Goal: Task Accomplishment & Management: Manage account settings

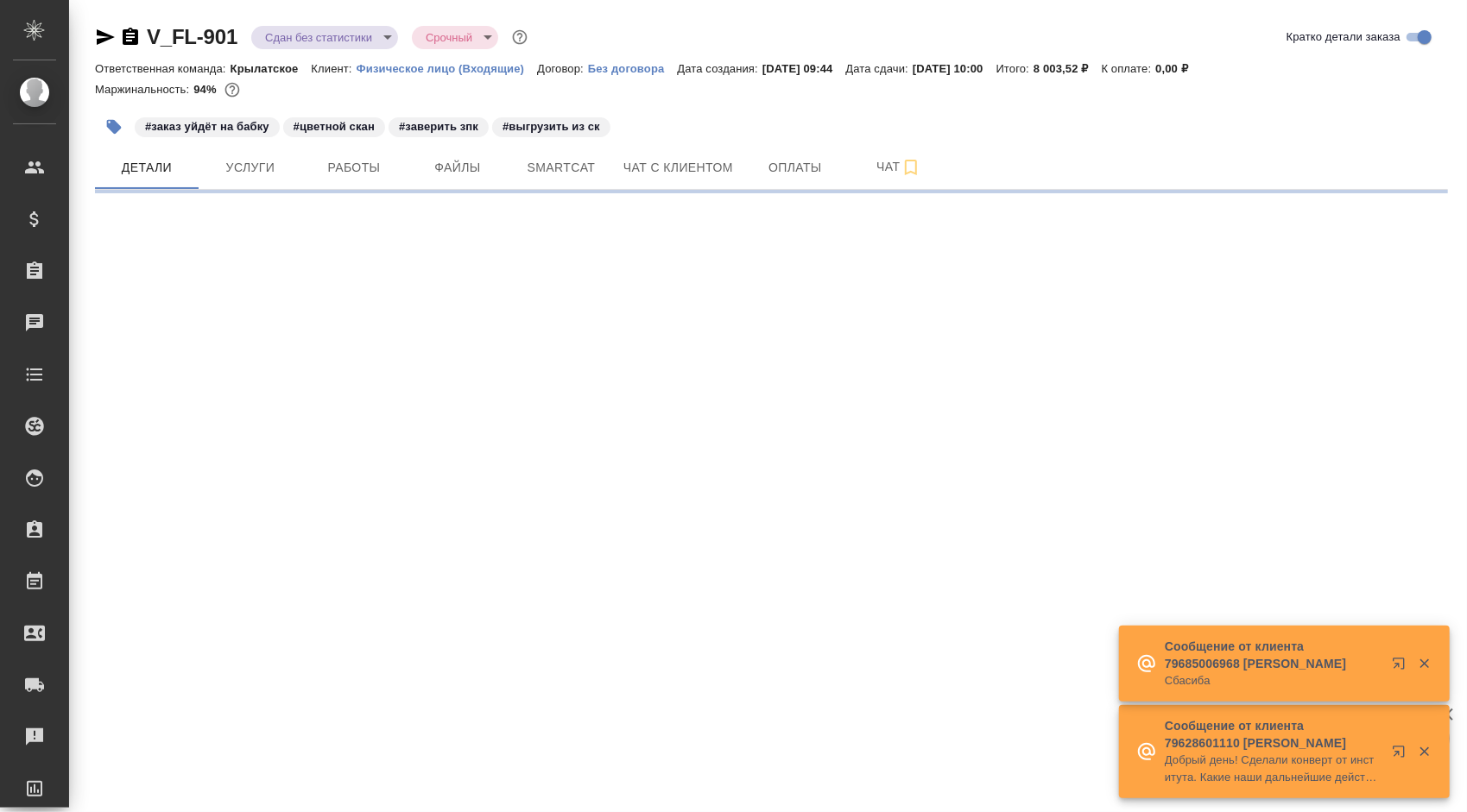
select select "RU"
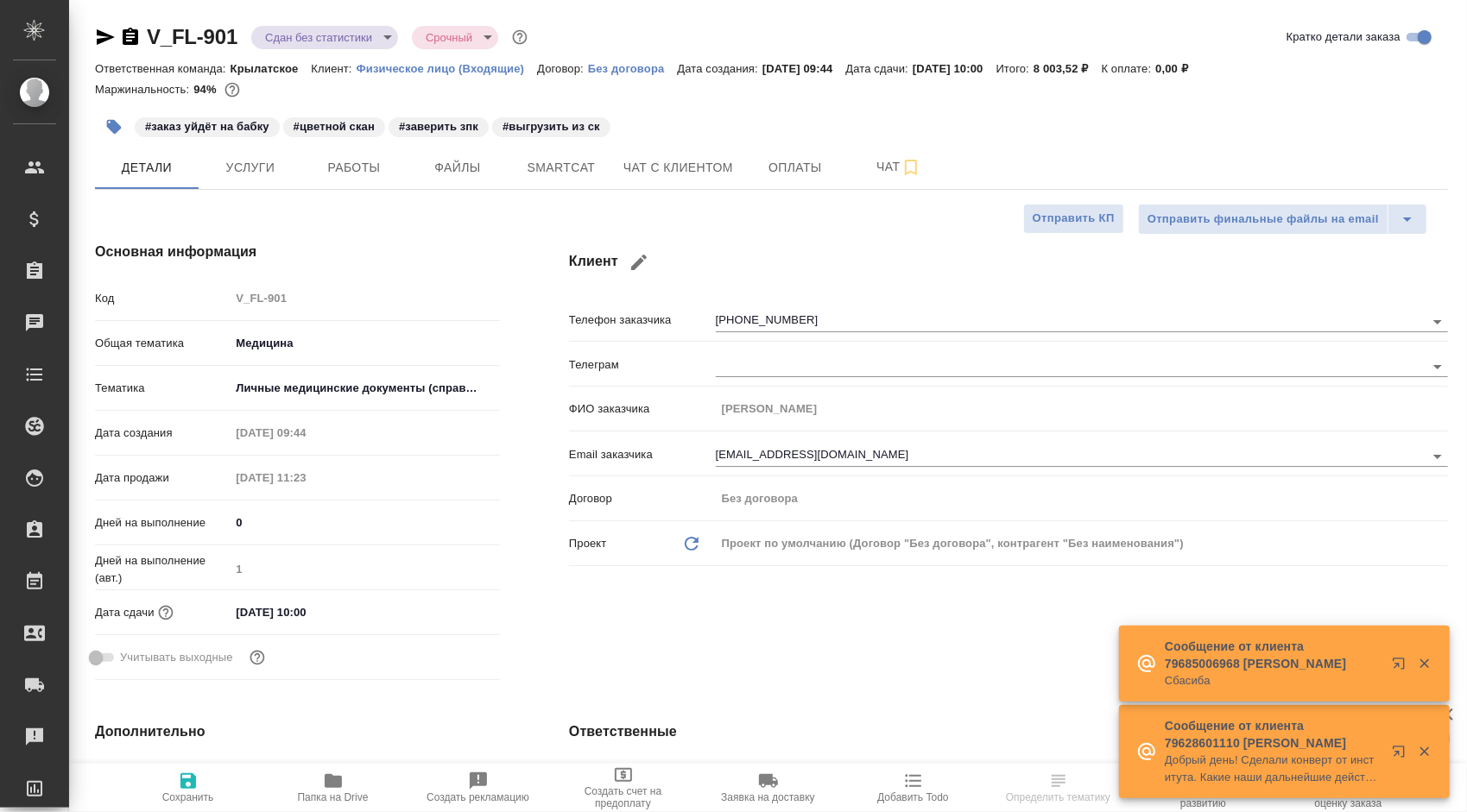
type textarea "x"
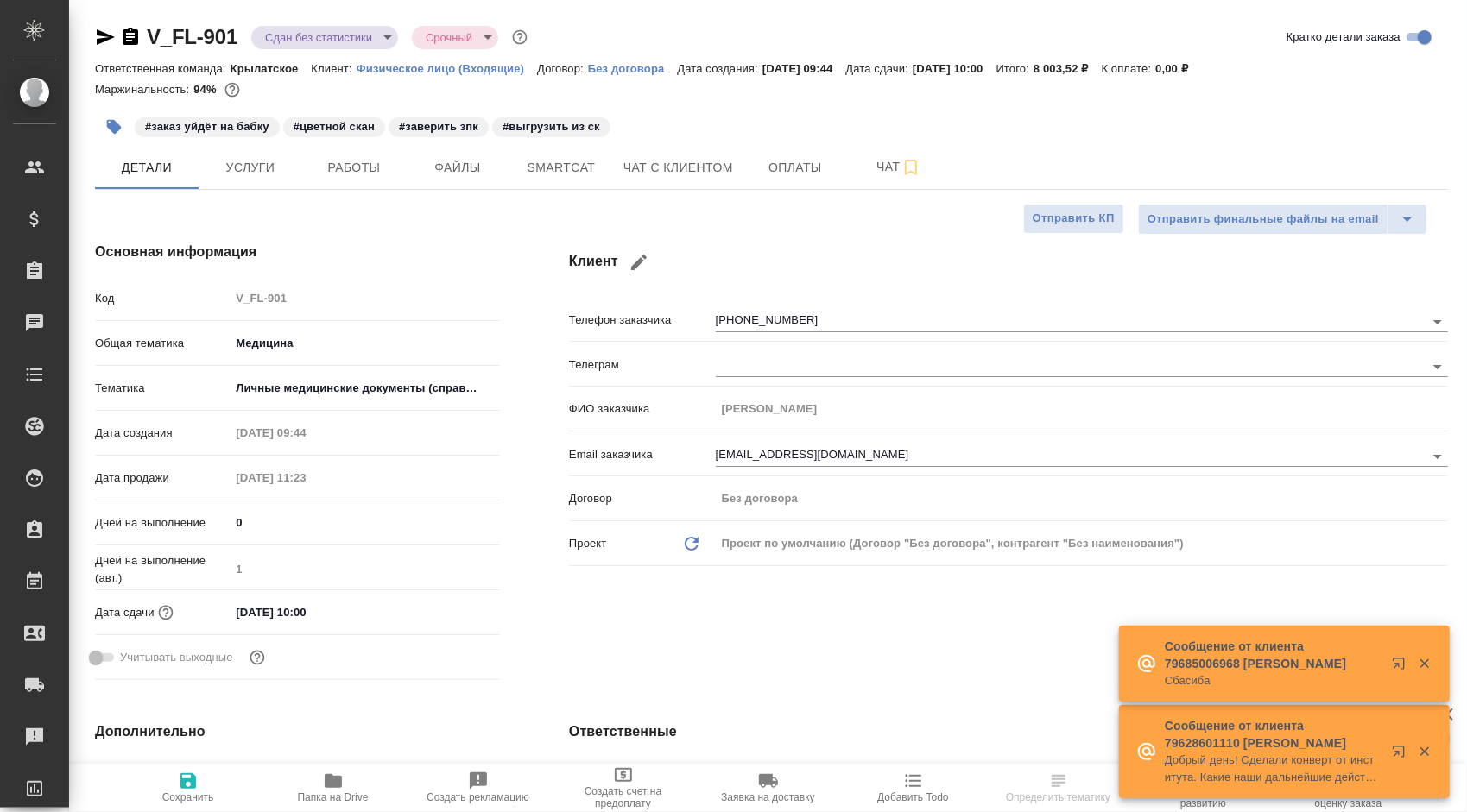
type textarea "x"
type input "Газизов Ринат"
type input "Гудина Александра"
click at [337, 168] on span "Работы" at bounding box center [354, 168] width 83 height 22
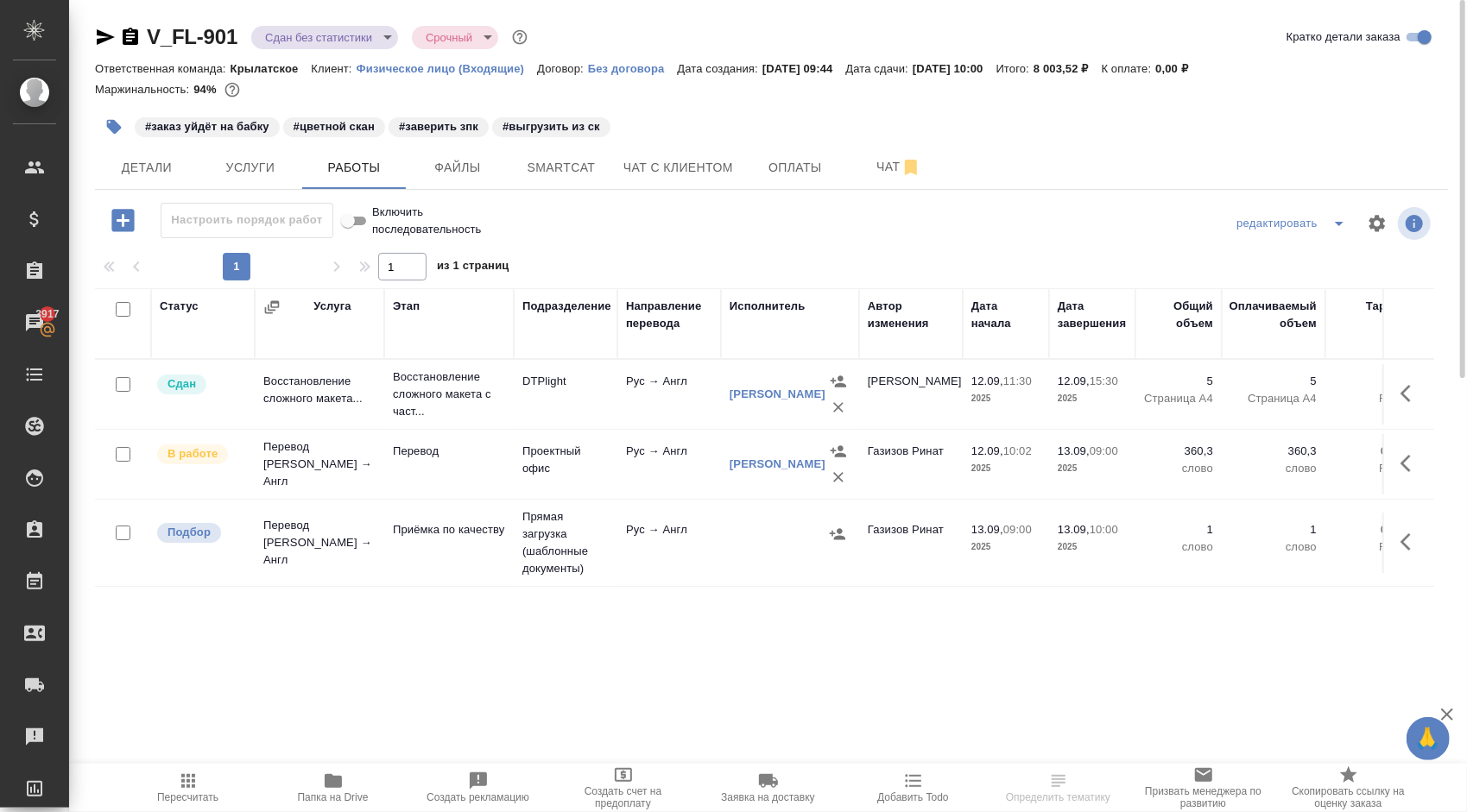
click at [185, 774] on icon "button" at bounding box center [188, 781] width 21 height 21
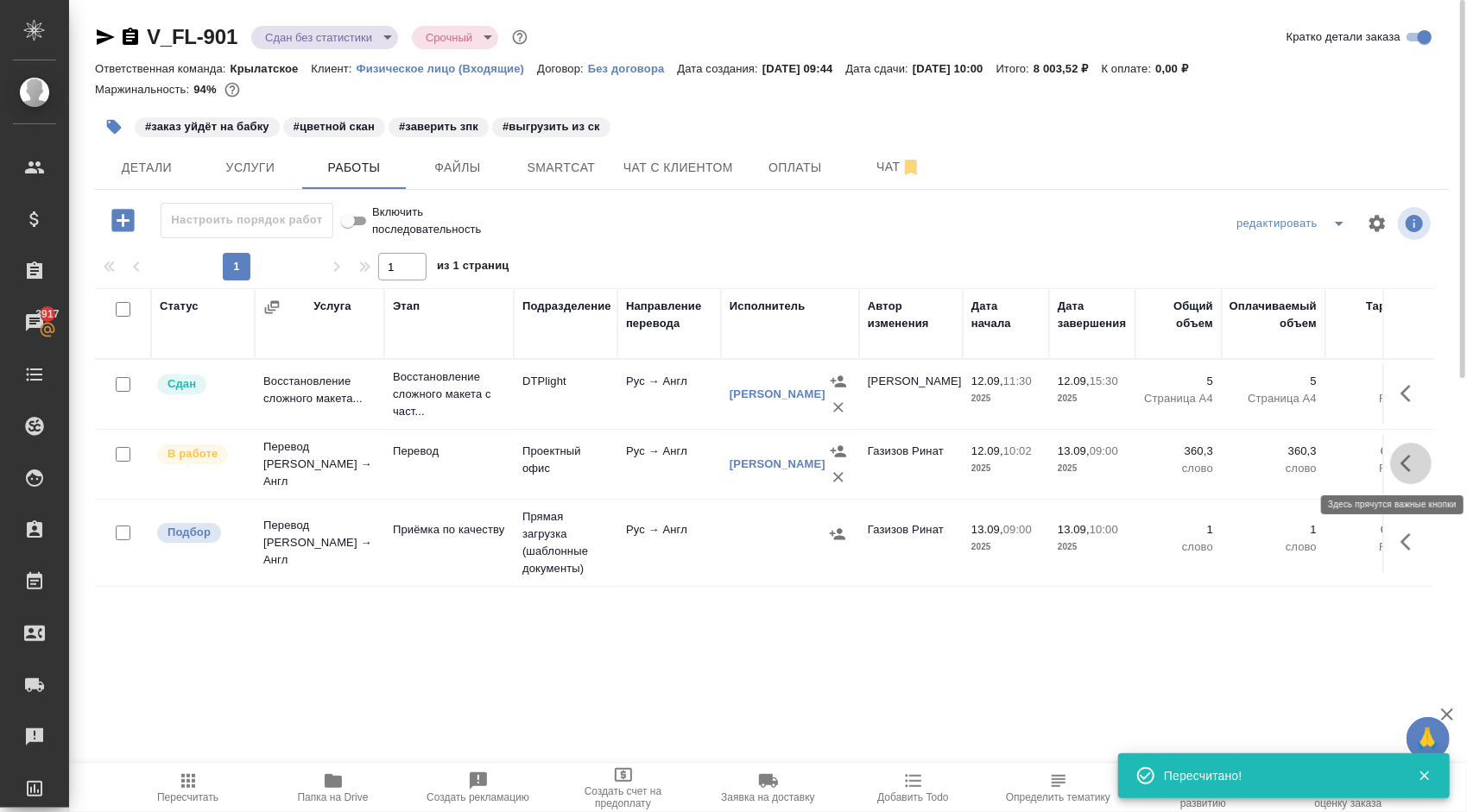
click at [1400, 472] on icon "button" at bounding box center [1411, 464] width 21 height 21
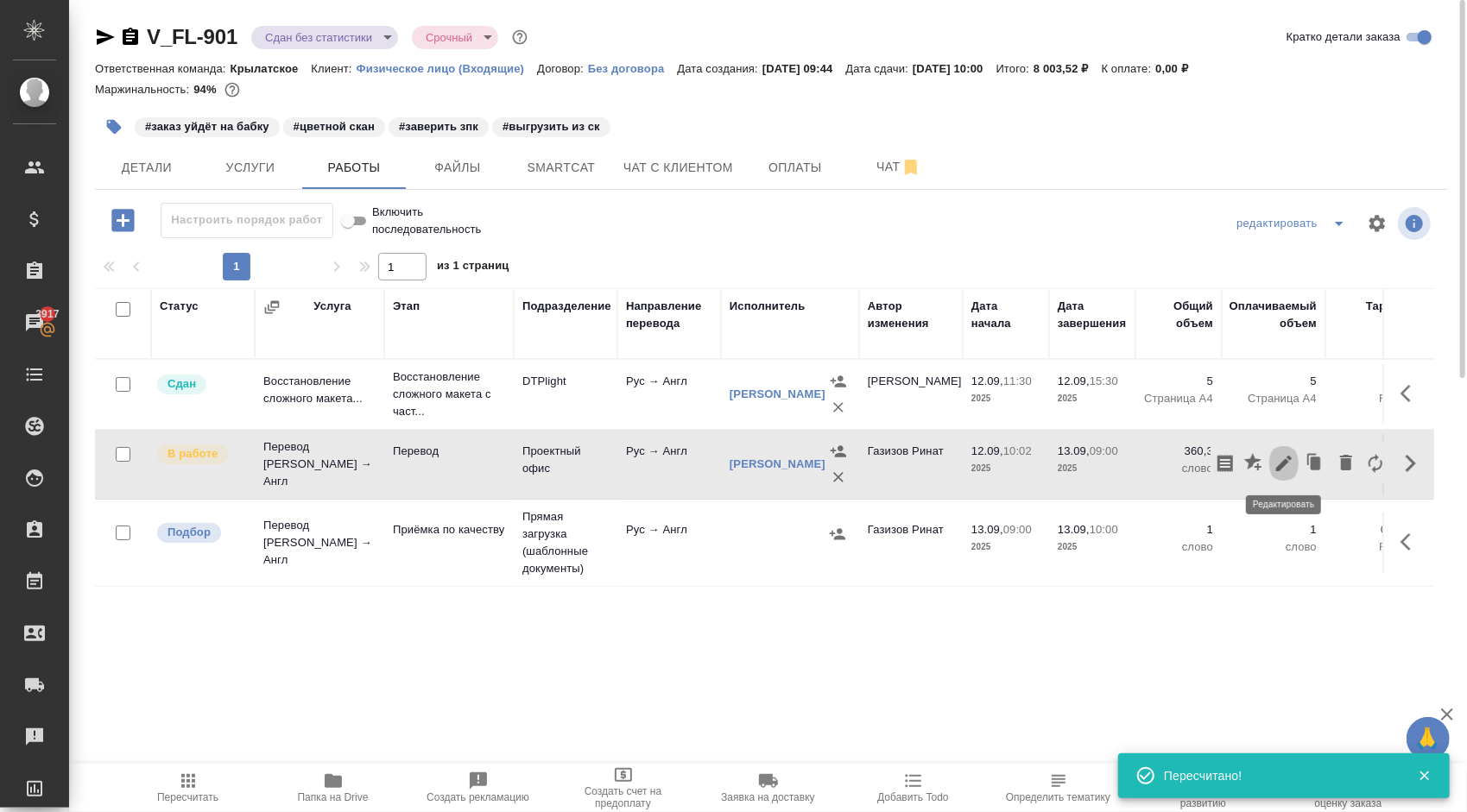
click at [1286, 464] on icon "button" at bounding box center [1284, 464] width 21 height 21
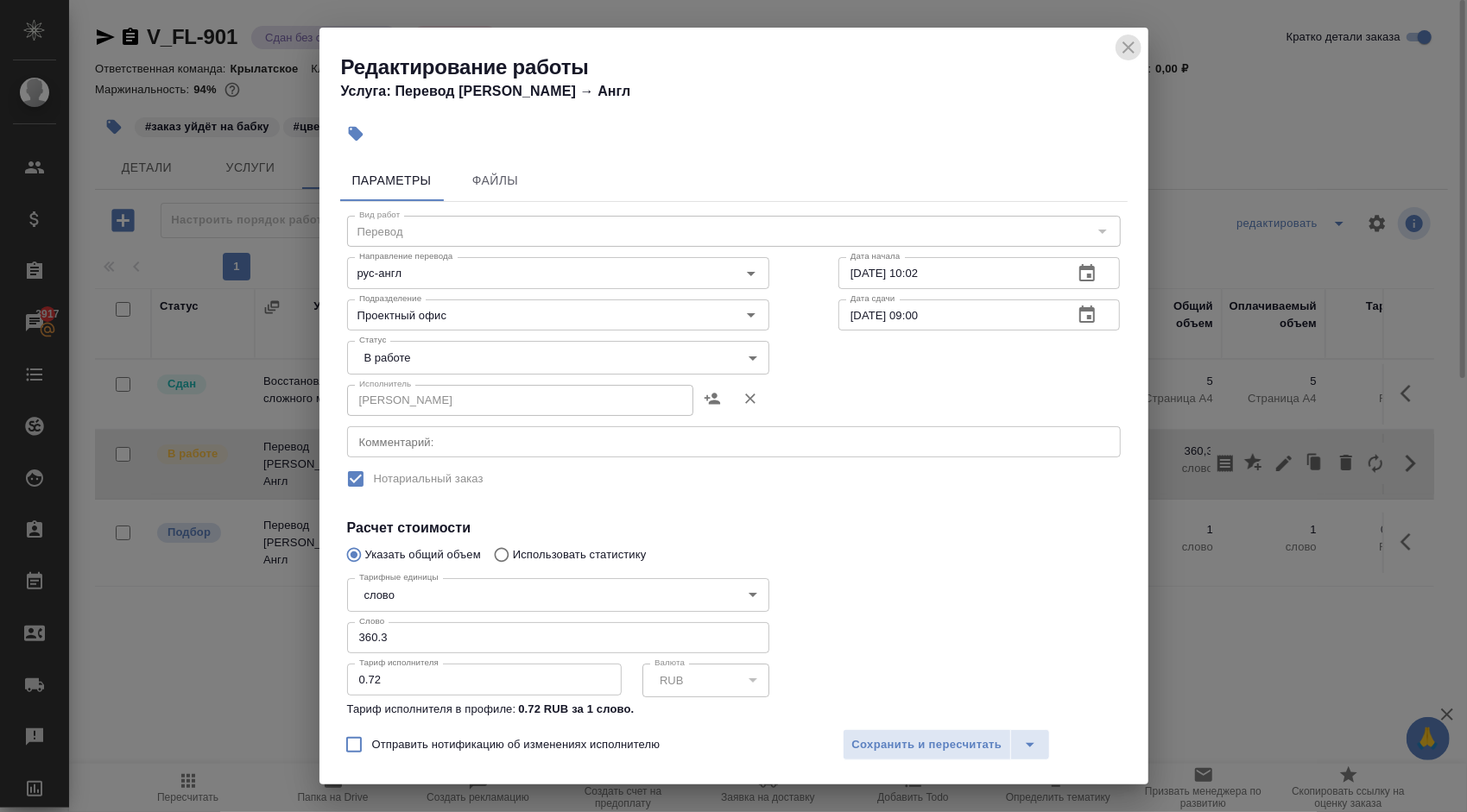
click at [1122, 42] on icon "close" at bounding box center [1129, 47] width 21 height 21
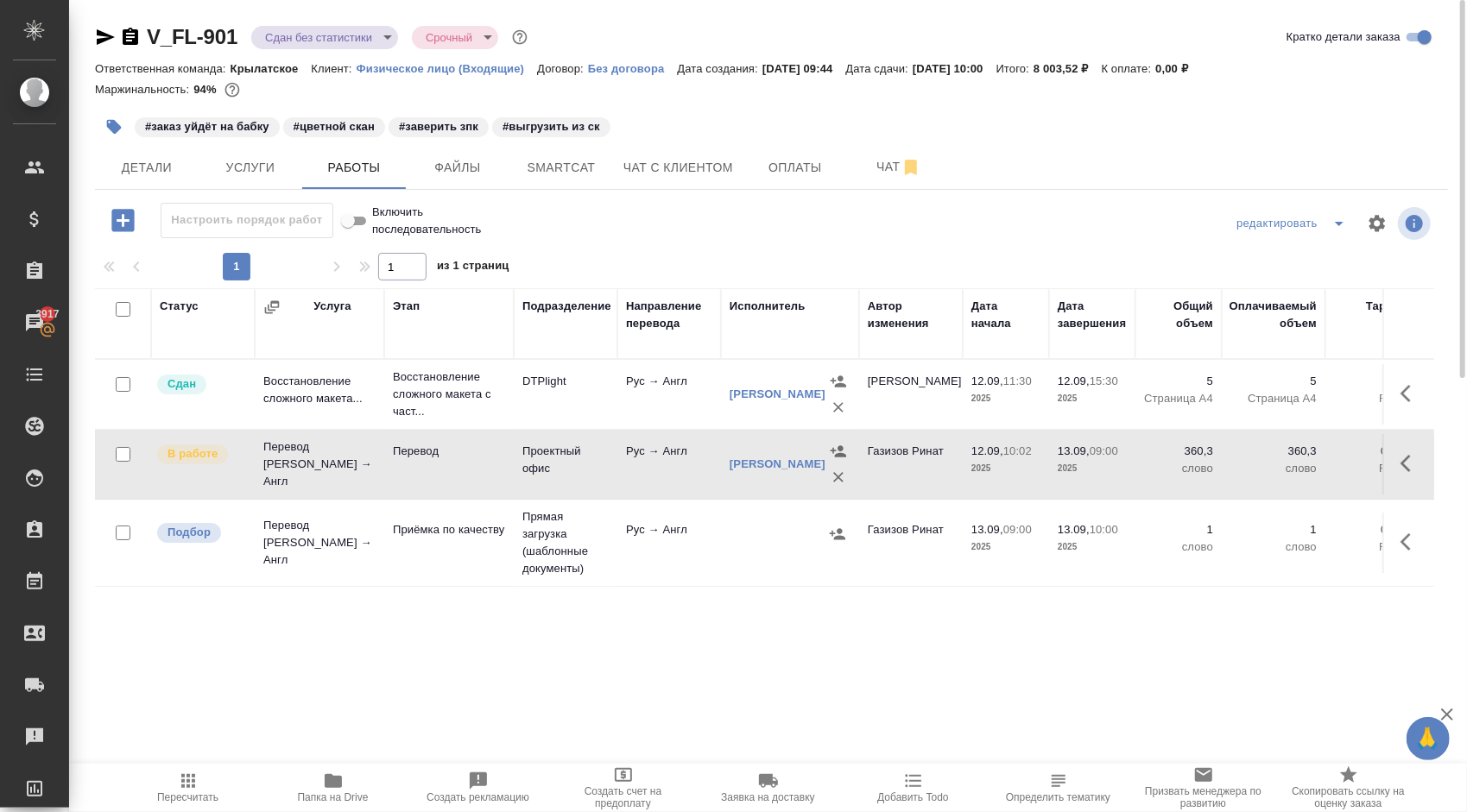
click at [349, 794] on span "Папка на Drive" at bounding box center [333, 798] width 71 height 12
click at [455, 170] on span "Файлы" at bounding box center [457, 168] width 83 height 22
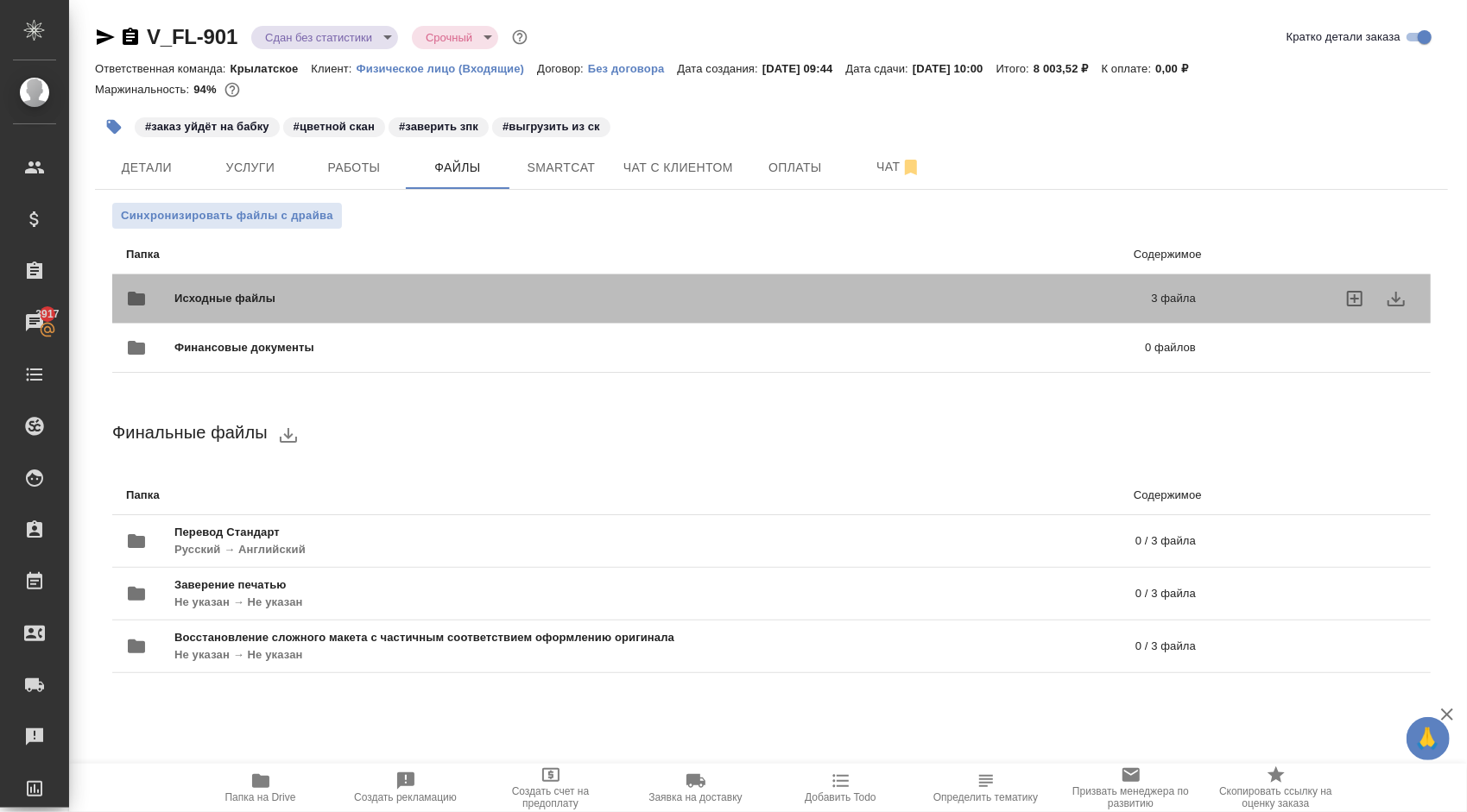
click at [310, 299] on span "Исходные файлы" at bounding box center [443, 299] width 539 height 18
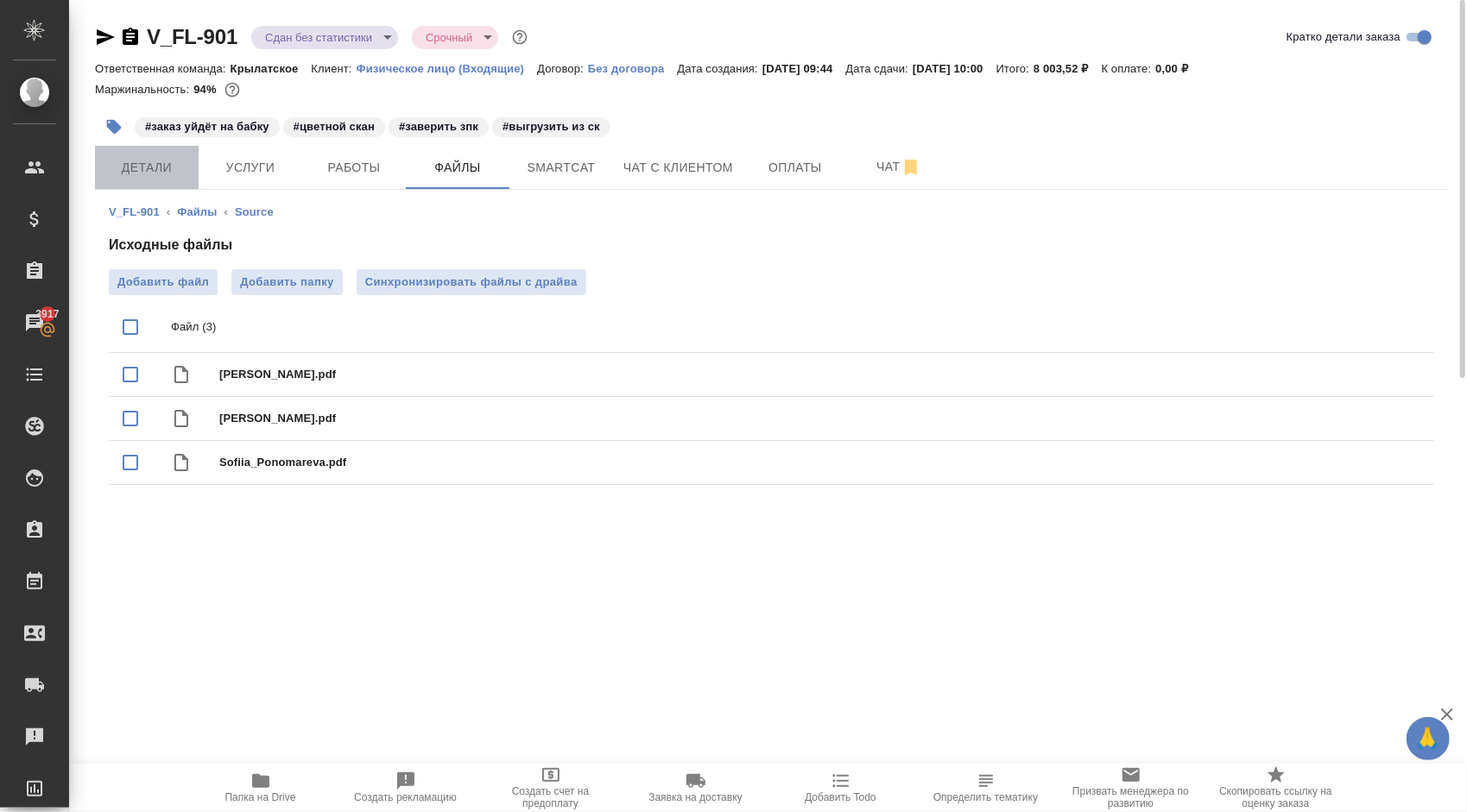
click at [164, 161] on span "Детали" at bounding box center [147, 168] width 83 height 22
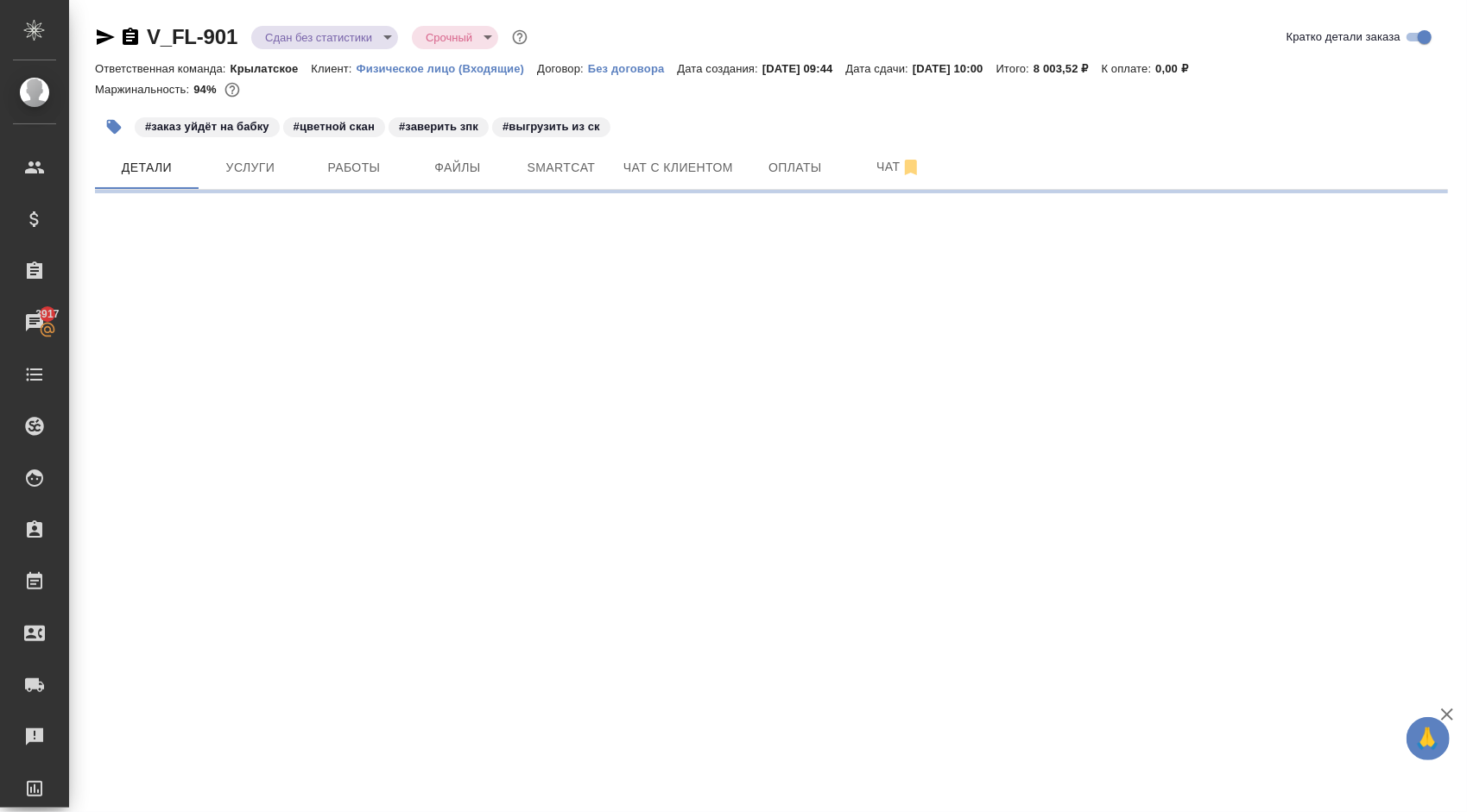
select select "RU"
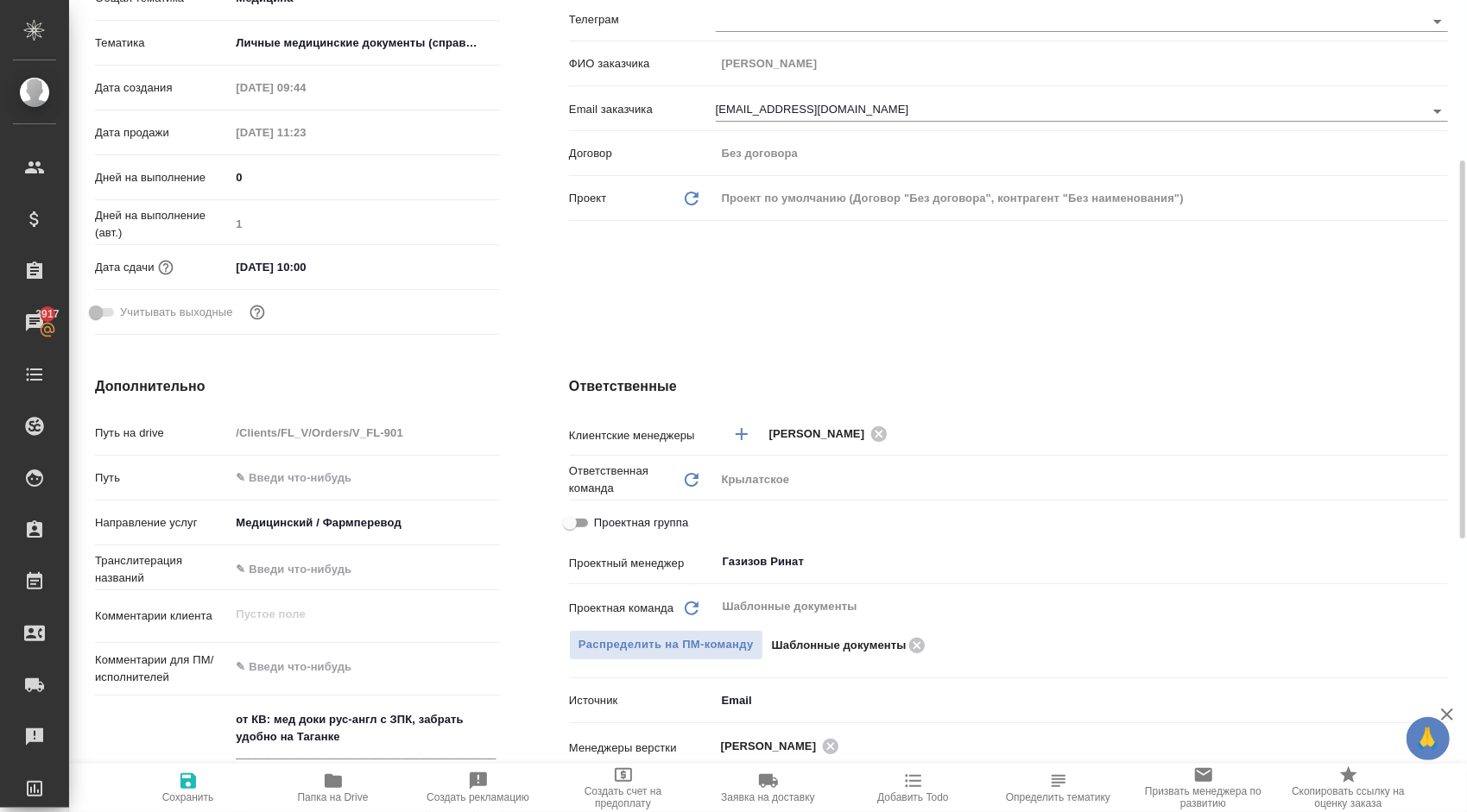
scroll to position [172, 0]
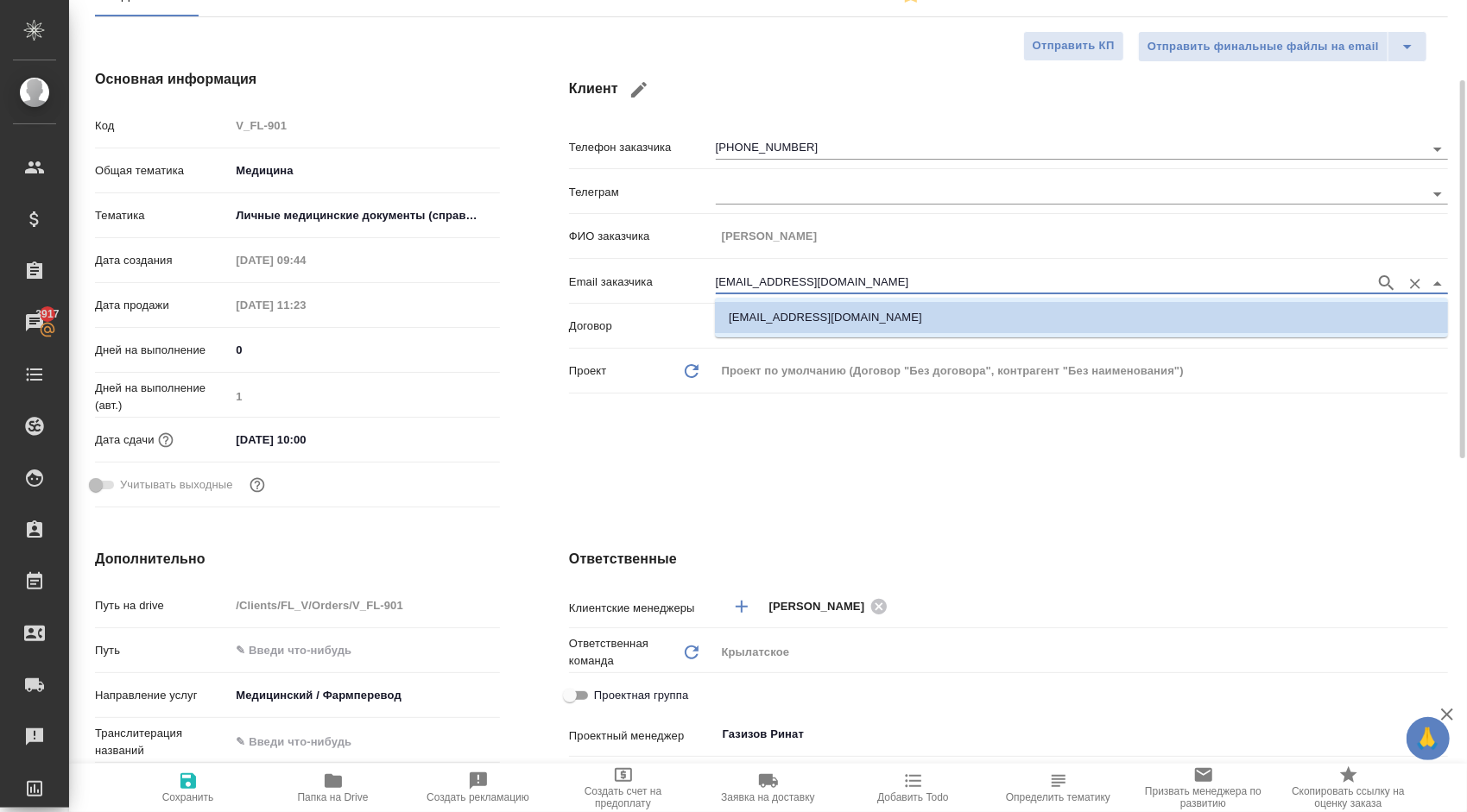
drag, startPoint x: 862, startPoint y: 272, endPoint x: 694, endPoint y: 264, distance: 168.2
click at [694, 264] on div "Телефон заказчика +79166225291 Телеграм ФИО заказчика Пономарев Илья Email зака…" at bounding box center [1008, 265] width 879 height 269
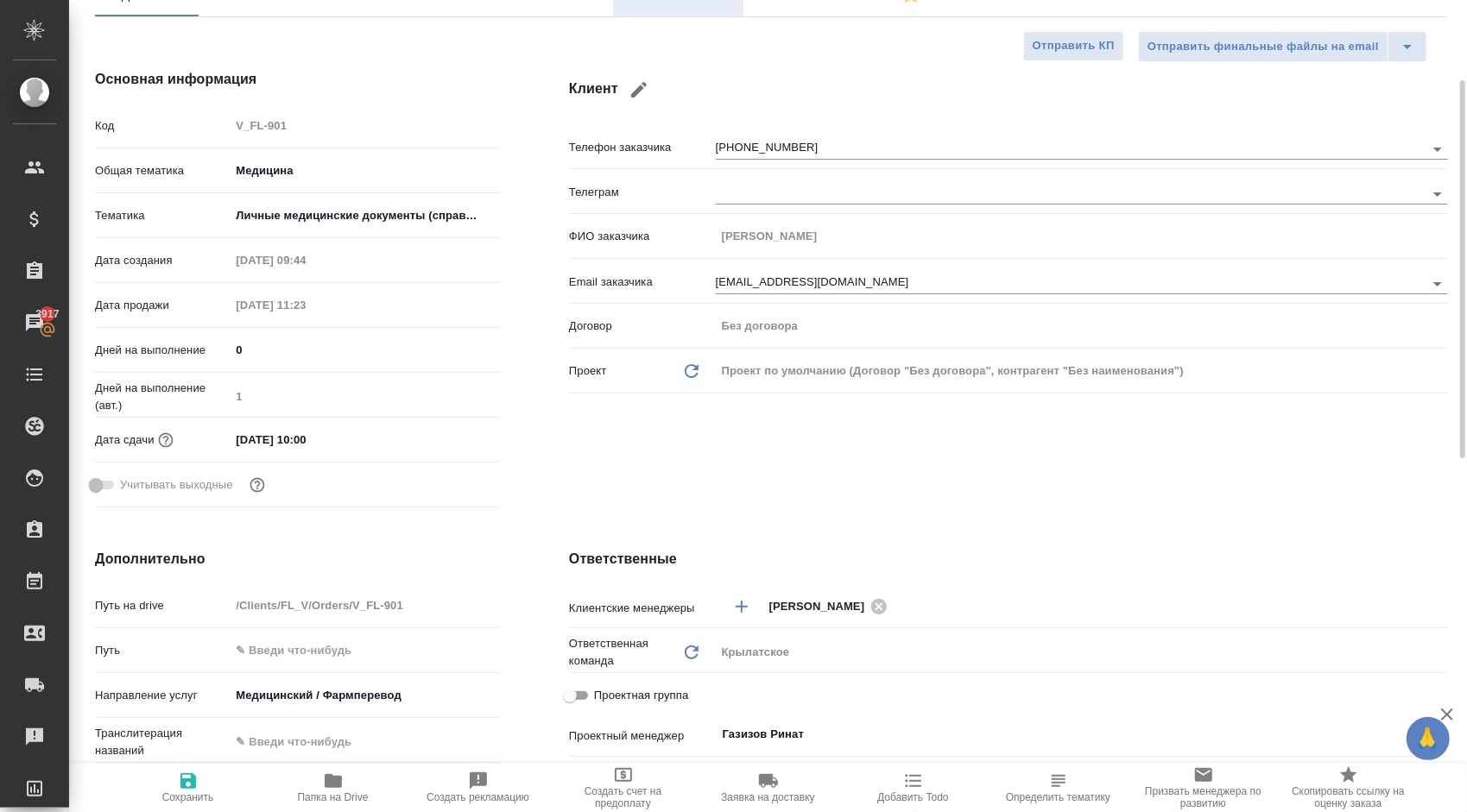
type textarea "x"
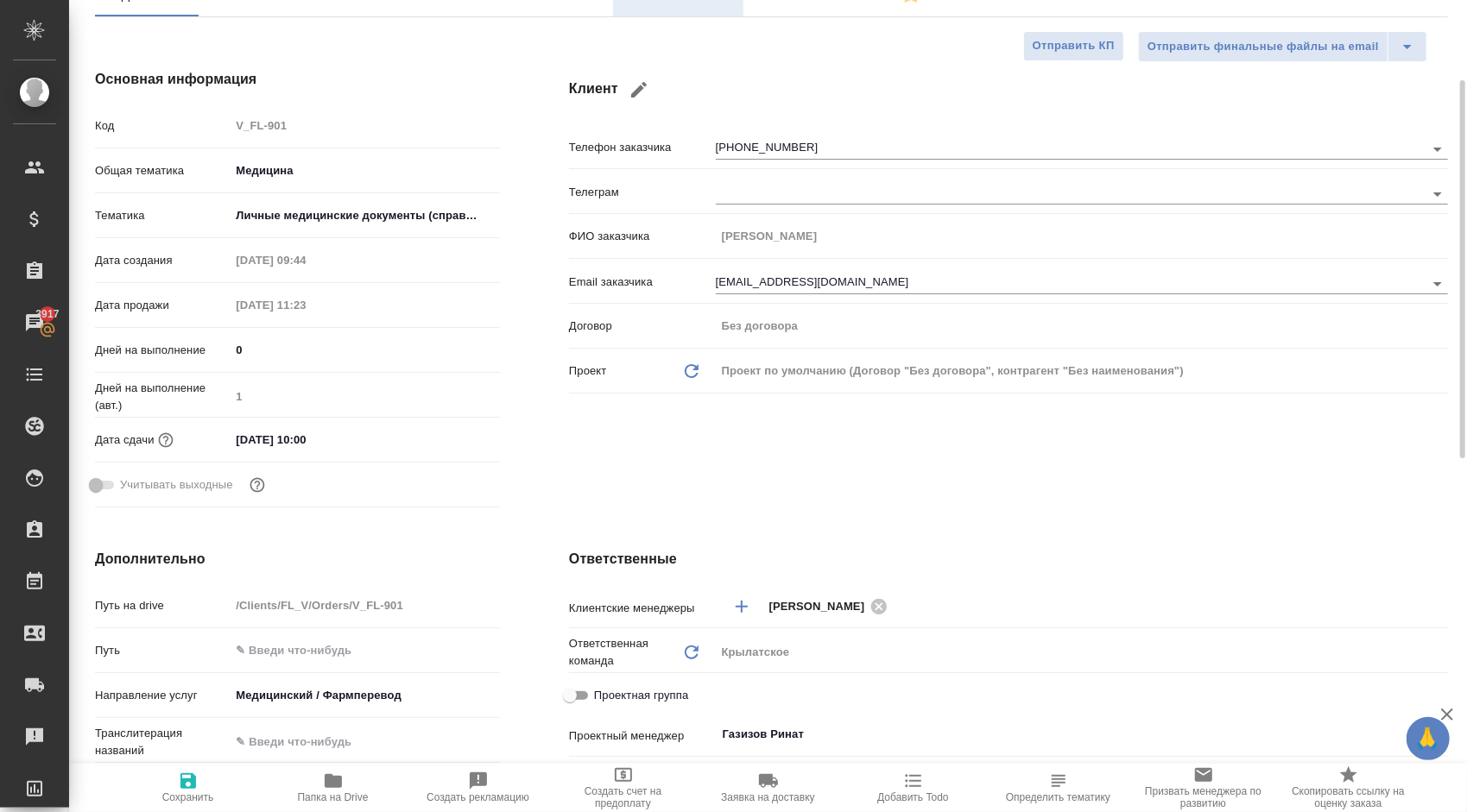
type textarea "x"
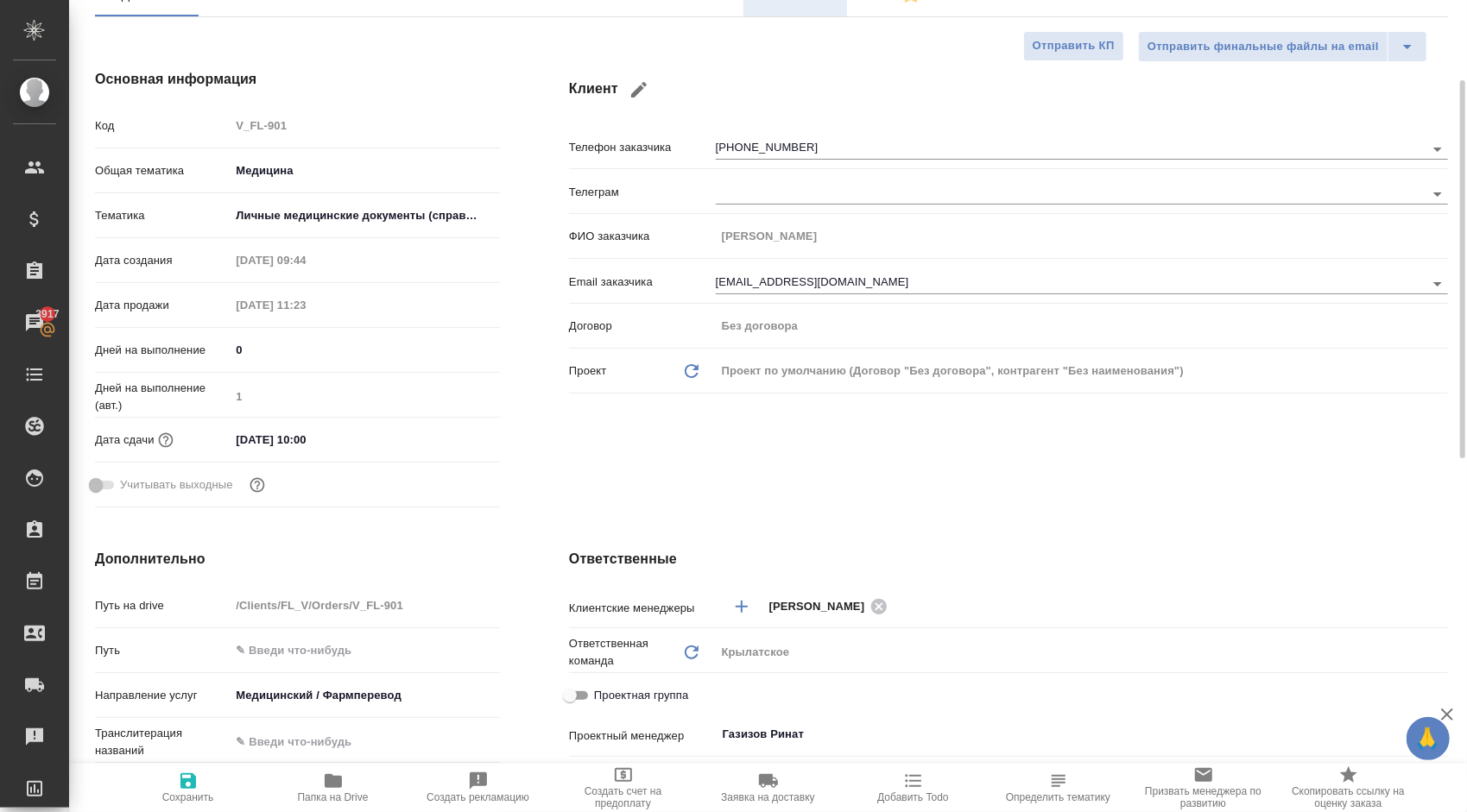
type textarea "x"
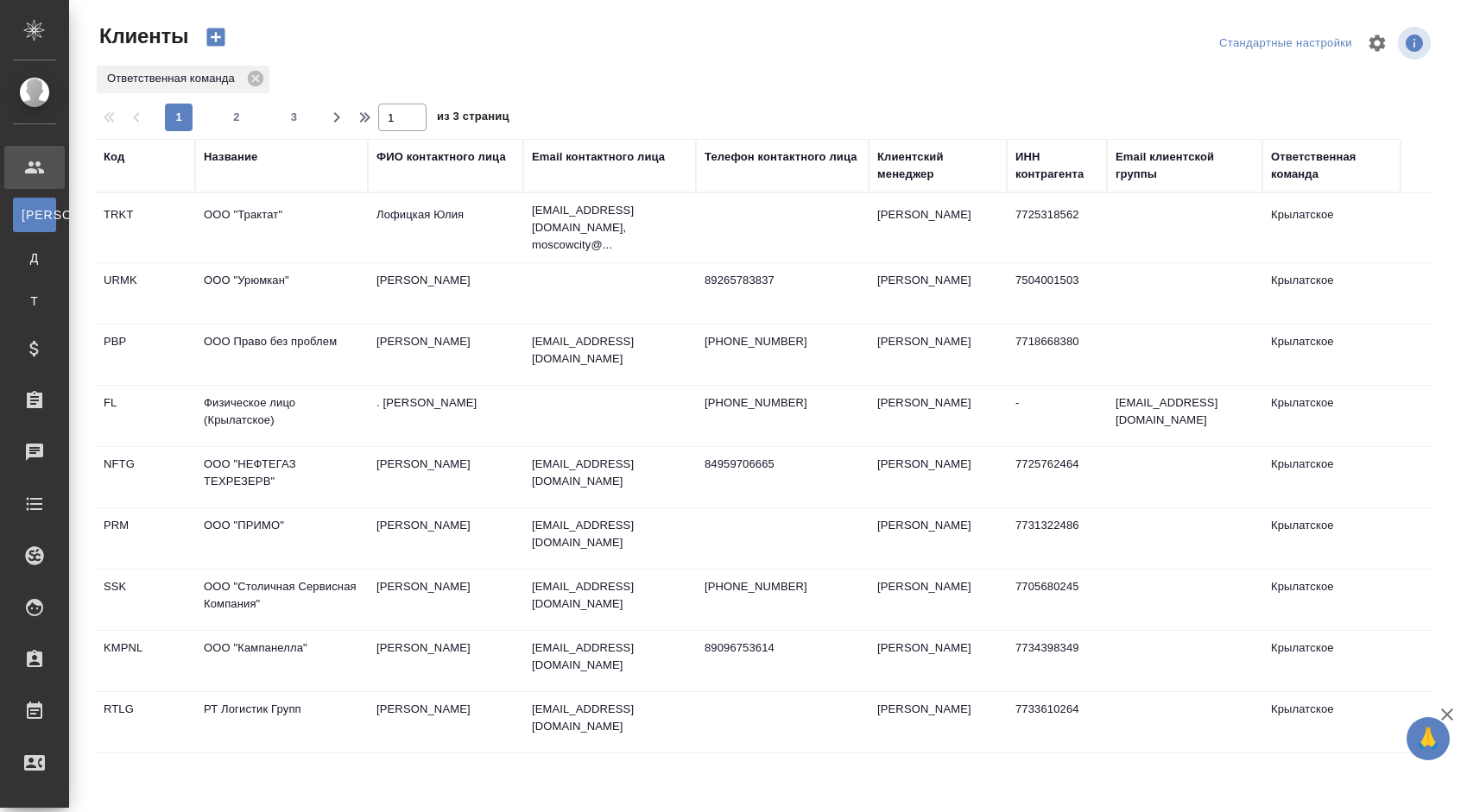
select select "RU"
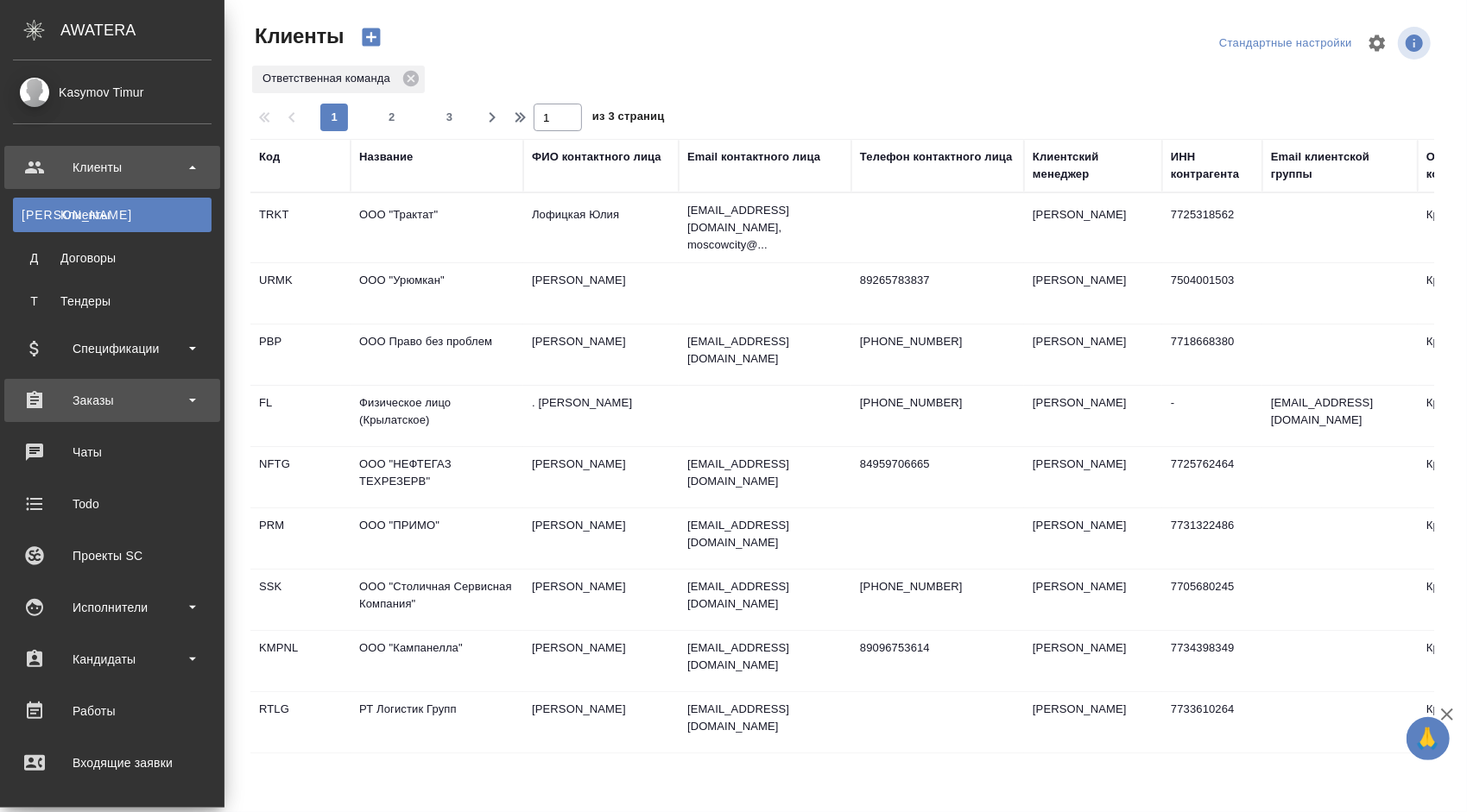
click at [171, 417] on div "Заказы" at bounding box center [113, 400] width 216 height 43
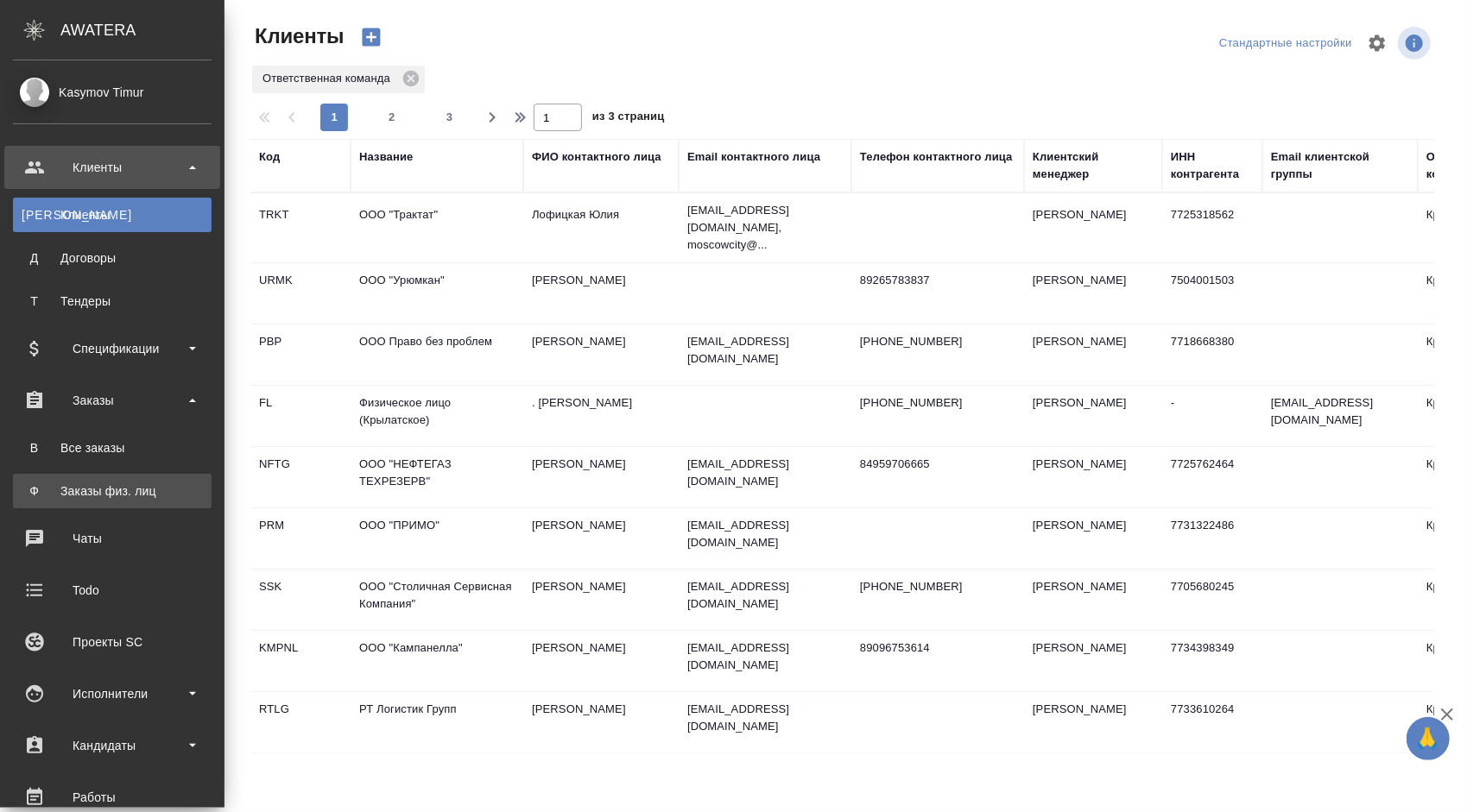
click at [107, 499] on div "Заказы физ. лиц" at bounding box center [113, 491] width 181 height 18
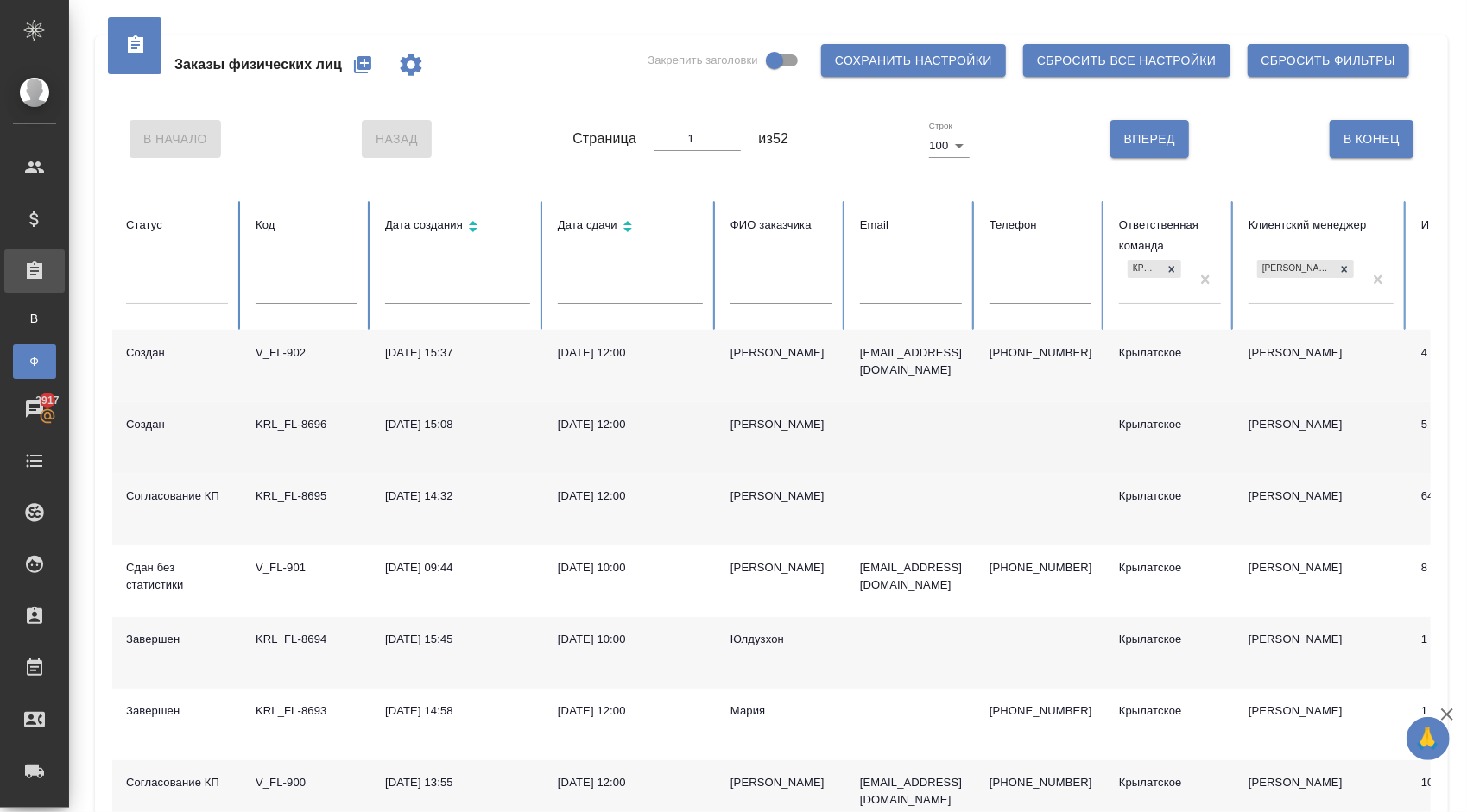
click at [761, 423] on div "Лариса" at bounding box center [781, 424] width 102 height 18
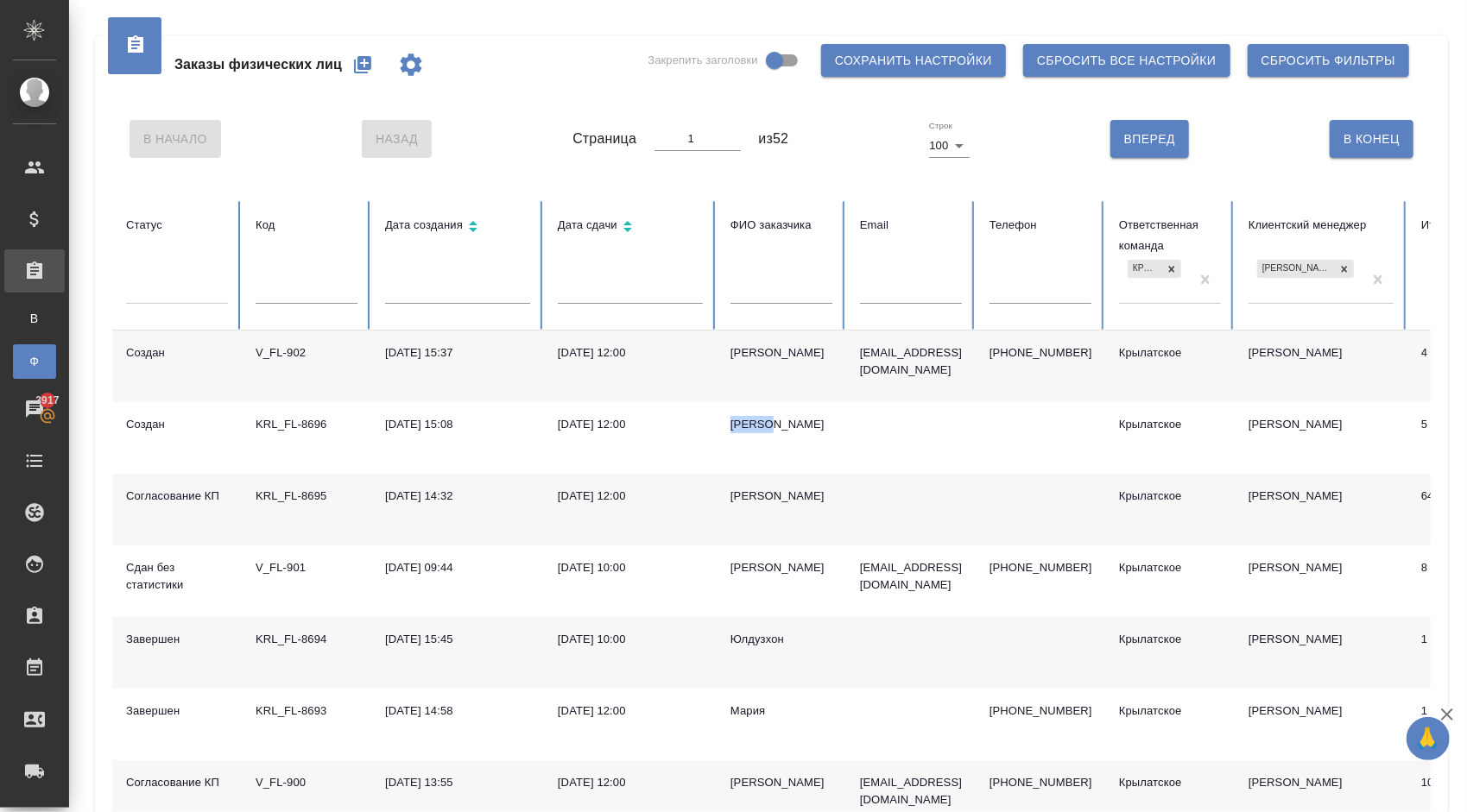
click at [354, 61] on icon "button" at bounding box center [363, 65] width 21 height 21
click at [343, 287] on input "text" at bounding box center [307, 292] width 102 height 25
paste input "V_FL-889"
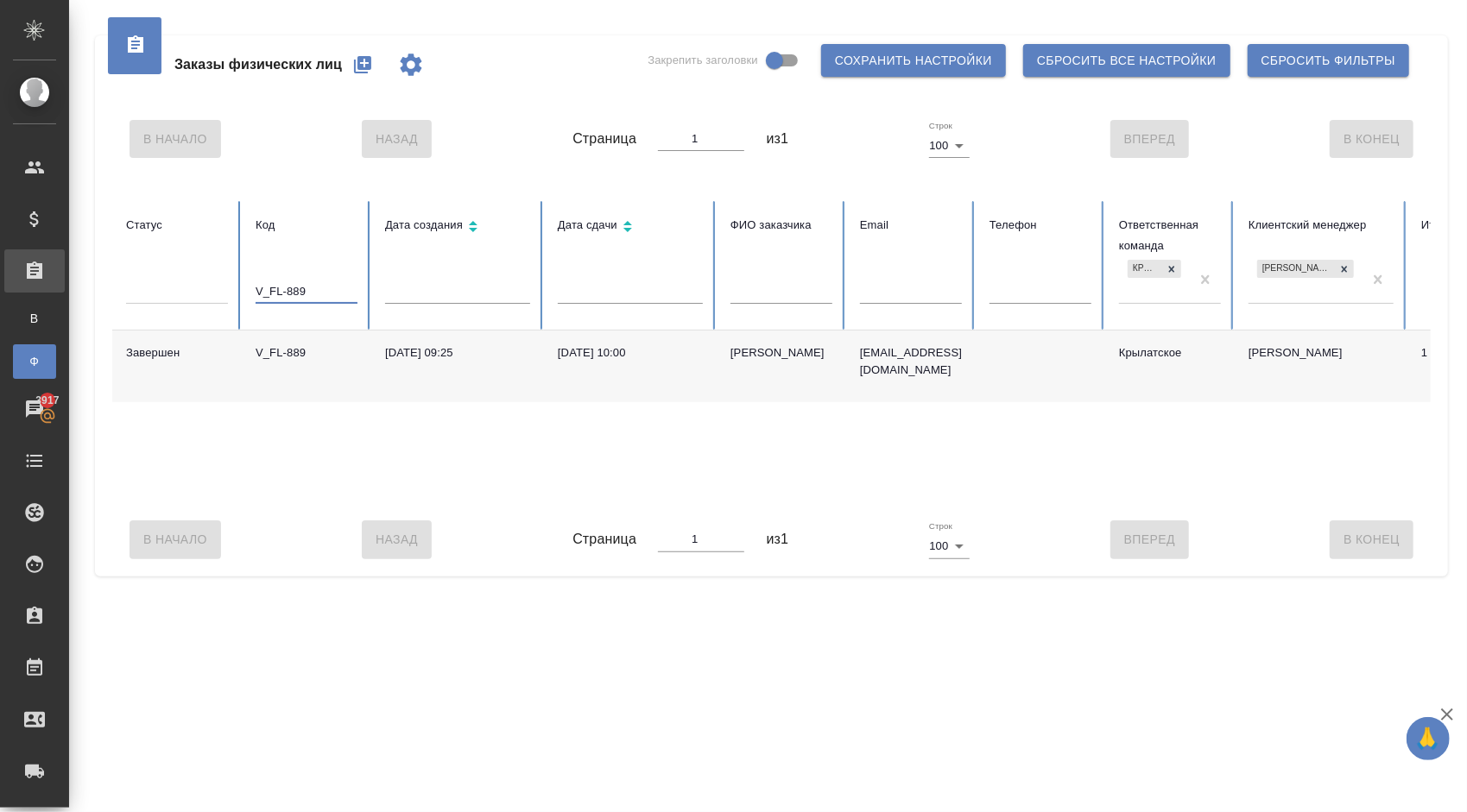
type input "V_FL-889"
click at [750, 352] on div "[PERSON_NAME]" at bounding box center [781, 353] width 102 height 18
click at [817, 347] on div "[PERSON_NAME]" at bounding box center [781, 353] width 102 height 18
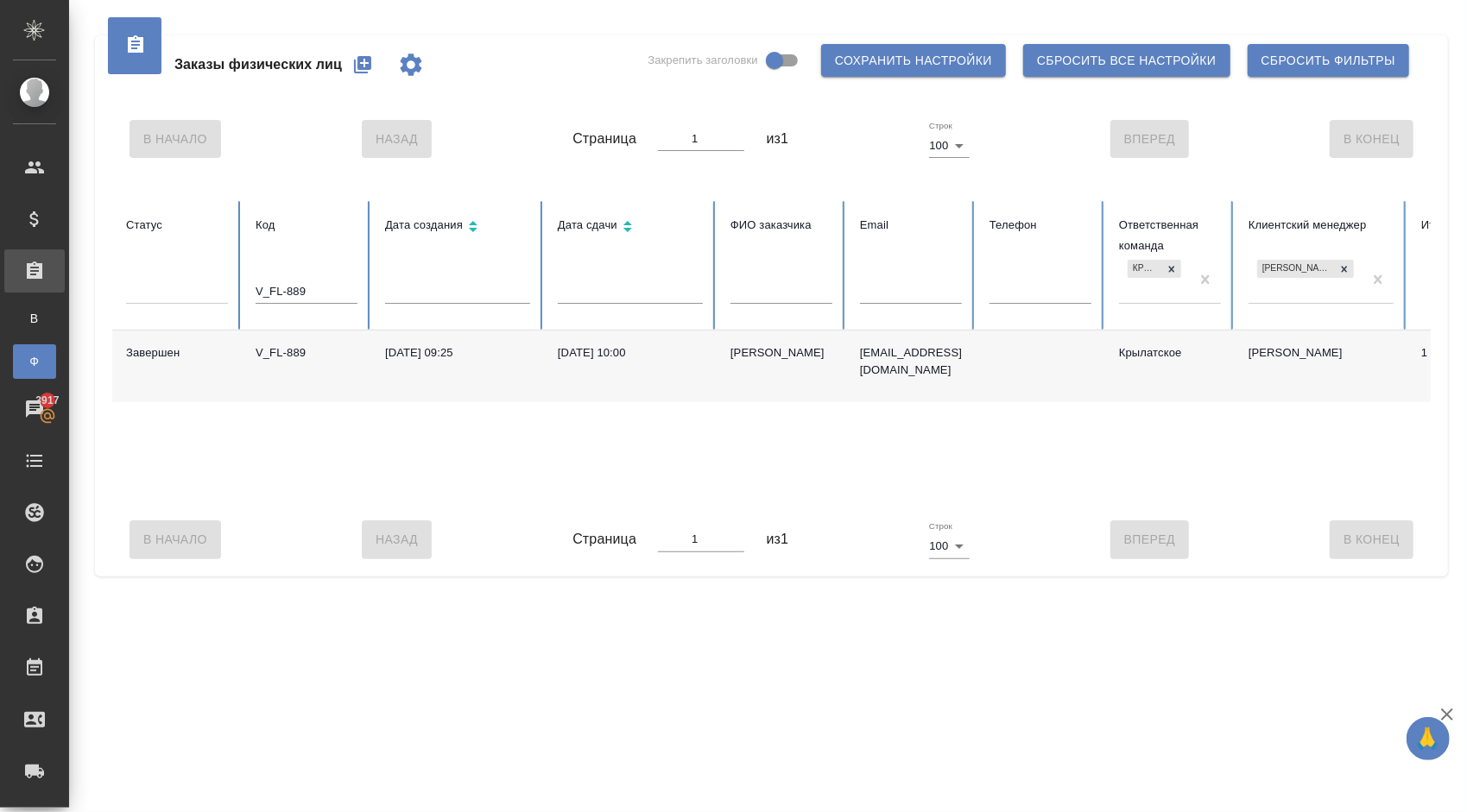
click at [759, 347] on div "[PERSON_NAME]" at bounding box center [781, 353] width 102 height 18
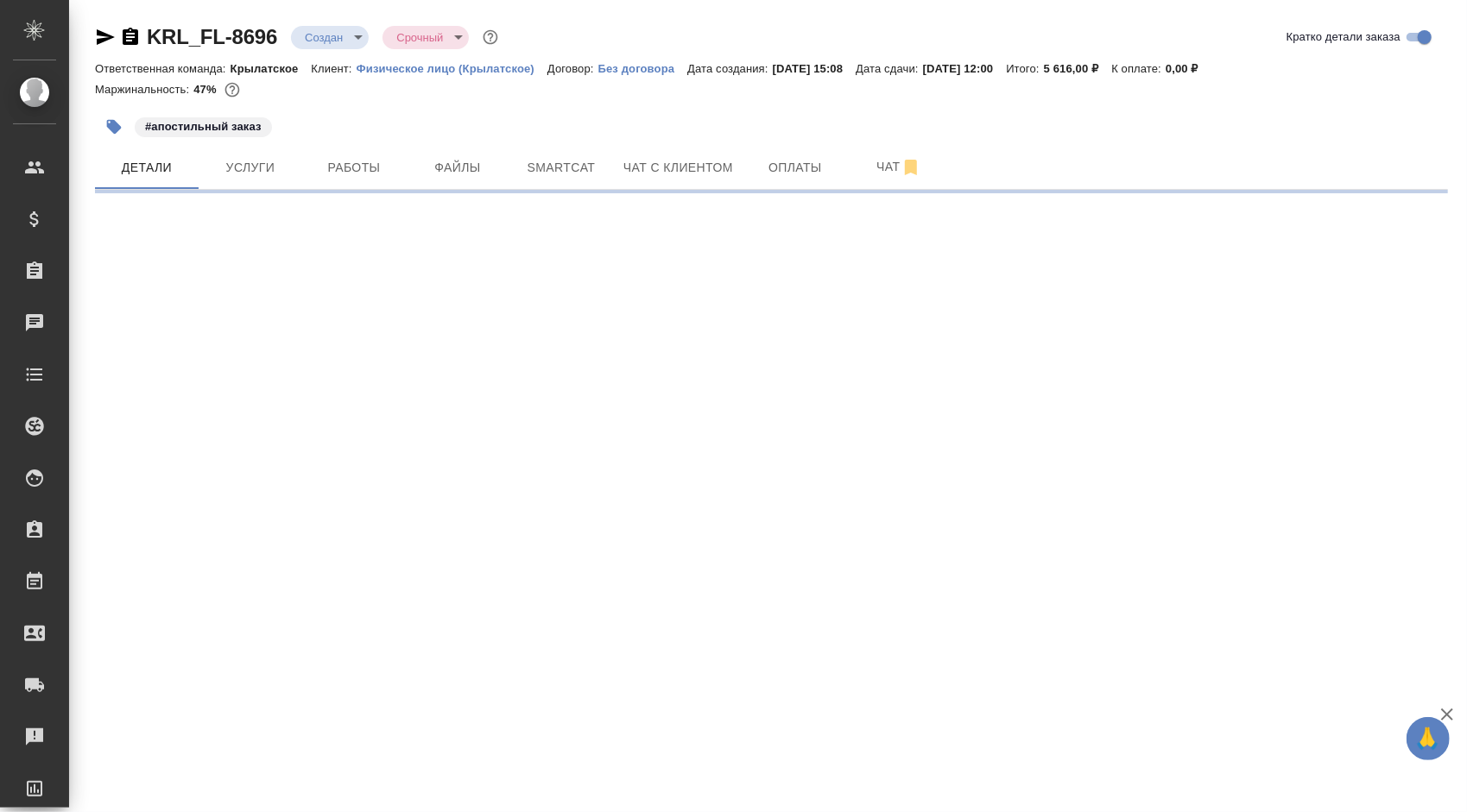
select select "RU"
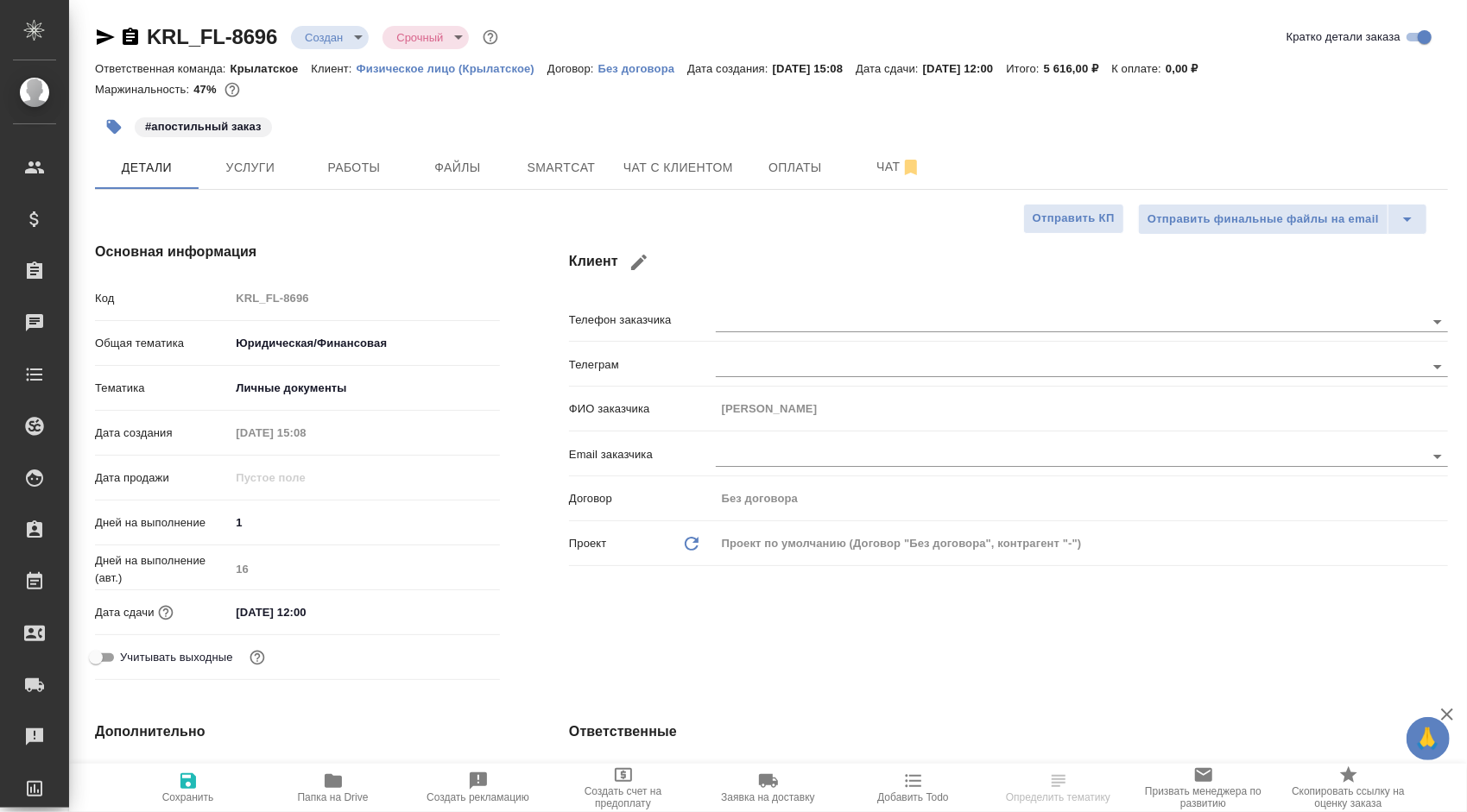
type textarea "x"
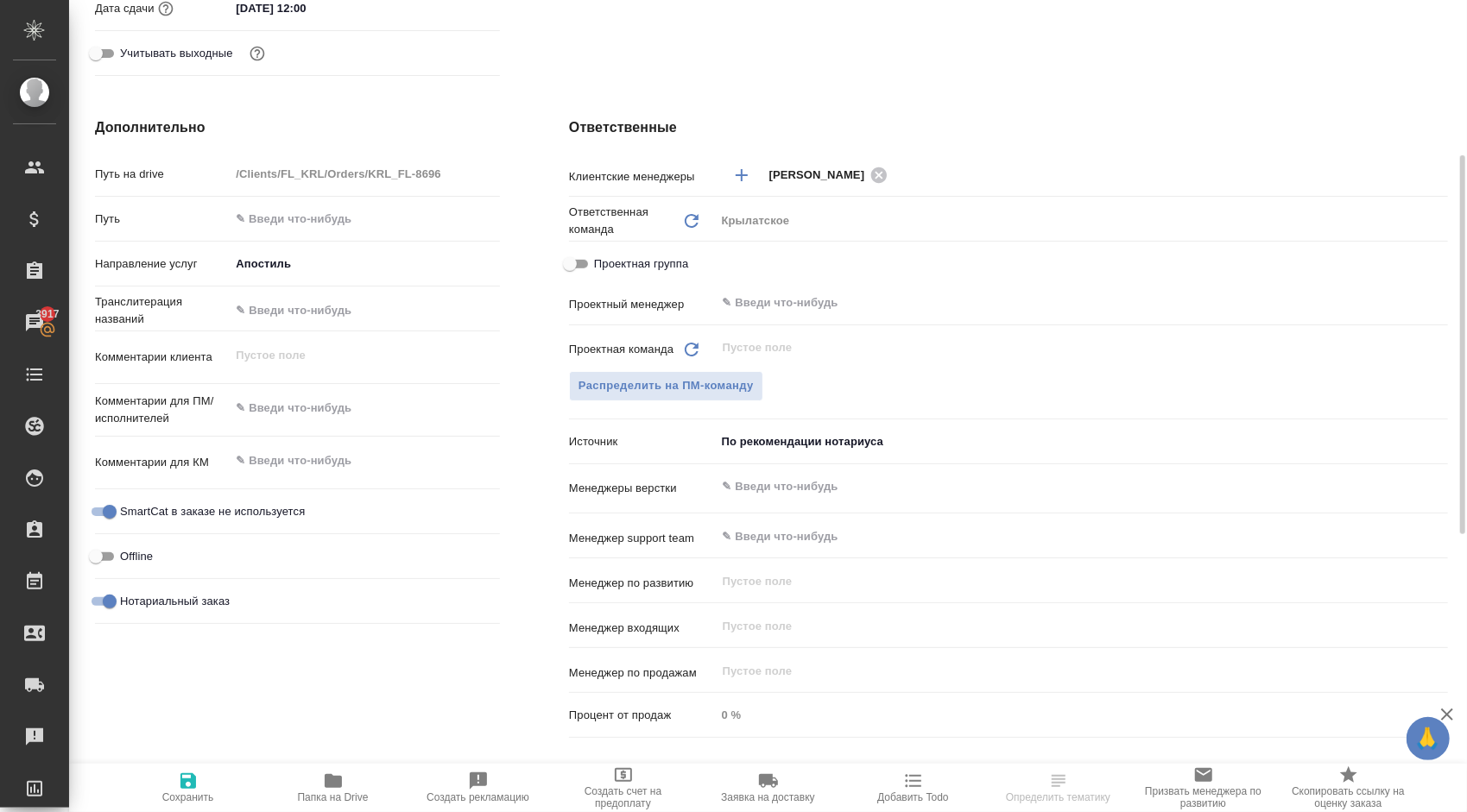
scroll to position [518, 0]
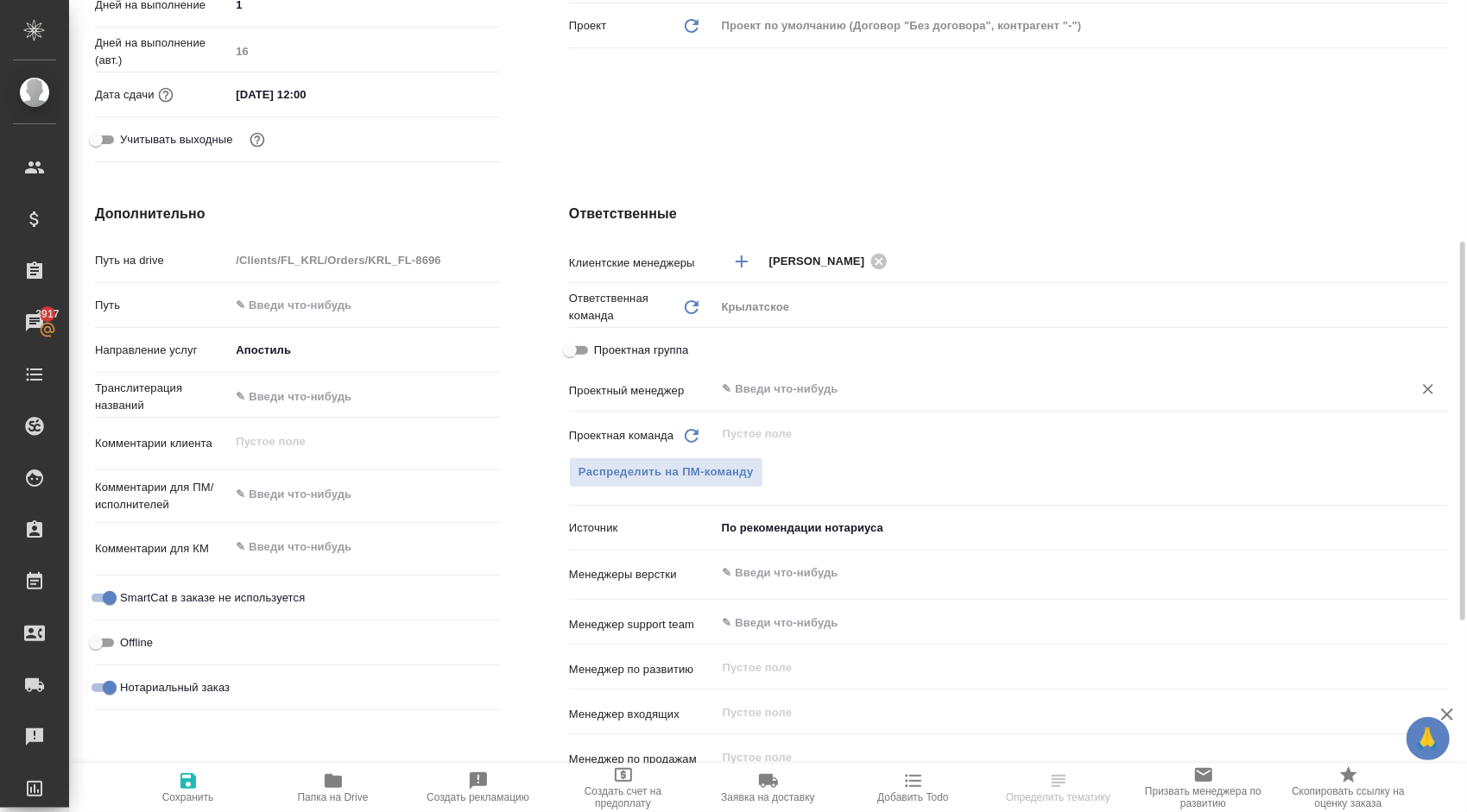
click at [774, 395] on input "text" at bounding box center [1052, 389] width 664 height 21
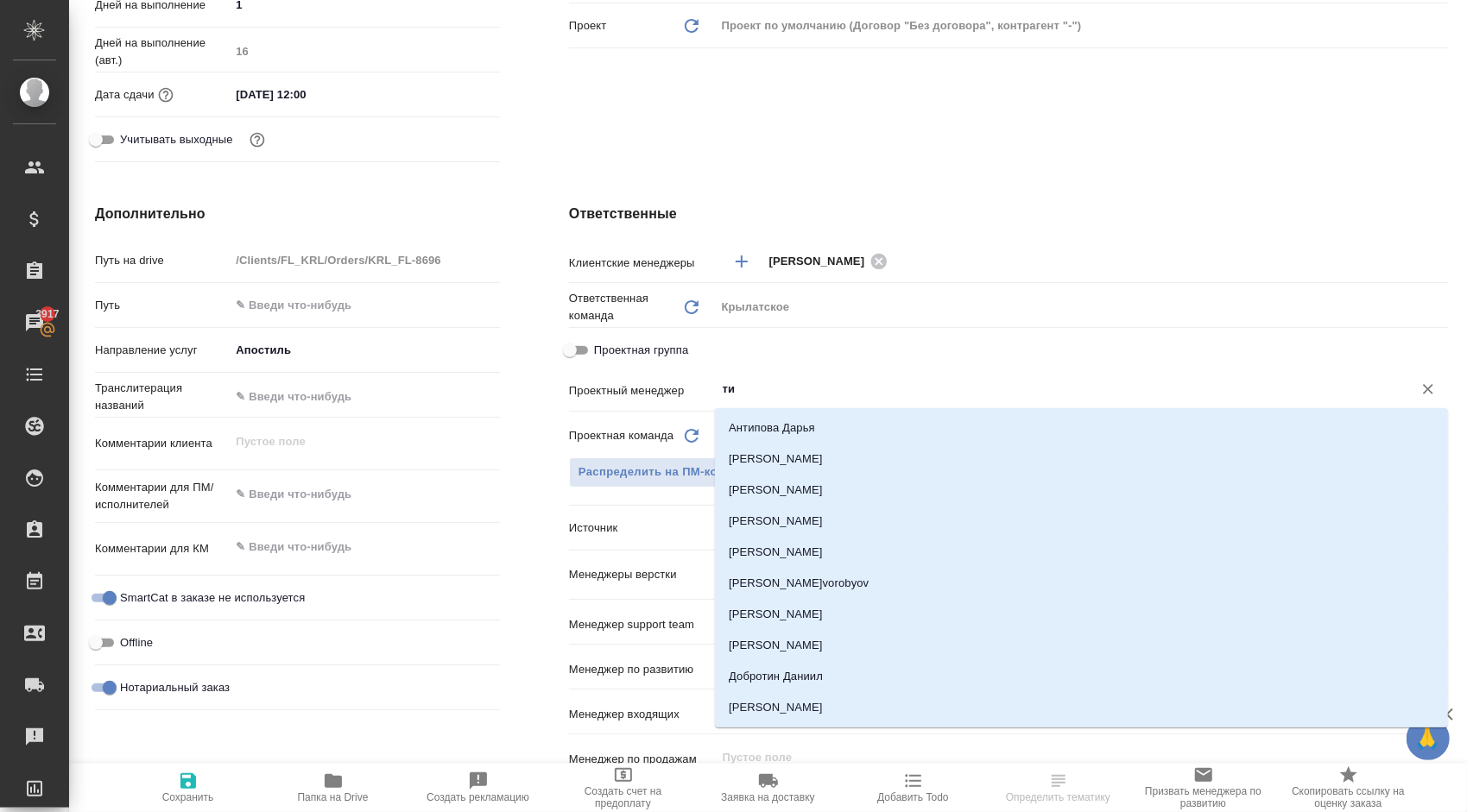
type input "тим"
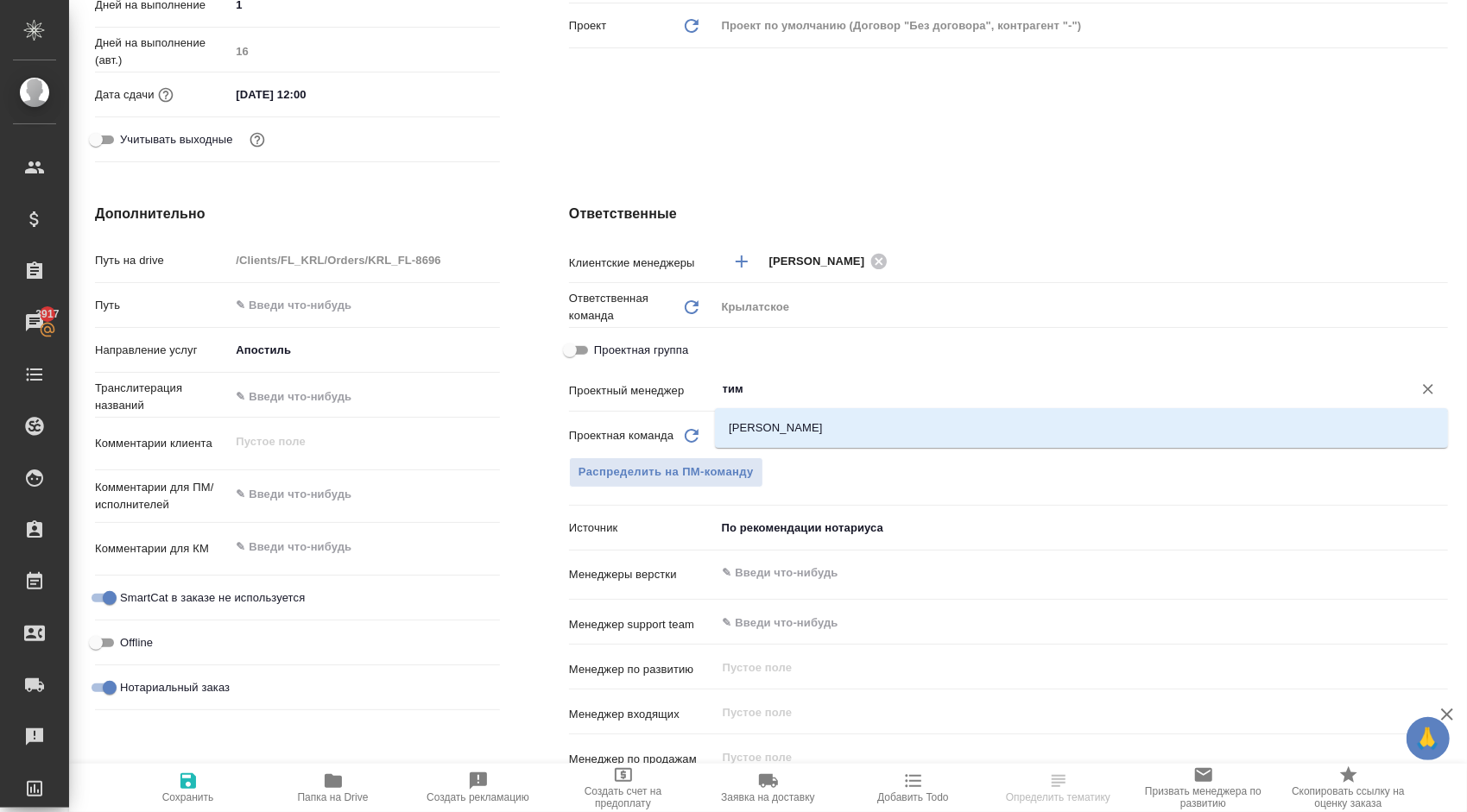
click at [781, 412] on li "[PERSON_NAME]" at bounding box center [1081, 427] width 733 height 31
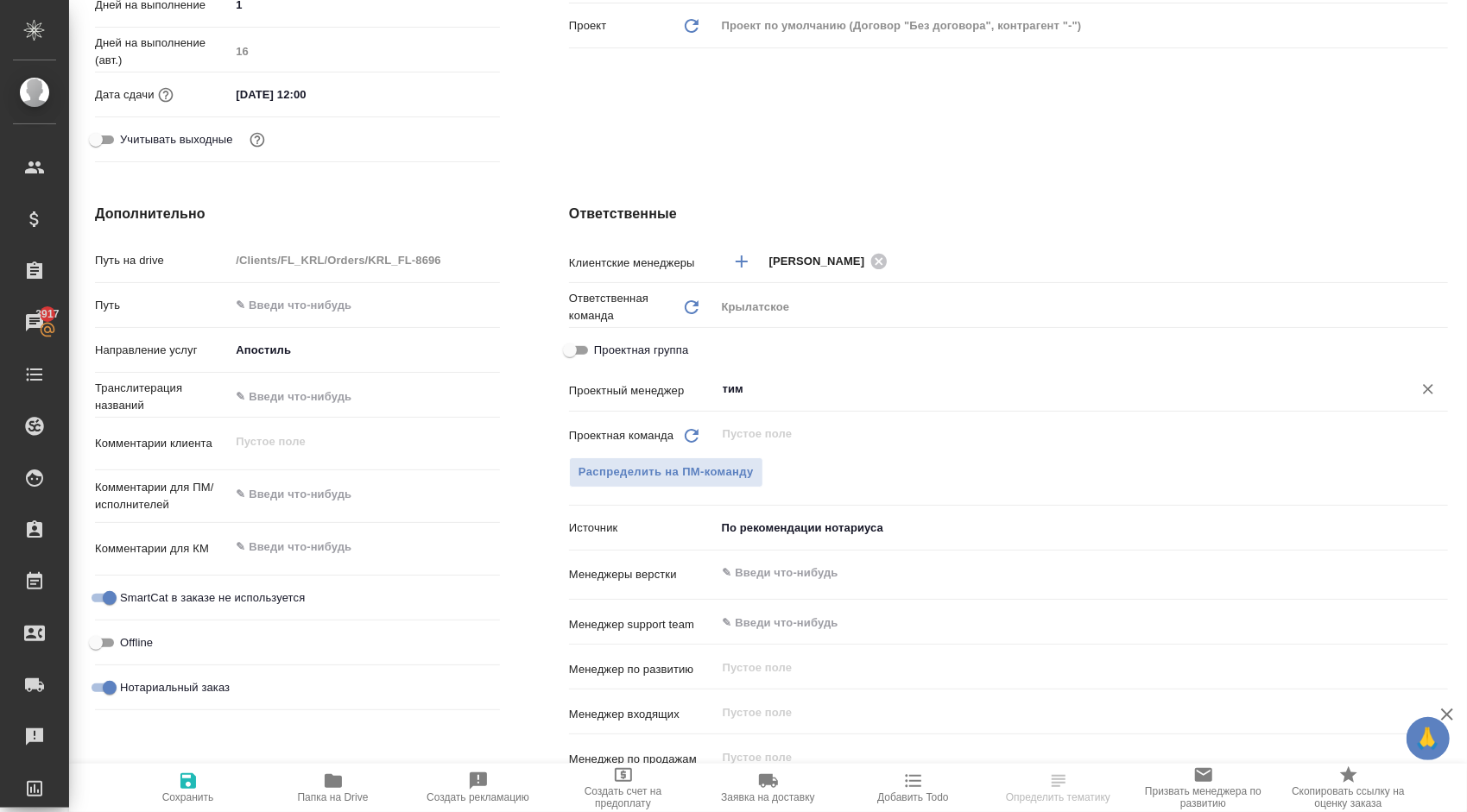
type textarea "x"
type input "[PERSON_NAME]"
click at [188, 800] on span "Сохранить" at bounding box center [188, 798] width 52 height 12
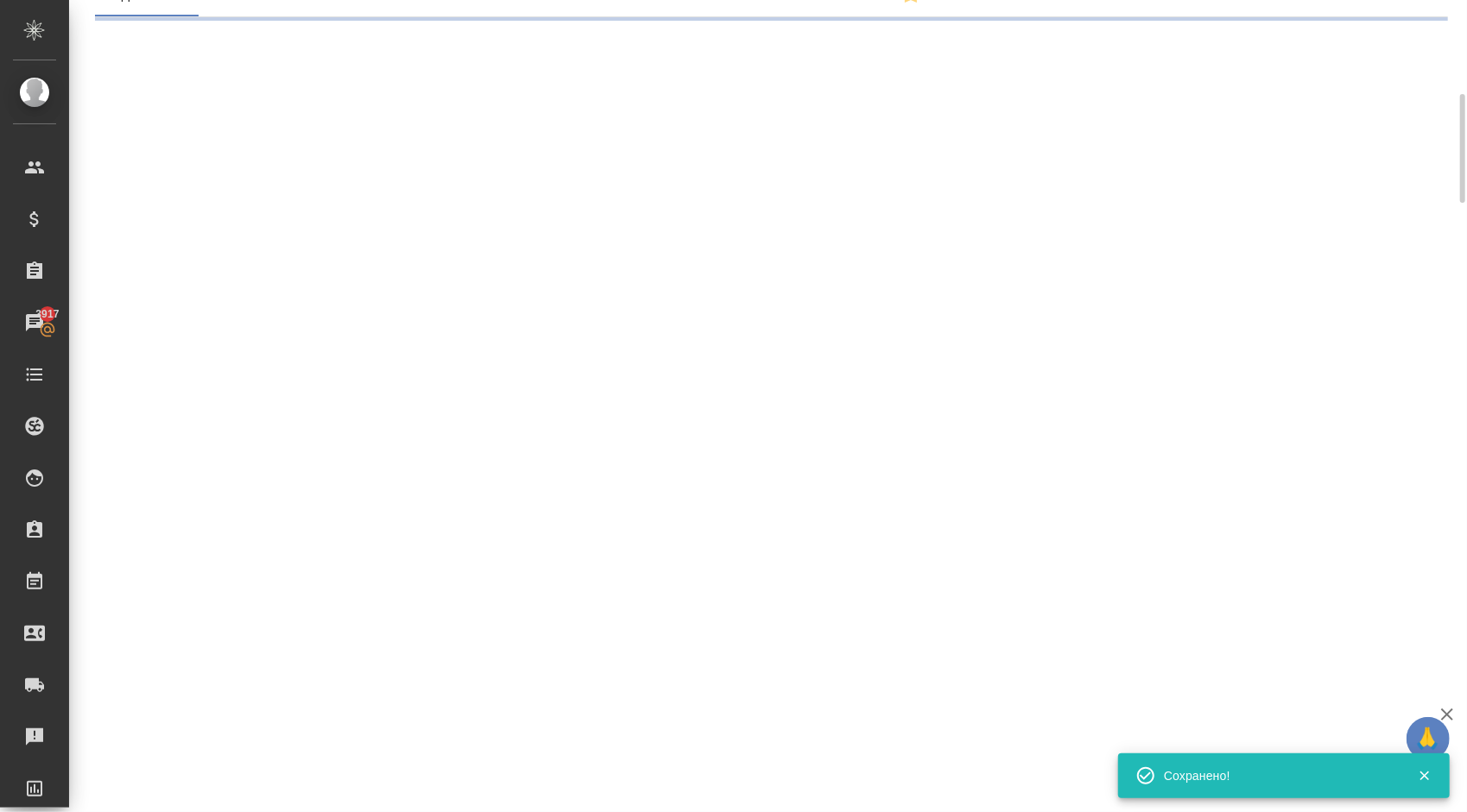
scroll to position [0, 0]
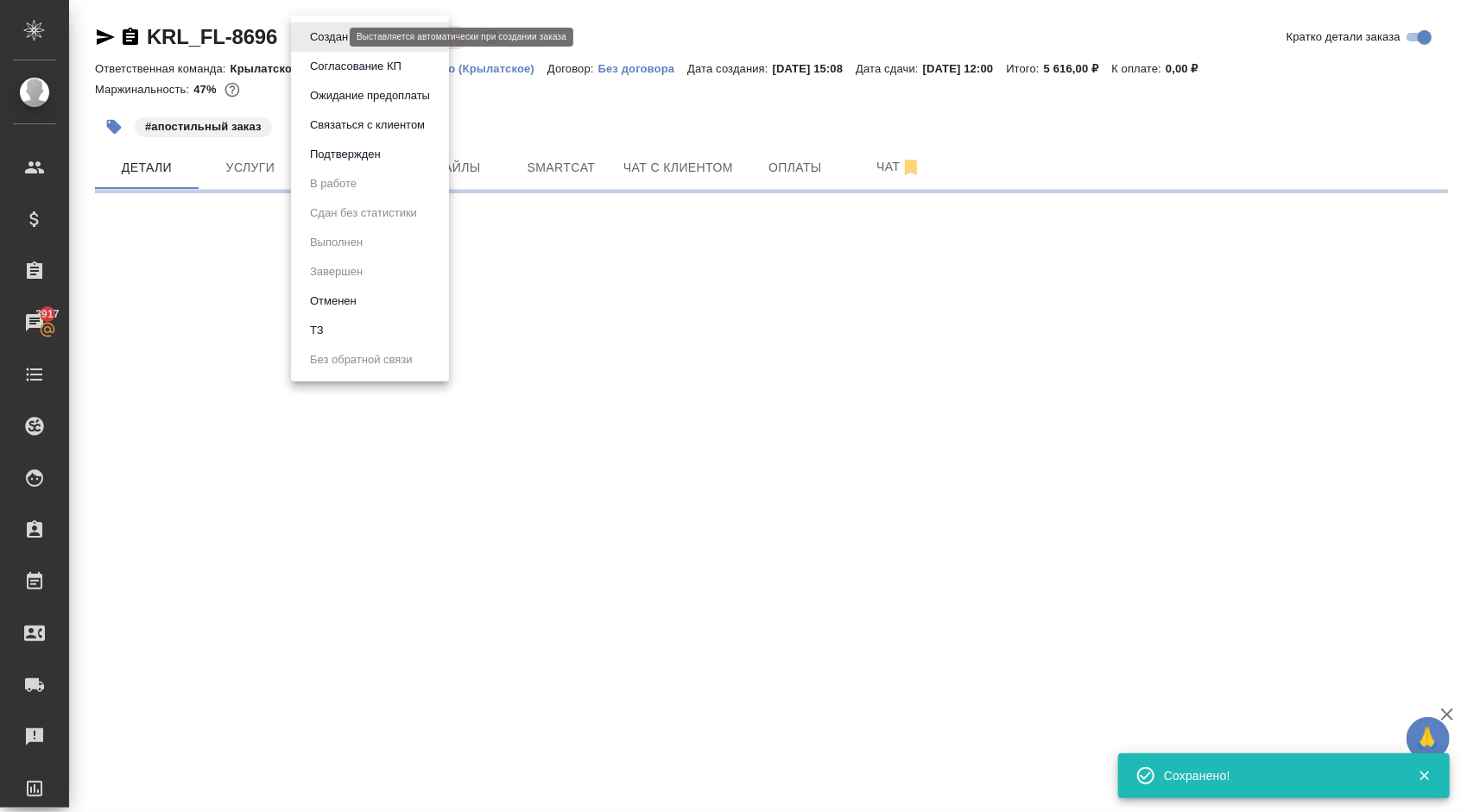
click at [309, 38] on body "🙏 .cls-1 fill:#fff; AWATERA Kasymov Timur Клиенты Спецификации Заказы 3917 Чаты…" at bounding box center [733, 406] width 1467 height 812
select select "RU"
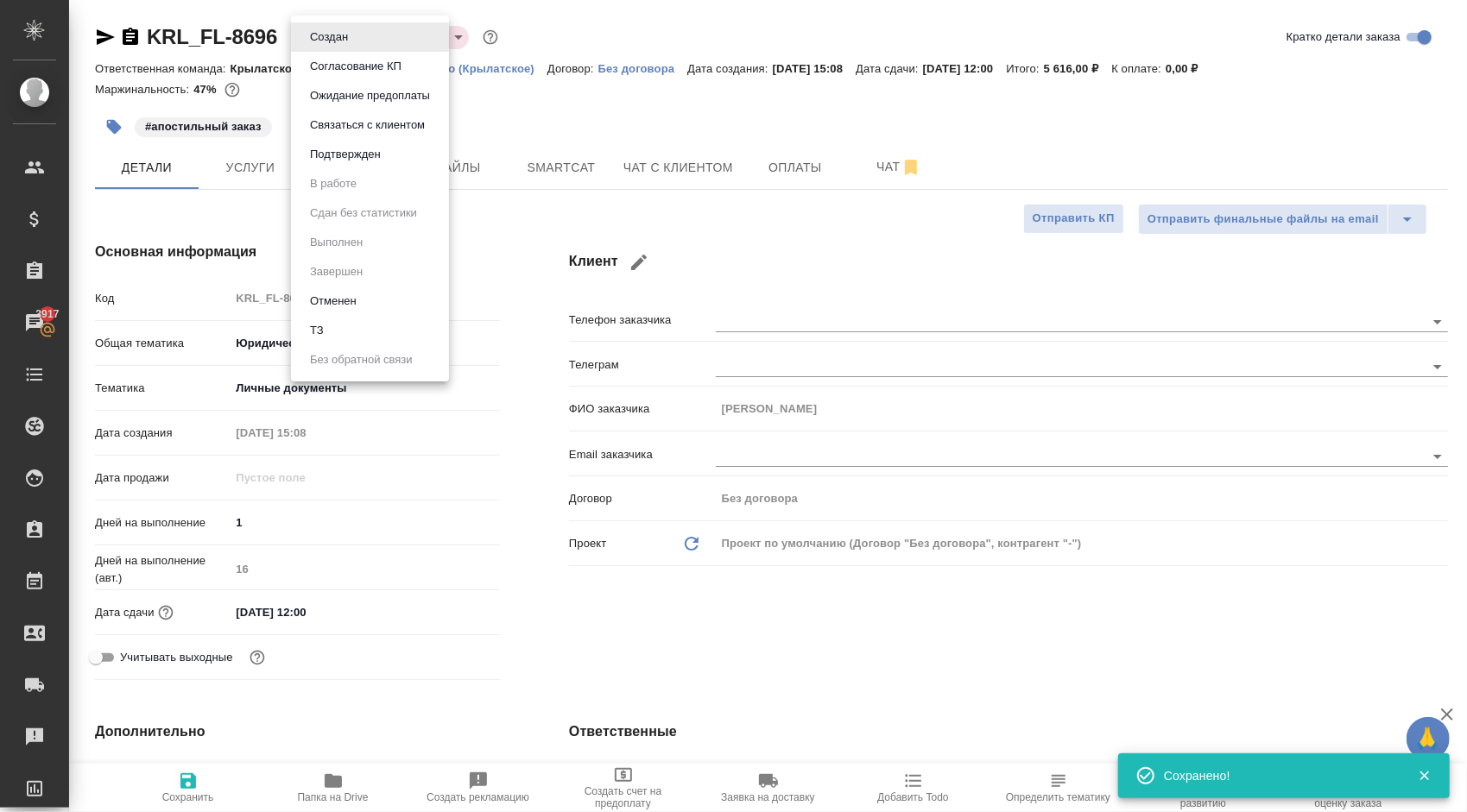
type textarea "x"
click at [377, 159] on button "Подтвержден" at bounding box center [345, 155] width 81 height 19
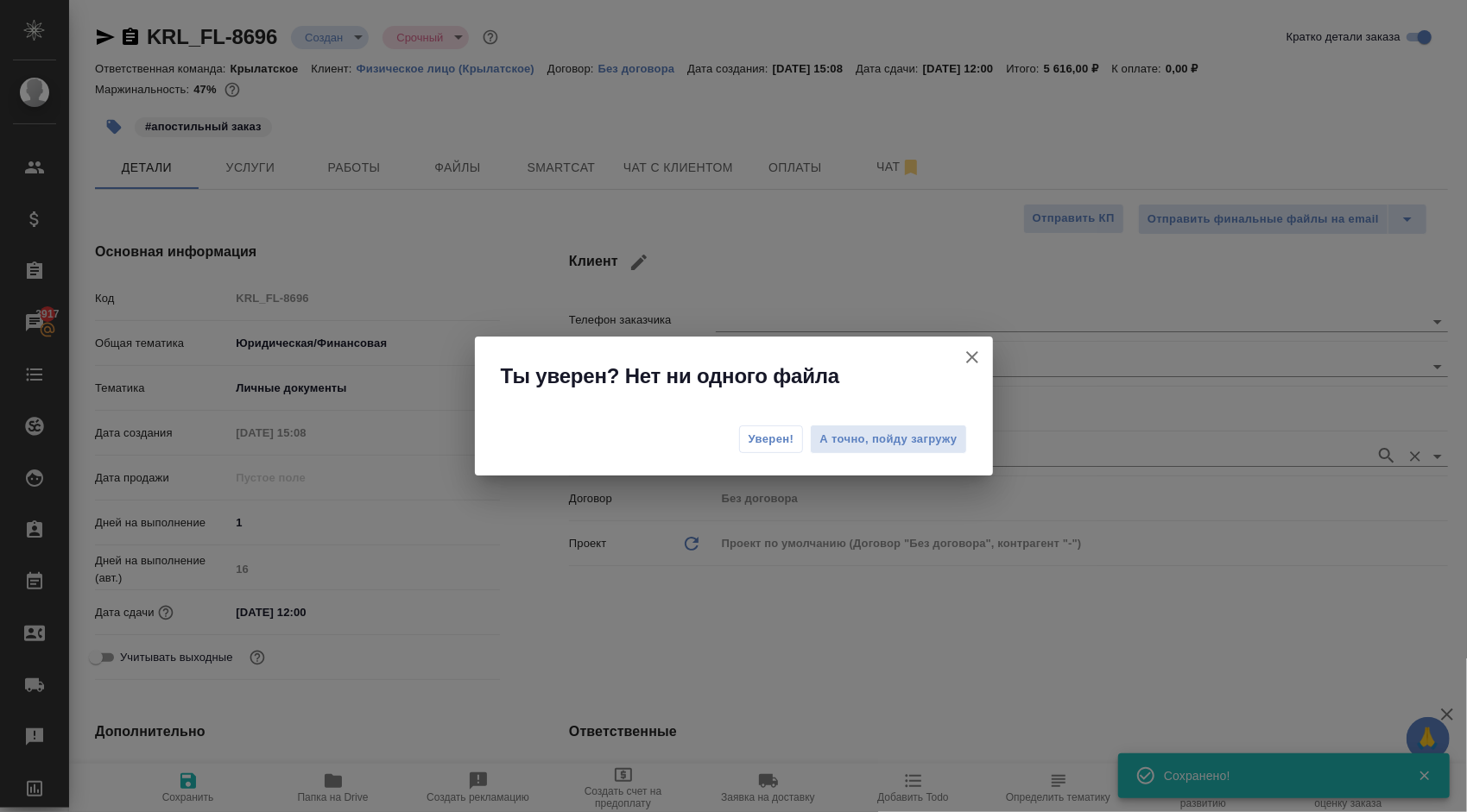
click at [766, 442] on span "Уверен!" at bounding box center [772, 439] width 46 height 18
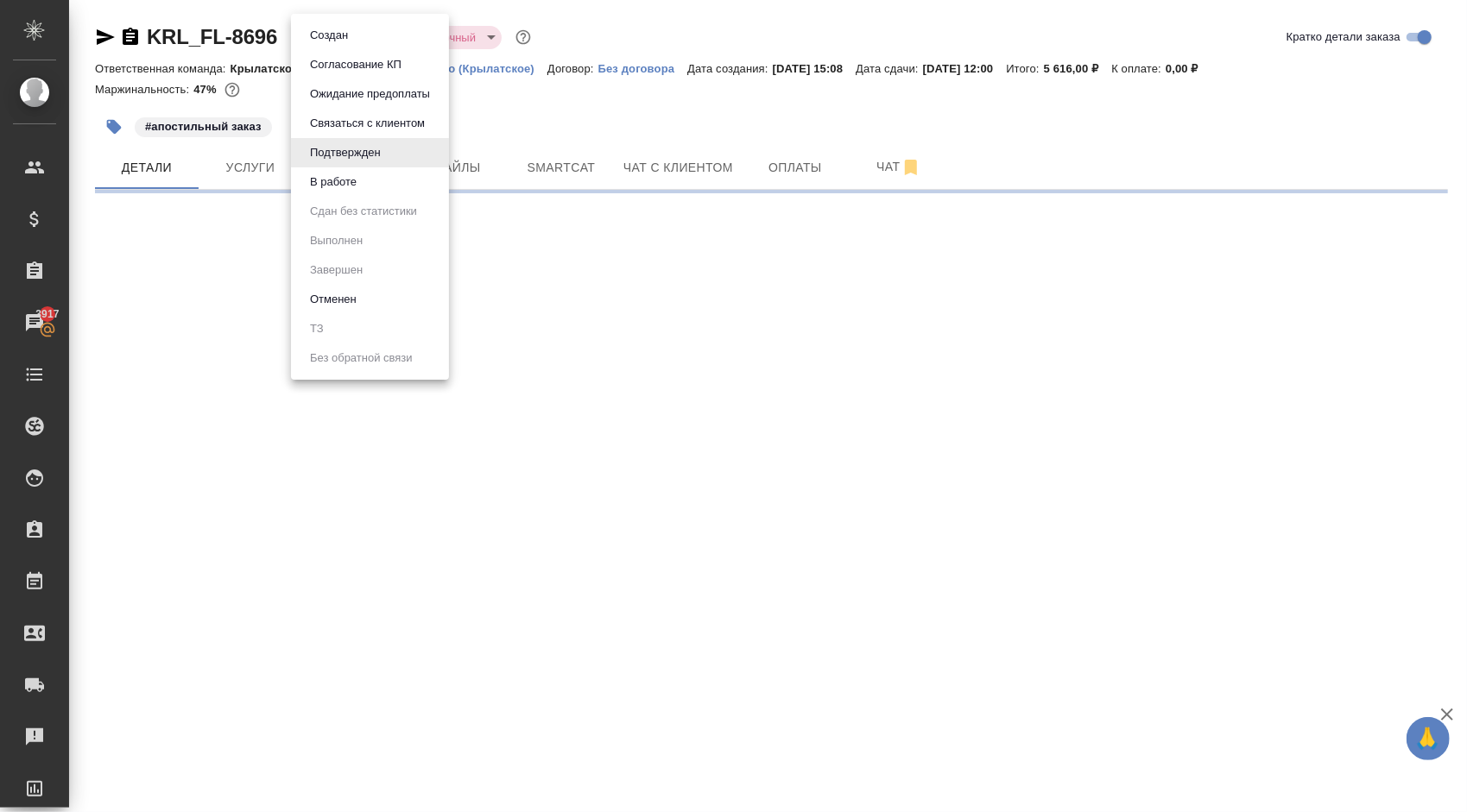
click at [345, 36] on body "🙏 .cls-1 fill:#fff; AWATERA Kasymov Timur Клиенты Спецификации Заказы 3917 Чаты…" at bounding box center [733, 406] width 1467 height 812
select select "RU"
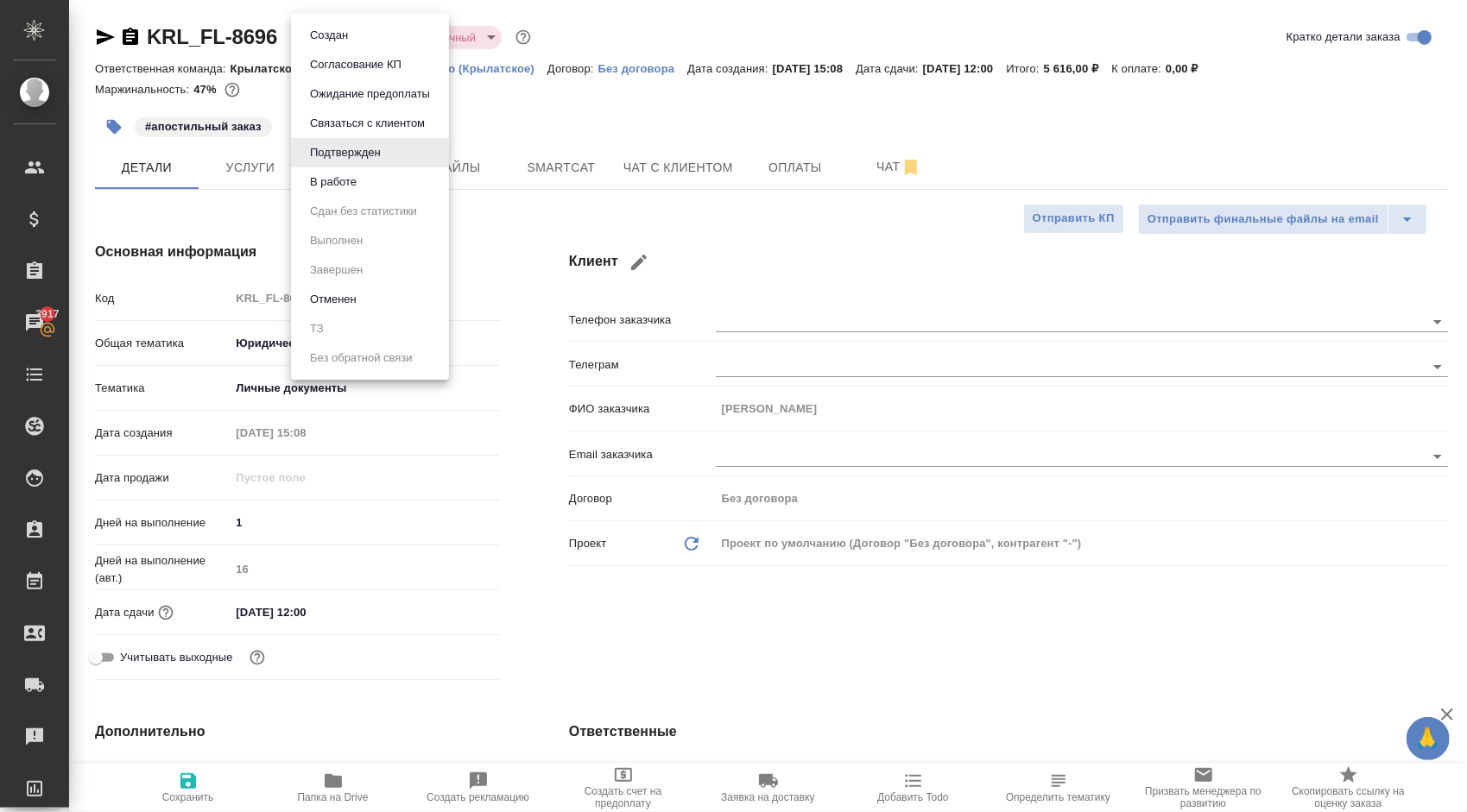
type textarea "x"
click at [338, 184] on button "В работе" at bounding box center [333, 182] width 57 height 19
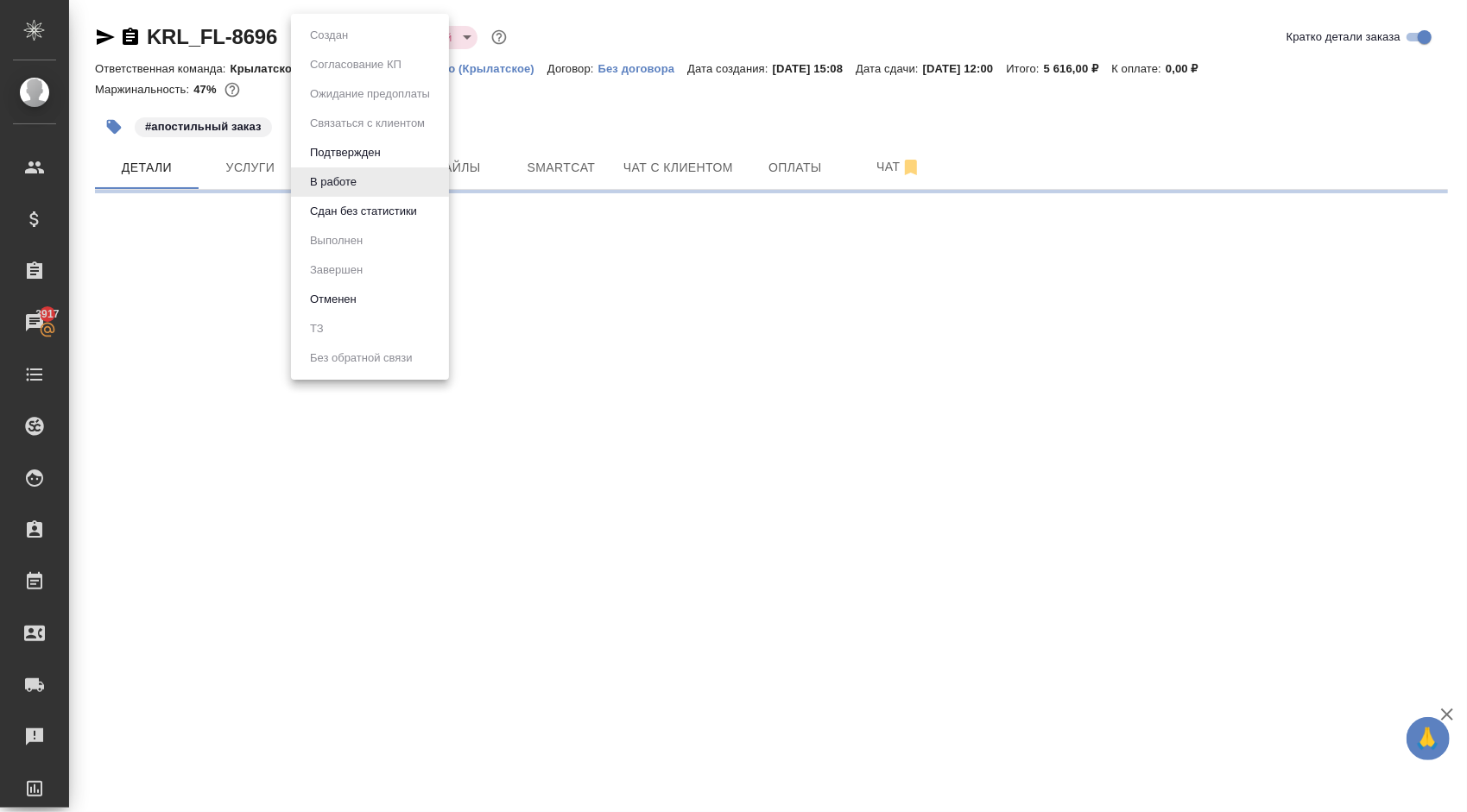
click at [328, 25] on body "🙏 .cls-1 fill:#fff; AWATERA Kasymov Timur Клиенты Спецификации Заказы 3917 Чаты…" at bounding box center [733, 406] width 1467 height 812
select select "RU"
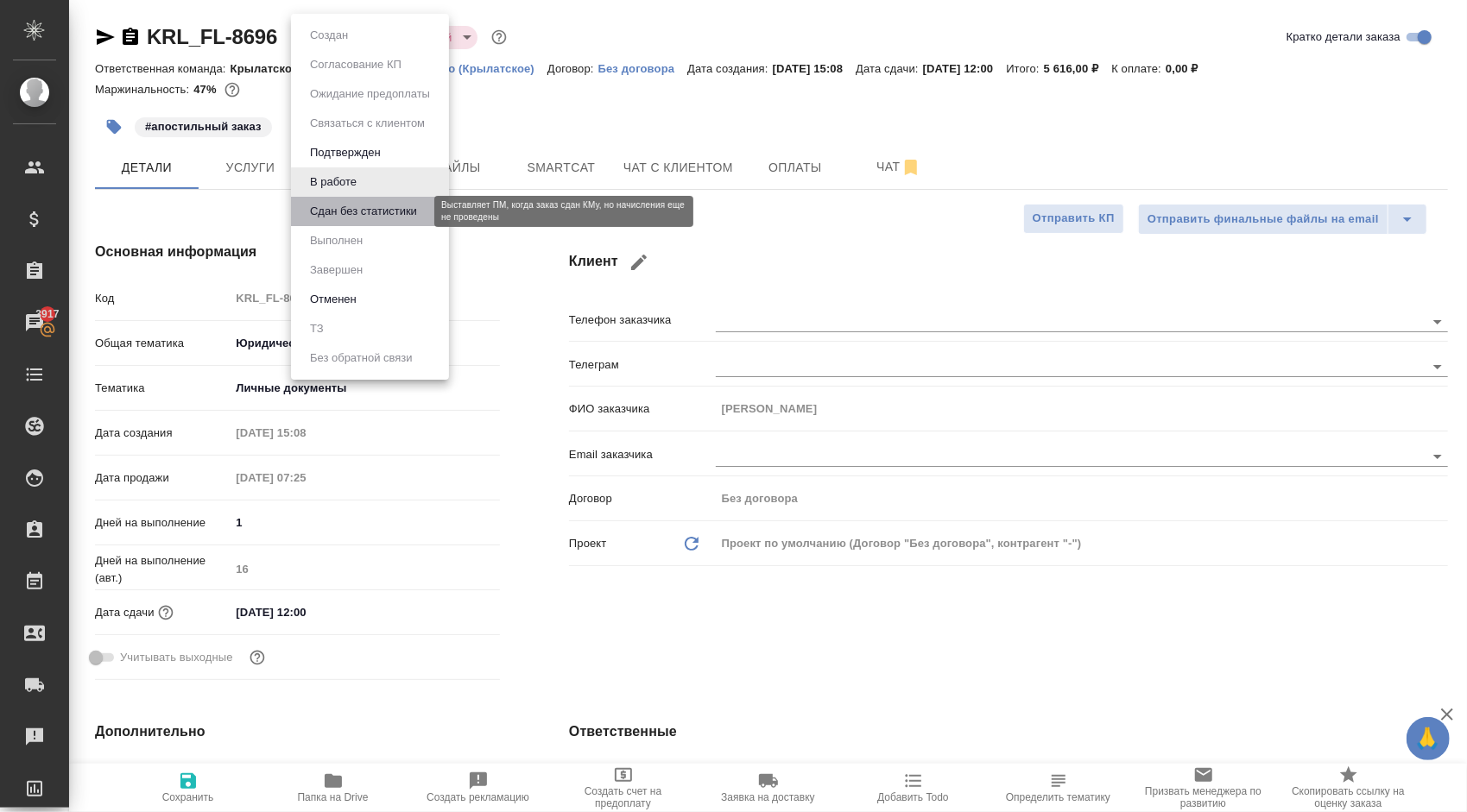
click at [363, 219] on button "Сдан без статистики" at bounding box center [364, 212] width 118 height 19
type textarea "x"
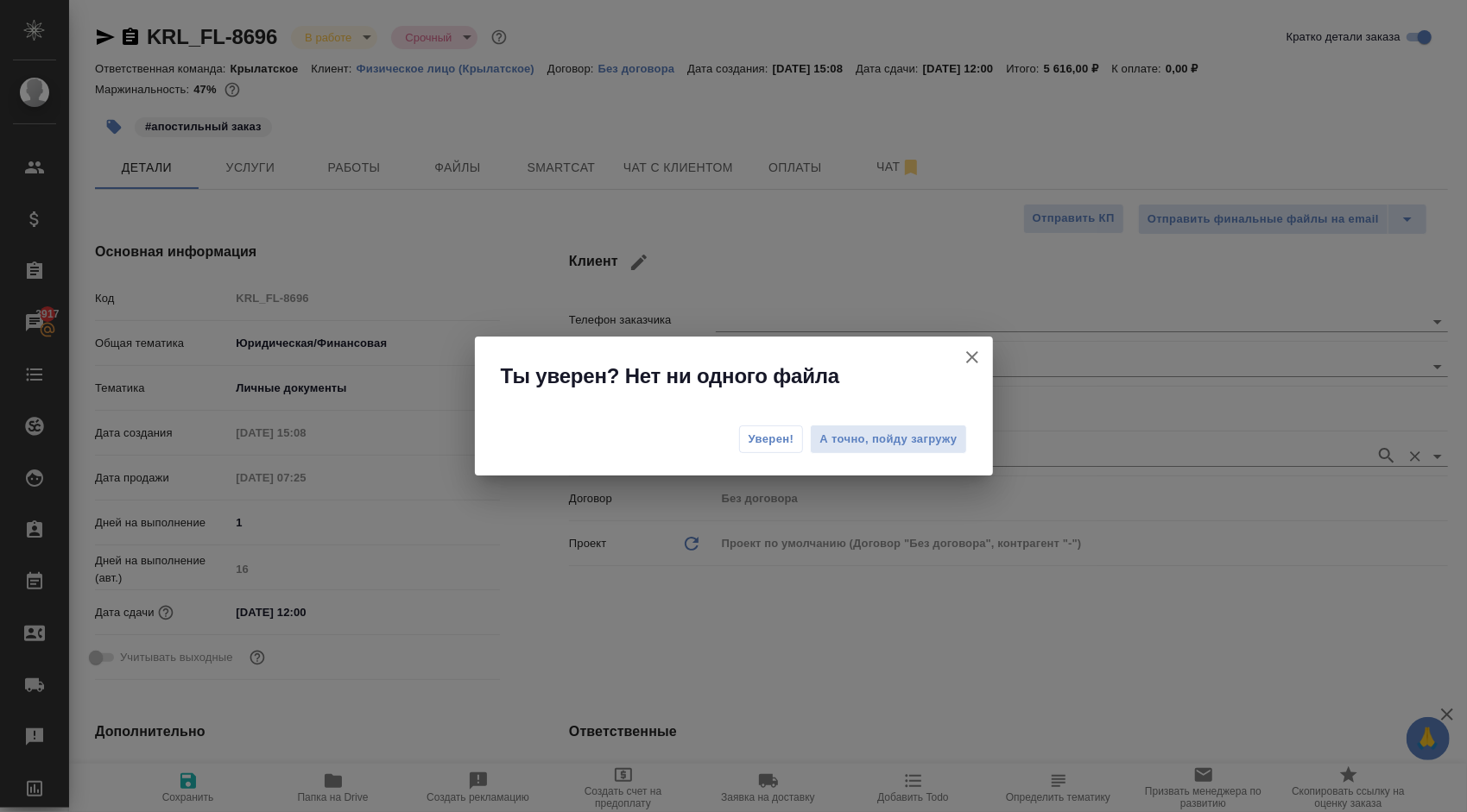
click at [776, 440] on span "Уверен!" at bounding box center [772, 439] width 46 height 18
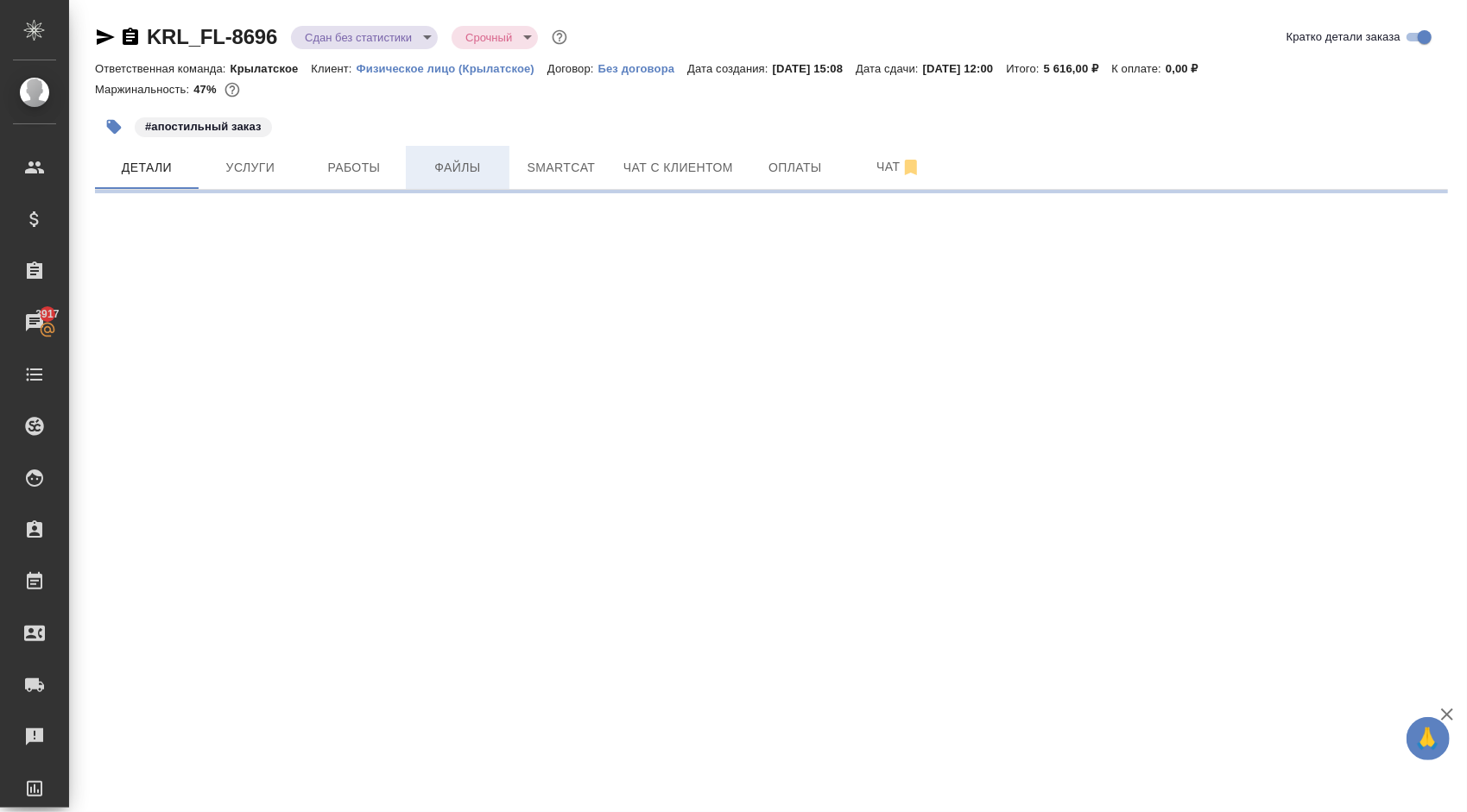
select select "RU"
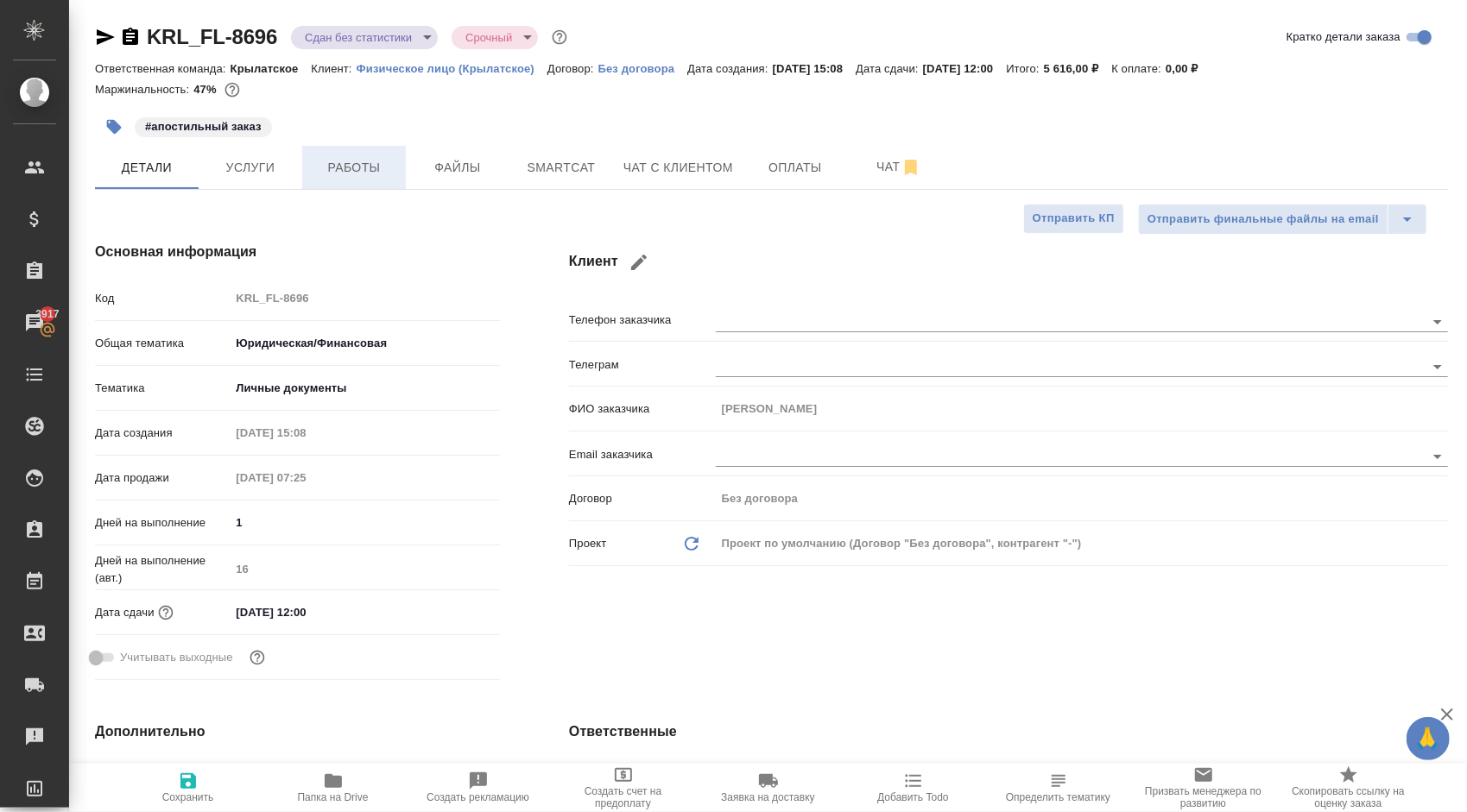
type textarea "x"
click at [390, 159] on span "Работы" at bounding box center [354, 168] width 83 height 22
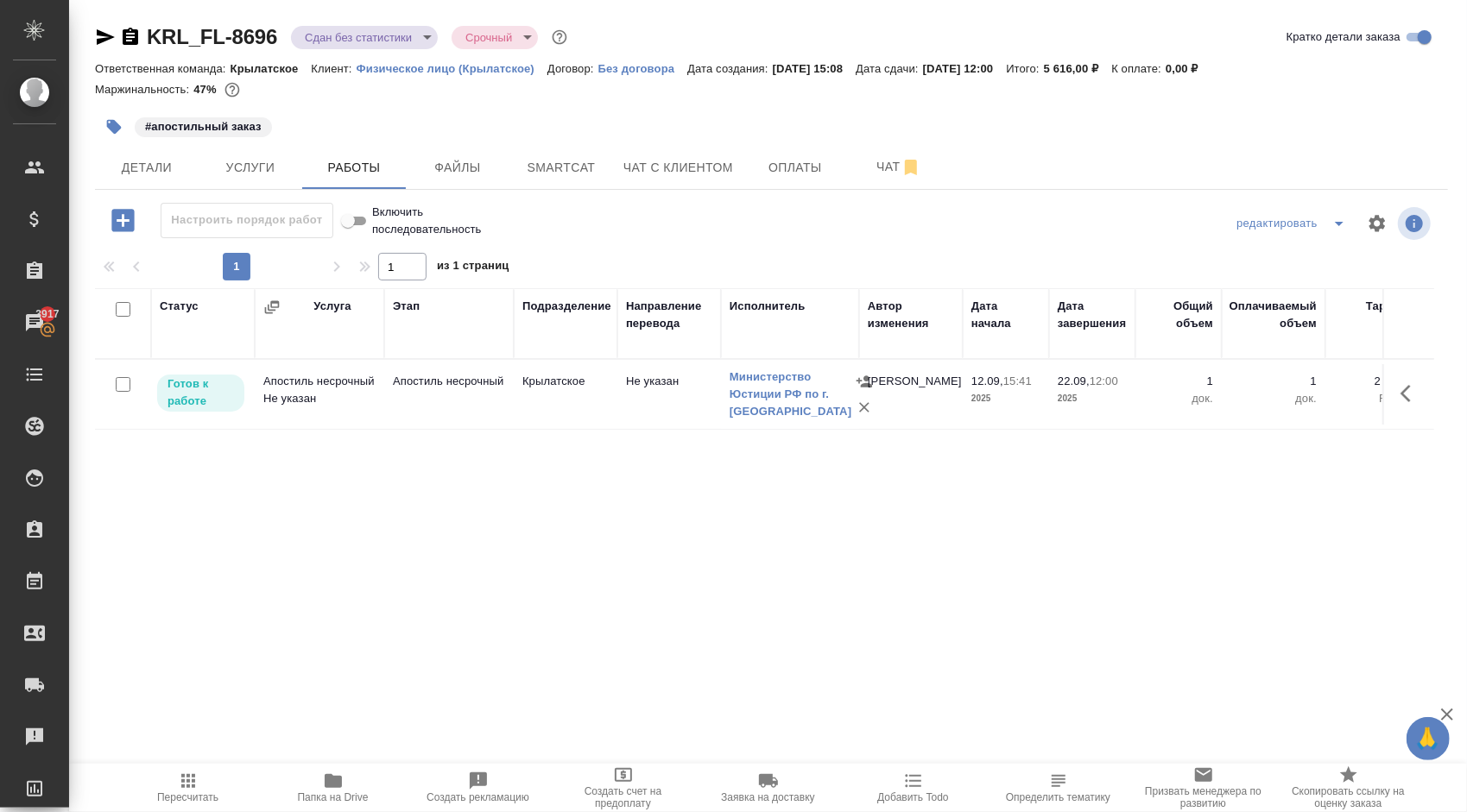
click at [150, 766] on button "Пересчитать" at bounding box center [188, 787] width 145 height 48
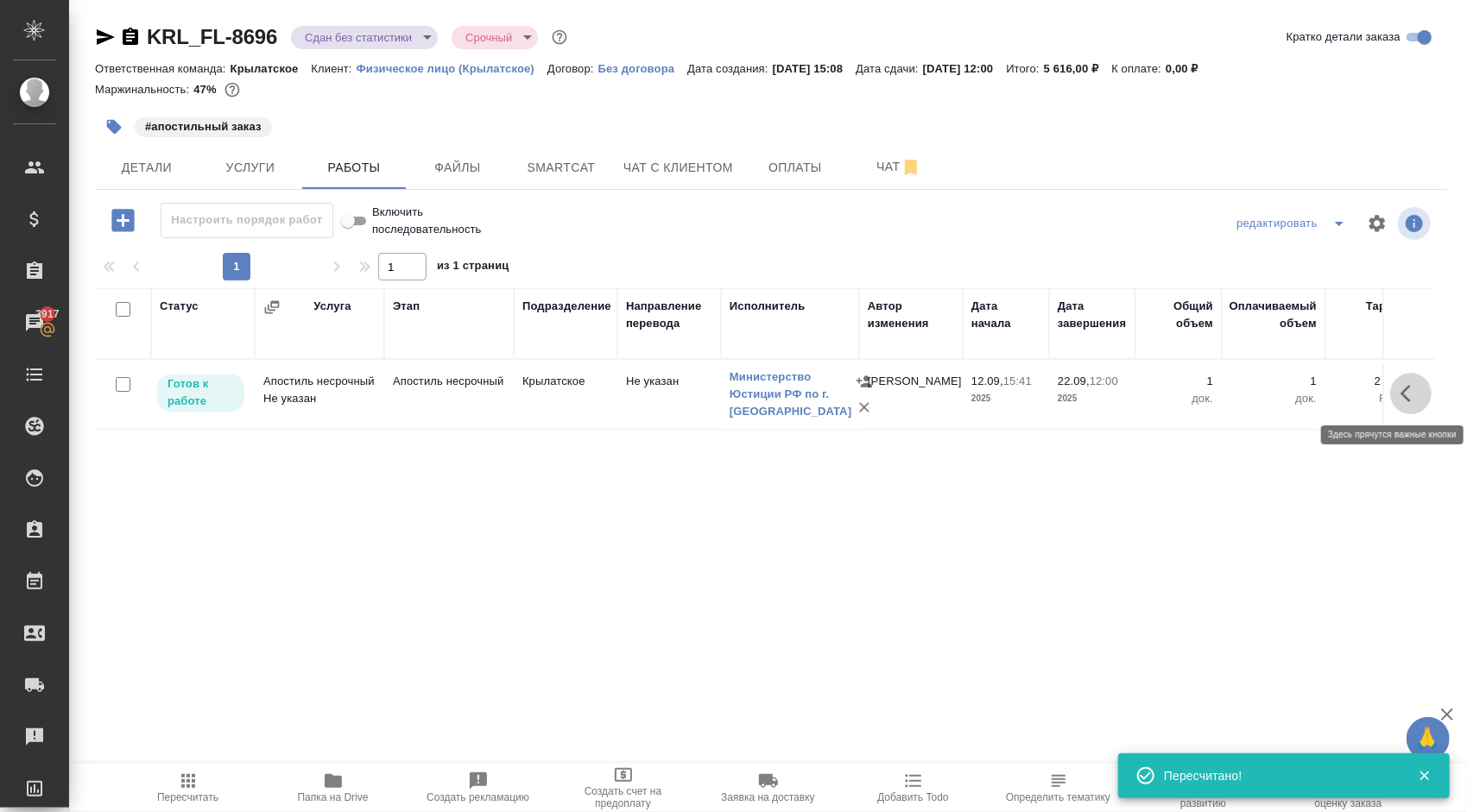
click at [1411, 402] on button "button" at bounding box center [1410, 393] width 41 height 41
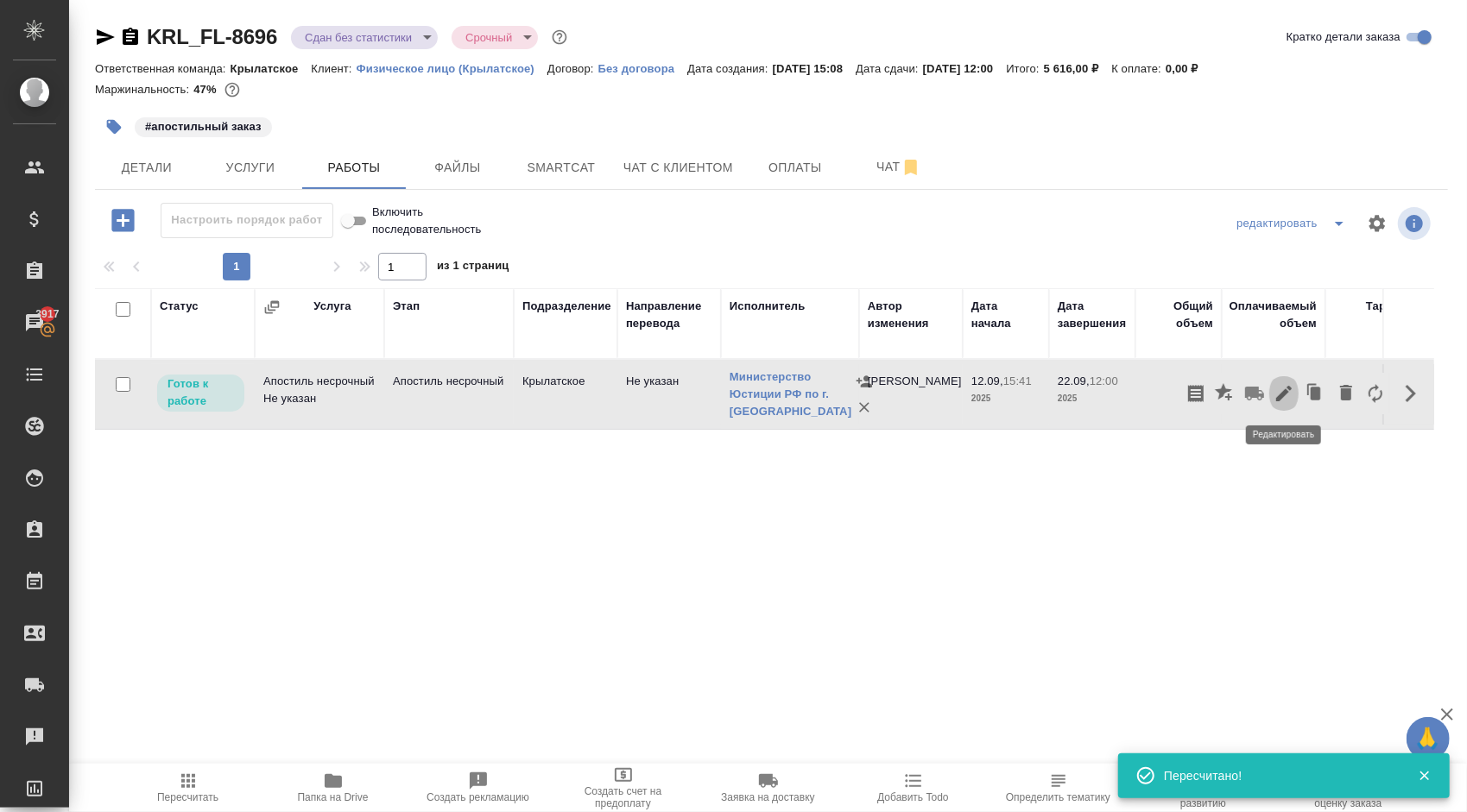
click at [1282, 388] on icon "button" at bounding box center [1284, 394] width 21 height 21
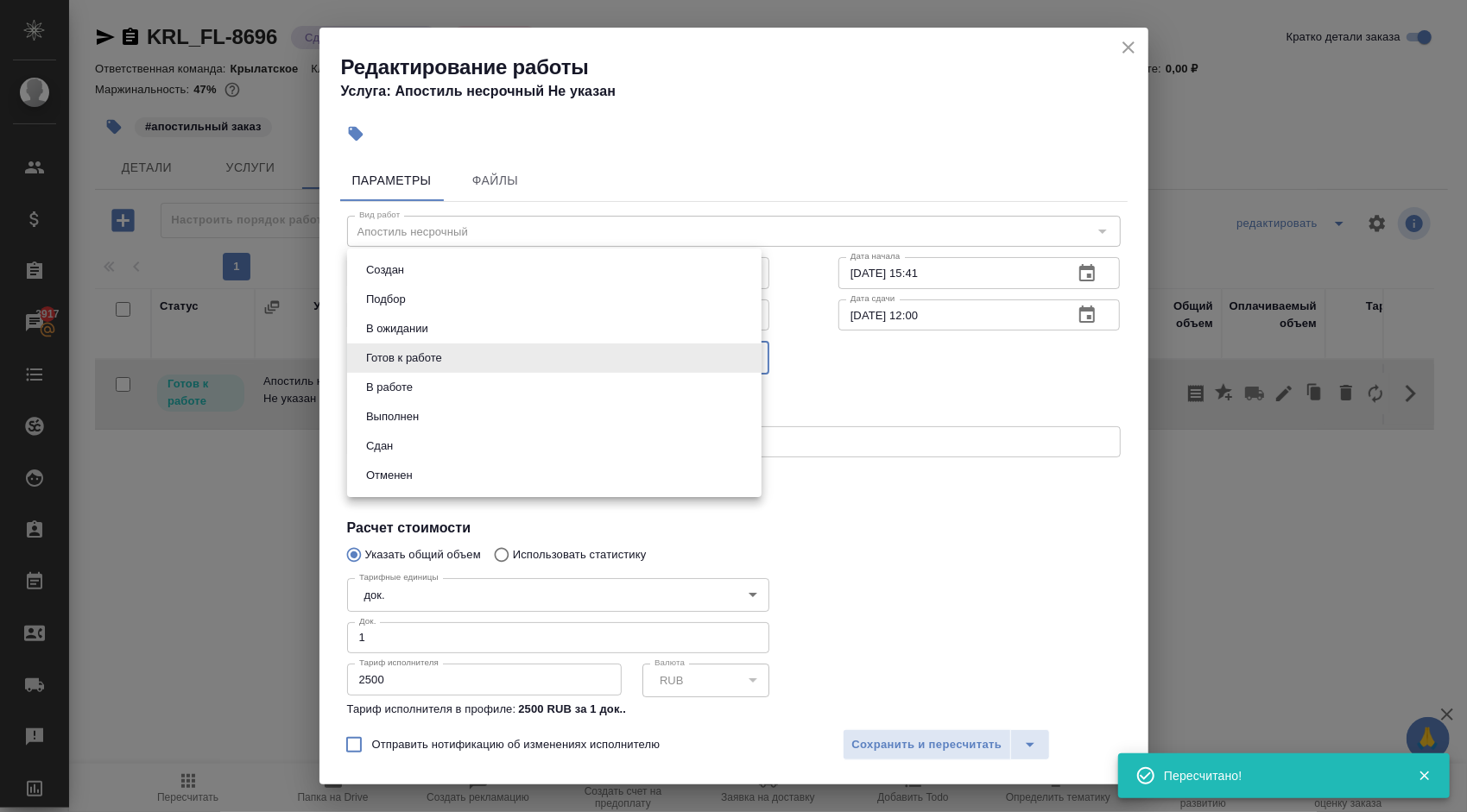
click at [527, 365] on body "🙏 .cls-1 fill:#fff; AWATERA Kasymov Timur Клиенты Спецификации Заказы 3917 Чаты…" at bounding box center [733, 406] width 1467 height 812
click at [391, 442] on button "Сдан" at bounding box center [380, 446] width 37 height 19
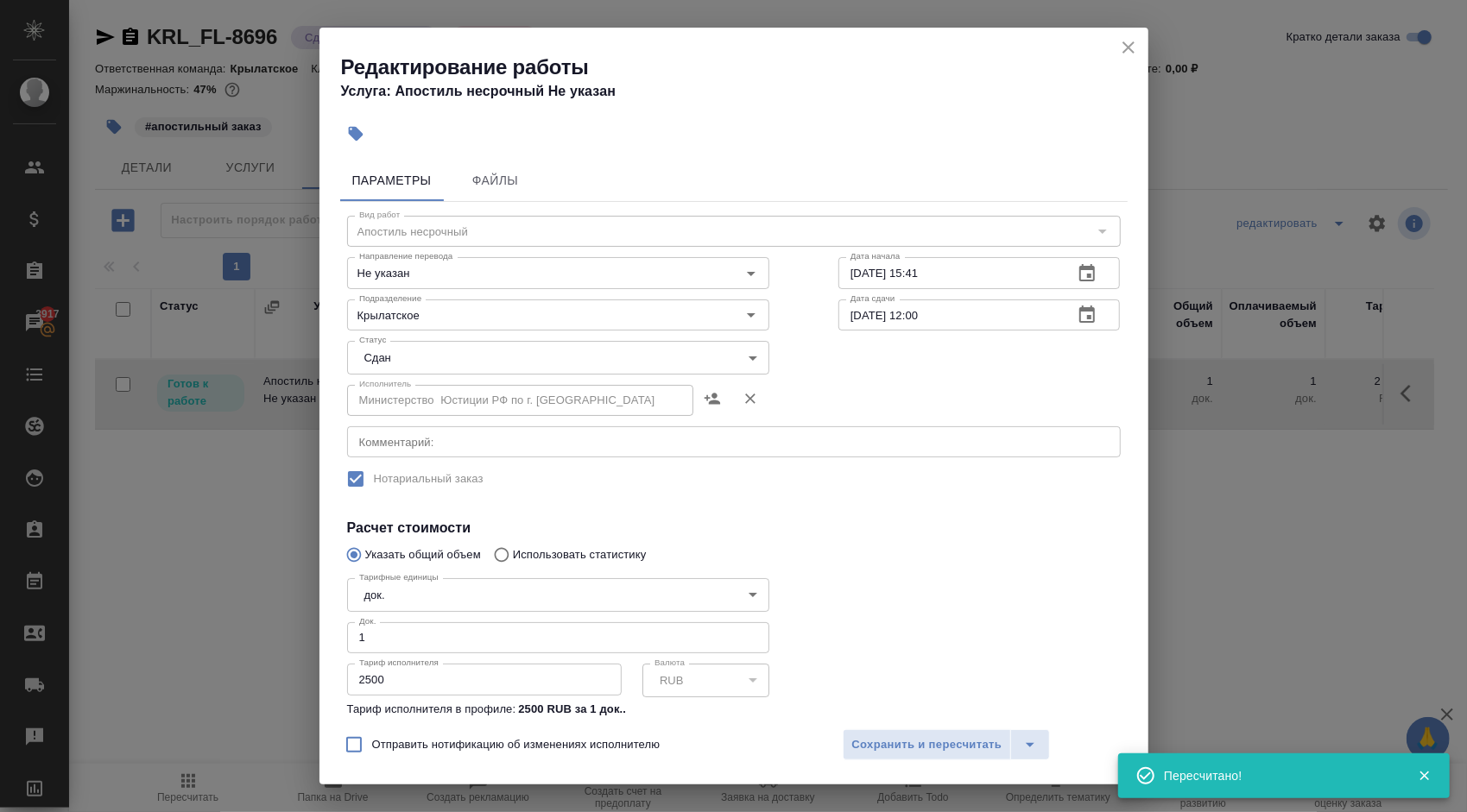
click at [391, 437] on ul "Создан Подбор В ожидании Готов к работе В работе Выполнен Сдан Отменен" at bounding box center [503, 366] width 311 height 140
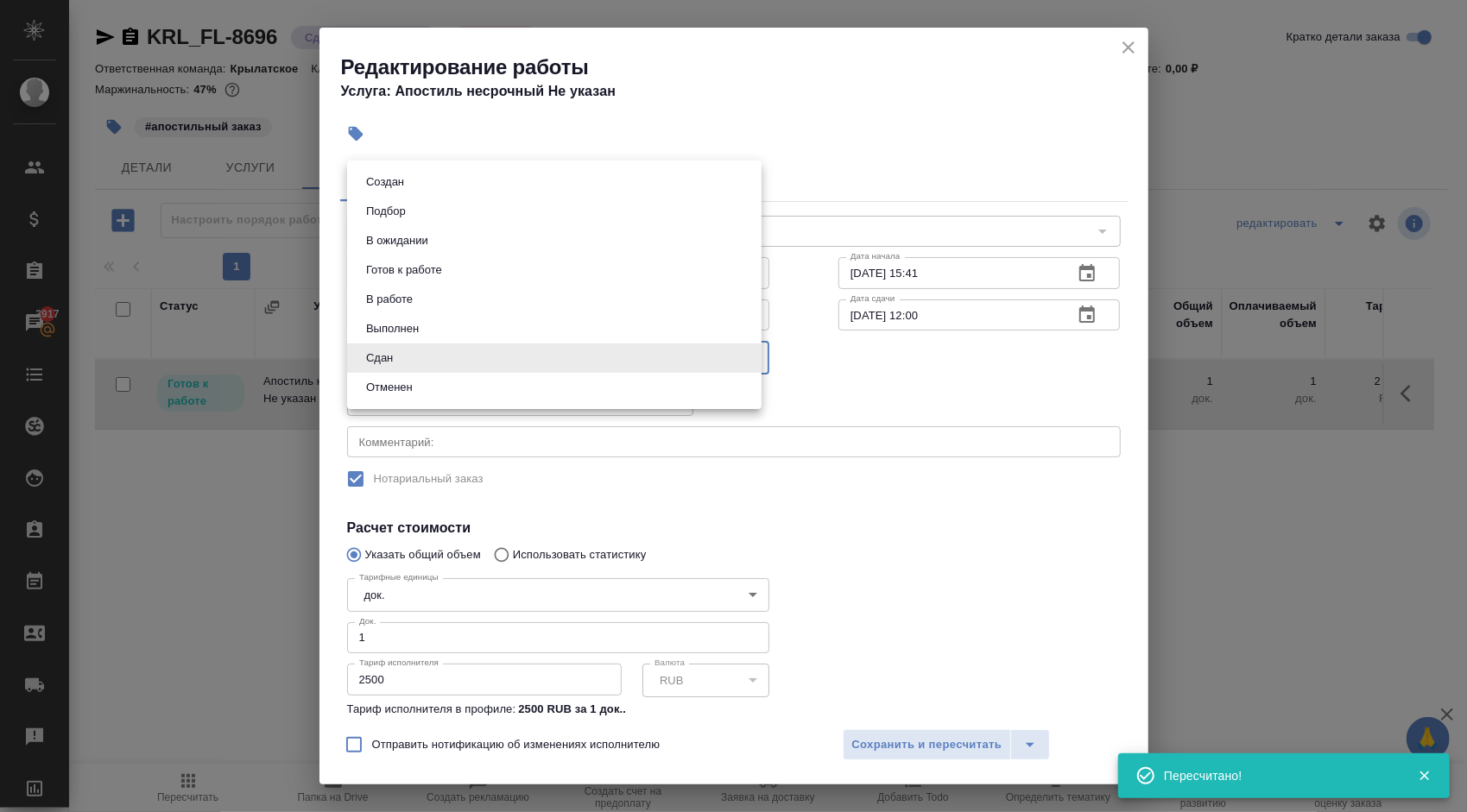
click at [416, 349] on body "🙏 .cls-1 fill:#fff; AWATERA Kasymov Timur Клиенты Спецификации Заказы 3917 Чаты…" at bounding box center [733, 406] width 1467 height 812
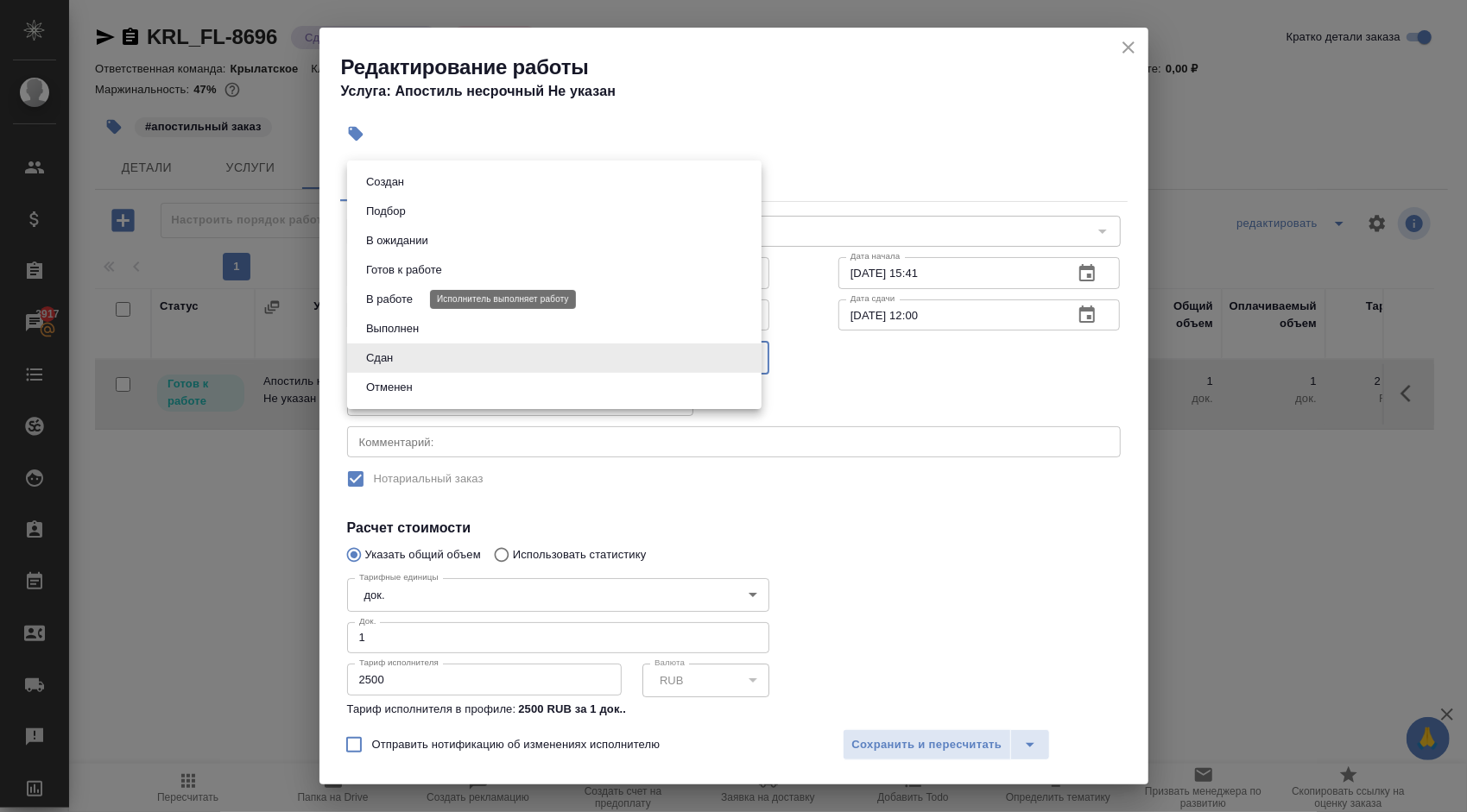
click at [407, 297] on button "В работе" at bounding box center [389, 300] width 57 height 19
type input "inProgress"
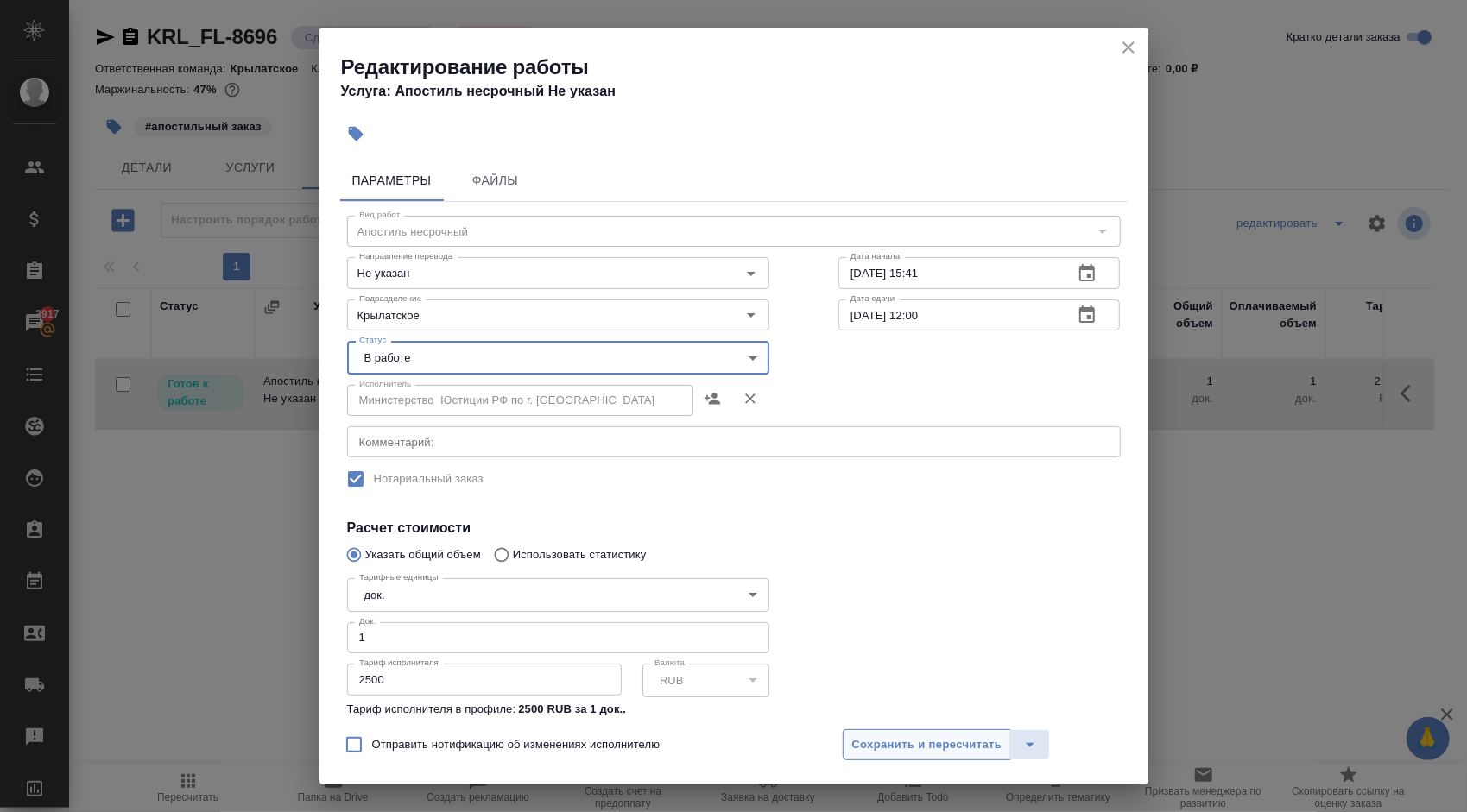
click at [894, 754] on span "Сохранить и пересчитать" at bounding box center [926, 745] width 150 height 20
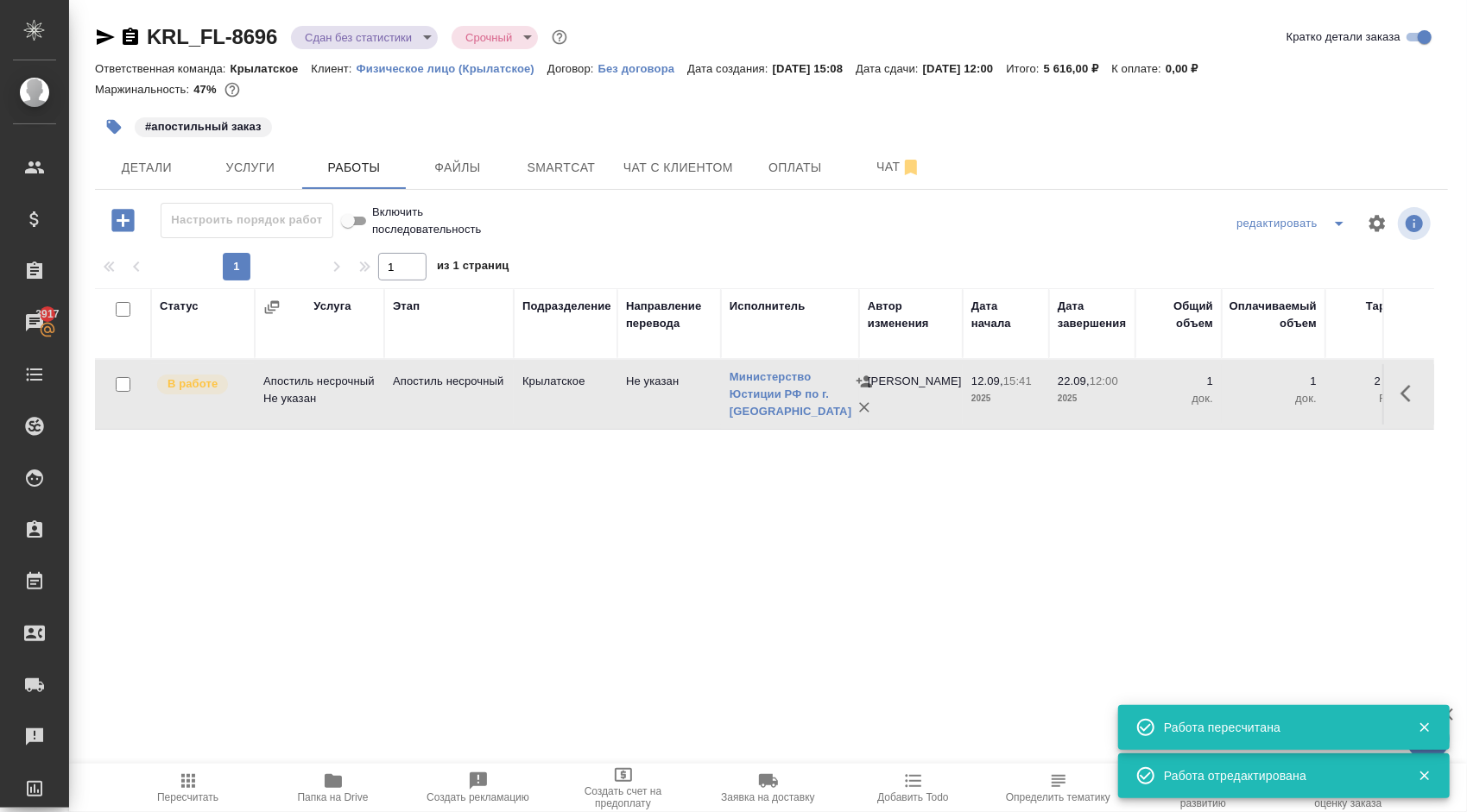
click at [204, 777] on span "Пересчитать" at bounding box center [187, 787] width 124 height 33
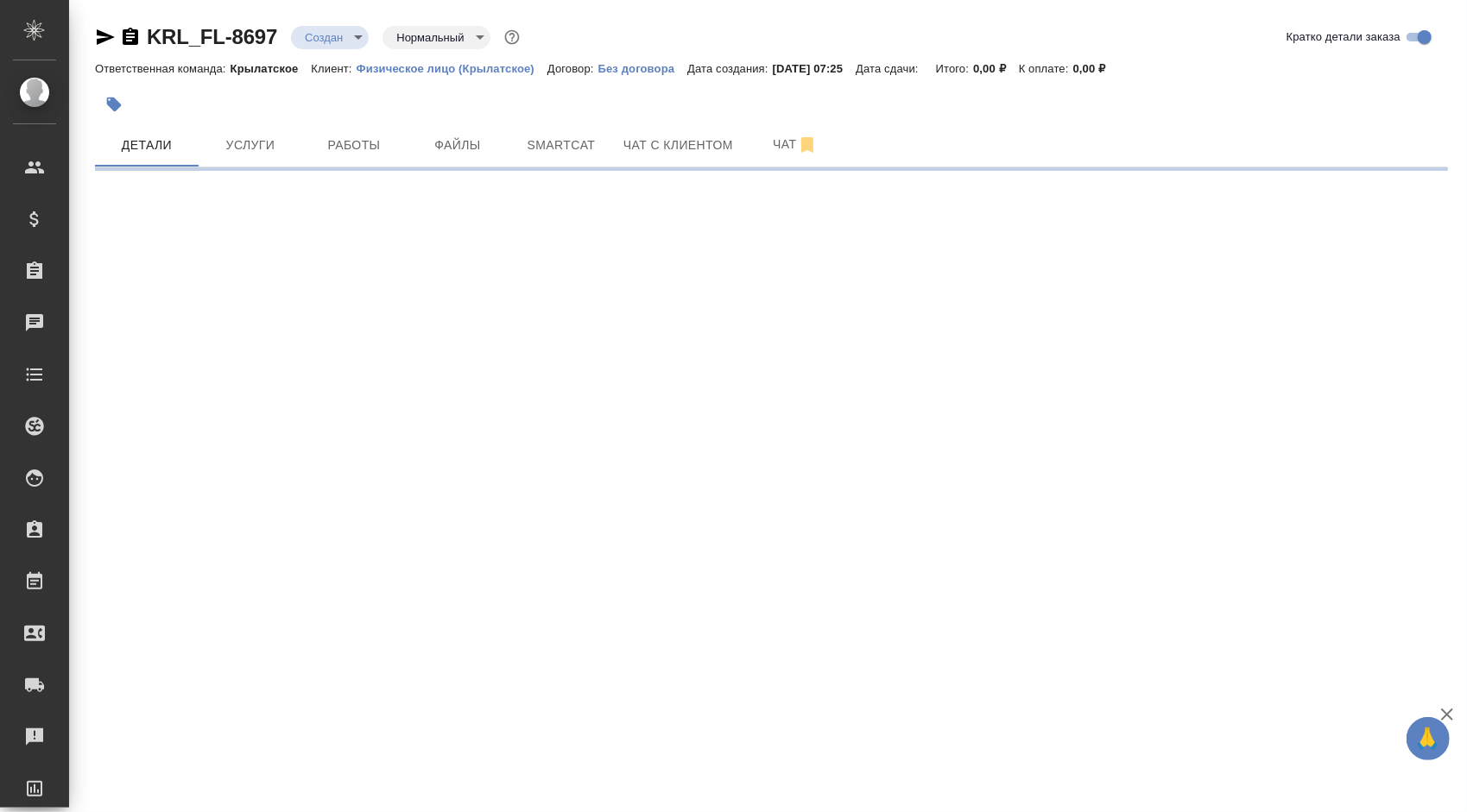
select select "RU"
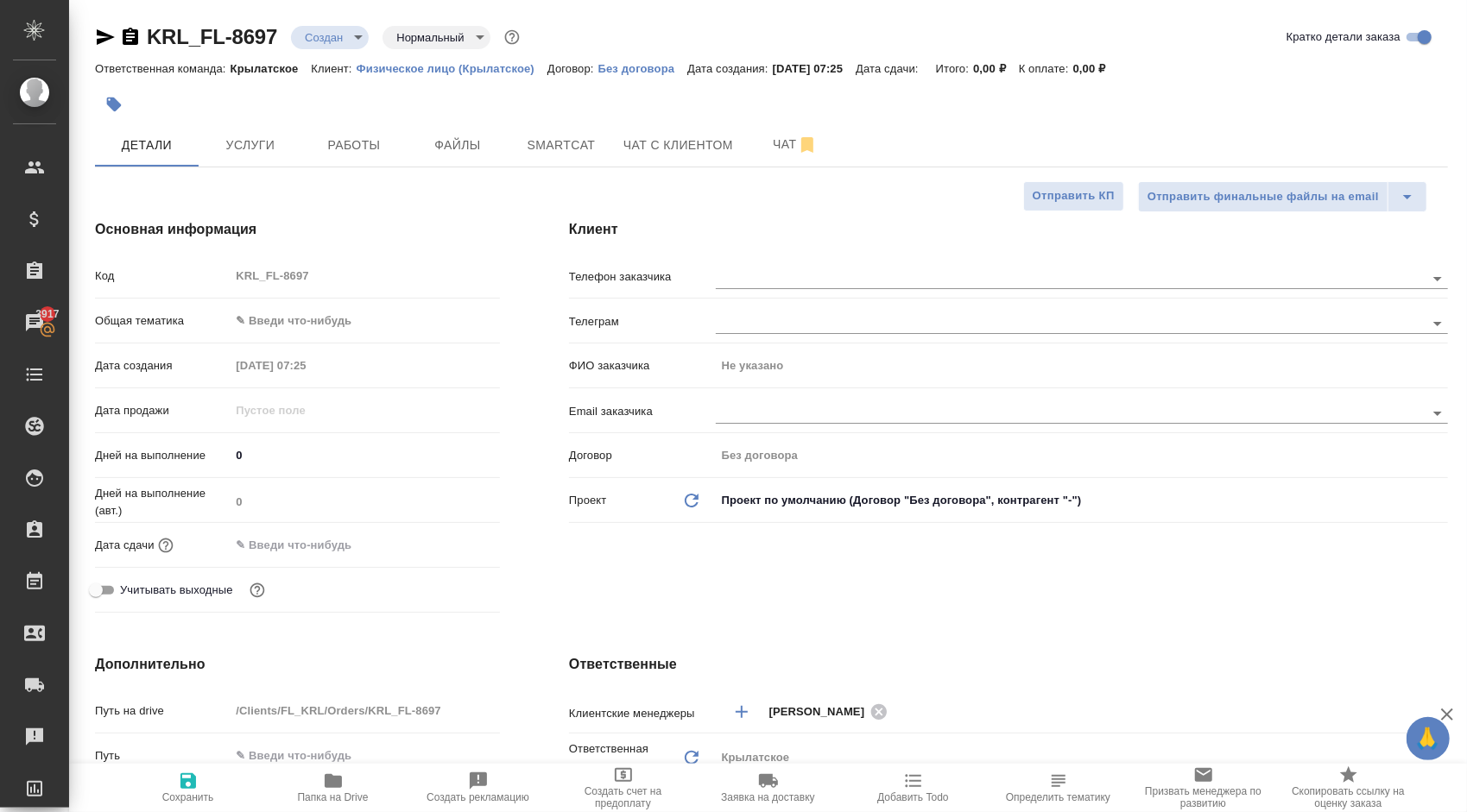
type textarea "x"
click at [326, 323] on body "🙏 .cls-1 fill:#fff; AWATERA [PERSON_NAME] Клиенты Спецификации Заказы 3917 Чаты…" at bounding box center [733, 406] width 1467 height 812
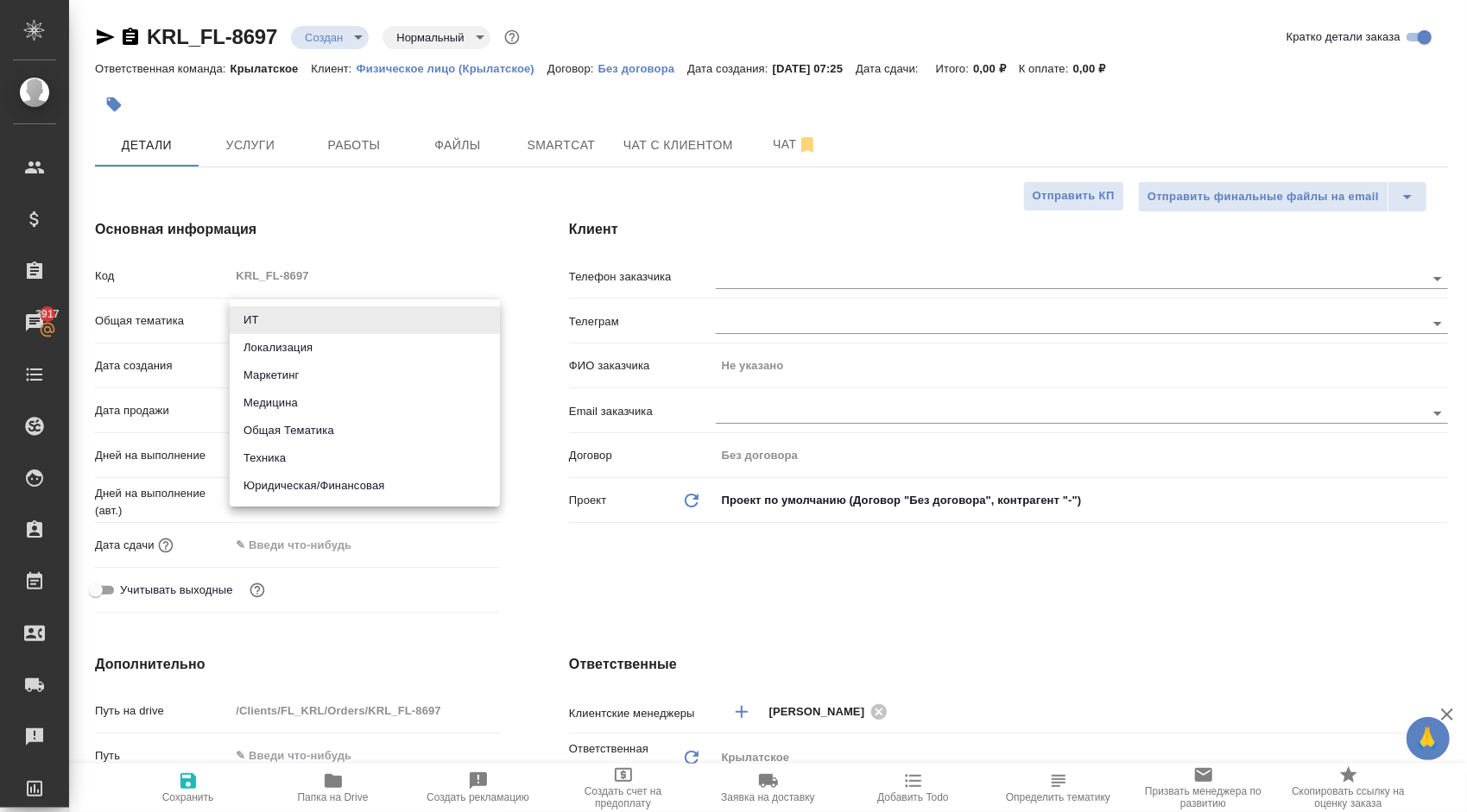
click at [345, 483] on li "Юридическая/Финансовая" at bounding box center [364, 485] width 270 height 27
type input "yr-fn"
type textarea "x"
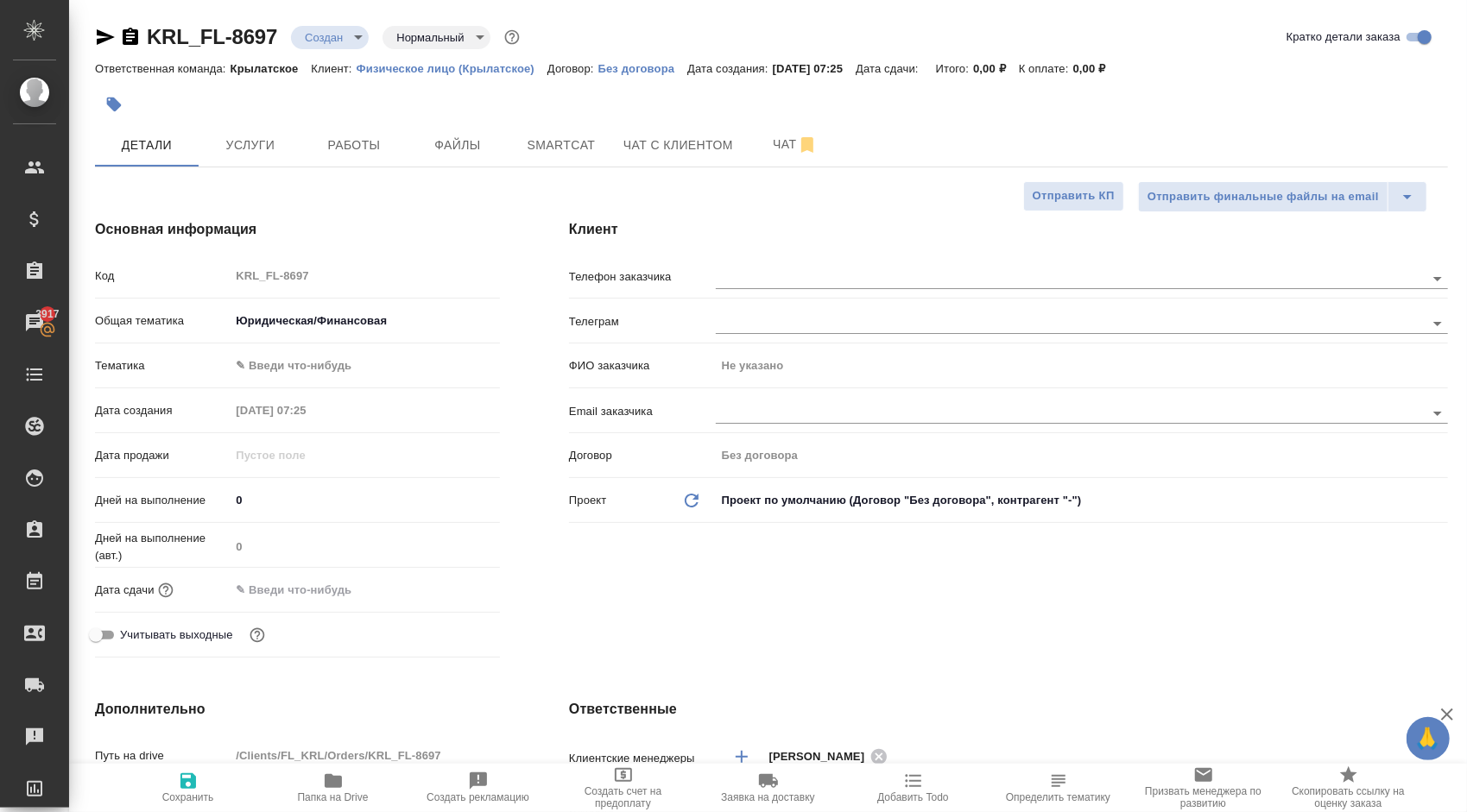
click at [285, 367] on body "🙏 .cls-1 fill:#fff; AWATERA [PERSON_NAME] Клиенты Спецификации Заказы 3917 Чаты…" at bounding box center [733, 406] width 1467 height 812
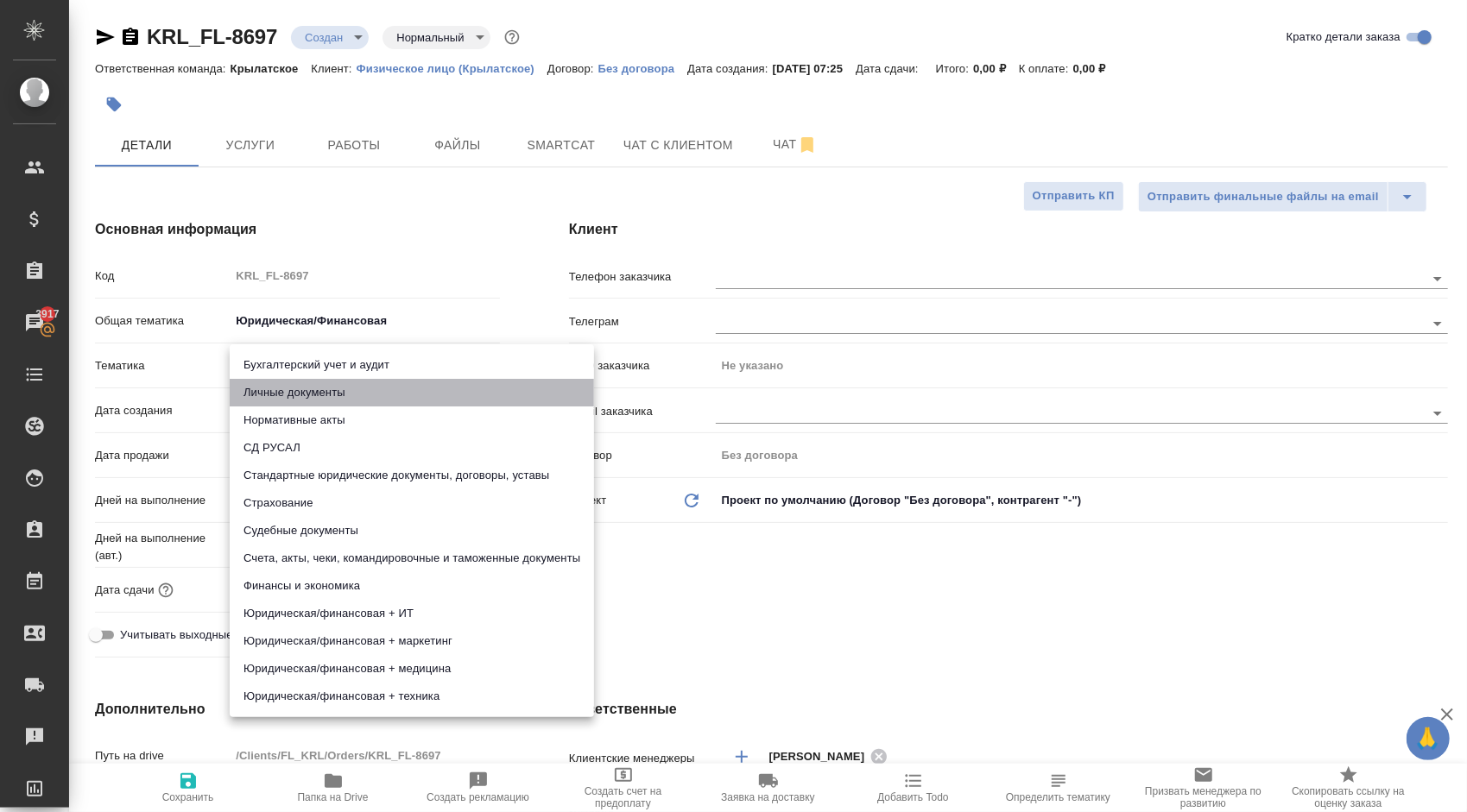
click at [292, 386] on li "Личные документы" at bounding box center [411, 392] width 364 height 27
type textarea "x"
type input "5a8b8b956a9677013d343cfe"
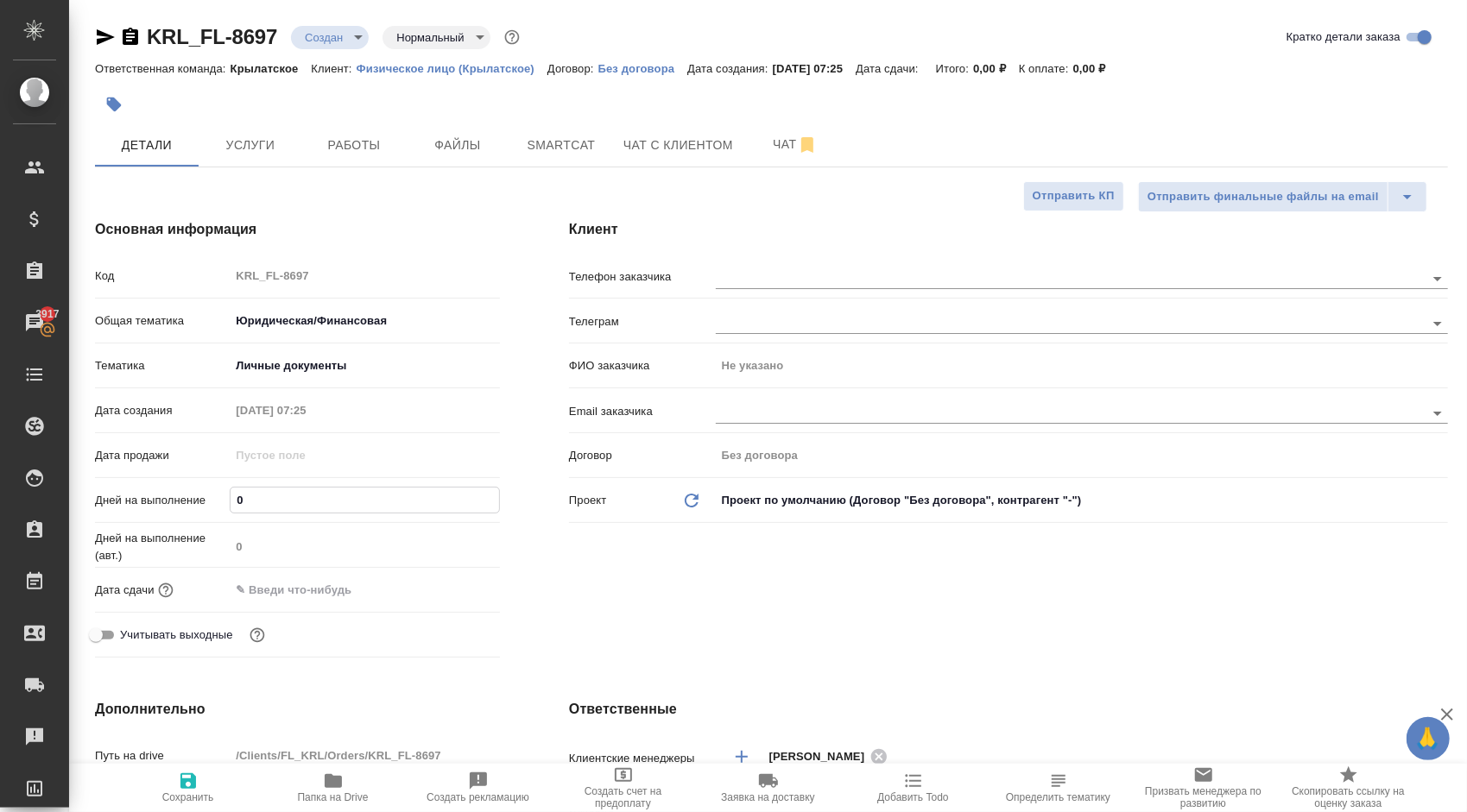
drag, startPoint x: 280, startPoint y: 489, endPoint x: 200, endPoint y: 475, distance: 81.2
click at [200, 475] on div "Код KRL_FL-8697 Общая тематика Юридическая/Финансовая yr-fn Тематика Личные док…" at bounding box center [297, 463] width 405 height 404
type input "1"
type textarea "x"
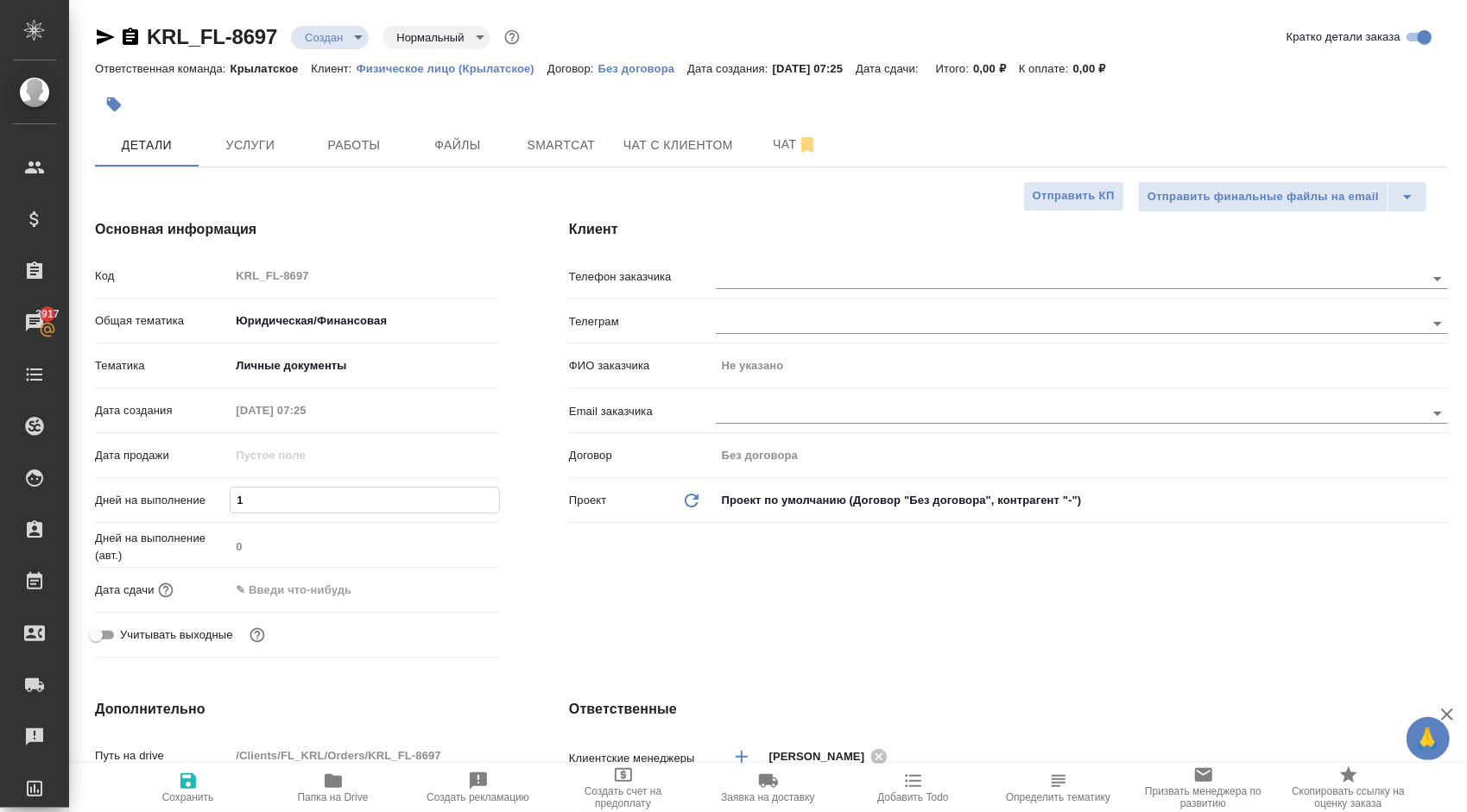
type textarea "x"
type input "1"
click at [261, 584] on input "text" at bounding box center [305, 590] width 151 height 25
click at [452, 589] on icon "button" at bounding box center [450, 590] width 21 height 21
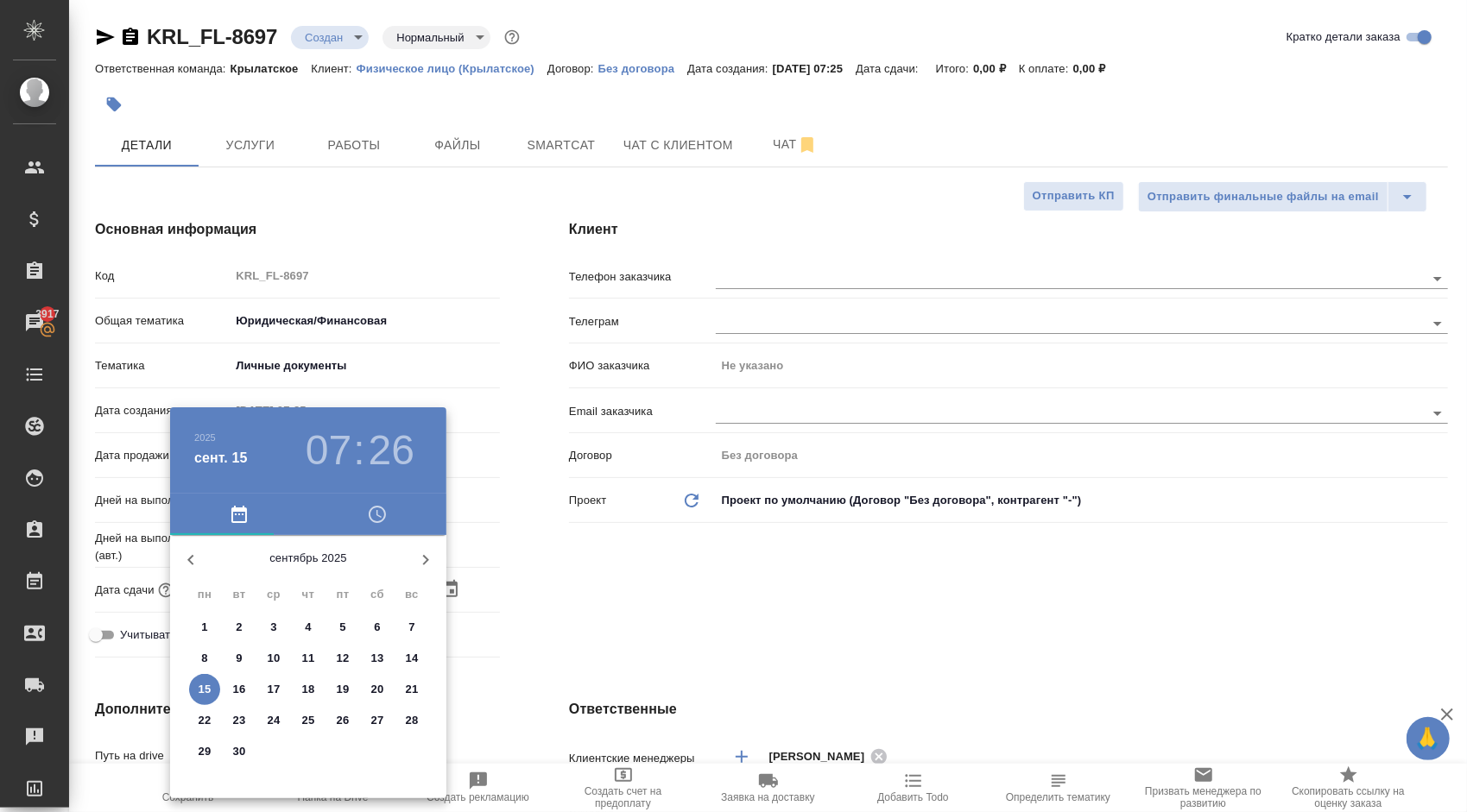
click at [206, 691] on p "15" at bounding box center [205, 690] width 13 height 18
type input "15.09.2025 07:26"
type textarea "x"
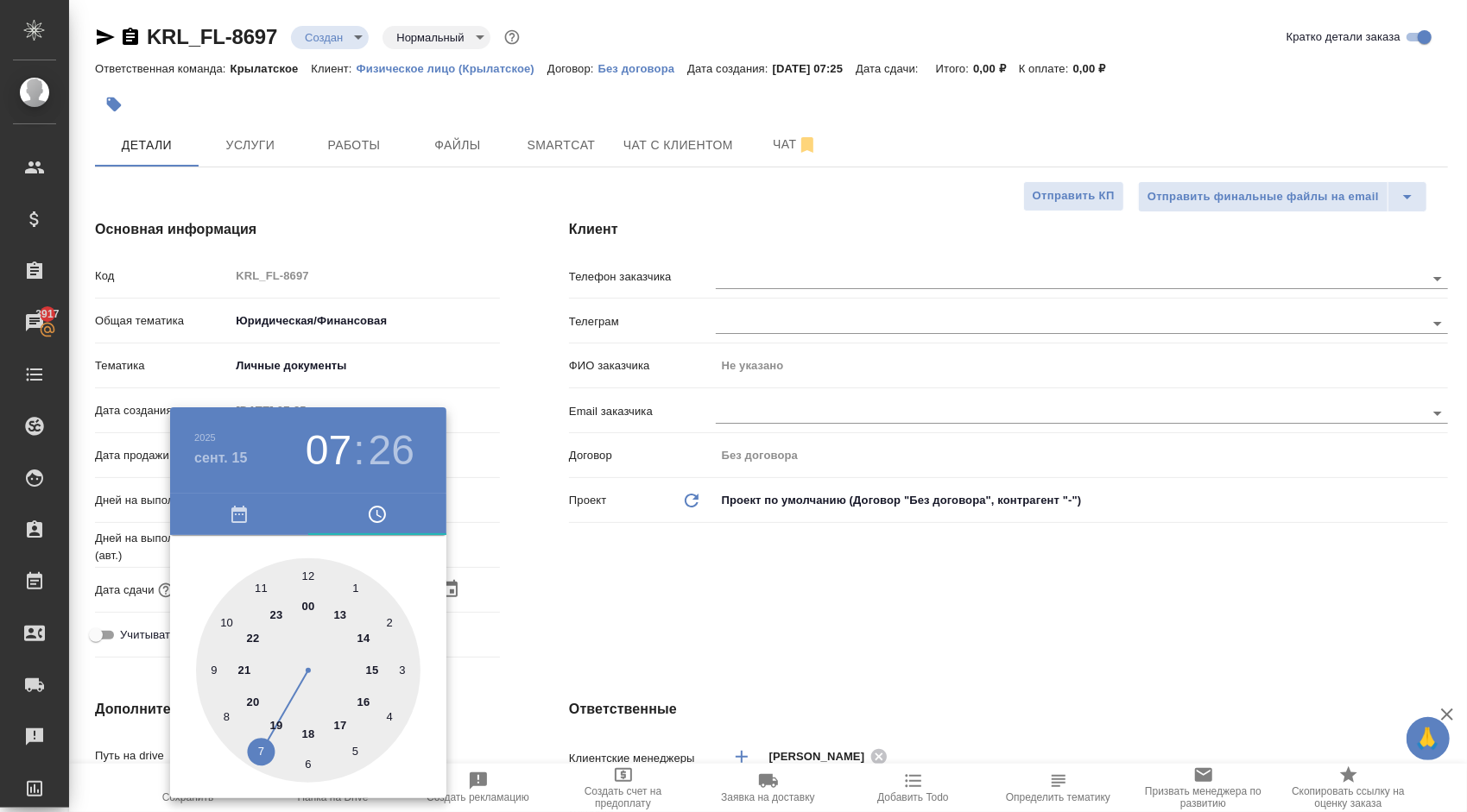
click at [371, 673] on div at bounding box center [308, 670] width 224 height 224
type input "15.09.2025 15:26"
type textarea "x"
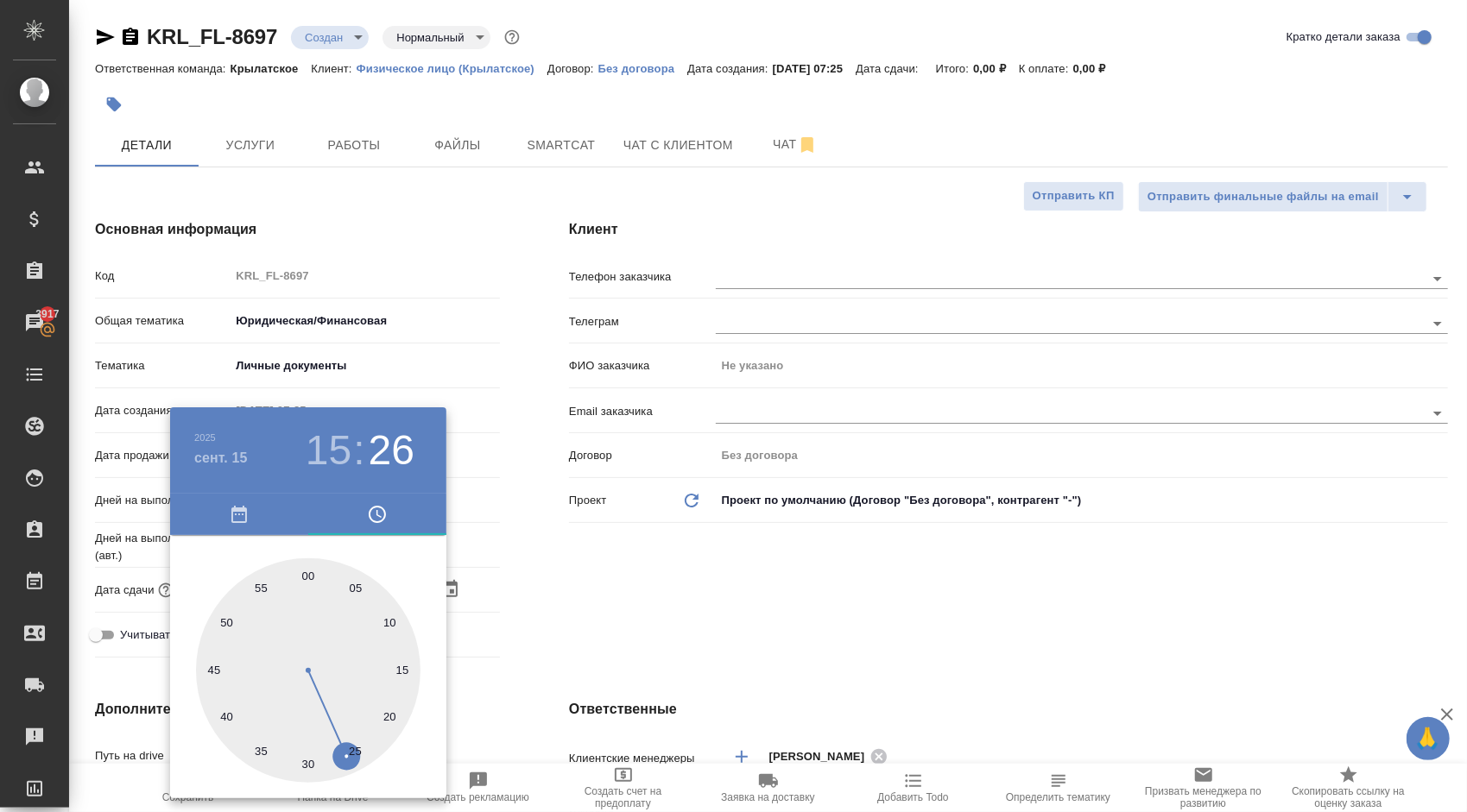
type input "15.09.2025 15:00"
type textarea "x"
click at [308, 568] on div at bounding box center [308, 670] width 224 height 224
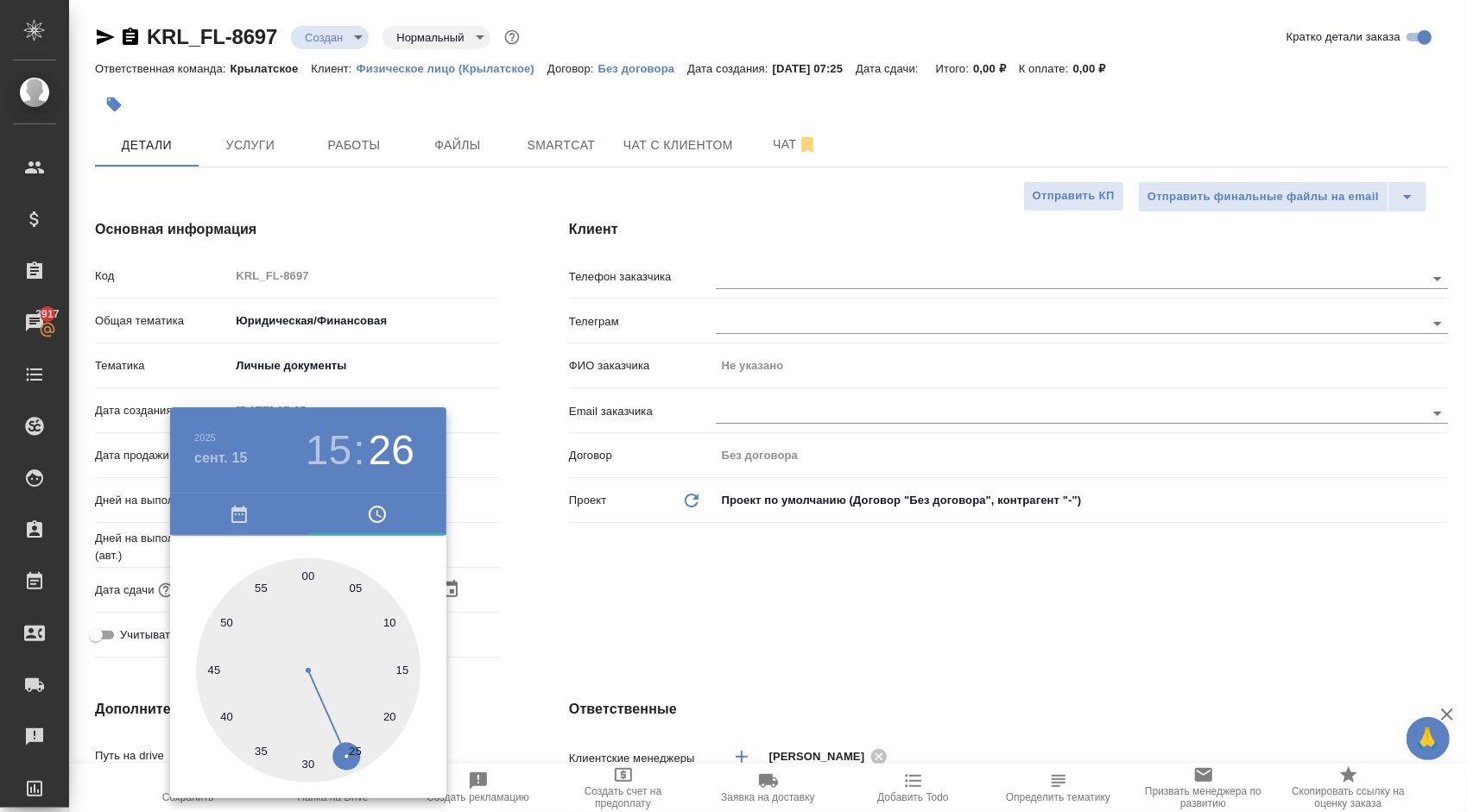
type textarea "x"
click at [647, 620] on div at bounding box center [733, 406] width 1467 height 812
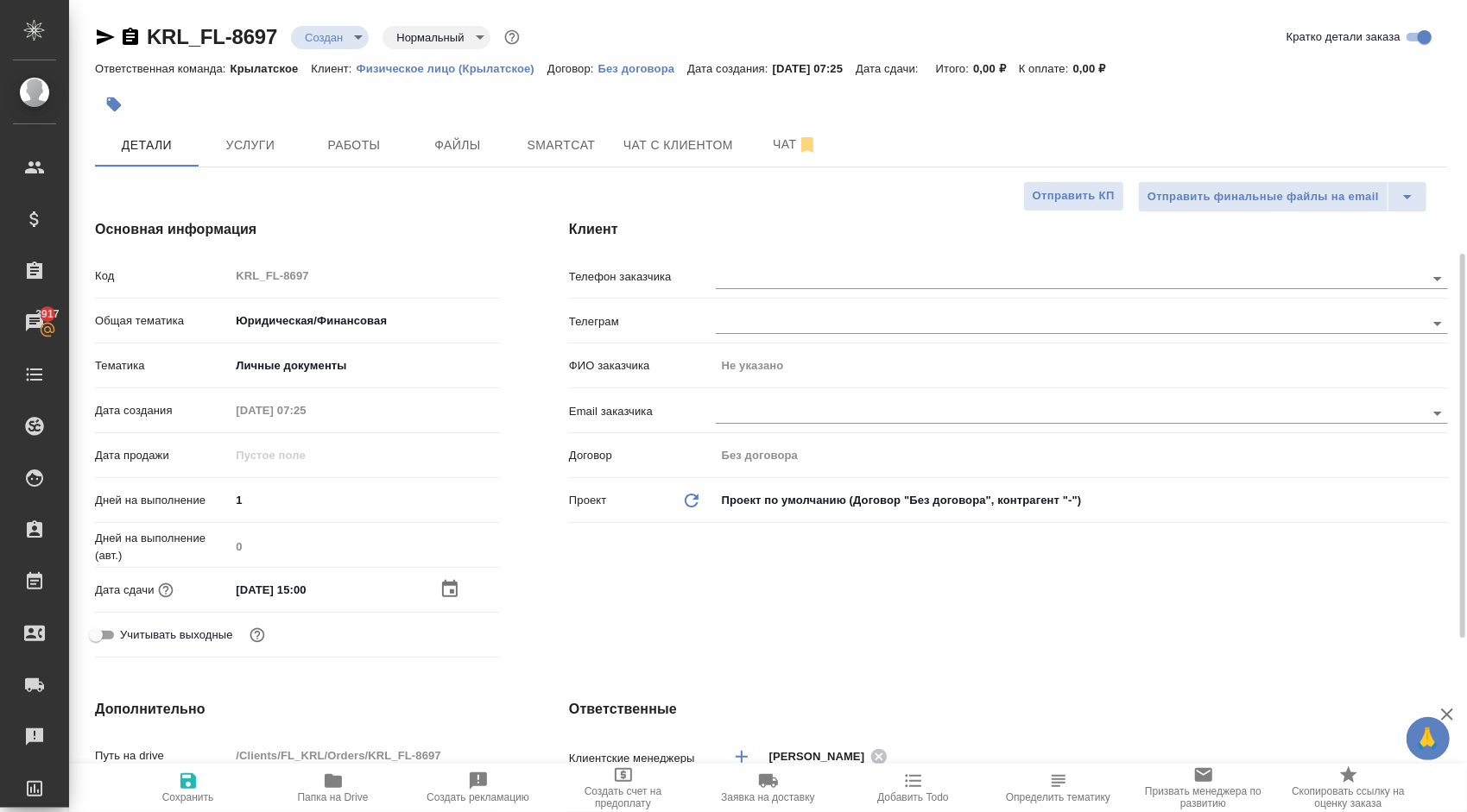
scroll to position [345, 0]
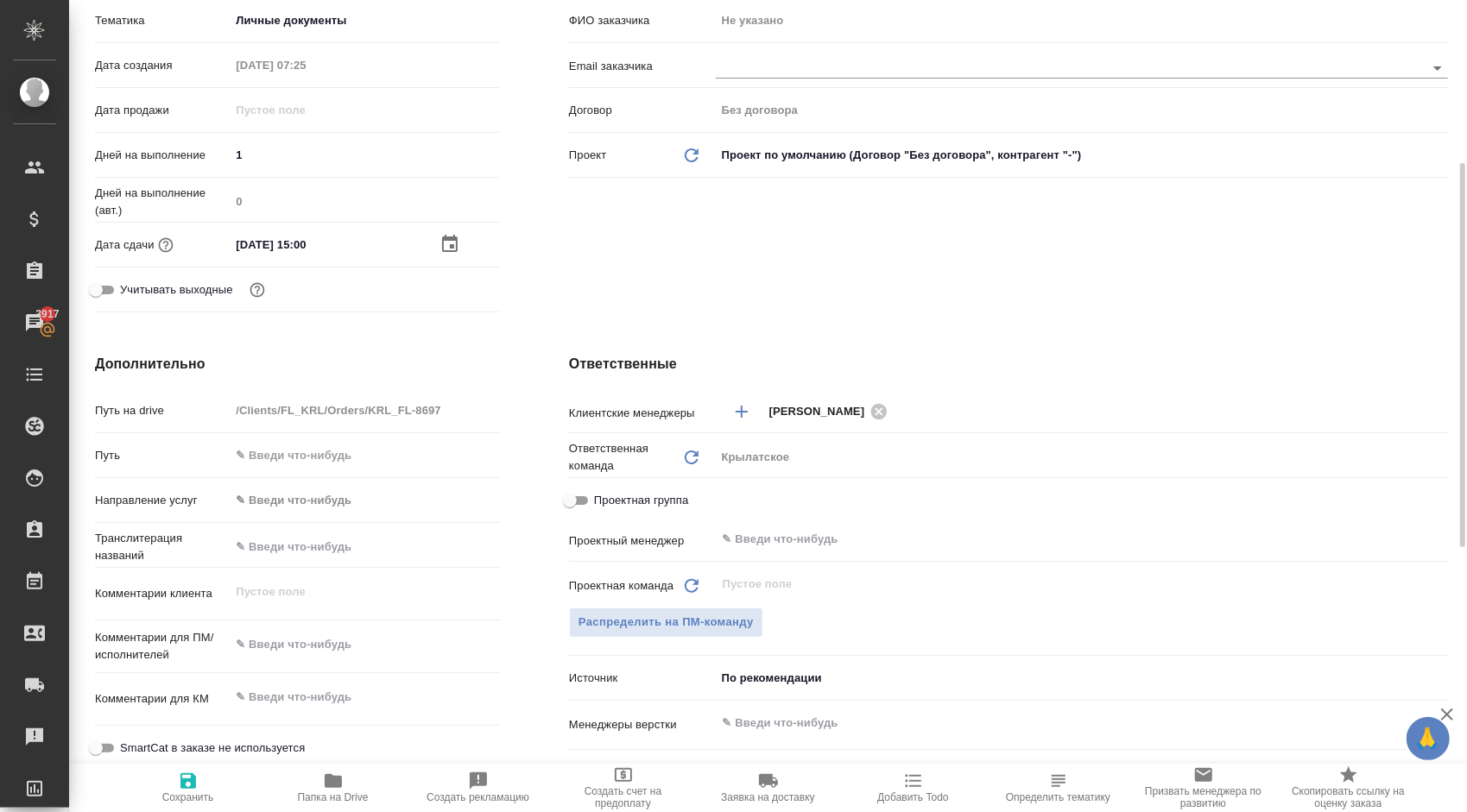
click at [301, 492] on body "🙏 .cls-1 fill:#fff; AWATERA Kasymov Timur Клиенты Спецификации Заказы 3917 Чаты…" at bounding box center [733, 406] width 1467 height 812
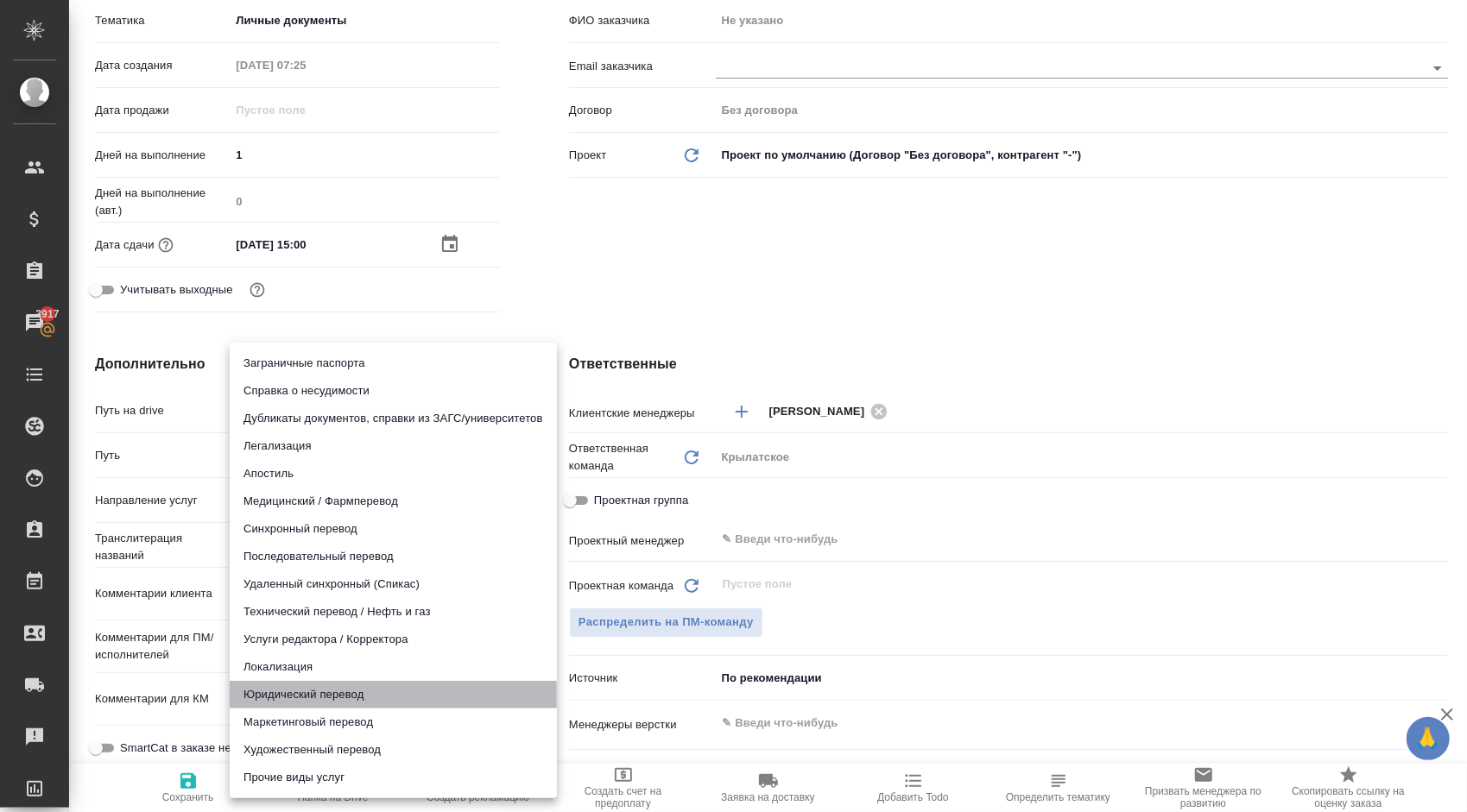
click at [268, 696] on li "Юридический перевод" at bounding box center [393, 694] width 327 height 27
type input "legalTranslation"
type textarea "x"
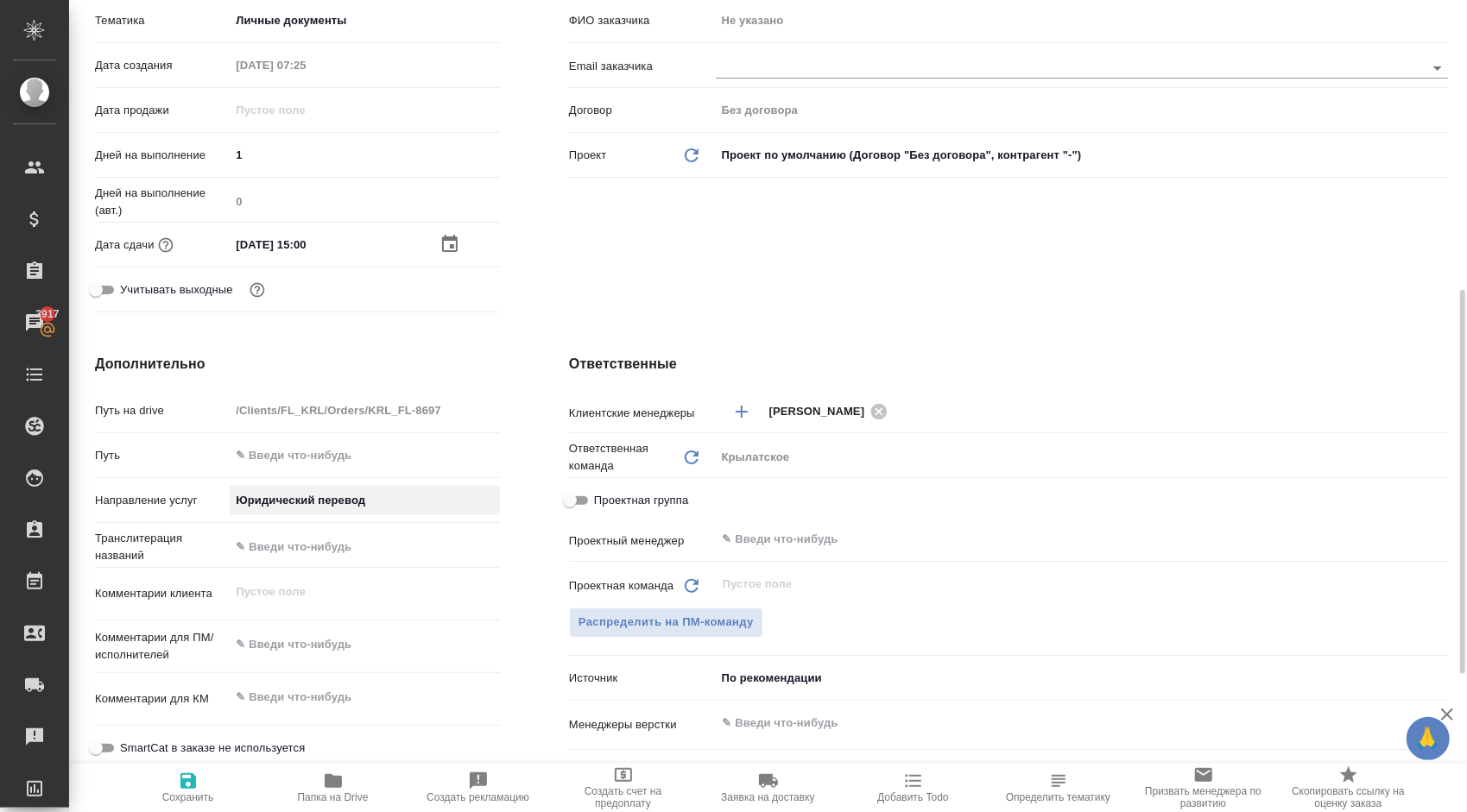
scroll to position [691, 0]
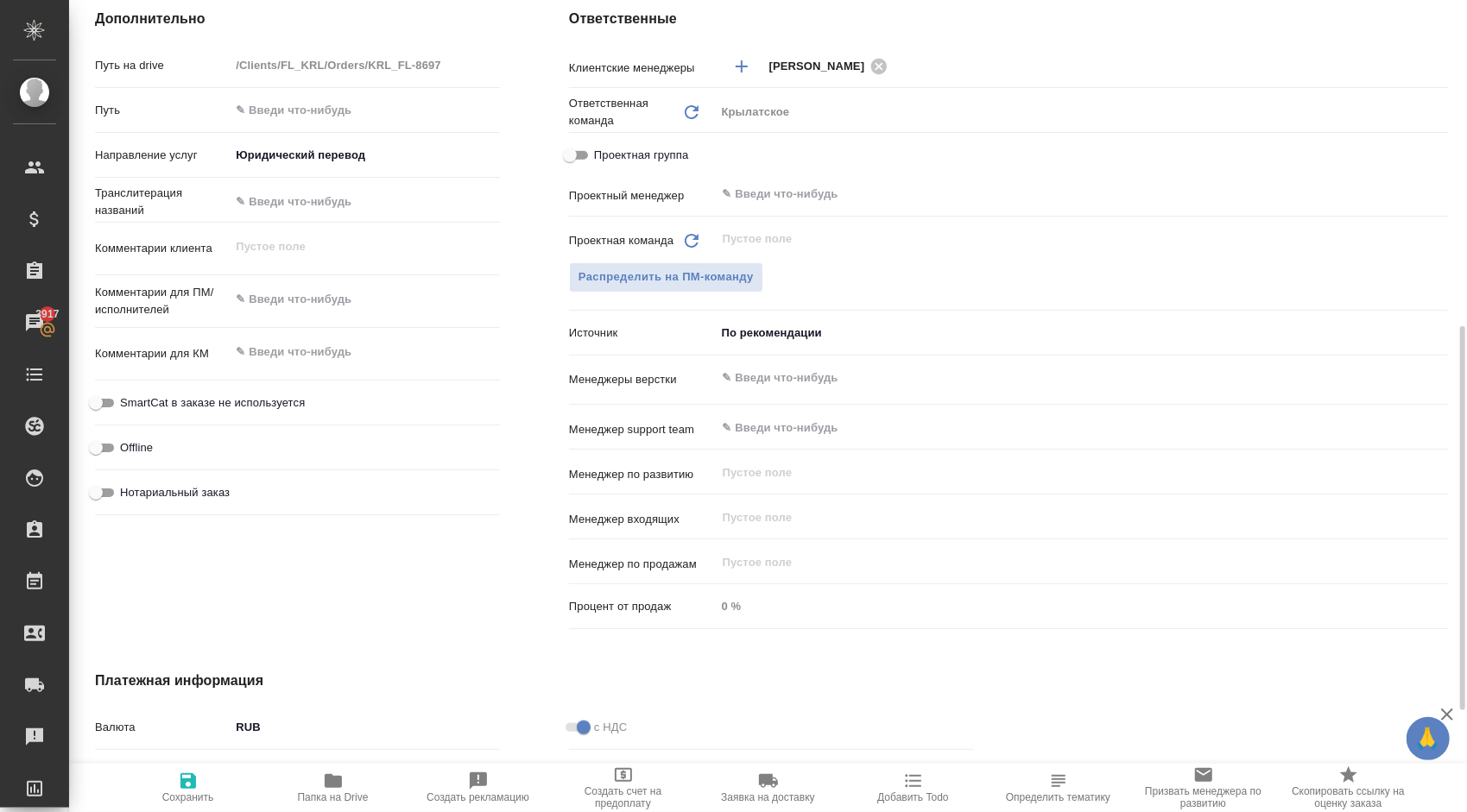
click at [177, 492] on span "Нотариальный заказ" at bounding box center [175, 493] width 110 height 18
click at [127, 492] on input "Нотариальный заказ" at bounding box center [96, 493] width 62 height 21
checkbox input "true"
type textarea "x"
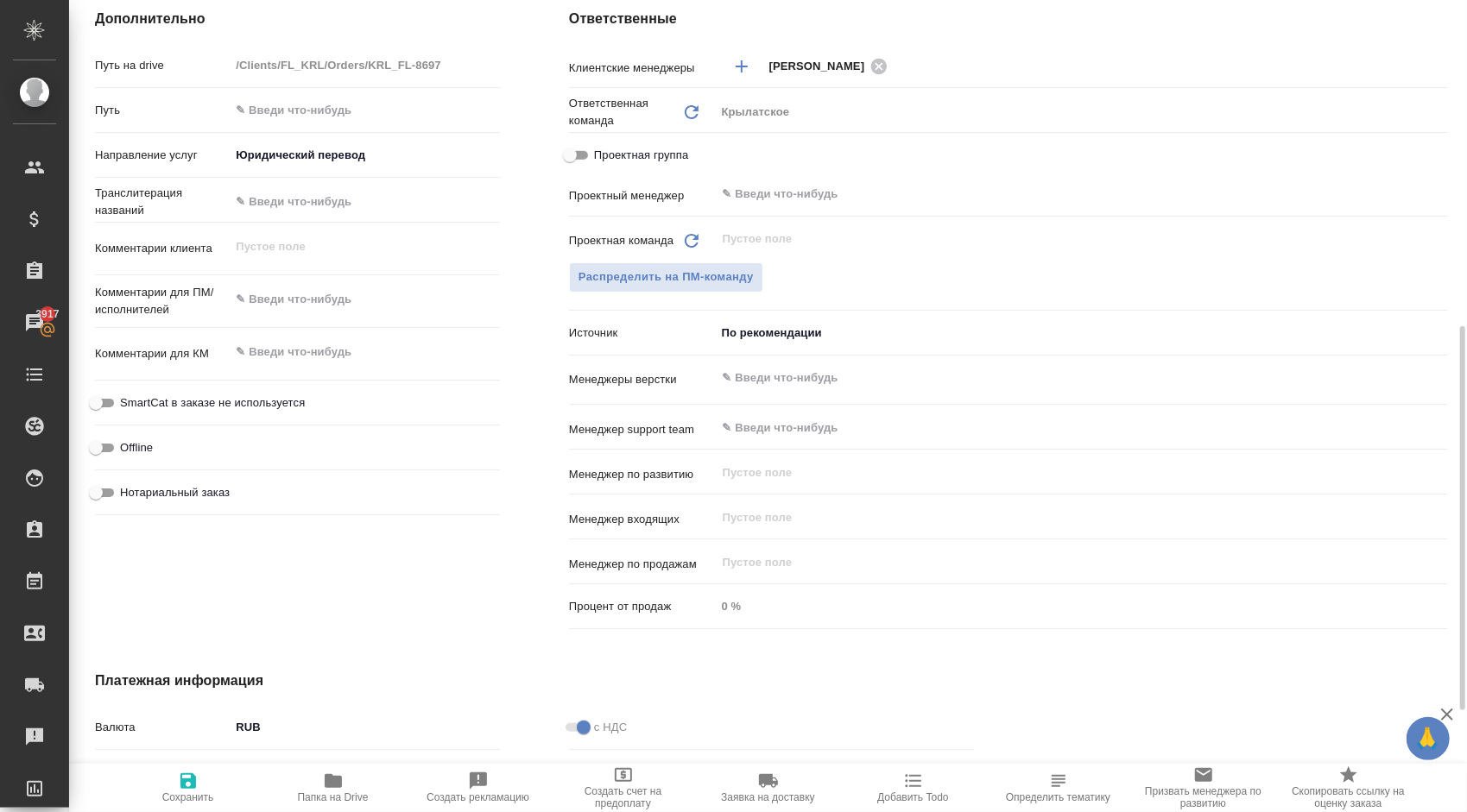
type textarea "x"
click at [274, 400] on span "SmartCat в заказе не используется" at bounding box center [213, 403] width 185 height 18
click at [127, 400] on input "SmartCat в заказе не используется" at bounding box center [96, 403] width 62 height 21
checkbox input "true"
type textarea "x"
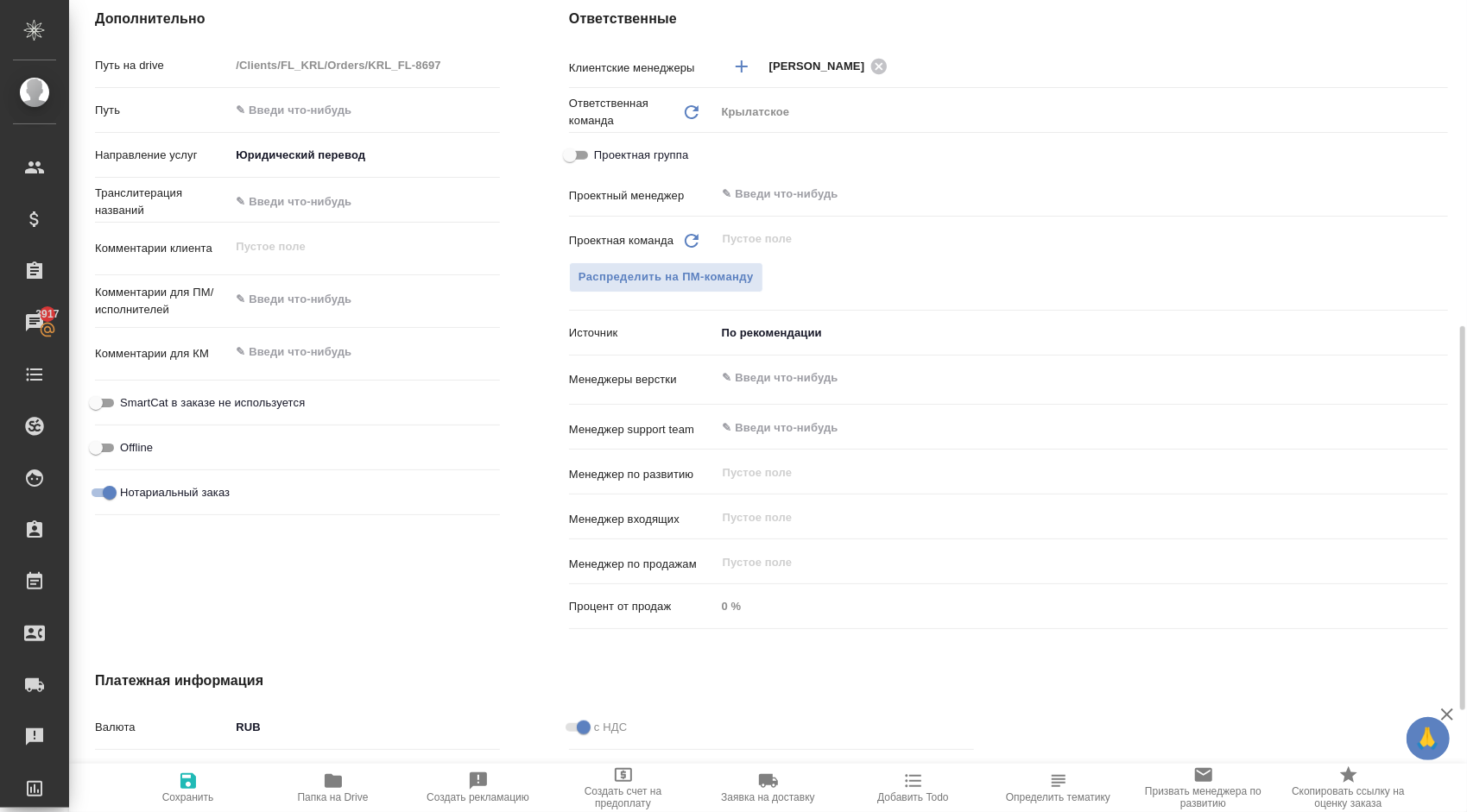
type textarea "x"
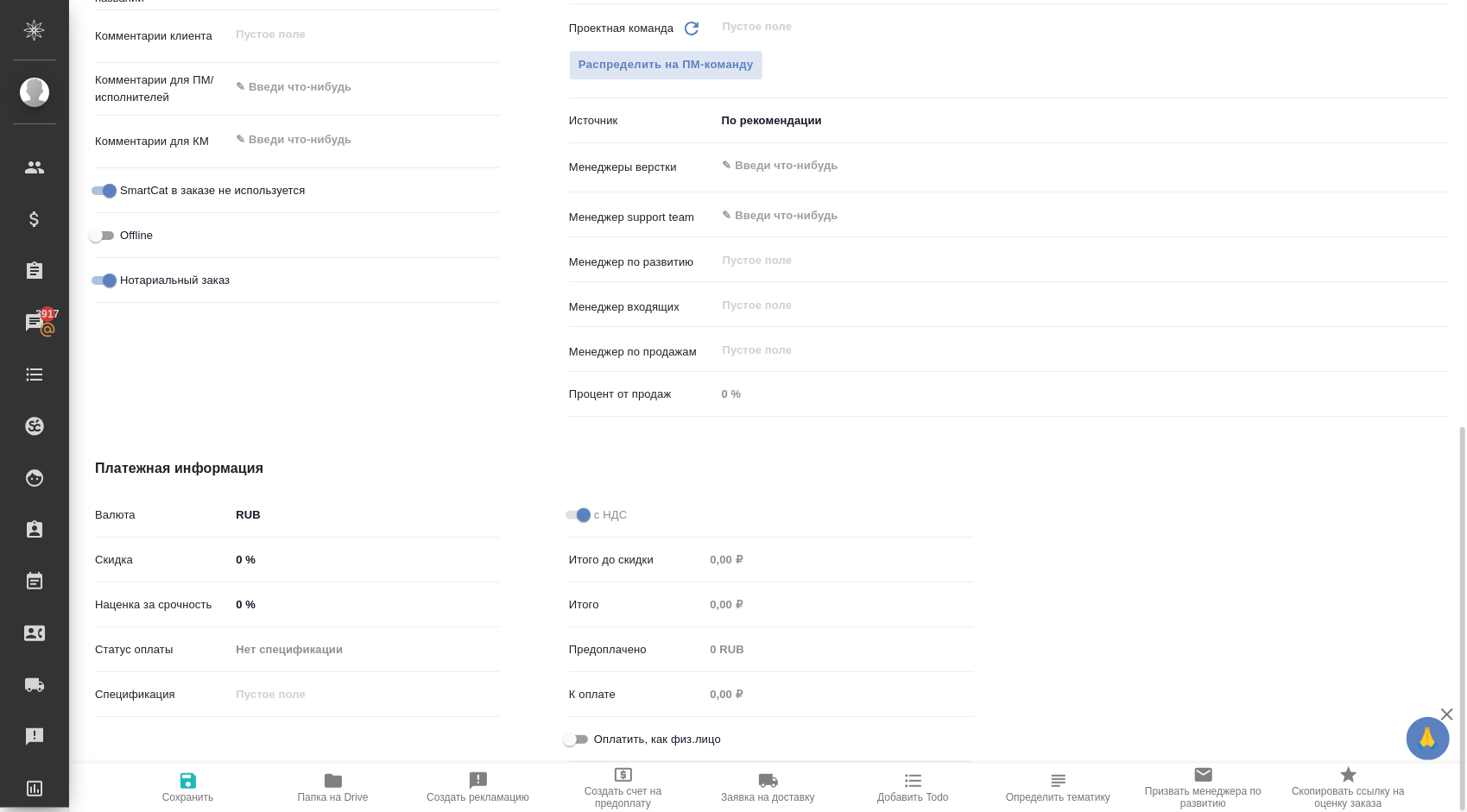
click at [643, 750] on div "Оплатить, как физ.лицо" at bounding box center [771, 739] width 405 height 30
click at [643, 739] on span "Оплатить, как физ.лицо" at bounding box center [657, 740] width 127 height 18
click at [601, 739] on input "Оплатить, как физ.лицо" at bounding box center [570, 740] width 62 height 21
checkbox input "true"
type textarea "x"
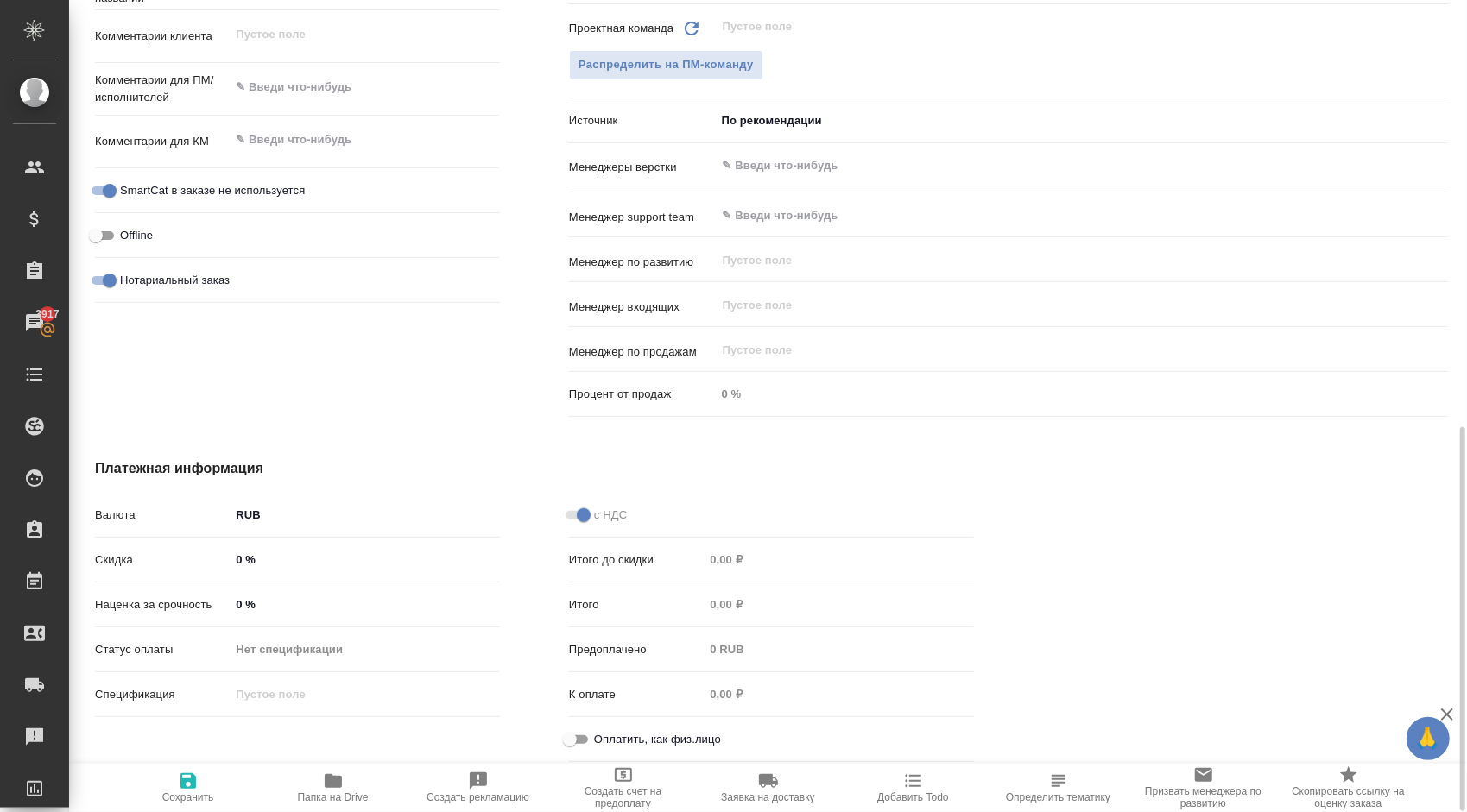
type textarea "x"
click at [163, 272] on span "Нотариальный заказ" at bounding box center [175, 280] width 110 height 18
click at [141, 272] on input "Нотариальный заказ" at bounding box center [109, 280] width 62 height 21
checkbox input "false"
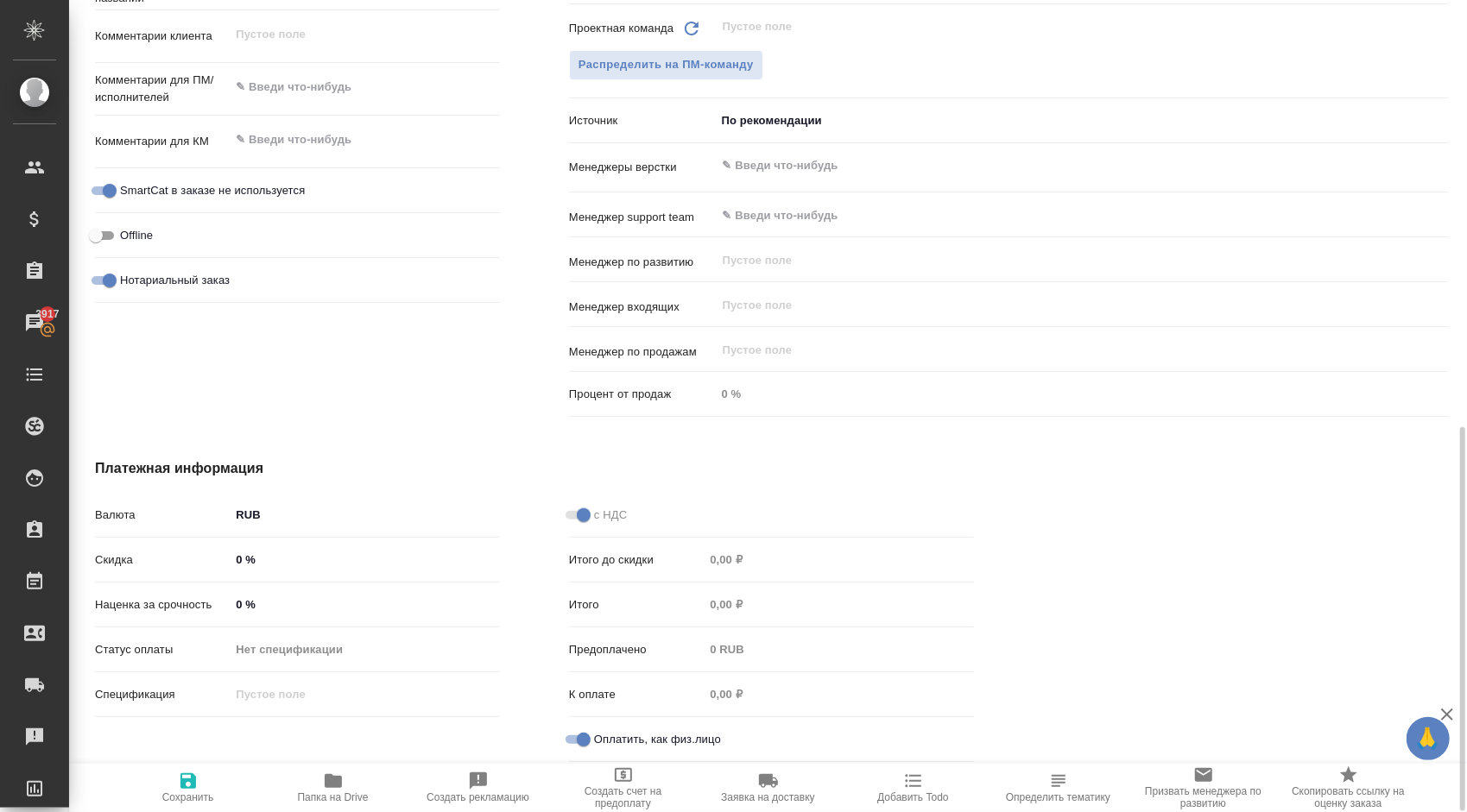
type textarea "x"
click at [222, 793] on span "Сохранить" at bounding box center [187, 787] width 124 height 33
type textarea "x"
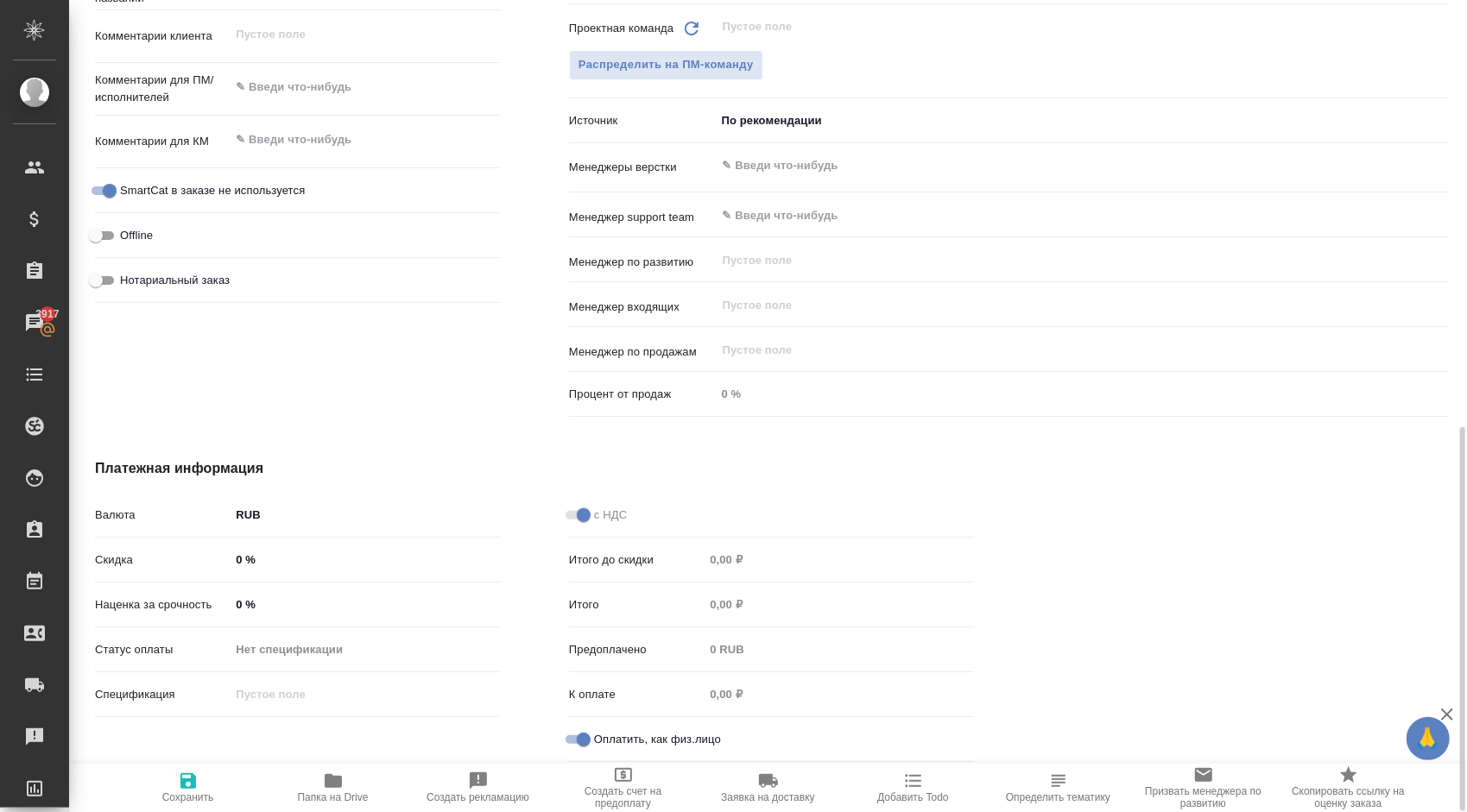
type textarea "x"
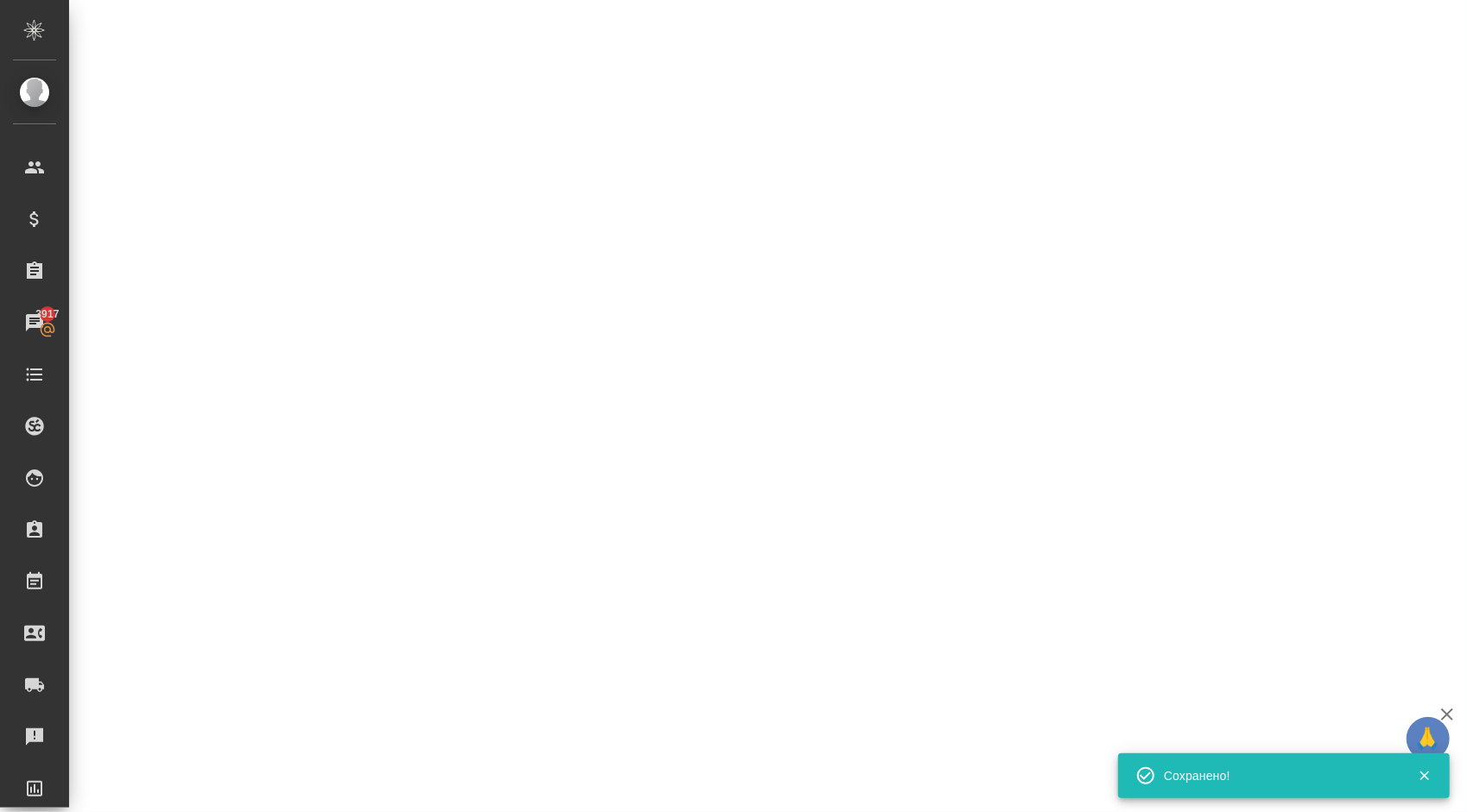
select select "RU"
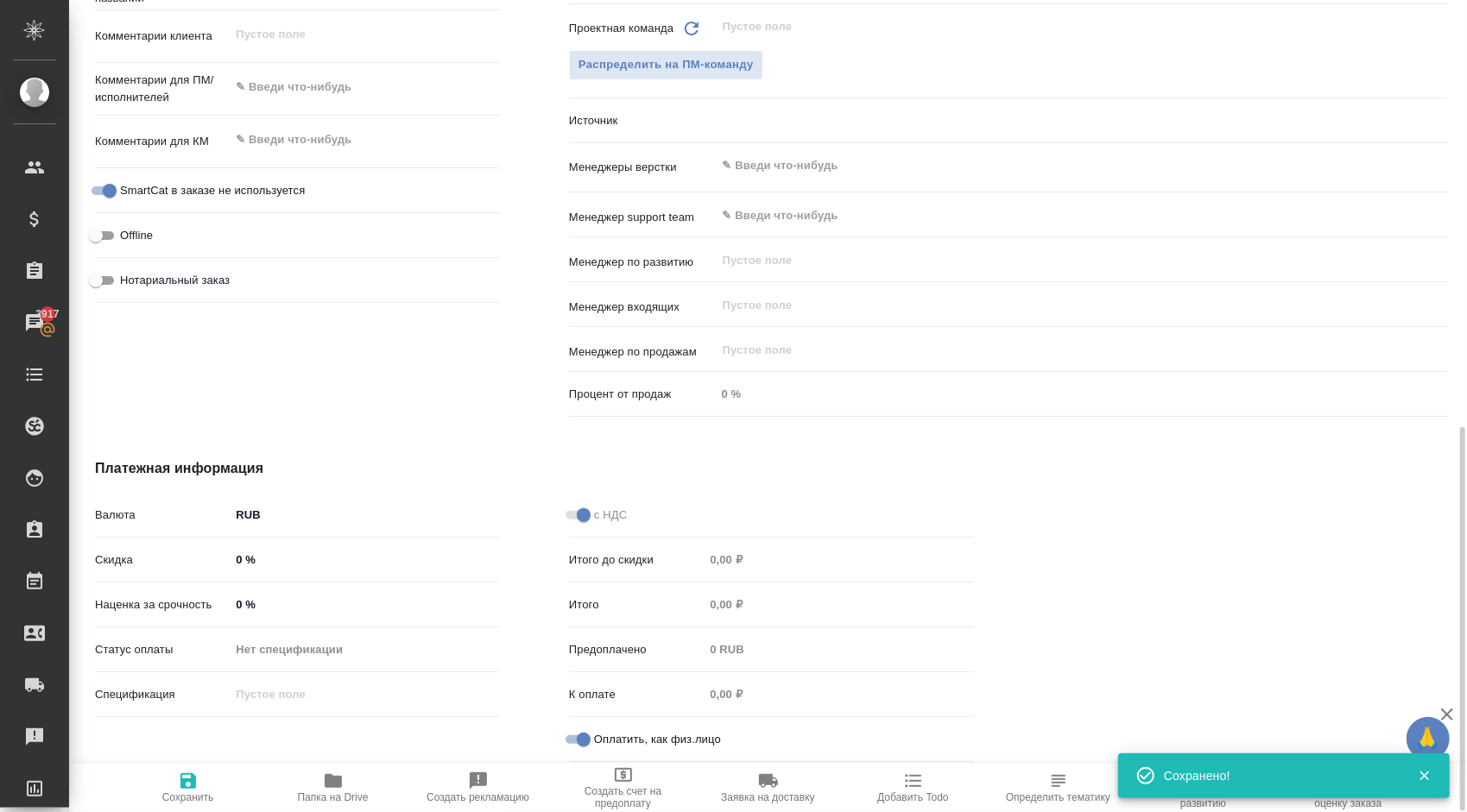
type textarea "x"
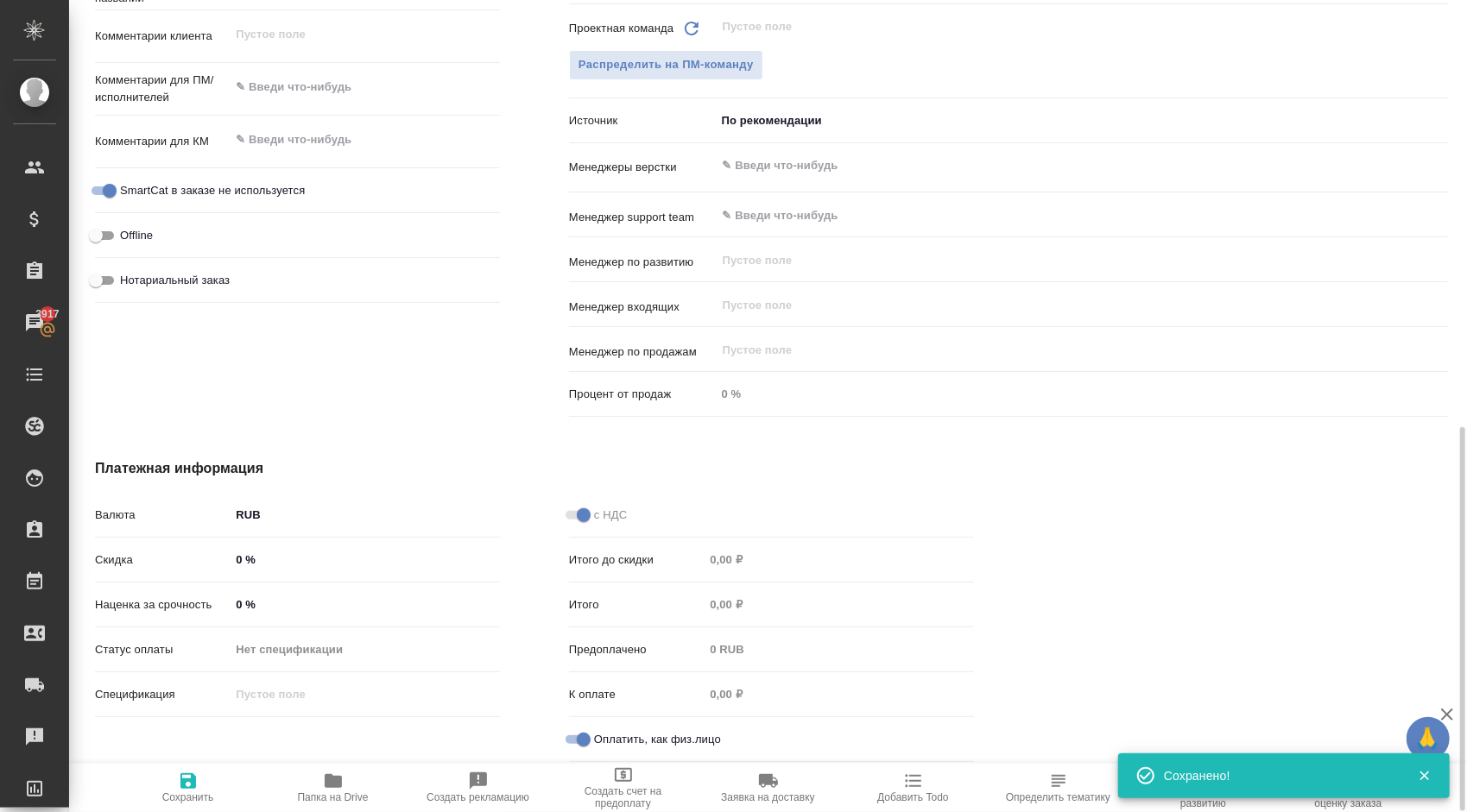
type textarea "x"
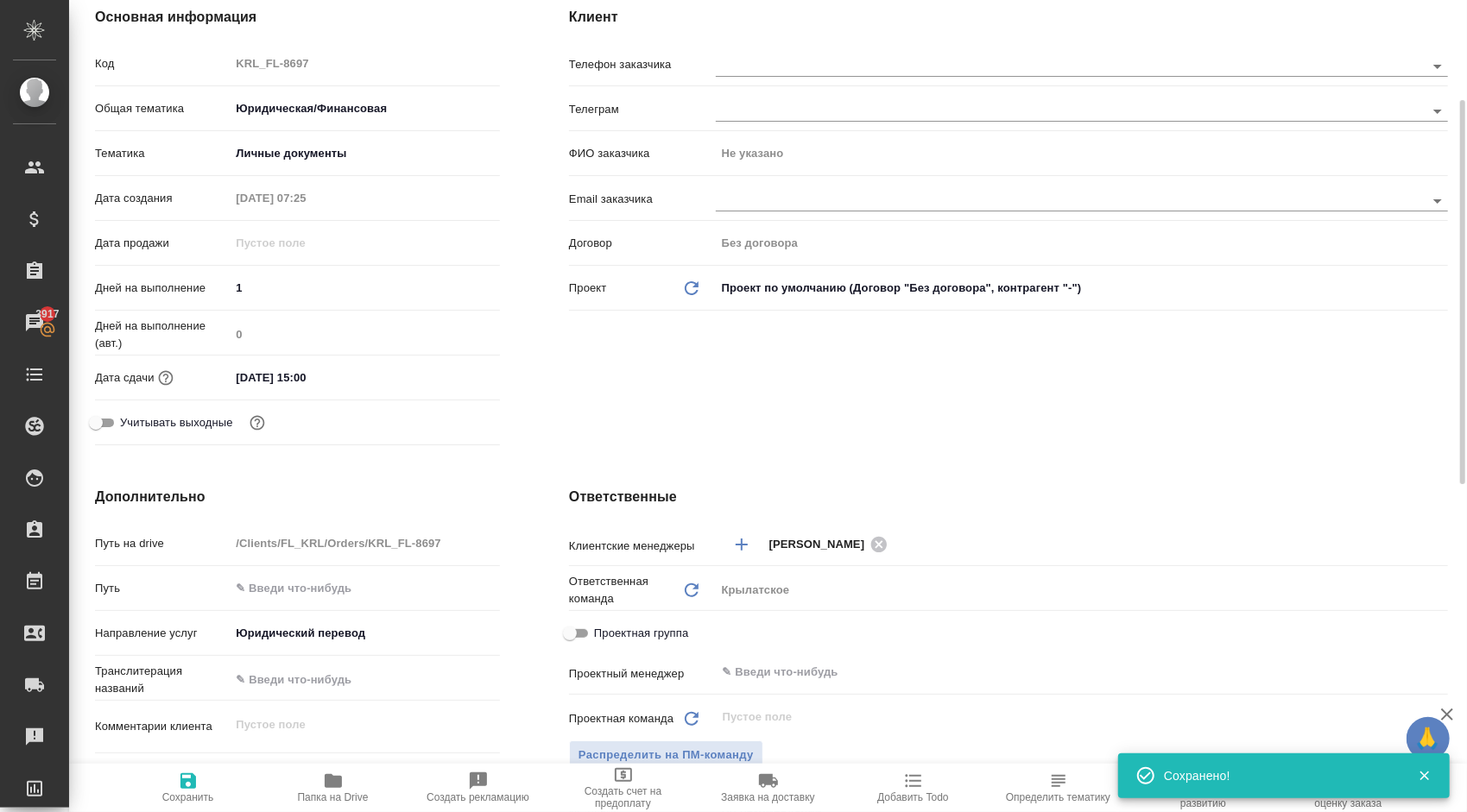
scroll to position [126, 0]
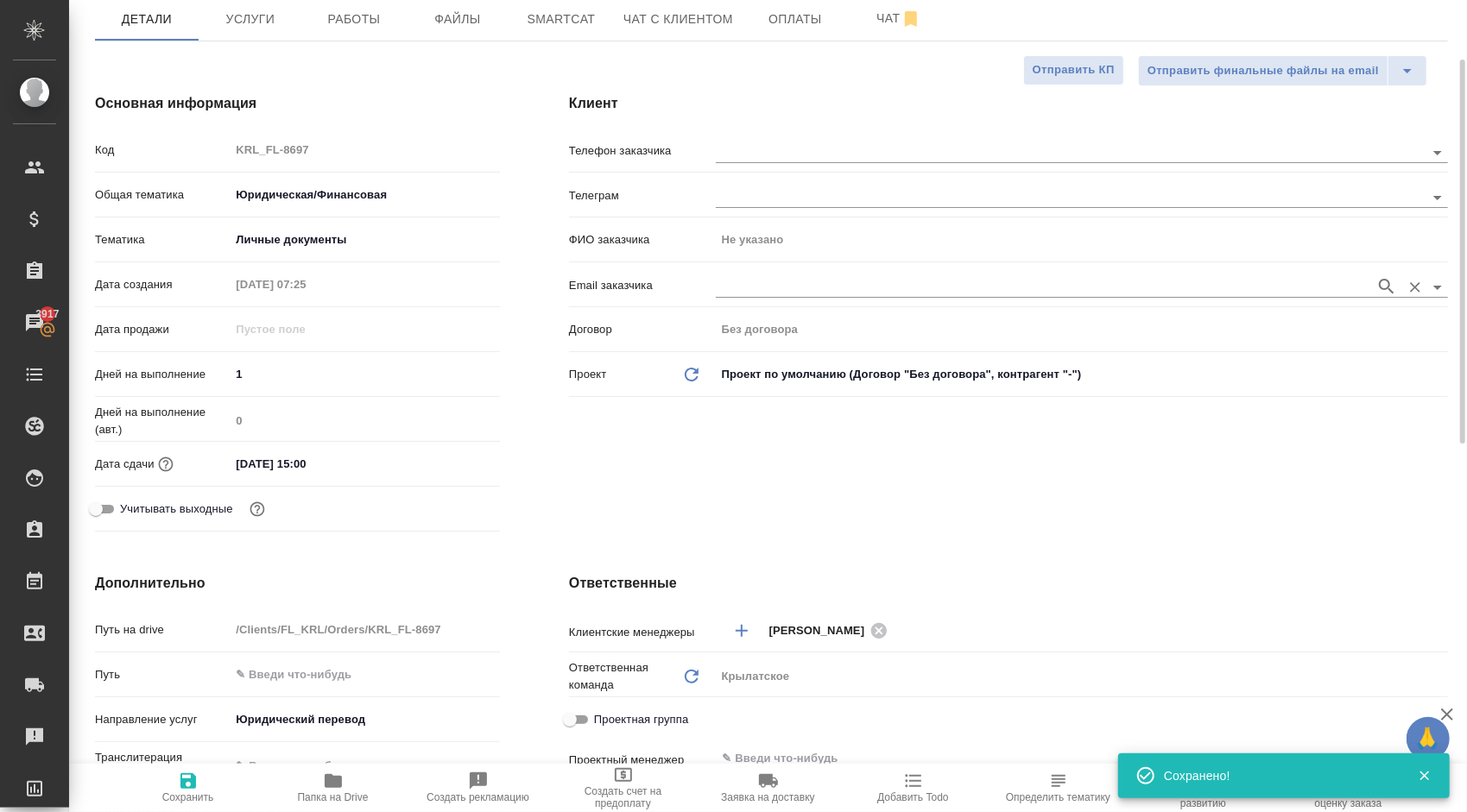
click at [792, 288] on input "text" at bounding box center [1041, 286] width 651 height 21
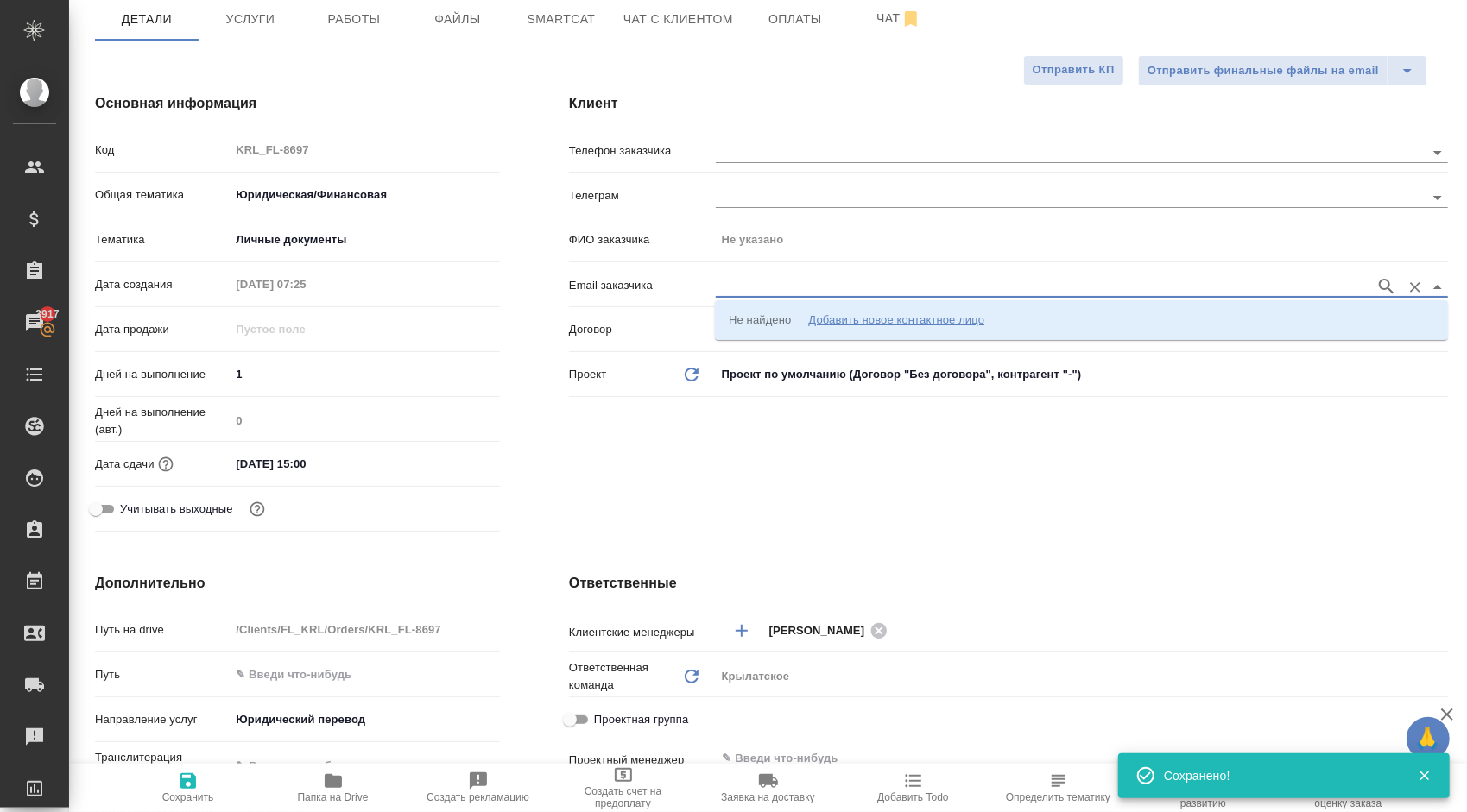
paste input "dmitrich85v@gmail.com"
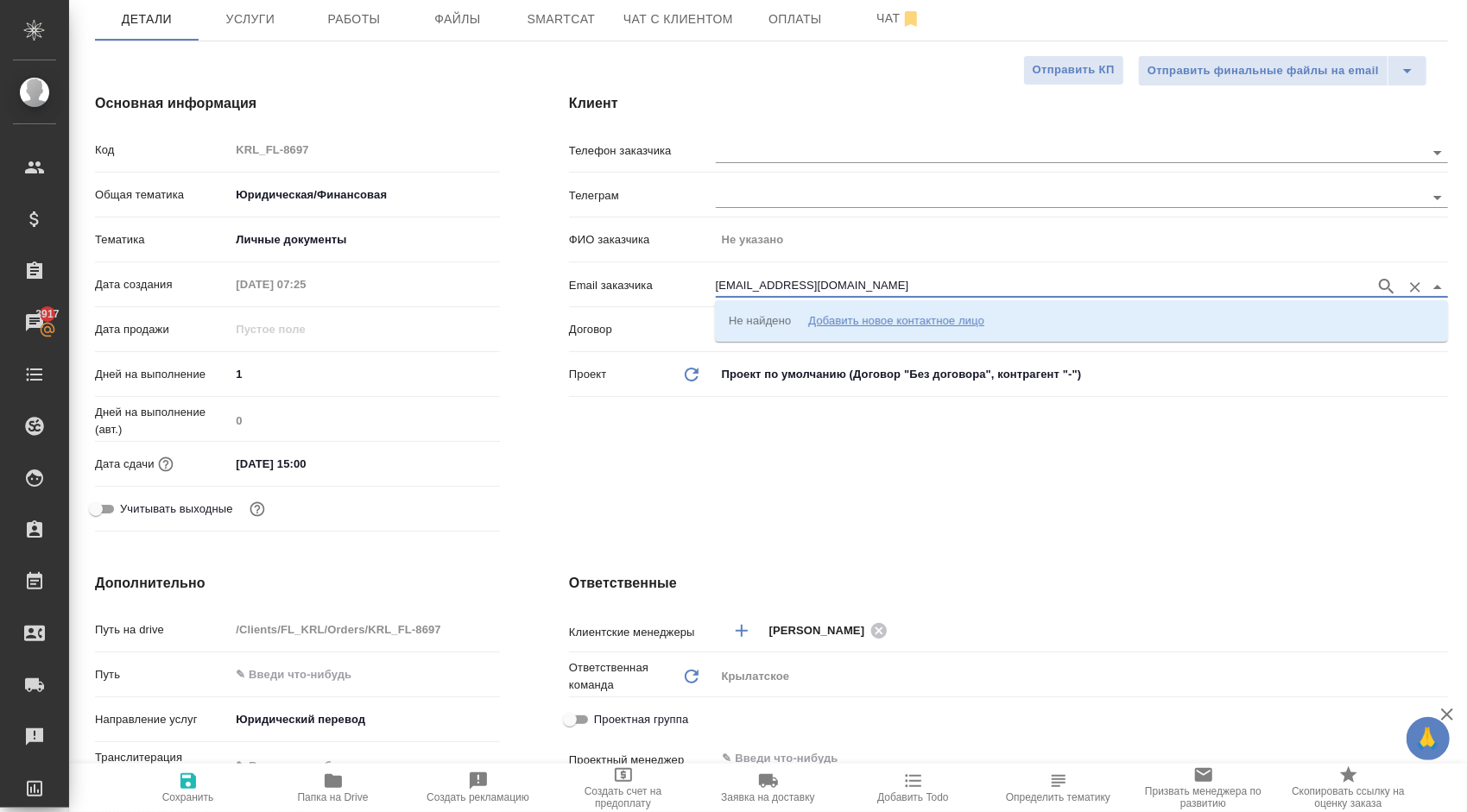
type input "dmitrich85v@gmail.com"
paste input "dmitrich85v@gmail.com"
type input "dmitrich85v@gmail.com"
click at [863, 310] on li "Не найдено Добавить новое контактное лицо" at bounding box center [1081, 320] width 733 height 31
type input "dmitrich85v@gmail.com"
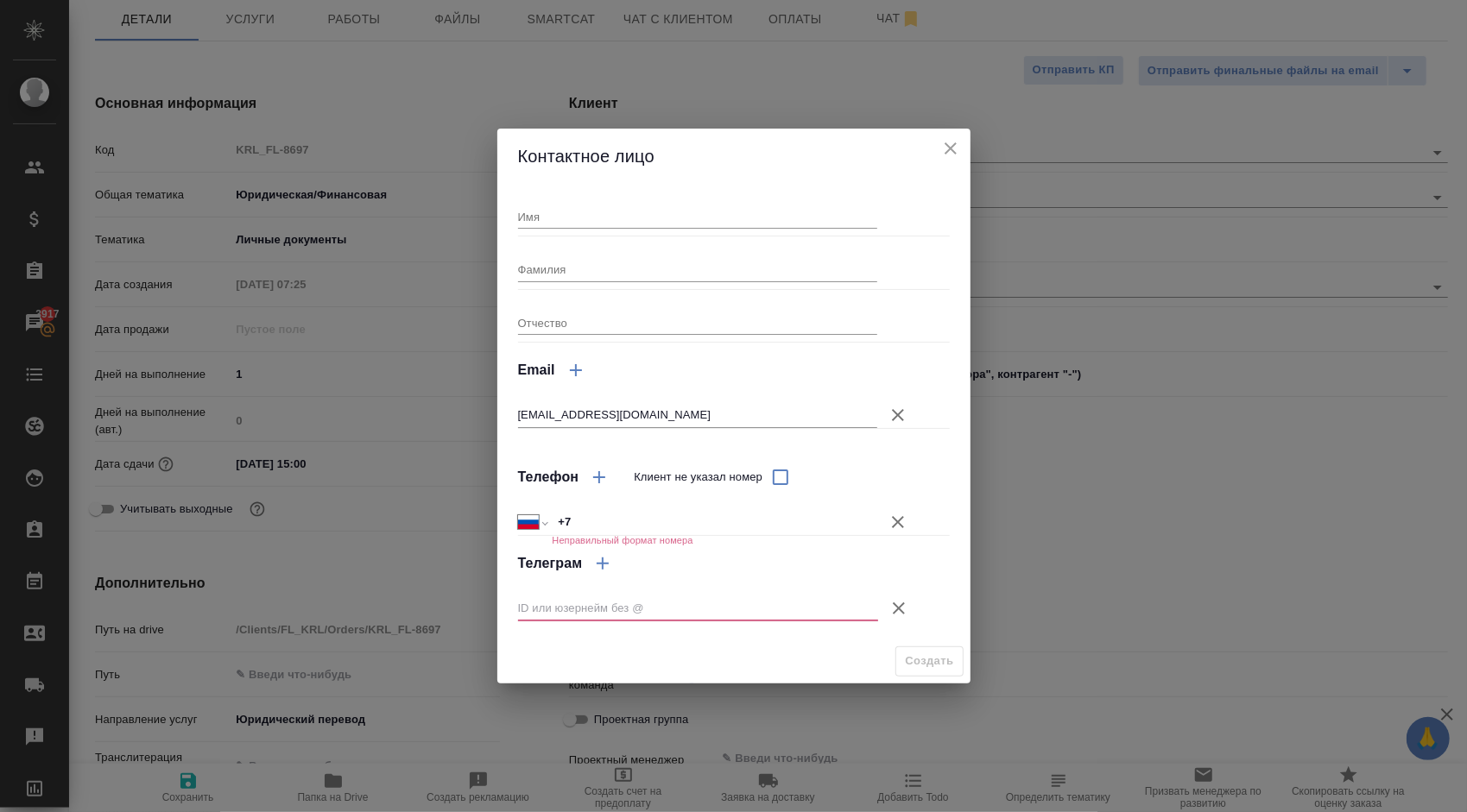
click at [591, 219] on input "Имя" at bounding box center [698, 217] width 360 height 25
type input "Дмитрий"
click at [896, 515] on icon "button" at bounding box center [898, 522] width 21 height 21
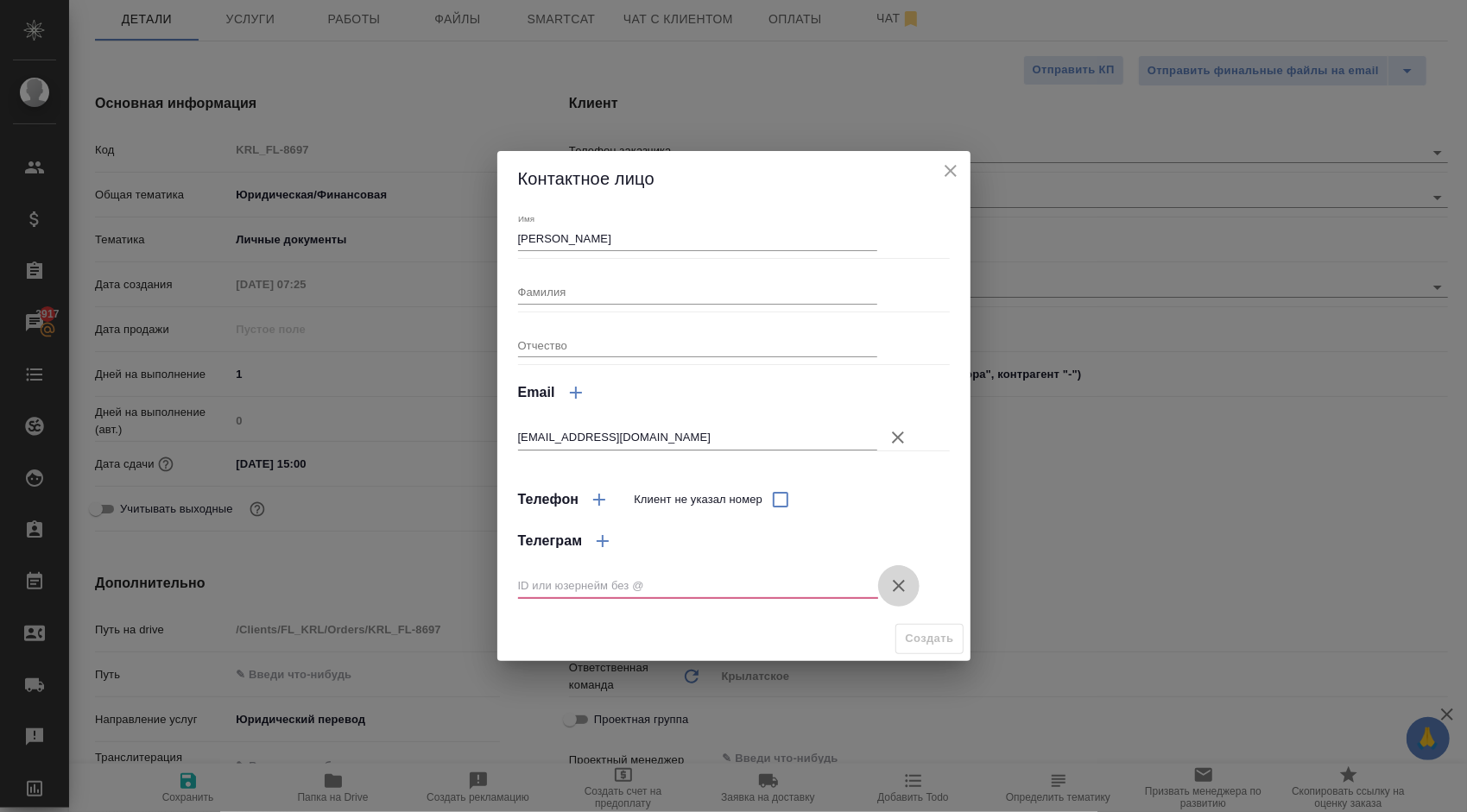
click at [896, 575] on button "Клиент не указал номер" at bounding box center [898, 585] width 41 height 41
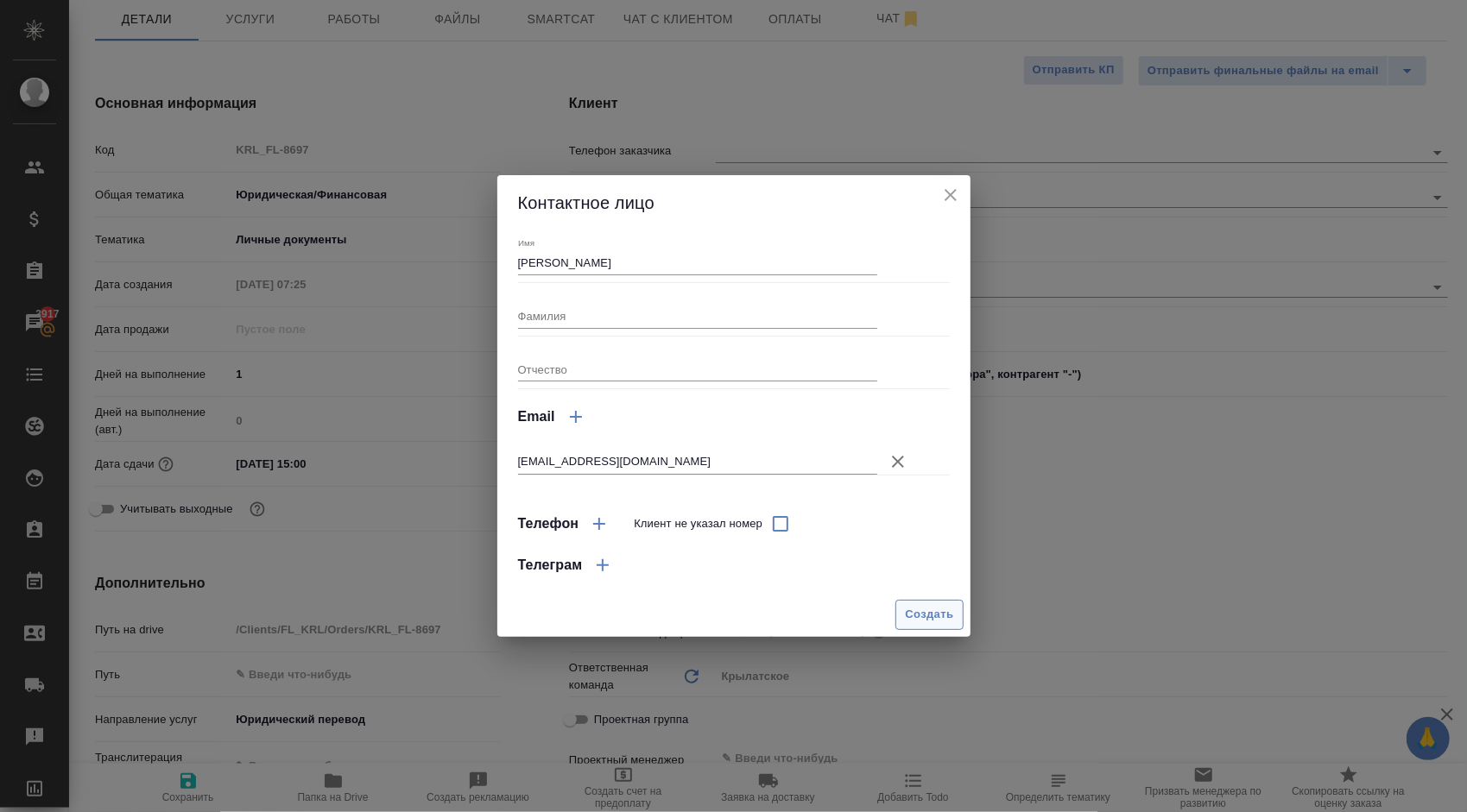
click at [939, 616] on span "Создать" at bounding box center [928, 615] width 48 height 20
type input "Дмитрий"
type textarea "x"
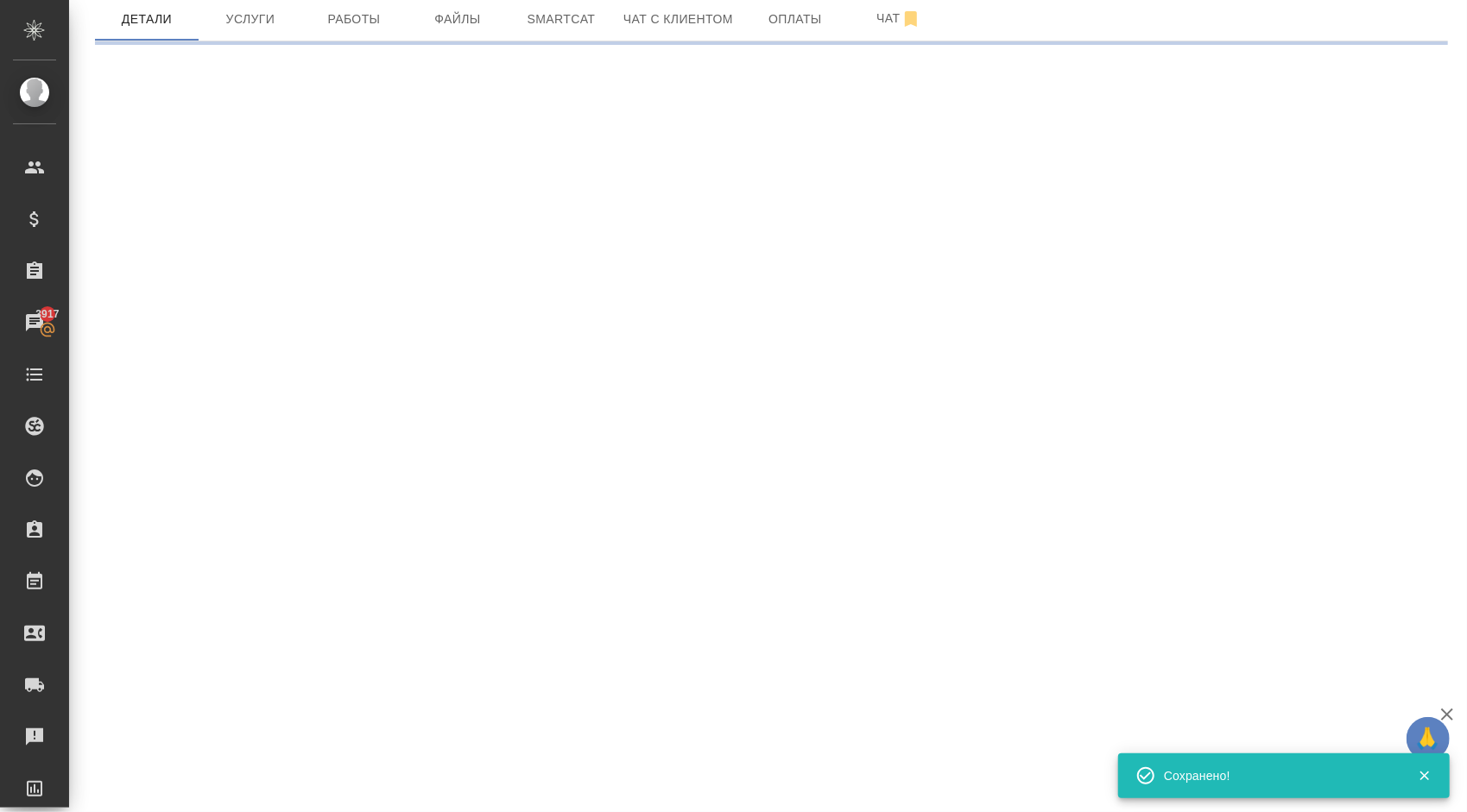
type input "holyTrinity"
select select "RU"
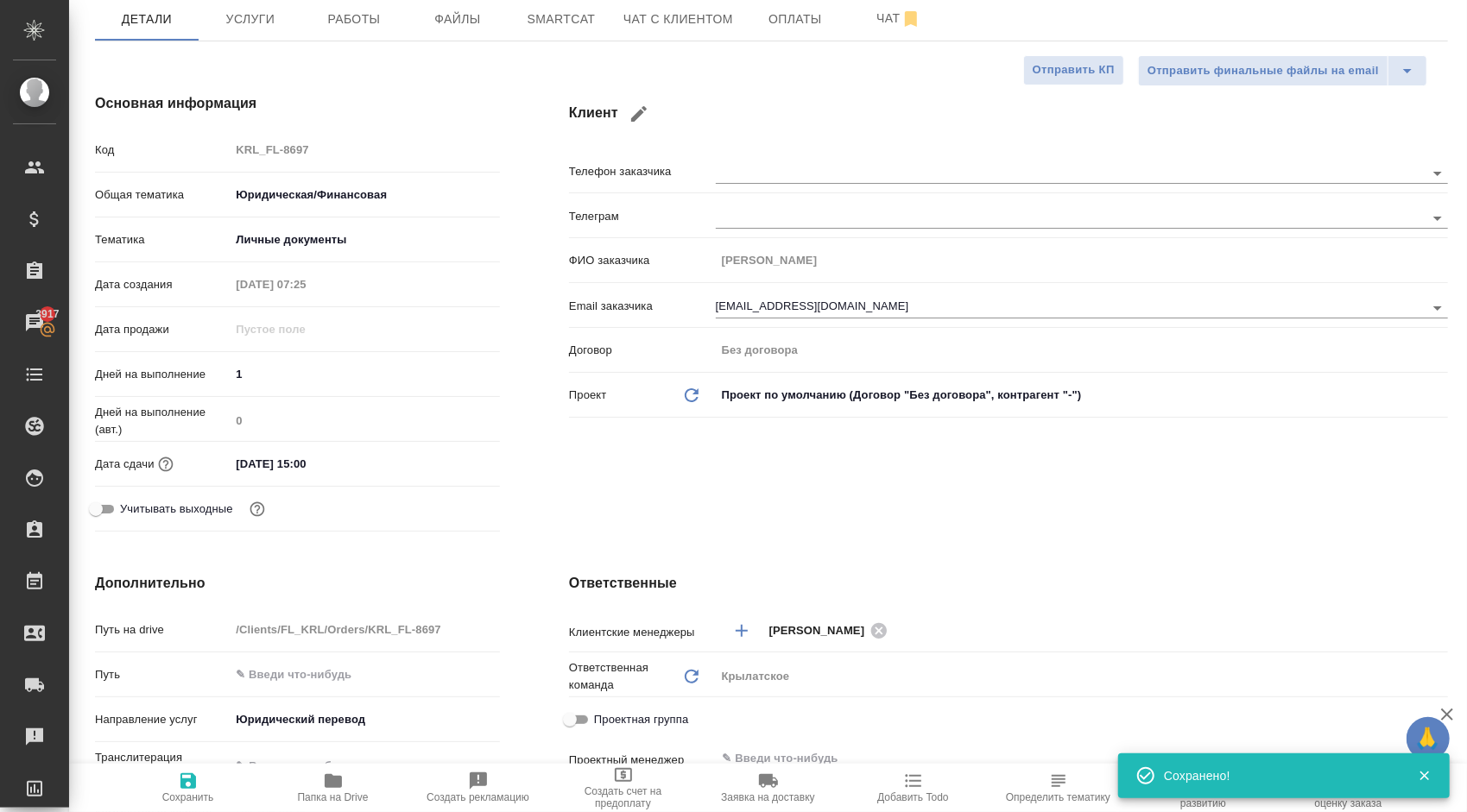
type textarea "x"
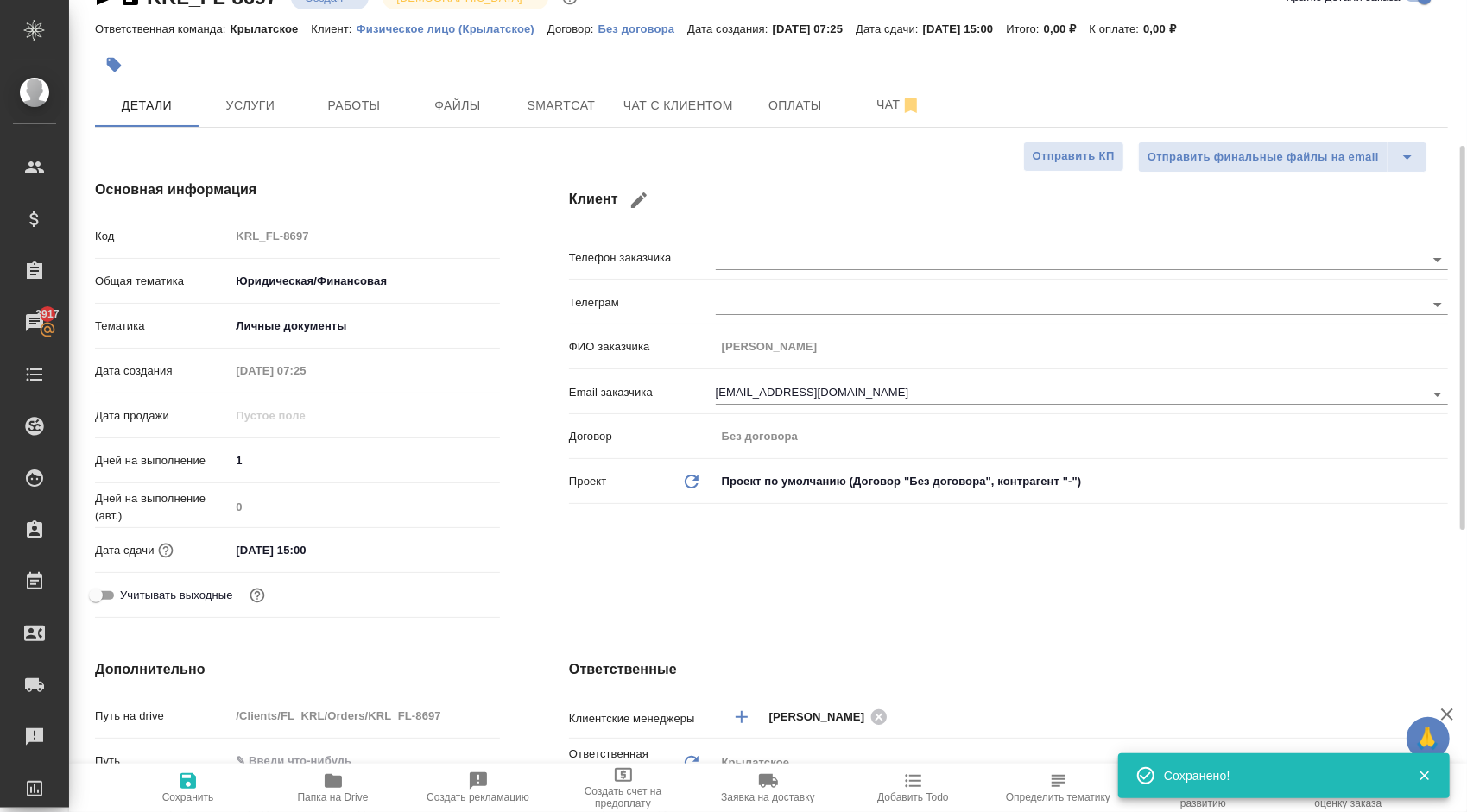
scroll to position [0, 0]
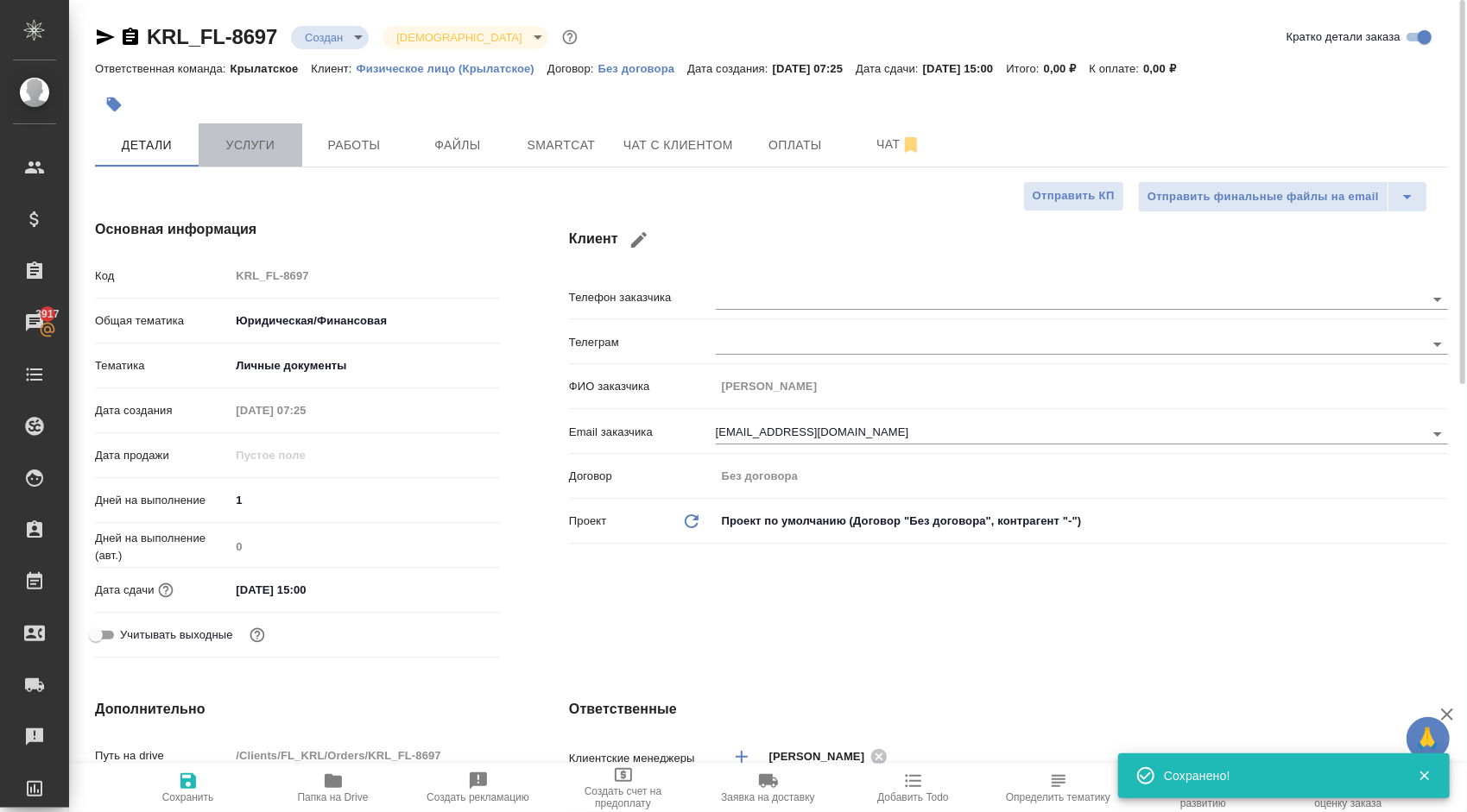
click at [245, 138] on span "Услуги" at bounding box center [251, 145] width 83 height 22
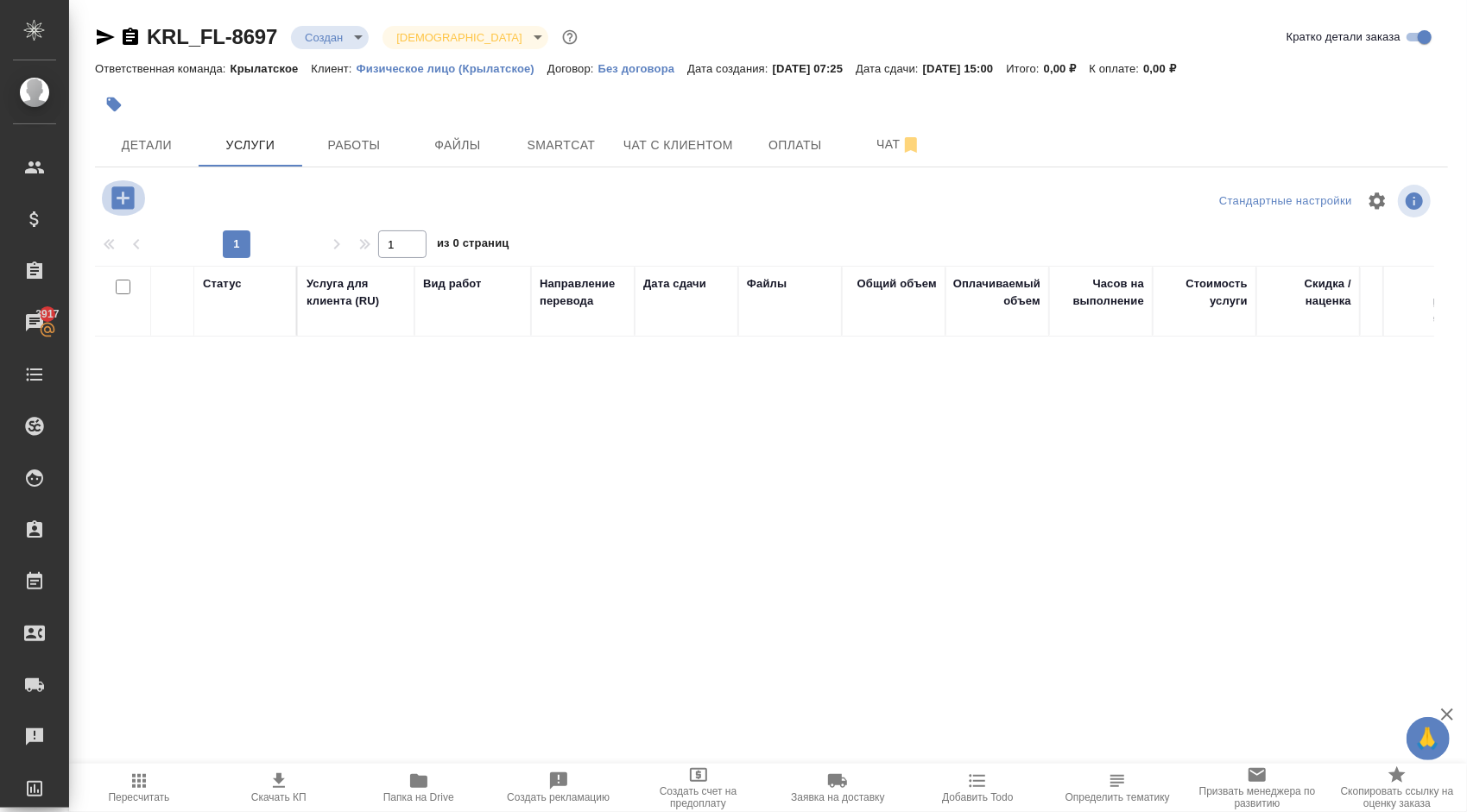
click at [122, 200] on icon "button" at bounding box center [123, 198] width 30 height 30
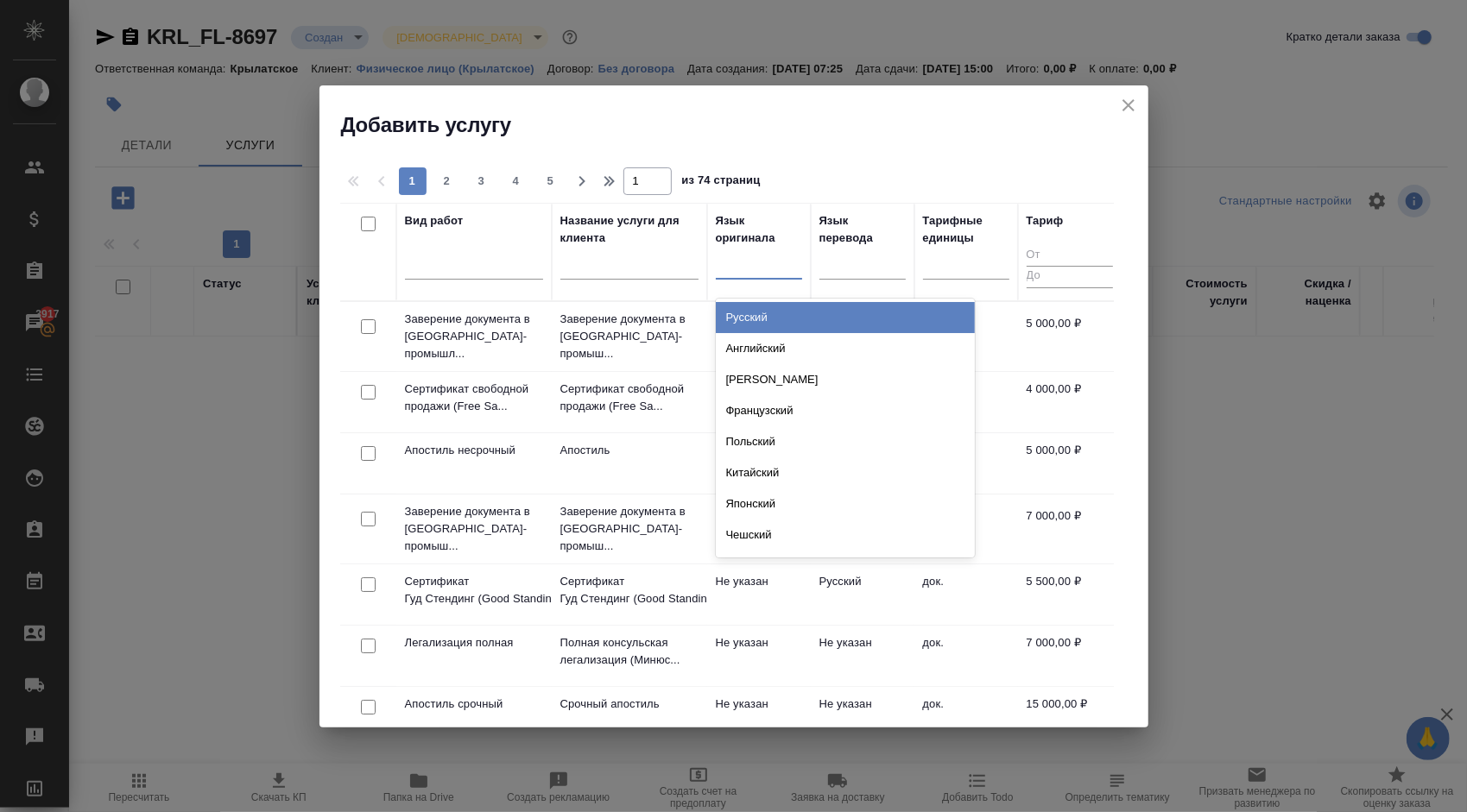
drag, startPoint x: 729, startPoint y: 267, endPoint x: 748, endPoint y: 274, distance: 20.2
click at [728, 266] on div at bounding box center [759, 262] width 86 height 25
click at [766, 306] on div "Русский" at bounding box center [845, 317] width 259 height 31
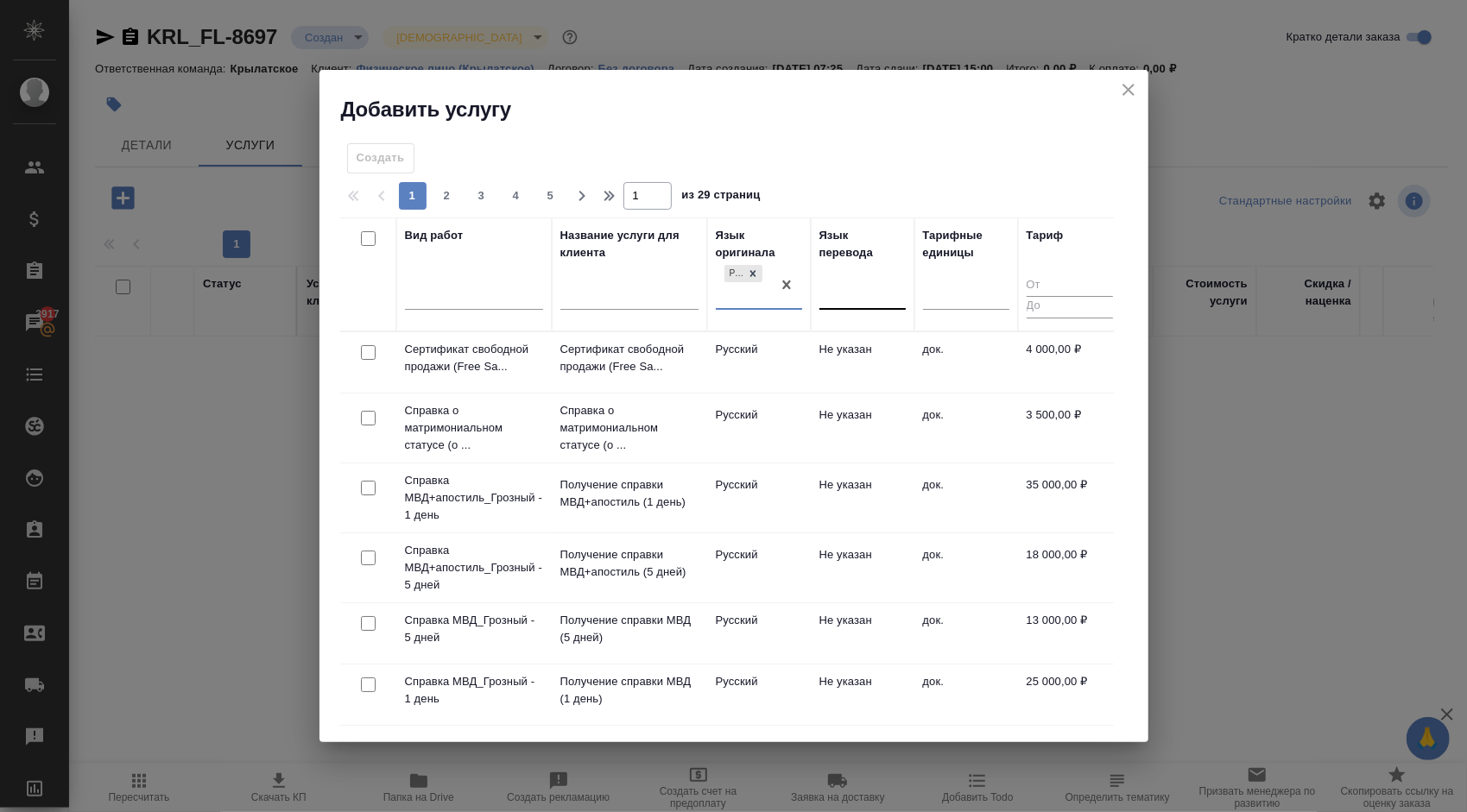
click at [836, 286] on div at bounding box center [862, 292] width 86 height 25
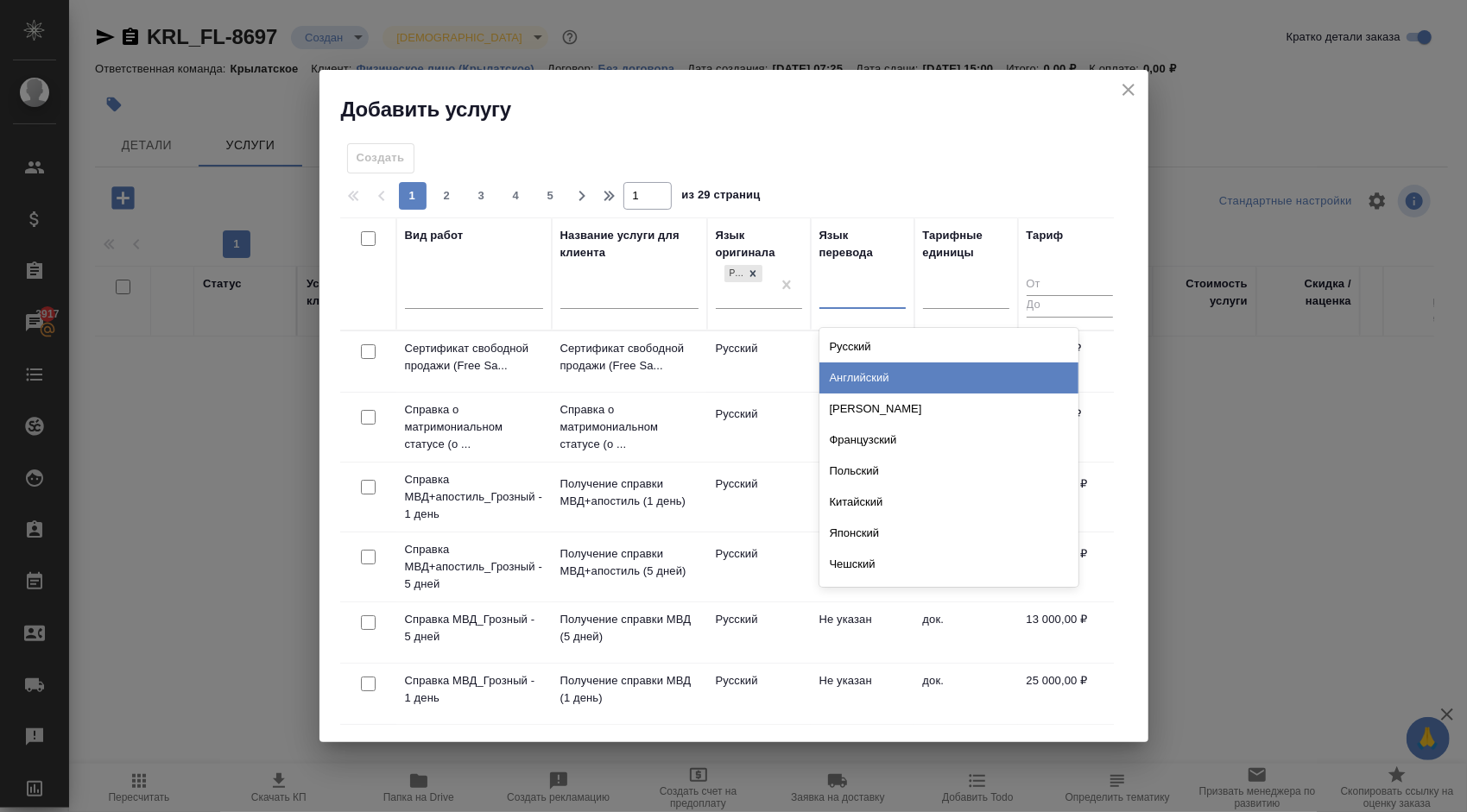
click at [862, 367] on div "Английский" at bounding box center [948, 378] width 259 height 31
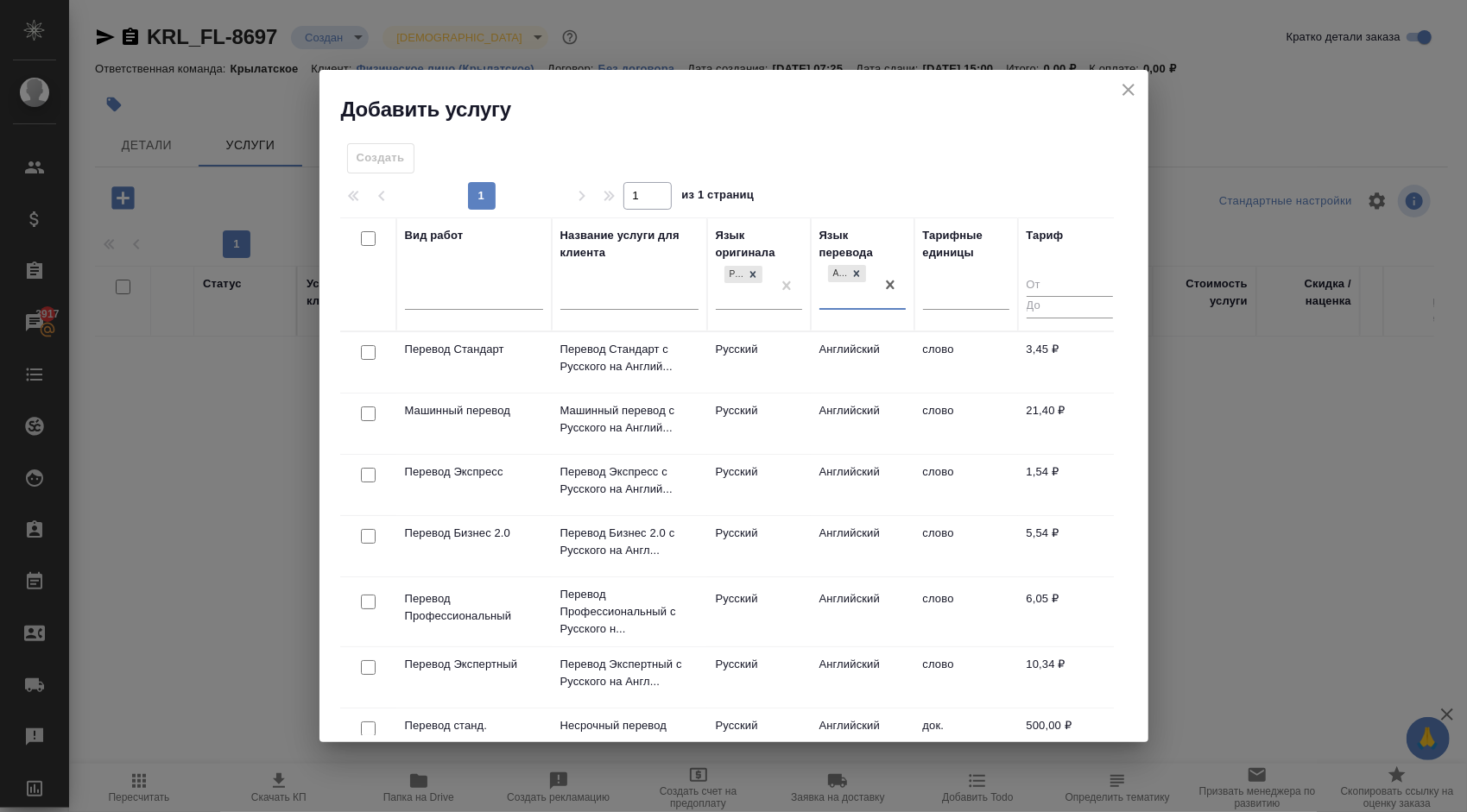
click at [842, 358] on td "Английский" at bounding box center [862, 362] width 104 height 61
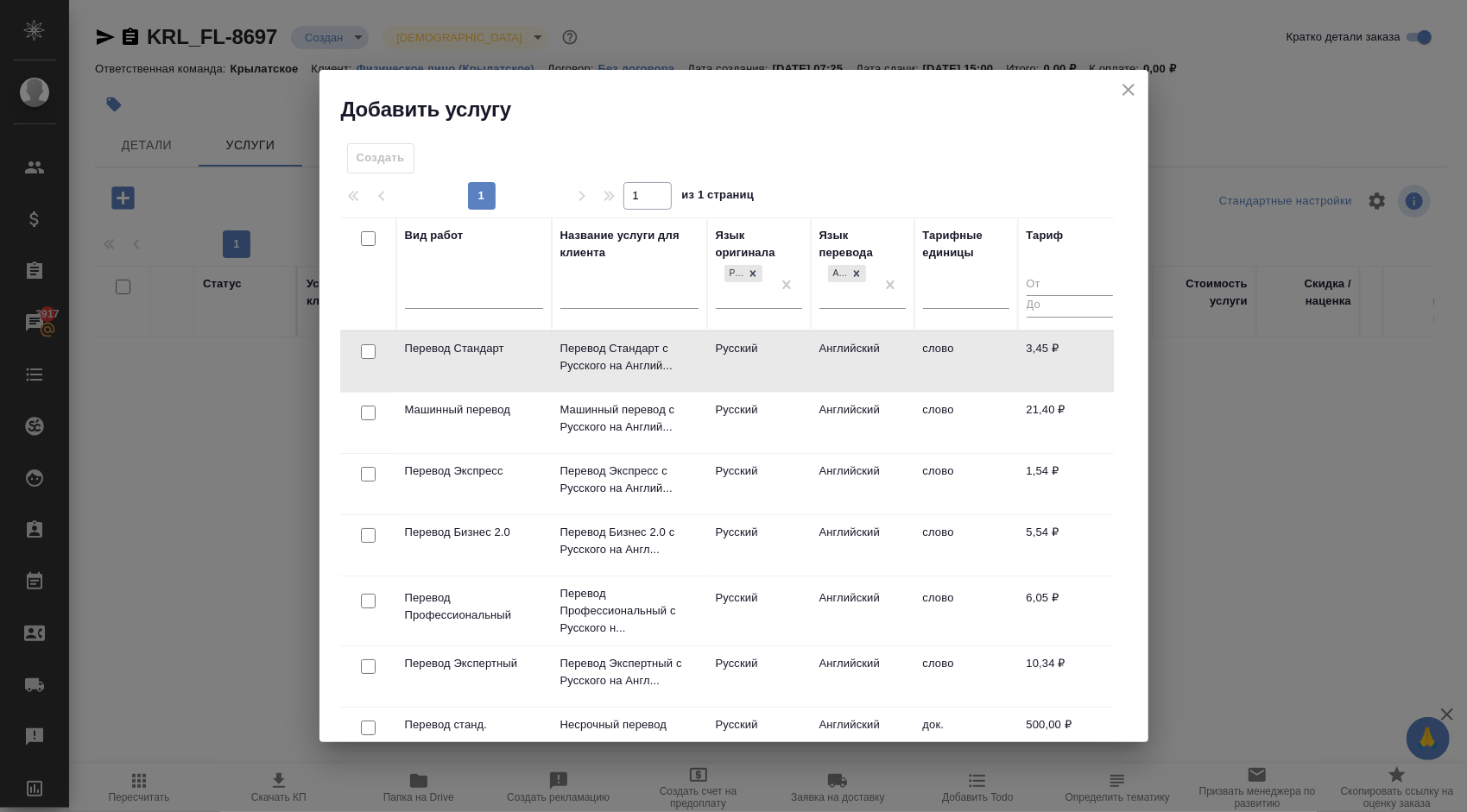
click at [842, 358] on td "Английский" at bounding box center [862, 361] width 104 height 61
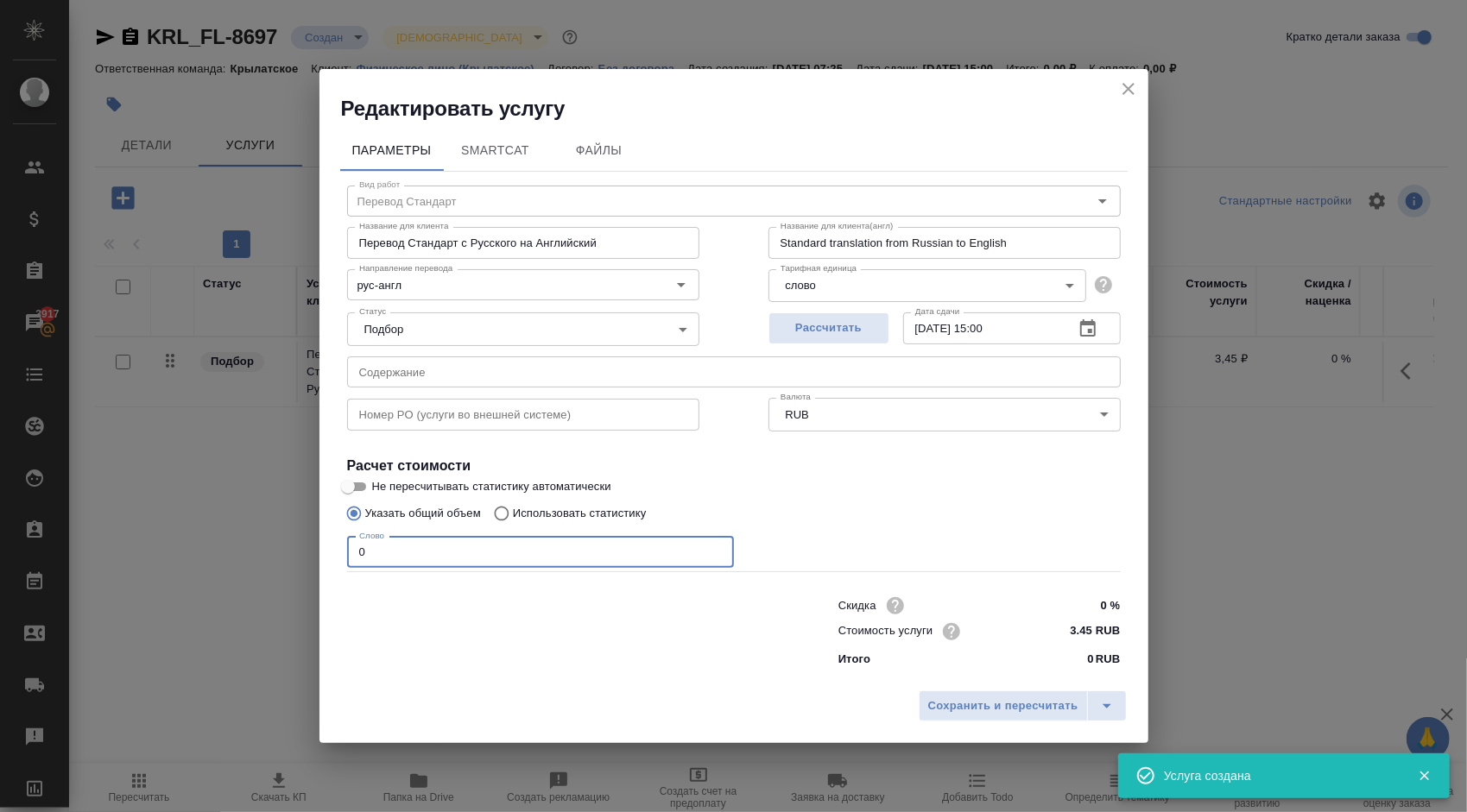
drag, startPoint x: 408, startPoint y: 553, endPoint x: 286, endPoint y: 535, distance: 123.3
click at [286, 535] on div "Редактировать услугу Параметры SmartCat Файлы Вид работ Перевод Стандарт Вид ра…" at bounding box center [733, 406] width 1467 height 812
type input "1"
click at [971, 704] on span "Сохранить и пересчитать" at bounding box center [1003, 707] width 150 height 20
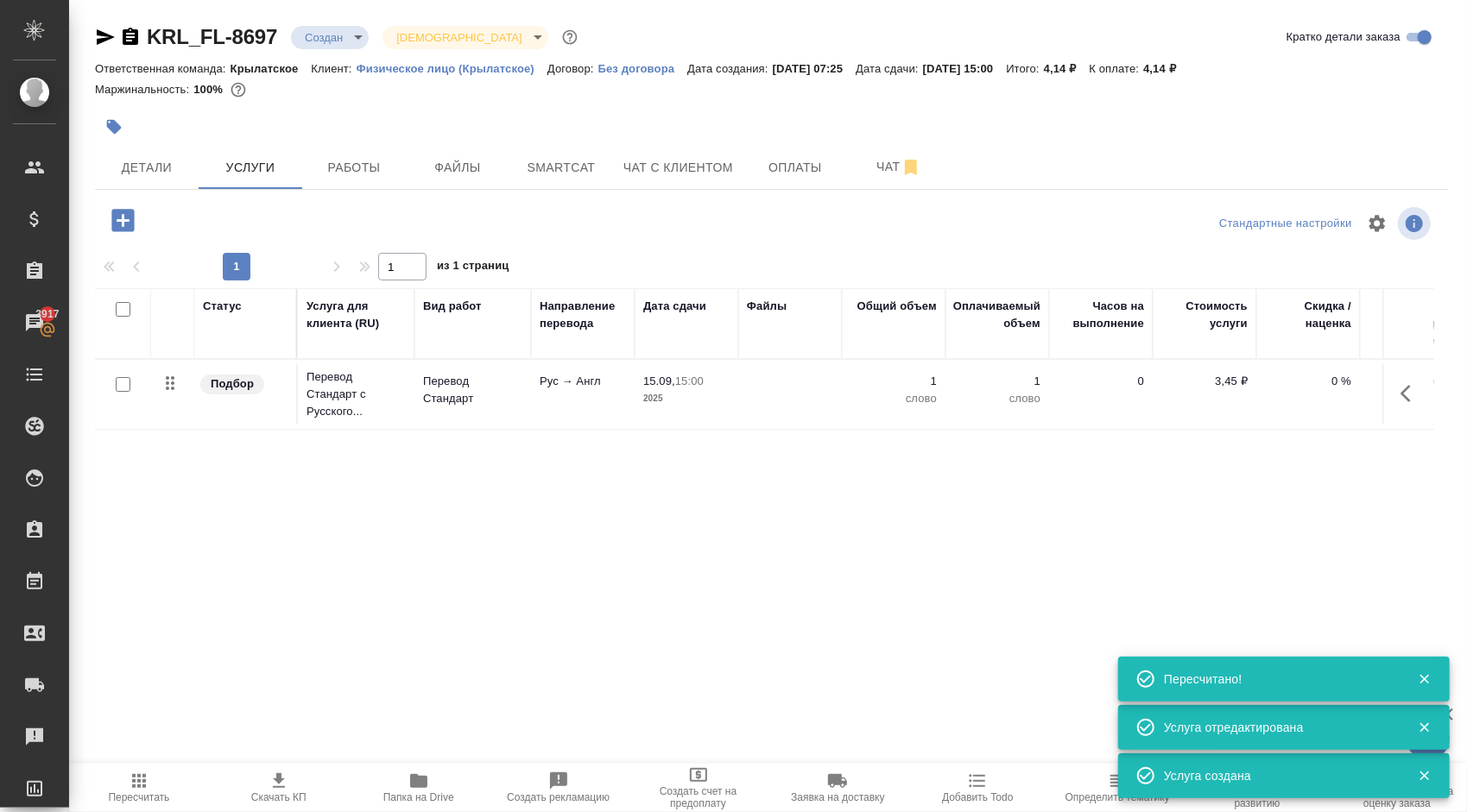
click at [1419, 366] on td at bounding box center [1407, 394] width 52 height 61
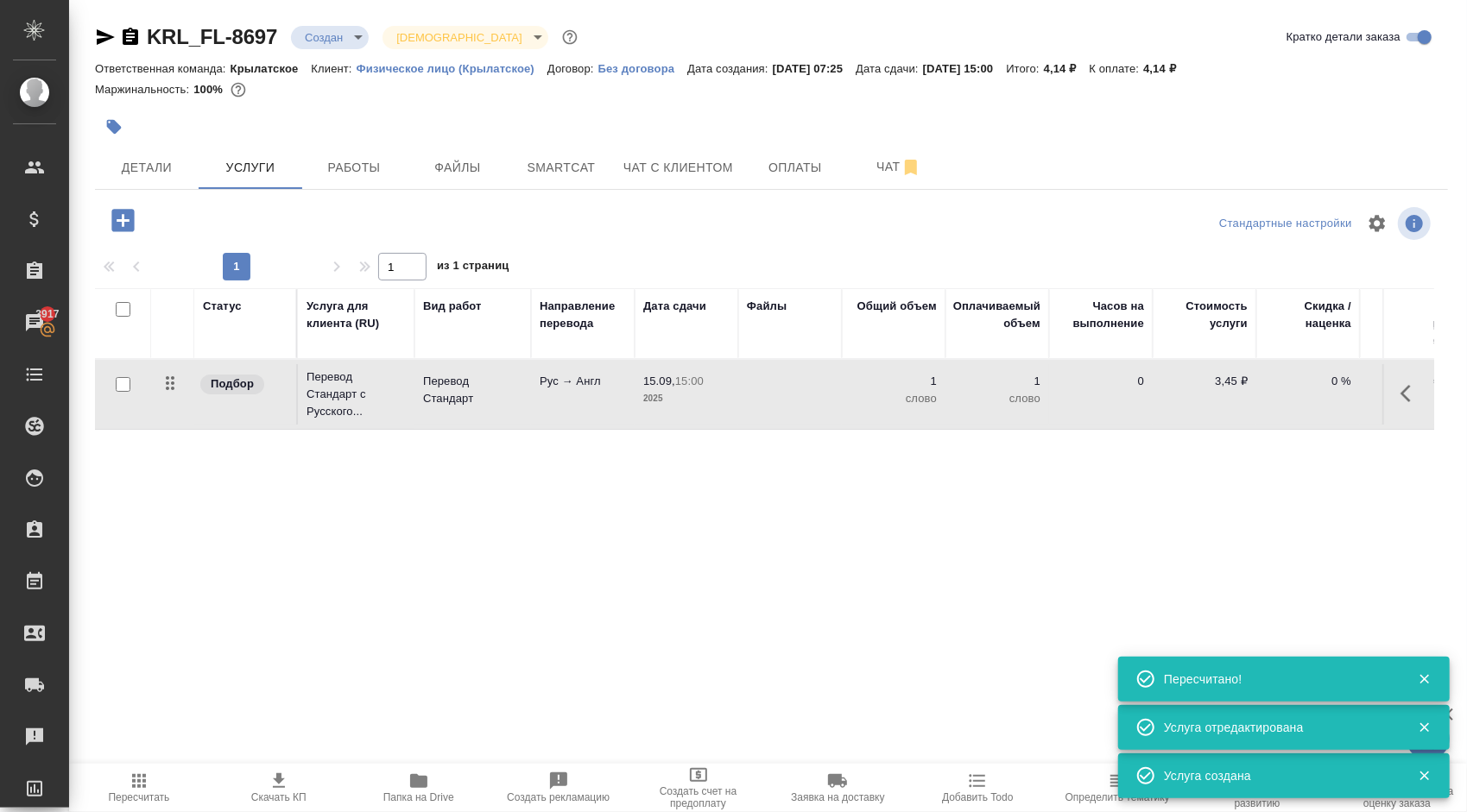
click at [1413, 383] on icon "button" at bounding box center [1411, 394] width 21 height 21
click at [1318, 394] on icon "button" at bounding box center [1313, 394] width 21 height 21
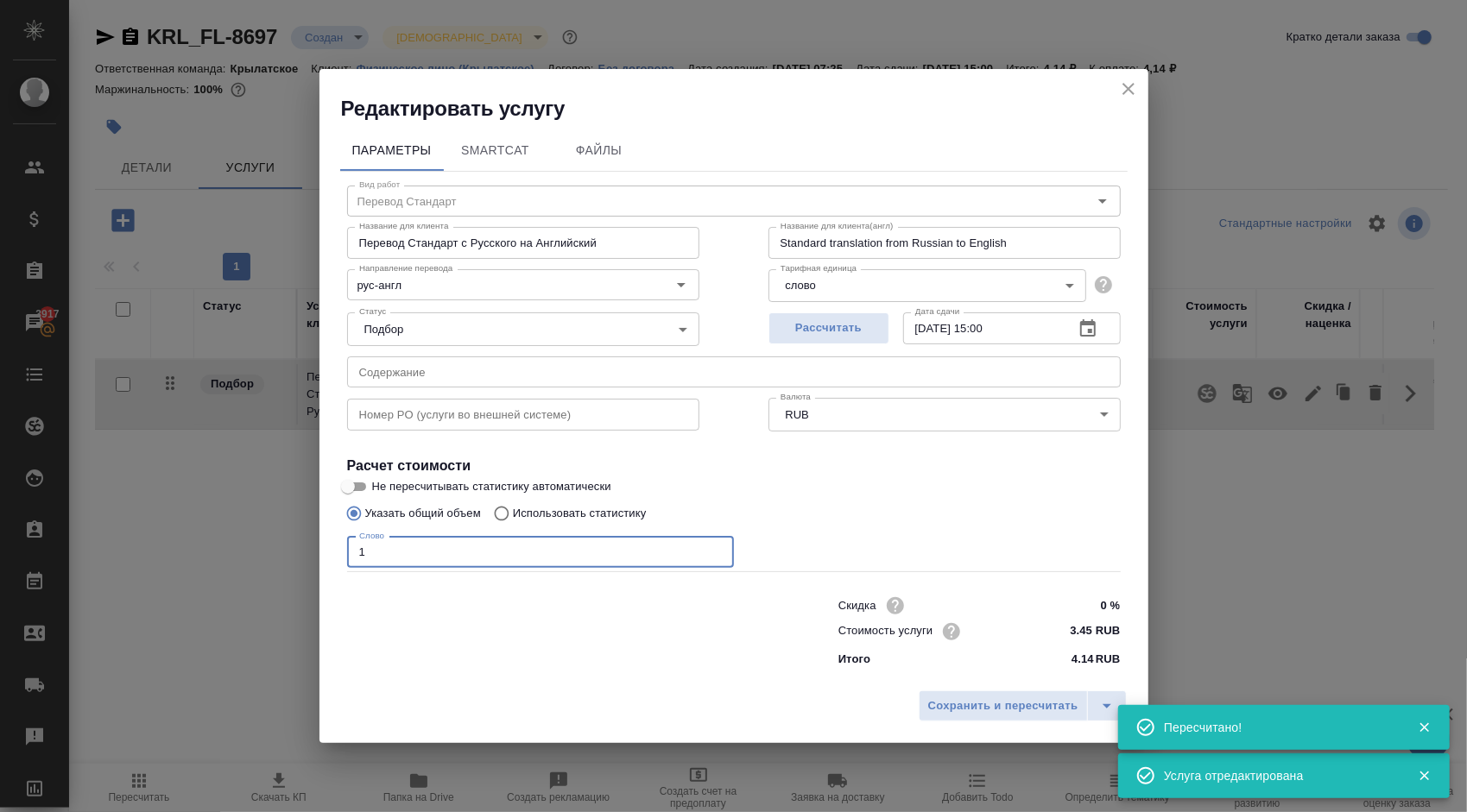
drag, startPoint x: 447, startPoint y: 559, endPoint x: 318, endPoint y: 536, distance: 131.0
click at [319, 536] on div "Параметры SmartCat Файлы Вид работ Перевод Стандарт Вид работ Название для клие…" at bounding box center [733, 402] width 829 height 559
drag, startPoint x: 470, startPoint y: 549, endPoint x: 216, endPoint y: 528, distance: 254.9
click at [216, 528] on div "Редактировать услугу Параметры SmartCat Файлы Вид работ Перевод Стандарт Вид ра…" at bounding box center [733, 406] width 1467 height 812
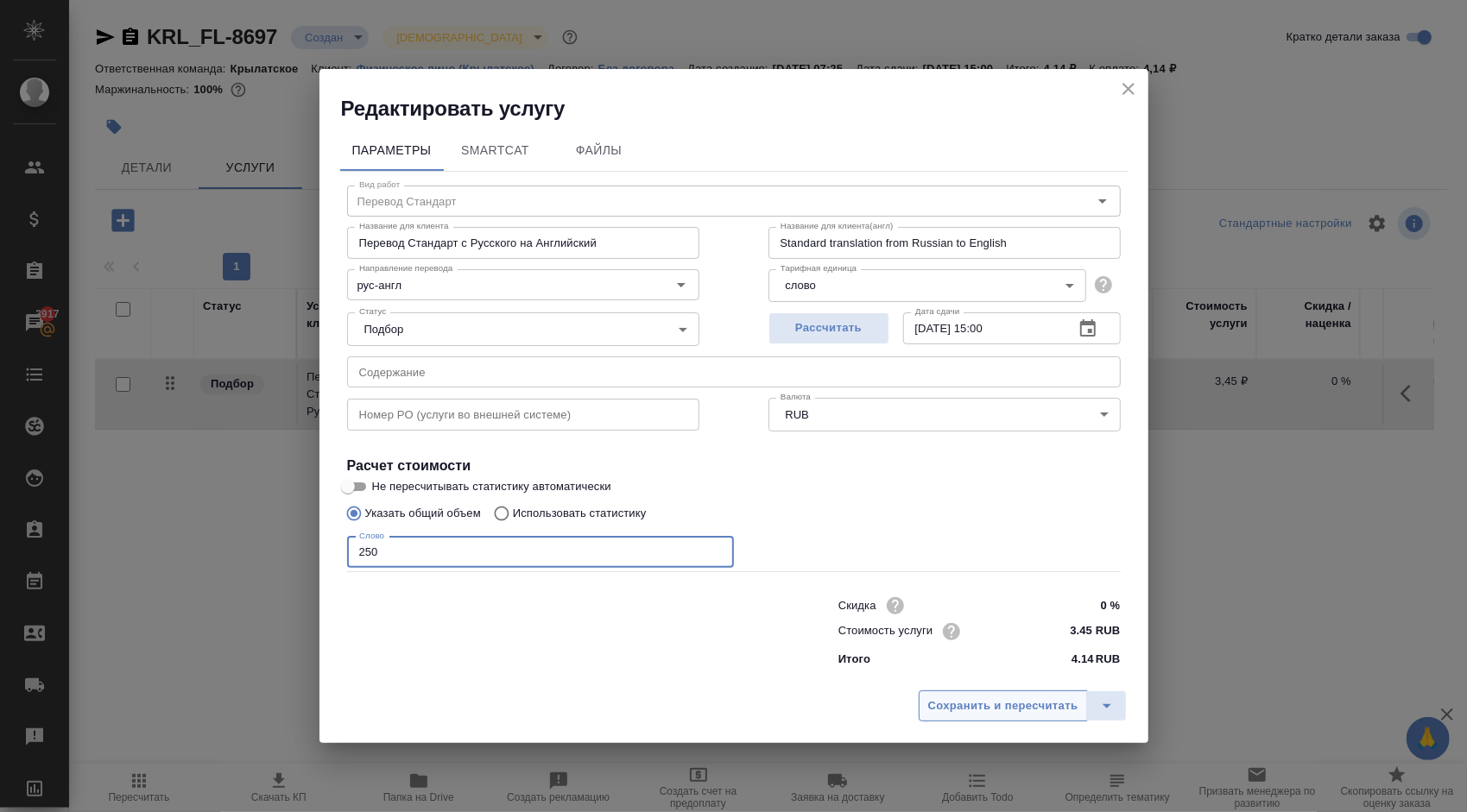
type input "250"
click at [979, 703] on span "Сохранить и пересчитать" at bounding box center [1003, 707] width 150 height 20
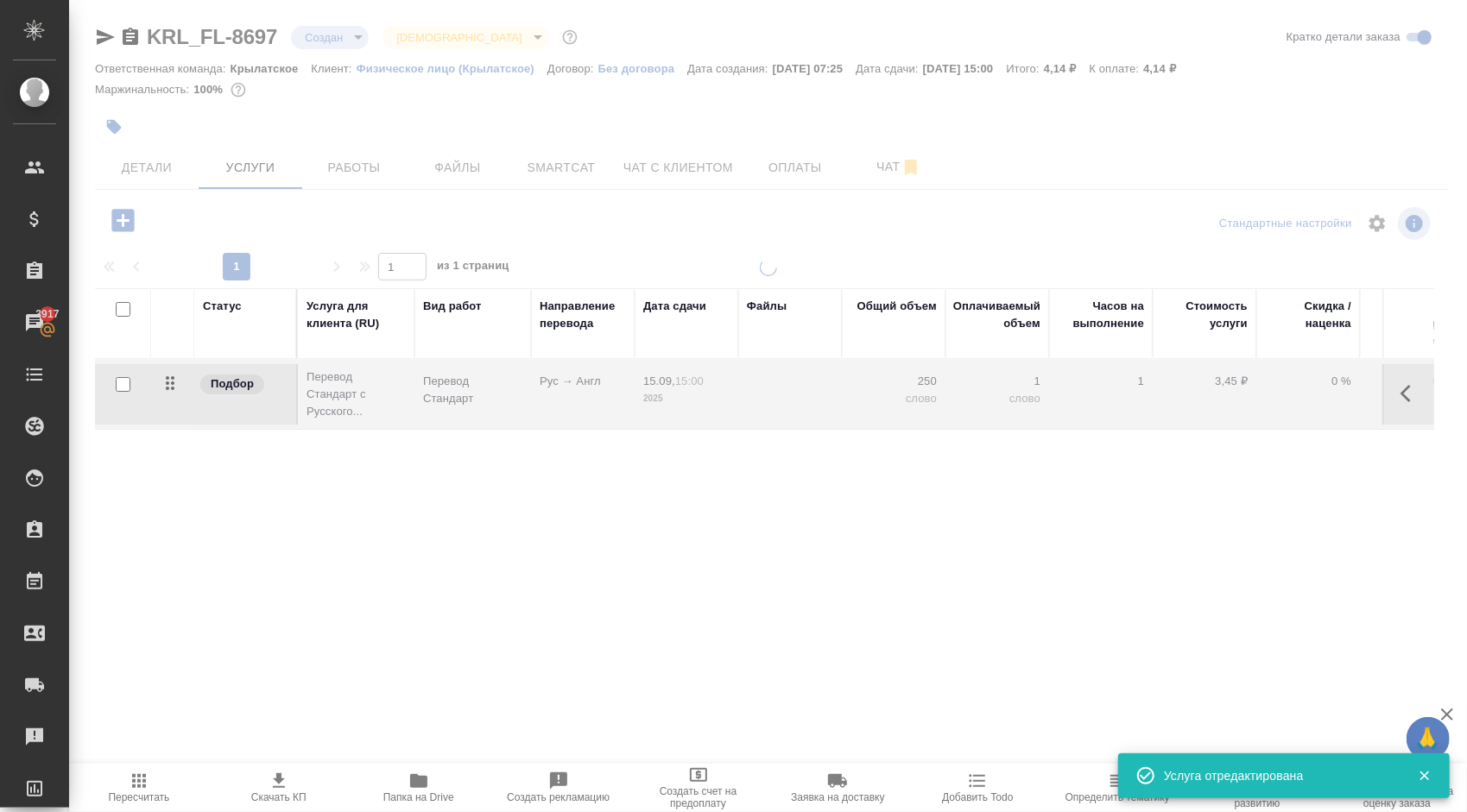
type input "urgent"
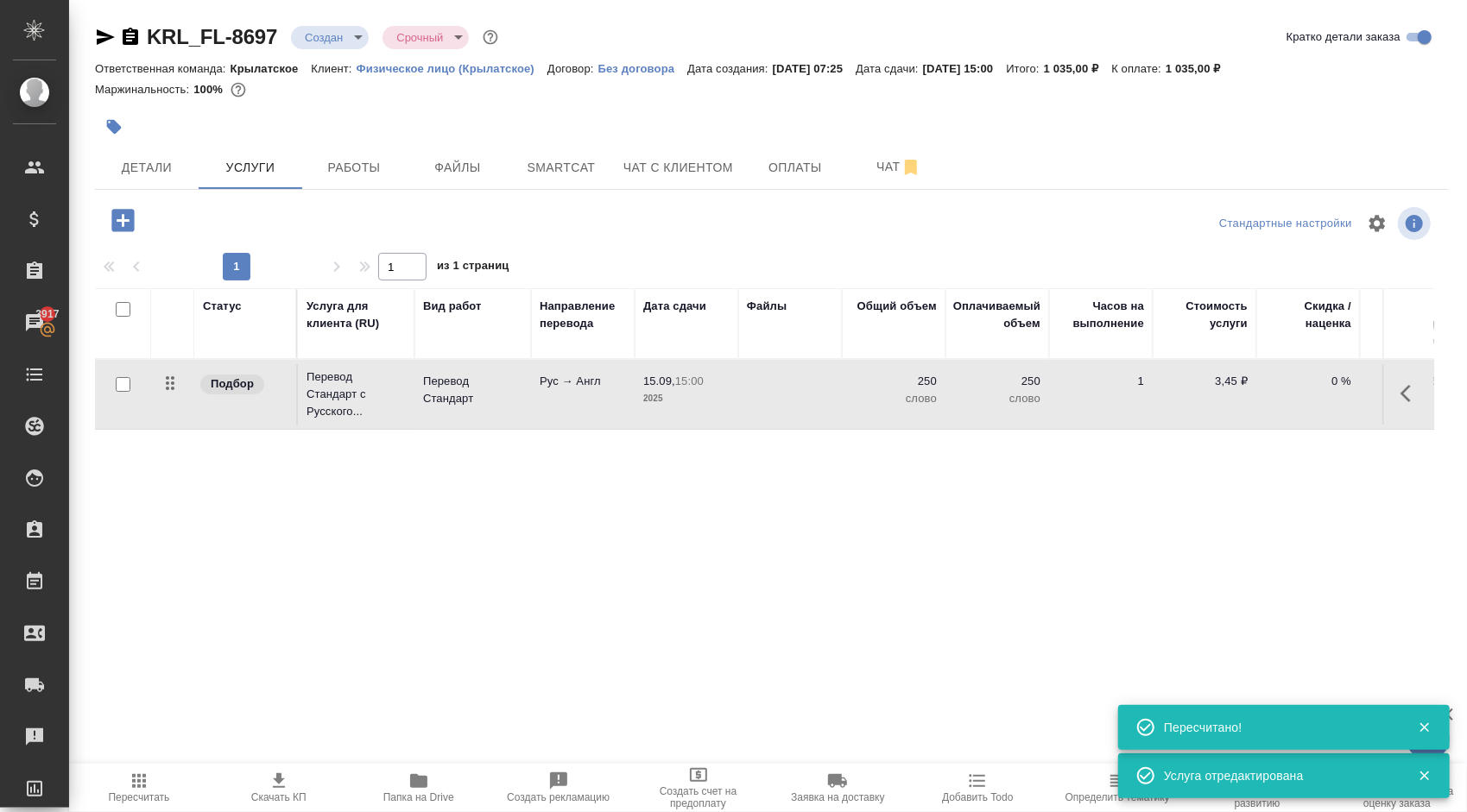
click at [134, 221] on icon "button" at bounding box center [123, 221] width 30 height 30
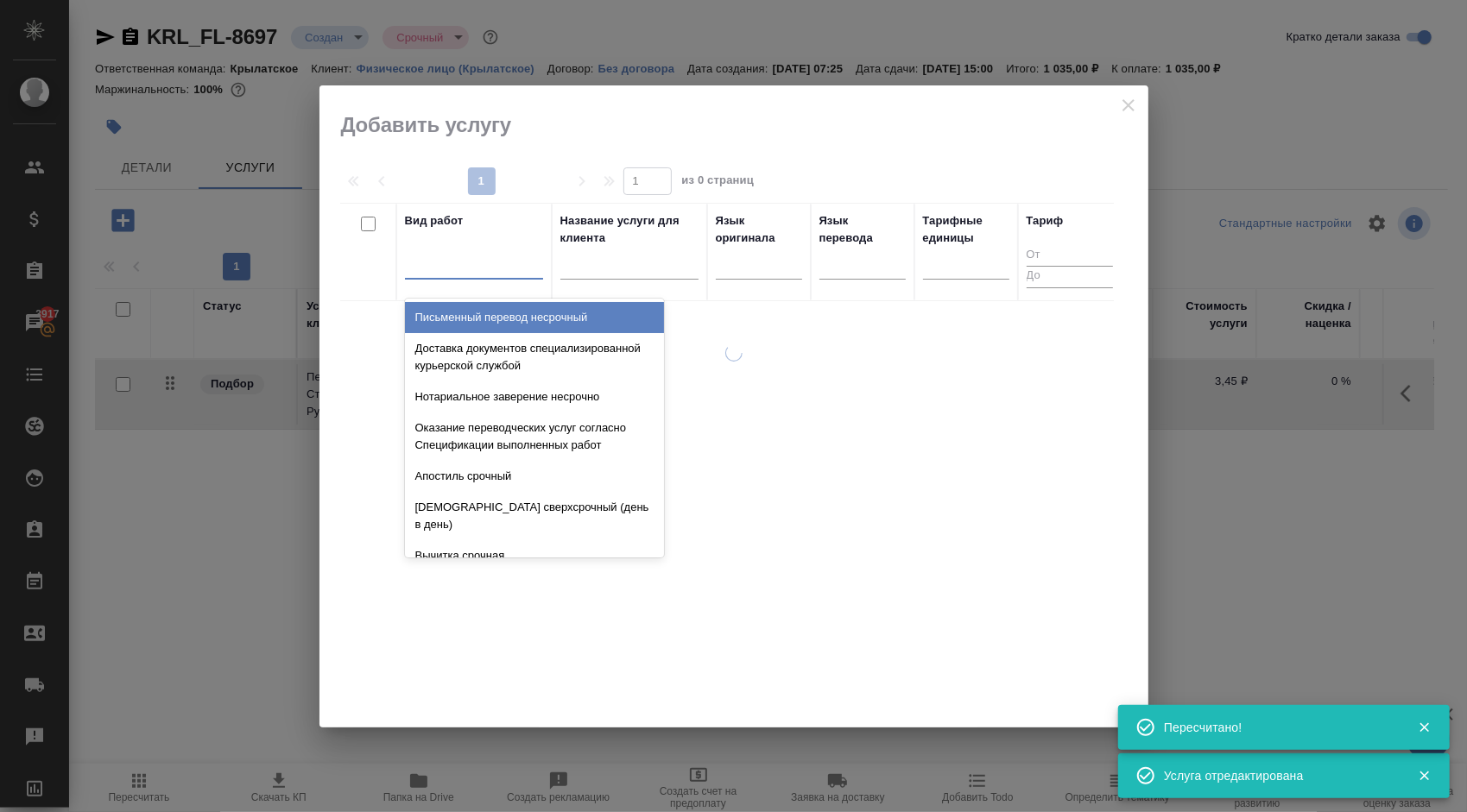
click at [485, 250] on div at bounding box center [474, 262] width 138 height 25
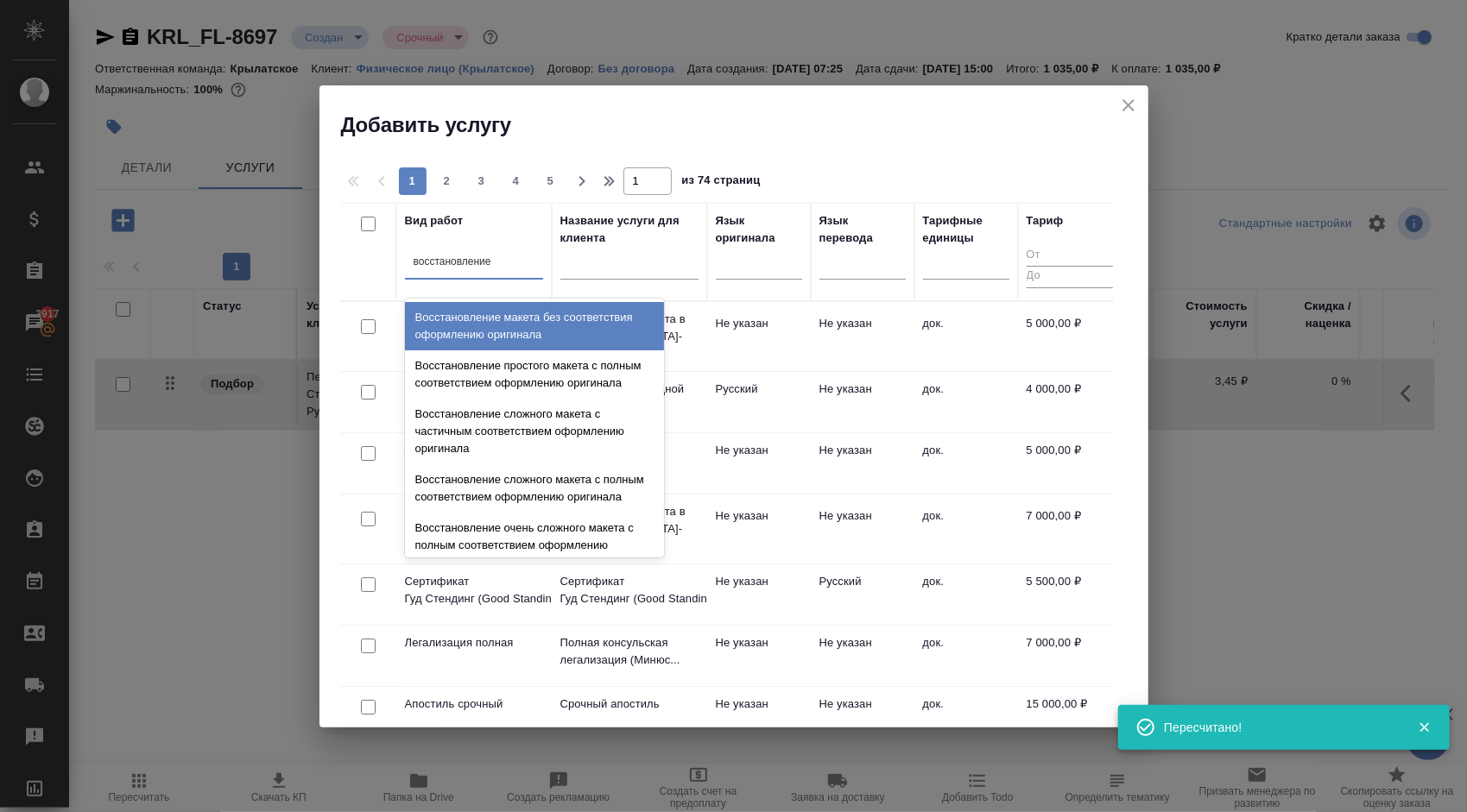
type input "восстановление п"
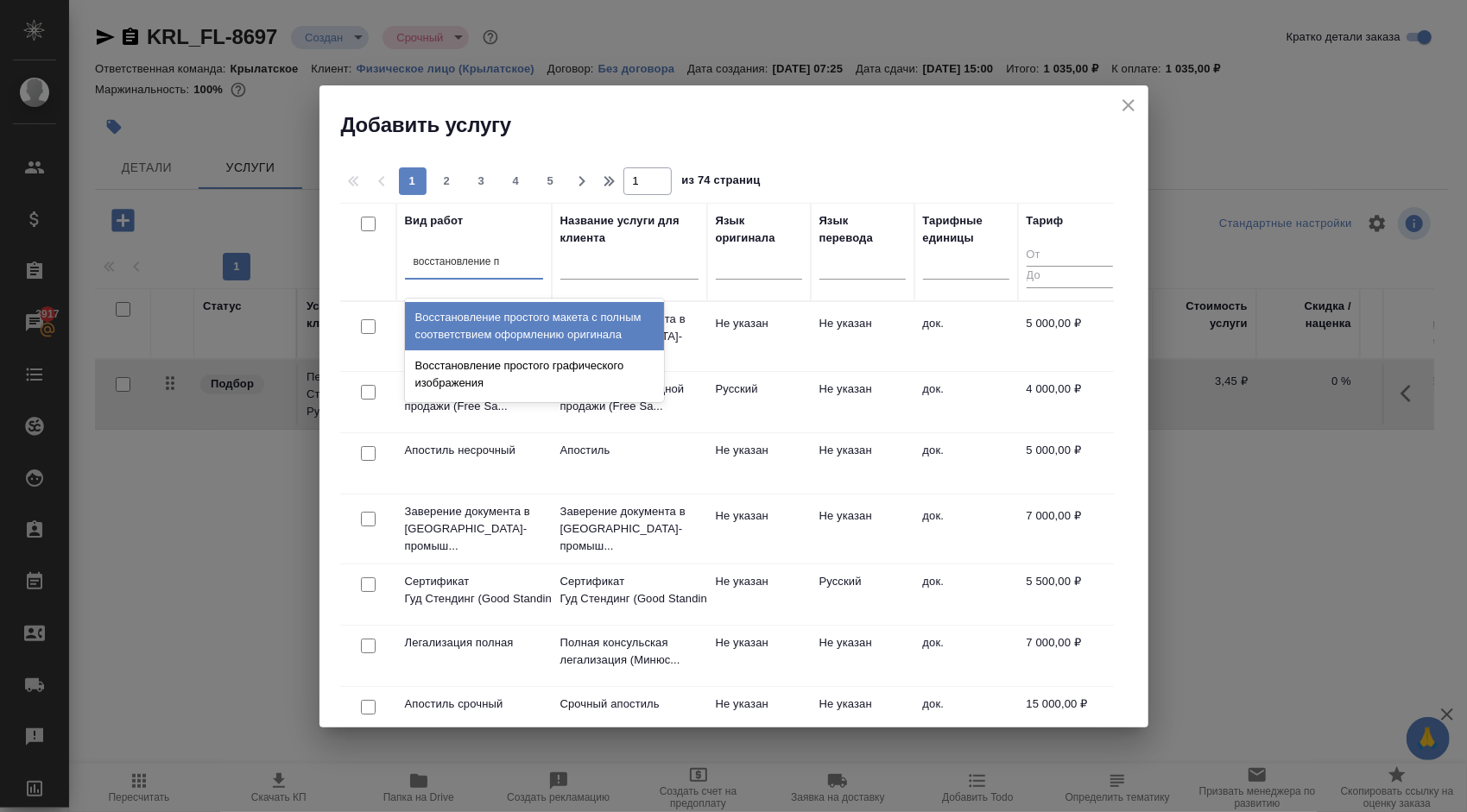
click at [548, 317] on div "Восстановление простого макета с полным соответствием оформлению оригинала" at bounding box center [534, 326] width 259 height 48
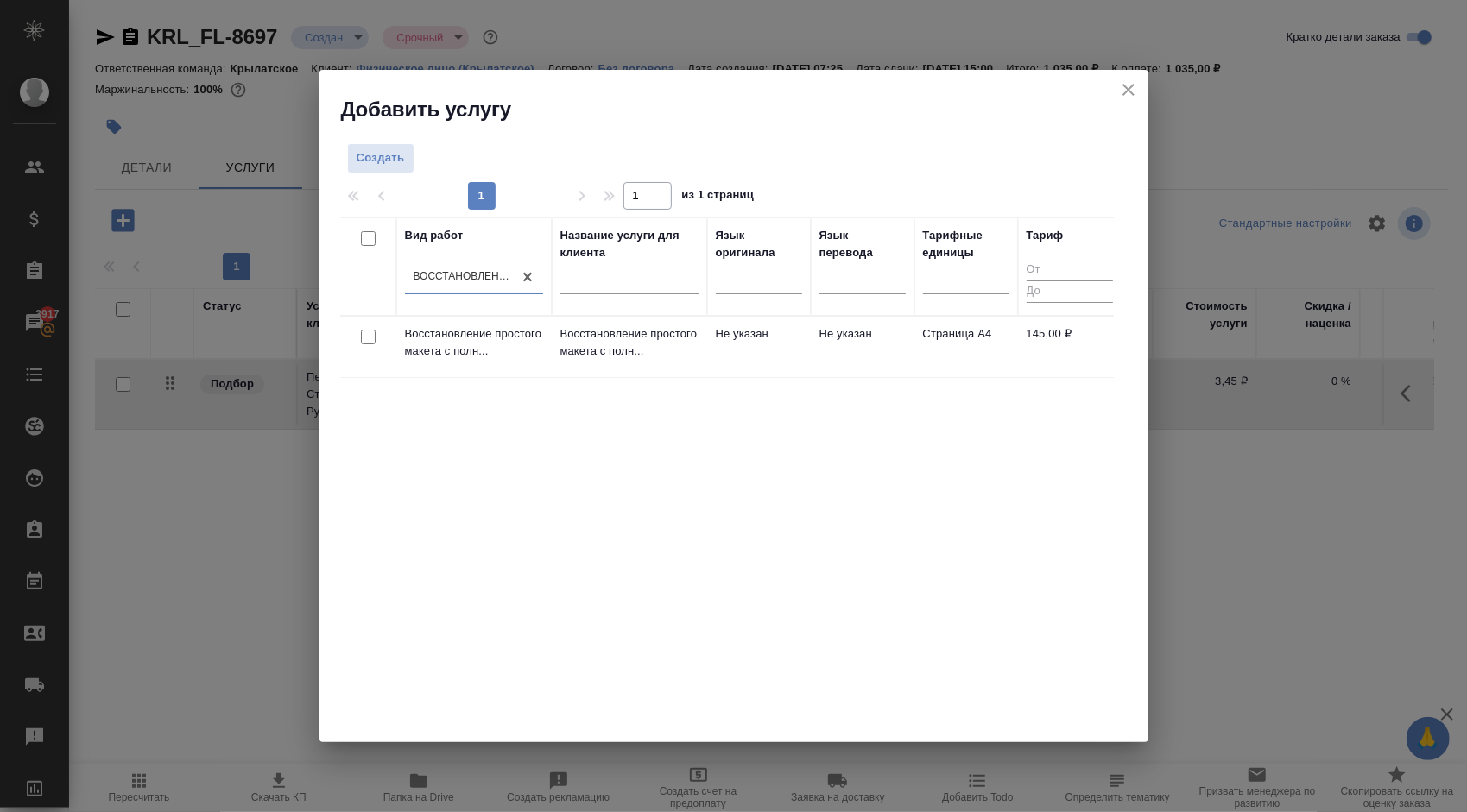
click at [612, 327] on p "Восстановление простого макета с полн..." at bounding box center [628, 342] width 138 height 34
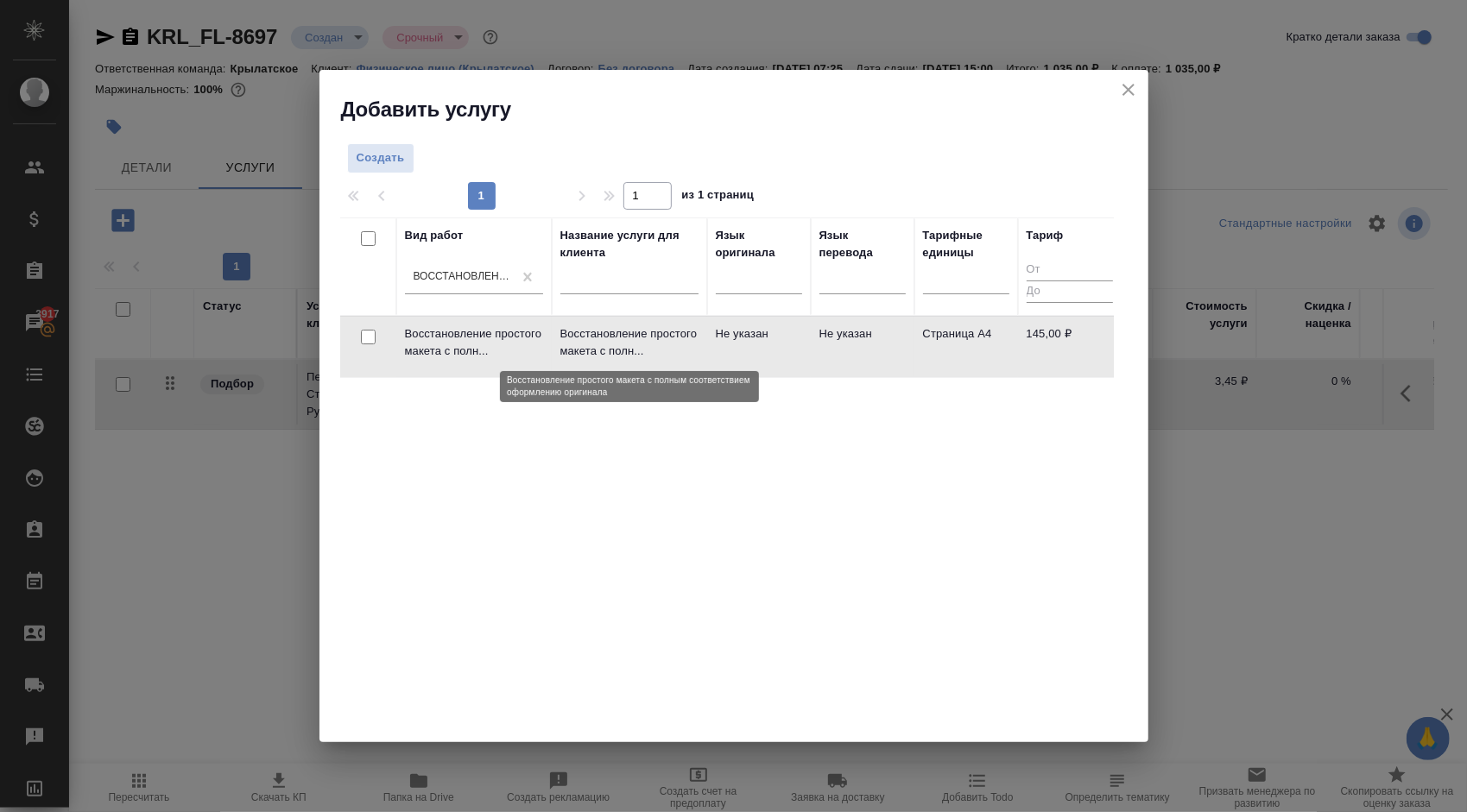
click at [612, 327] on p "Восстановление простого макета с полн..." at bounding box center [628, 342] width 138 height 34
click at [872, 331] on td "Не указан" at bounding box center [862, 346] width 104 height 61
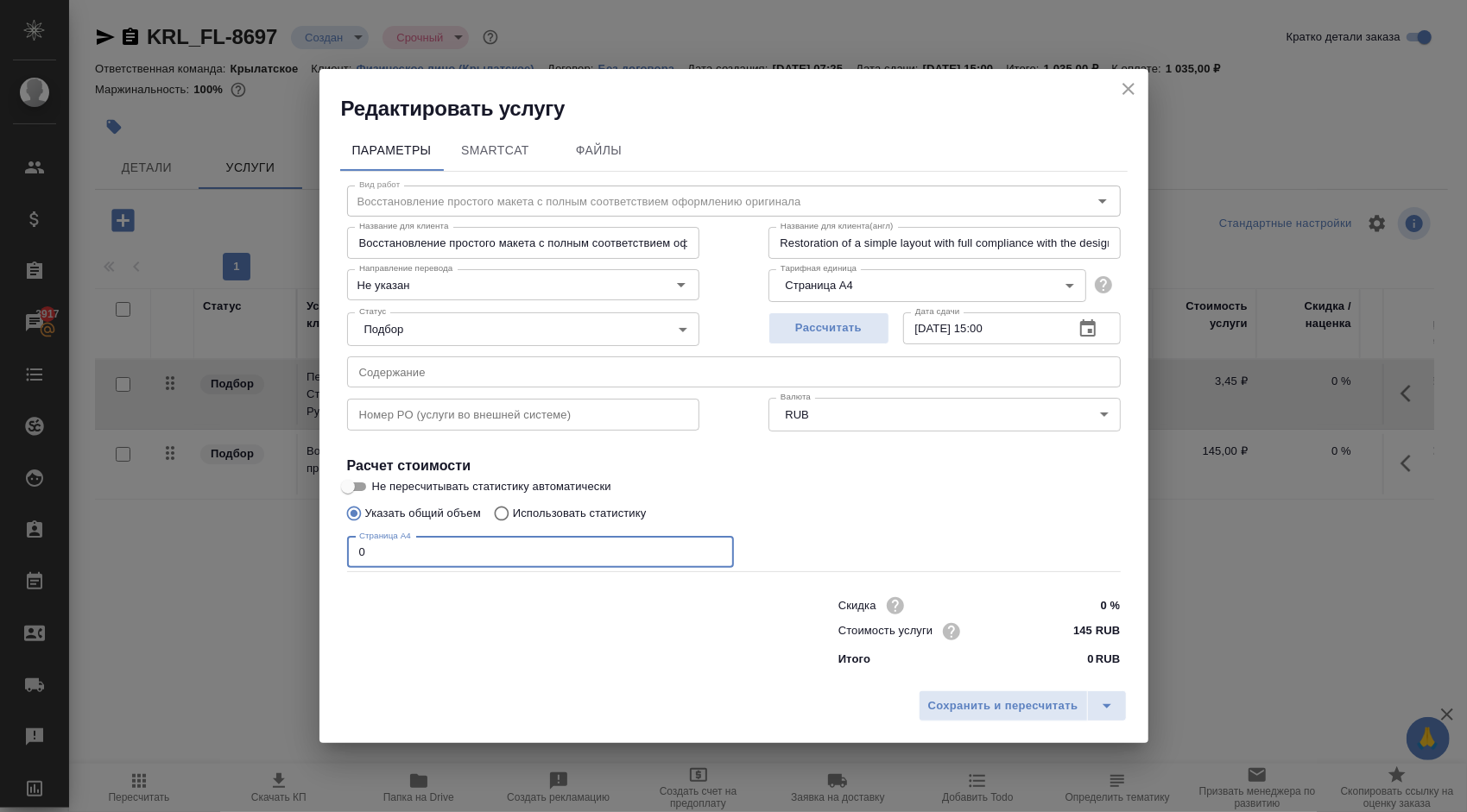
drag, startPoint x: 444, startPoint y: 553, endPoint x: 300, endPoint y: 532, distance: 145.5
click at [300, 532] on div "Редактировать услугу Параметры SmartCat Файлы Вид работ Восстановление простого…" at bounding box center [733, 406] width 1467 height 812
type input "1"
click at [958, 705] on span "Сохранить и пересчитать" at bounding box center [1003, 707] width 150 height 20
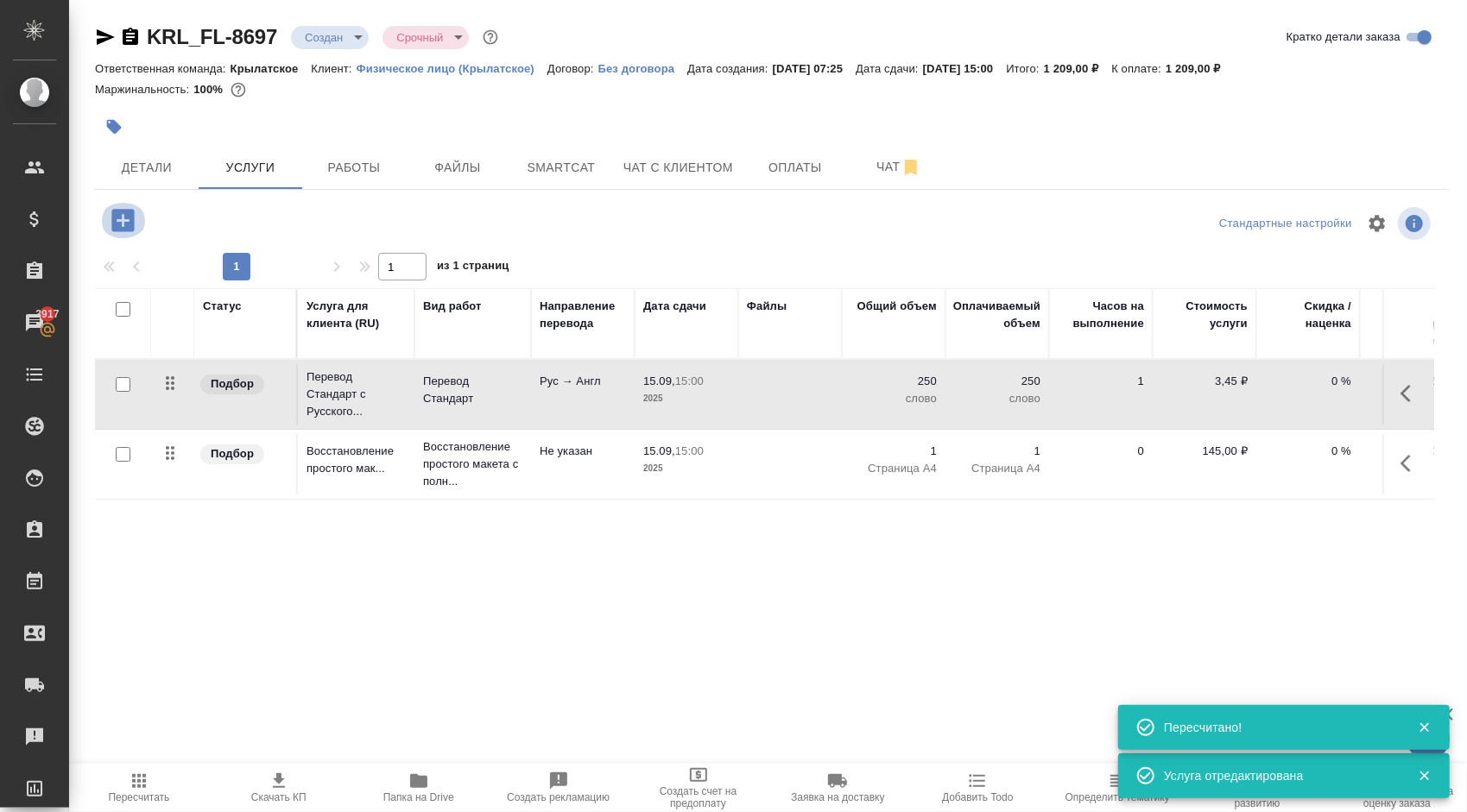
click at [119, 236] on button "button" at bounding box center [123, 221] width 47 height 35
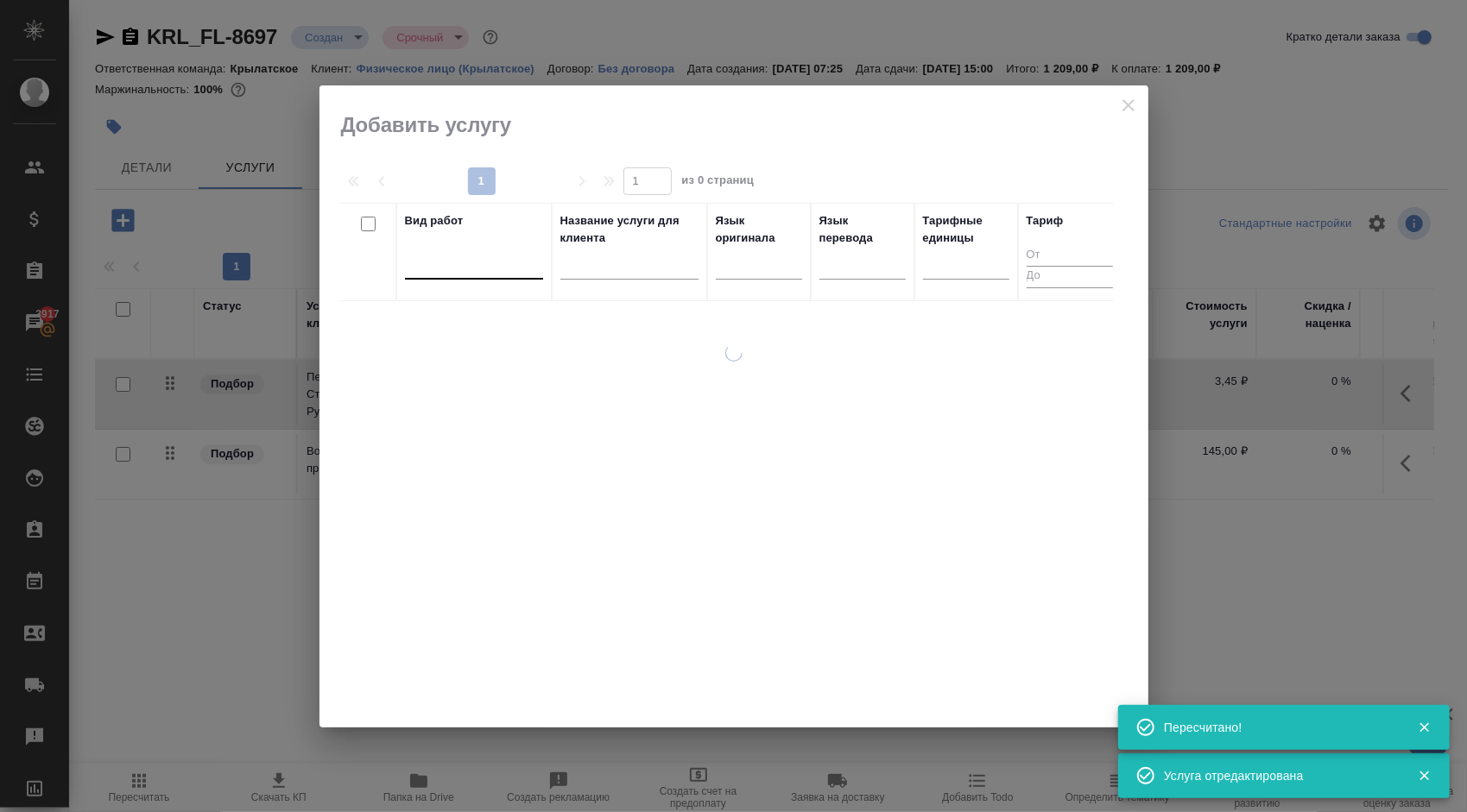
click at [482, 257] on div at bounding box center [474, 262] width 138 height 25
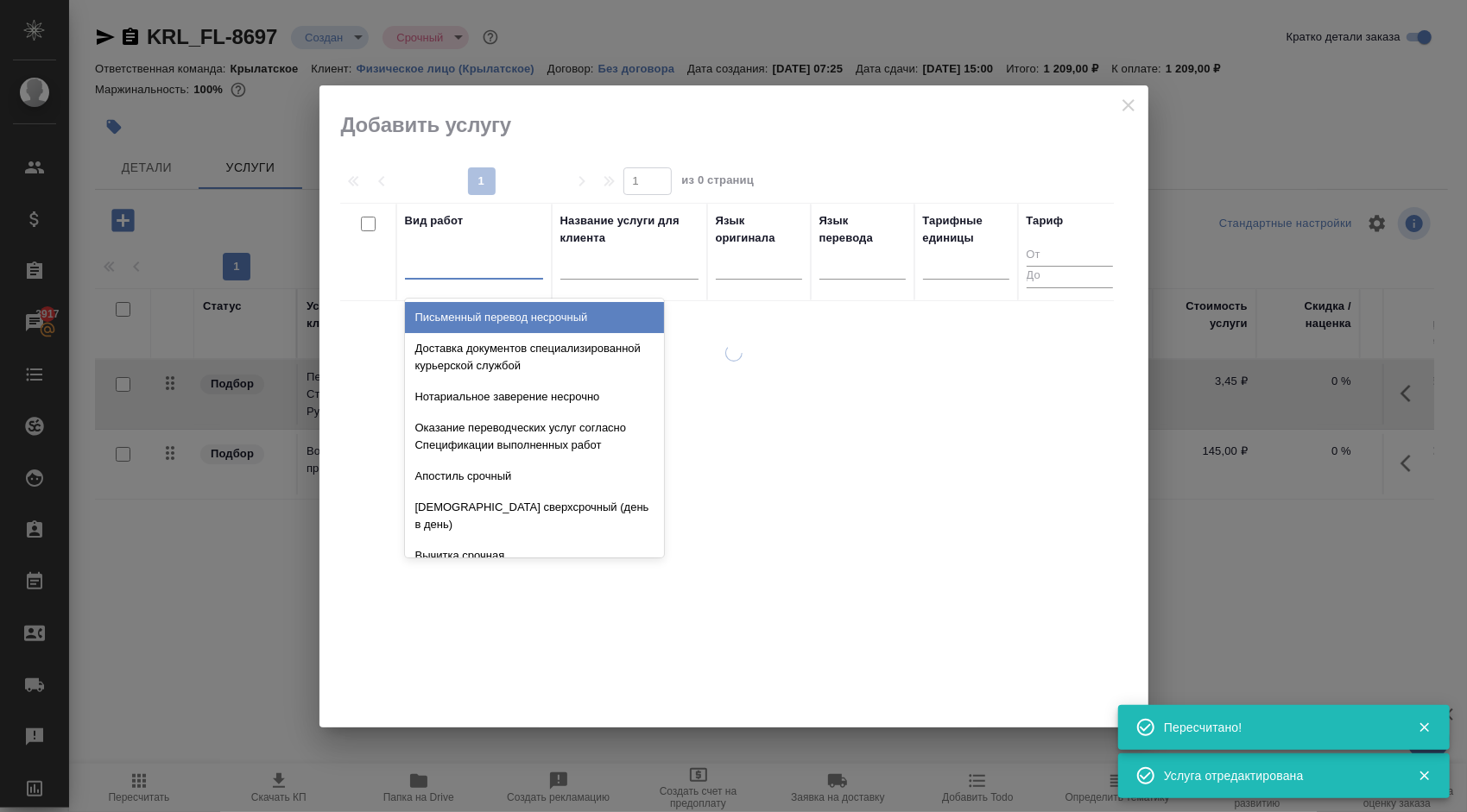
type input "з"
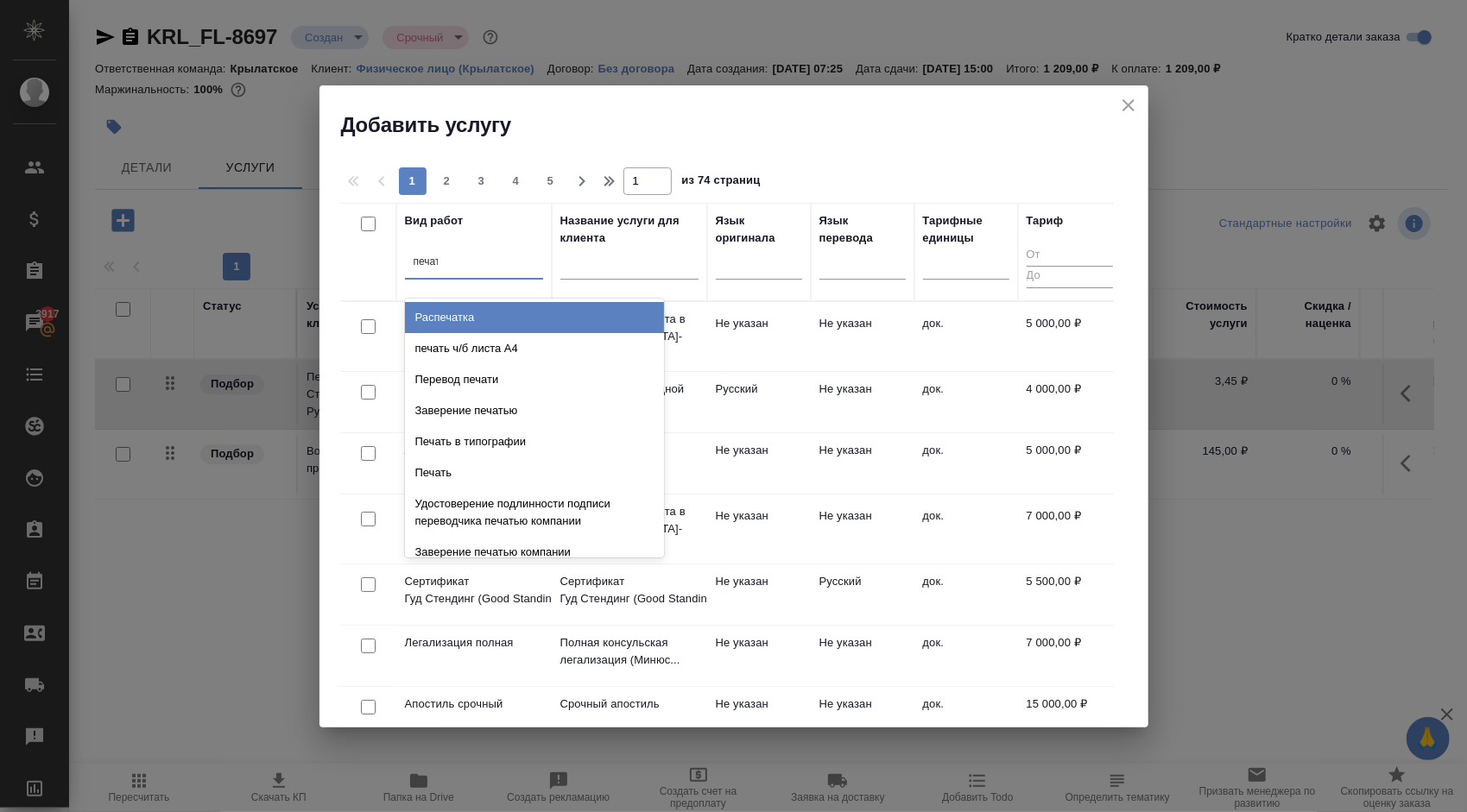
type input "печать"
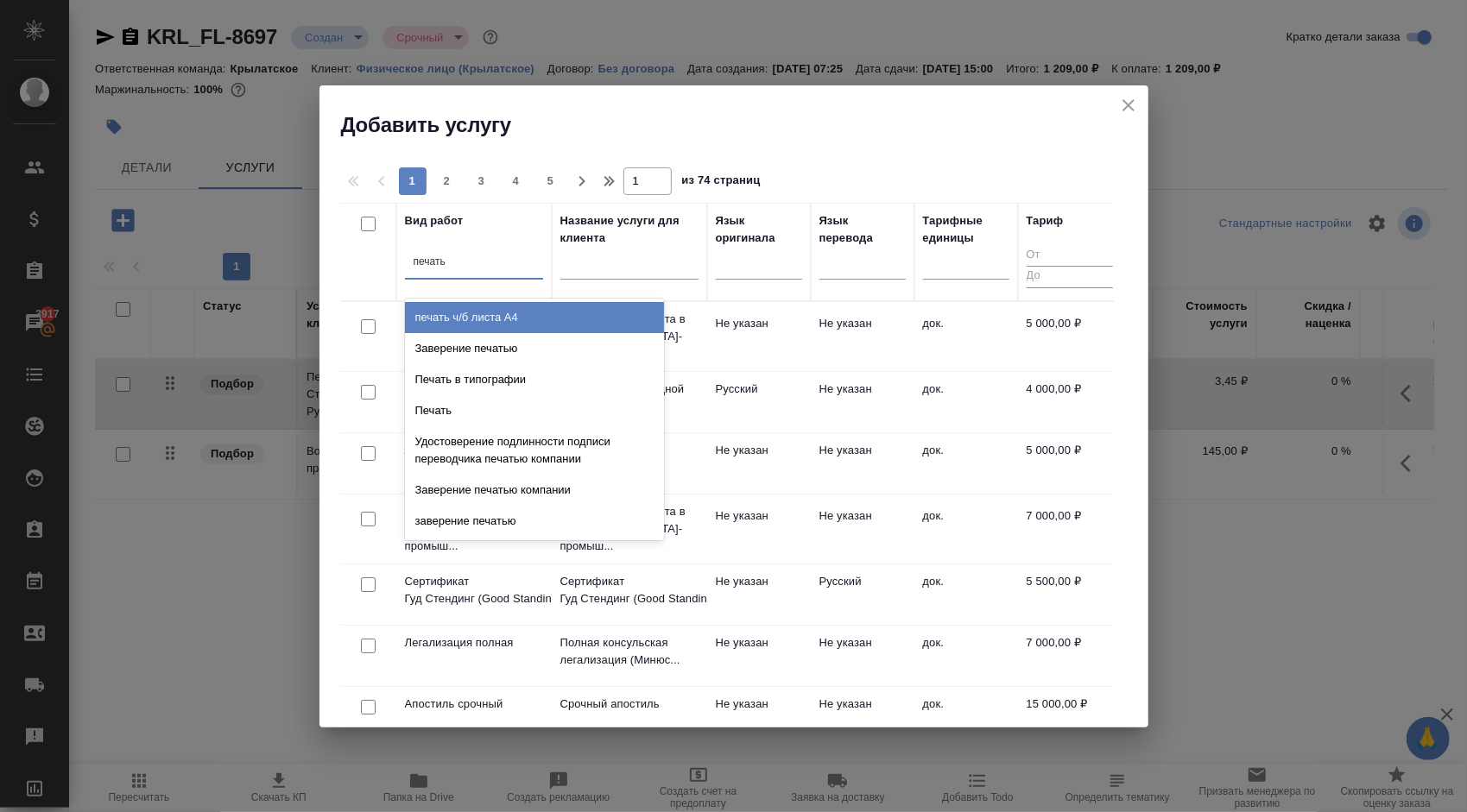
click at [520, 344] on div "Заверение печатью" at bounding box center [534, 348] width 259 height 31
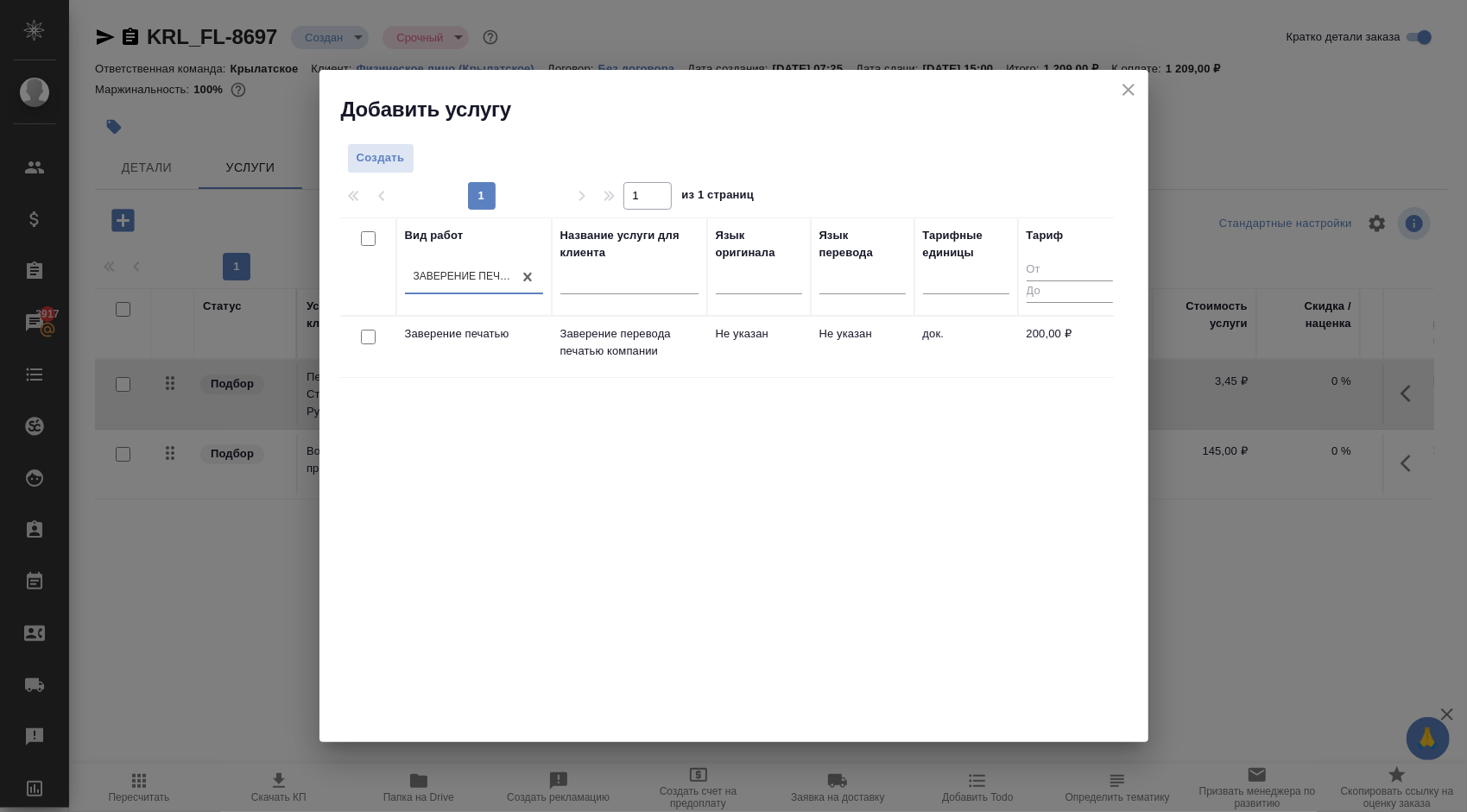
click at [591, 340] on p "Заверение перевода печатью компании" at bounding box center [628, 342] width 138 height 34
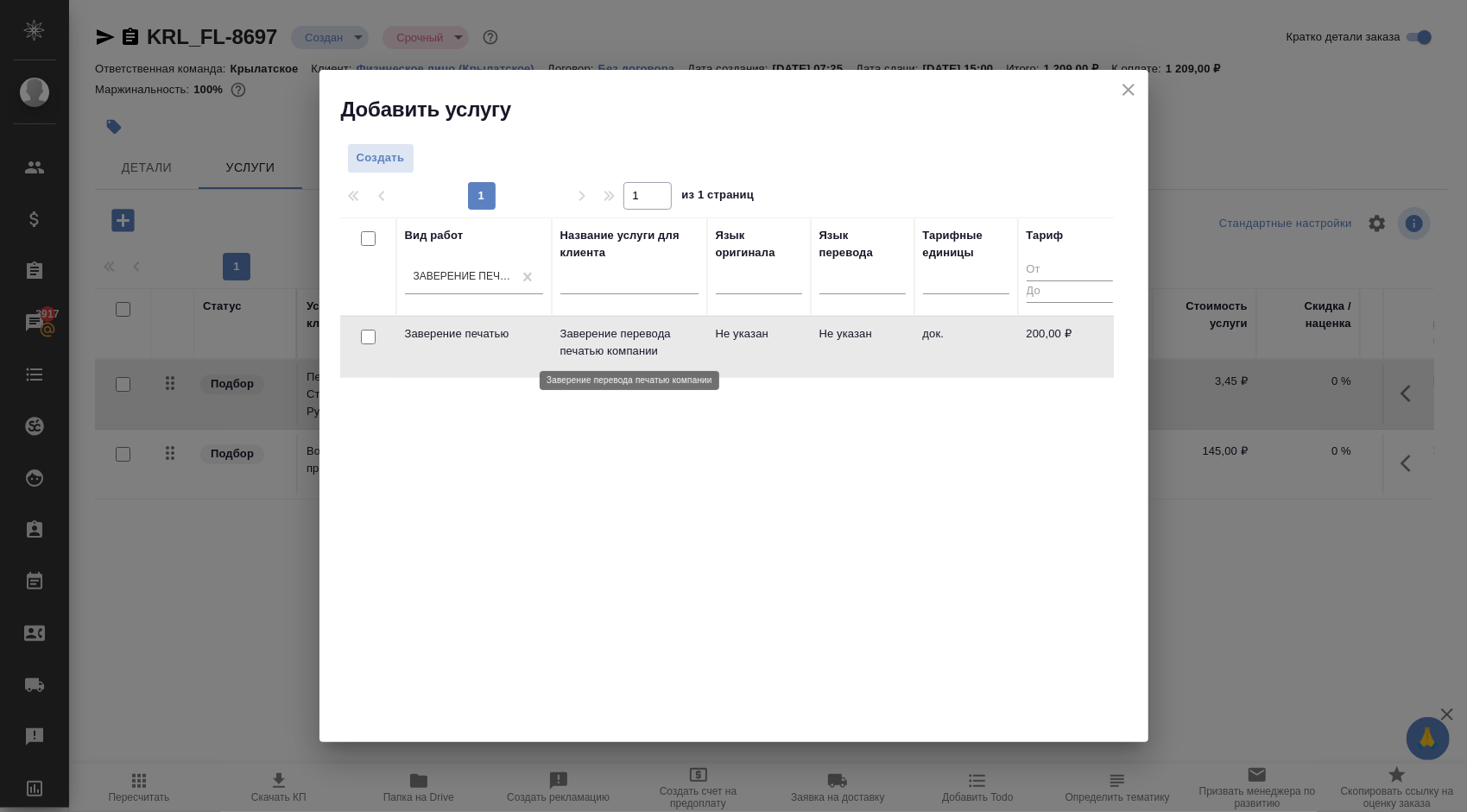
click at [591, 340] on p "Заверение перевода печатью компании" at bounding box center [628, 342] width 138 height 34
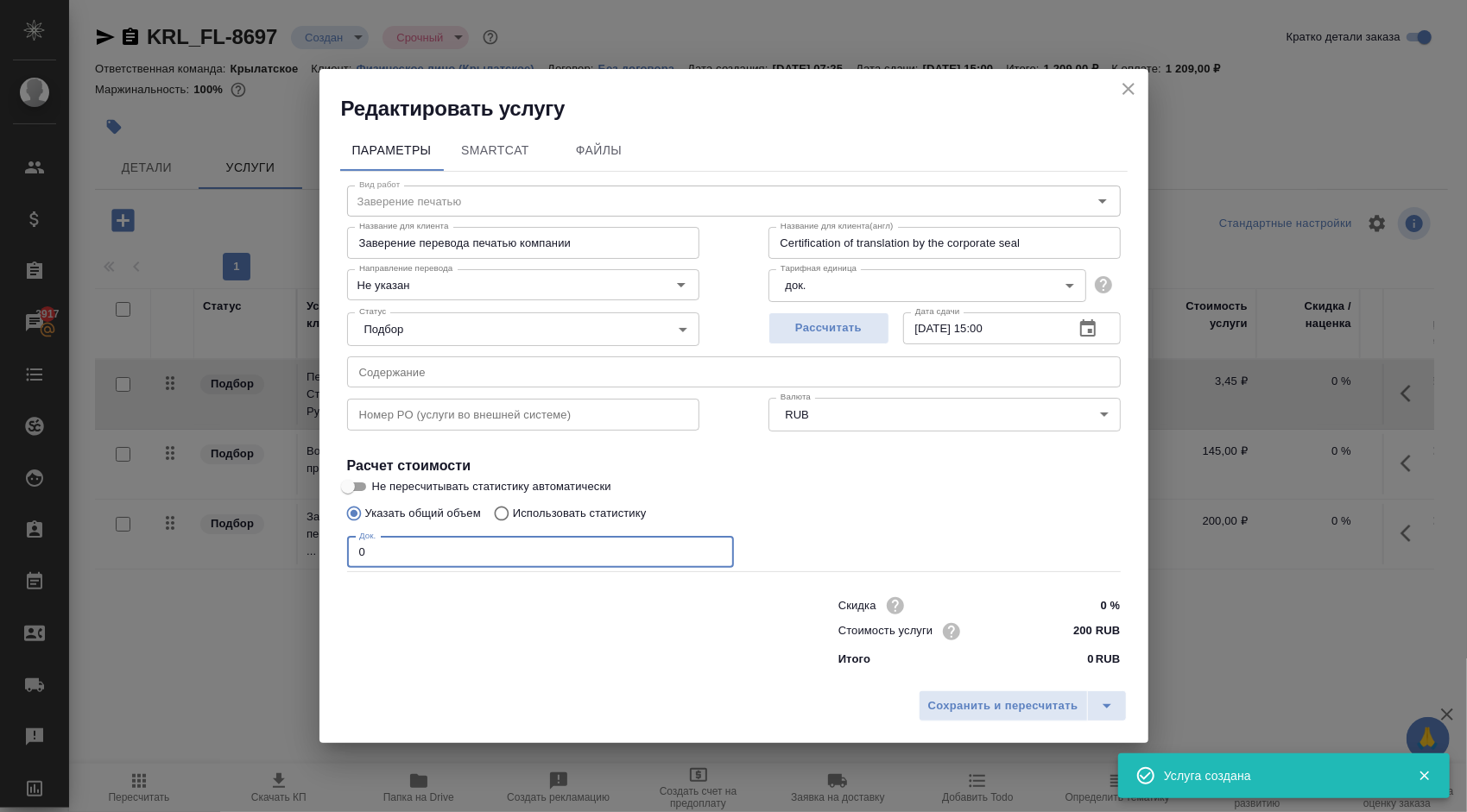
drag, startPoint x: 348, startPoint y: 556, endPoint x: 334, endPoint y: 554, distance: 14.1
click at [334, 554] on div "Параметры SmartCat Файлы Вид работ Заверение печатью Вид работ Название для кли…" at bounding box center [733, 402] width 829 height 559
drag, startPoint x: 390, startPoint y: 542, endPoint x: 315, endPoint y: 538, distance: 75.1
click at [315, 538] on div "Редактировать услугу Параметры SmartCat Файлы Вид работ Заверение печатью Вид р…" at bounding box center [733, 406] width 1467 height 812
type input "1"
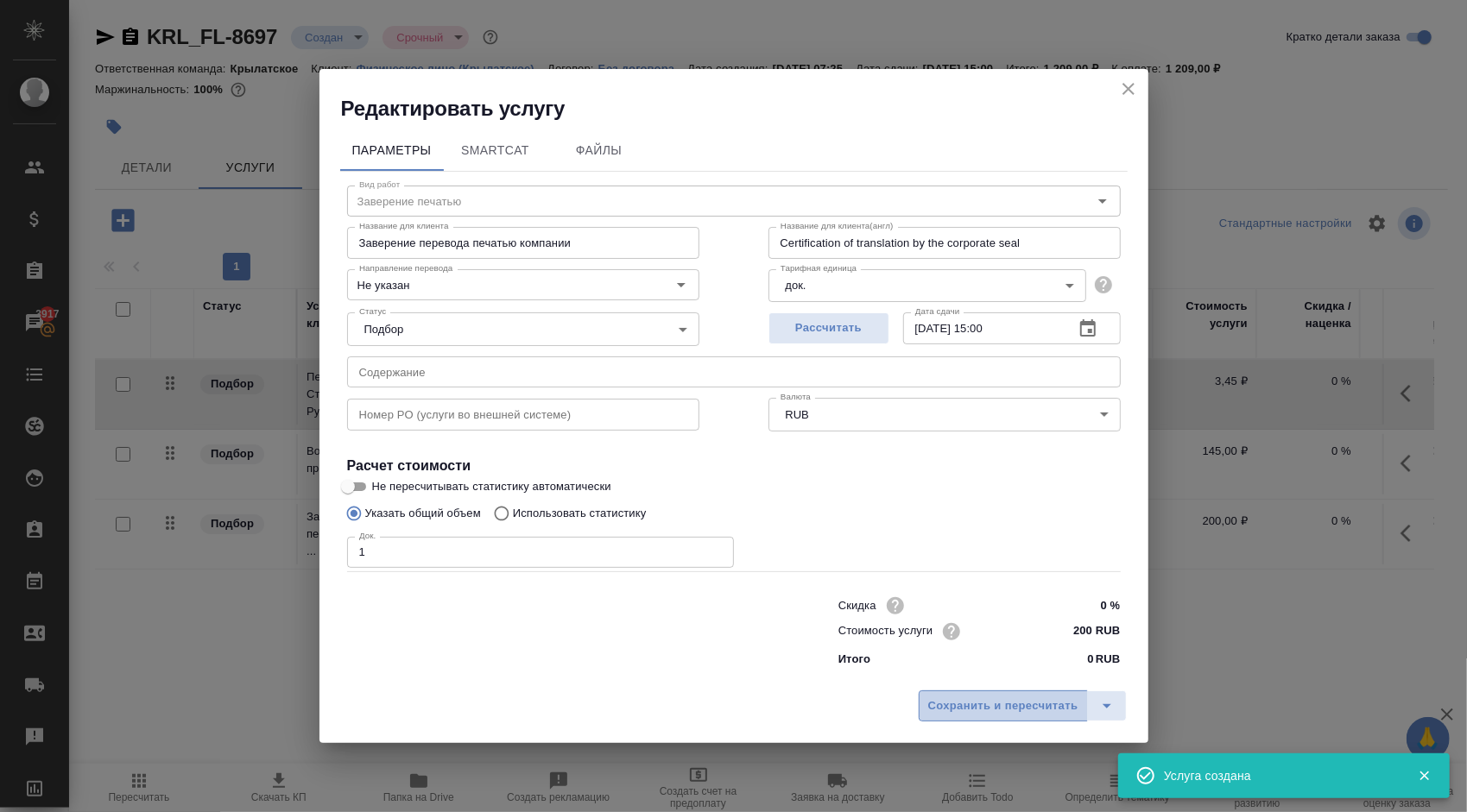
click at [933, 710] on span "Сохранить и пересчитать" at bounding box center [1003, 707] width 150 height 20
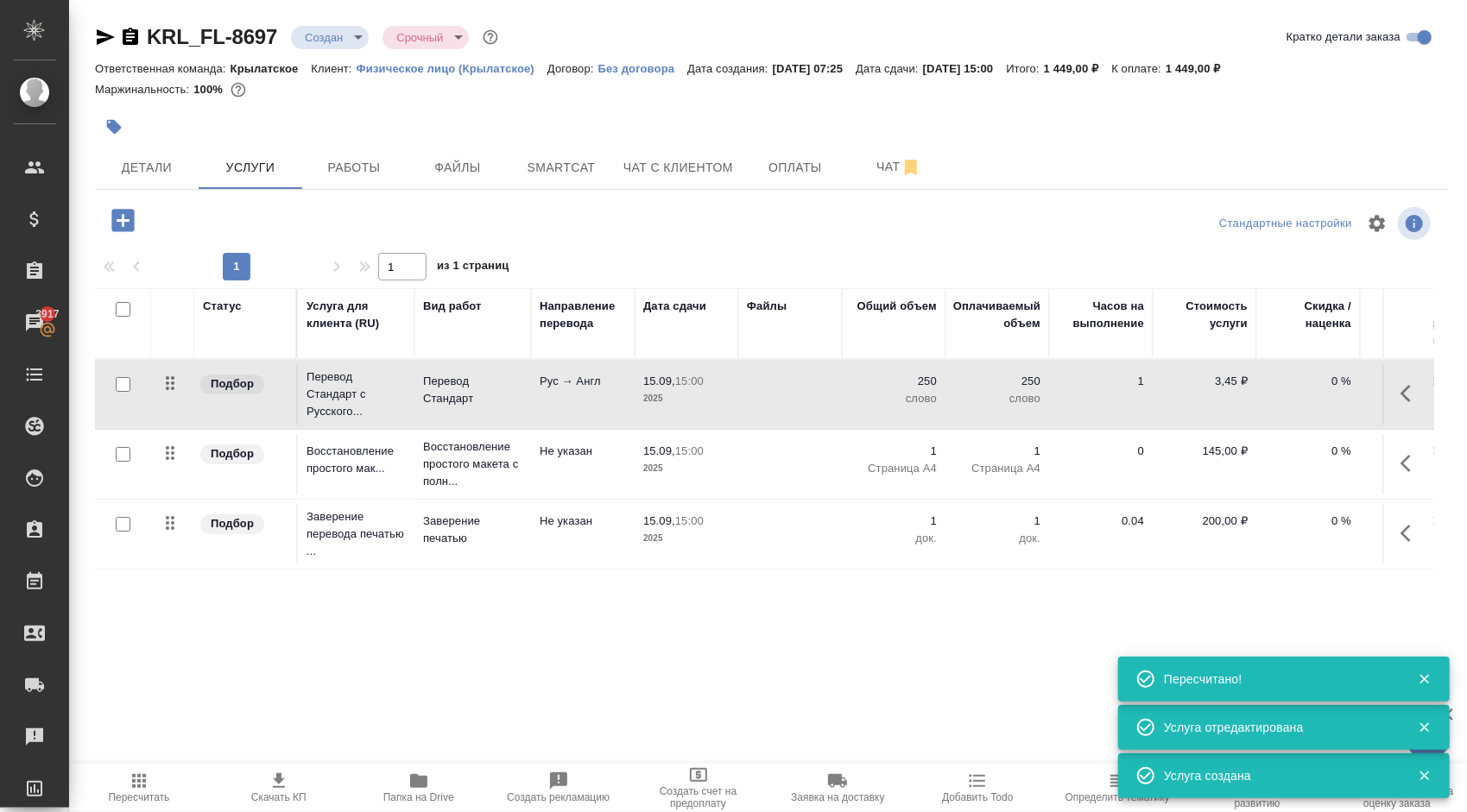
click at [166, 772] on span "Пересчитать" at bounding box center [139, 787] width 120 height 33
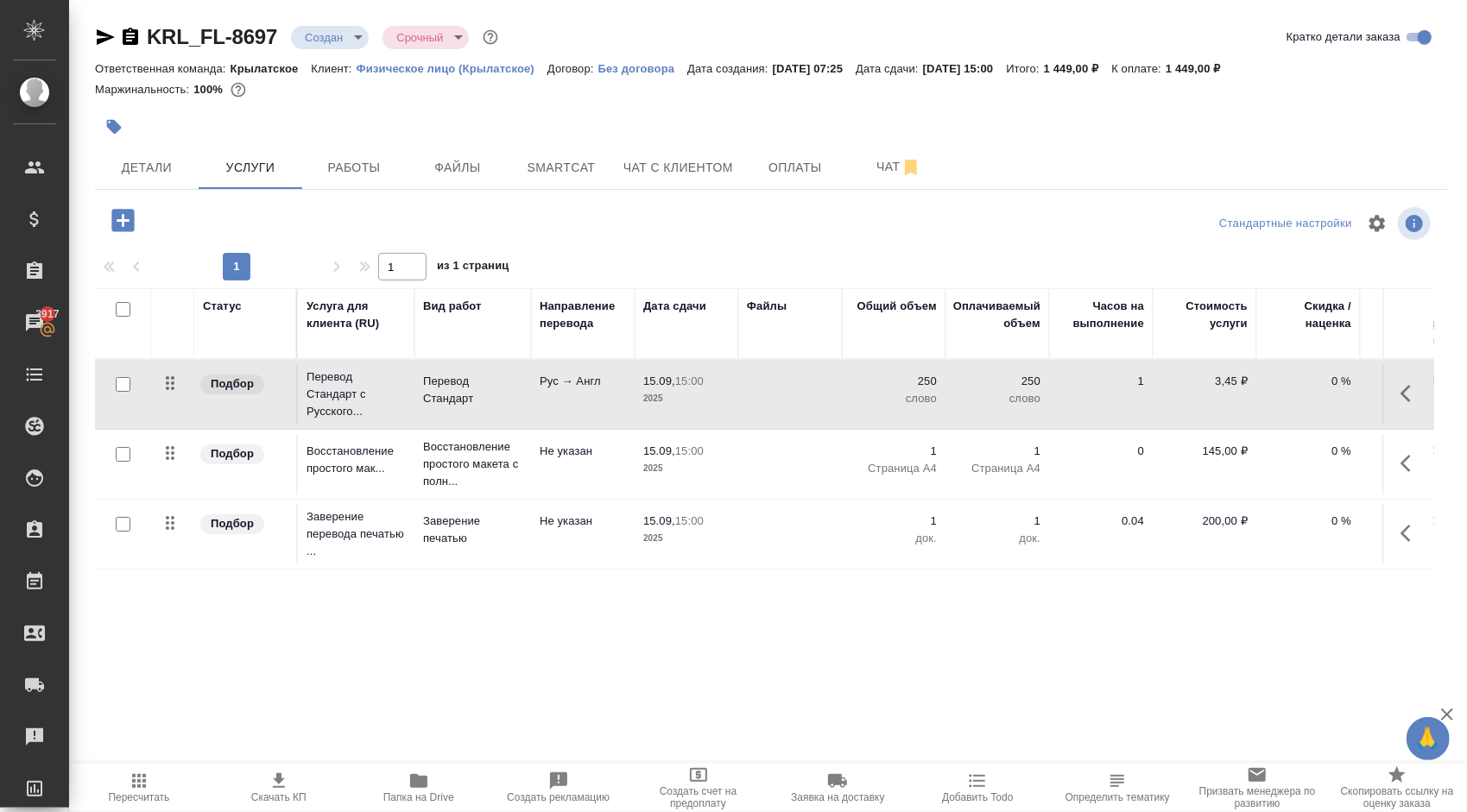
click at [410, 786] on icon "button" at bounding box center [419, 781] width 18 height 14
click at [159, 157] on span "Детали" at bounding box center [147, 168] width 83 height 22
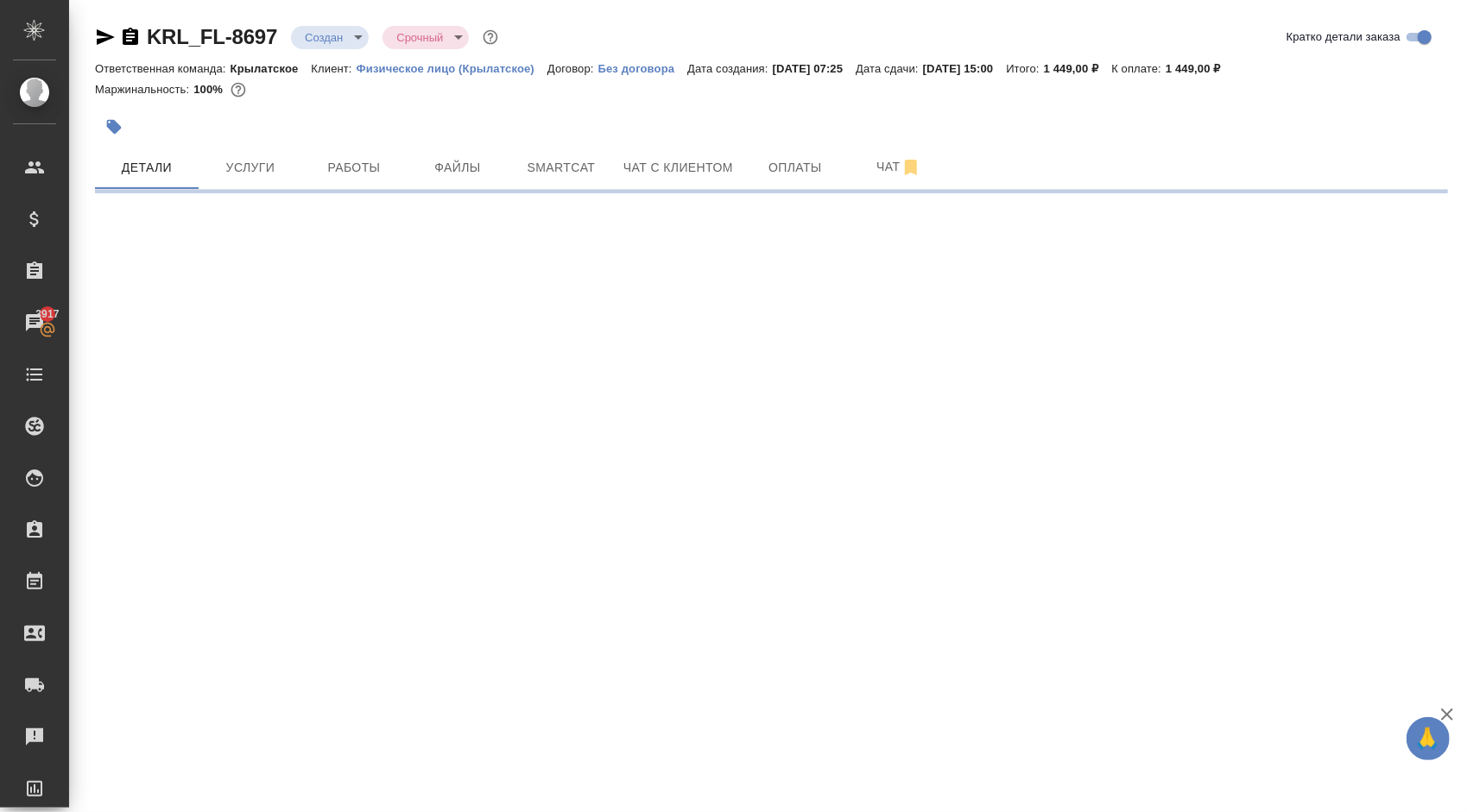
select select "RU"
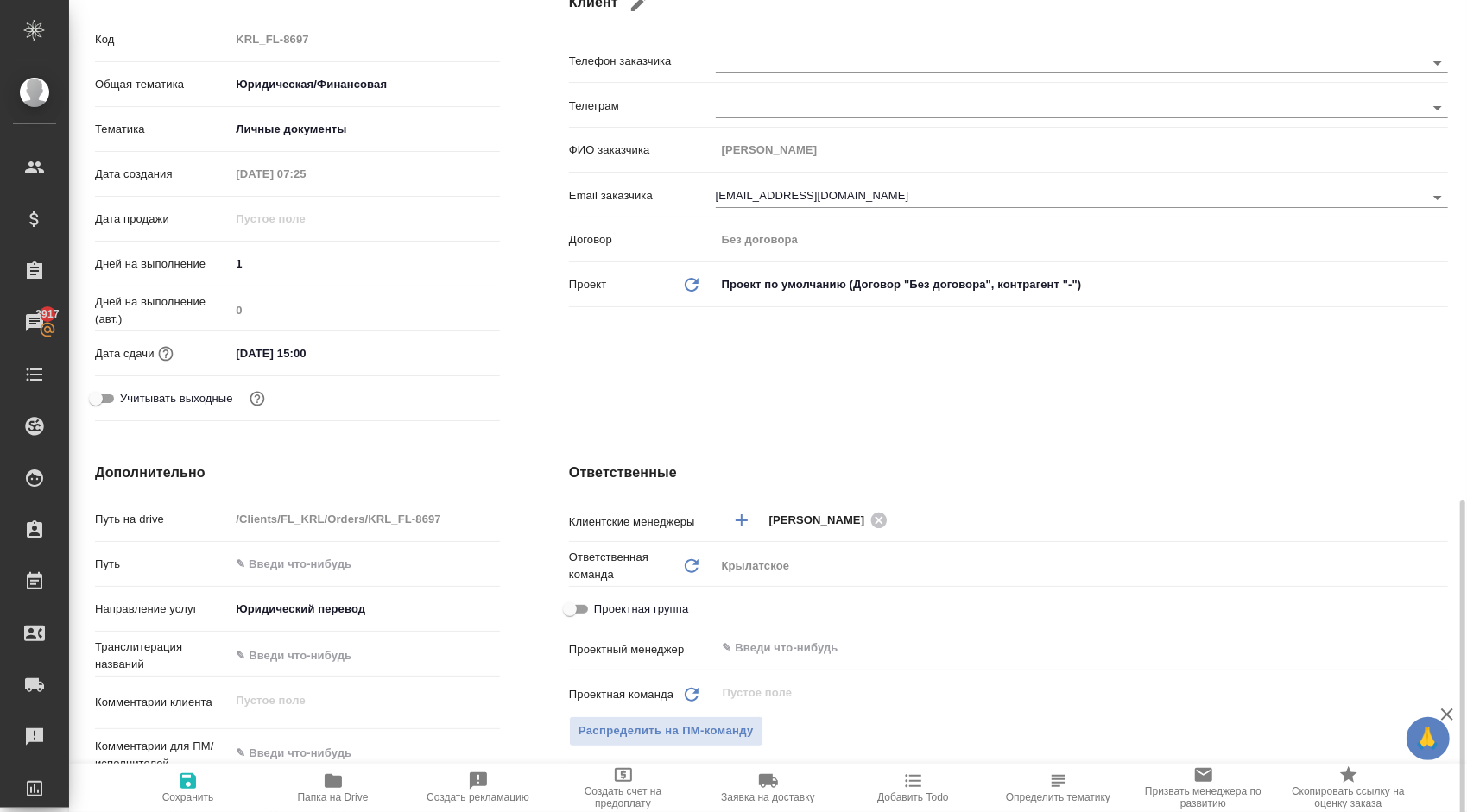
scroll to position [518, 0]
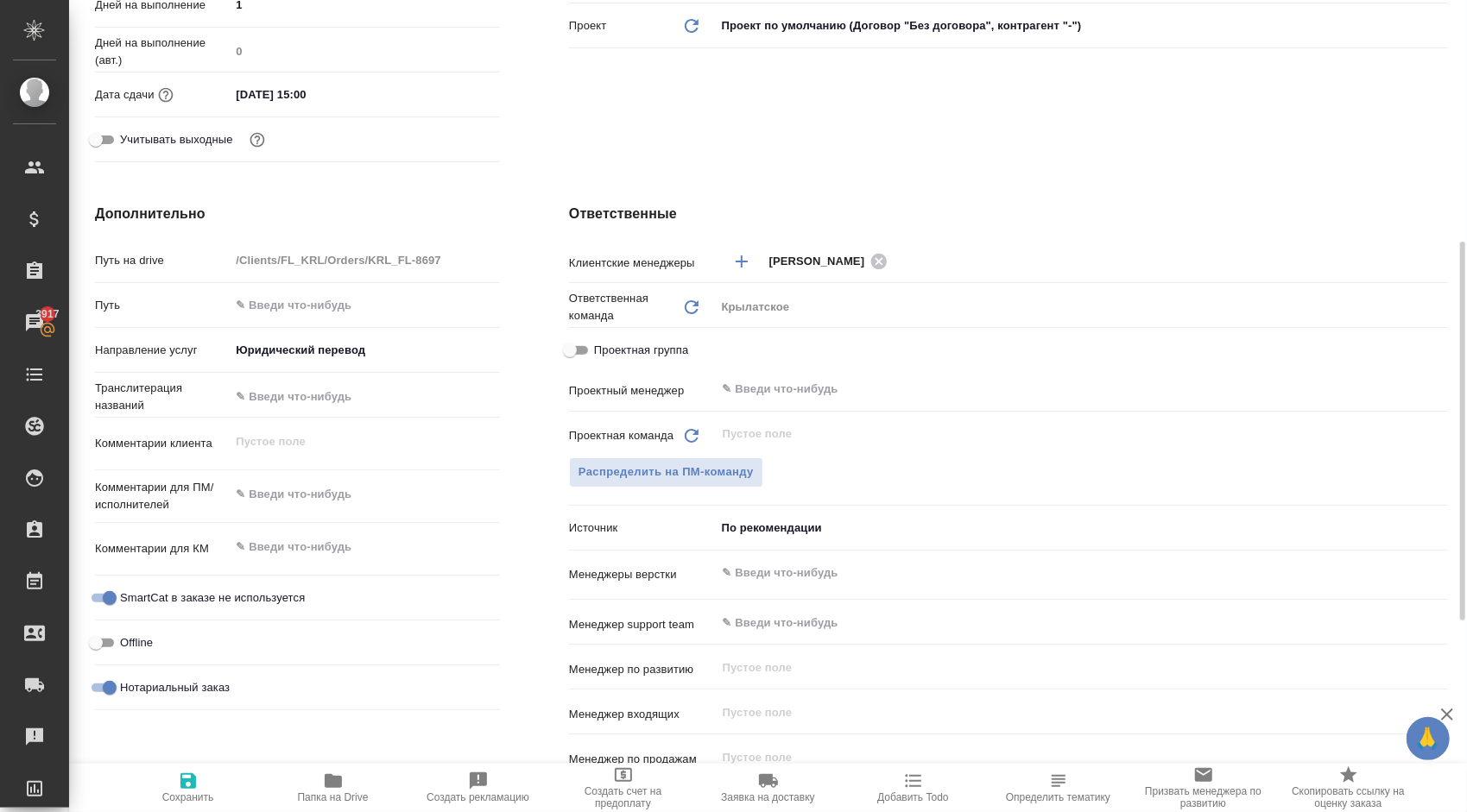
type textarea "x"
click at [309, 492] on textarea at bounding box center [364, 495] width 268 height 29
type textarea "y"
type textarea "x"
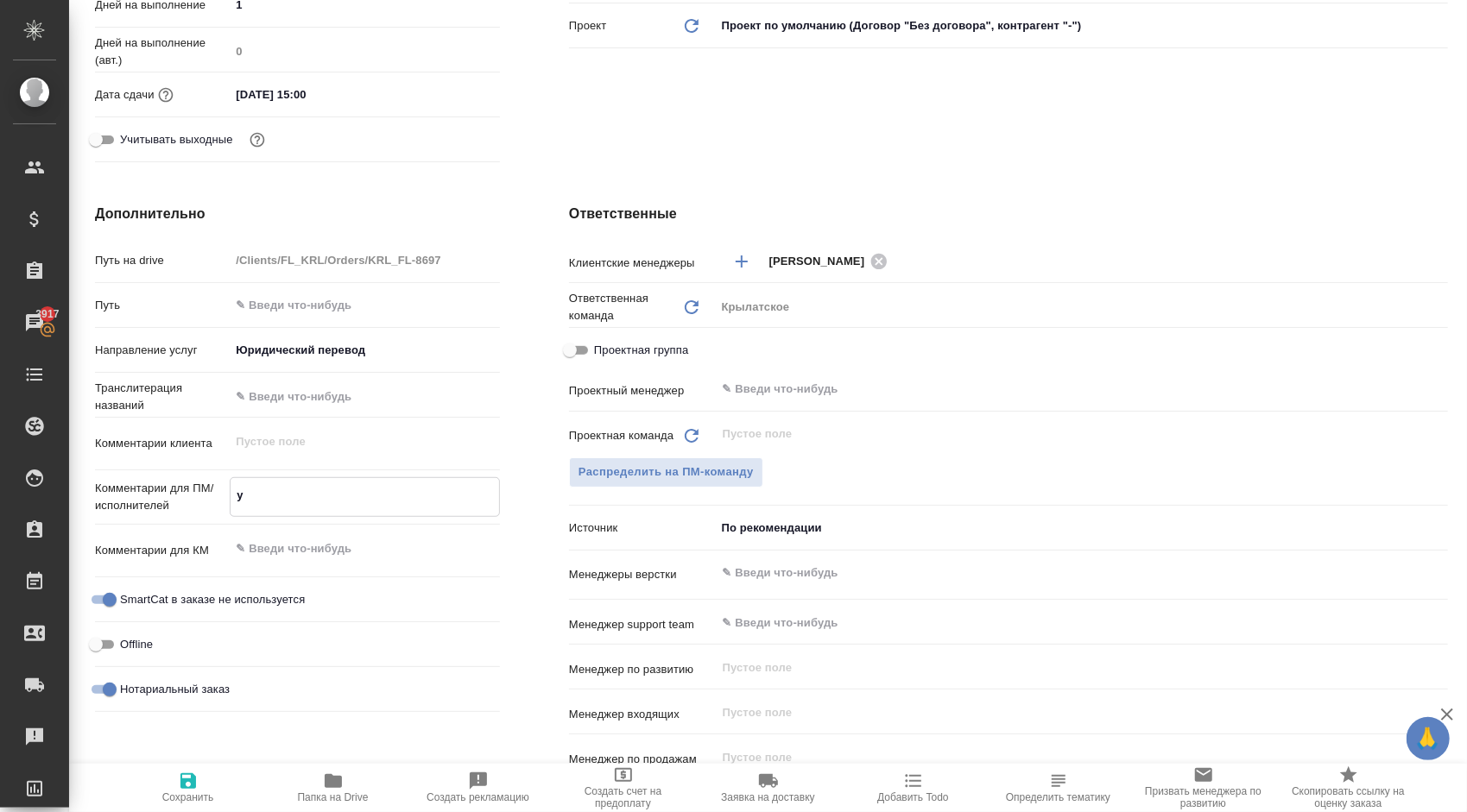
type textarea "x"
type textarea "yt"
type textarea "x"
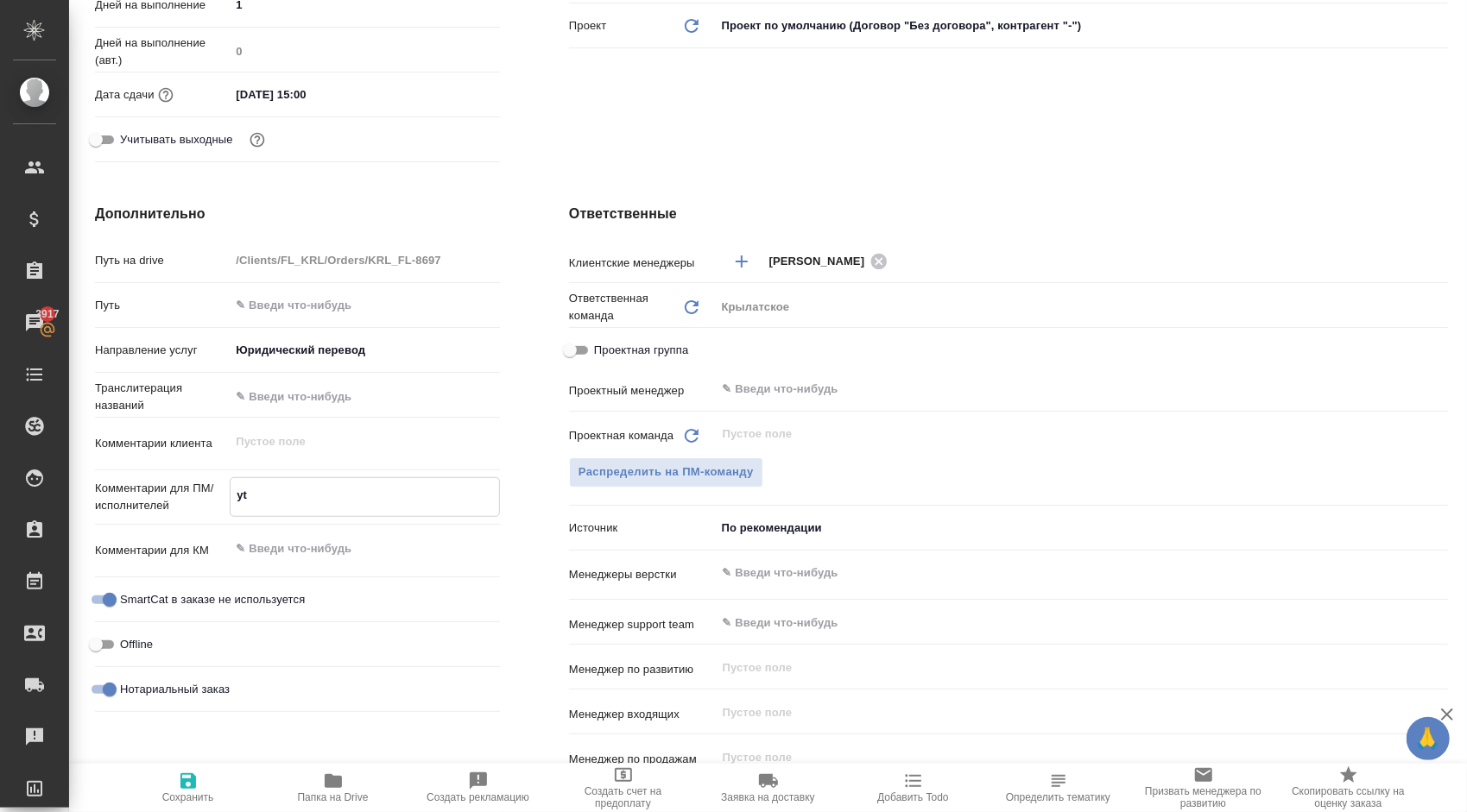
type textarea "x"
type textarea "y"
type textarea "x"
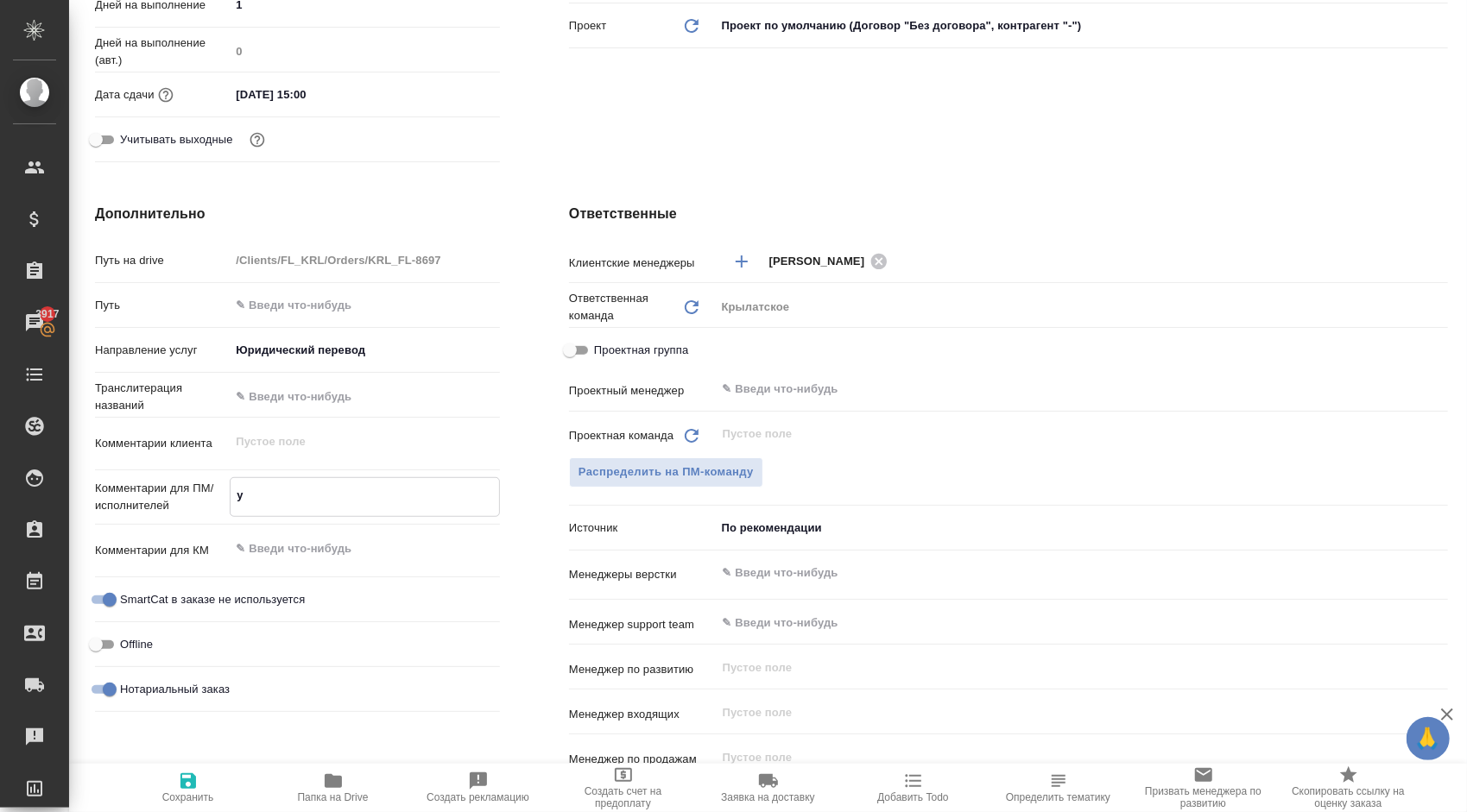
type textarea "x"
type textarea "н"
type textarea "x"
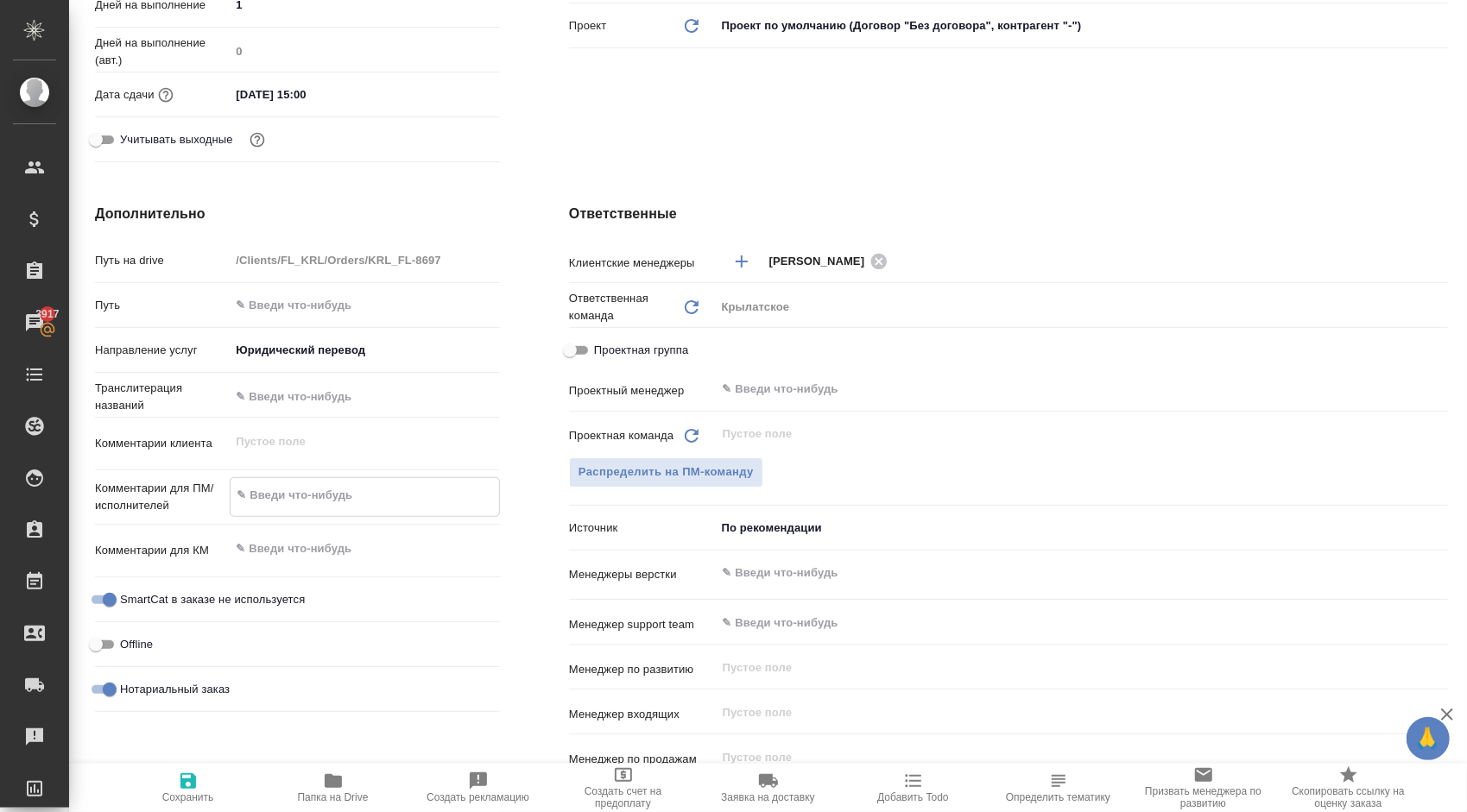
type textarea "x"
type textarea "не"
type textarea "x"
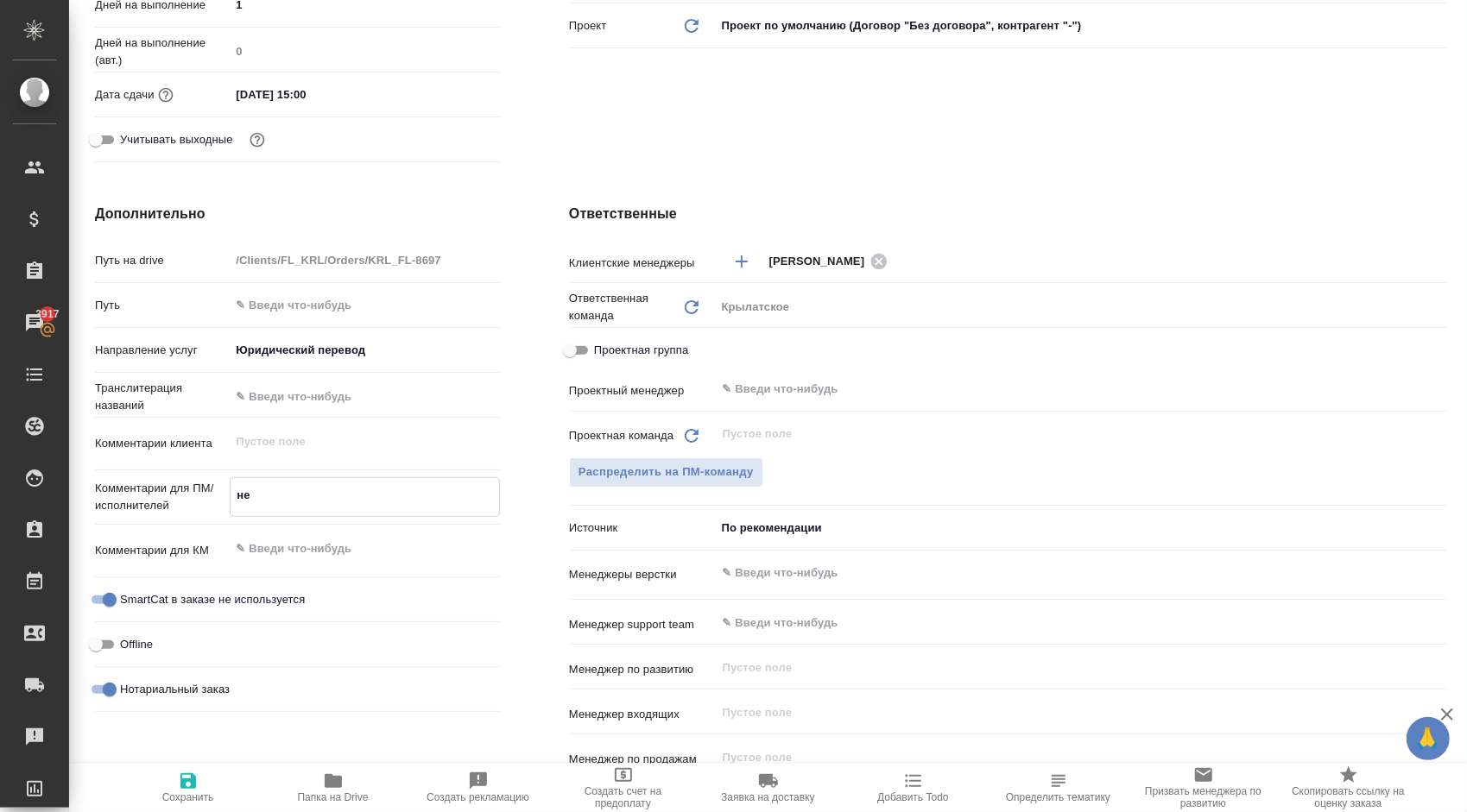
type textarea "x"
type textarea "не"
type textarea "x"
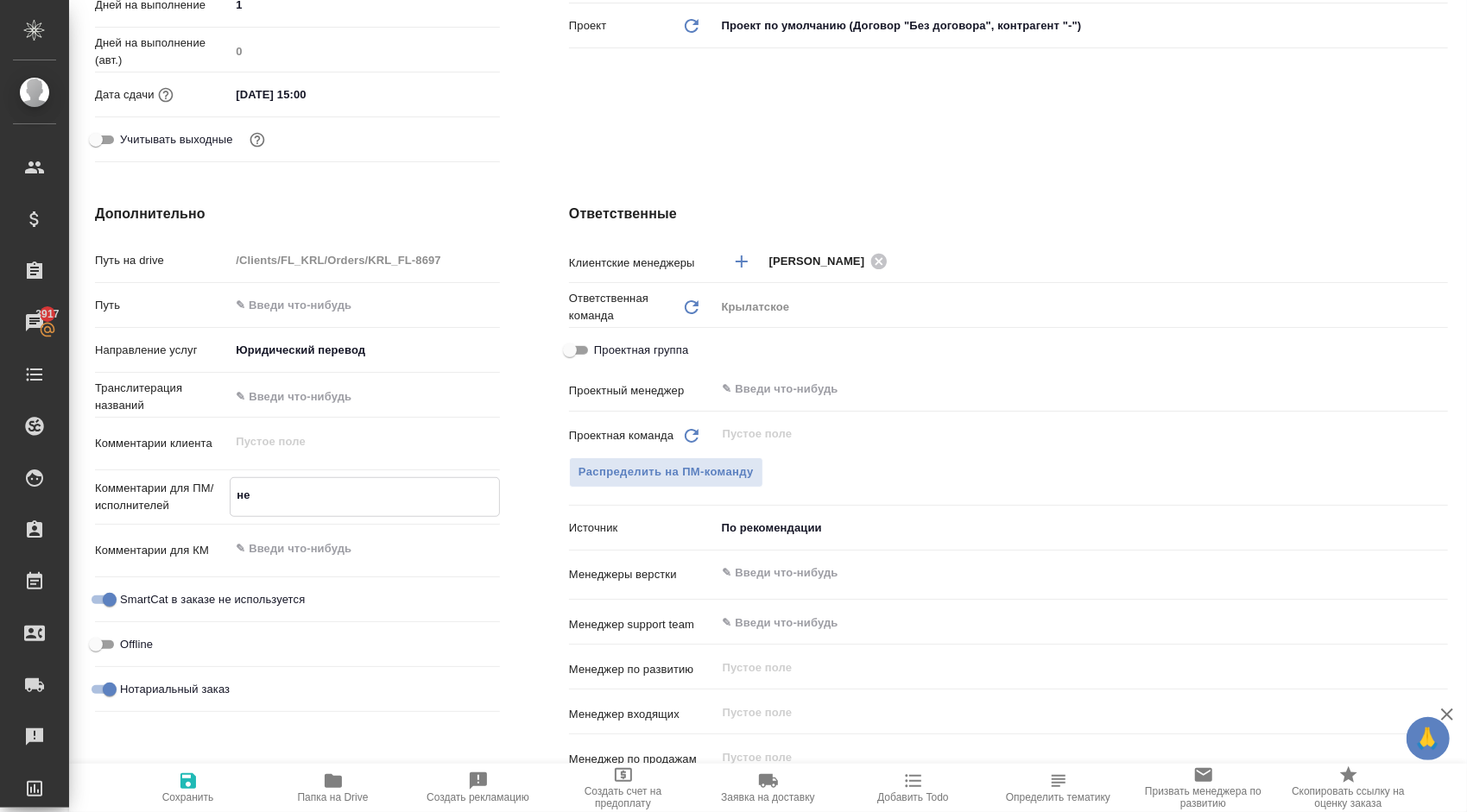
type textarea "не Н"
type textarea "x"
type textarea "не НО"
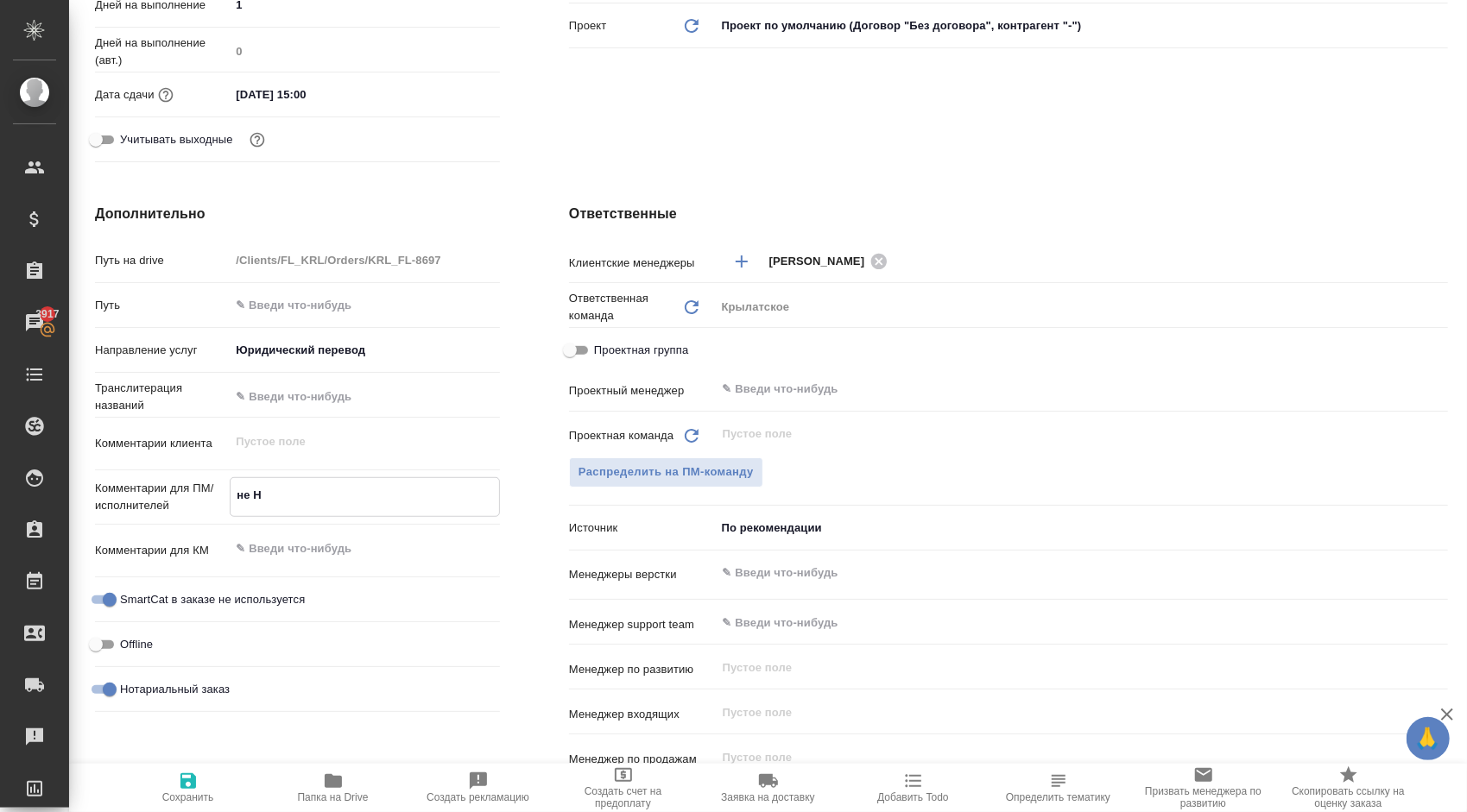
type textarea "x"
type textarea "не НОТ"
type textarea "x"
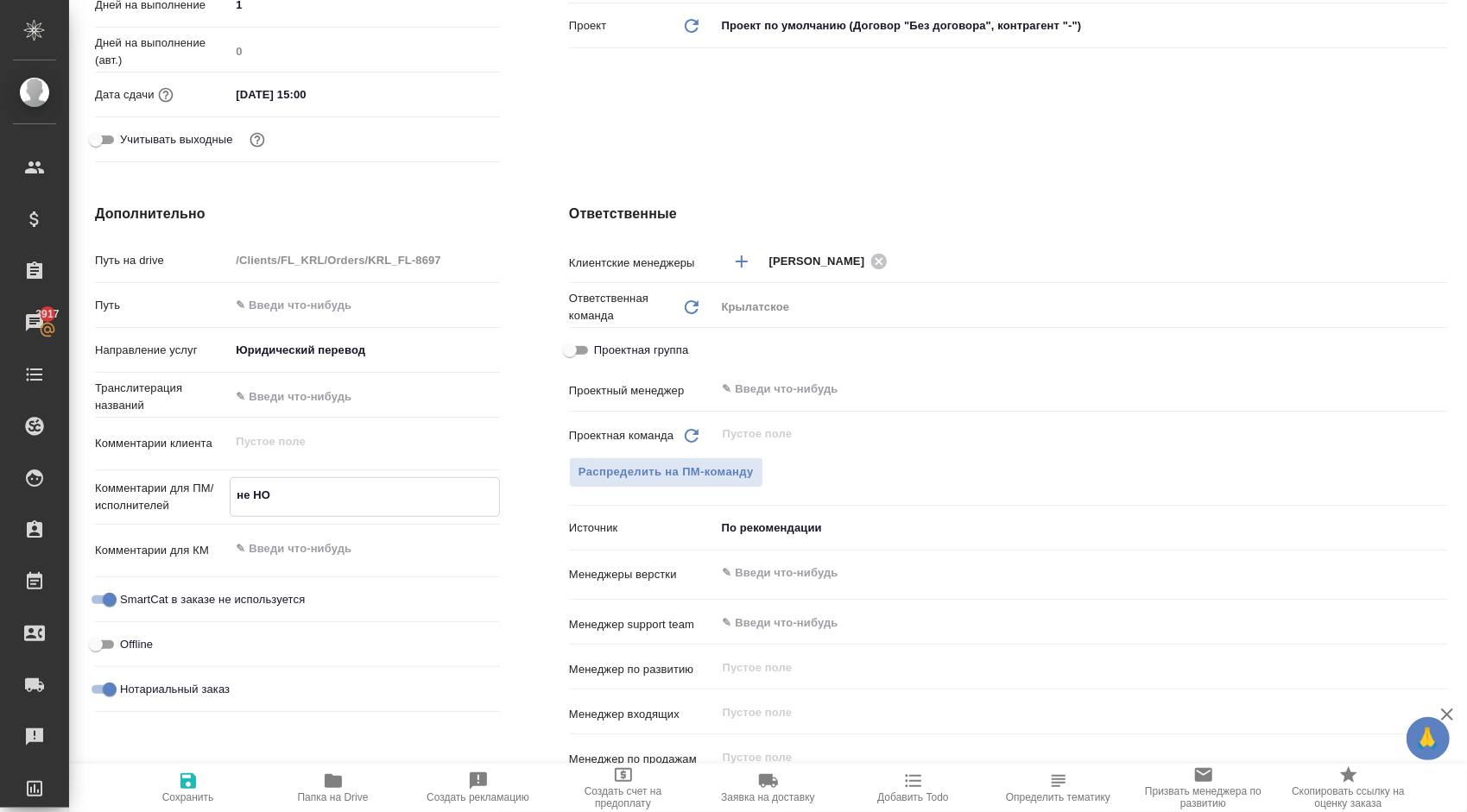
type textarea "x"
type textarea "не НОТ."
type textarea "x"
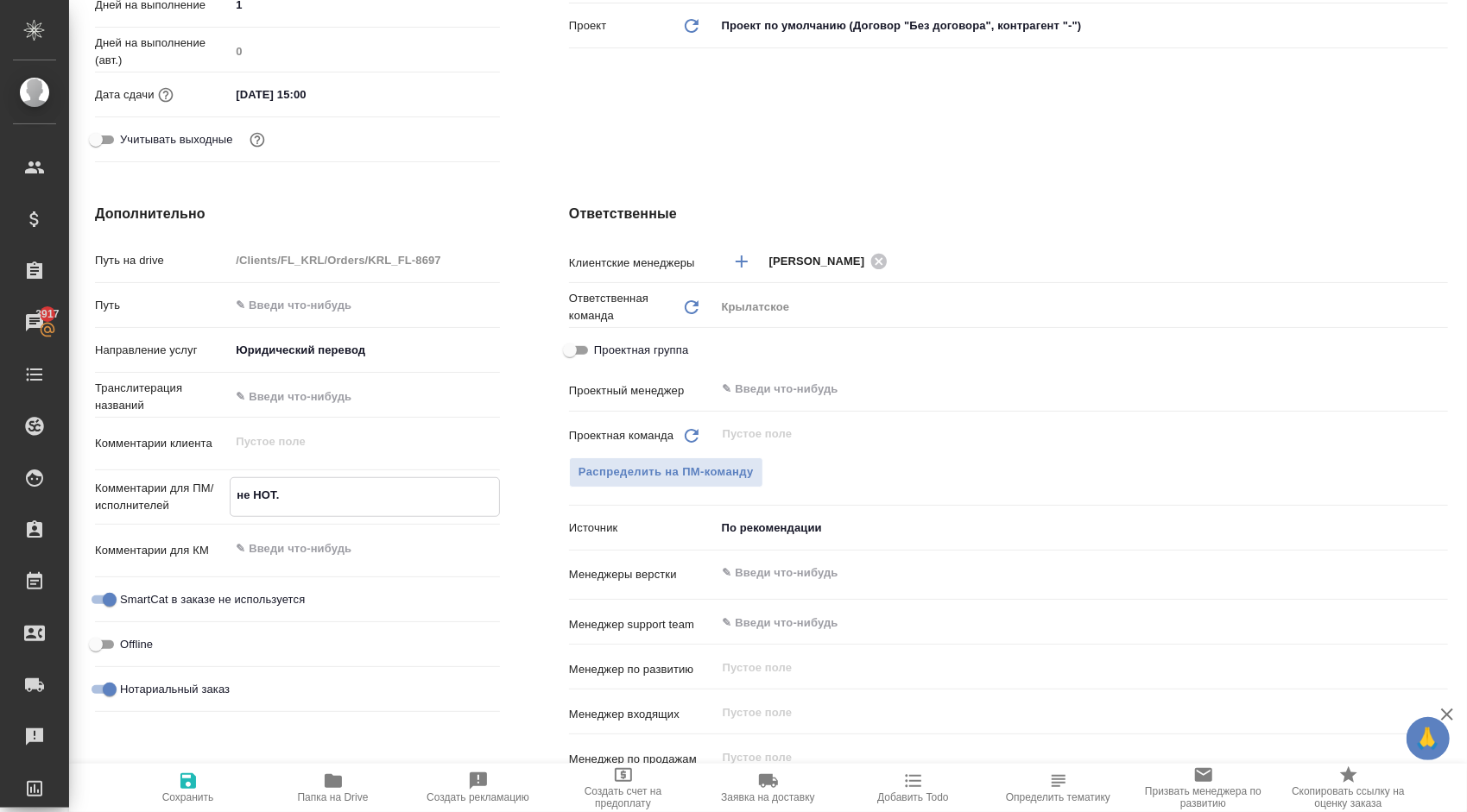
type textarea "x"
type textarea "не НОТ."
type textarea "x"
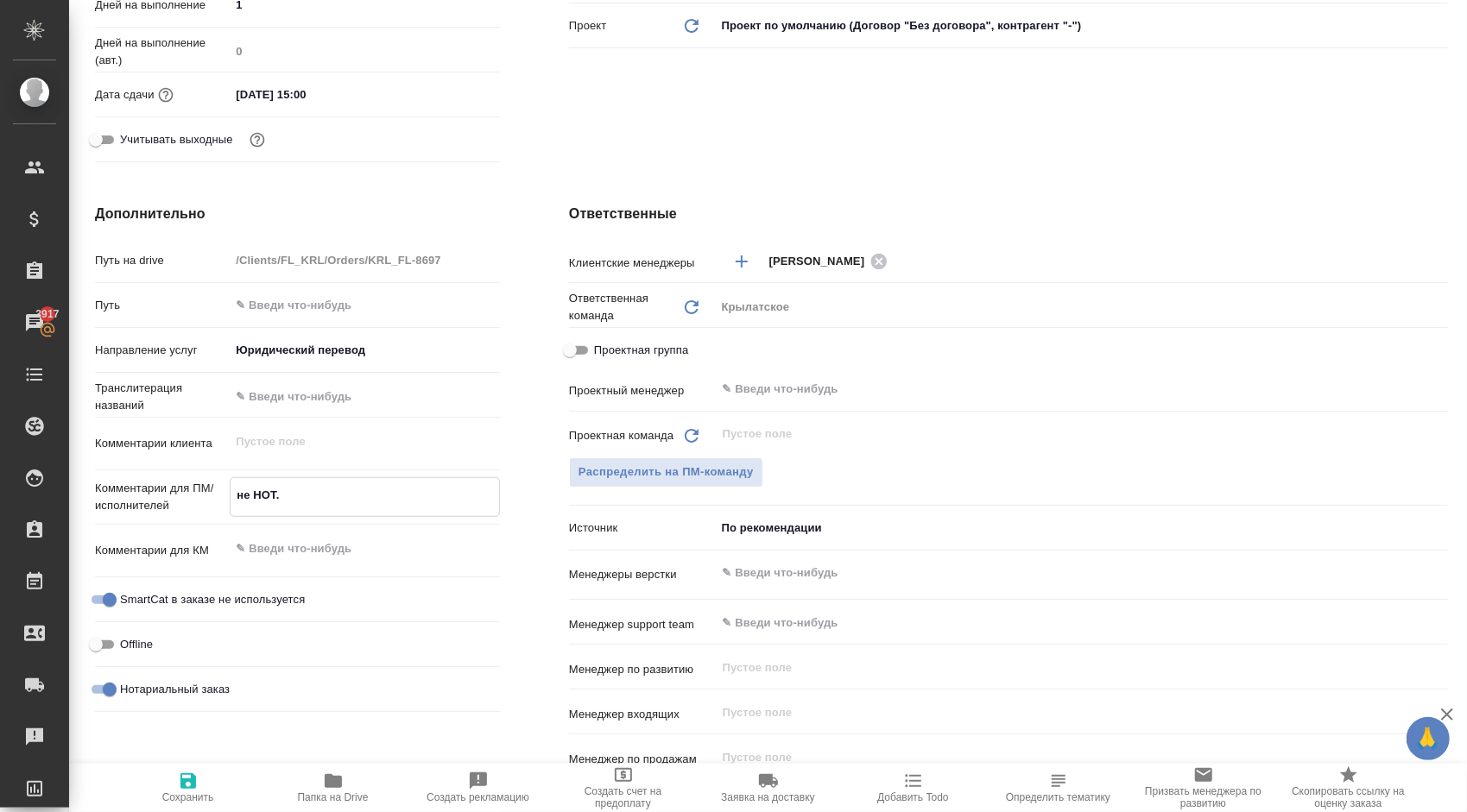
type textarea "не НОТ."
type textarea "x"
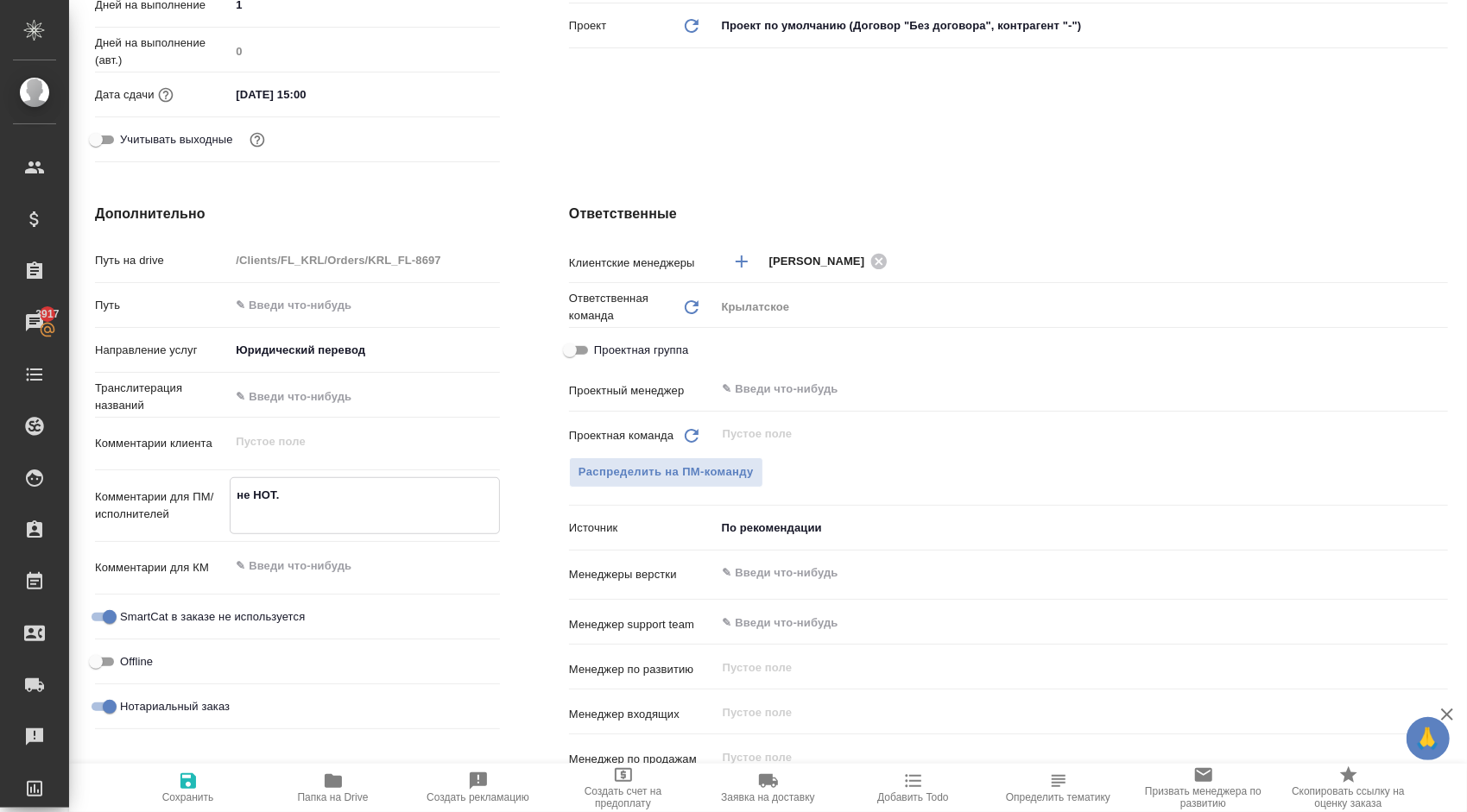
type textarea "x"
type textarea "не НОТ."
type textarea "x"
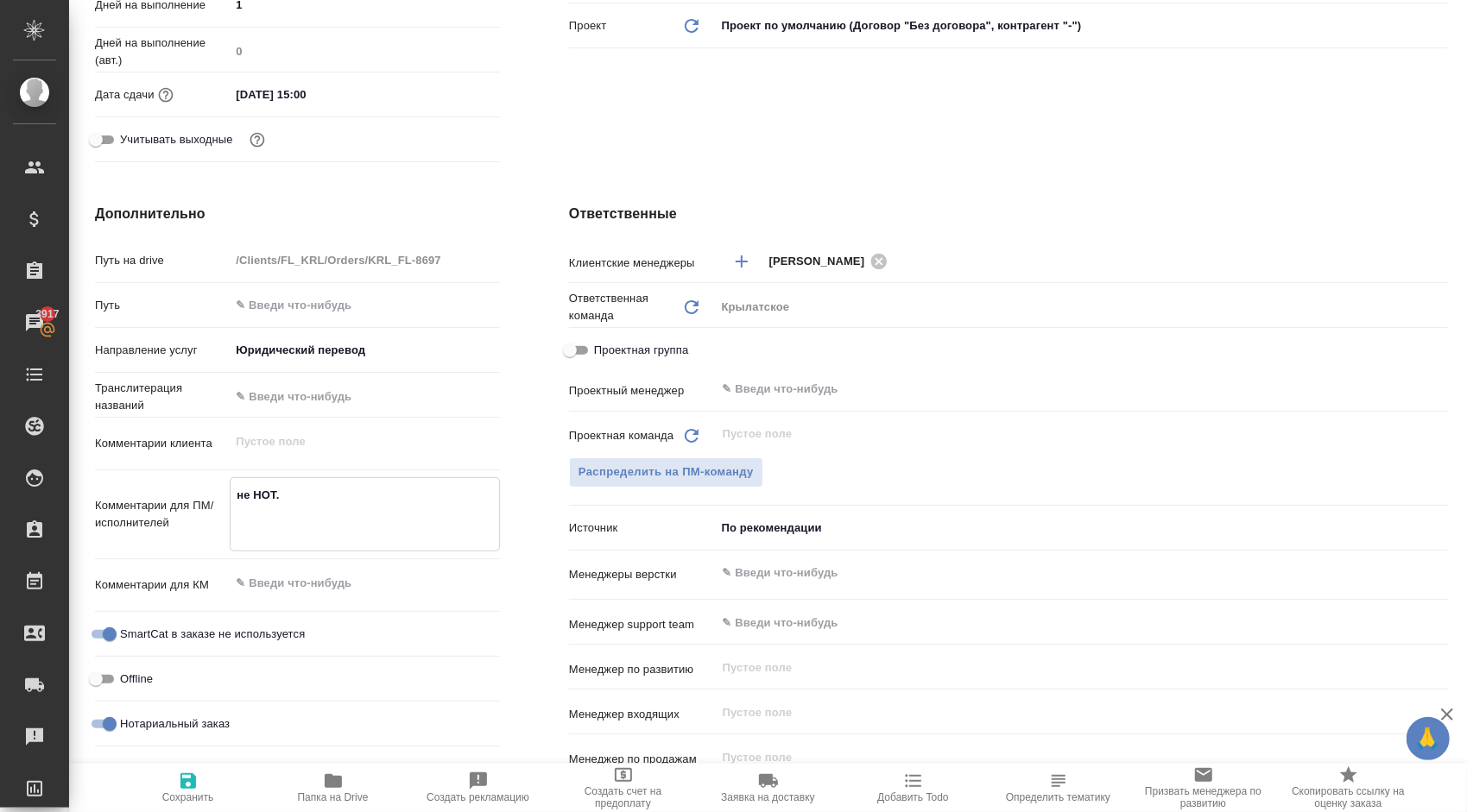
type textarea "x"
type textarea "не НОТ. В"
type textarea "x"
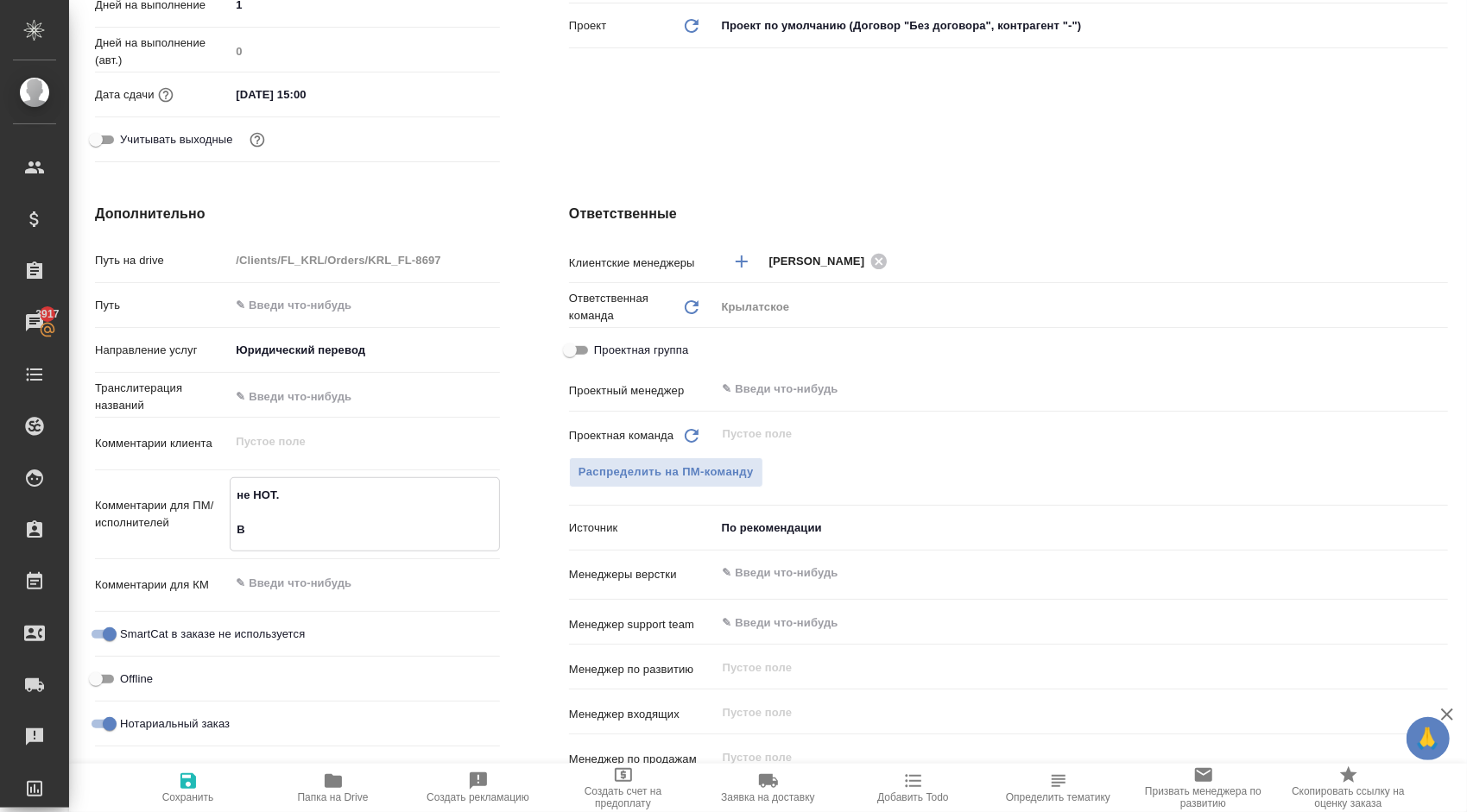
type textarea "не НОТ. В"
type textarea "x"
type textarea "не НОТ. В Р"
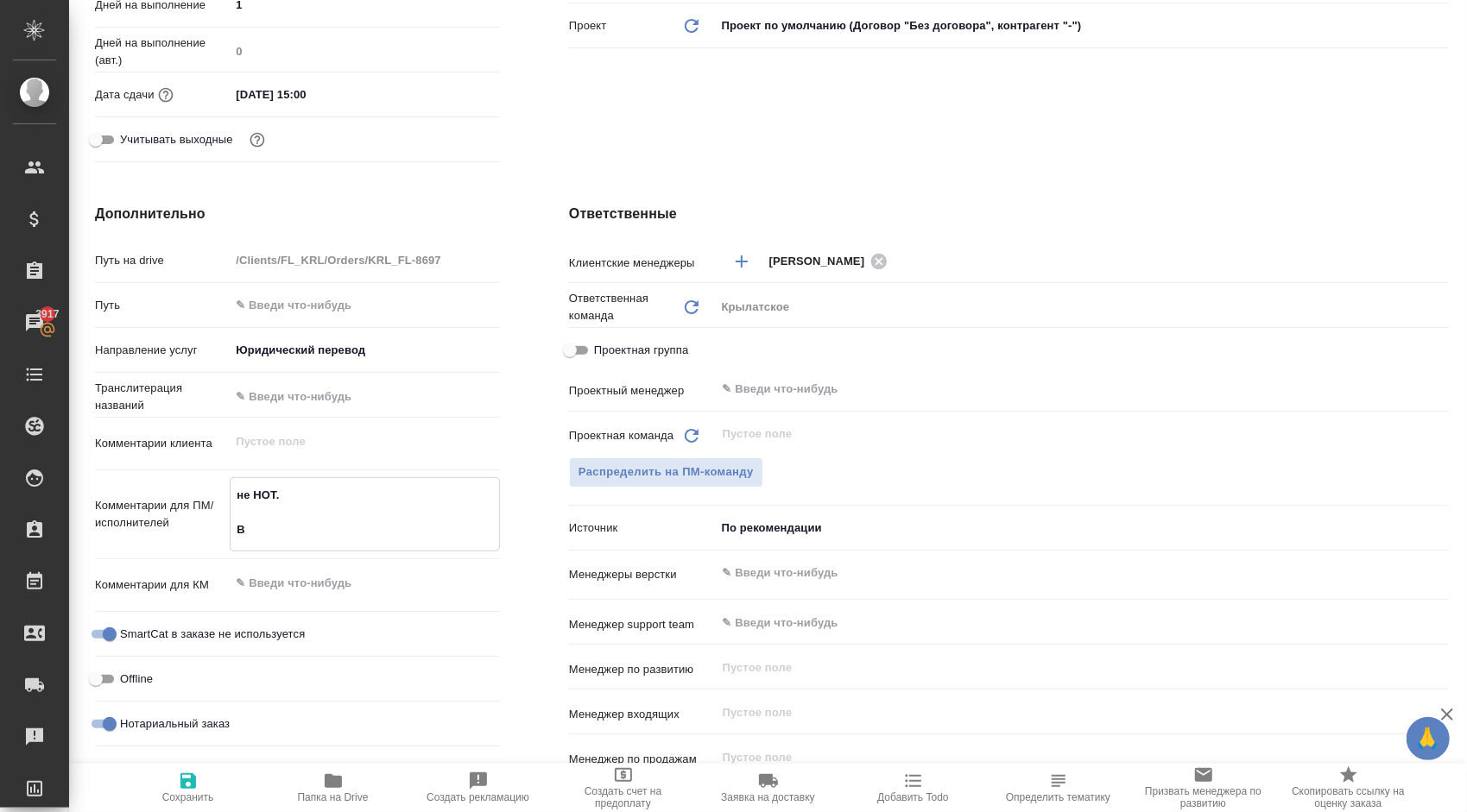
type textarea "x"
type textarea "не НОТ. В Ре"
type textarea "x"
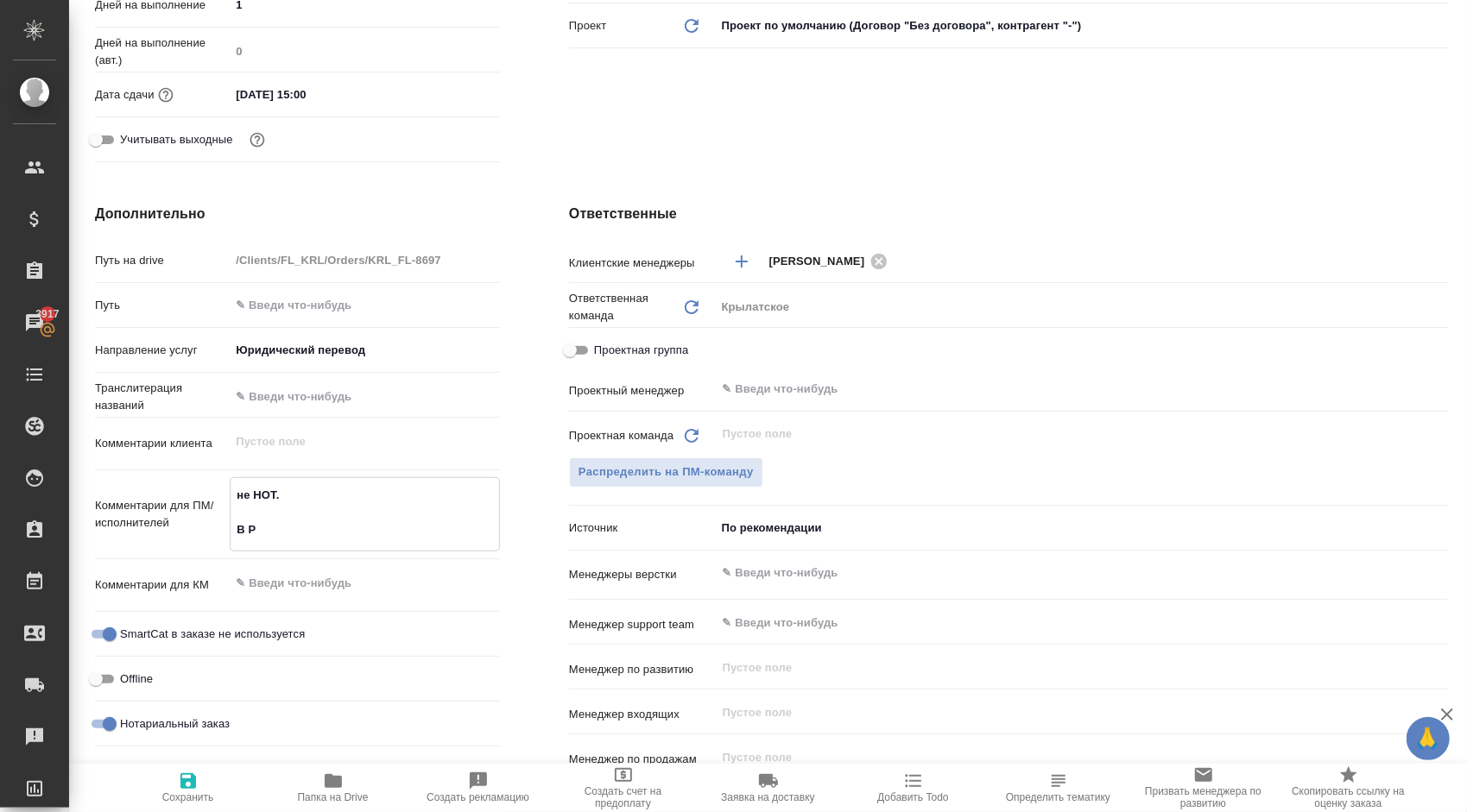
type textarea "x"
type textarea "не НОТ. В Реф"
type textarea "x"
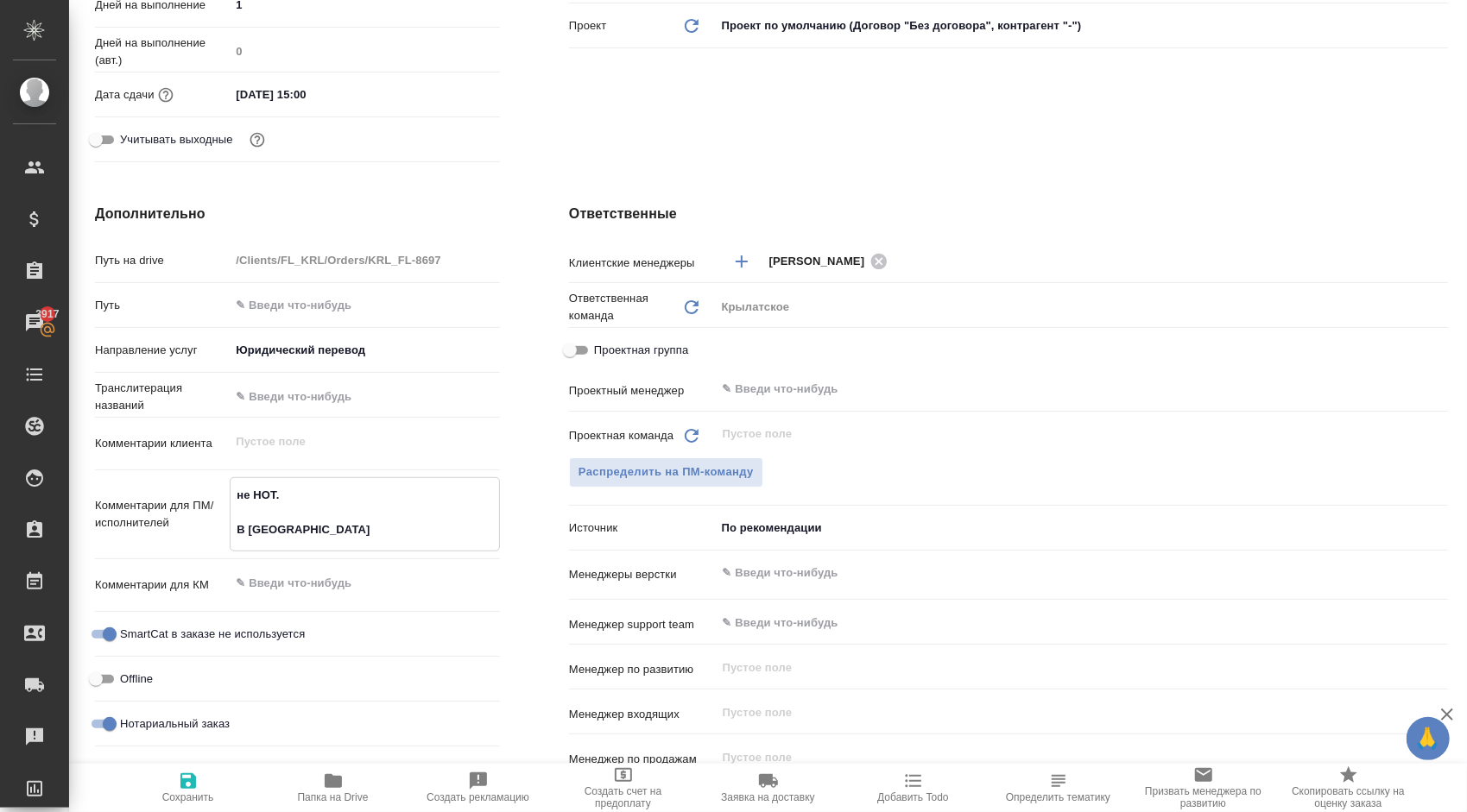
type textarea "x"
type textarea "не НОТ. В Рефе"
type textarea "x"
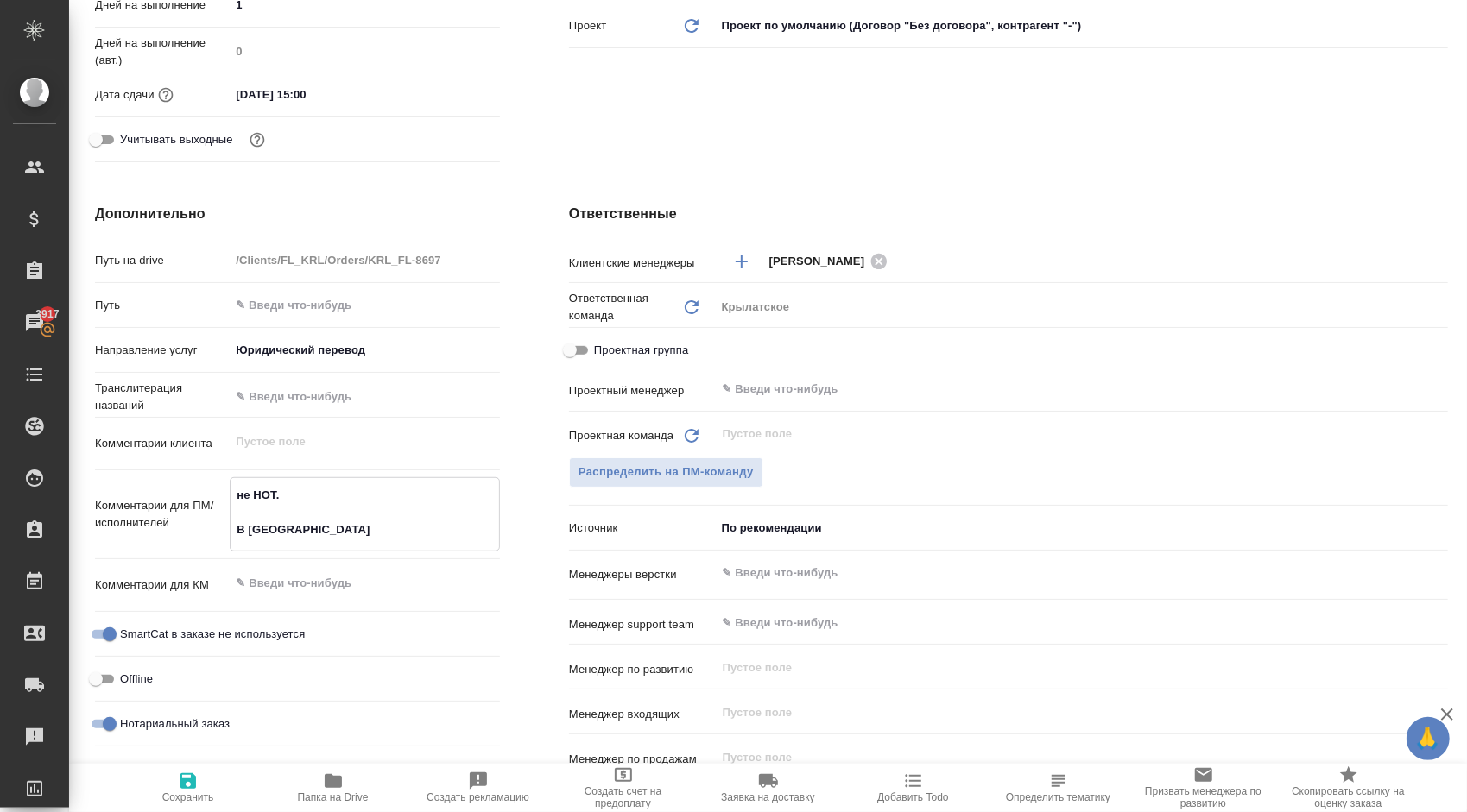
type textarea "не НОТ. В Рефер"
type textarea "x"
type textarea "не НОТ. В Рефере"
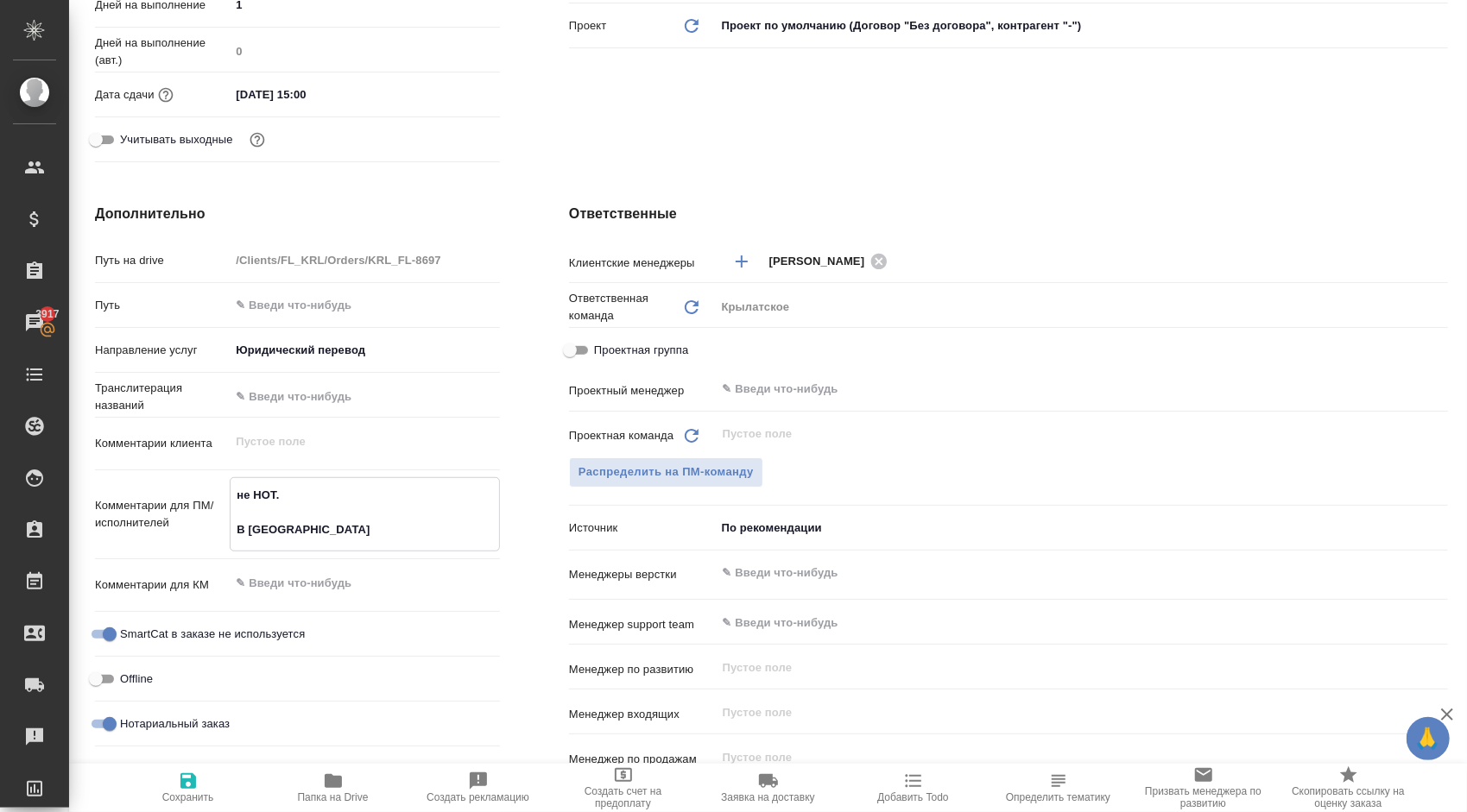
type textarea "x"
type textarea "не НОТ. В Референ"
type textarea "x"
type textarea "не НОТ. В Референг"
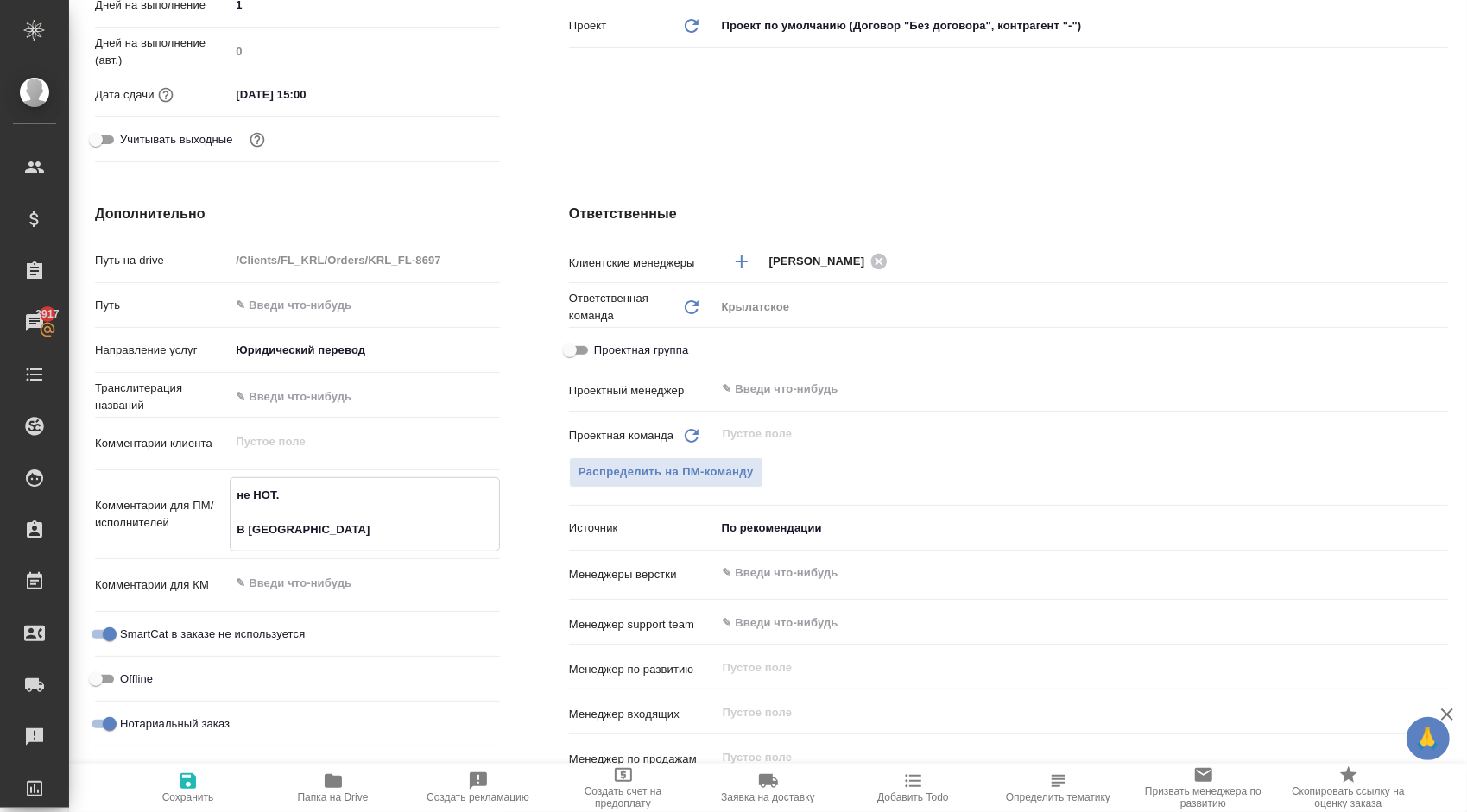
type textarea "x"
type textarea "не НОТ. В Референгс"
type textarea "x"
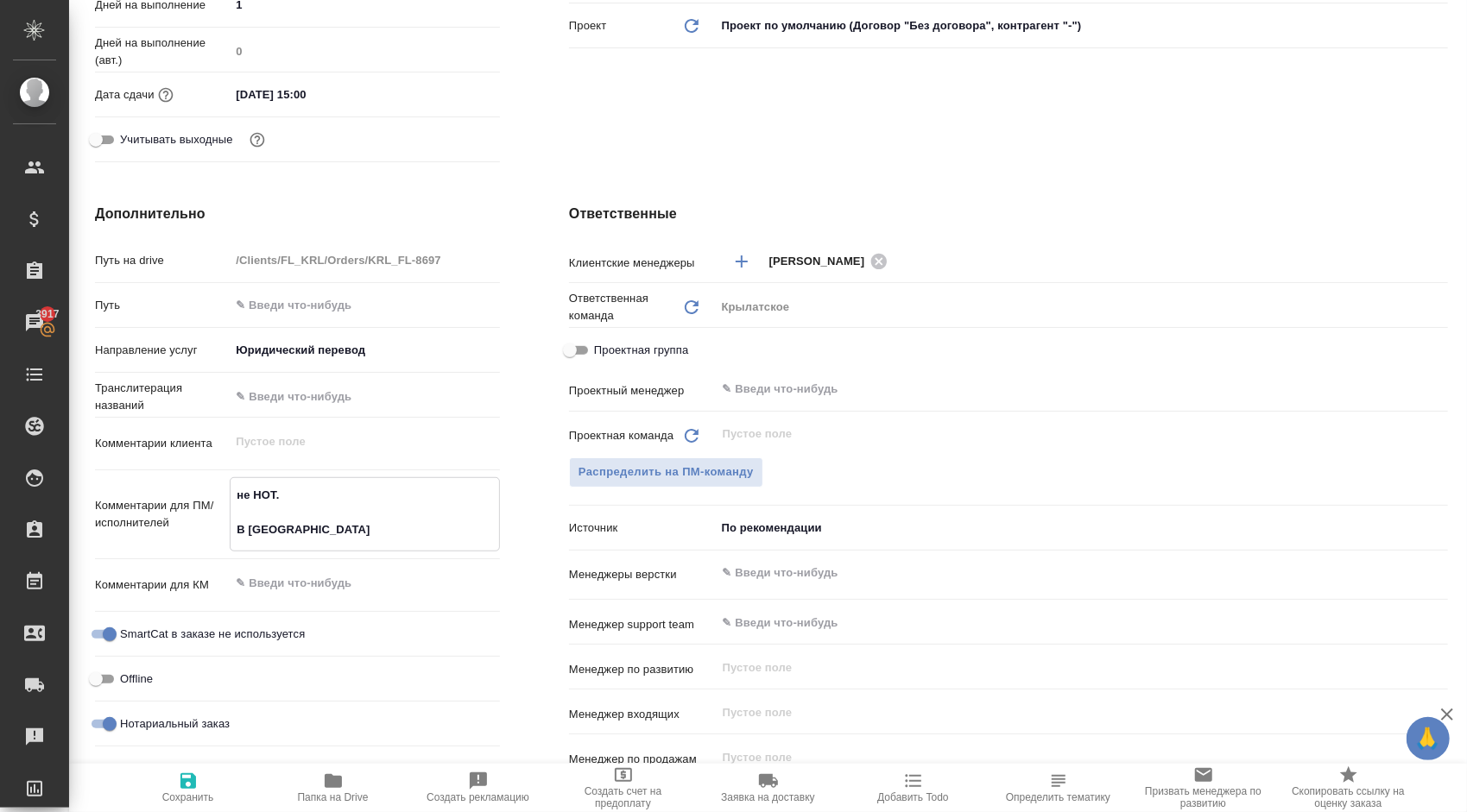
type textarea "x"
type textarea "не НОТ. В Референг"
type textarea "x"
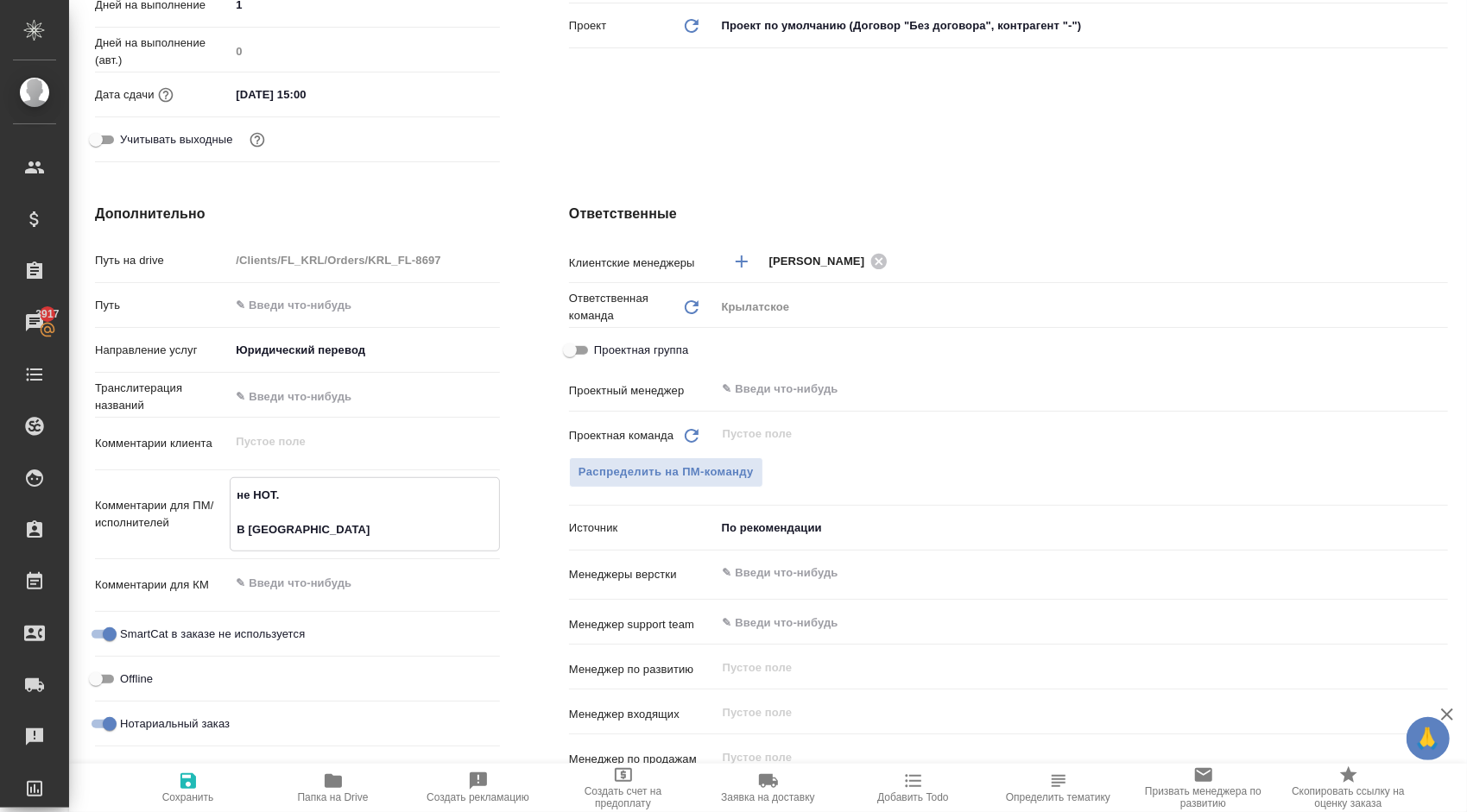
type textarea "x"
type textarea "не НОТ. В Референ"
type textarea "x"
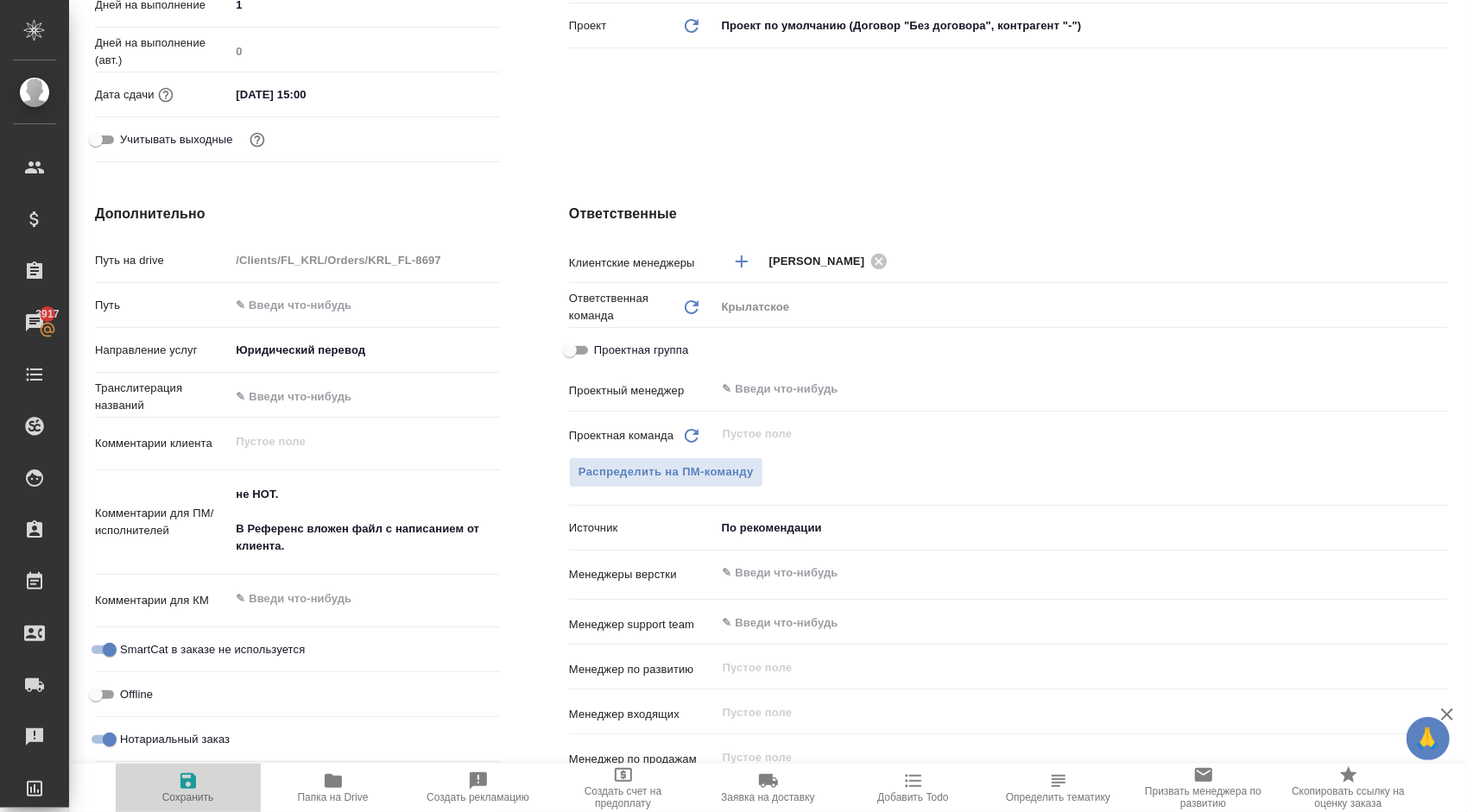
click at [226, 786] on span "Сохранить" at bounding box center [187, 787] width 124 height 33
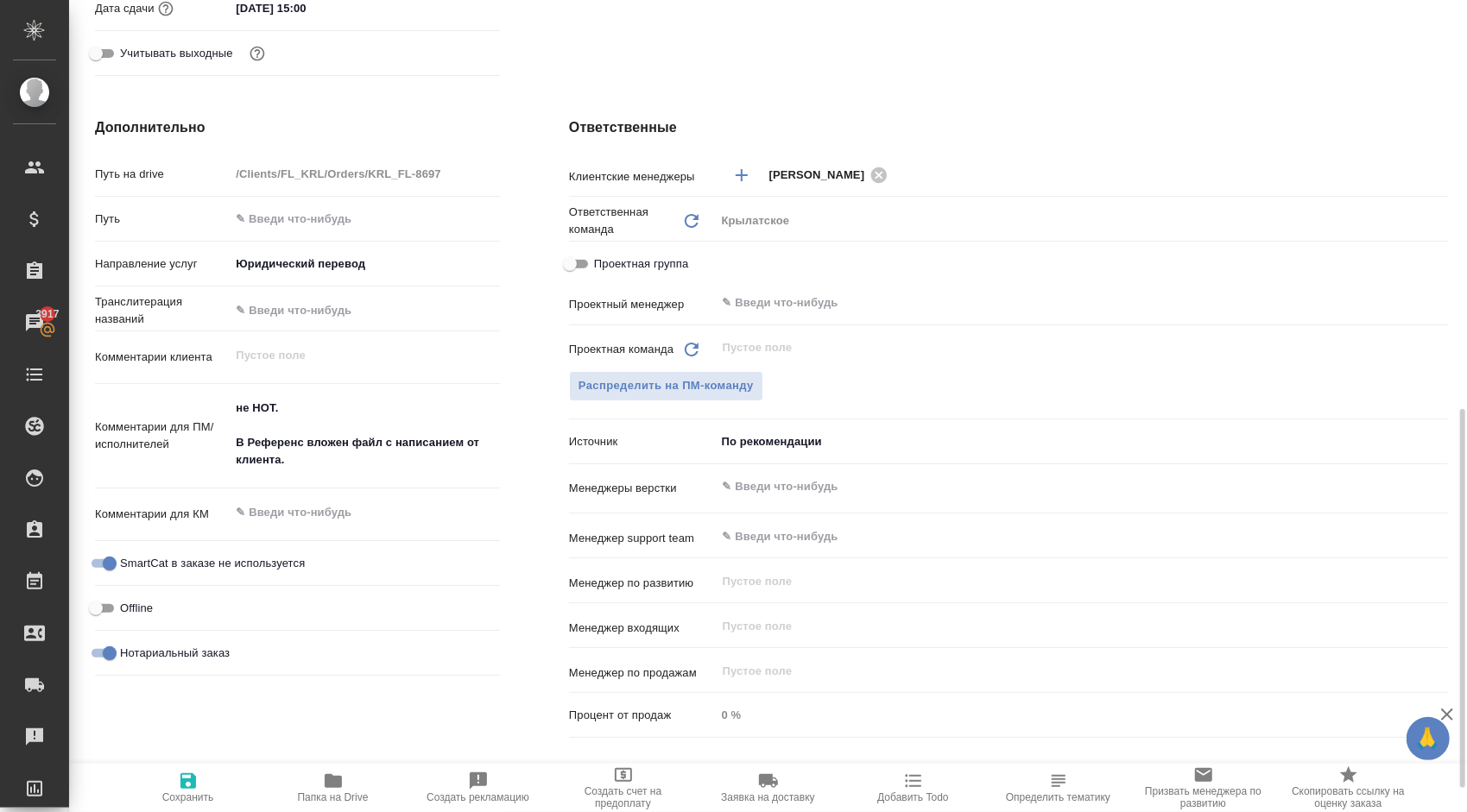
scroll to position [691, 0]
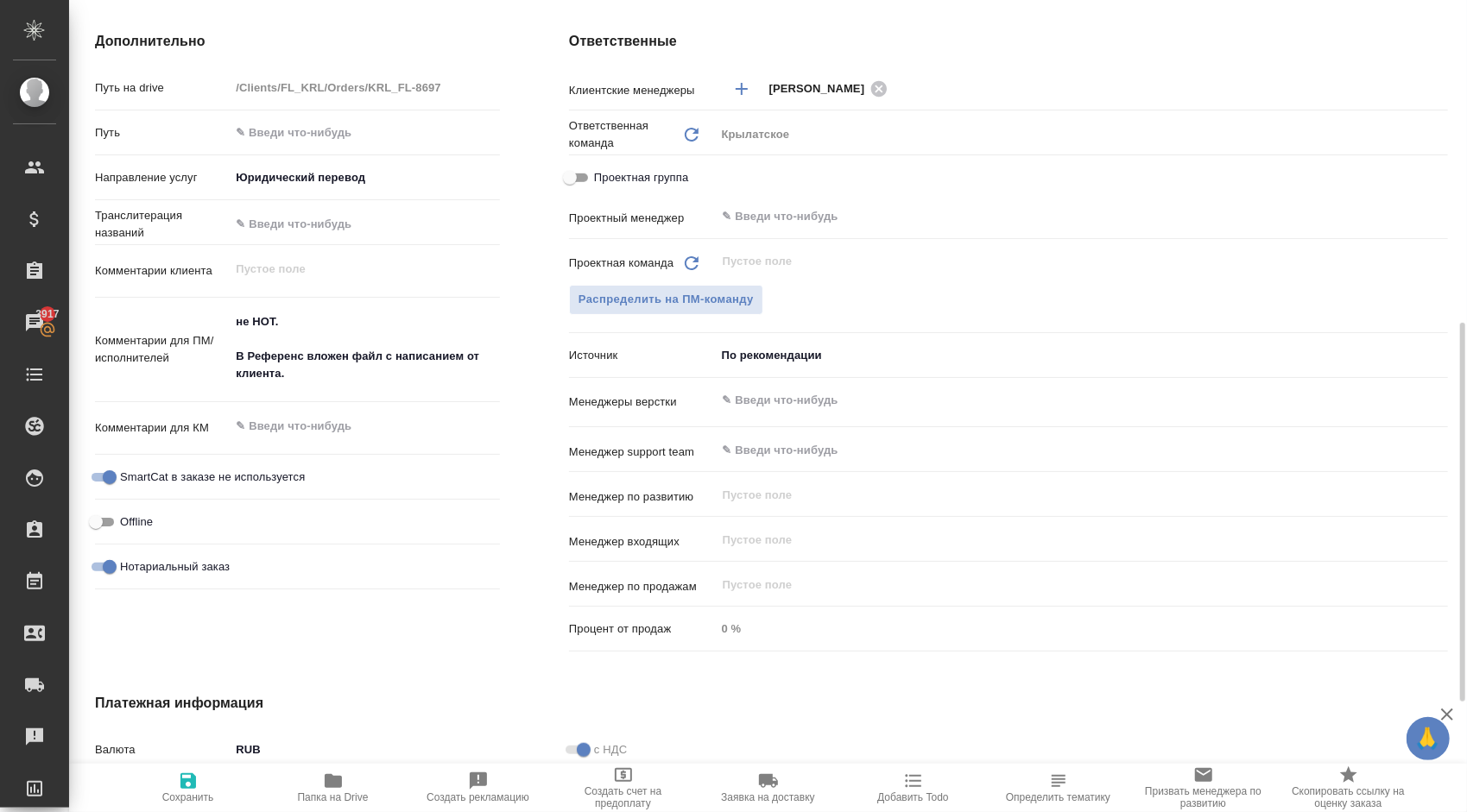
click at [777, 359] on body "🙏 .cls-1 fill:#fff; AWATERA Kasymov Timur Клиенты Спецификации Заказы 3917 Чаты…" at bounding box center [733, 406] width 1467 height 812
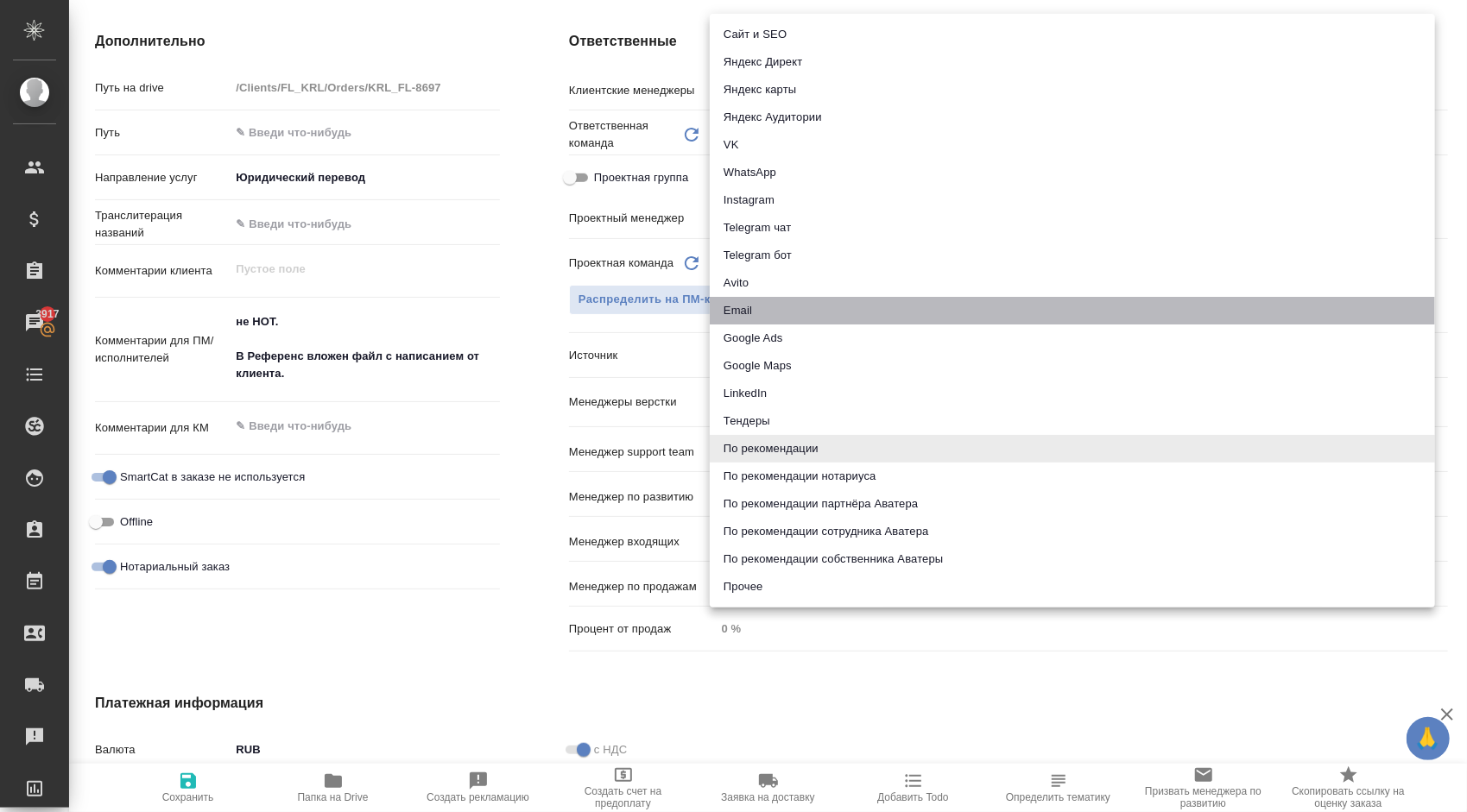
click at [766, 309] on li "Email" at bounding box center [1071, 310] width 725 height 27
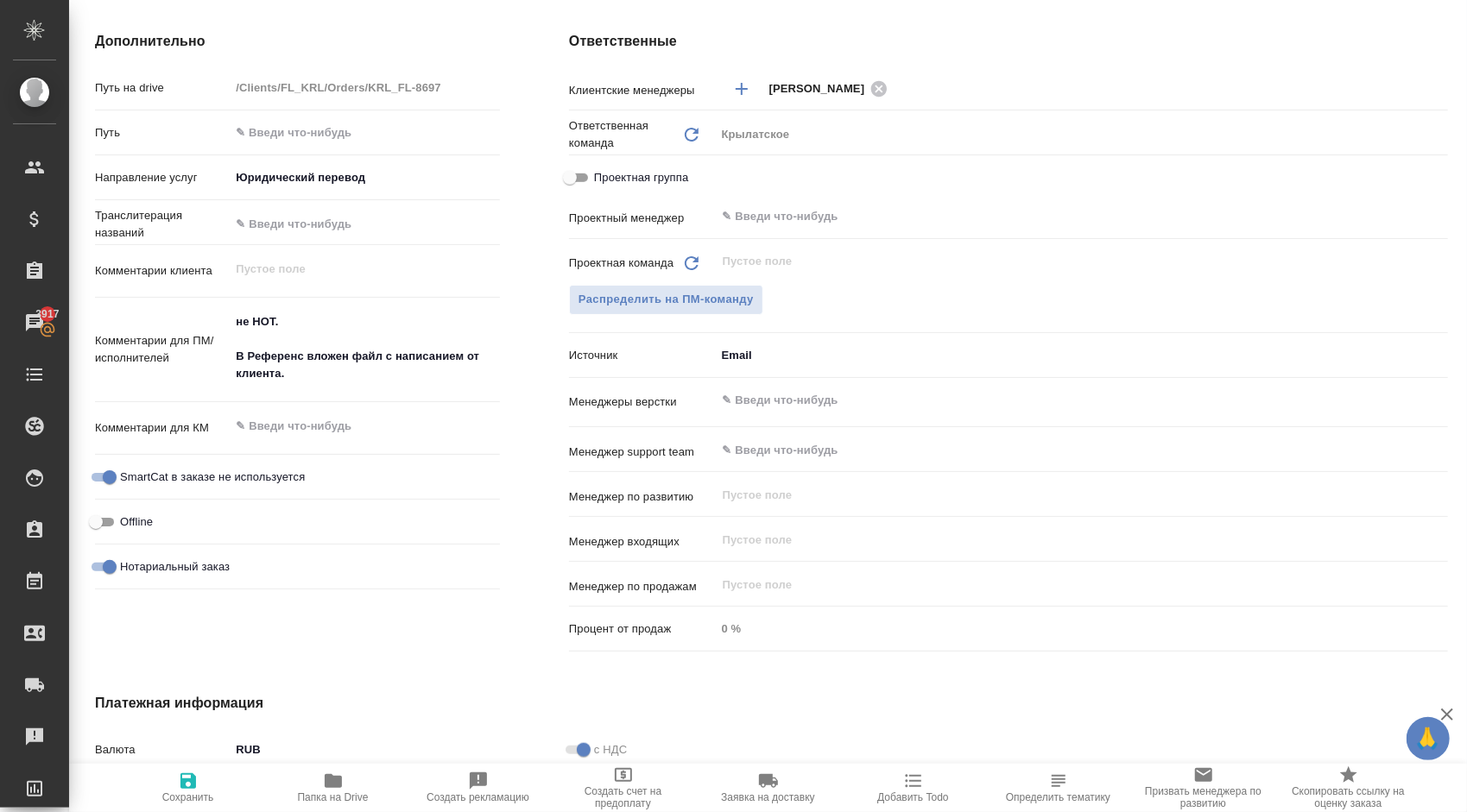
click at [177, 796] on span "Сохранить" at bounding box center [188, 798] width 52 height 12
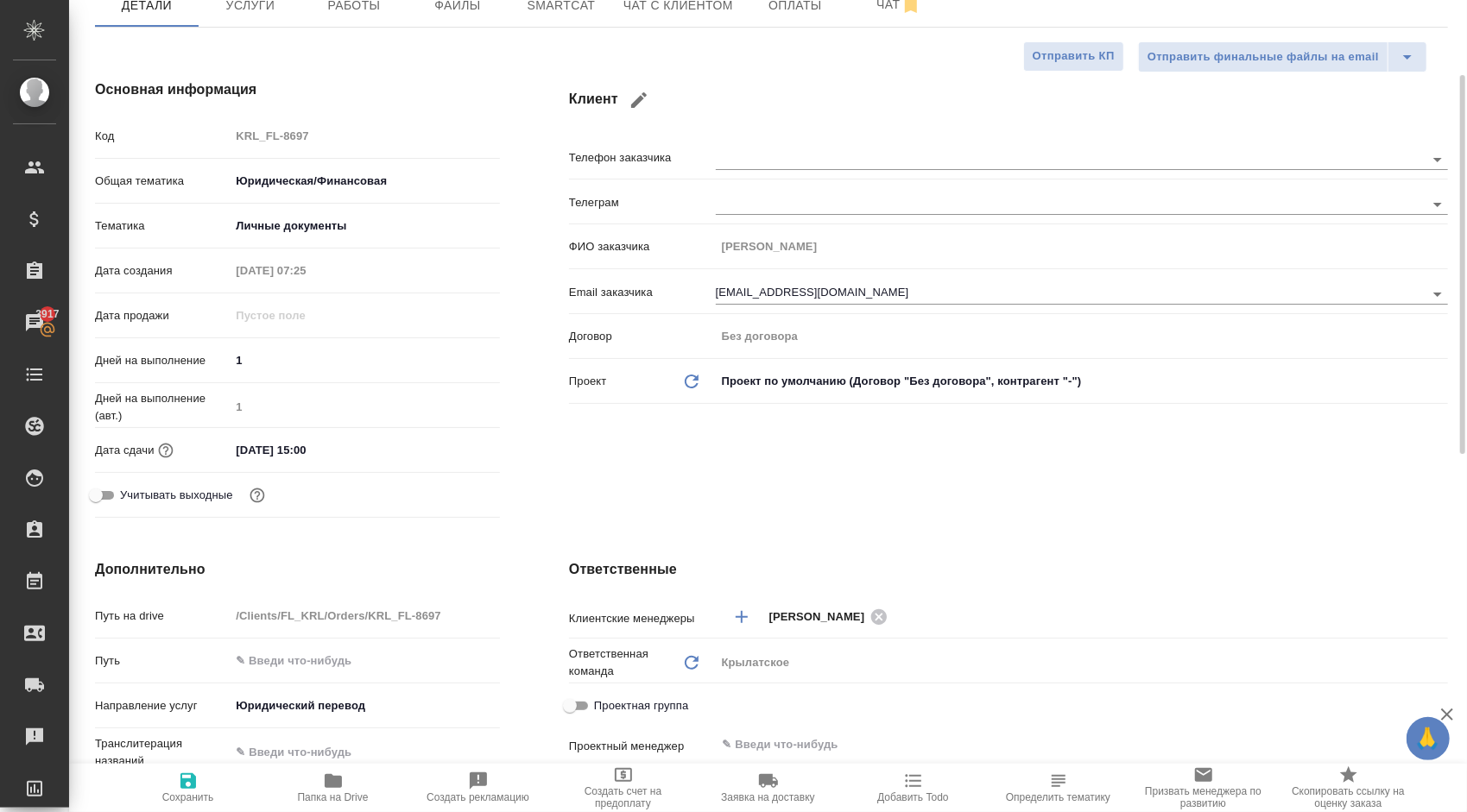
scroll to position [0, 0]
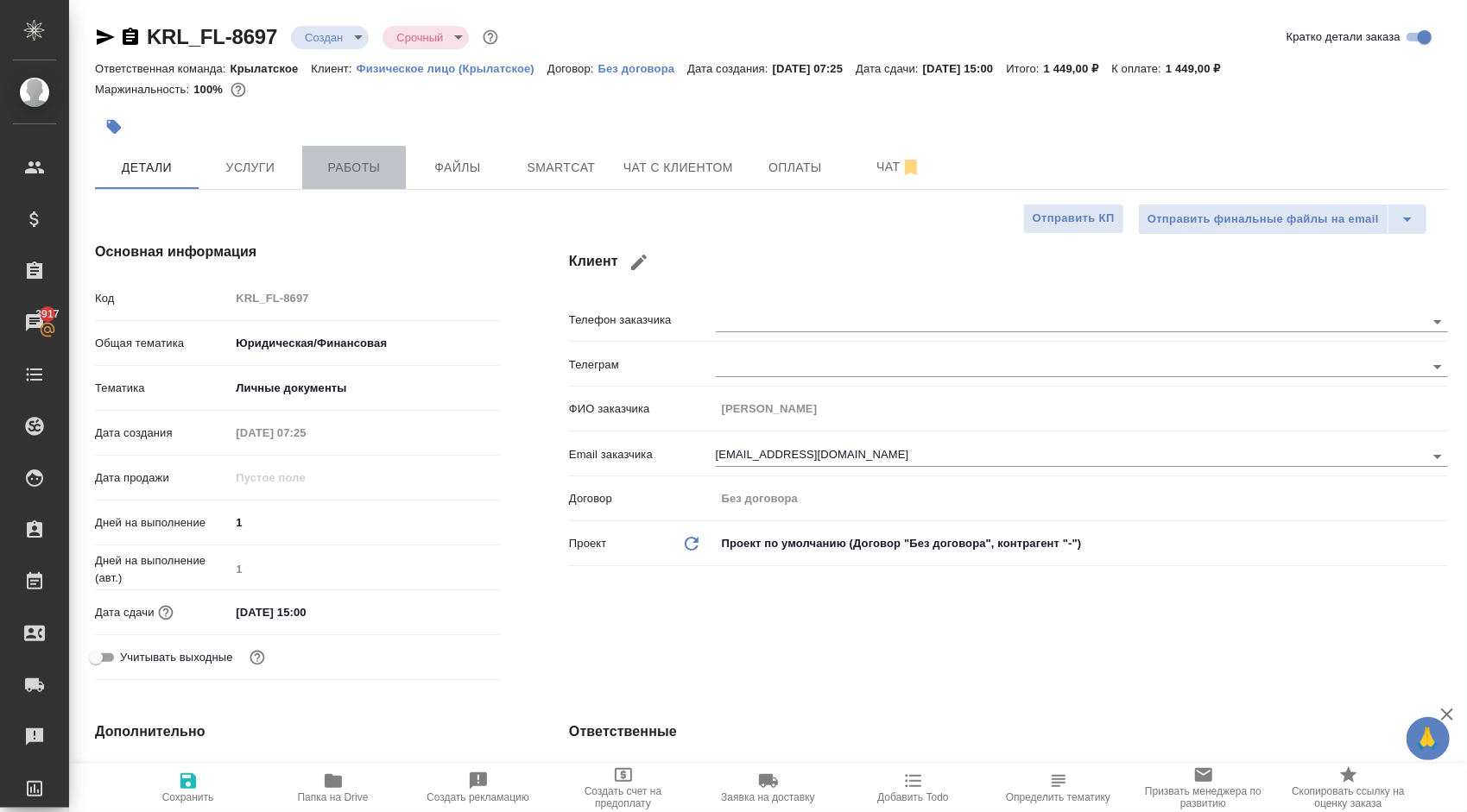
click at [360, 149] on button "Работы" at bounding box center [354, 167] width 104 height 43
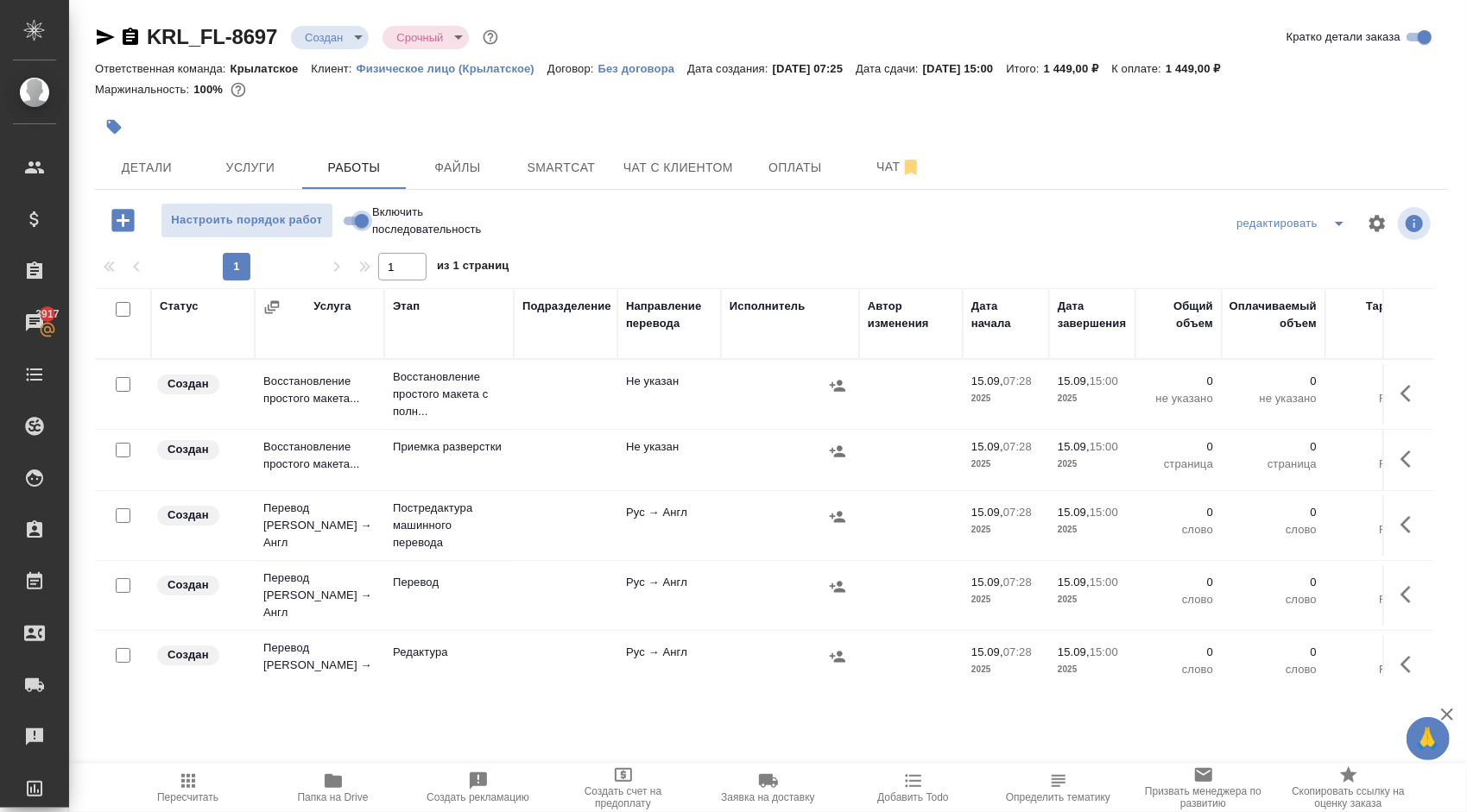
click at [355, 222] on input "Включить последовательность" at bounding box center [361, 221] width 62 height 21
click at [120, 311] on input "checkbox" at bounding box center [123, 309] width 15 height 15
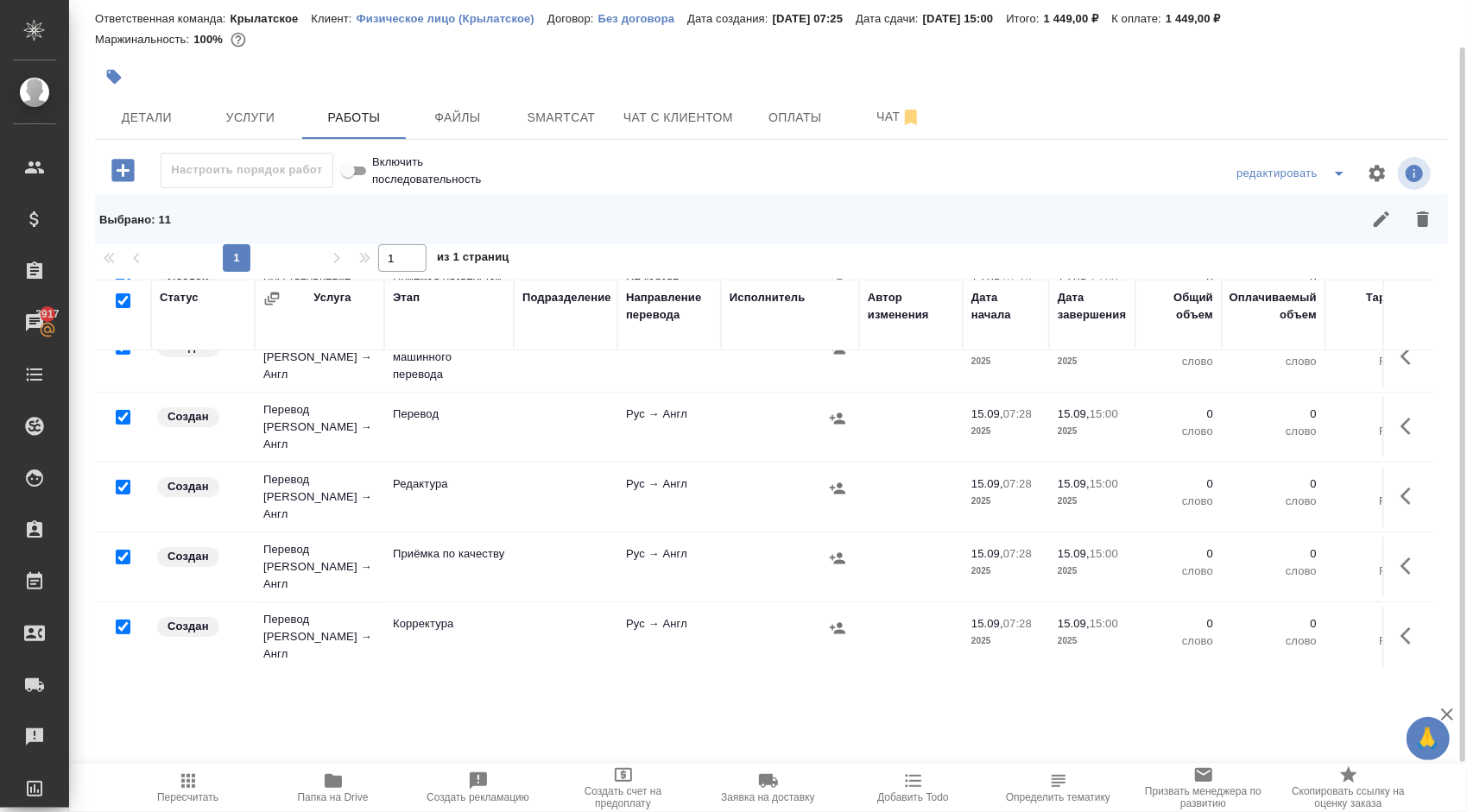
scroll to position [172, 0]
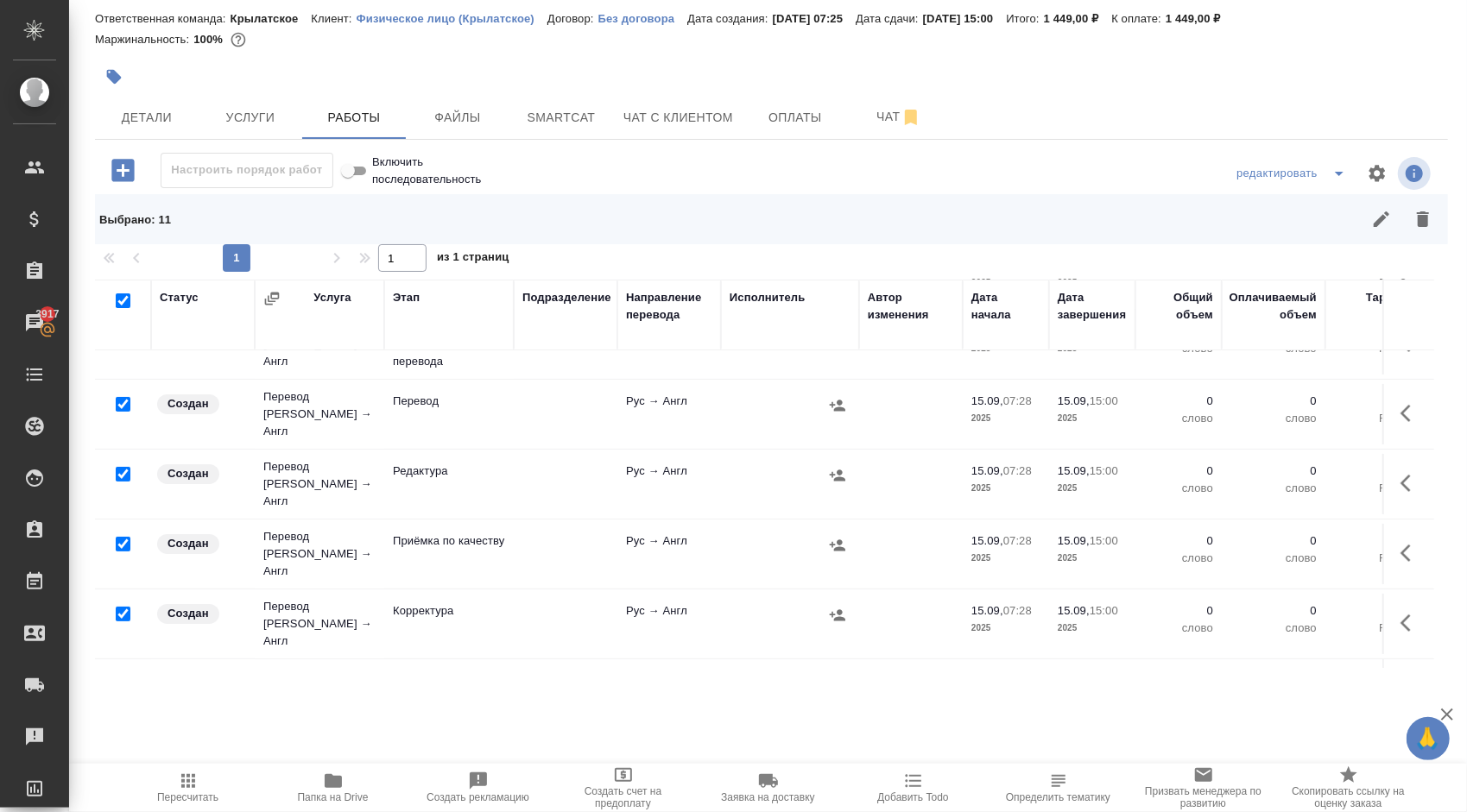
click at [122, 397] on input "checkbox" at bounding box center [123, 404] width 15 height 15
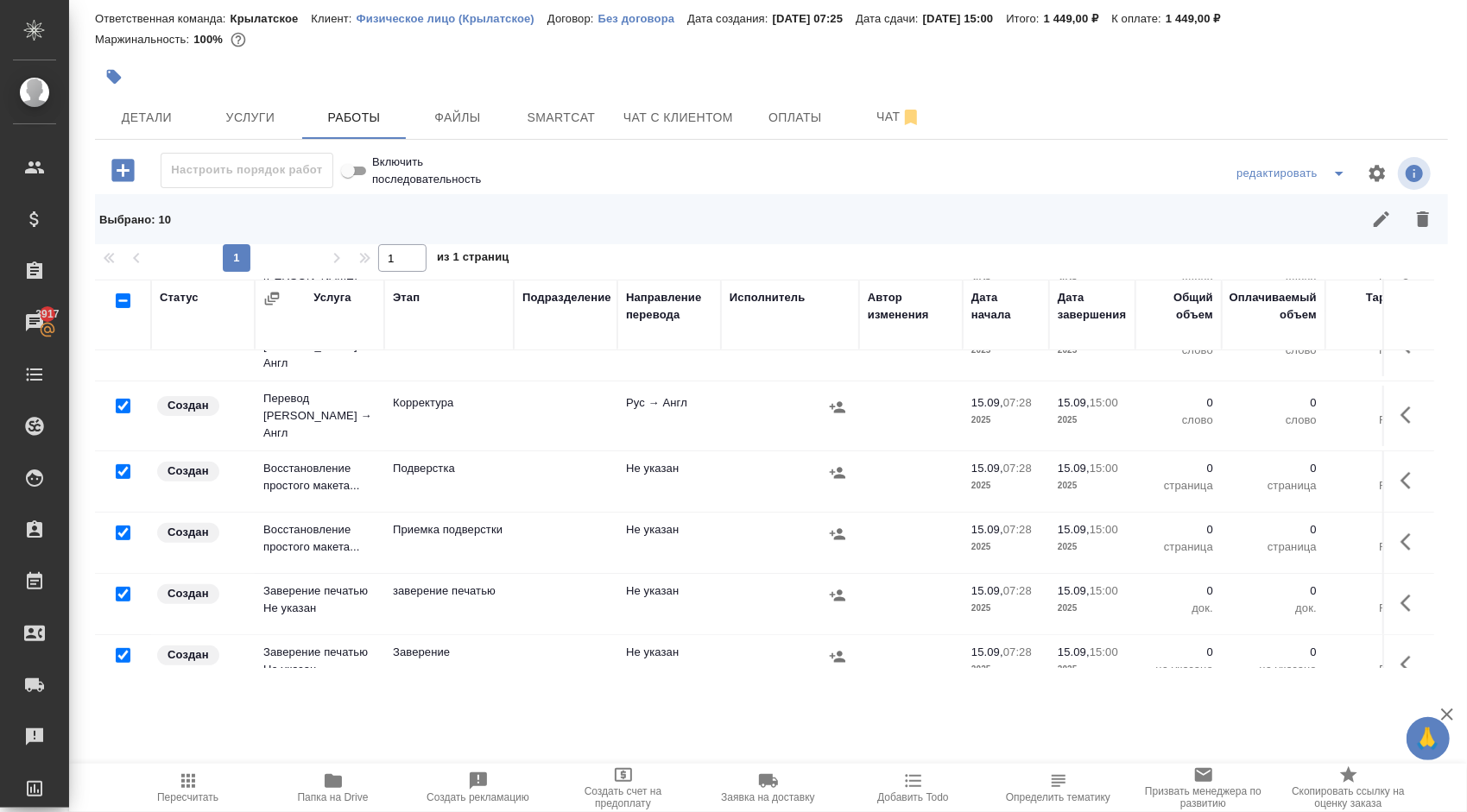
scroll to position [383, 0]
click at [1416, 219] on icon "button" at bounding box center [1423, 220] width 21 height 21
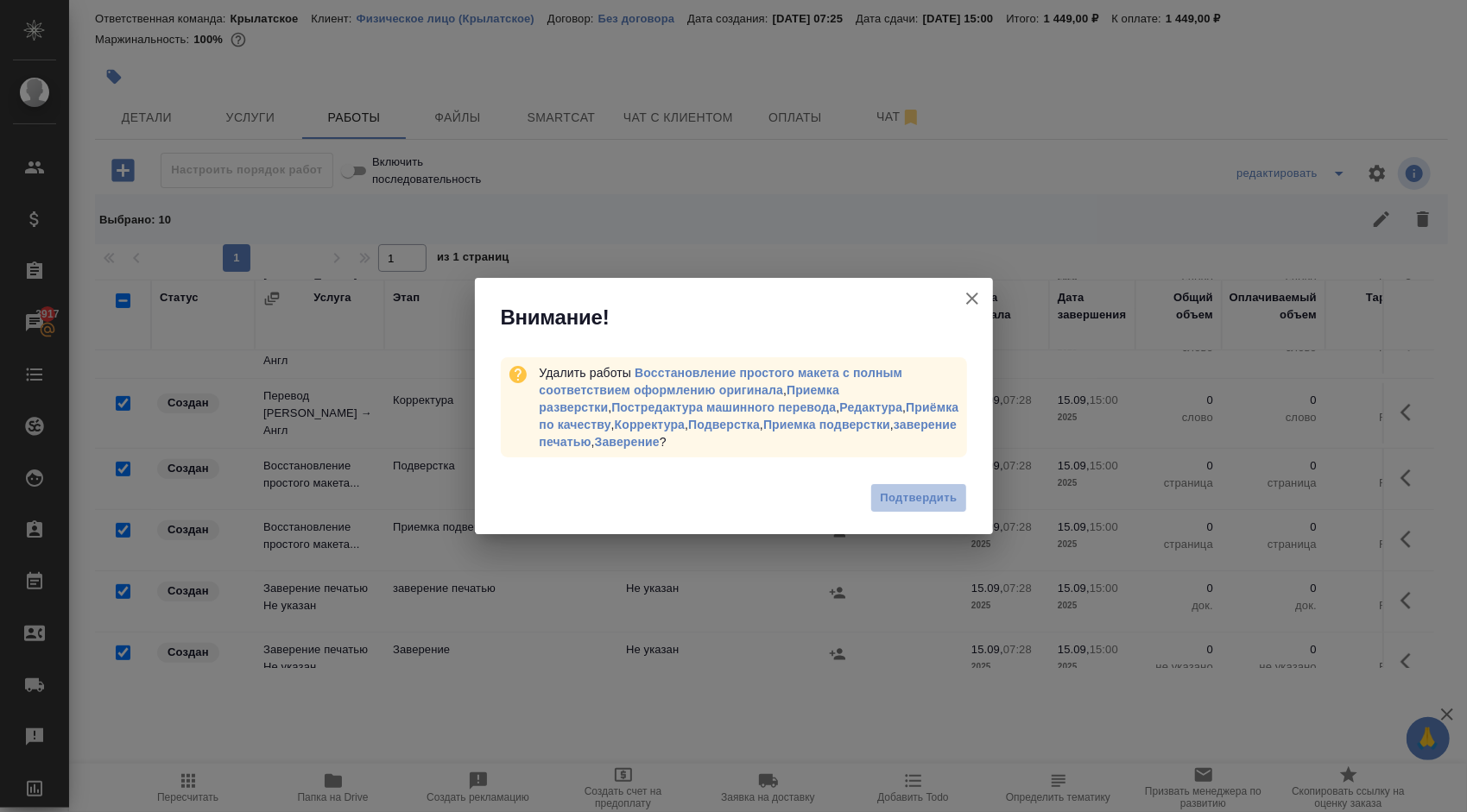
click at [953, 494] on span "Подтвердить" at bounding box center [918, 498] width 76 height 20
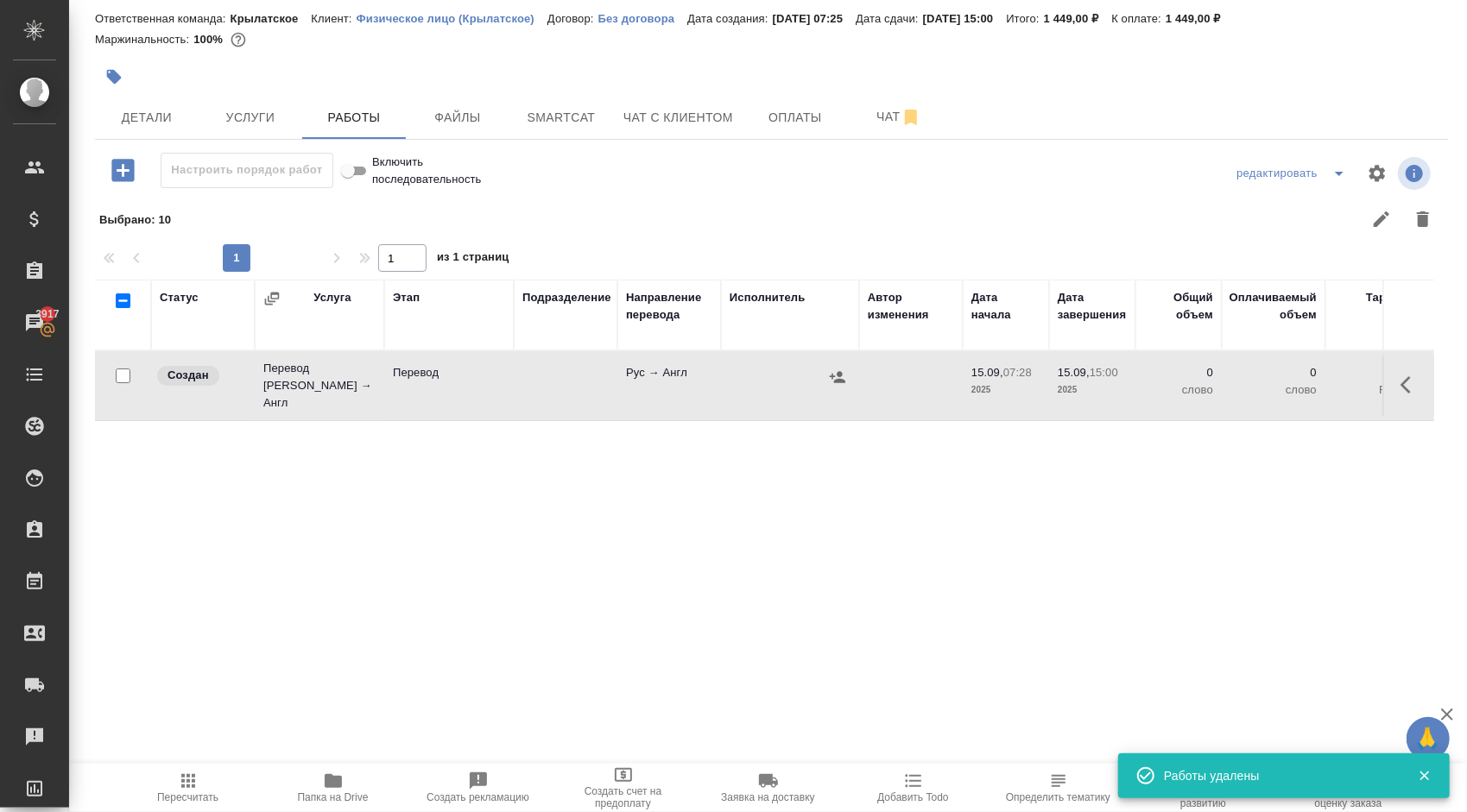
scroll to position [0, 0]
click at [174, 785] on span "Пересчитать" at bounding box center [187, 787] width 124 height 33
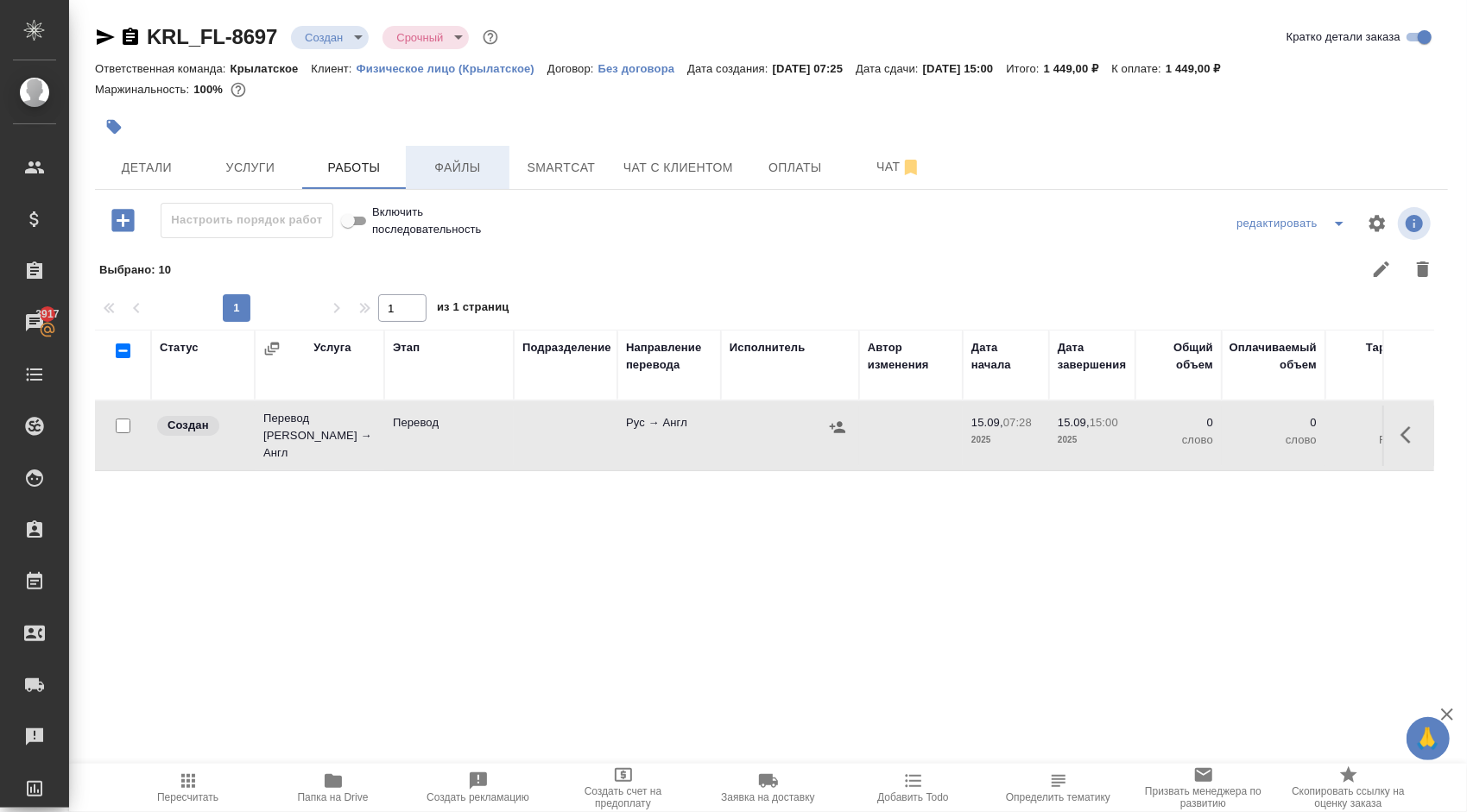
click at [480, 170] on span "Файлы" at bounding box center [457, 168] width 83 height 22
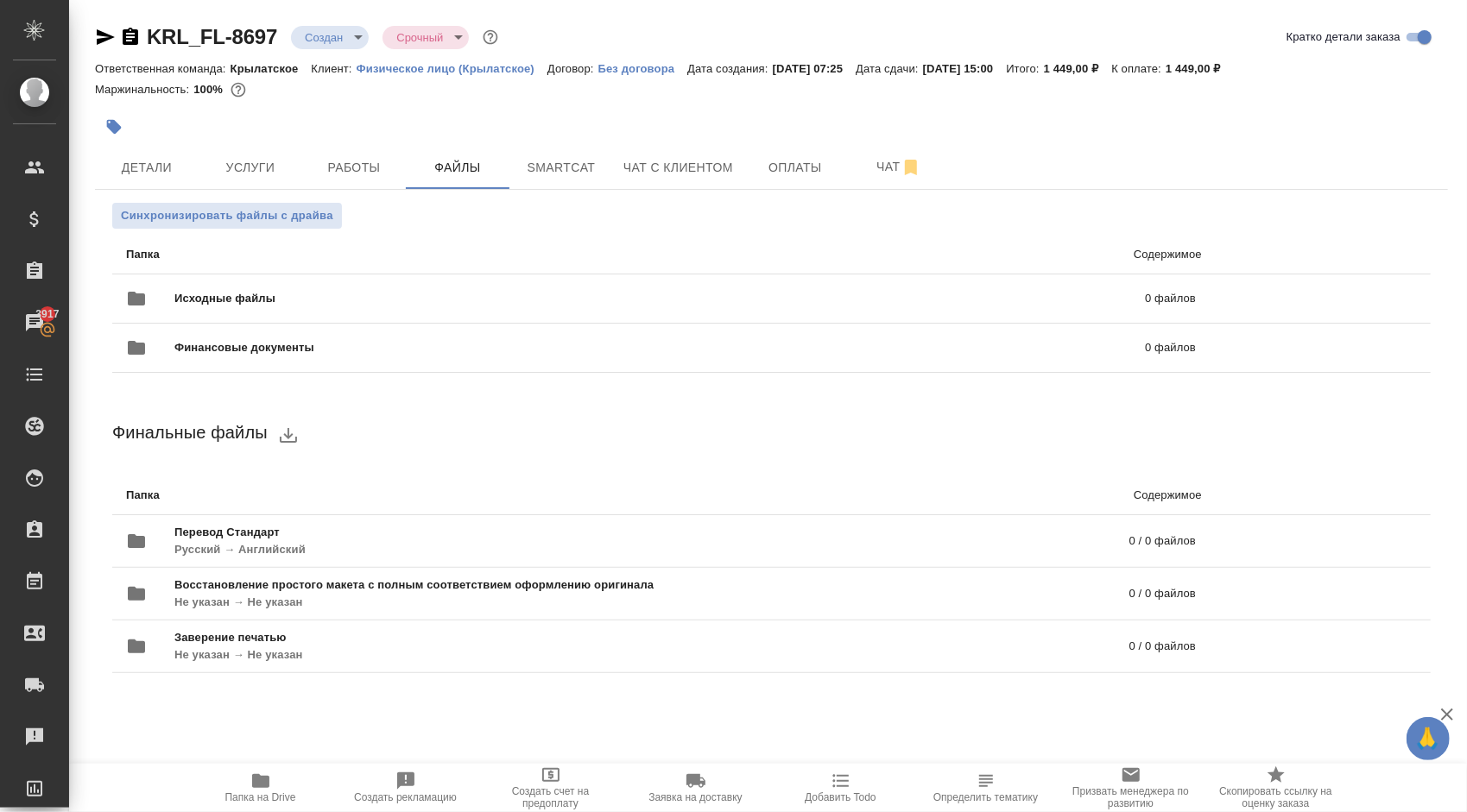
click at [321, 199] on div "Синхронизировать файлы с драйва Папка Содержимое Исходные файлы 0 файлов Финанс…" at bounding box center [771, 459] width 1353 height 538
click at [323, 209] on span "Синхронизировать файлы с драйва" at bounding box center [228, 216] width 213 height 18
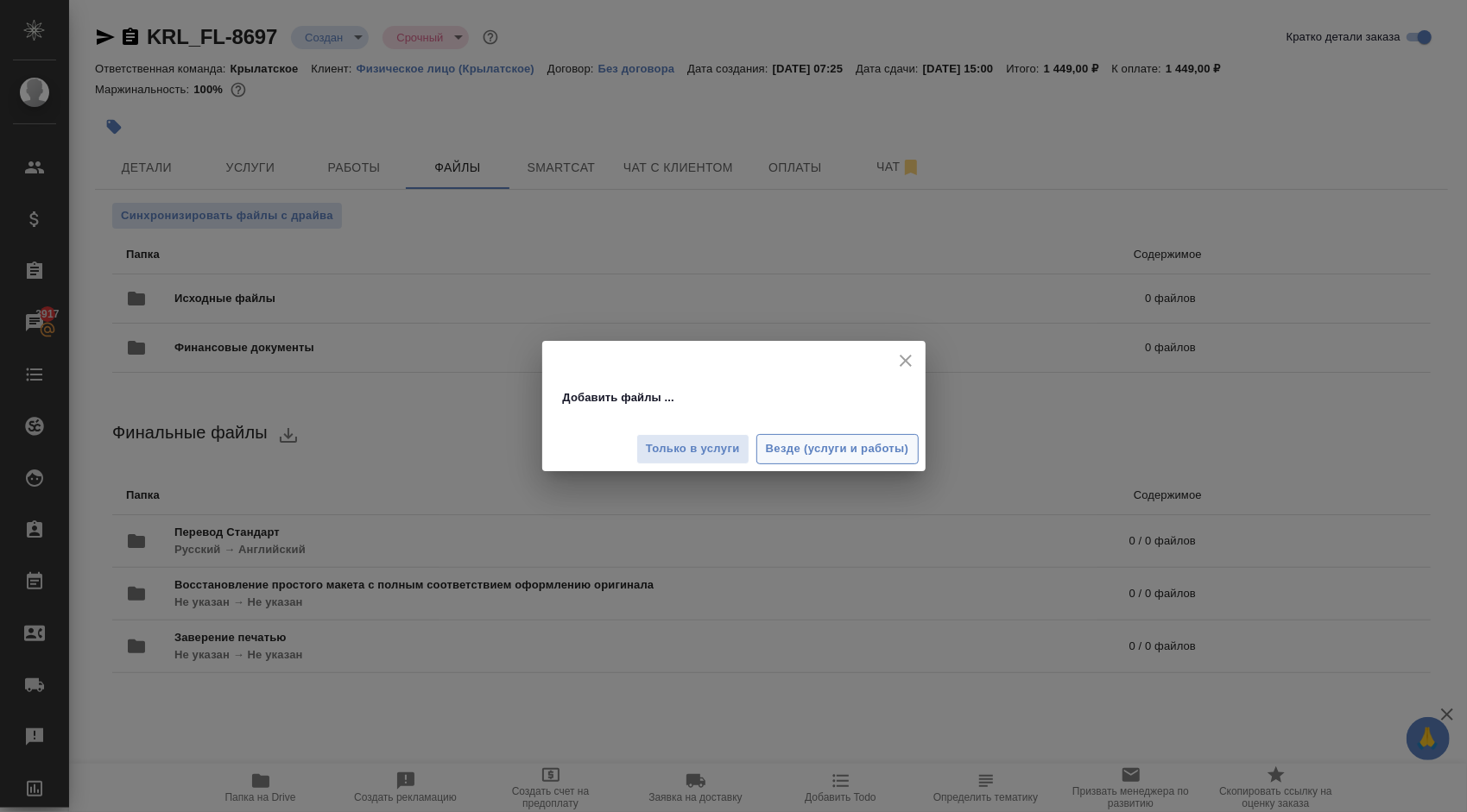
click at [895, 439] on span "Везде (услуги и работы)" at bounding box center [837, 449] width 143 height 20
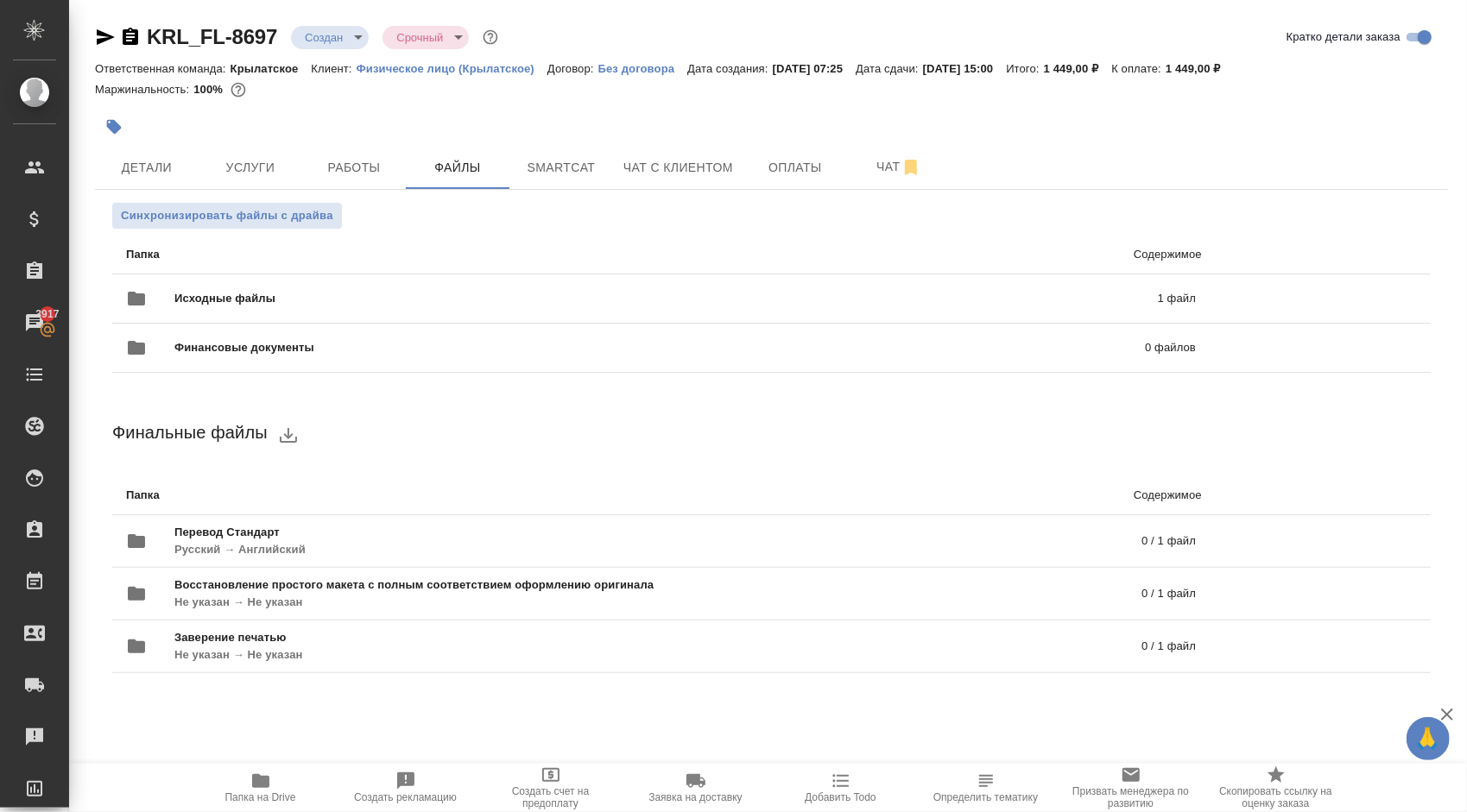
click at [258, 791] on icon "button" at bounding box center [261, 781] width 21 height 21
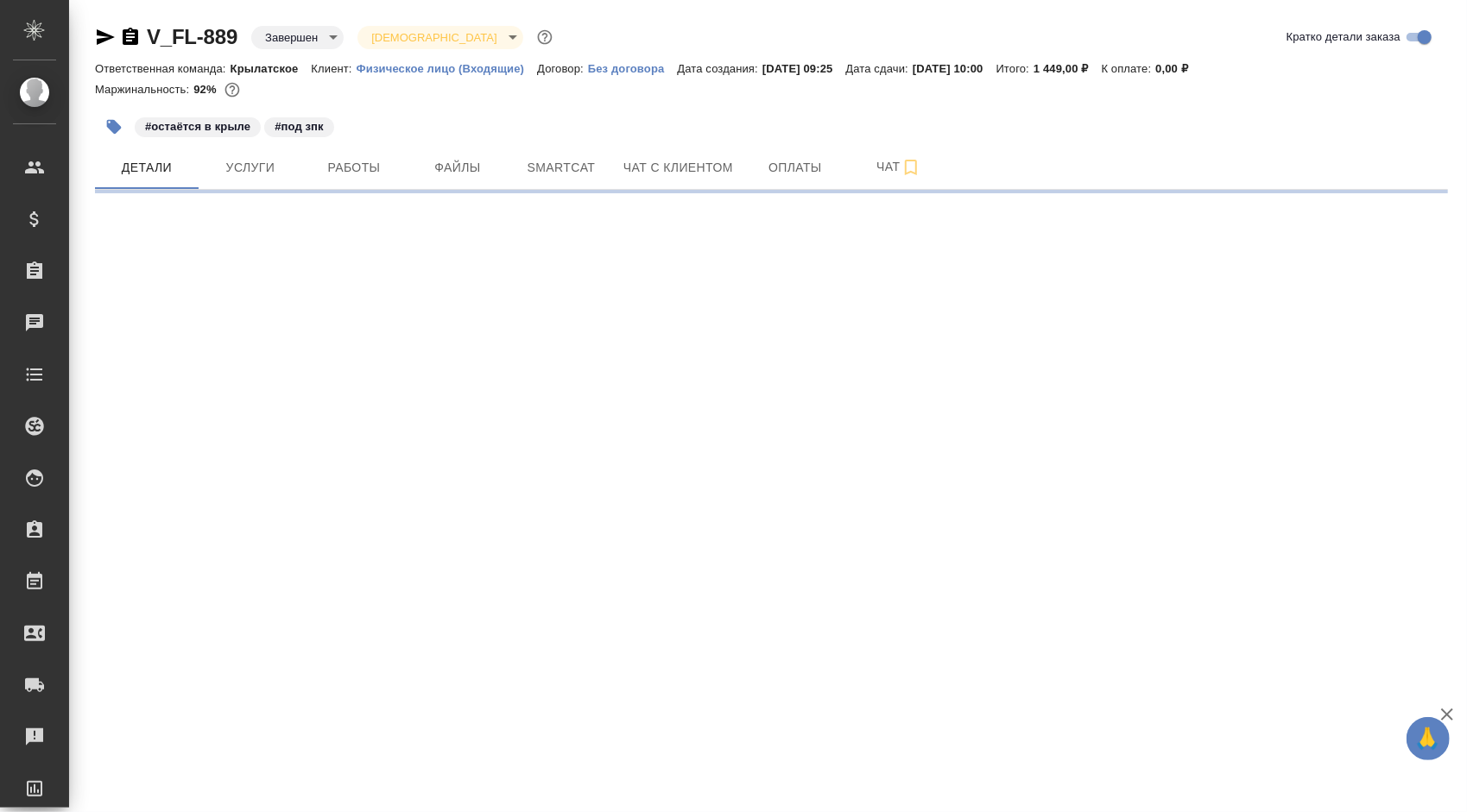
select select "RU"
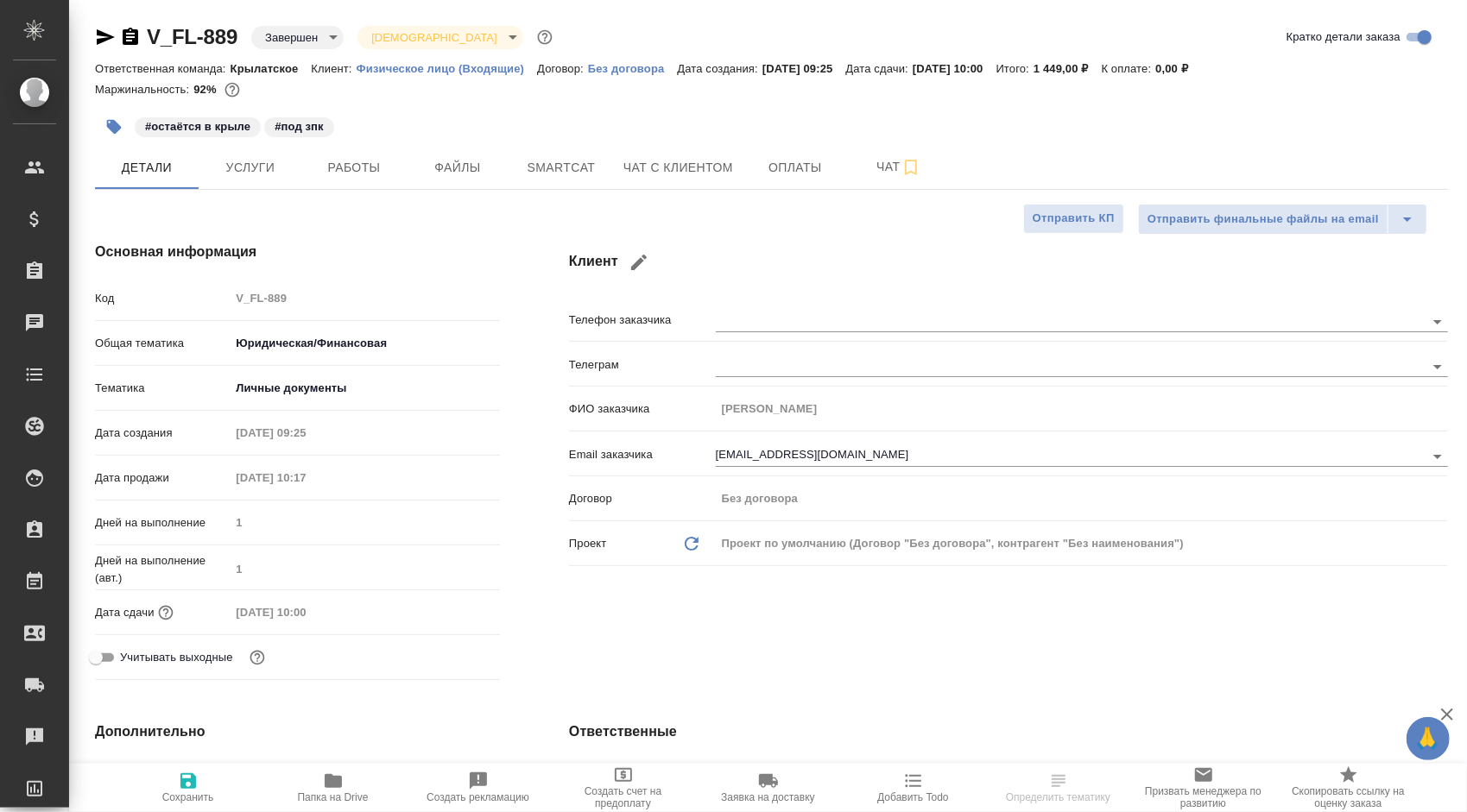
type textarea "x"
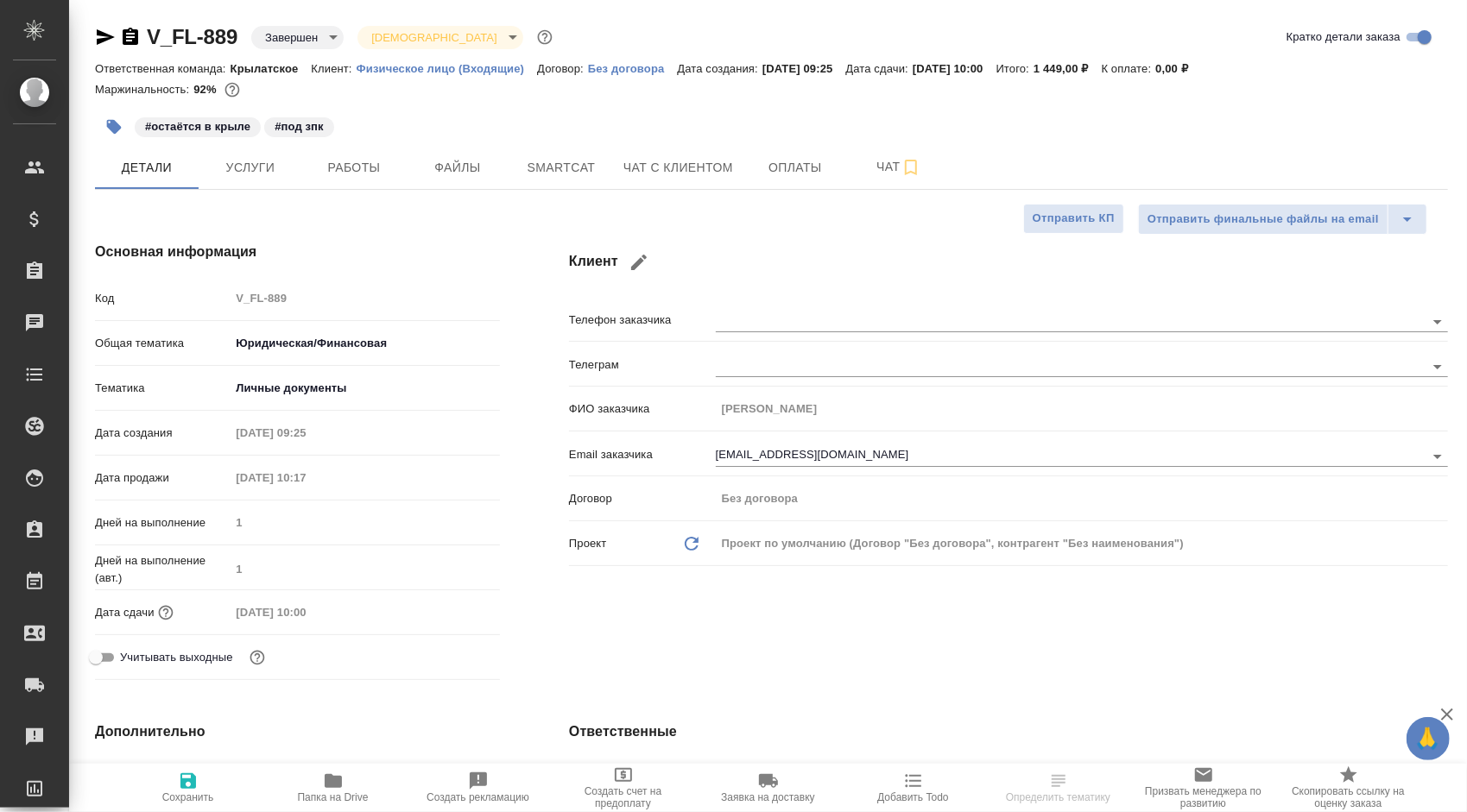
type textarea "x"
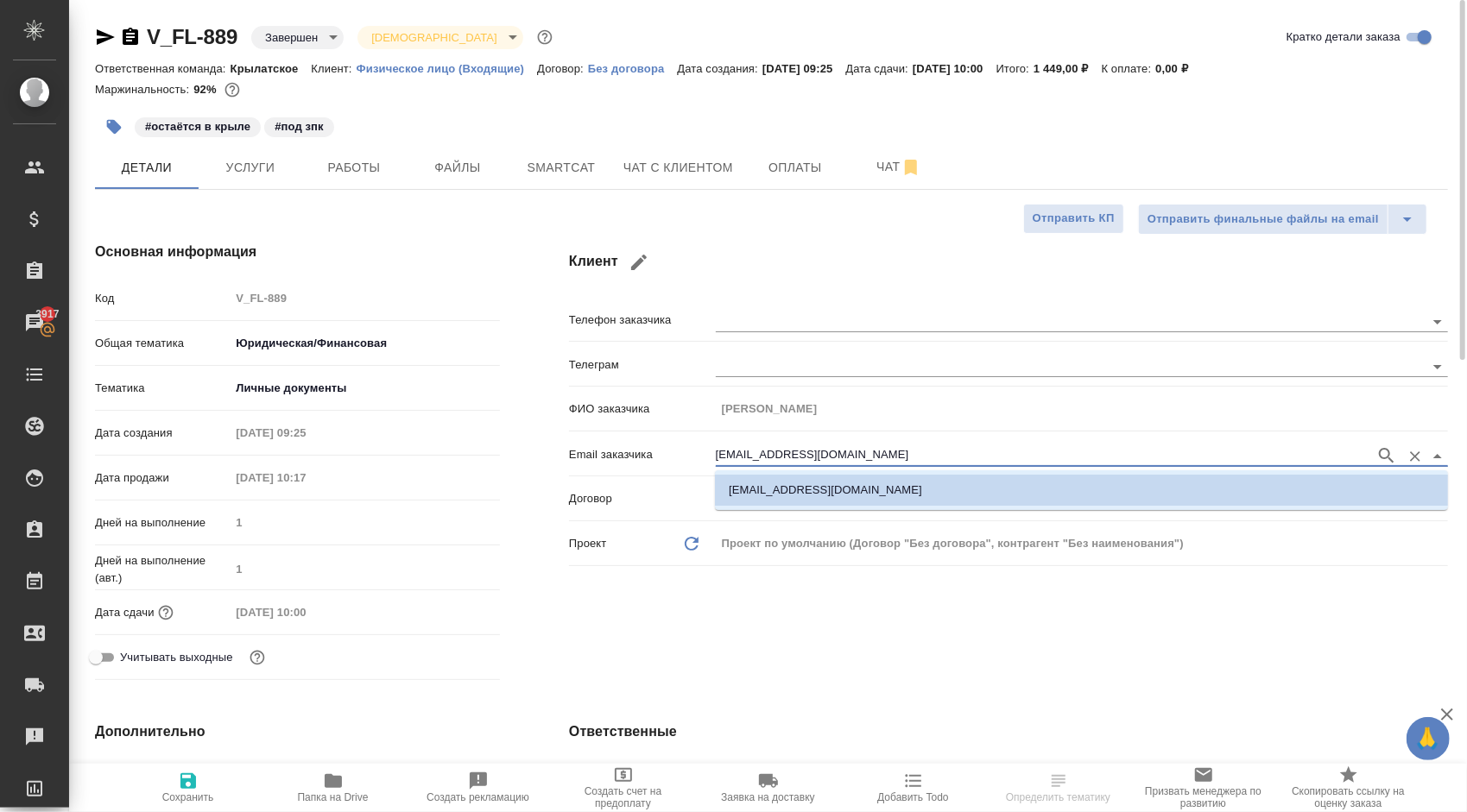
drag, startPoint x: 872, startPoint y: 453, endPoint x: 610, endPoint y: 450, distance: 262.0
click at [610, 450] on div "Email заказчика [EMAIL_ADDRESS][DOMAIN_NAME]" at bounding box center [1008, 453] width 879 height 30
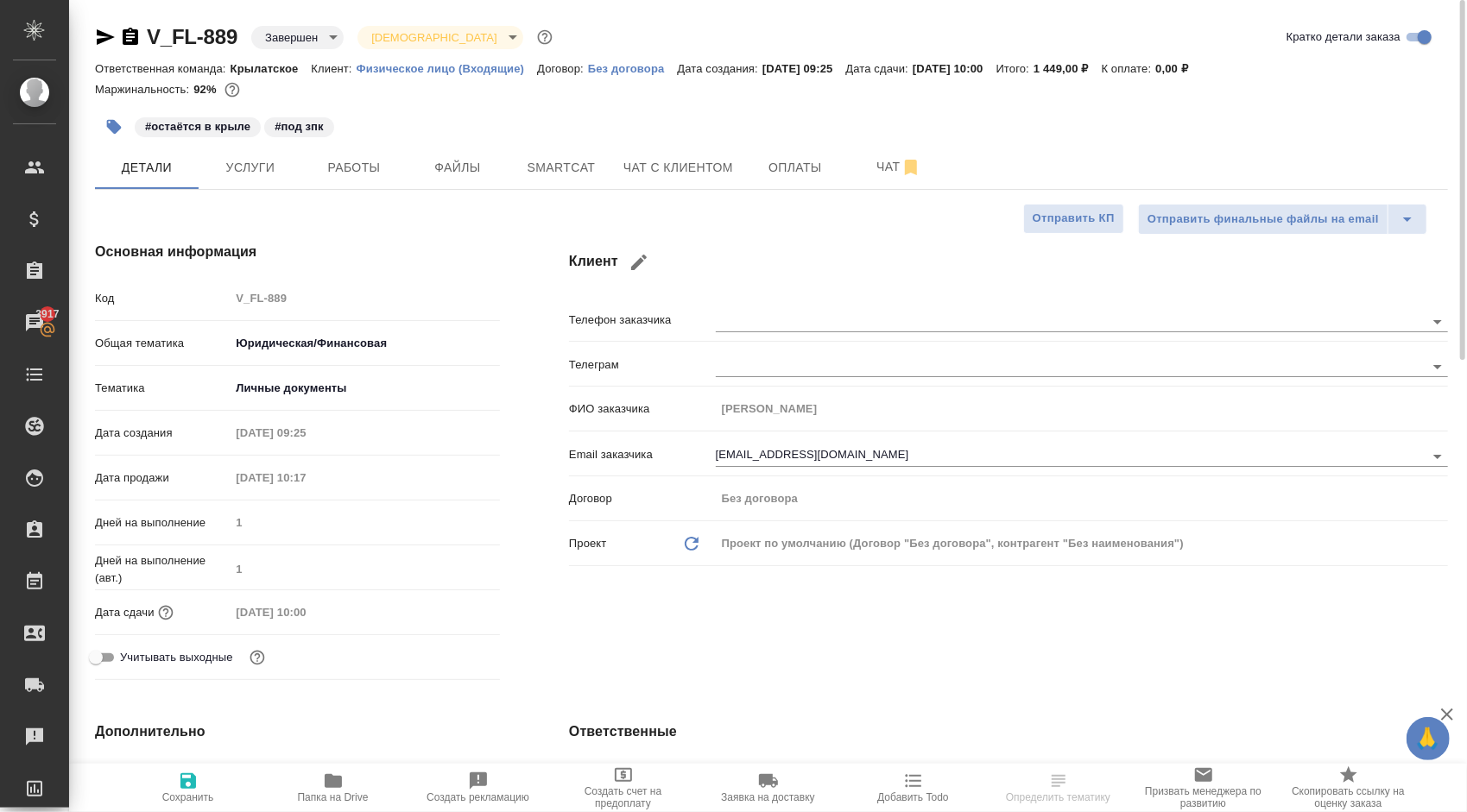
select select "RU"
type textarea "x"
click at [256, 159] on span "Услуги" at bounding box center [251, 168] width 83 height 22
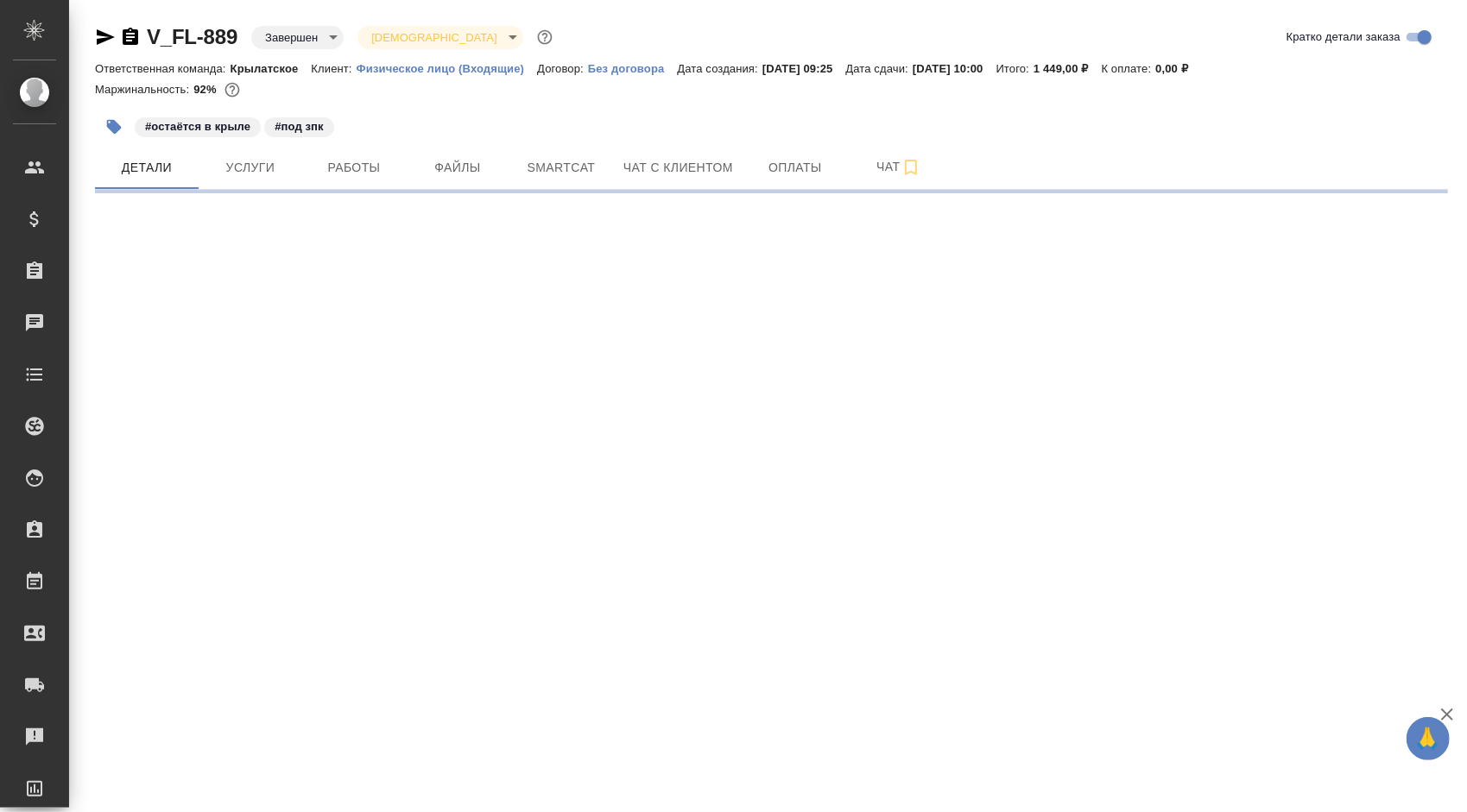
select select "RU"
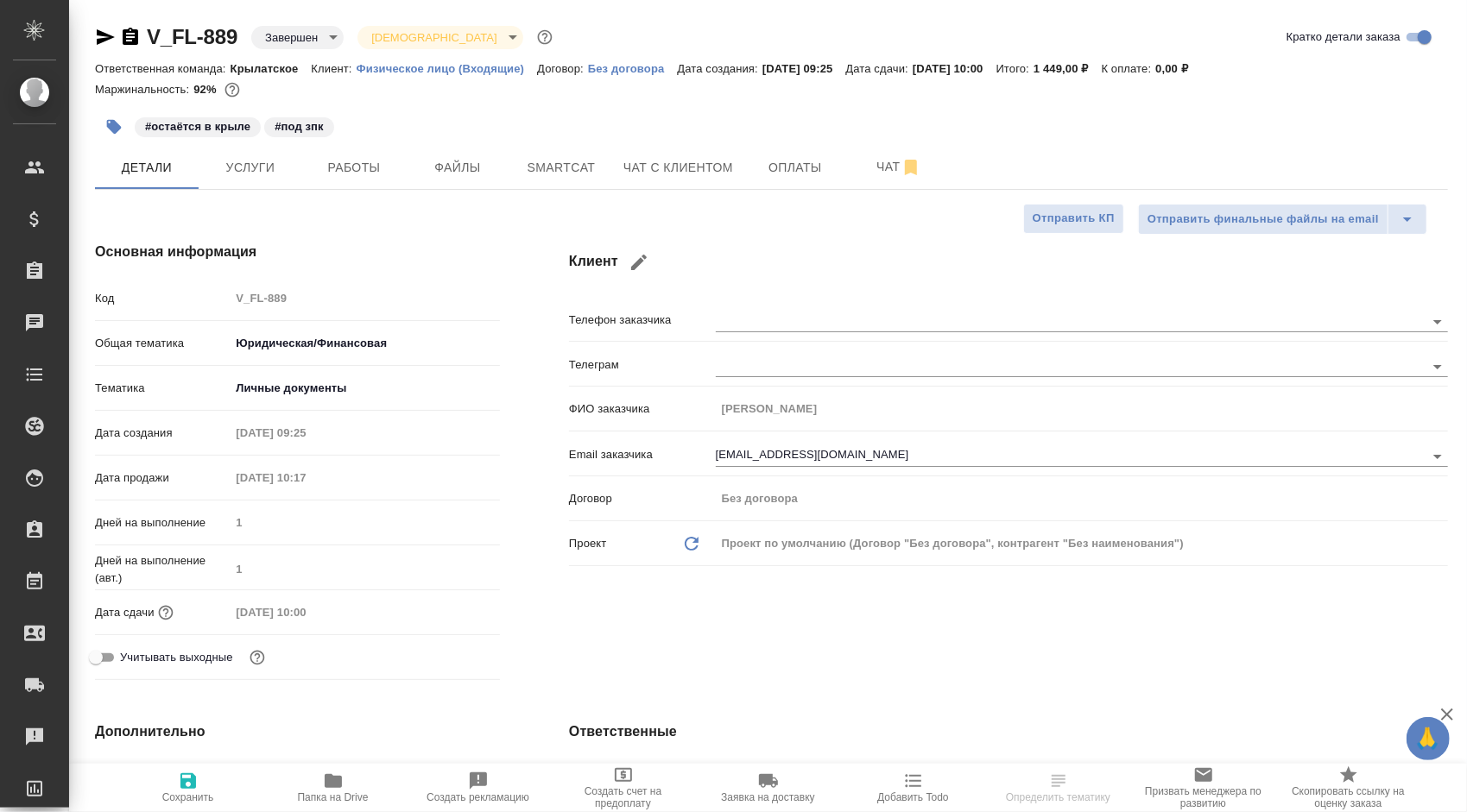
type textarea "x"
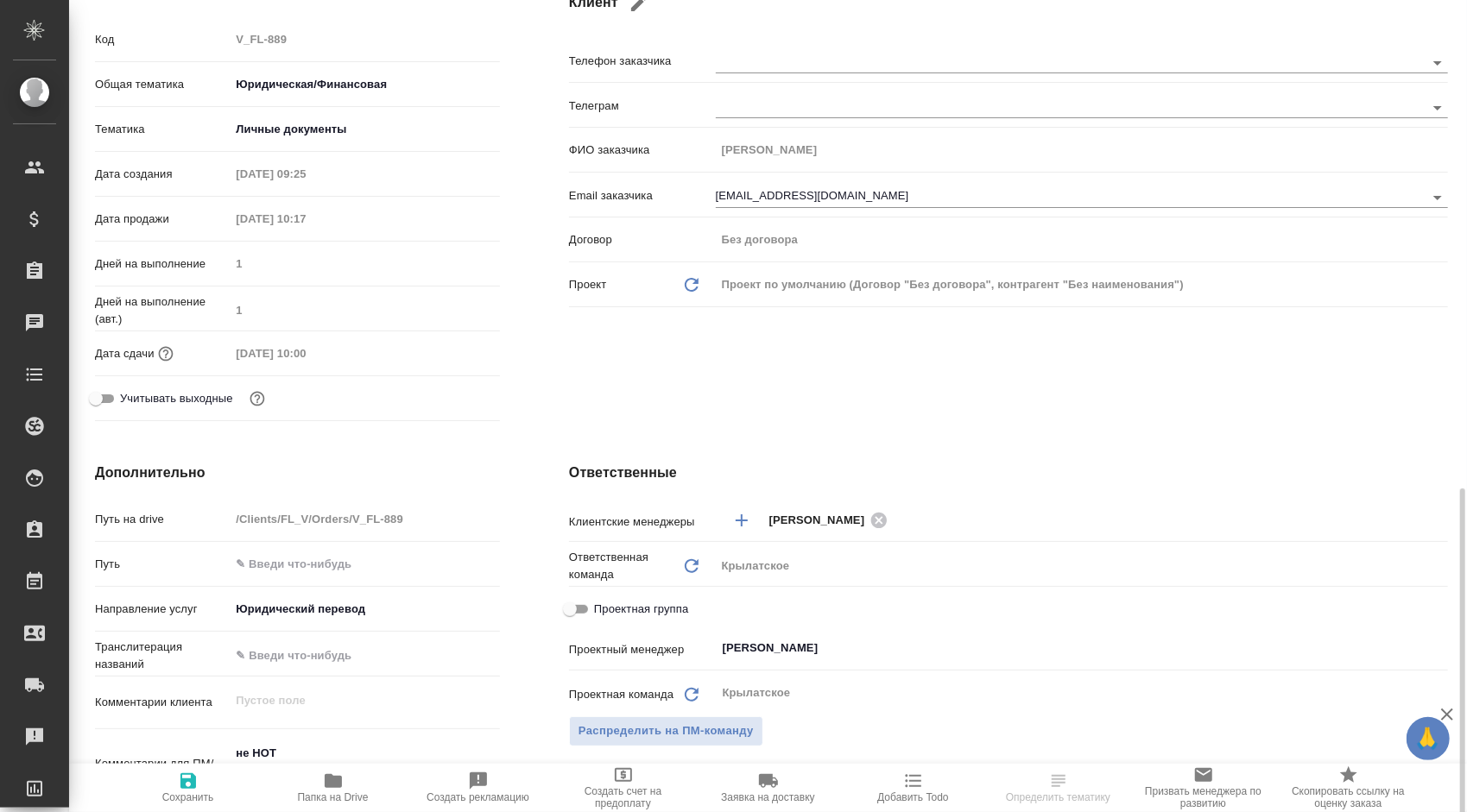
scroll to position [518, 0]
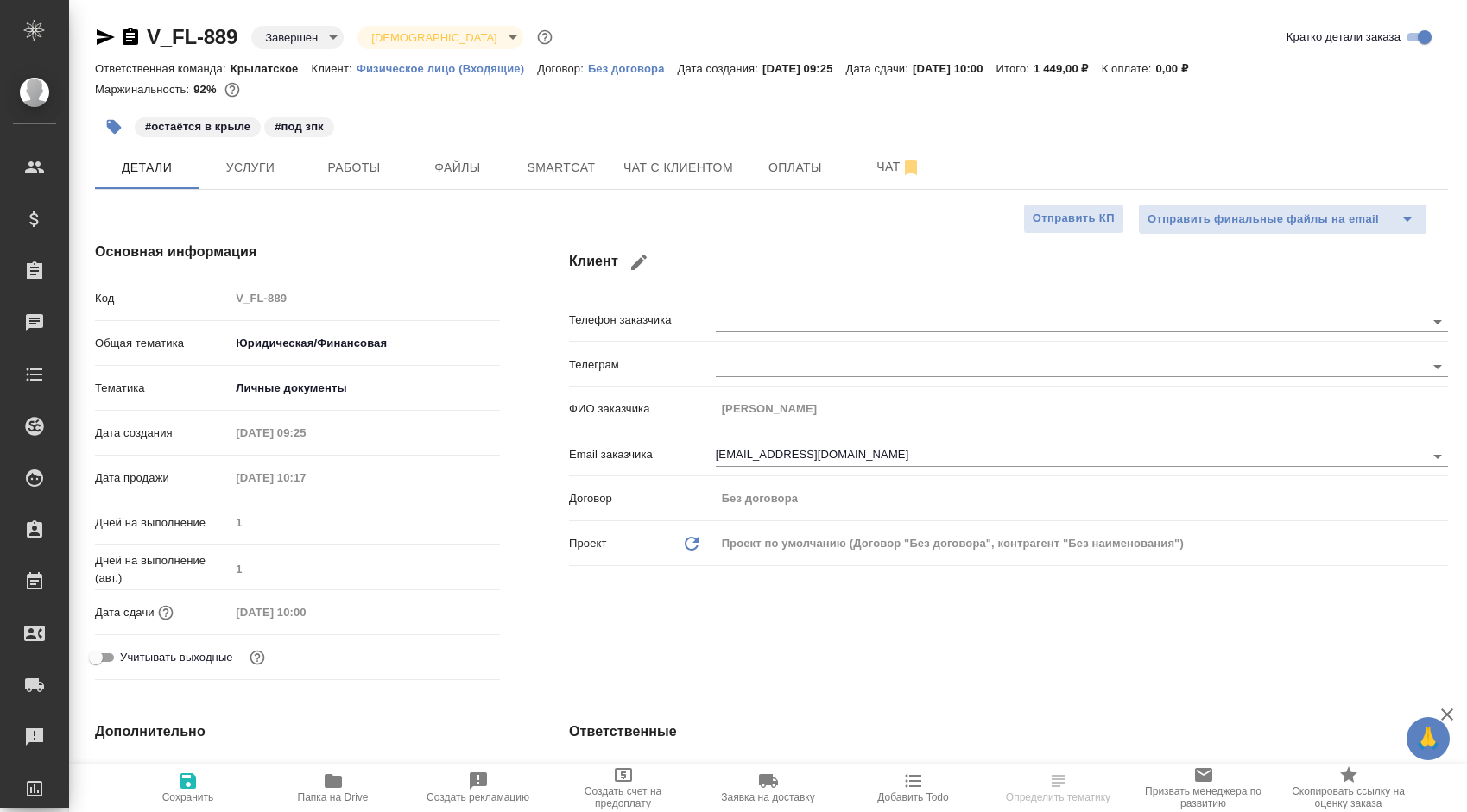
select select "RU"
click at [378, 789] on span "Папка на Drive" at bounding box center [332, 787] width 124 height 33
select select "RU"
type textarea "x"
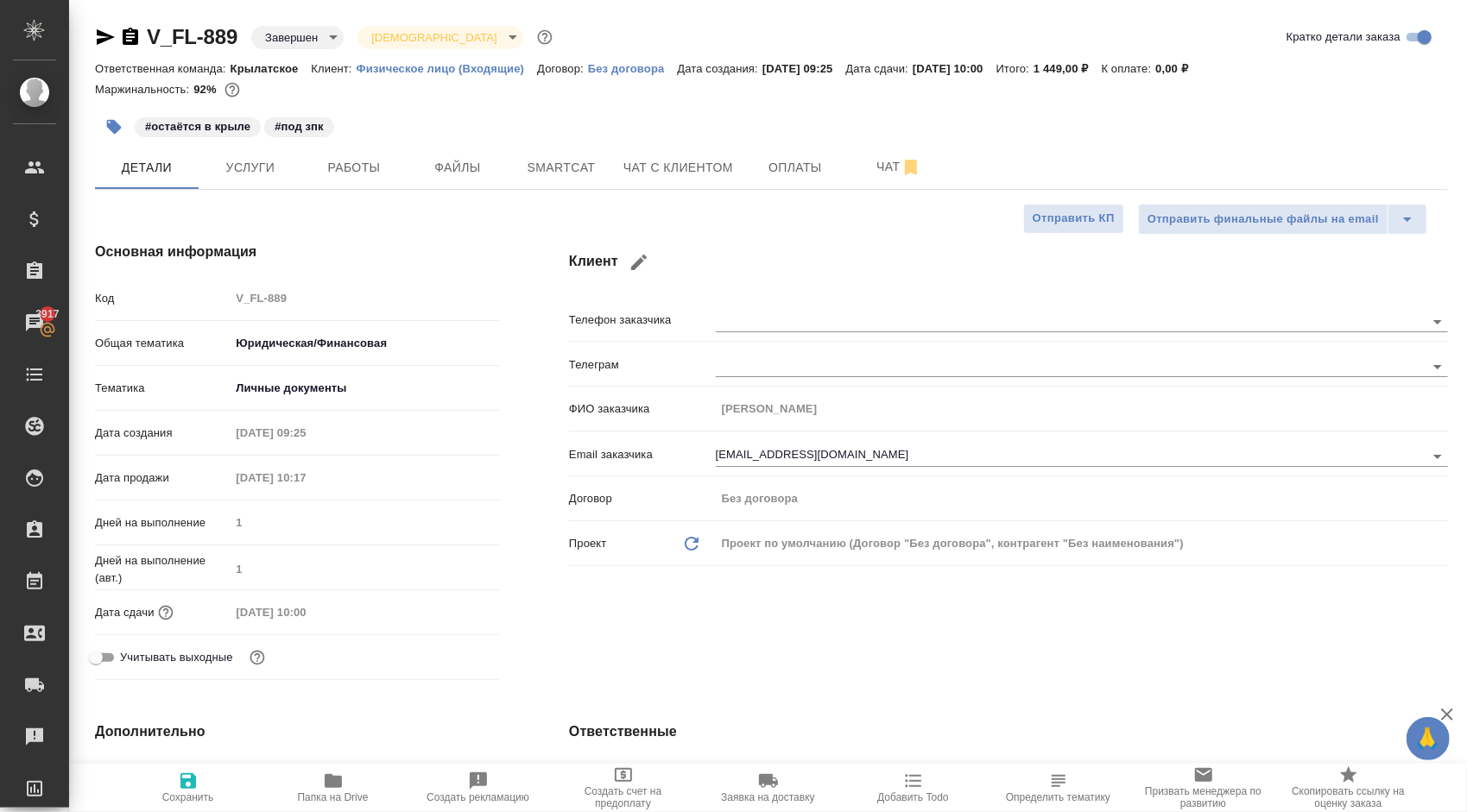
type textarea "x"
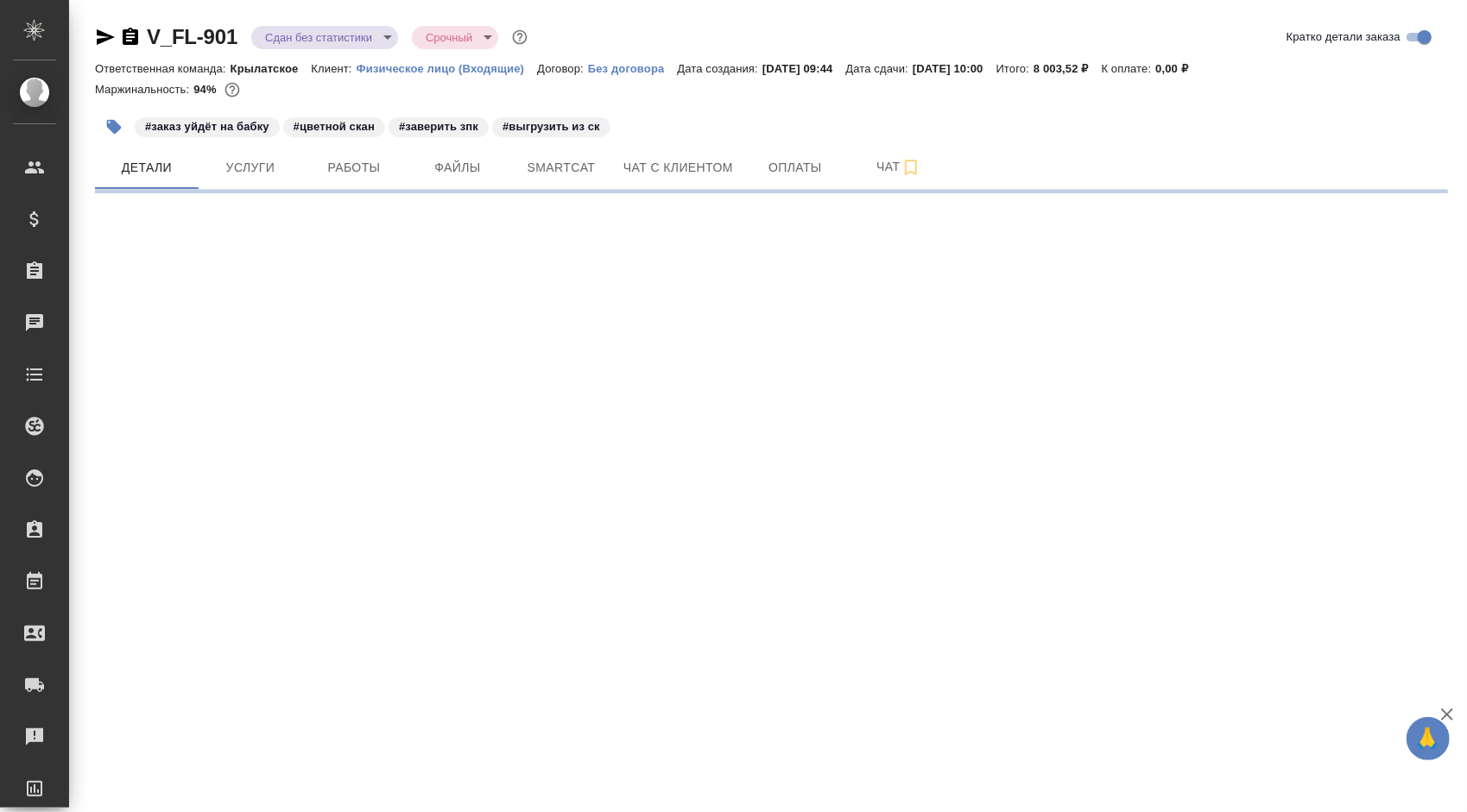
select select "RU"
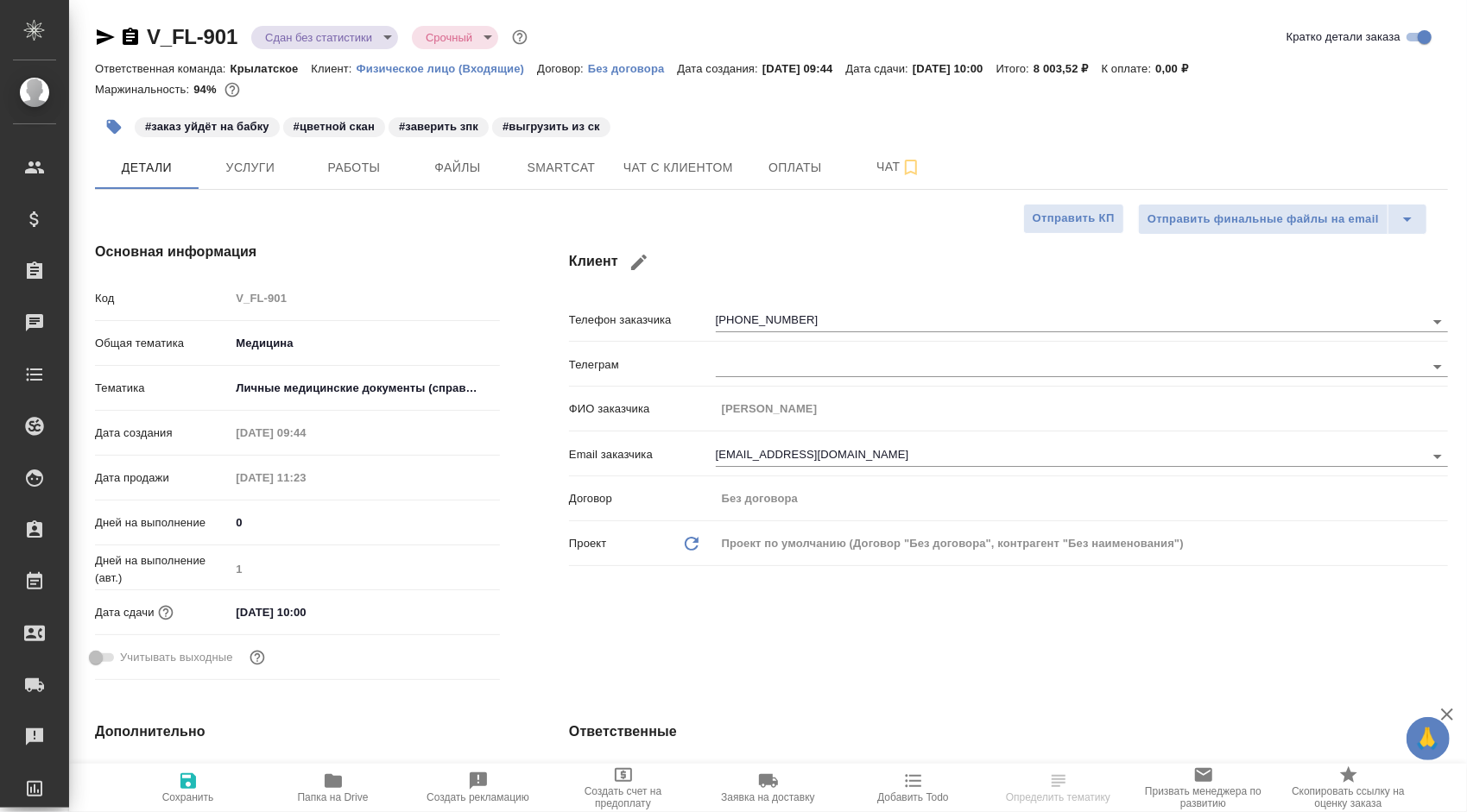
type textarea "x"
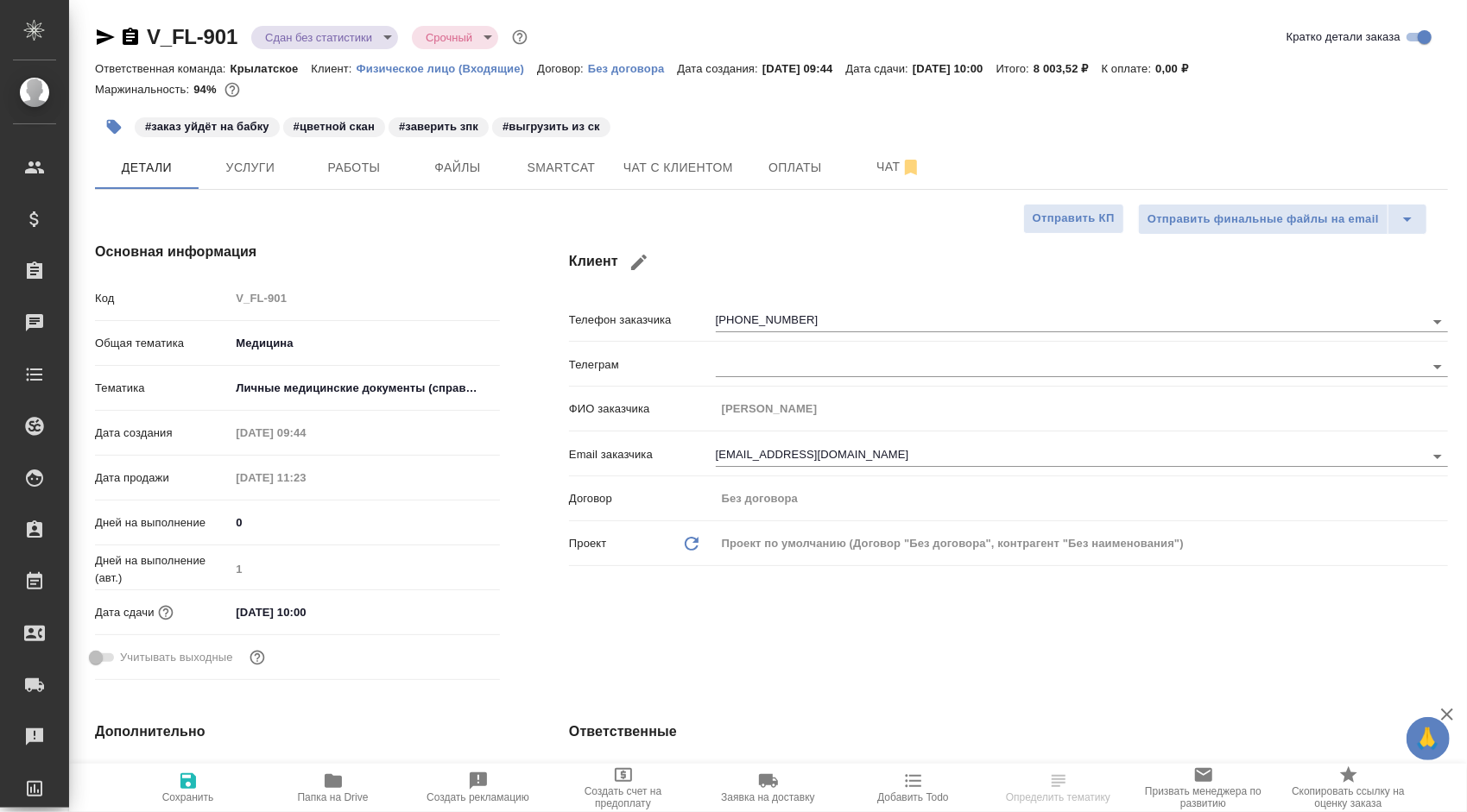
type textarea "x"
click at [349, 178] on button "Работы" at bounding box center [354, 167] width 104 height 43
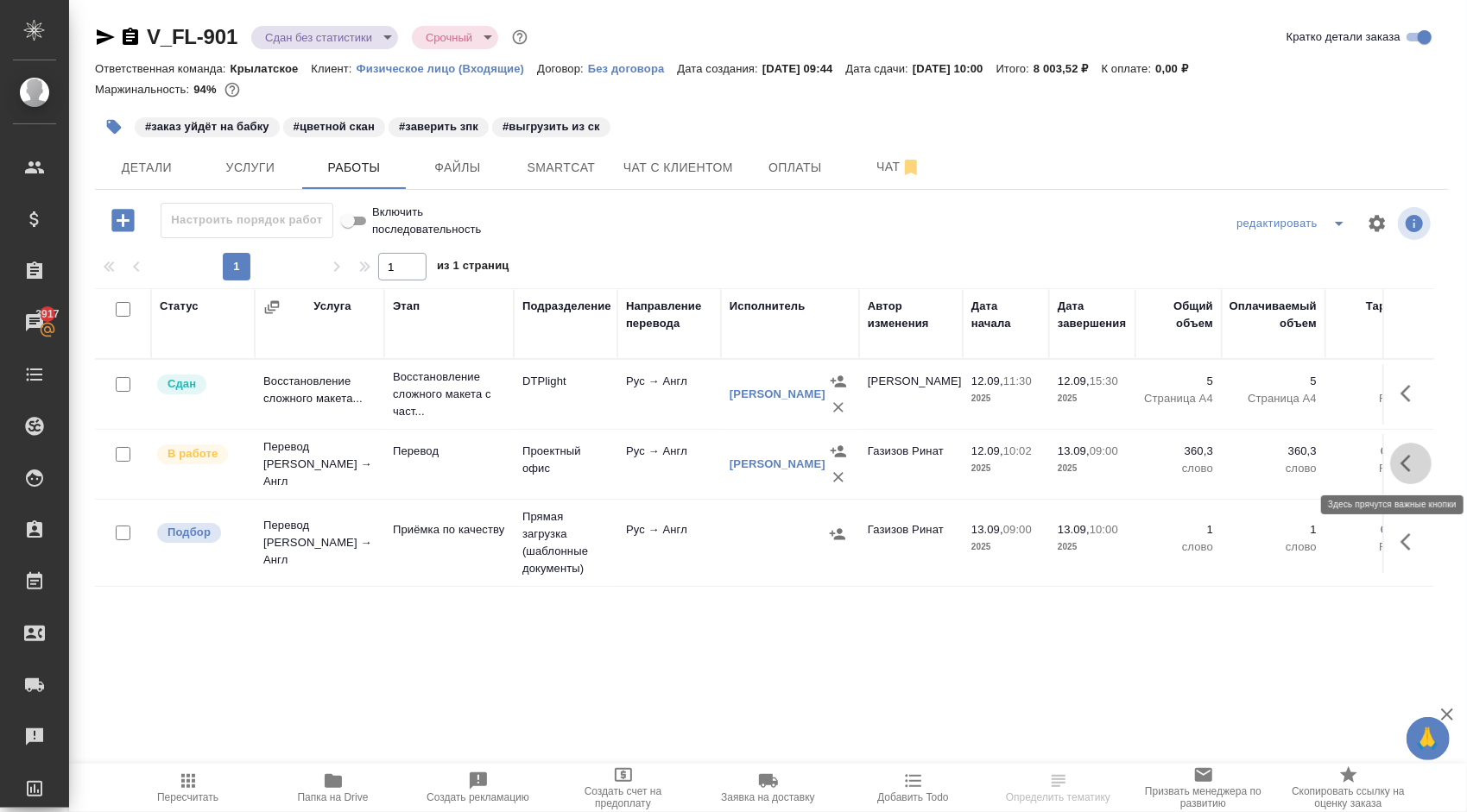
click at [1423, 466] on button "button" at bounding box center [1410, 463] width 41 height 41
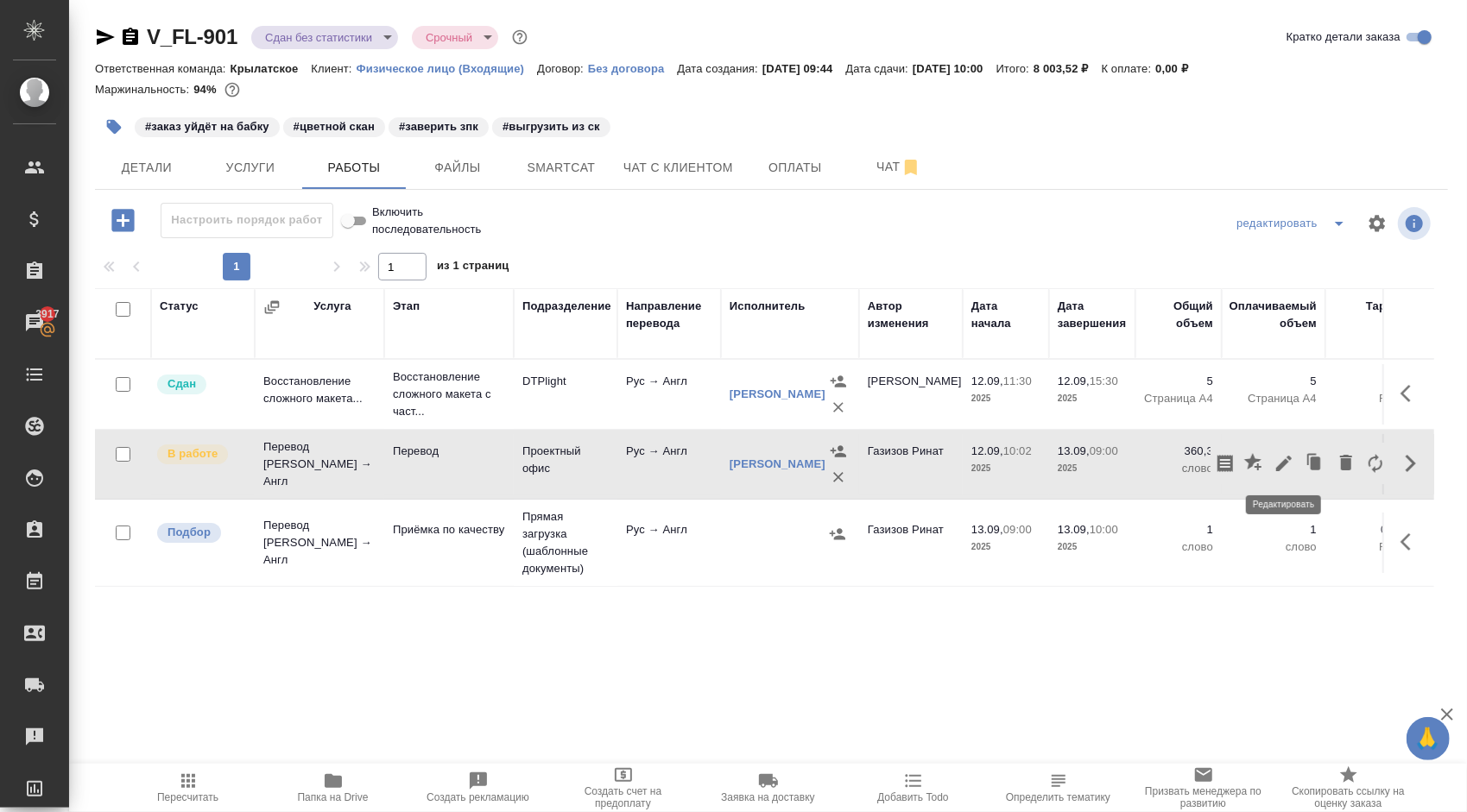
click at [1282, 464] on icon "button" at bounding box center [1284, 464] width 16 height 16
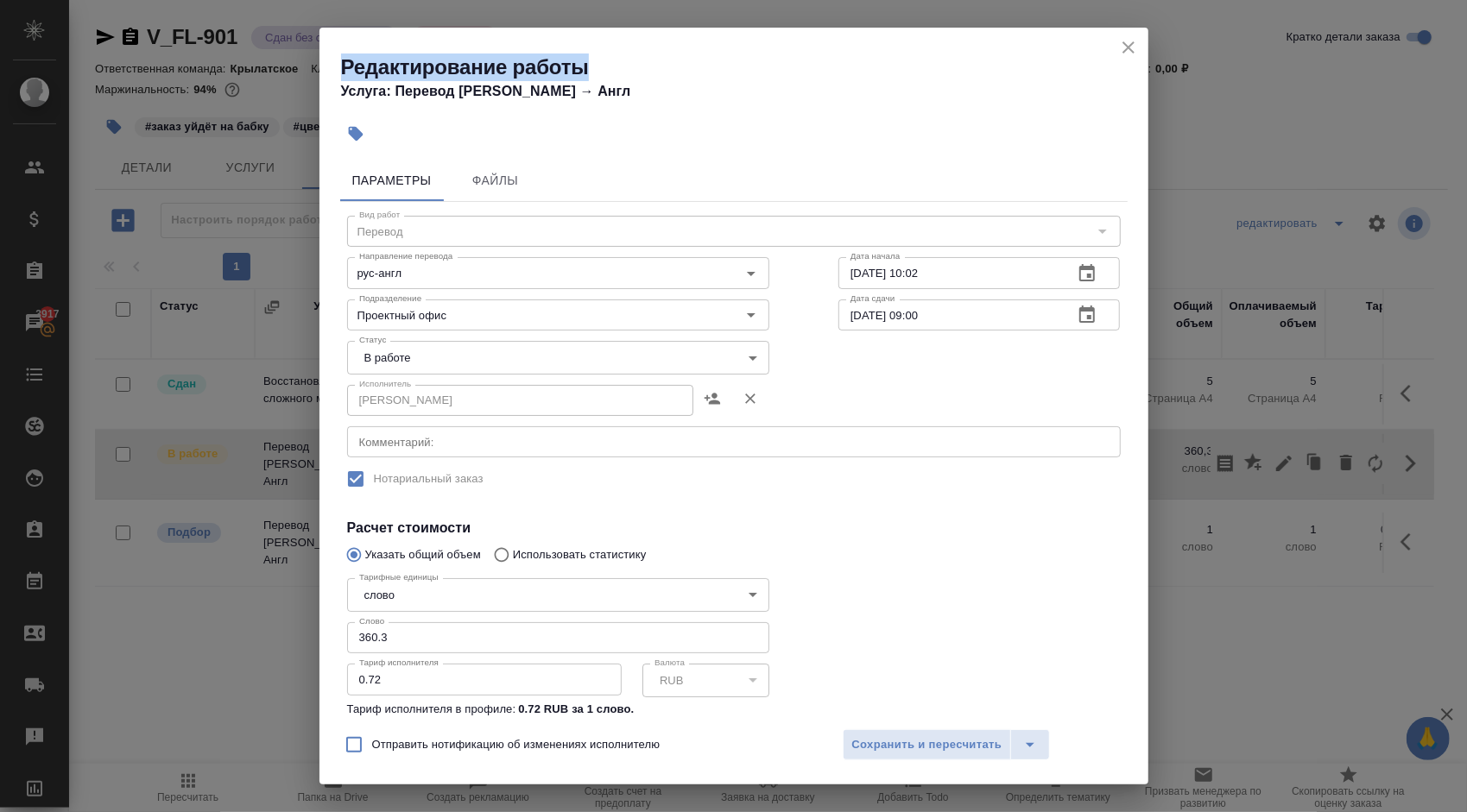
click at [1139, 52] on div "Редактирование работы Услуга: Перевод Стандарт Рус → Англ" at bounding box center [733, 70] width 829 height 87
drag, startPoint x: 1139, startPoint y: 52, endPoint x: 1131, endPoint y: 51, distance: 8.1
click at [1131, 51] on icon "close" at bounding box center [1129, 47] width 21 height 21
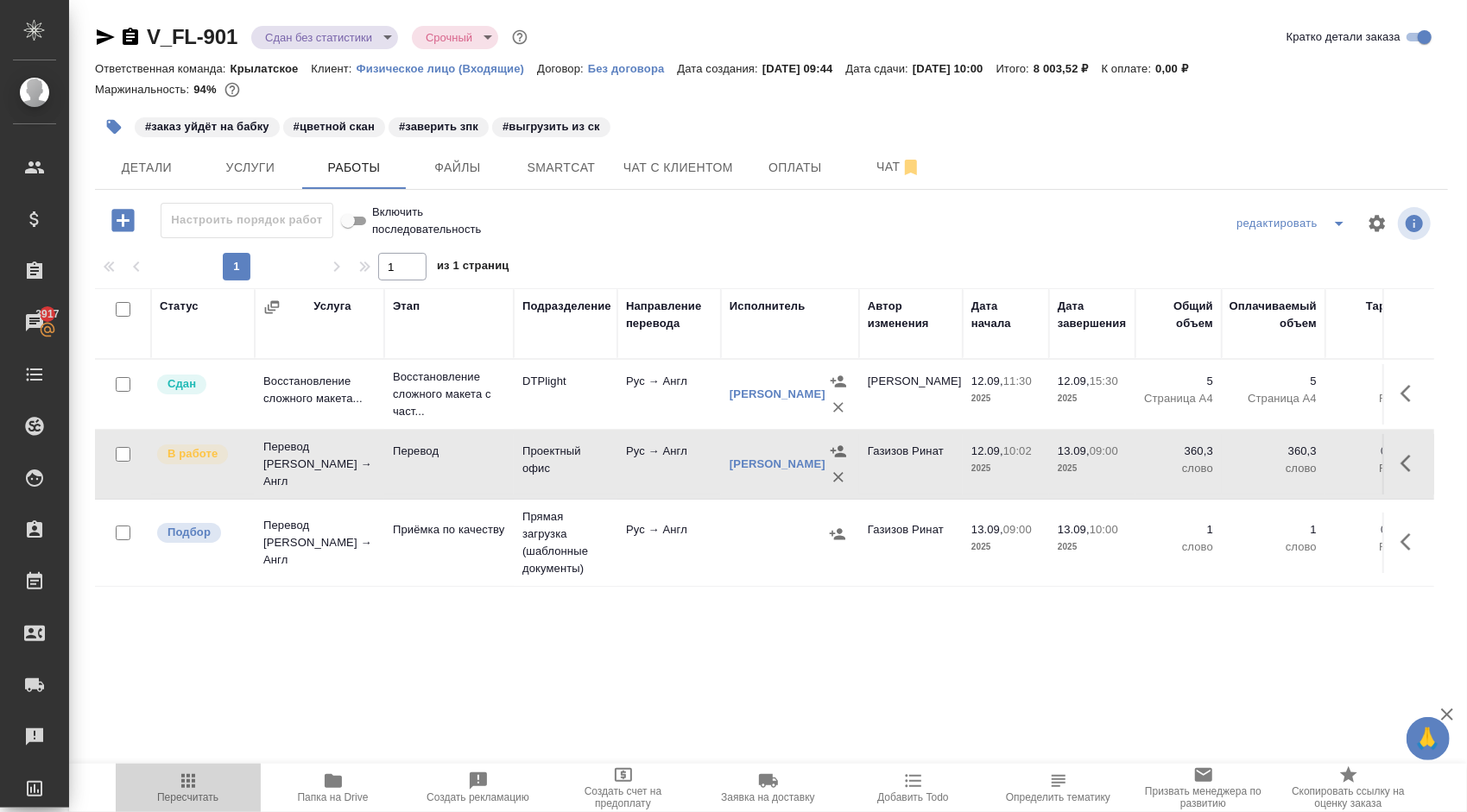
click at [185, 782] on icon "button" at bounding box center [188, 781] width 21 height 21
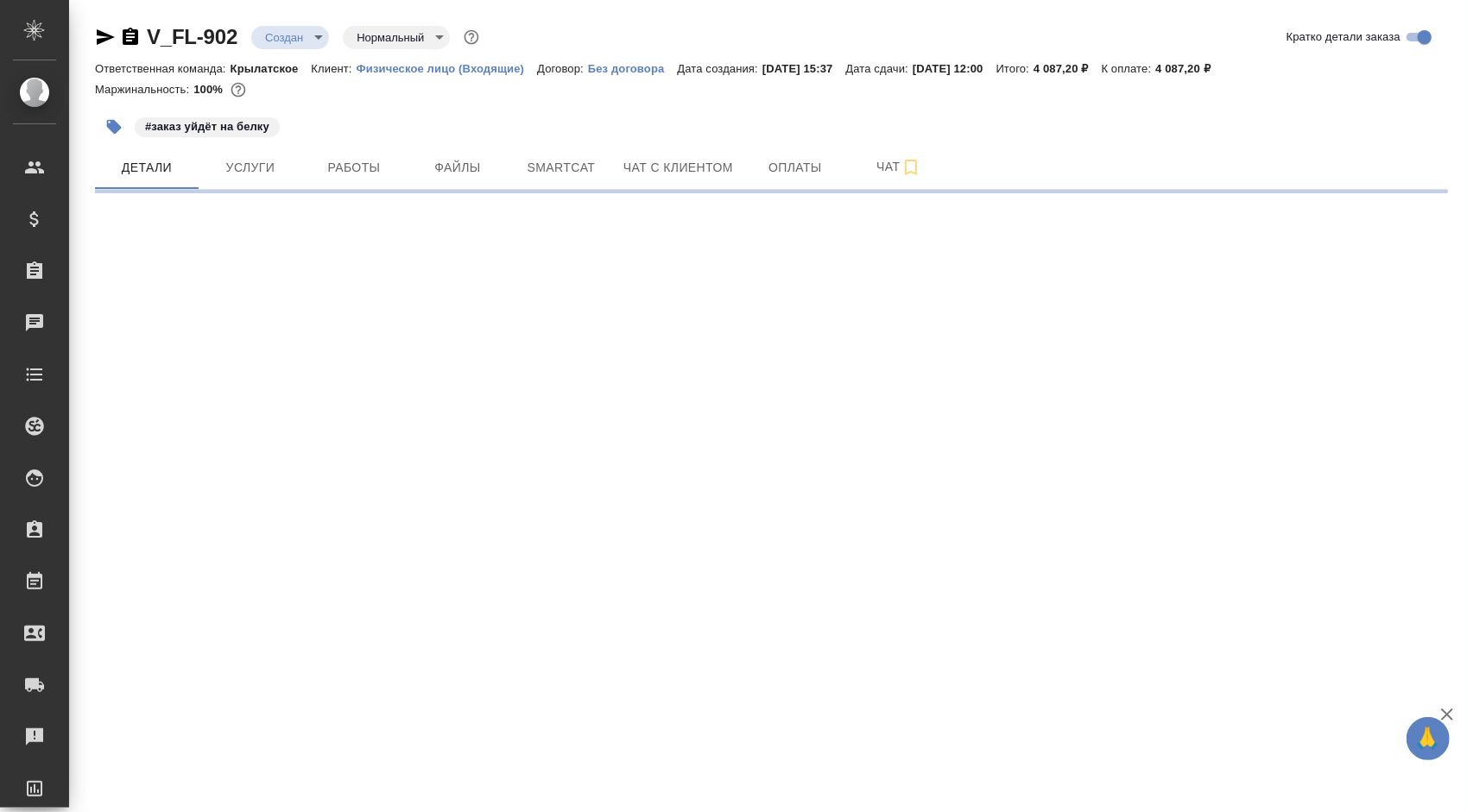
select select "RU"
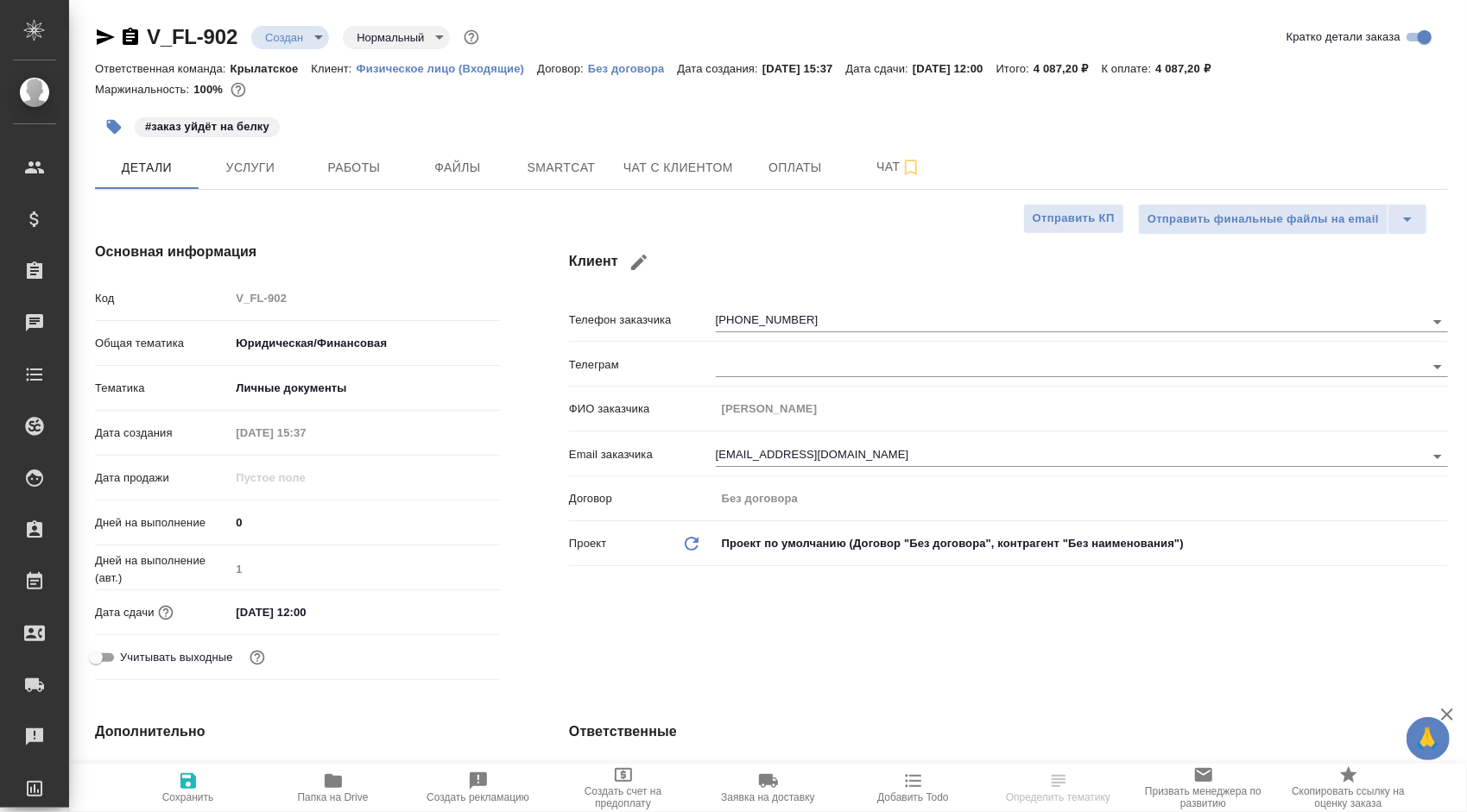
type textarea "x"
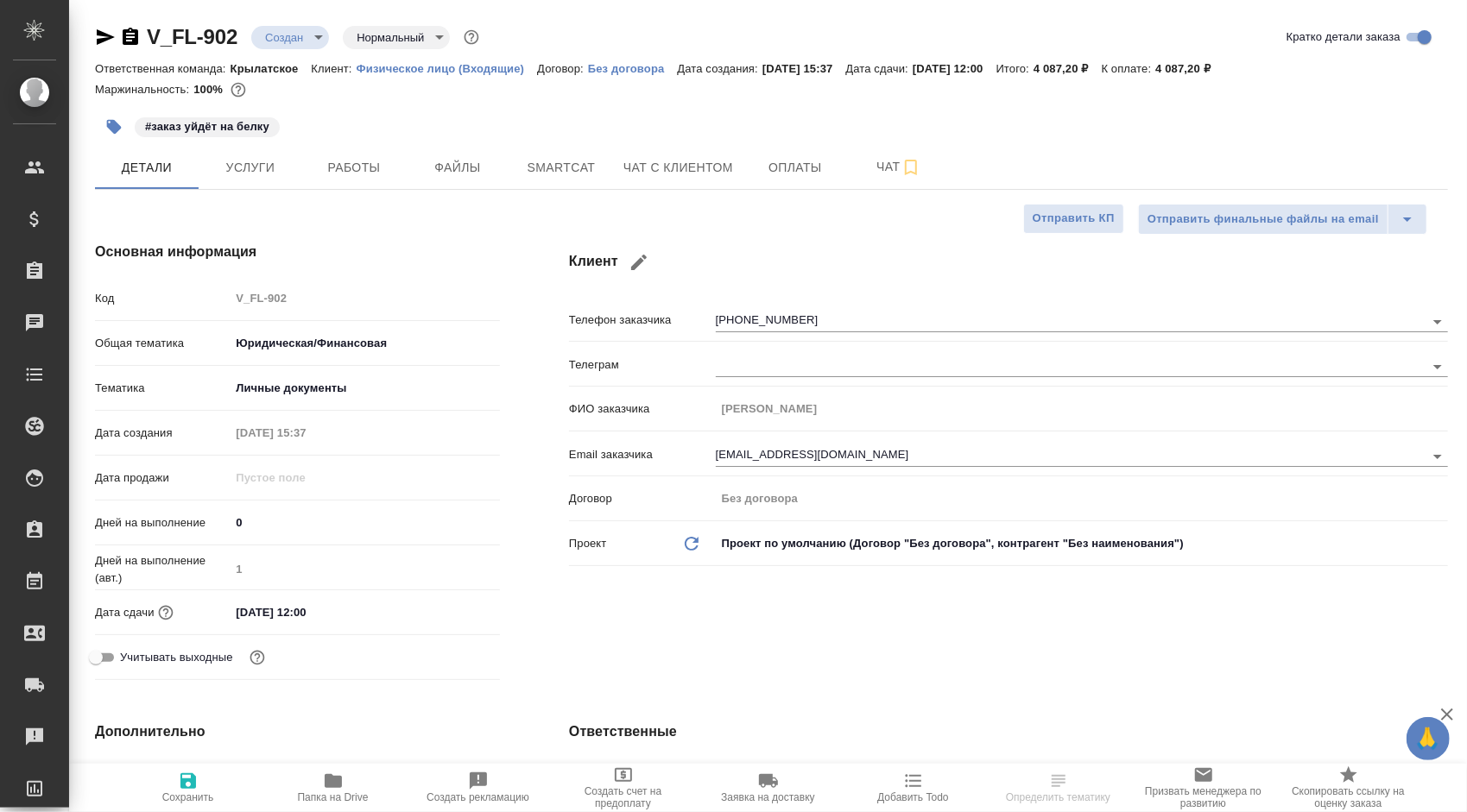
type textarea "x"
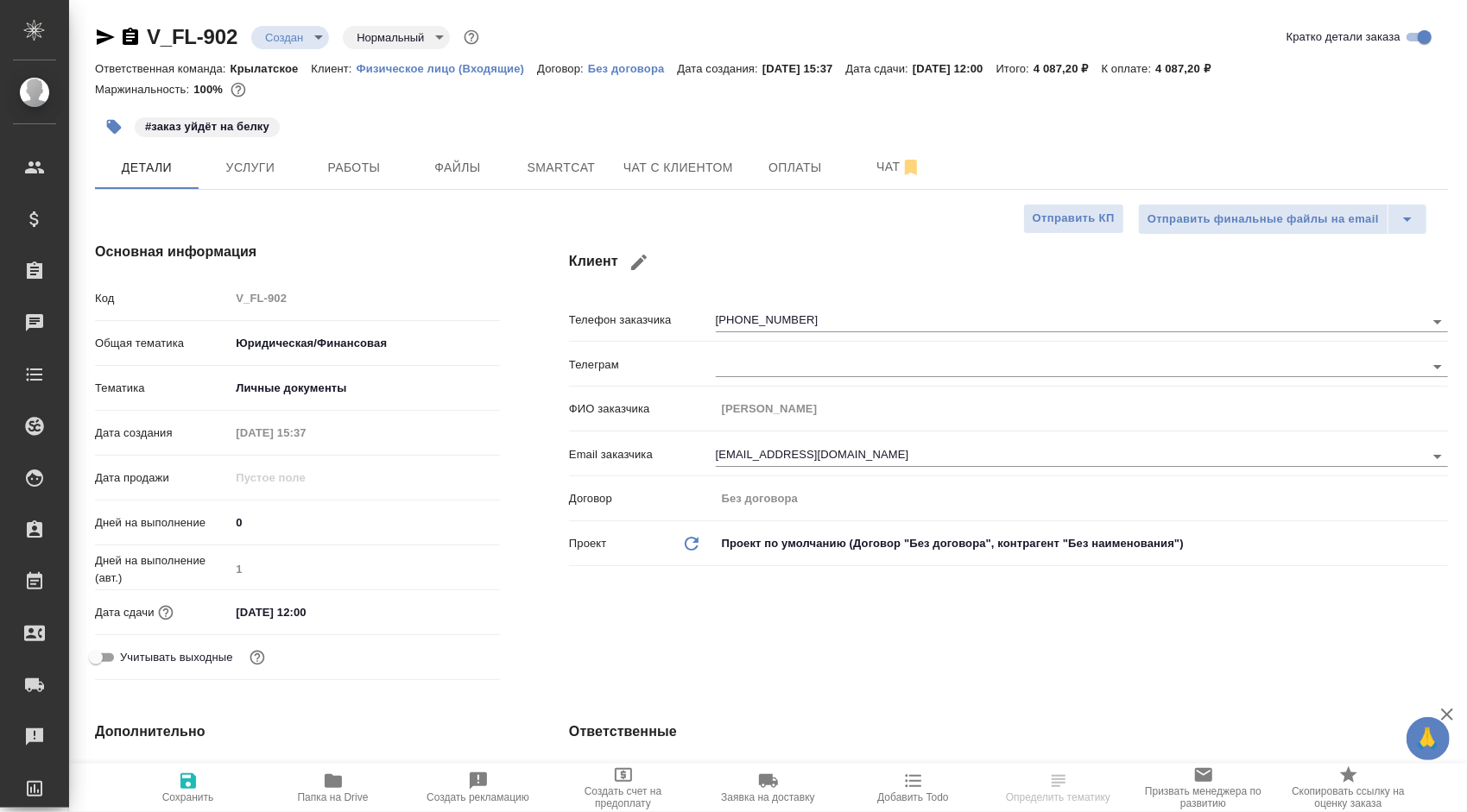
type textarea "x"
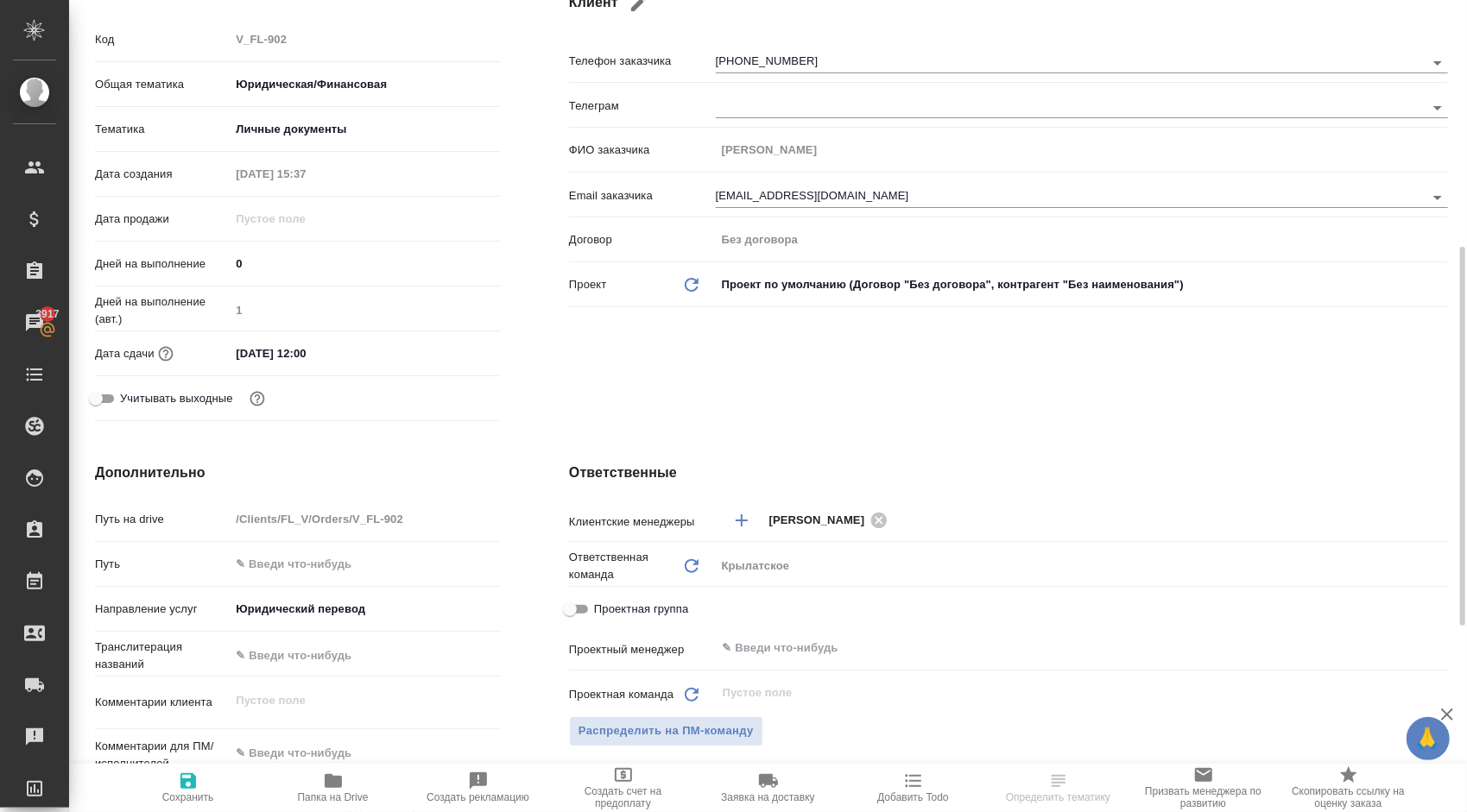
scroll to position [691, 0]
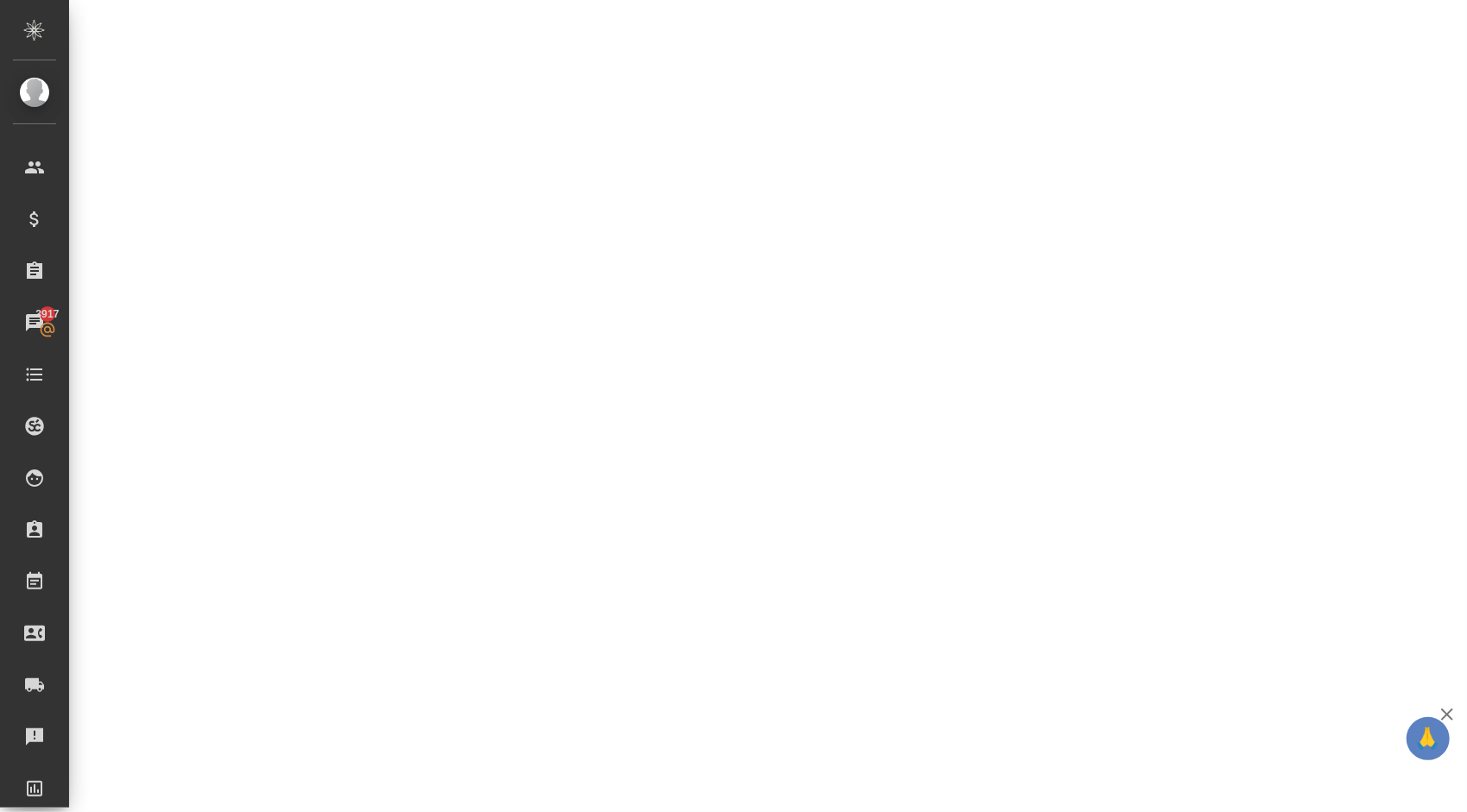
select select "RU"
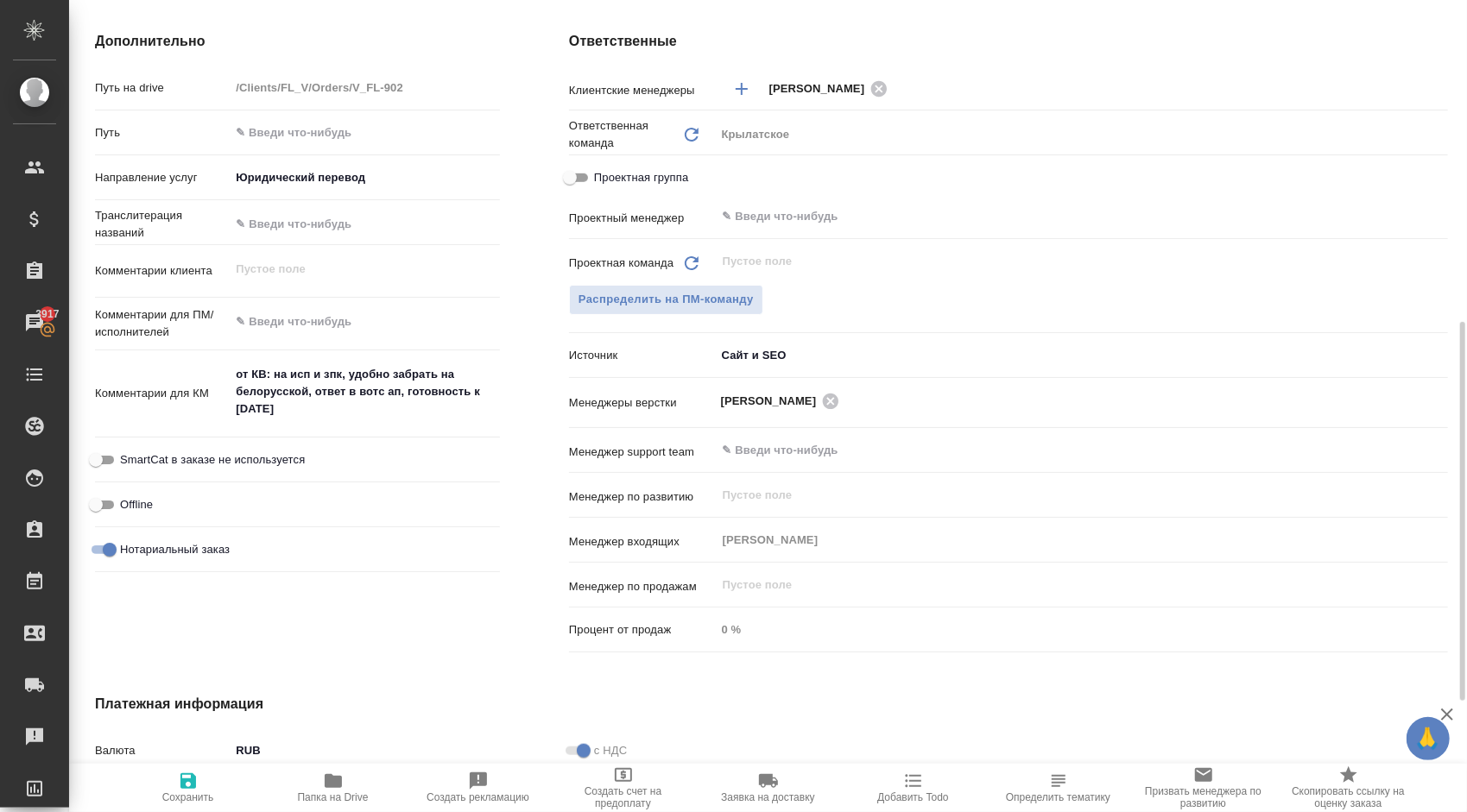
type textarea "x"
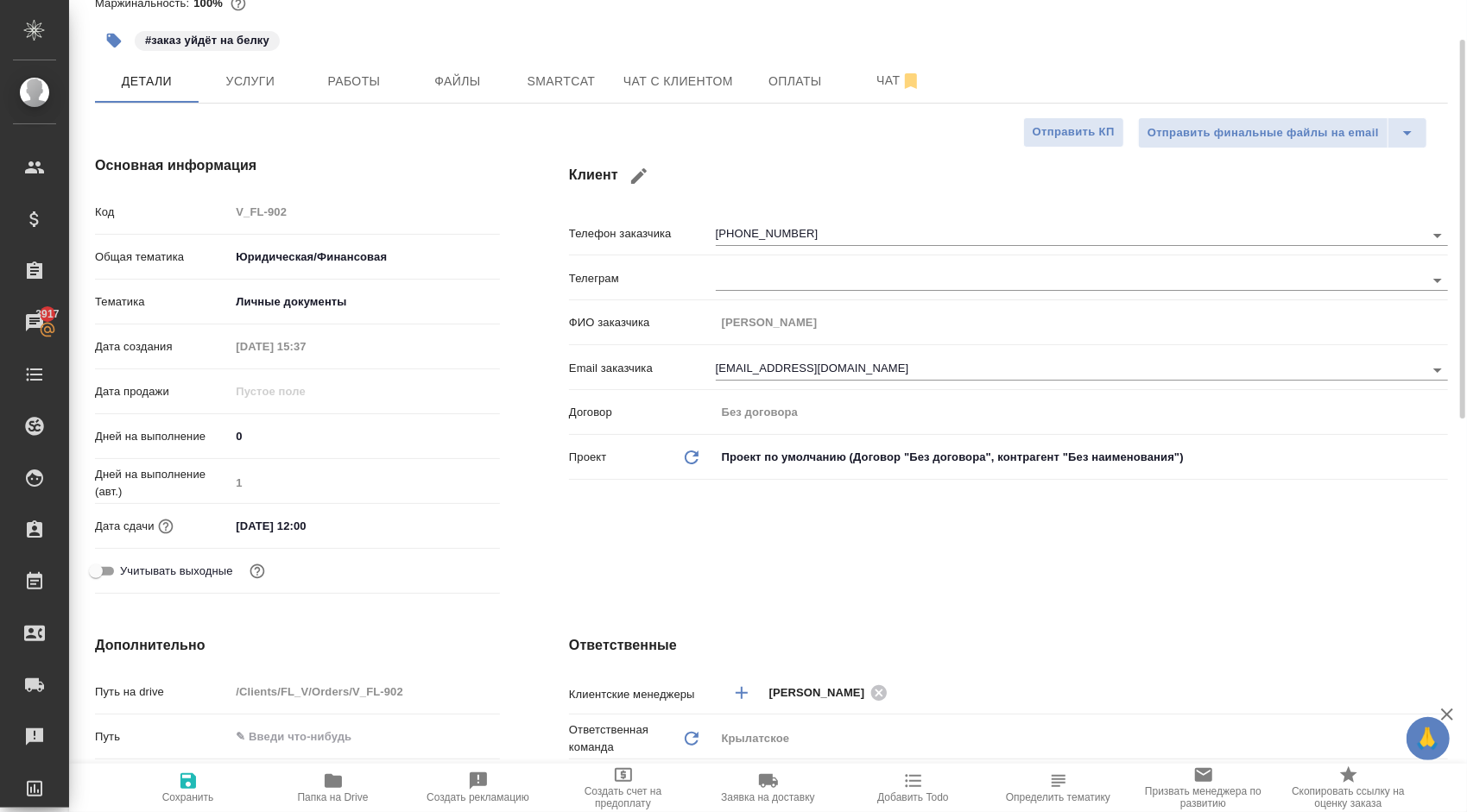
scroll to position [0, 0]
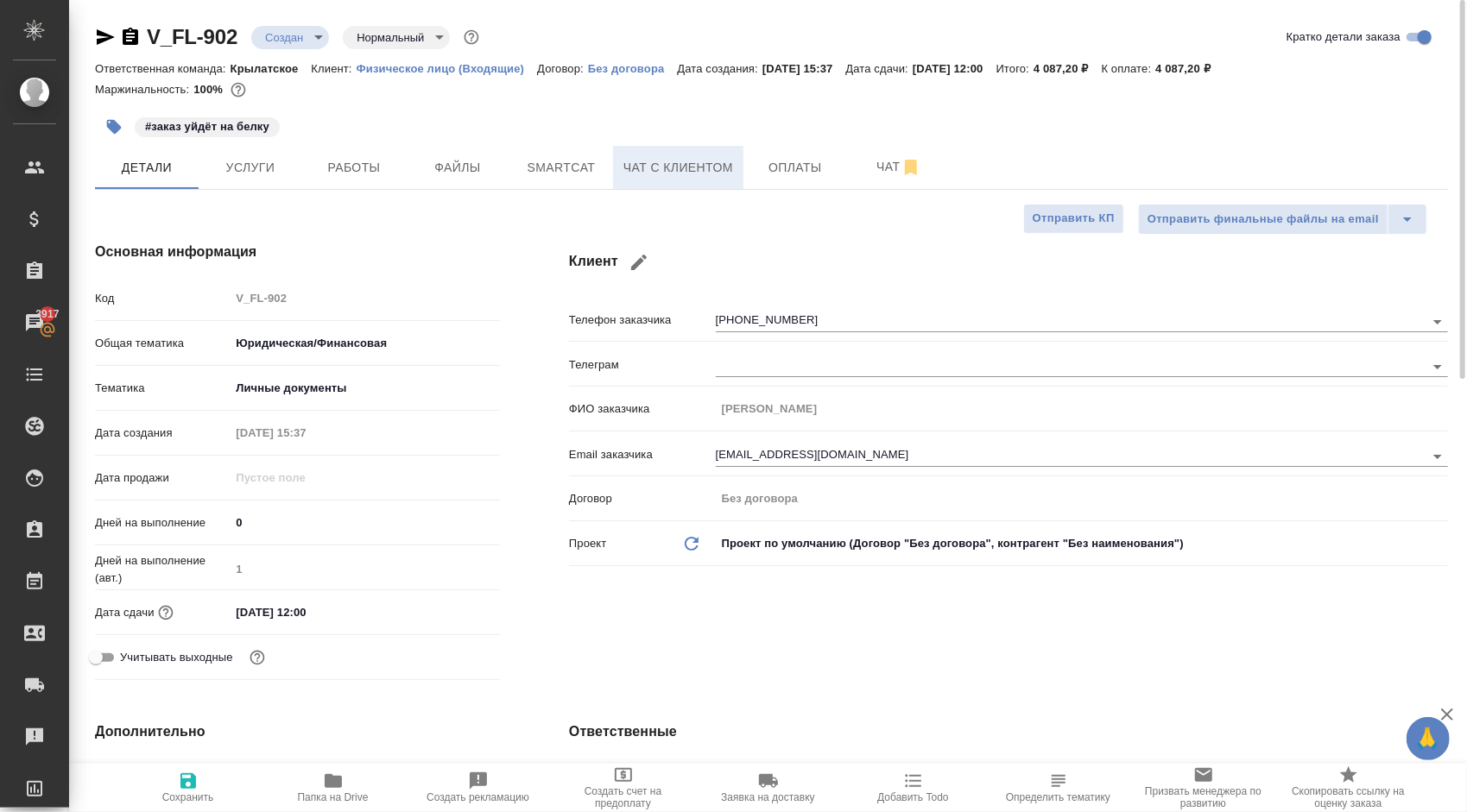
click at [662, 177] on span "Чат с клиентом" at bounding box center [678, 168] width 110 height 22
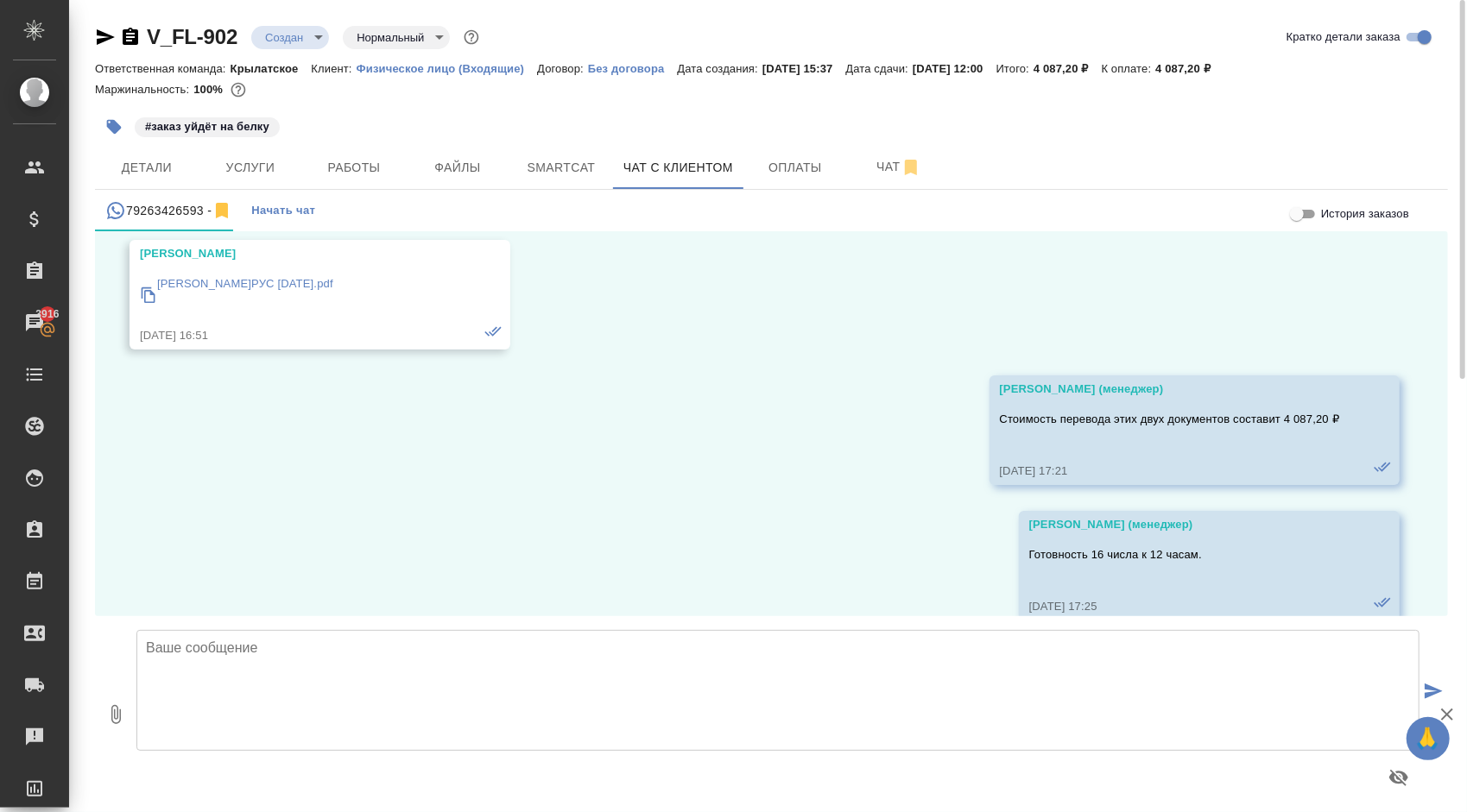
scroll to position [2031, 0]
click at [323, 37] on body "🙏 .cls-1 fill:#fff; AWATERA [PERSON_NAME] Спецификации Заказы 3916 Чаты Todo Пр…" at bounding box center [733, 406] width 1467 height 812
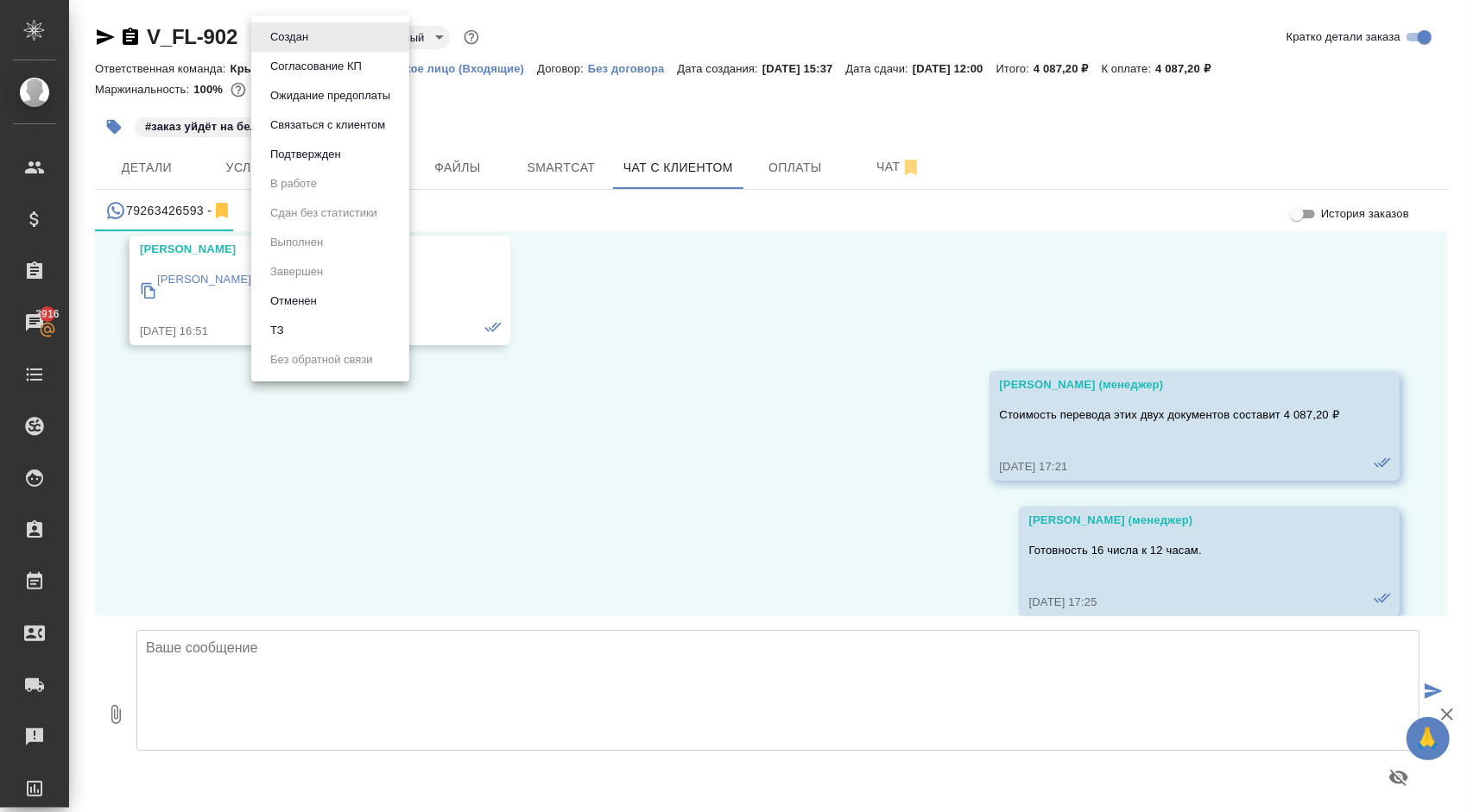
click at [348, 95] on button "Ожидание предоплаты" at bounding box center [330, 96] width 130 height 19
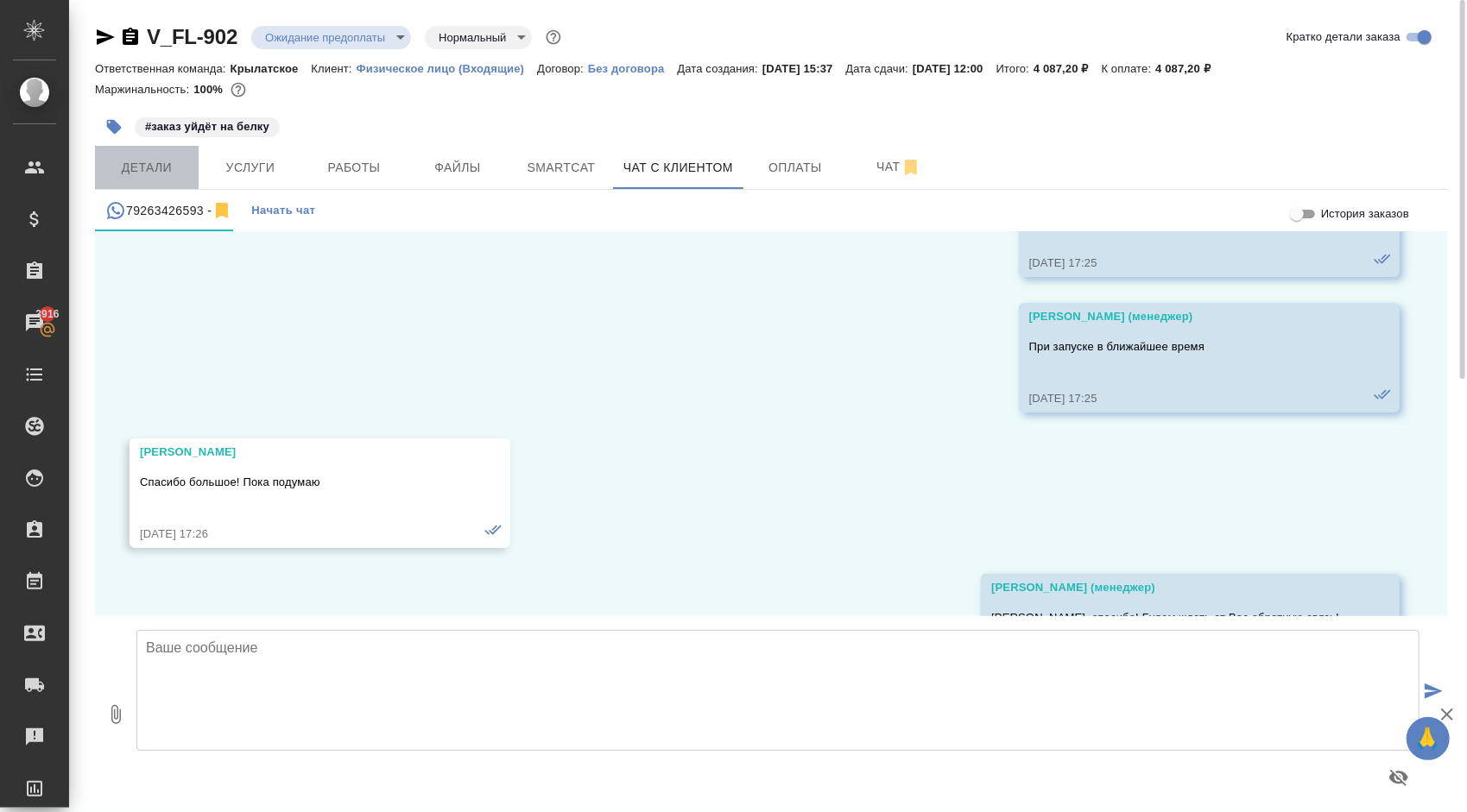
scroll to position [2462, 0]
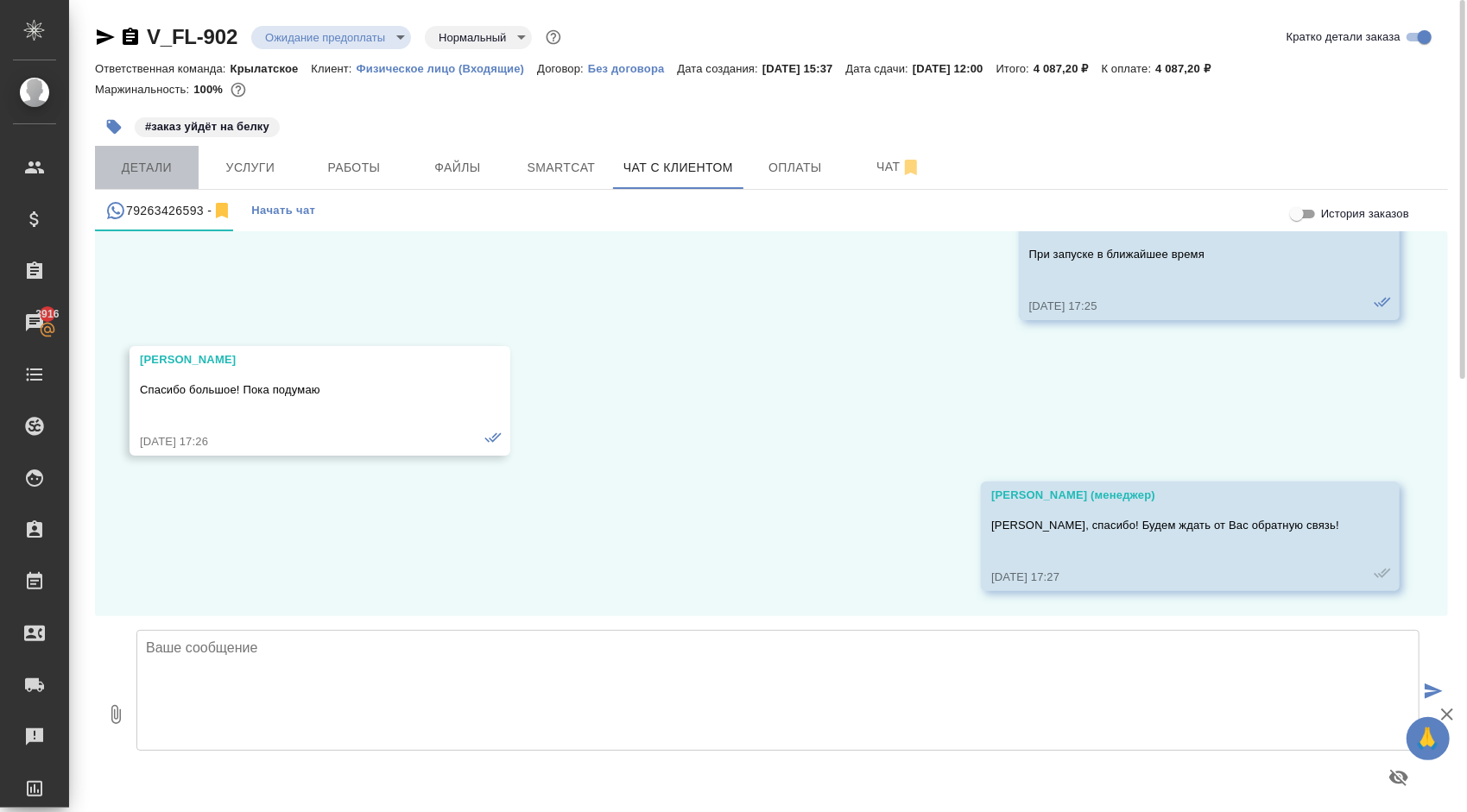
click at [183, 161] on span "Детали" at bounding box center [147, 168] width 83 height 22
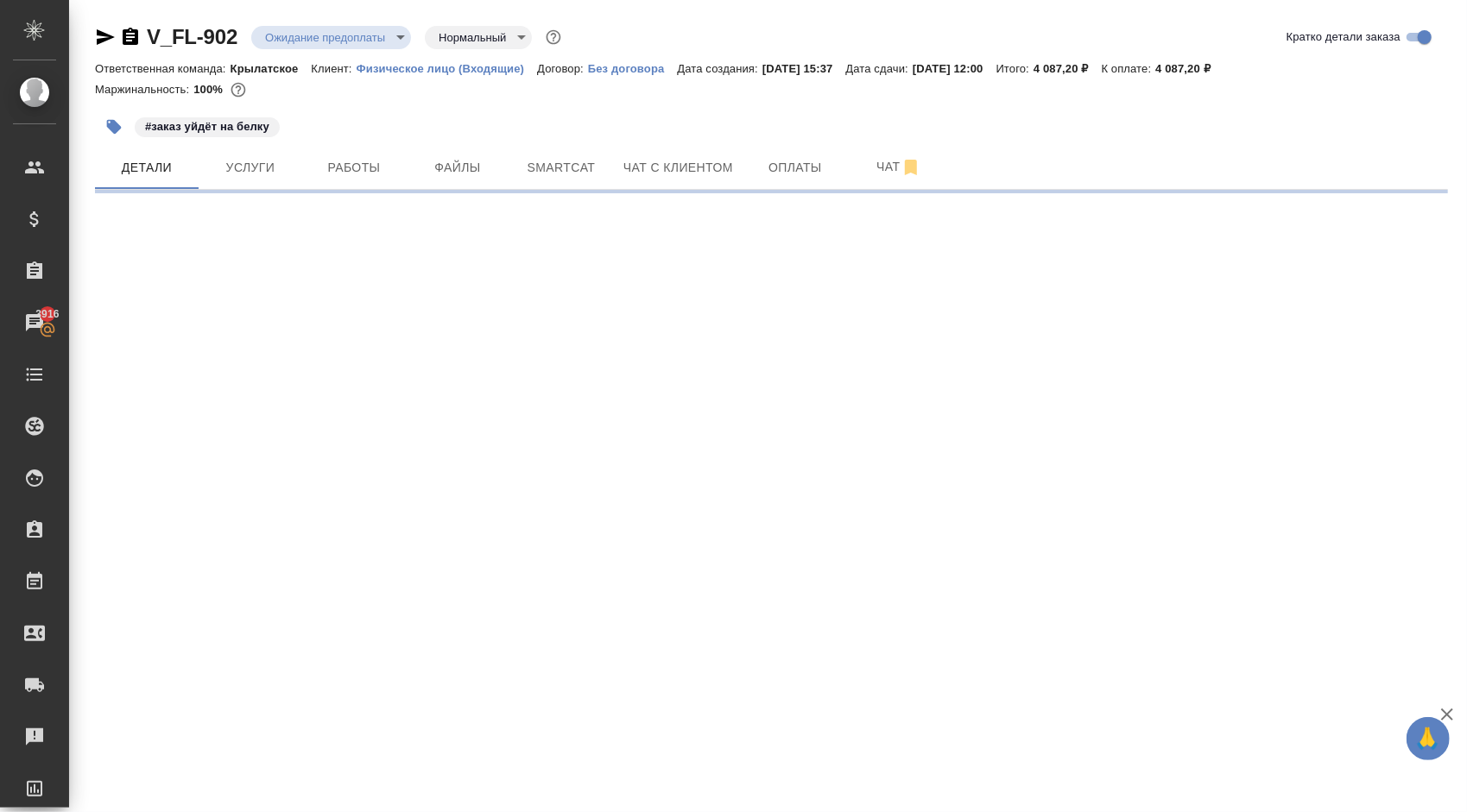
select select "RU"
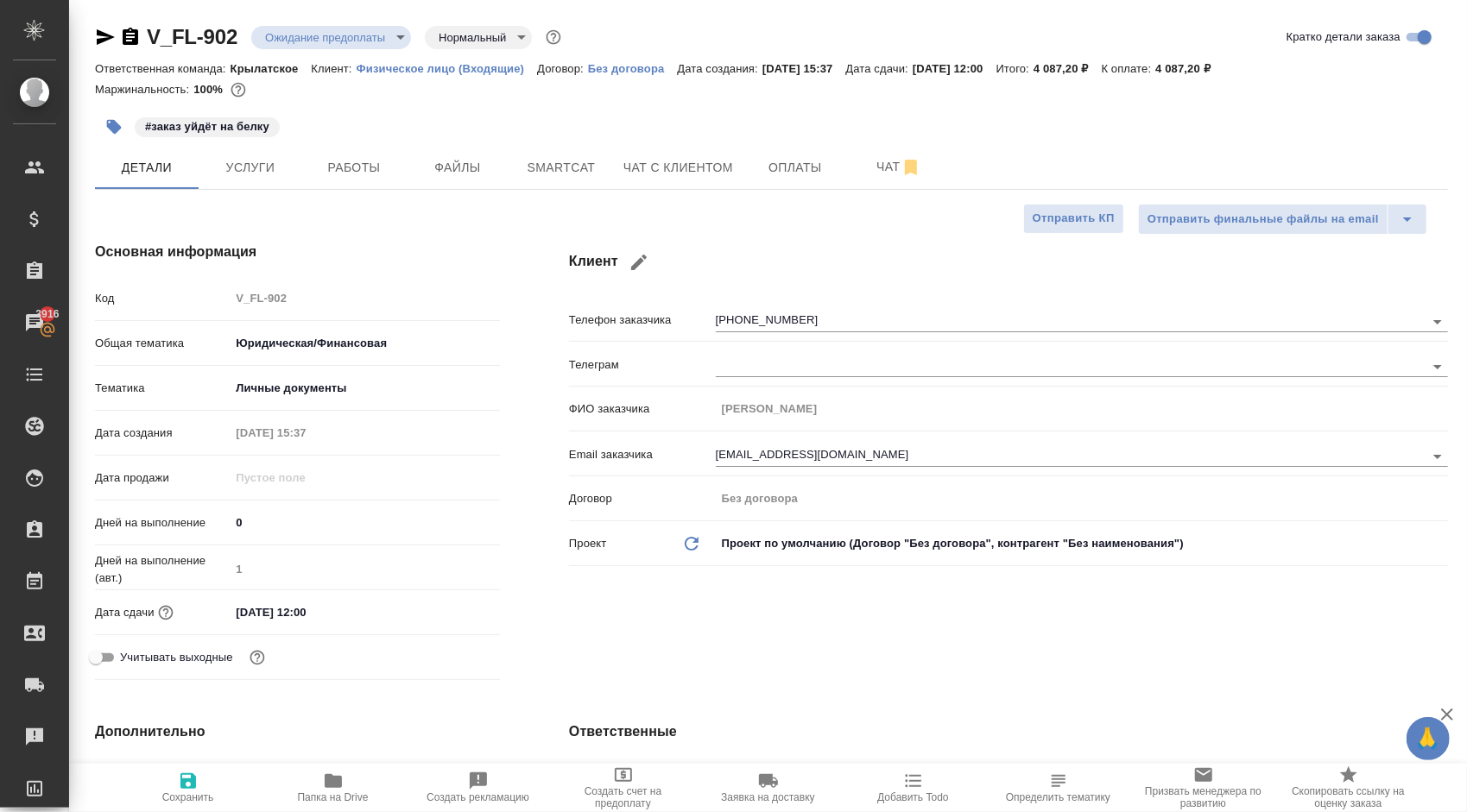
type textarea "x"
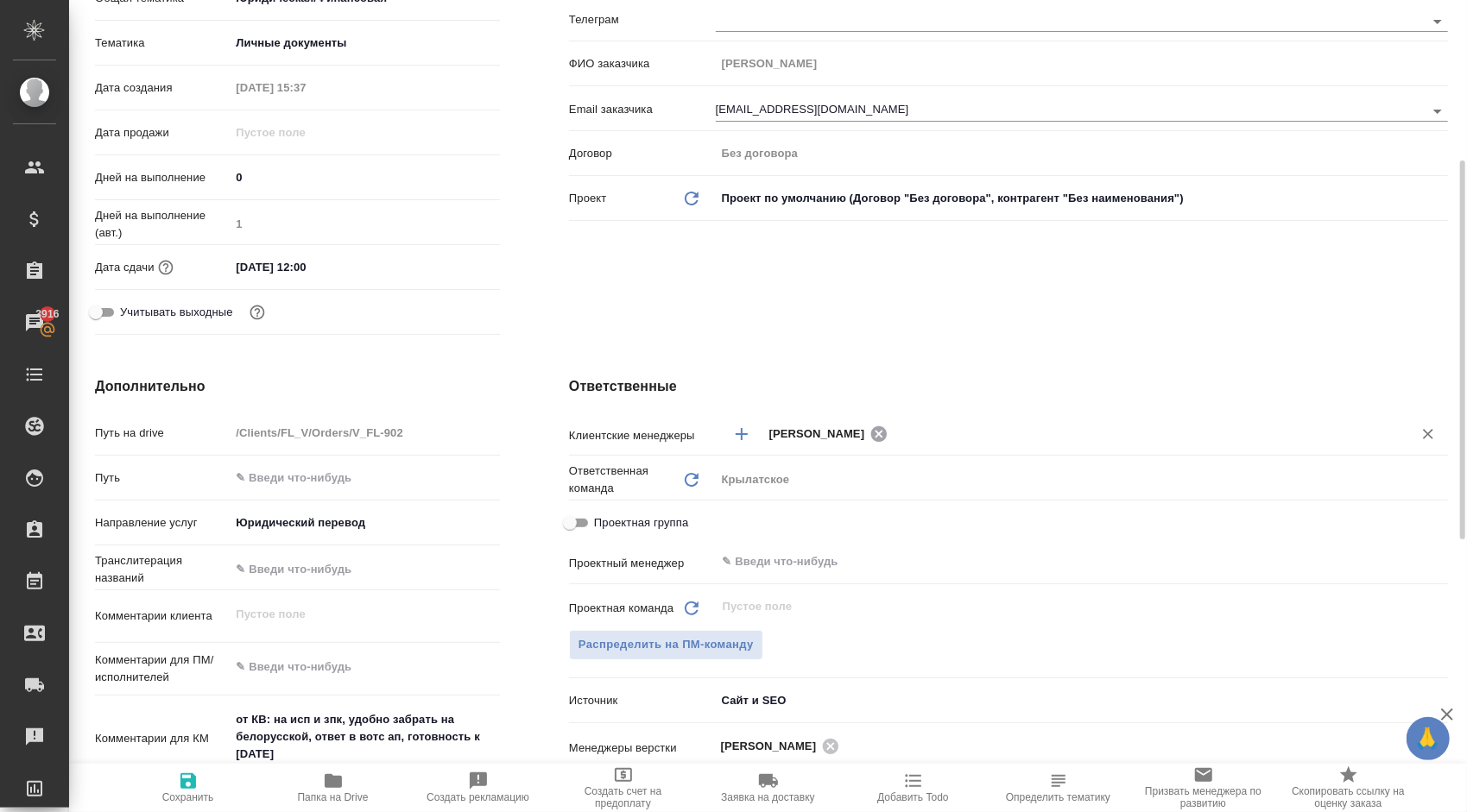
click at [877, 433] on icon at bounding box center [879, 433] width 16 height 16
type textarea "x"
click at [848, 421] on div "​" at bounding box center [1081, 432] width 732 height 31
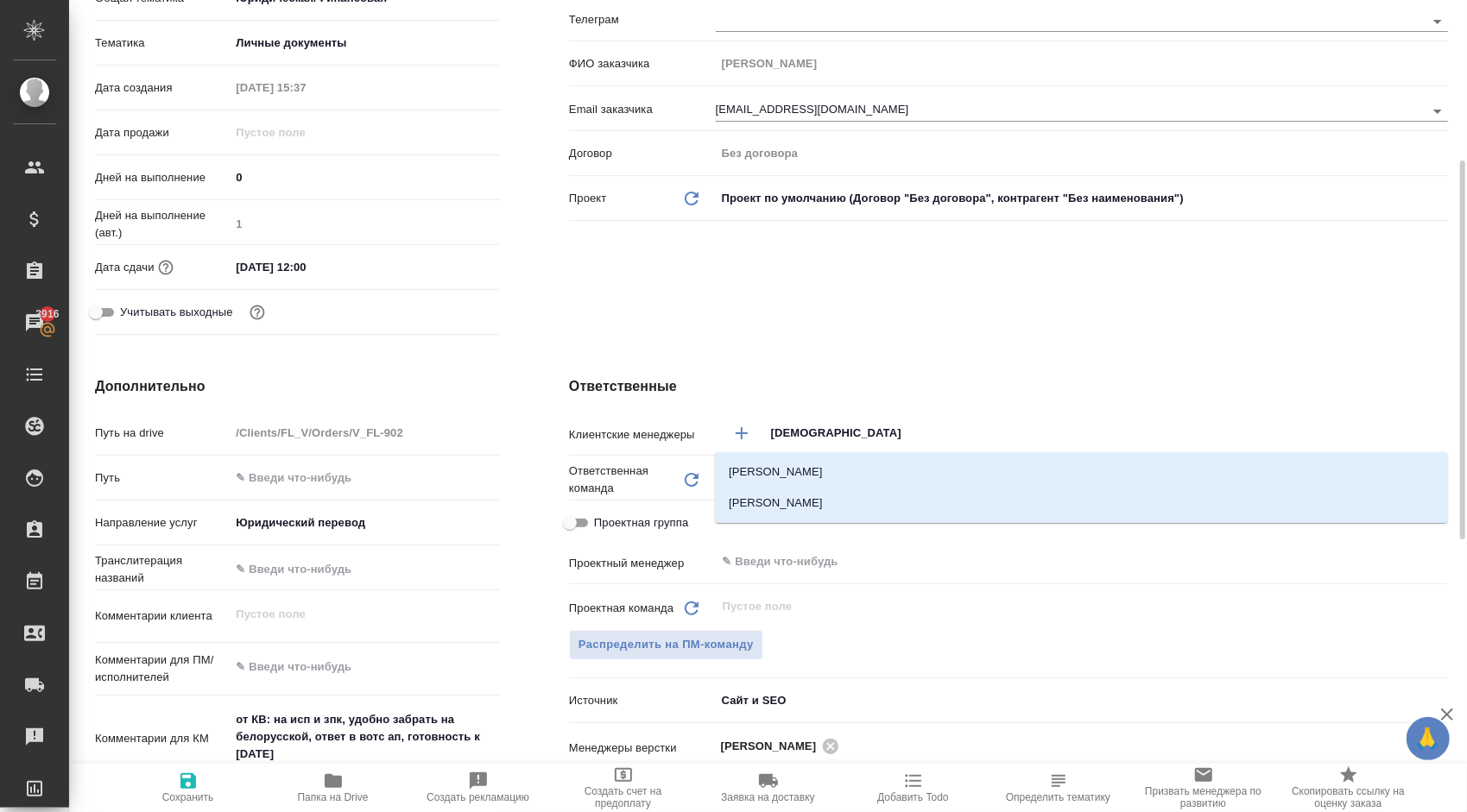
type input "[DEMOGRAPHIC_DATA]"
click at [858, 495] on li "[PERSON_NAME]" at bounding box center [1081, 503] width 733 height 31
type textarea "x"
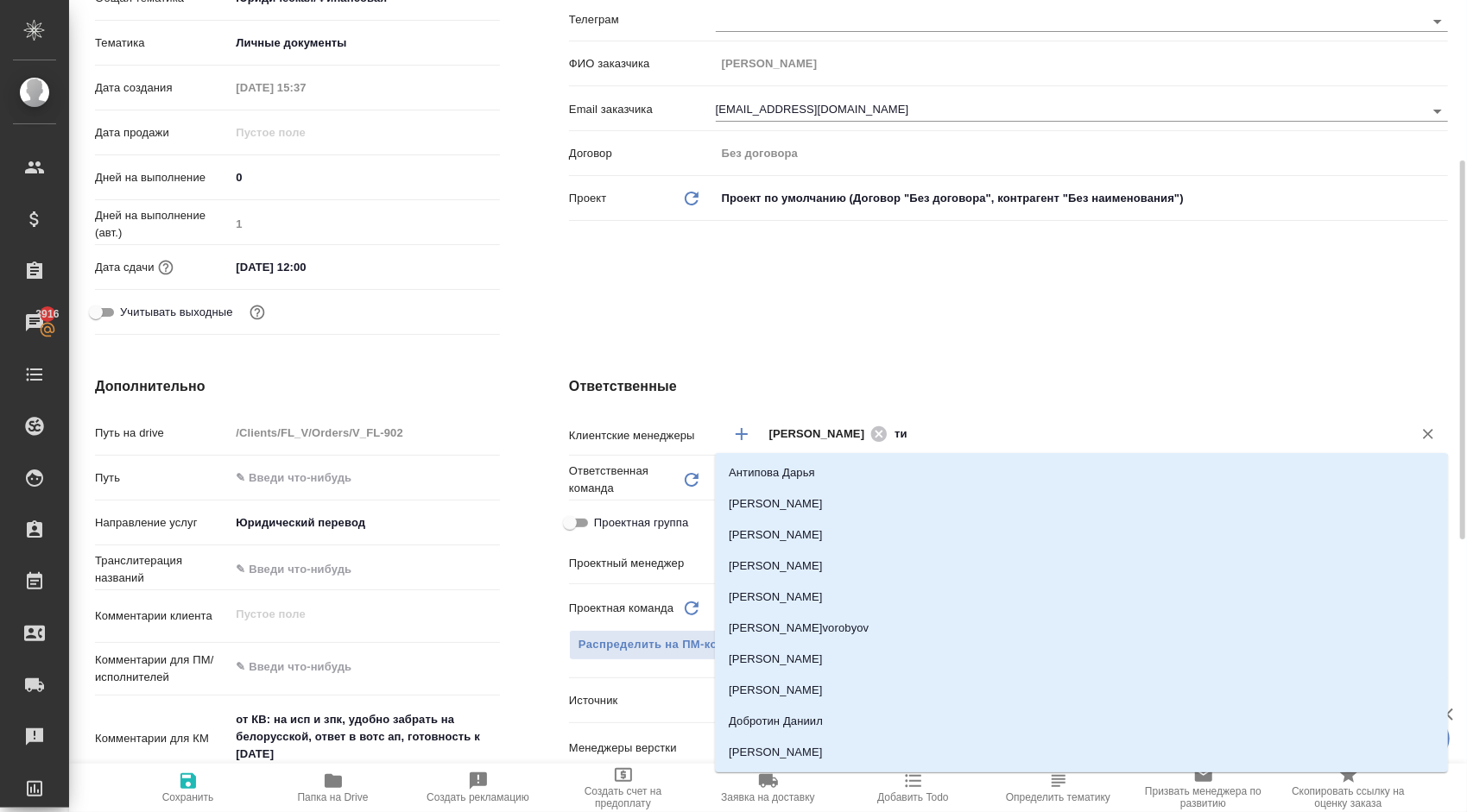
type input "тим"
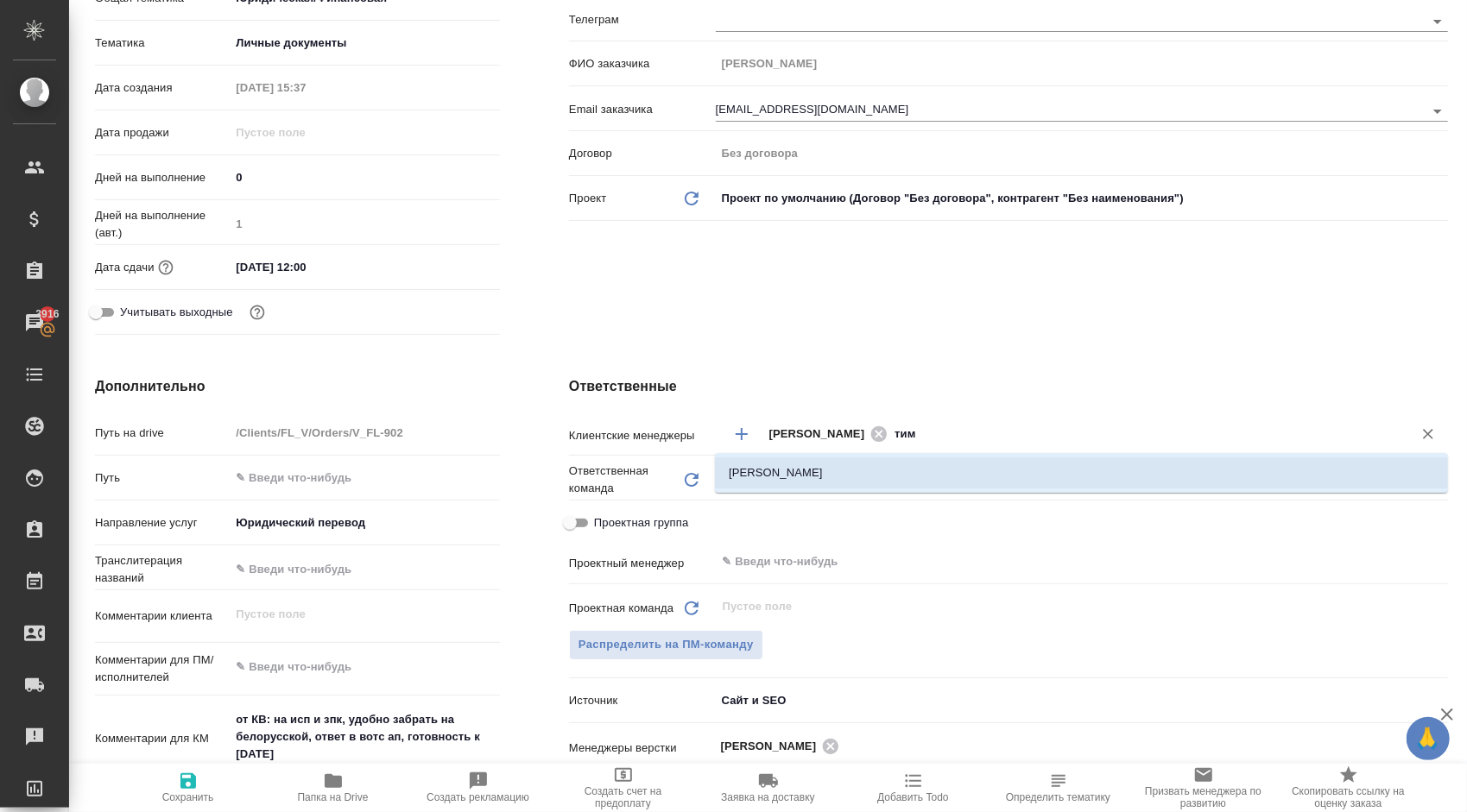
click at [877, 473] on li "[PERSON_NAME]" at bounding box center [1081, 473] width 733 height 31
type textarea "x"
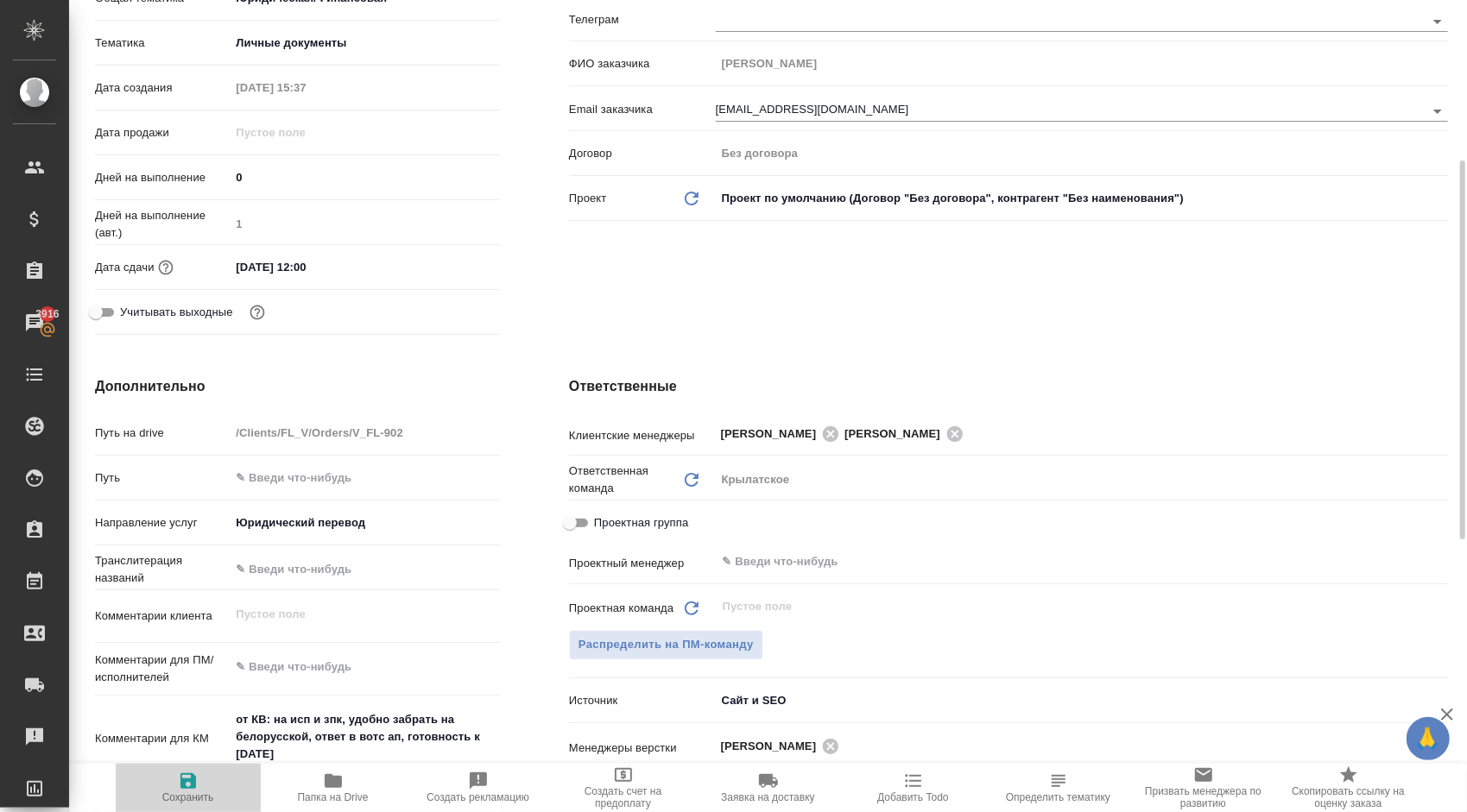
click at [175, 808] on button "Сохранить" at bounding box center [188, 787] width 145 height 48
type textarea "x"
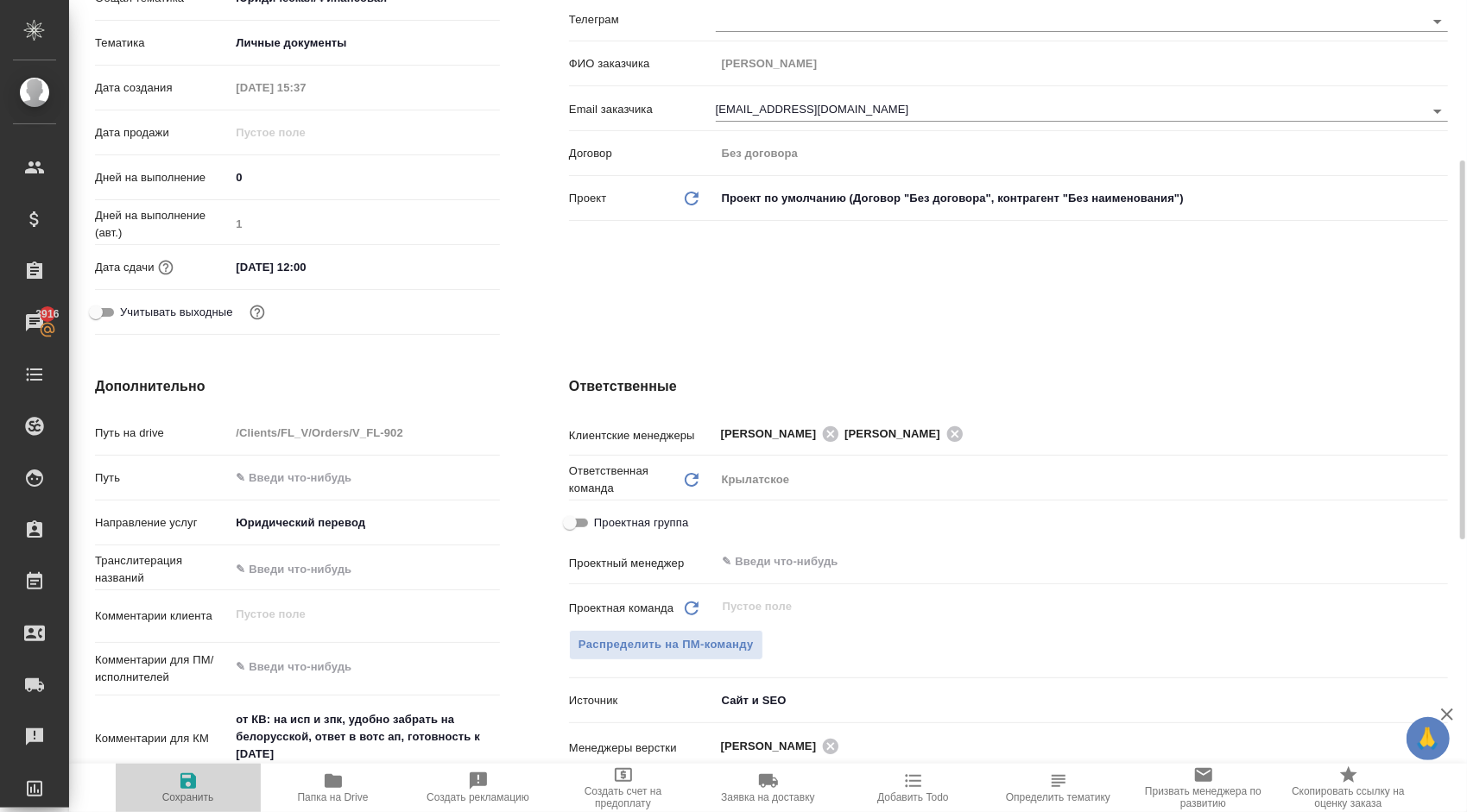
type textarea "x"
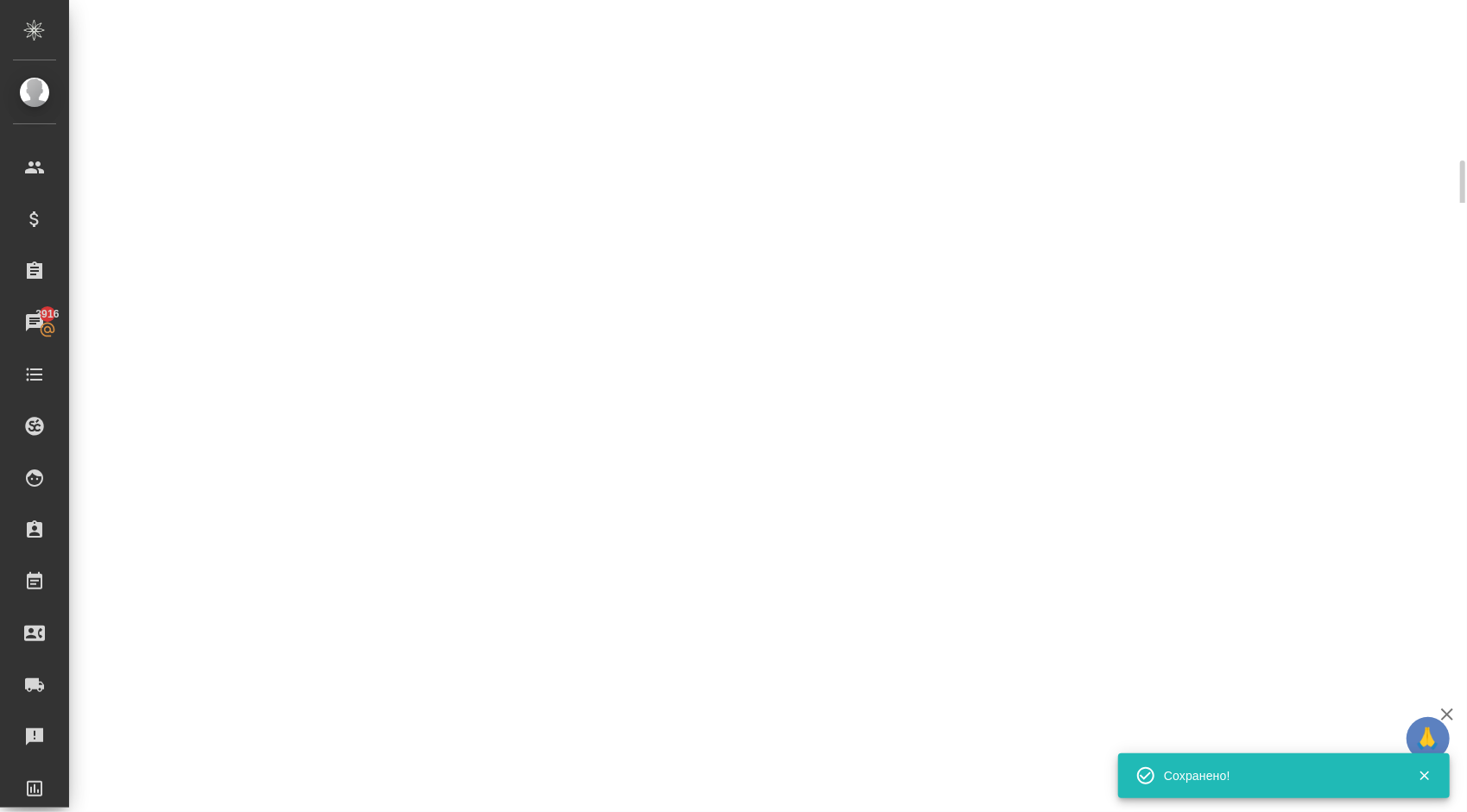
select select "RU"
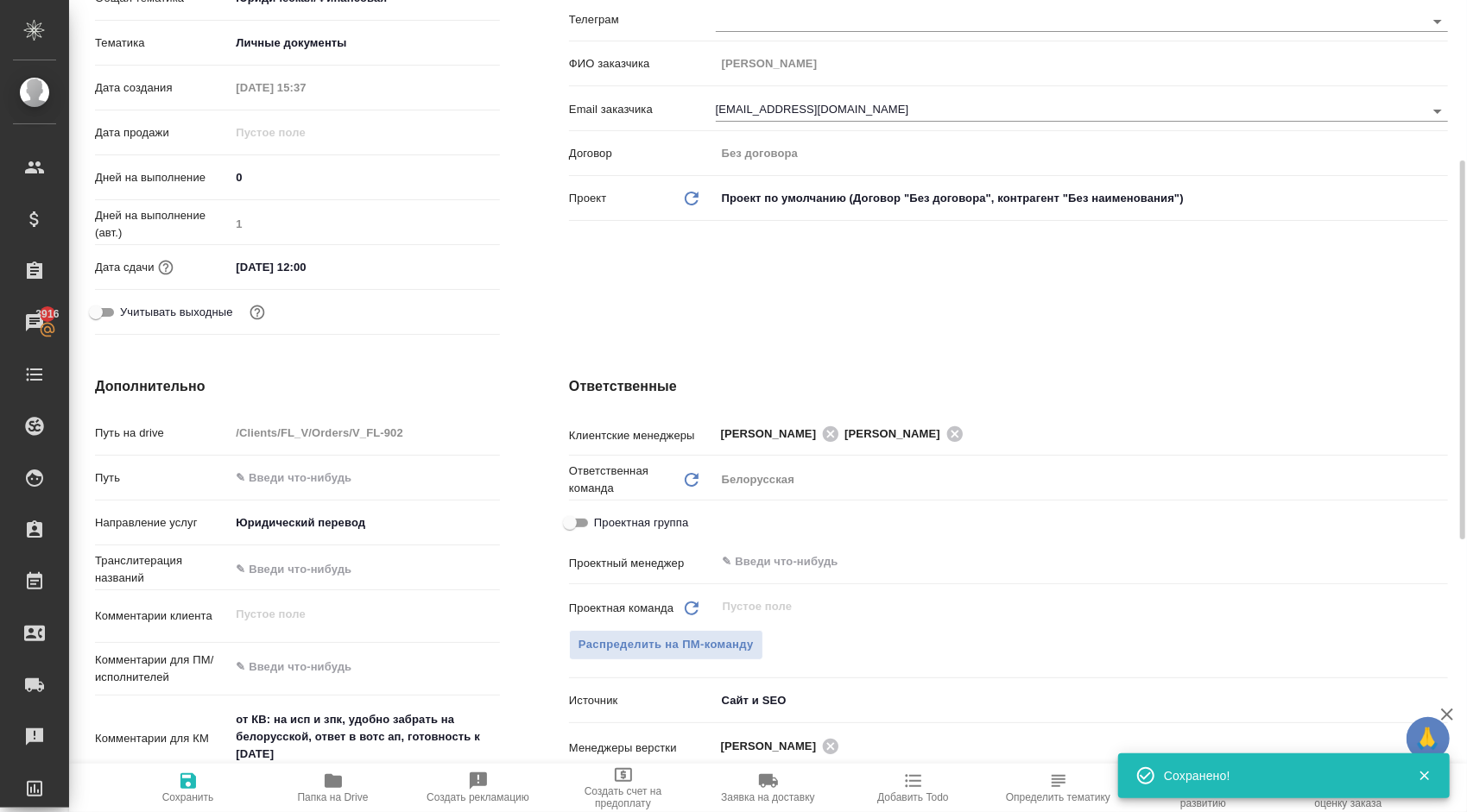
type textarea "x"
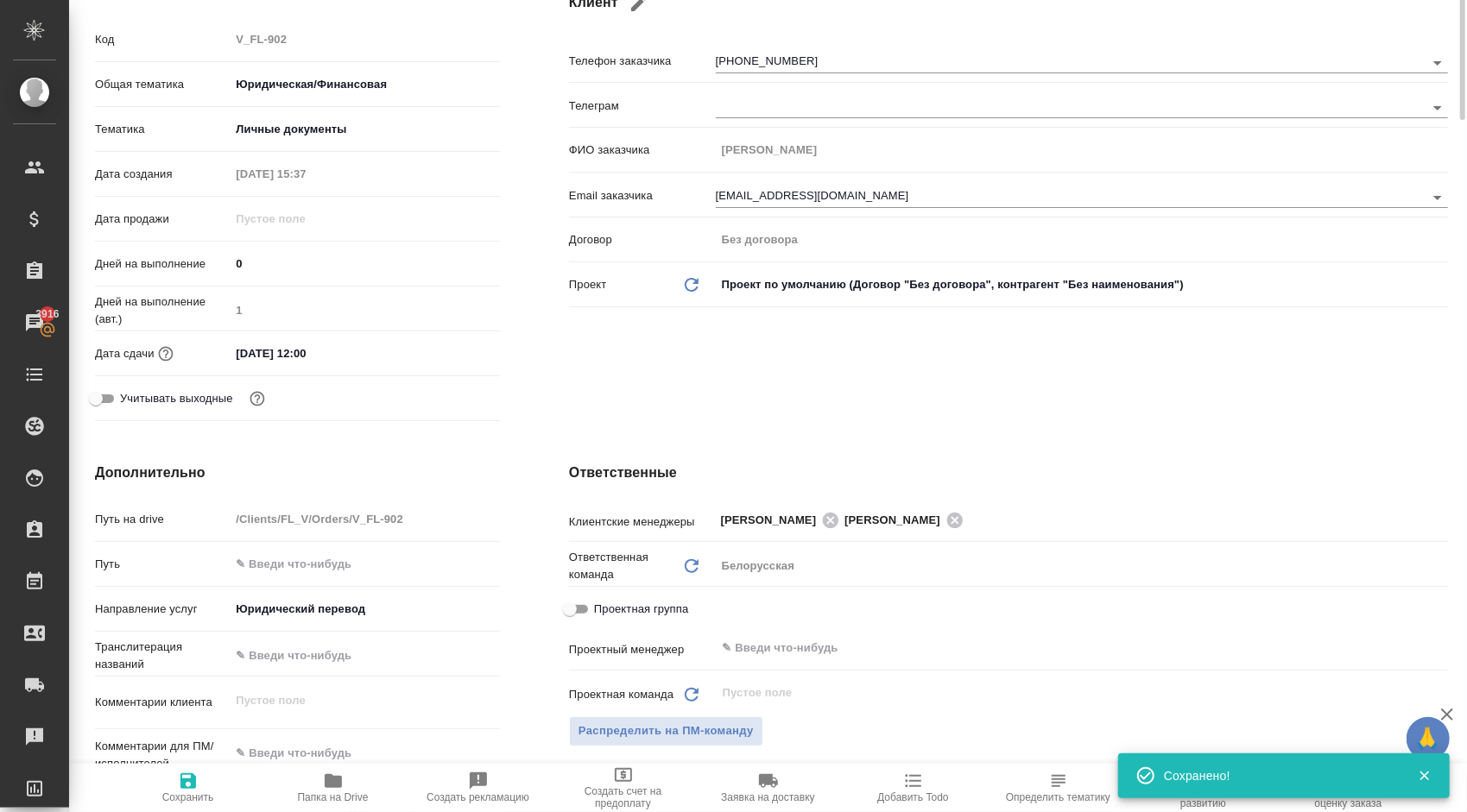
scroll to position [0, 0]
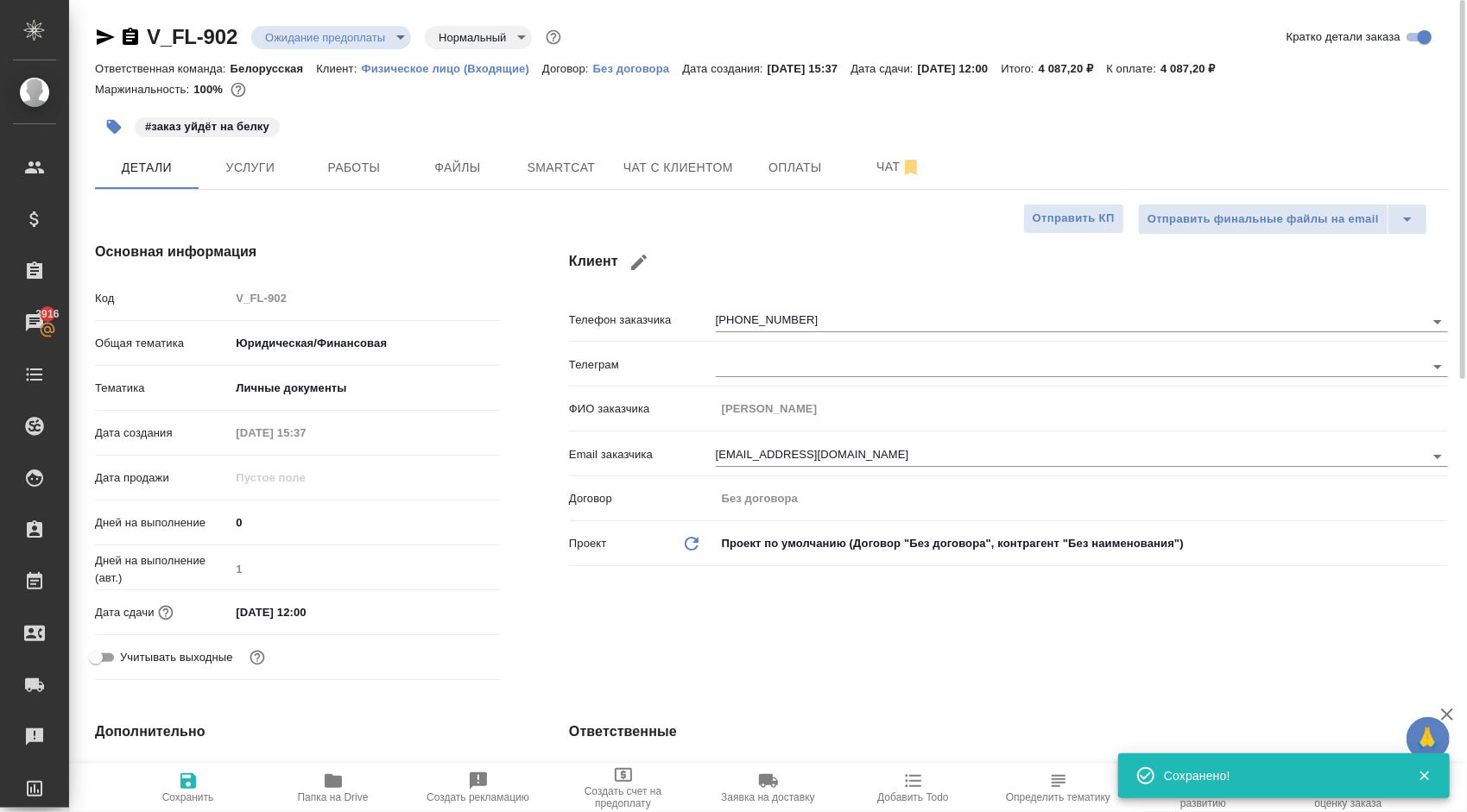
type textarea "x"
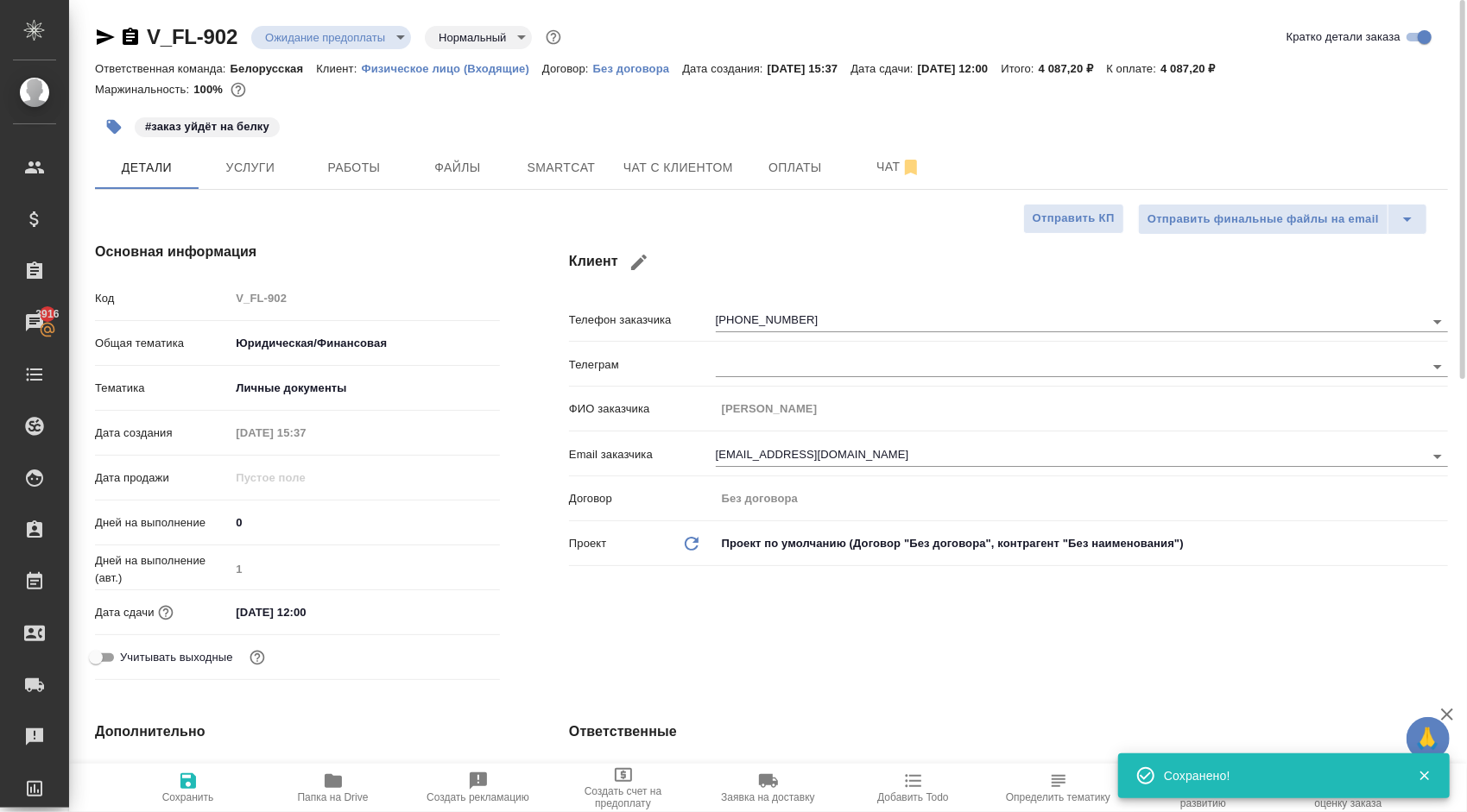
type textarea "x"
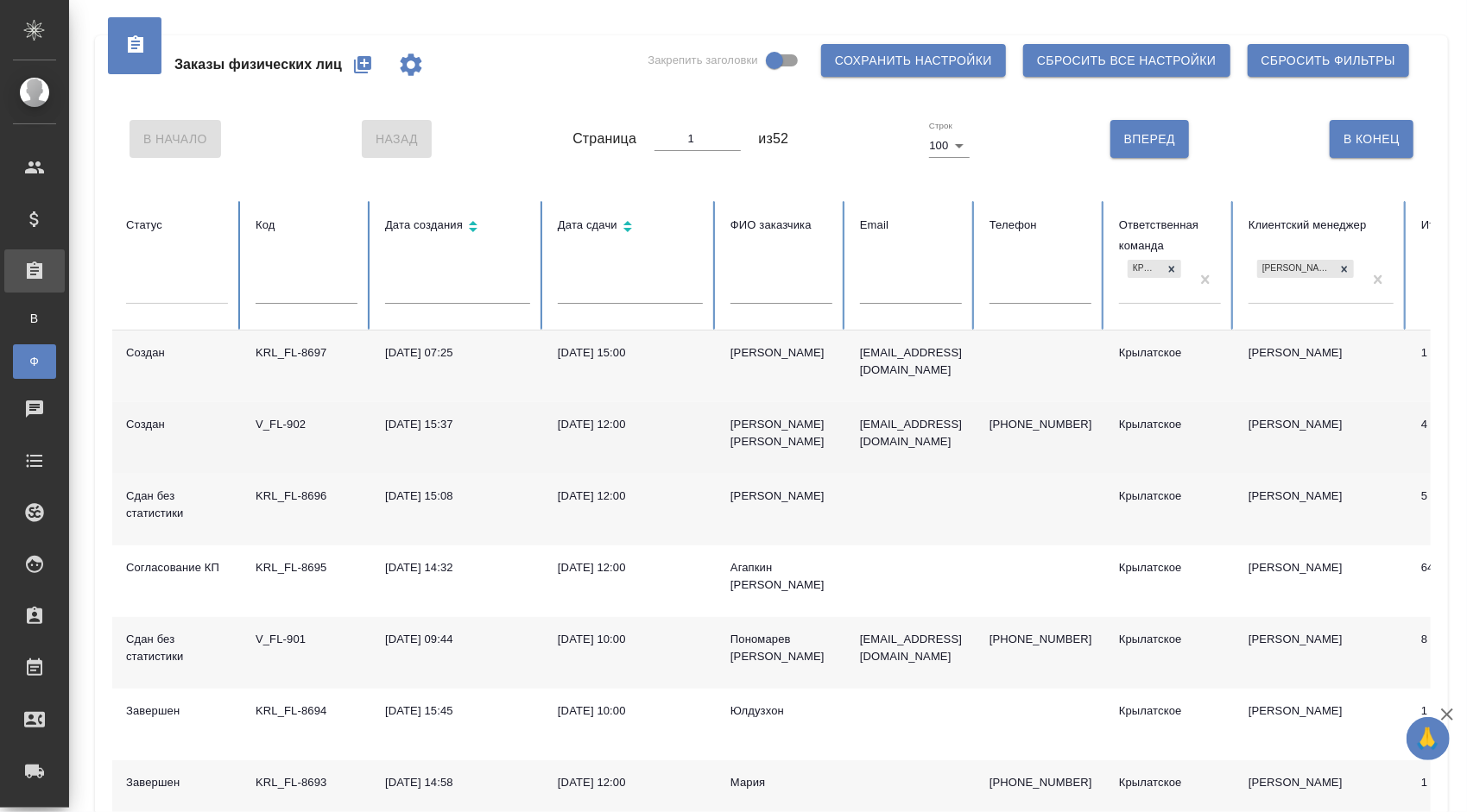
click at [788, 427] on div "[PERSON_NAME] [PERSON_NAME]" at bounding box center [781, 432] width 102 height 34
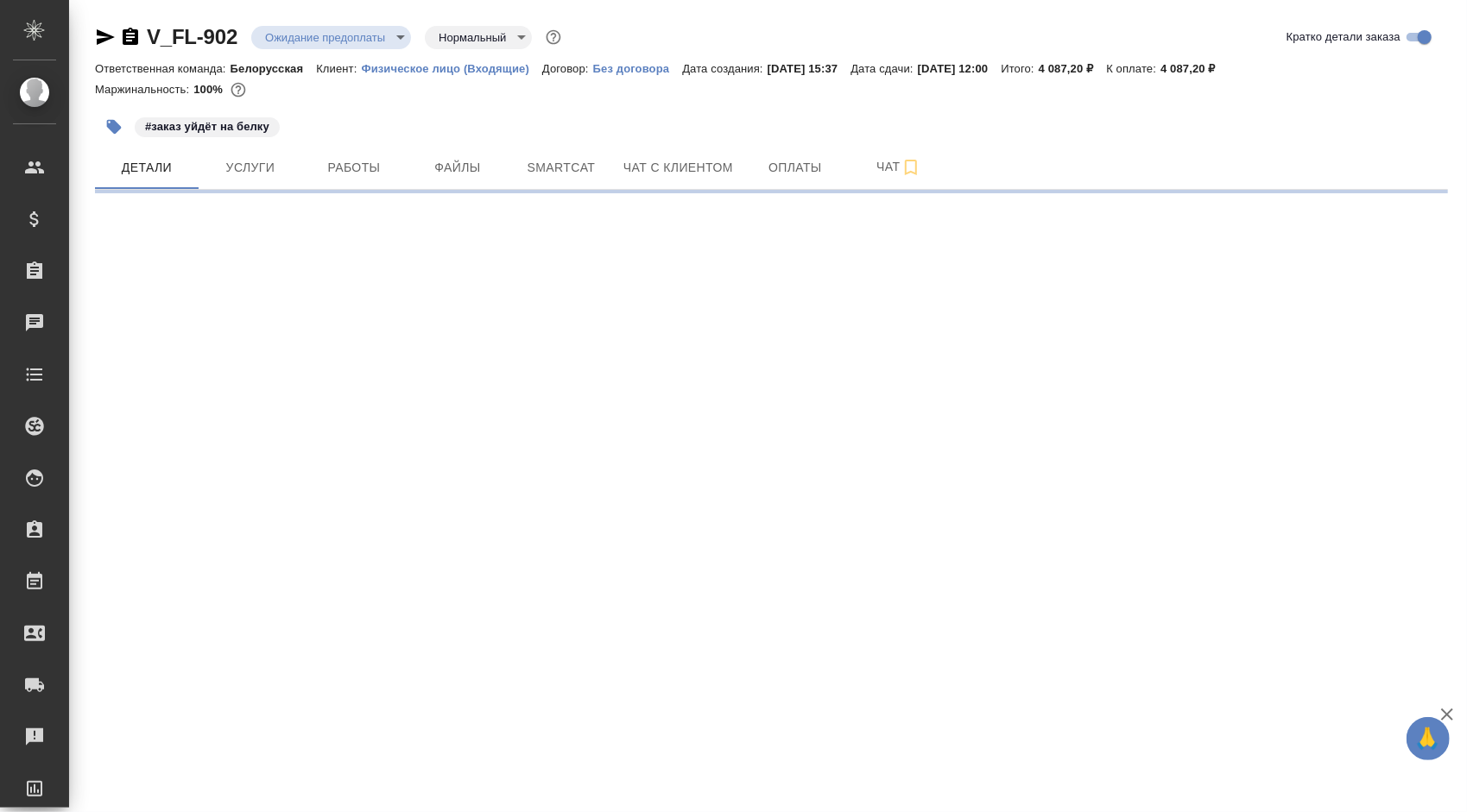
select select "RU"
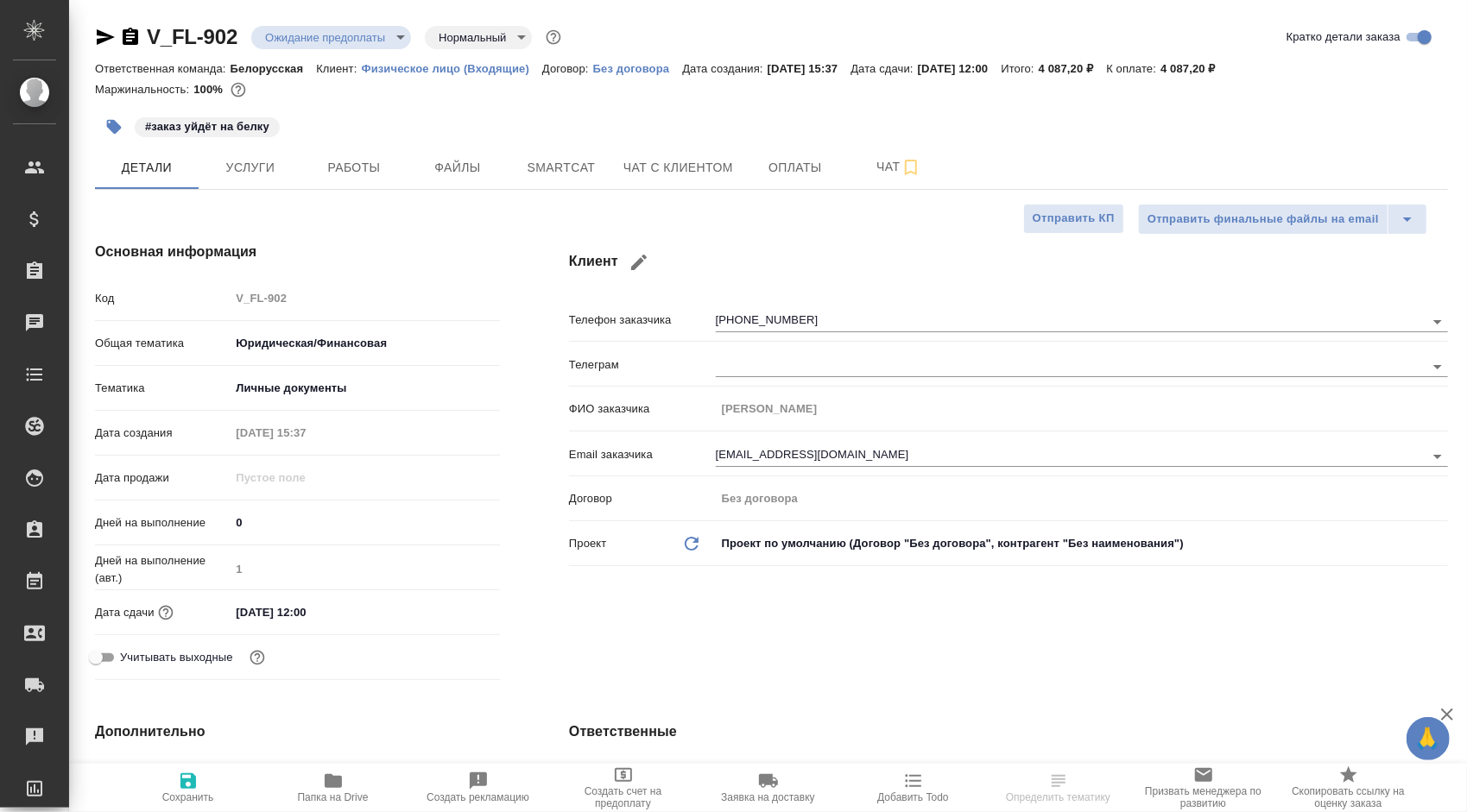
type textarea "x"
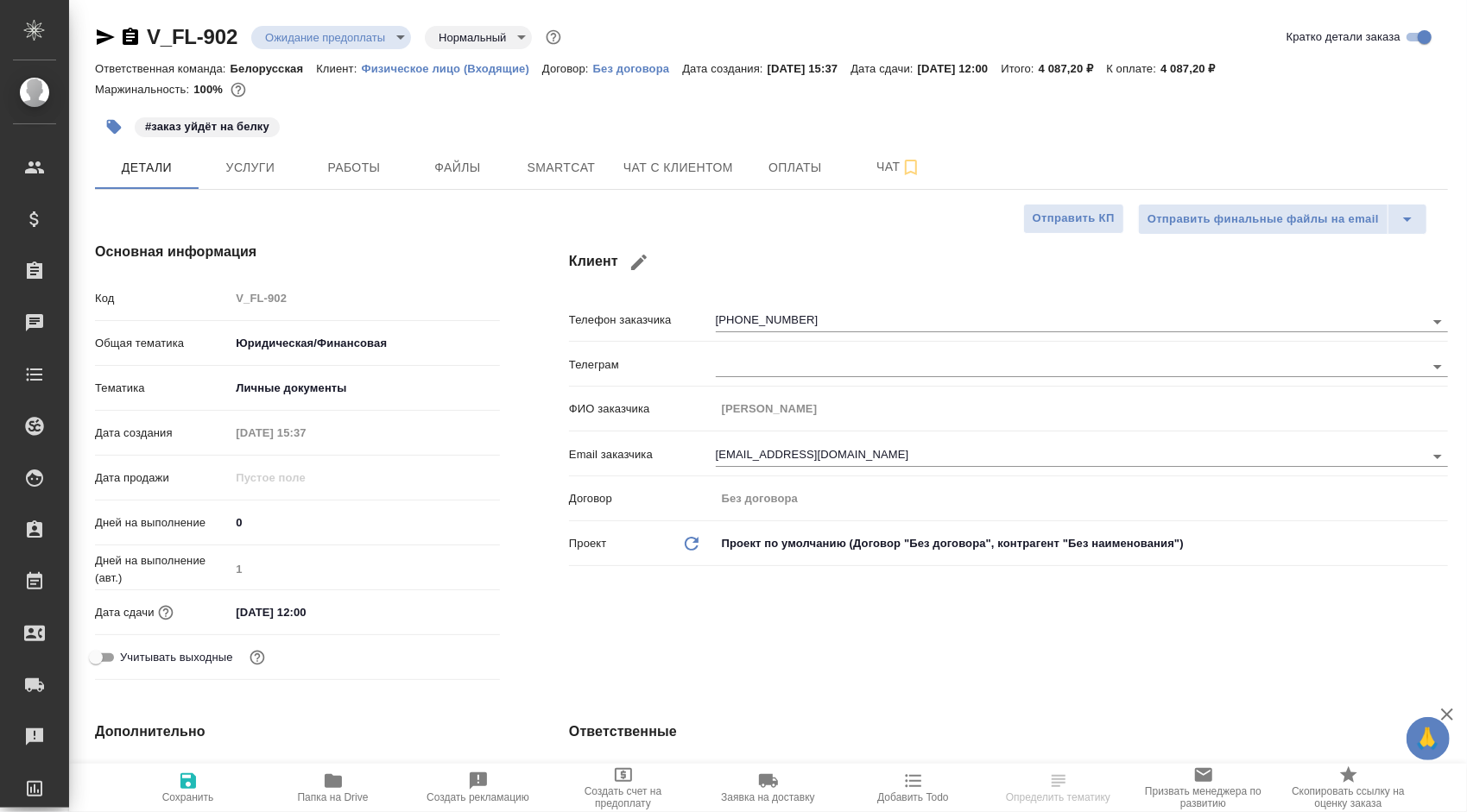
type textarea "x"
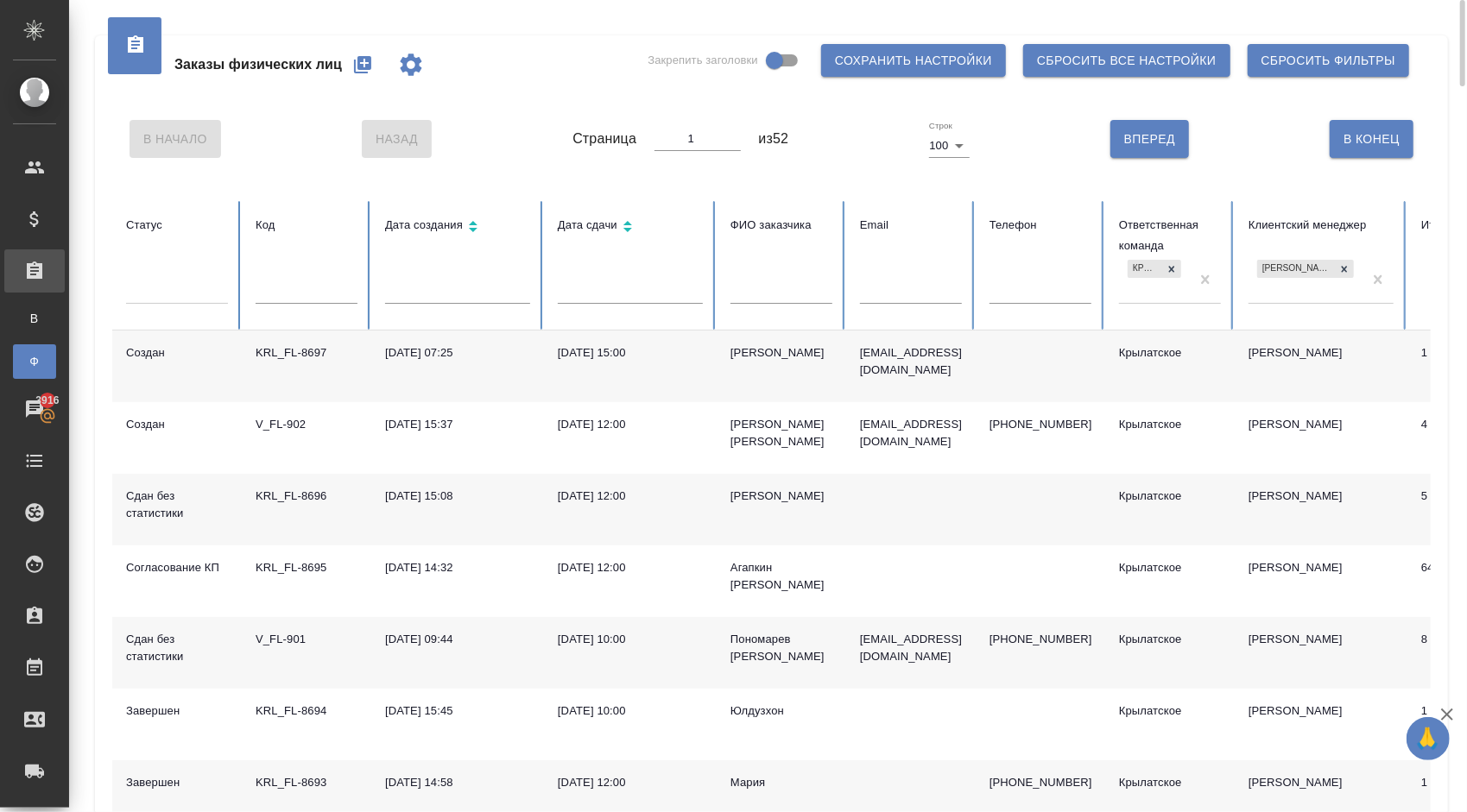
click at [179, 285] on div at bounding box center [177, 286] width 102 height 25
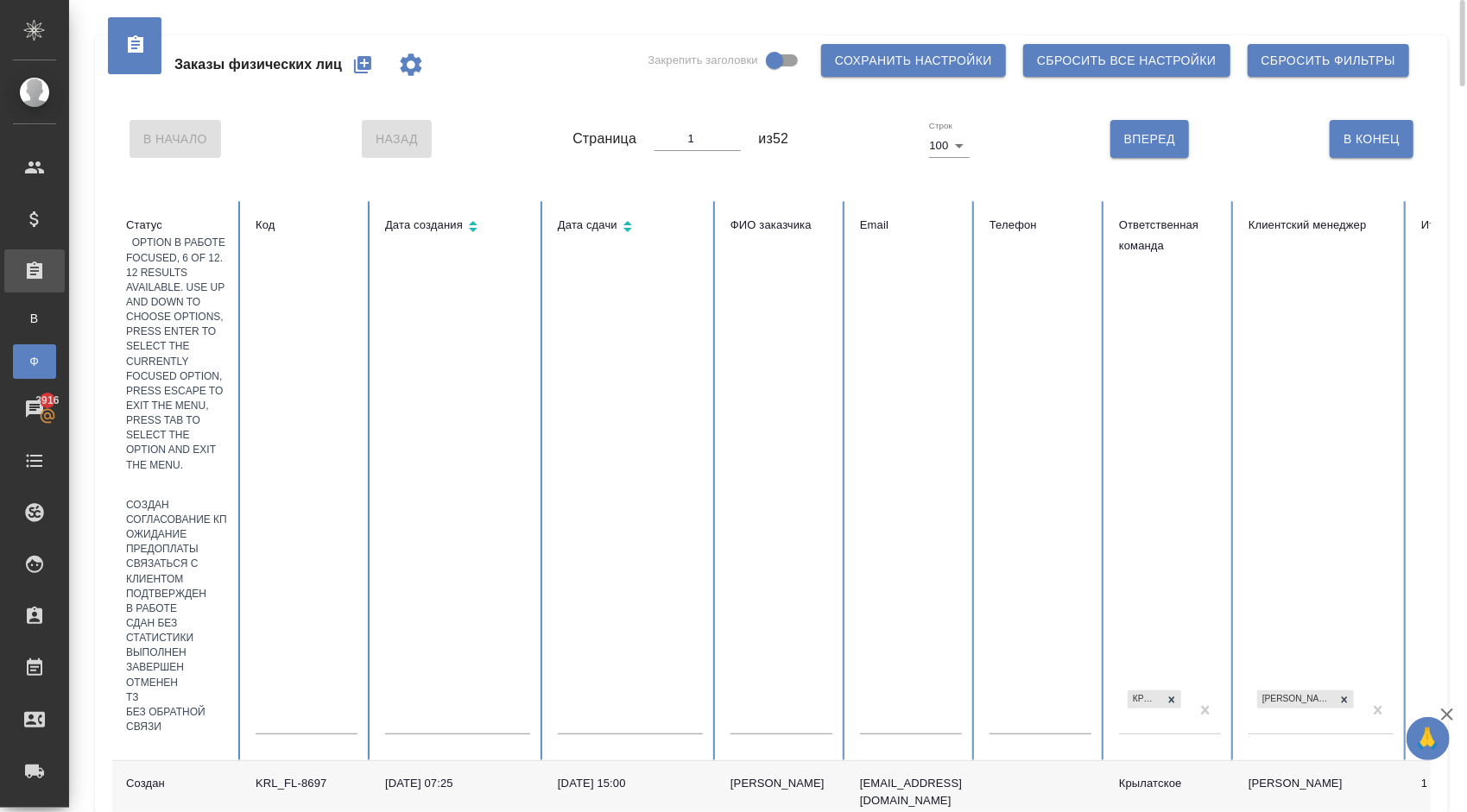
scroll to position [73, 0]
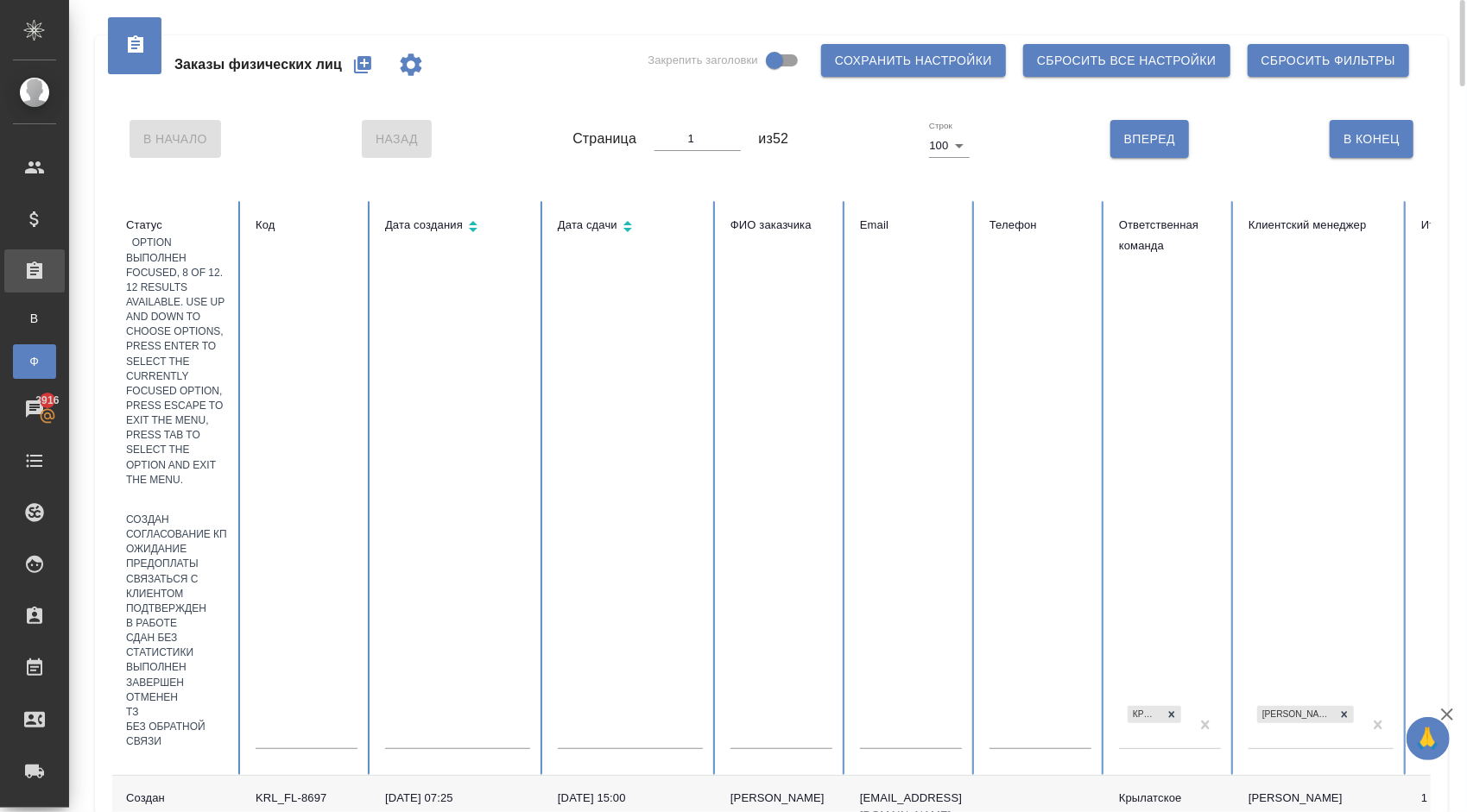
click at [228, 660] on div "Выполнен" at bounding box center [177, 667] width 102 height 15
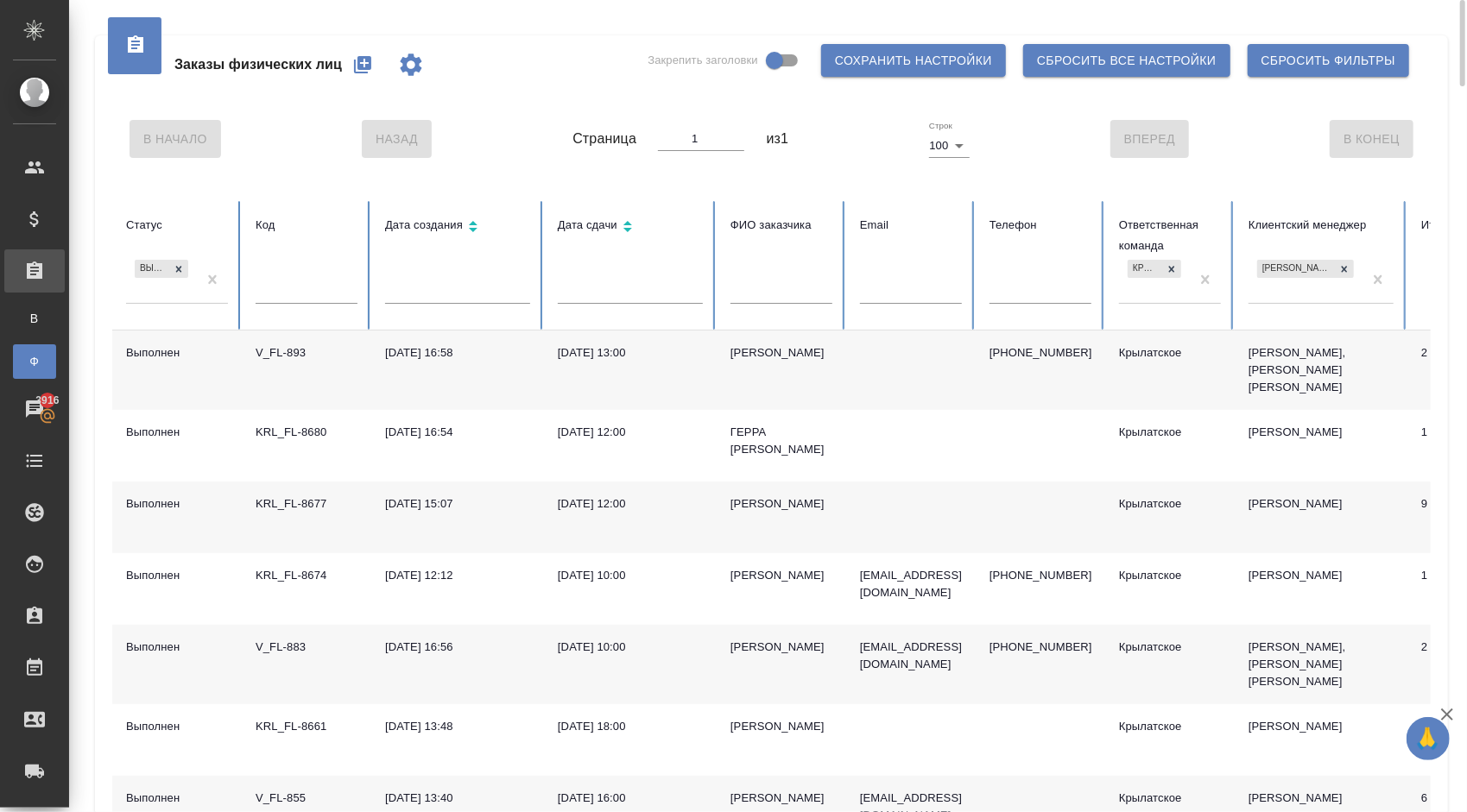
scroll to position [114, 0]
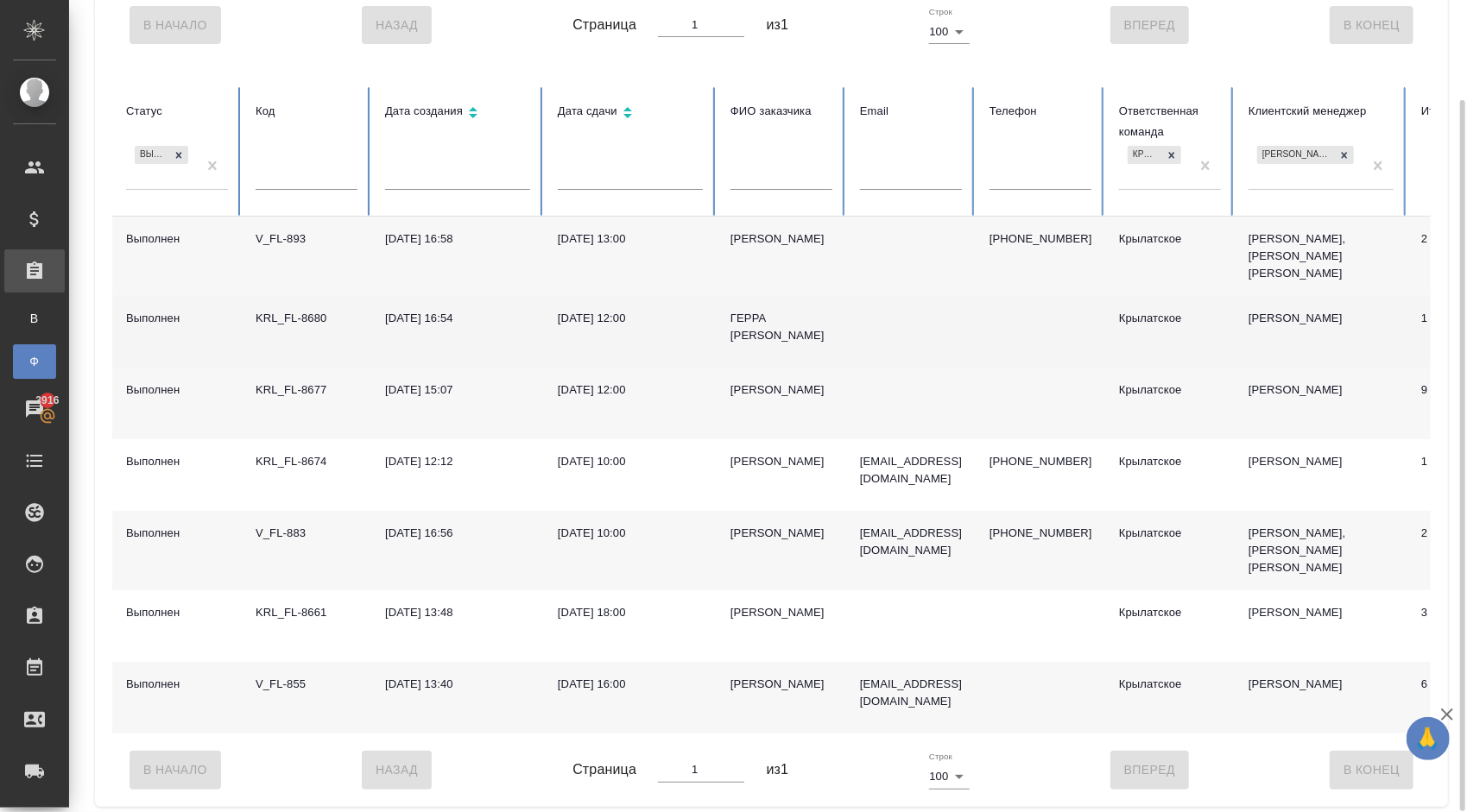
click at [775, 331] on div "ГЕРРА НЕВАРЕС ХУАН ДИЕГО" at bounding box center [781, 327] width 102 height 34
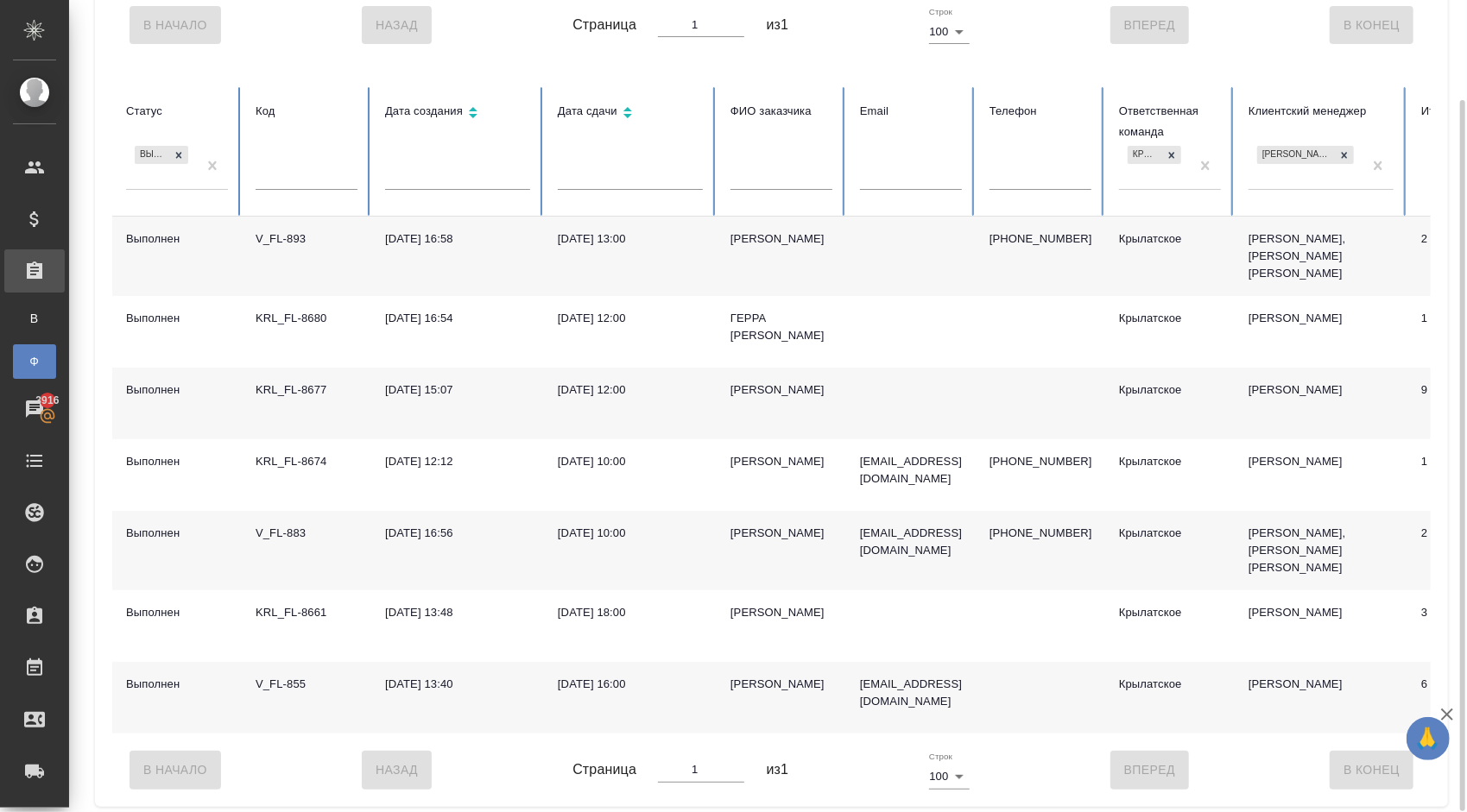
click at [766, 676] on div "Наталья Глазко" at bounding box center [781, 685] width 102 height 18
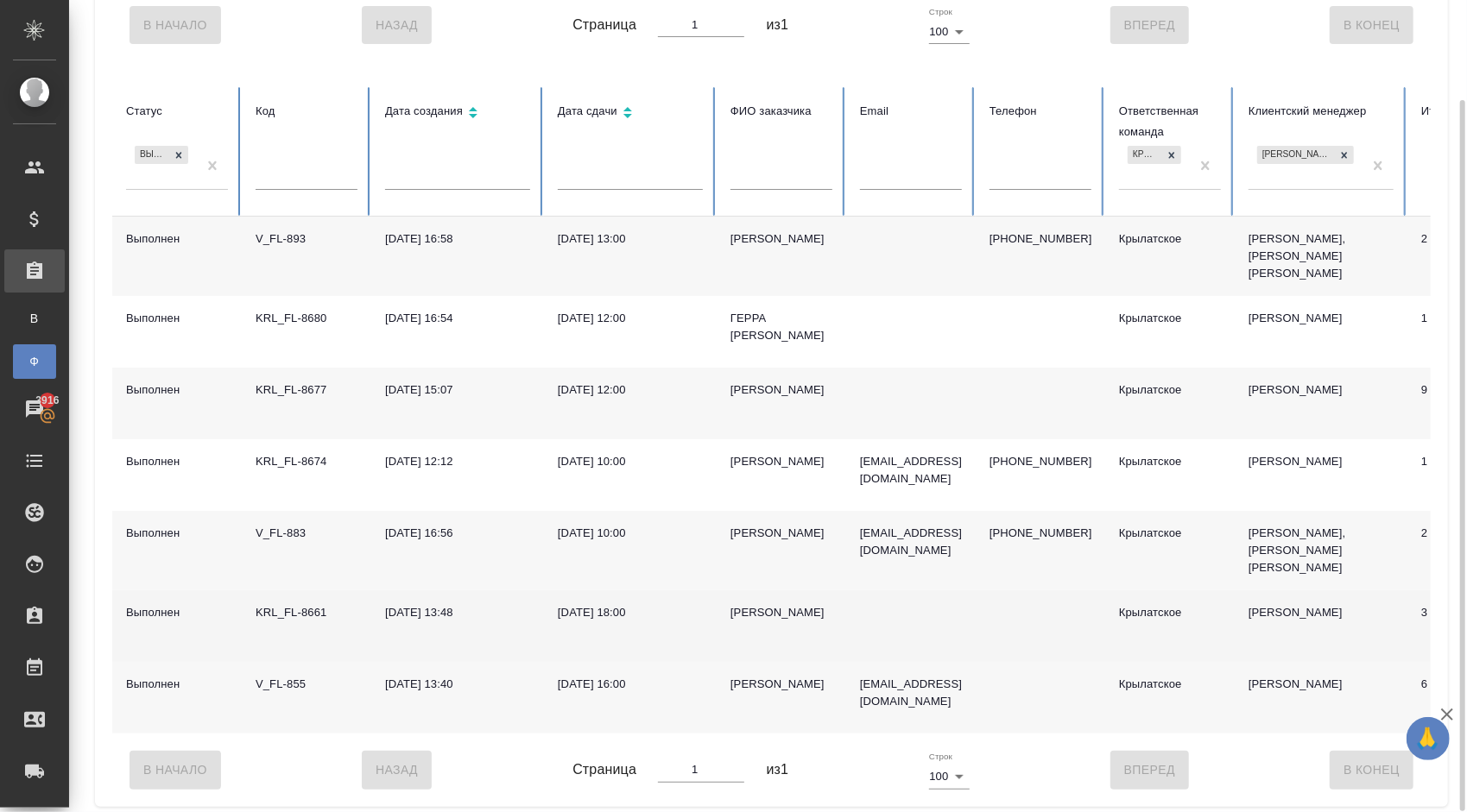
click at [768, 605] on div "Александр" at bounding box center [781, 613] width 102 height 18
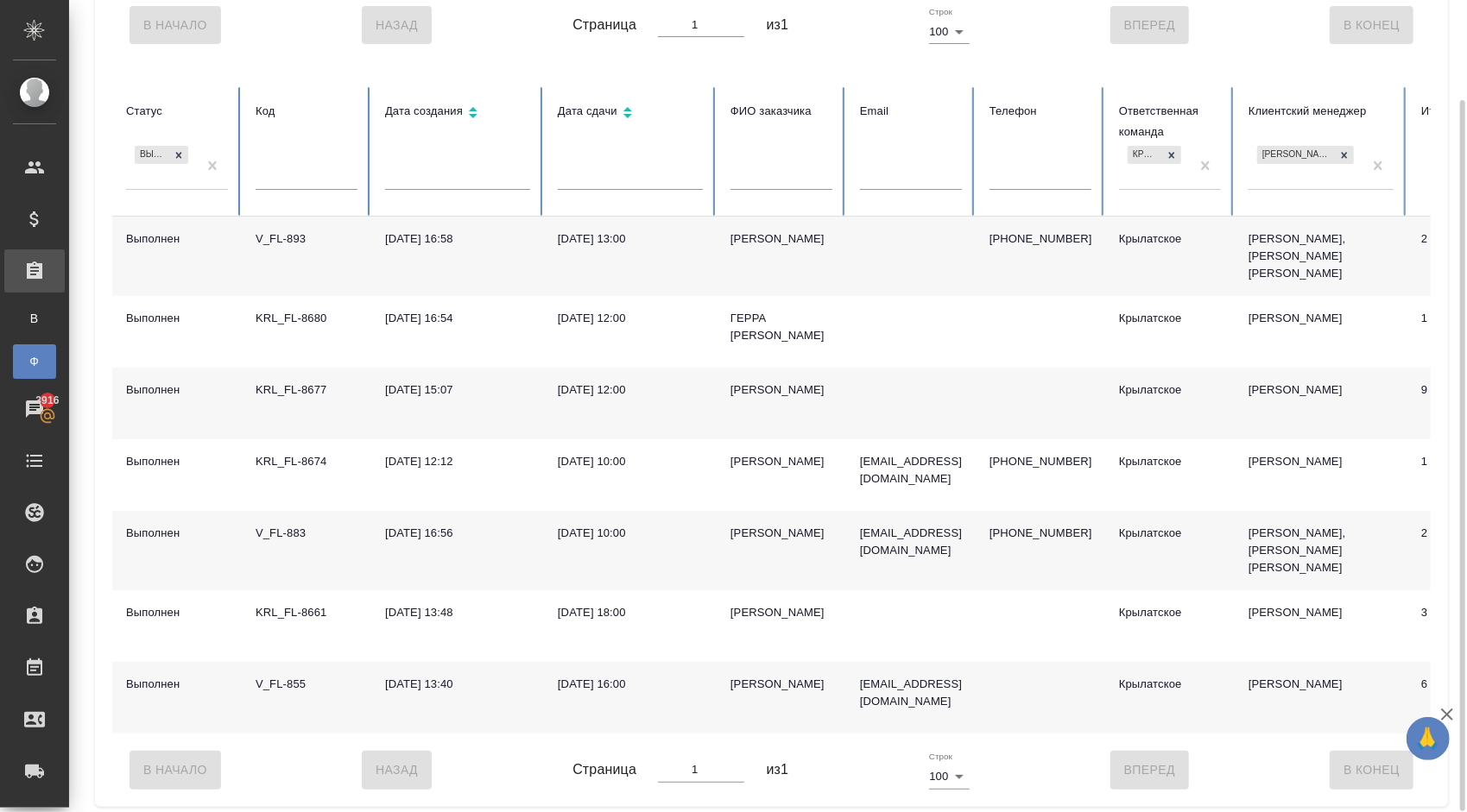
click at [750, 514] on td "Полина кудряшова" at bounding box center [781, 550] width 129 height 79
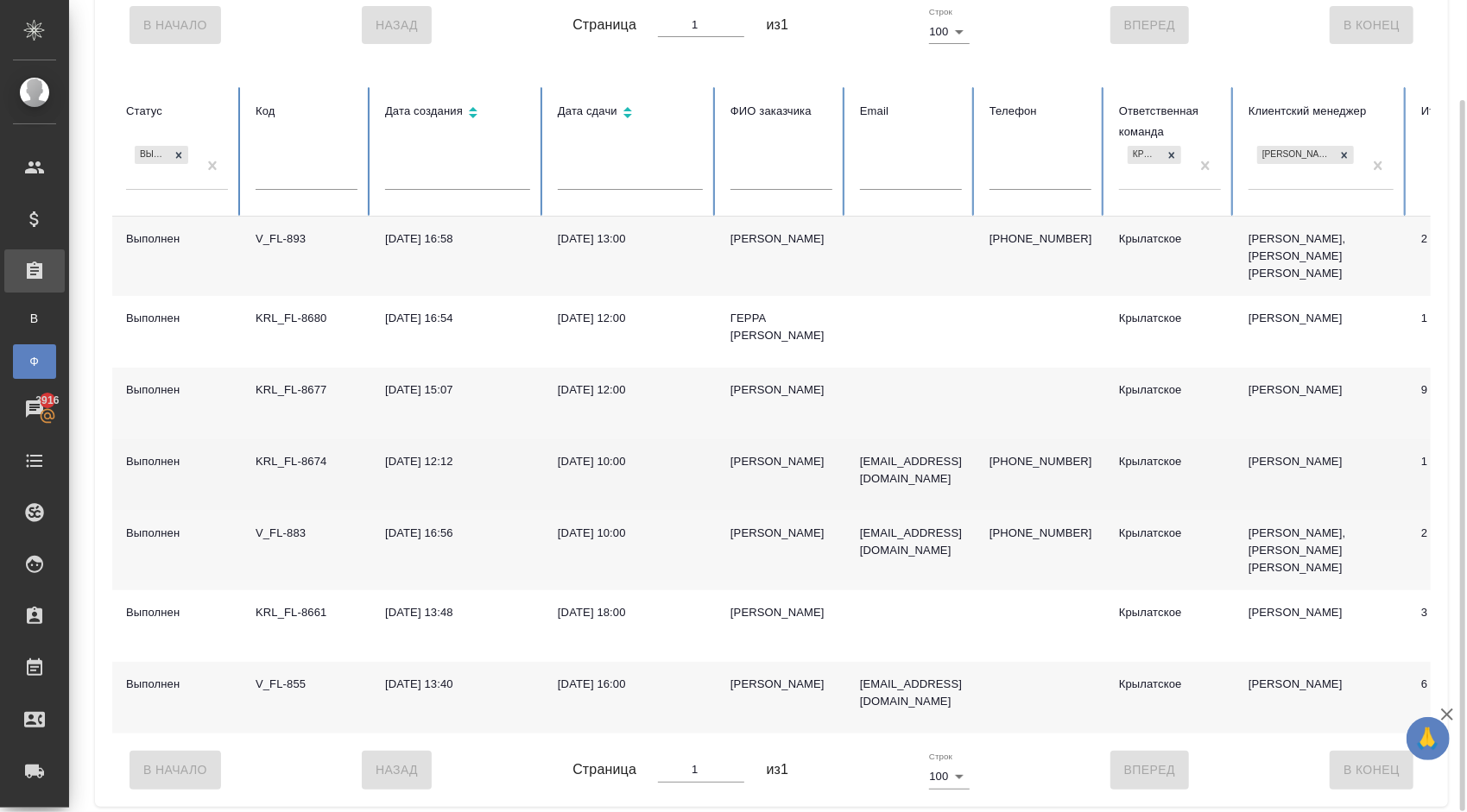
click at [756, 453] on div "Егоров Виктор" at bounding box center [781, 462] width 102 height 18
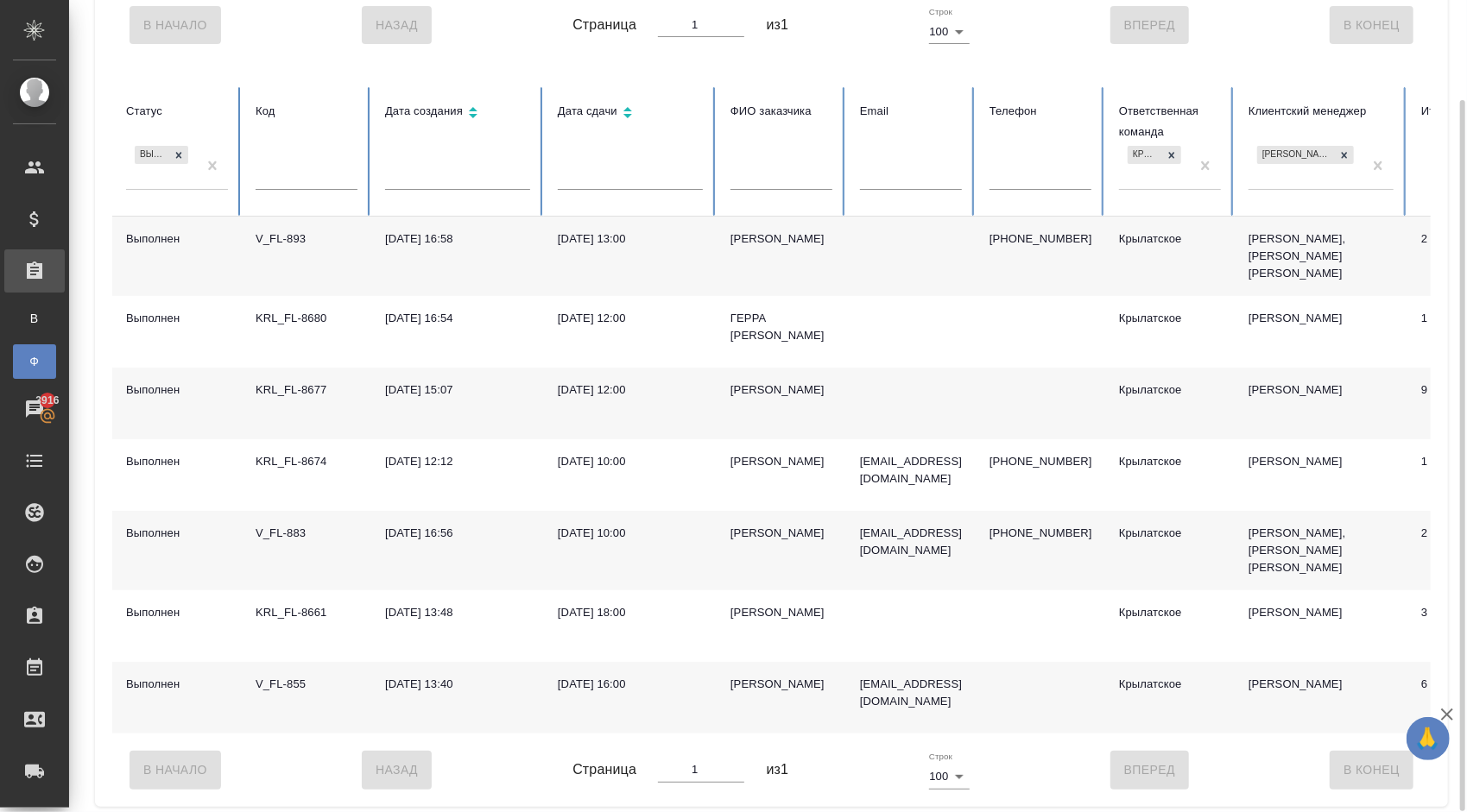
click at [757, 381] on div "Шварцман Кершен" at bounding box center [781, 390] width 102 height 18
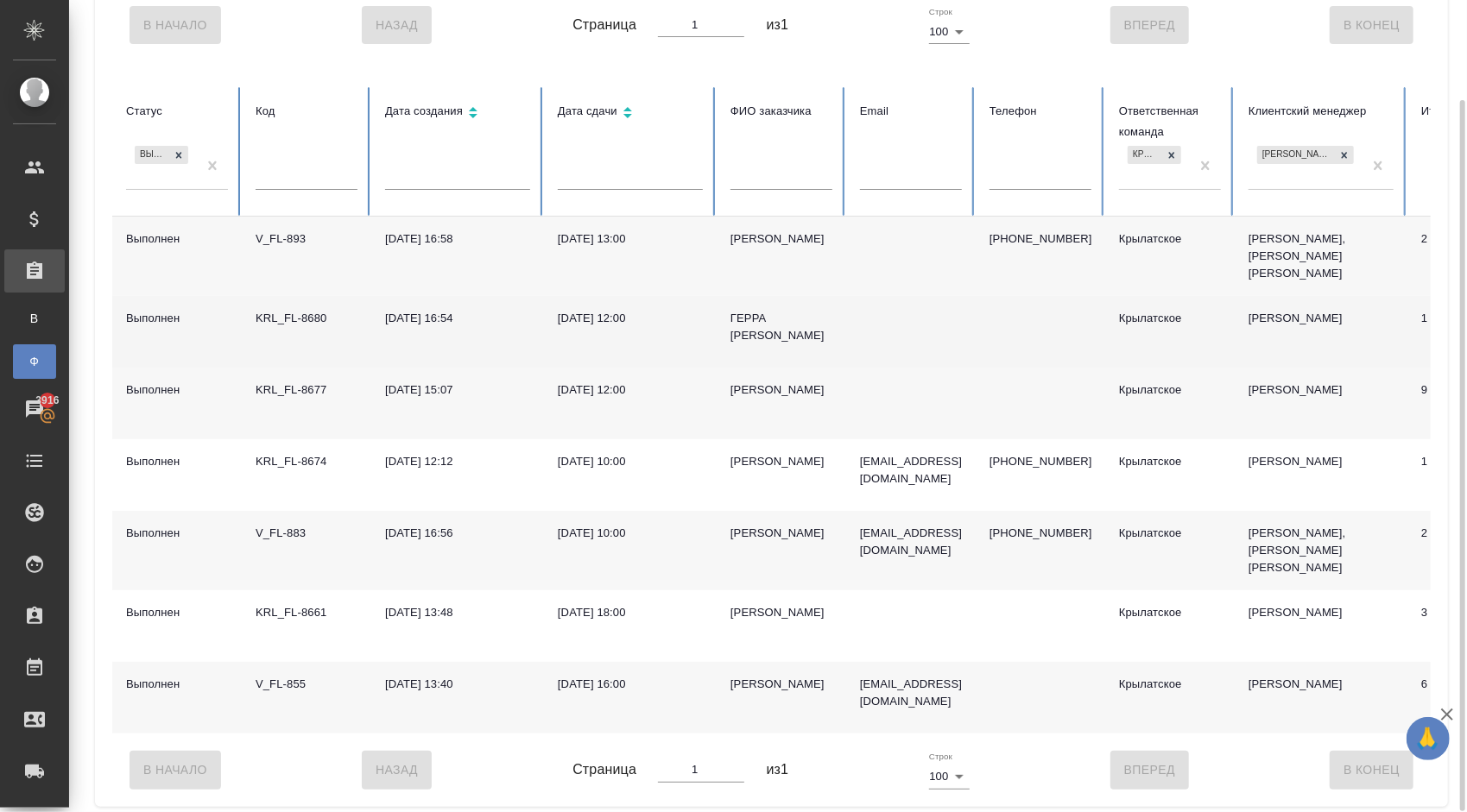
click at [753, 313] on div "ГЕРРА [PERSON_NAME]" at bounding box center [781, 327] width 102 height 34
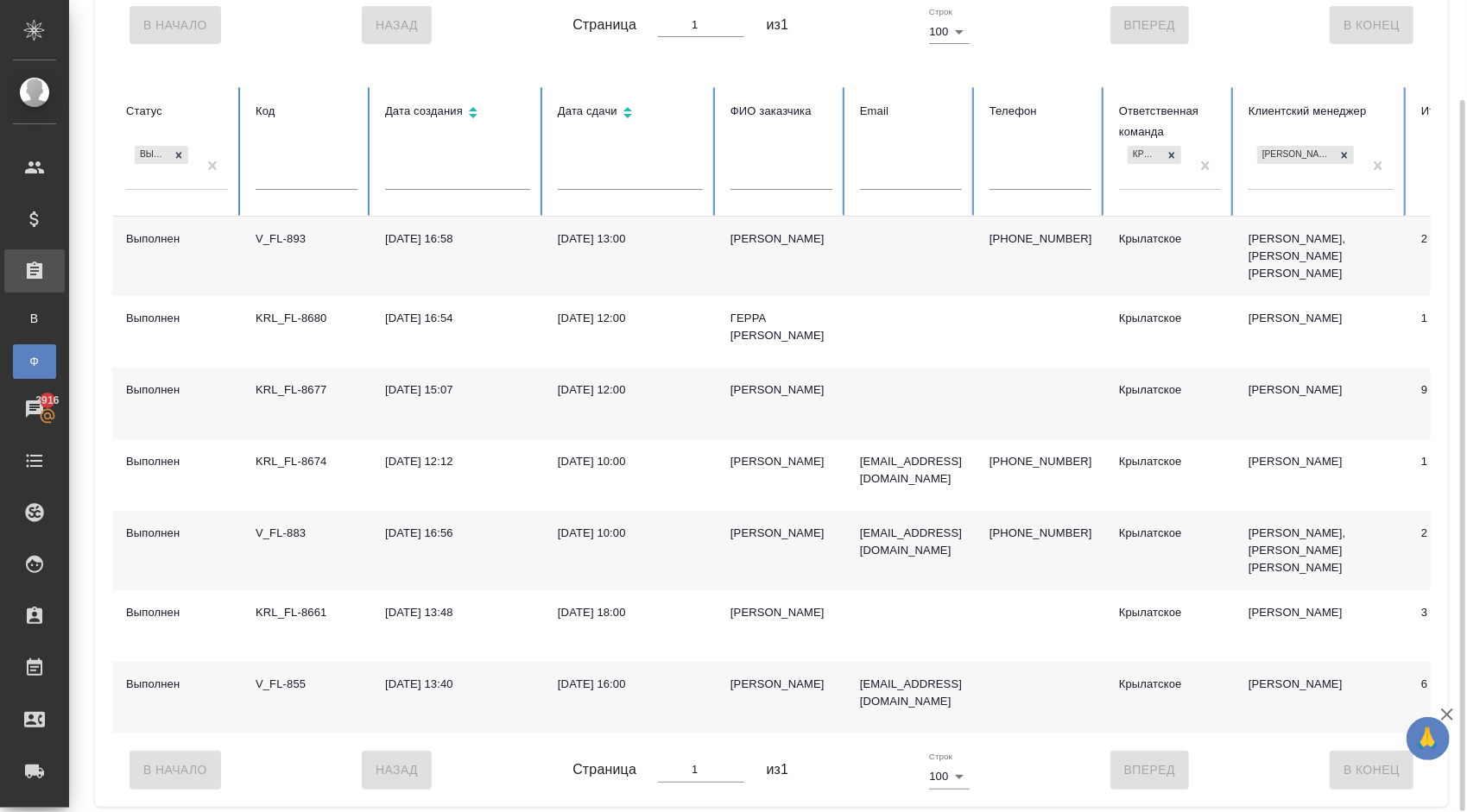
click at [759, 240] on div "Yana Martcinkevich" at bounding box center [781, 239] width 102 height 18
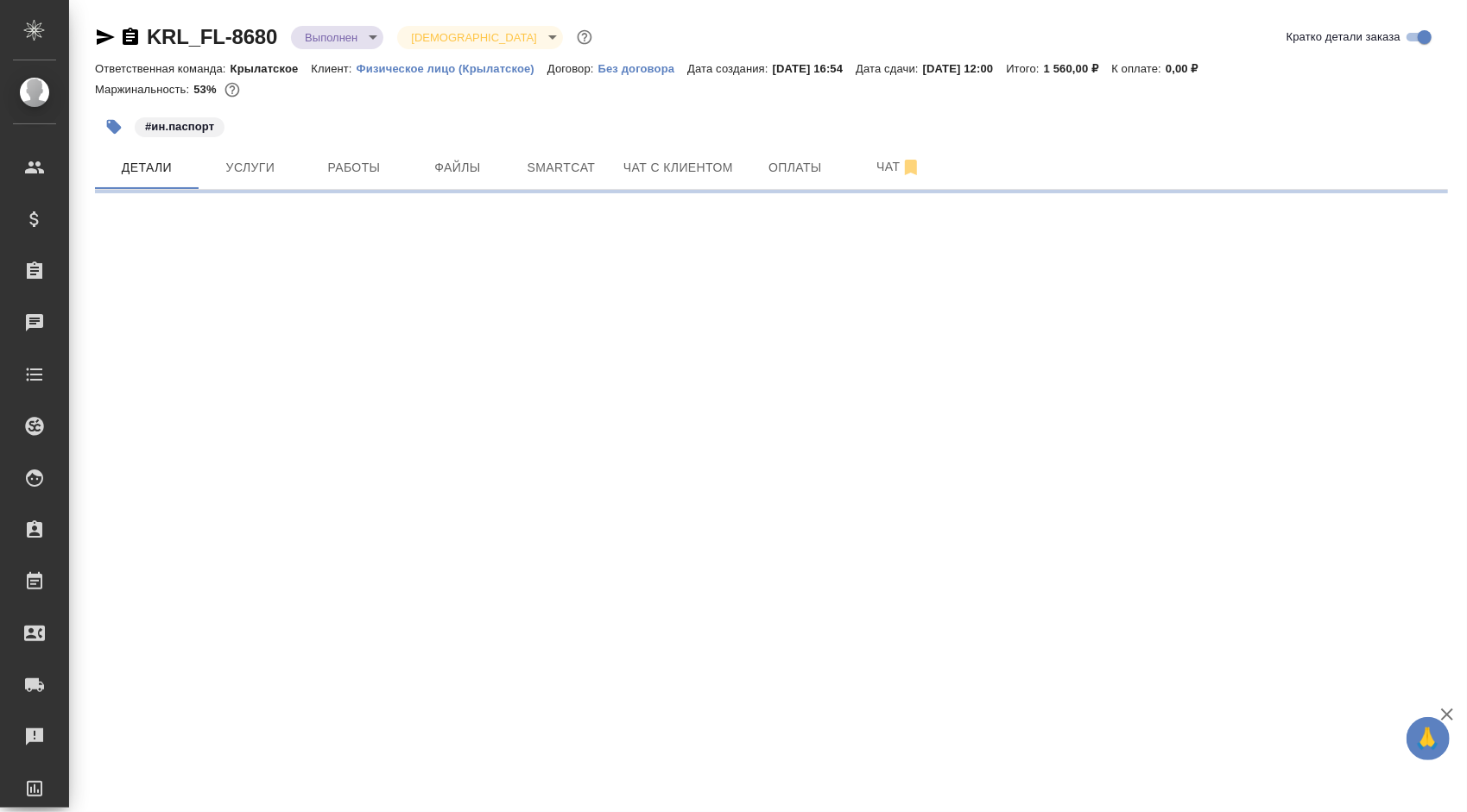
select select "RU"
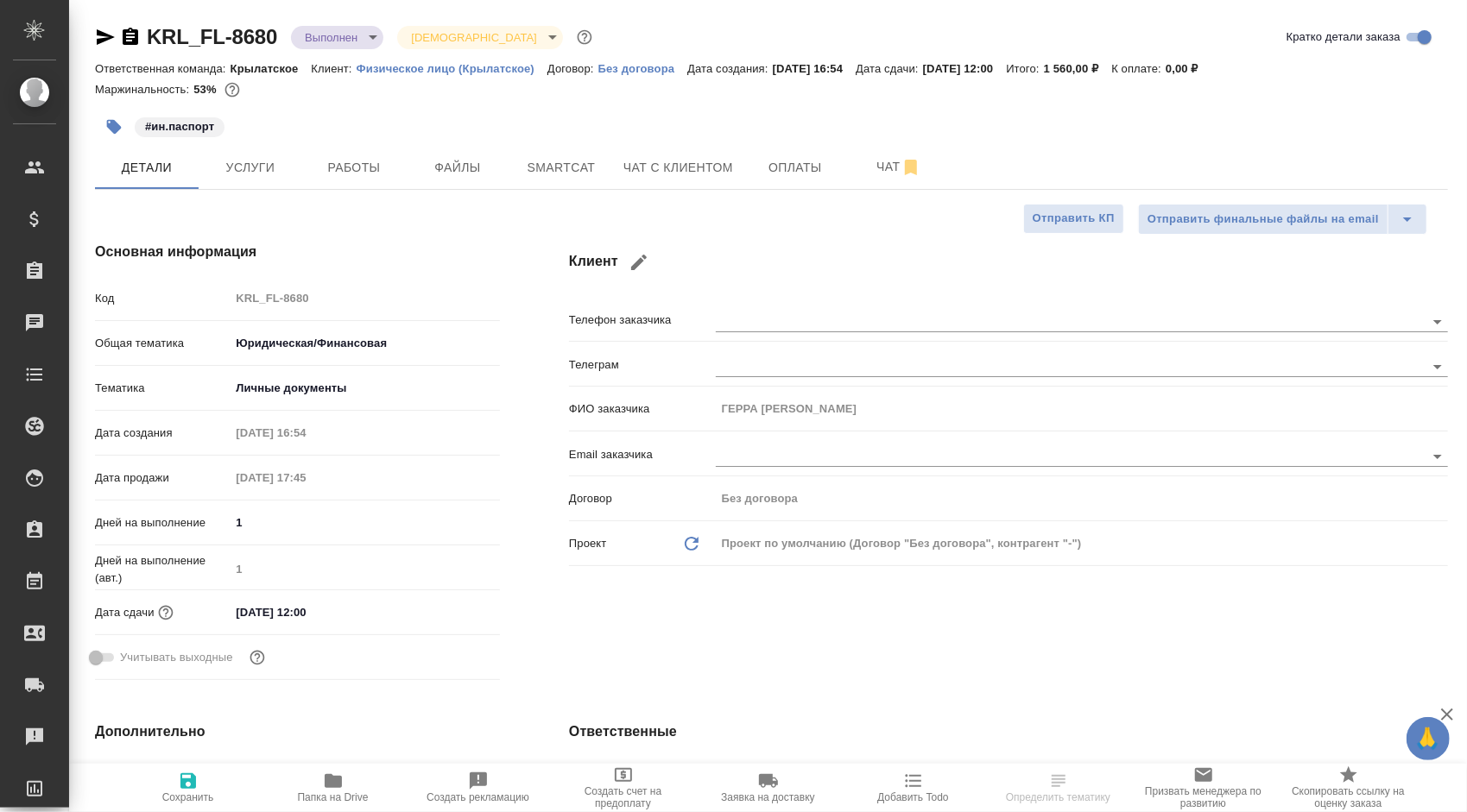
type textarea "x"
click at [259, 180] on button "Услуги" at bounding box center [251, 167] width 104 height 43
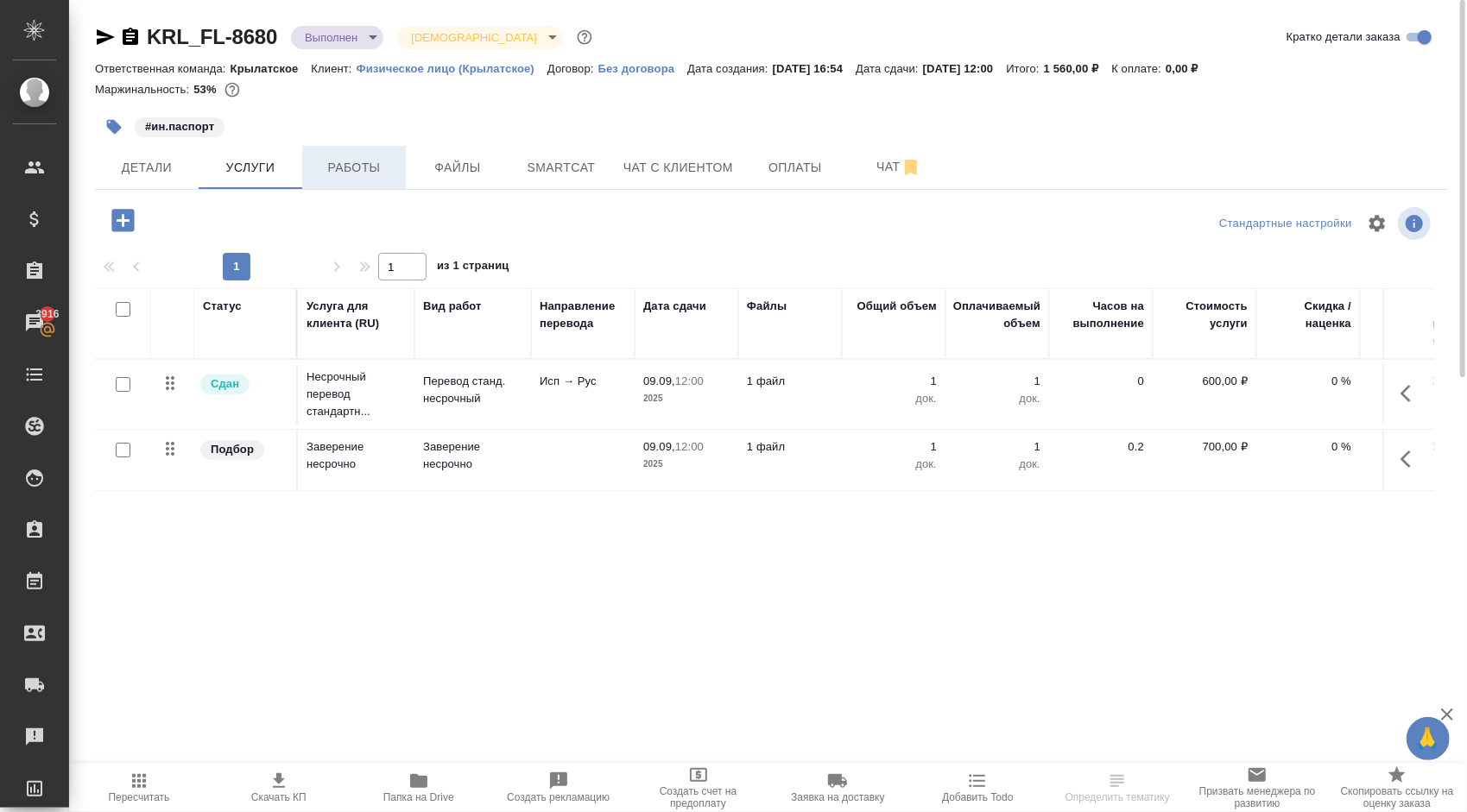
click at [335, 183] on button "Работы" at bounding box center [354, 167] width 104 height 43
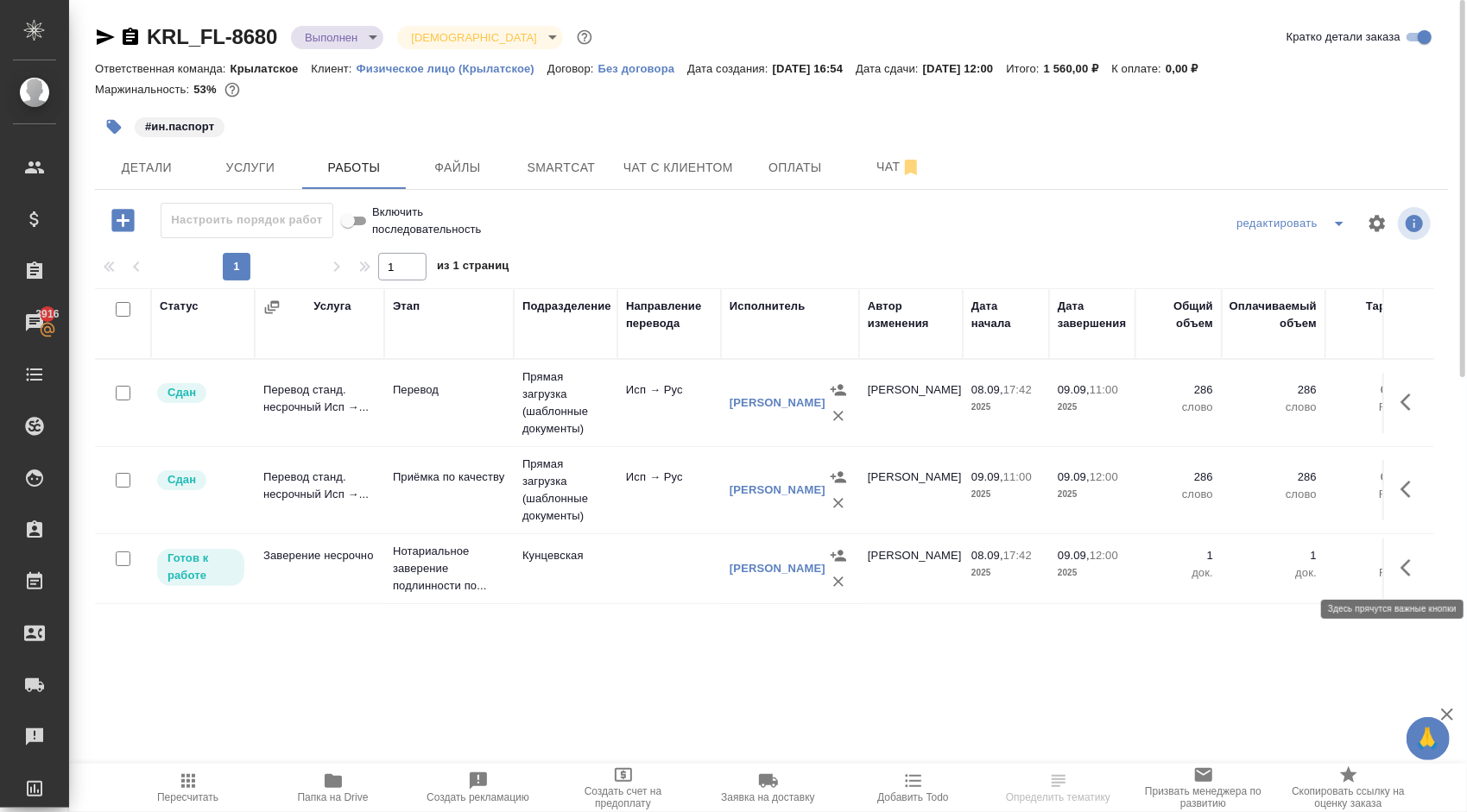
click at [1395, 562] on button "button" at bounding box center [1410, 568] width 41 height 41
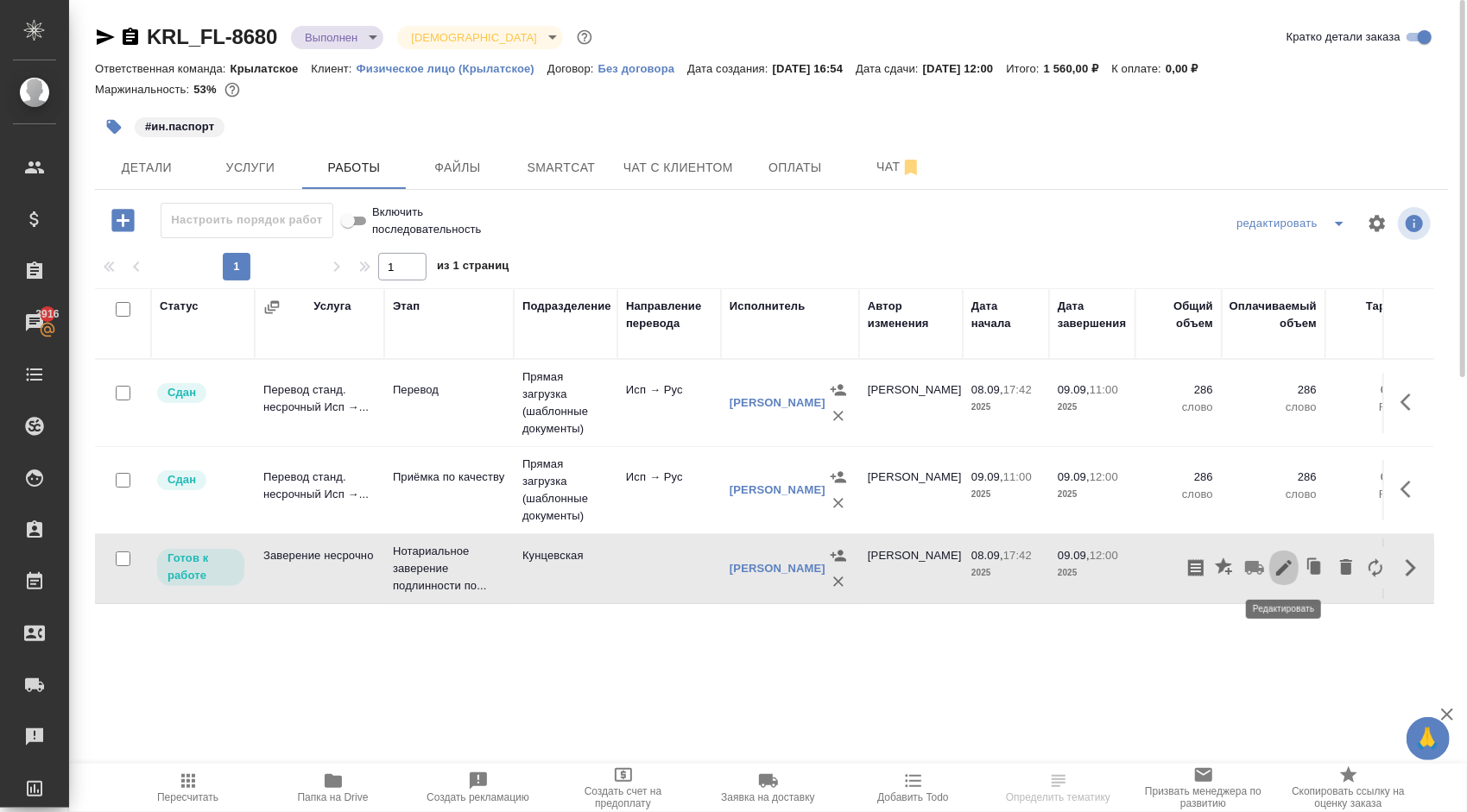
click at [1291, 562] on icon "button" at bounding box center [1284, 568] width 21 height 21
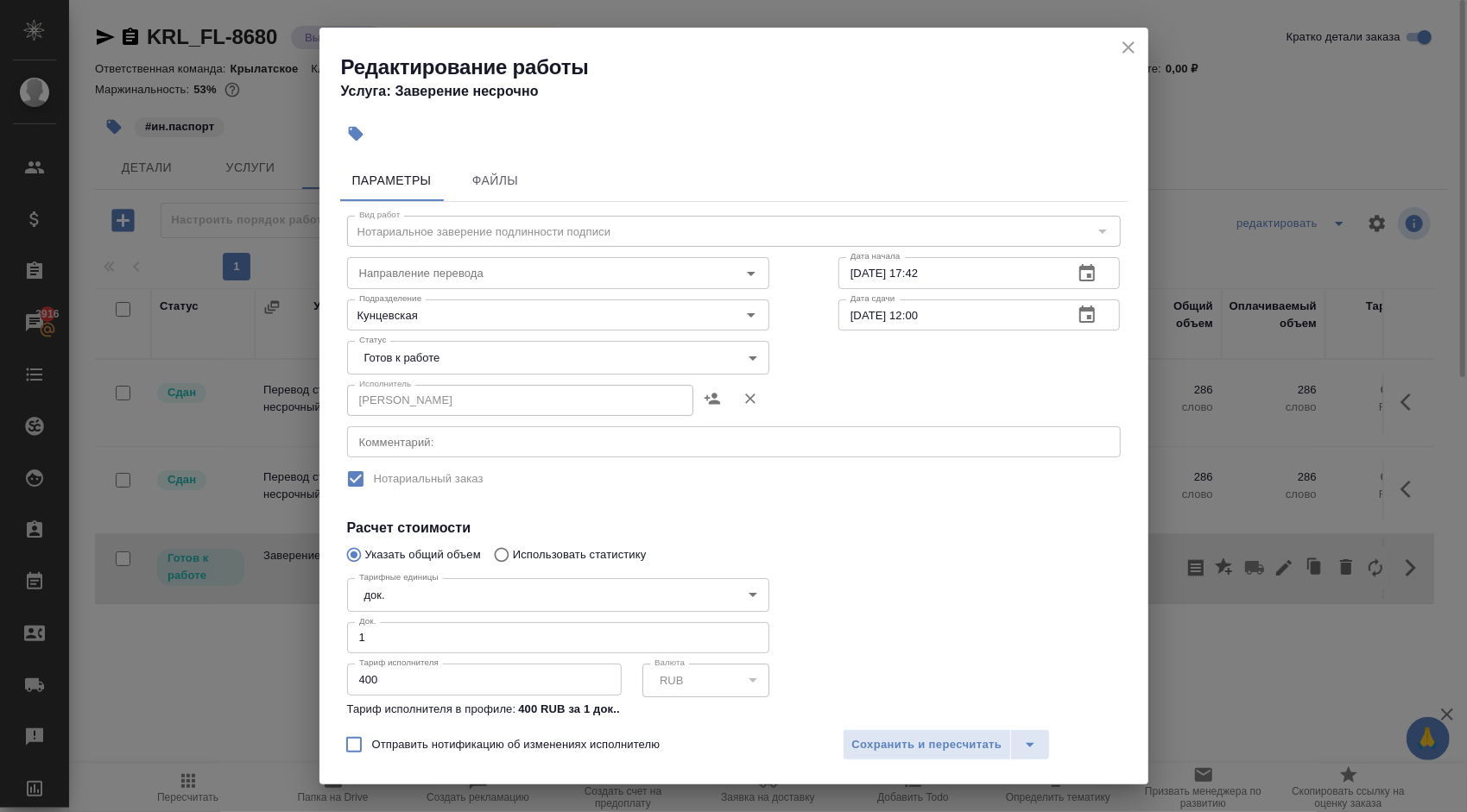
click at [392, 347] on body "🙏 .cls-1 fill:#fff; AWATERA Kasymov Timur Клиенты Спецификации Заказы 3916 Чаты…" at bounding box center [733, 406] width 1467 height 812
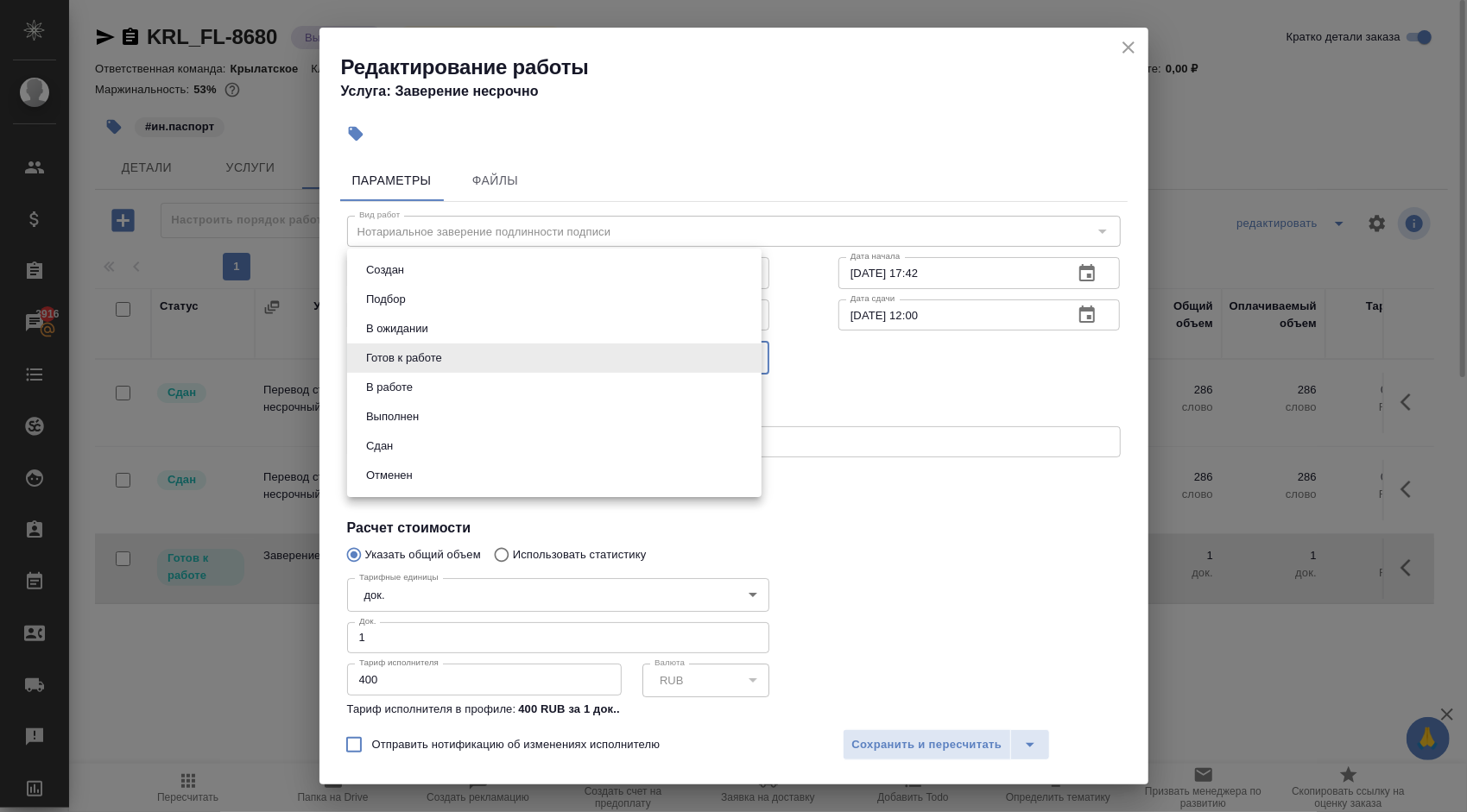
click at [395, 443] on button "Сдан" at bounding box center [380, 446] width 37 height 19
type input "closed"
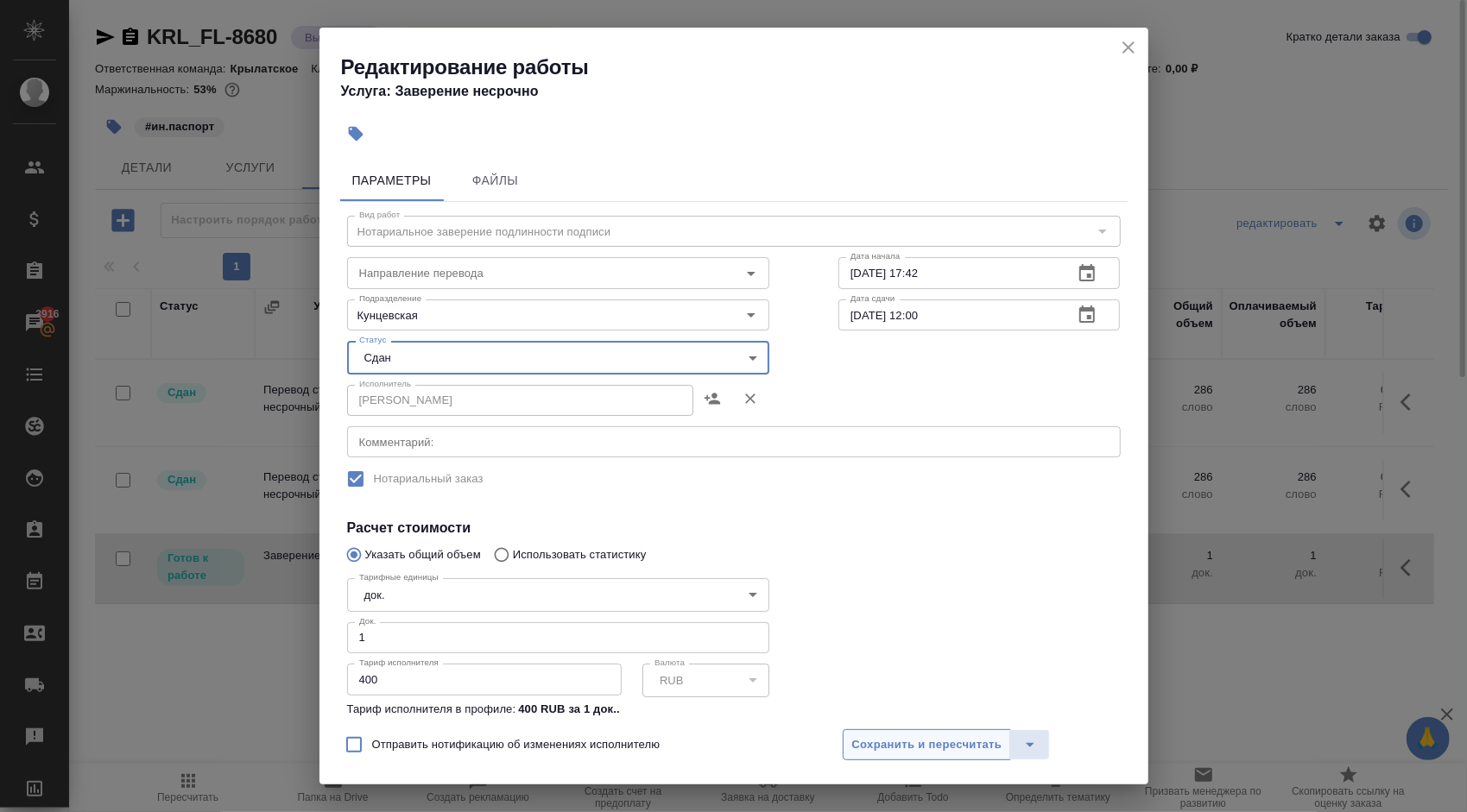
drag, startPoint x: 935, startPoint y: 736, endPoint x: 902, endPoint y: 736, distance: 33.0
click at [933, 736] on span "Сохранить и пересчитать" at bounding box center [926, 745] width 150 height 20
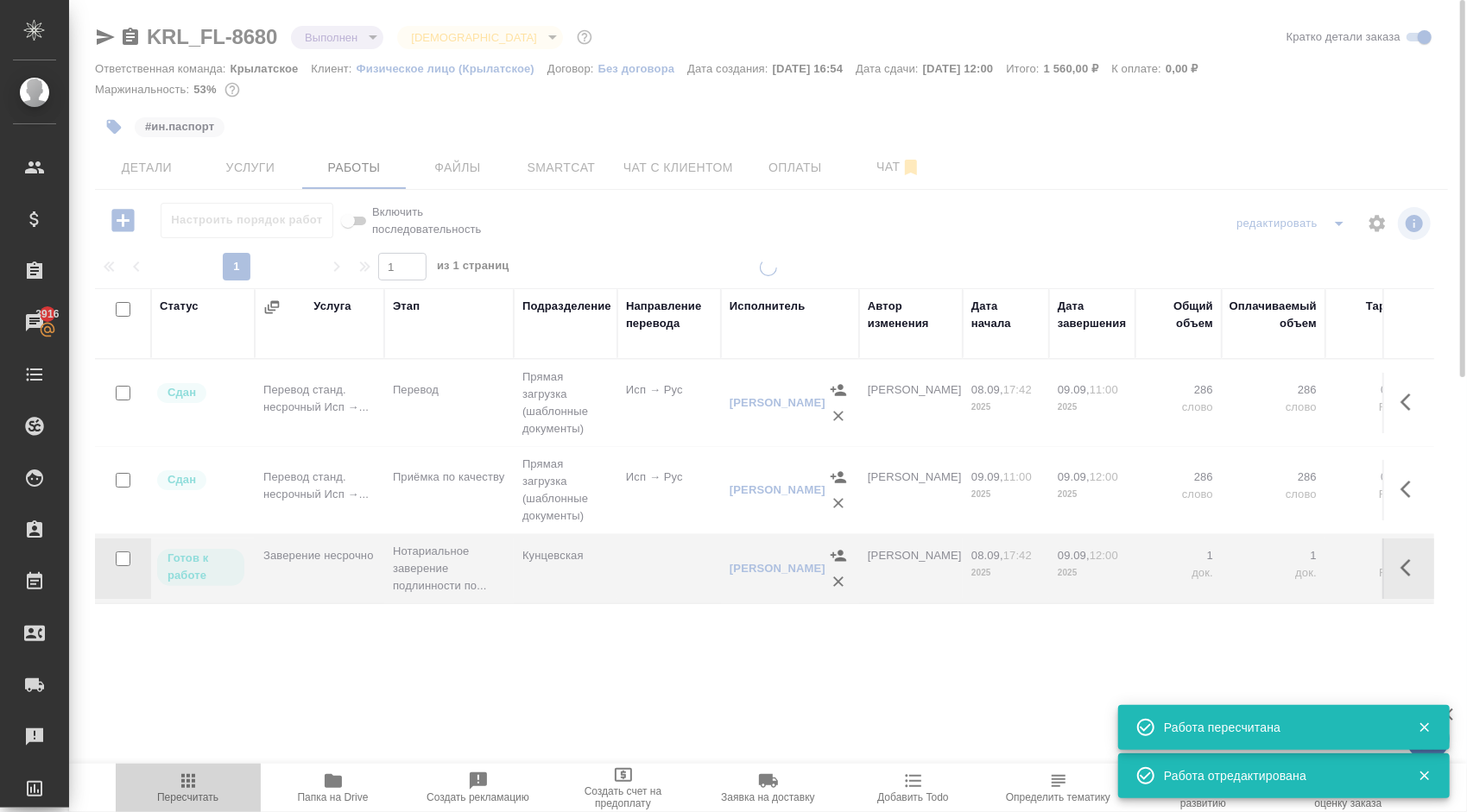
click at [184, 775] on icon "button" at bounding box center [188, 781] width 14 height 14
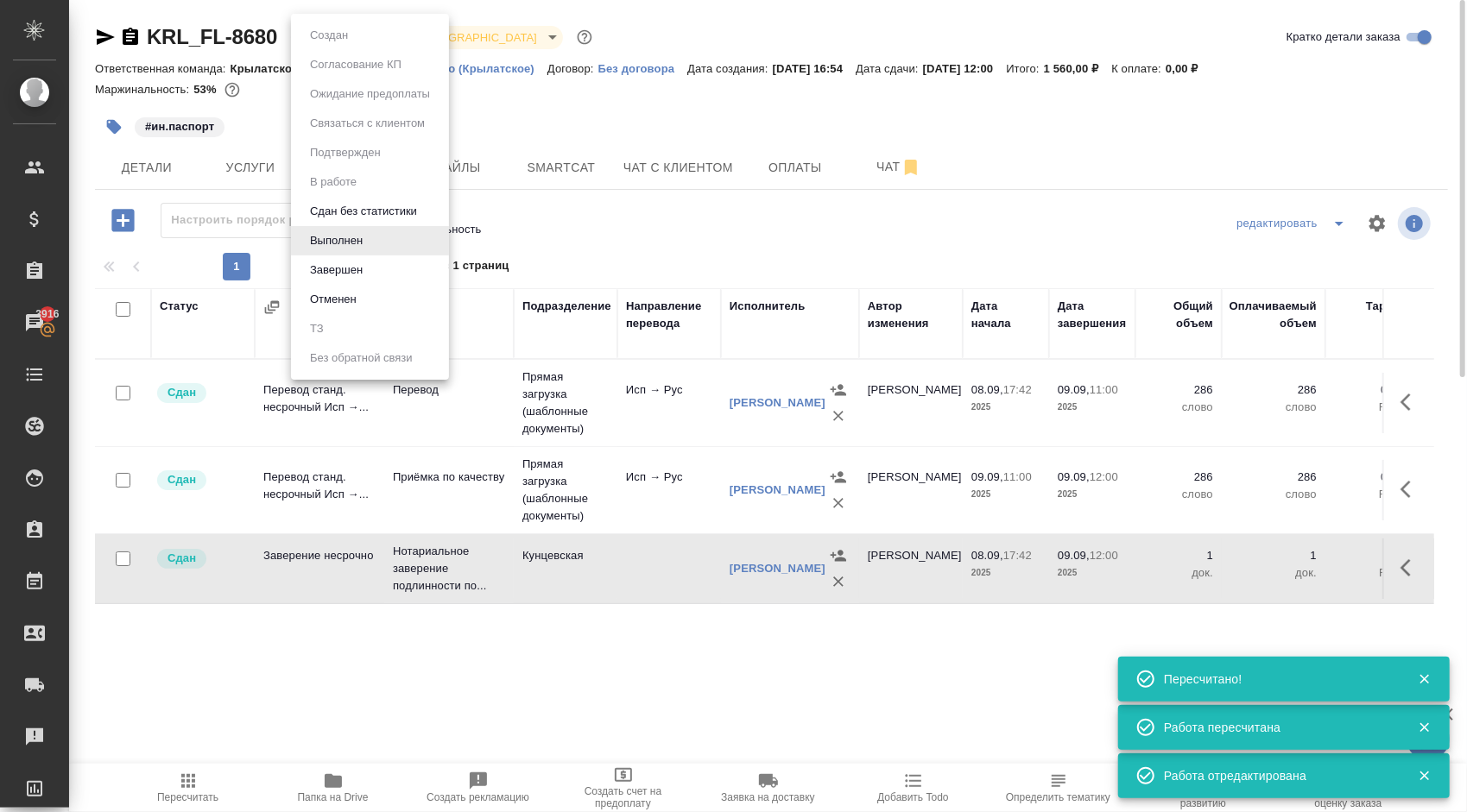
click at [368, 29] on body "🙏 .cls-1 fill:#fff; AWATERA Kasymov Timur Клиенты Спецификации Заказы 3916 Чаты…" at bounding box center [733, 406] width 1467 height 812
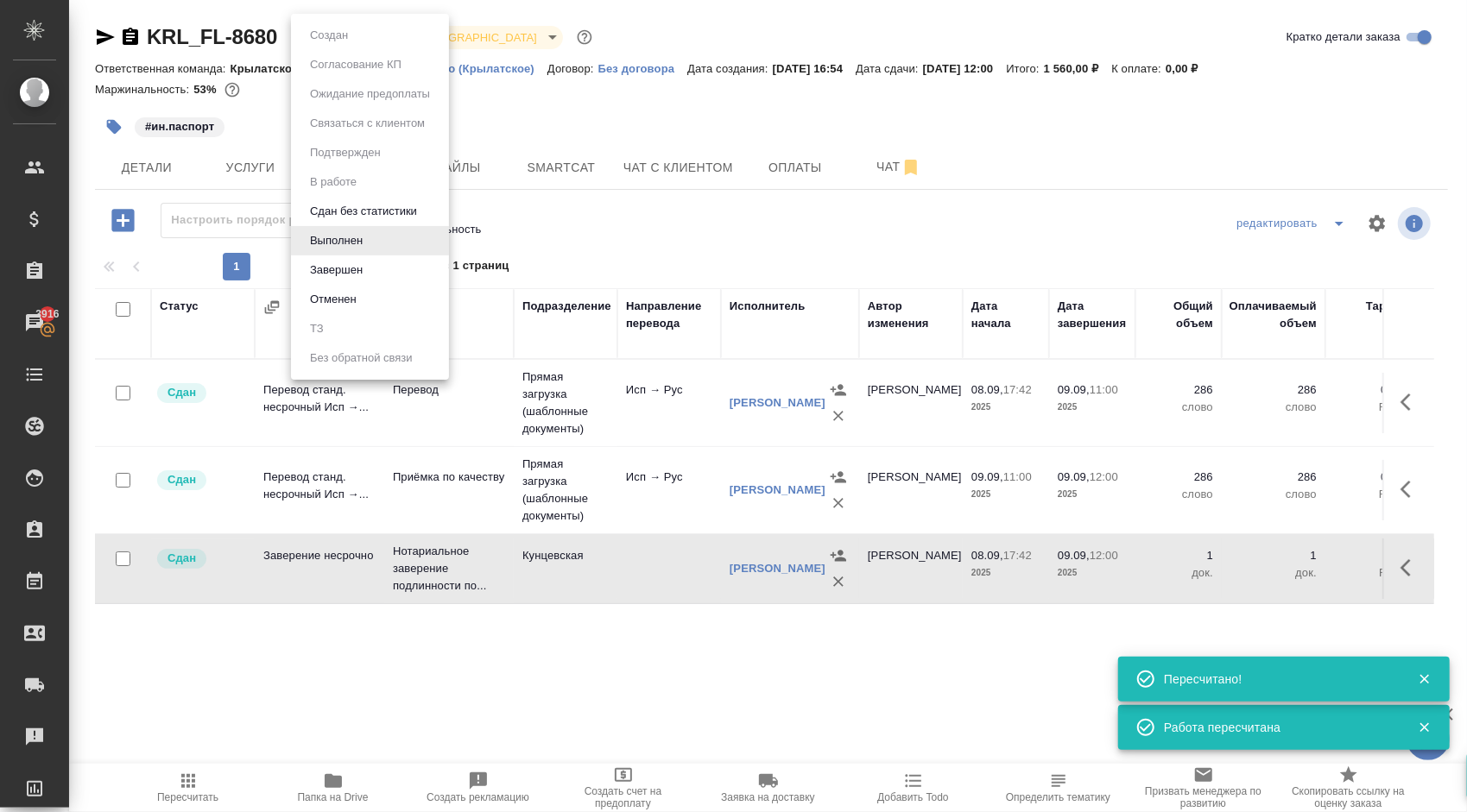
click at [579, 231] on div at bounding box center [733, 406] width 1467 height 812
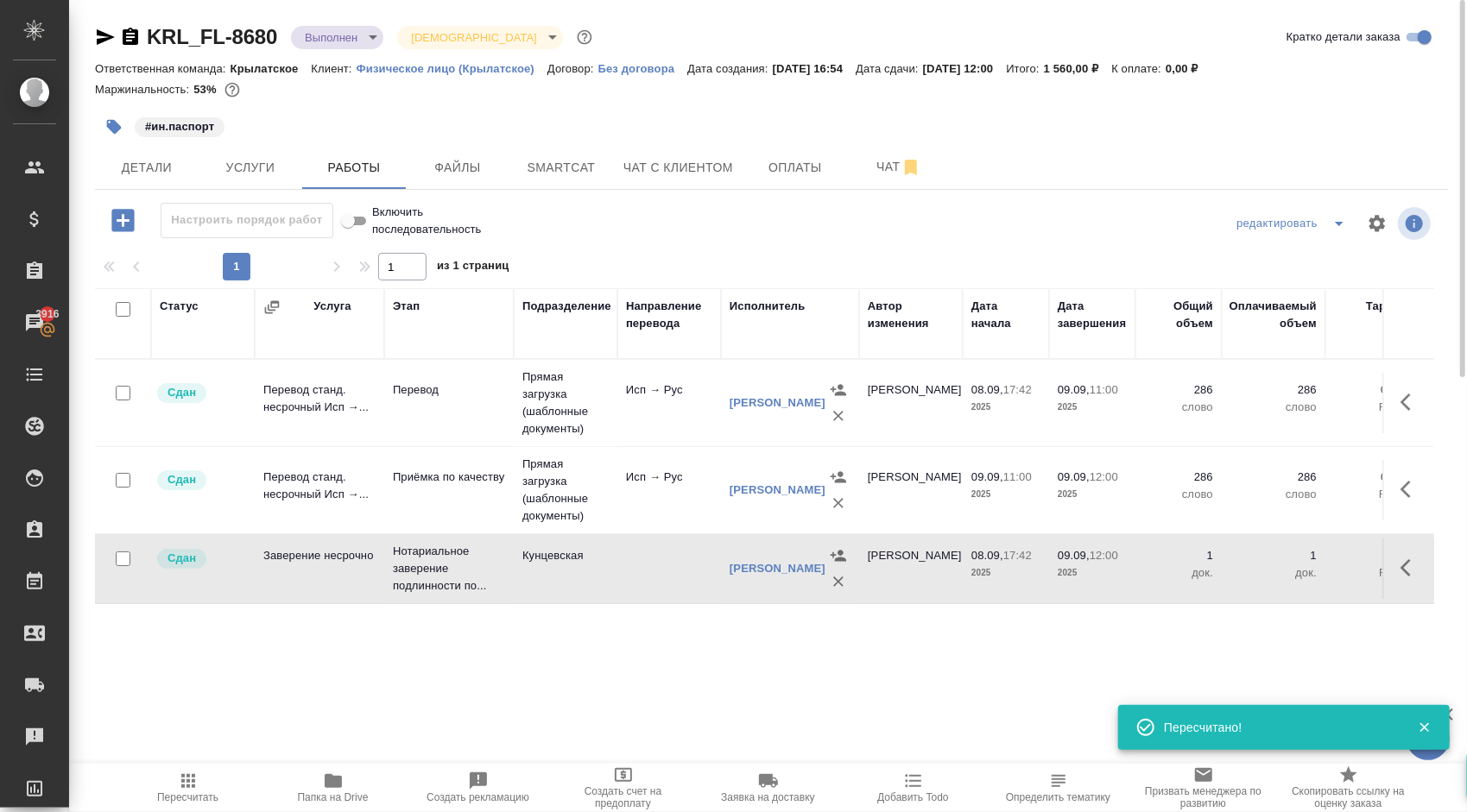
click at [270, 140] on div "#ин.паспорт" at bounding box center [546, 127] width 902 height 38
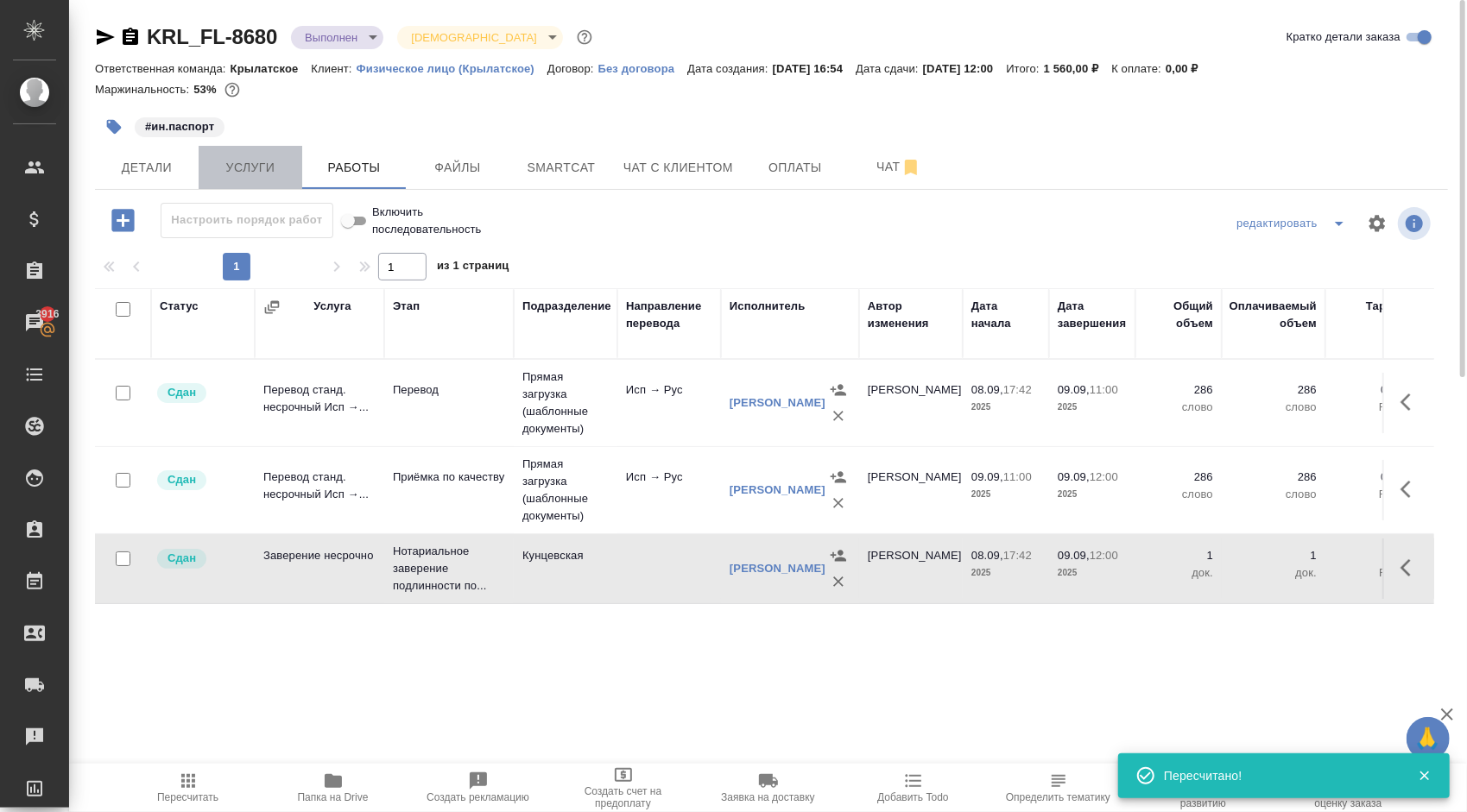
click at [269, 152] on button "Услуги" at bounding box center [251, 167] width 104 height 43
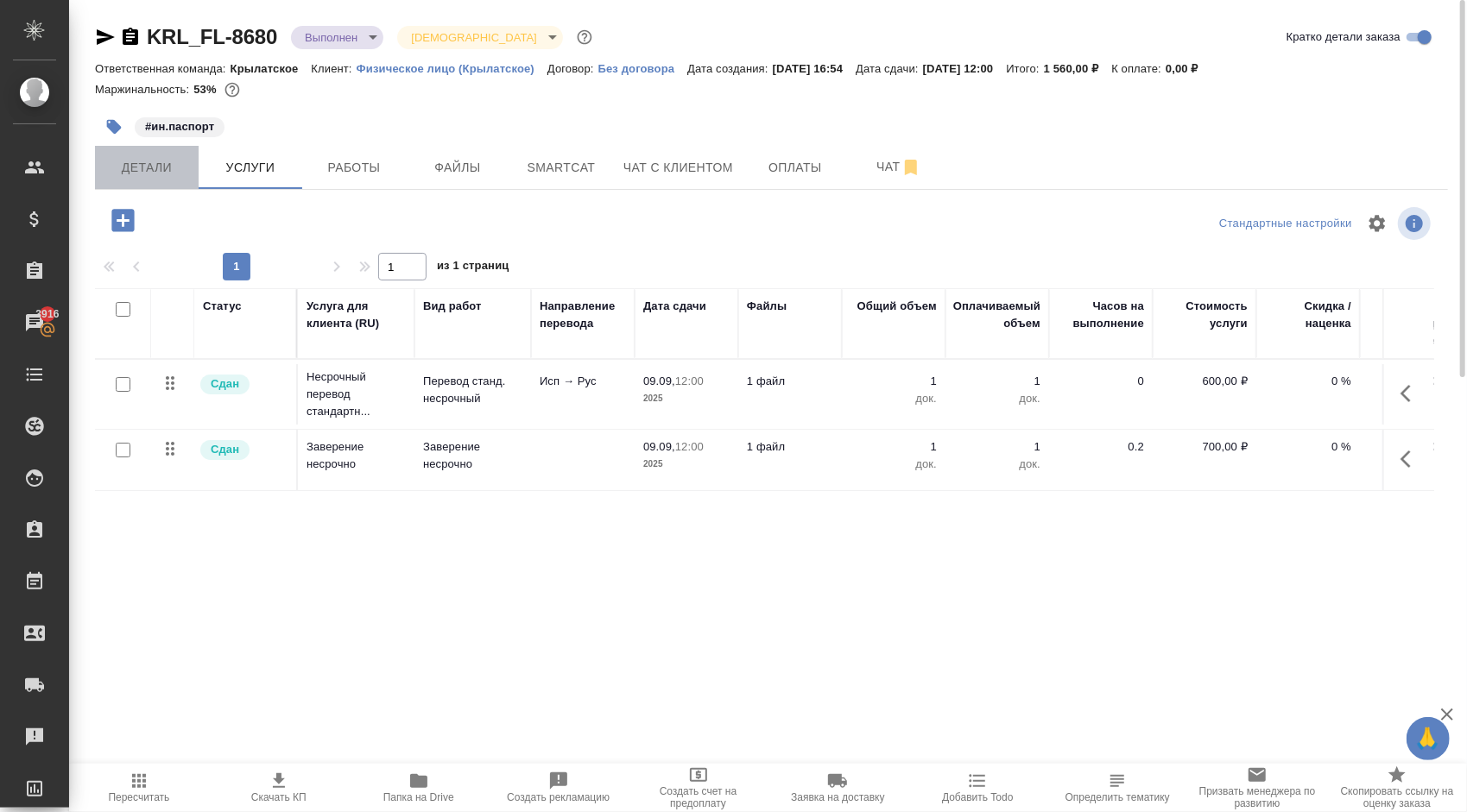
click at [143, 153] on button "Детали" at bounding box center [147, 167] width 104 height 43
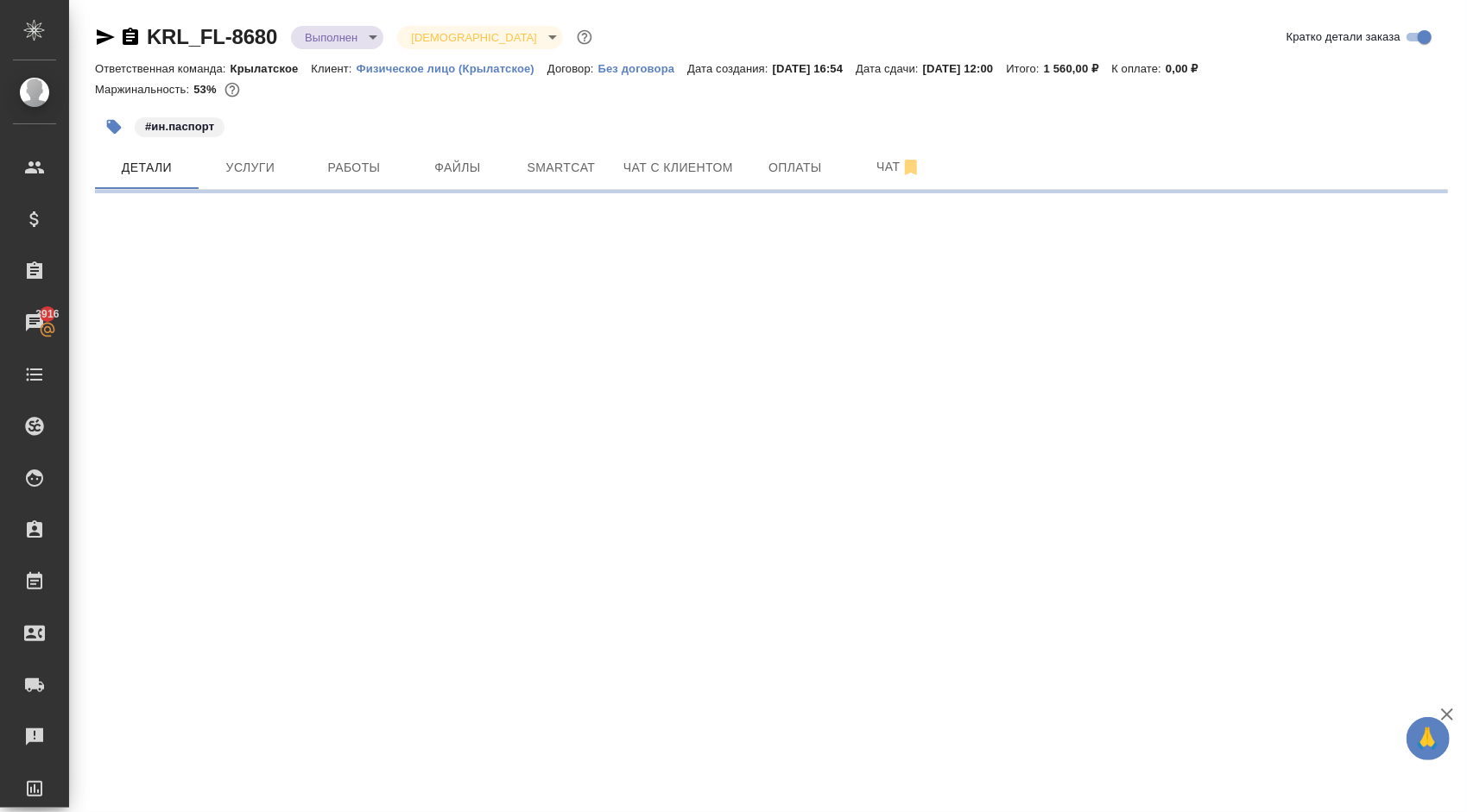
select select "RU"
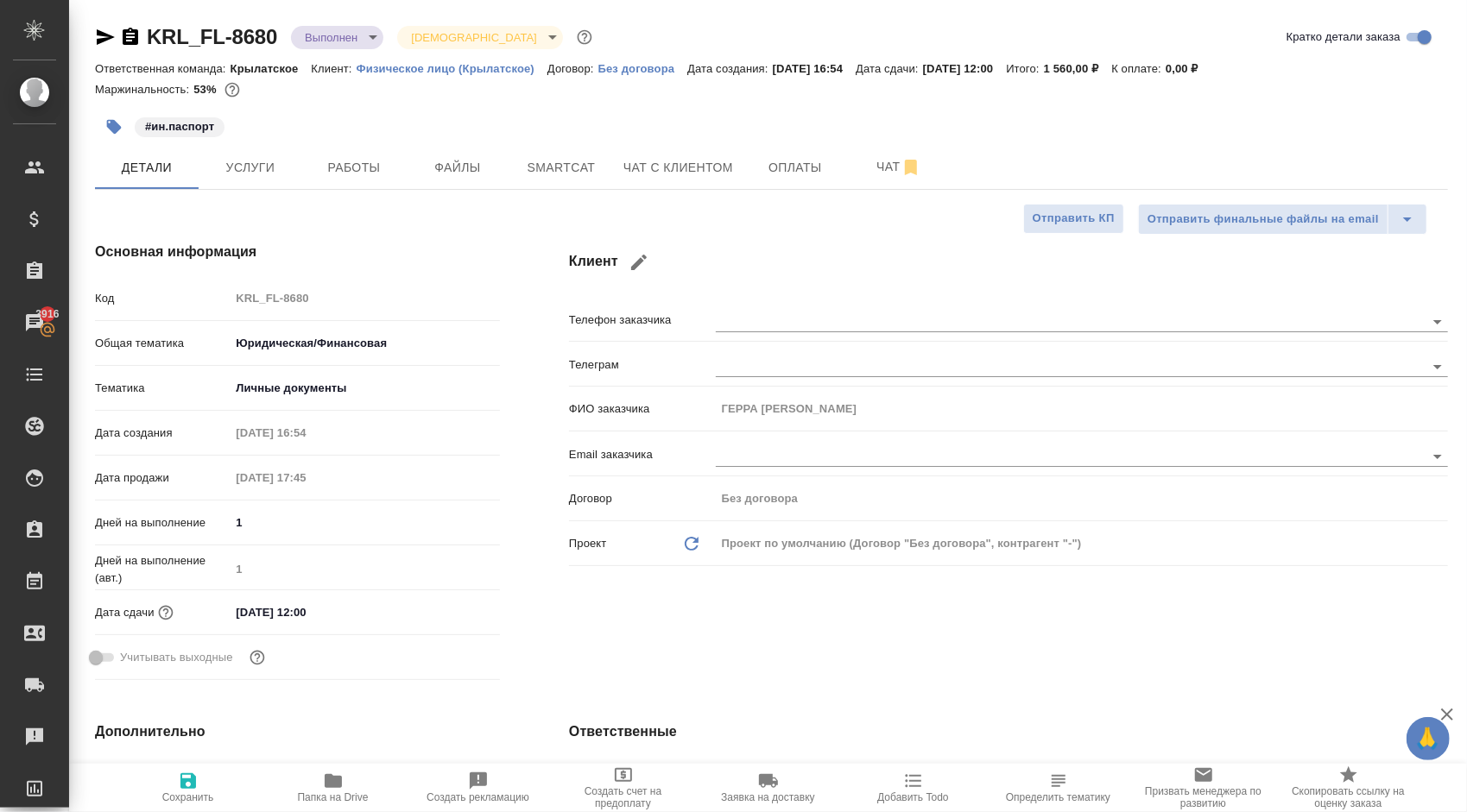
type textarea "x"
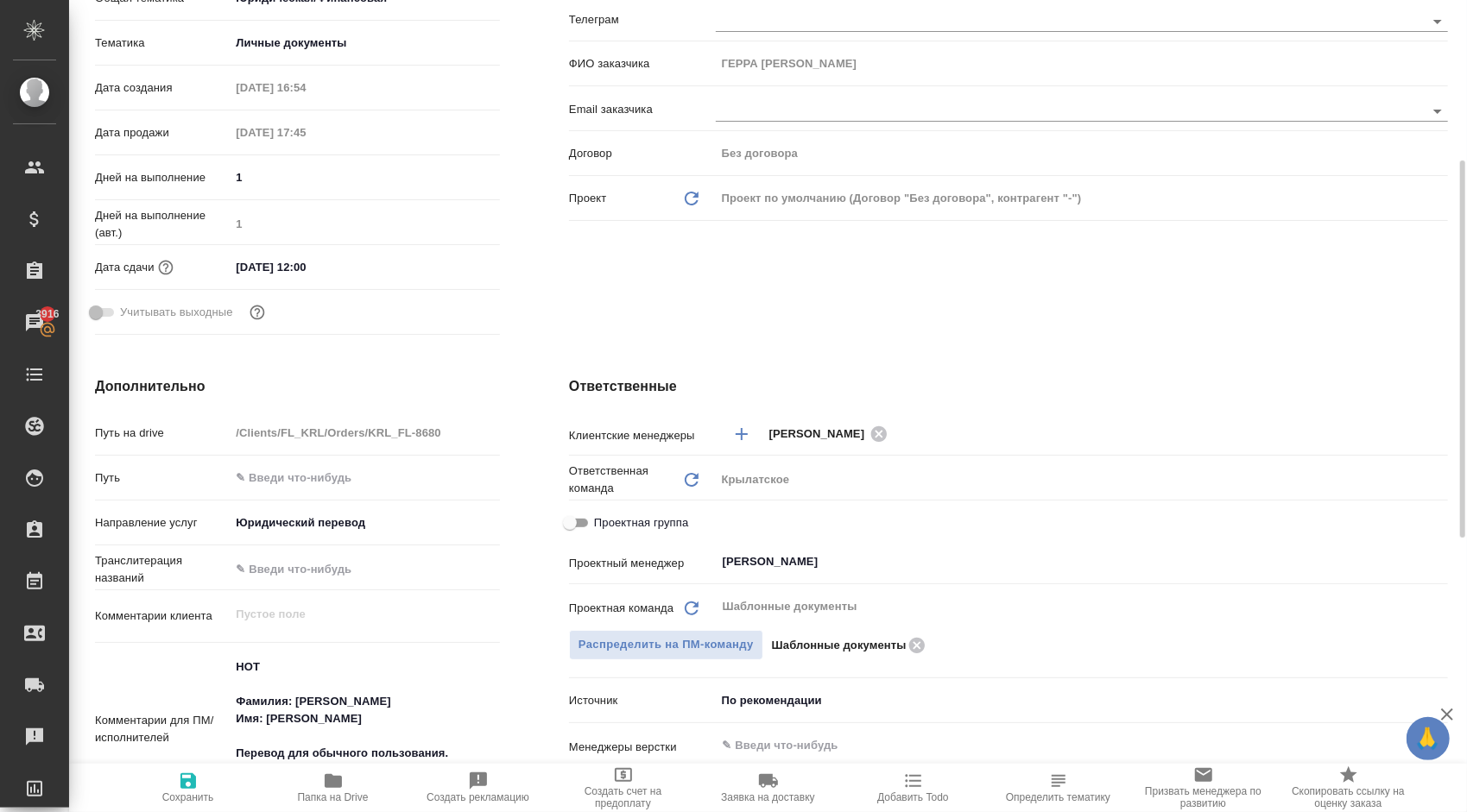
click at [659, 521] on span "Проектная группа" at bounding box center [641, 523] width 94 height 18
click at [601, 521] on input "Проектная группа" at bounding box center [570, 523] width 62 height 21
checkbox input "true"
type textarea "x"
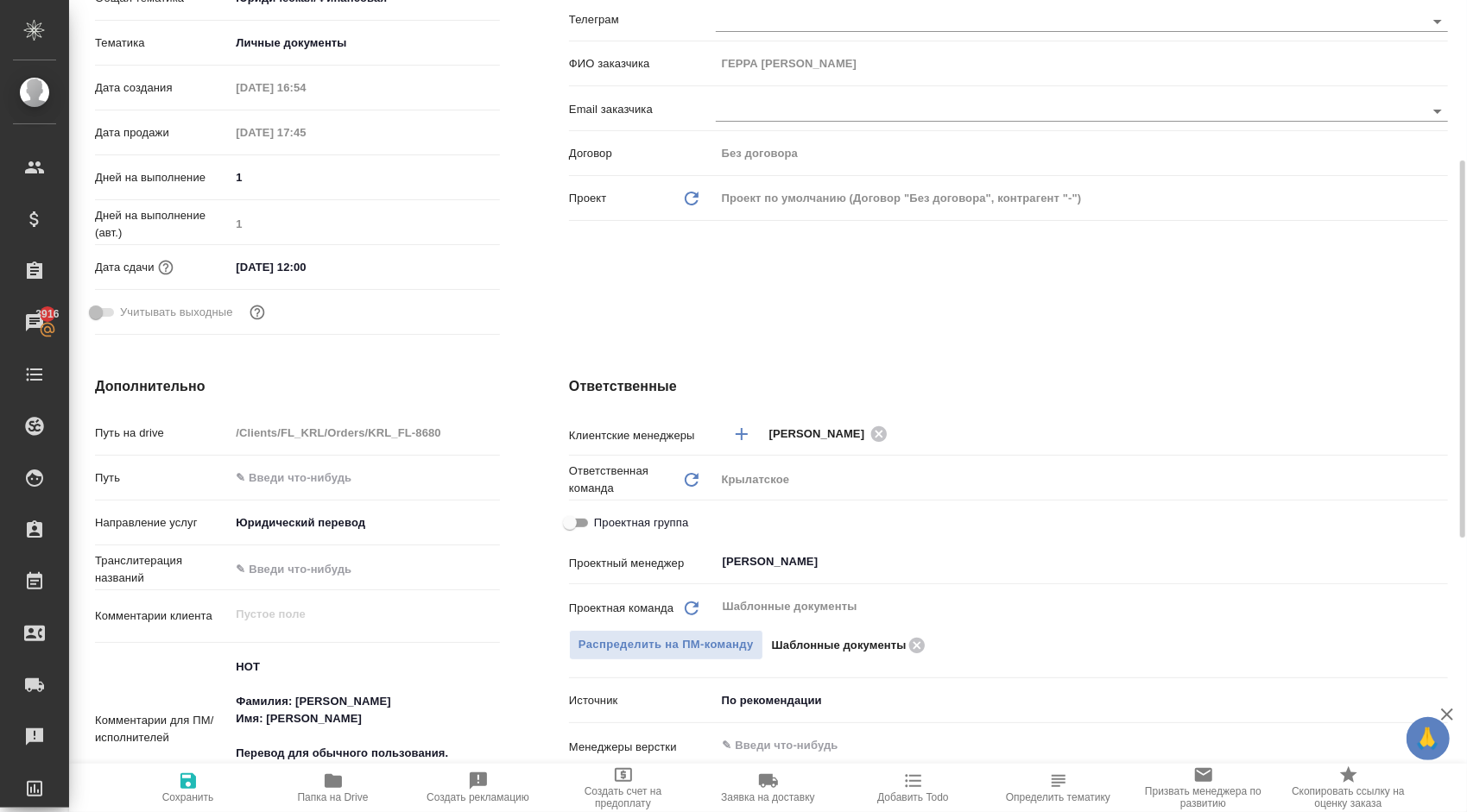
type textarea "x"
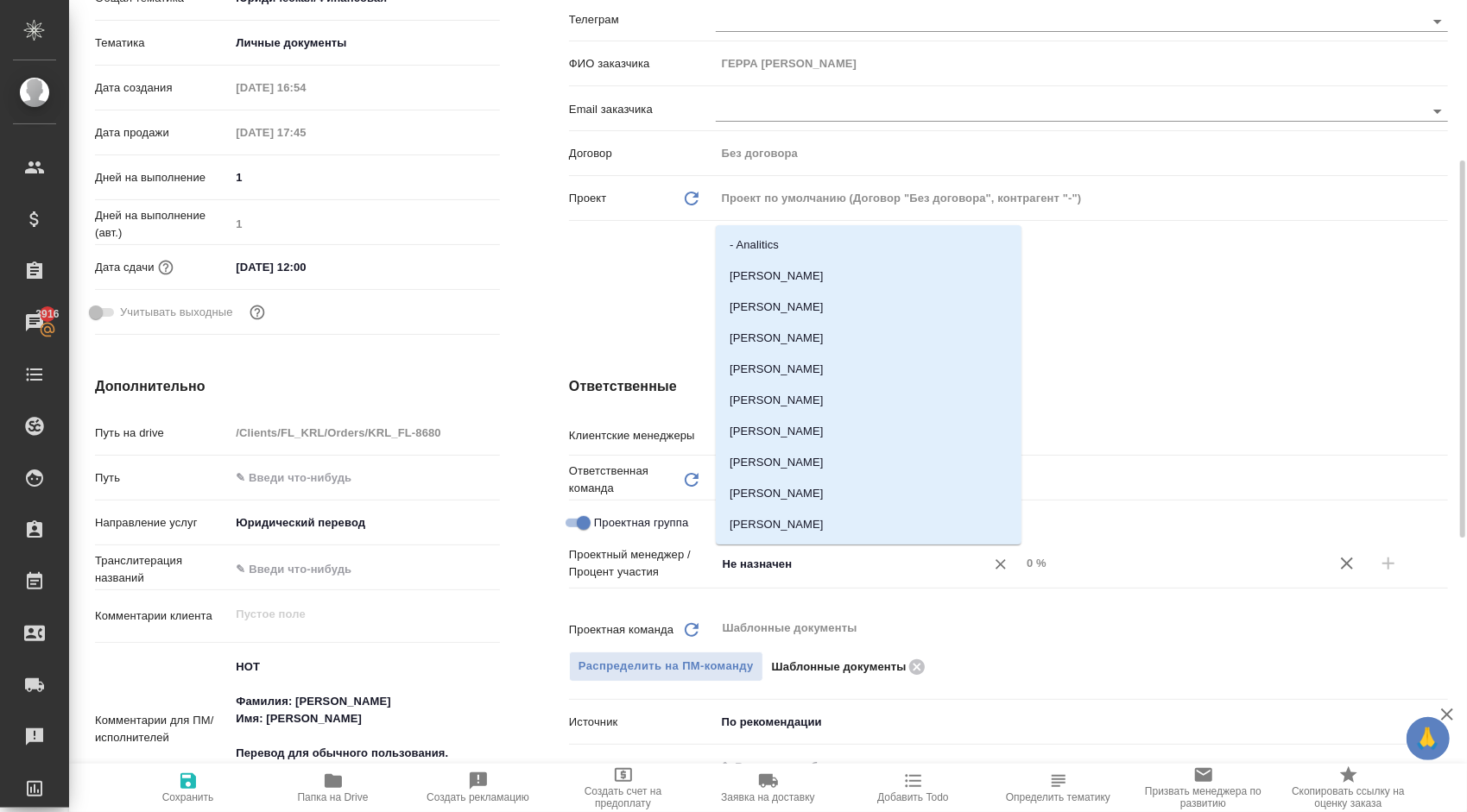
click at [761, 555] on input "Не назначен" at bounding box center [839, 564] width 236 height 21
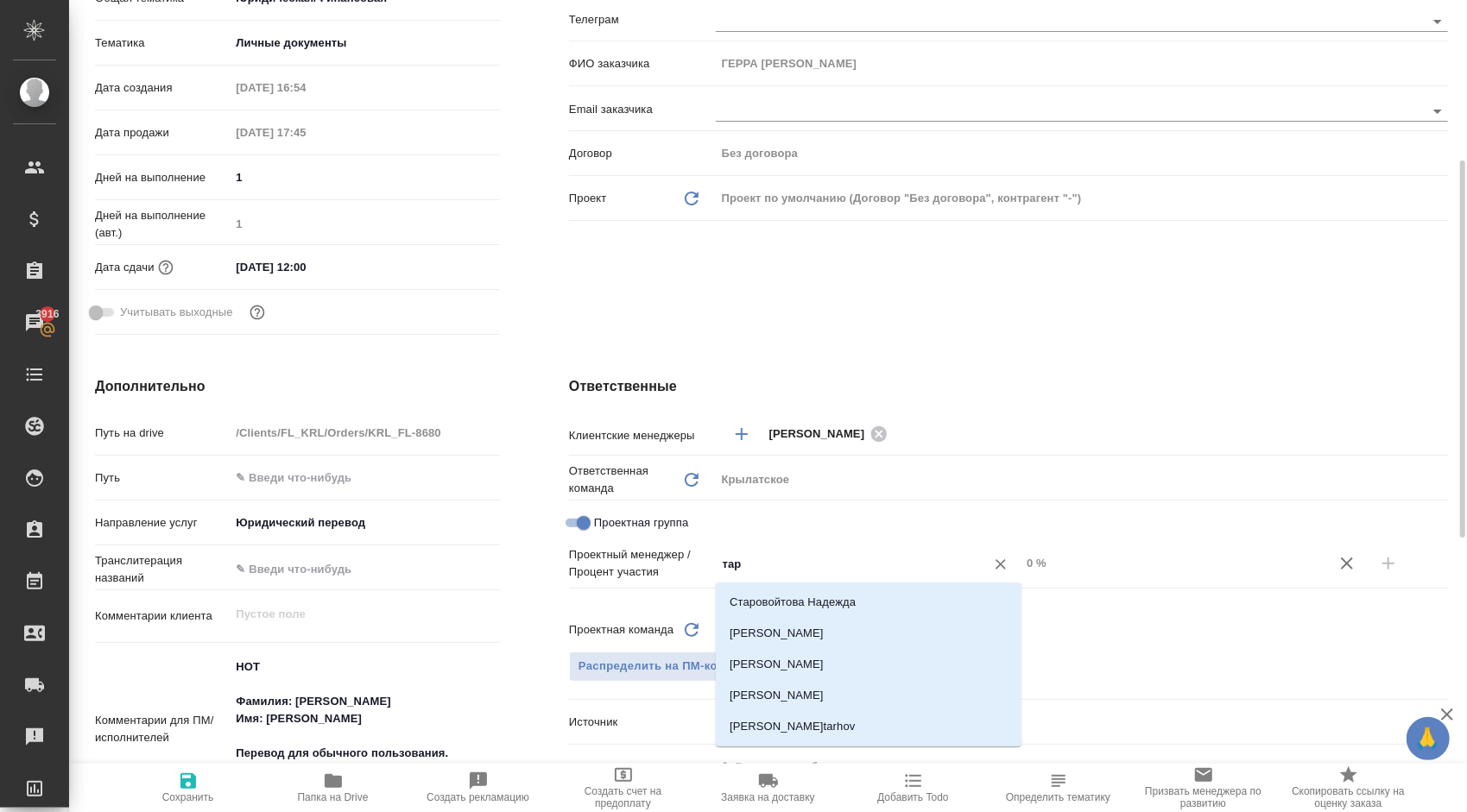
type input "тара"
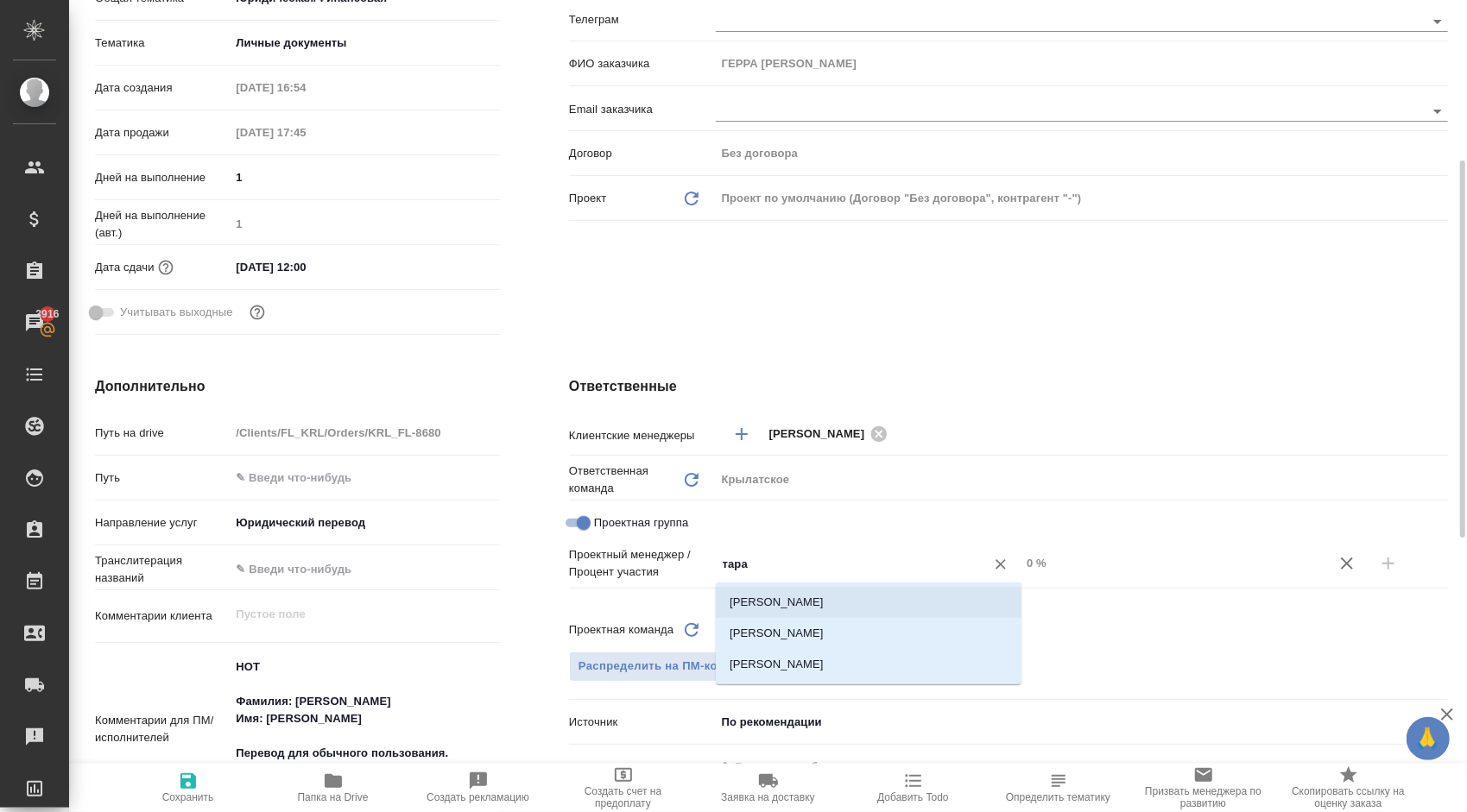
drag, startPoint x: 788, startPoint y: 591, endPoint x: 820, endPoint y: 596, distance: 32.4
click at [789, 591] on li "Тарабановская Анастасия" at bounding box center [868, 602] width 306 height 31
type textarea "x"
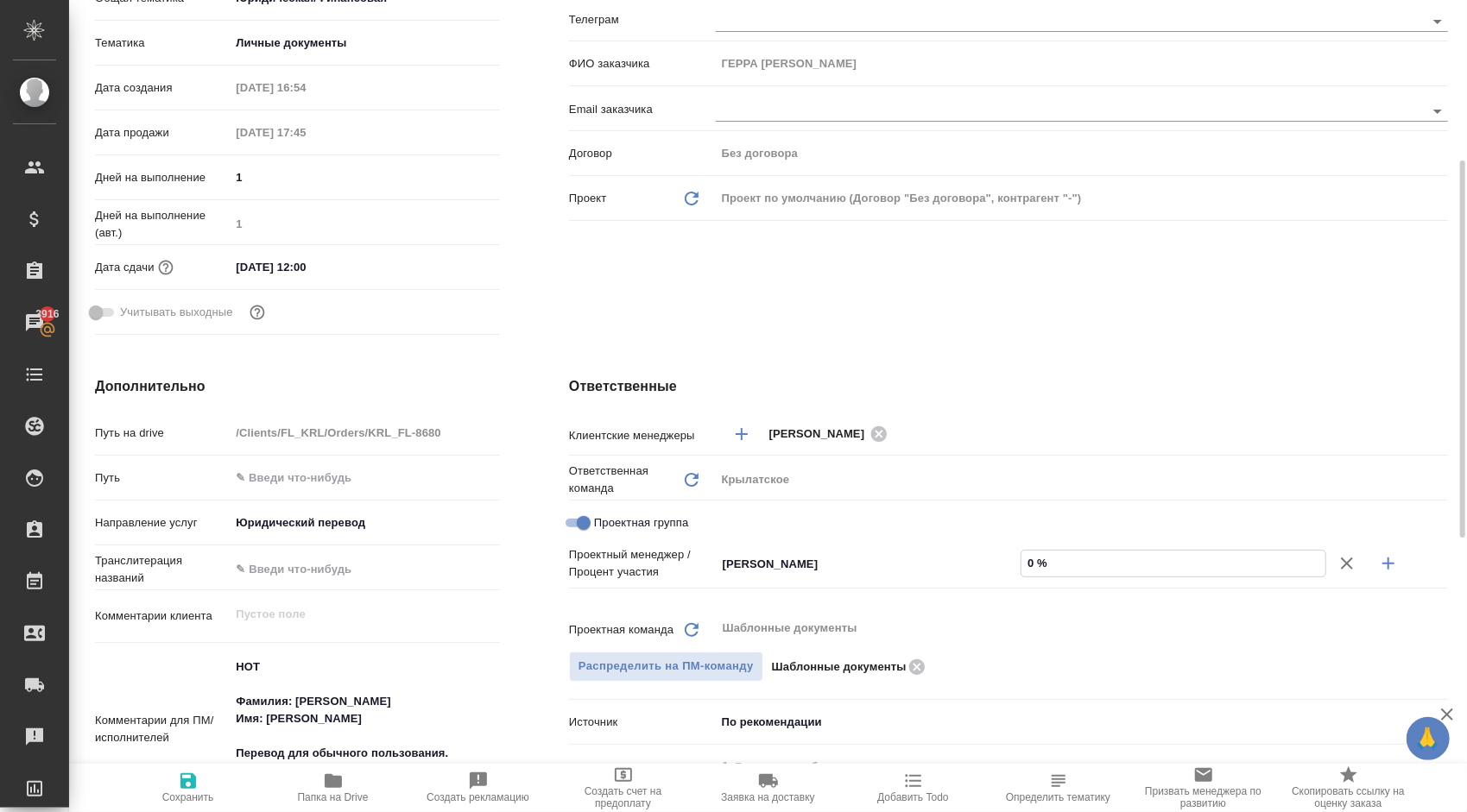
click at [1030, 565] on input "0 %" at bounding box center [1173, 563] width 303 height 25
type textarea "x"
type input "5 %"
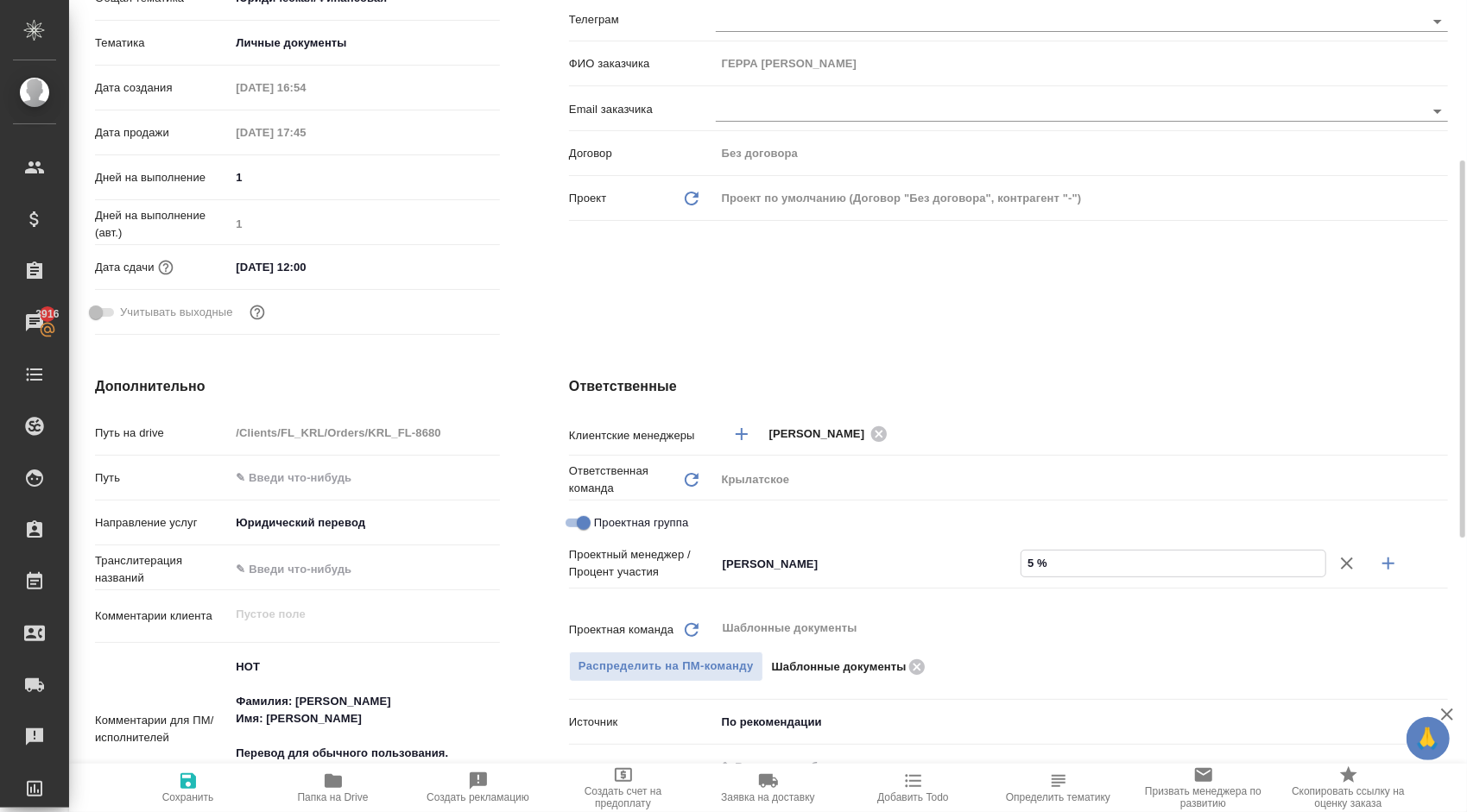
type textarea "x"
type input "56 %"
click at [1389, 563] on icon "button" at bounding box center [1388, 563] width 12 height 12
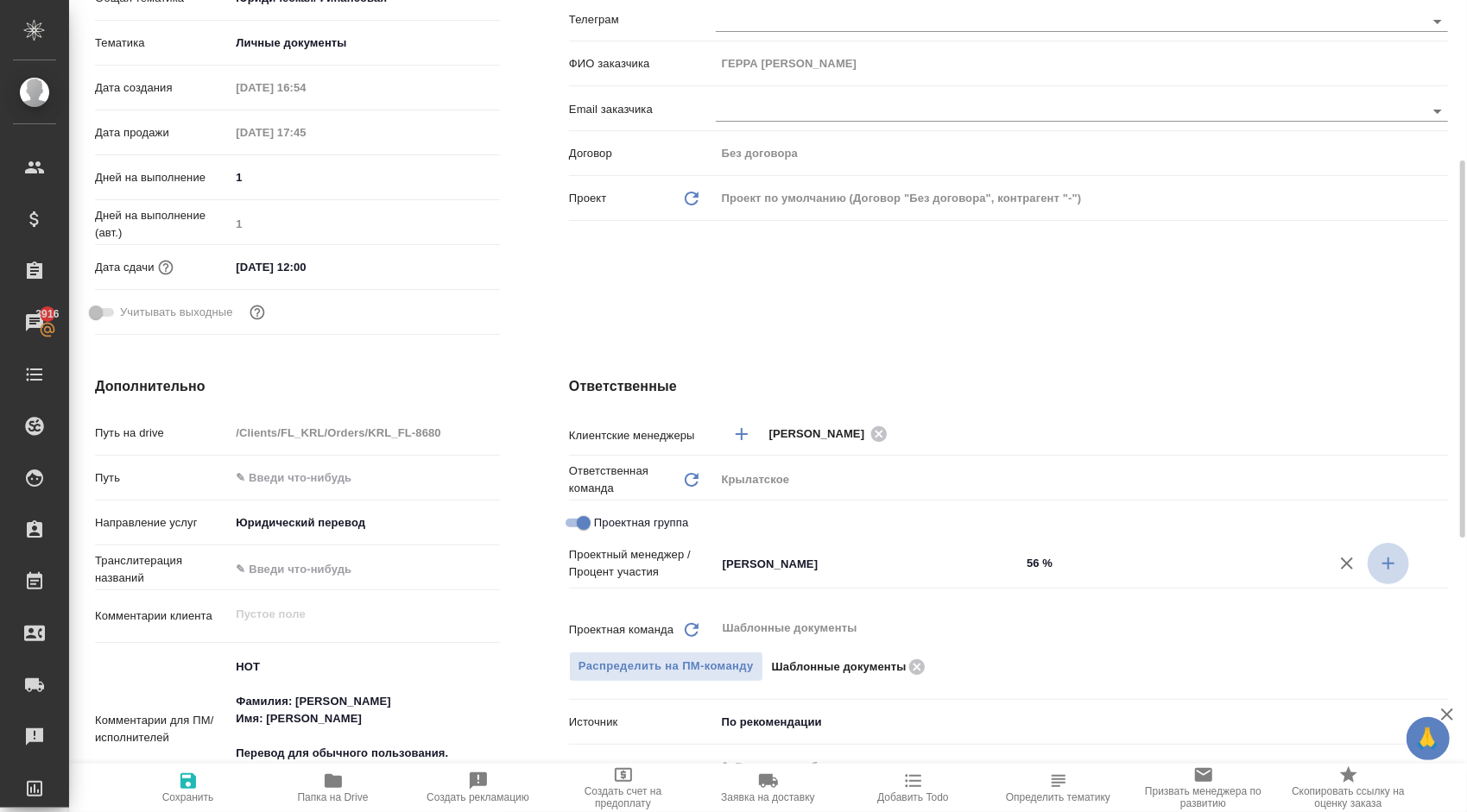
type textarea "x"
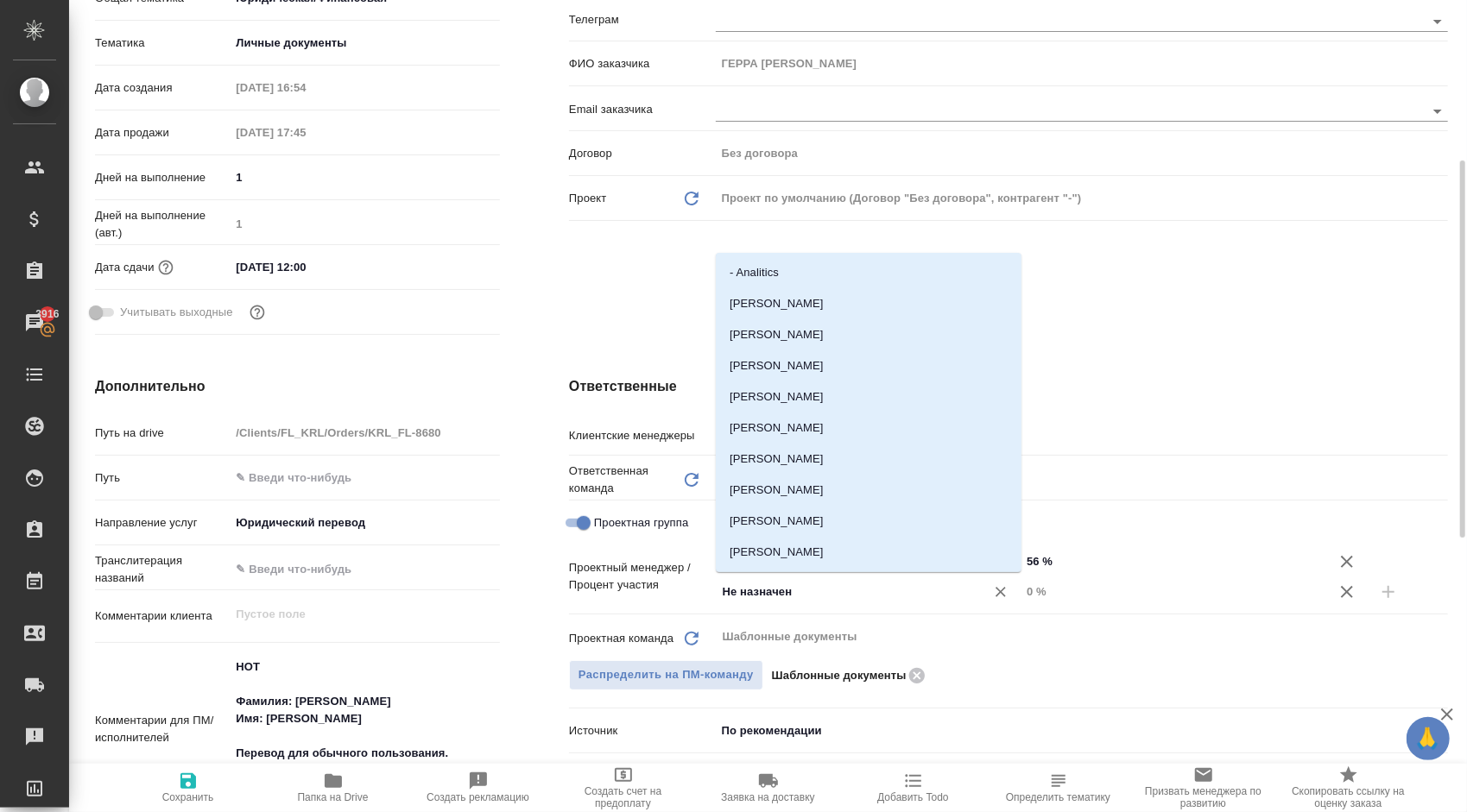
click at [845, 602] on input "Не назначен" at bounding box center [839, 592] width 236 height 21
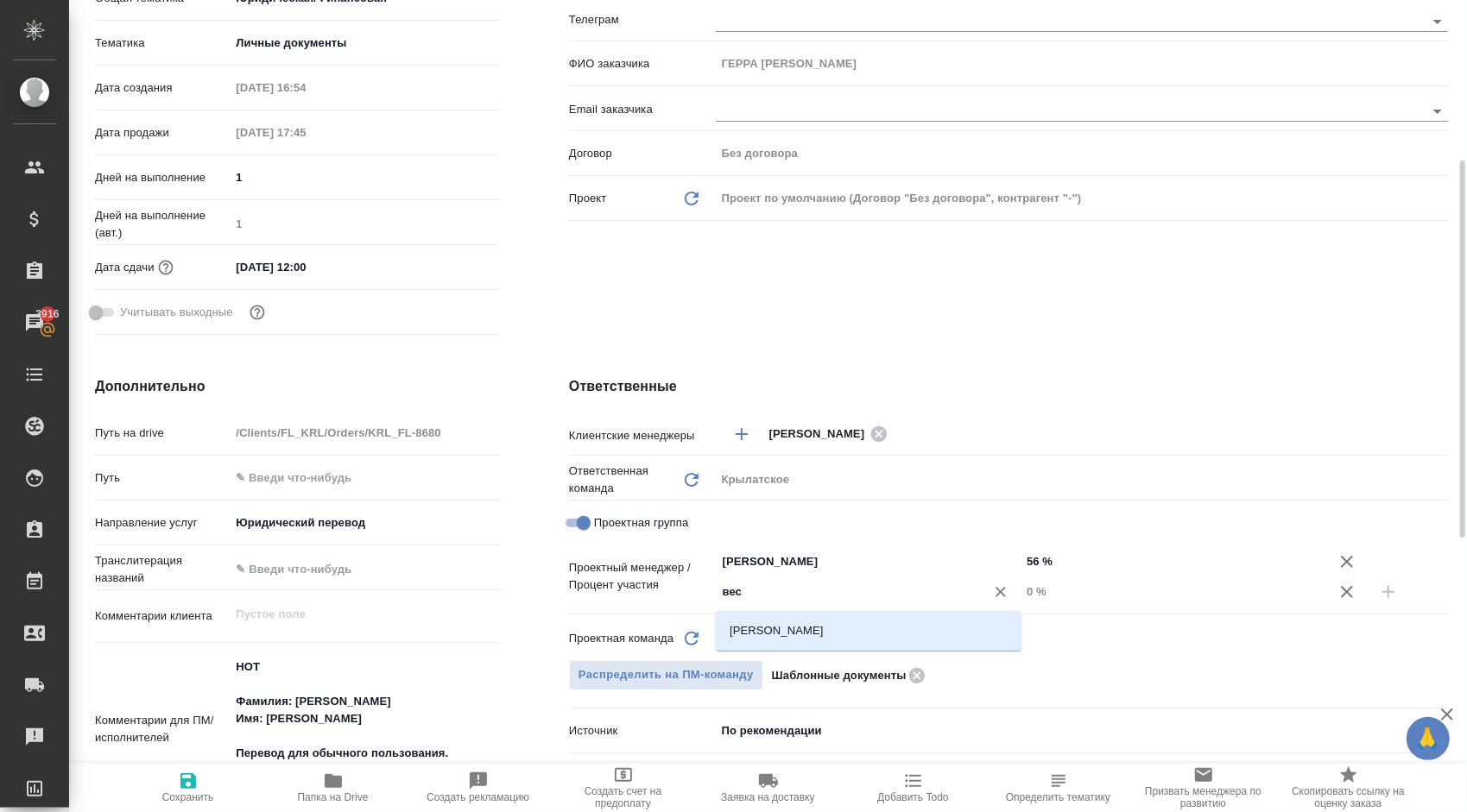
type input "весе"
drag, startPoint x: 805, startPoint y: 623, endPoint x: 819, endPoint y: 624, distance: 14.0
click at [805, 624] on li "Веселова Юлия" at bounding box center [868, 630] width 306 height 31
type textarea "x"
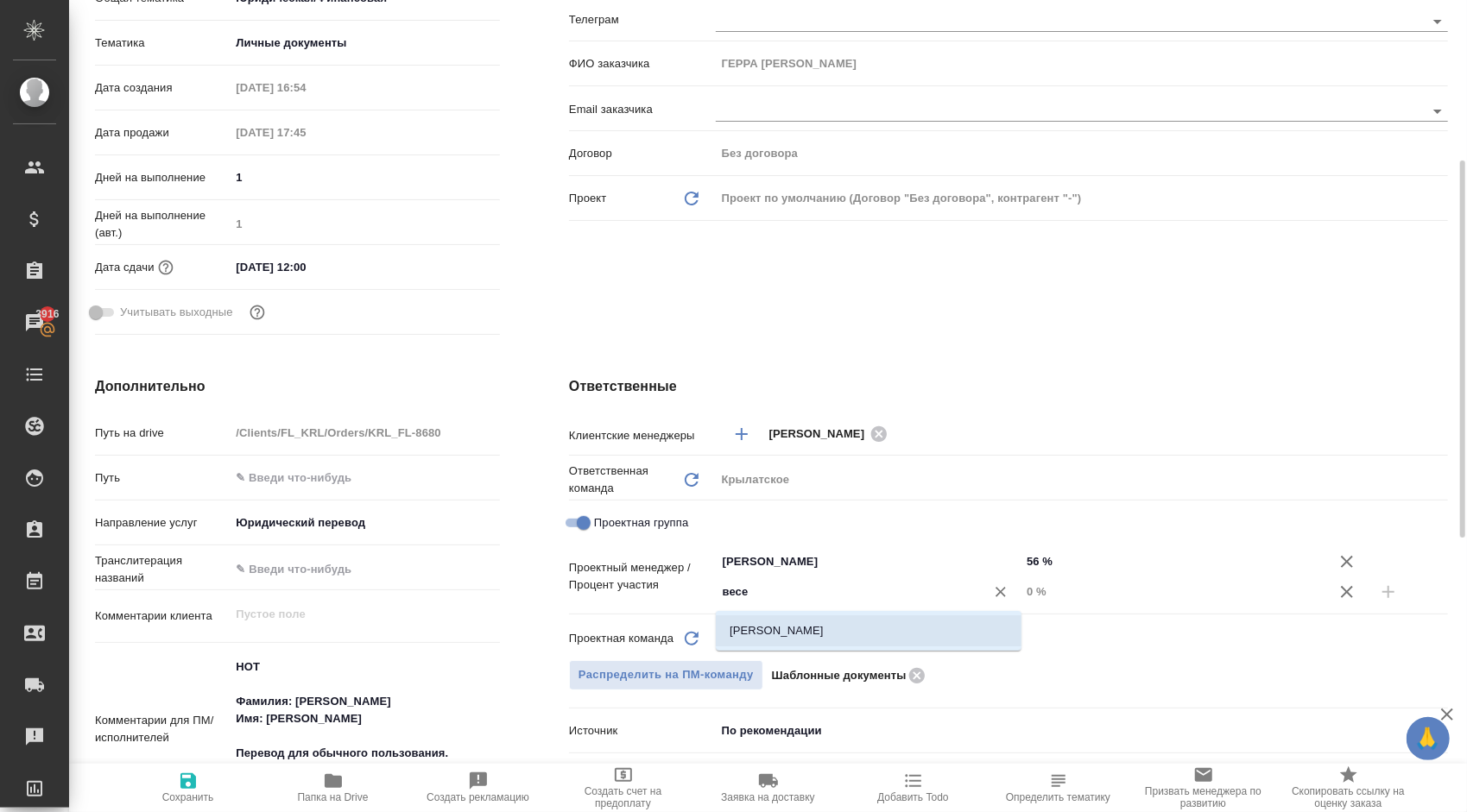
type textarea "x"
drag, startPoint x: 1049, startPoint y: 598, endPoint x: 984, endPoint y: 591, distance: 65.4
click at [984, 591] on div "Веселова Юлия ​ 0 %" at bounding box center [1081, 591] width 732 height 30
type textarea "x"
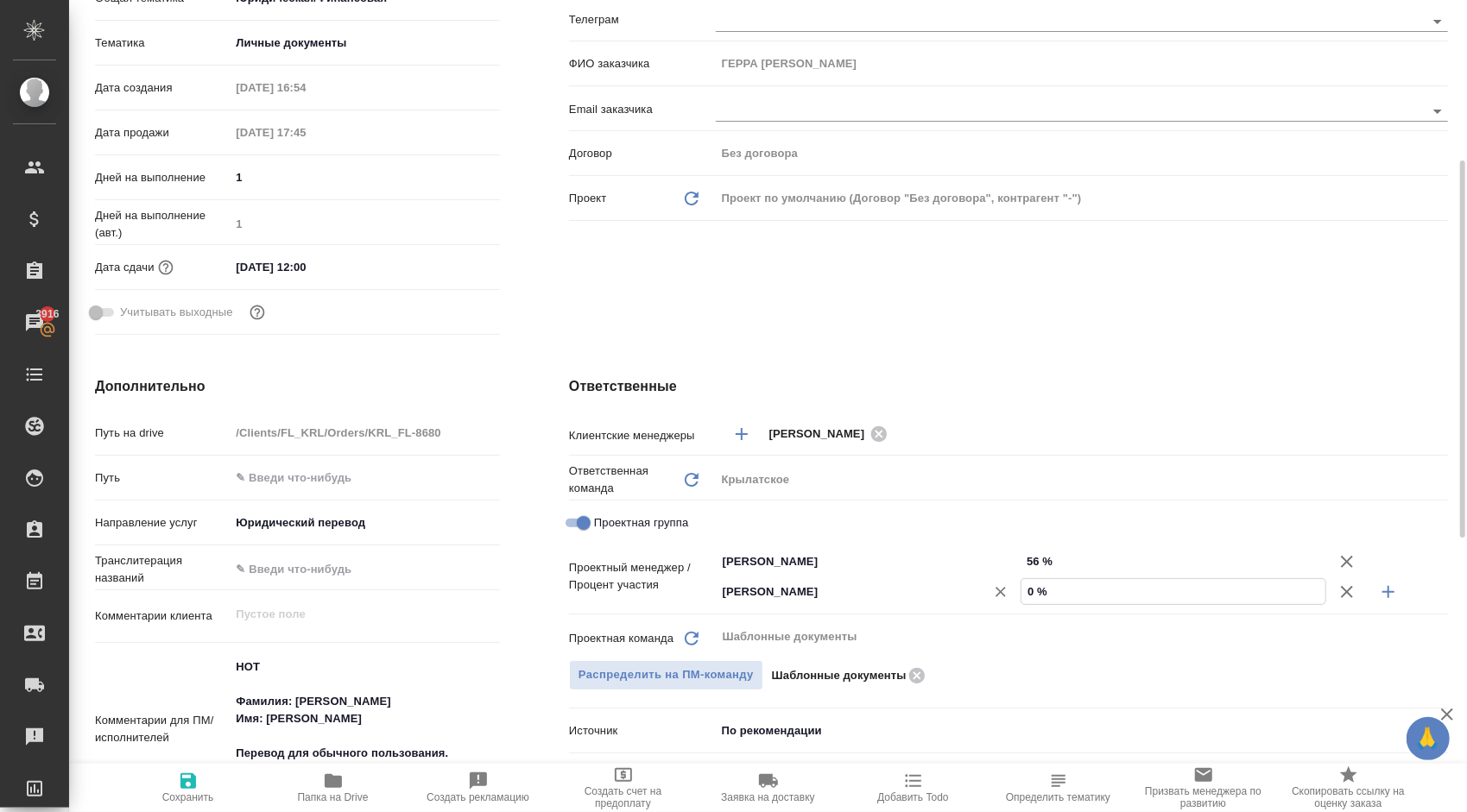
type textarea "x"
type input "4 %"
type textarea "x"
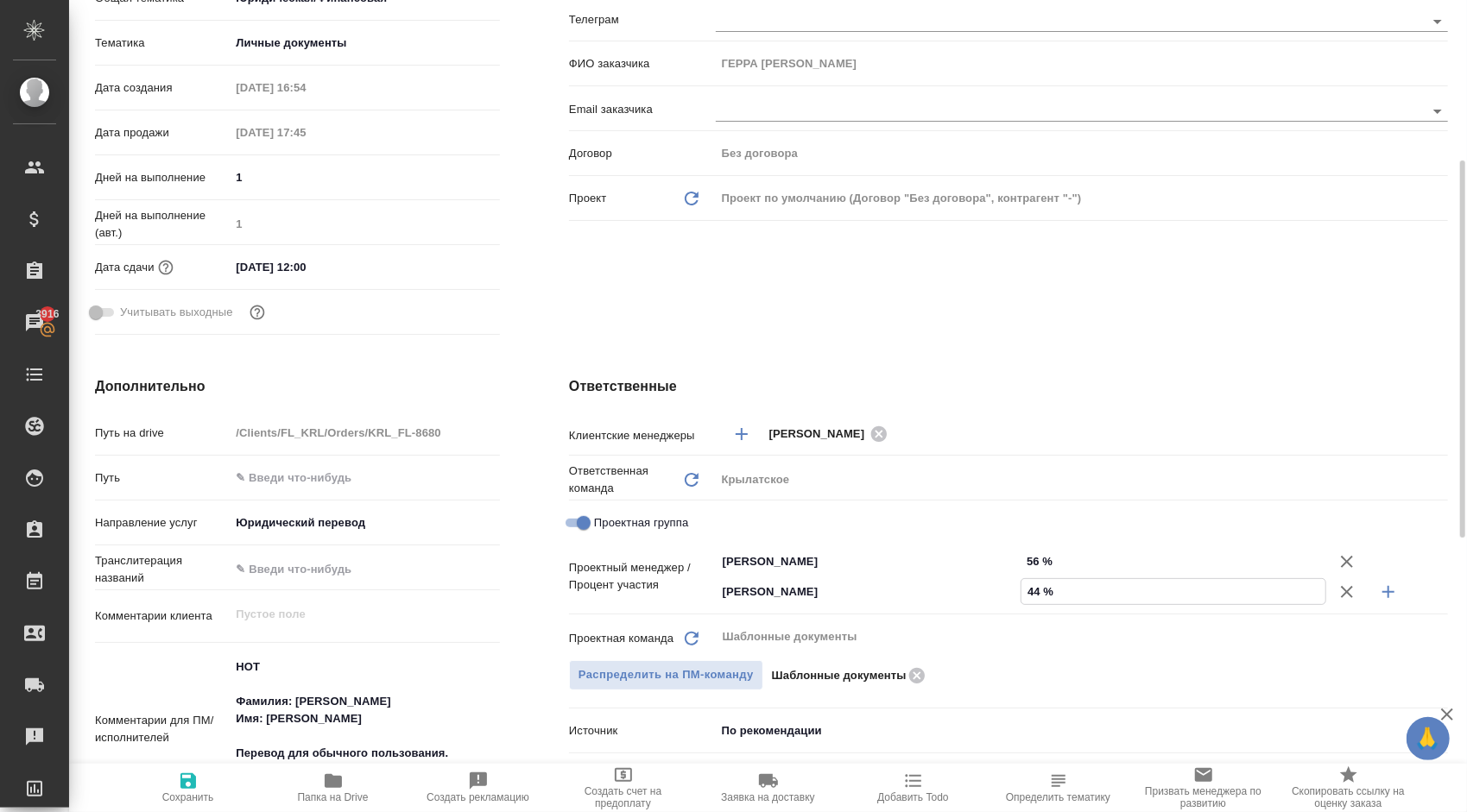
type input "44 %"
drag, startPoint x: 210, startPoint y: 784, endPoint x: 236, endPoint y: 779, distance: 26.5
click at [210, 784] on span "Сохранить" at bounding box center [187, 787] width 124 height 33
type textarea "x"
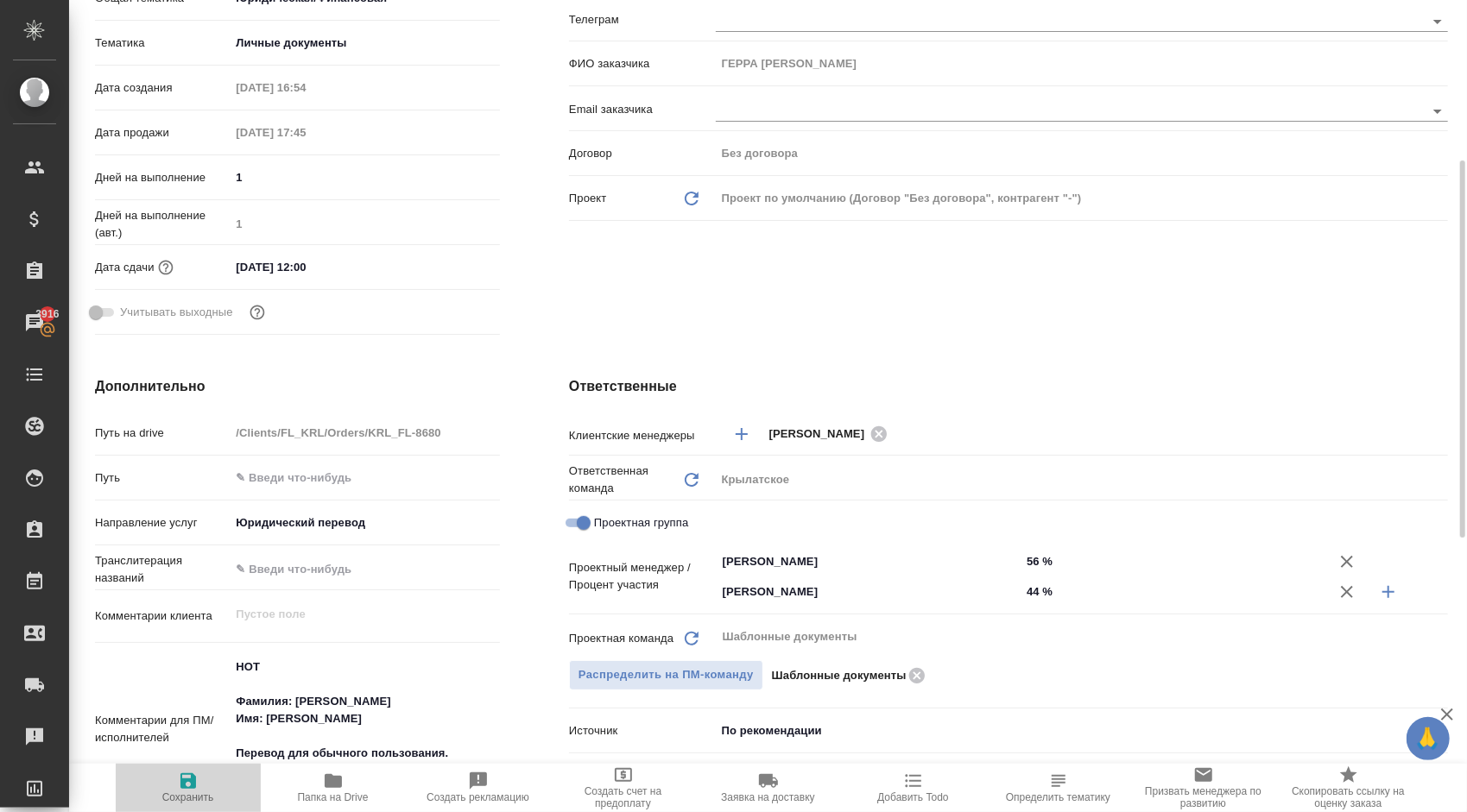
type textarea "x"
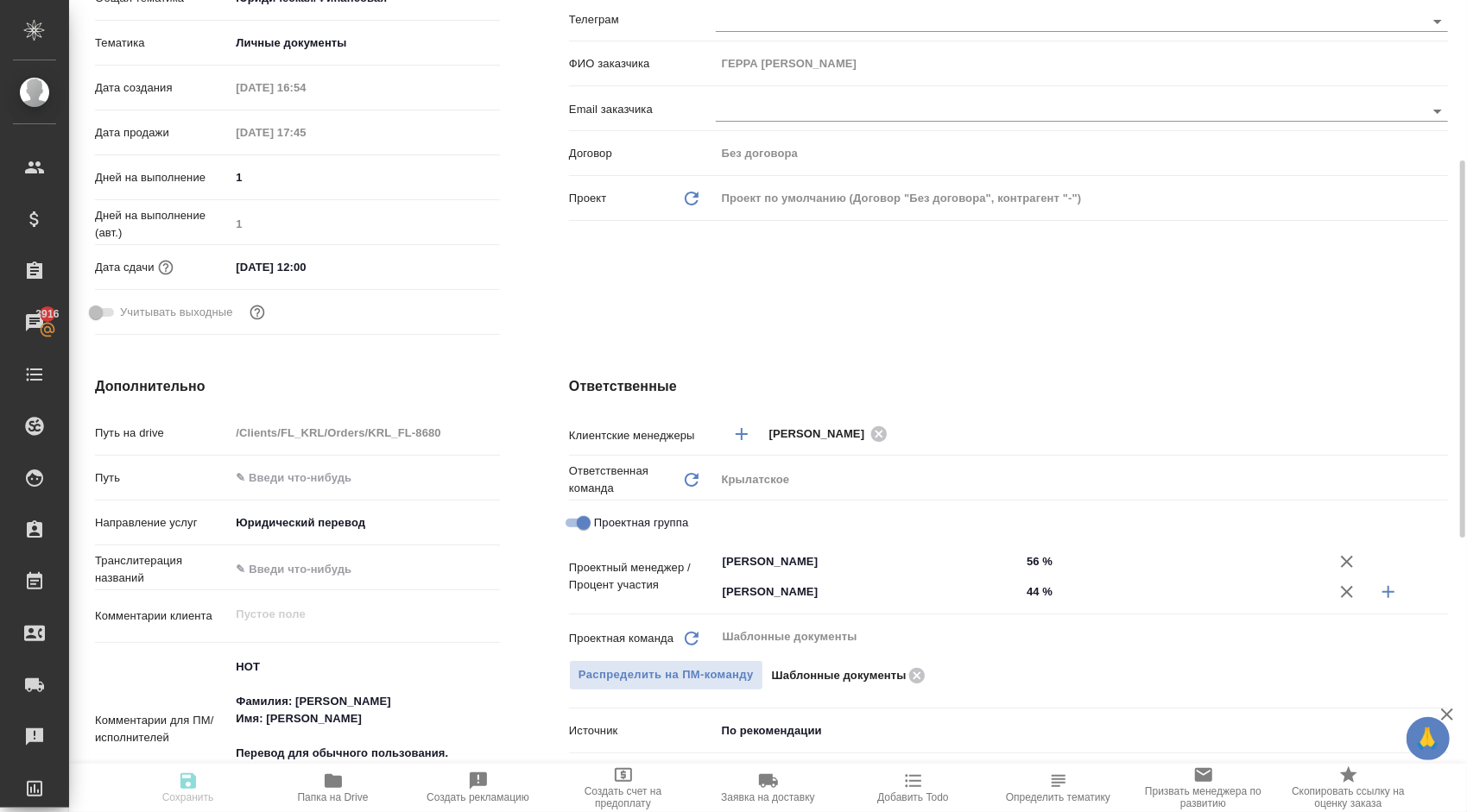
type textarea "x"
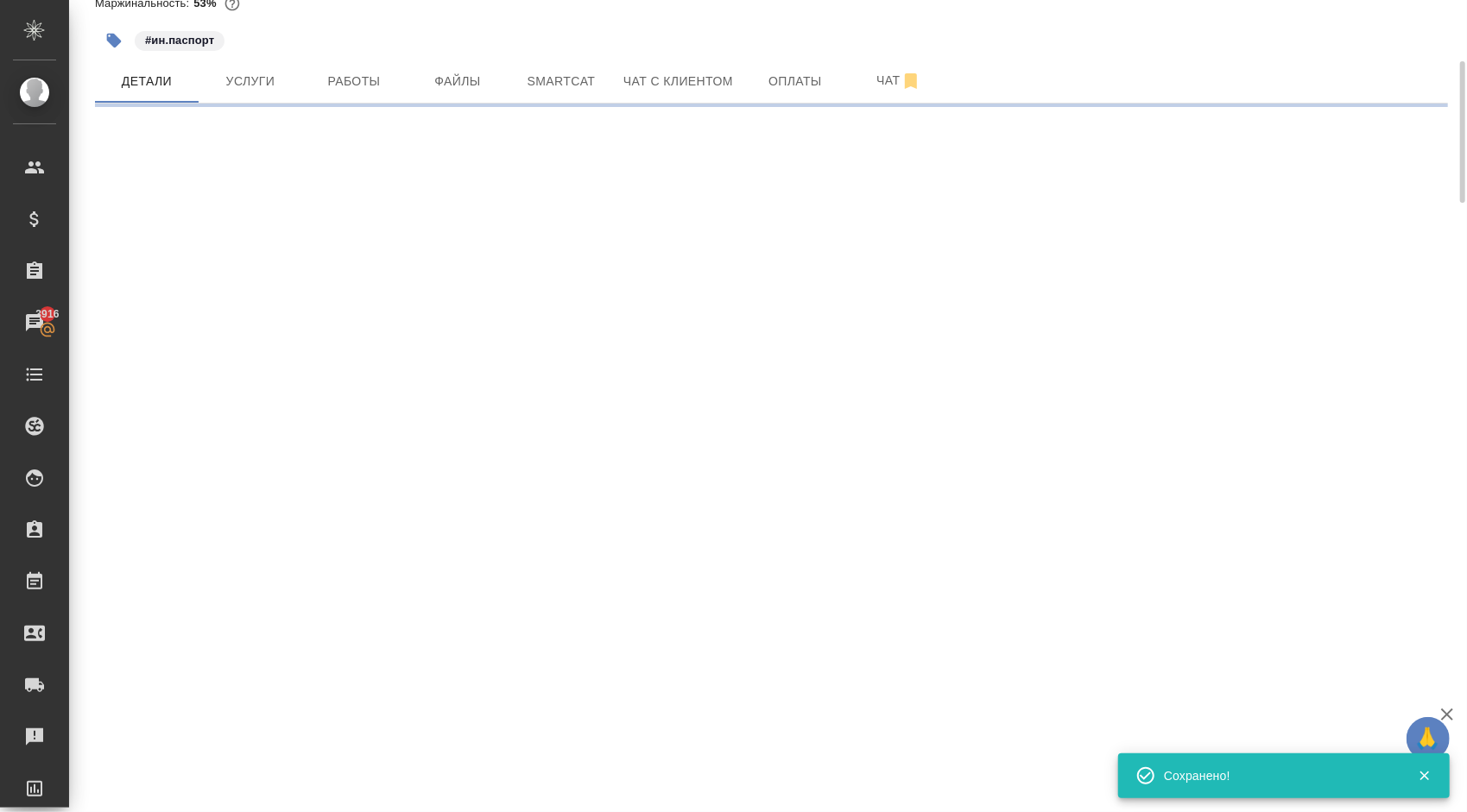
scroll to position [0, 0]
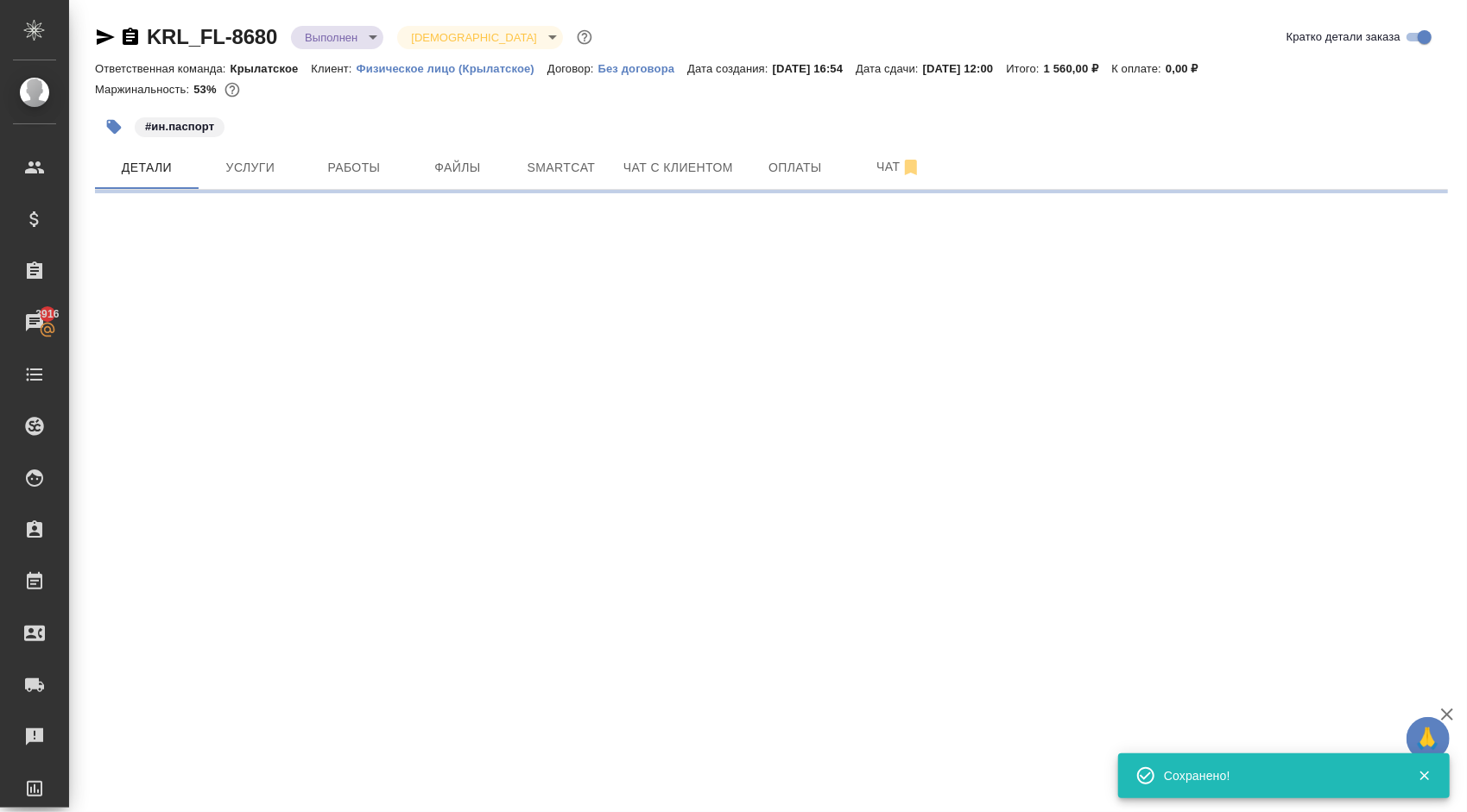
click at [352, 34] on body "🙏 .cls-1 fill:#fff; AWATERA Kasymov Timur Клиенты Спецификации Заказы 3916 Чаты…" at bounding box center [733, 406] width 1467 height 812
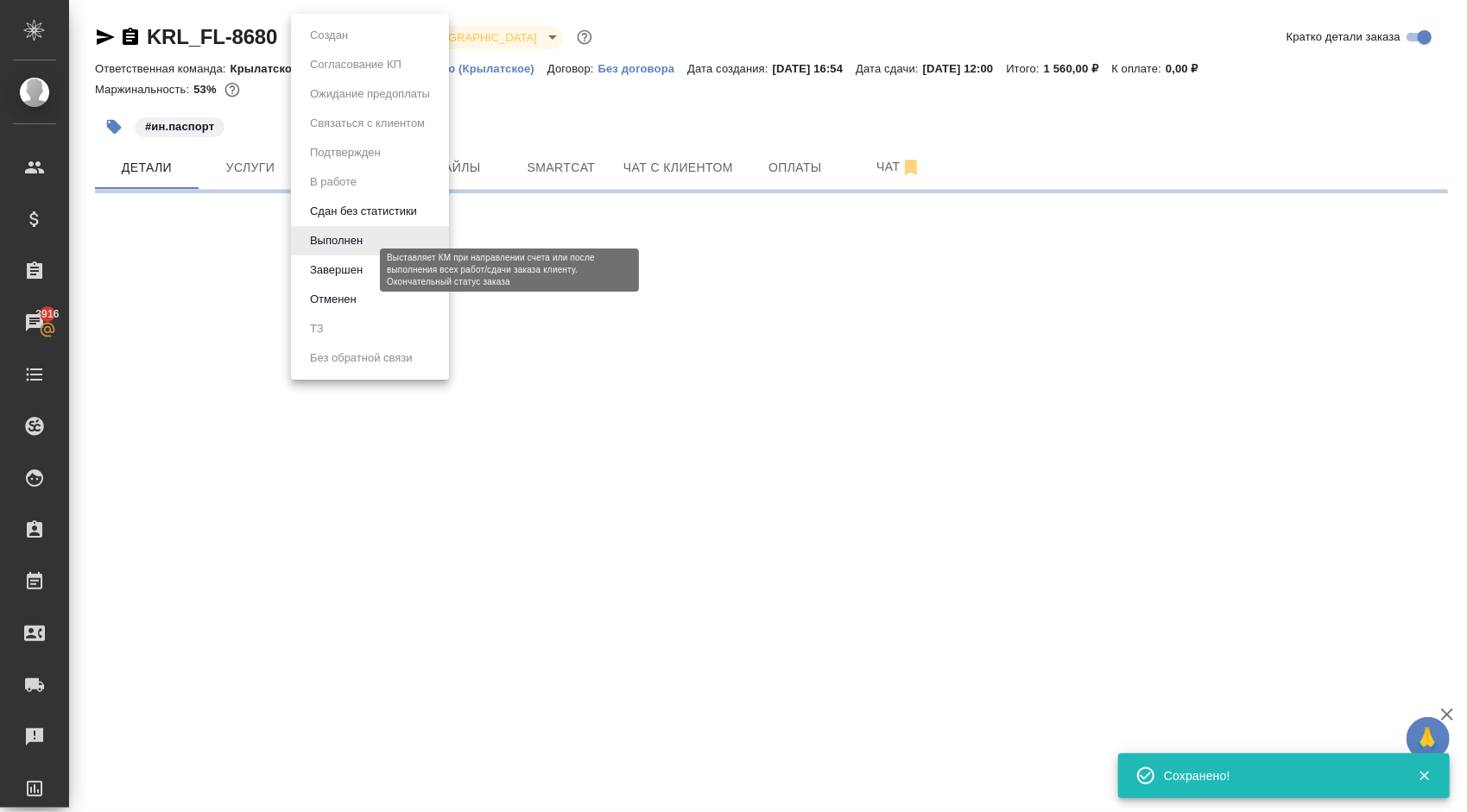
select select "RU"
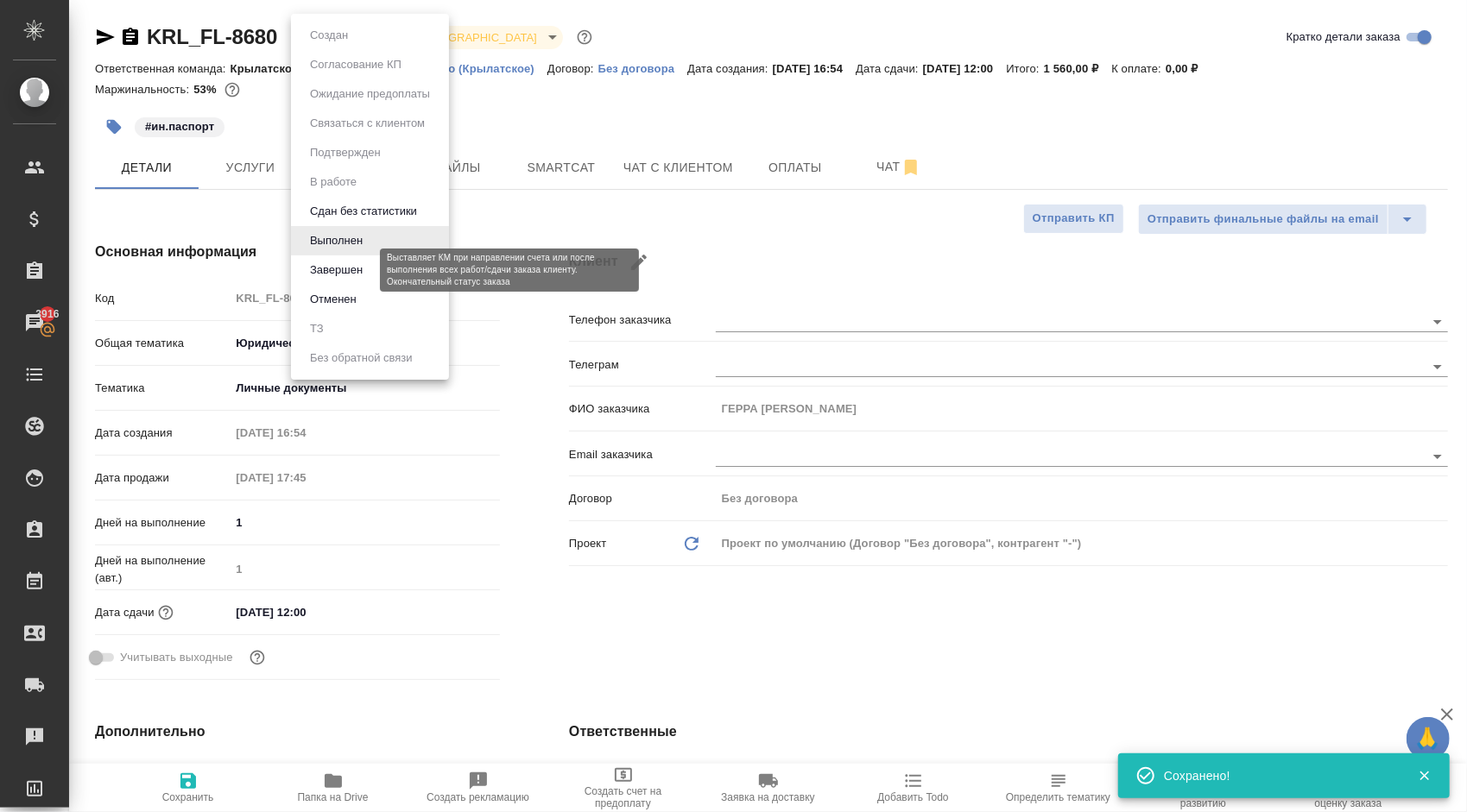
type textarea "x"
click at [343, 272] on button "Завершен" at bounding box center [337, 271] width 63 height 19
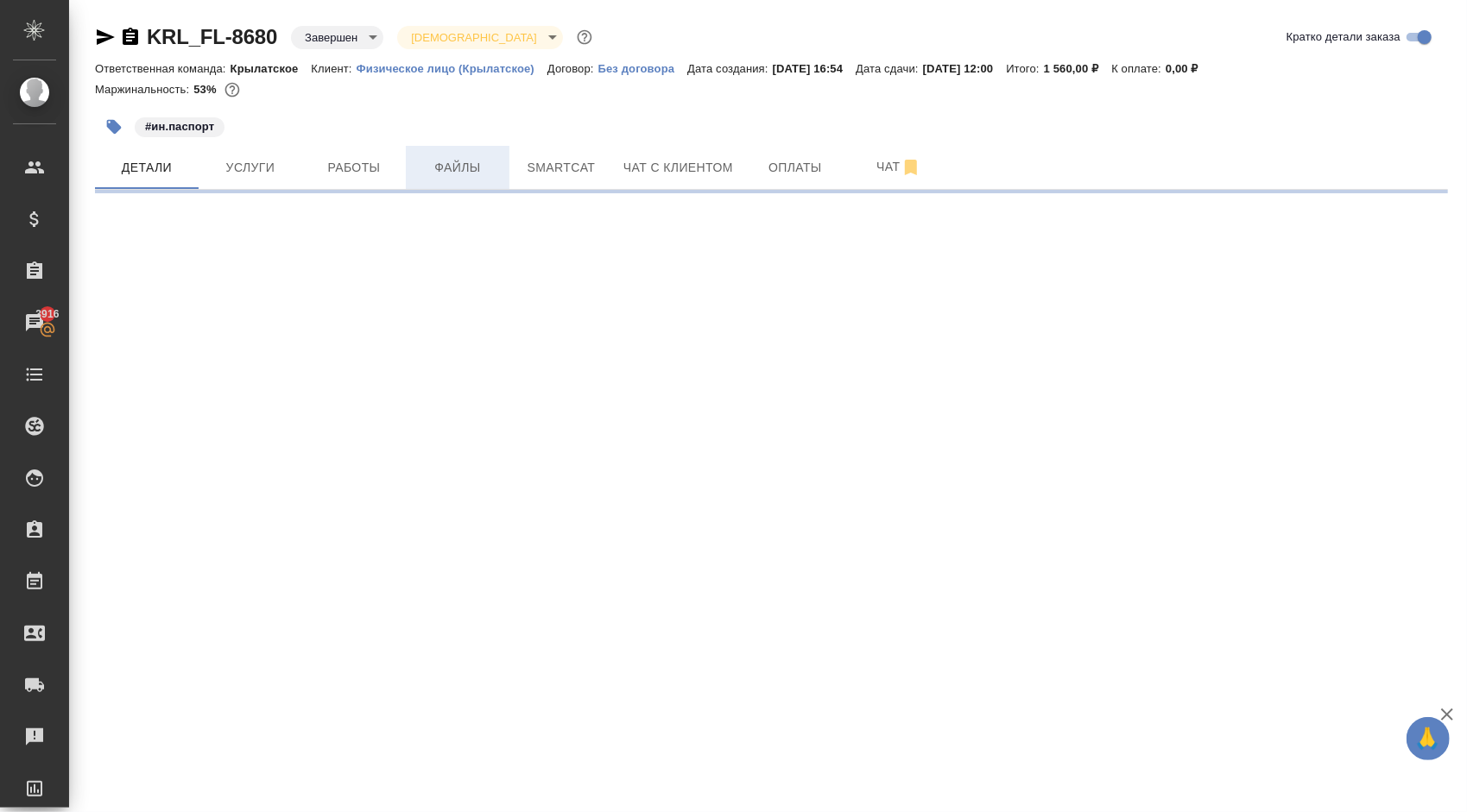
select select "RU"
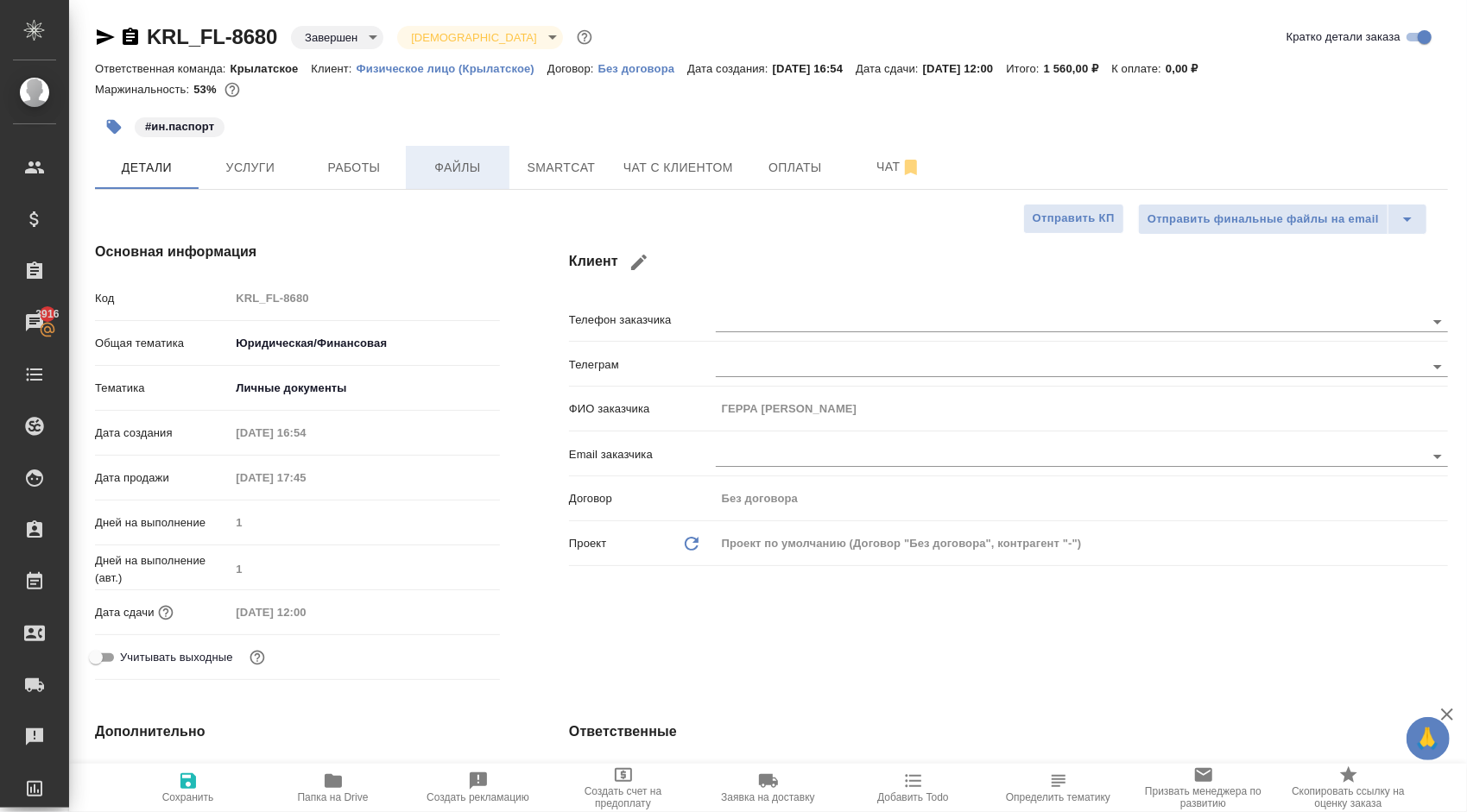
type textarea "x"
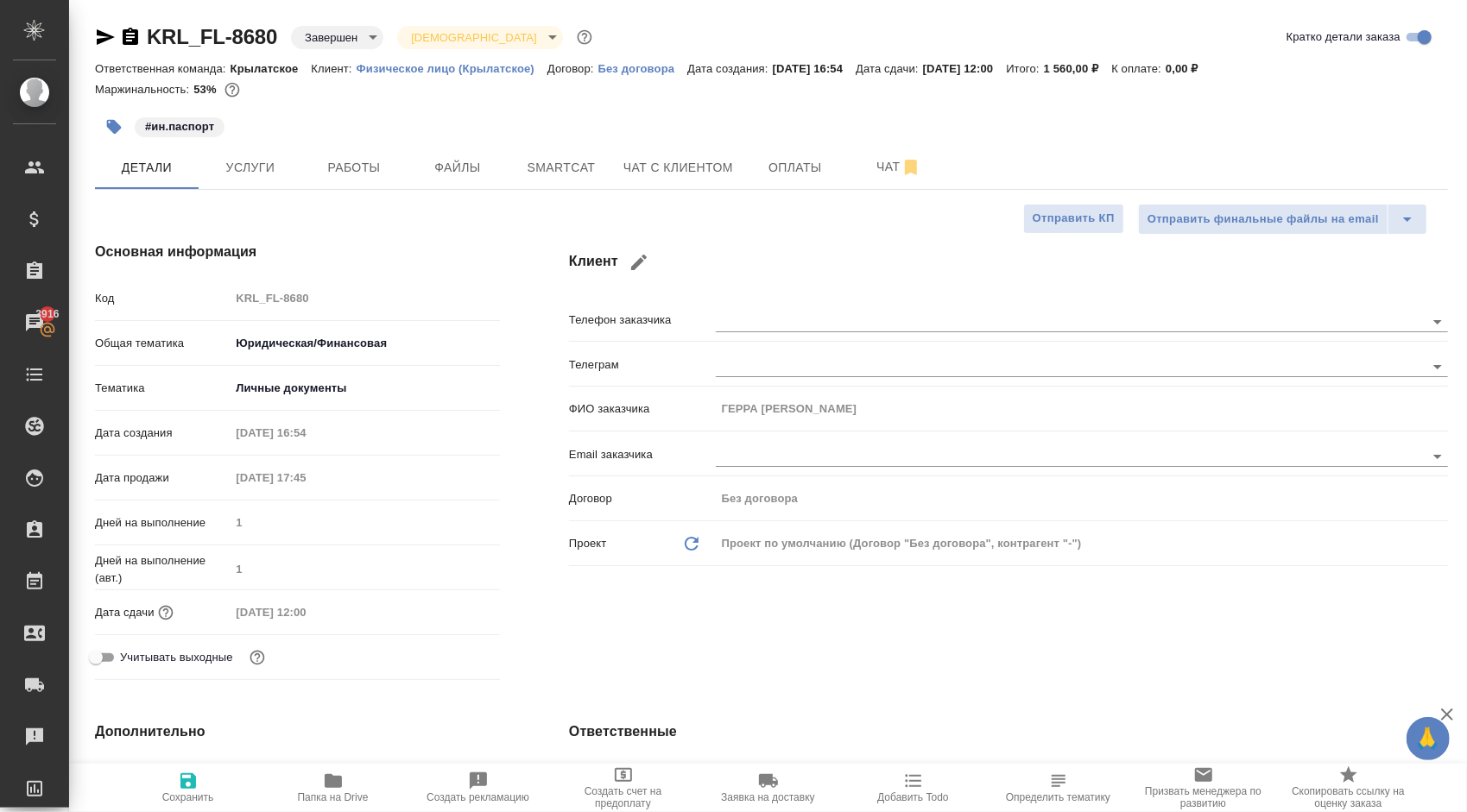
type textarea "x"
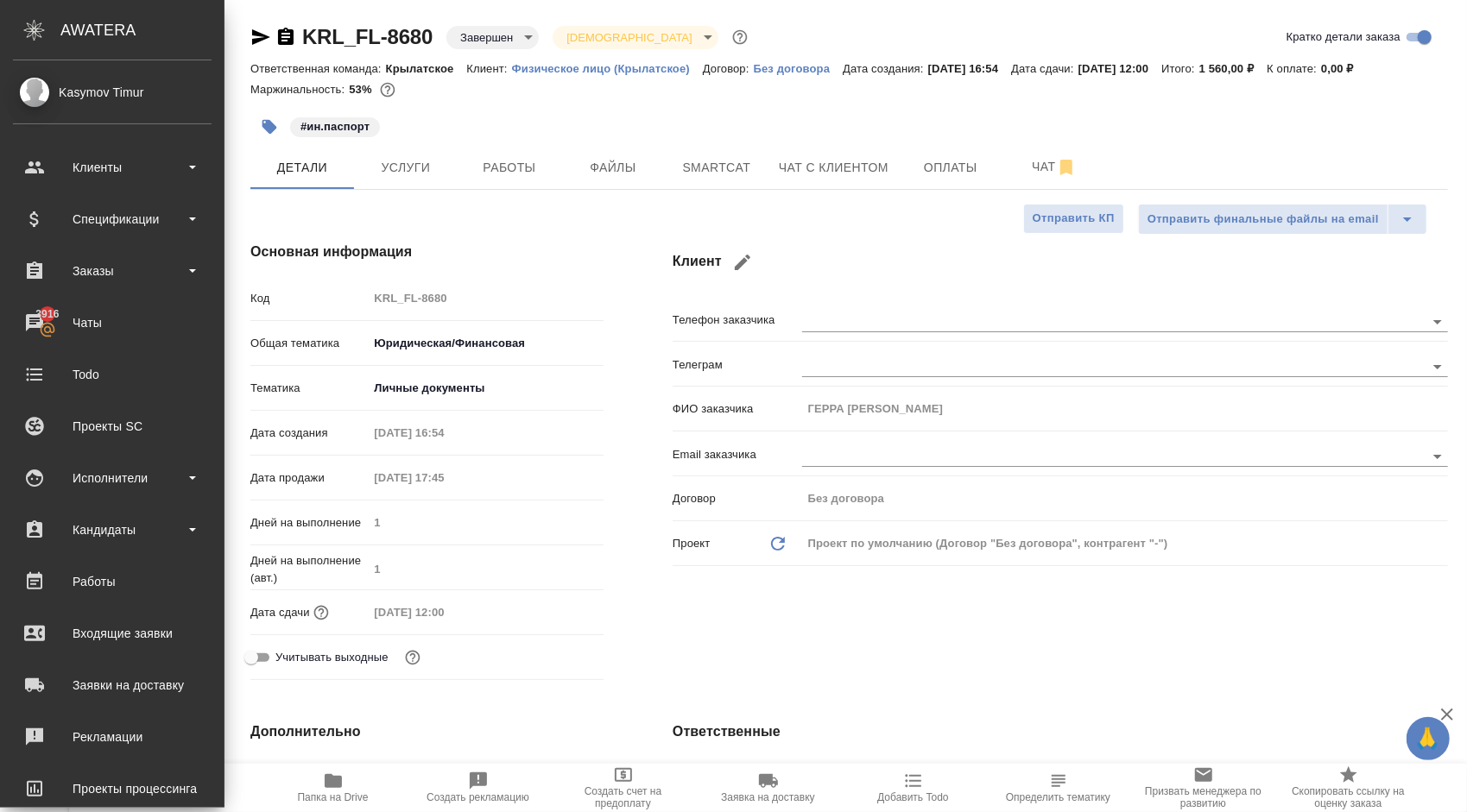
type textarea "x"
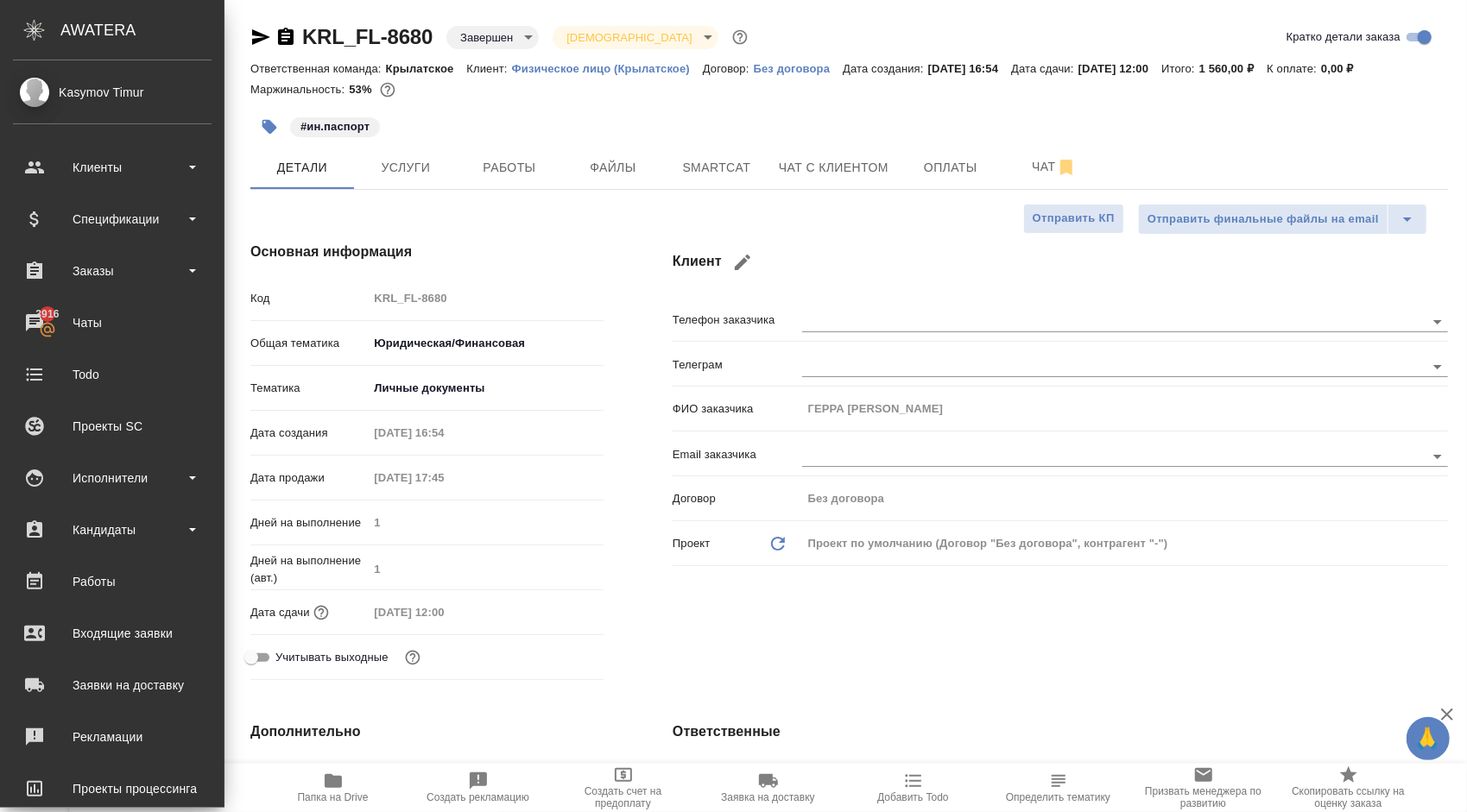
type textarea "x"
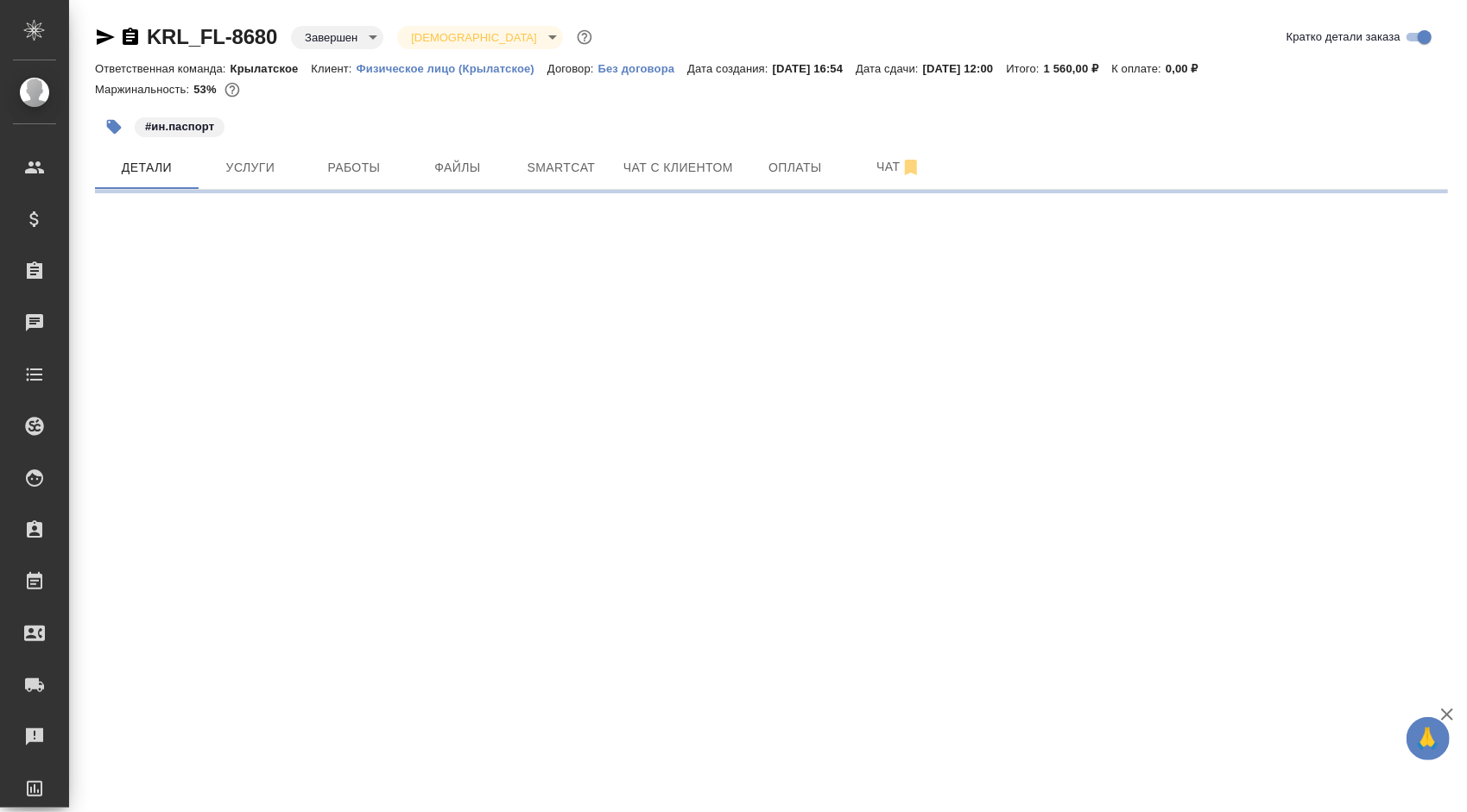
select select "RU"
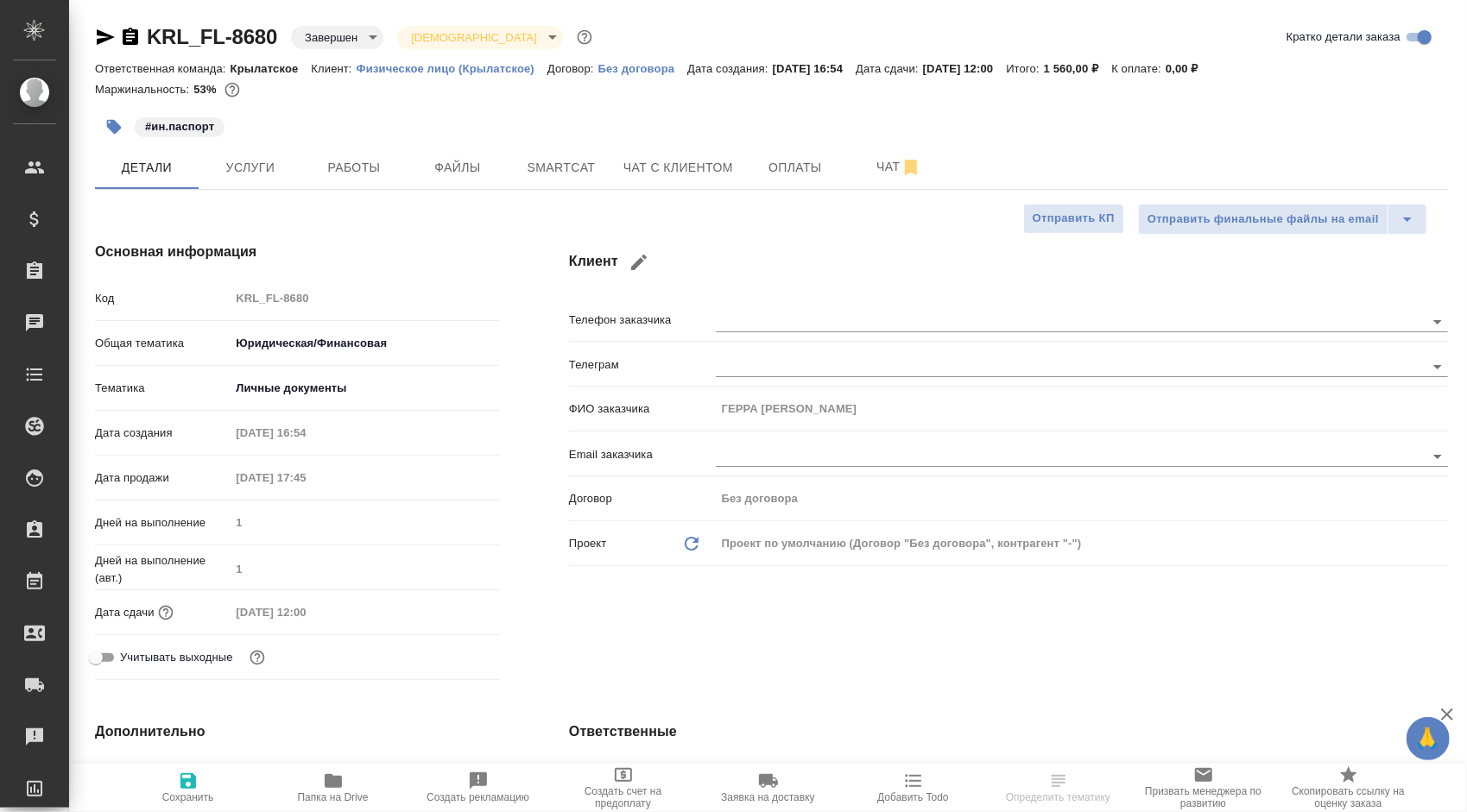
type textarea "x"
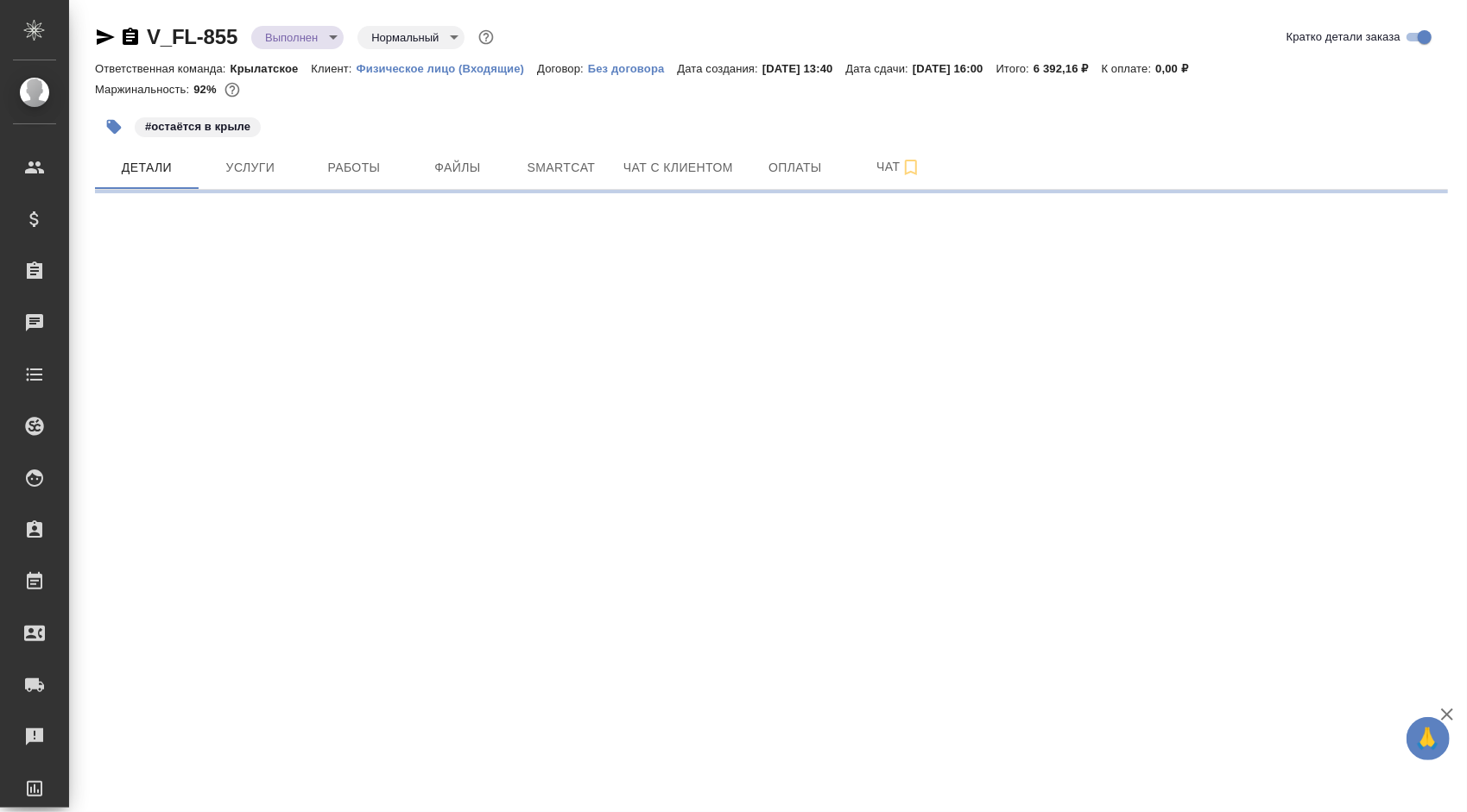
select select "RU"
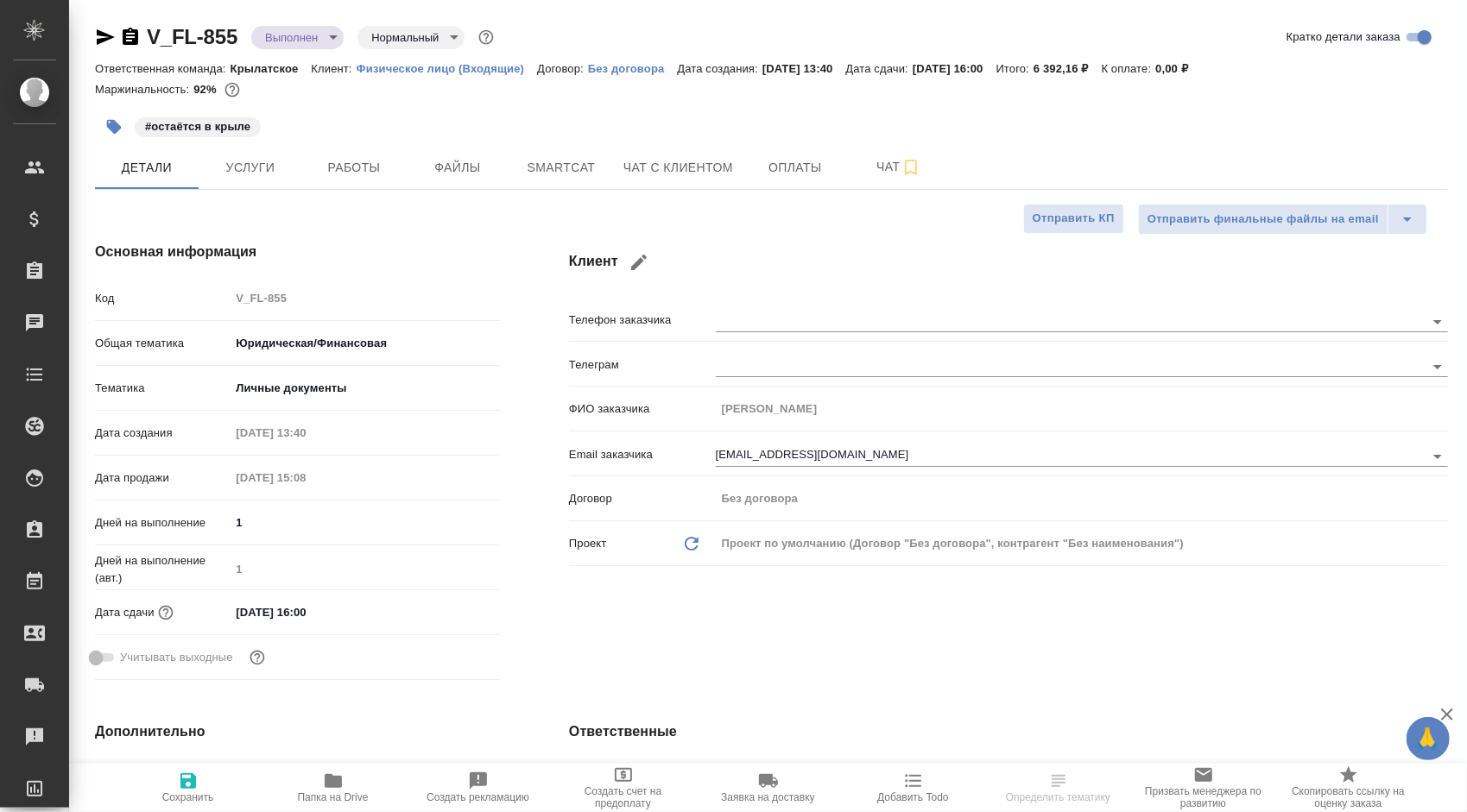
type textarea "x"
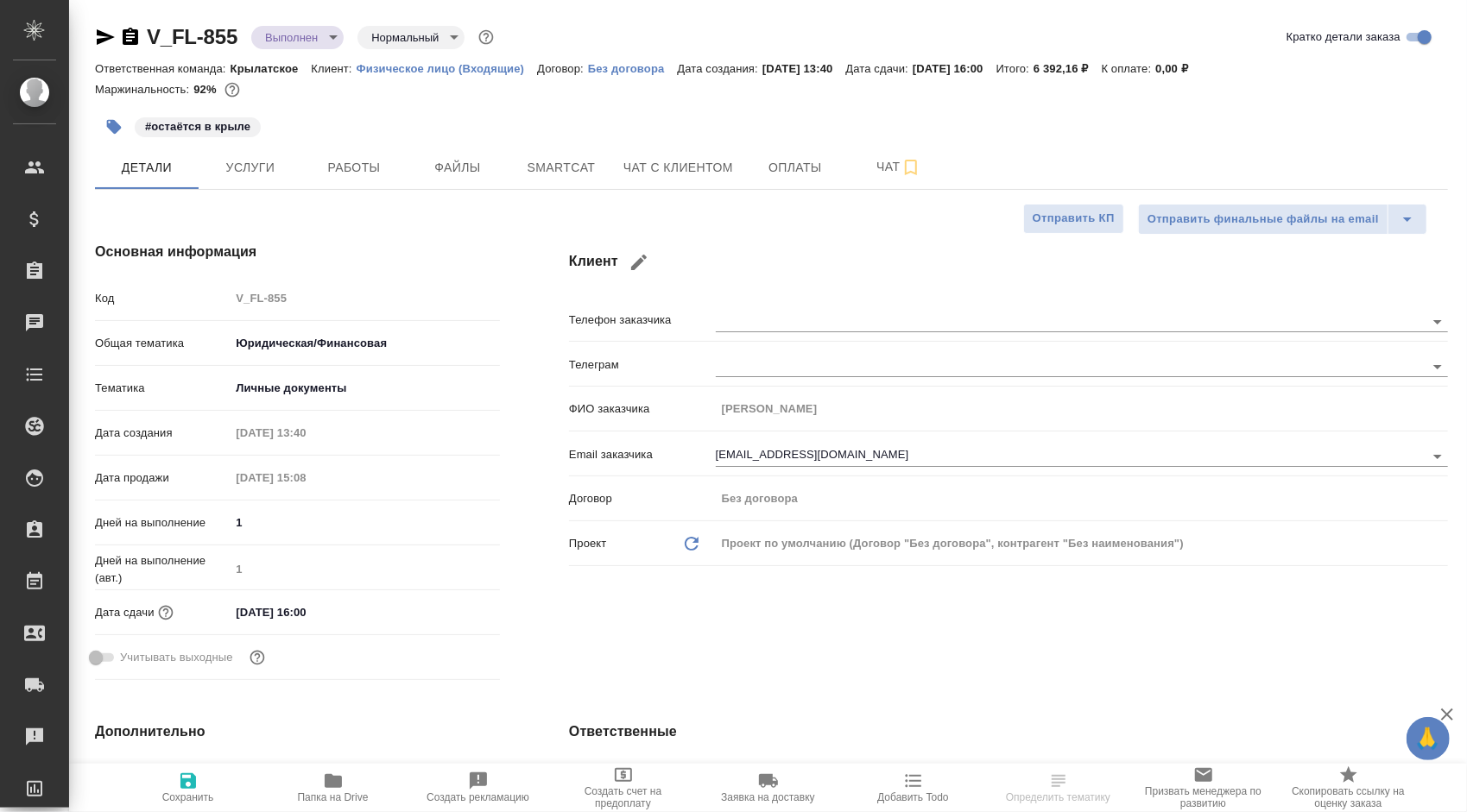
type textarea "x"
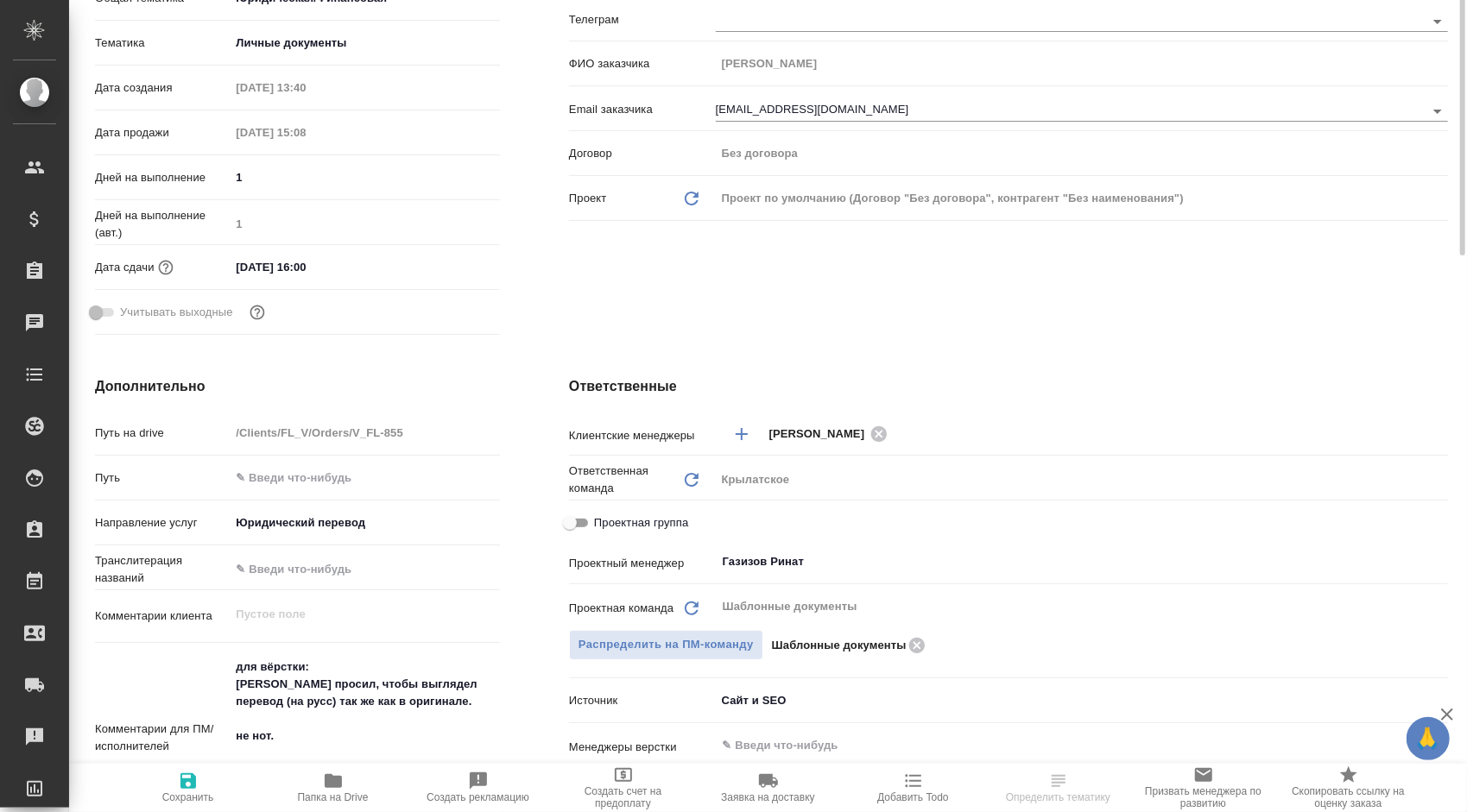
scroll to position [86, 0]
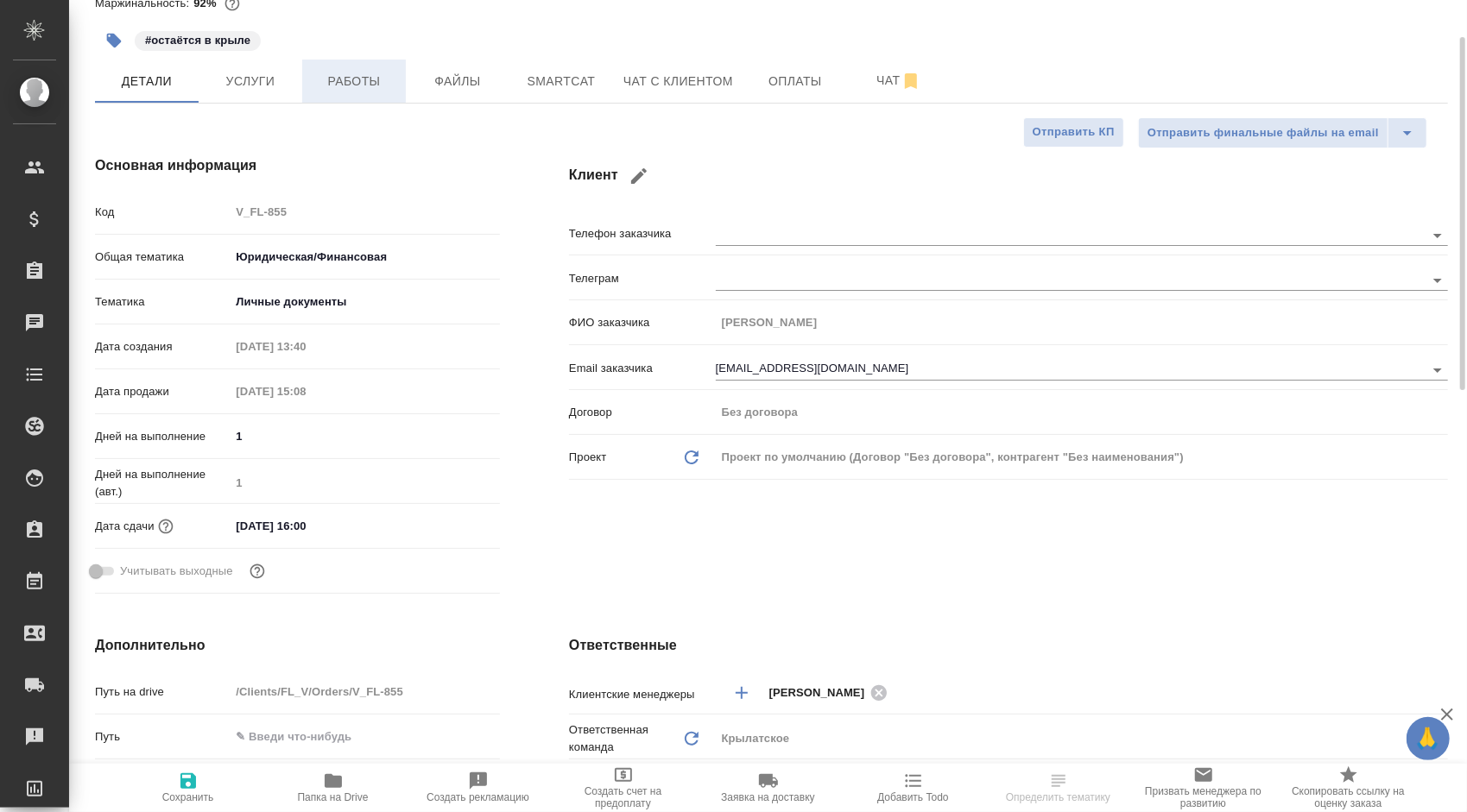
click at [374, 88] on span "Работы" at bounding box center [354, 82] width 83 height 22
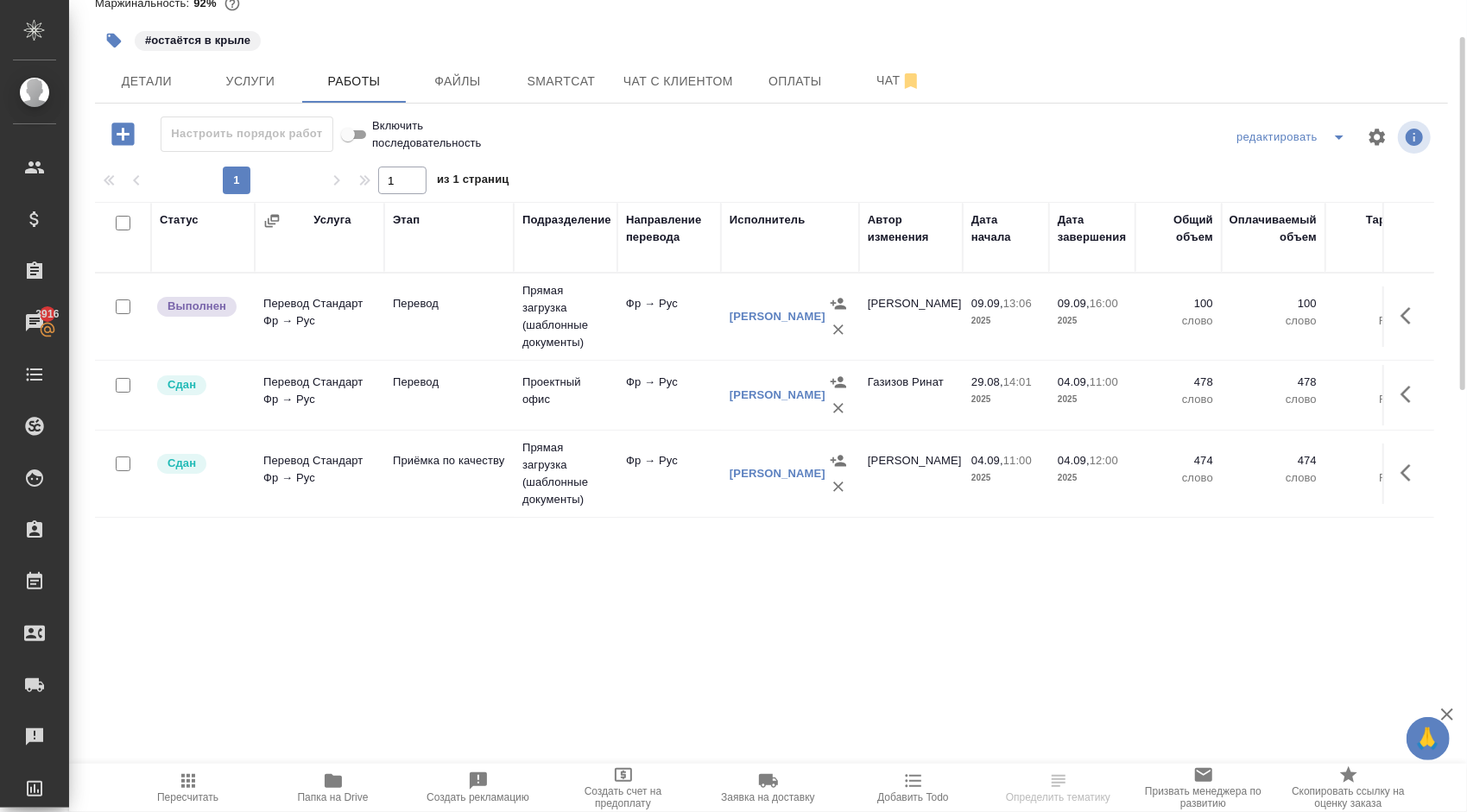
click at [190, 786] on icon "button" at bounding box center [188, 781] width 21 height 21
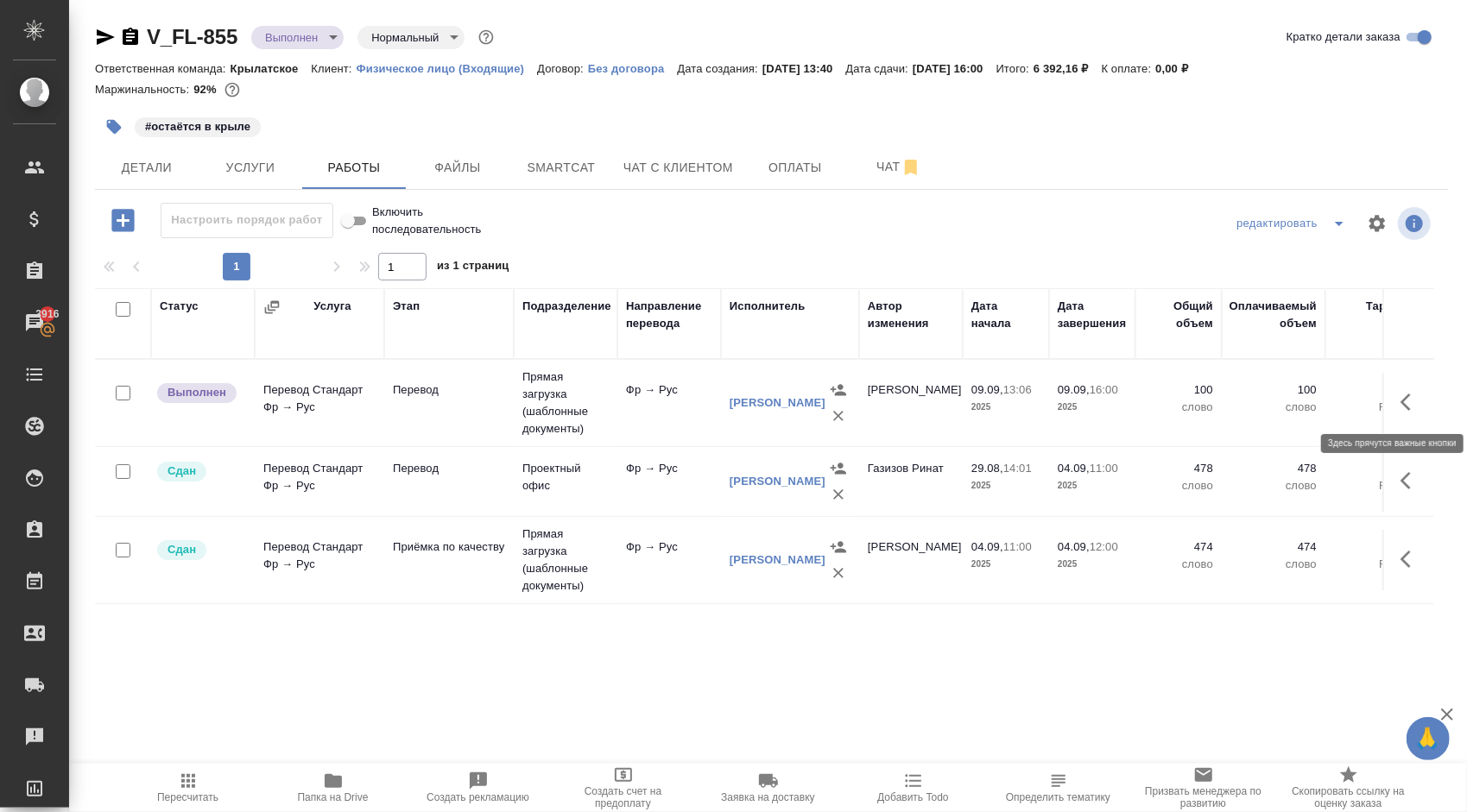
click at [1414, 414] on button "button" at bounding box center [1410, 402] width 41 height 41
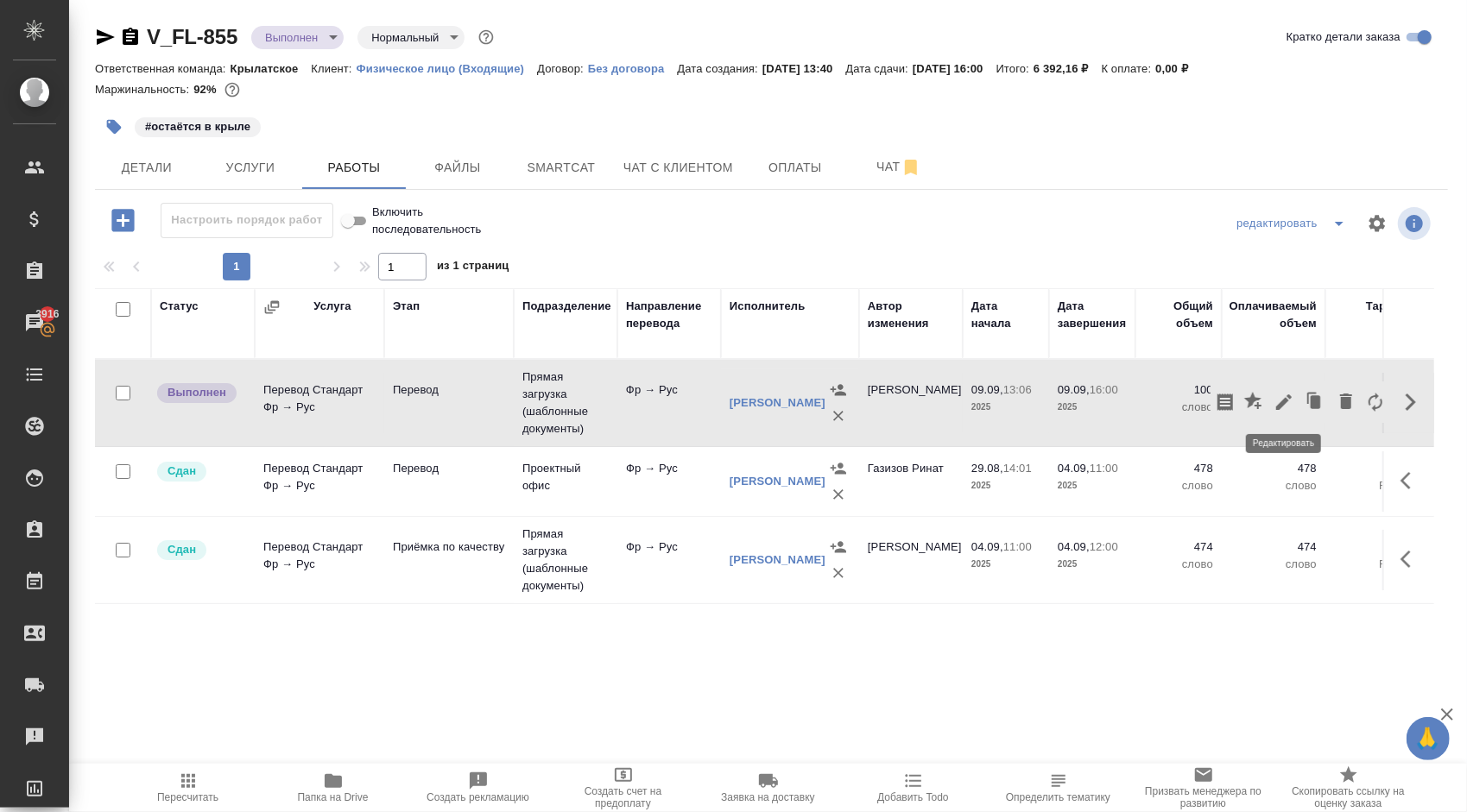
click at [1285, 394] on icon "button" at bounding box center [1284, 402] width 21 height 21
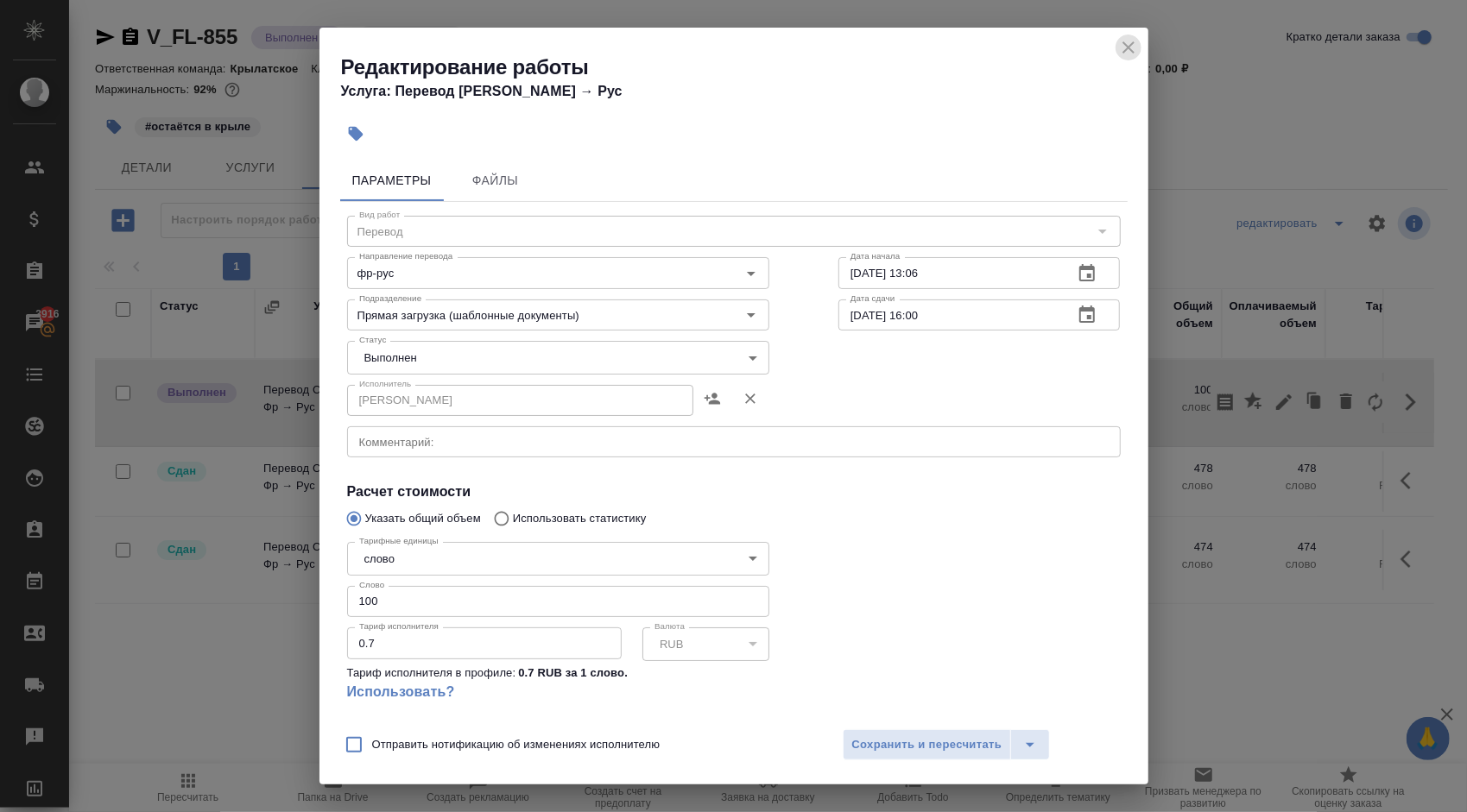
click at [1139, 47] on button "close" at bounding box center [1128, 47] width 25 height 25
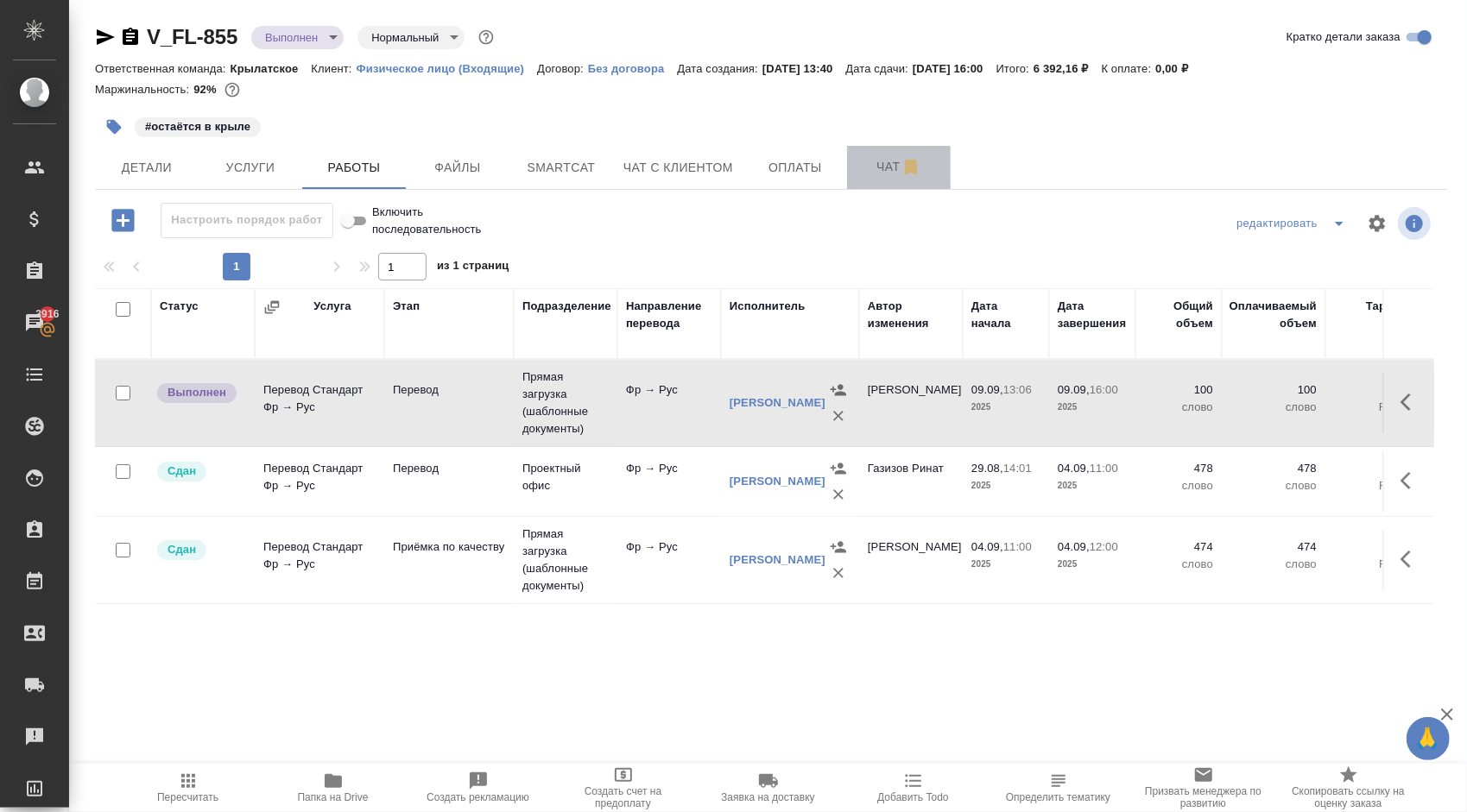
click at [868, 165] on span "Чат" at bounding box center [898, 167] width 83 height 22
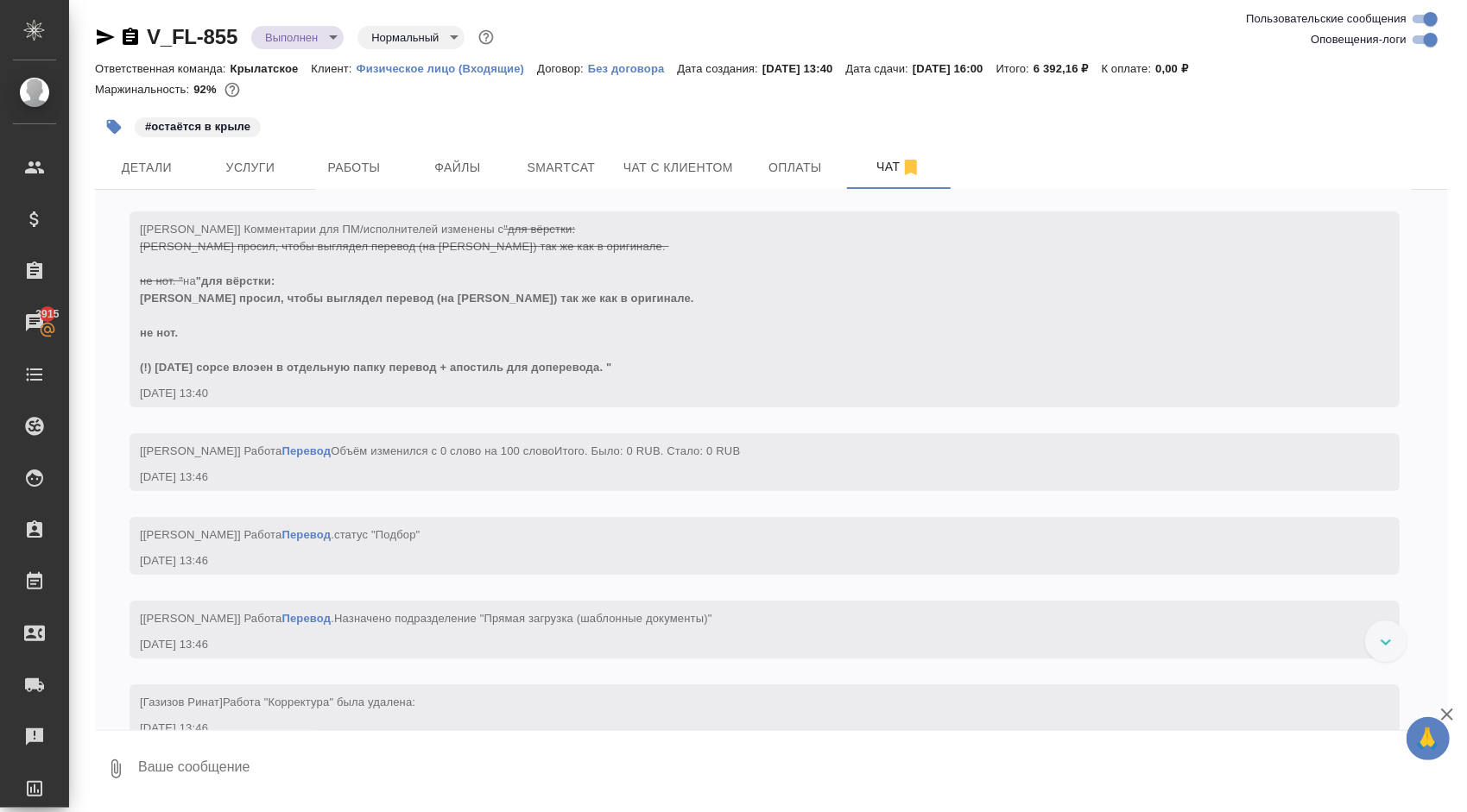
scroll to position [4440, 0]
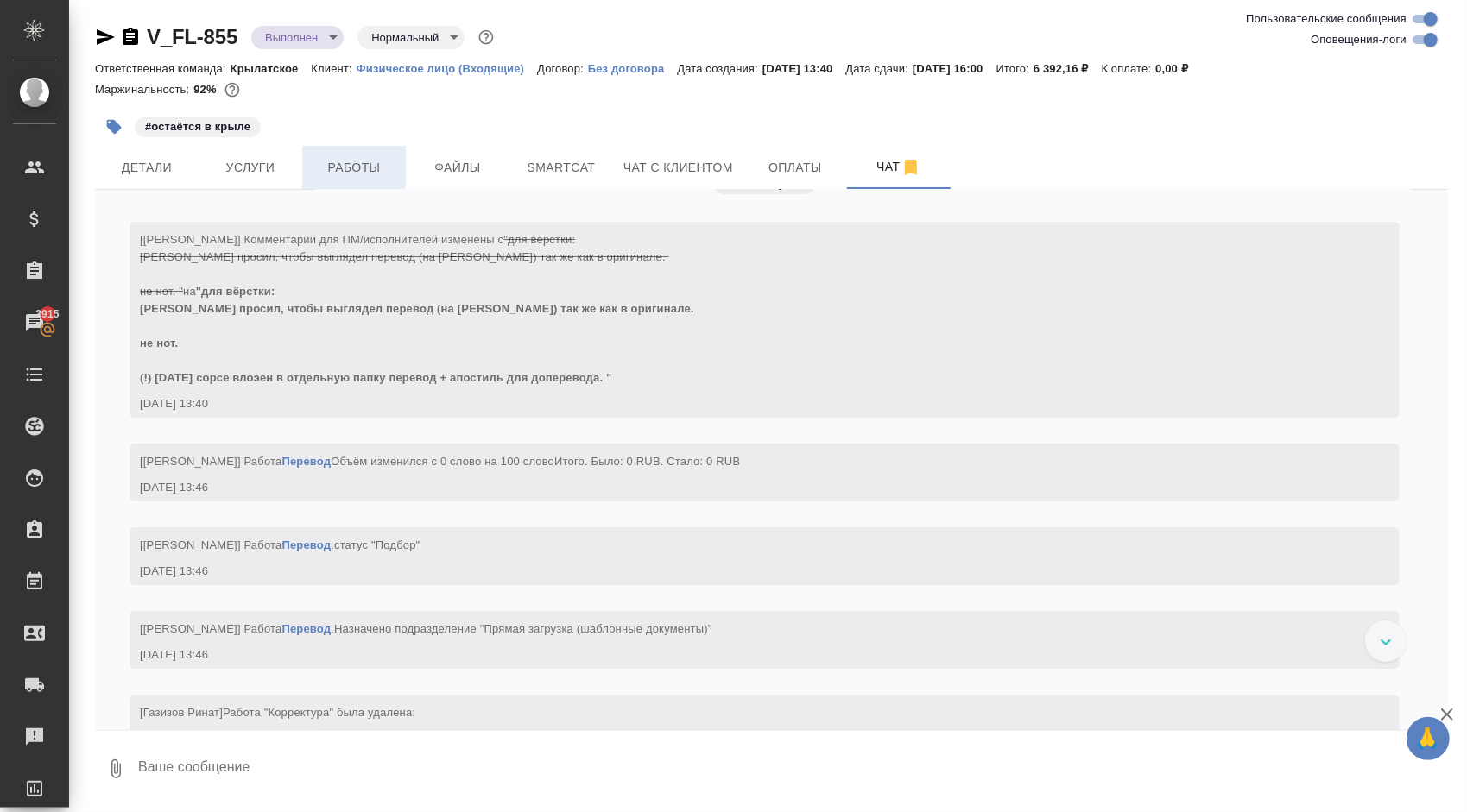
click at [377, 157] on span "Работы" at bounding box center [354, 168] width 83 height 22
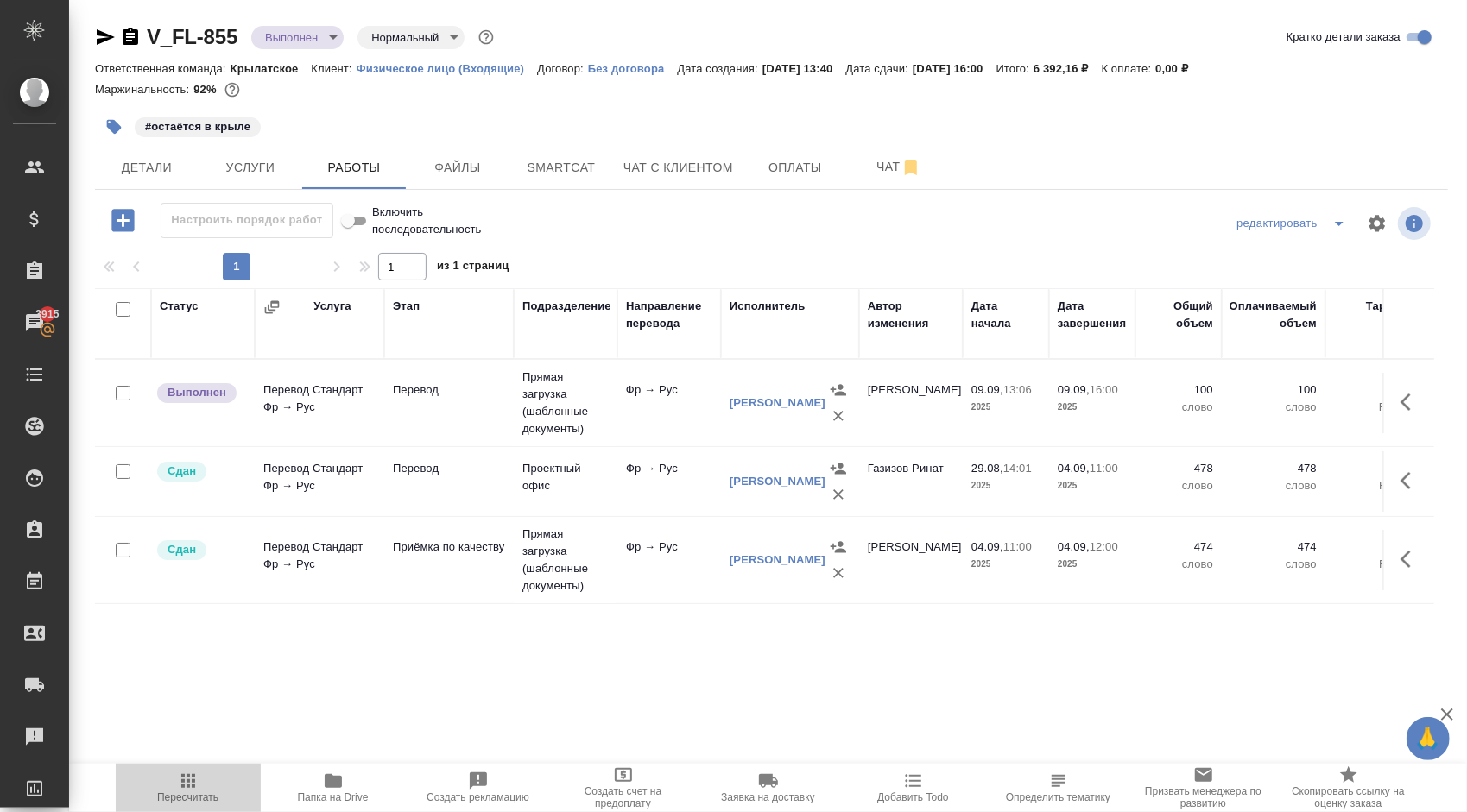
click at [178, 777] on icon "button" at bounding box center [188, 781] width 21 height 21
click at [638, 404] on td "Фр → Рус" at bounding box center [669, 402] width 104 height 61
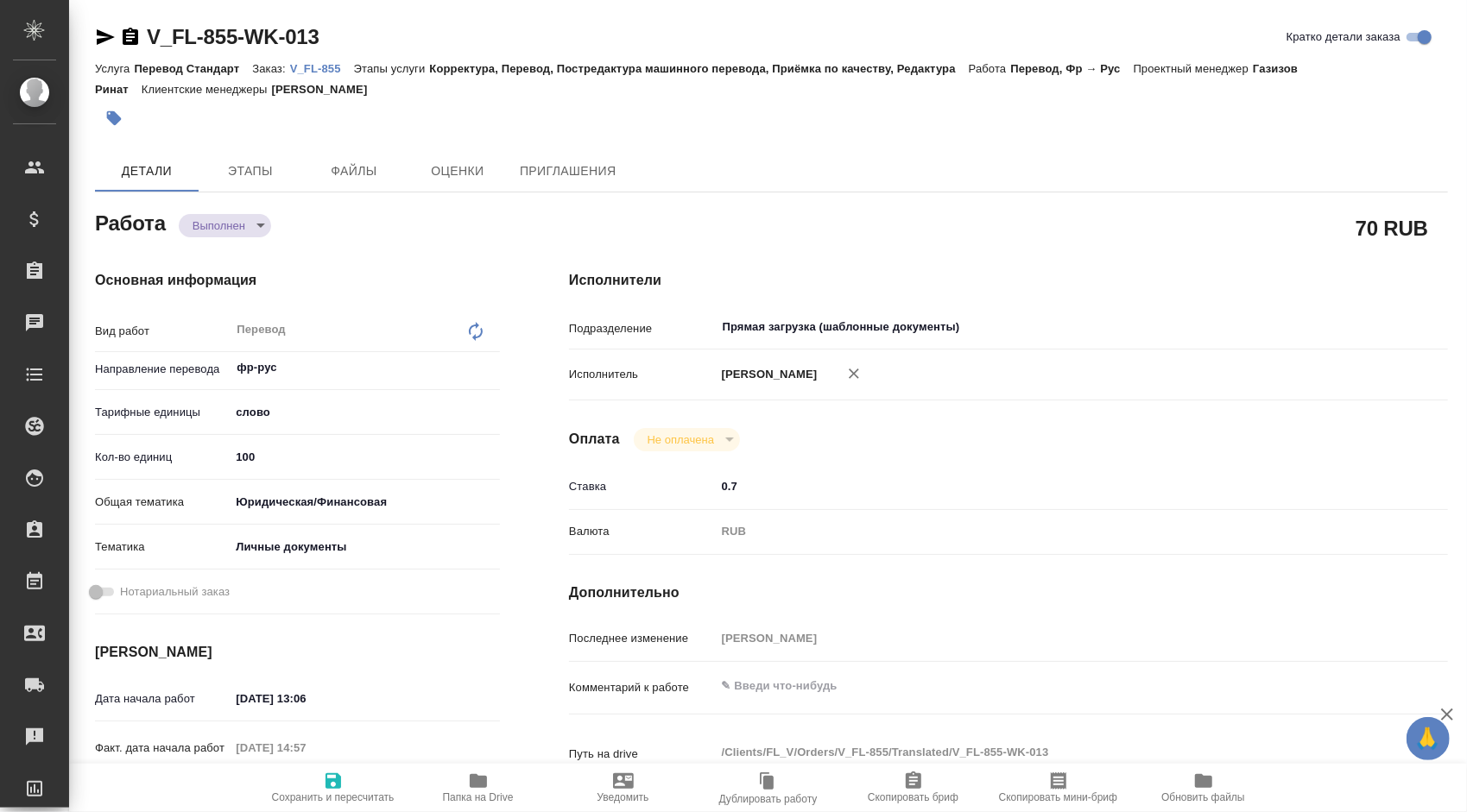
type textarea "x"
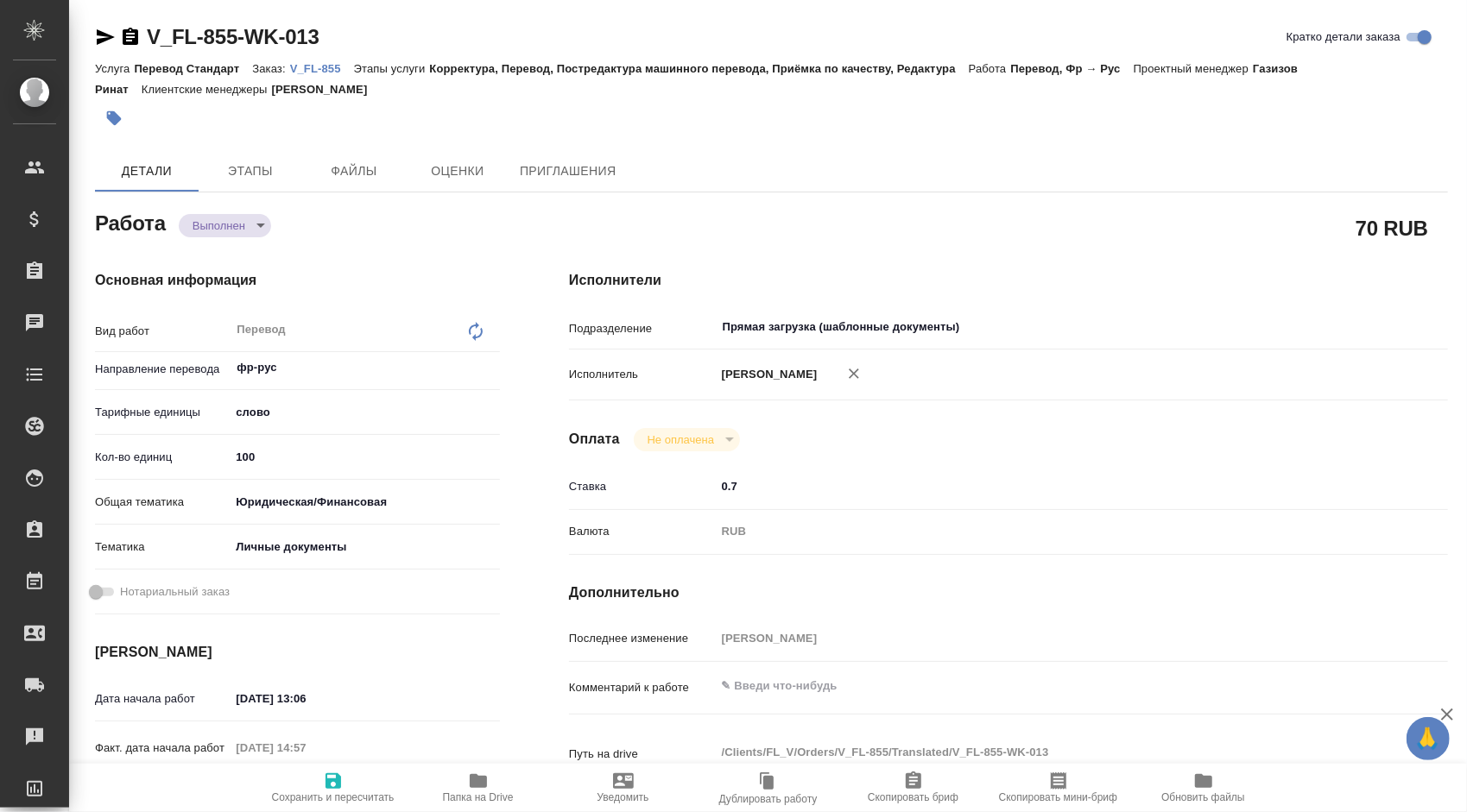
type textarea "x"
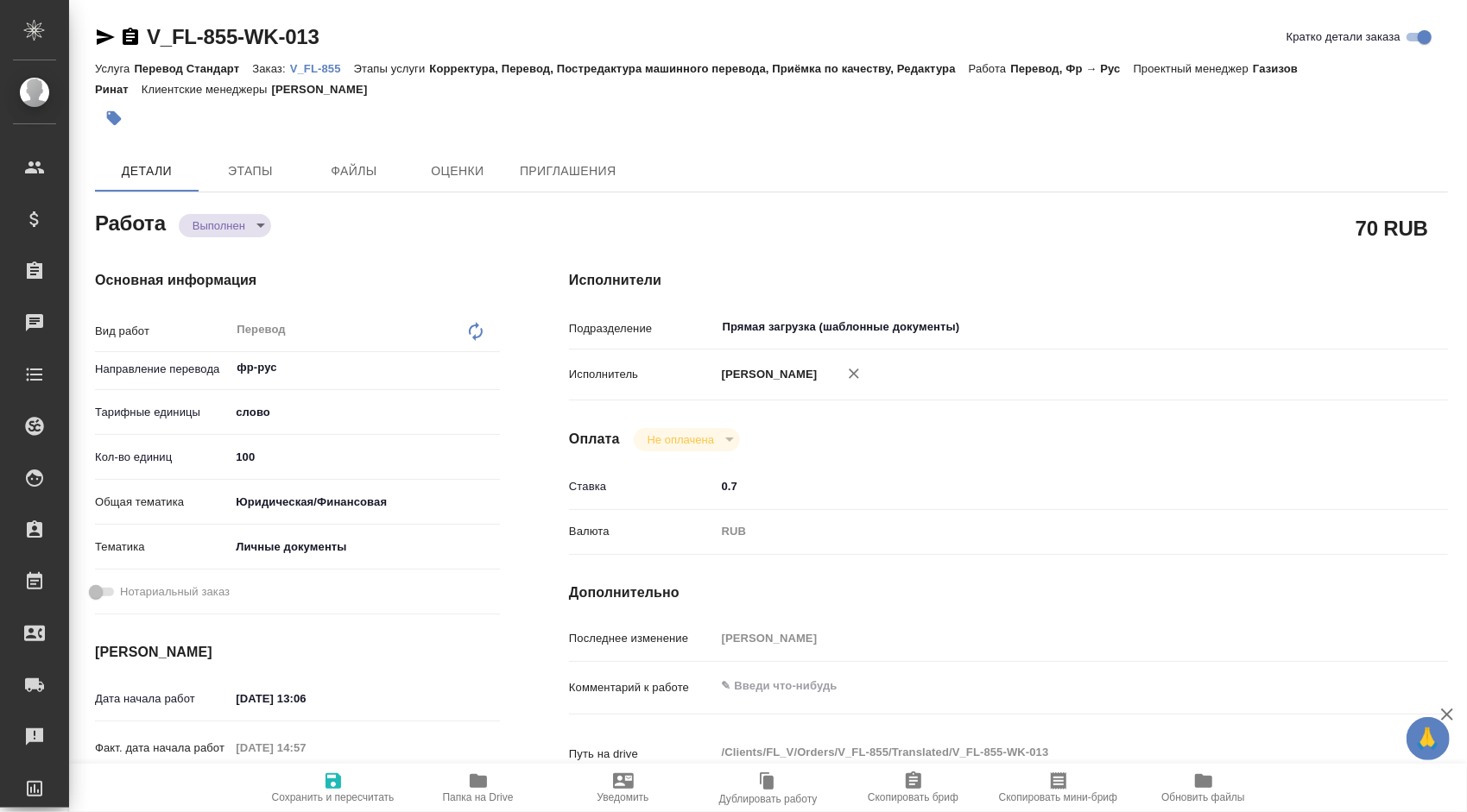
type textarea "x"
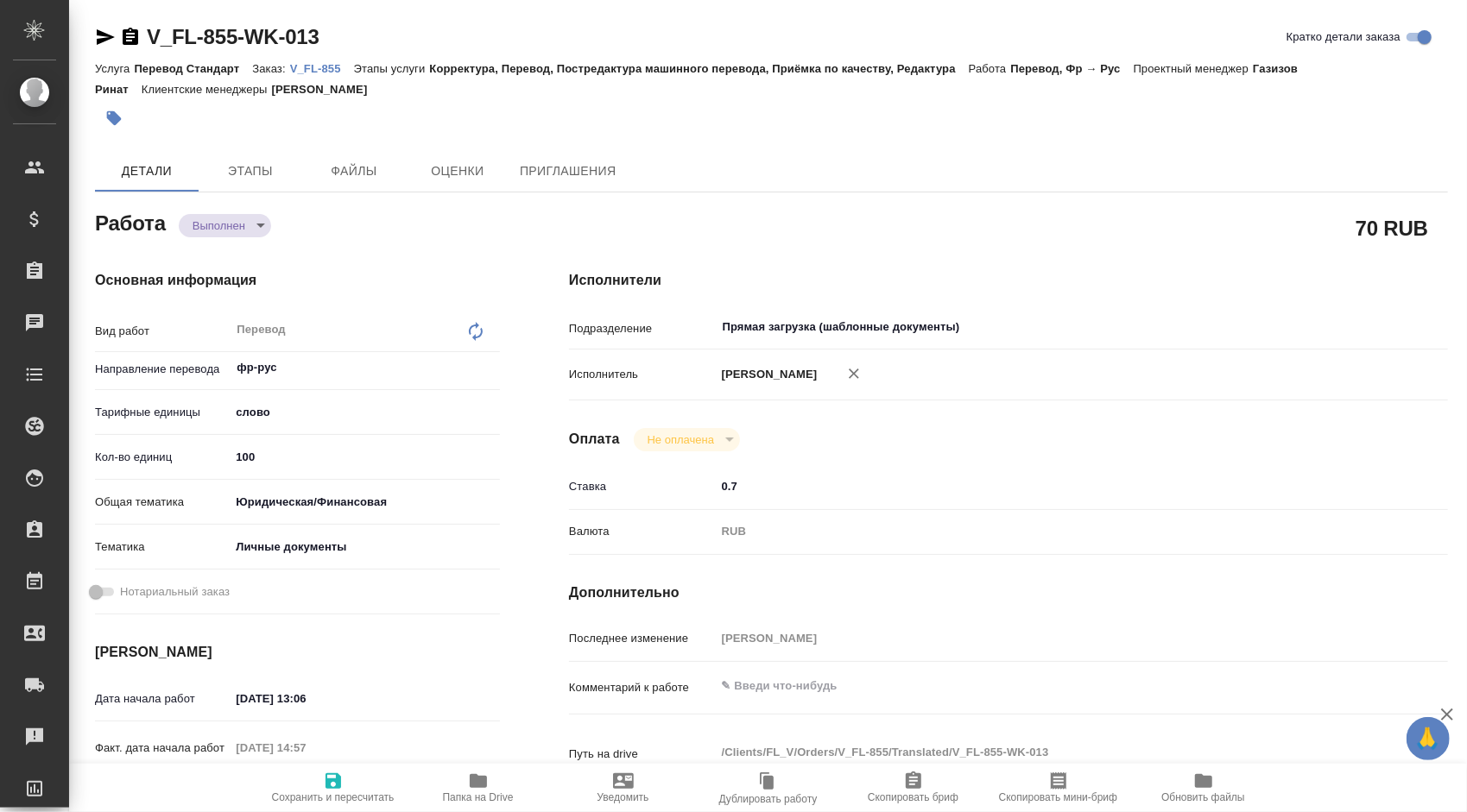
click at [100, 41] on icon "button" at bounding box center [105, 37] width 18 height 16
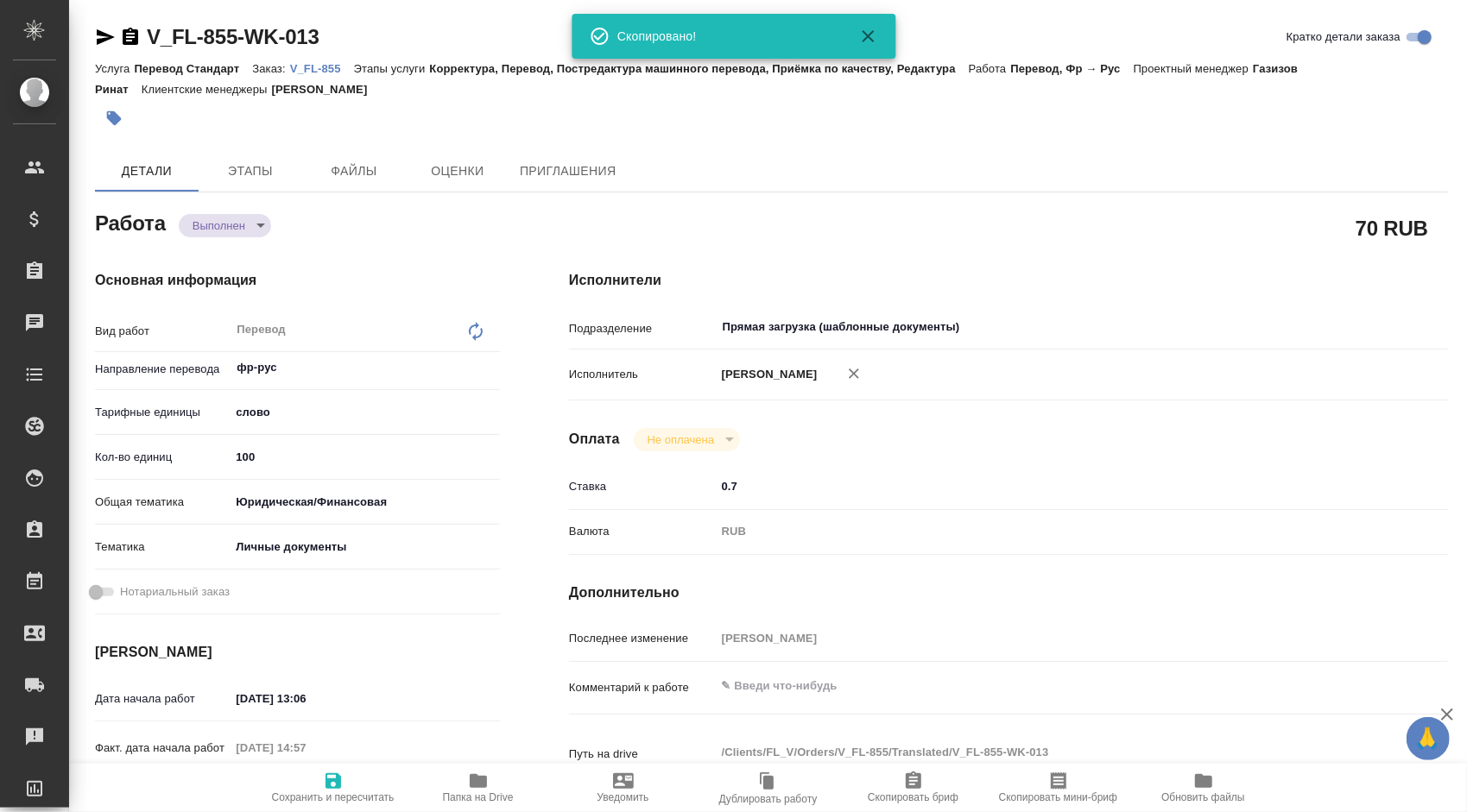
type textarea "x"
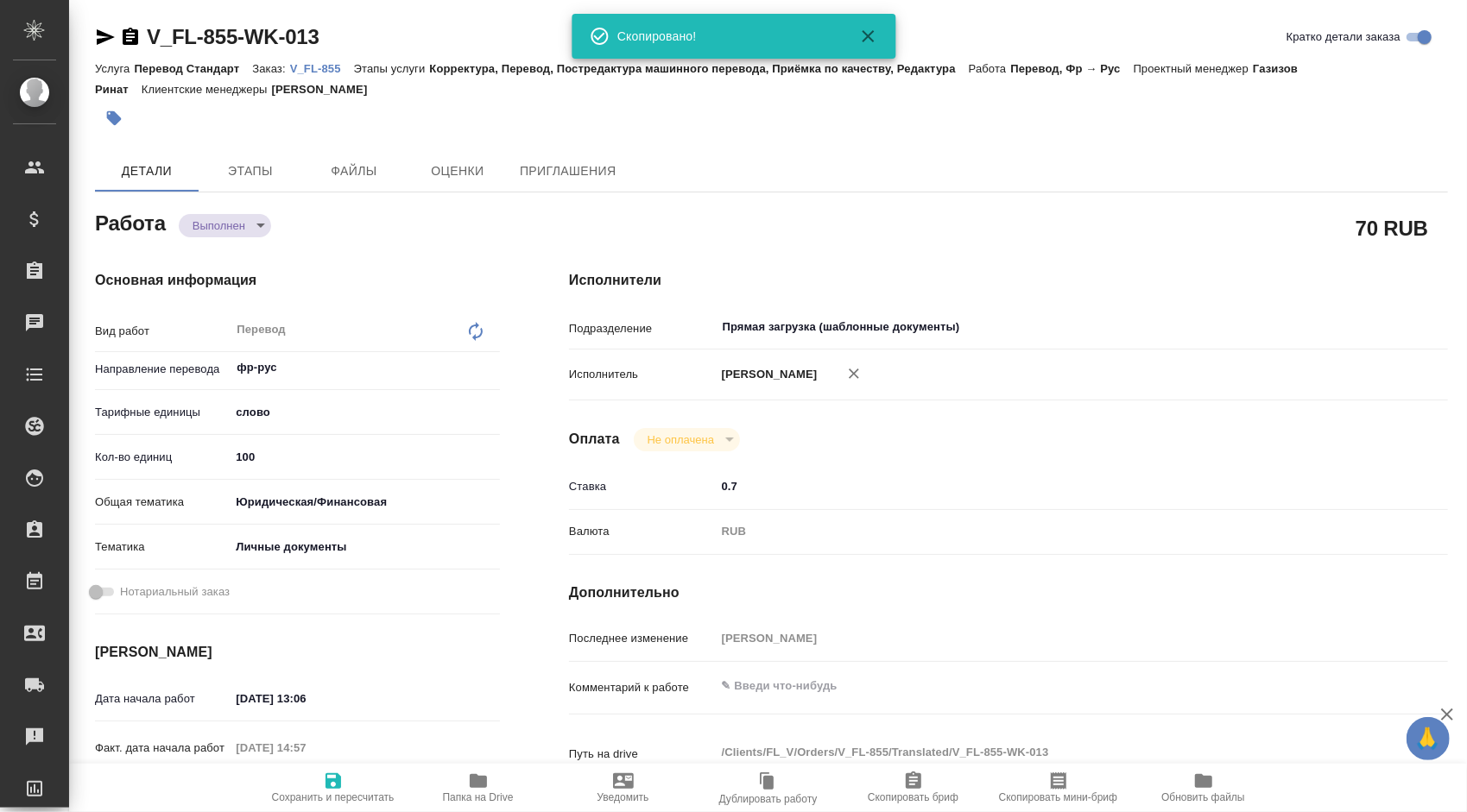
type textarea "x"
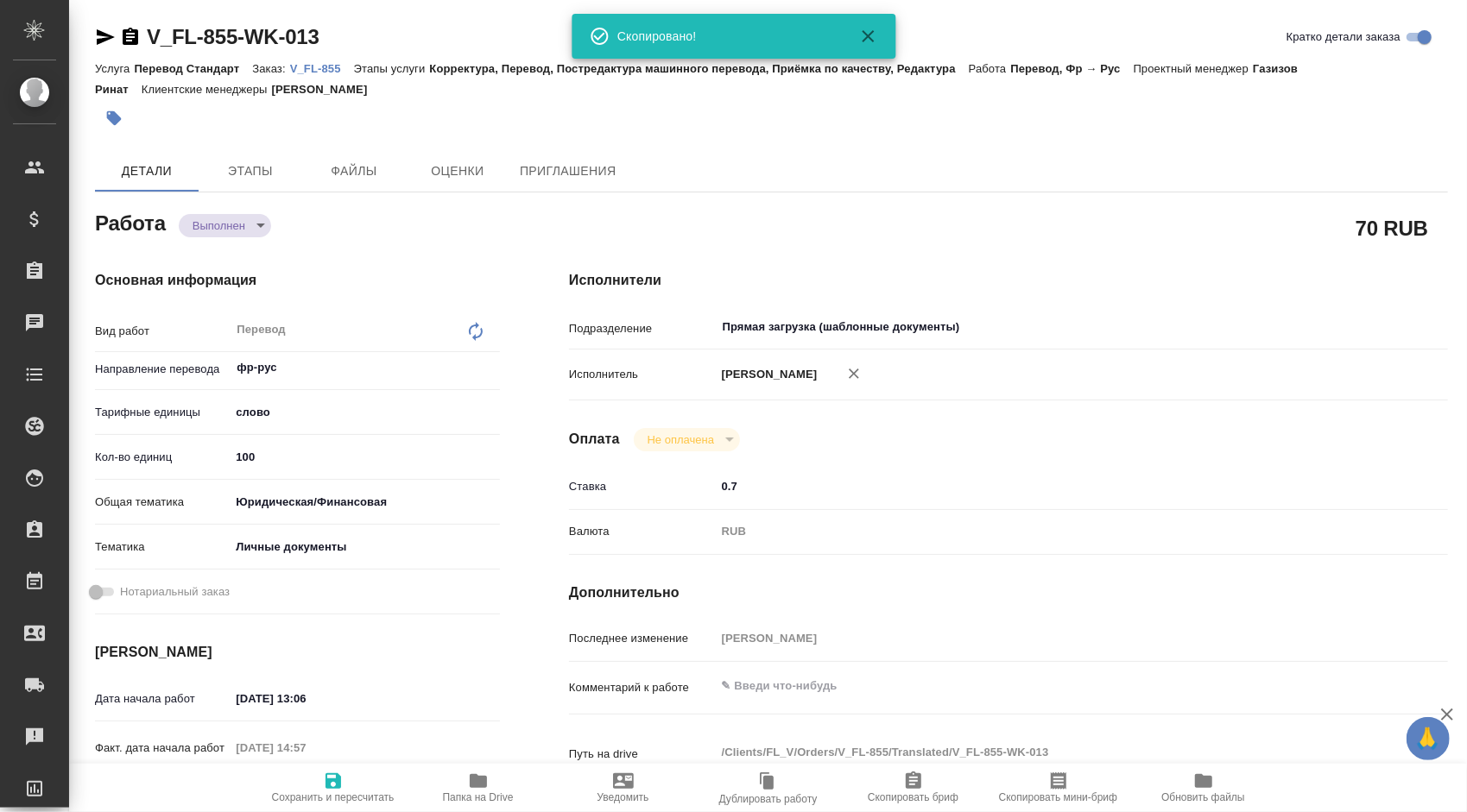
type textarea "x"
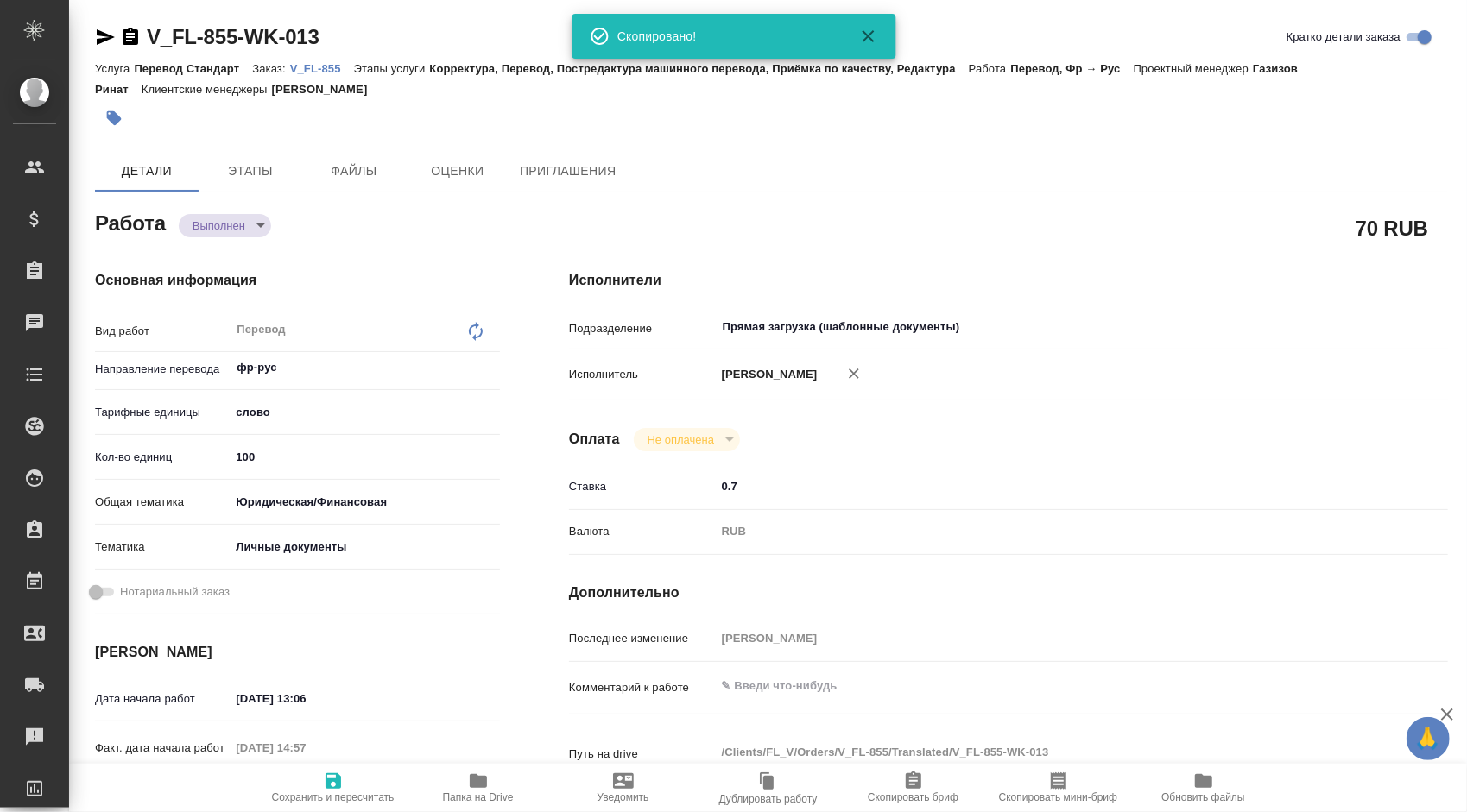
type textarea "x"
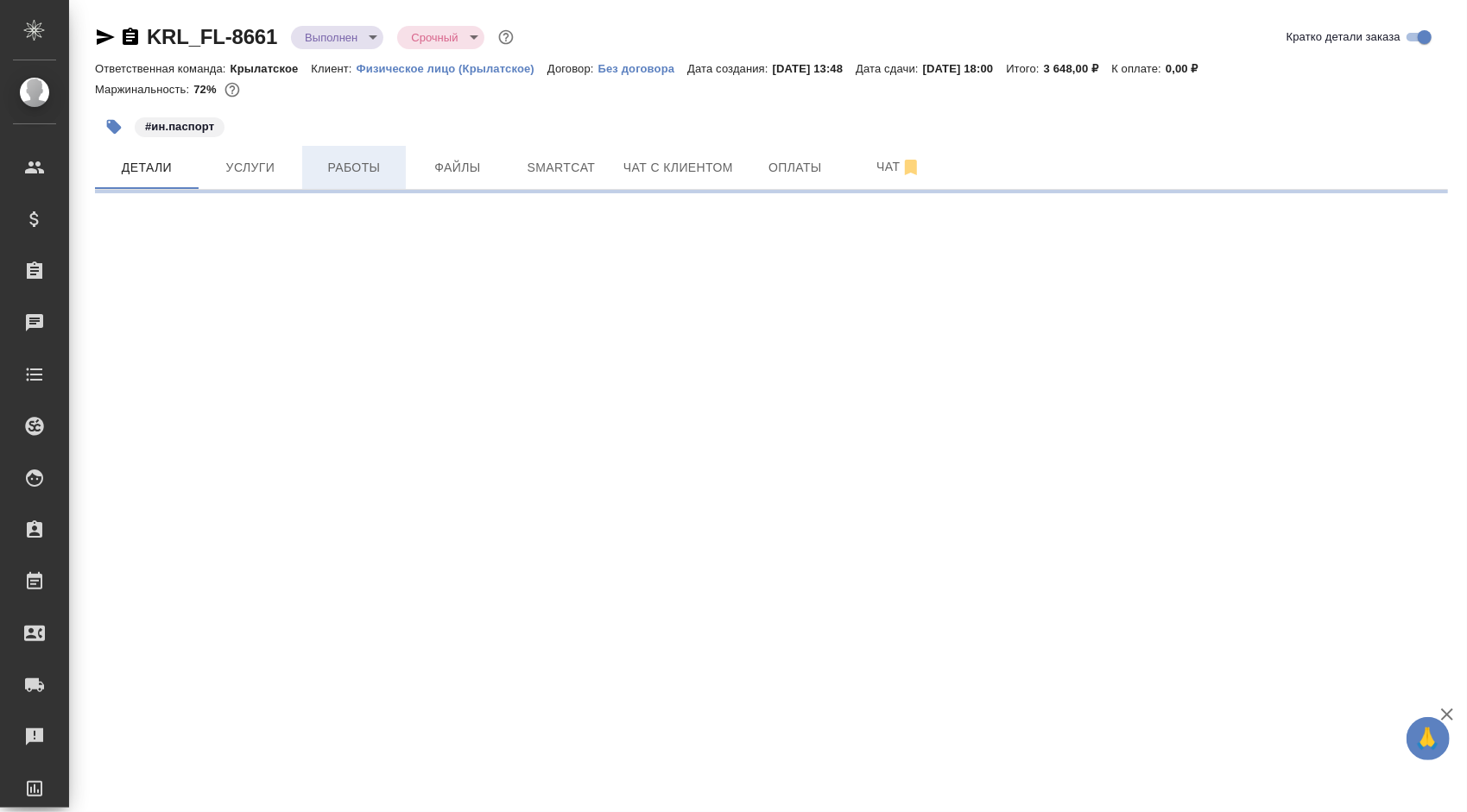
click at [382, 176] on span "Работы" at bounding box center [354, 168] width 83 height 22
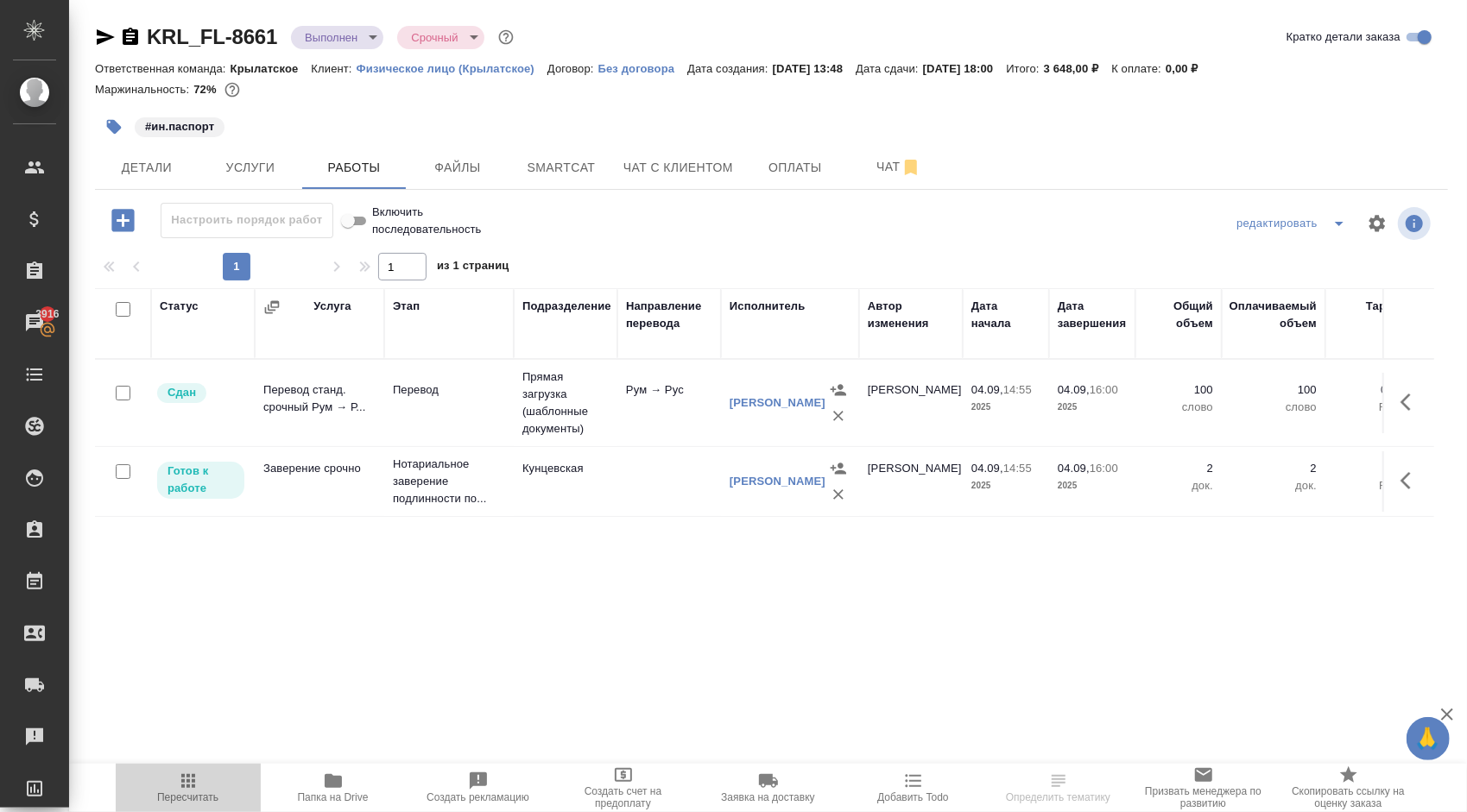
click at [216, 772] on span "Пересчитать" at bounding box center [187, 787] width 124 height 33
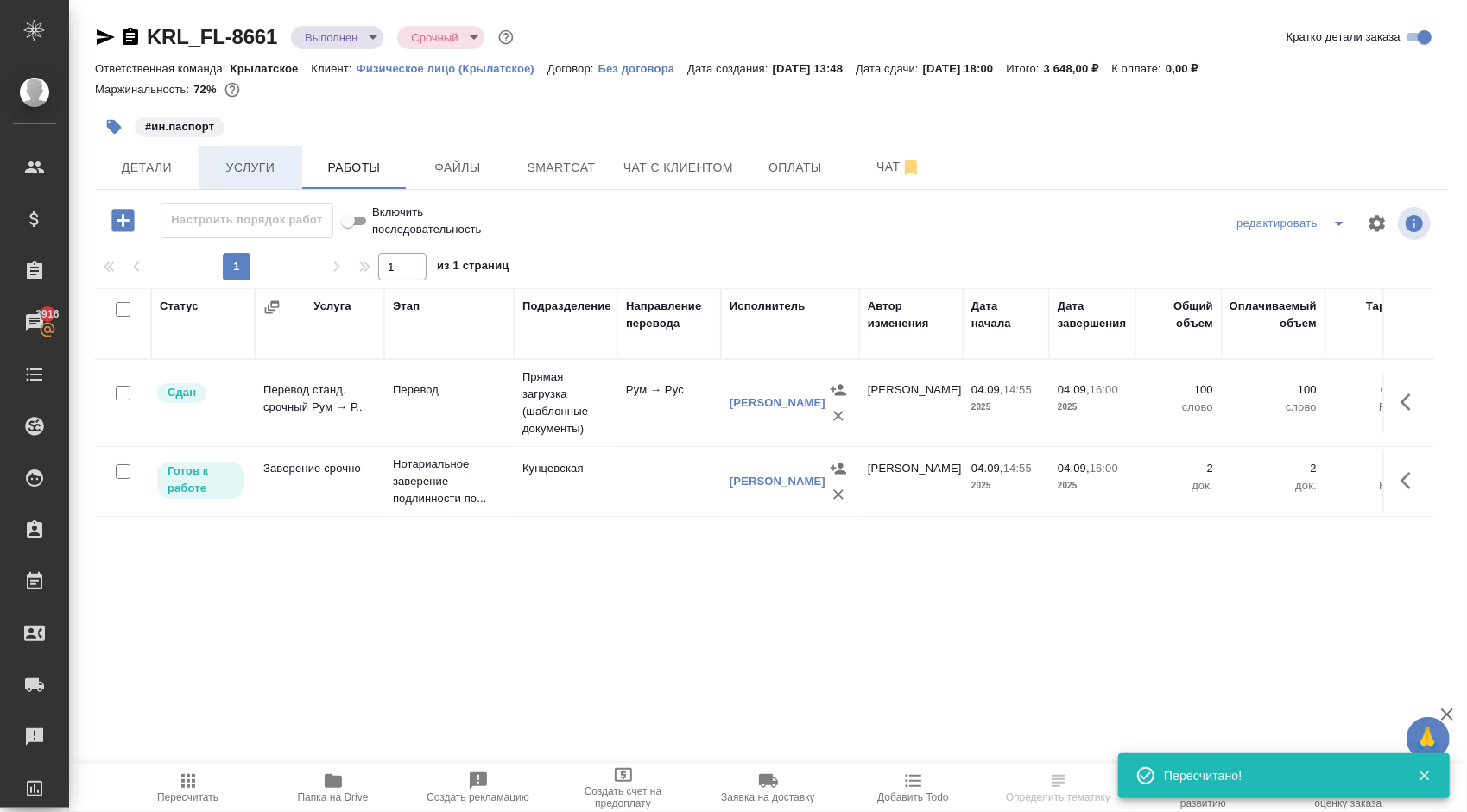
click at [254, 159] on span "Услуги" at bounding box center [251, 168] width 83 height 22
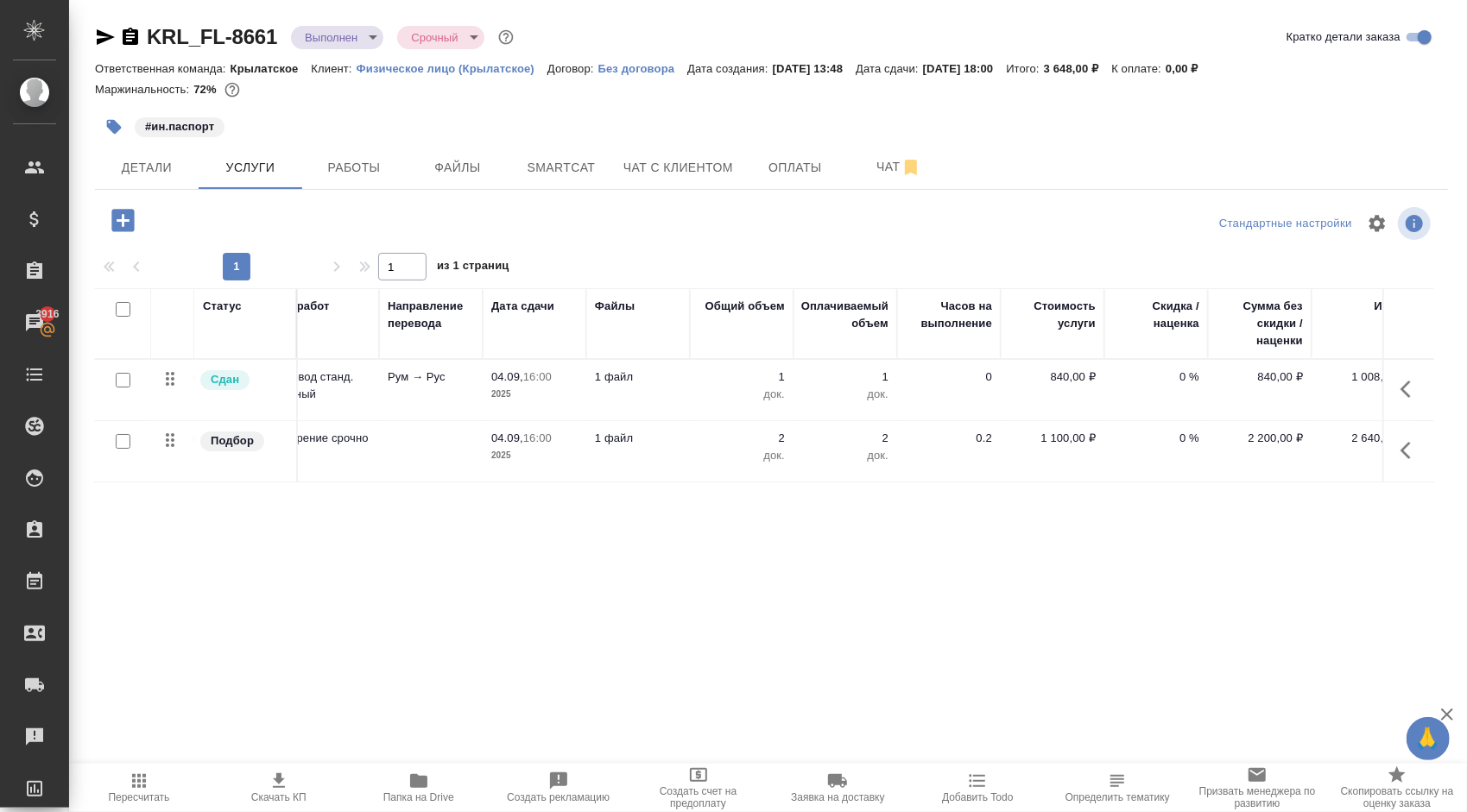
scroll to position [0, 185]
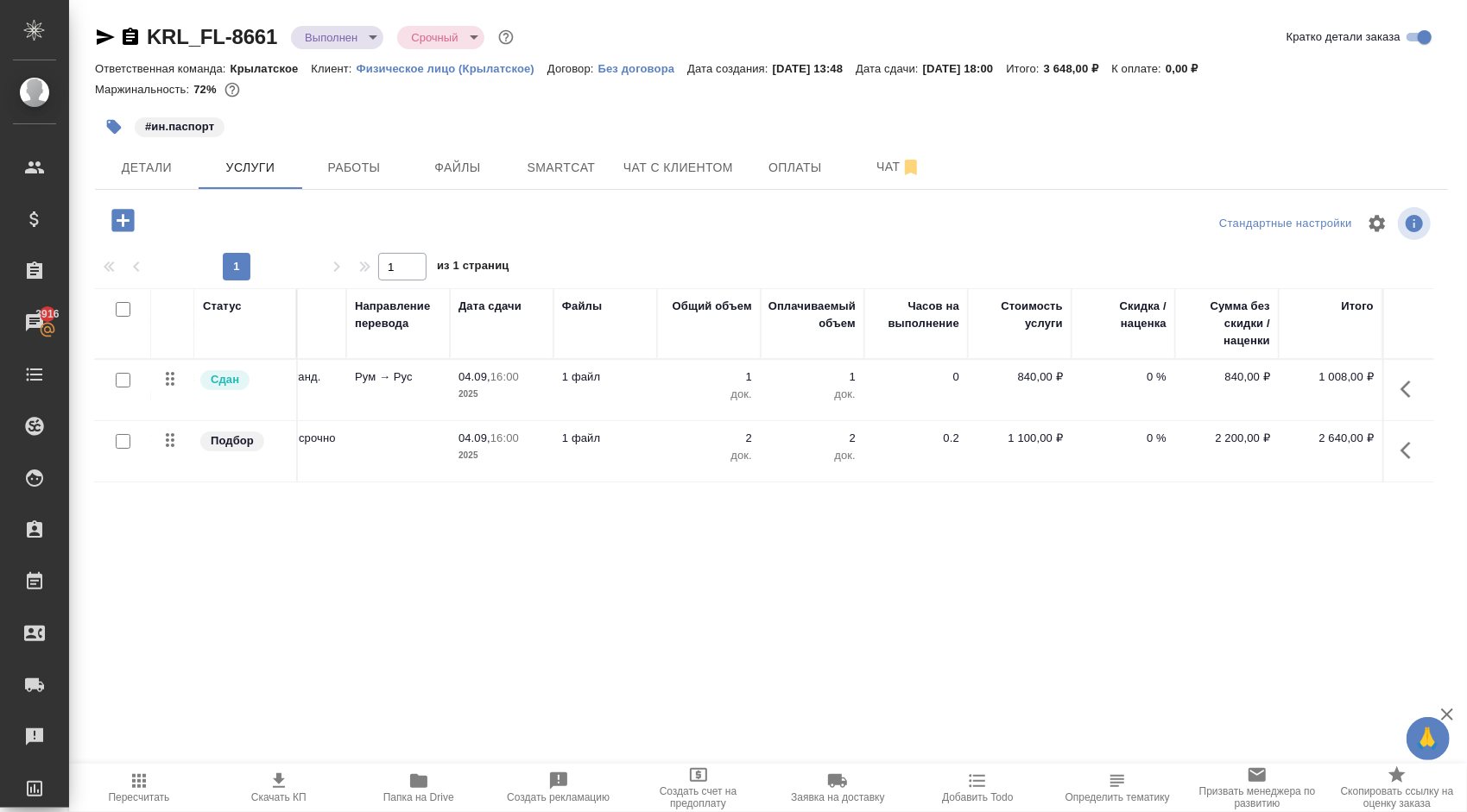
drag, startPoint x: 632, startPoint y: 219, endPoint x: 614, endPoint y: 219, distance: 18.0
click at [632, 219] on div at bounding box center [771, 223] width 451 height 41
click at [156, 161] on span "Детали" at bounding box center [147, 168] width 83 height 22
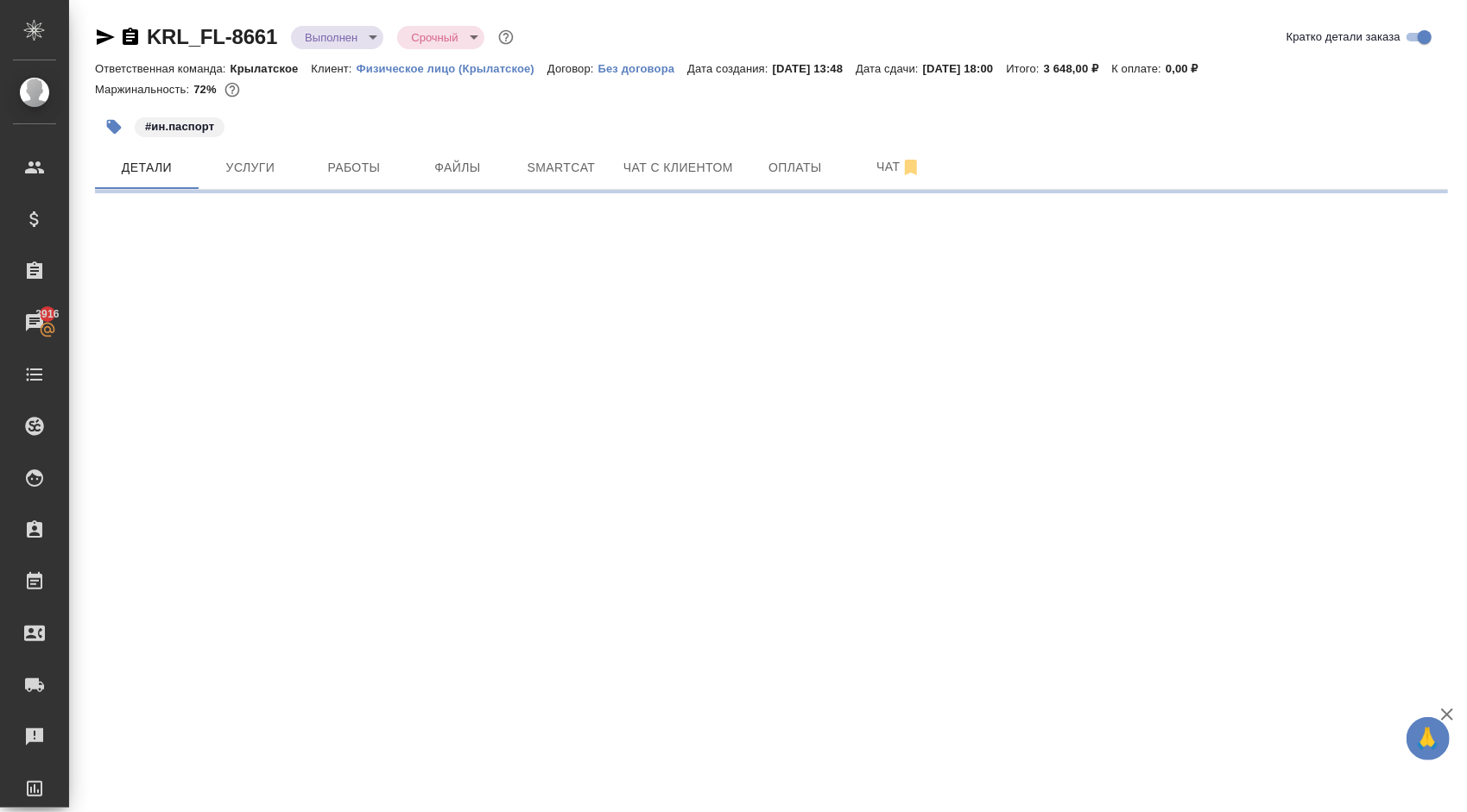
select select "RU"
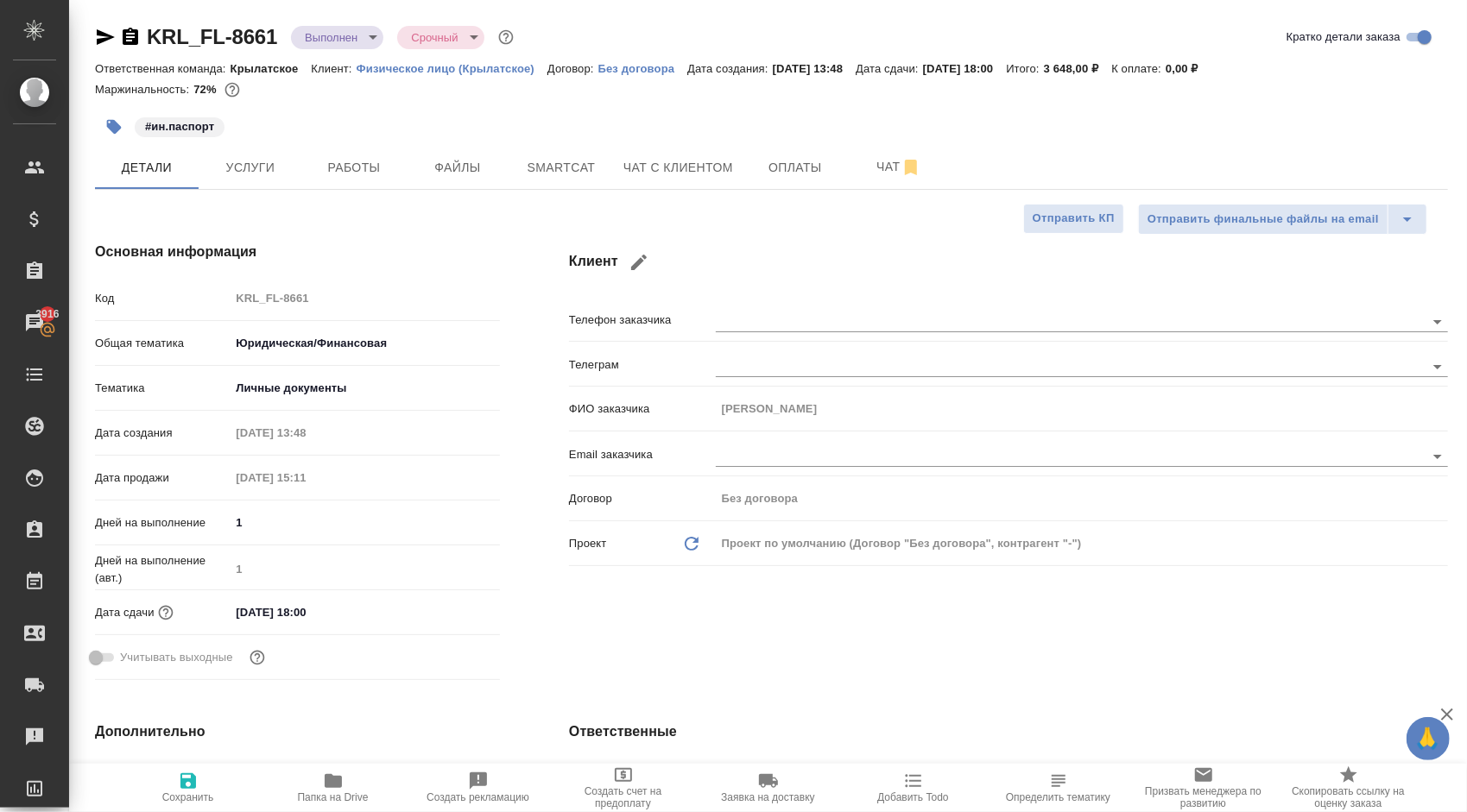
type textarea "x"
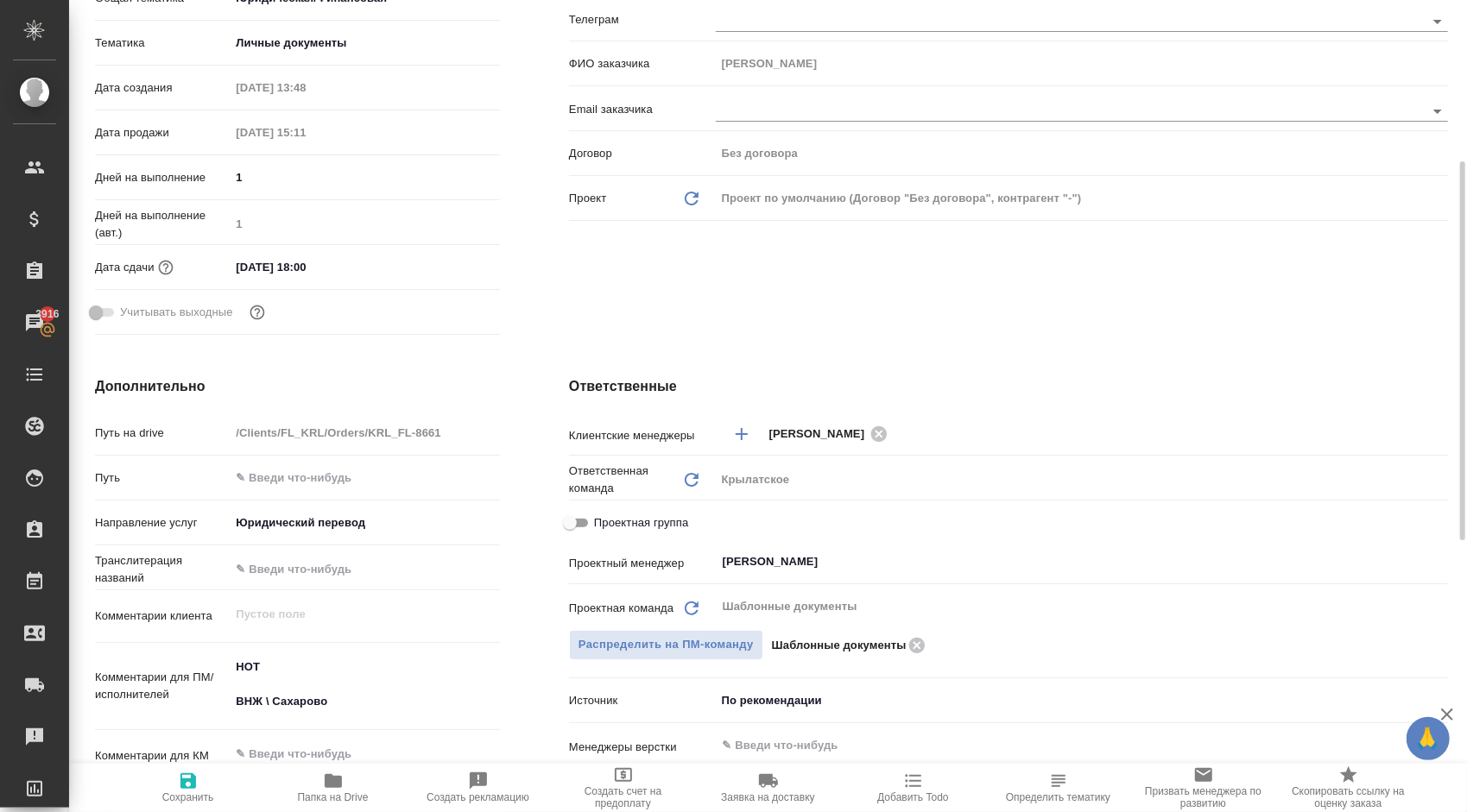
click at [665, 525] on span "Проектная группа" at bounding box center [641, 523] width 94 height 18
click at [601, 525] on input "Проектная группа" at bounding box center [570, 523] width 62 height 21
checkbox input "true"
type textarea "x"
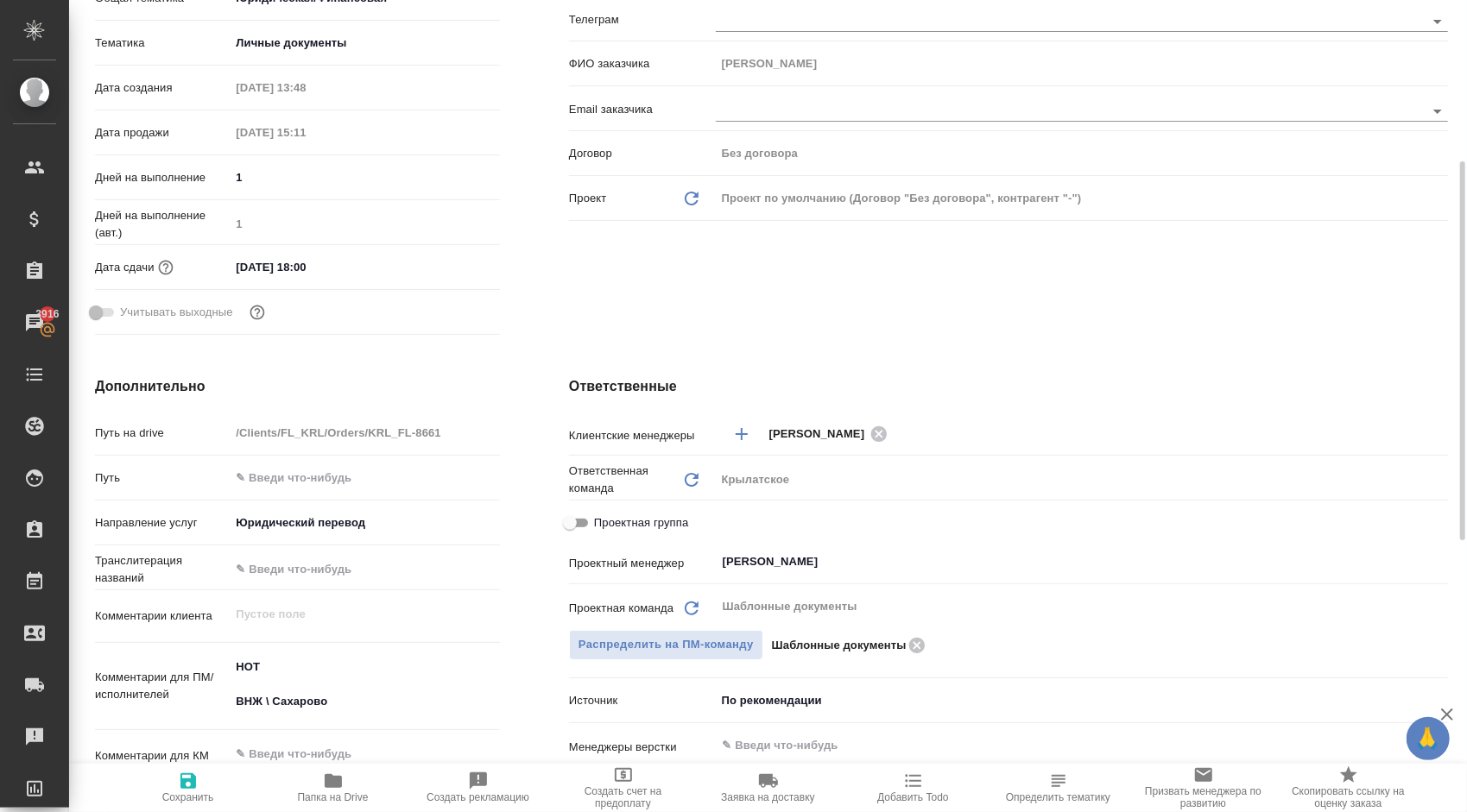
type textarea "x"
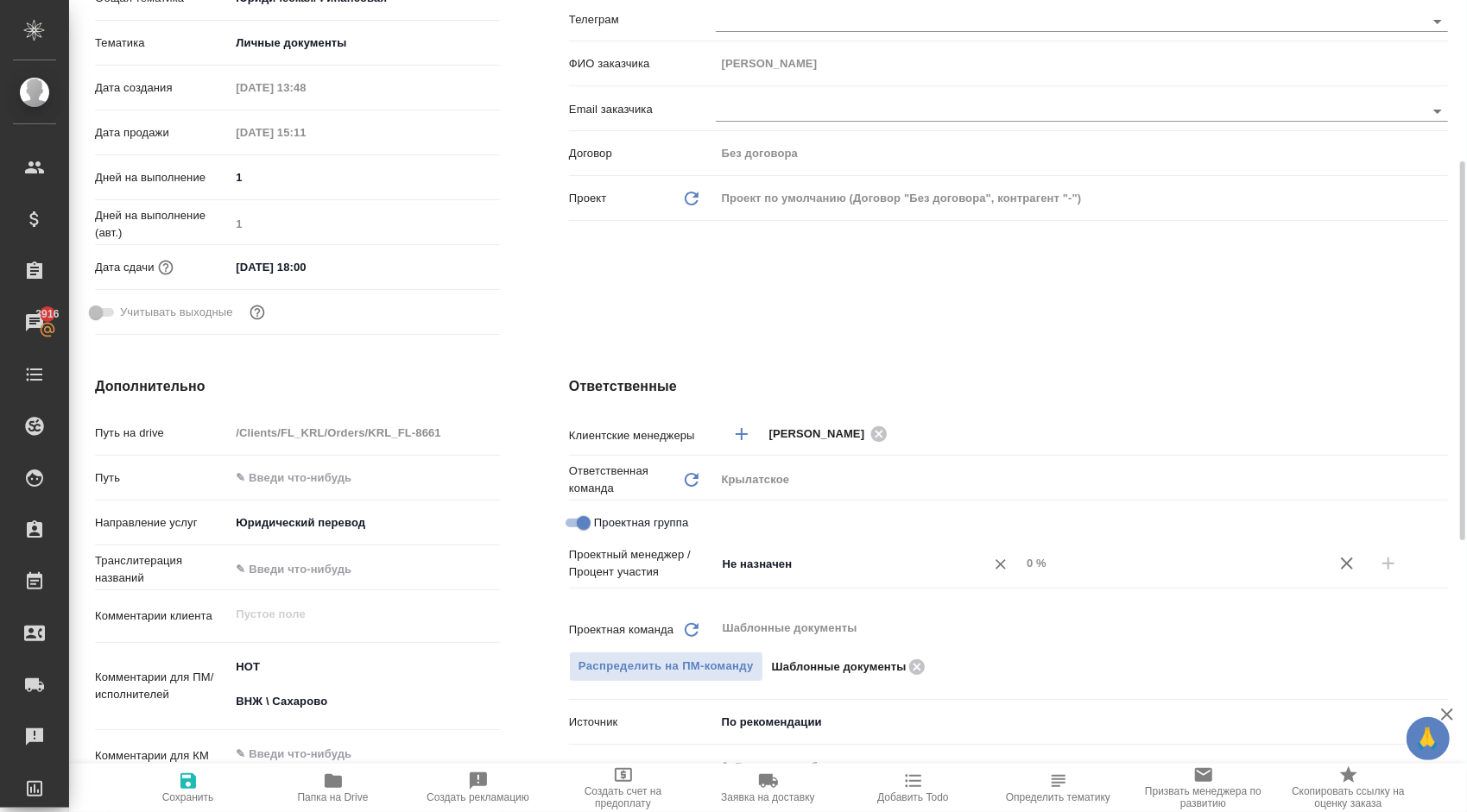
click at [796, 566] on input "Не назначен" at bounding box center [839, 564] width 236 height 21
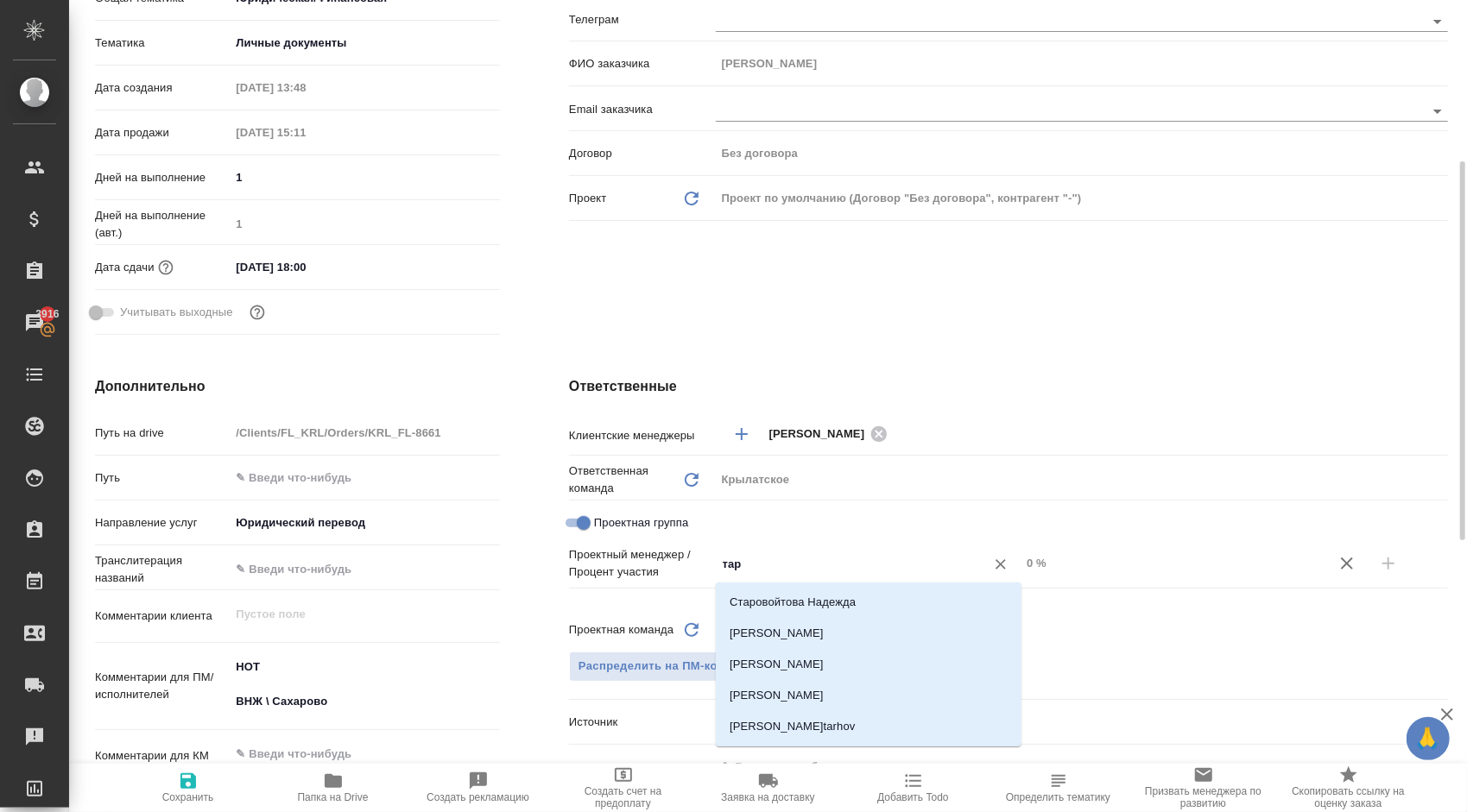
type input "тара"
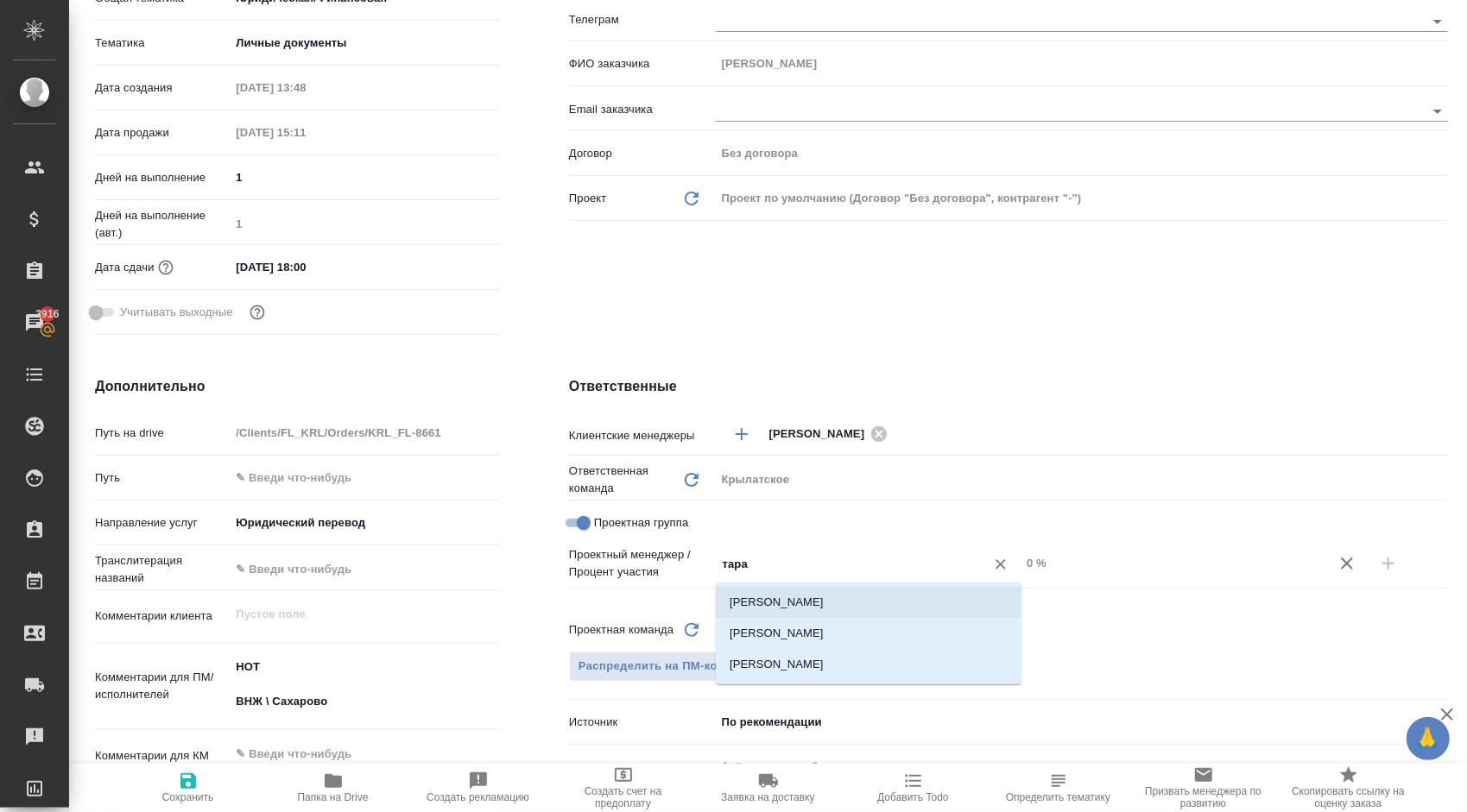
click at [806, 593] on li "Тарабановская Анастасия" at bounding box center [868, 602] width 306 height 31
type textarea "x"
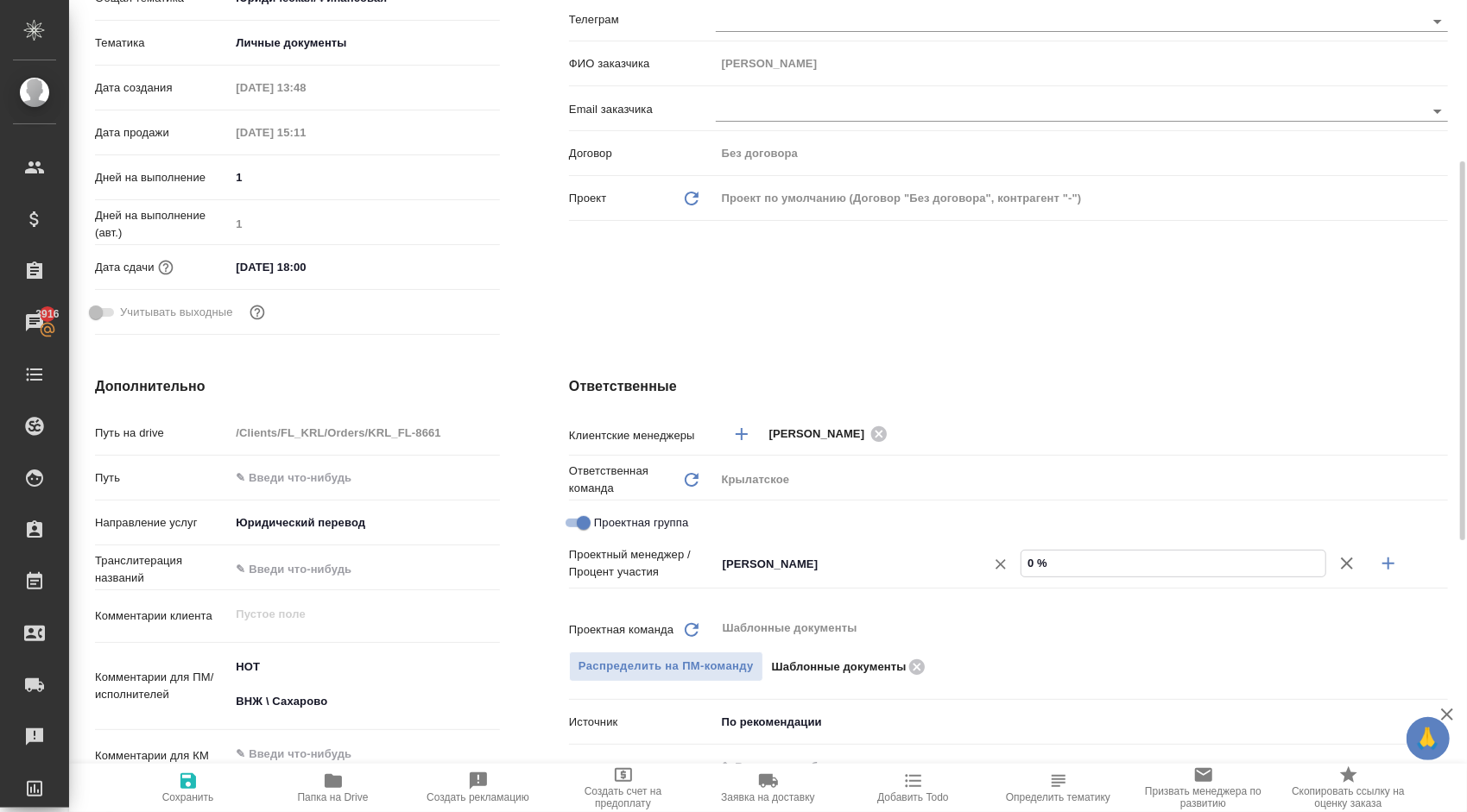
drag, startPoint x: 1060, startPoint y: 568, endPoint x: 981, endPoint y: 561, distance: 79.3
click at [981, 561] on div "Тарабановская Анастасия ​ 0 %" at bounding box center [1081, 564] width 732 height 30
type textarea "x"
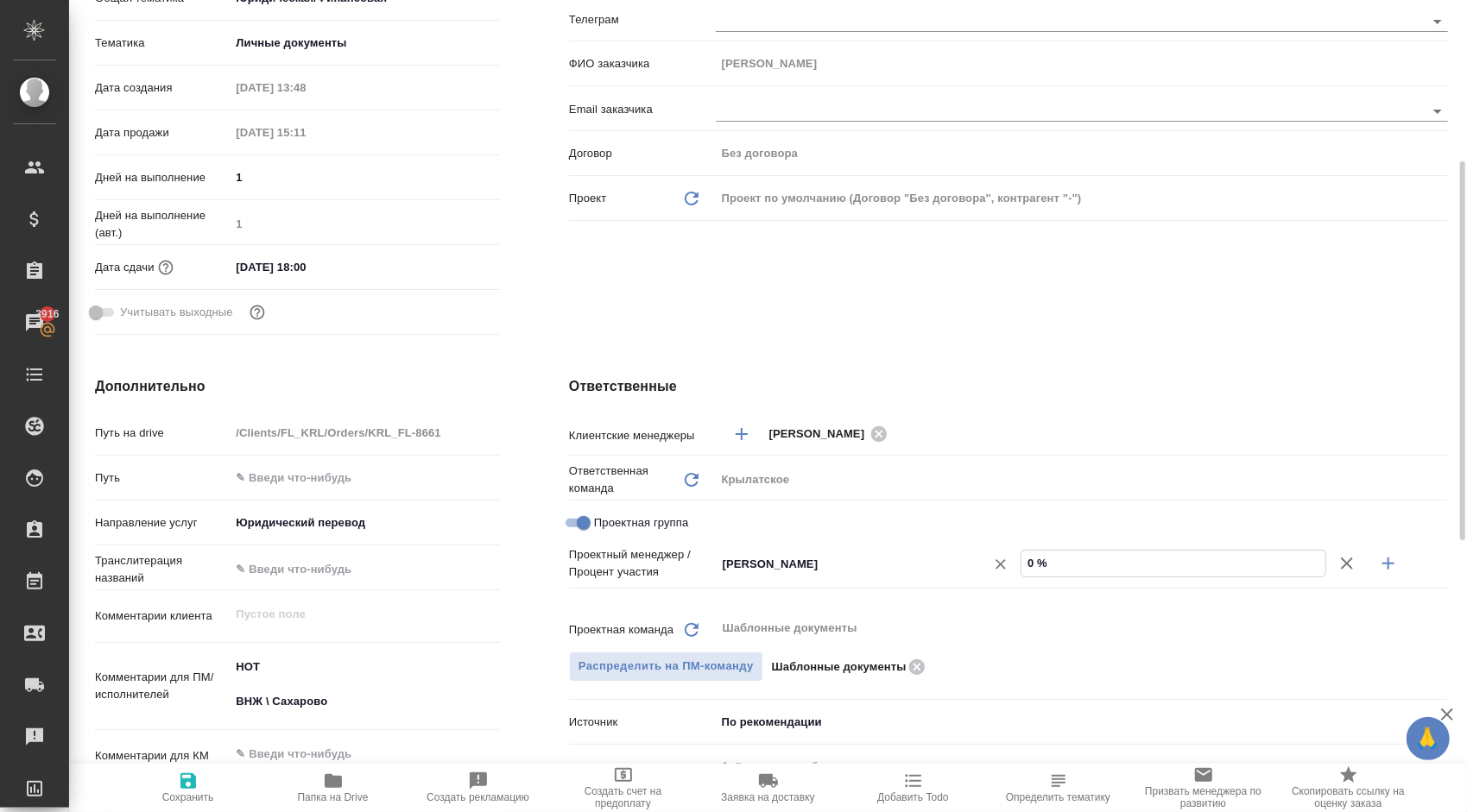
type input "2 %"
type textarea "x"
type input "28 %"
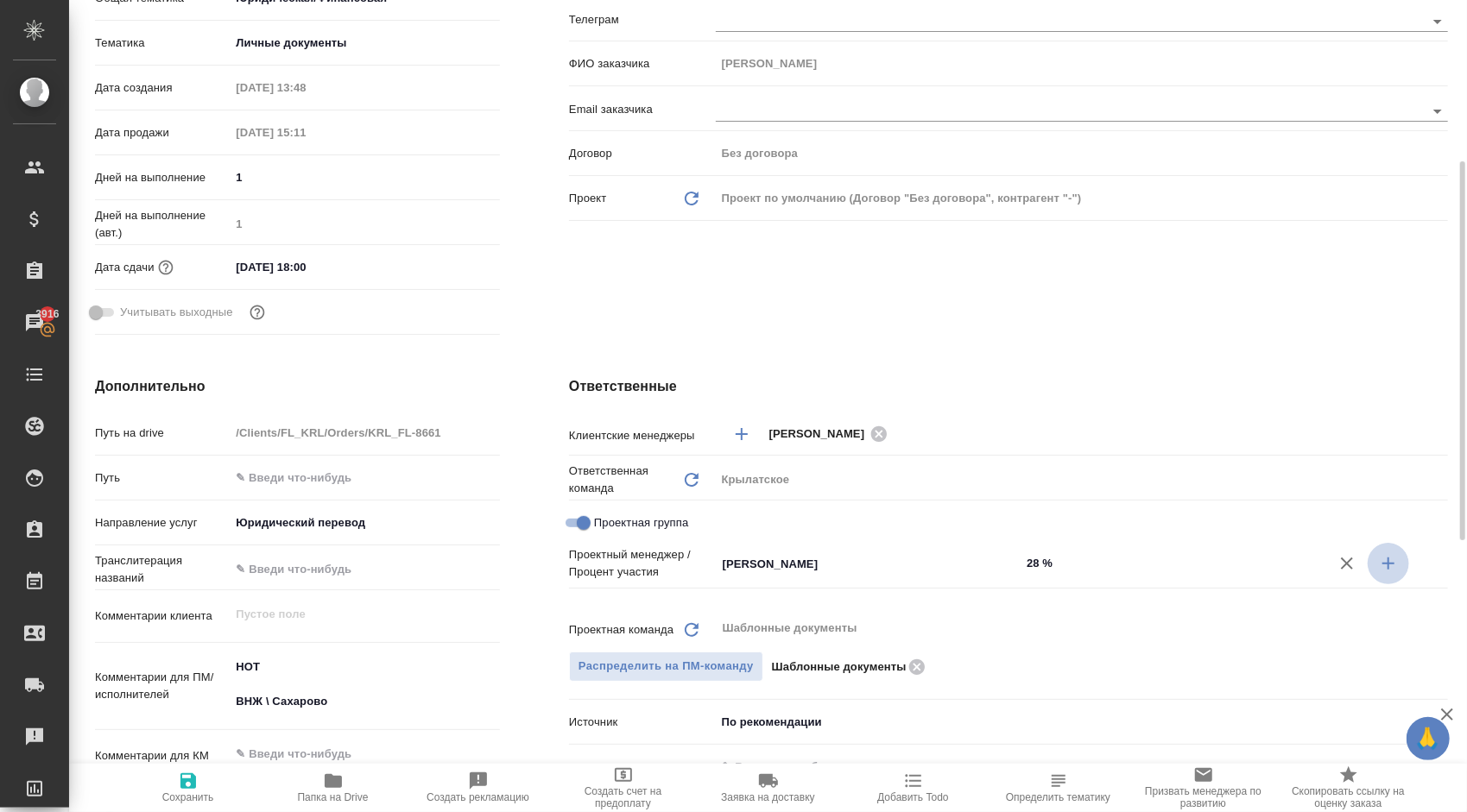
click at [1395, 566] on icon "button" at bounding box center [1389, 564] width 21 height 21
type textarea "x"
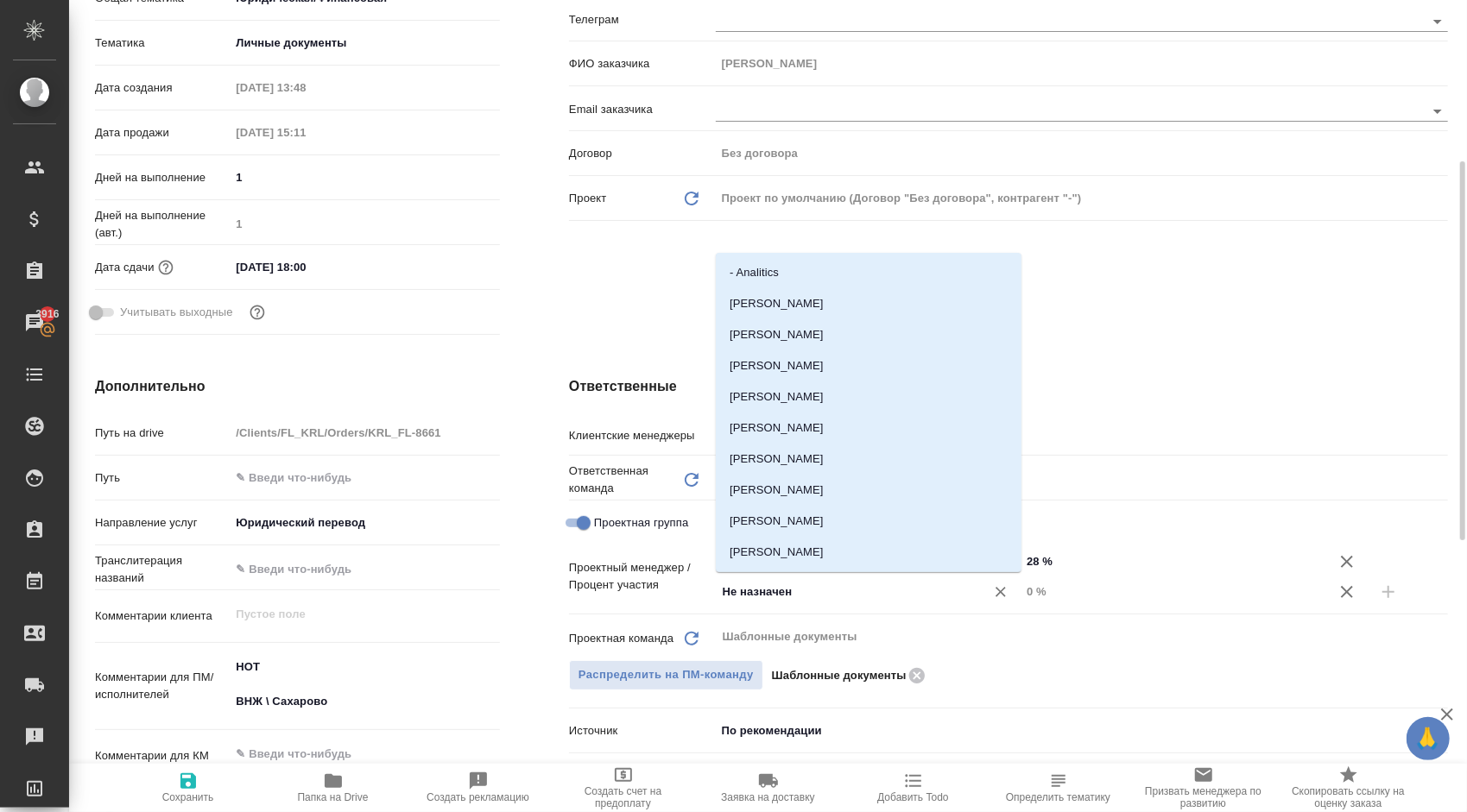
click at [872, 600] on input "Не назначен" at bounding box center [839, 592] width 236 height 21
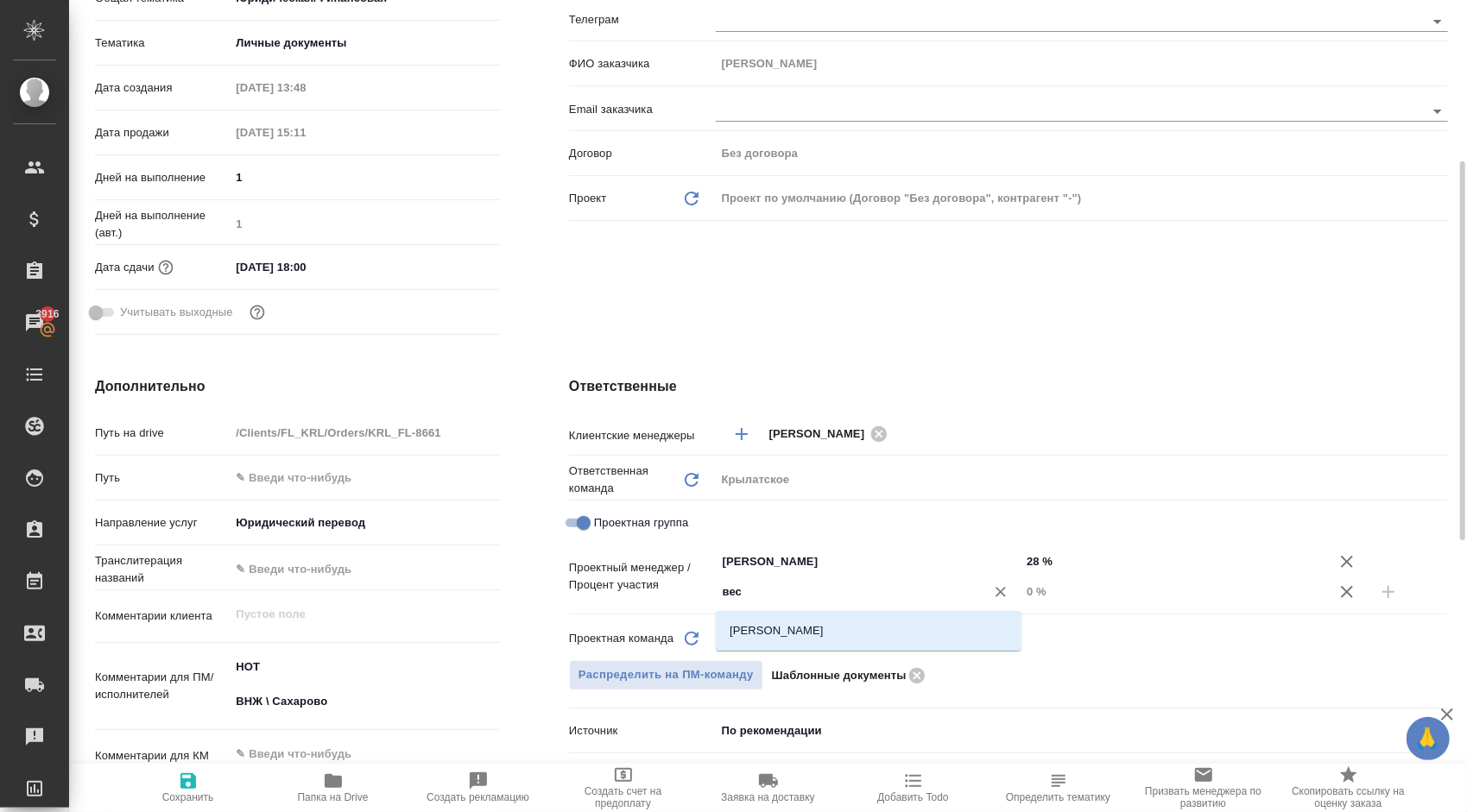
type input "весе"
drag, startPoint x: 869, startPoint y: 636, endPoint x: 884, endPoint y: 637, distance: 15.0
click at [869, 637] on li "Веселова Юлия" at bounding box center [868, 630] width 306 height 31
type textarea "x"
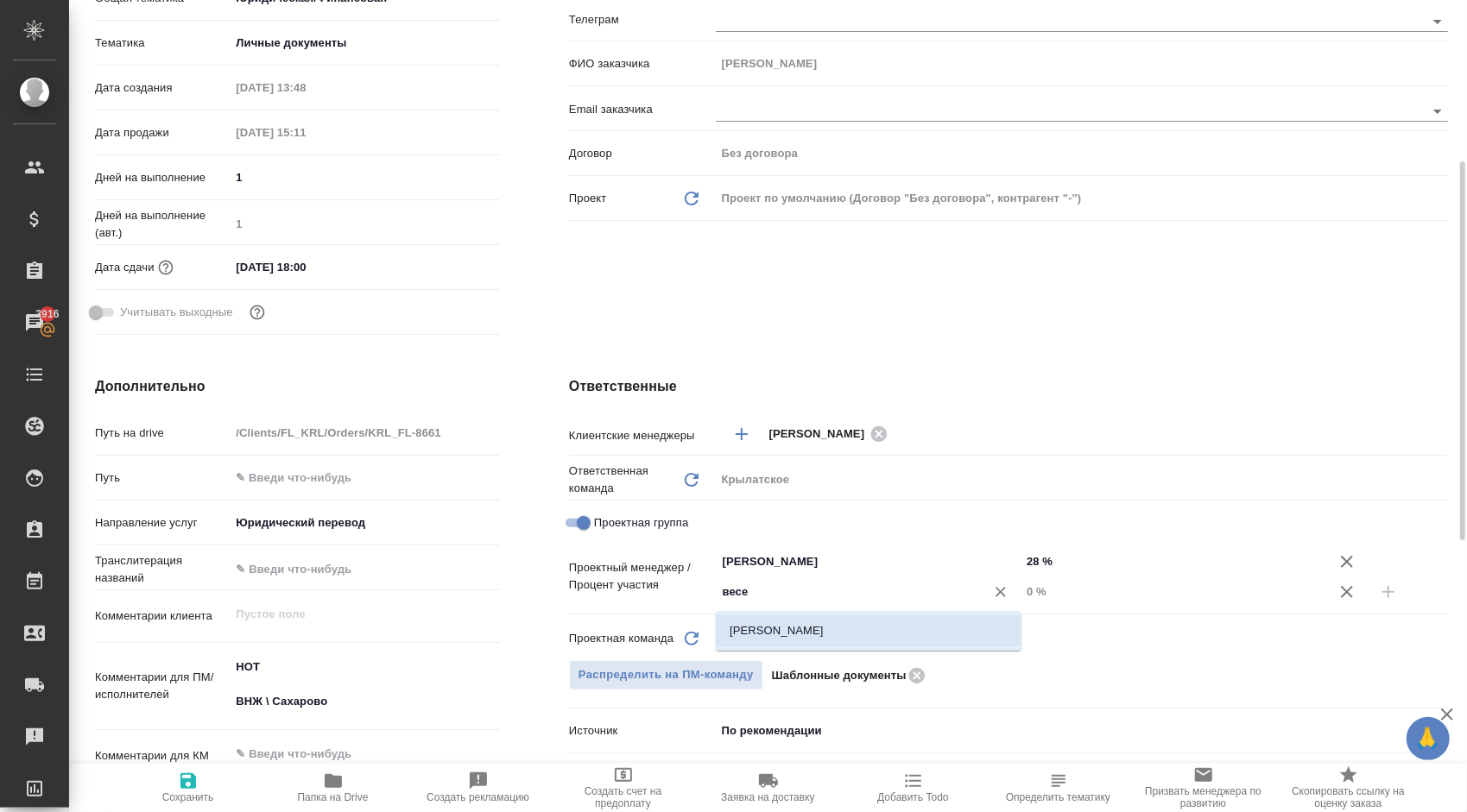
type textarea "x"
drag, startPoint x: 1058, startPoint y: 593, endPoint x: 984, endPoint y: 591, distance: 74.0
click at [984, 591] on div "Веселова Юлия ​ 0 %" at bounding box center [1081, 591] width 732 height 30
type textarea "x"
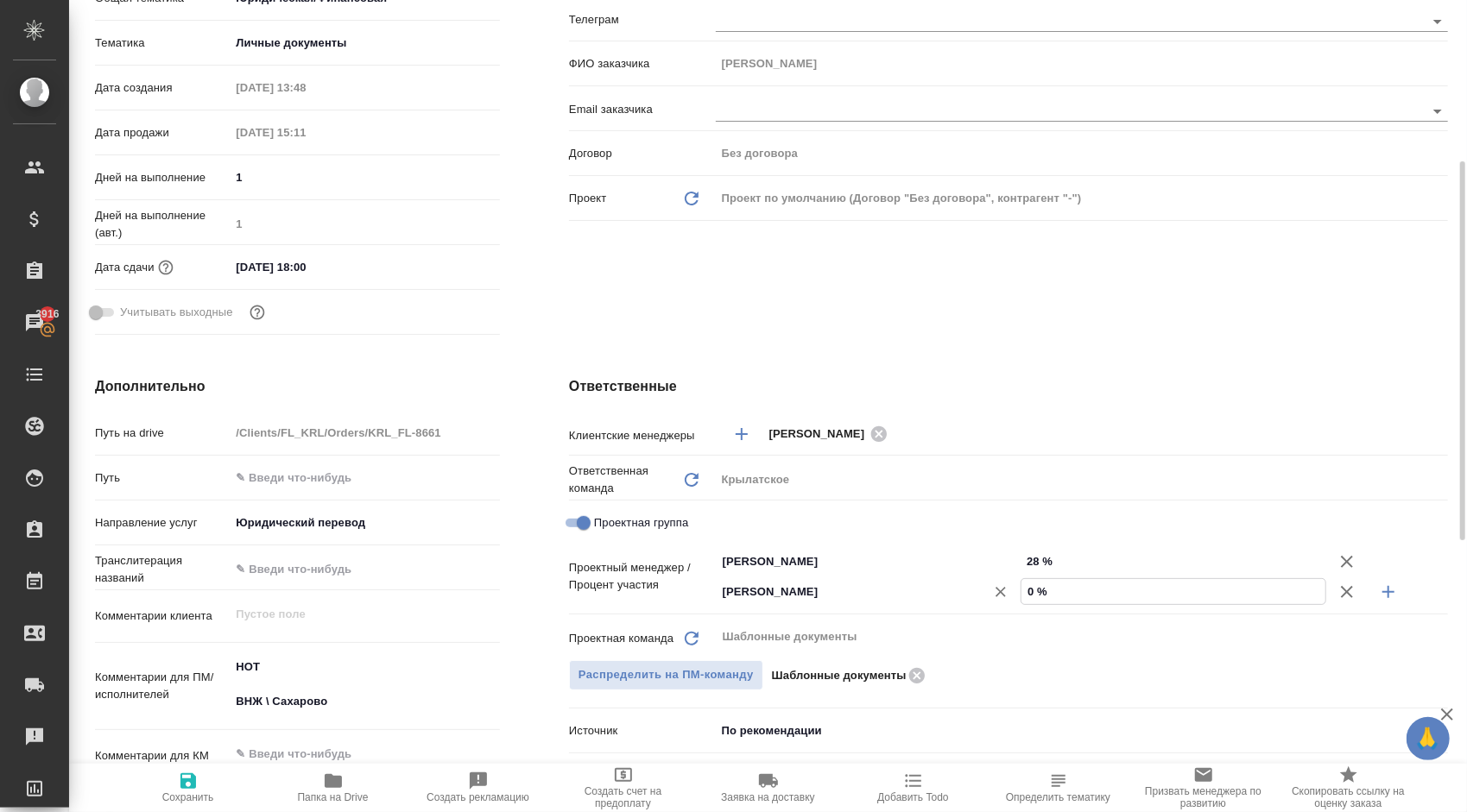
type textarea "x"
type input "7 %"
type textarea "x"
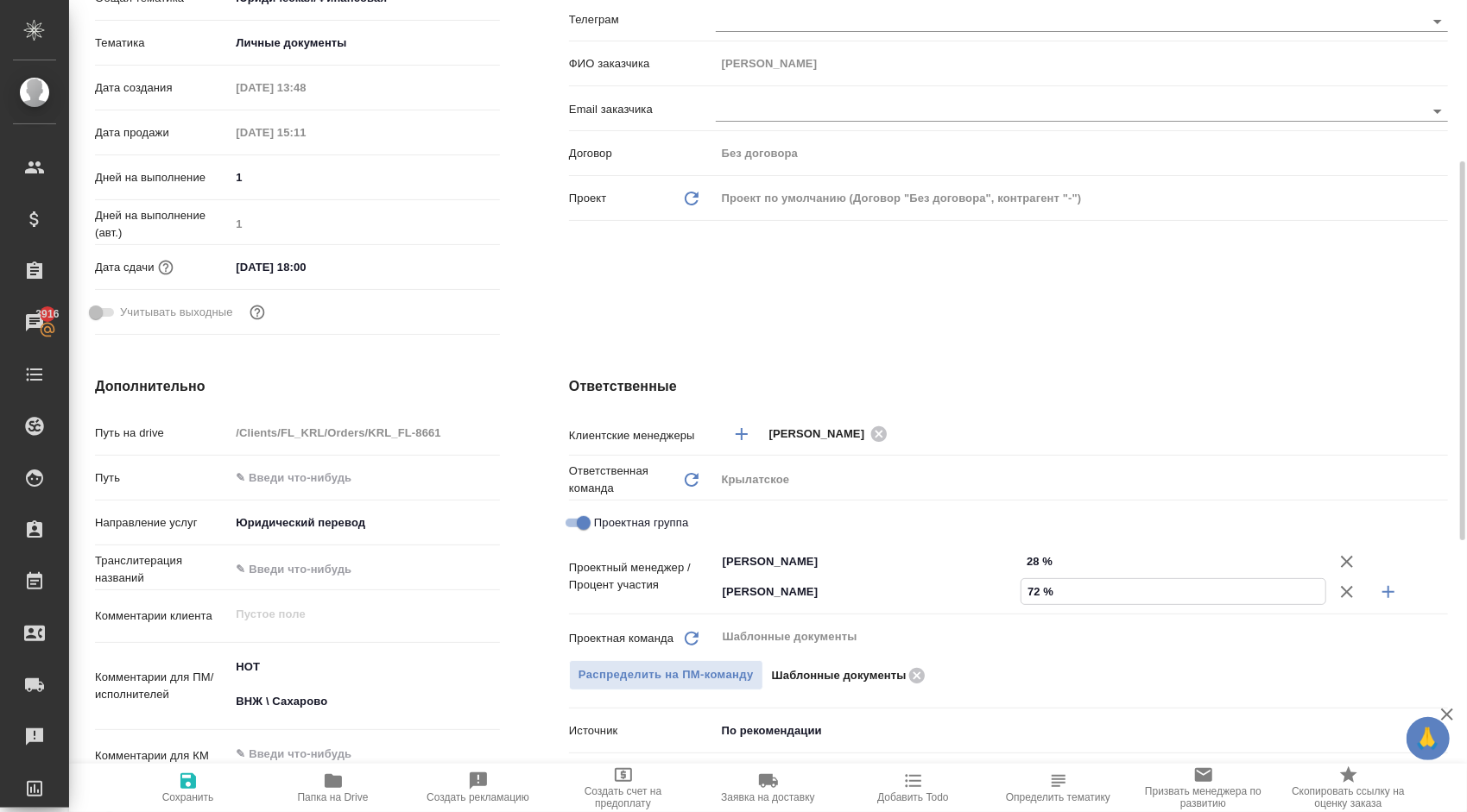
type input "72 %"
click at [218, 781] on span "Сохранить" at bounding box center [187, 787] width 124 height 33
type textarea "x"
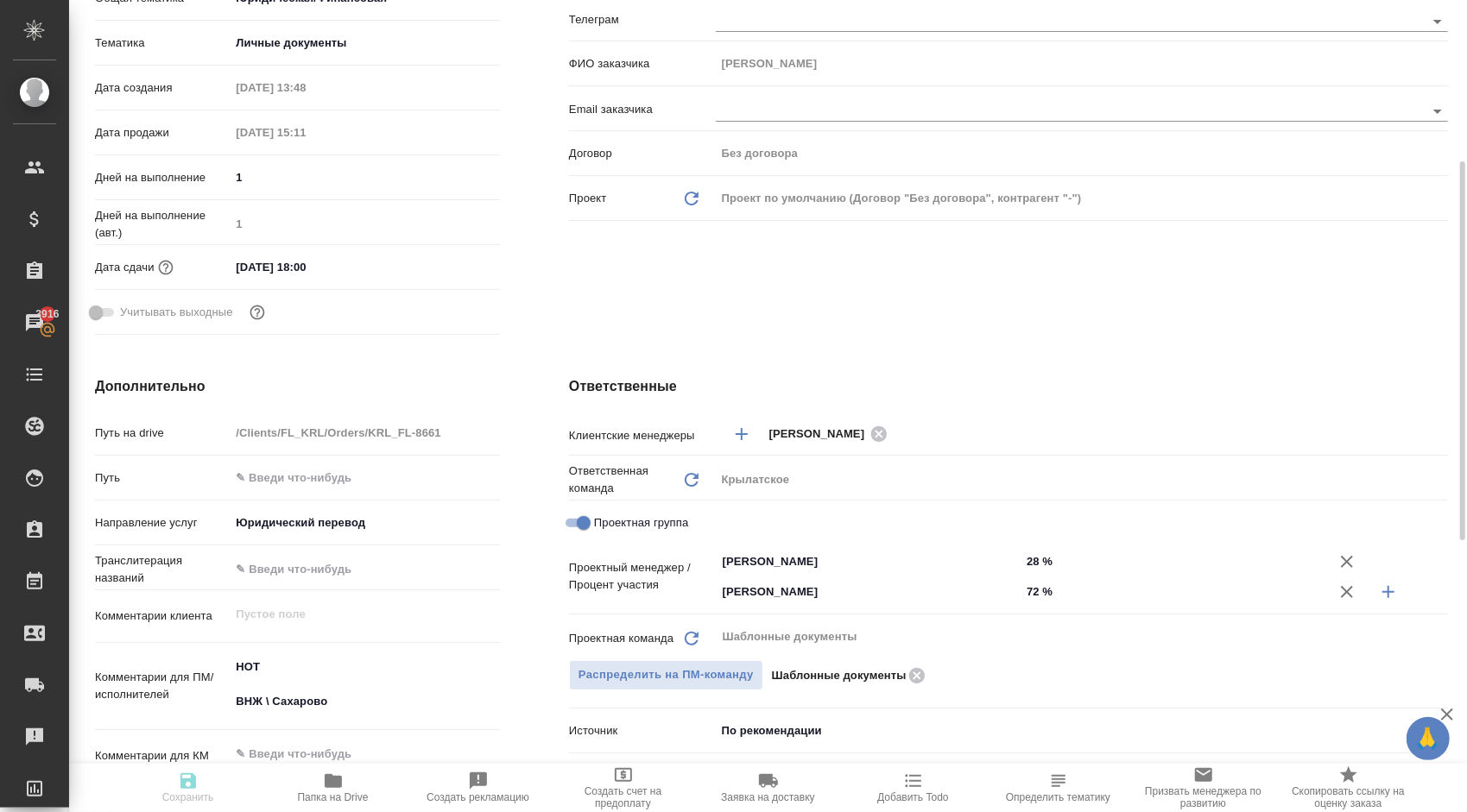
type textarea "x"
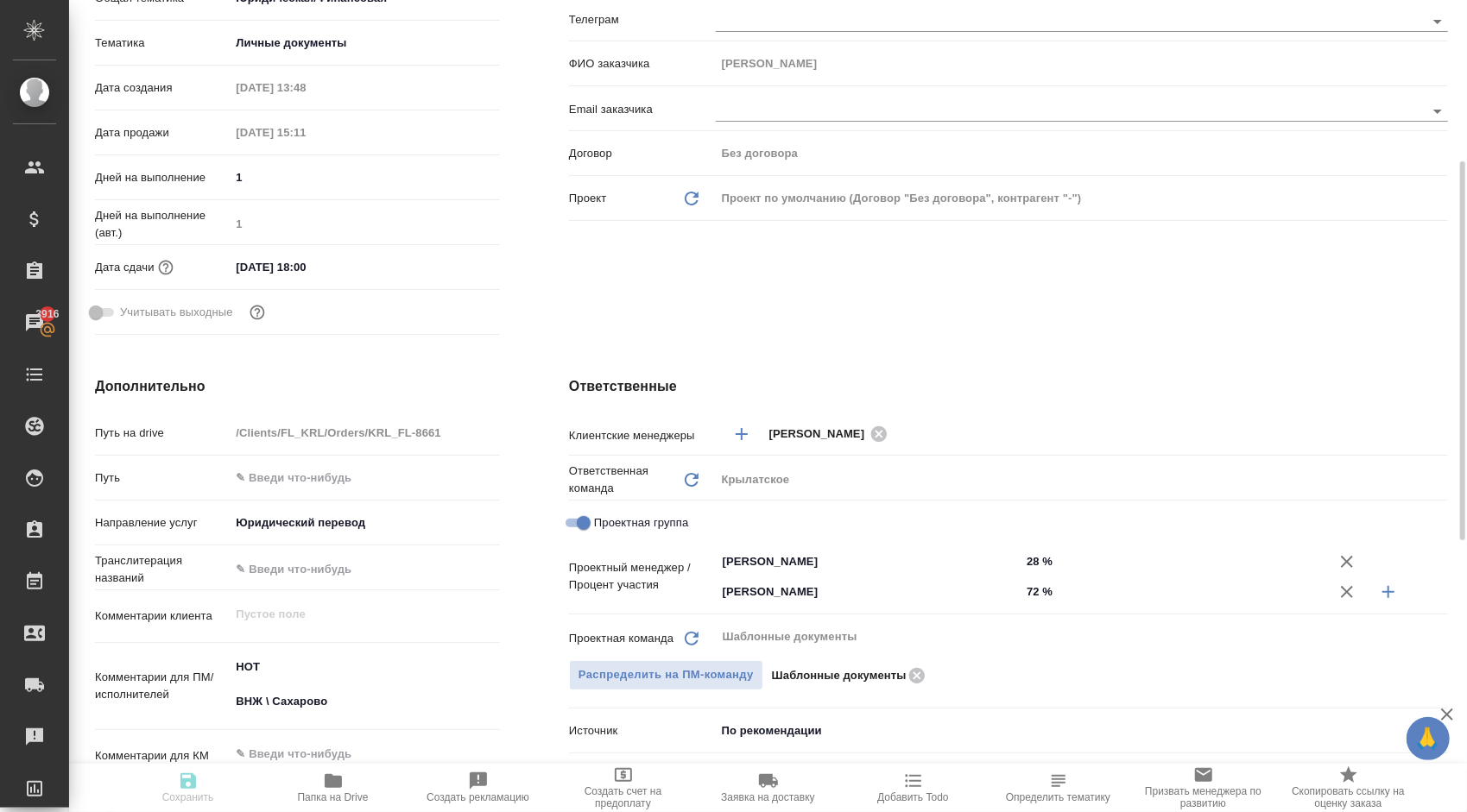
type textarea "x"
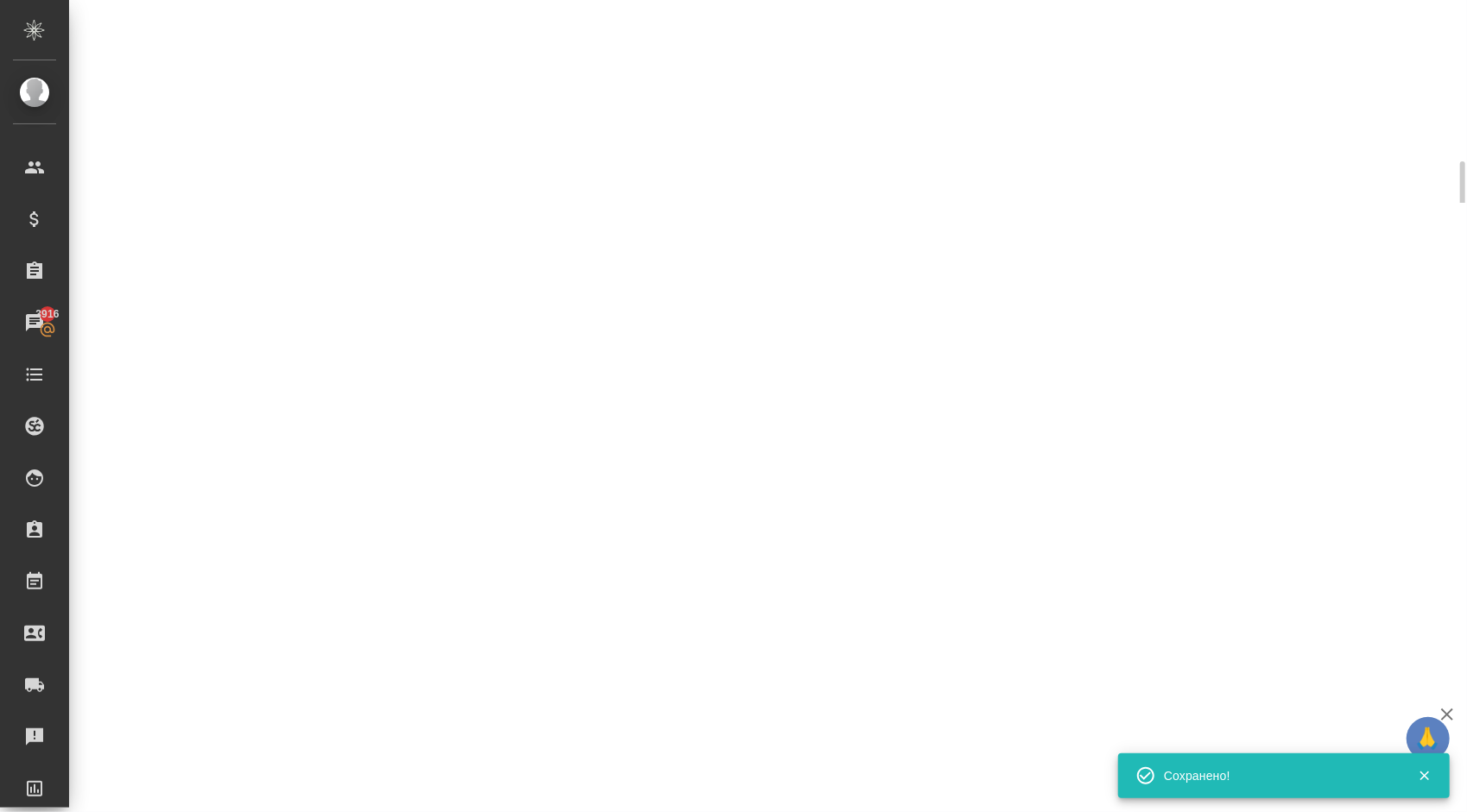
scroll to position [0, 0]
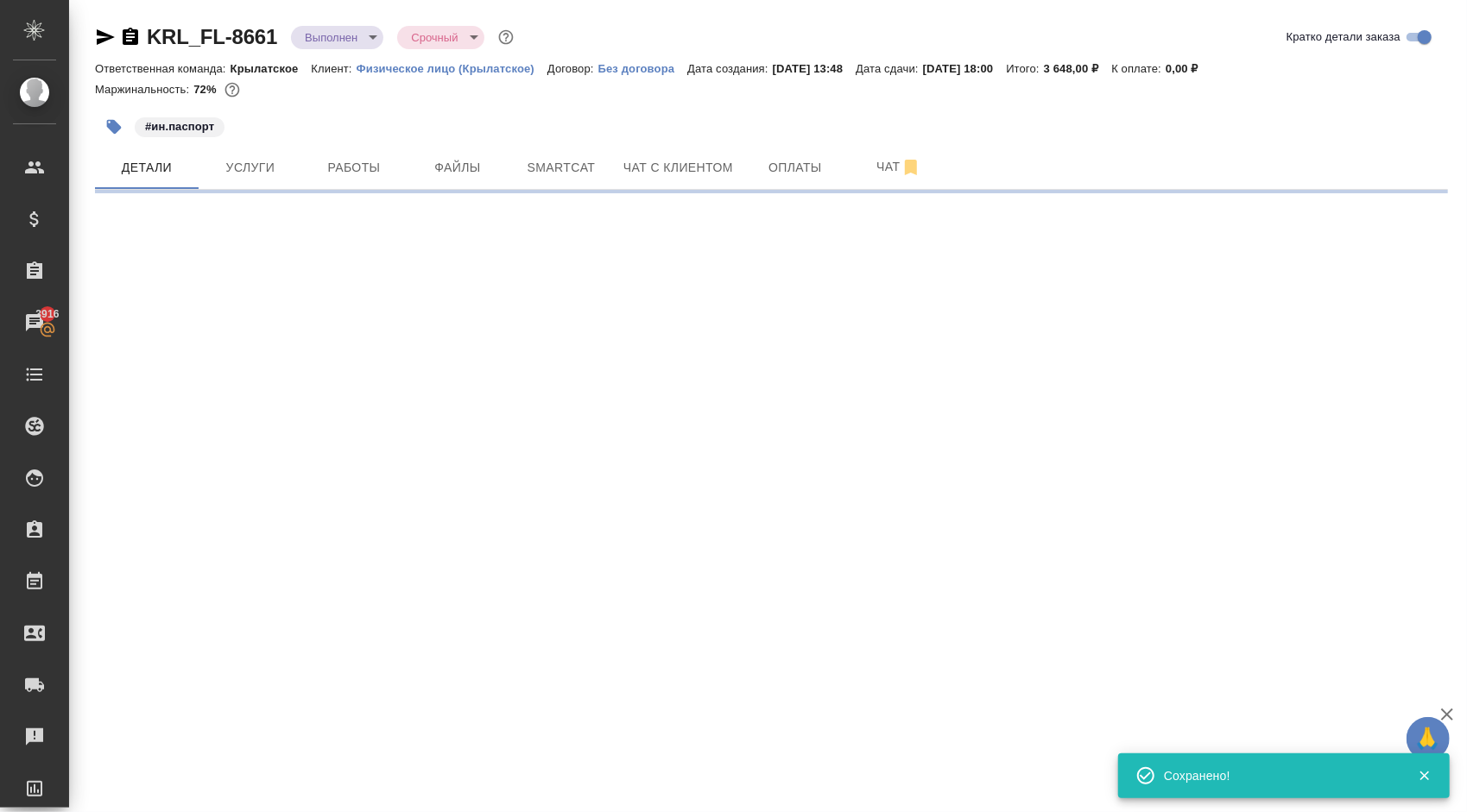
click at [363, 38] on body "🙏 .cls-1 fill:#fff; AWATERA Kasymov Timur Клиенты Спецификации Заказы 3916 Чаты…" at bounding box center [733, 406] width 1467 height 812
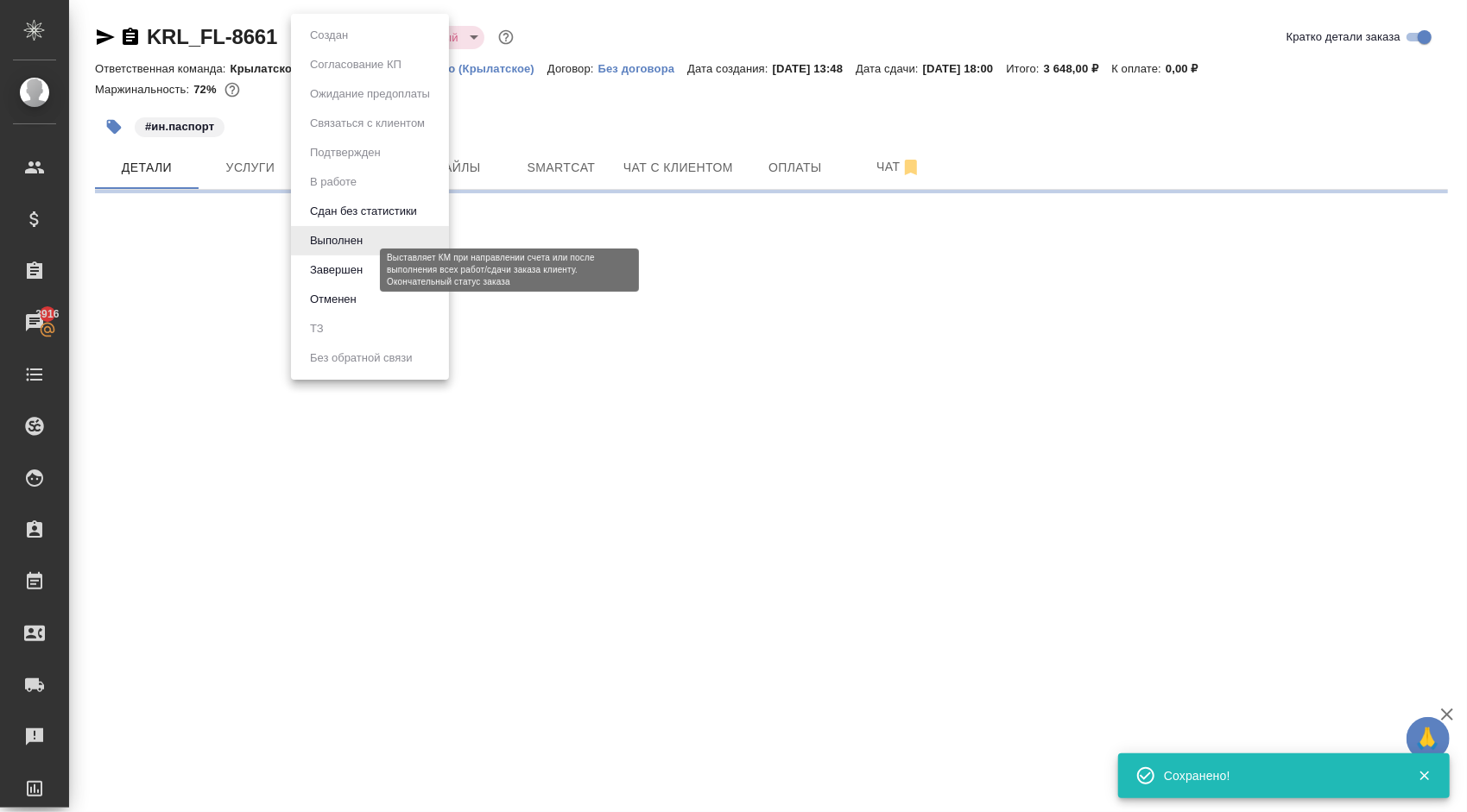
select select "RU"
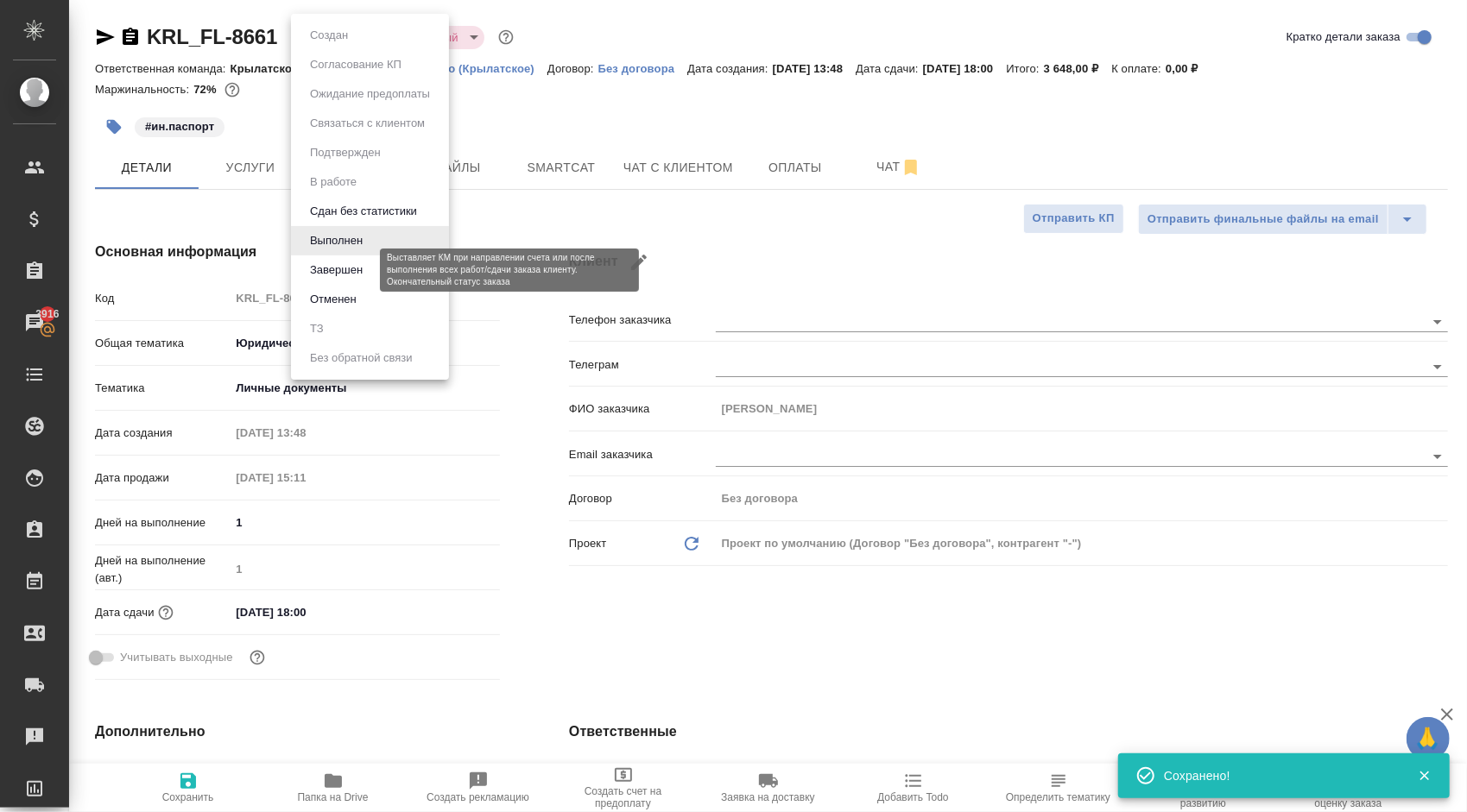
type textarea "x"
click at [350, 269] on button "Завершен" at bounding box center [337, 271] width 63 height 19
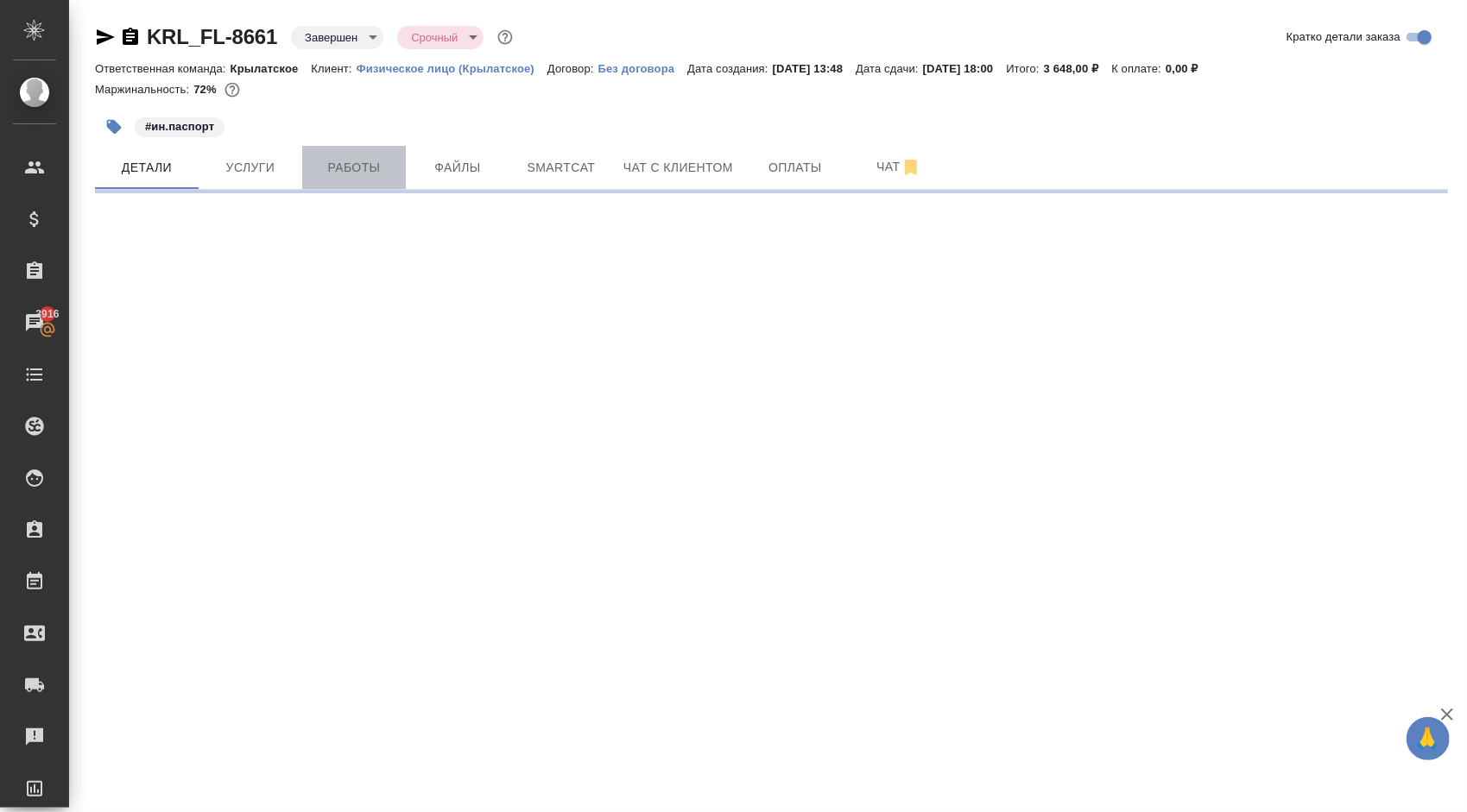
click at [340, 161] on span "Работы" at bounding box center [354, 168] width 83 height 22
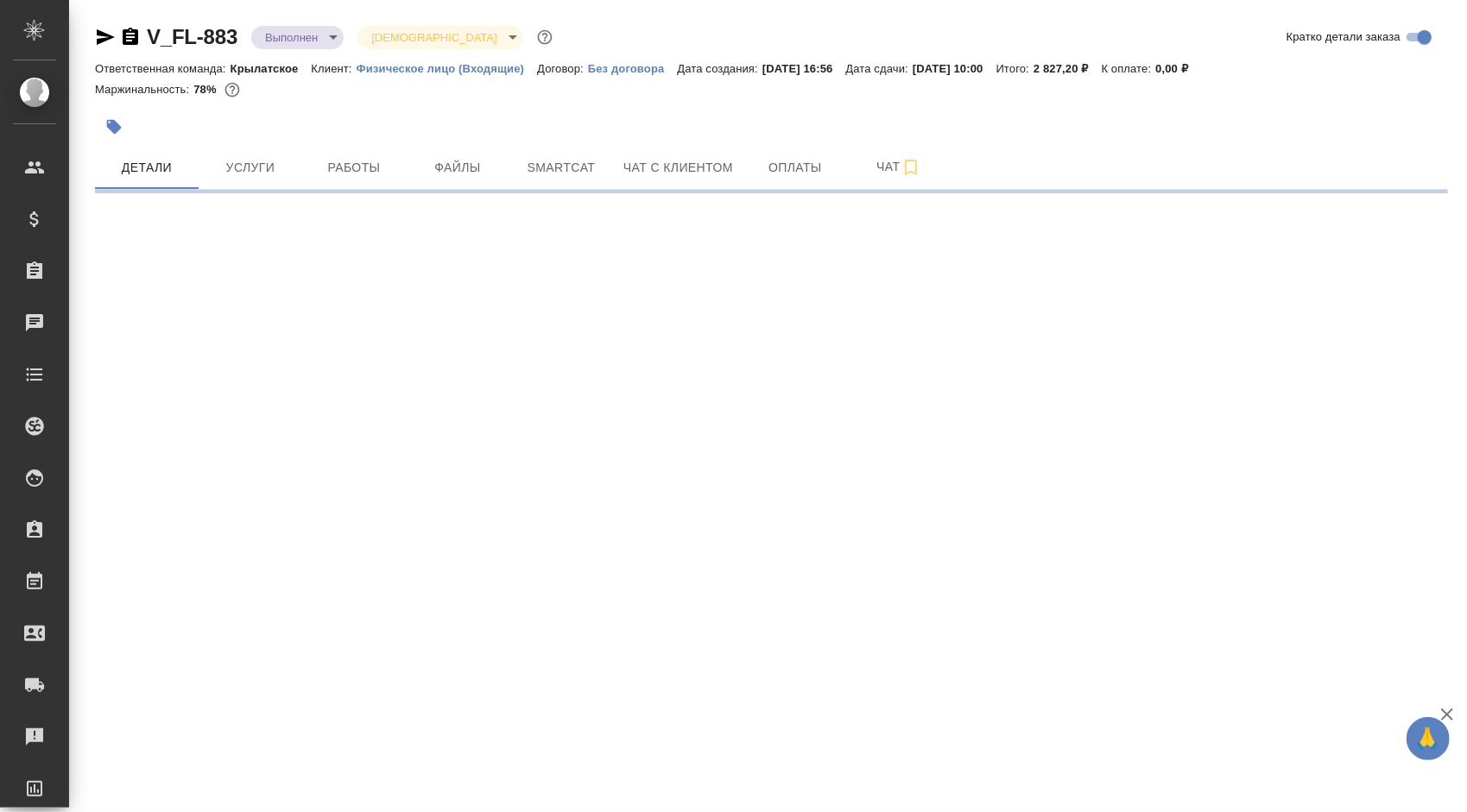
select select "RU"
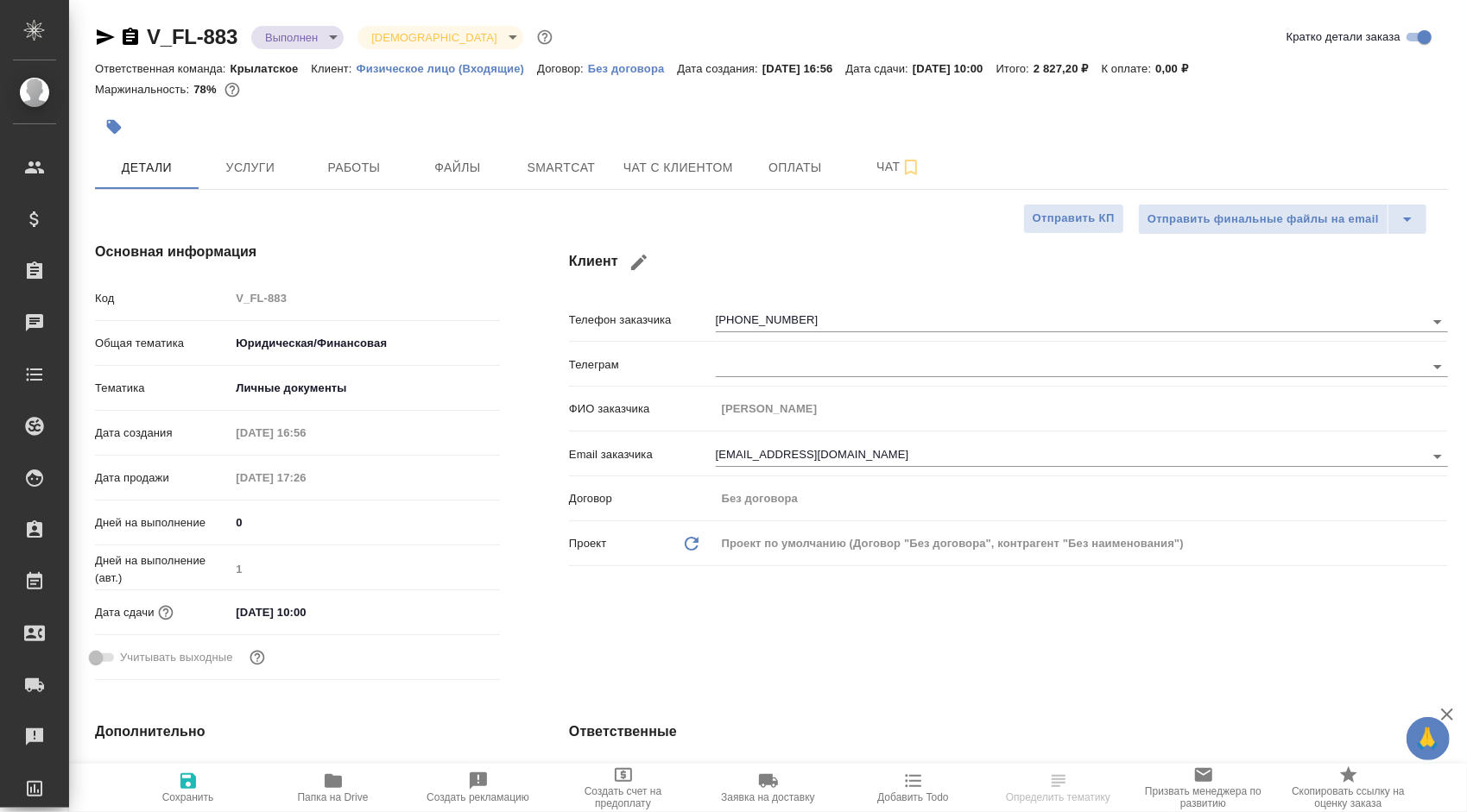
type textarea "x"
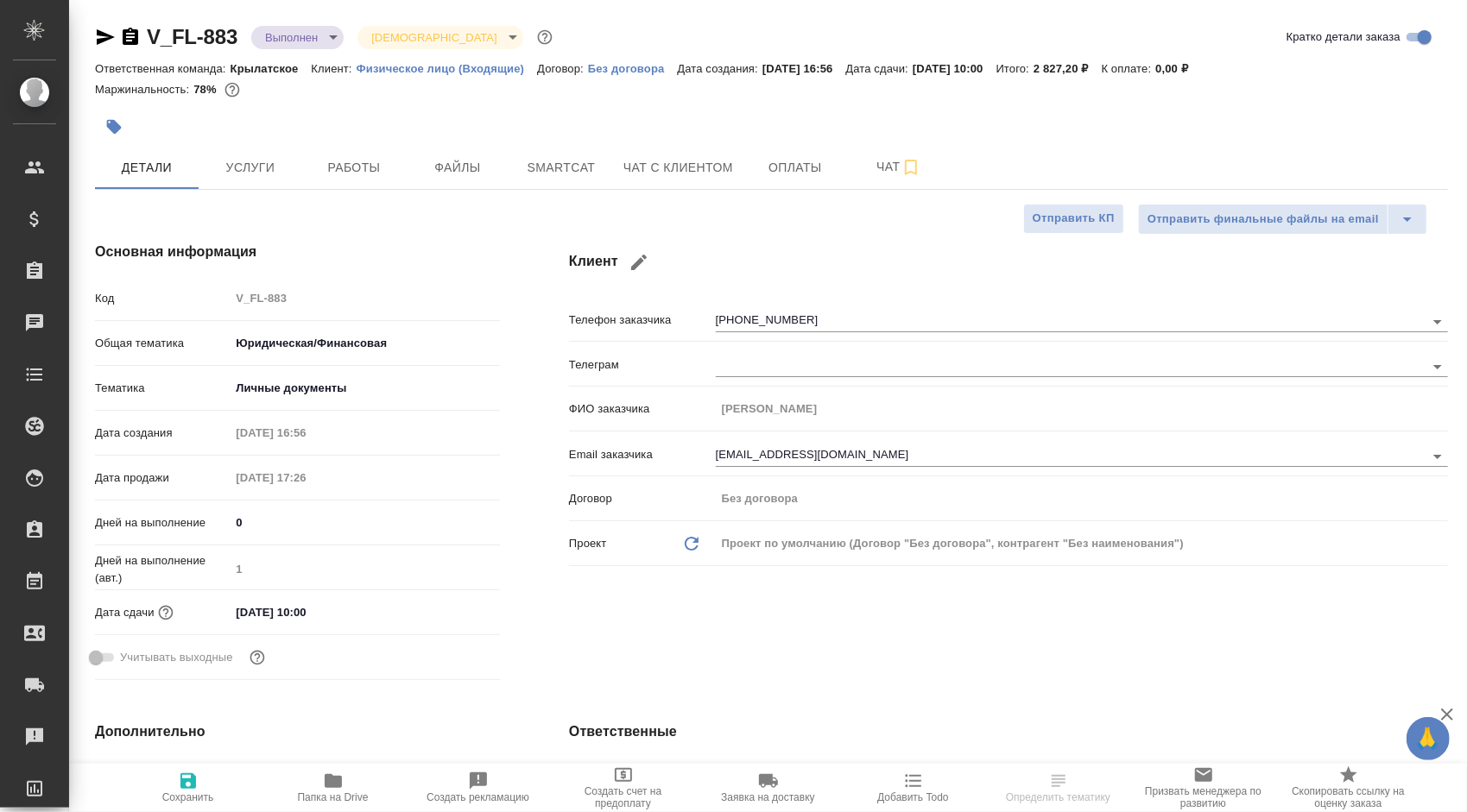
type textarea "x"
click at [348, 159] on span "Работы" at bounding box center [354, 168] width 83 height 22
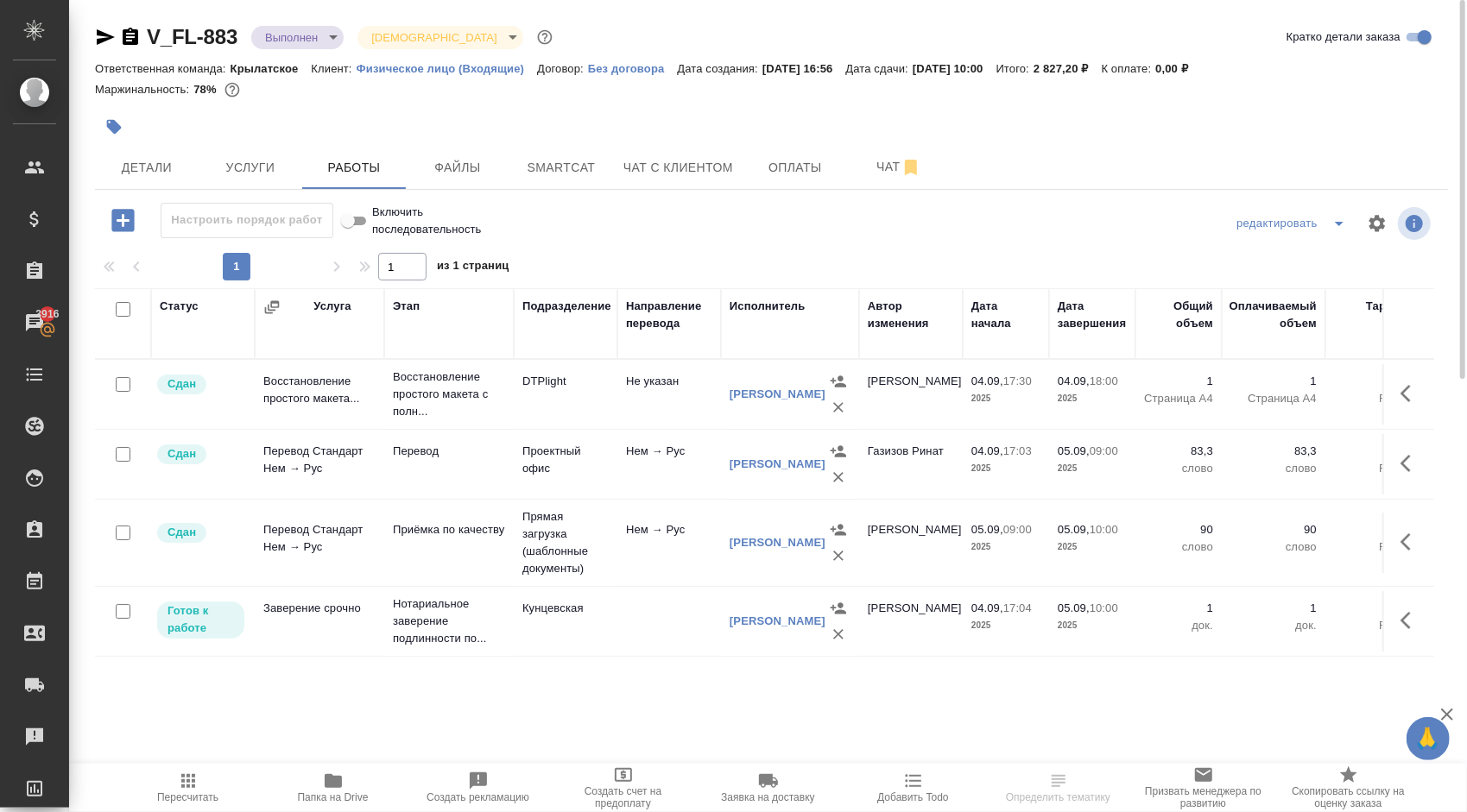
click at [202, 780] on span "Пересчитать" at bounding box center [187, 787] width 124 height 33
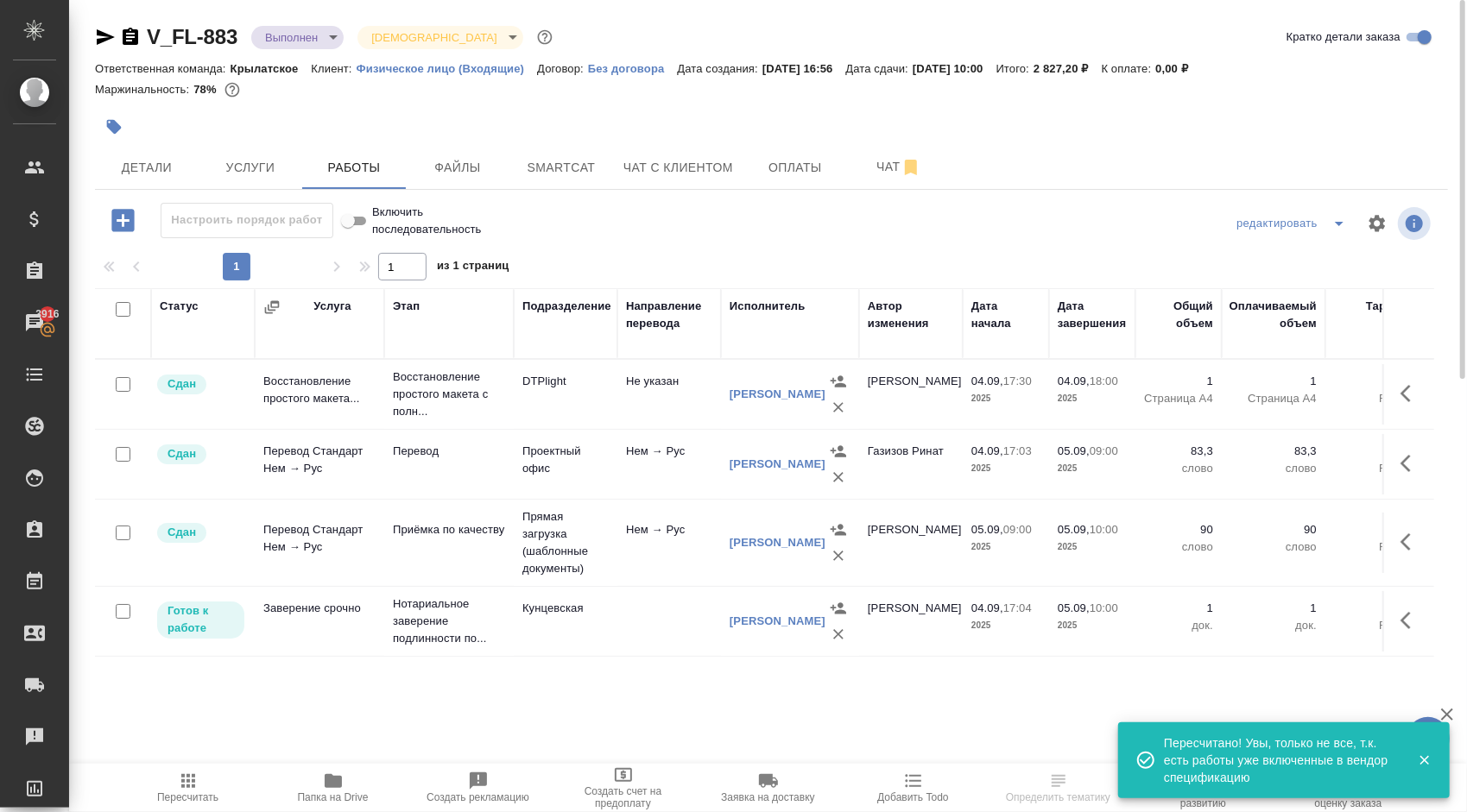
scroll to position [86, 0]
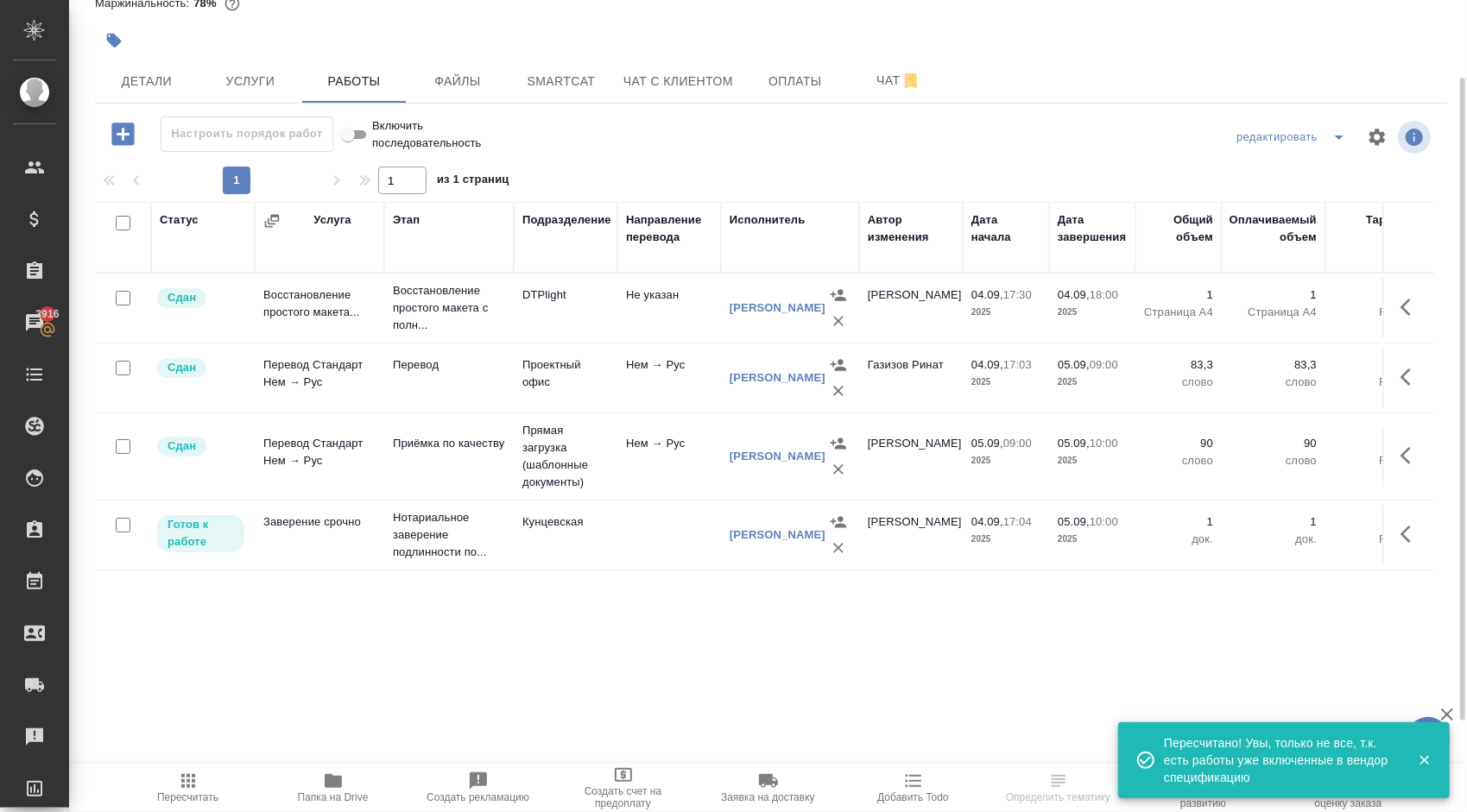
click at [1411, 540] on icon "button" at bounding box center [1411, 534] width 21 height 21
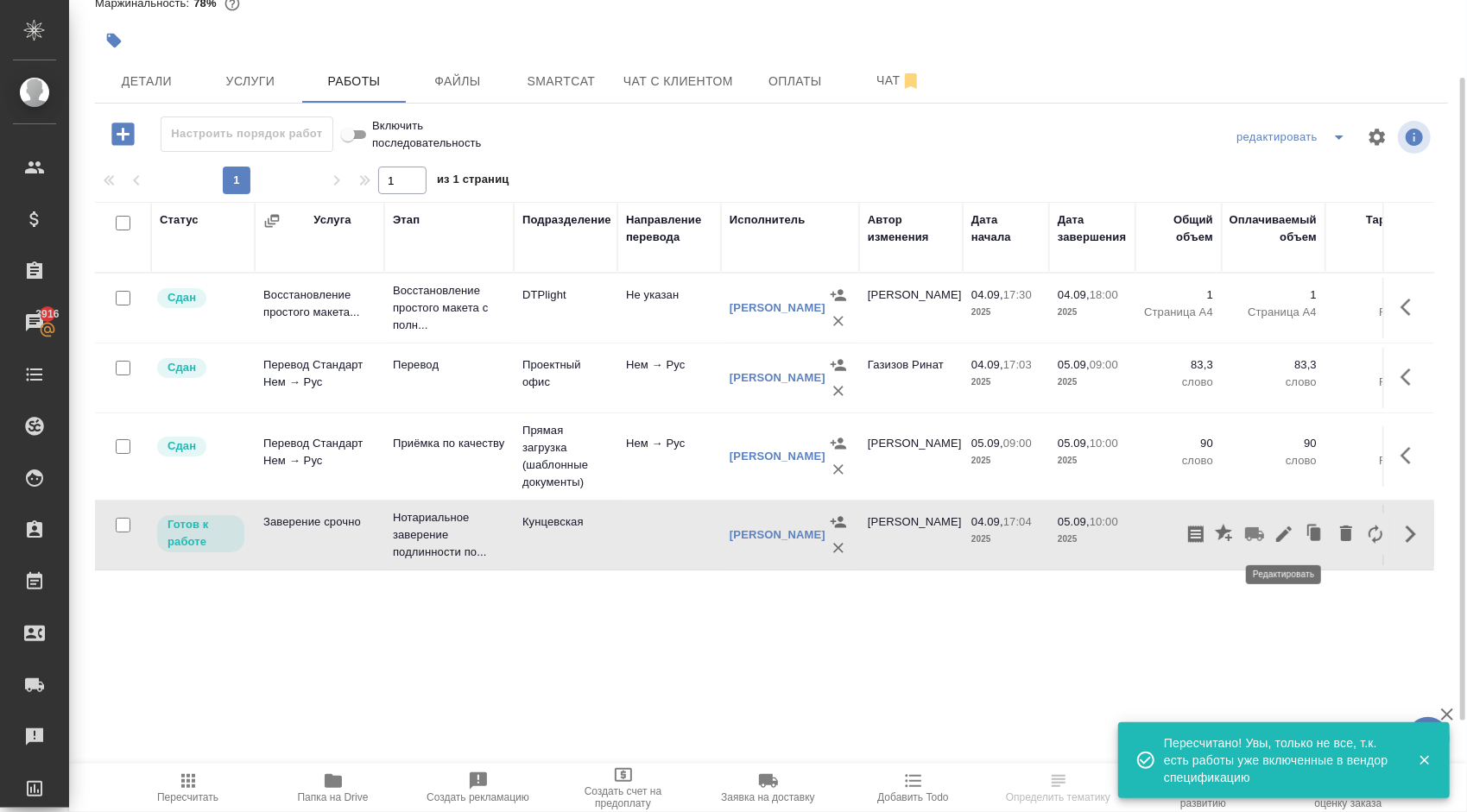
click at [1289, 537] on icon "button" at bounding box center [1284, 534] width 21 height 21
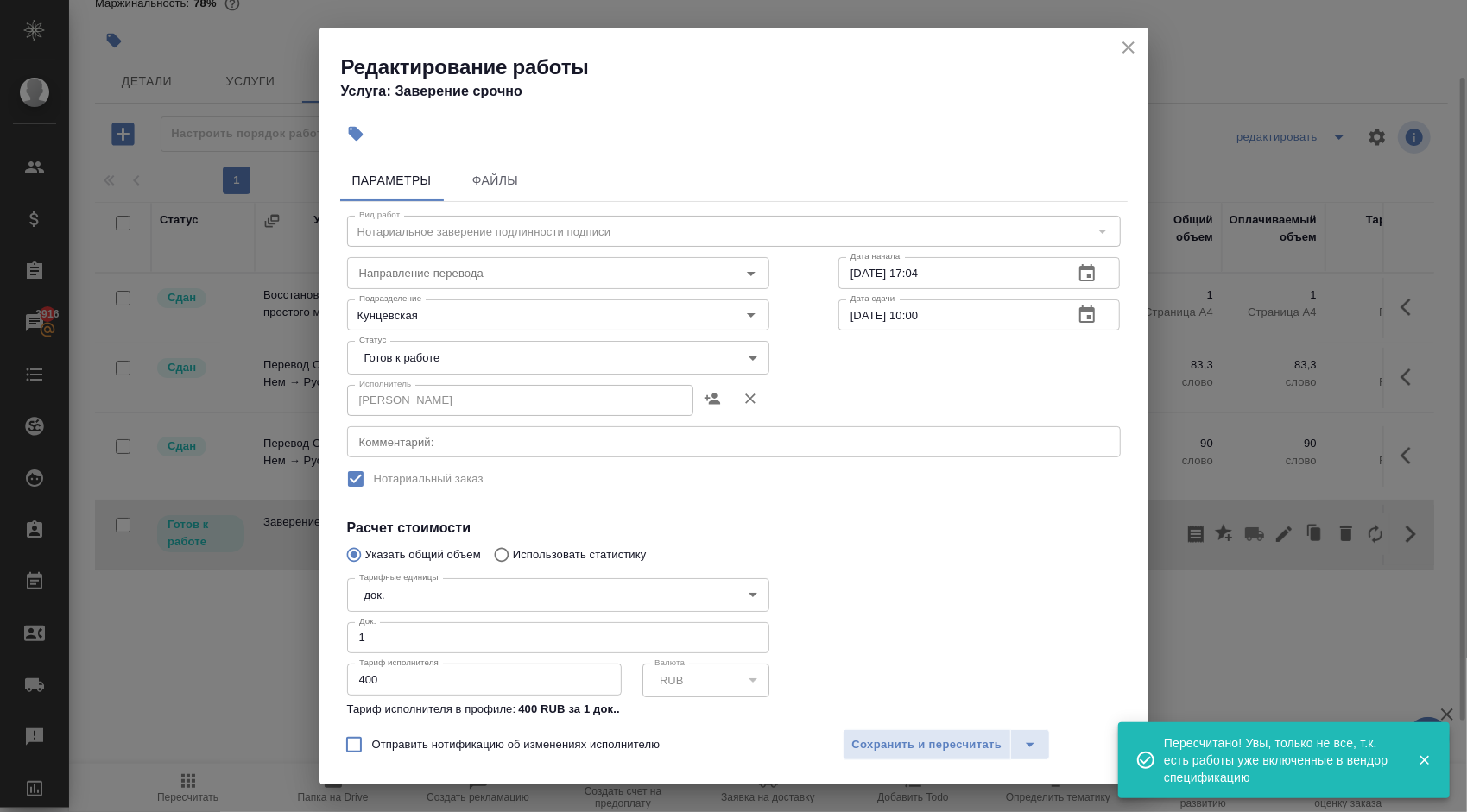
click at [333, 359] on div "Параметры Файлы Вид работ Нотариальное заверение подлинности подписи Вид работ …" at bounding box center [733, 435] width 829 height 565
click at [365, 378] on div "Исполнитель [PERSON_NAME] Исполнитель" at bounding box center [558, 398] width 422 height 41
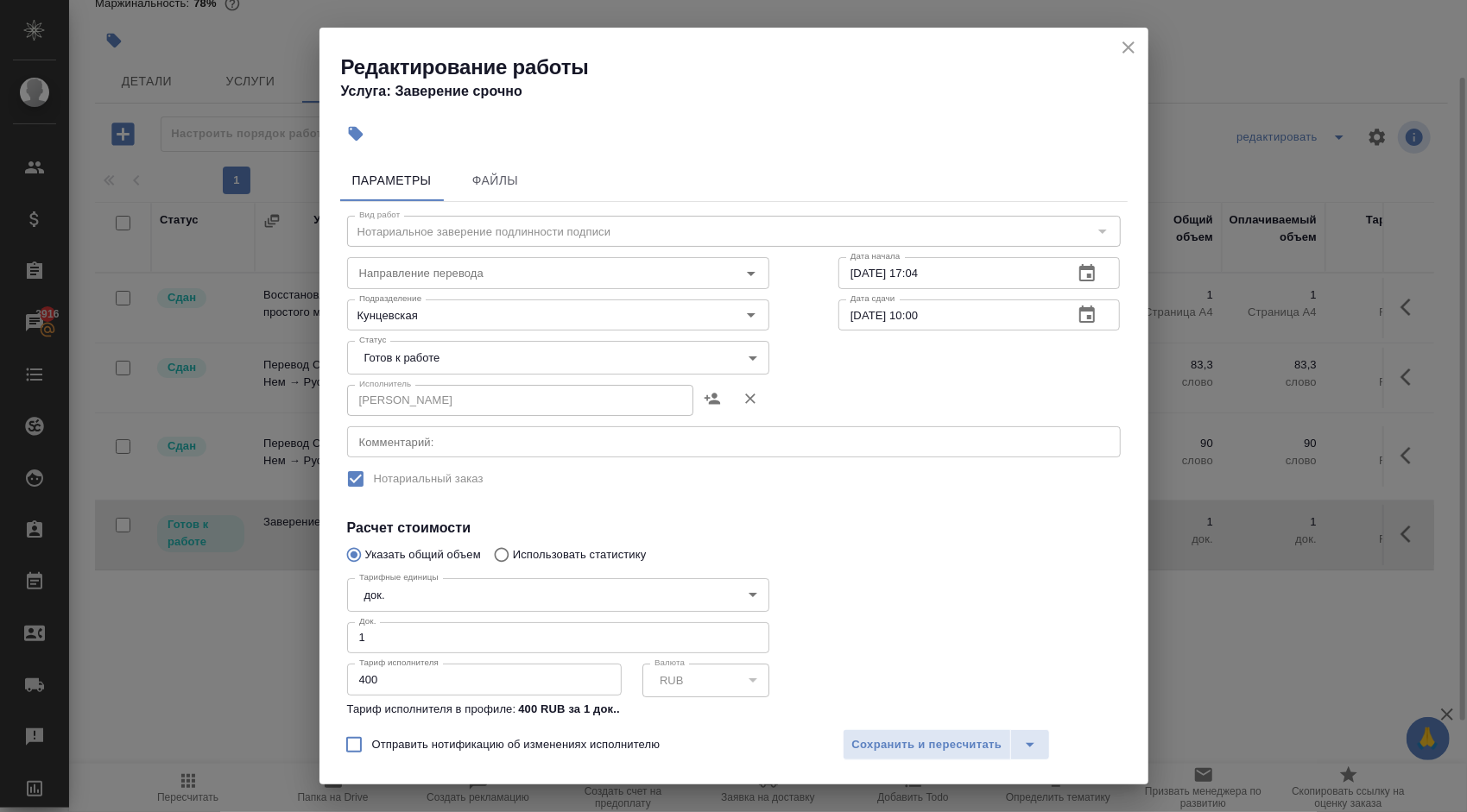
click at [373, 358] on body "🙏 .cls-1 fill:#fff; AWATERA [PERSON_NAME] Спецификации Заказы 3916 Чаты Todo Пр…" at bounding box center [733, 406] width 1467 height 812
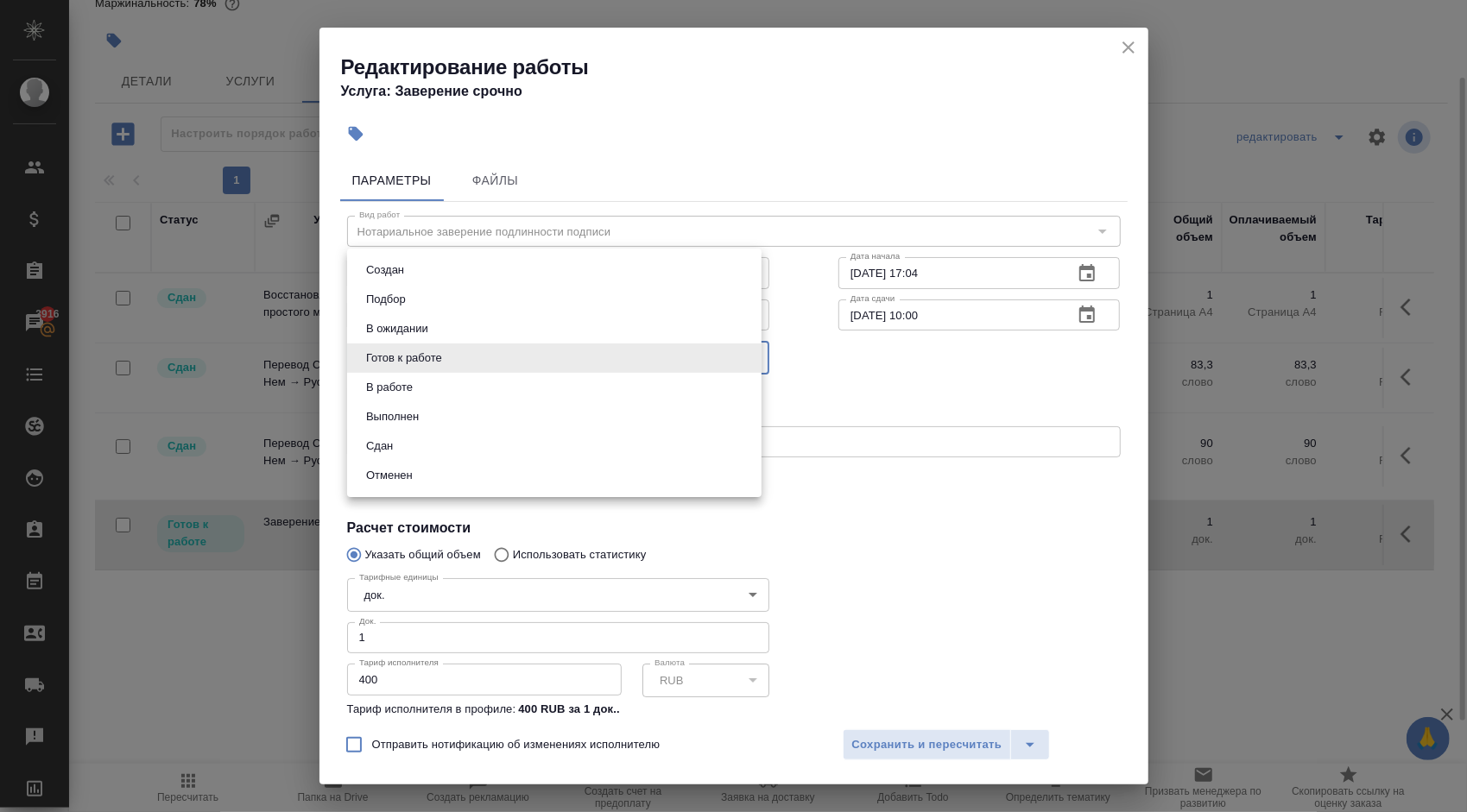
drag, startPoint x: 400, startPoint y: 441, endPoint x: 420, endPoint y: 450, distance: 21.9
click at [399, 442] on li "Сдан" at bounding box center [554, 446] width 414 height 29
type input "closed"
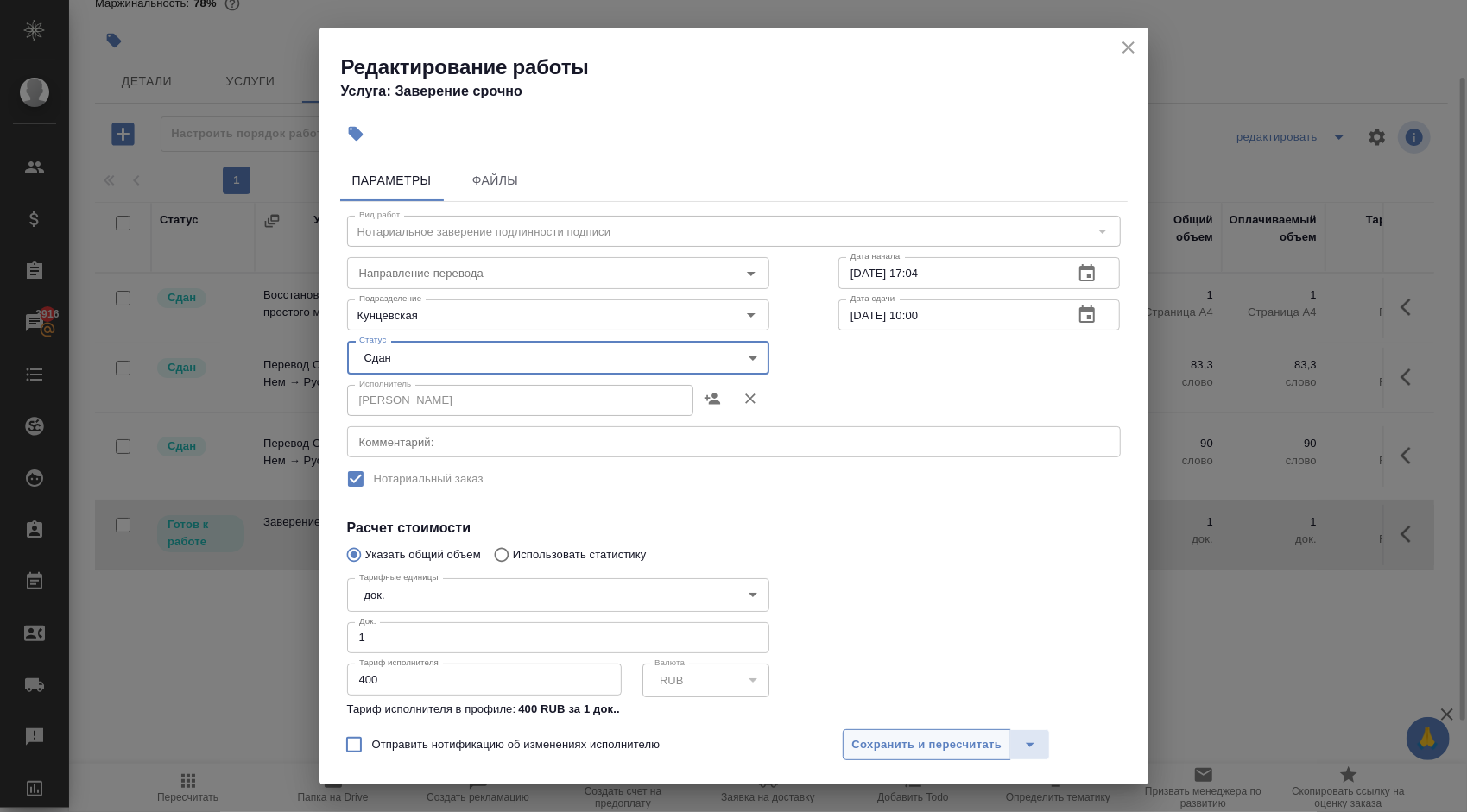
click at [868, 740] on span "Сохранить и пересчитать" at bounding box center [926, 745] width 150 height 20
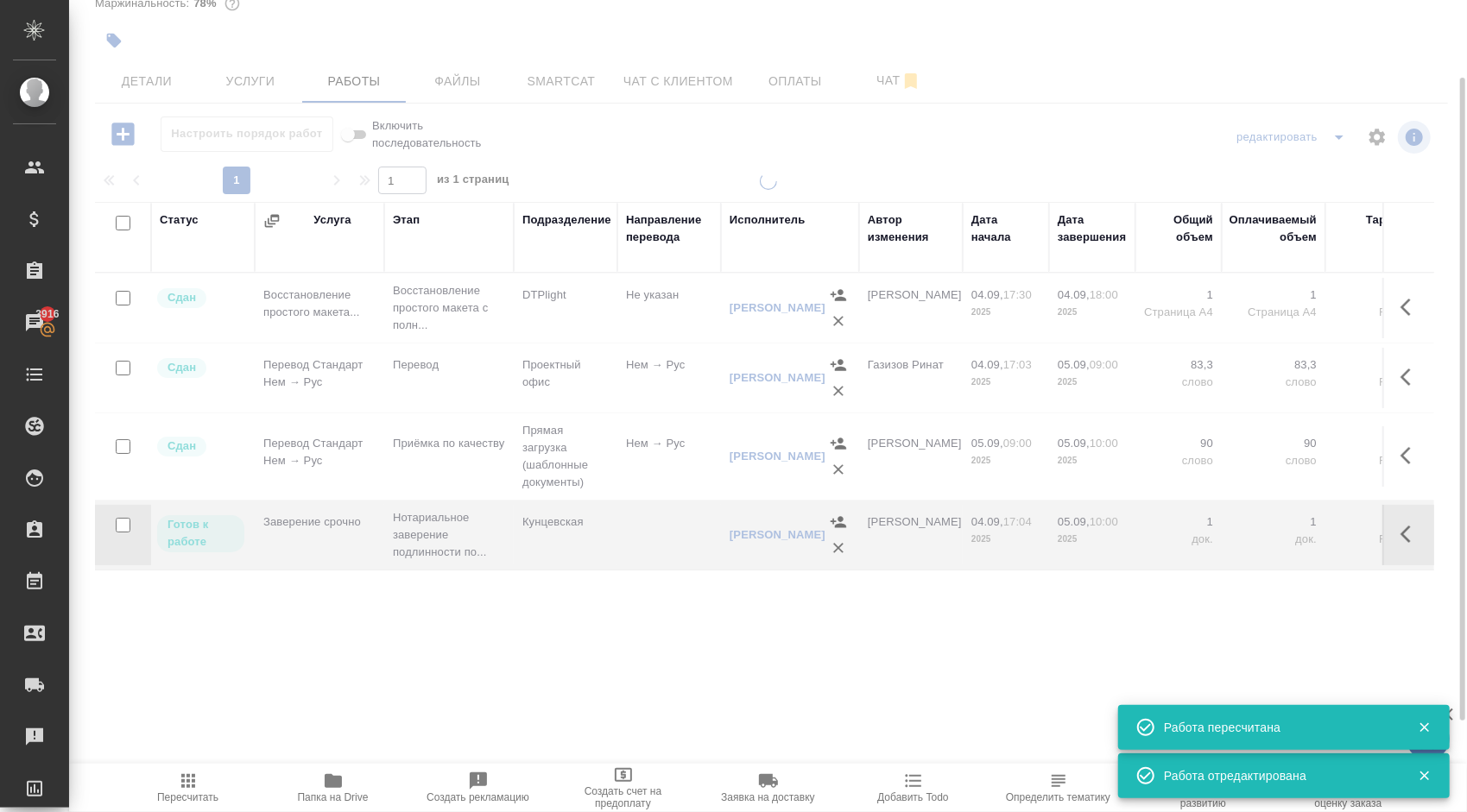
click at [186, 784] on icon "button" at bounding box center [188, 781] width 21 height 21
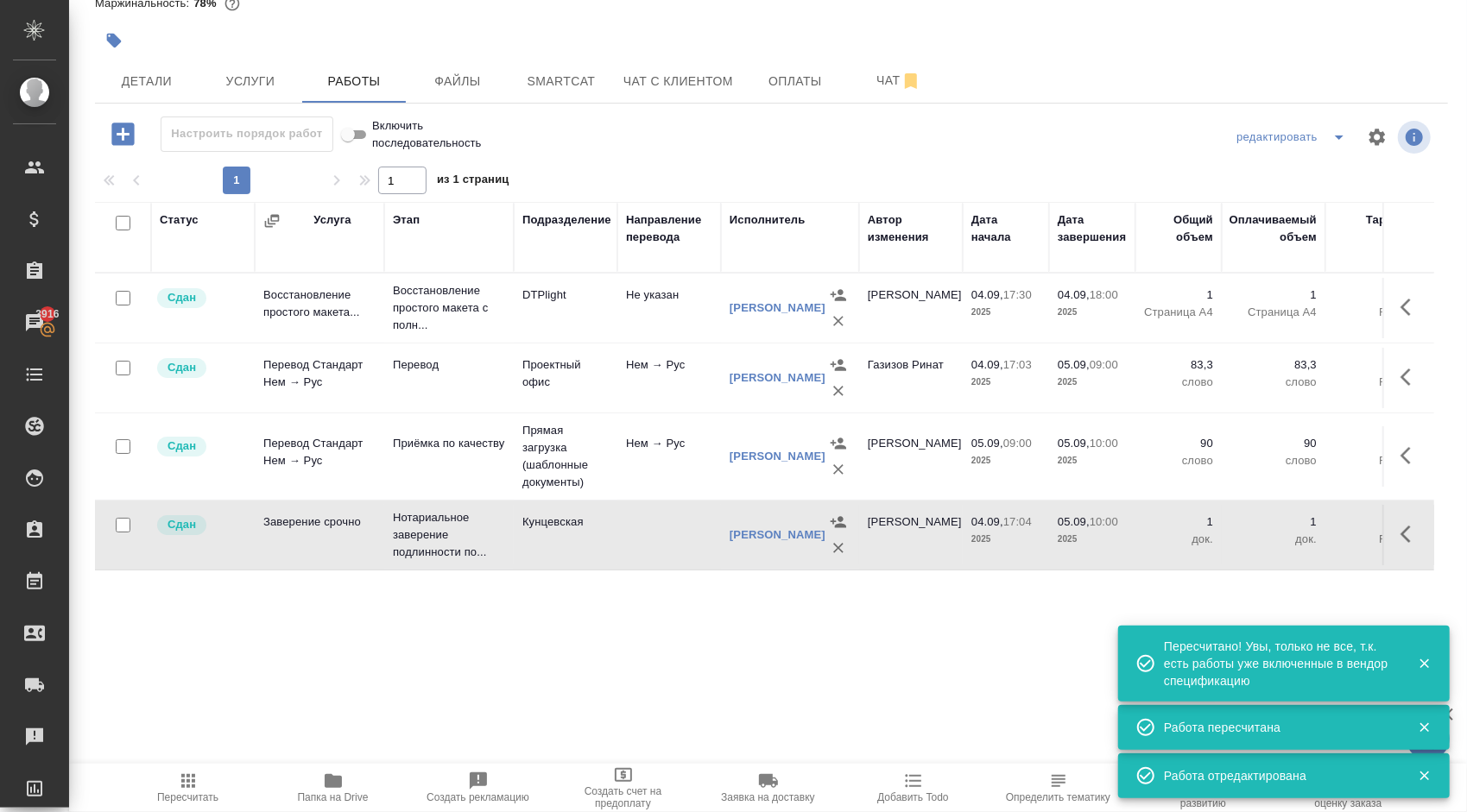
scroll to position [0, 0]
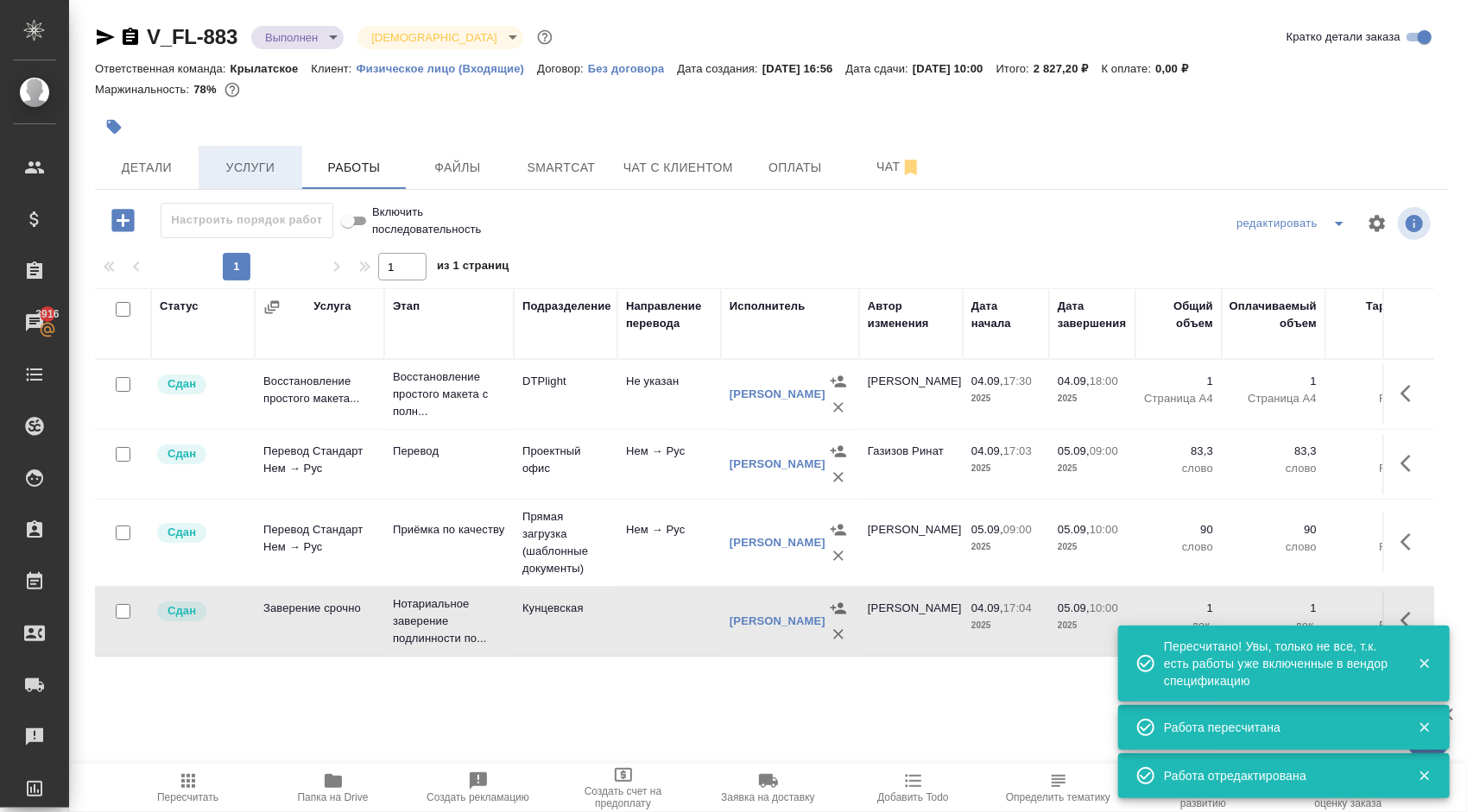
click at [241, 163] on span "Услуги" at bounding box center [251, 168] width 83 height 22
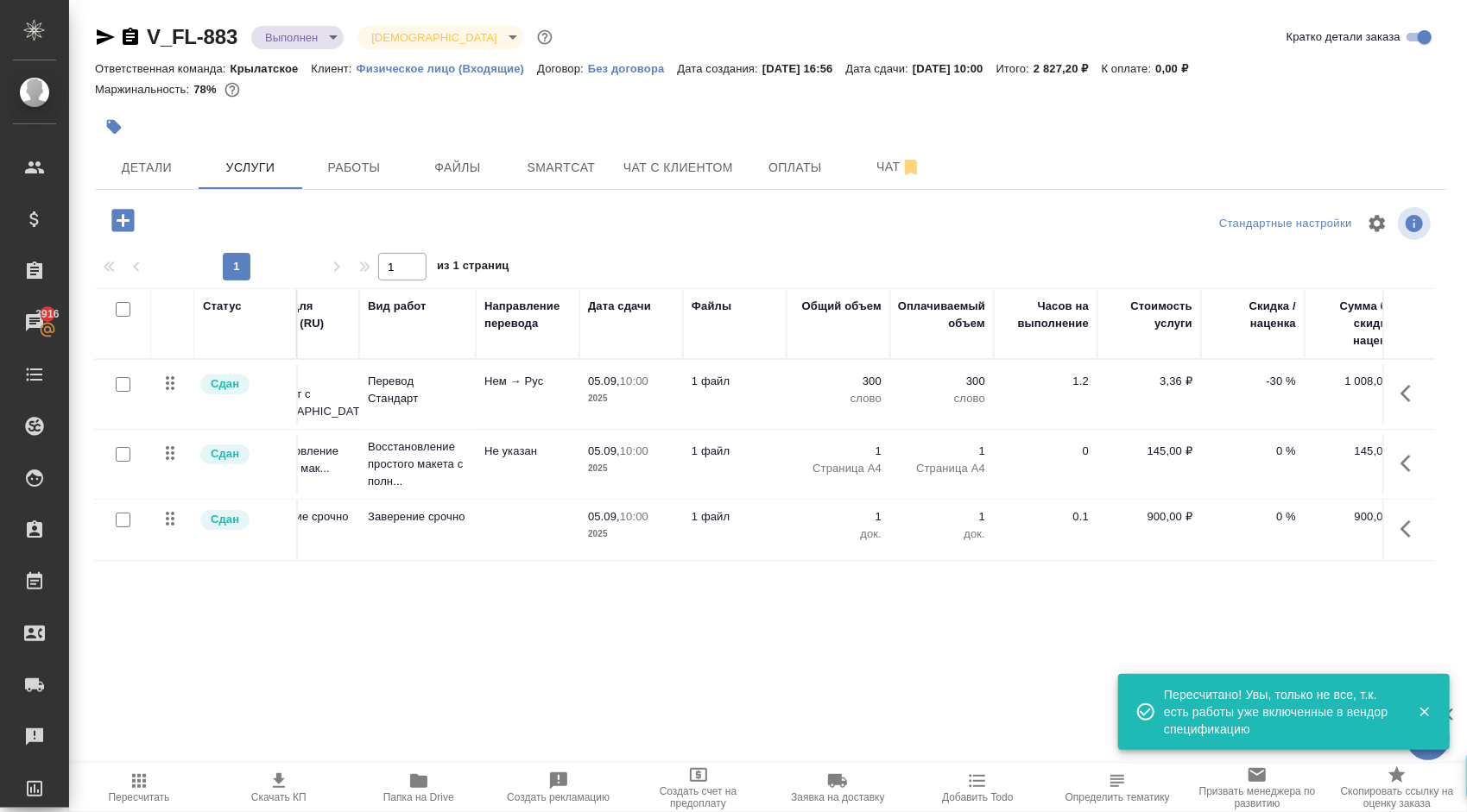
scroll to position [0, 185]
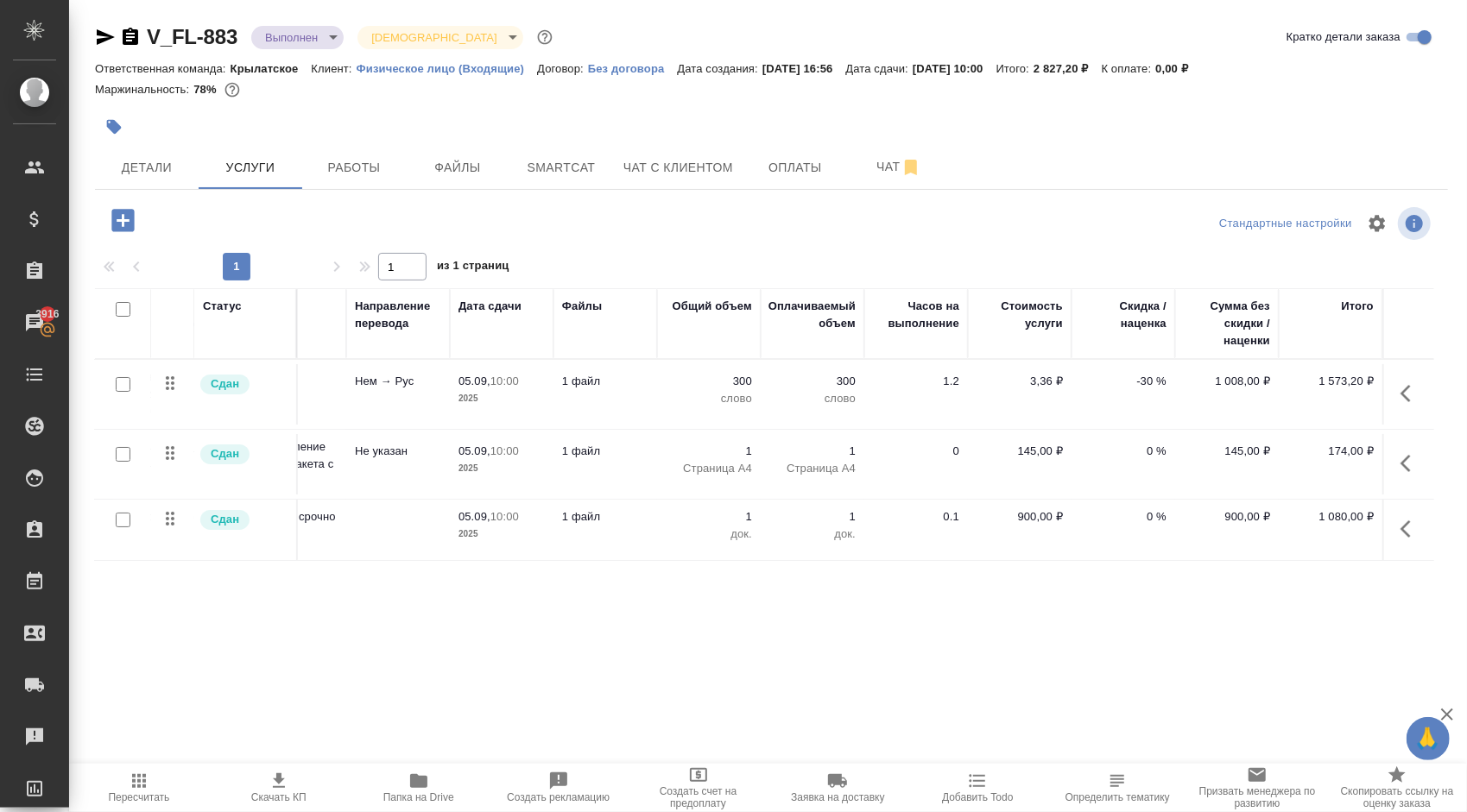
click at [561, 241] on div at bounding box center [771, 223] width 451 height 41
click at [185, 170] on span "Детали" at bounding box center [147, 168] width 83 height 22
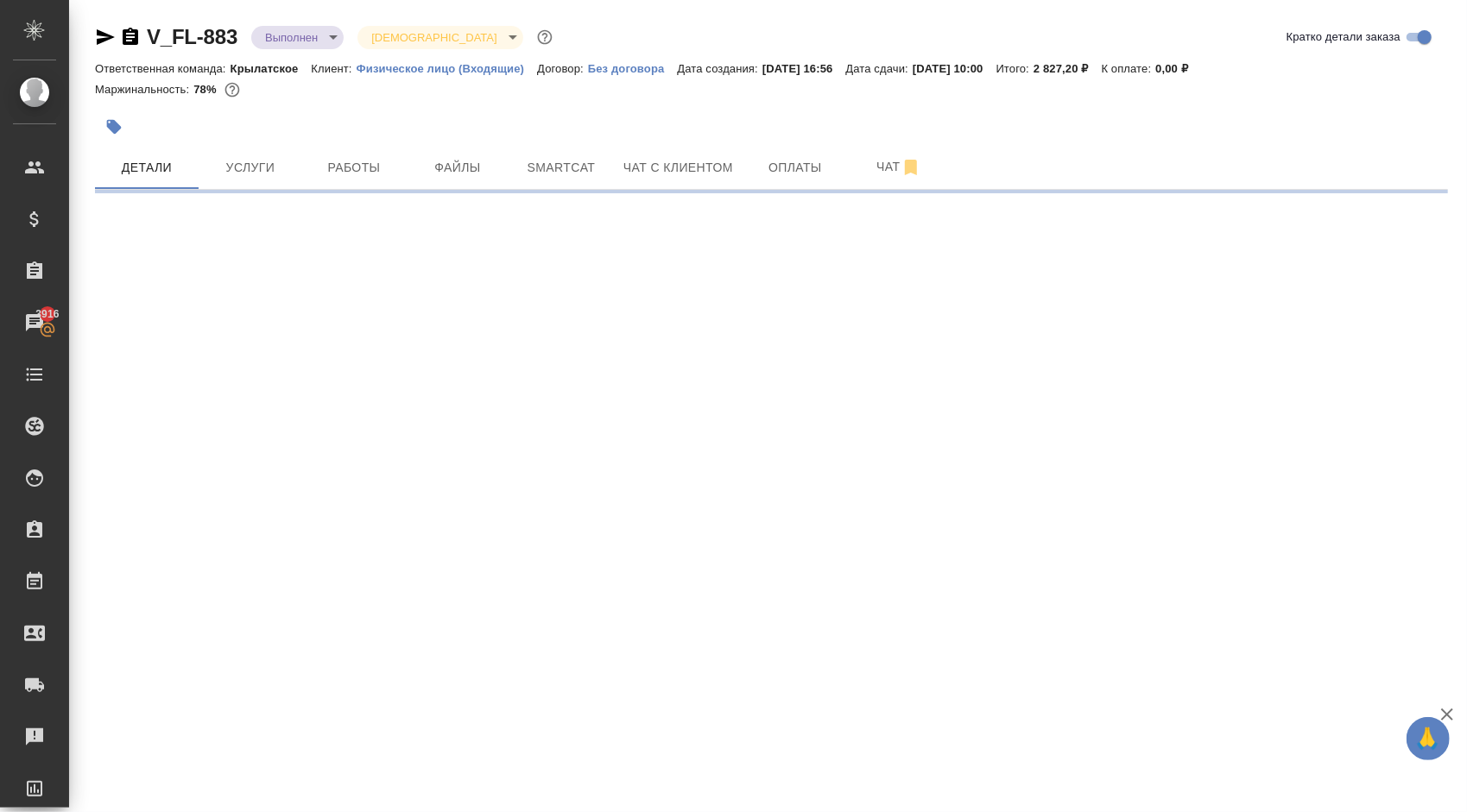
select select "RU"
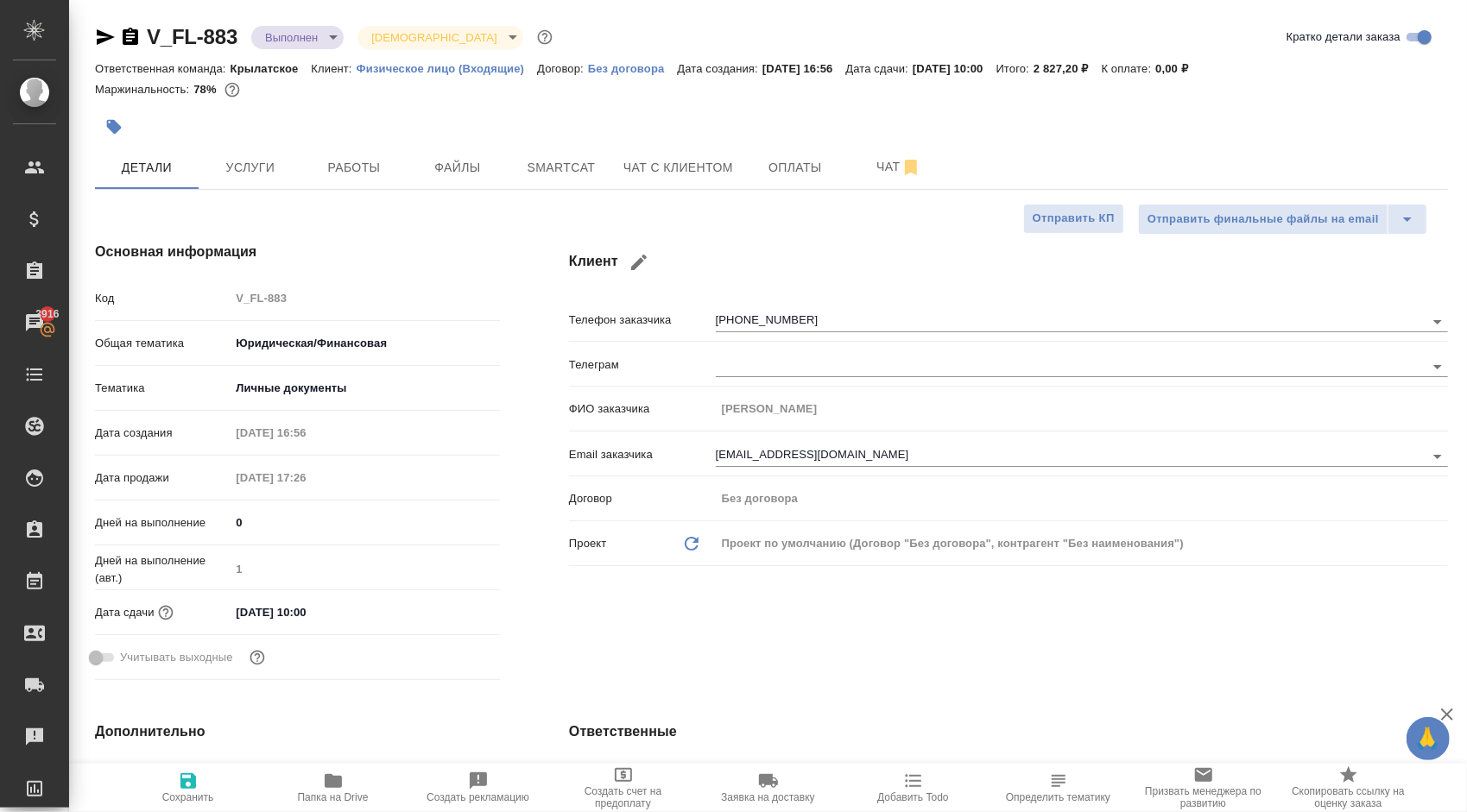
type textarea "x"
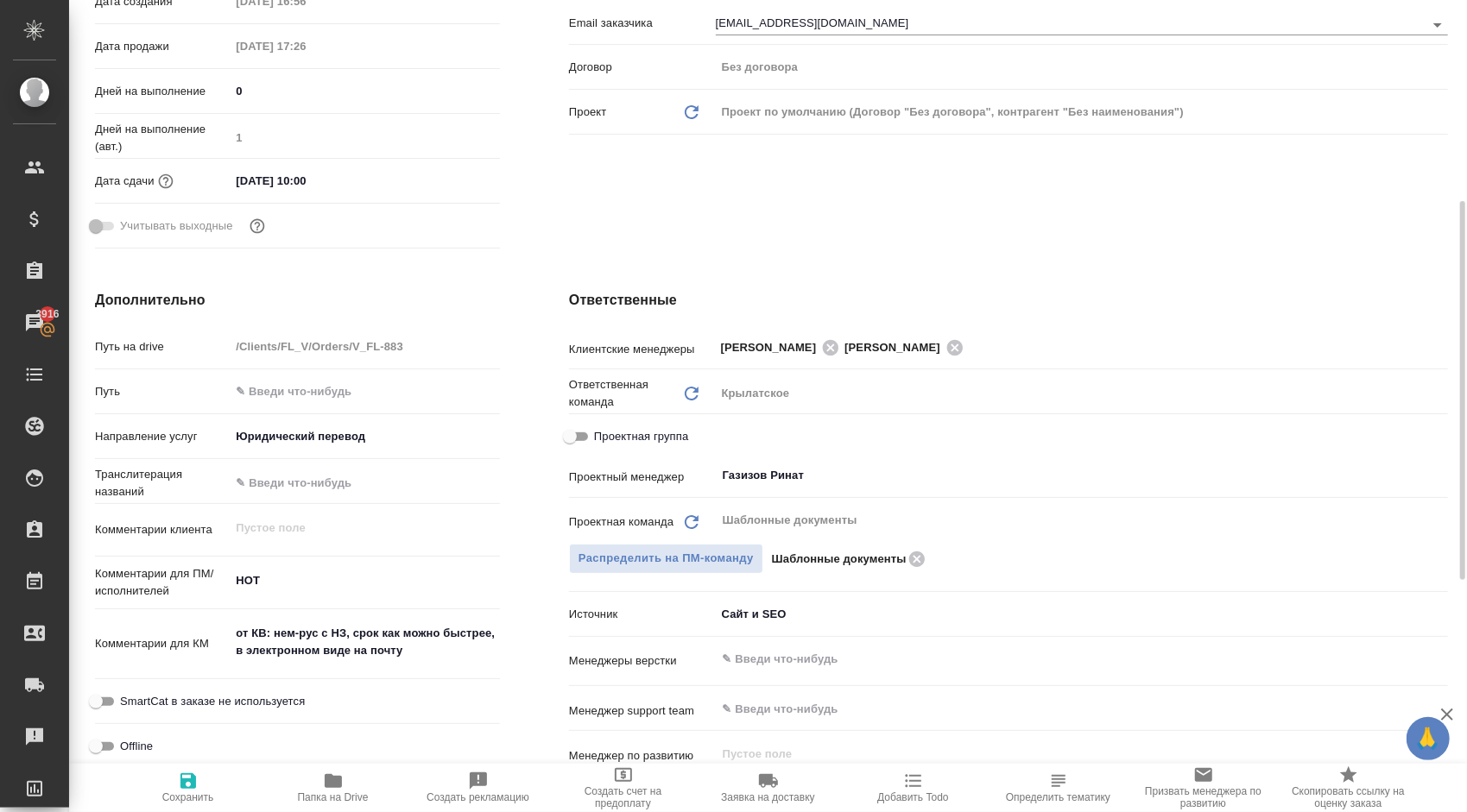
click at [677, 431] on span "Проектная группа" at bounding box center [641, 437] width 94 height 18
click at [601, 431] on input "Проектная группа" at bounding box center [570, 437] width 62 height 21
checkbox input "true"
type textarea "x"
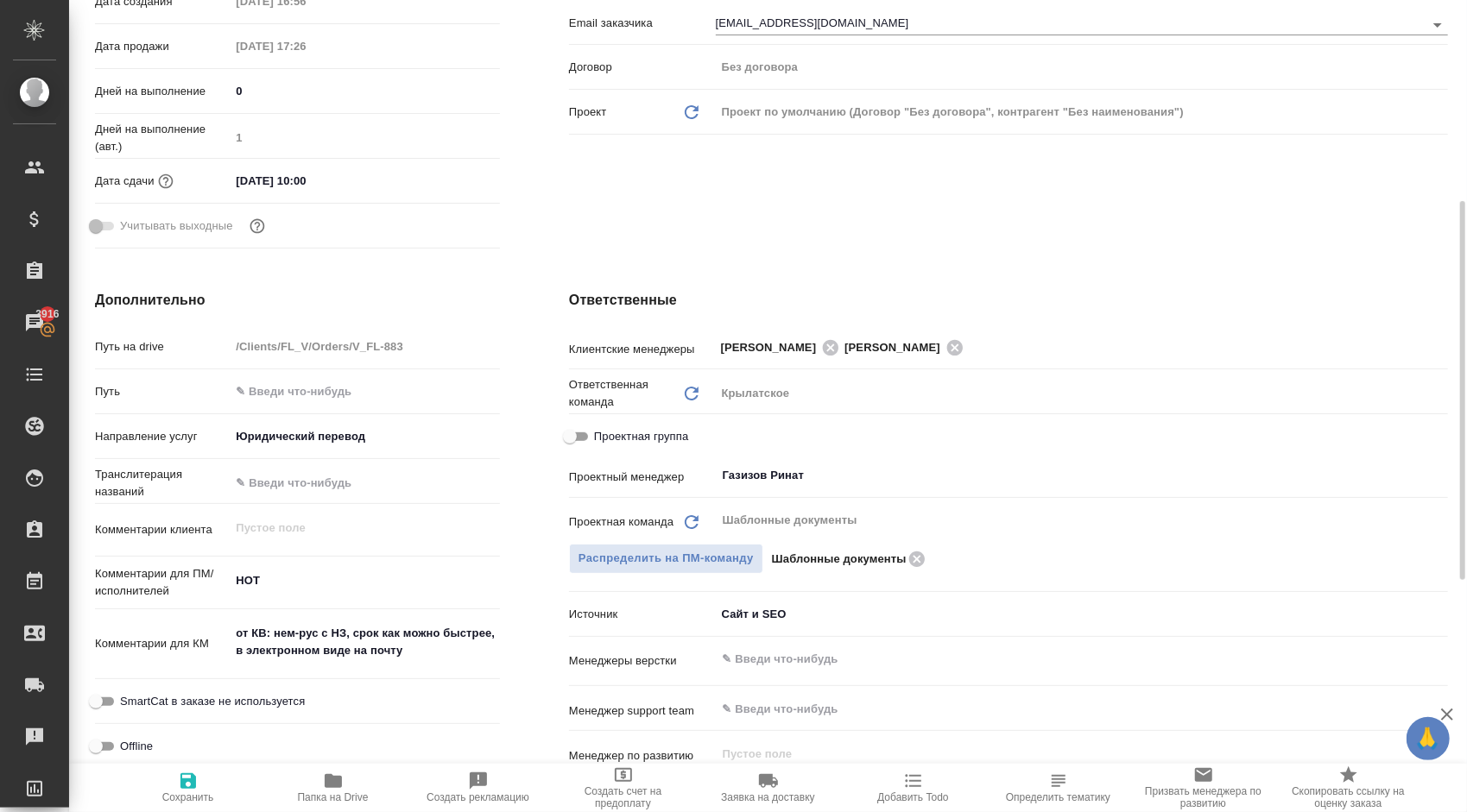
type textarea "x"
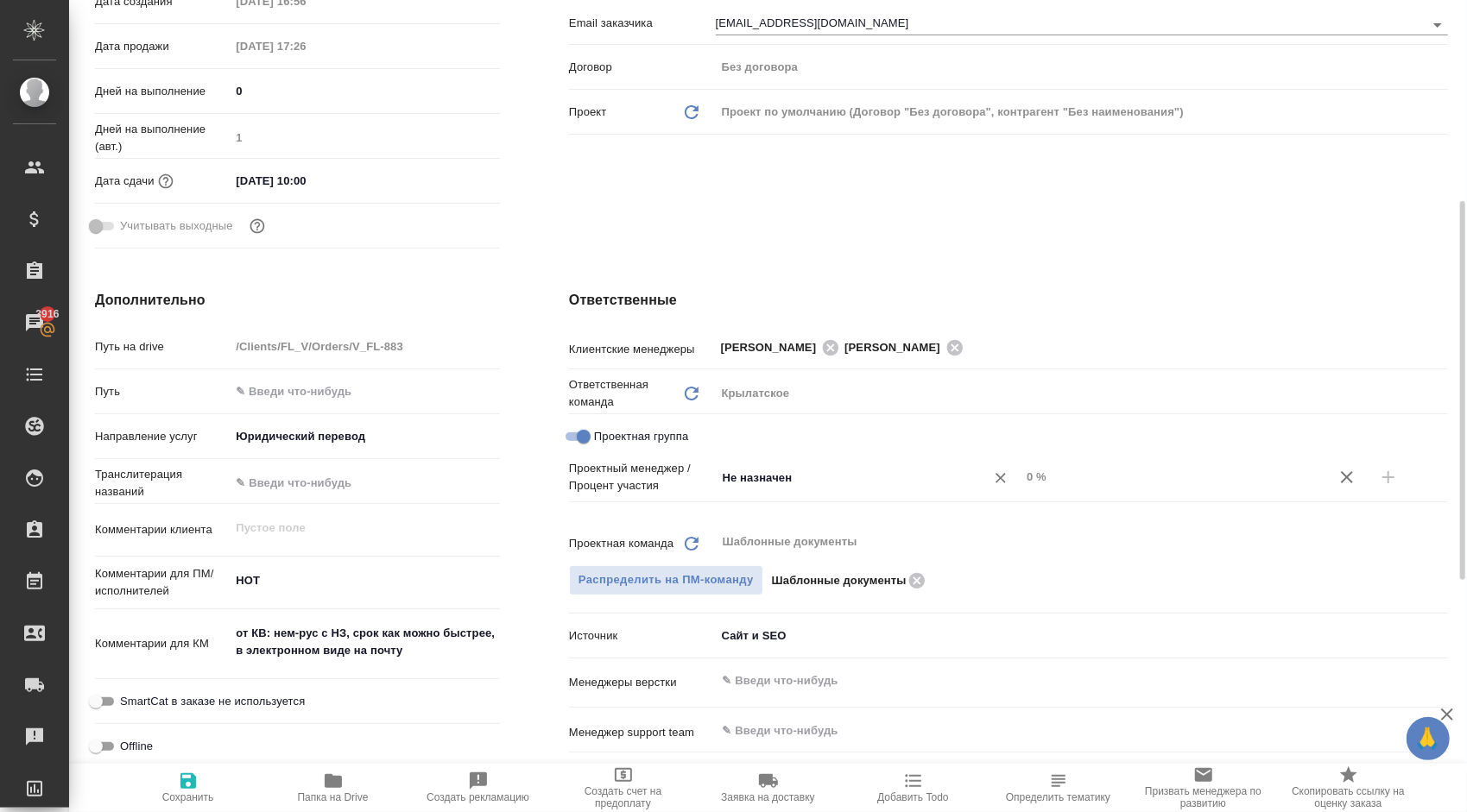
click at [759, 466] on div "Не назначен ​" at bounding box center [868, 476] width 305 height 31
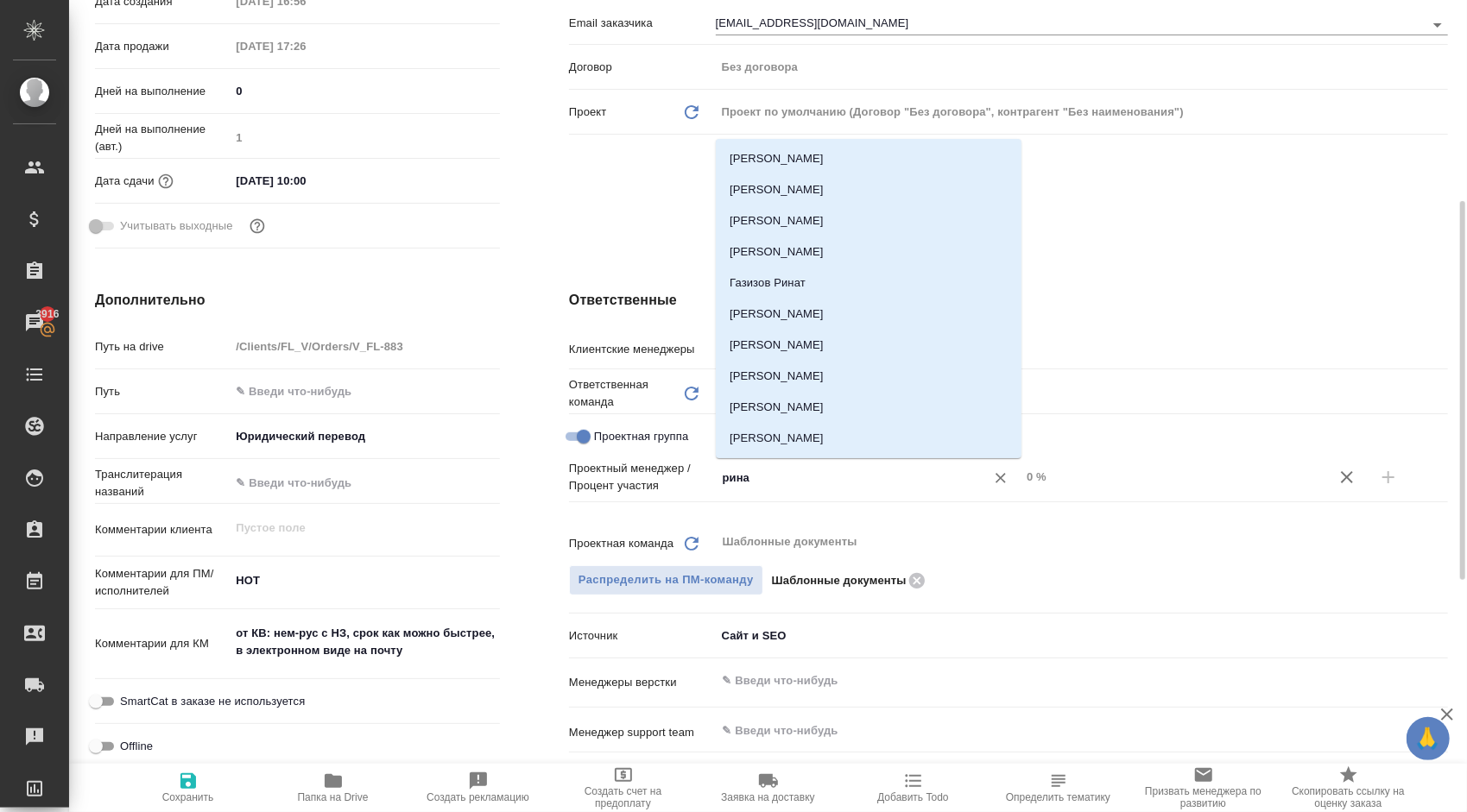
type input "ринат"
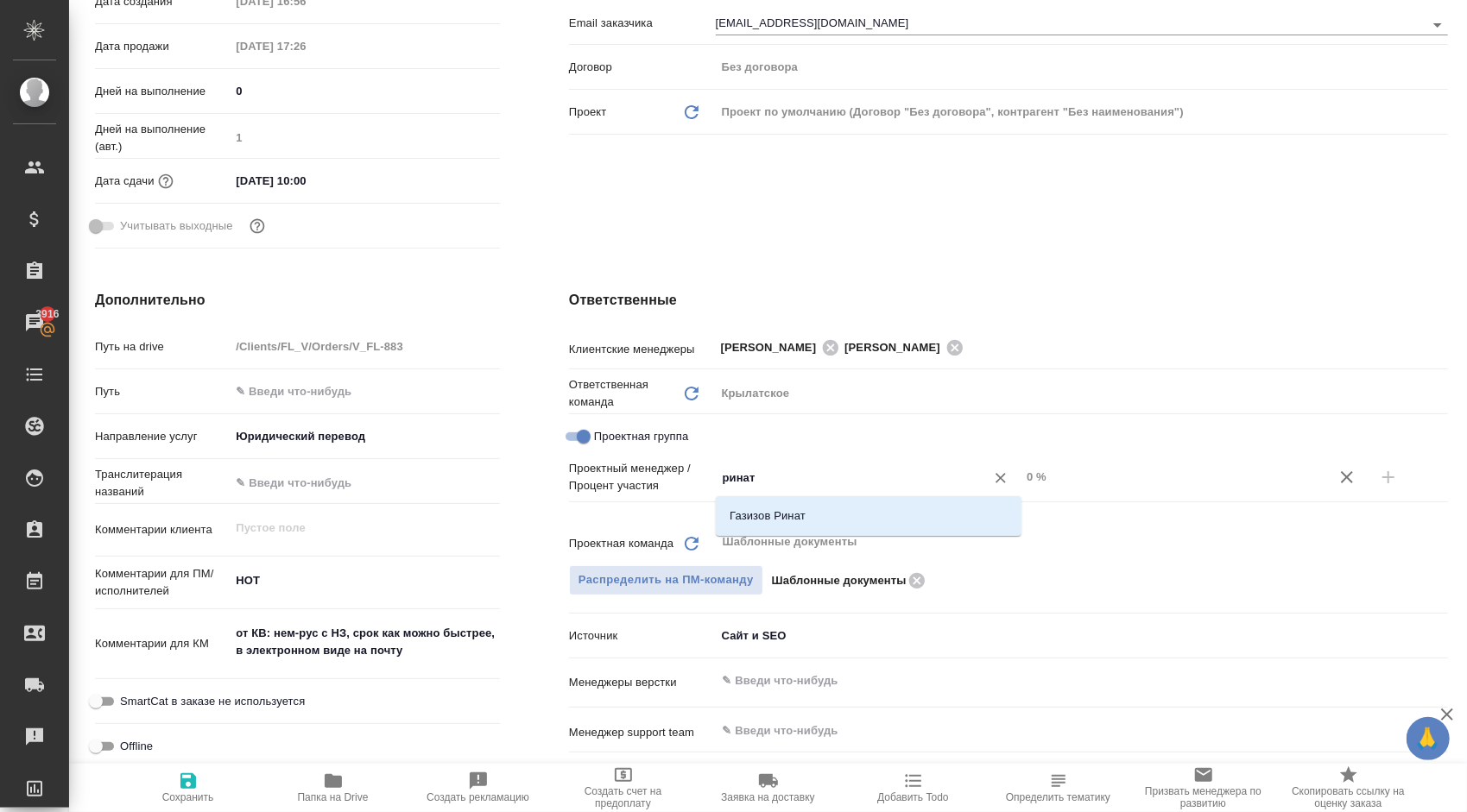
click at [777, 499] on div "Газизов Ринат" at bounding box center [868, 516] width 306 height 40
drag, startPoint x: 788, startPoint y: 506, endPoint x: 796, endPoint y: 508, distance: 8.2
click at [791, 508] on li "Газизов Ринат" at bounding box center [868, 516] width 306 height 31
type textarea "x"
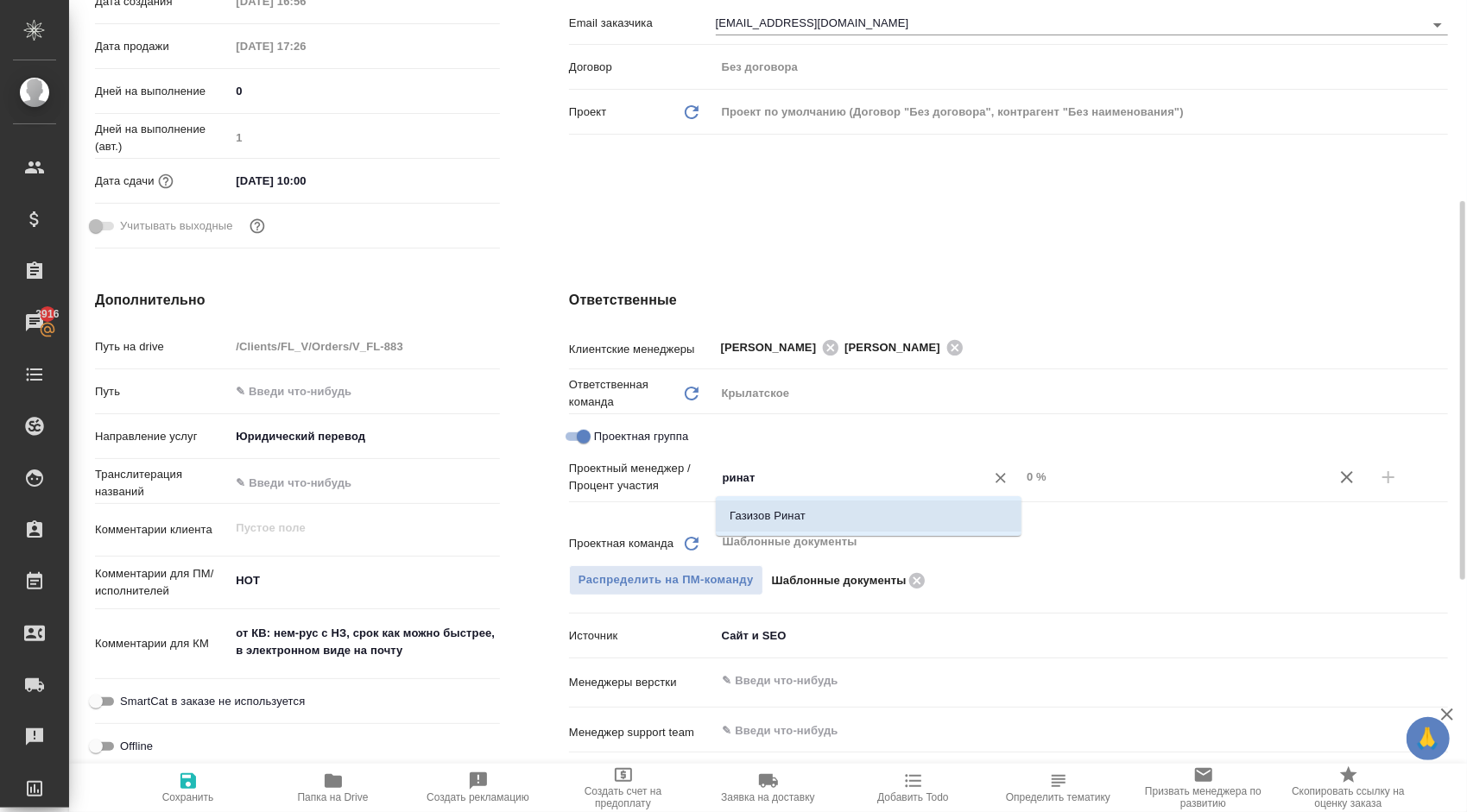
type textarea "x"
drag, startPoint x: 1069, startPoint y: 483, endPoint x: 996, endPoint y: 481, distance: 73.0
click at [996, 481] on div "Газизов Ринат ​ 0 %" at bounding box center [1081, 477] width 732 height 30
type textarea "x"
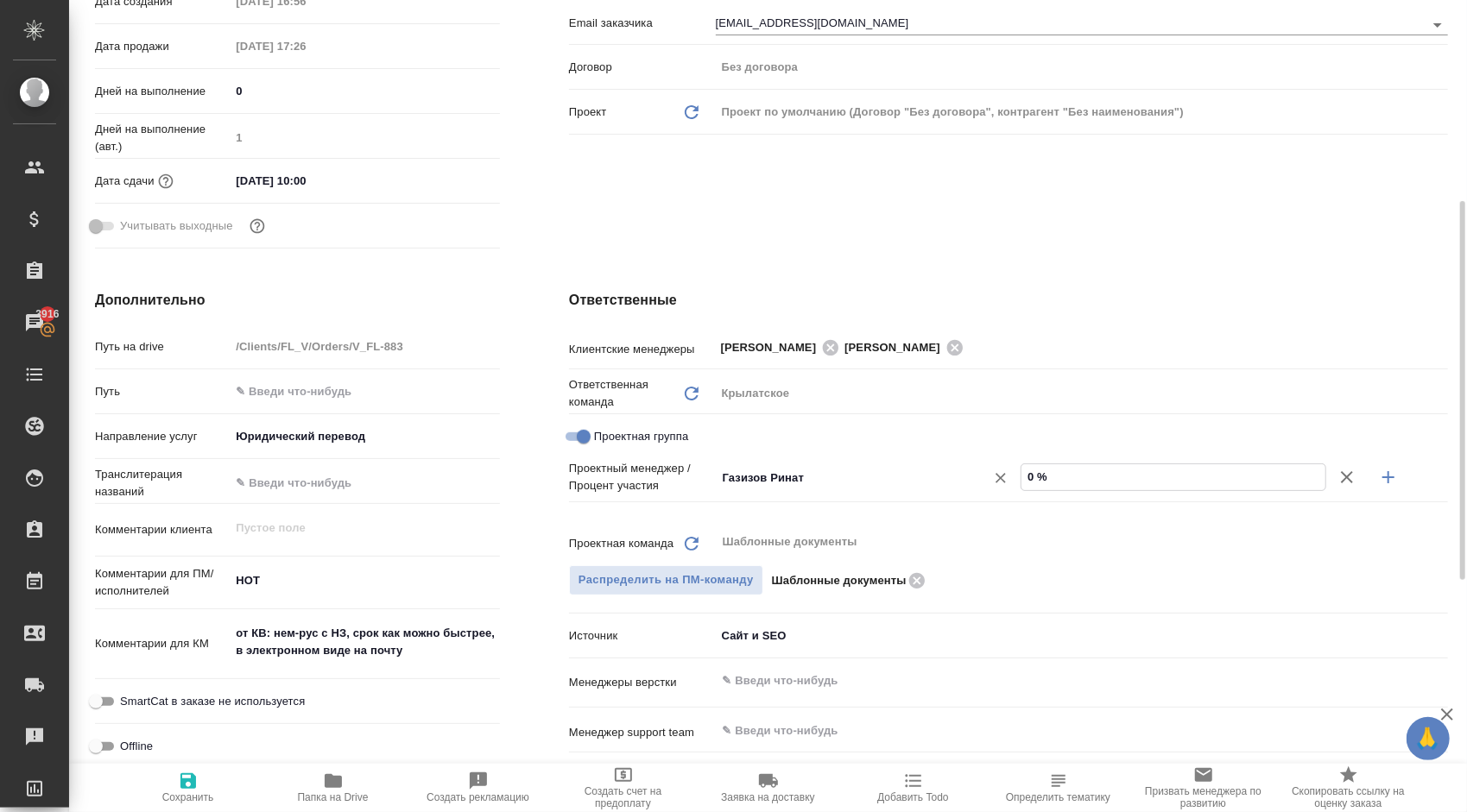
type textarea "x"
type input "68 %"
type textarea "x"
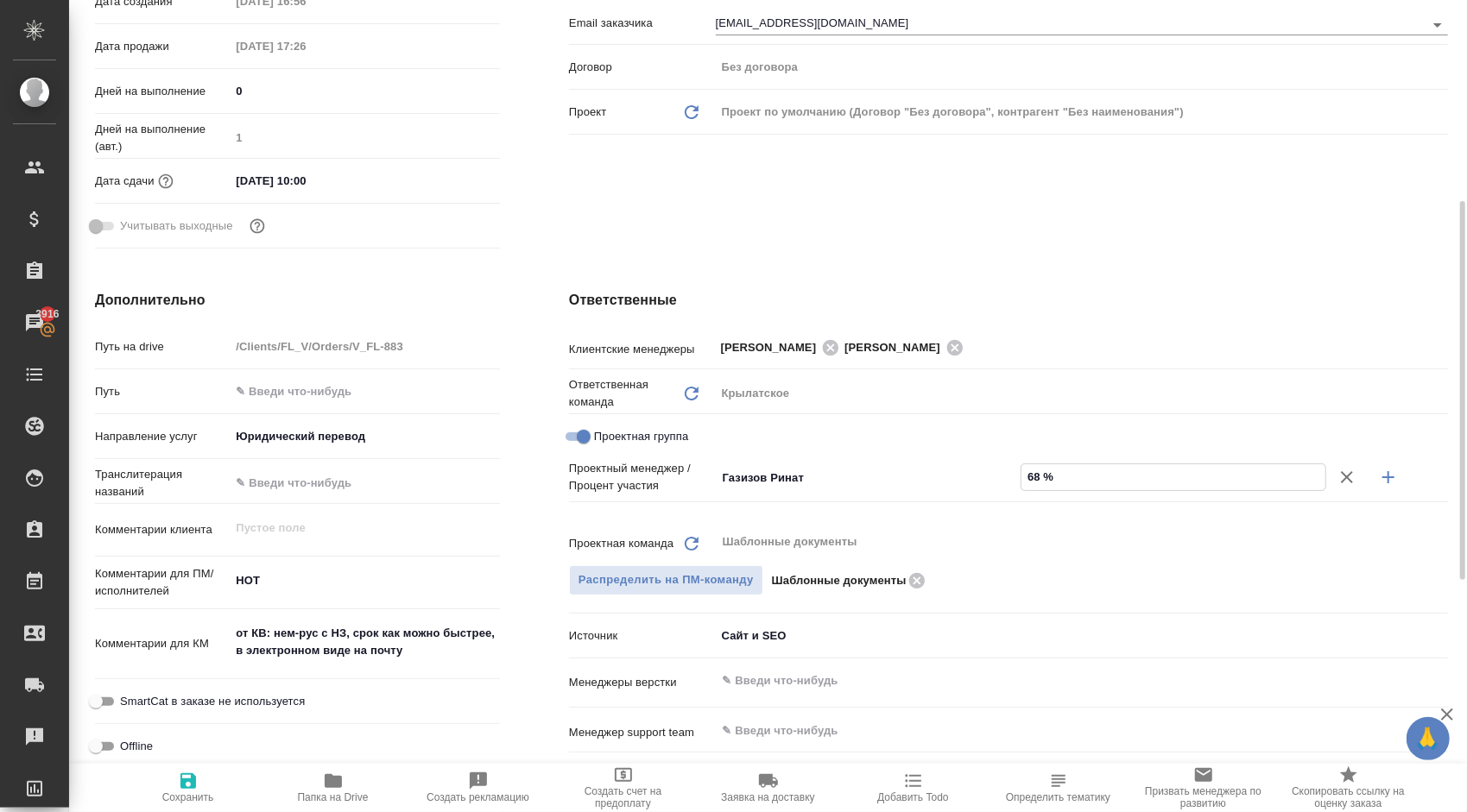
type input "68 %"
click at [1398, 471] on button "button" at bounding box center [1388, 477] width 41 height 41
type textarea "x"
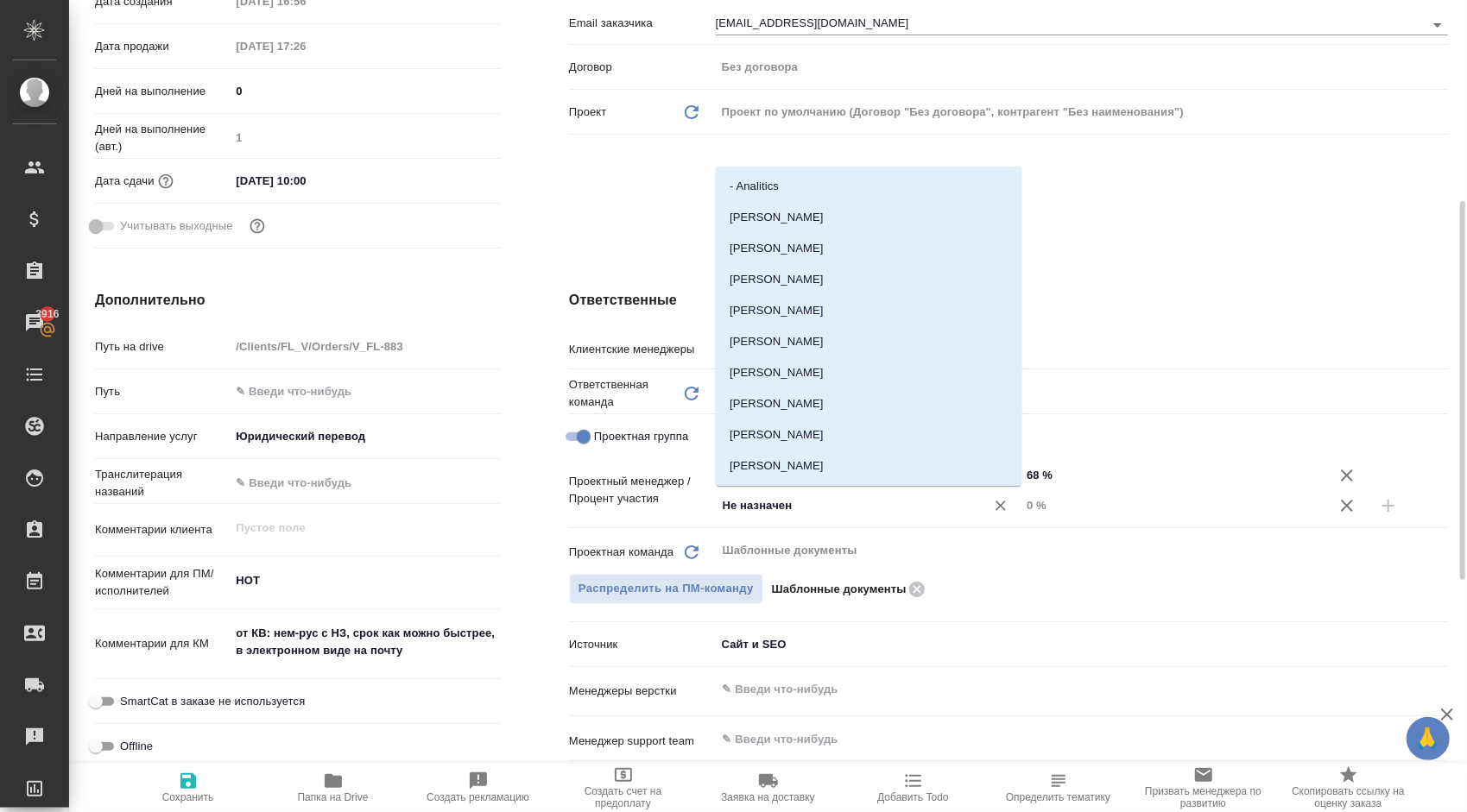
click at [789, 512] on input "Не назначен" at bounding box center [839, 506] width 236 height 21
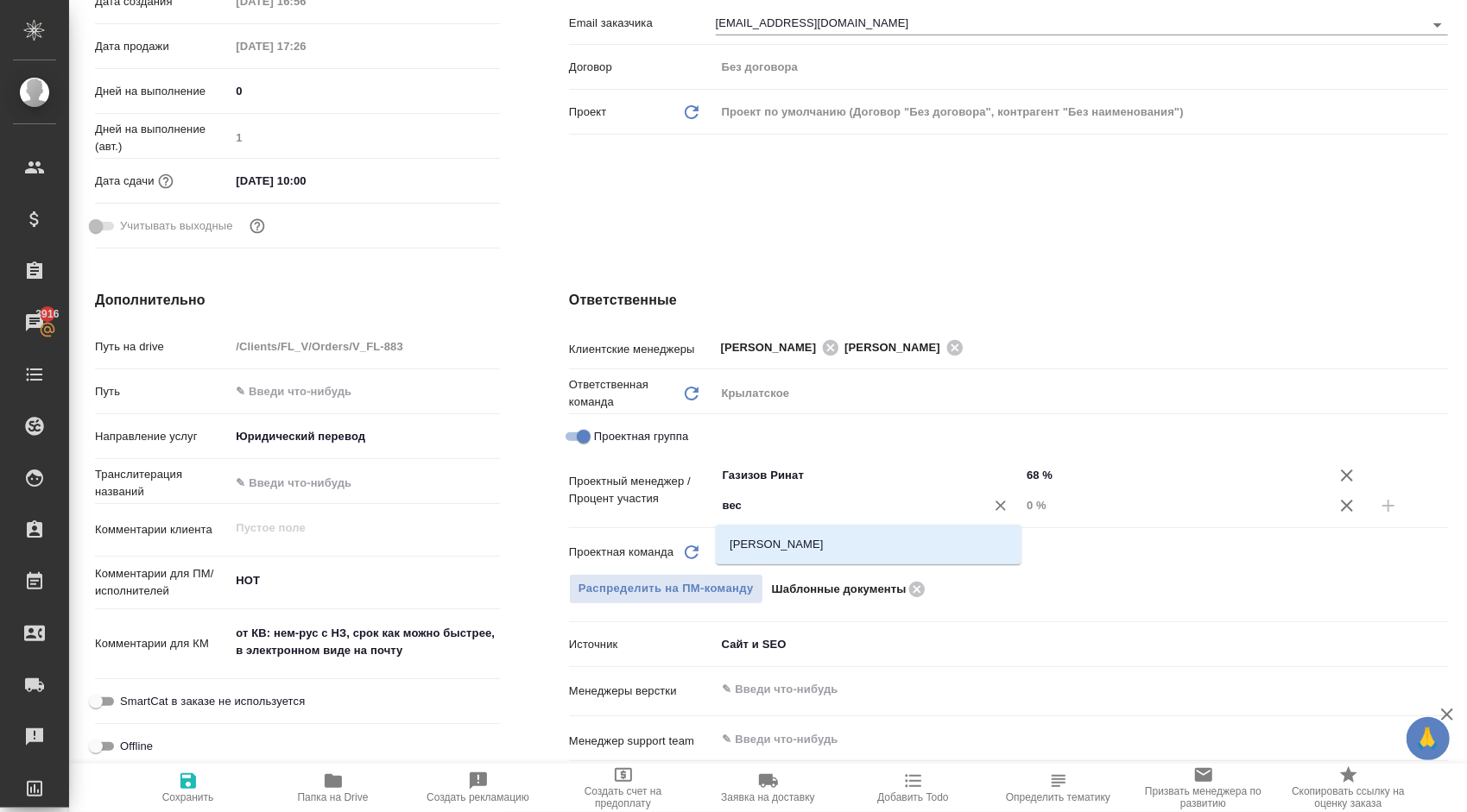
type input "весе"
click at [809, 542] on li "[PERSON_NAME]" at bounding box center [868, 544] width 306 height 31
type textarea "x"
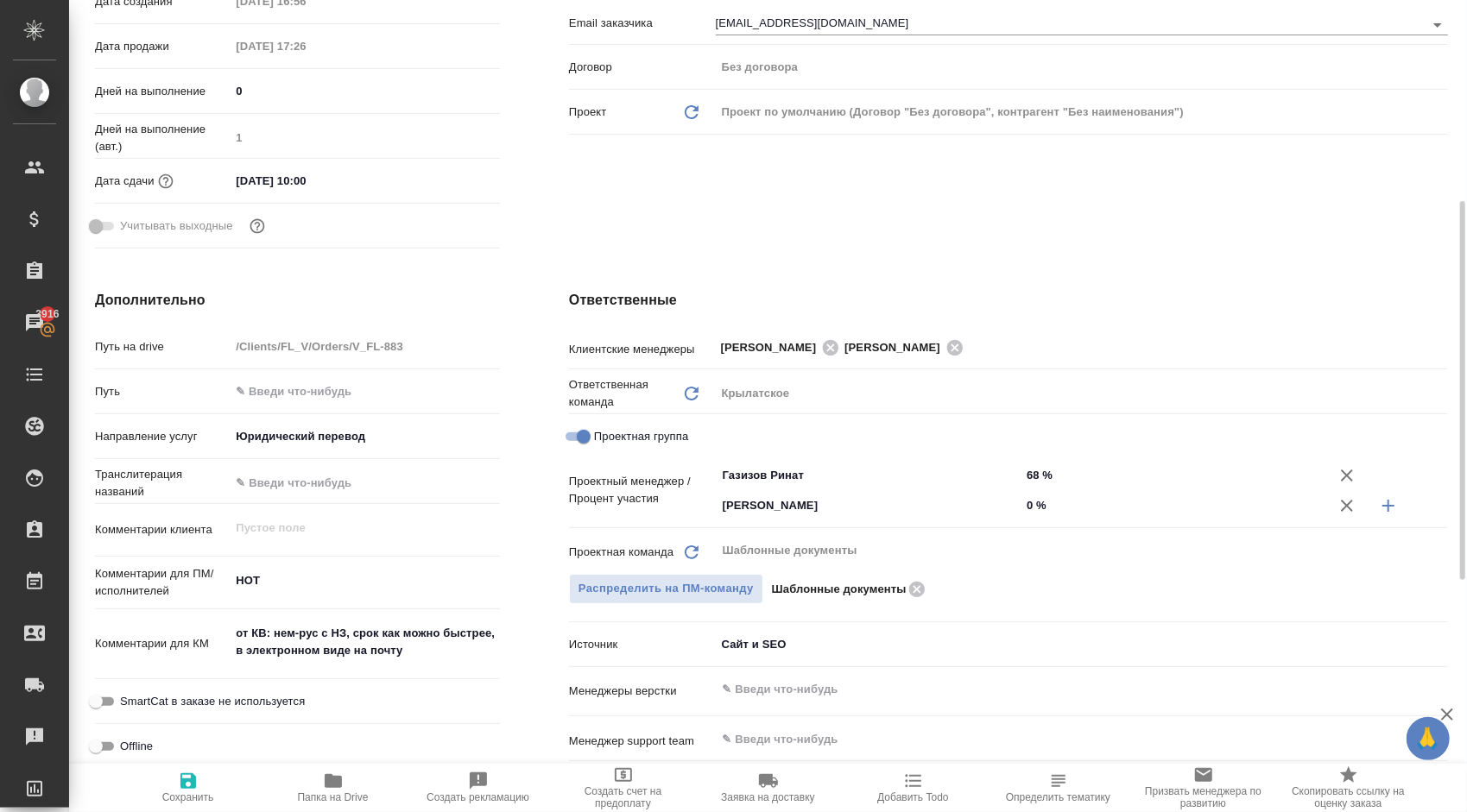
click at [1058, 473] on input "68 %" at bounding box center [1173, 475] width 305 height 25
type input "6 %"
type textarea "x"
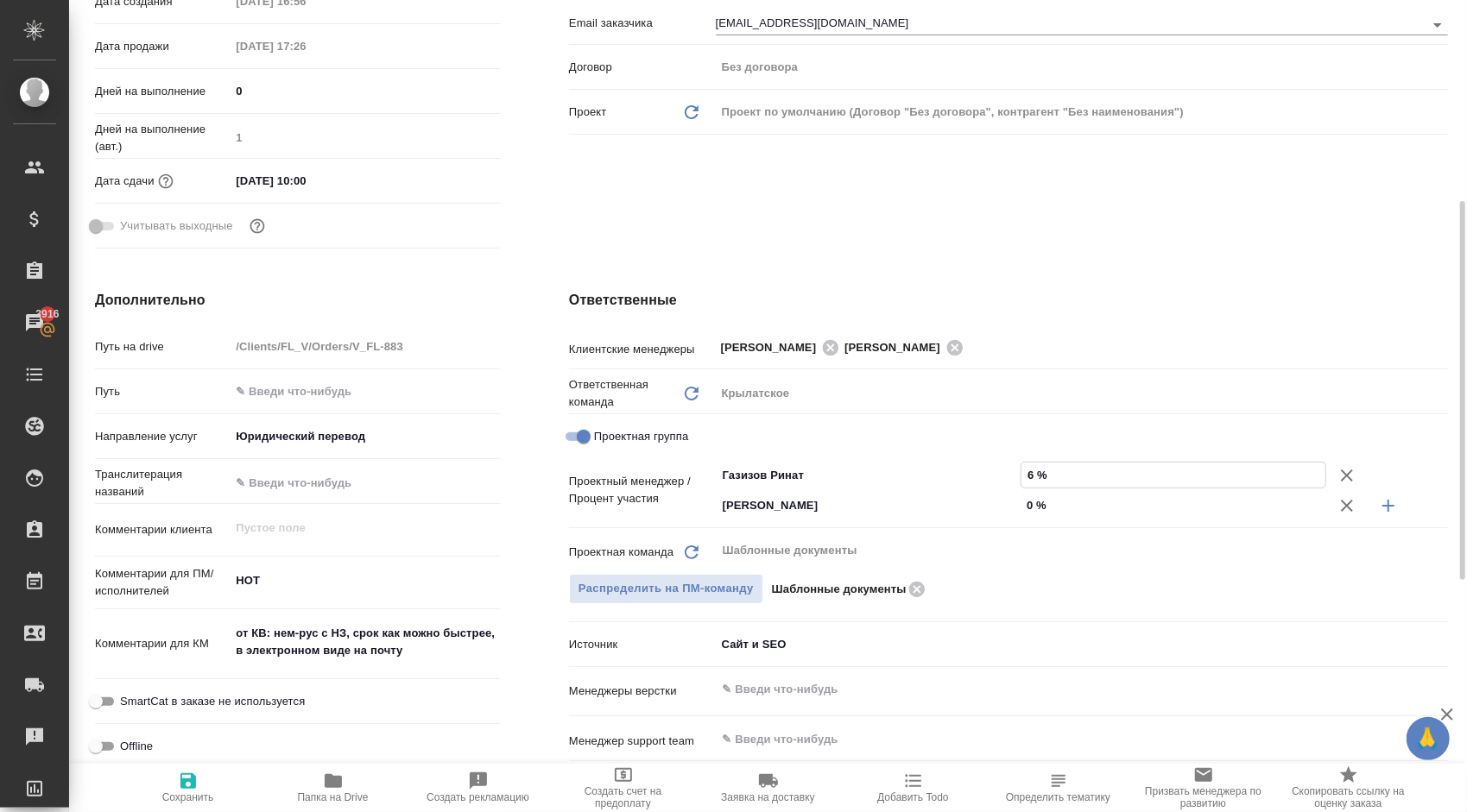
type textarea "x"
type input "62 %"
drag, startPoint x: 1044, startPoint y: 508, endPoint x: 1013, endPoint y: 505, distance: 31.1
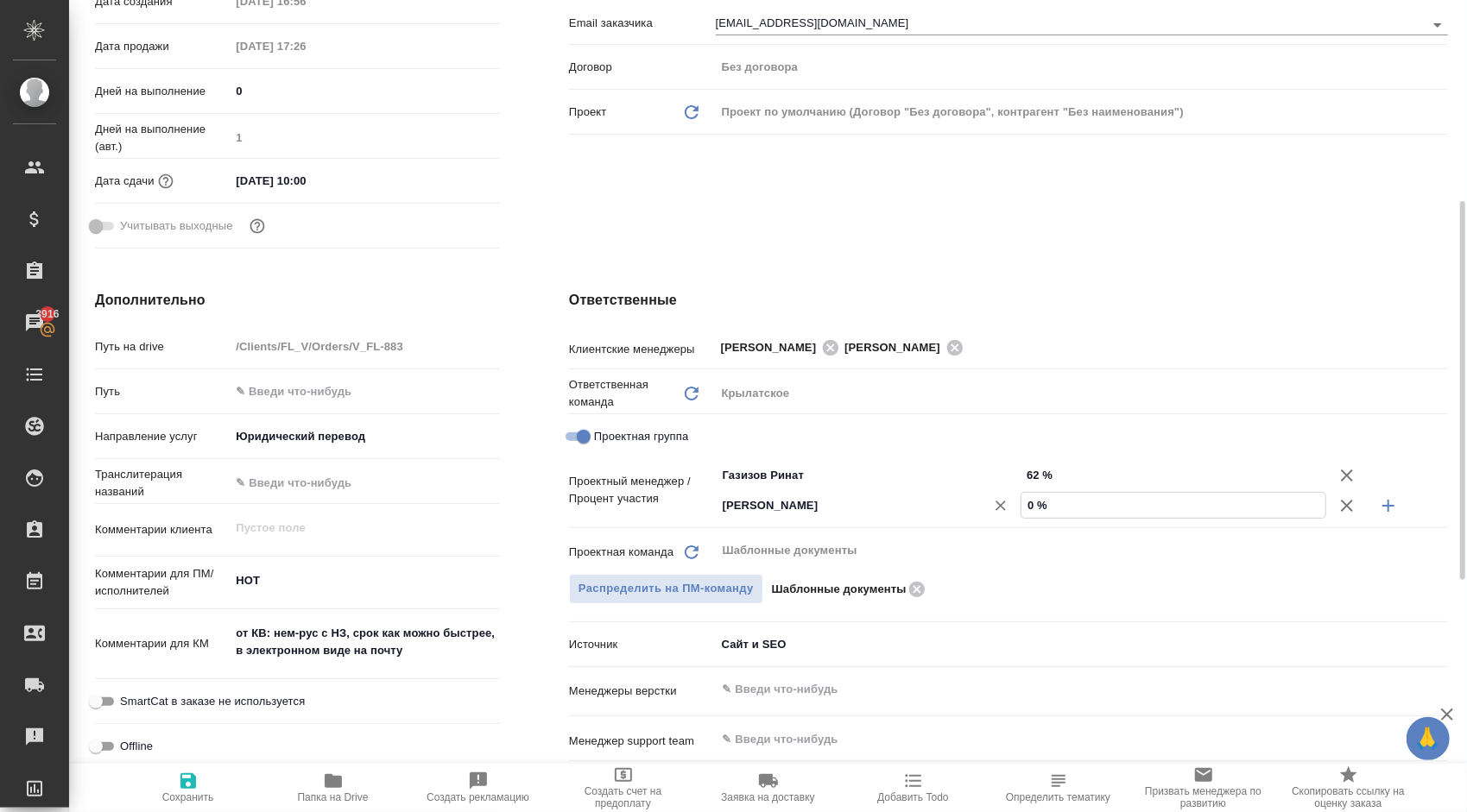
click at [1013, 505] on div "[PERSON_NAME] ​ 0 %" at bounding box center [1081, 505] width 732 height 30
type textarea "x"
type input "3 %"
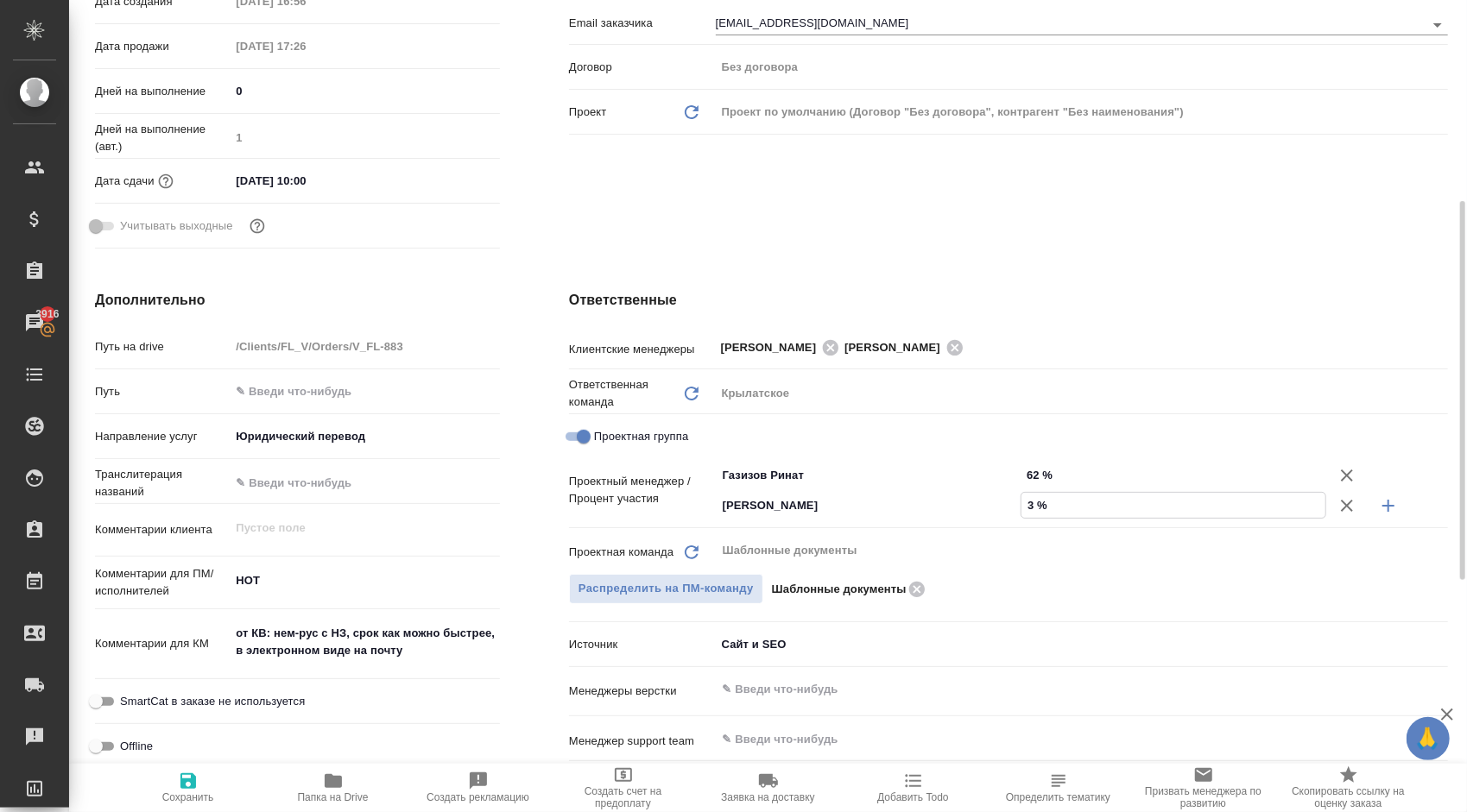
type textarea "x"
type input "38 %"
click at [184, 786] on icon "button" at bounding box center [188, 781] width 16 height 16
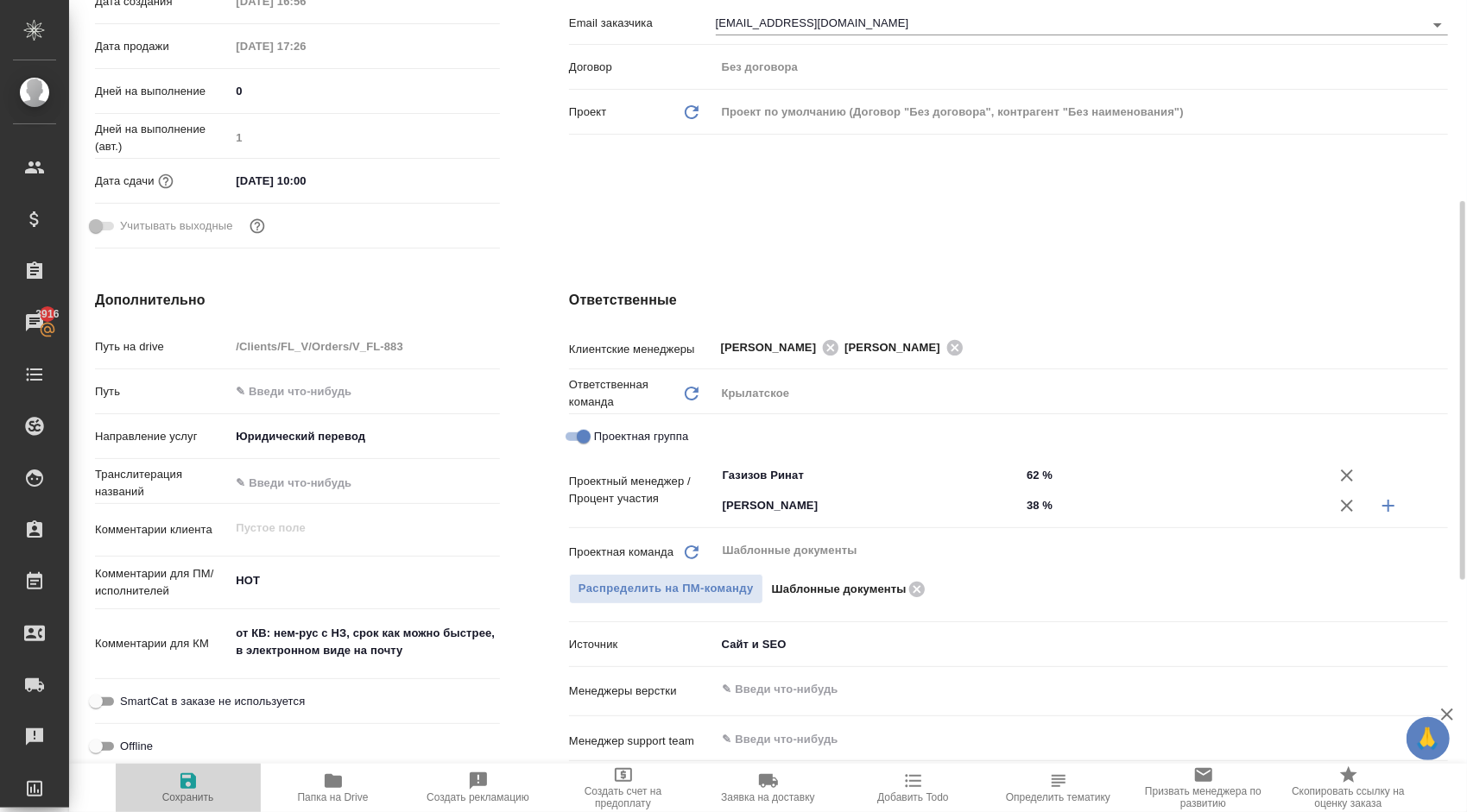
type textarea "x"
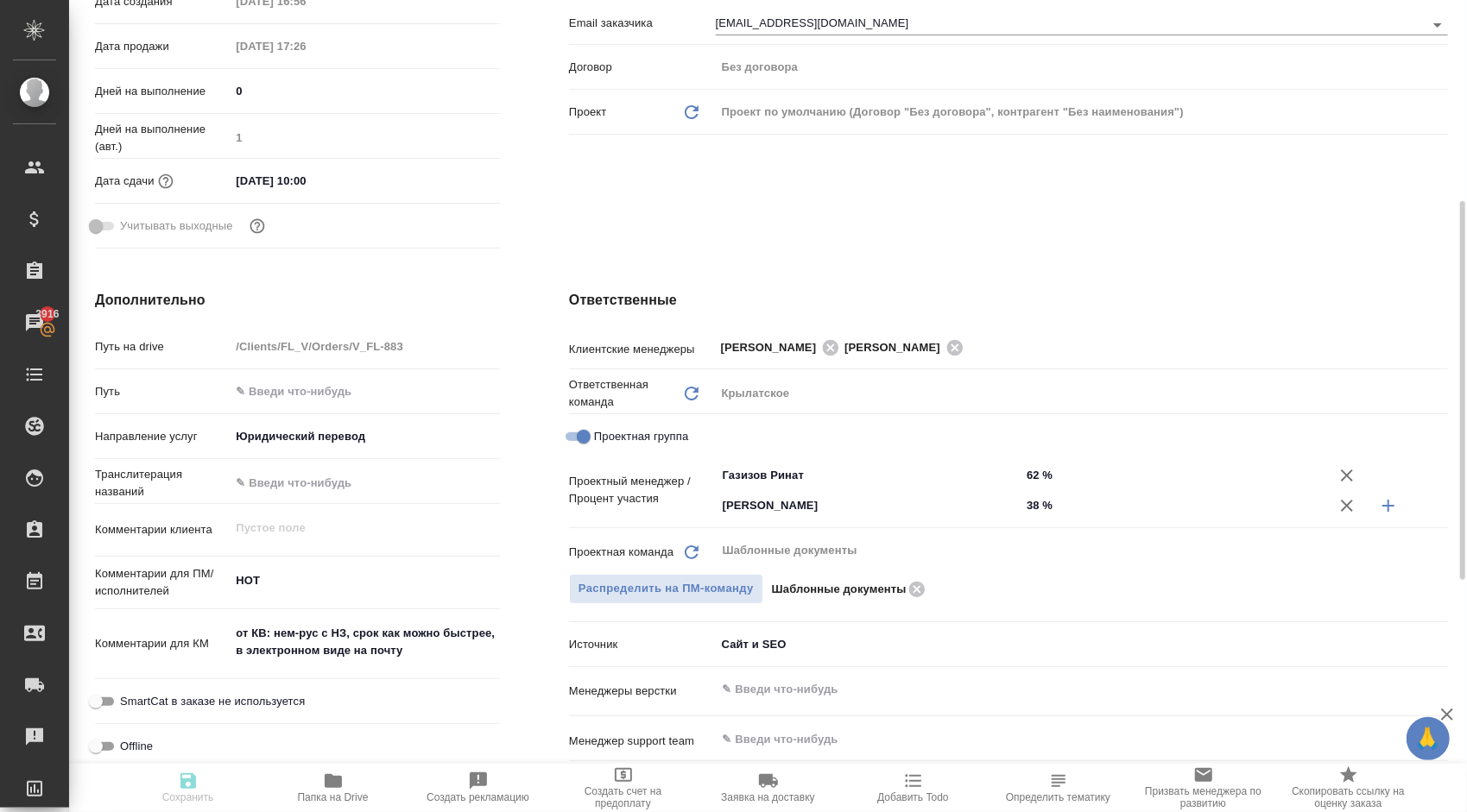
type textarea "x"
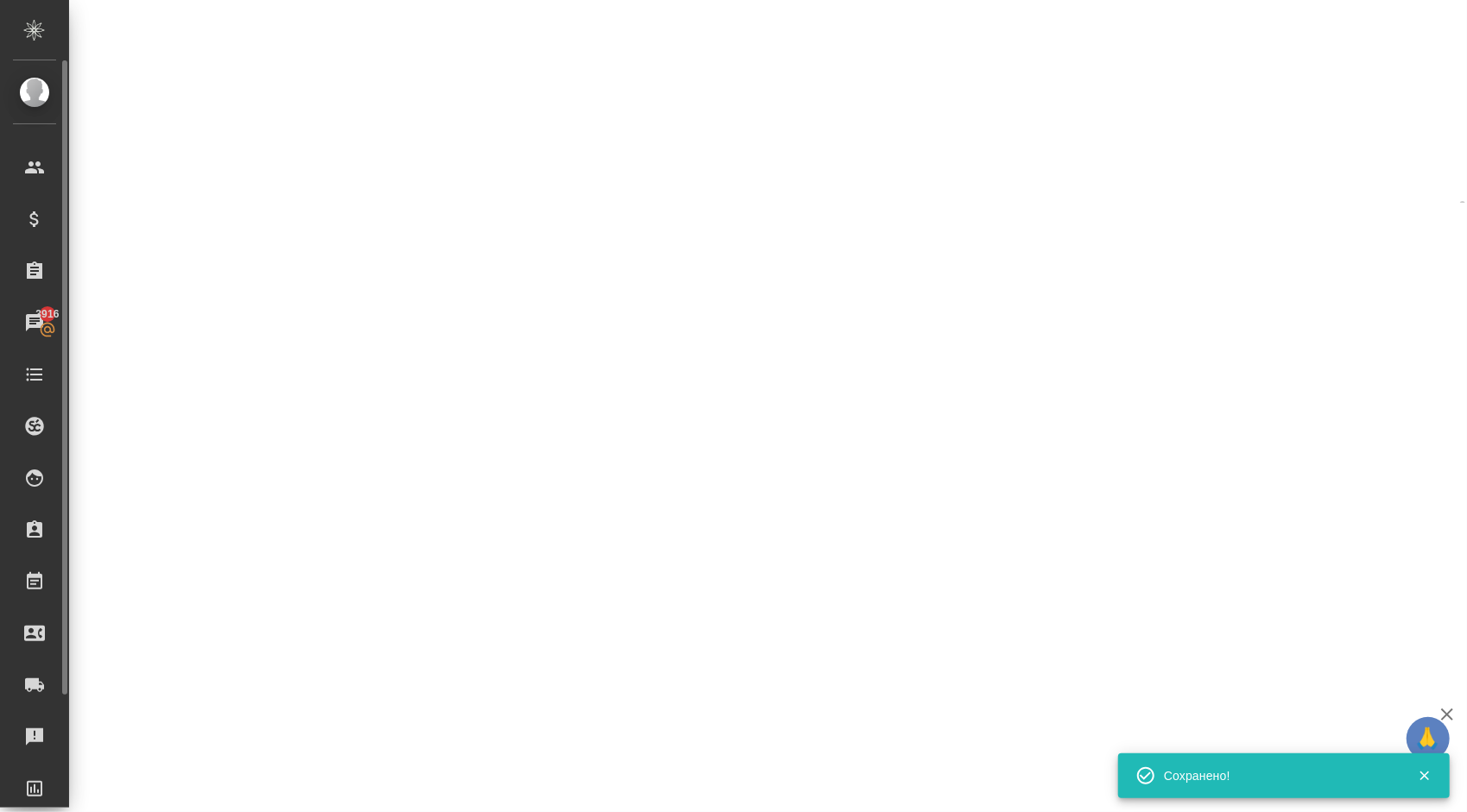
scroll to position [0, 0]
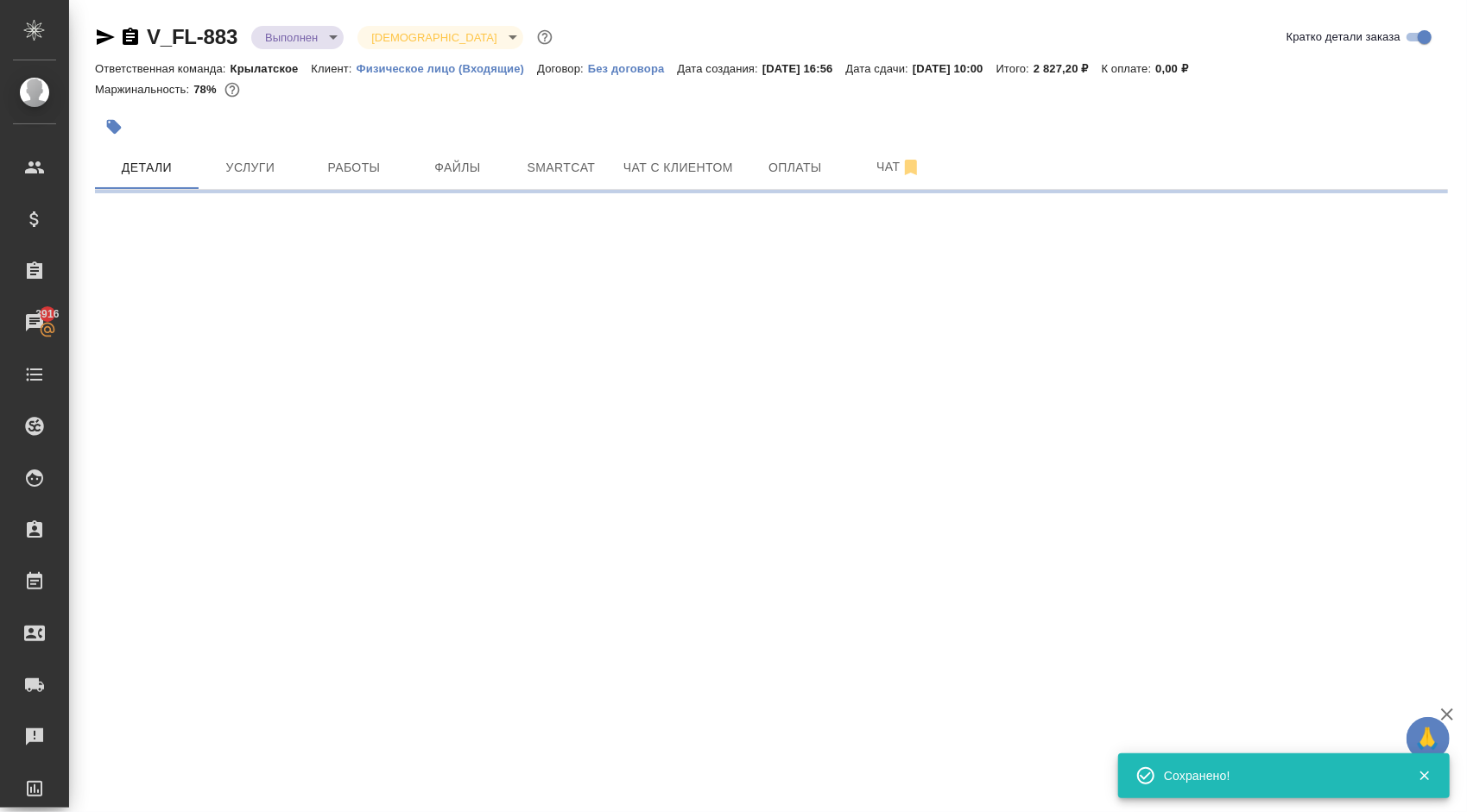
select select "RU"
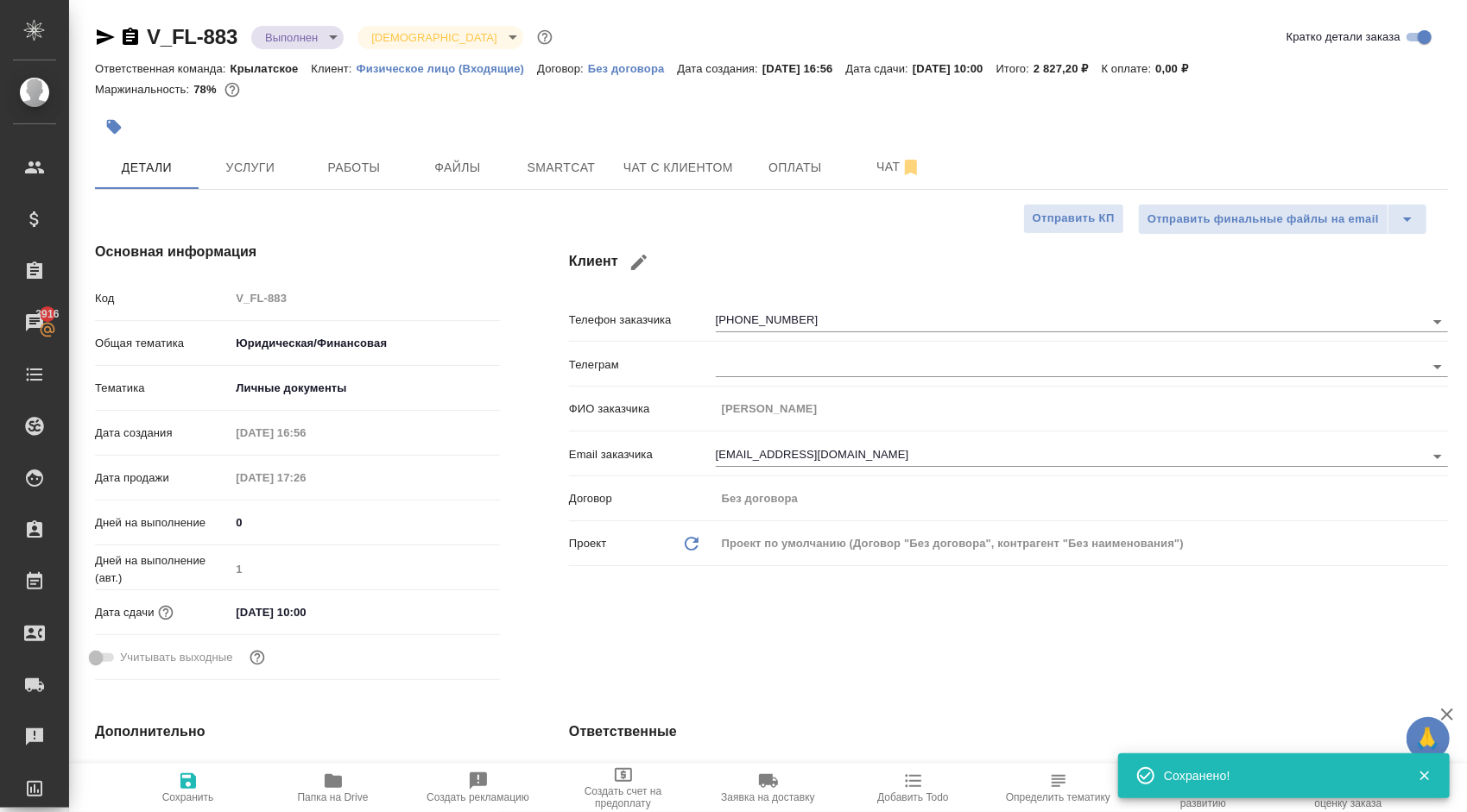
type textarea "x"
click at [321, 34] on body "🙏 .cls-1 fill:#fff; AWATERA Kasymov Timur Клиенты Спецификации Заказы 3916 Чаты…" at bounding box center [733, 406] width 1467 height 812
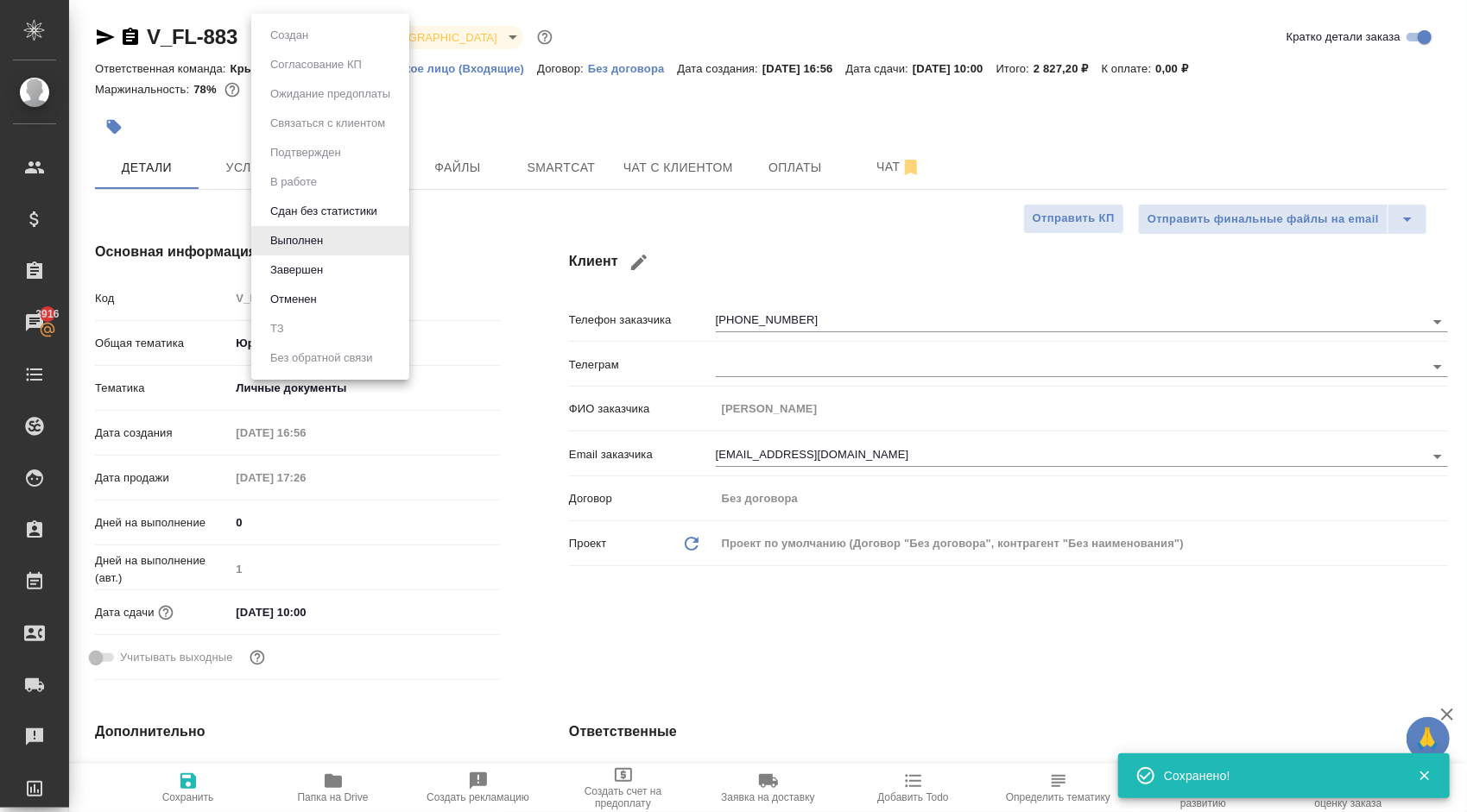
drag, startPoint x: 181, startPoint y: 782, endPoint x: 222, endPoint y: 771, distance: 42.4
click at [181, 784] on div at bounding box center [733, 406] width 1467 height 812
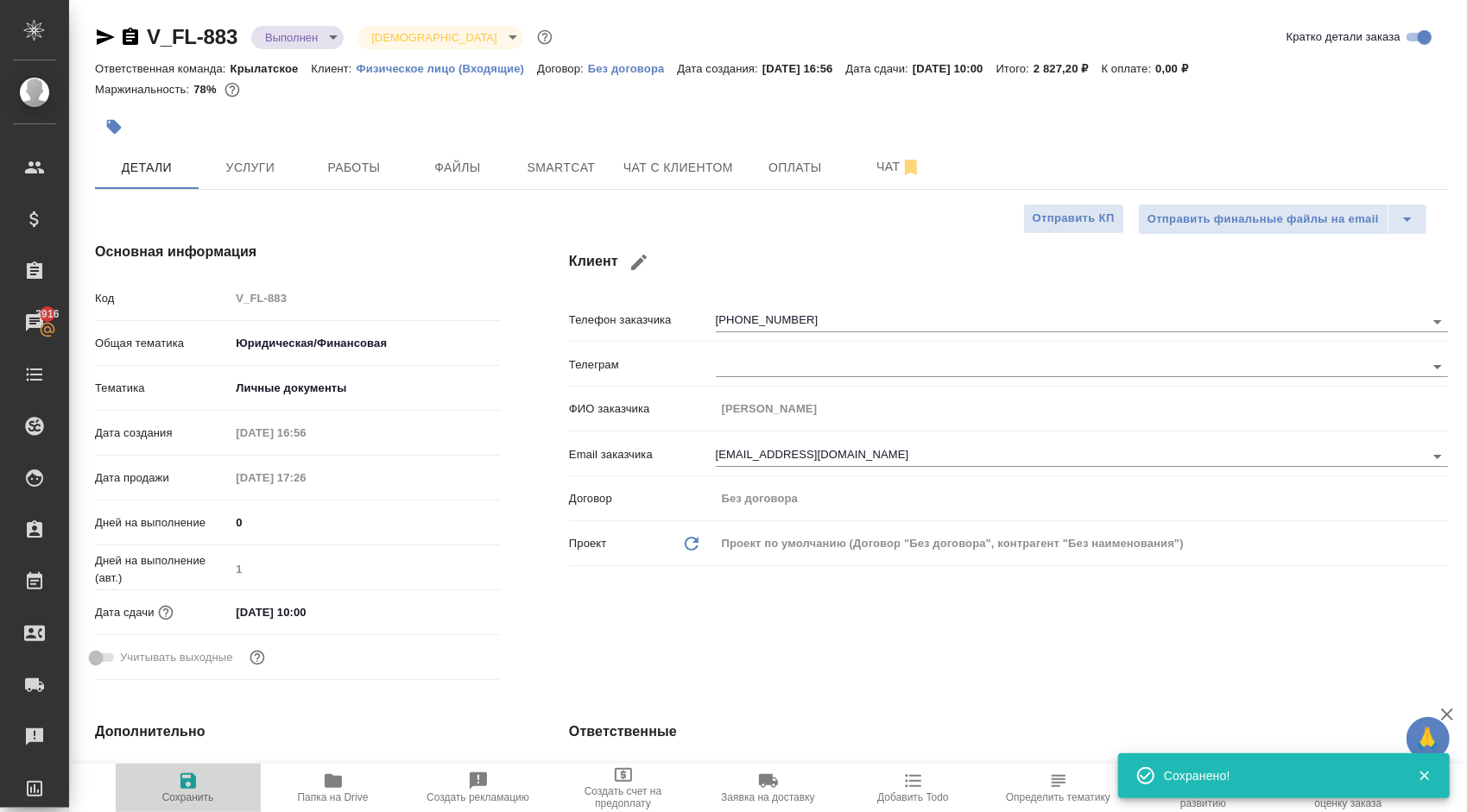
click at [189, 775] on icon "button" at bounding box center [188, 781] width 16 height 16
type textarea "x"
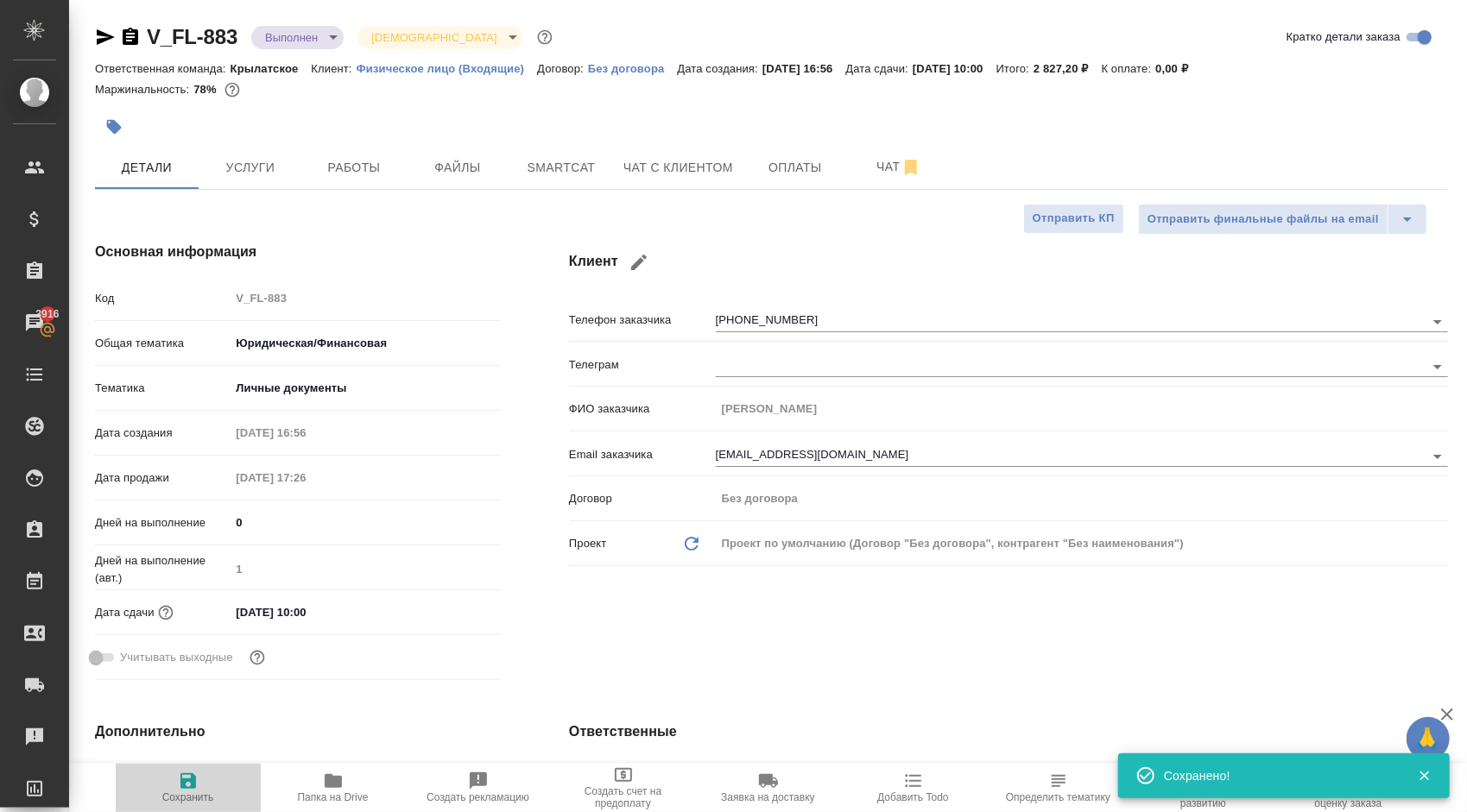
type textarea "x"
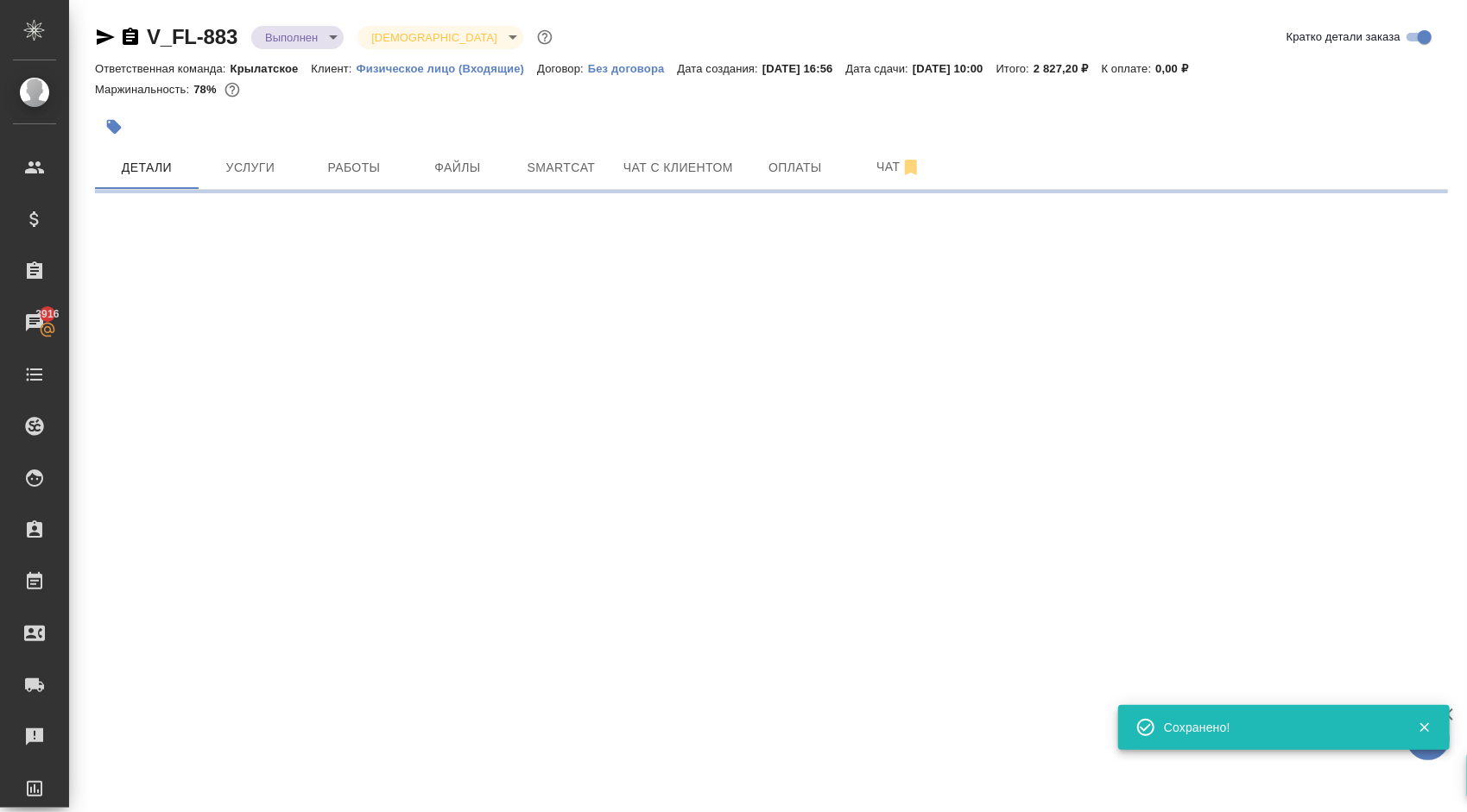
select select "RU"
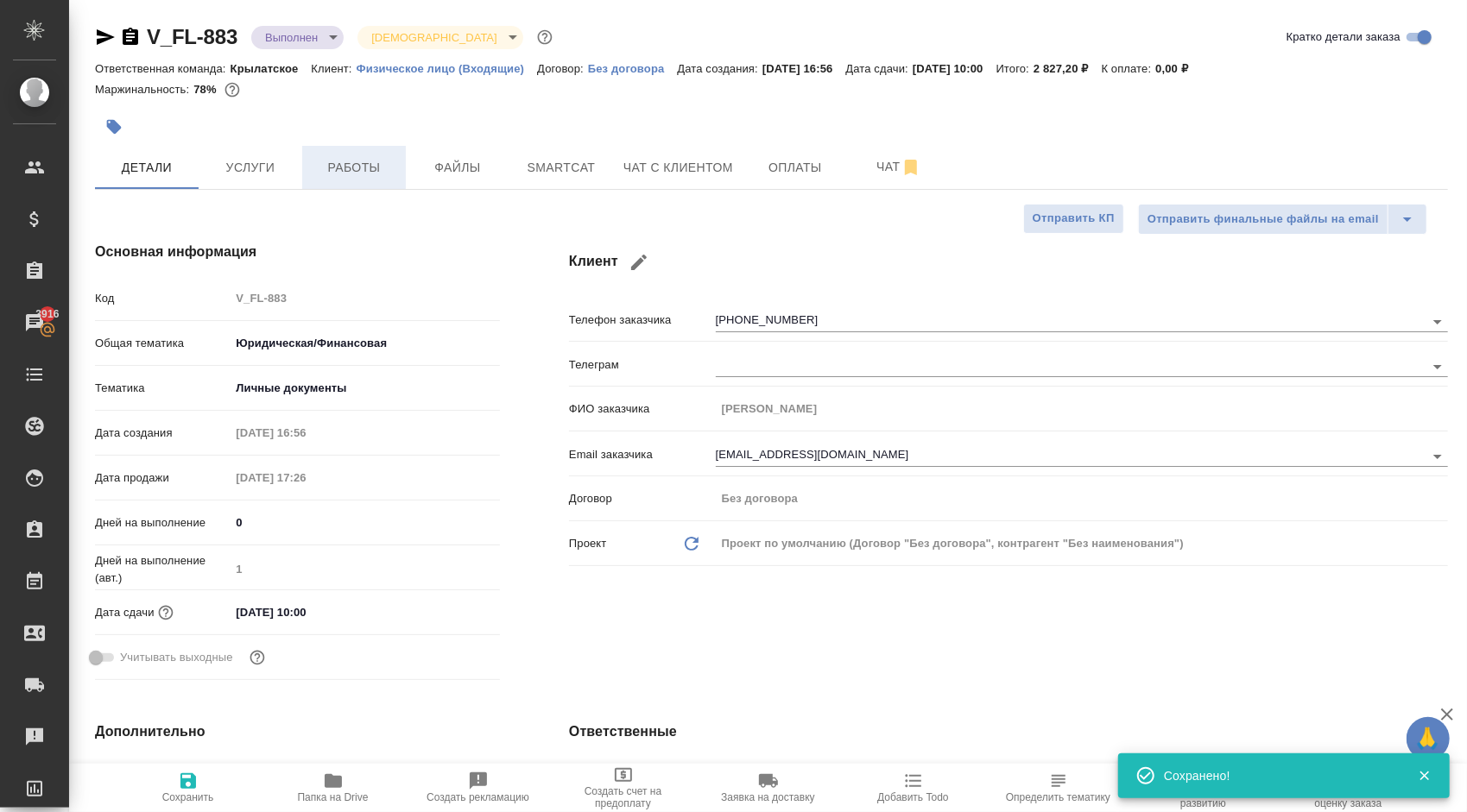
type textarea "x"
click at [357, 170] on span "Работы" at bounding box center [354, 168] width 83 height 22
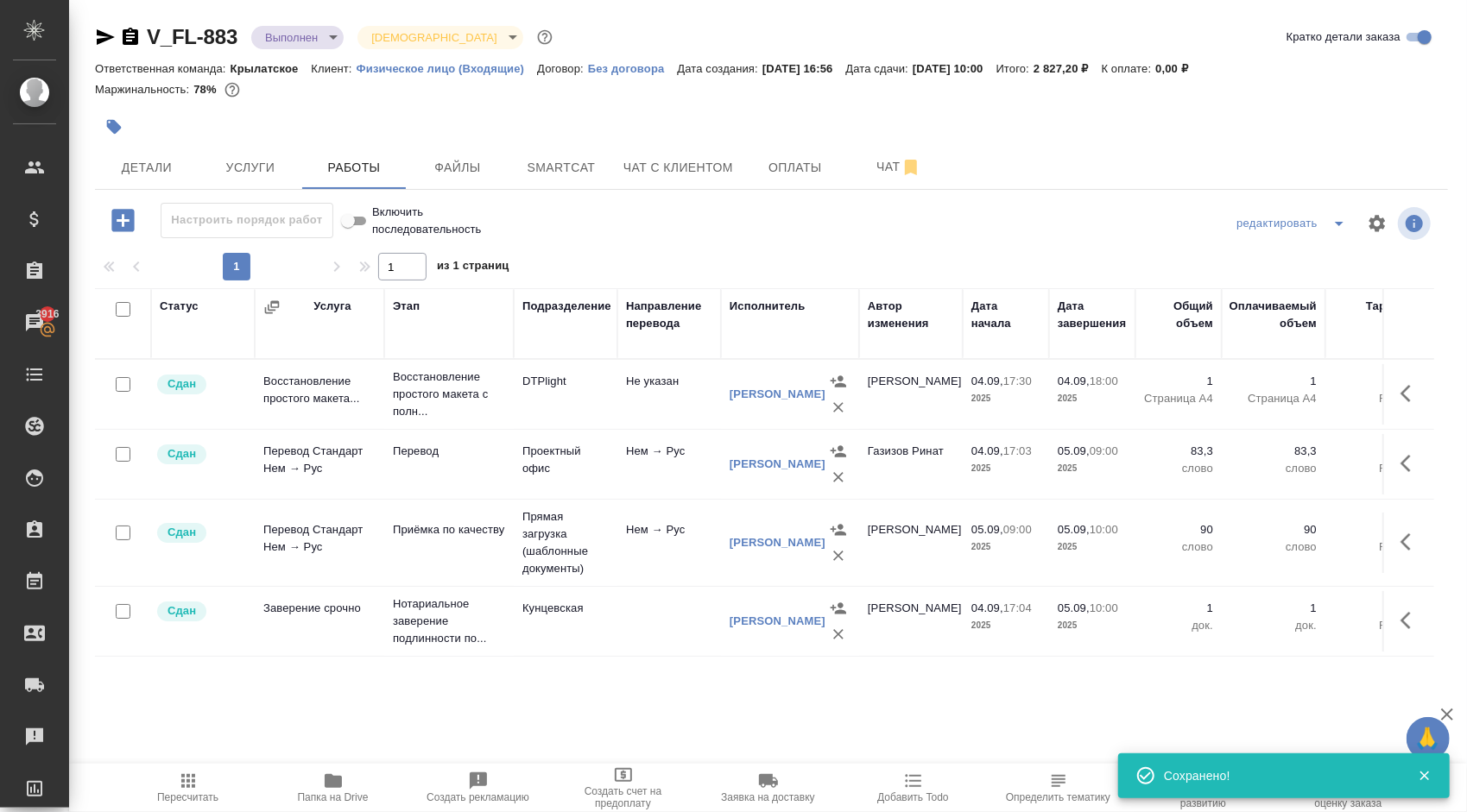
click at [157, 798] on span "Пересчитать" at bounding box center [188, 798] width 62 height 12
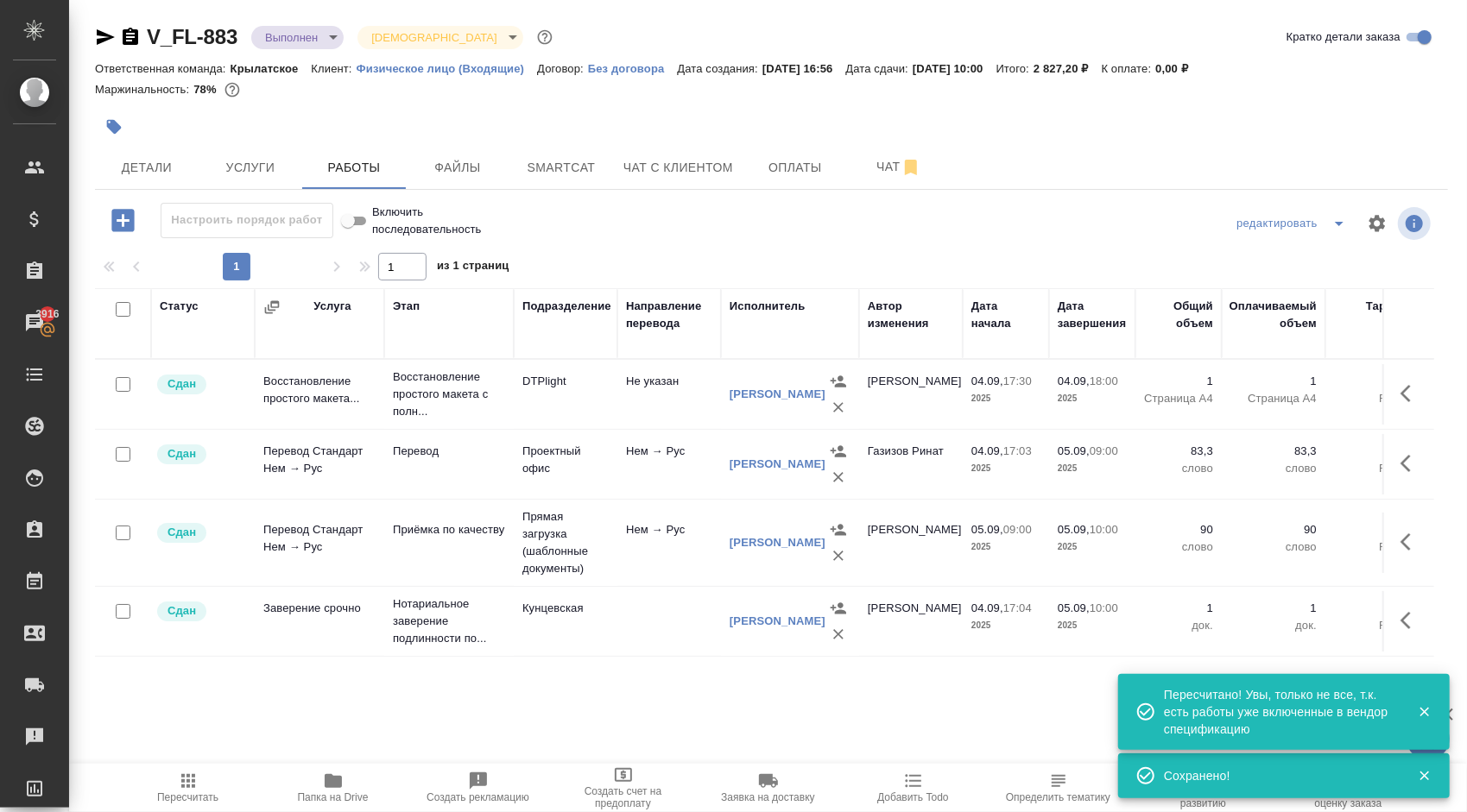
click at [328, 32] on body "🙏 .cls-1 fill:#fff; AWATERA Kasymov Timur Клиенты Спецификации Заказы 3916 Чаты…" at bounding box center [733, 406] width 1467 height 812
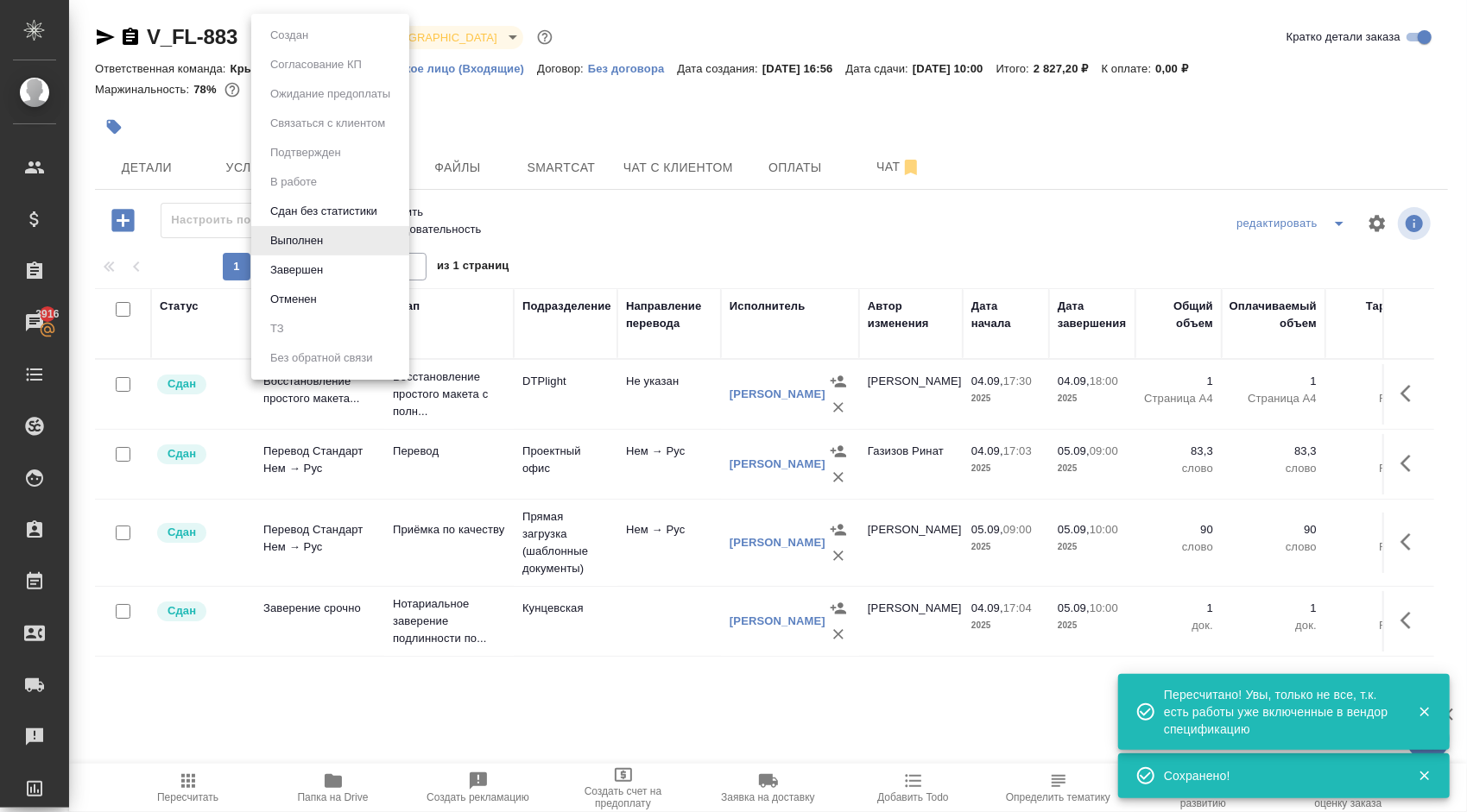
click at [311, 274] on button "Завершен" at bounding box center [297, 271] width 63 height 19
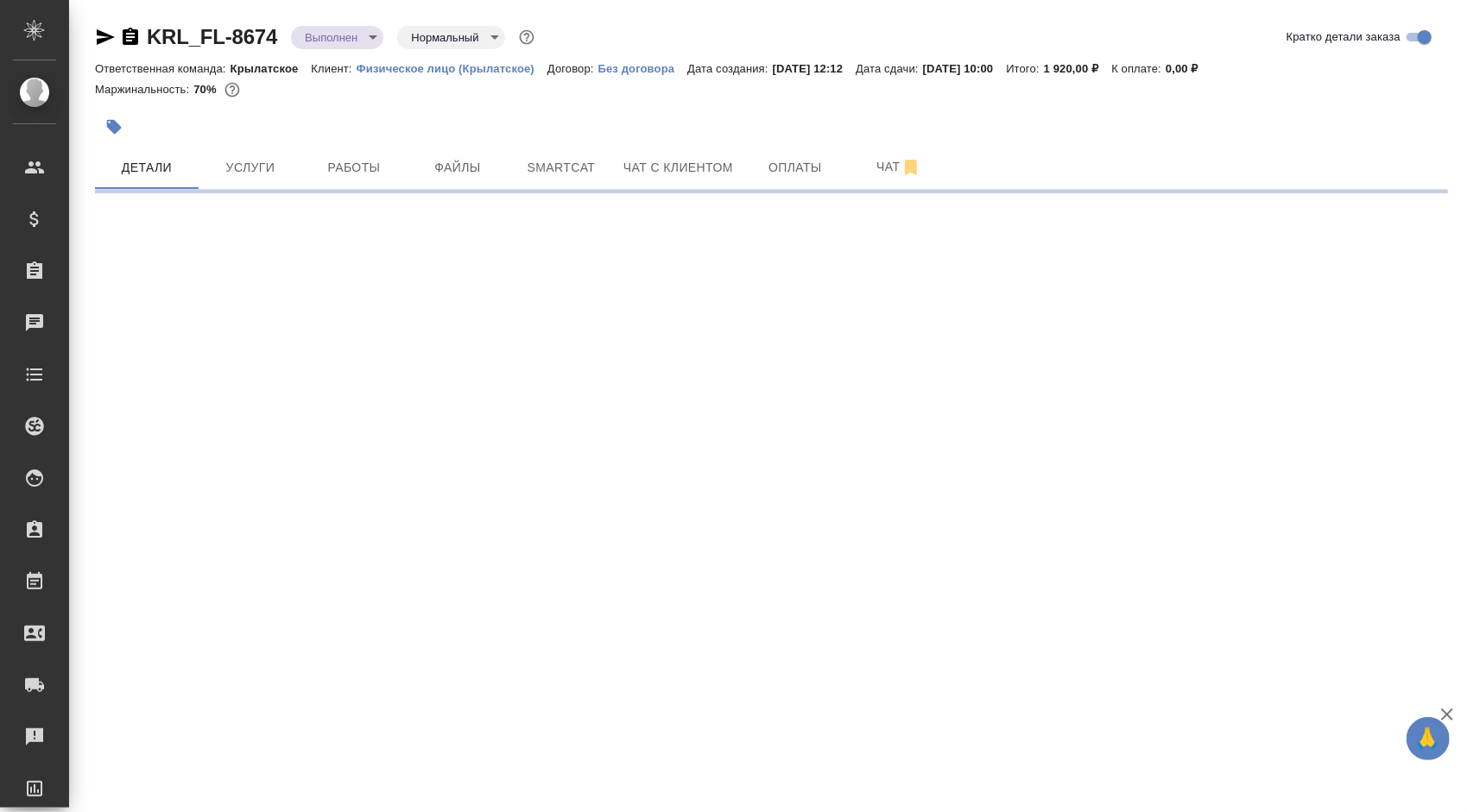
select select "RU"
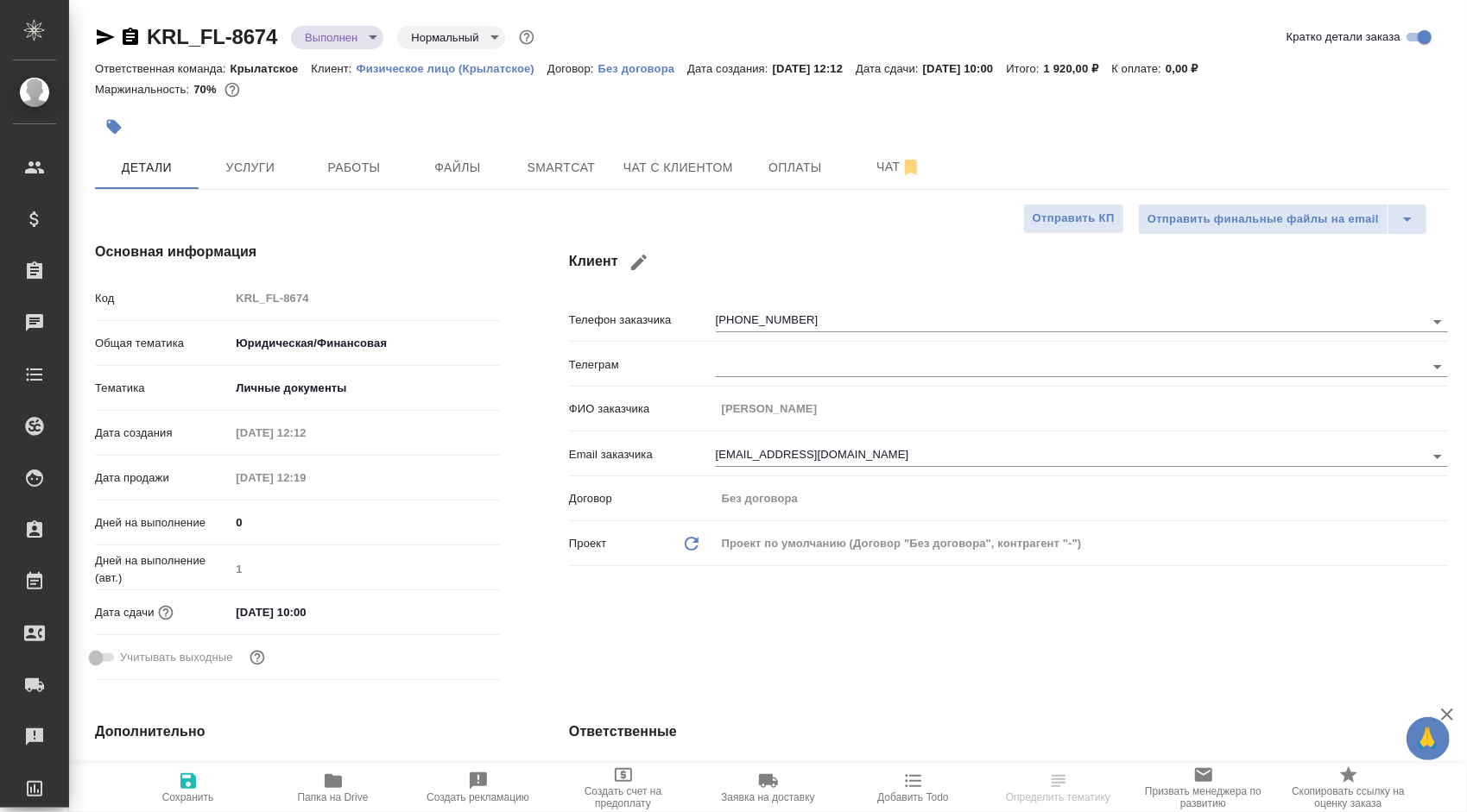
type textarea "x"
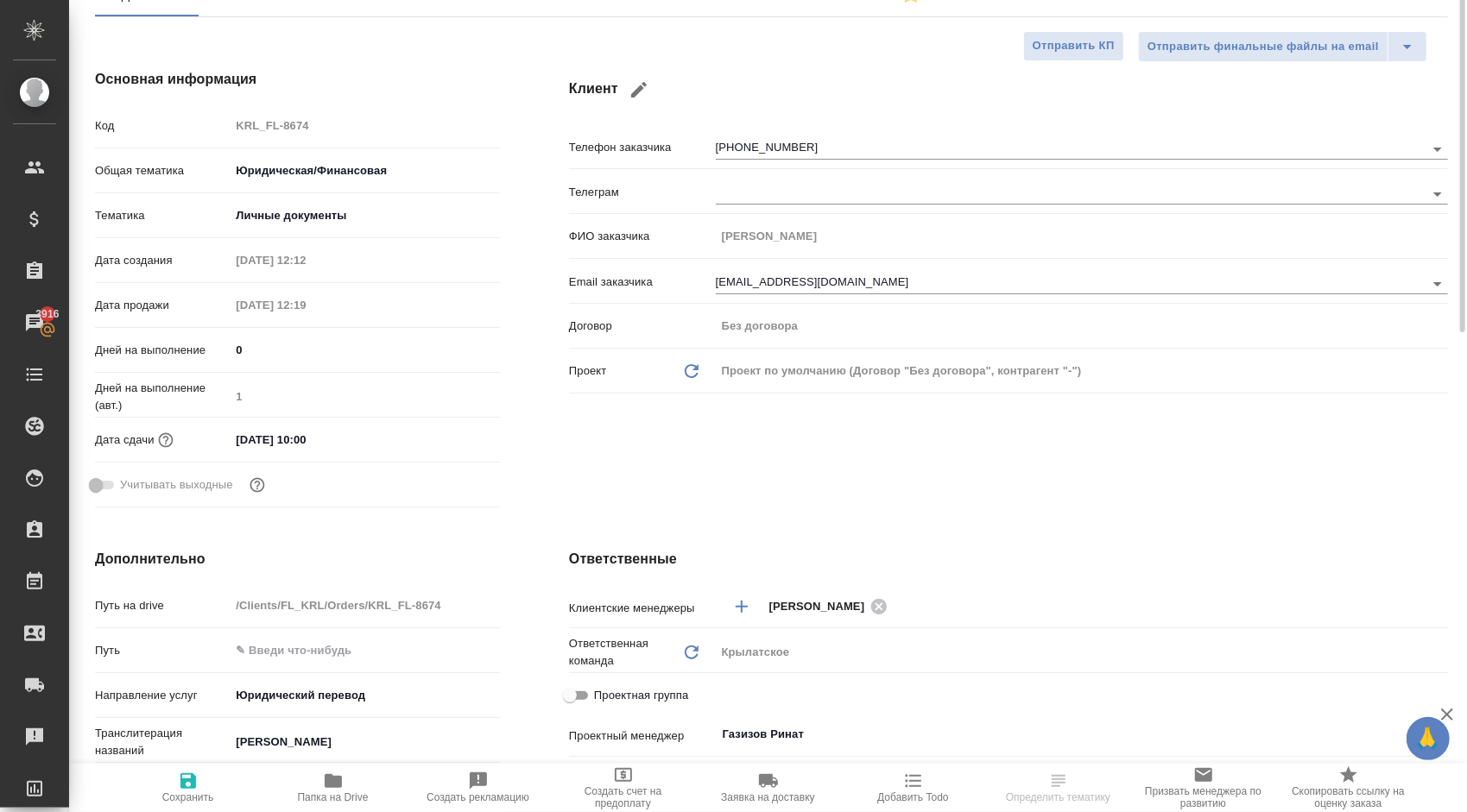
scroll to position [86, 0]
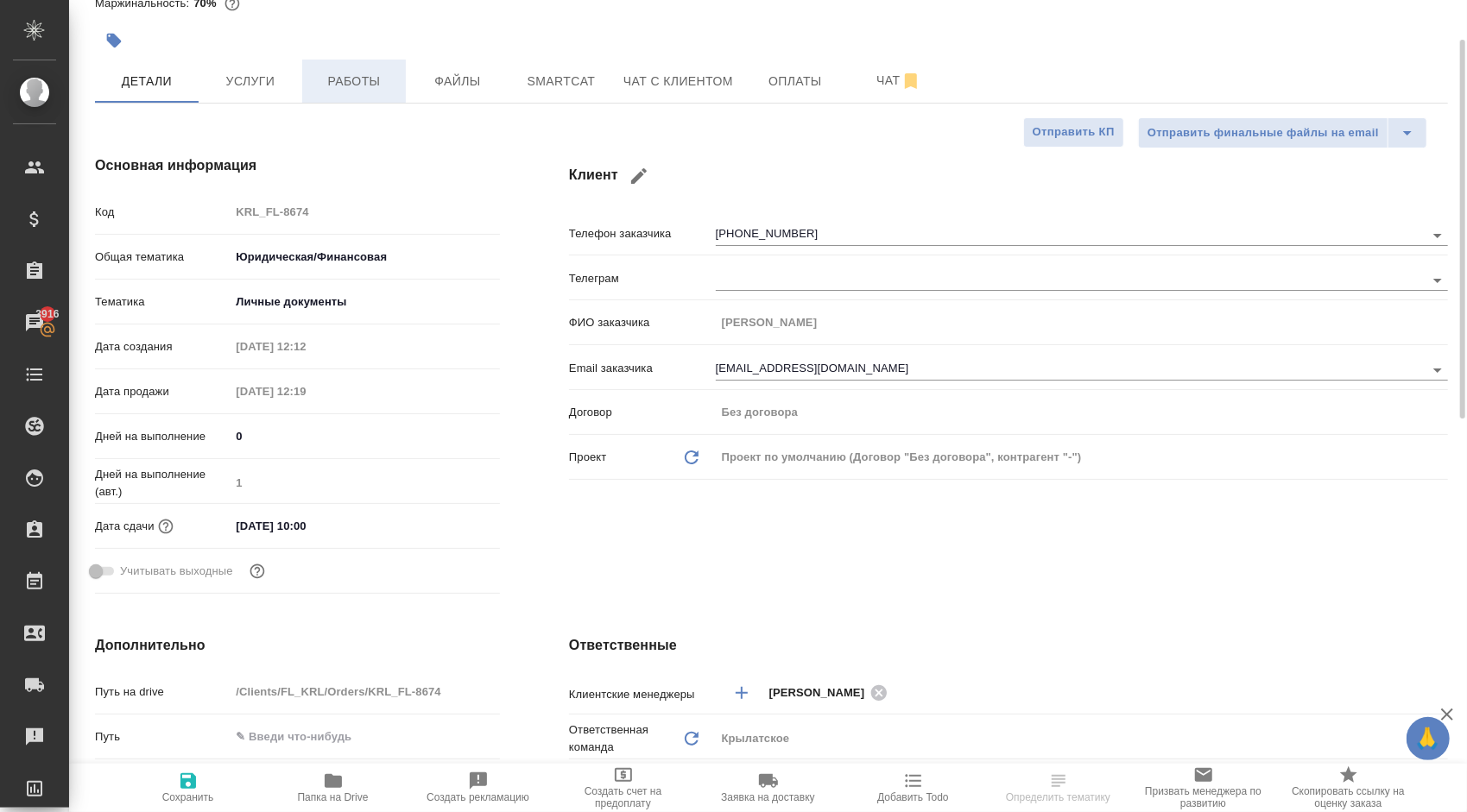
drag, startPoint x: 278, startPoint y: 96, endPoint x: 371, endPoint y: 76, distance: 95.1
click at [357, 112] on div "KRL_FL-8674 Выполнен completed Нормальный normal Кратко детали заказа Ответстве…" at bounding box center [771, 783] width 1372 height 1738
click at [371, 76] on span "Работы" at bounding box center [354, 82] width 83 height 22
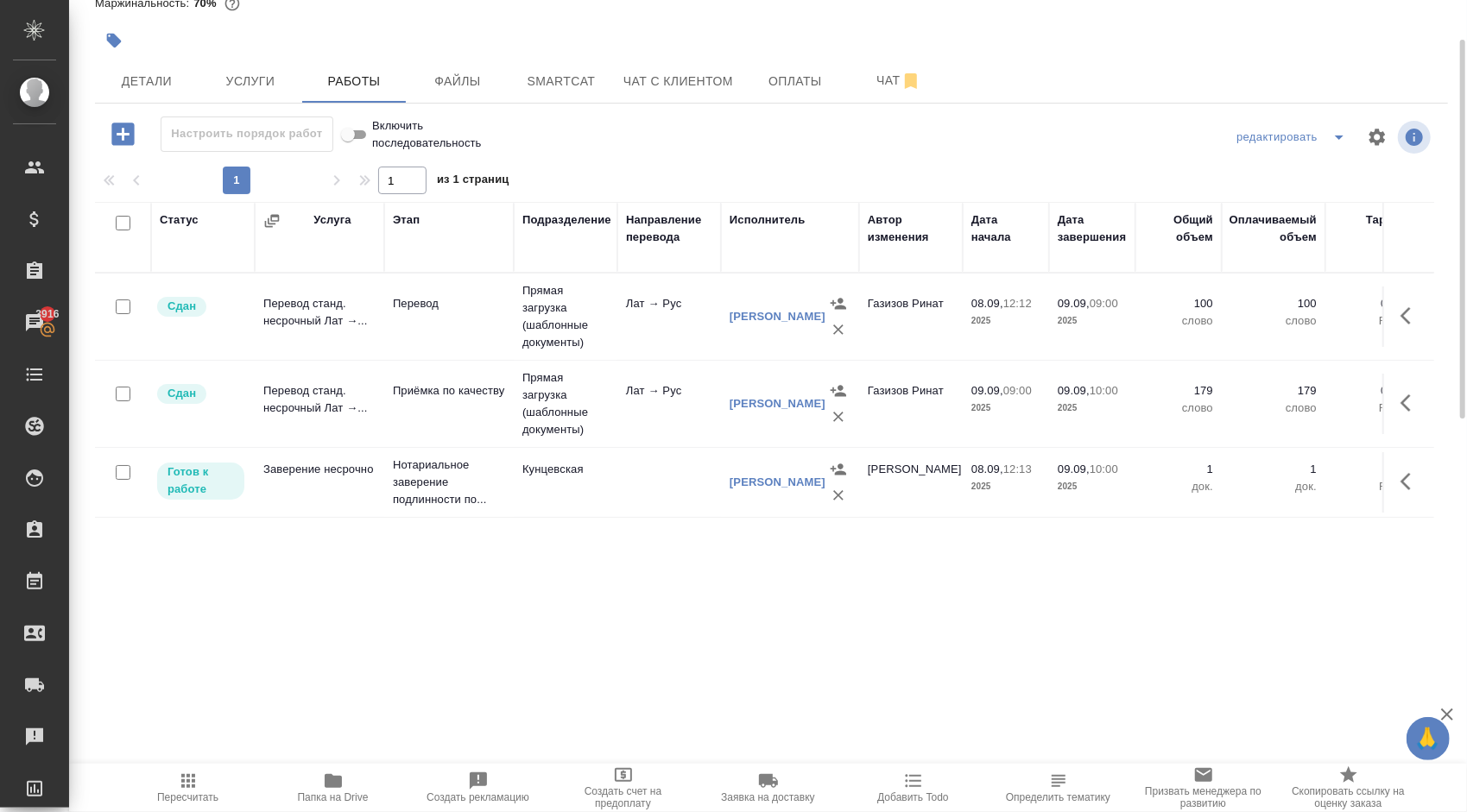
click at [197, 775] on icon "button" at bounding box center [188, 781] width 21 height 21
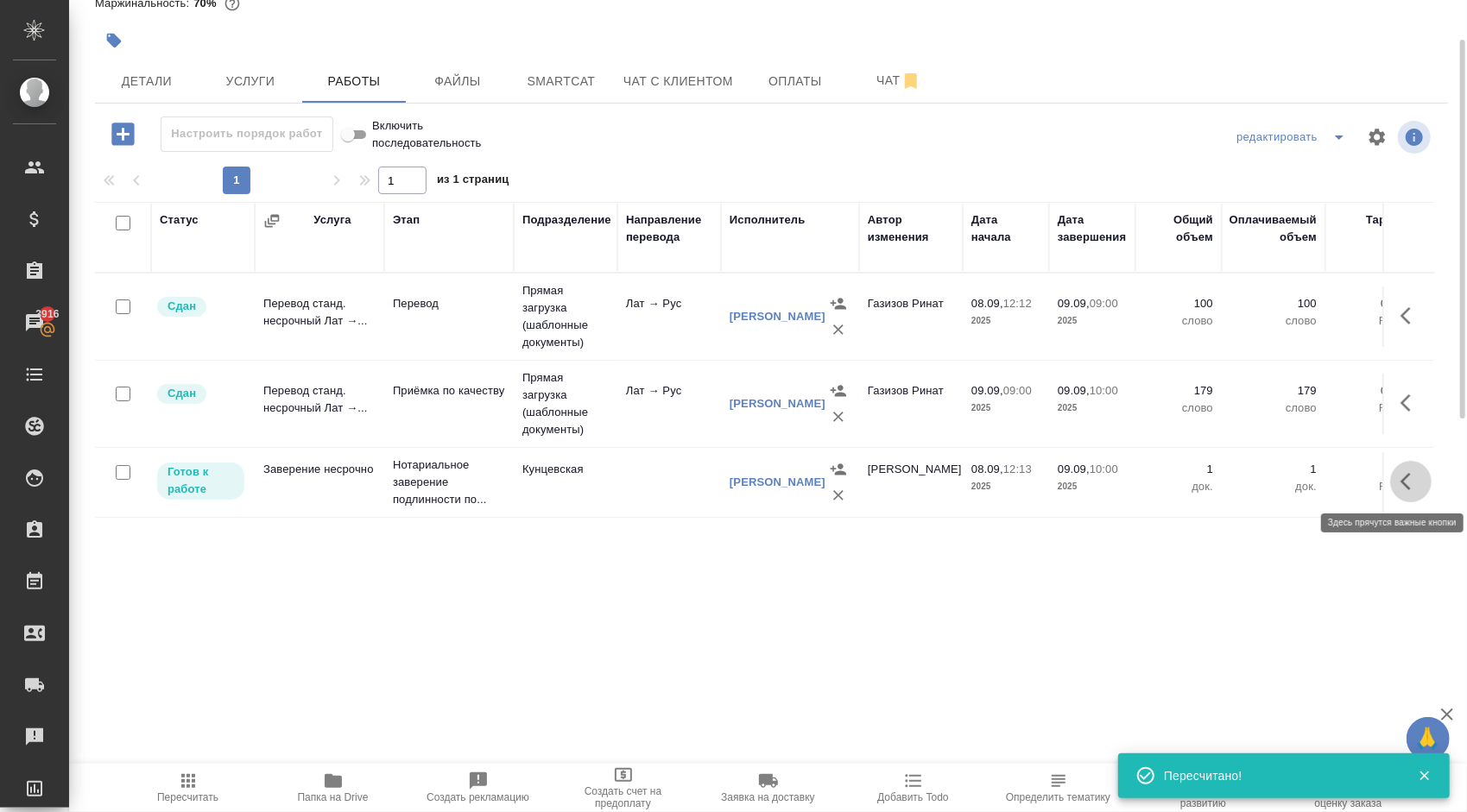
click at [1414, 471] on icon "button" at bounding box center [1411, 482] width 21 height 21
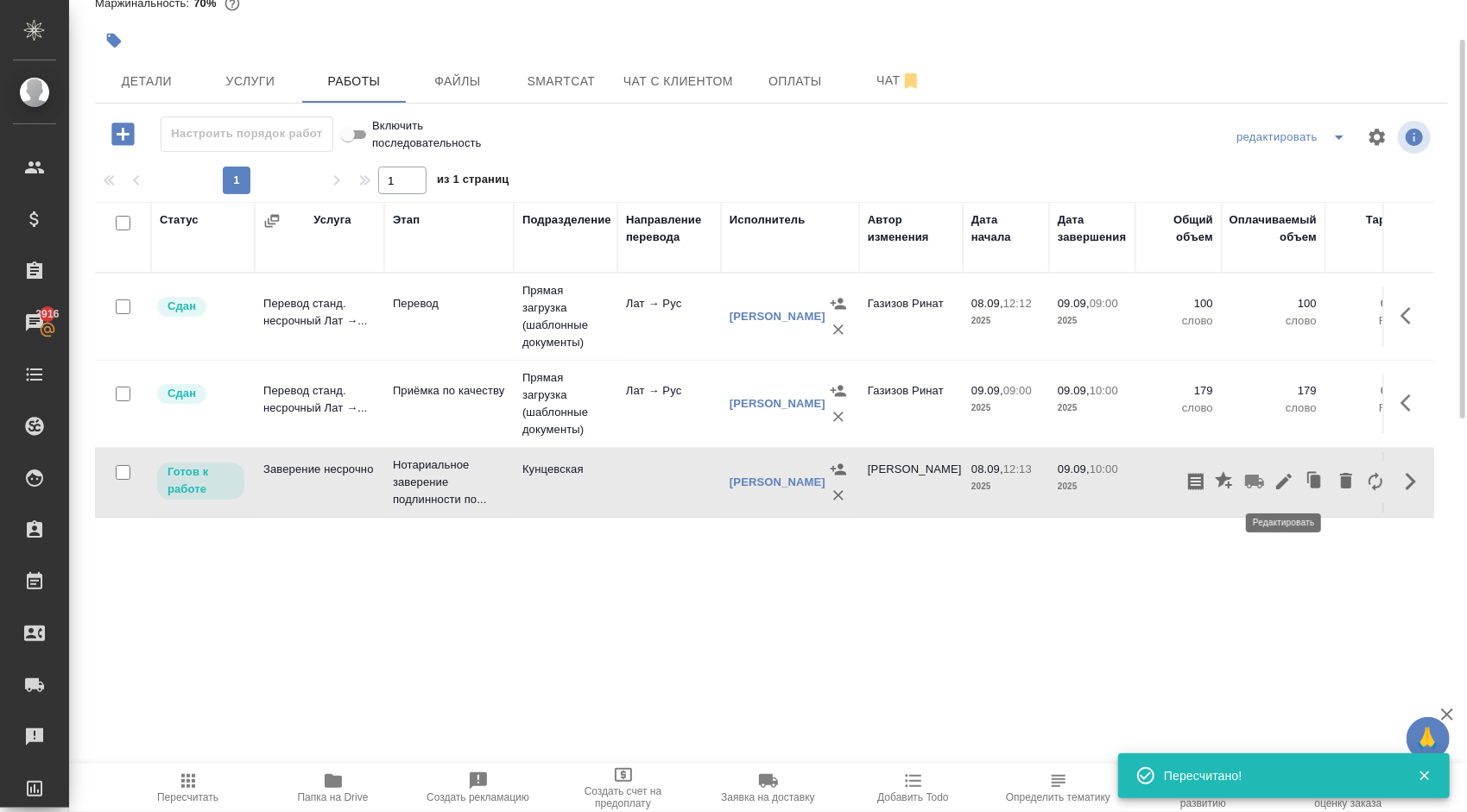
click at [1284, 479] on icon "button" at bounding box center [1284, 482] width 16 height 16
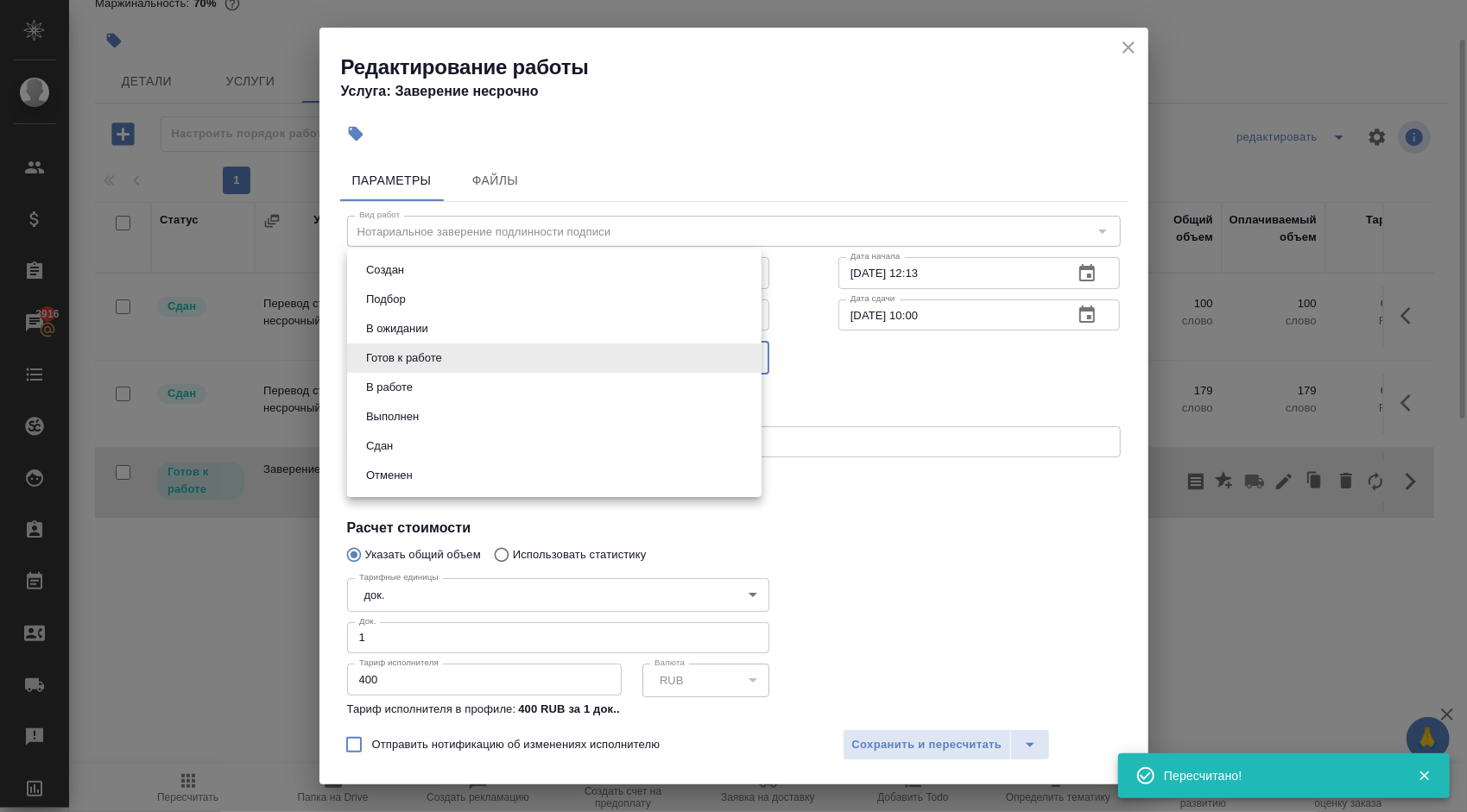
click at [390, 358] on body "🙏 .cls-1 fill:#fff; AWATERA Kasymov Timur Клиенты Спецификации Заказы 3916 Чаты…" at bounding box center [733, 406] width 1467 height 812
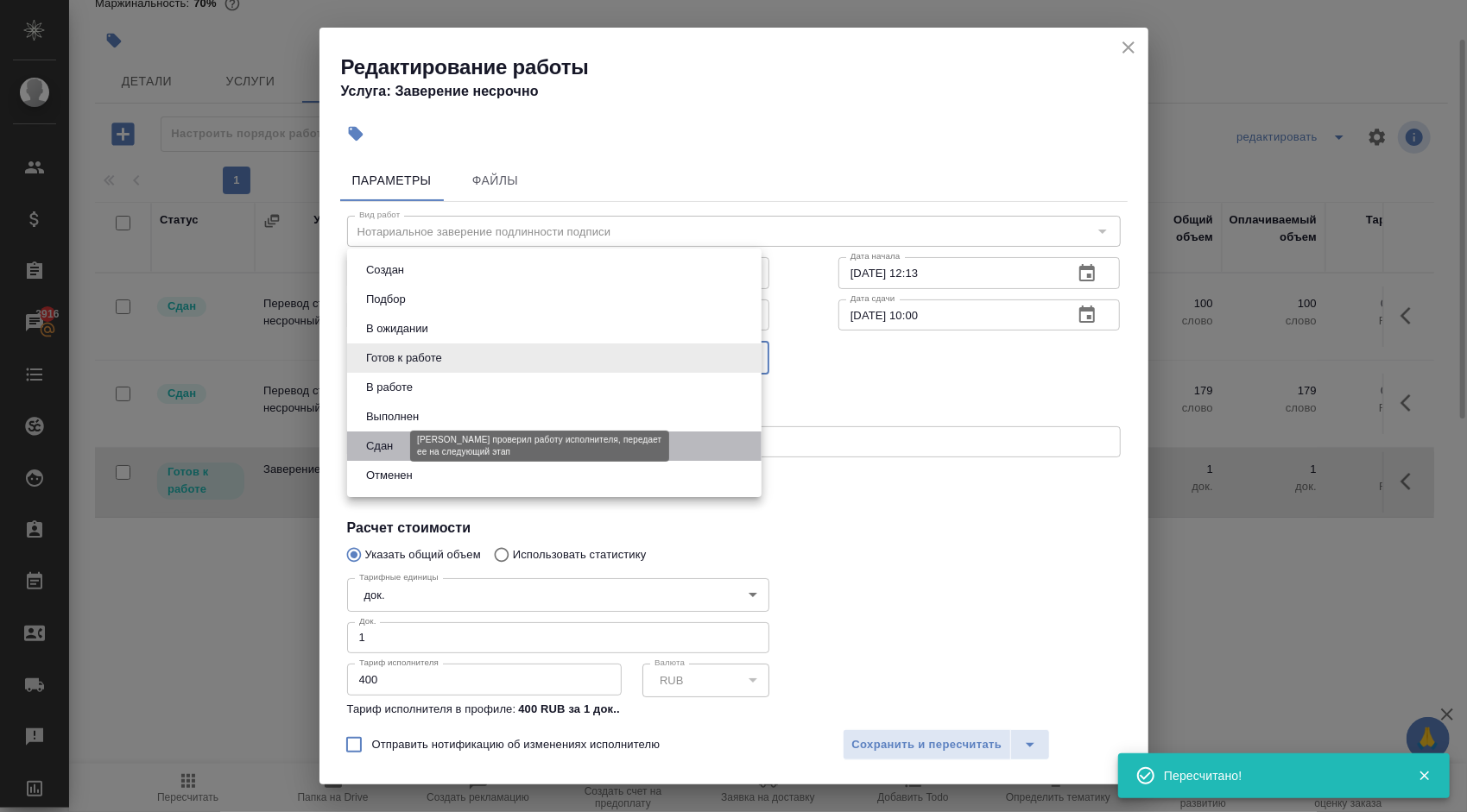
drag, startPoint x: 377, startPoint y: 443, endPoint x: 551, endPoint y: 516, distance: 188.7
click at [378, 444] on button "Сдан" at bounding box center [380, 446] width 37 height 19
type input "closed"
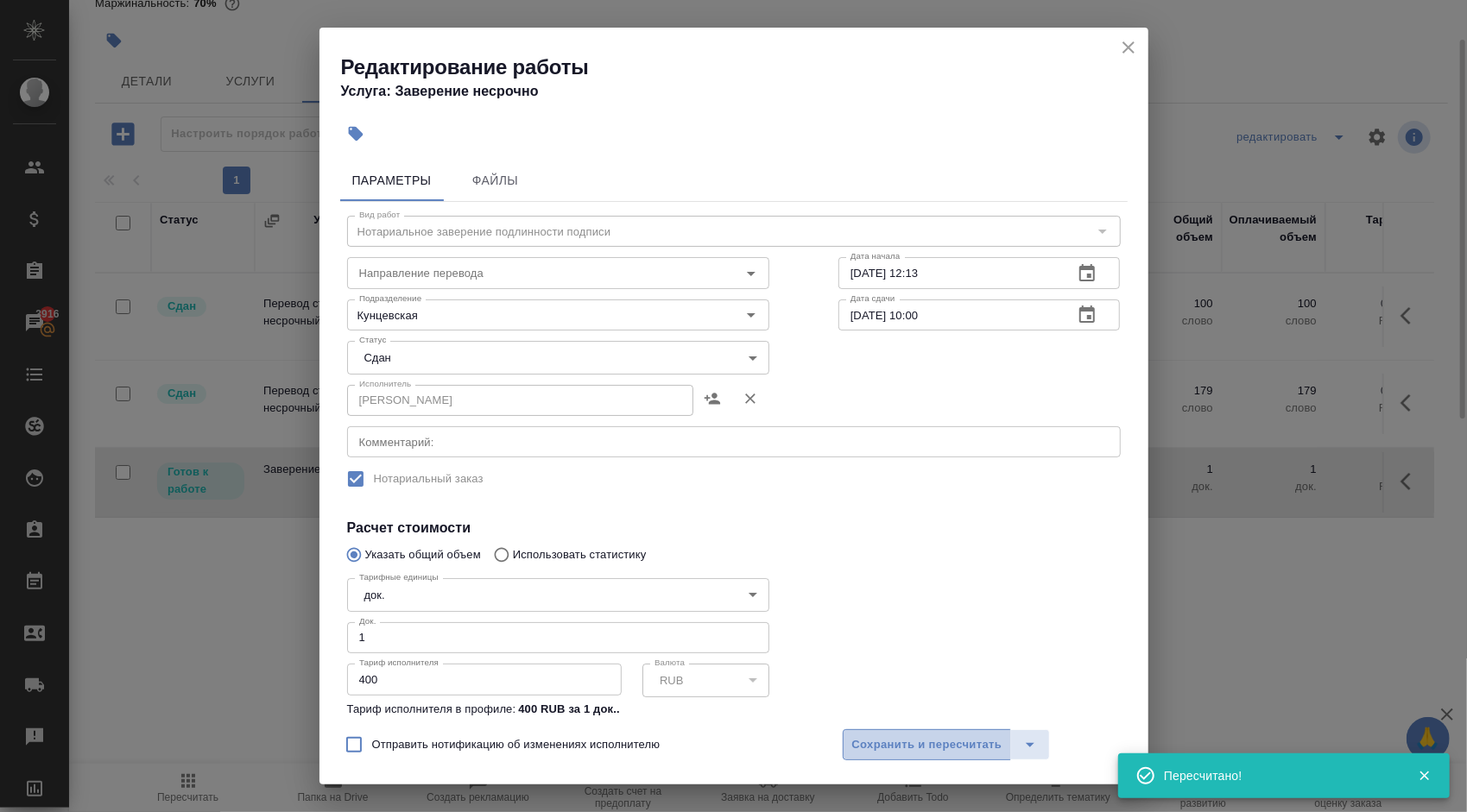
click at [897, 750] on span "Сохранить и пересчитать" at bounding box center [926, 745] width 150 height 20
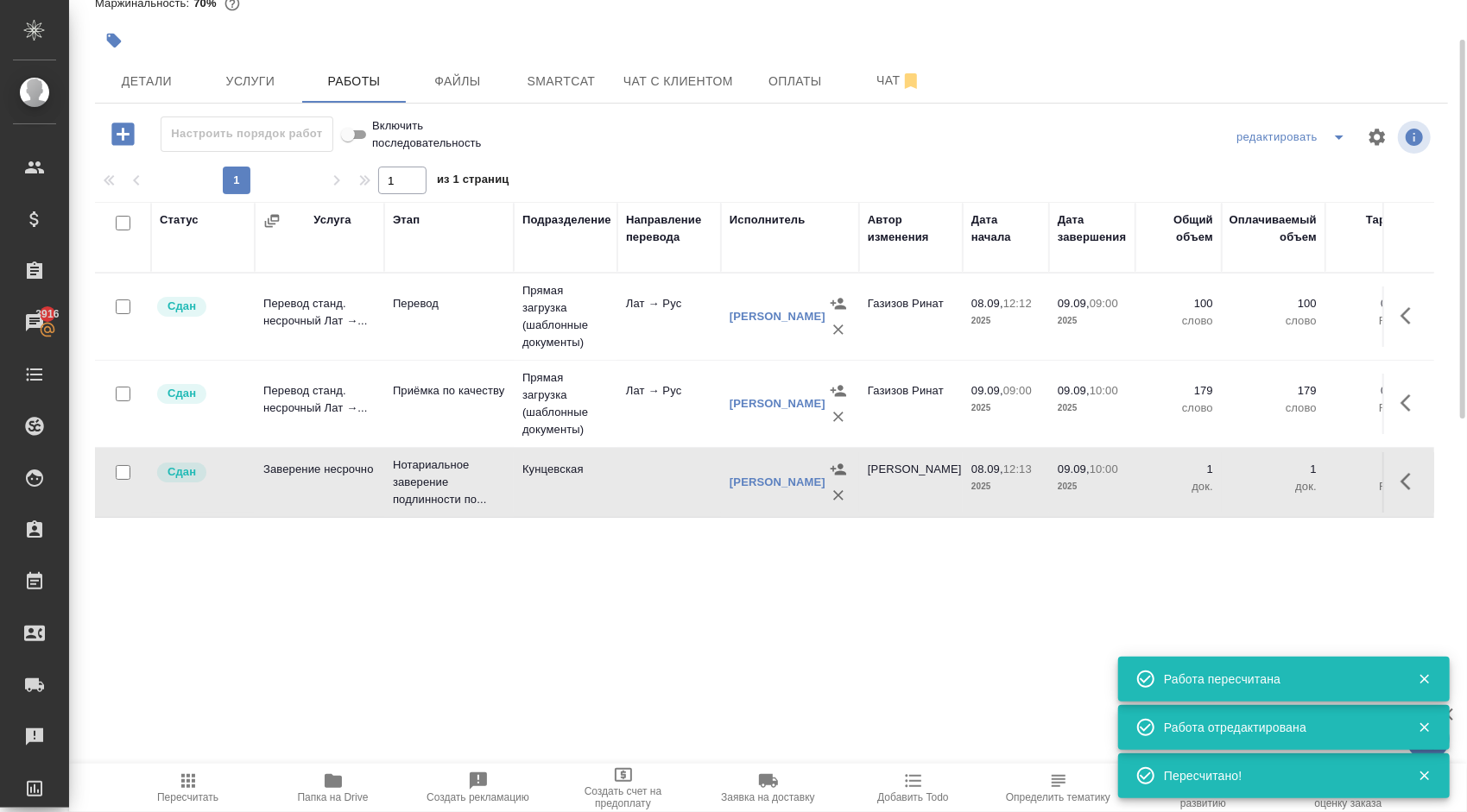
click at [185, 782] on icon "button" at bounding box center [188, 781] width 21 height 21
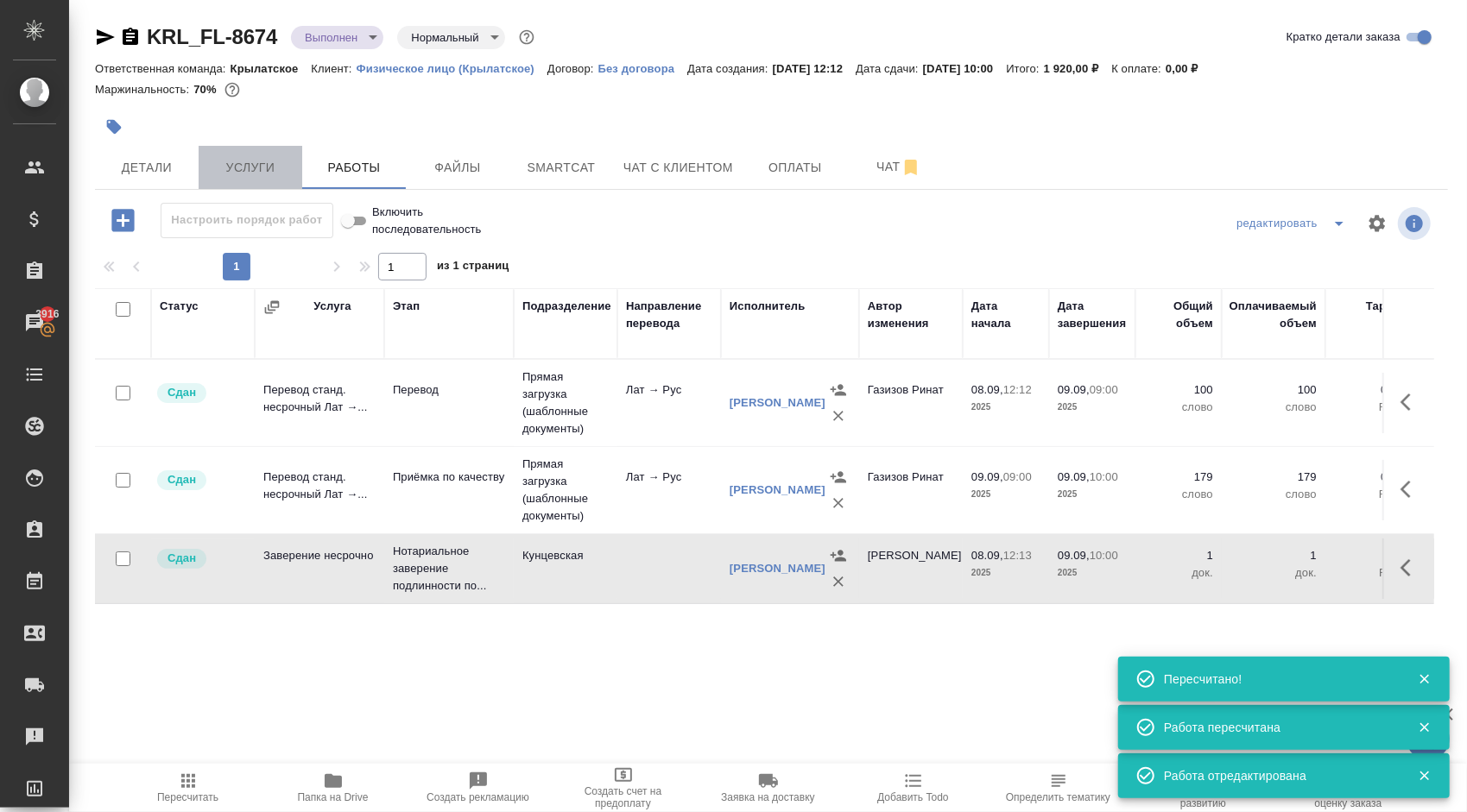
click at [279, 164] on span "Услуги" at bounding box center [251, 168] width 83 height 22
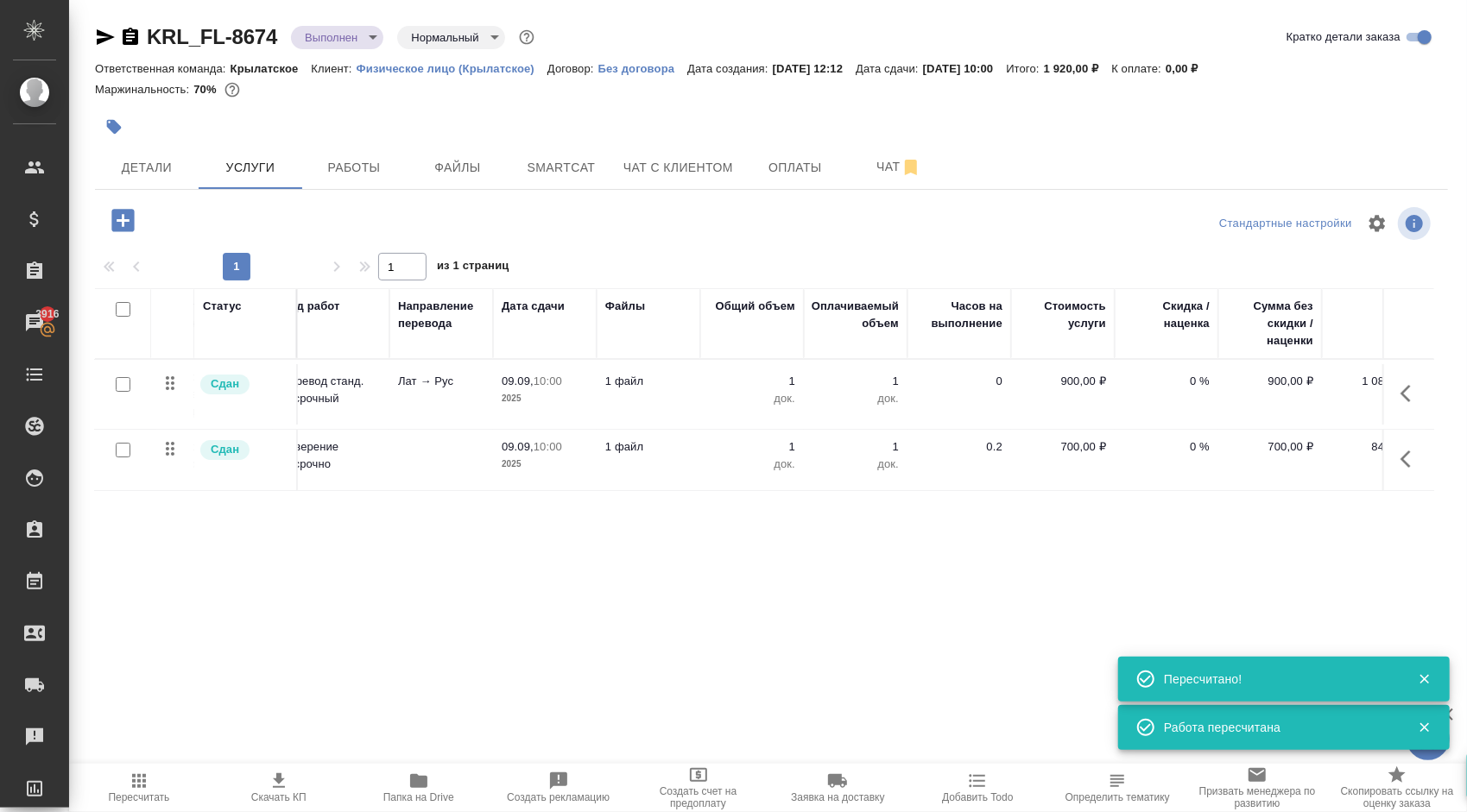
scroll to position [0, 176]
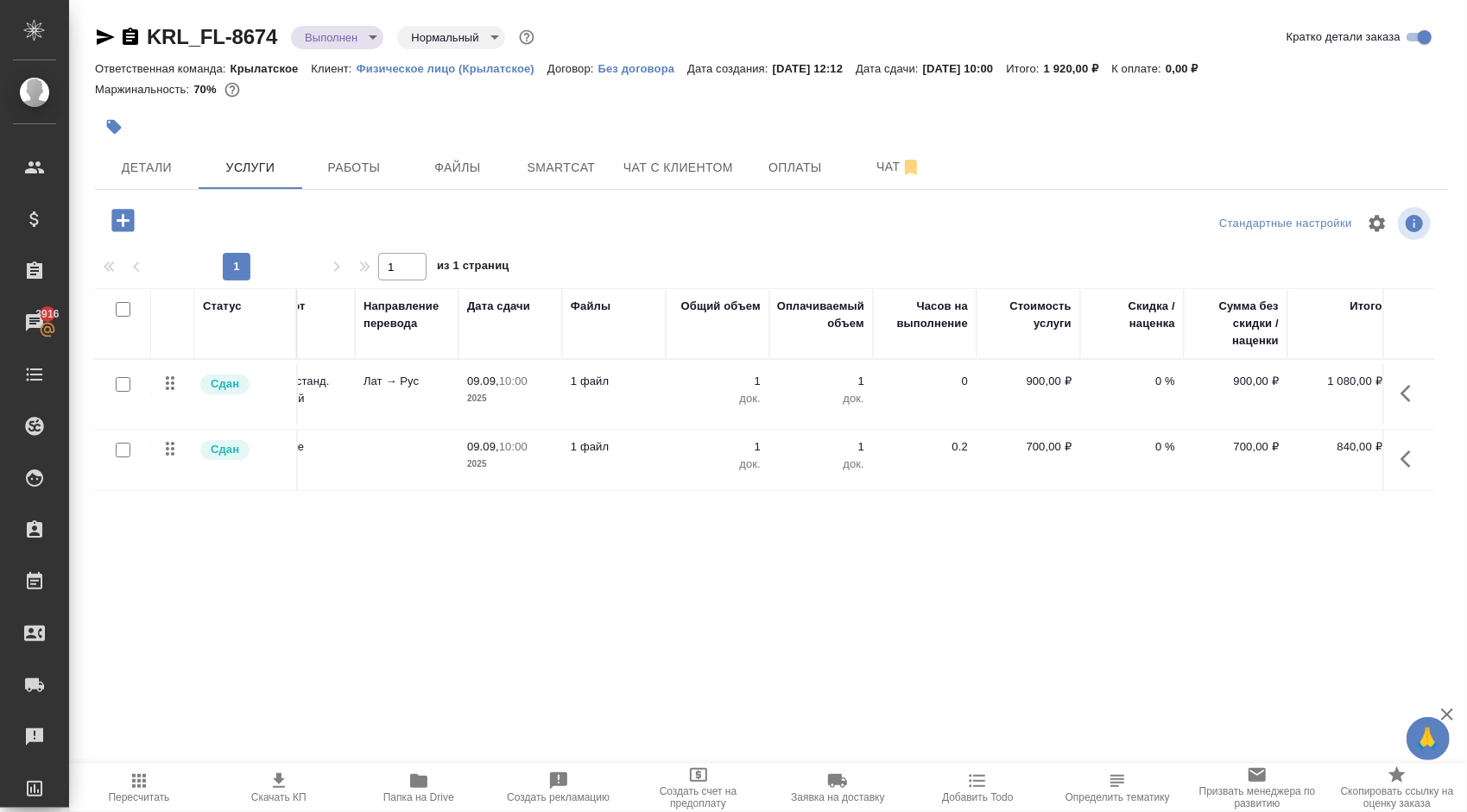
drag, startPoint x: 621, startPoint y: 566, endPoint x: 613, endPoint y: 550, distance: 17.9
click at [621, 566] on div "Статус Услуга для клиента (RU) Вид работ Направление перевода Дата сдачи Файлы …" at bounding box center [764, 474] width 1339 height 371
click at [178, 175] on span "Детали" at bounding box center [147, 168] width 83 height 22
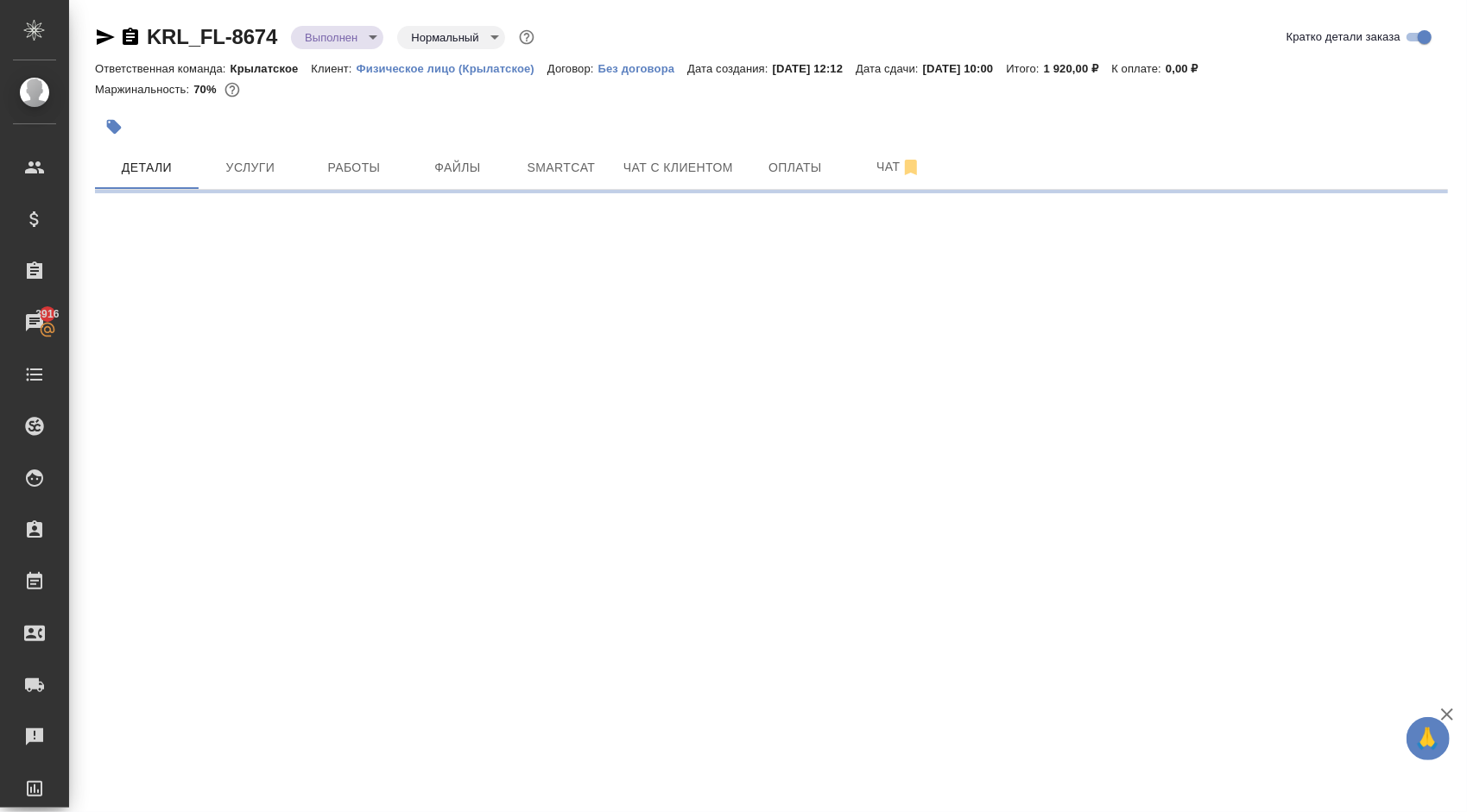
select select "RU"
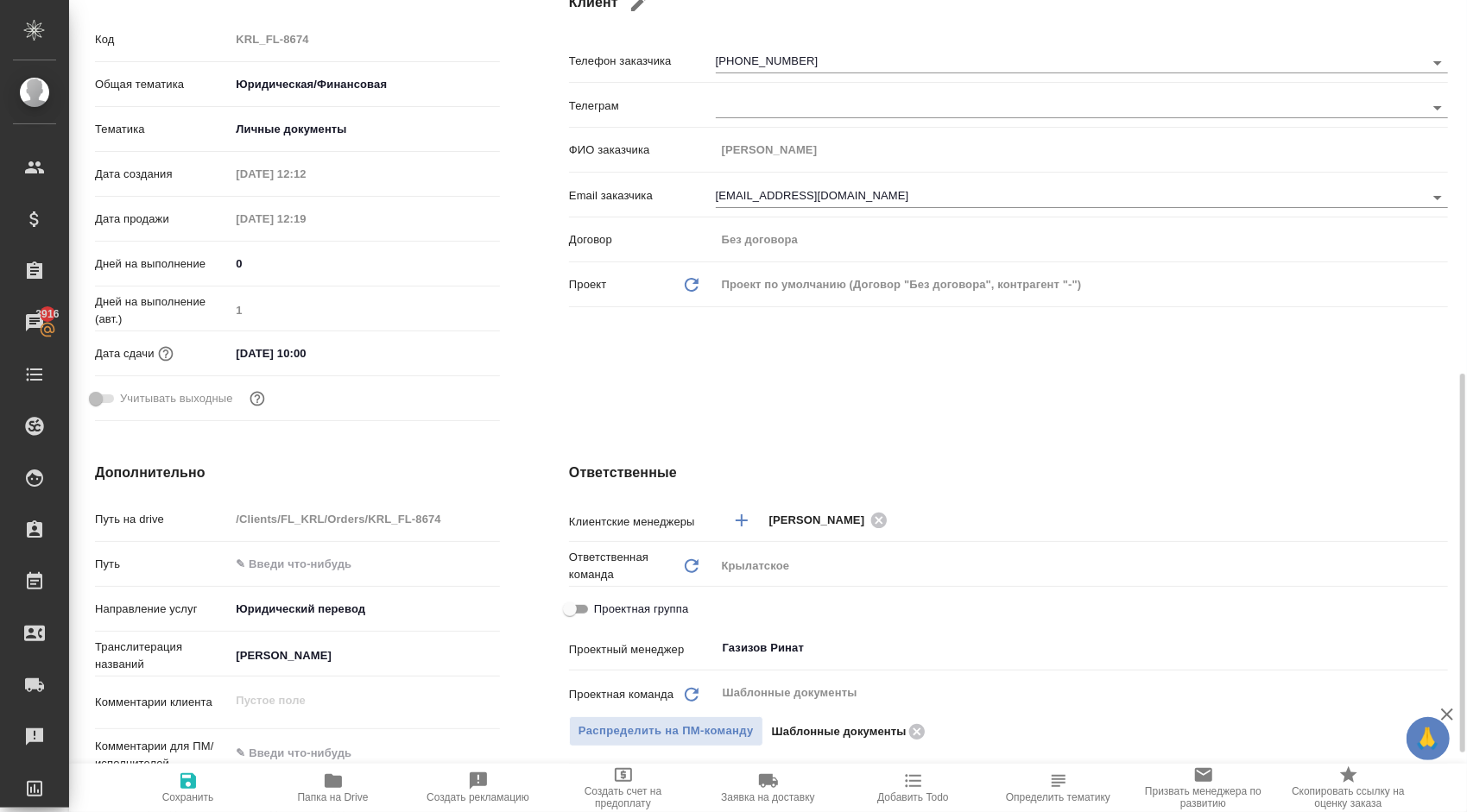
scroll to position [431, 0]
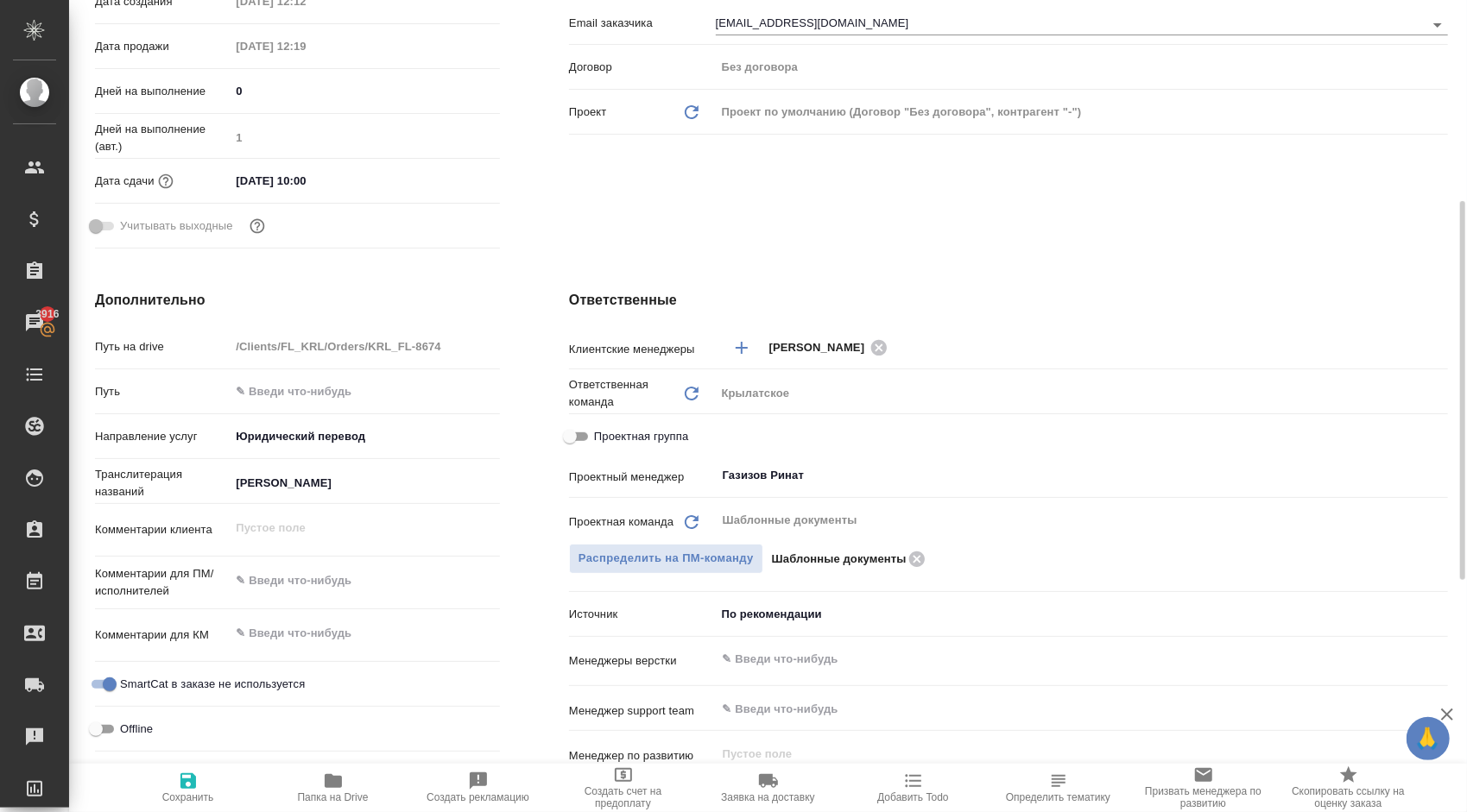
click at [655, 443] on span "Проектная группа" at bounding box center [641, 437] width 94 height 18
click at [601, 443] on input "Проектная группа" at bounding box center [570, 437] width 62 height 21
checkbox input "true"
type textarea "x"
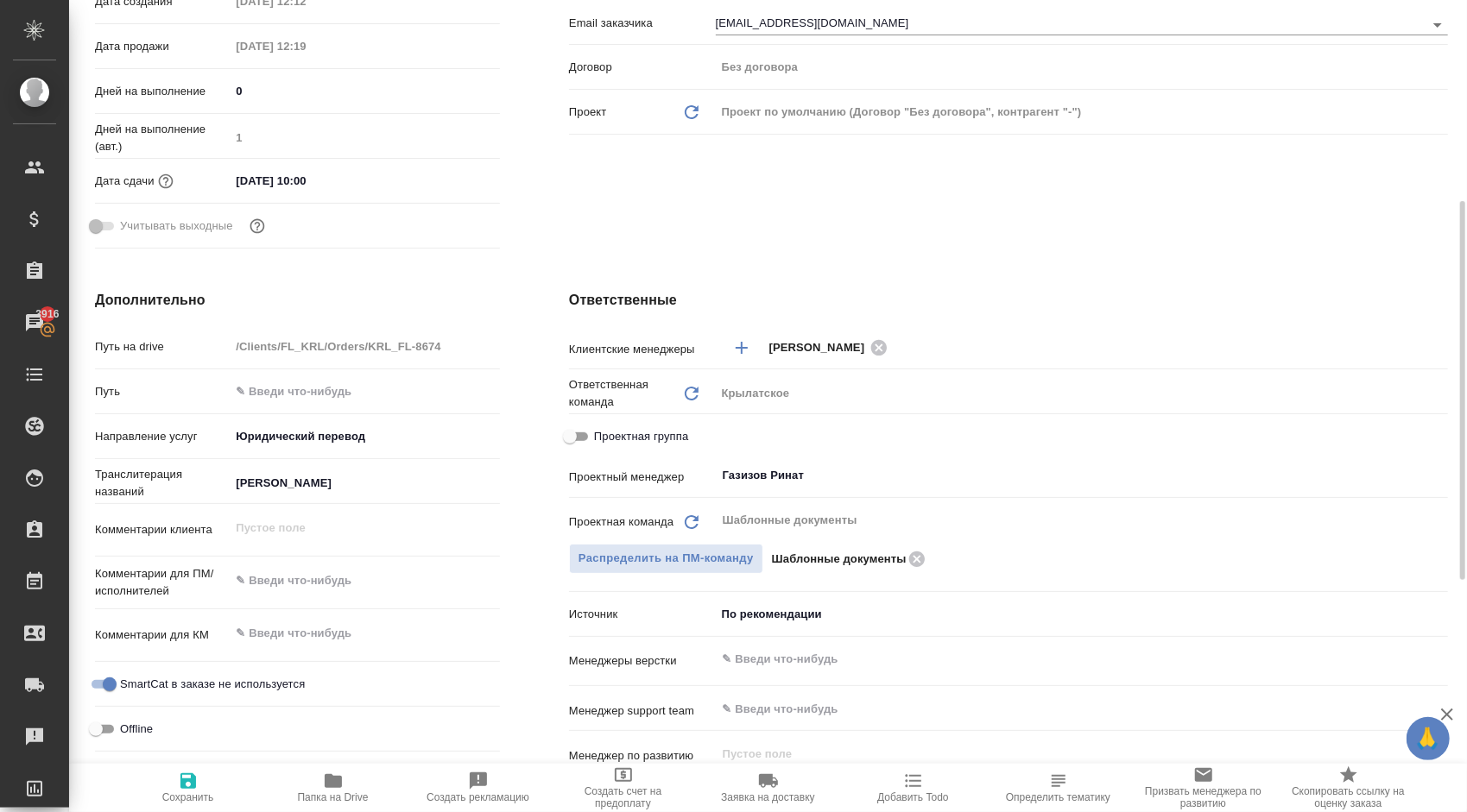
type textarea "x"
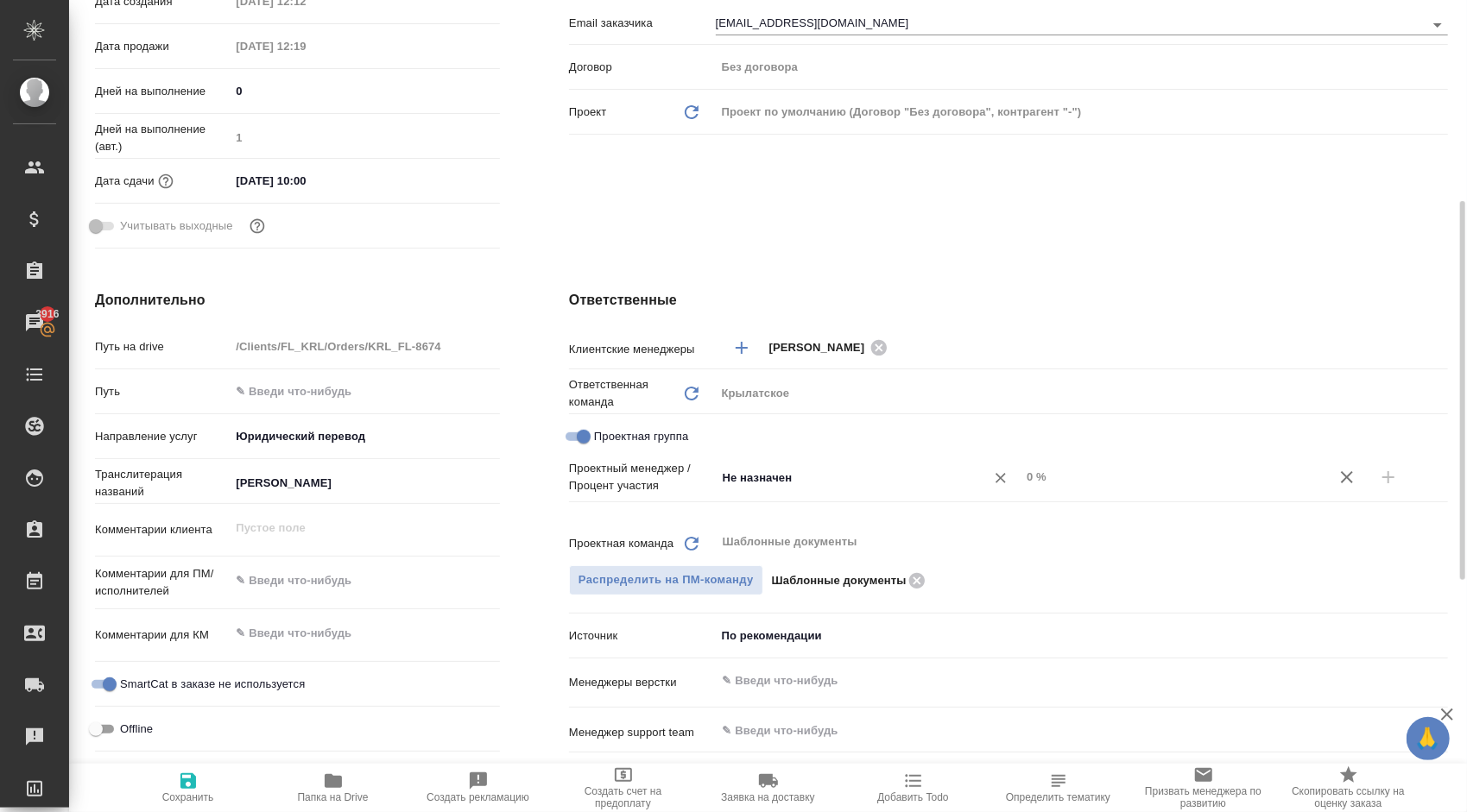
click at [788, 473] on input "Не назначен" at bounding box center [839, 477] width 236 height 21
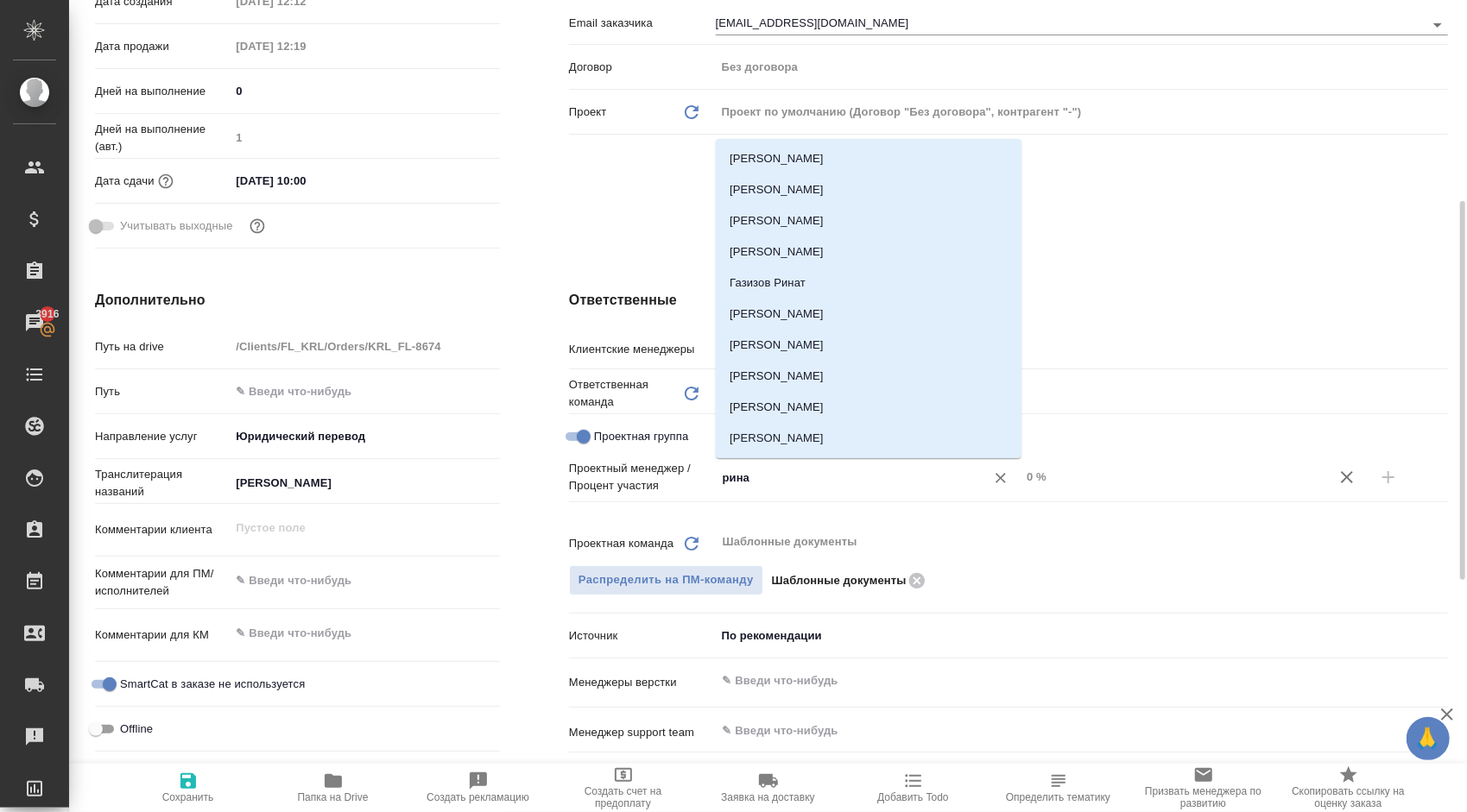
type input "ринат"
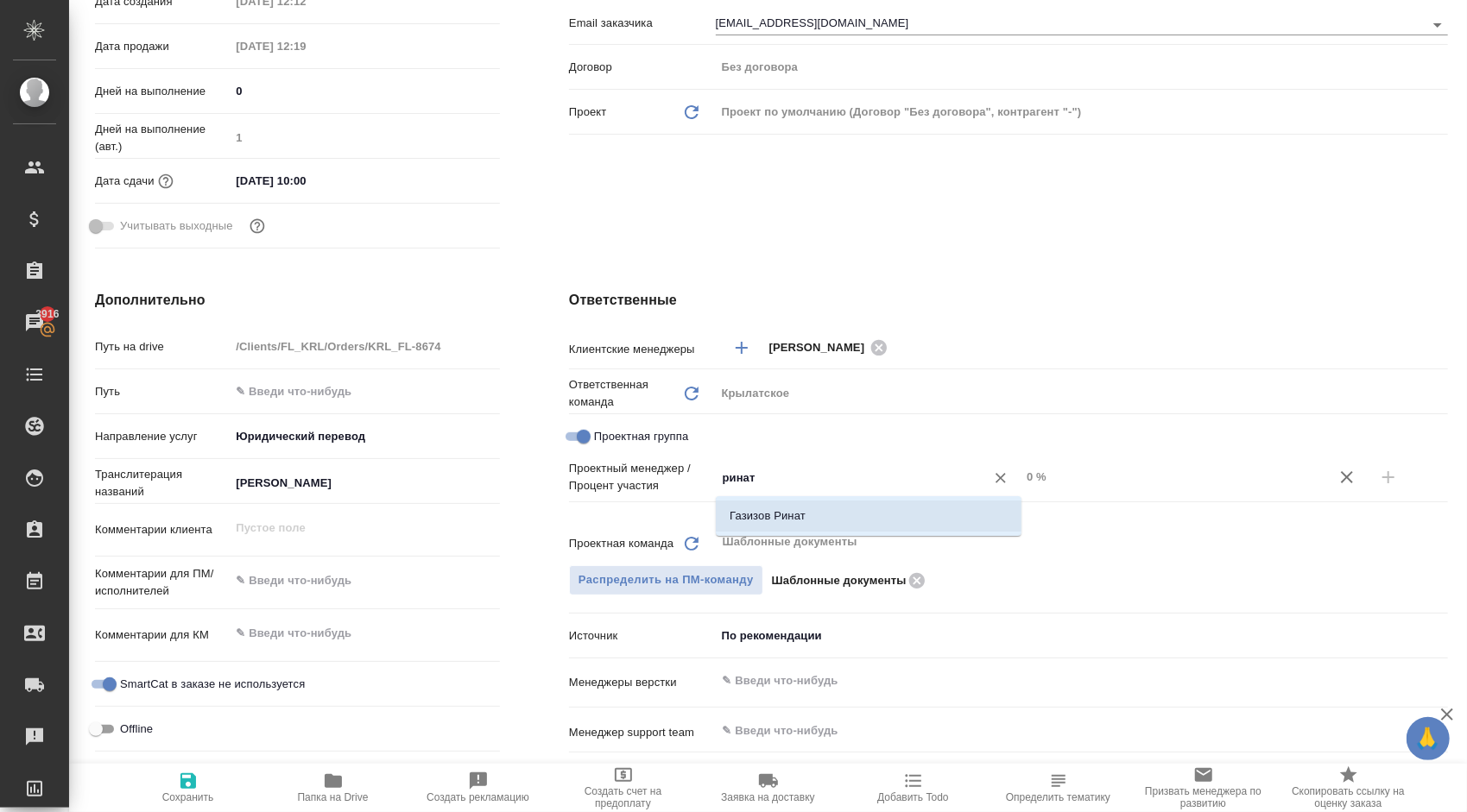
click at [810, 526] on li "Газизов Ринат" at bounding box center [868, 516] width 306 height 31
type textarea "x"
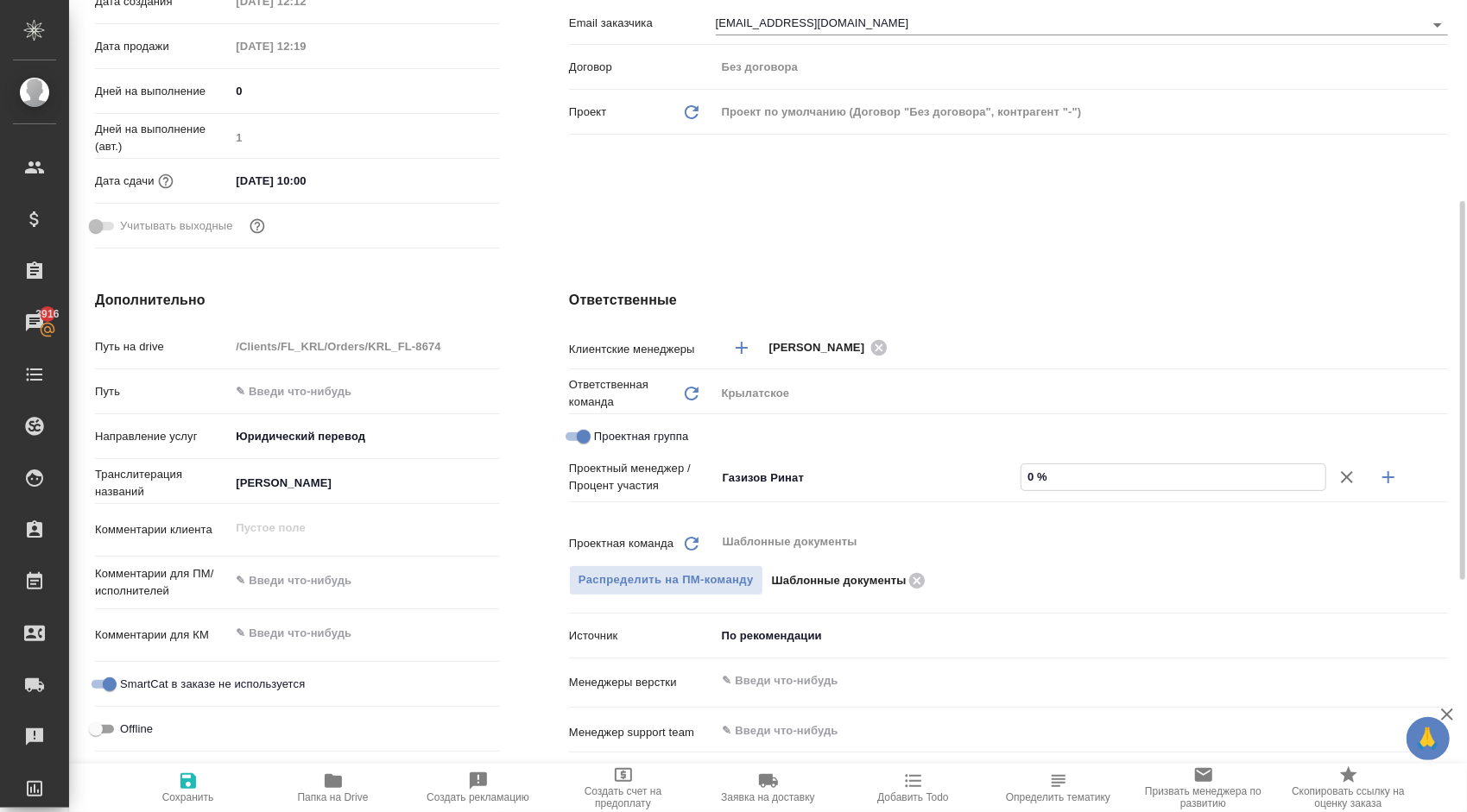
drag, startPoint x: 1063, startPoint y: 471, endPoint x: 962, endPoint y: 460, distance: 101.6
click at [962, 460] on div "Проектный менеджер / Процент участия Газизов Ринат ​ 0 %" at bounding box center [1008, 476] width 879 height 34
type input "5 %"
type textarea "x"
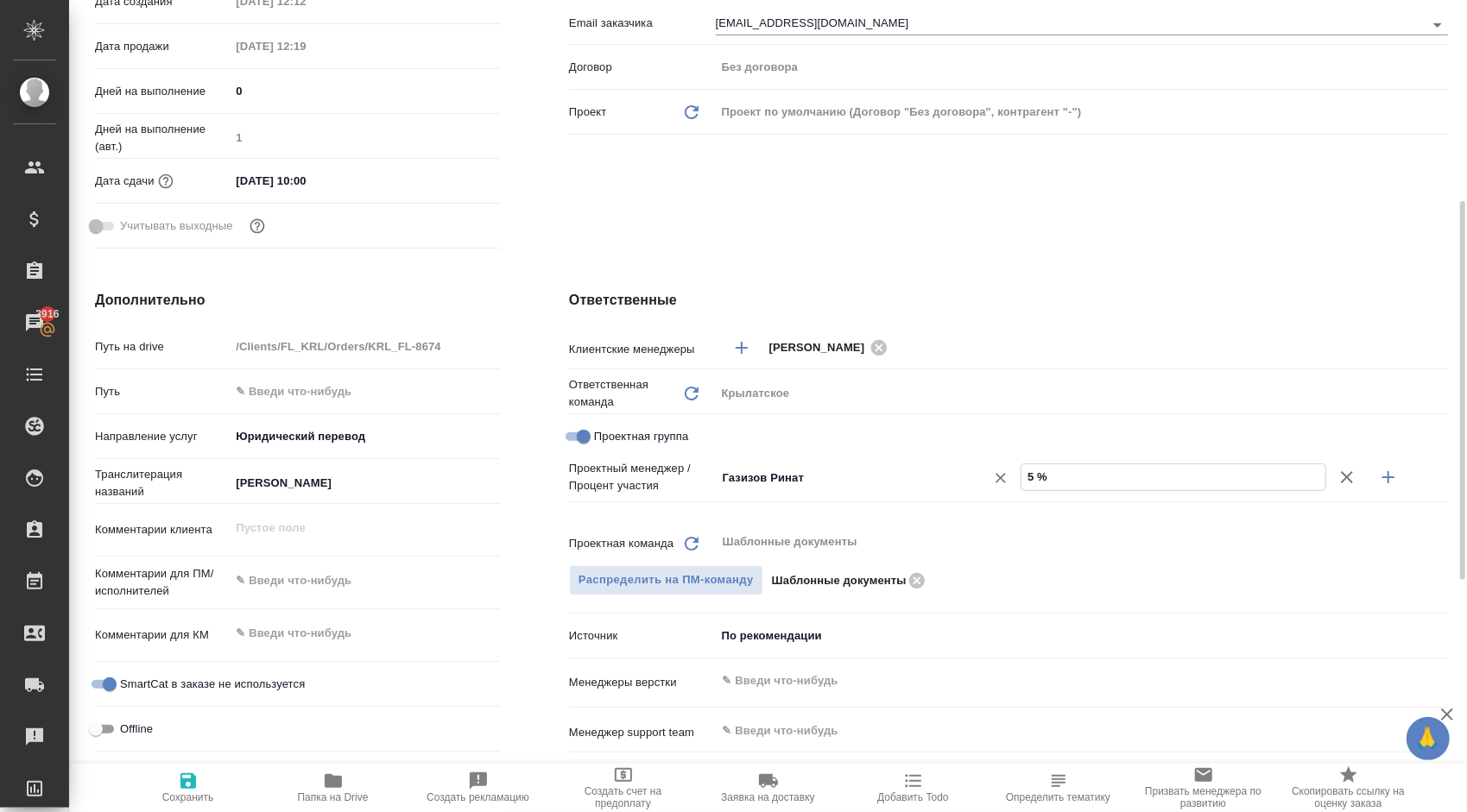
type textarea "x"
type input "57 %"
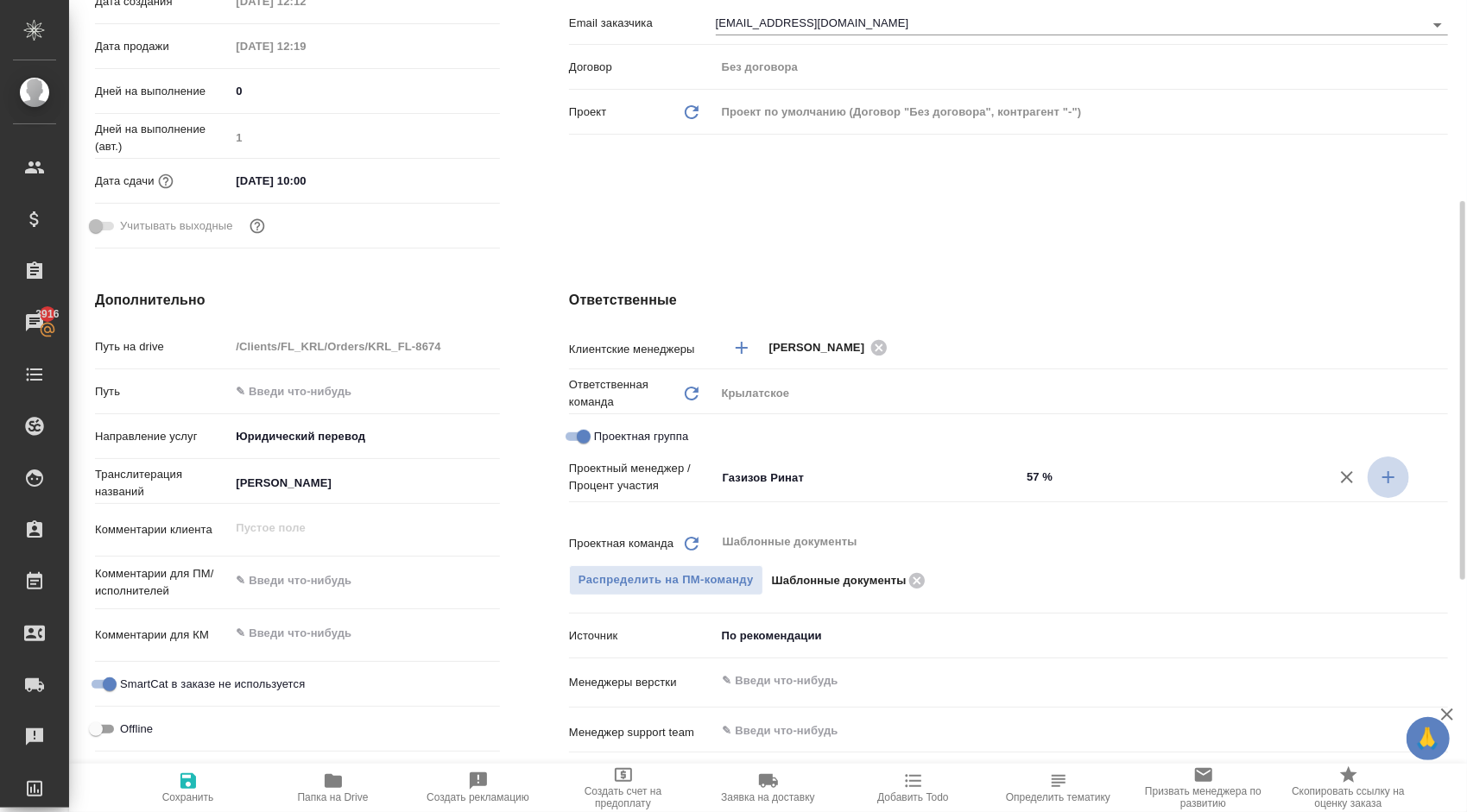
click at [1383, 464] on button "button" at bounding box center [1388, 477] width 41 height 41
type textarea "x"
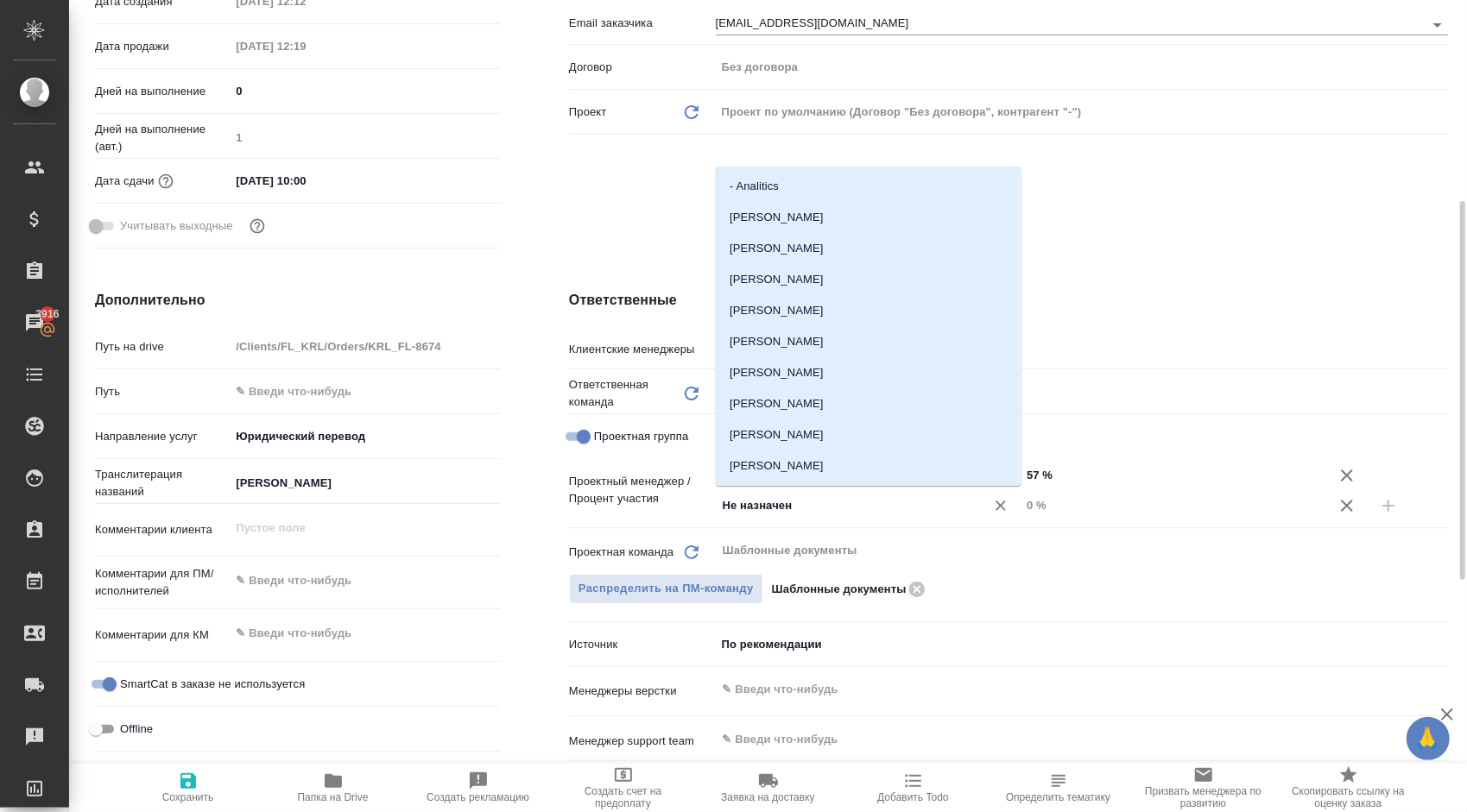
click at [798, 505] on input "Не назначен" at bounding box center [839, 506] width 236 height 21
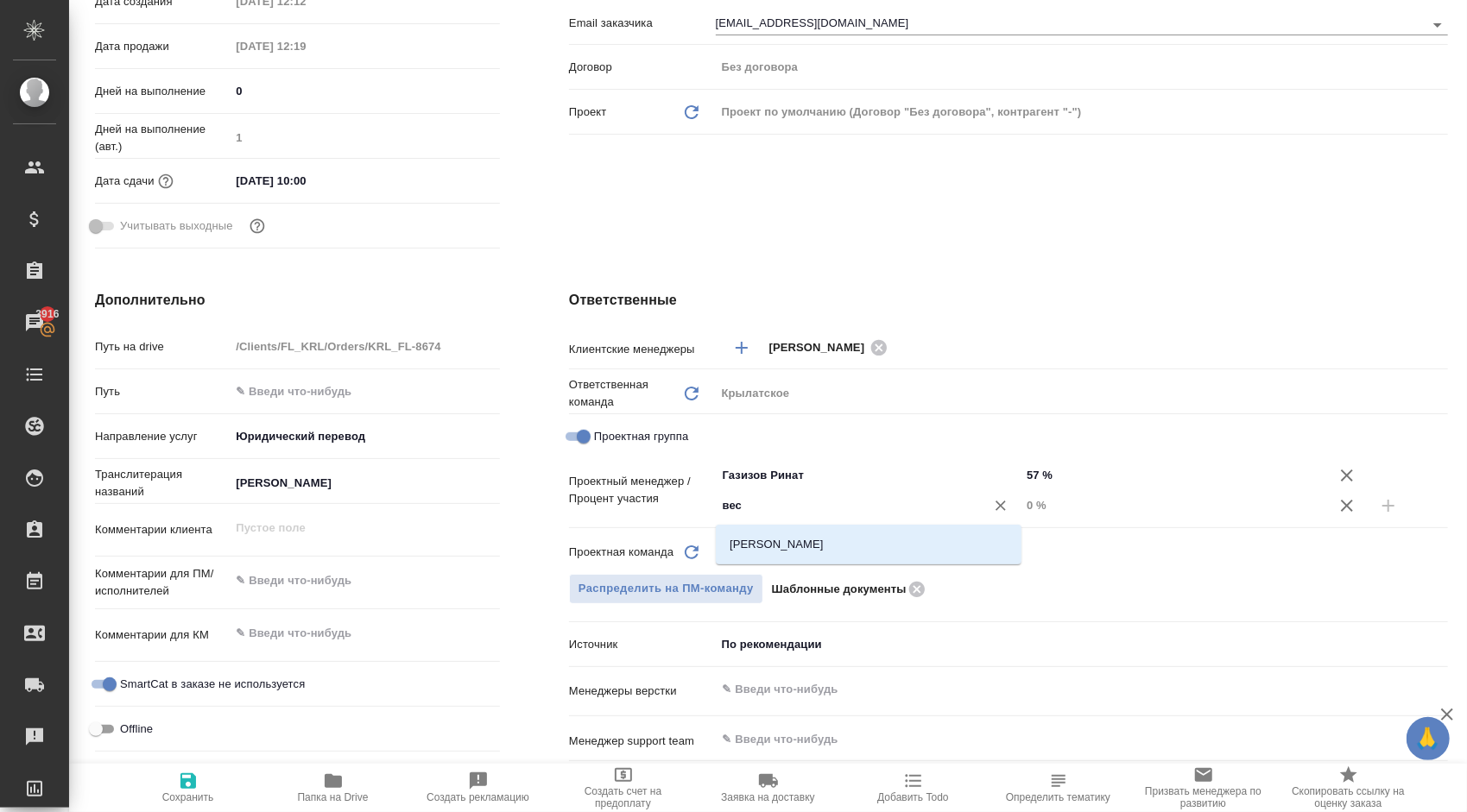
type input "весе"
click at [813, 544] on li "Веселова Юлия" at bounding box center [868, 544] width 306 height 31
type textarea "x"
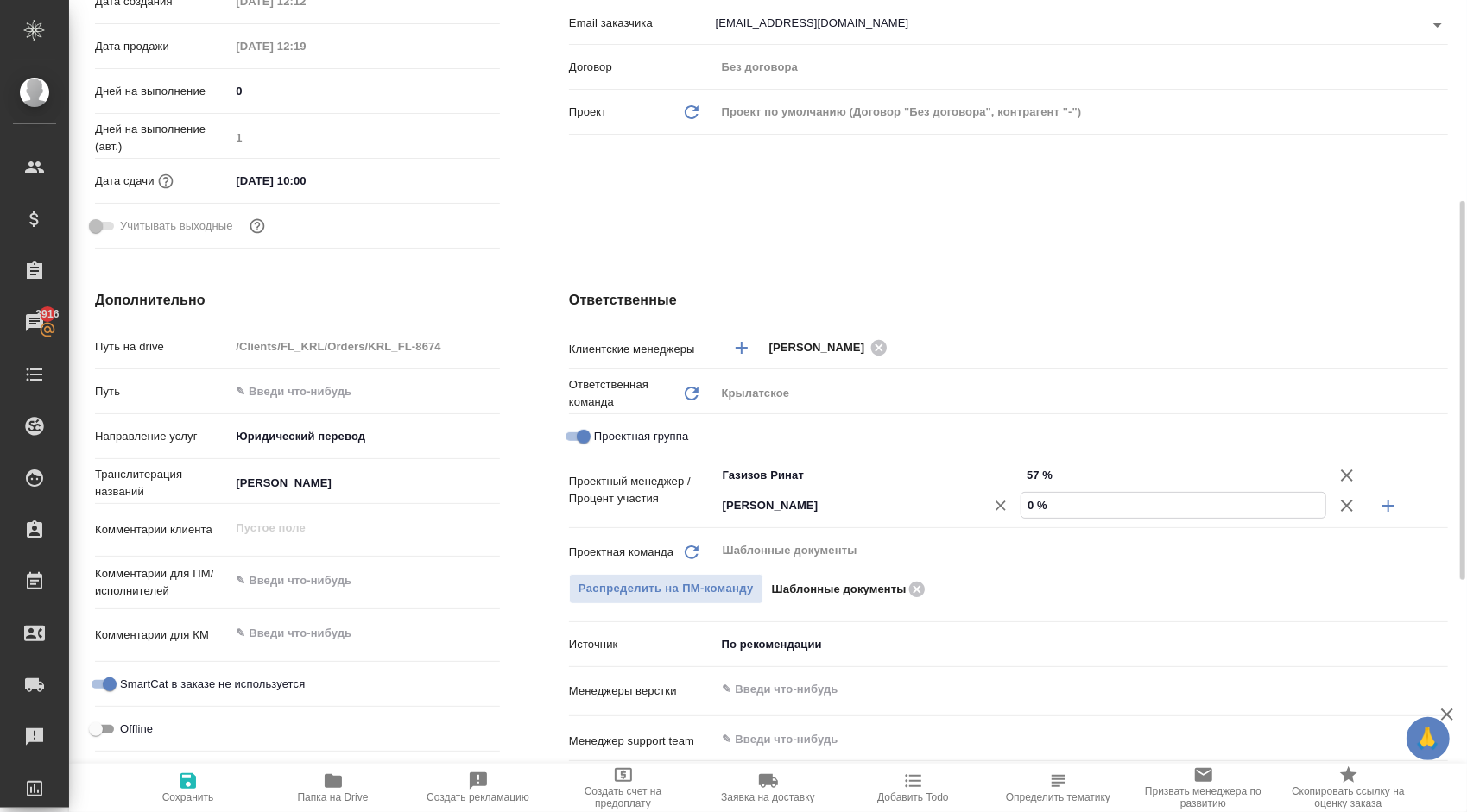
drag, startPoint x: 1067, startPoint y: 504, endPoint x: 999, endPoint y: 497, distance: 68.4
click at [999, 497] on div "Веселова Юлия ​ 0 %" at bounding box center [1081, 505] width 732 height 30
type textarea "x"
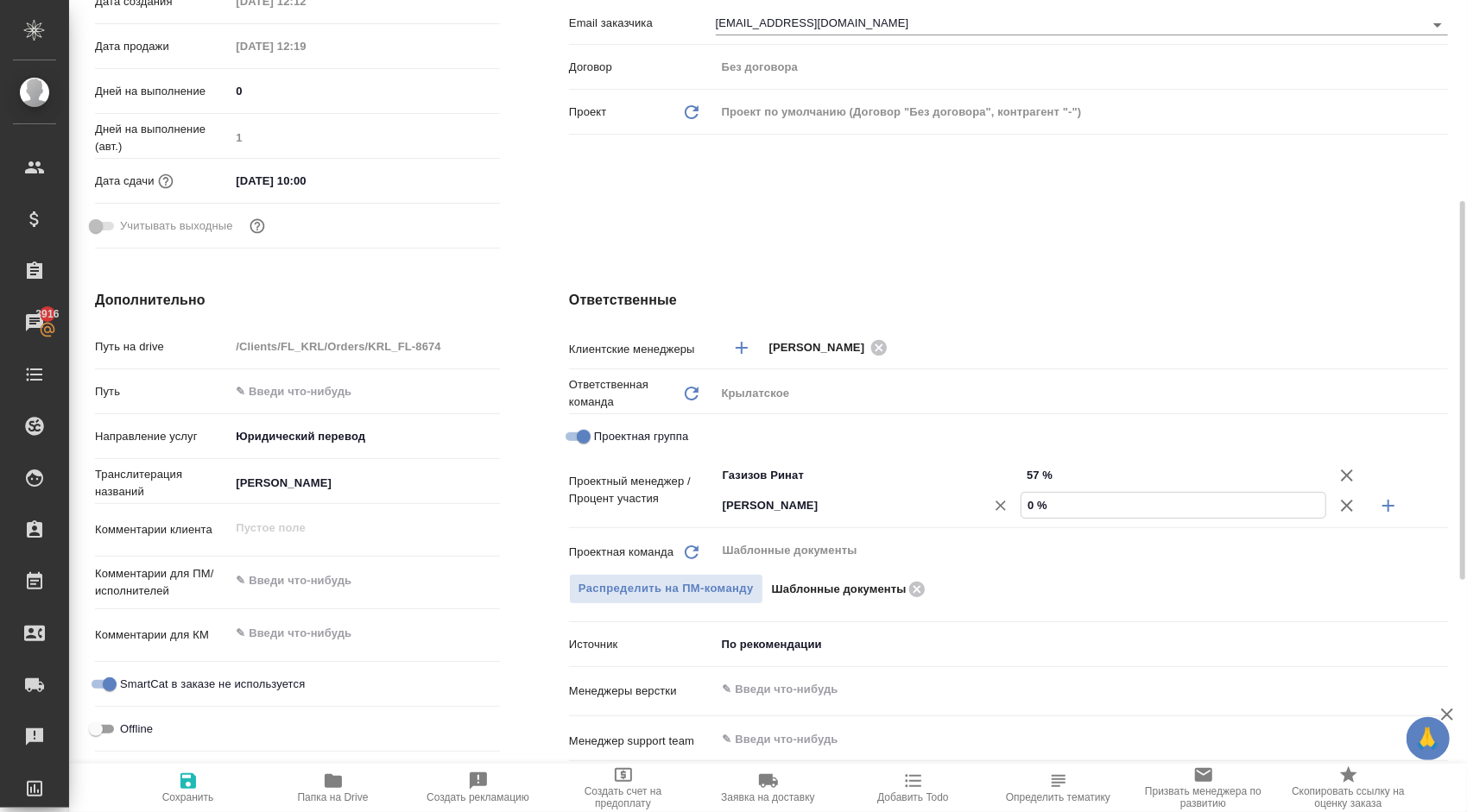
type input "4 %"
type textarea "x"
type input "43 %"
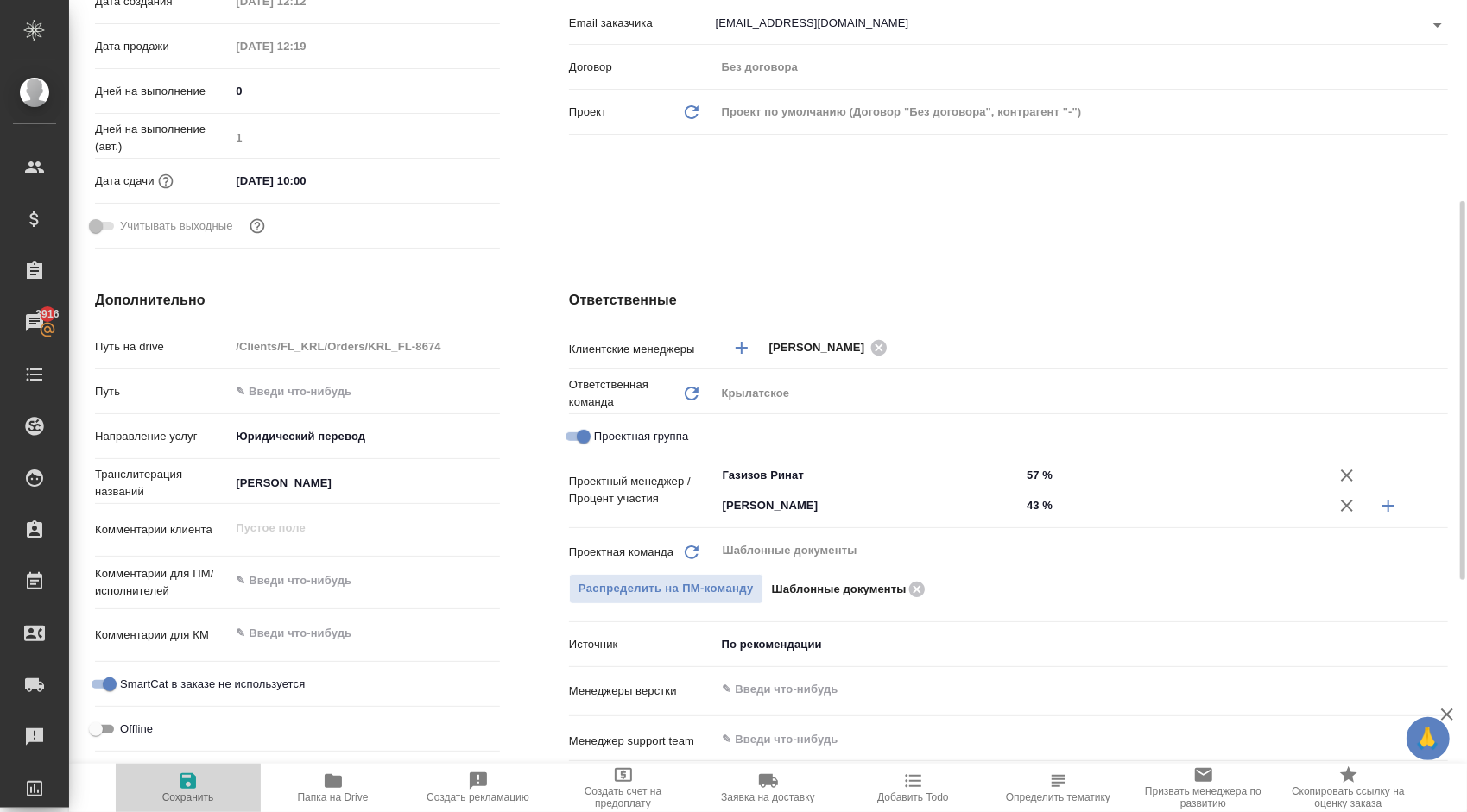
click at [204, 782] on span "Сохранить" at bounding box center [187, 787] width 124 height 33
type textarea "x"
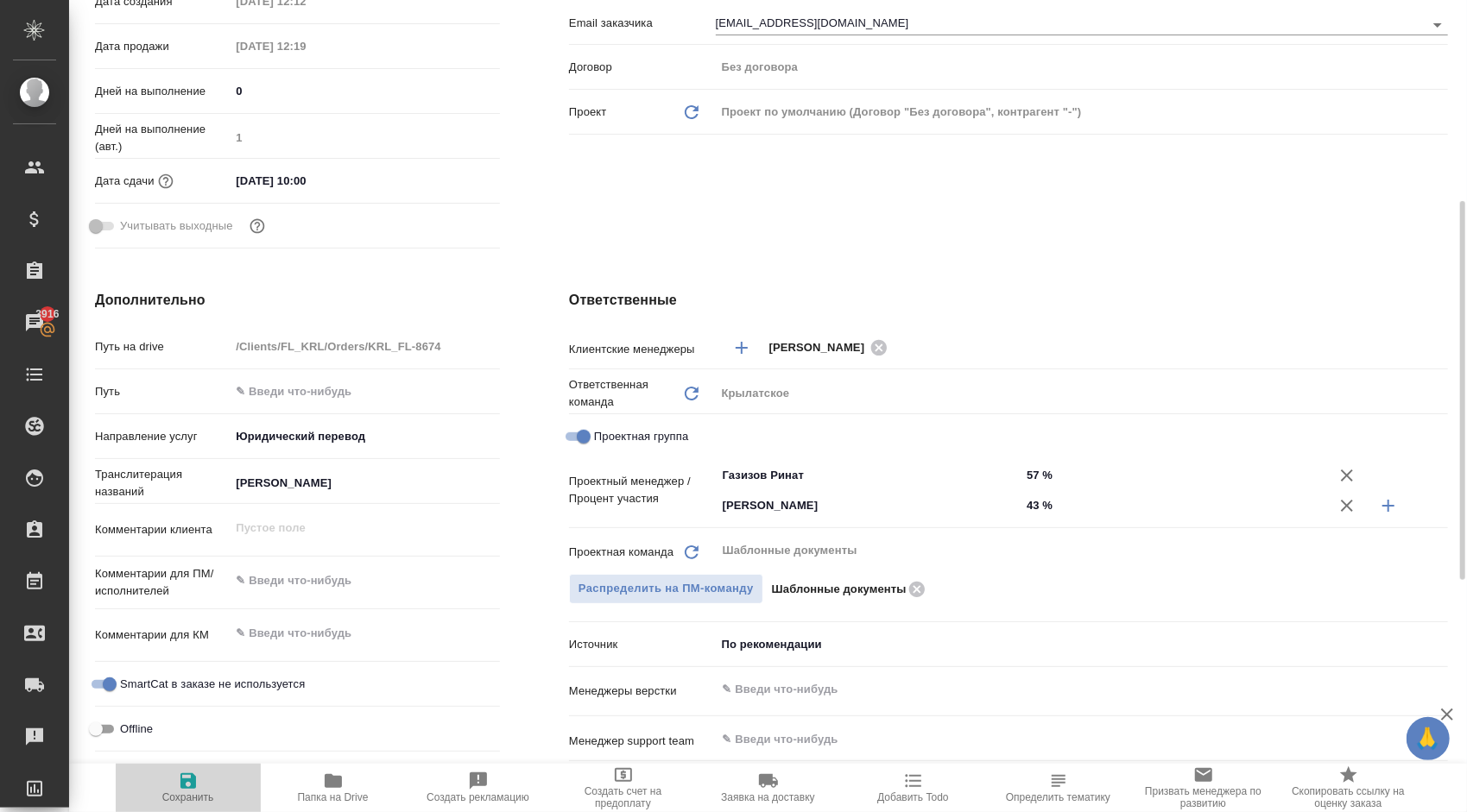
type textarea "x"
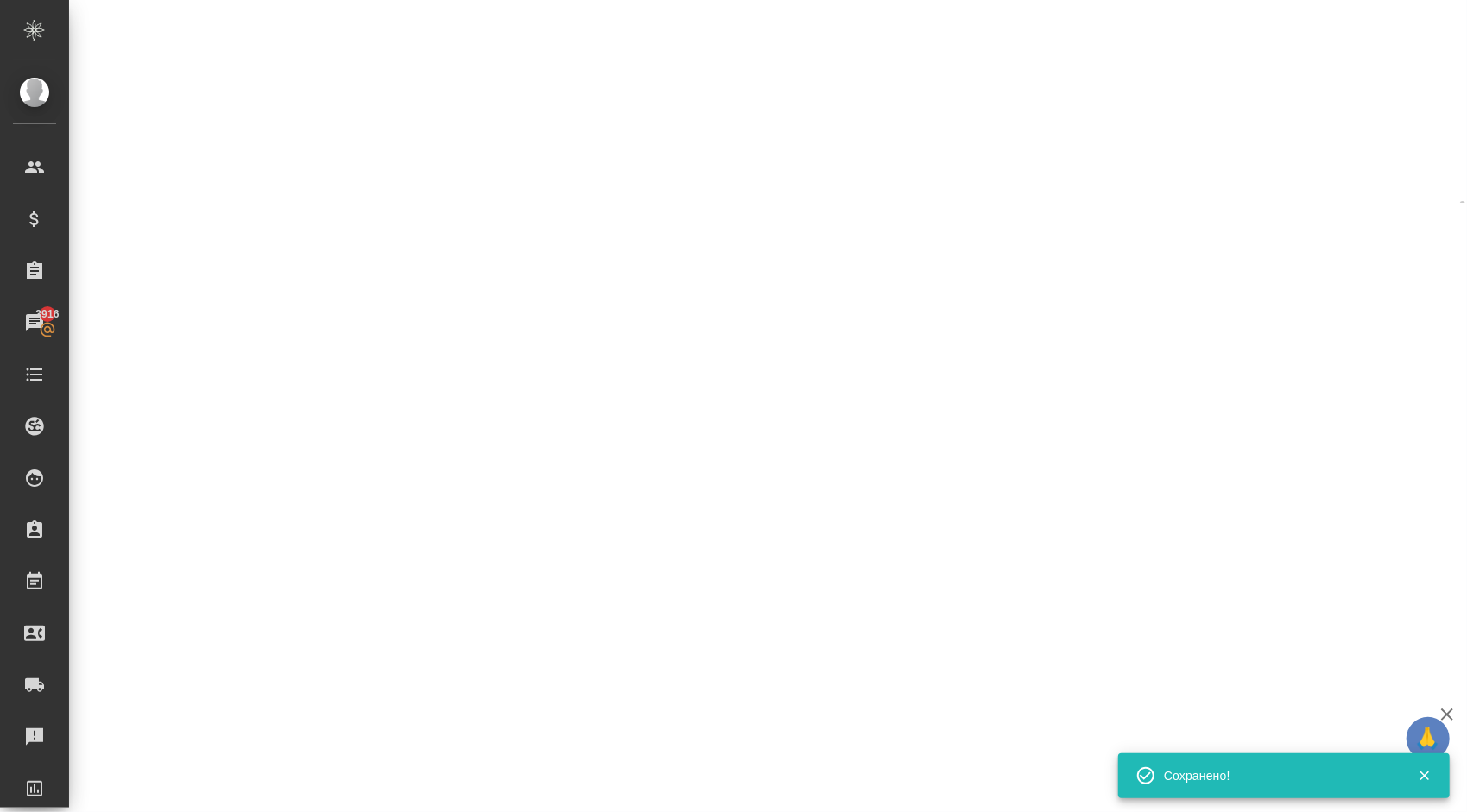
select select "RU"
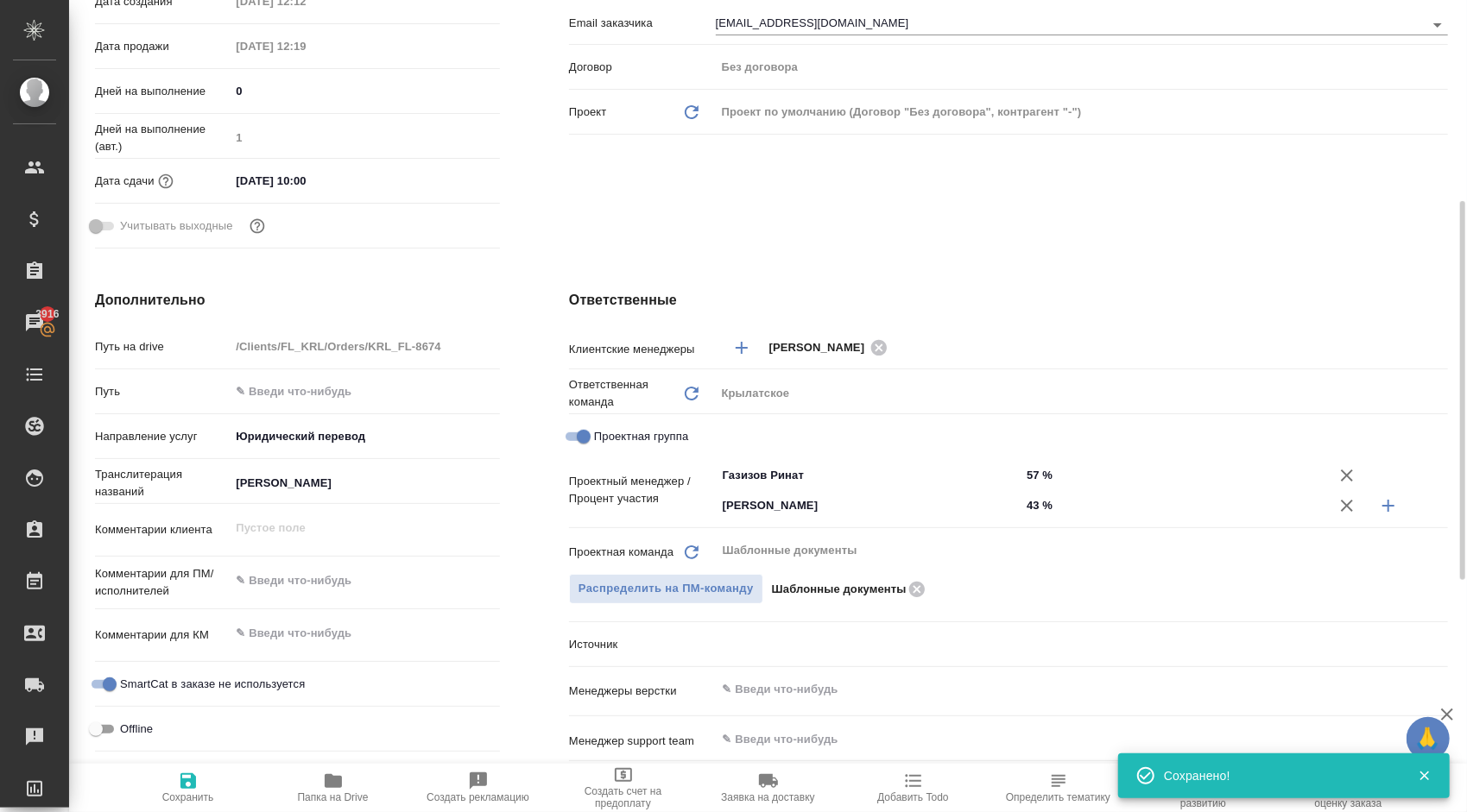
type textarea "x"
click at [217, 789] on span "Сохранить" at bounding box center [187, 787] width 124 height 33
type textarea "x"
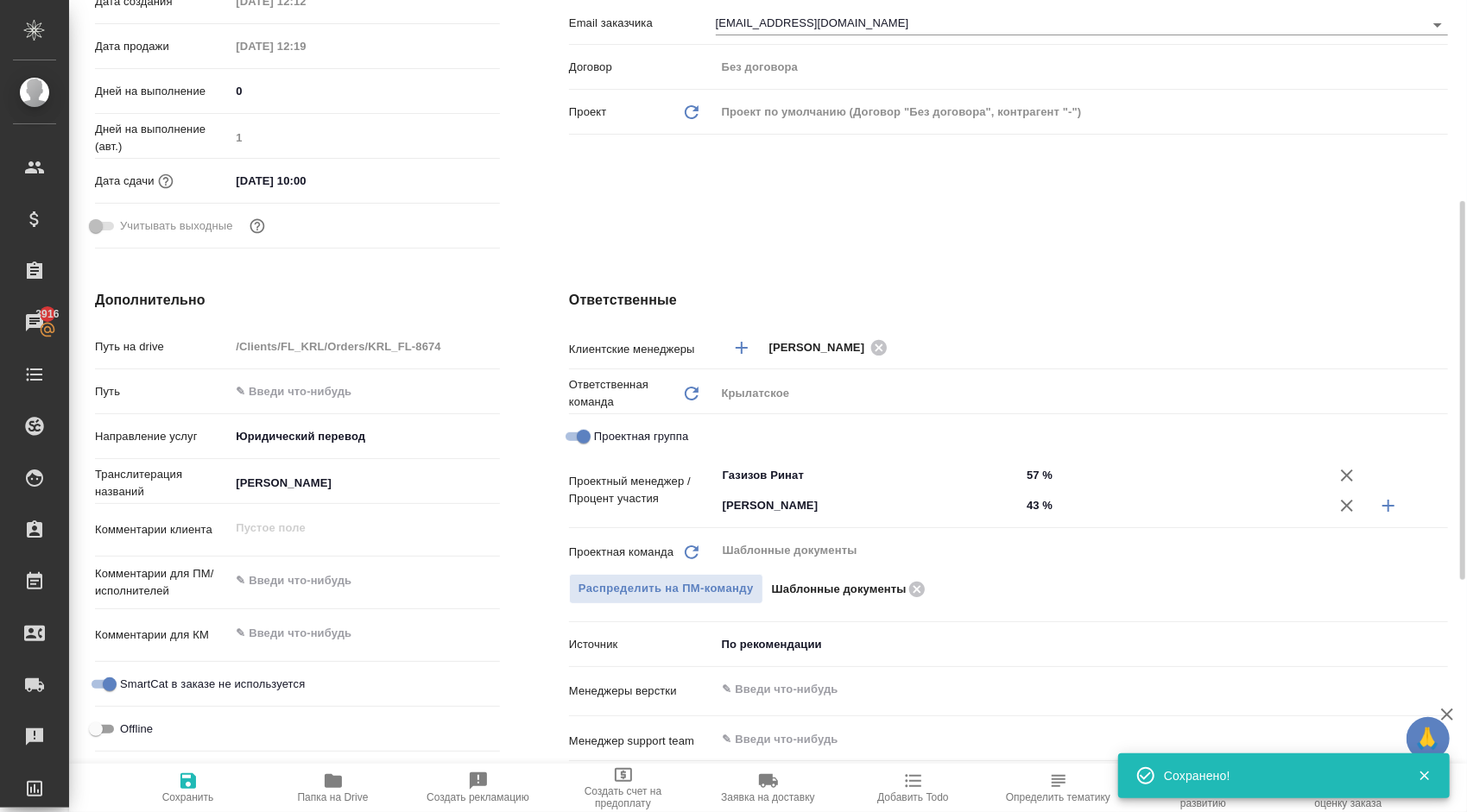
type textarea "x"
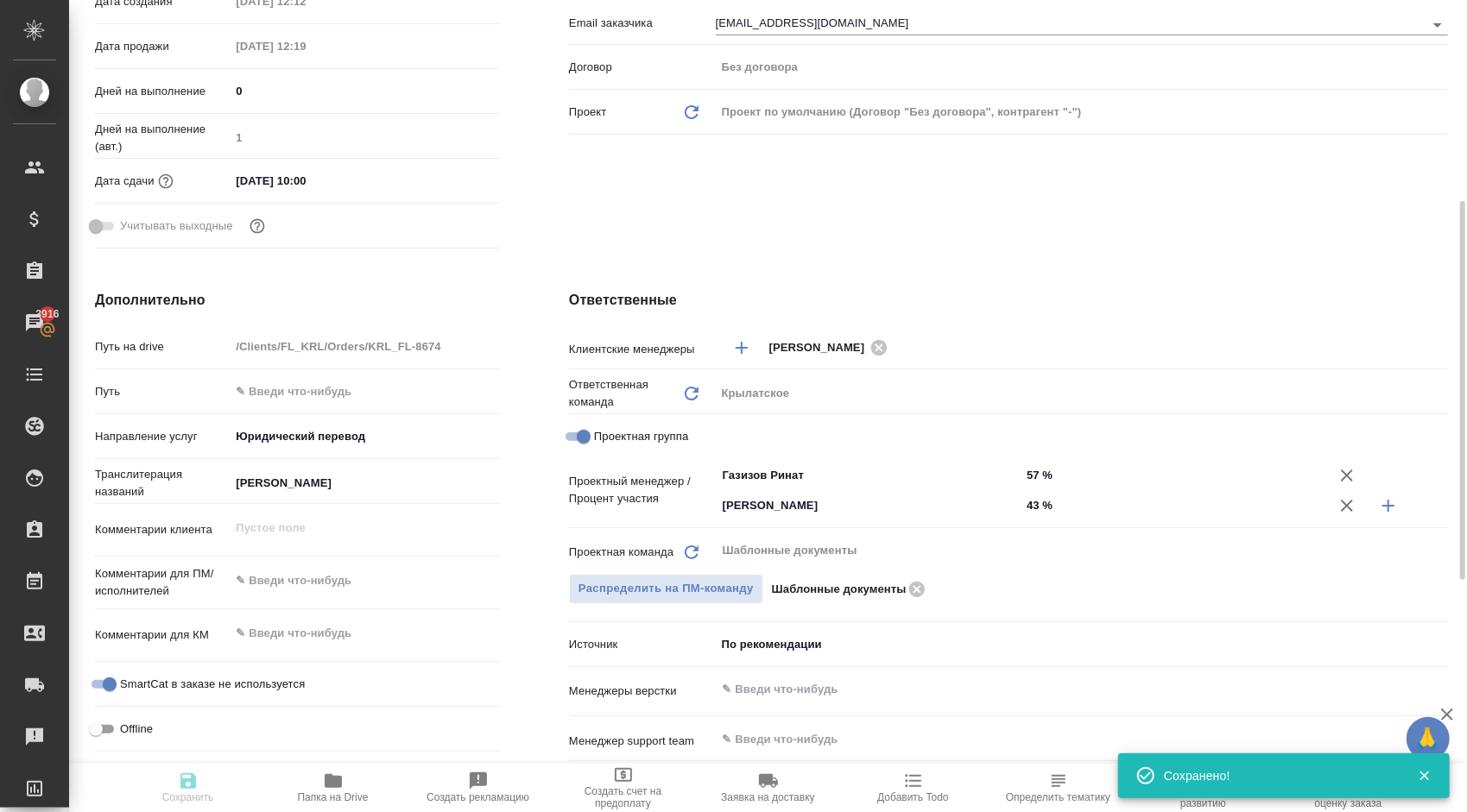
type textarea "x"
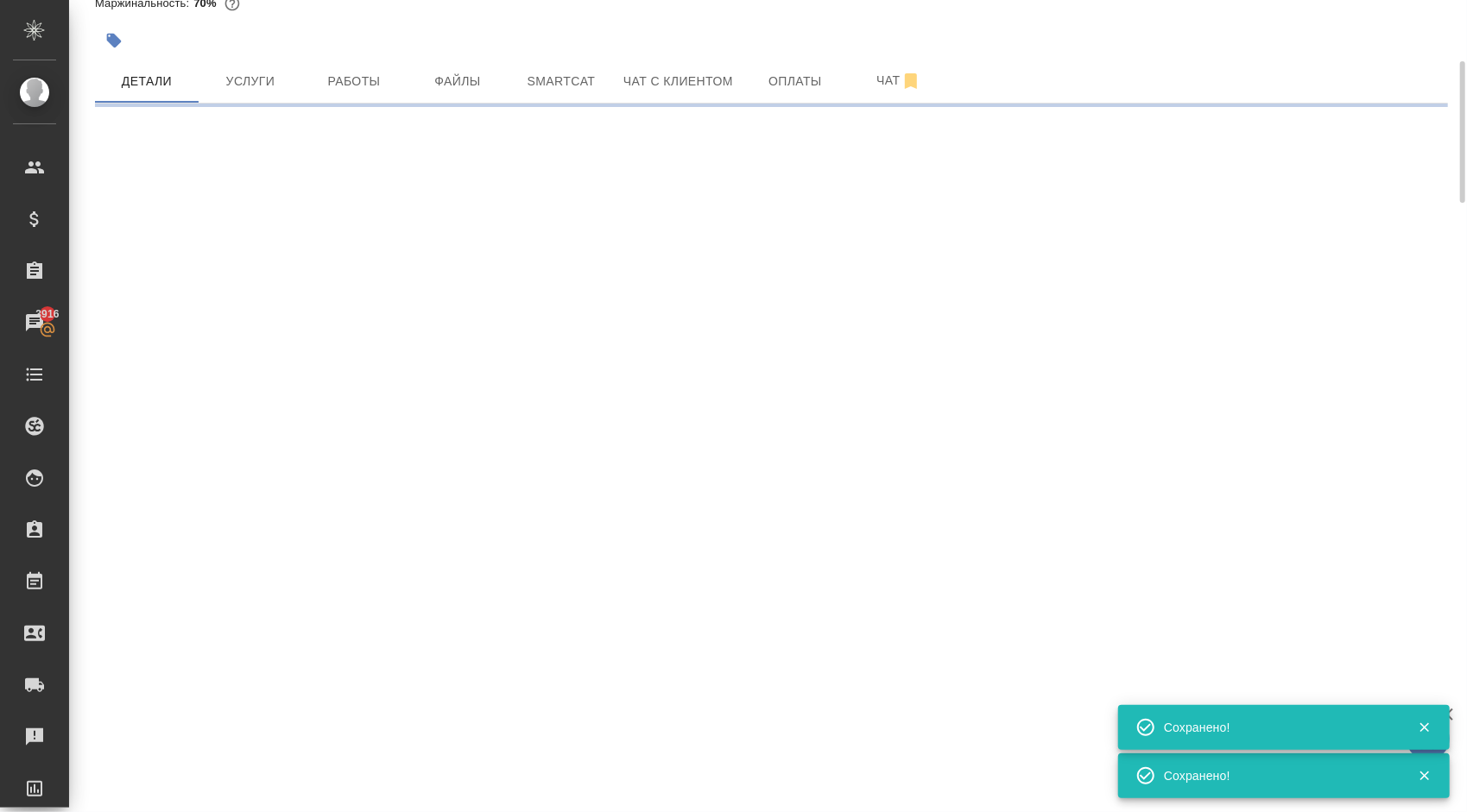
scroll to position [0, 0]
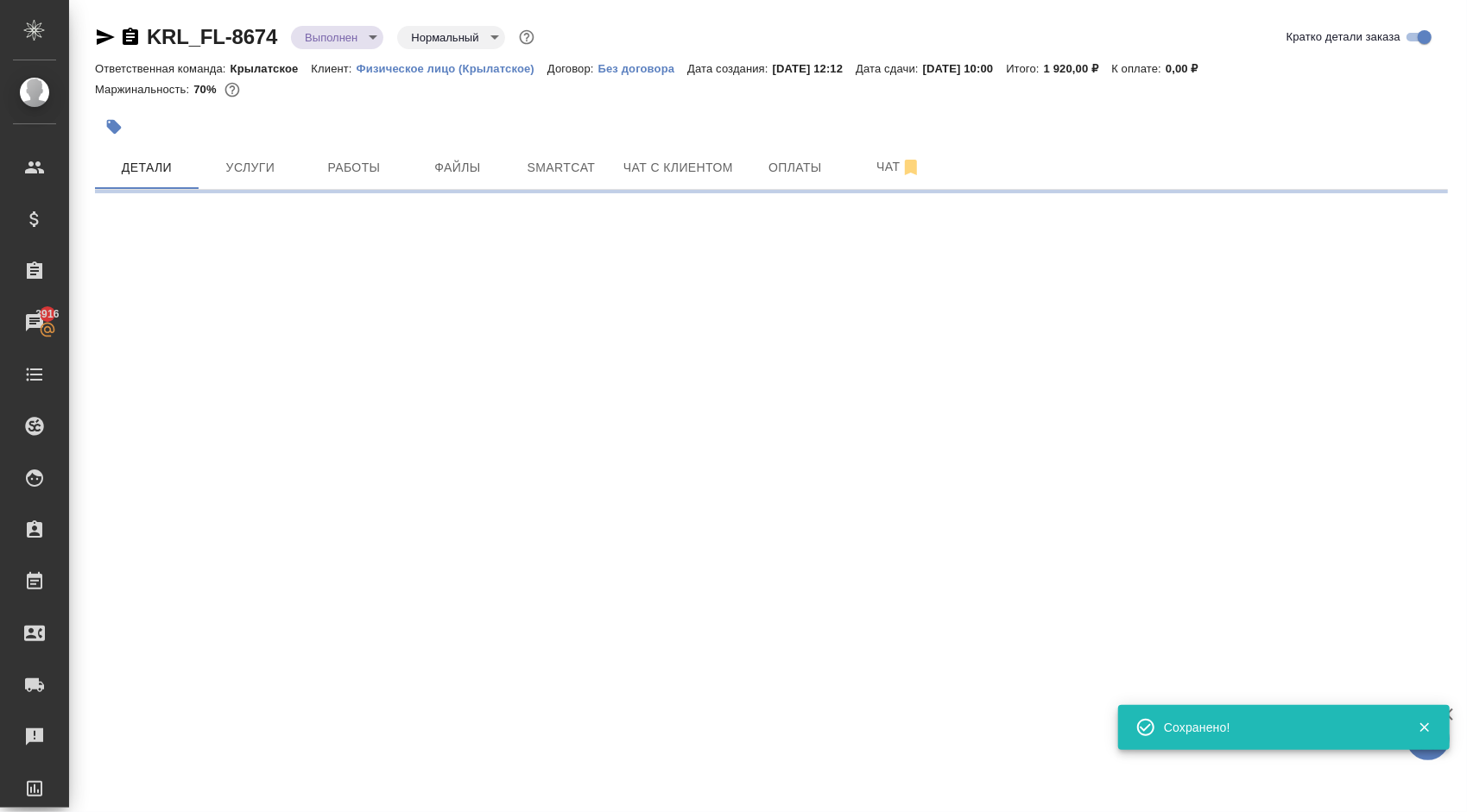
click at [378, 29] on body "🙏 .cls-1 fill:#fff; AWATERA Kasymov Timur Клиенты Спецификации Заказы 3916 Чаты…" at bounding box center [733, 406] width 1467 height 812
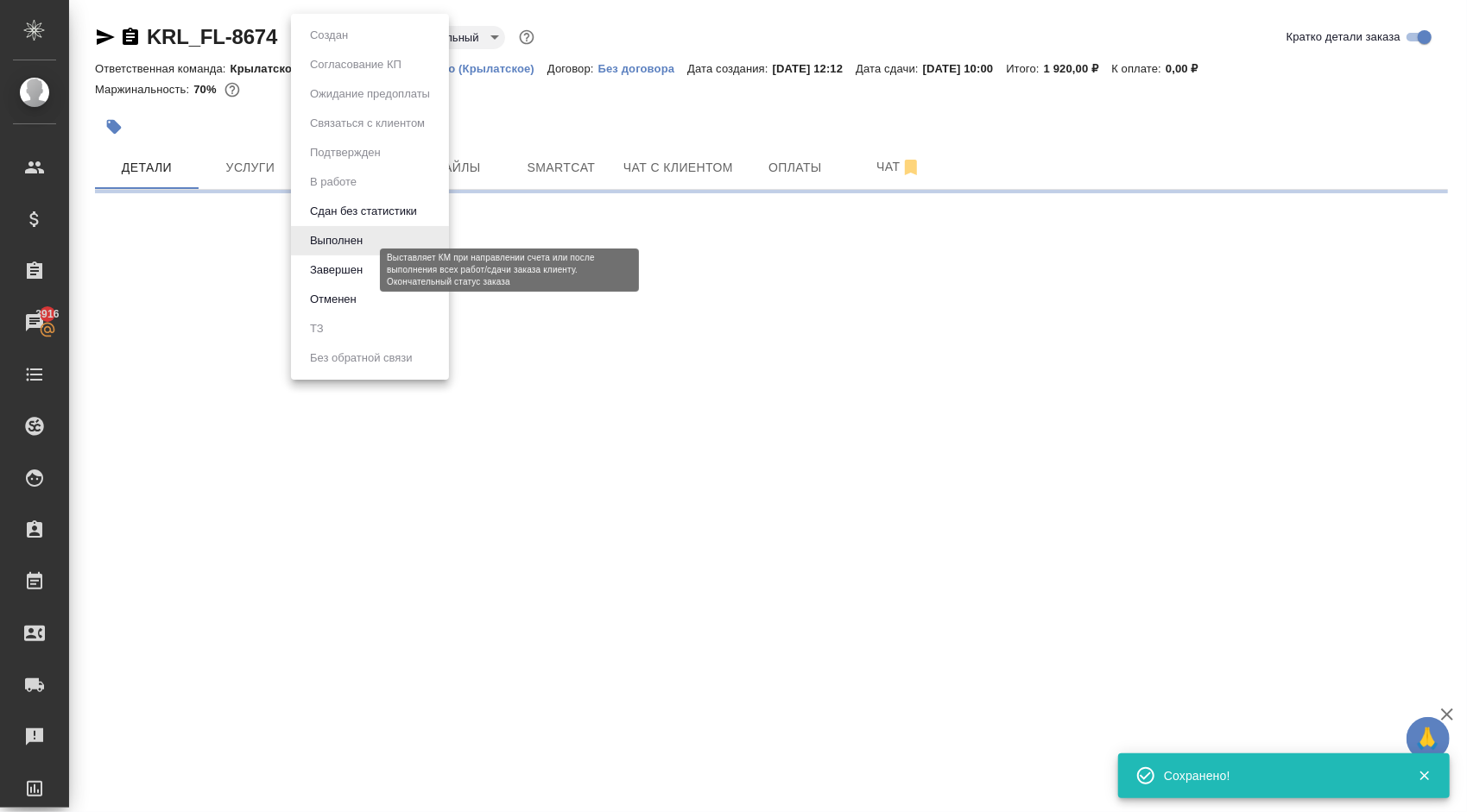
select select "RU"
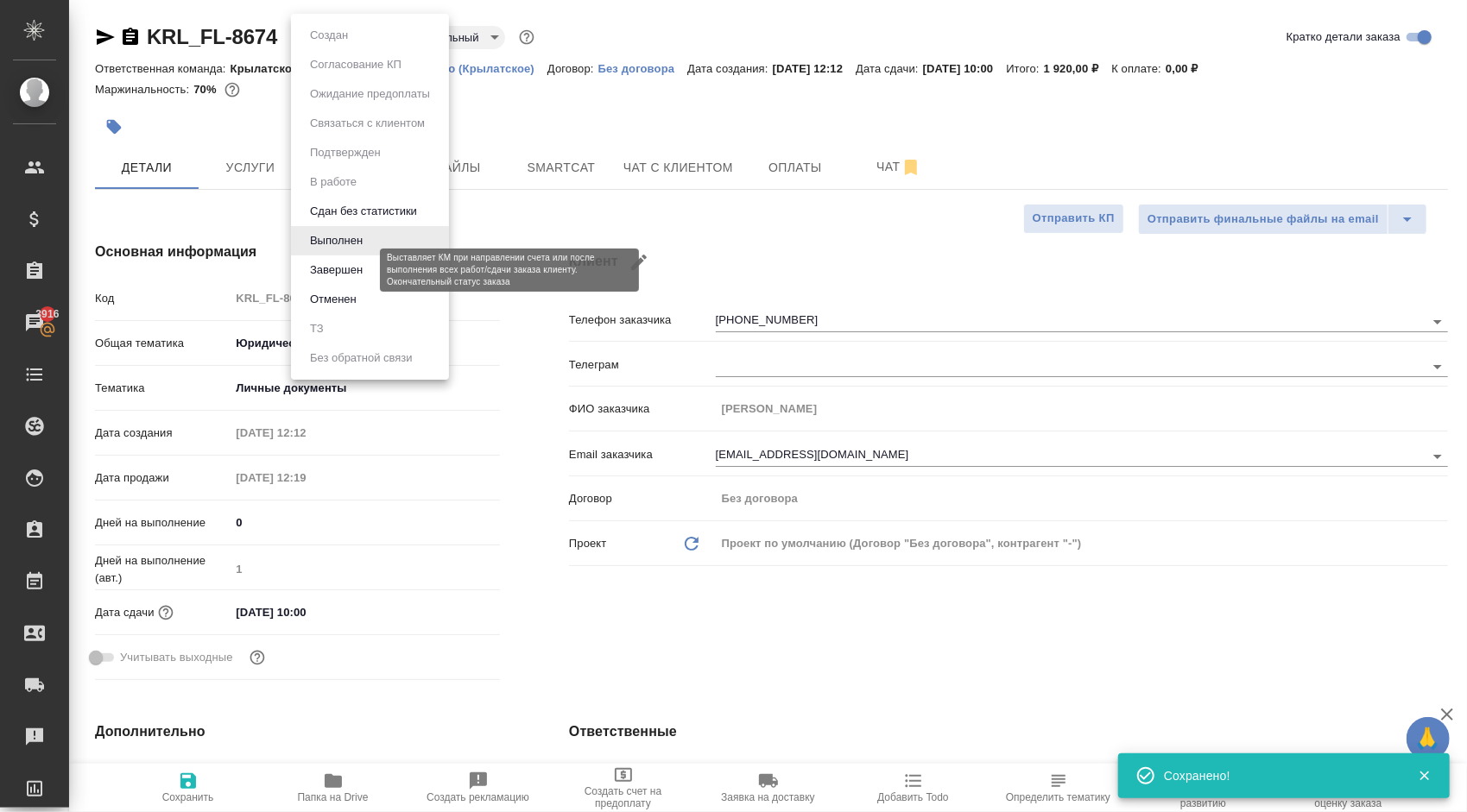
type textarea "x"
click at [363, 266] on button "Завершен" at bounding box center [337, 271] width 63 height 19
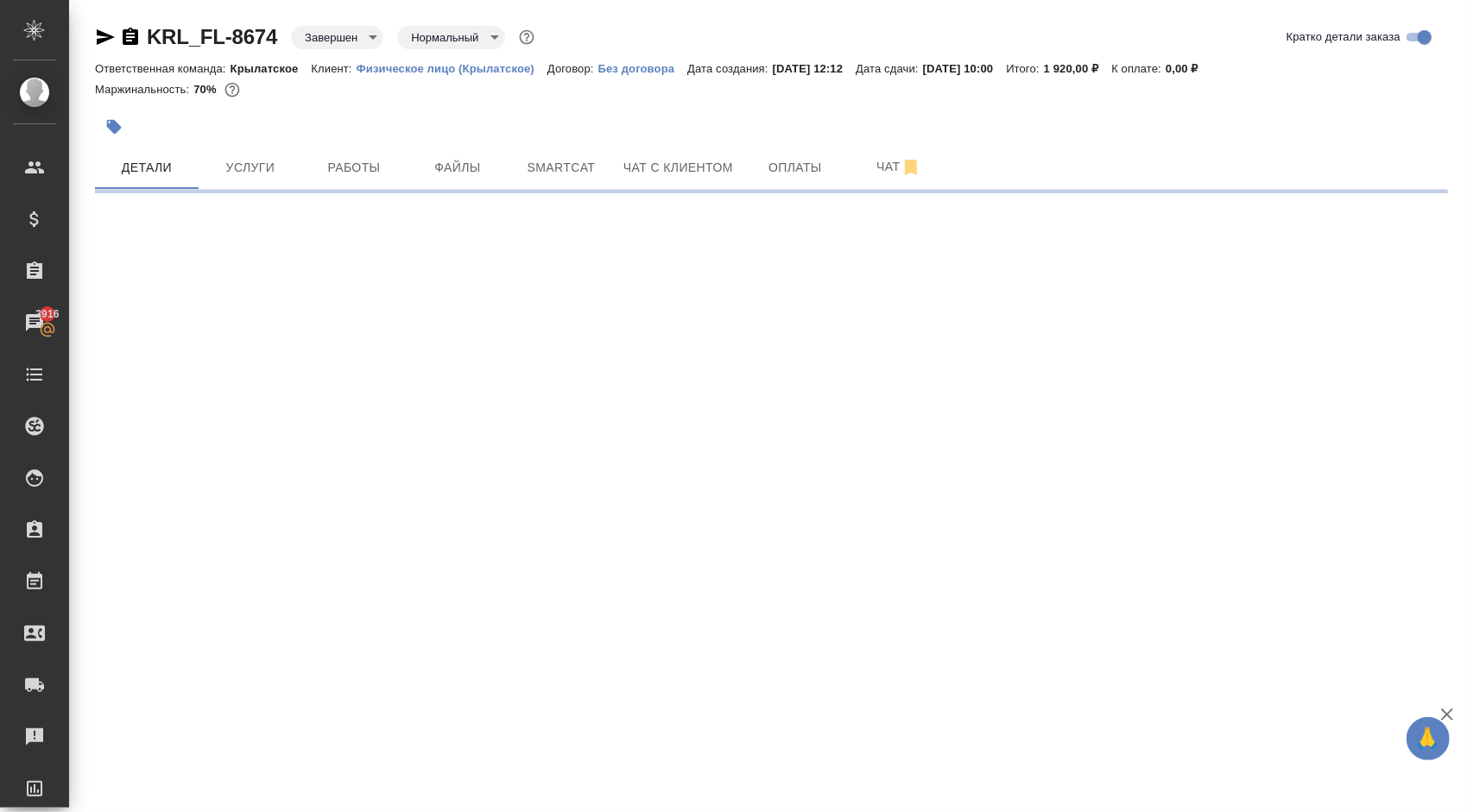
select select "RU"
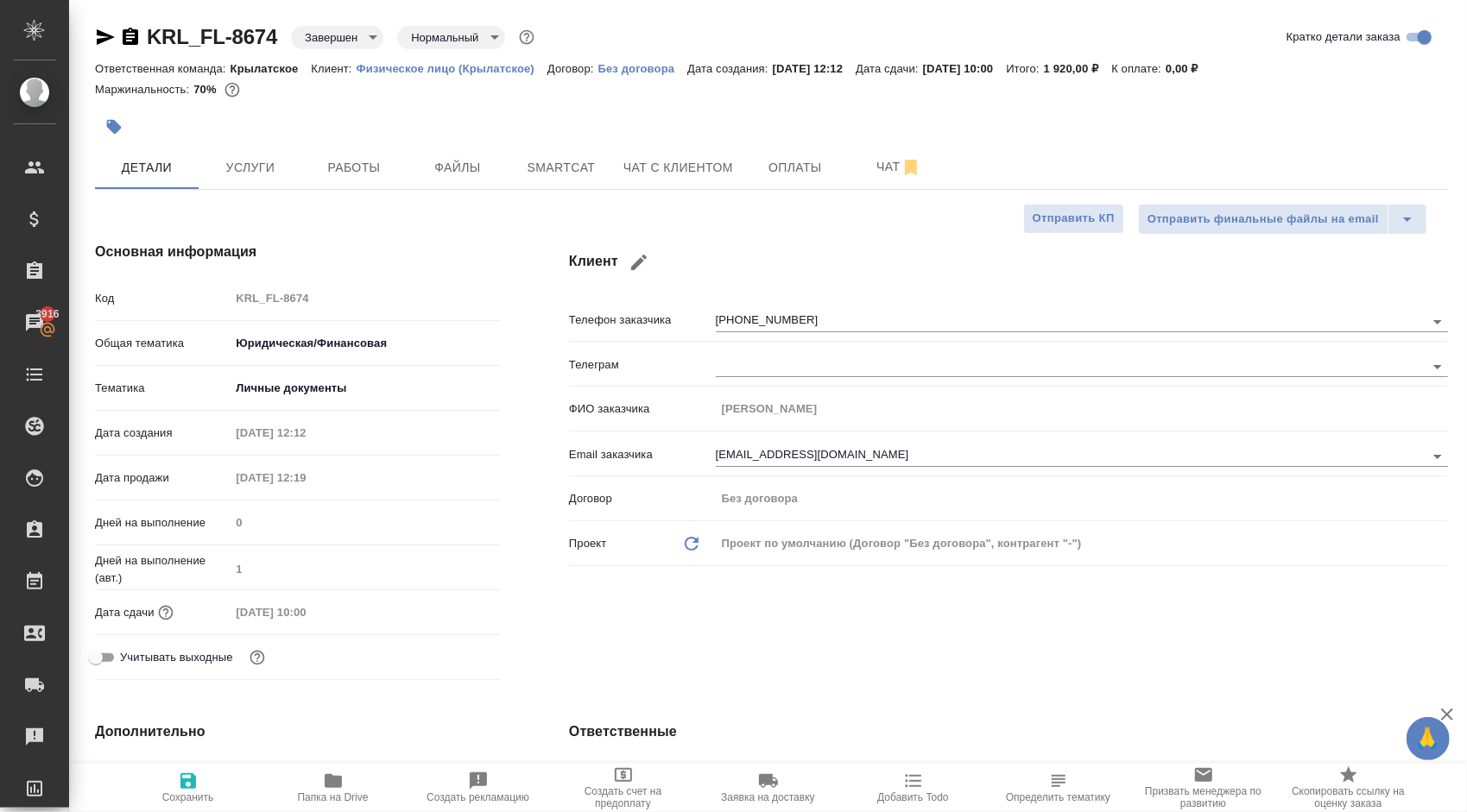
type textarea "x"
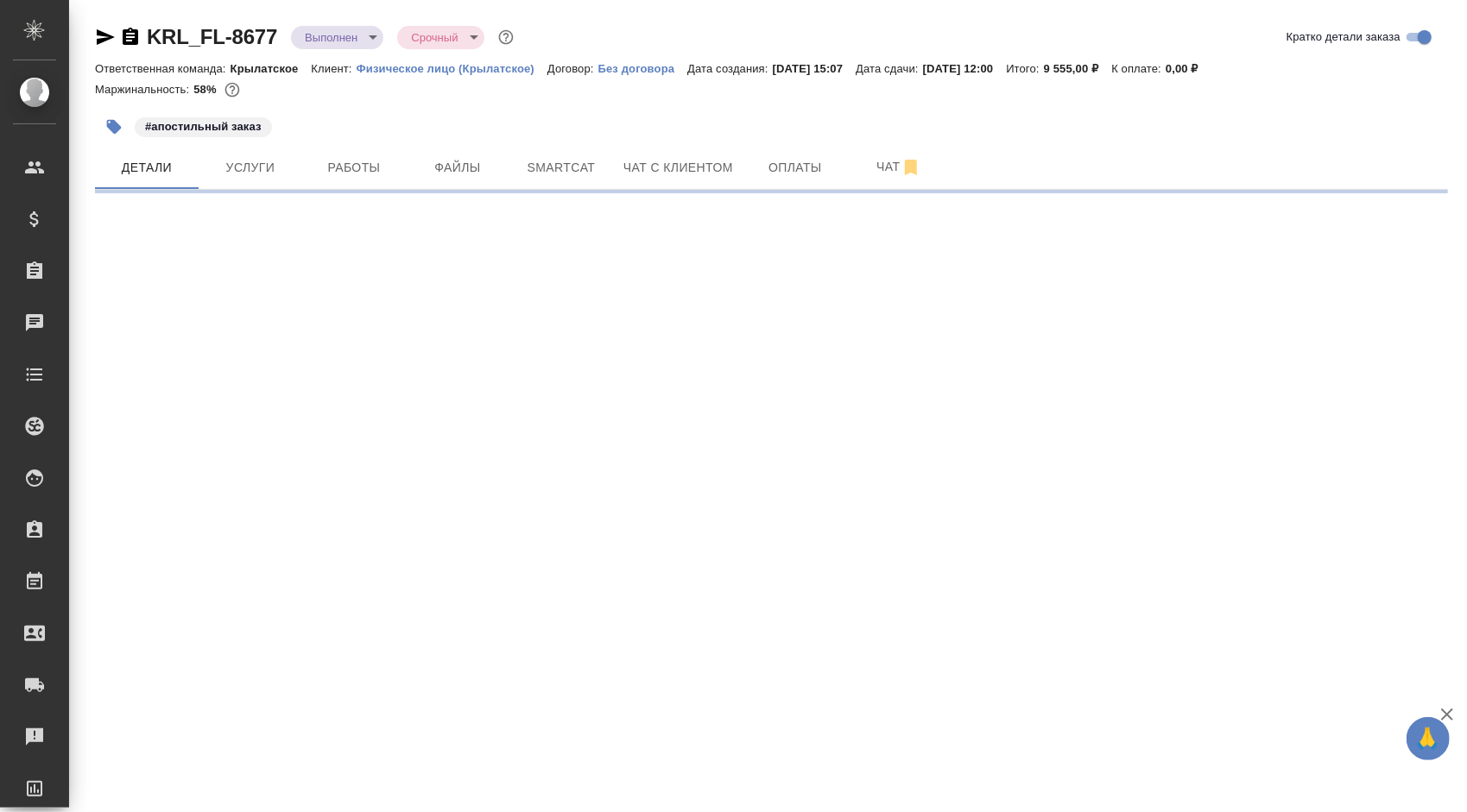
select select "RU"
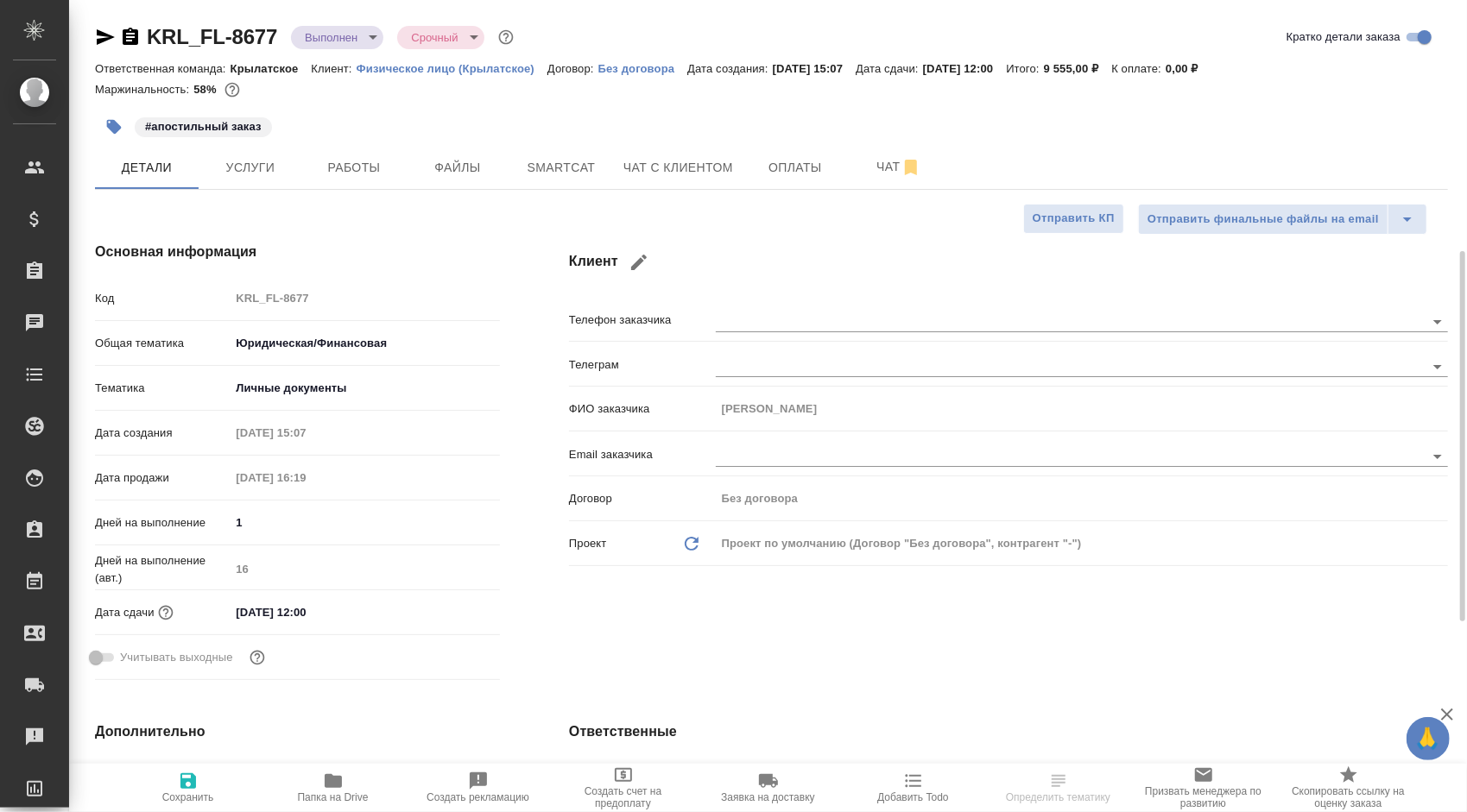
type textarea "x"
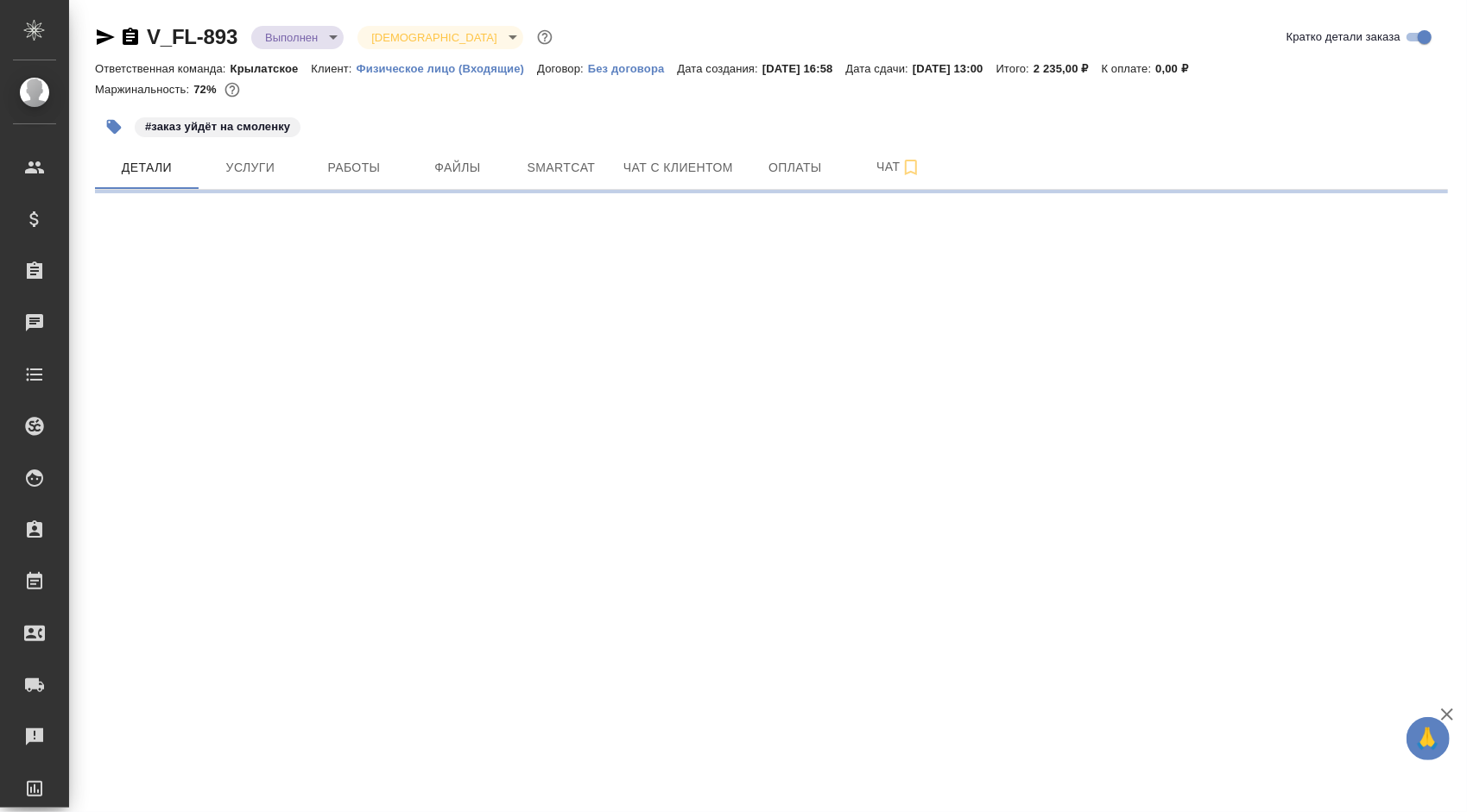
select select "RU"
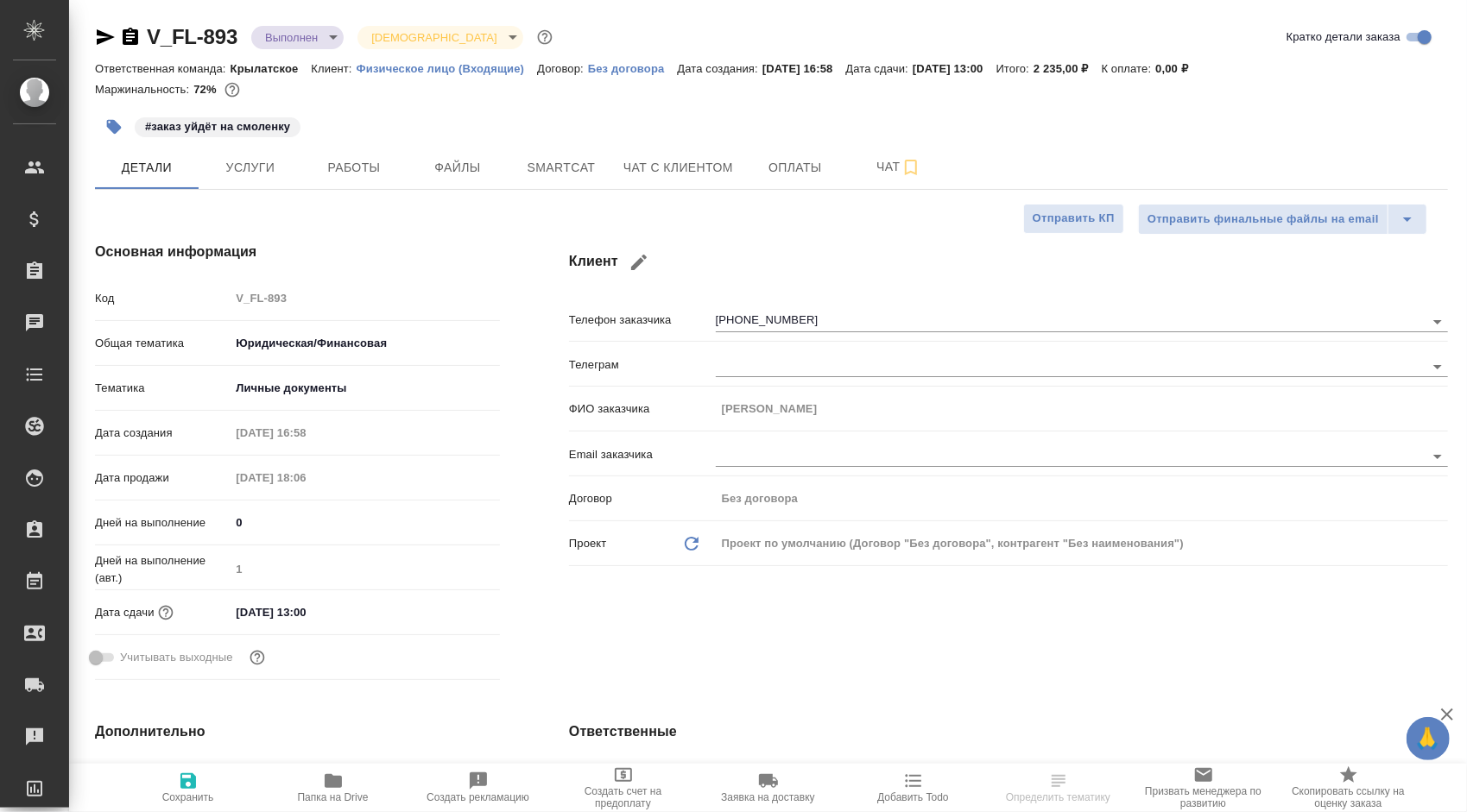
type textarea "x"
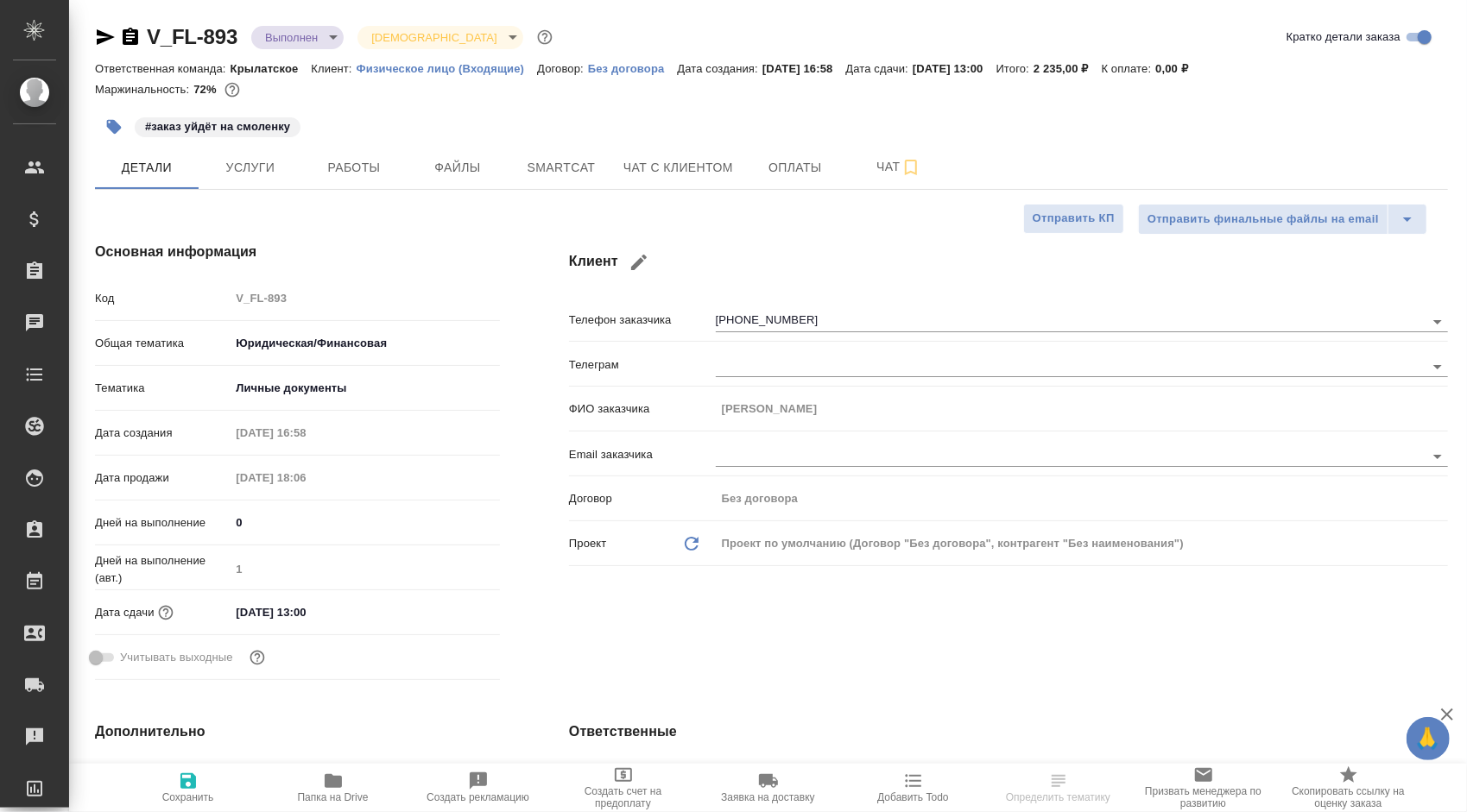
type textarea "x"
click at [396, 176] on button "Работы" at bounding box center [354, 167] width 104 height 43
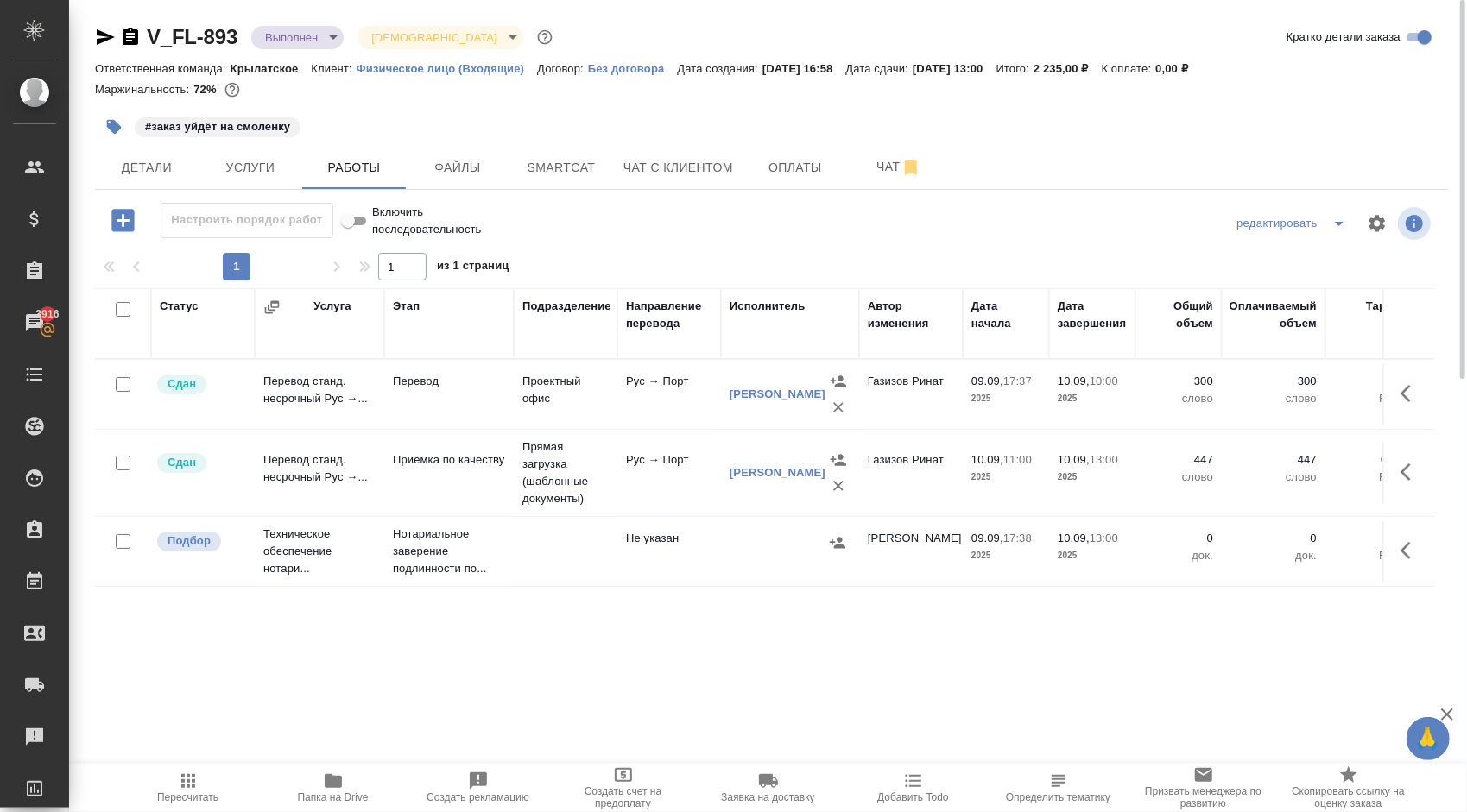
click at [163, 791] on span "Пересчитать" at bounding box center [187, 787] width 124 height 33
click at [173, 168] on span "Детали" at bounding box center [147, 168] width 83 height 22
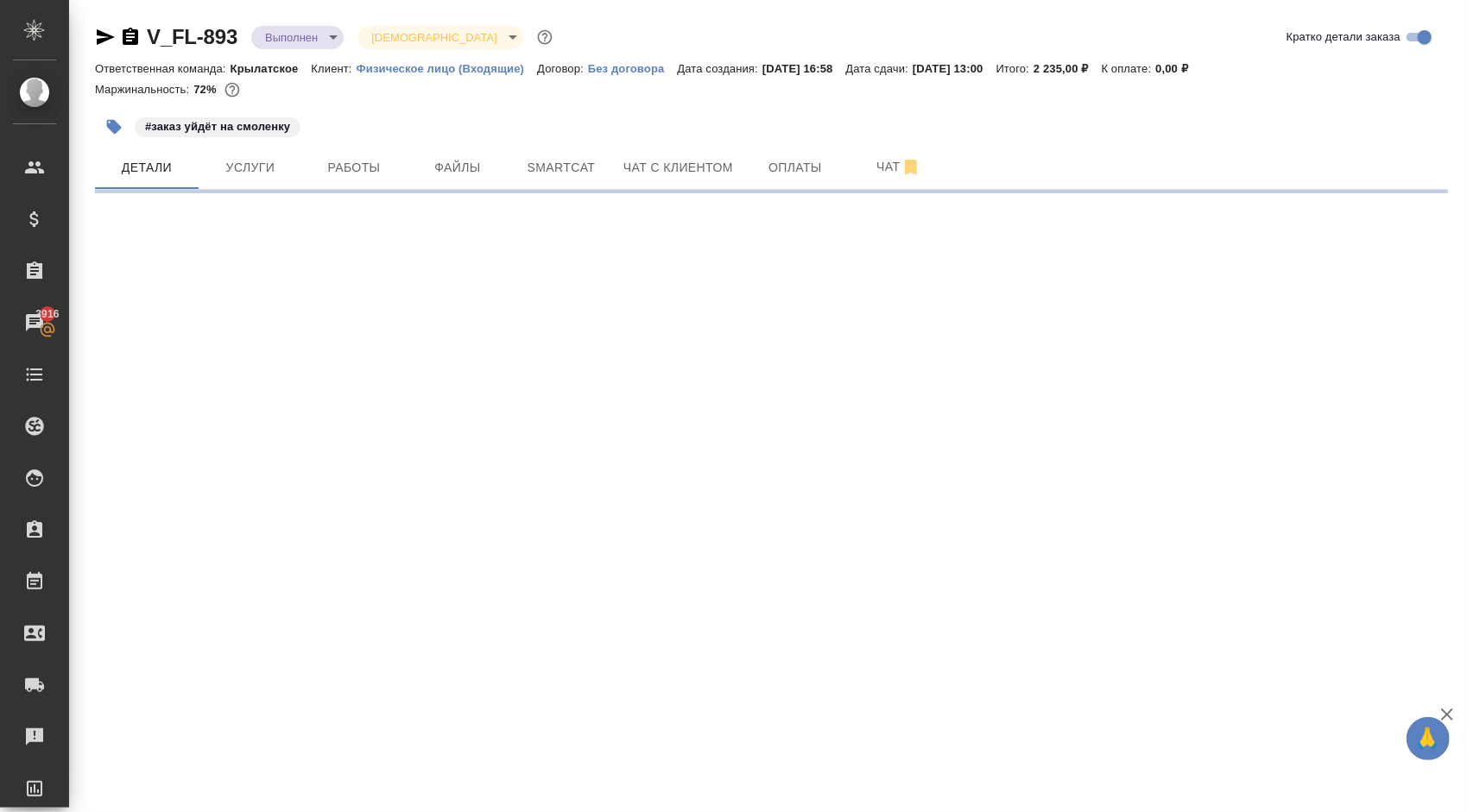
select select "RU"
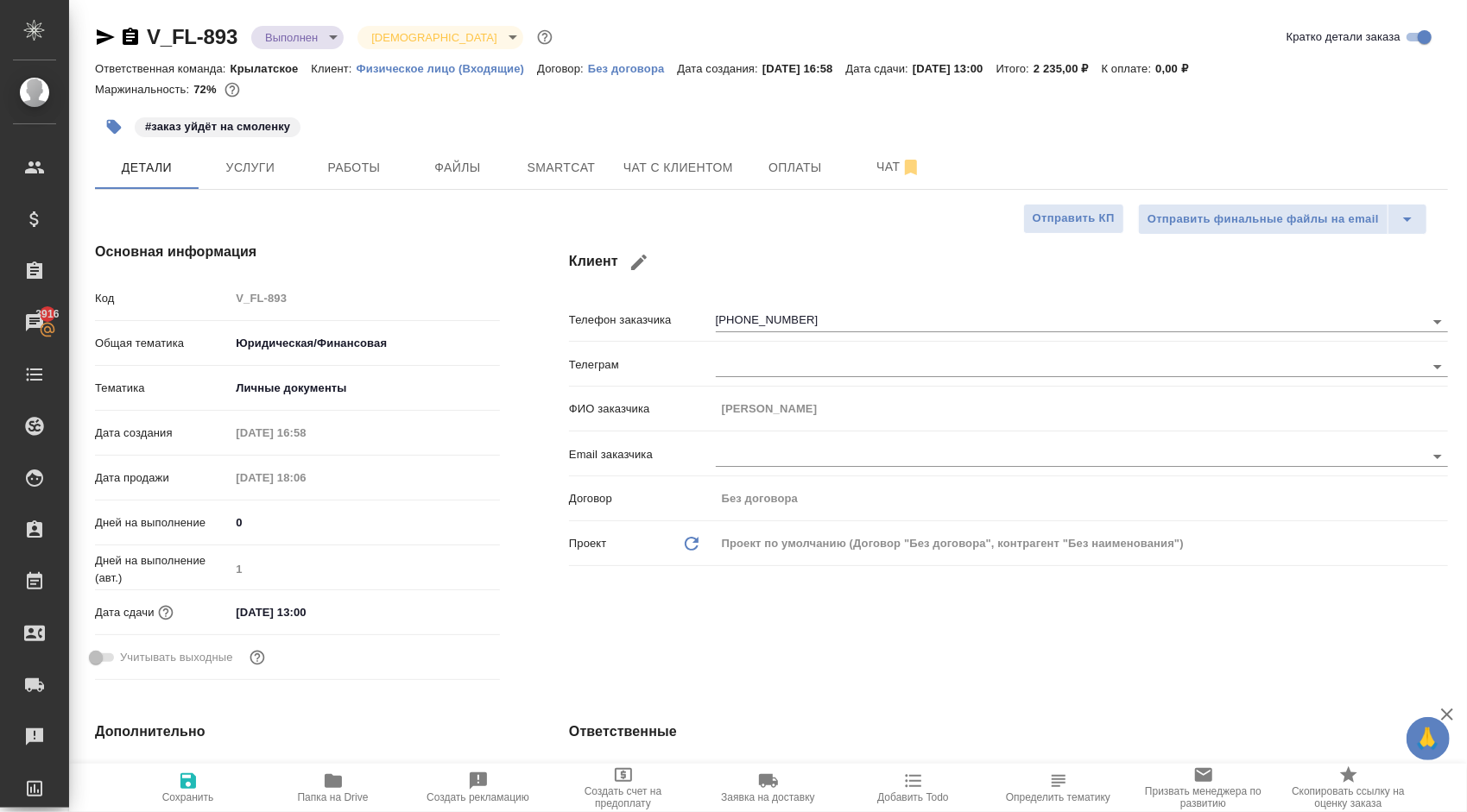
type textarea "x"
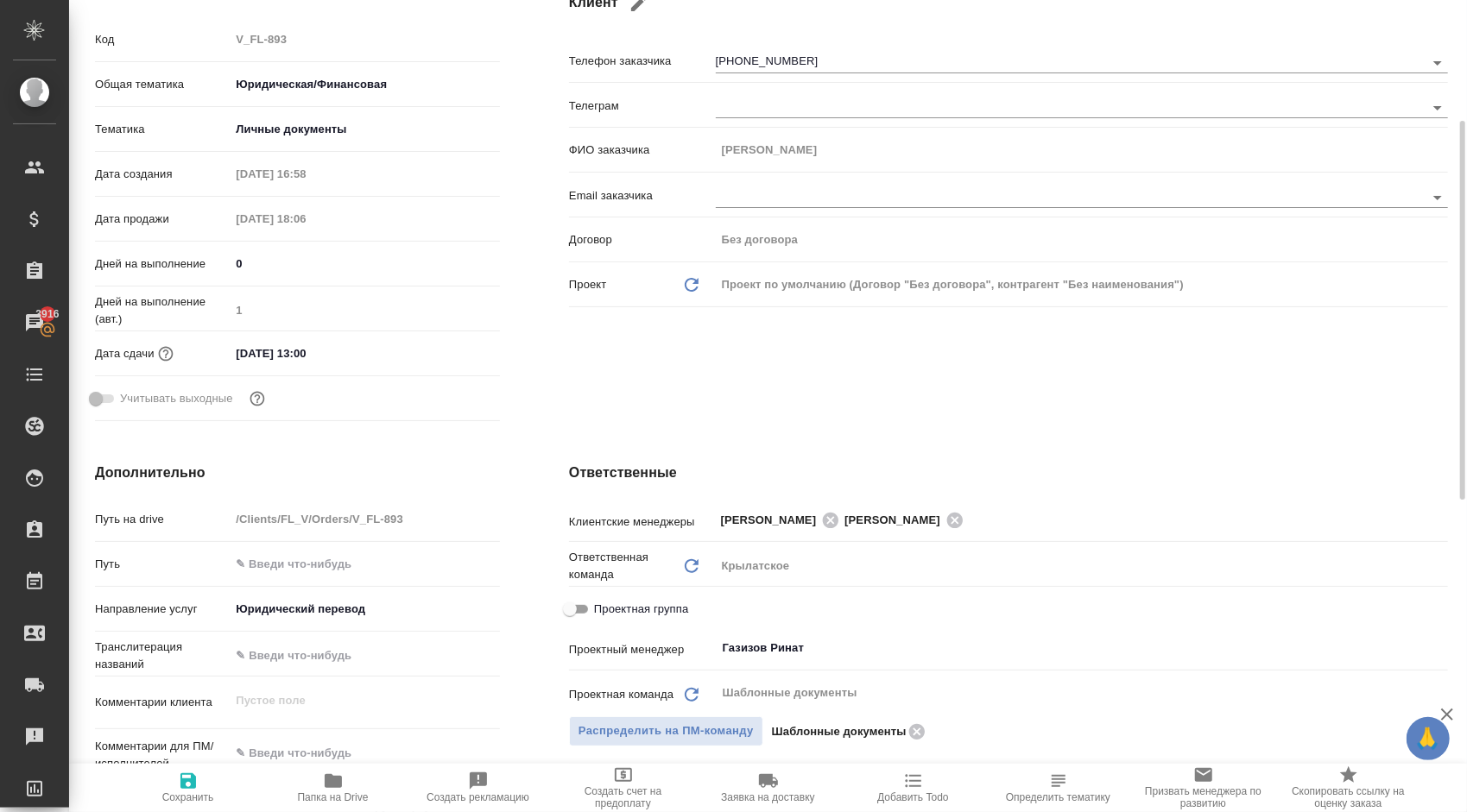
scroll to position [345, 0]
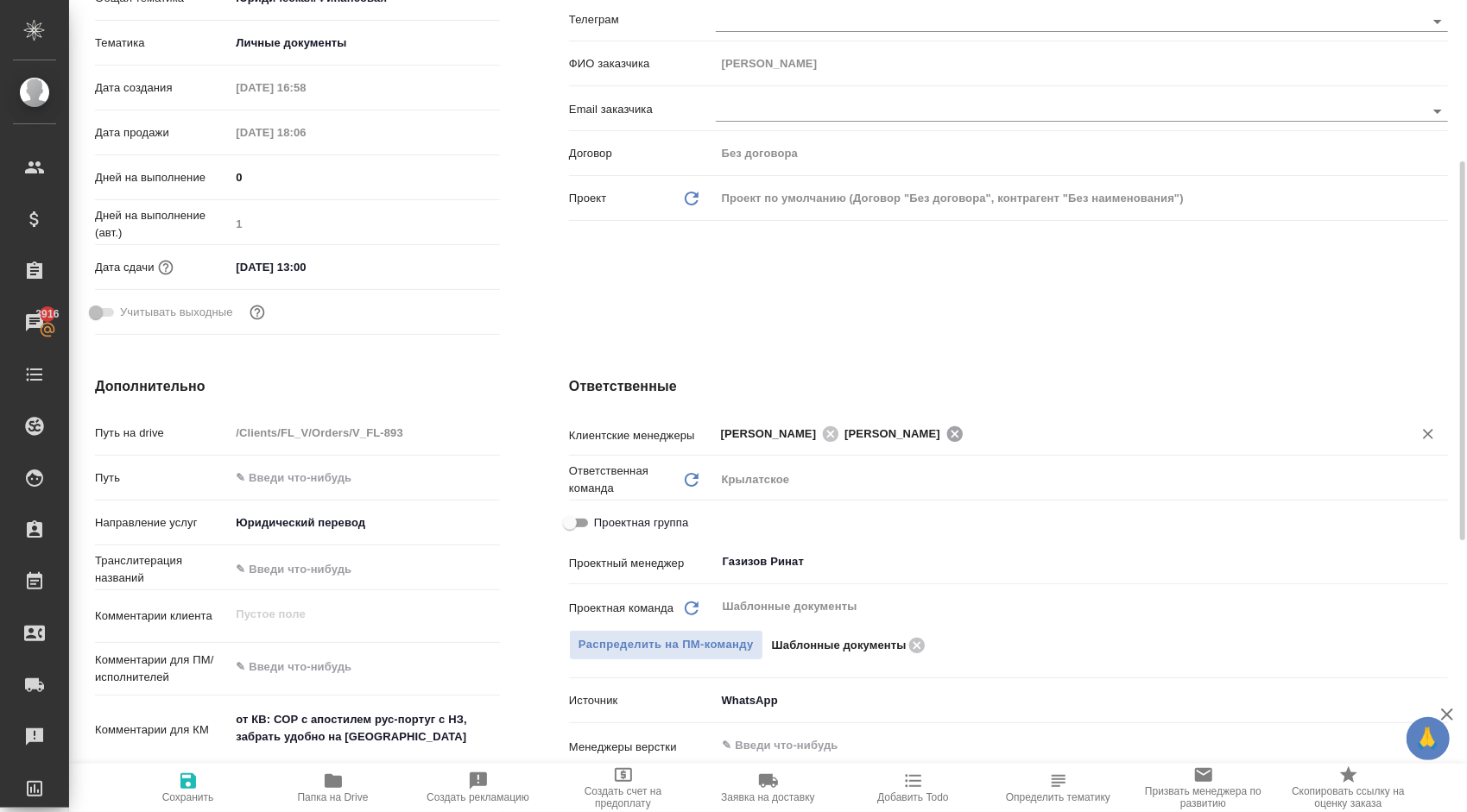
click at [947, 438] on icon at bounding box center [955, 433] width 16 height 16
type textarea "x"
click at [877, 431] on icon at bounding box center [879, 433] width 16 height 16
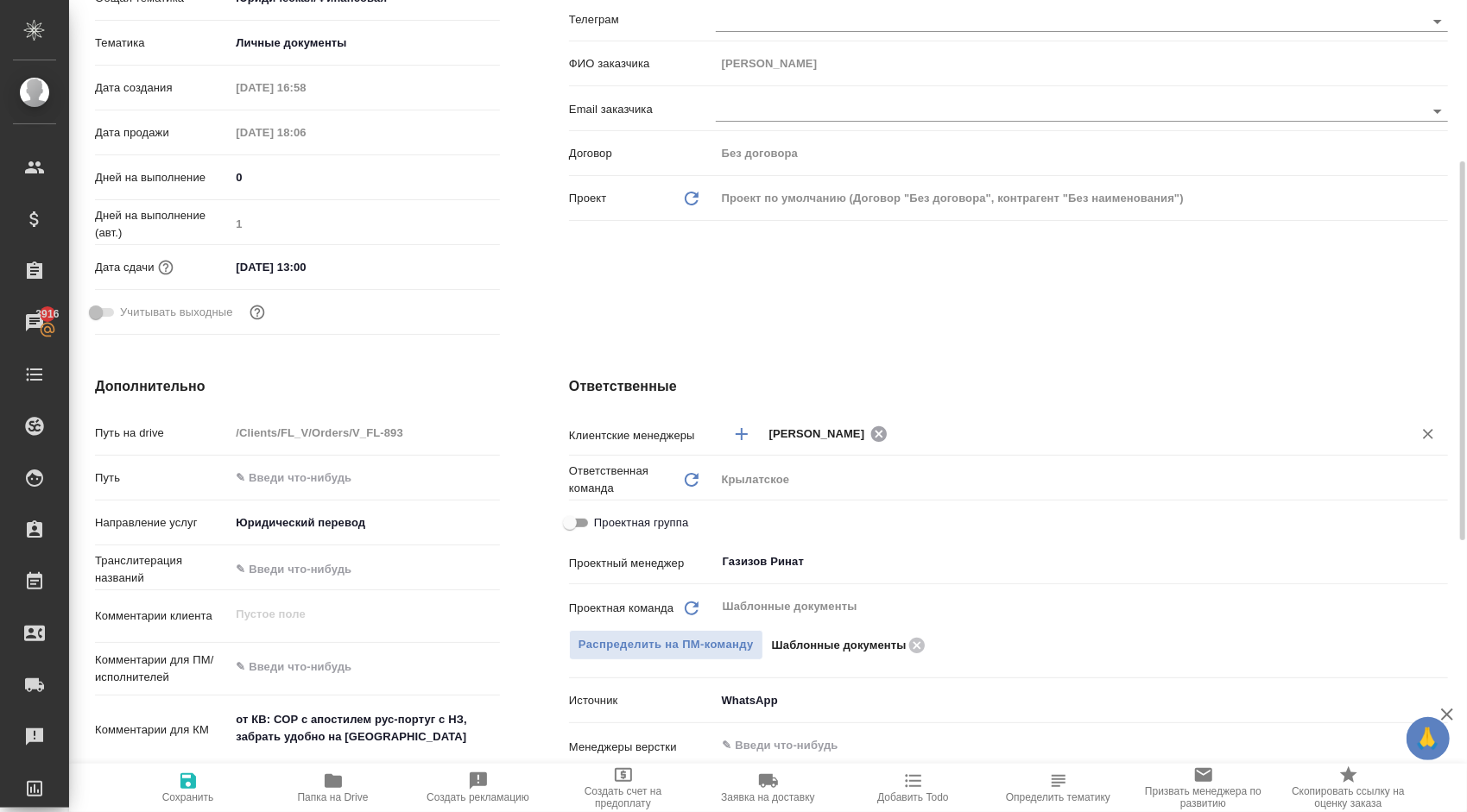
type textarea "x"
click at [842, 428] on input "text" at bounding box center [1077, 433] width 615 height 21
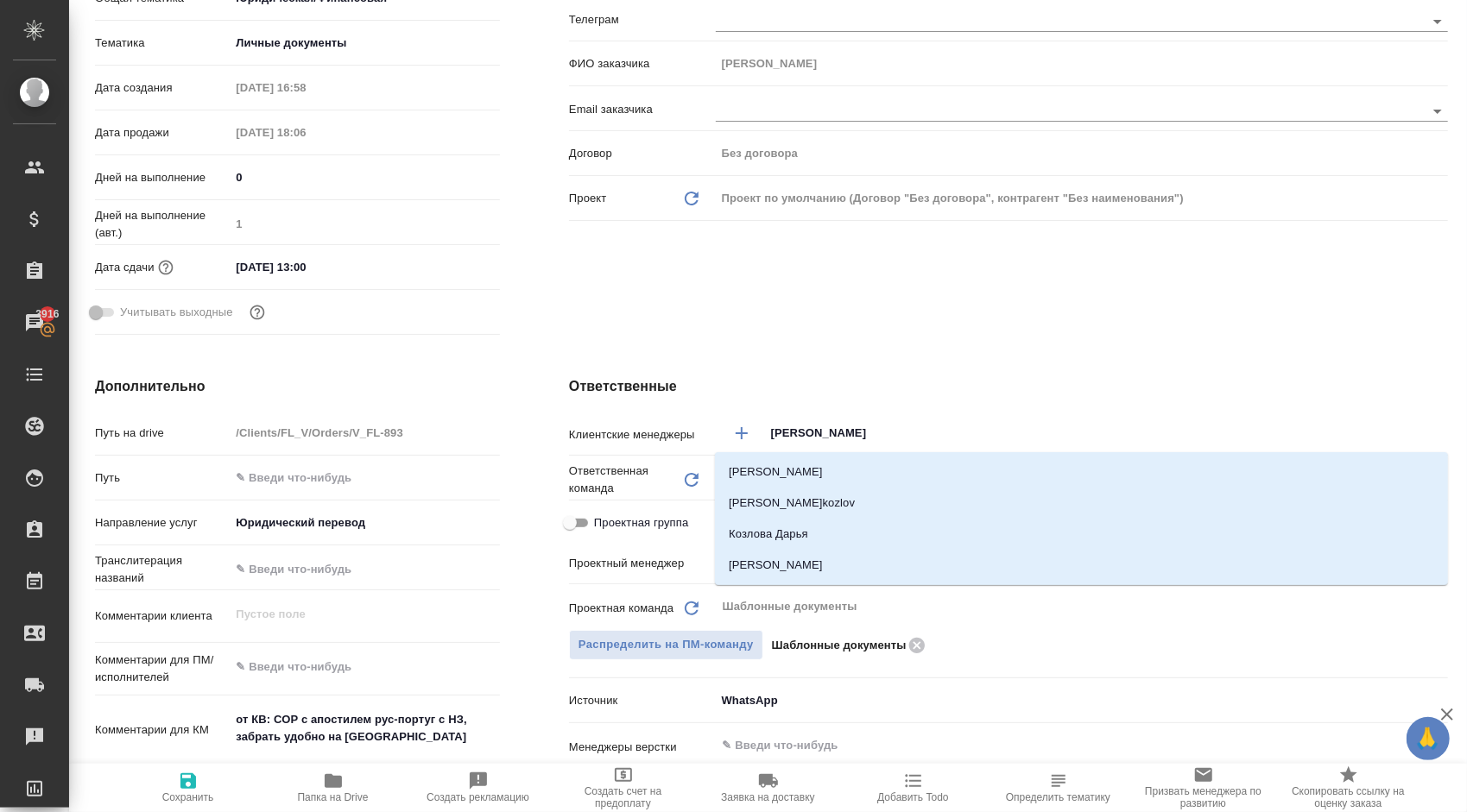
type input "[PERSON_NAME]"
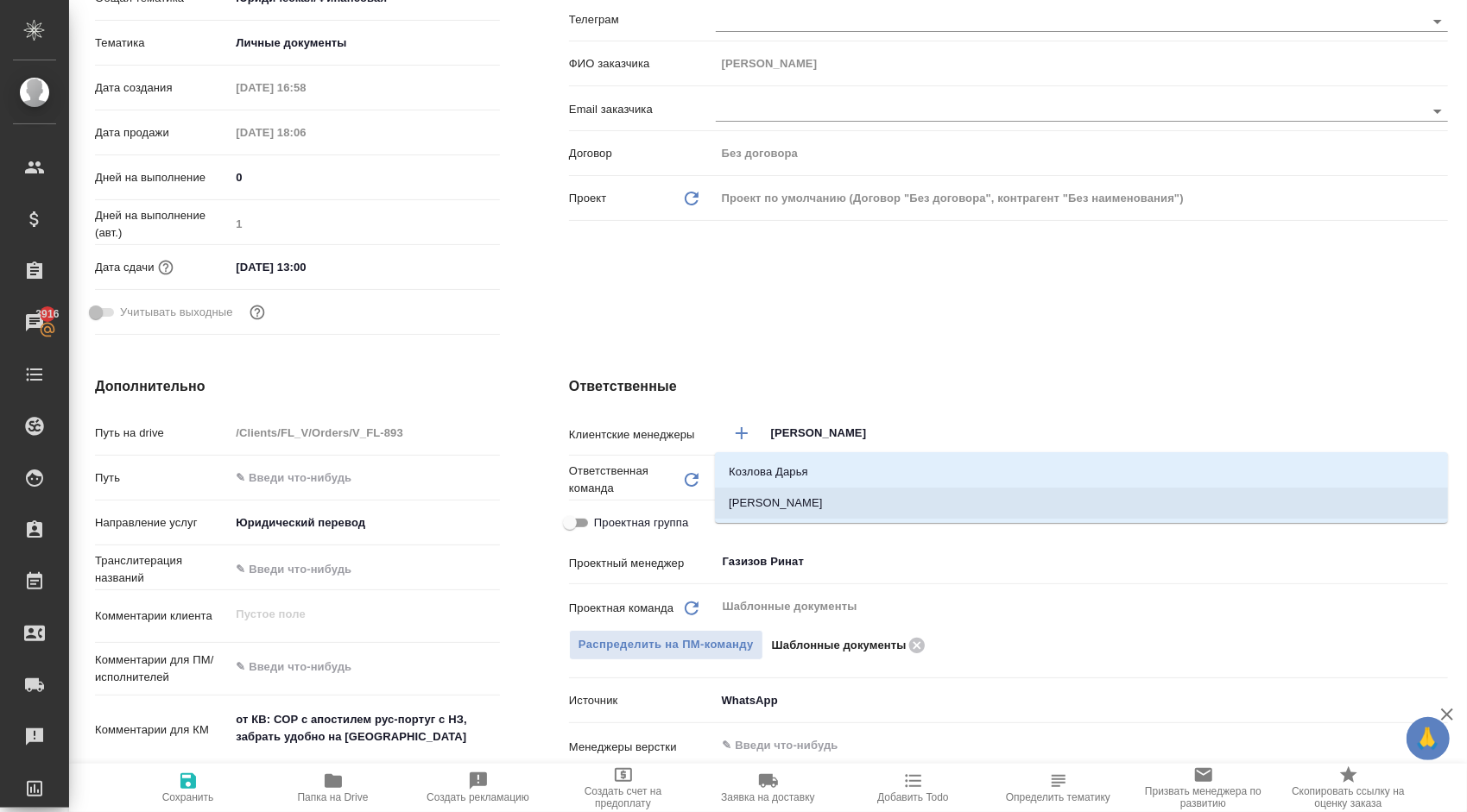
click at [825, 495] on li "[PERSON_NAME]" at bounding box center [1081, 503] width 733 height 31
type textarea "x"
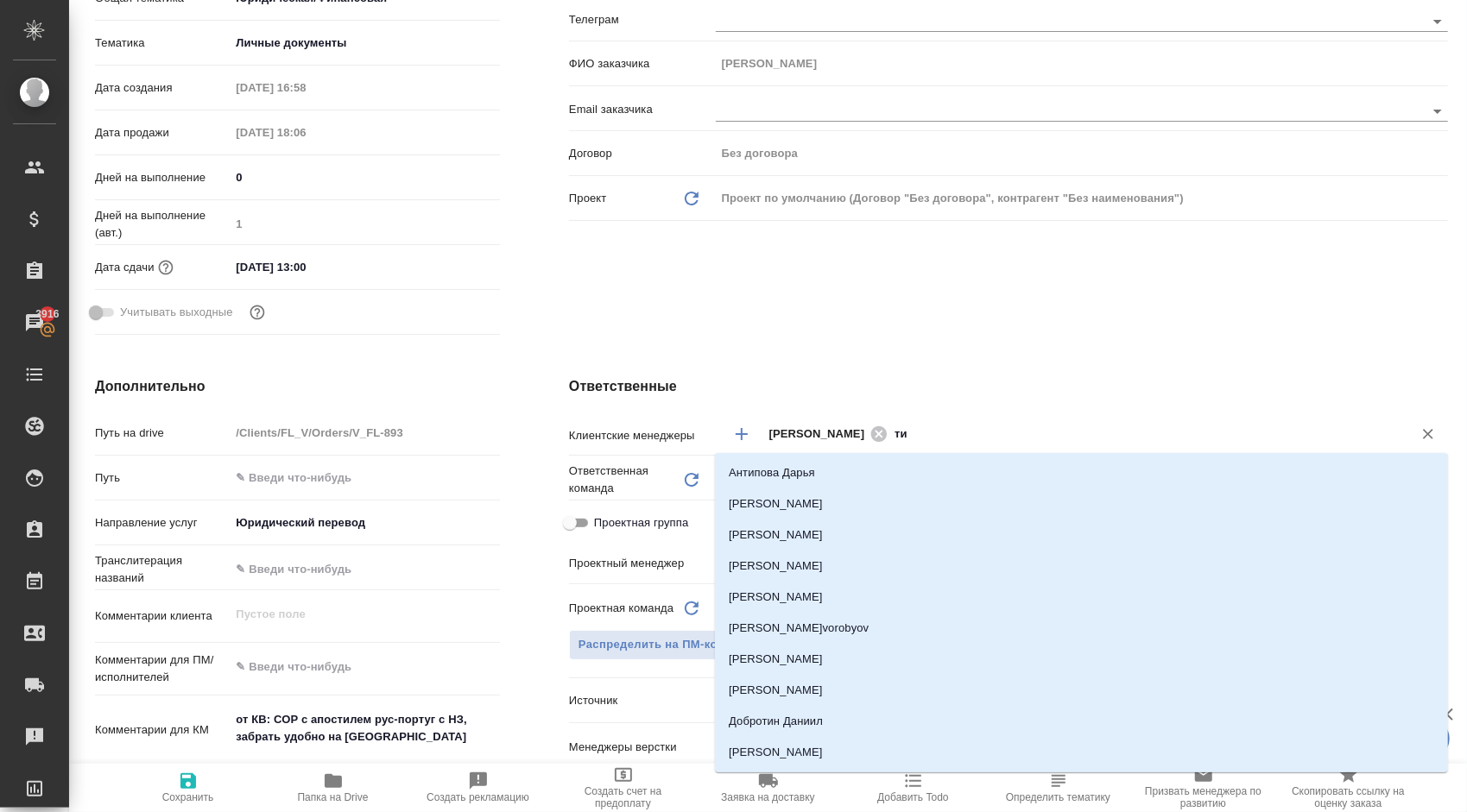
type input "тим"
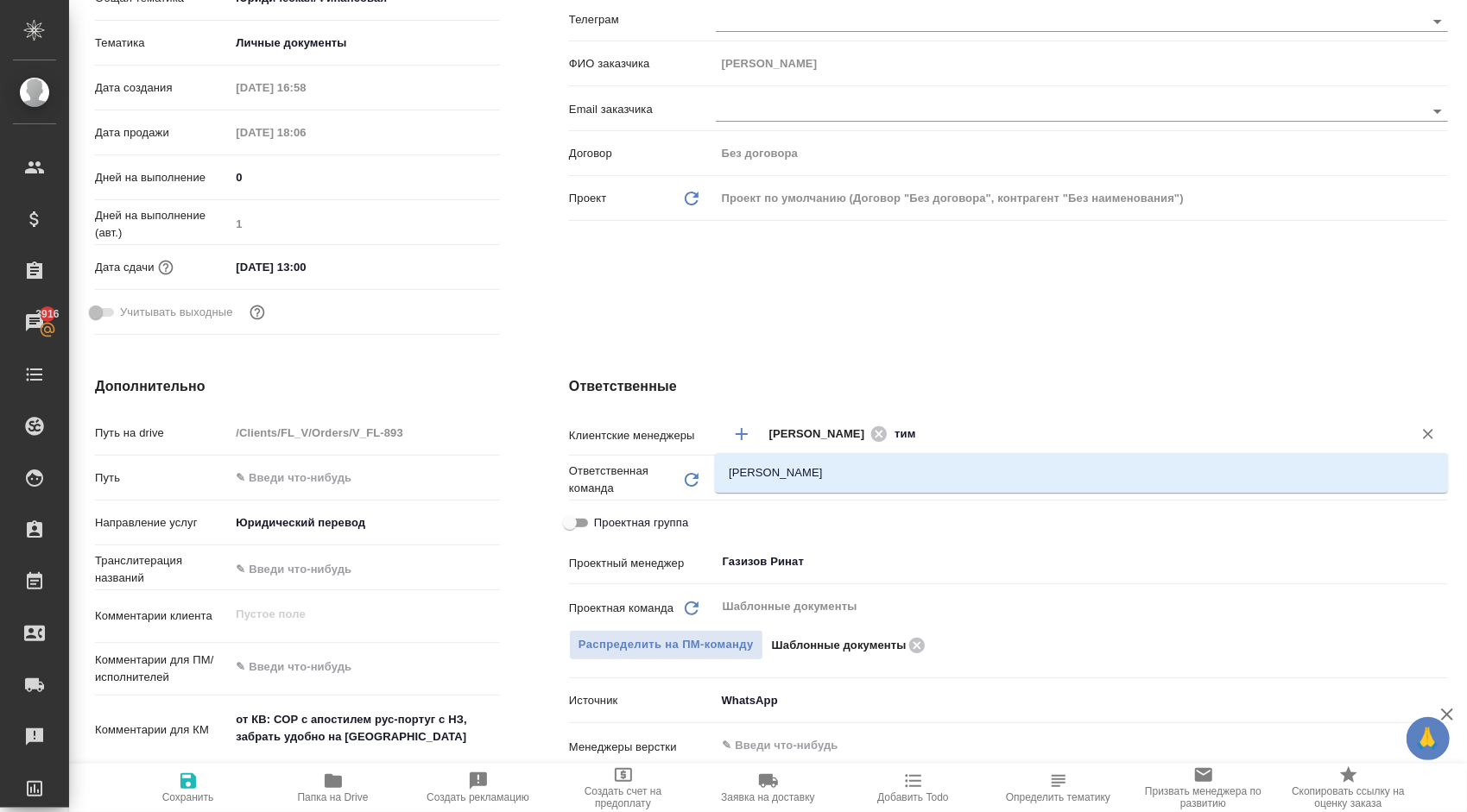
click at [877, 492] on ul "[PERSON_NAME]" at bounding box center [1081, 486] width 733 height 31
click at [875, 482] on li "[PERSON_NAME]" at bounding box center [1081, 473] width 733 height 31
type textarea "x"
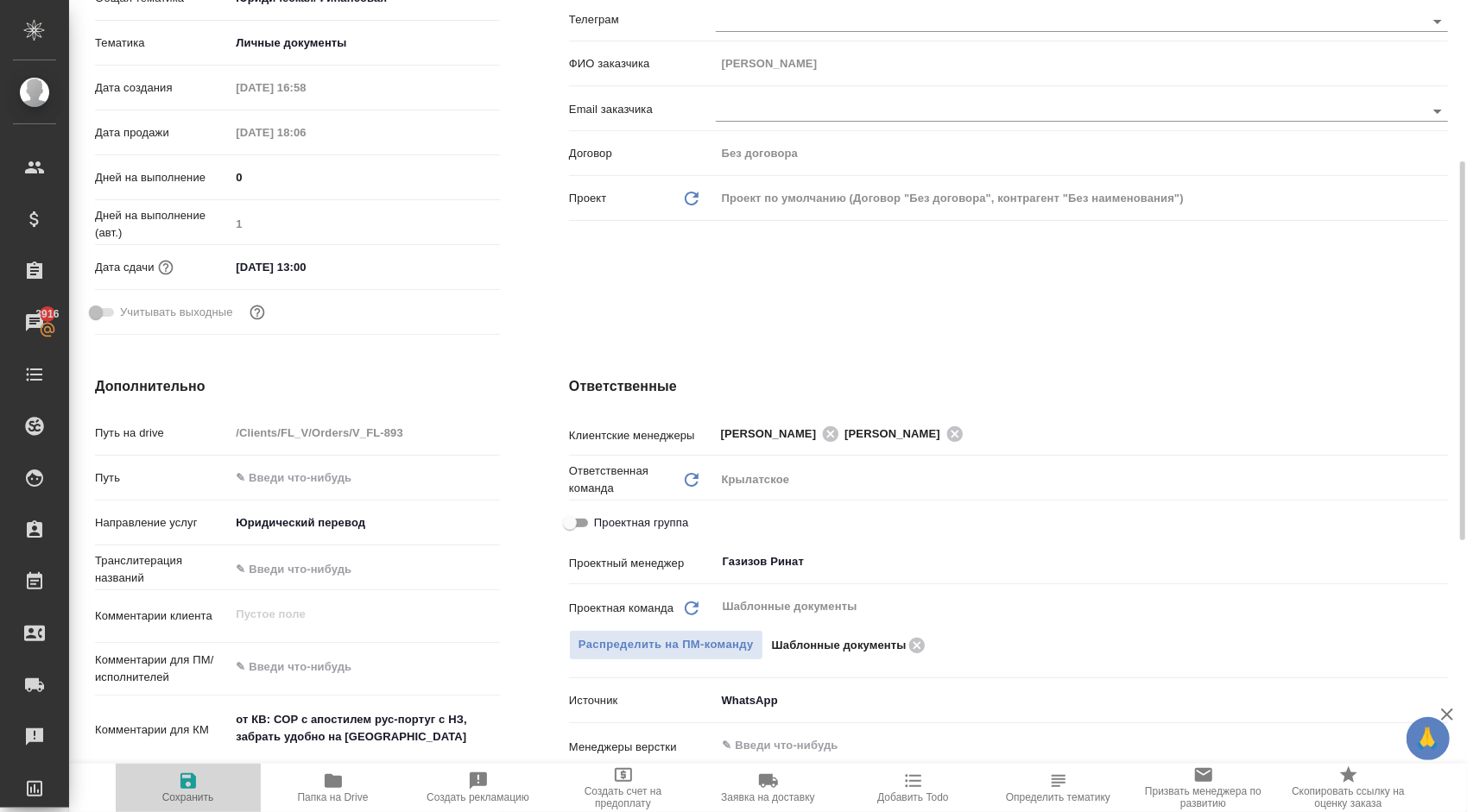
click at [218, 784] on span "Сохранить" at bounding box center [187, 787] width 124 height 33
type textarea "x"
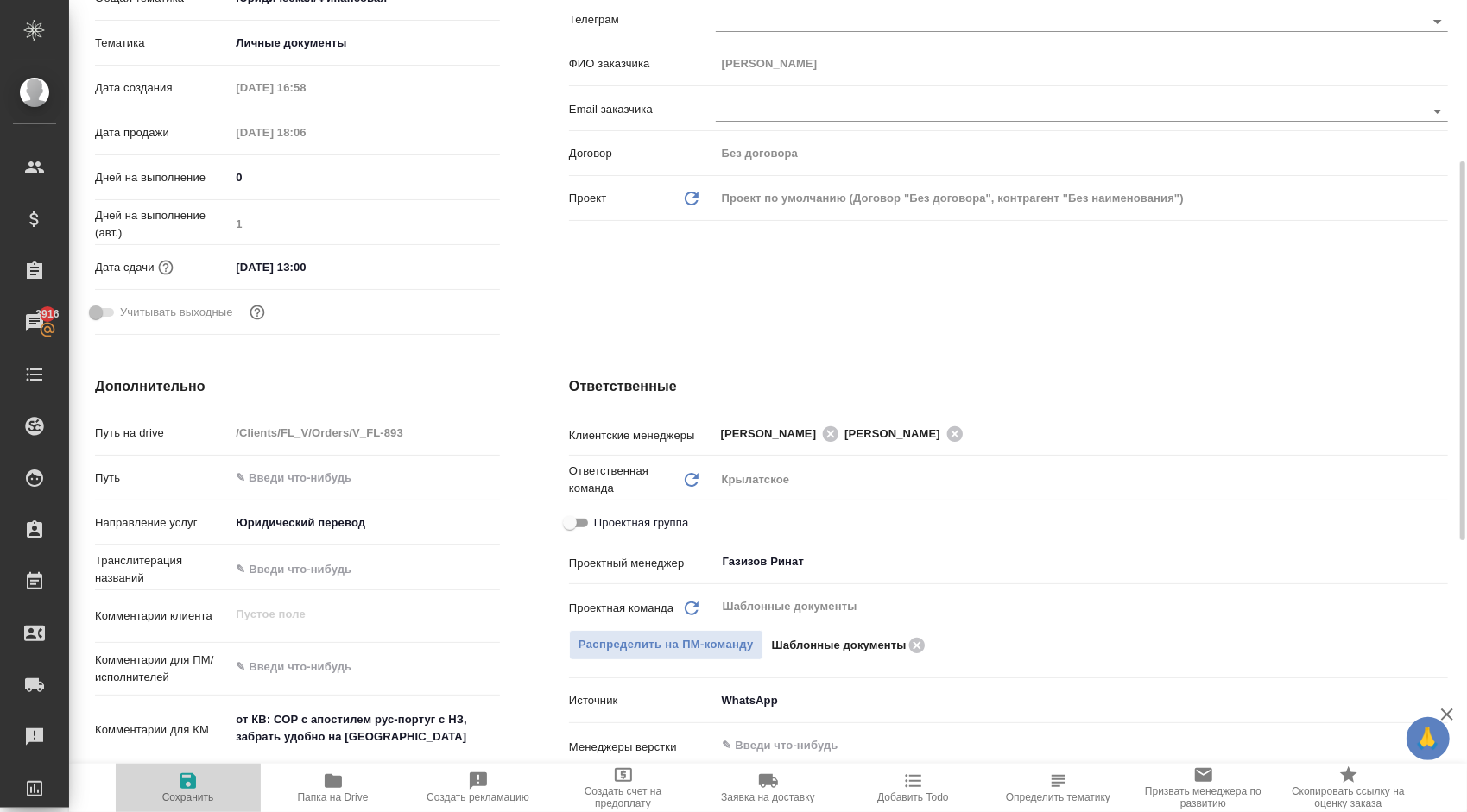
type textarea "x"
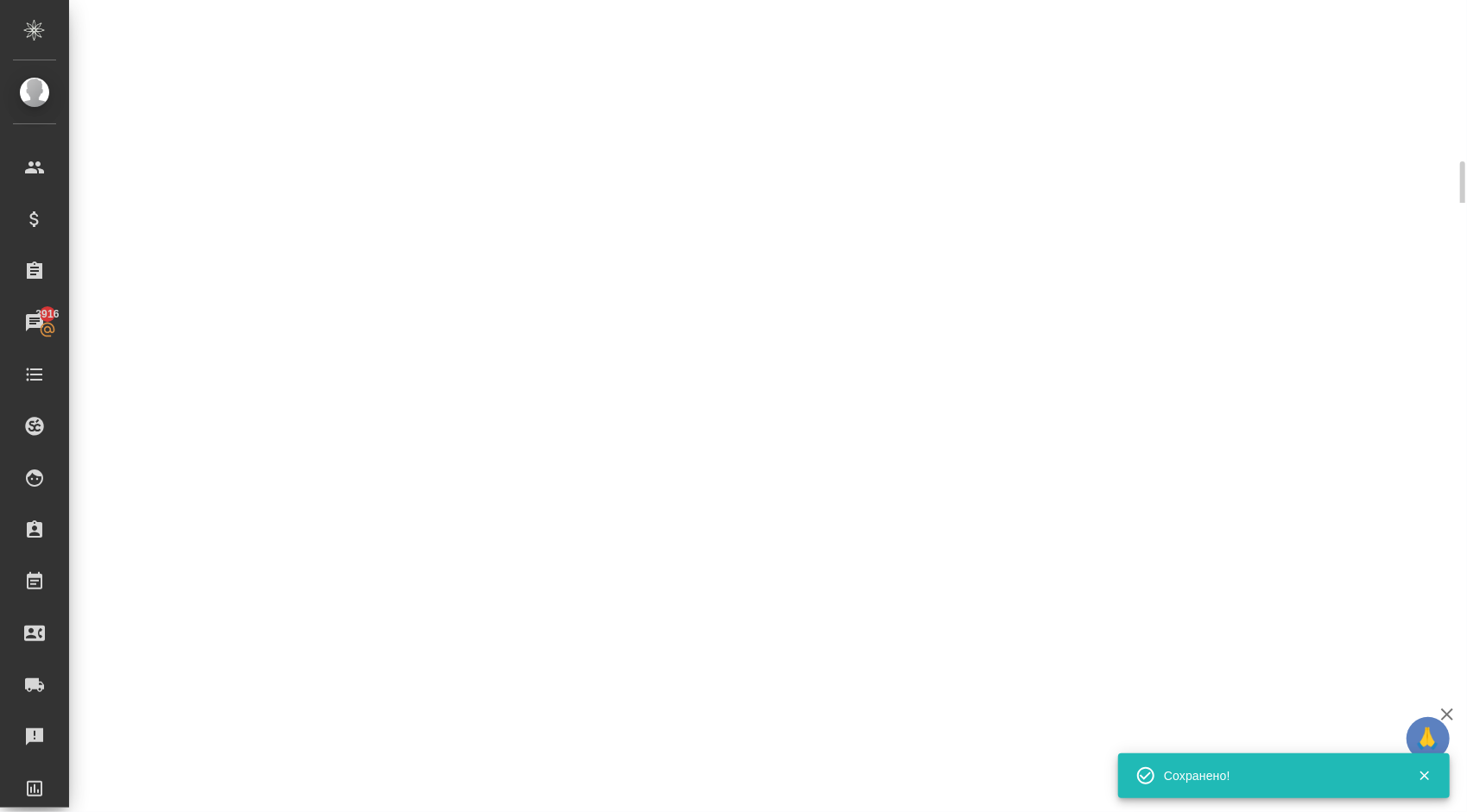
select select "RU"
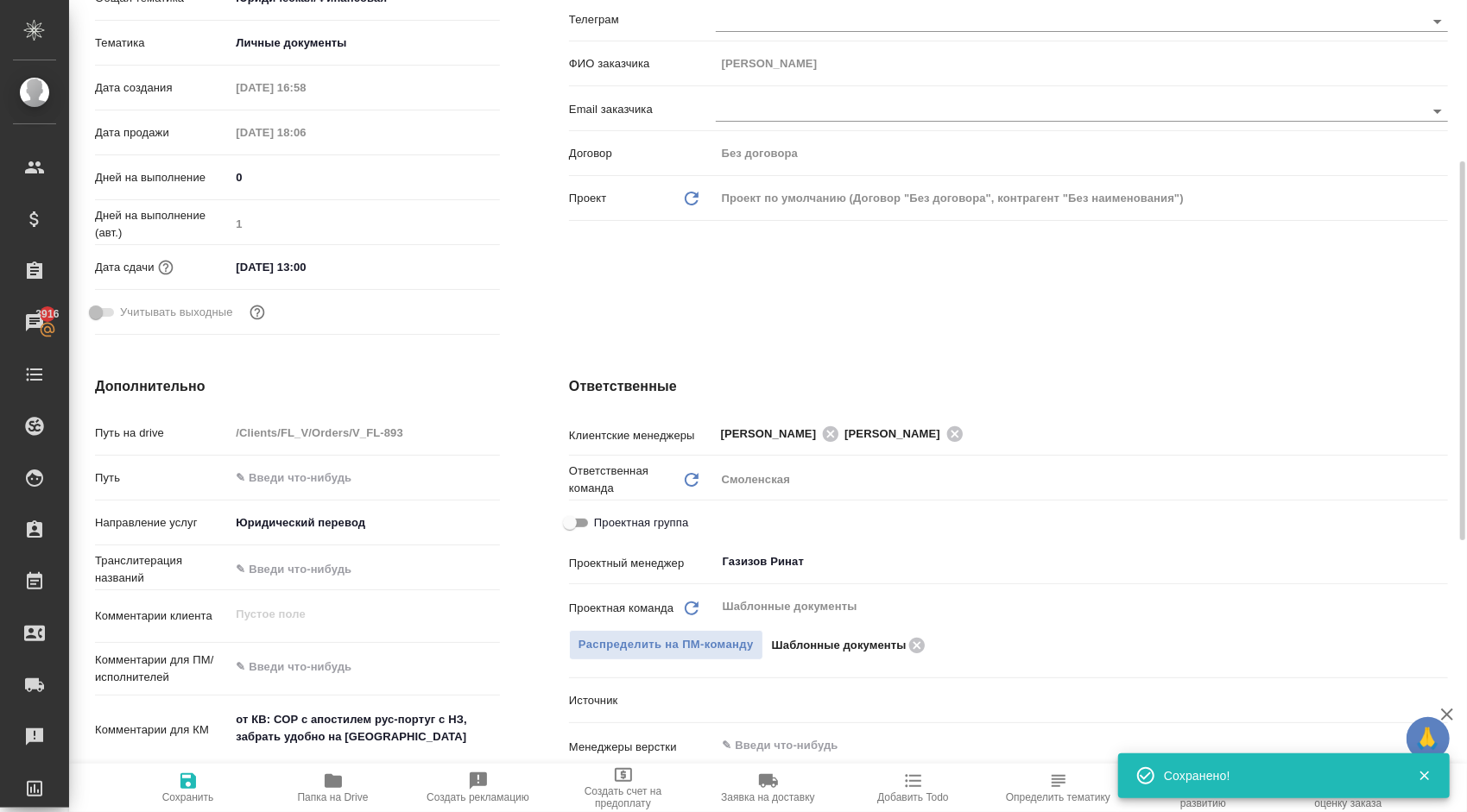
type textarea "x"
click at [217, 774] on span "Сохранить" at bounding box center [187, 787] width 124 height 33
type textarea "x"
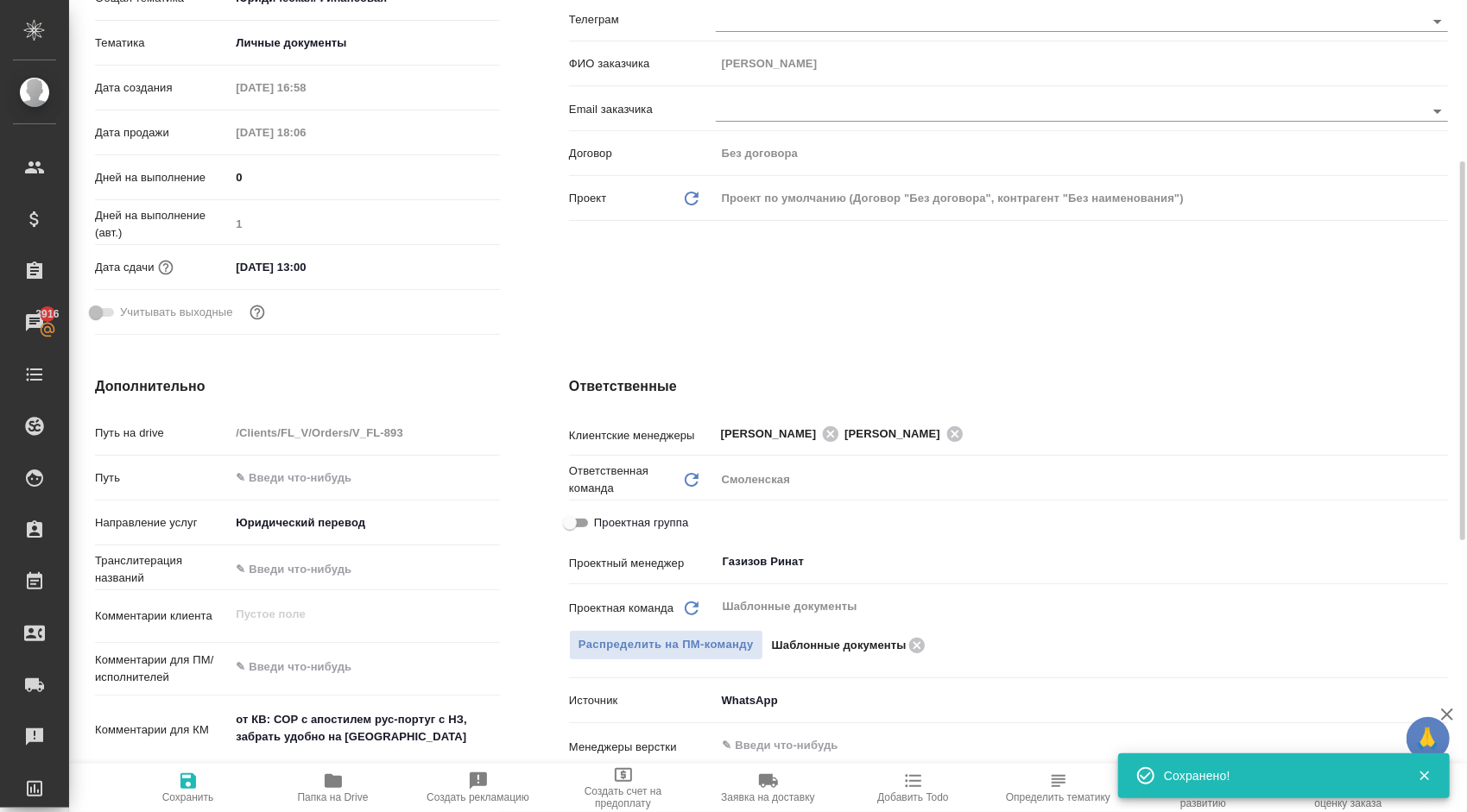
type textarea "x"
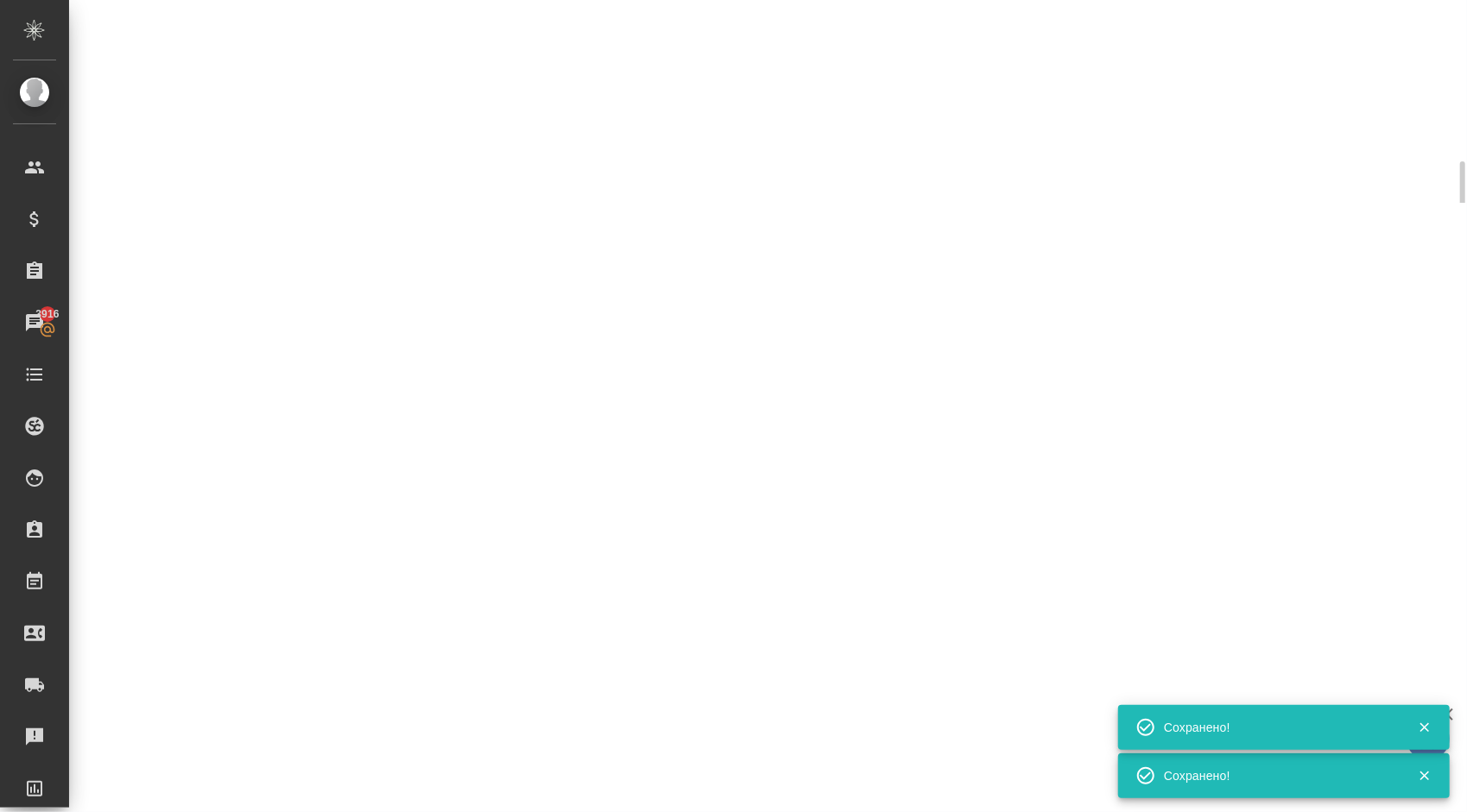
select select "RU"
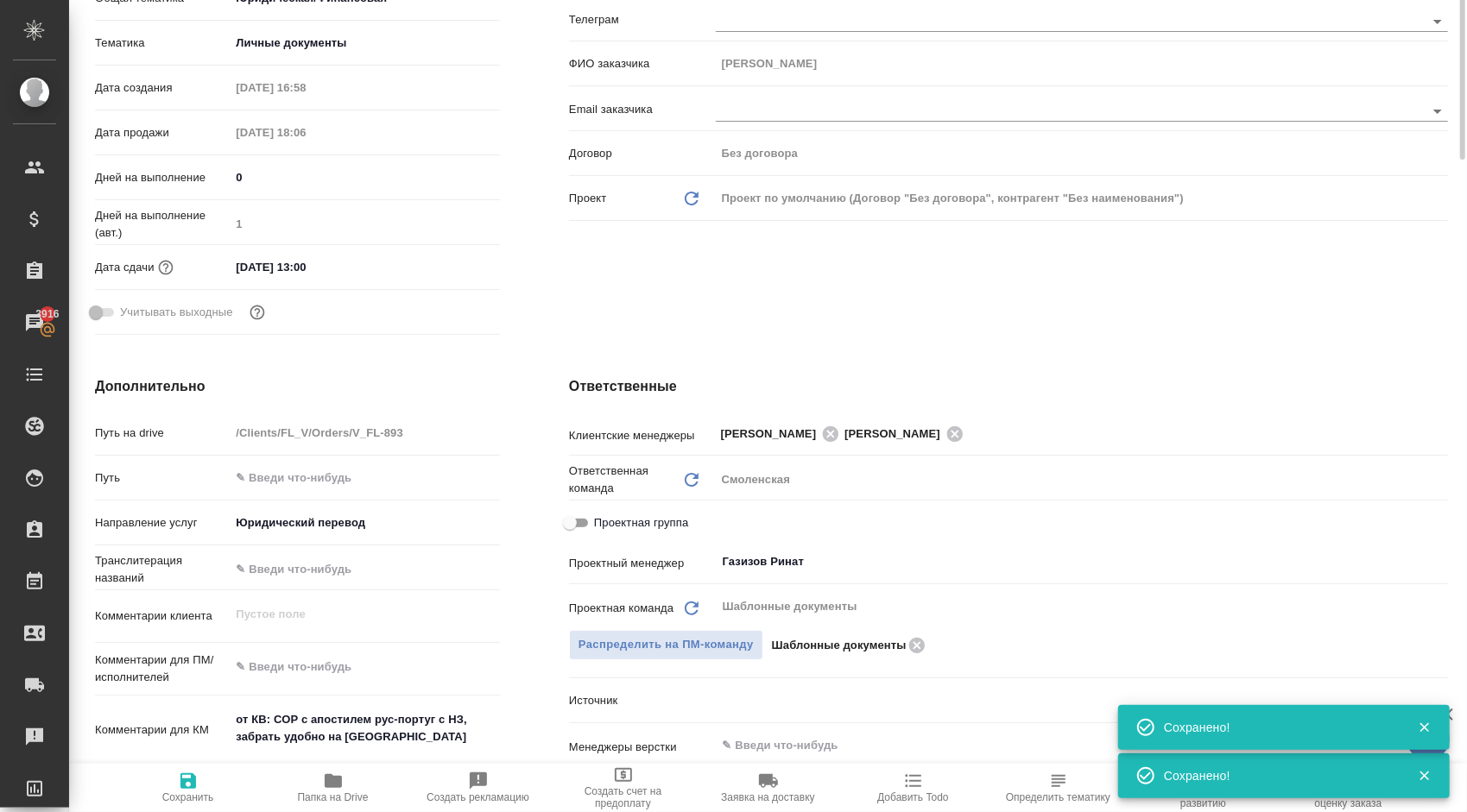
scroll to position [86, 0]
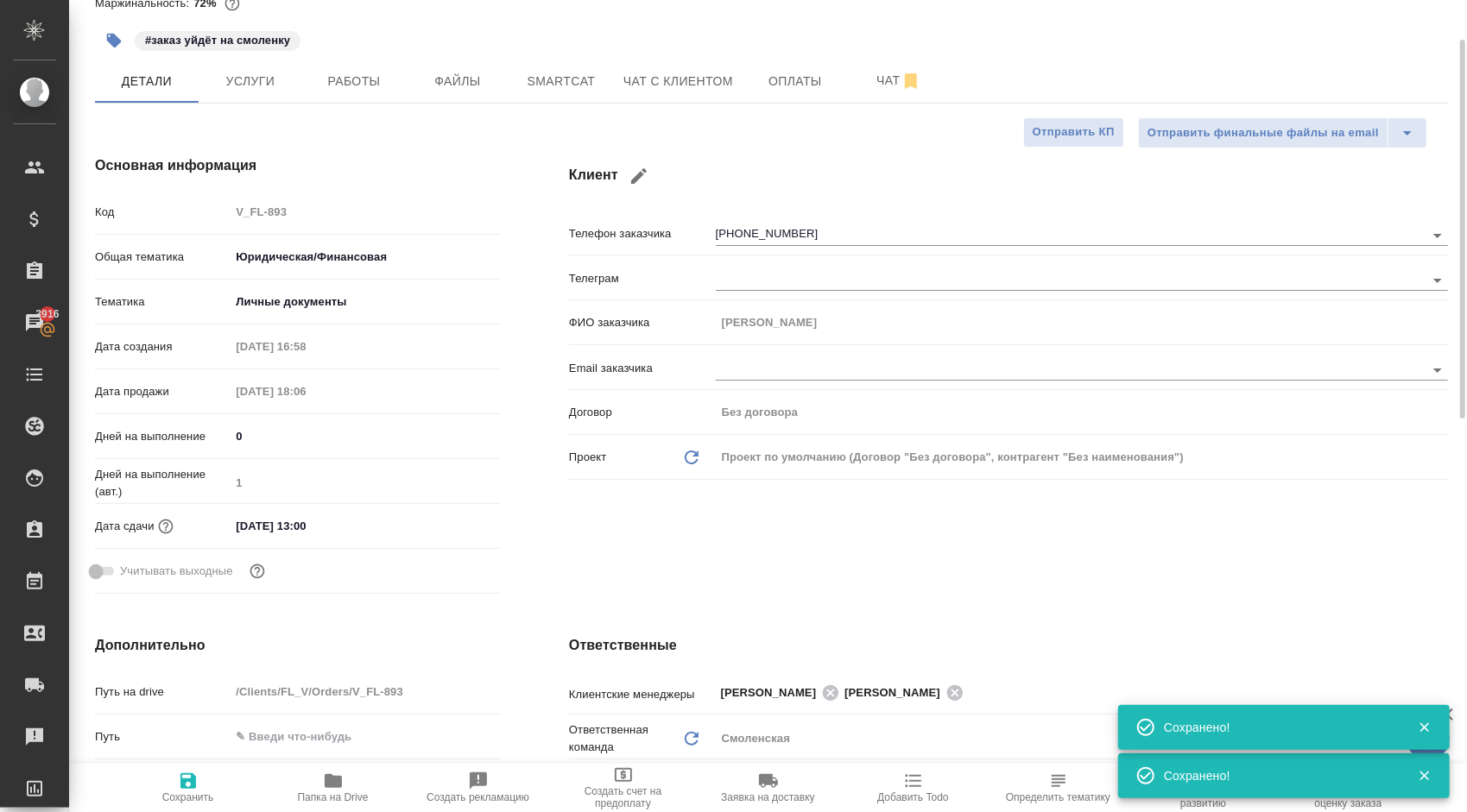
type textarea "x"
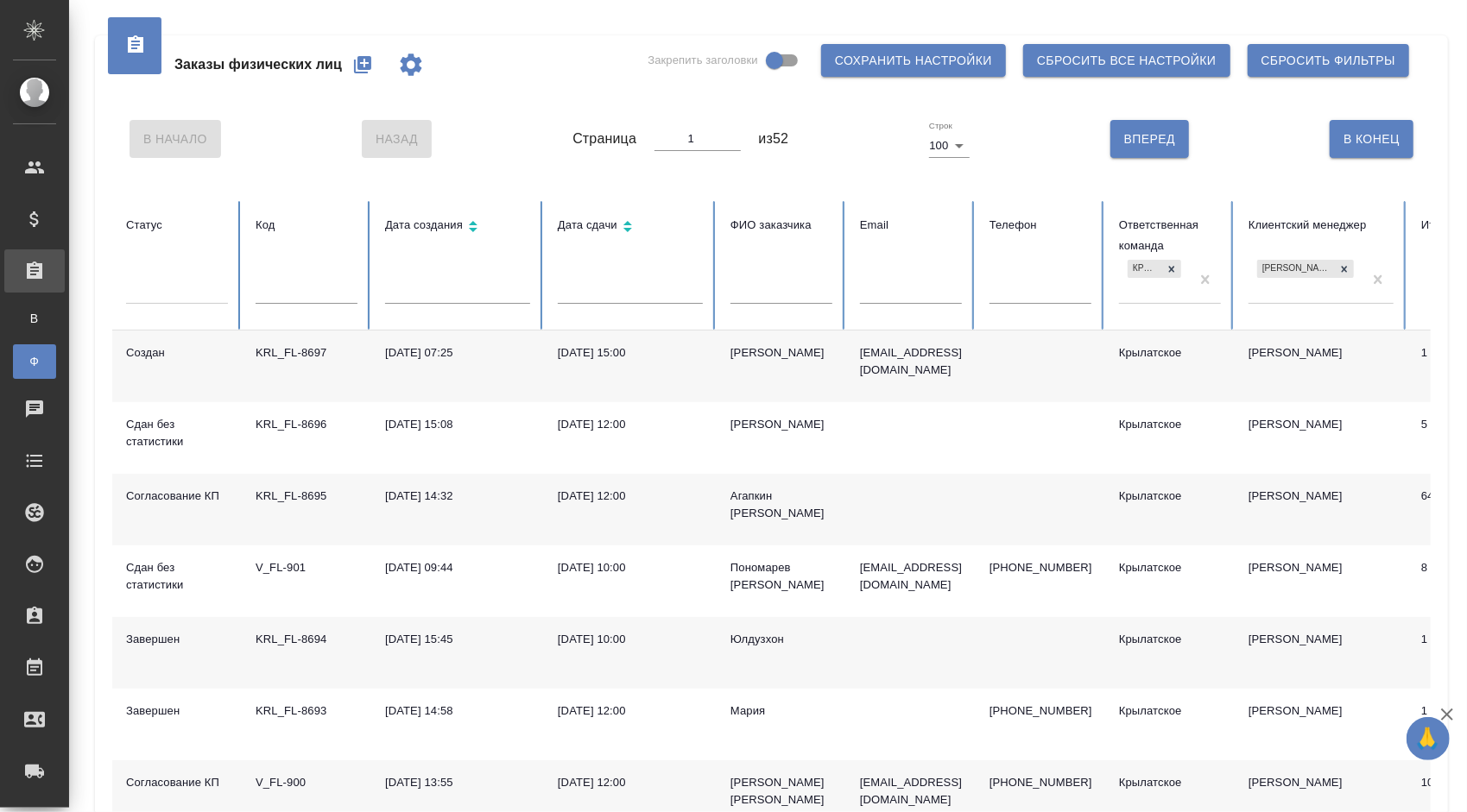
click at [199, 295] on div at bounding box center [177, 286] width 102 height 25
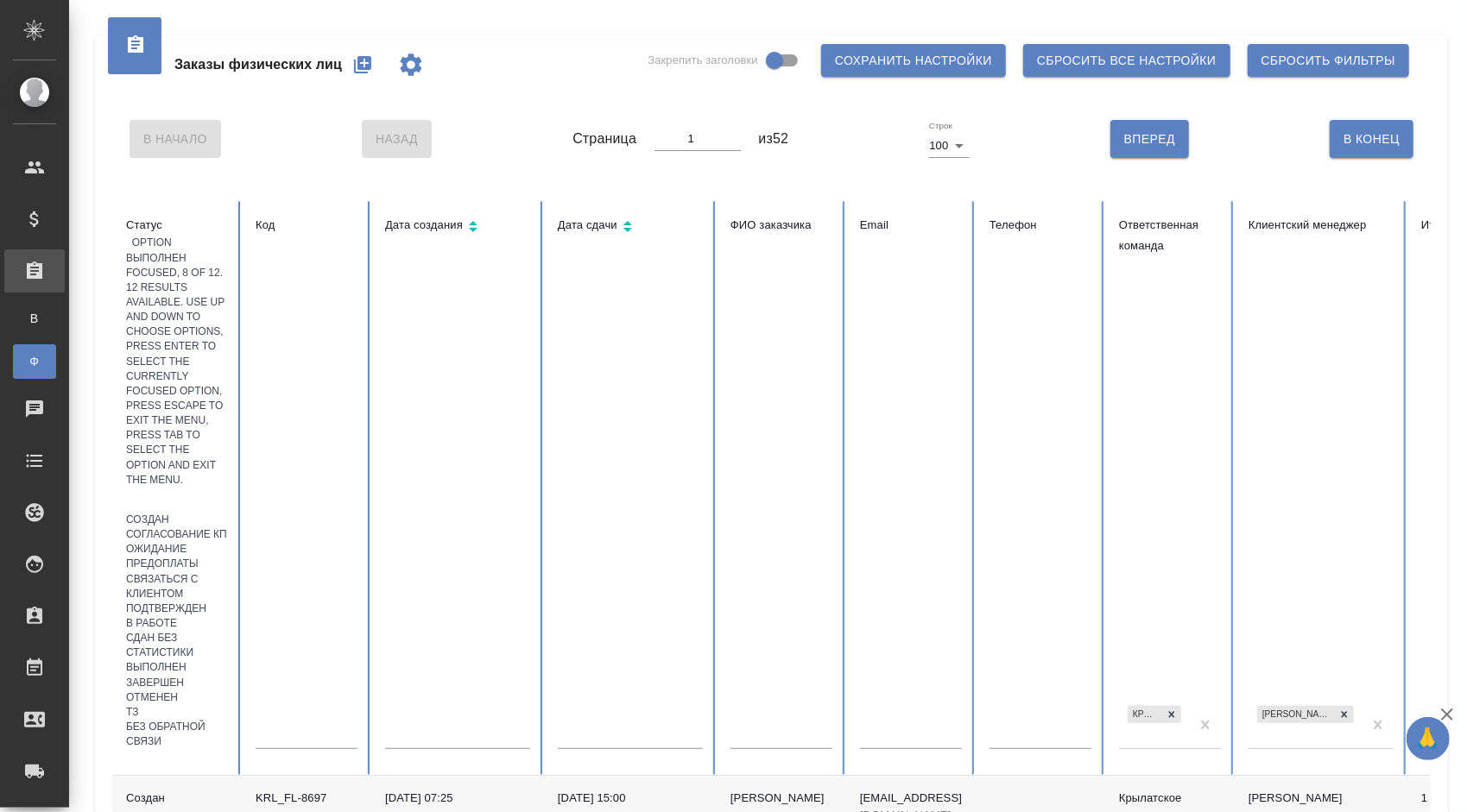
click at [189, 660] on div "Выполнен" at bounding box center [177, 667] width 102 height 15
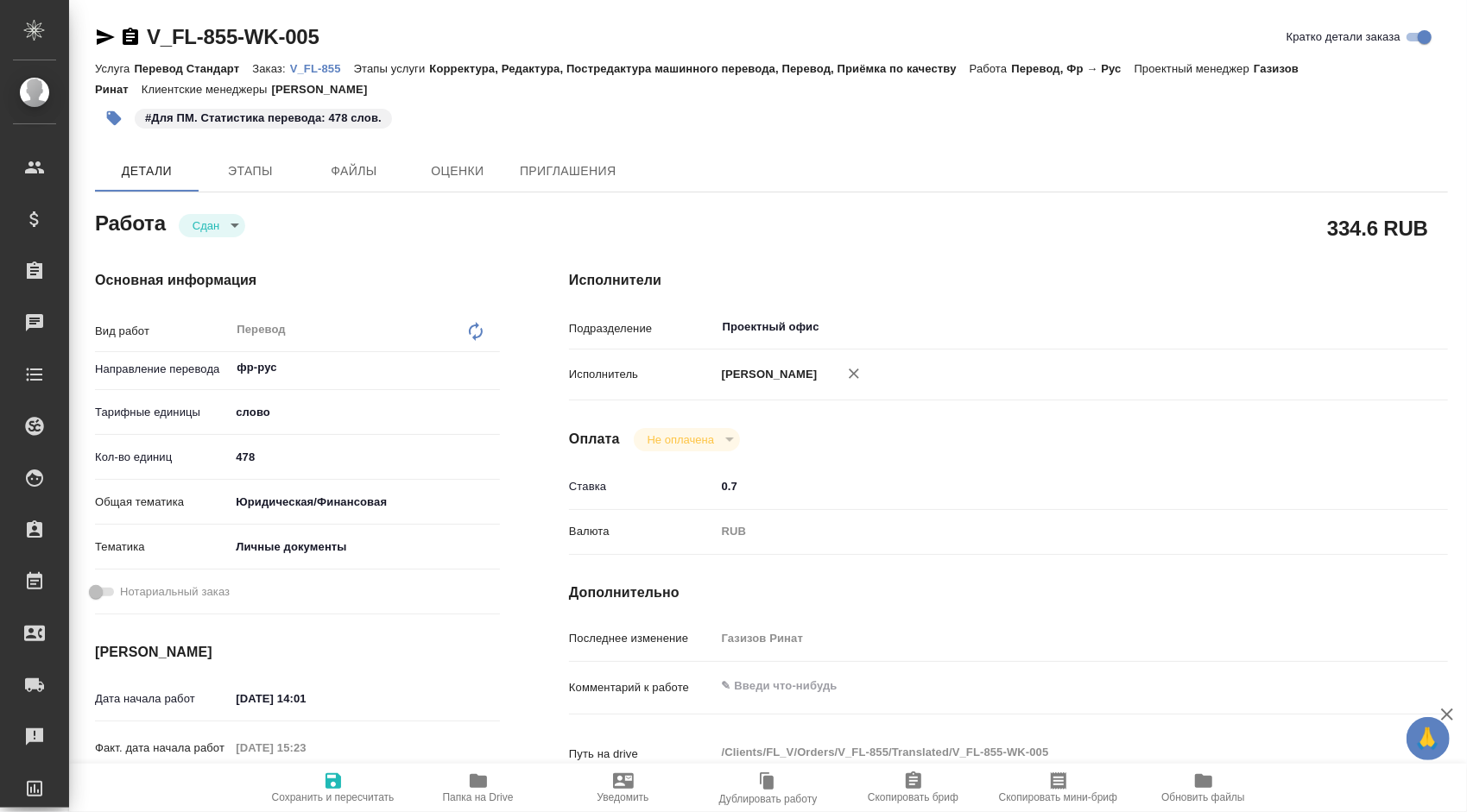
type textarea "x"
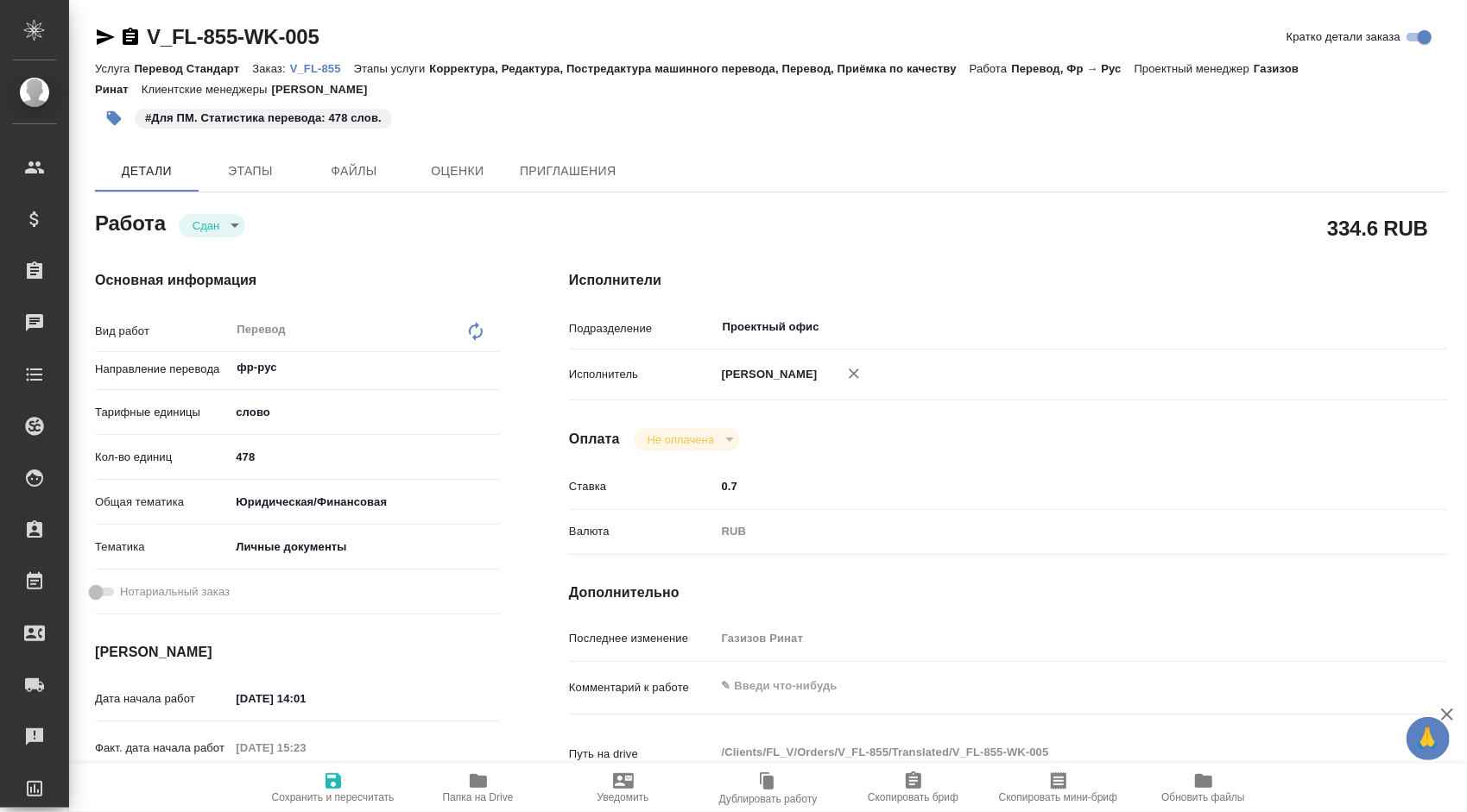
type textarea "x"
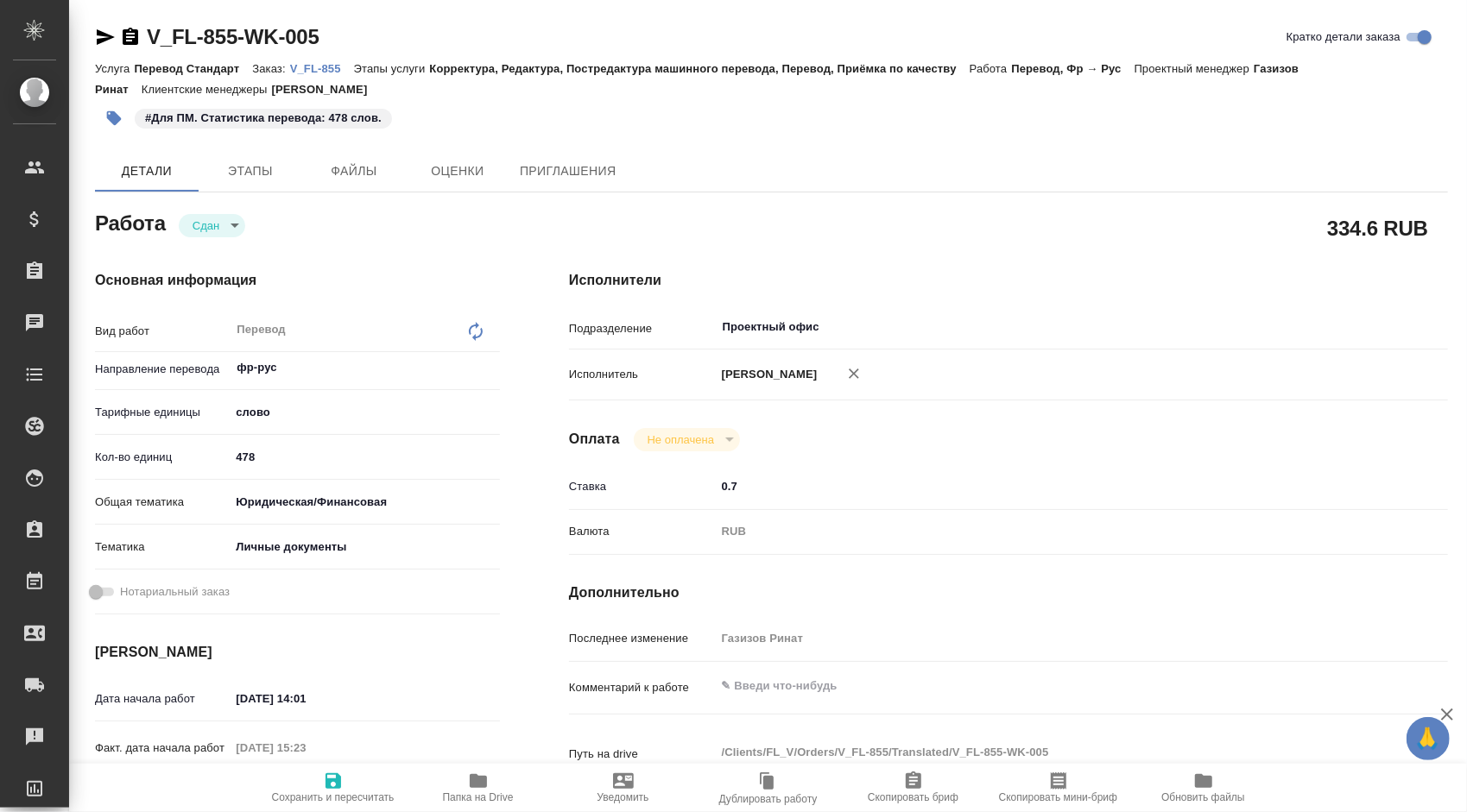
type textarea "x"
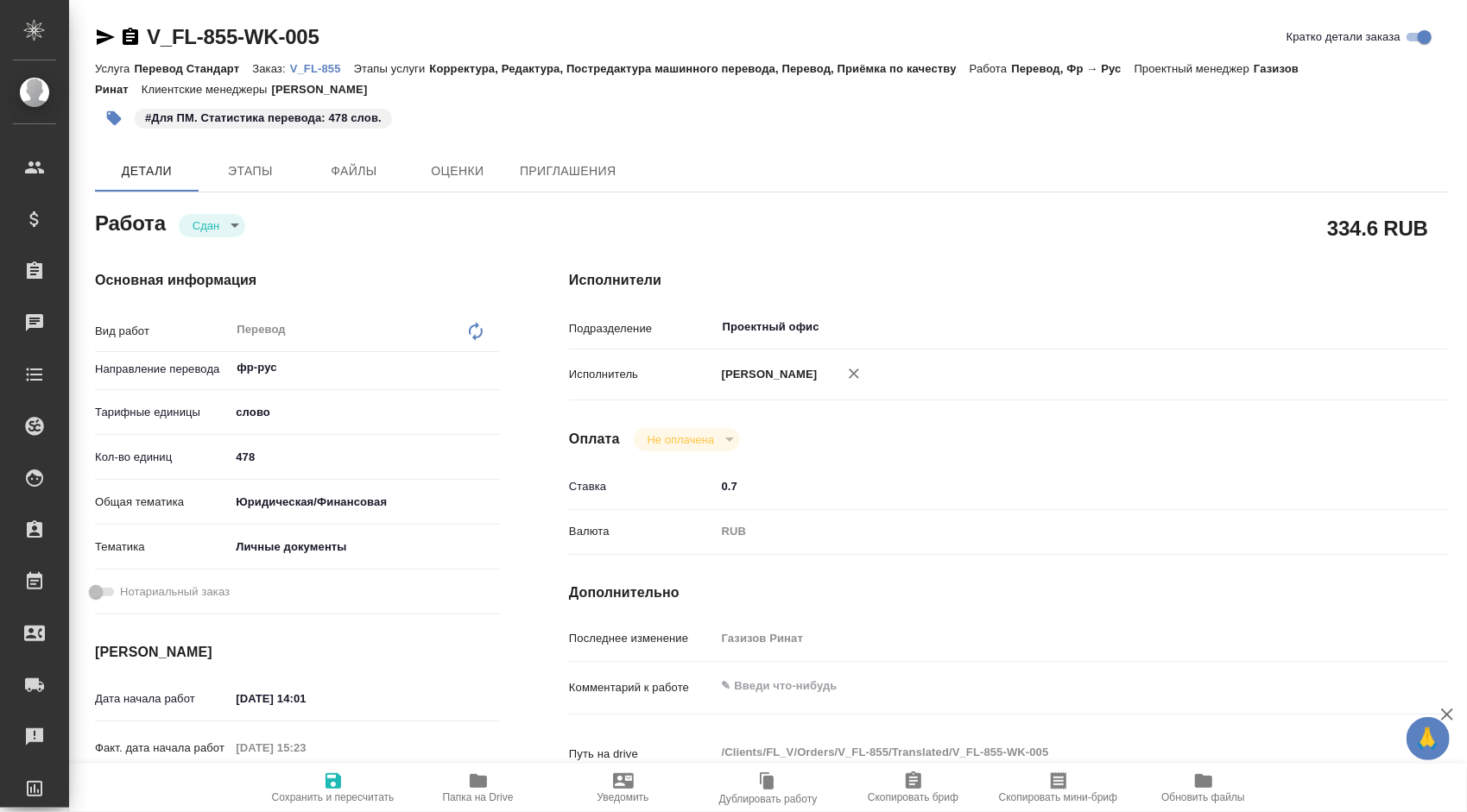
type textarea "x"
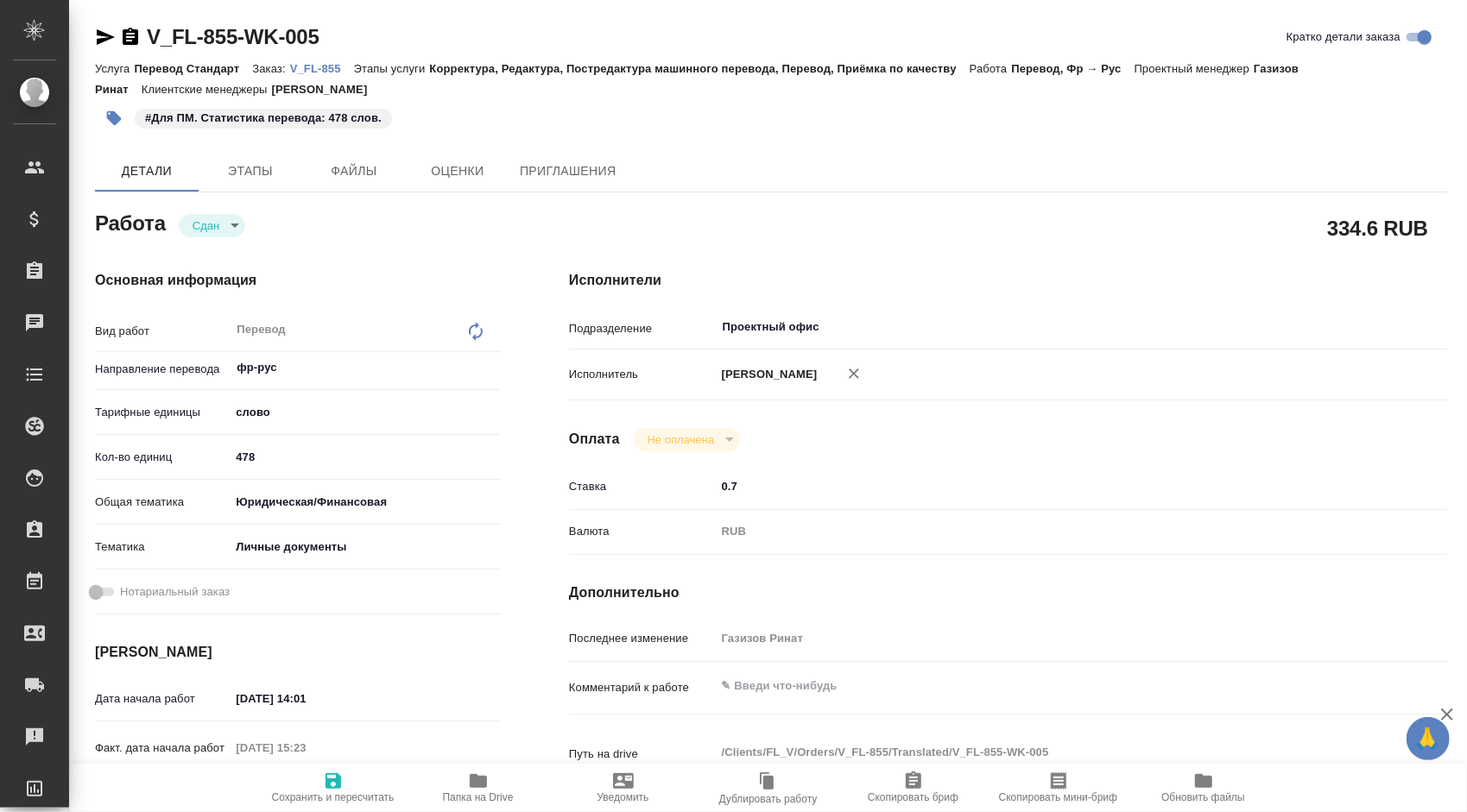
type textarea "x"
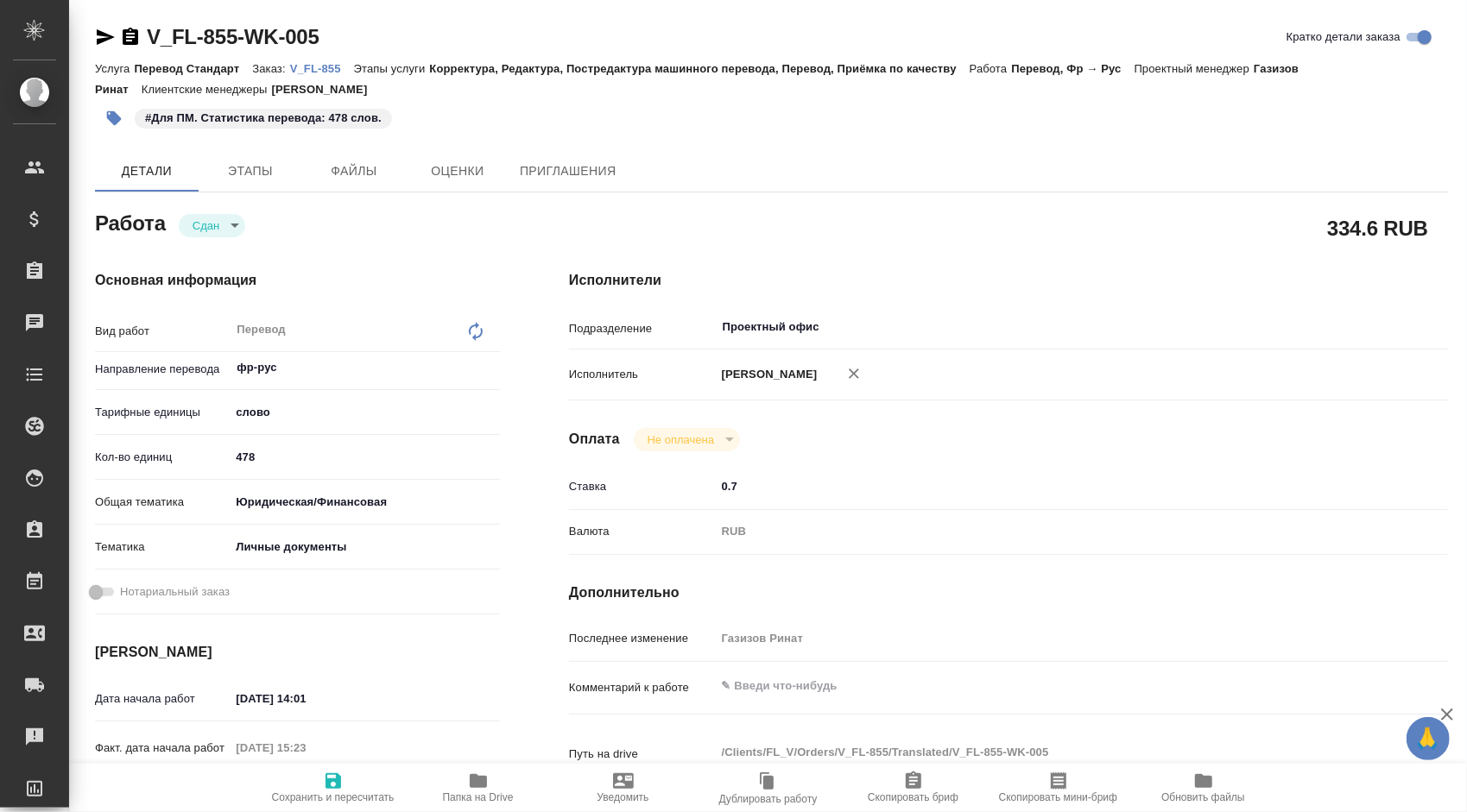
type textarea "x"
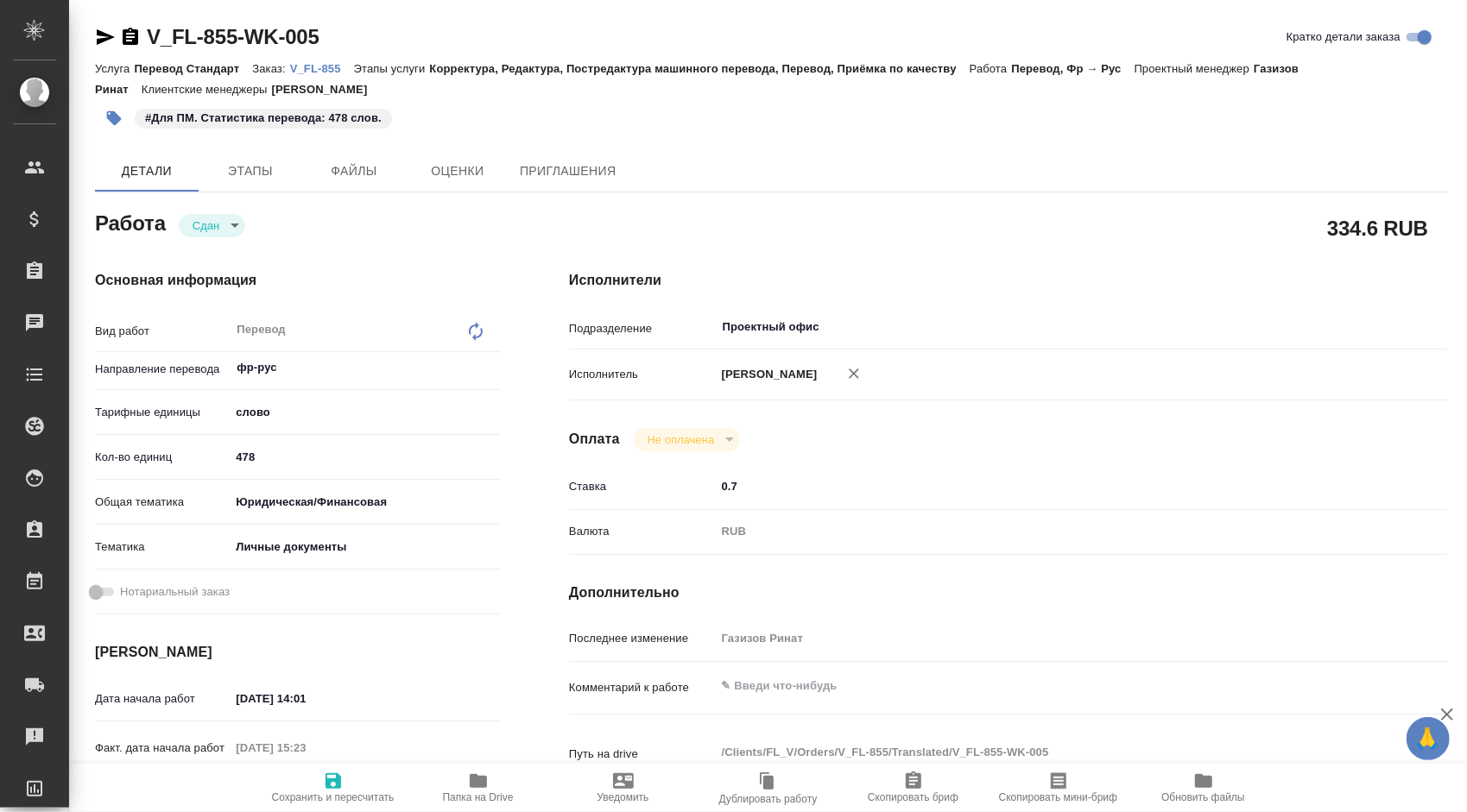
scroll to position [172, 0]
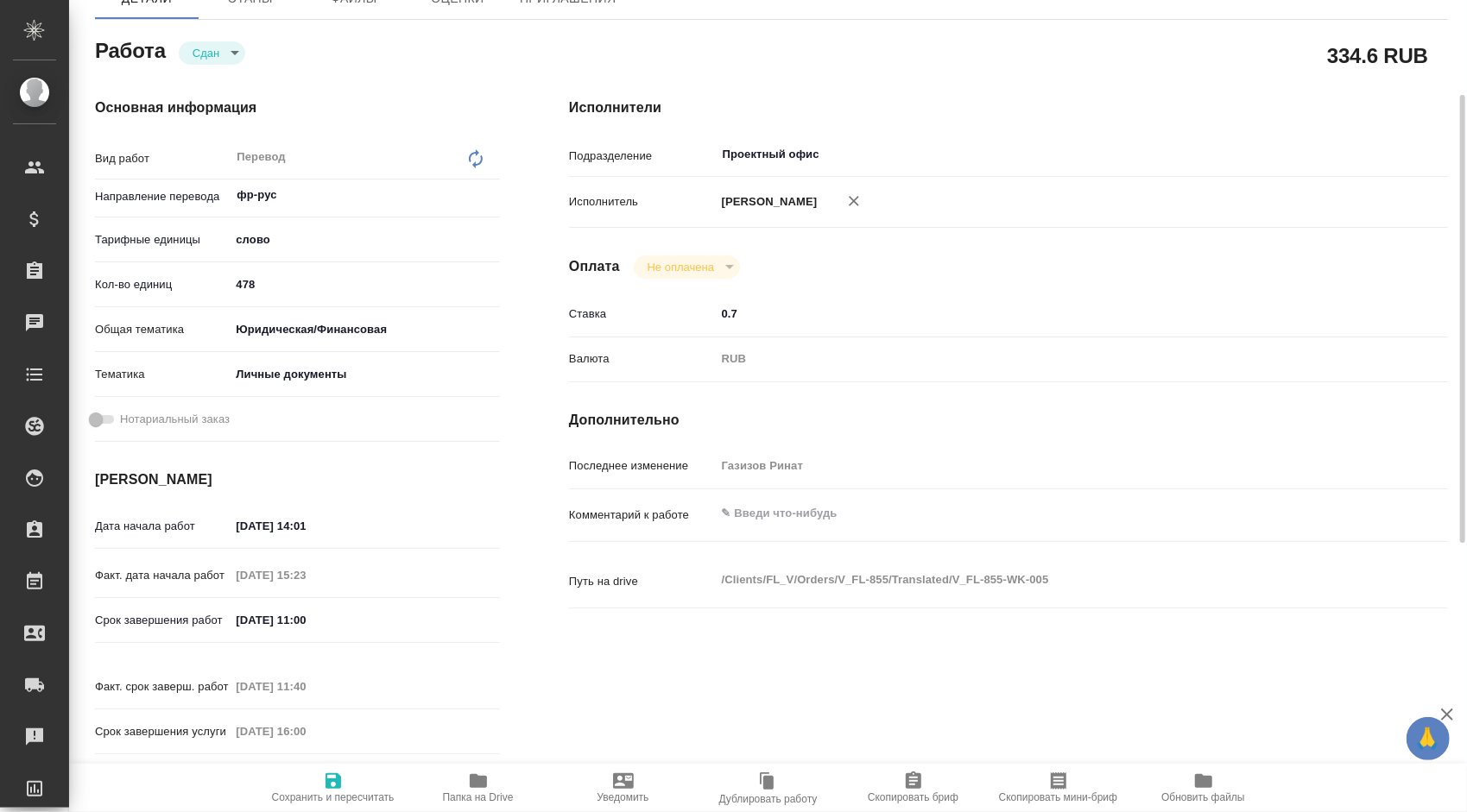
type textarea "x"
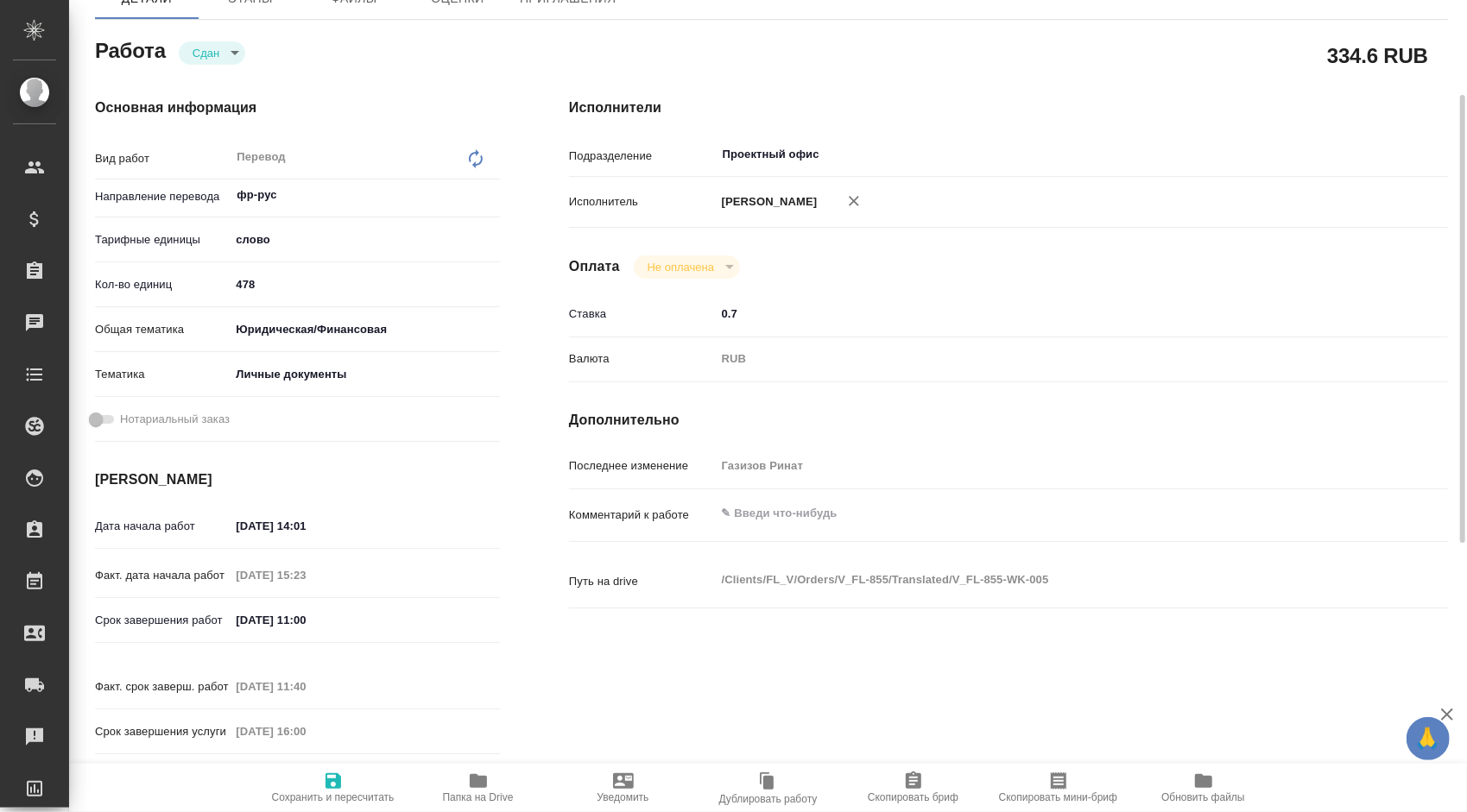
type textarea "x"
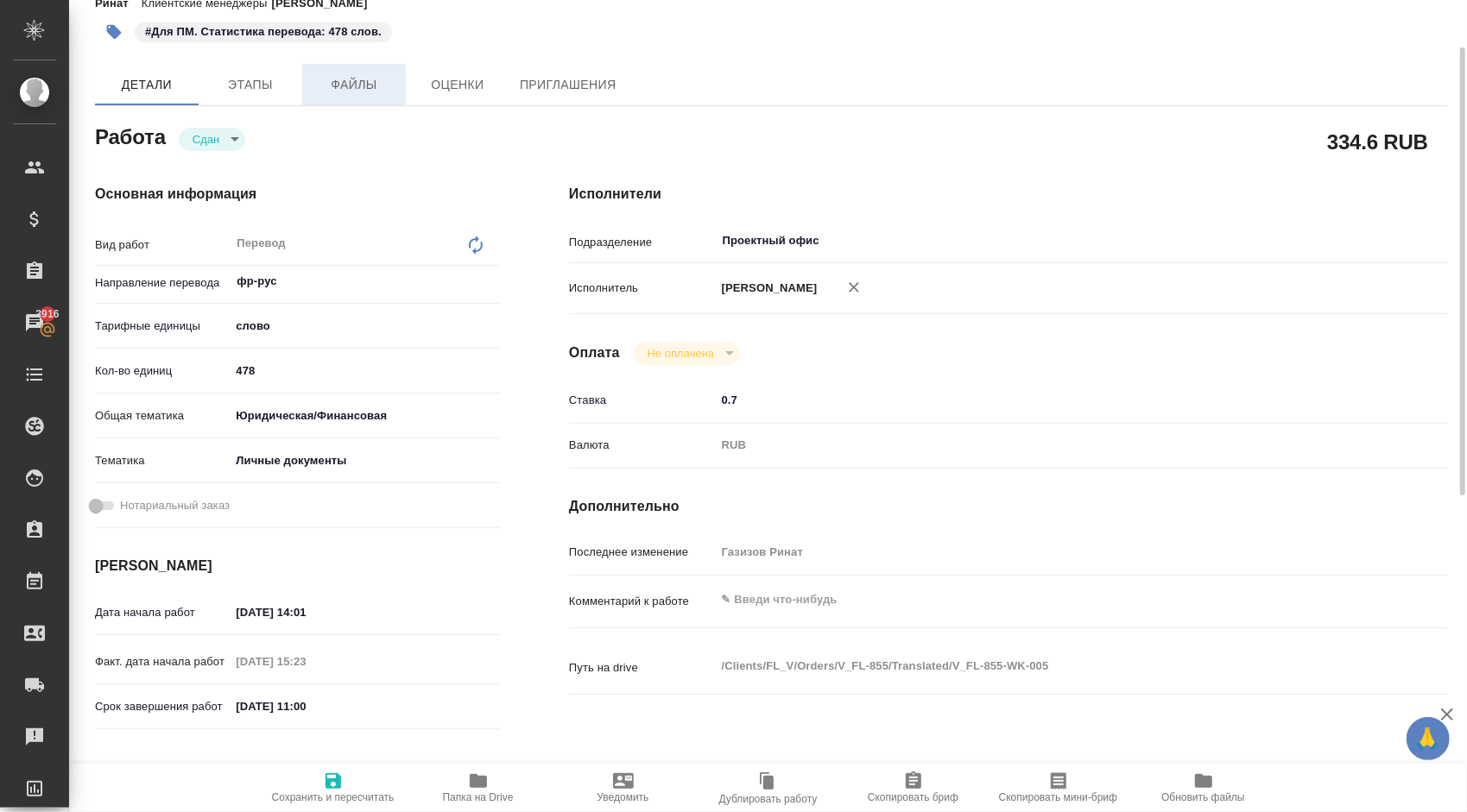
scroll to position [0, 0]
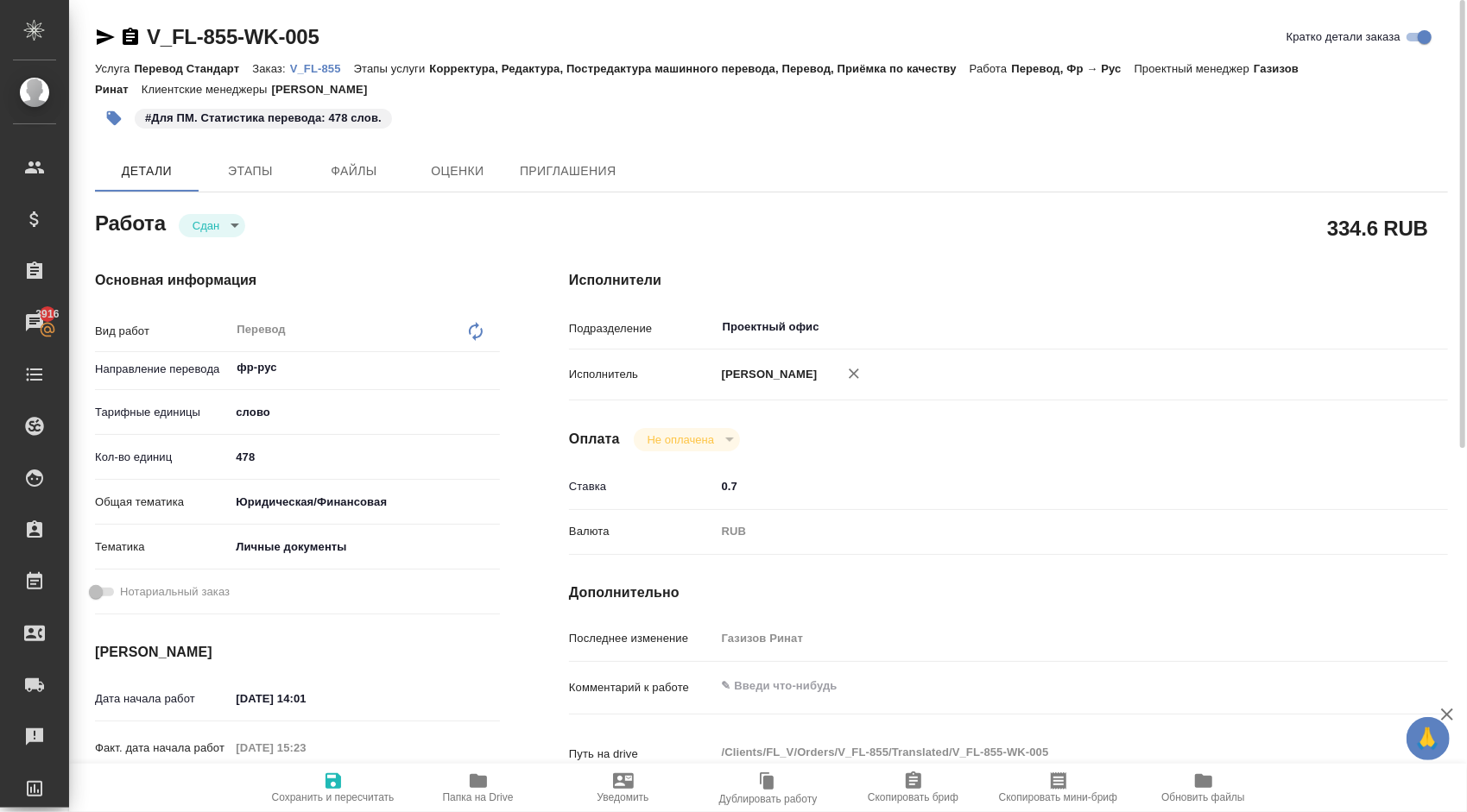
click at [311, 68] on p "V_FL-855" at bounding box center [322, 69] width 64 height 13
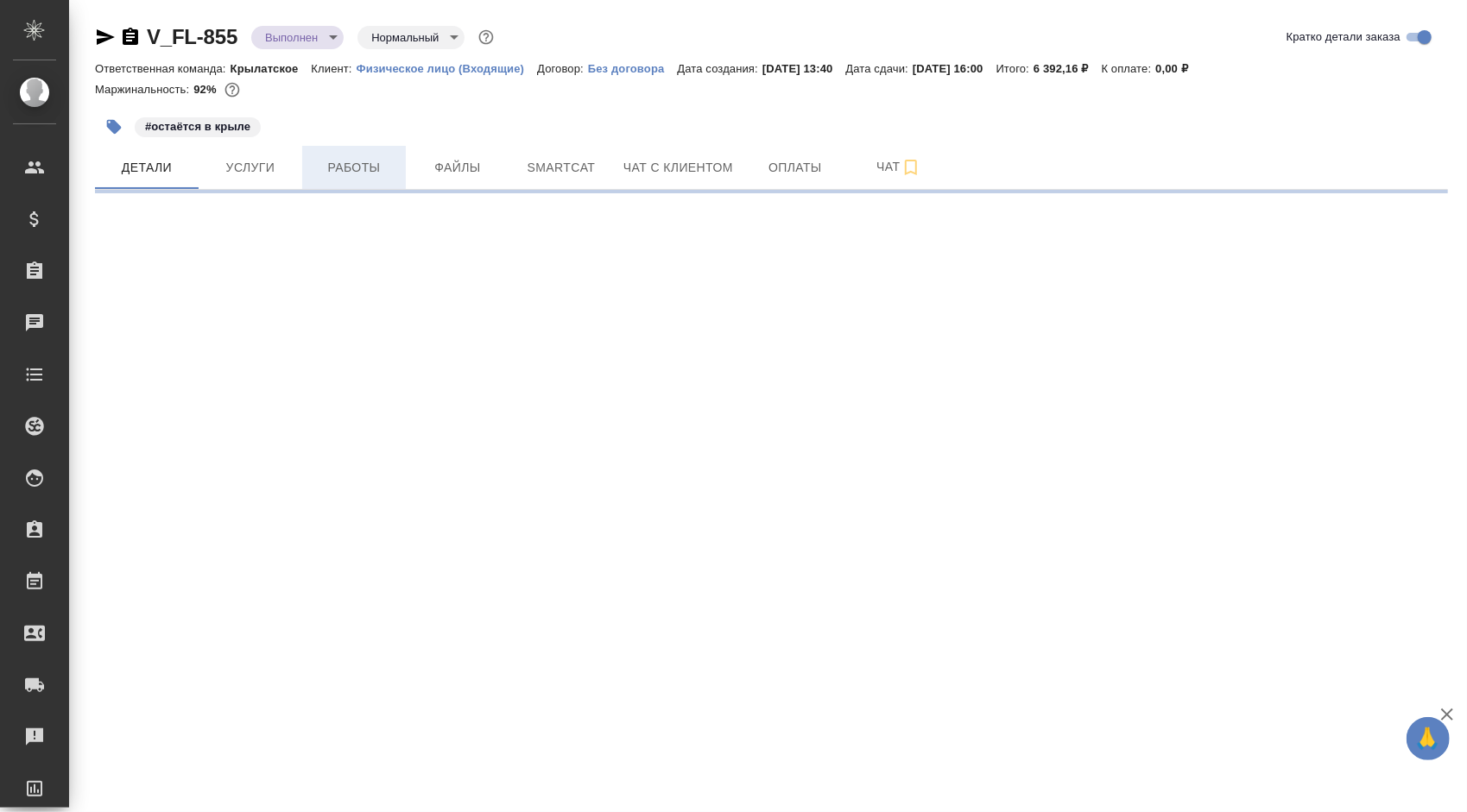
click at [331, 183] on button "Работы" at bounding box center [354, 167] width 104 height 43
select select "RU"
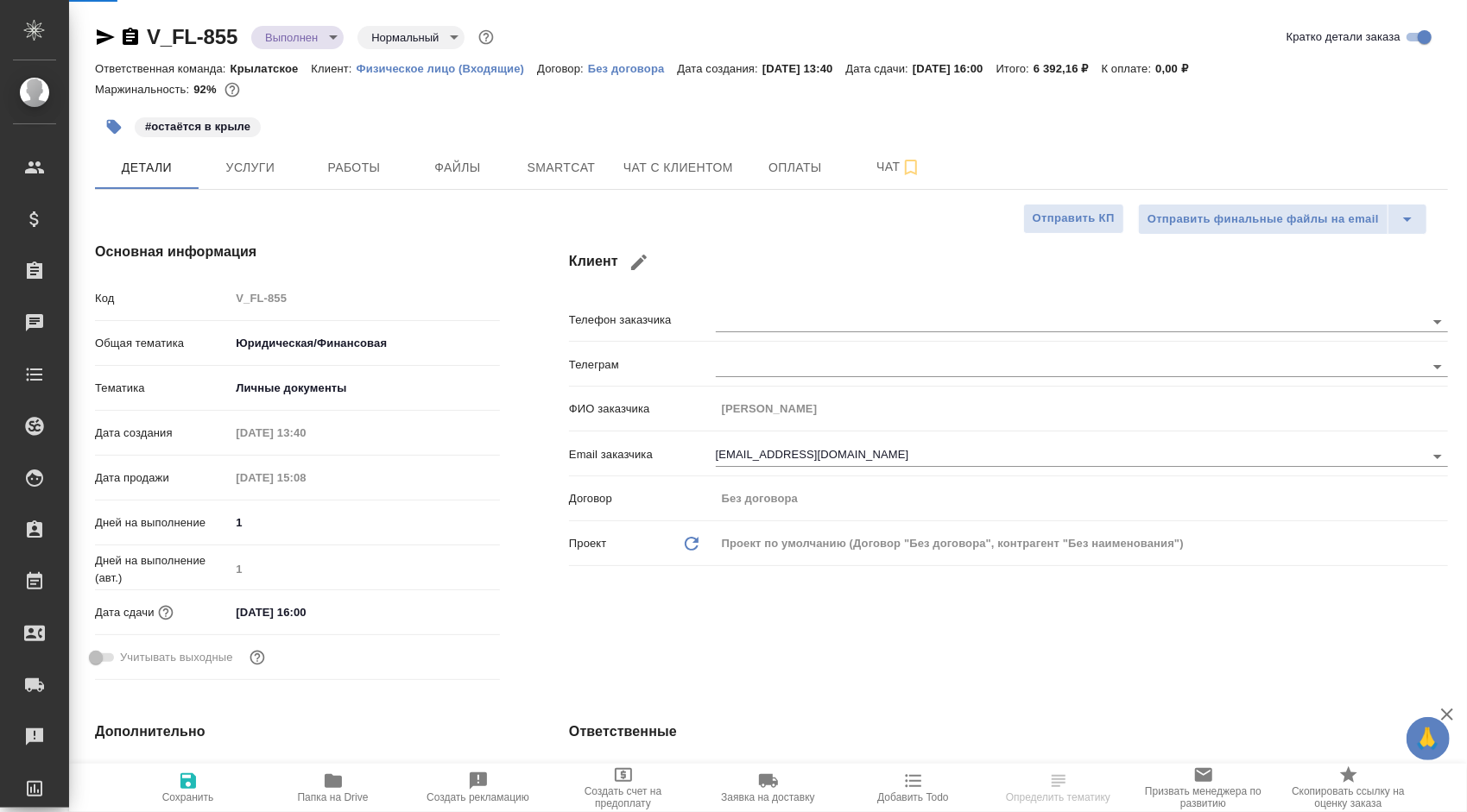
type textarea "x"
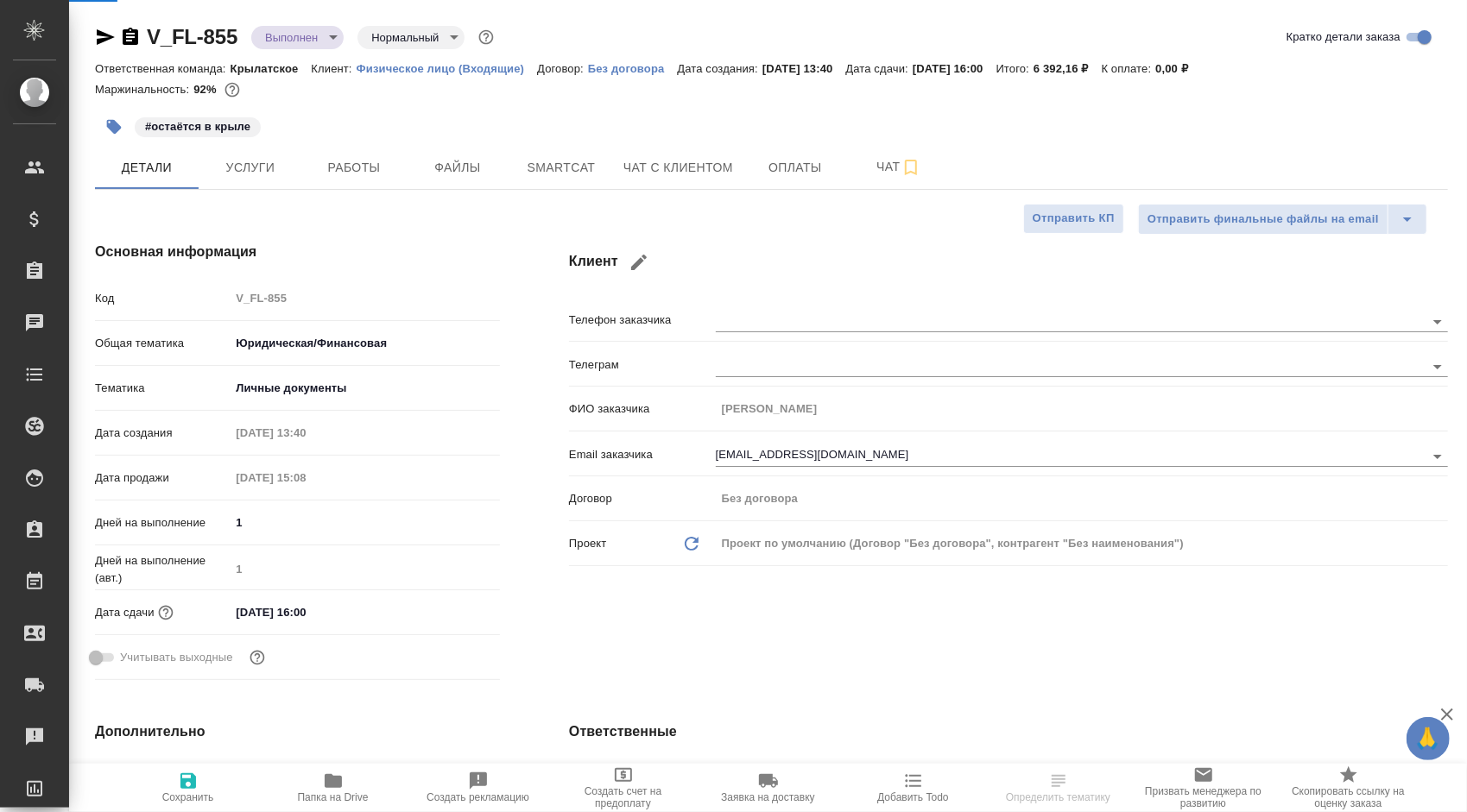
type textarea "x"
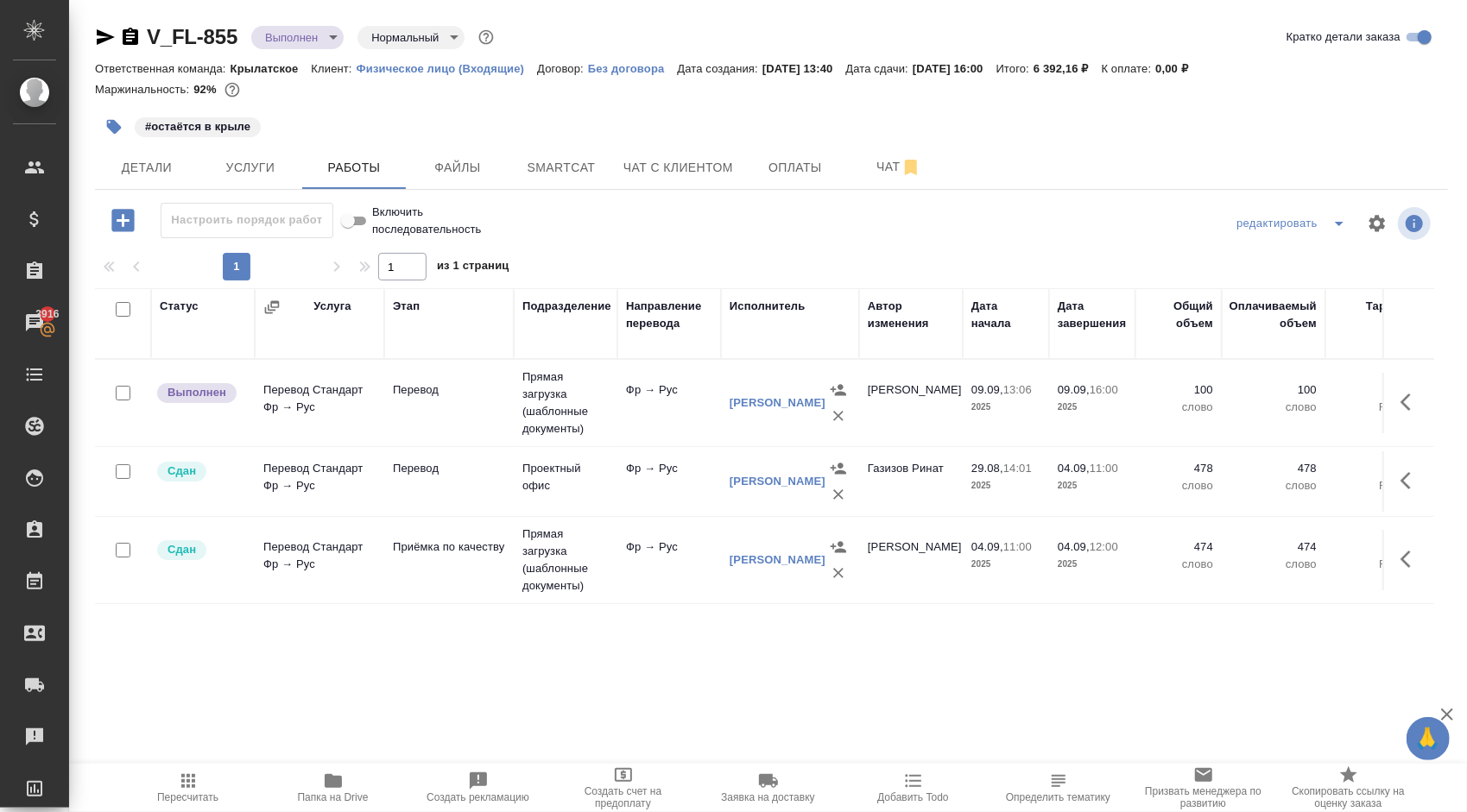
click at [1414, 411] on icon "button" at bounding box center [1411, 402] width 21 height 21
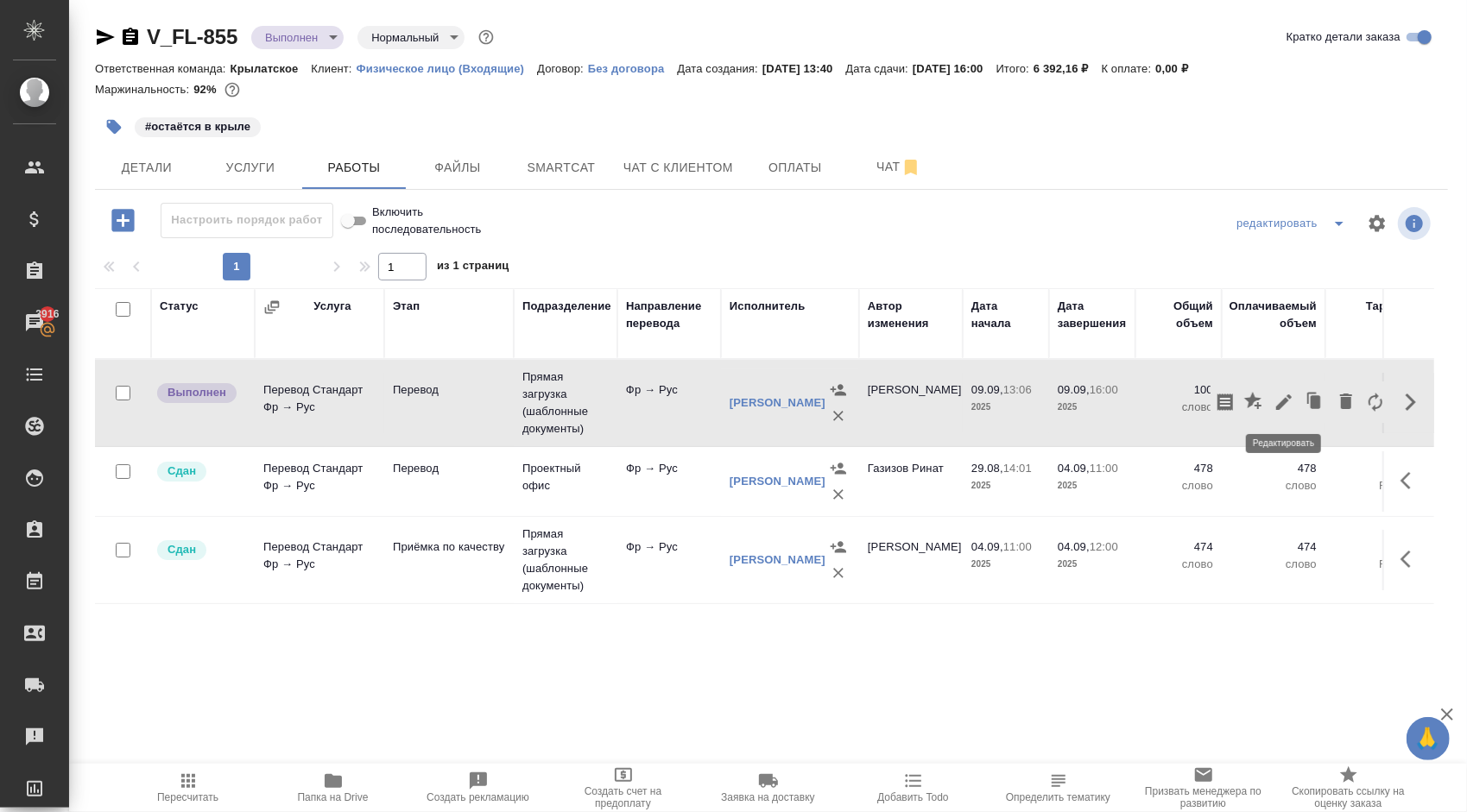
click at [1285, 406] on icon "button" at bounding box center [1284, 402] width 21 height 21
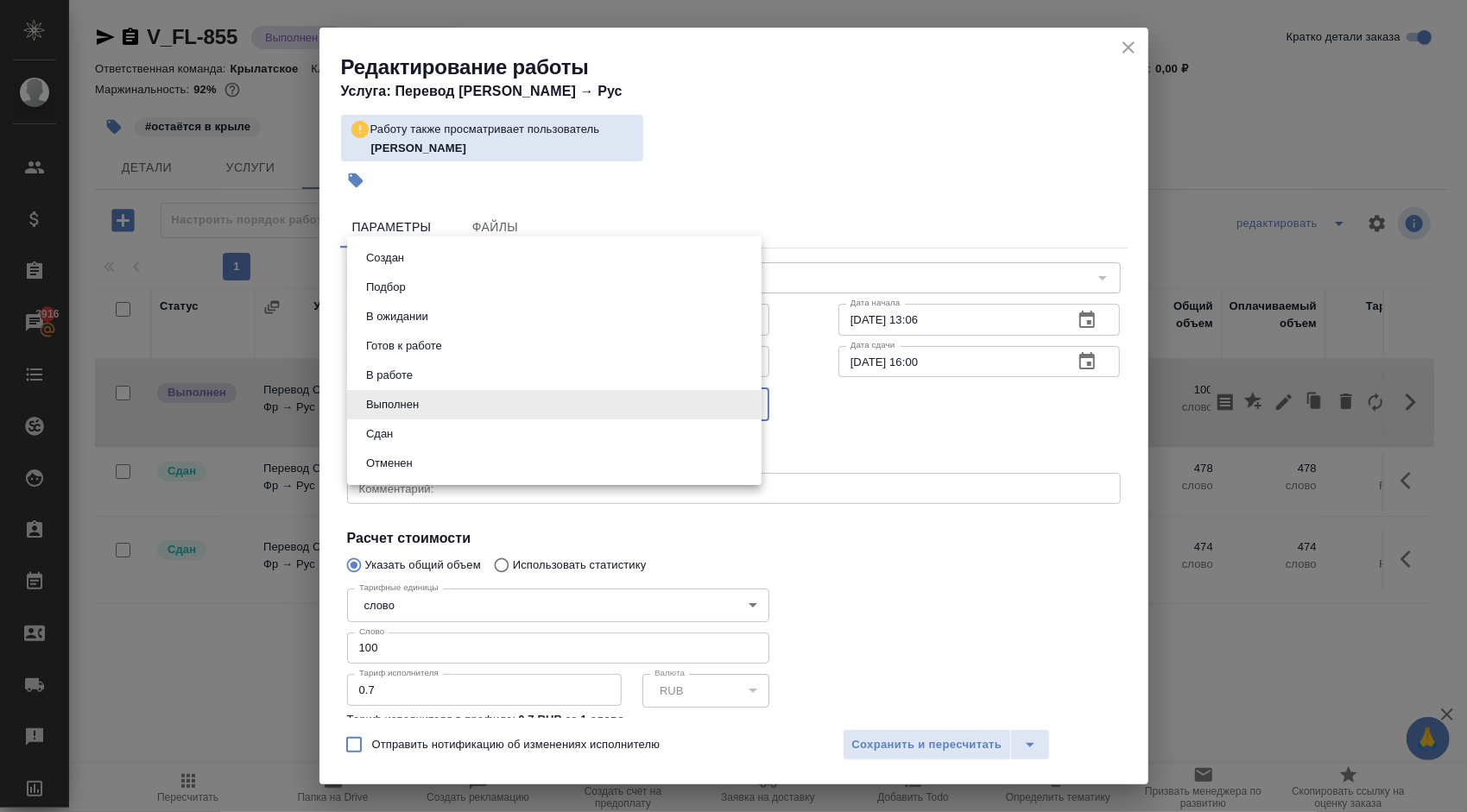
click at [439, 416] on body "🙏 .cls-1 fill:#fff; AWATERA [PERSON_NAME] Спецификации Заказы 3916 Чаты Todo Пр…" at bounding box center [733, 406] width 1467 height 812
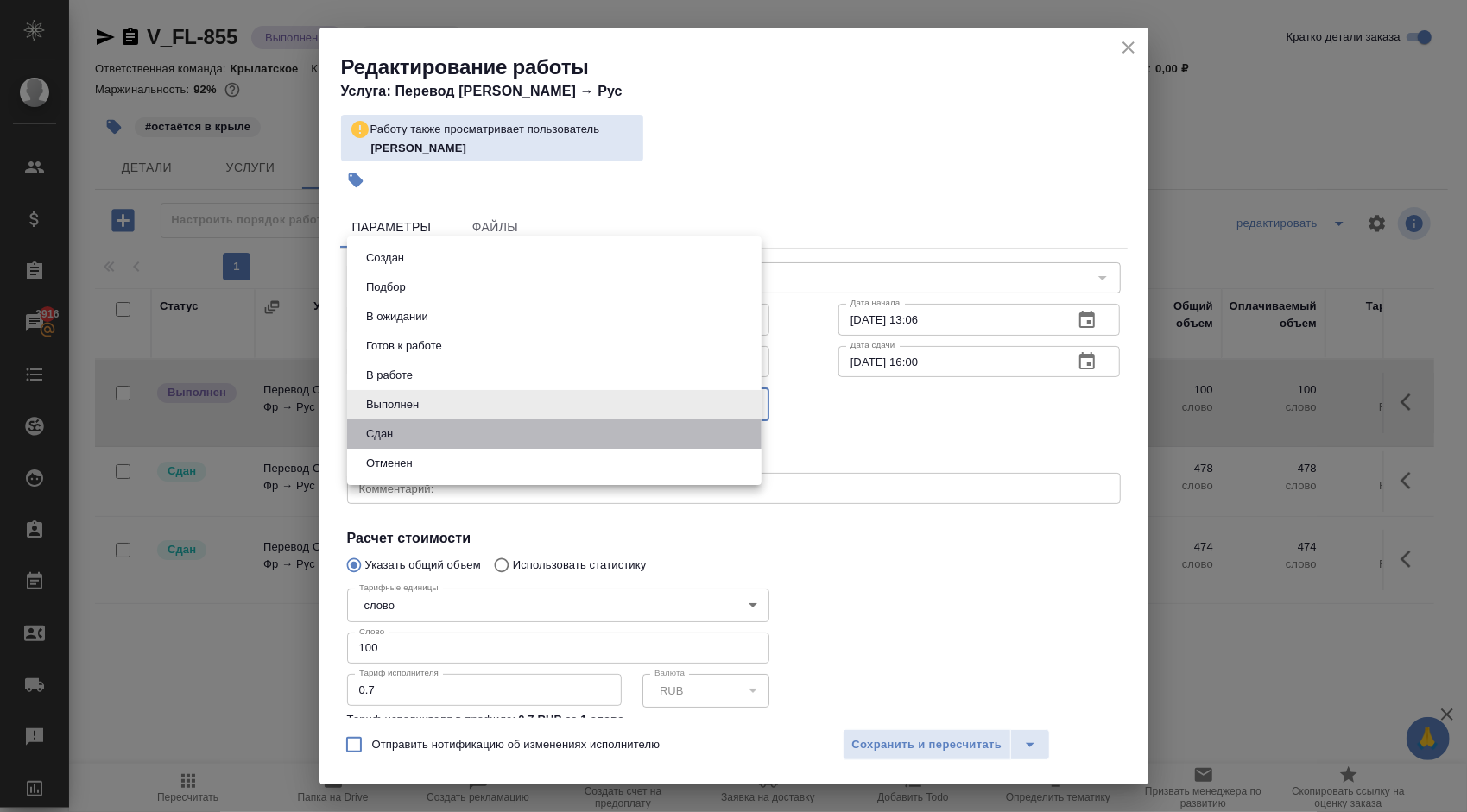
click at [412, 439] on li "Сдан" at bounding box center [554, 433] width 414 height 29
type input "closed"
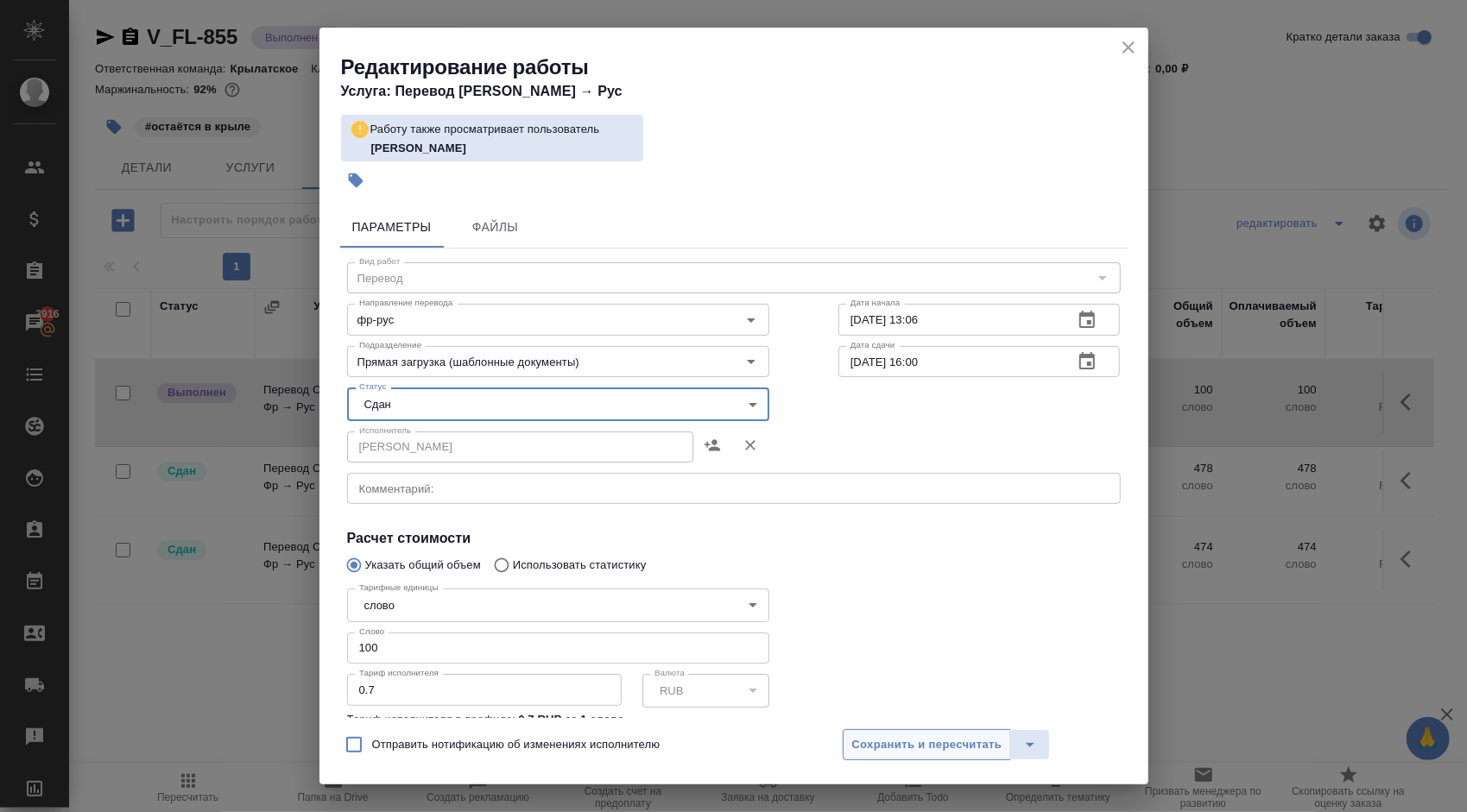
click at [915, 735] on button "Сохранить и пересчитать" at bounding box center [927, 744] width 170 height 31
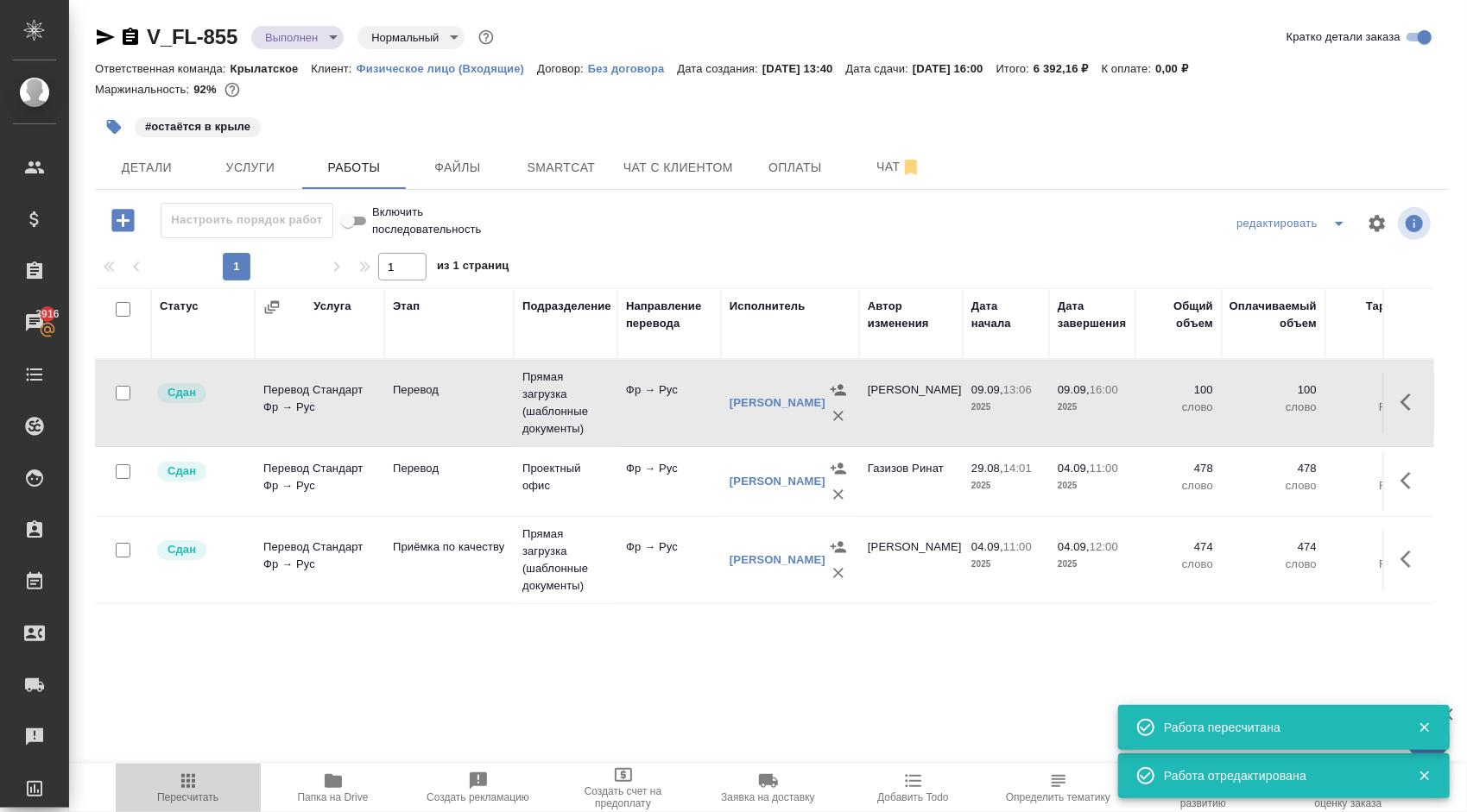
click at [189, 790] on span "Пересчитать" at bounding box center [187, 787] width 124 height 33
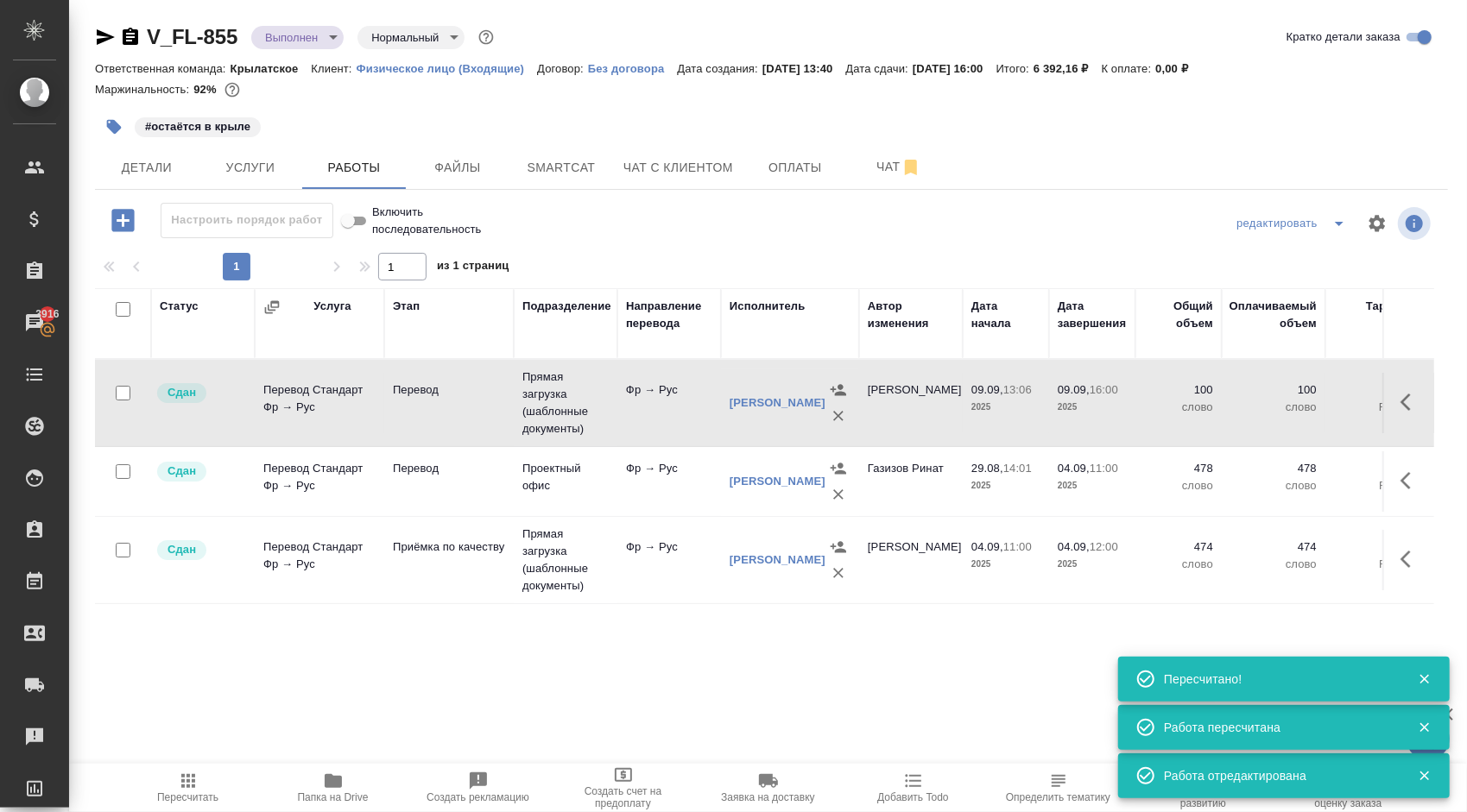
click at [196, 785] on icon "button" at bounding box center [188, 781] width 21 height 21
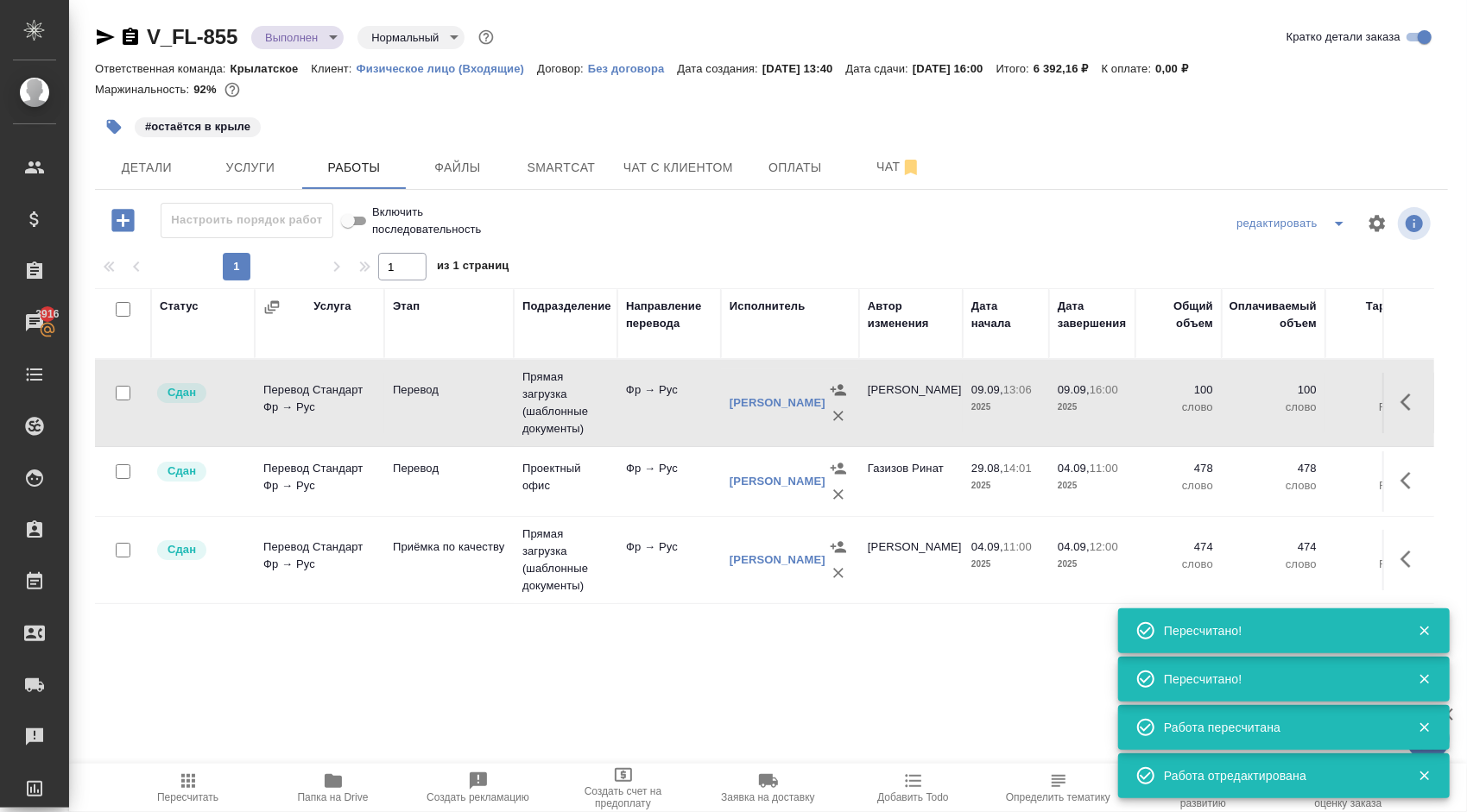
click at [323, 29] on body "🙏 .cls-1 fill:#fff; AWATERA [PERSON_NAME] Спецификации Заказы 3916 Чаты Todo Пр…" at bounding box center [733, 406] width 1467 height 812
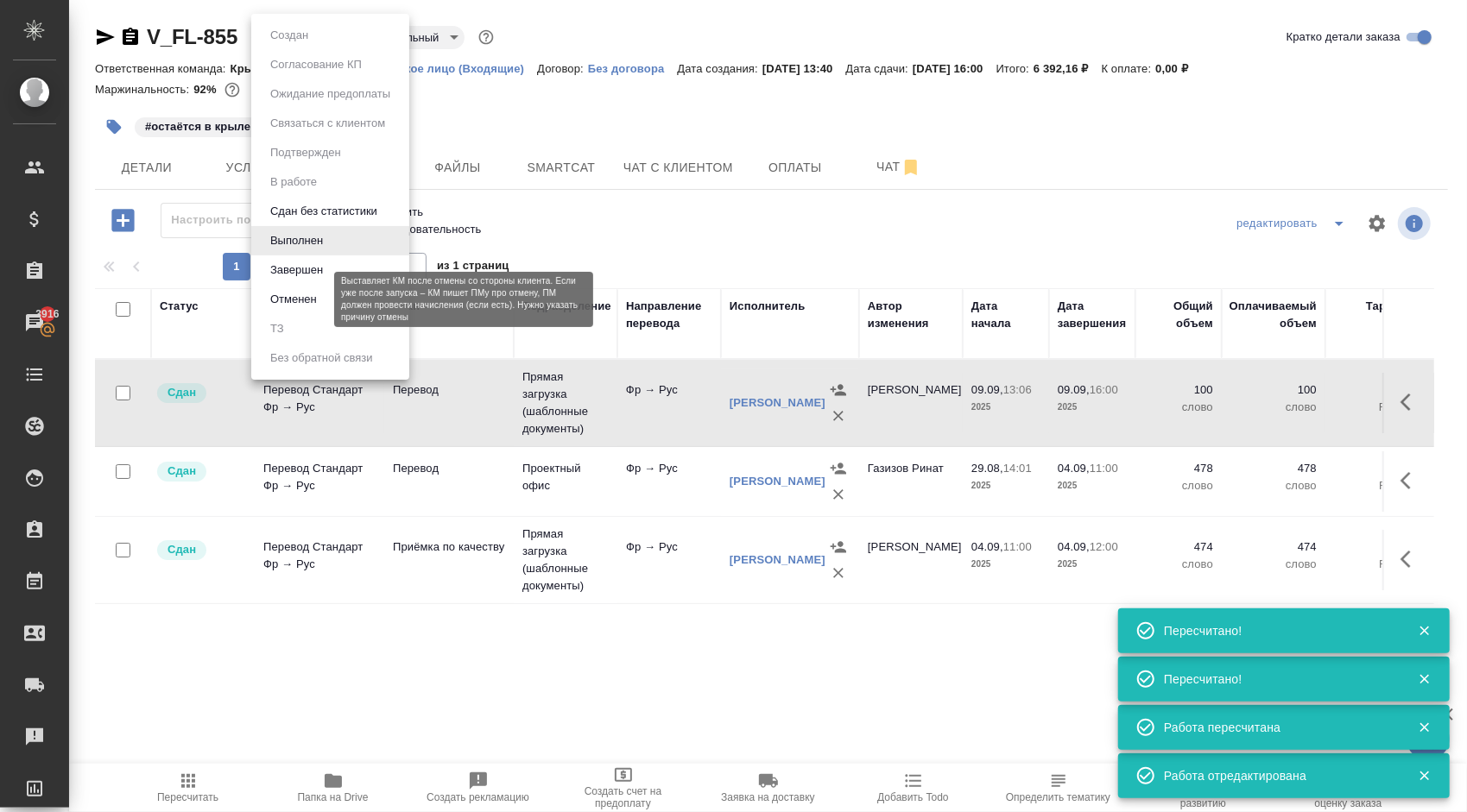
click at [285, 281] on li "Завершен" at bounding box center [330, 270] width 158 height 29
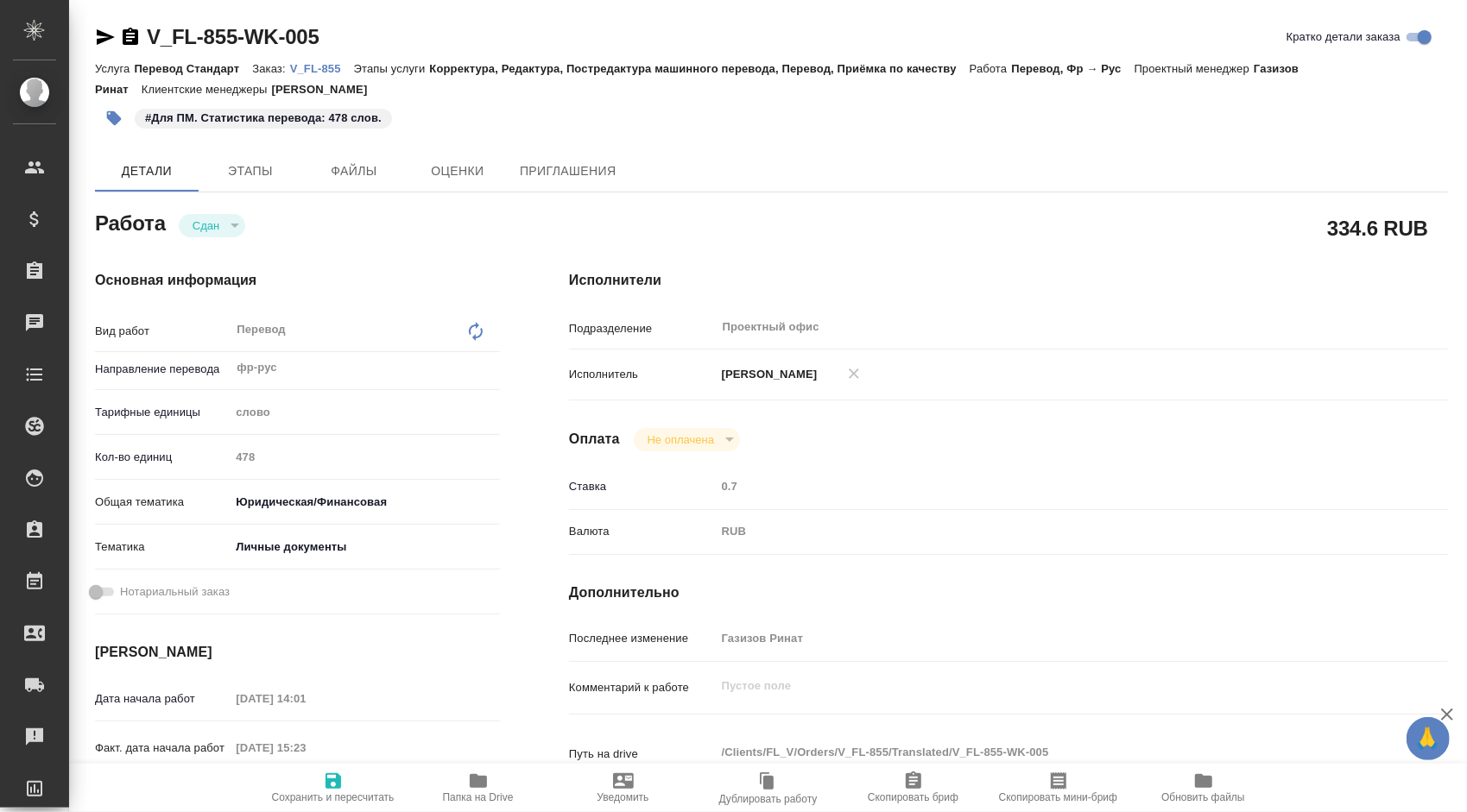
type textarea "x"
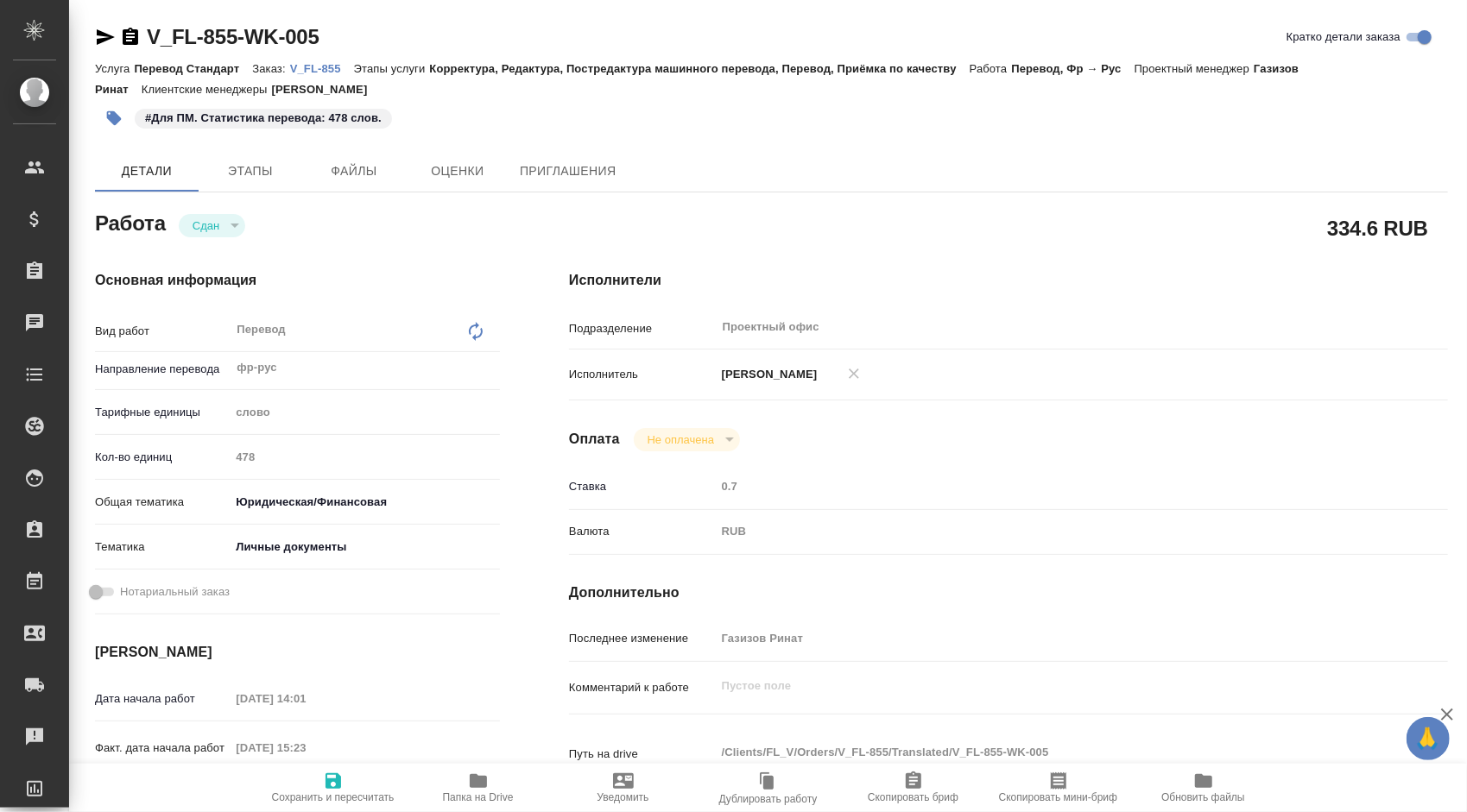
type textarea "x"
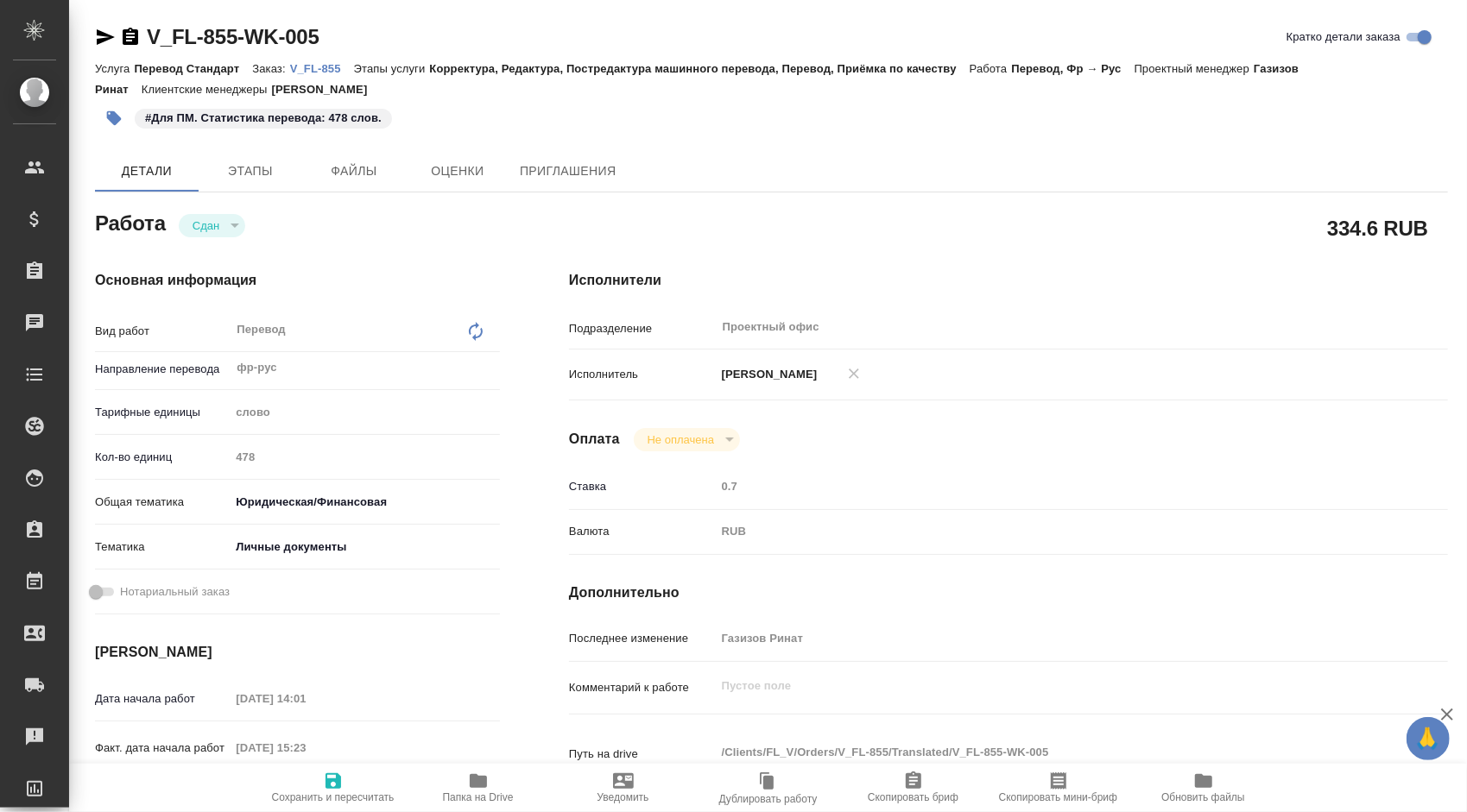
type textarea "x"
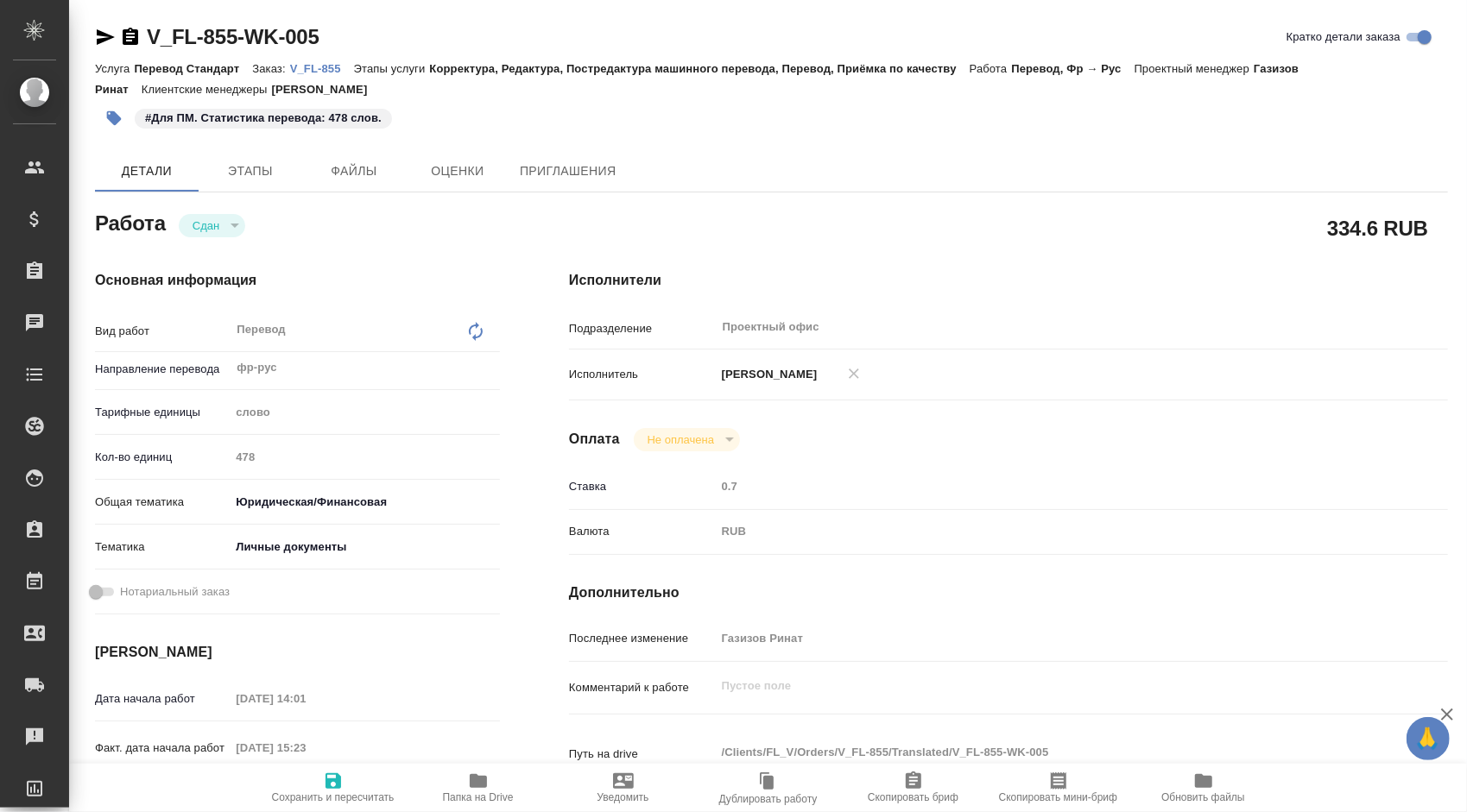
type textarea "x"
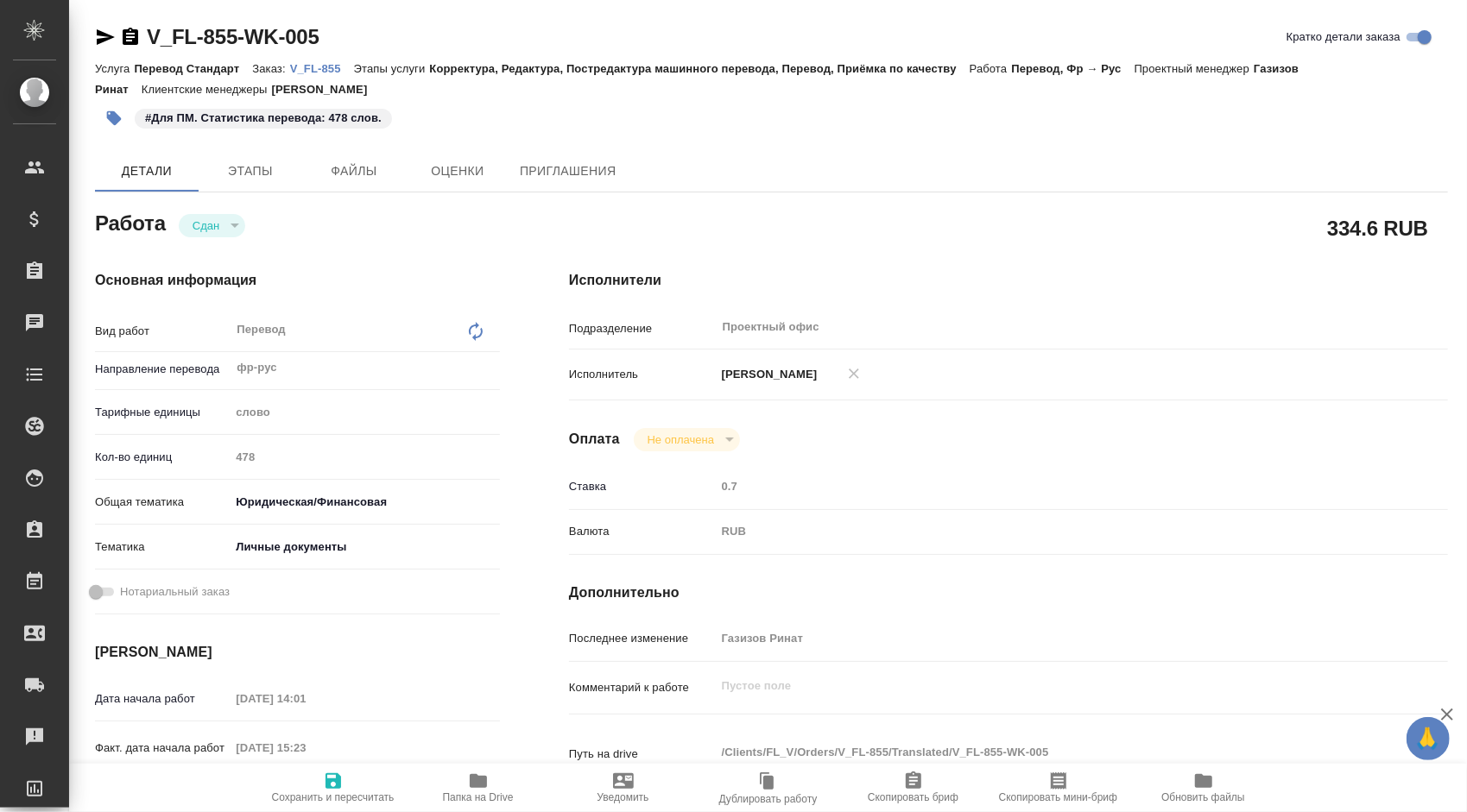
type textarea "x"
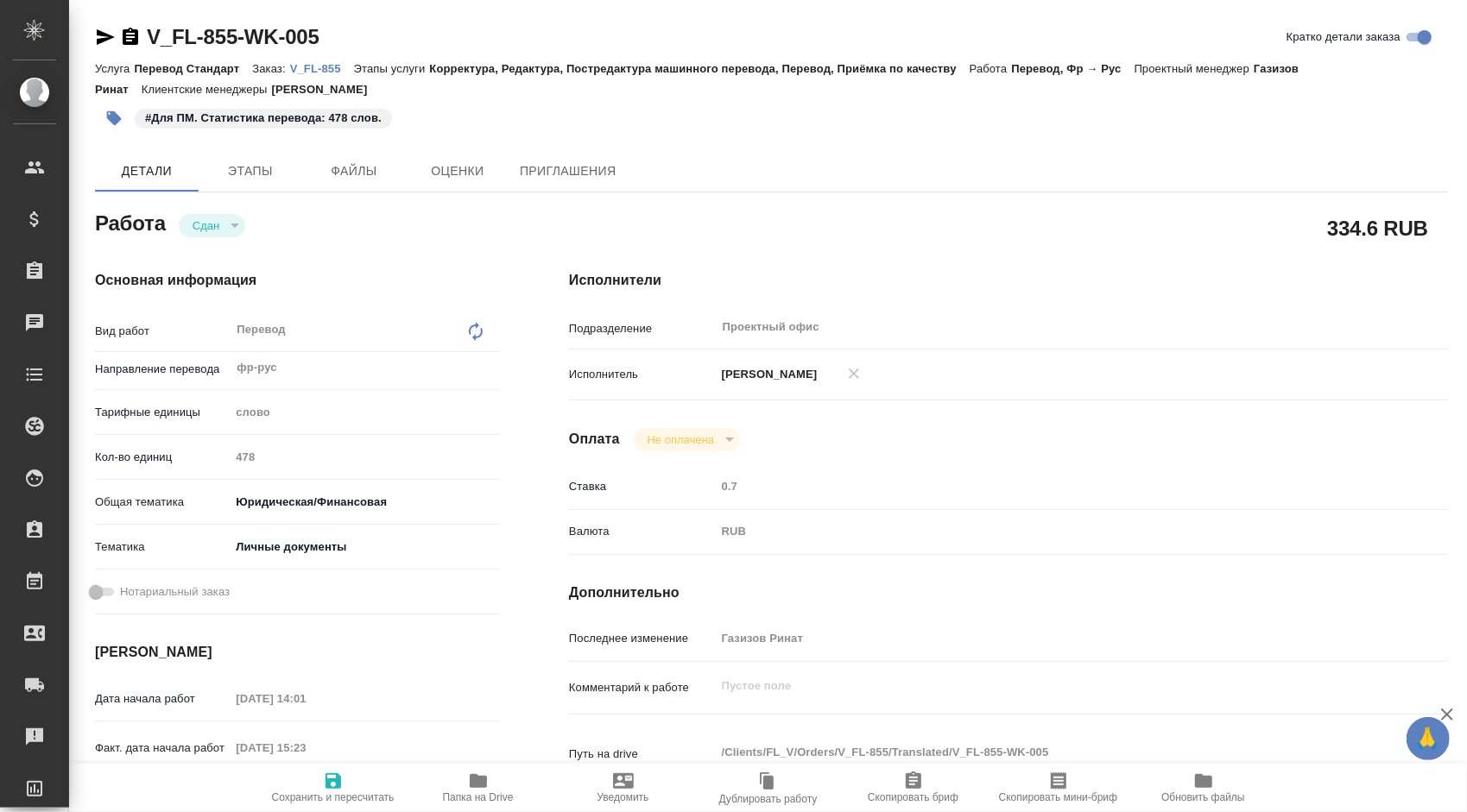
type textarea "x"
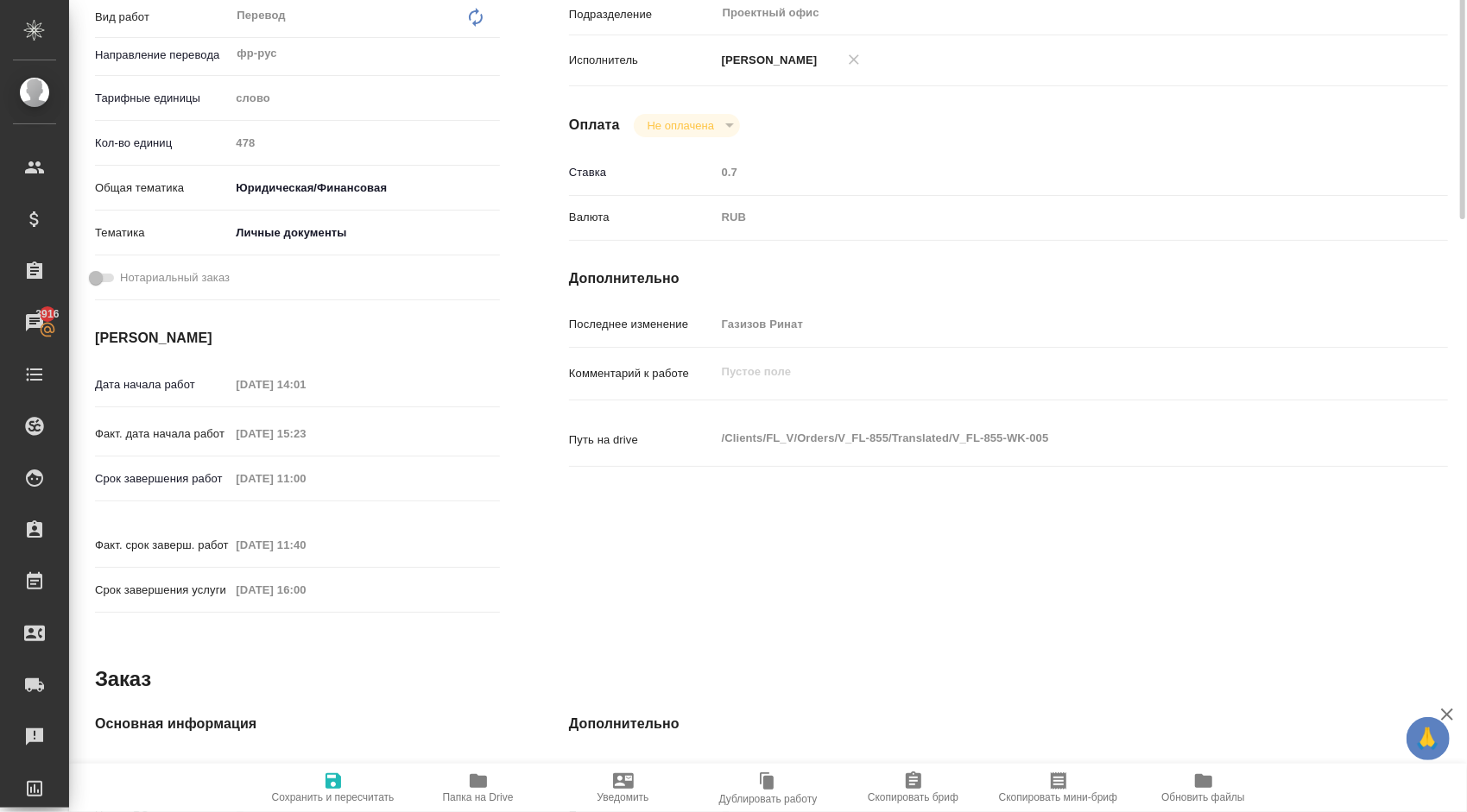
scroll to position [55, 0]
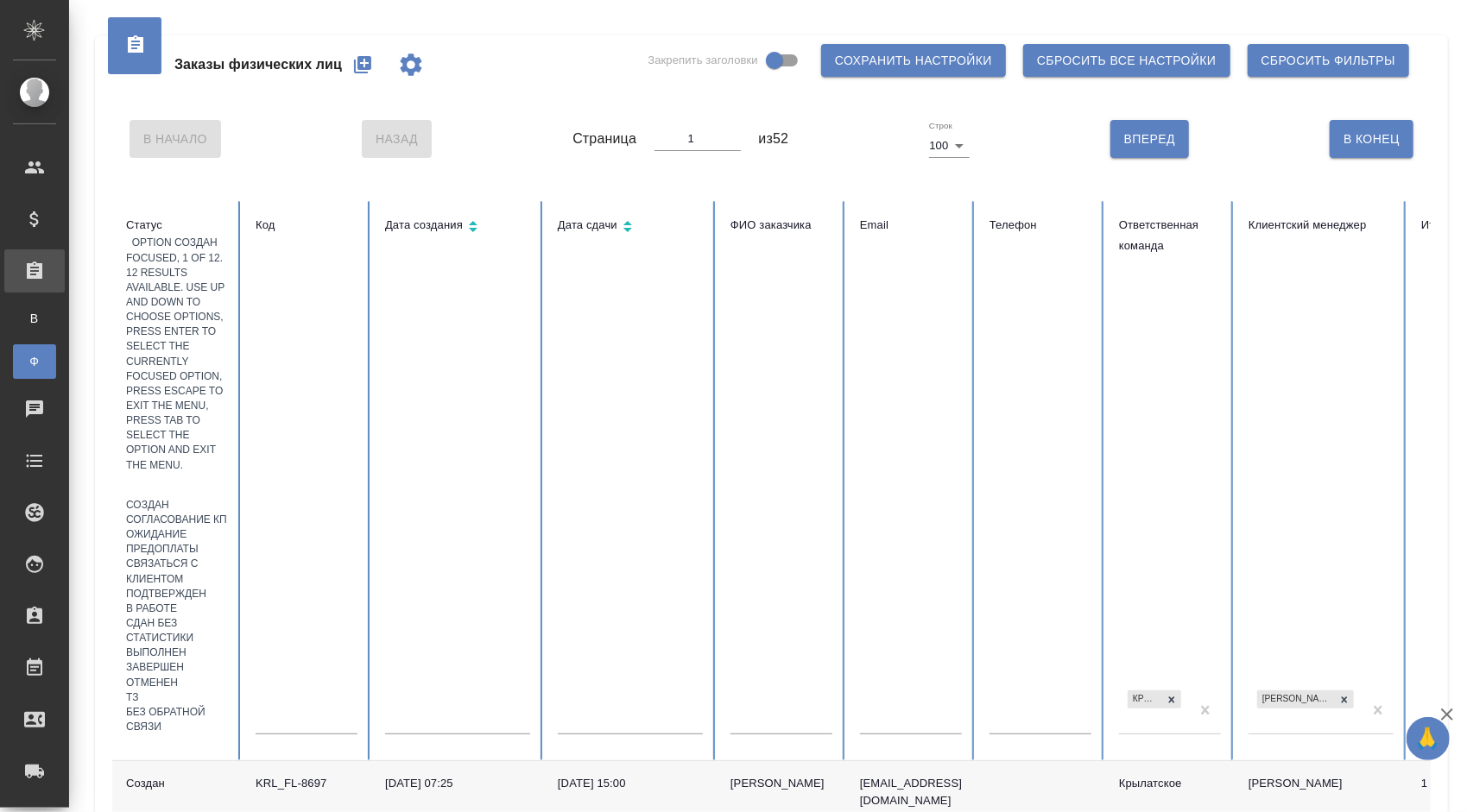
click at [181, 473] on div at bounding box center [177, 485] width 102 height 25
click at [220, 498] on div "Создан" at bounding box center [177, 505] width 102 height 15
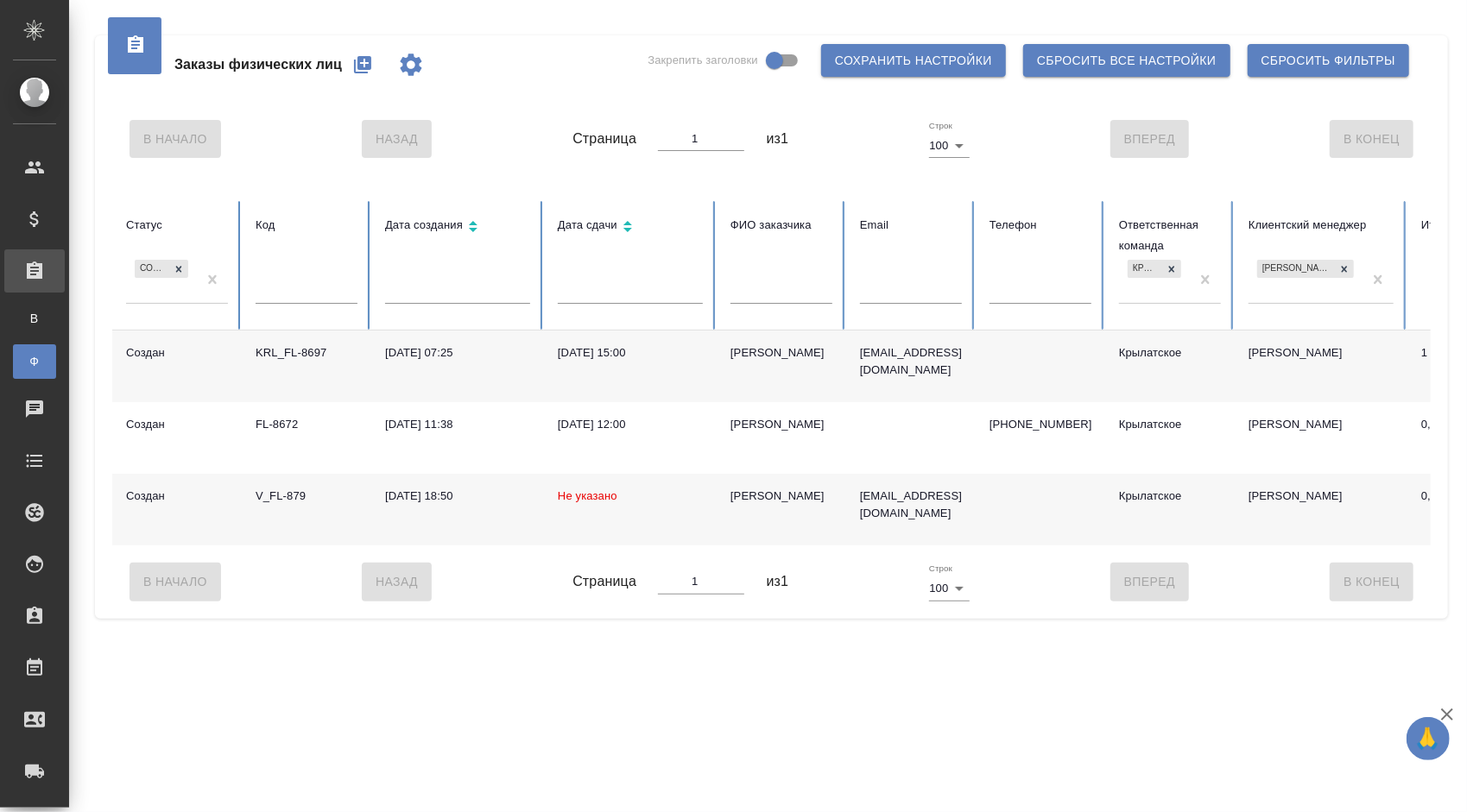
click at [779, 492] on div "[PERSON_NAME]" at bounding box center [781, 497] width 102 height 18
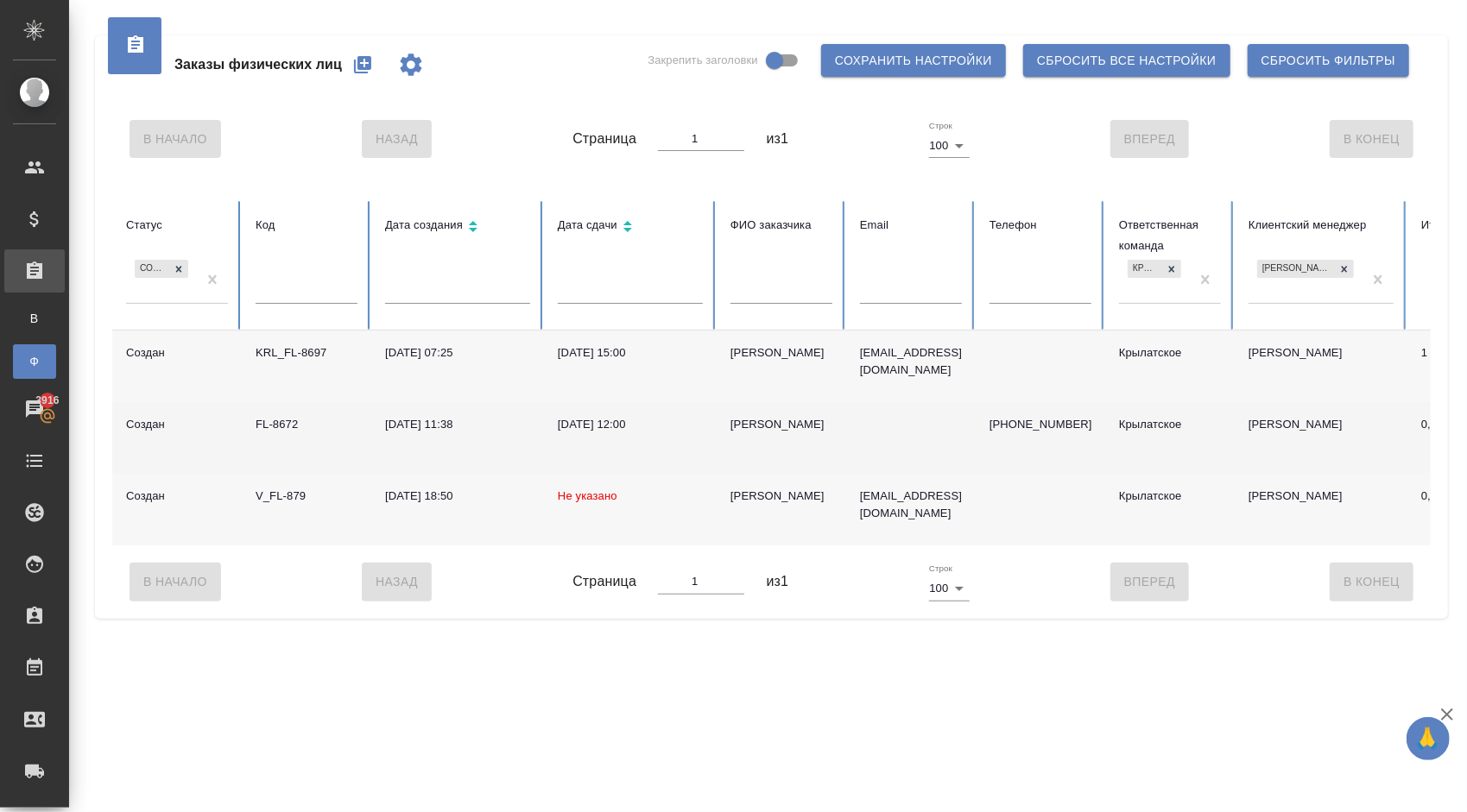
click at [759, 431] on div "Алексей" at bounding box center [781, 424] width 102 height 18
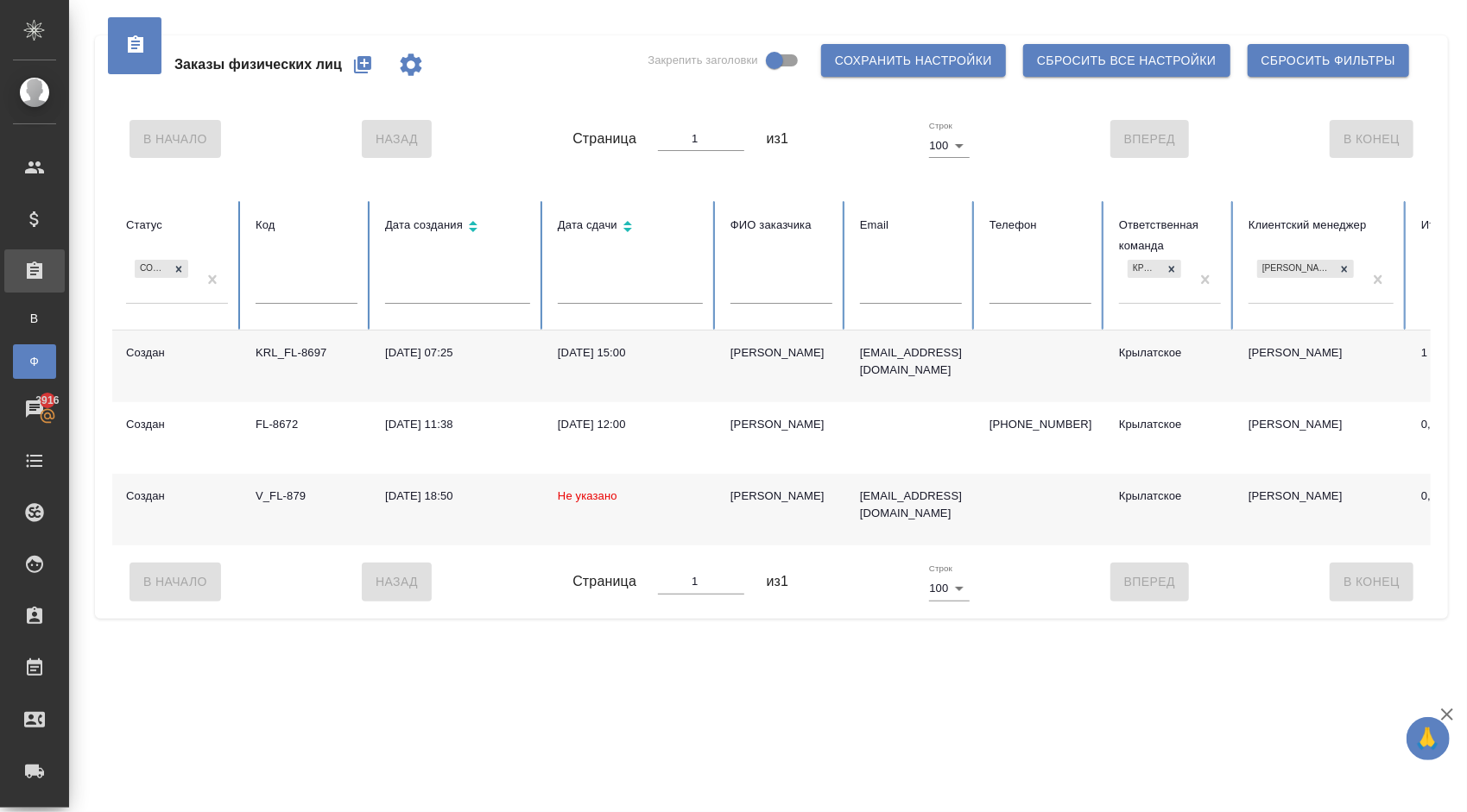
click at [762, 352] on div "Дмитрий" at bounding box center [781, 353] width 102 height 18
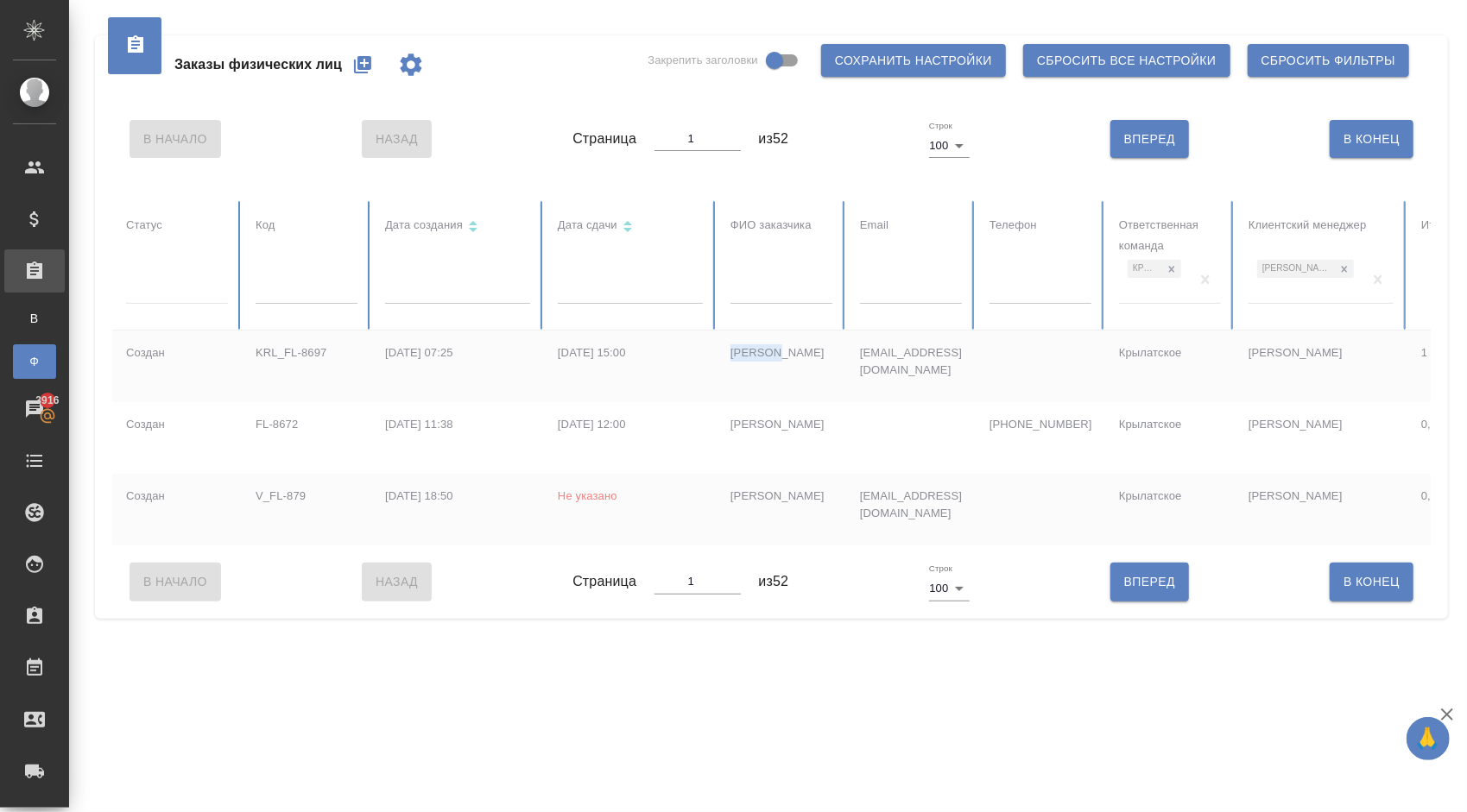
click at [181, 287] on div at bounding box center [177, 286] width 102 height 25
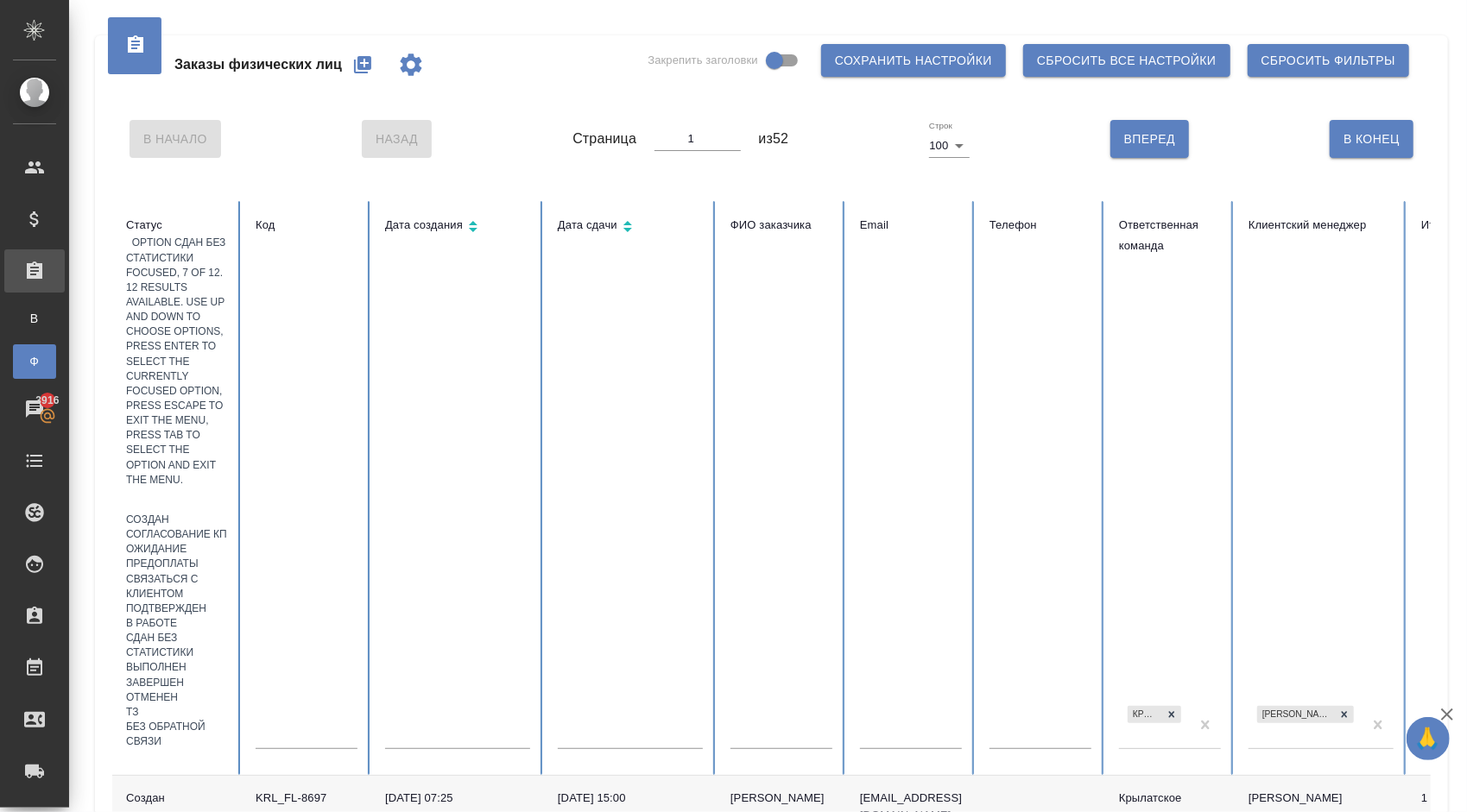
click at [228, 631] on div "Сдан без статистики" at bounding box center [177, 645] width 102 height 29
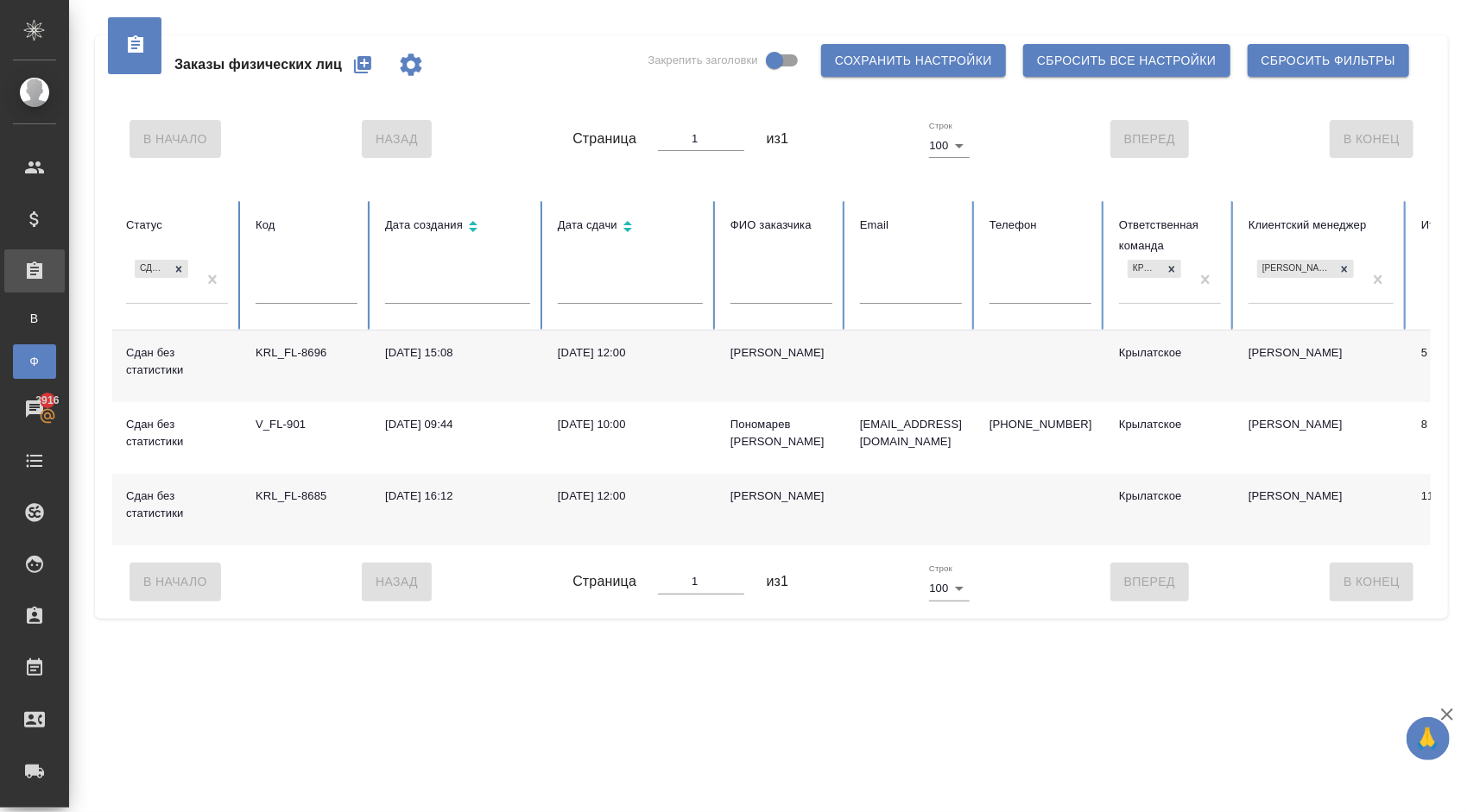
click at [750, 501] on div "Наталья" at bounding box center [781, 497] width 102 height 18
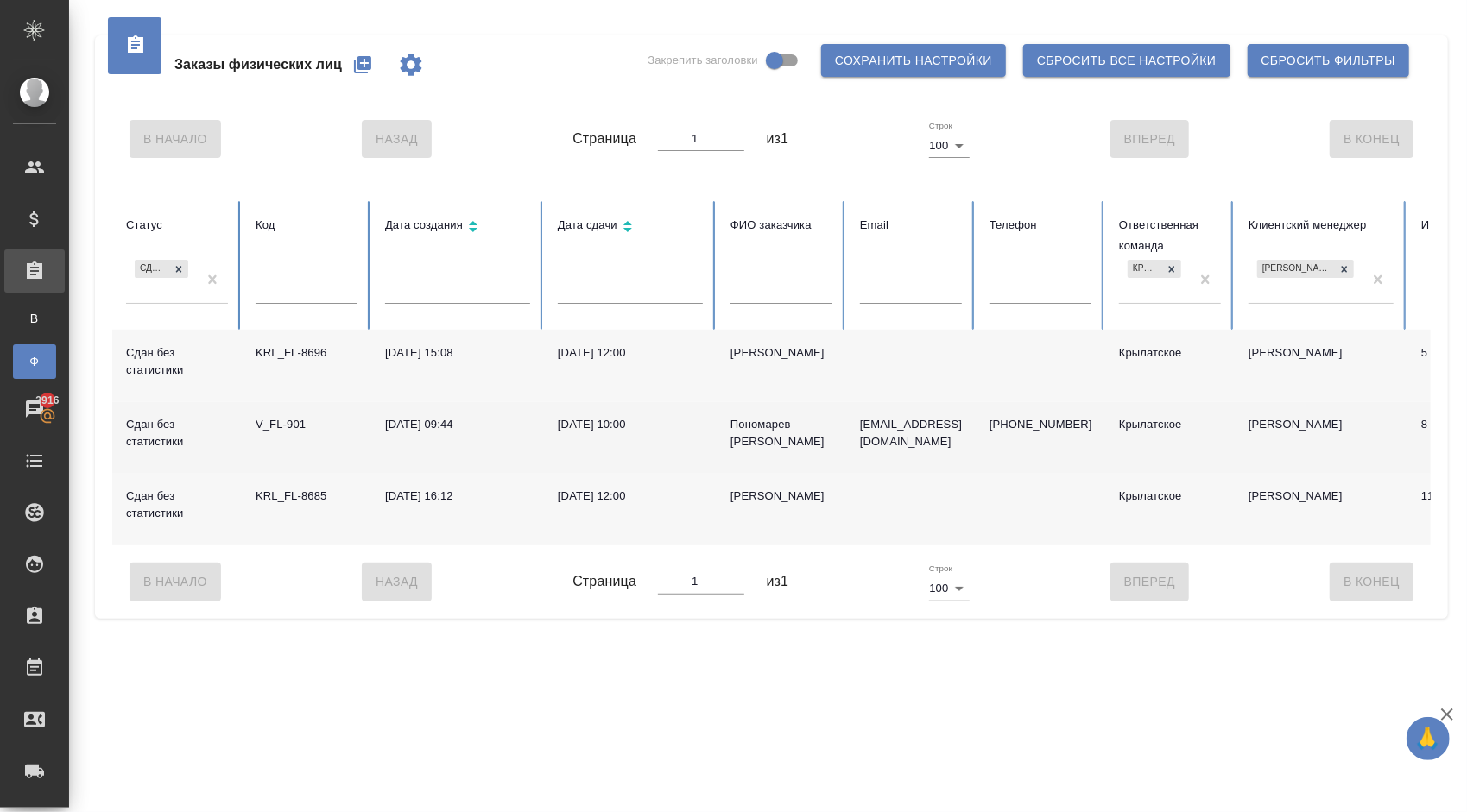
click at [746, 426] on div "Пономарев Илья" at bounding box center [781, 432] width 102 height 34
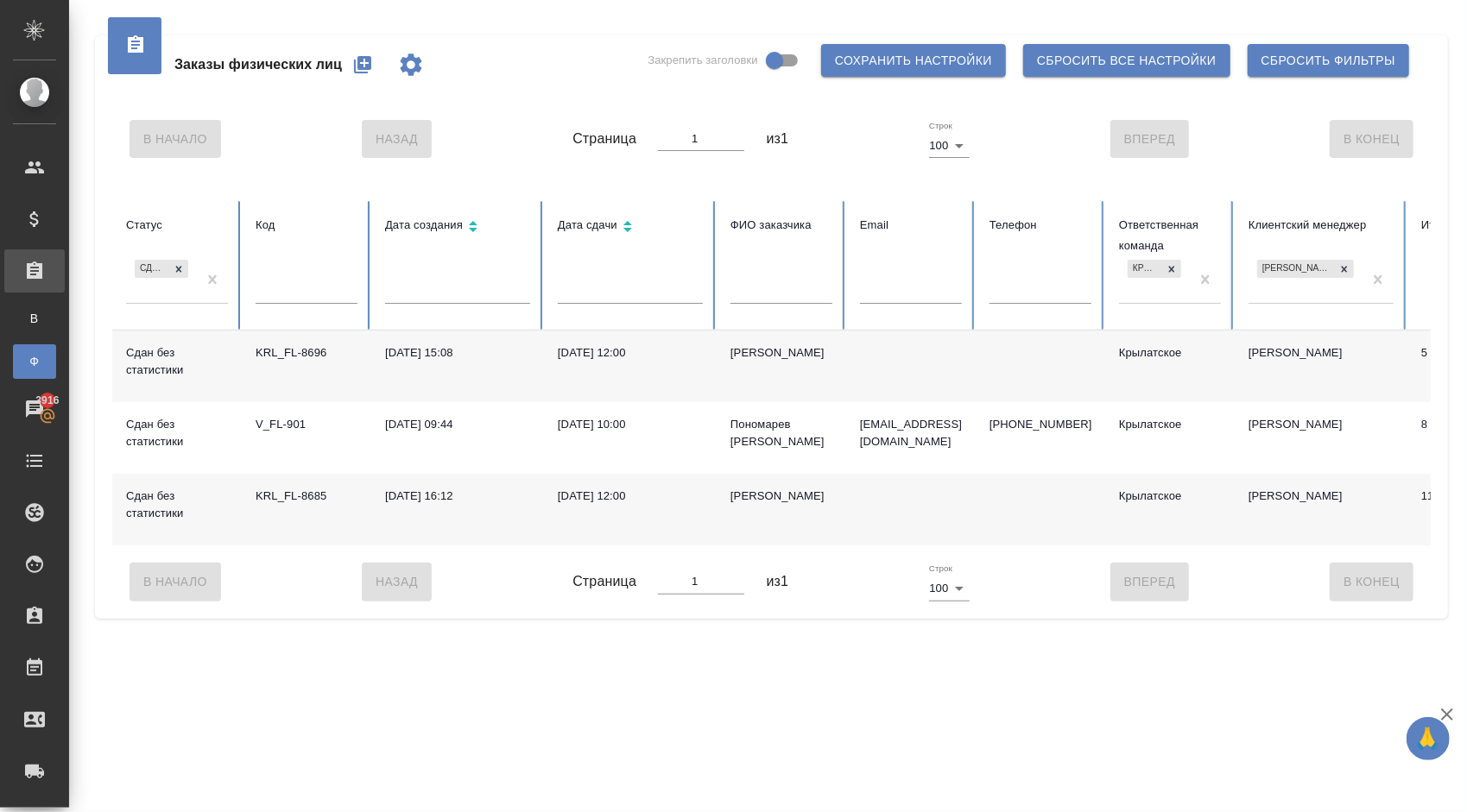
click at [755, 347] on div "Лариса" at bounding box center [781, 353] width 102 height 18
drag, startPoint x: 221, startPoint y: 295, endPoint x: 221, endPoint y: 285, distance: 10.0
click at [221, 292] on div at bounding box center [212, 279] width 31 height 47
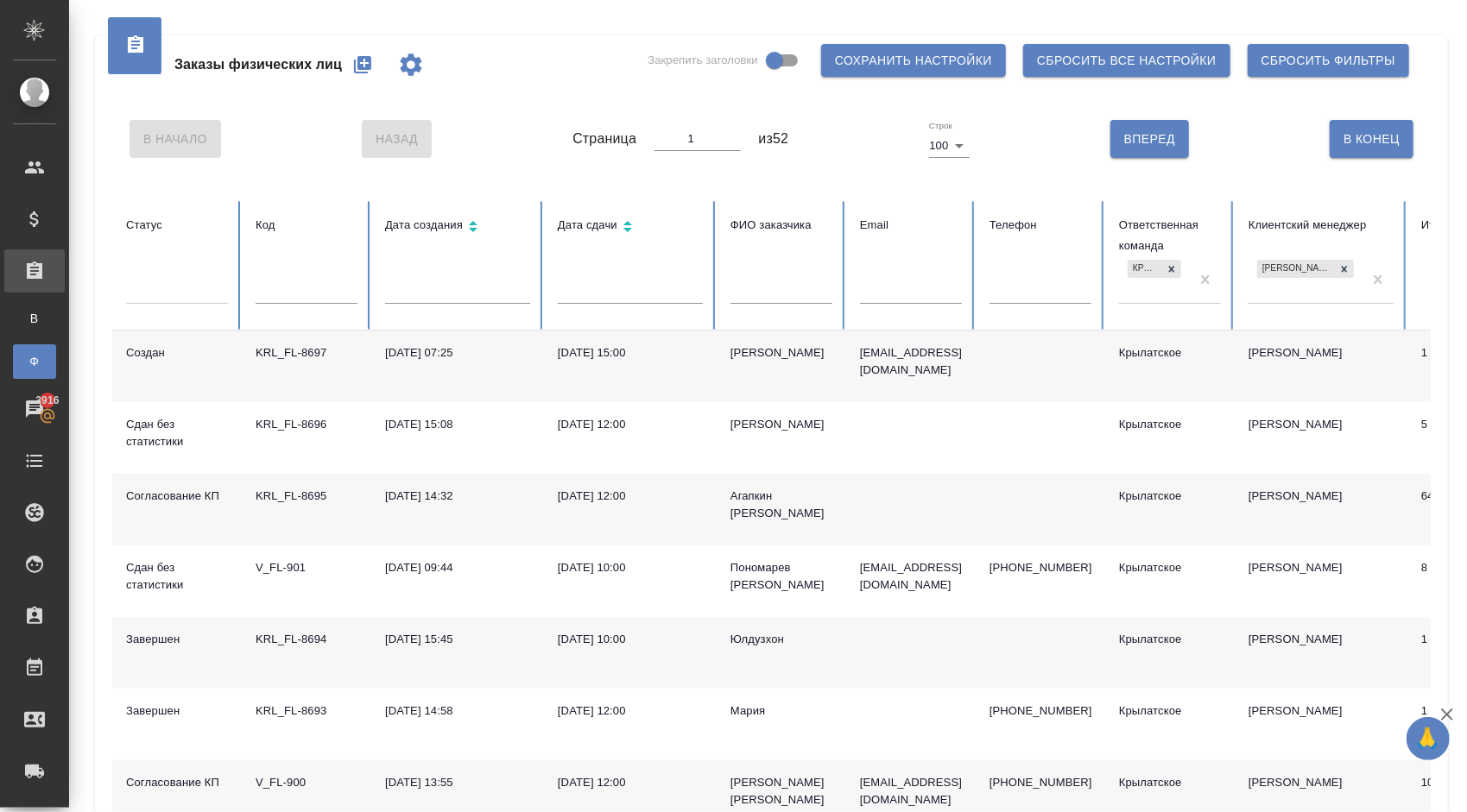
click at [174, 297] on div at bounding box center [177, 286] width 102 height 25
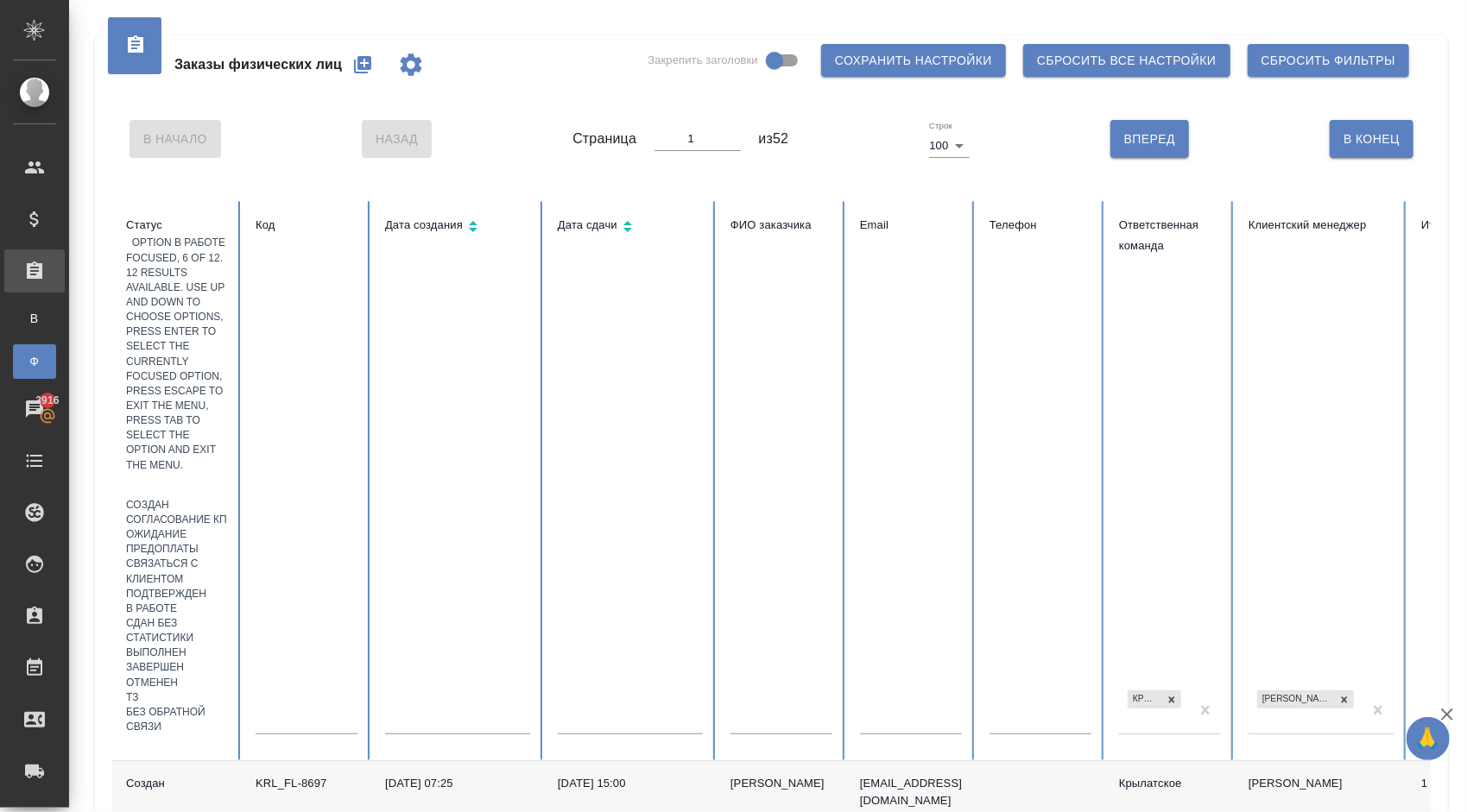
click at [204, 602] on div "В работе" at bounding box center [177, 609] width 102 height 15
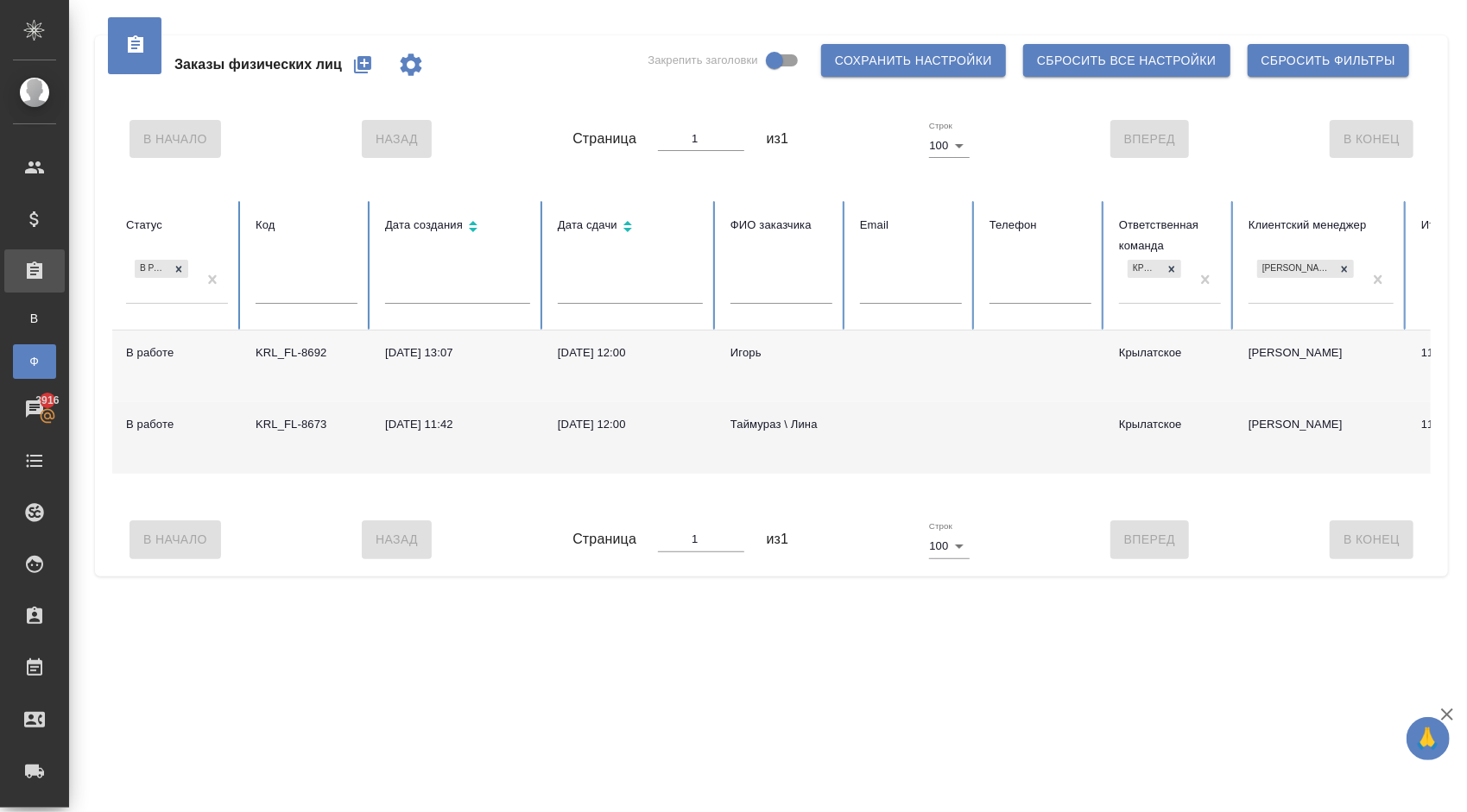
click at [793, 417] on div "Таймураз \ Лина" at bounding box center [781, 424] width 102 height 18
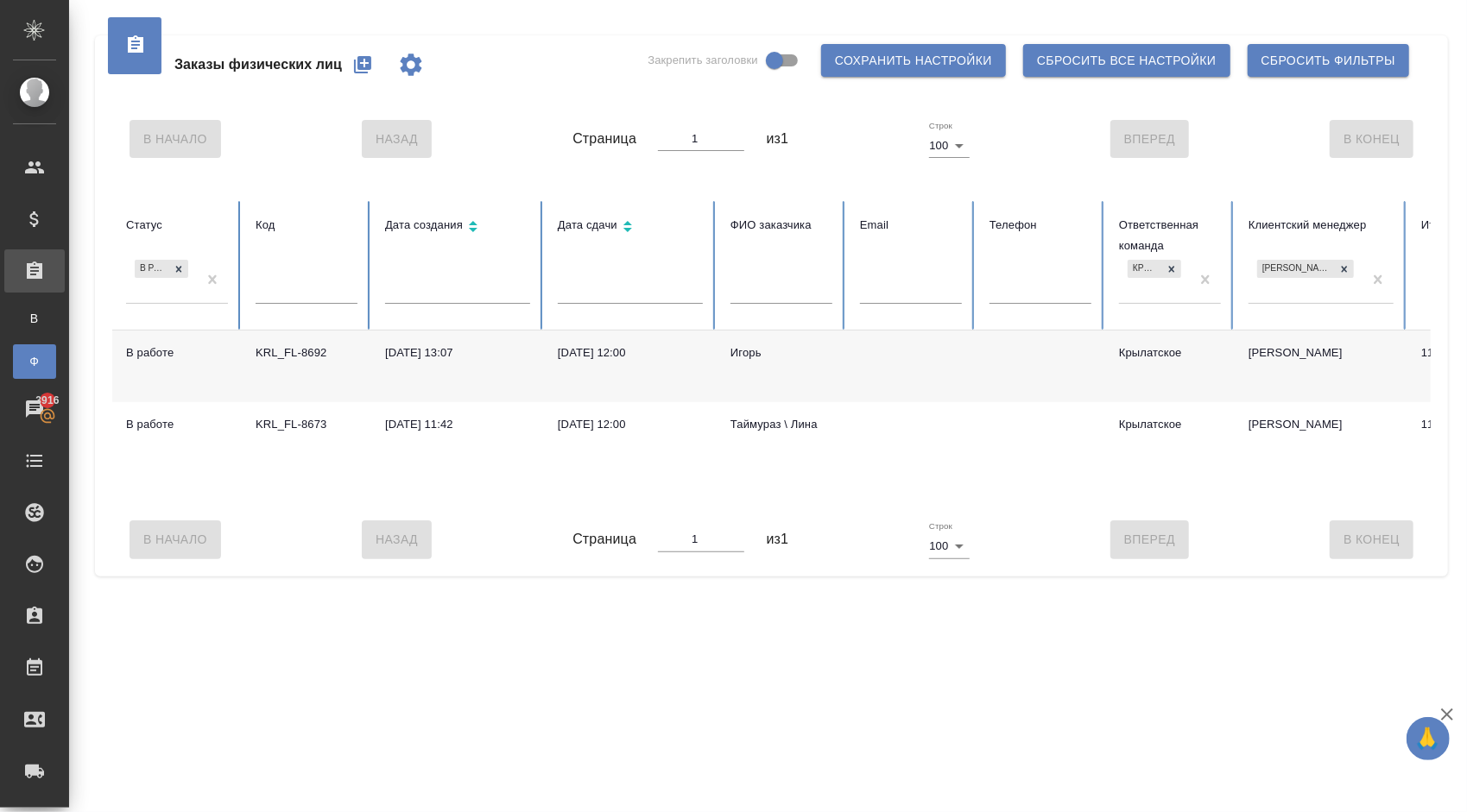
click at [756, 347] on div "Игорь" at bounding box center [781, 353] width 102 height 18
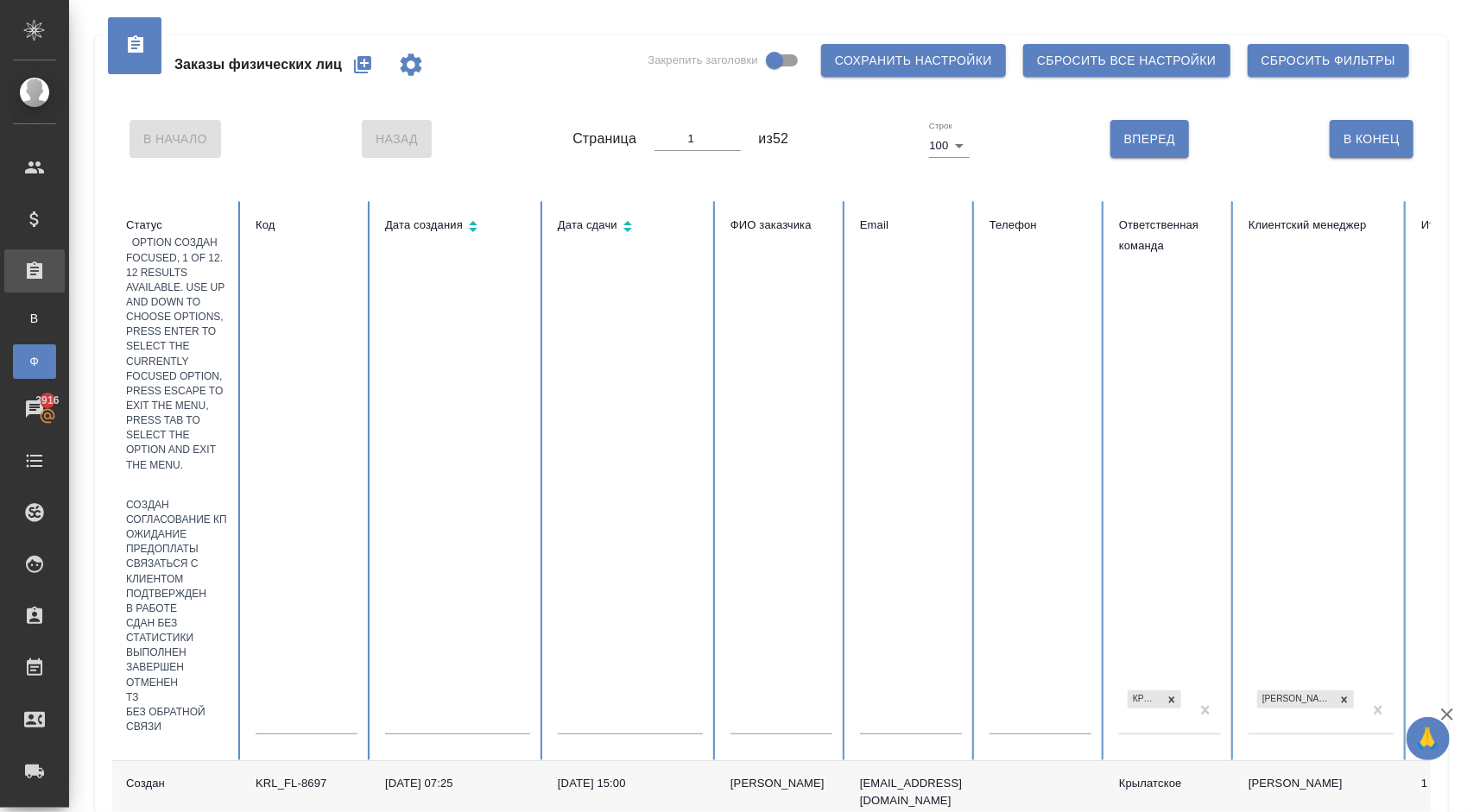
click at [195, 473] on div at bounding box center [177, 485] width 102 height 25
click at [795, 160] on div "В Начало Назад Страница 1 из 52 Строк 100 100 Вперед В Конец" at bounding box center [772, 139] width 1318 height 73
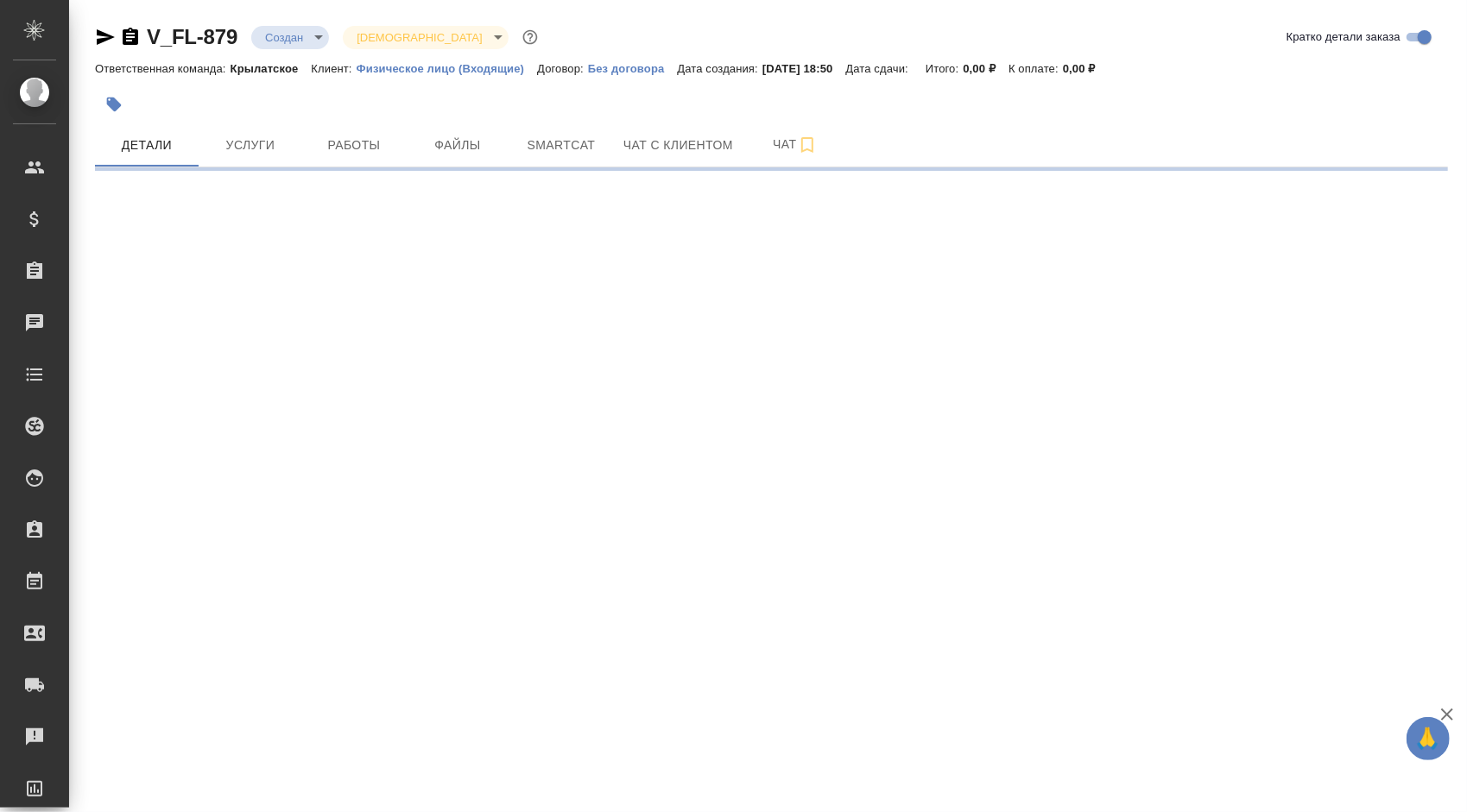
select select "RU"
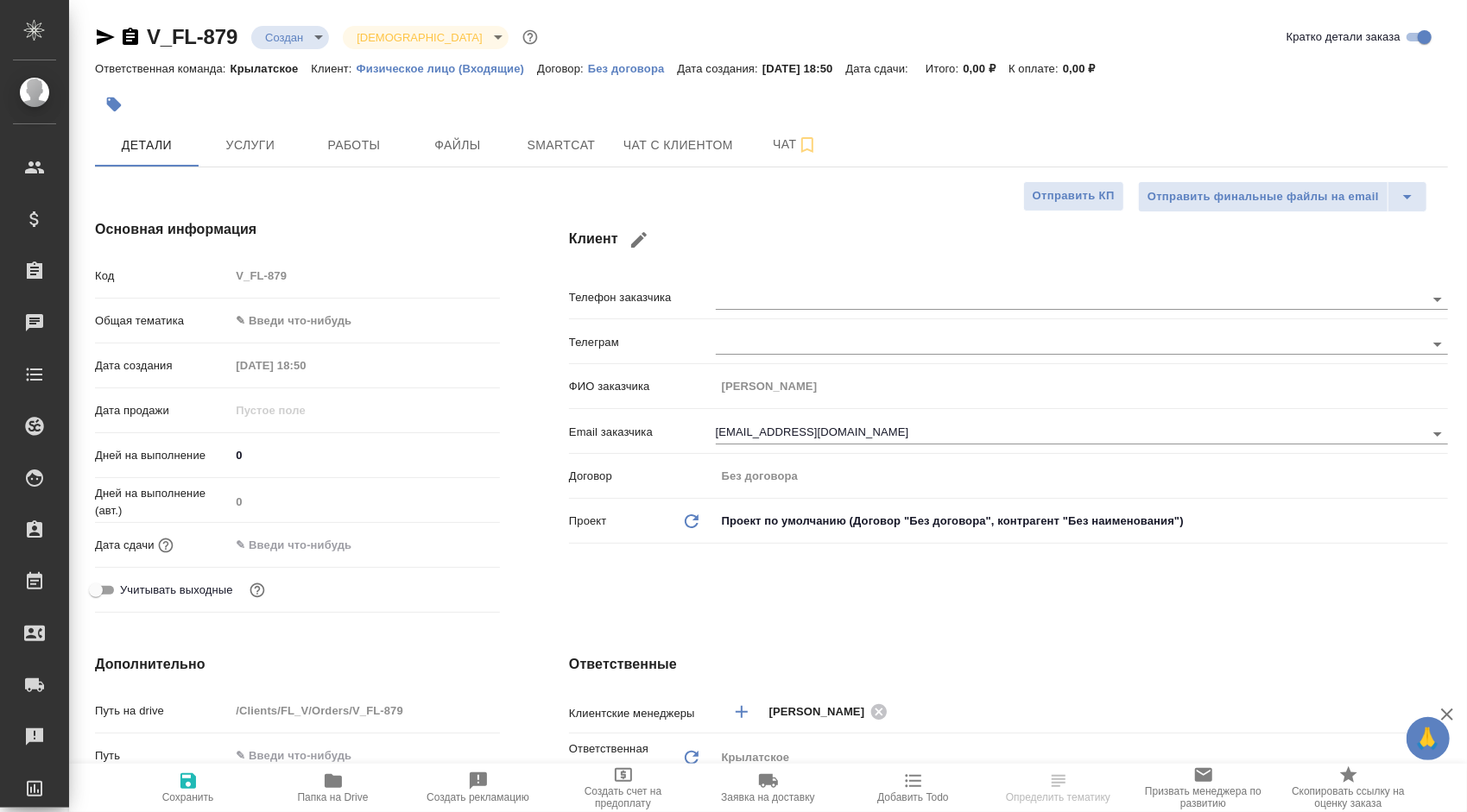
type textarea "x"
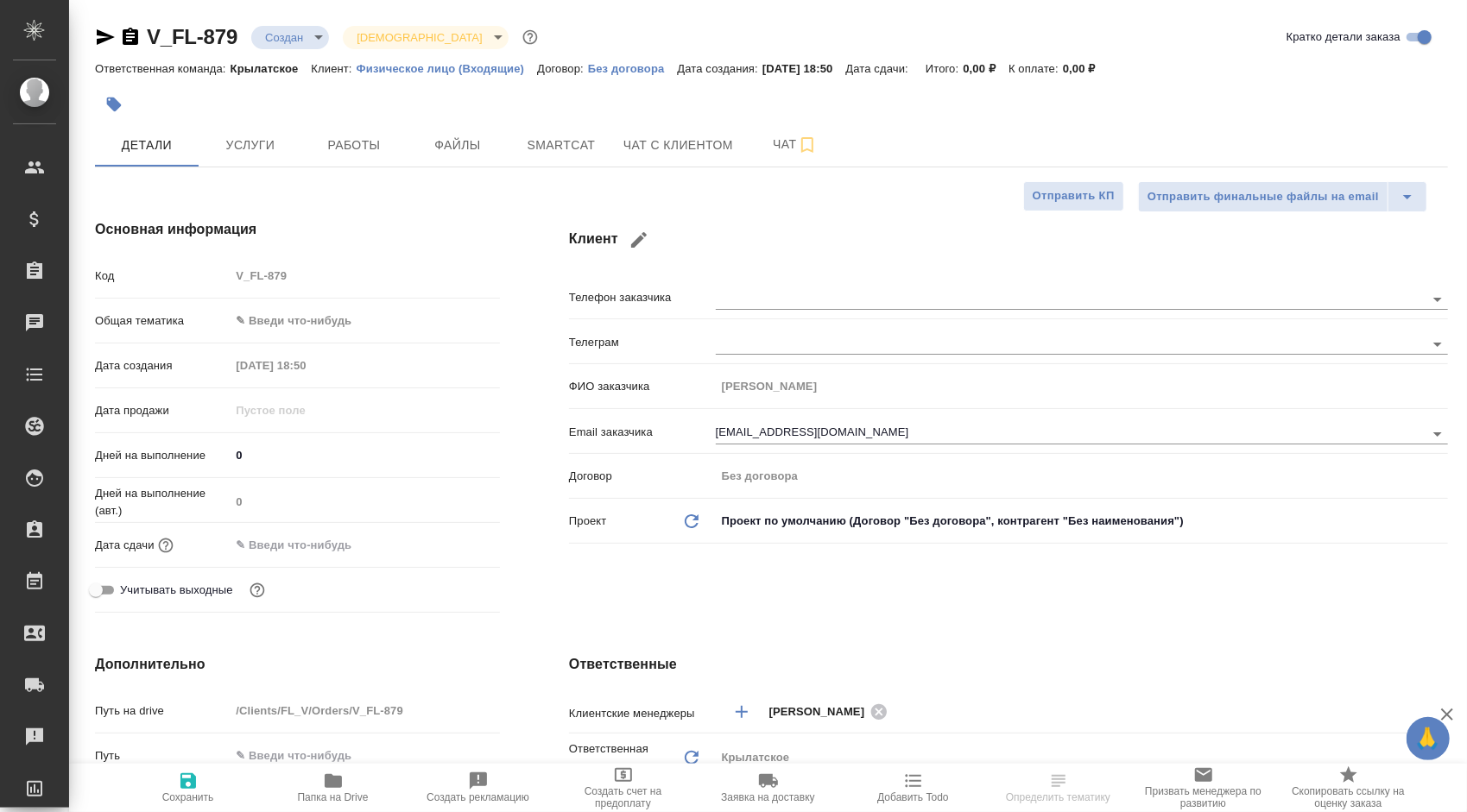
type textarea "x"
click at [634, 152] on span "Чат с клиентом" at bounding box center [678, 145] width 110 height 22
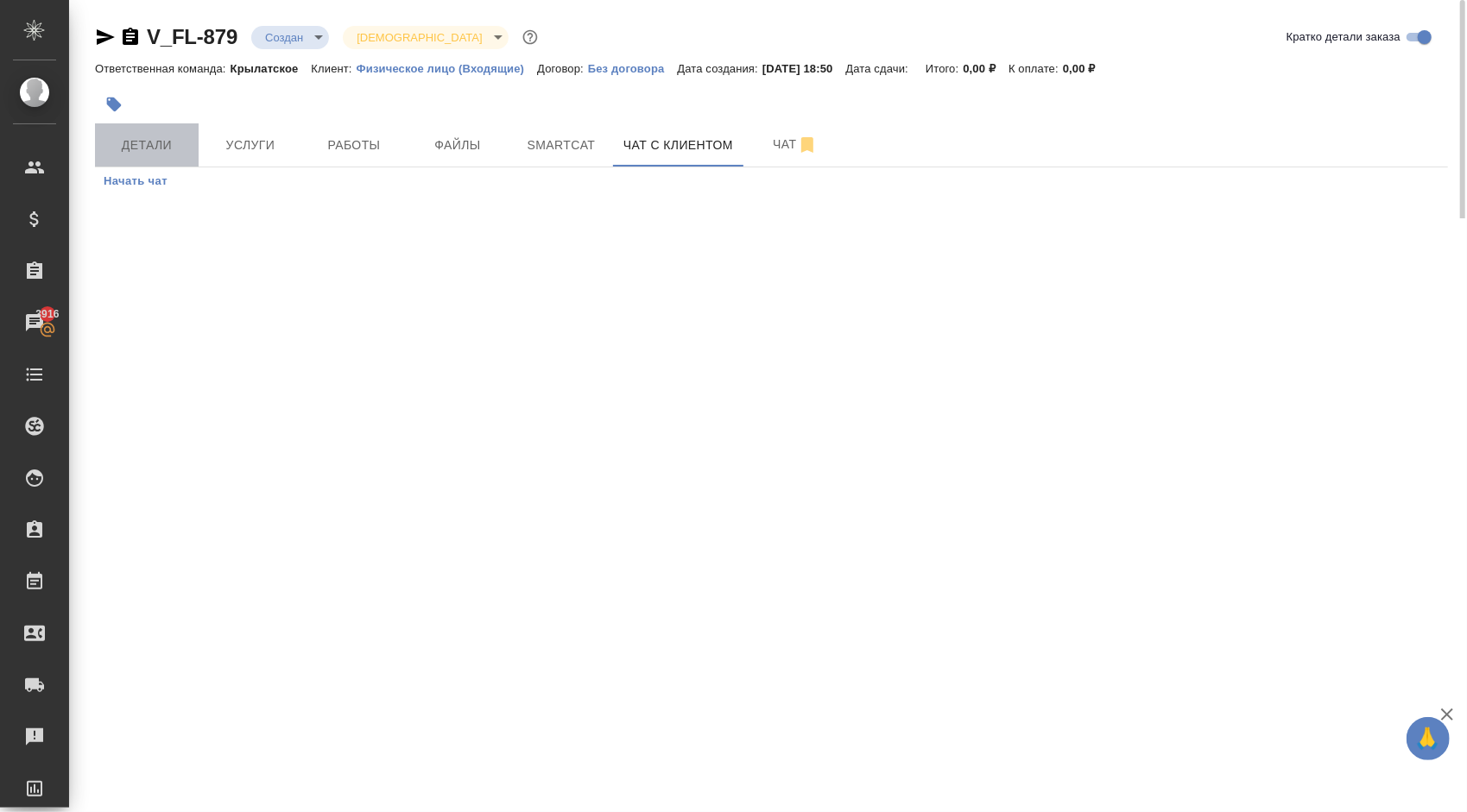
click at [147, 143] on span "Детали" at bounding box center [147, 145] width 83 height 22
select select "RU"
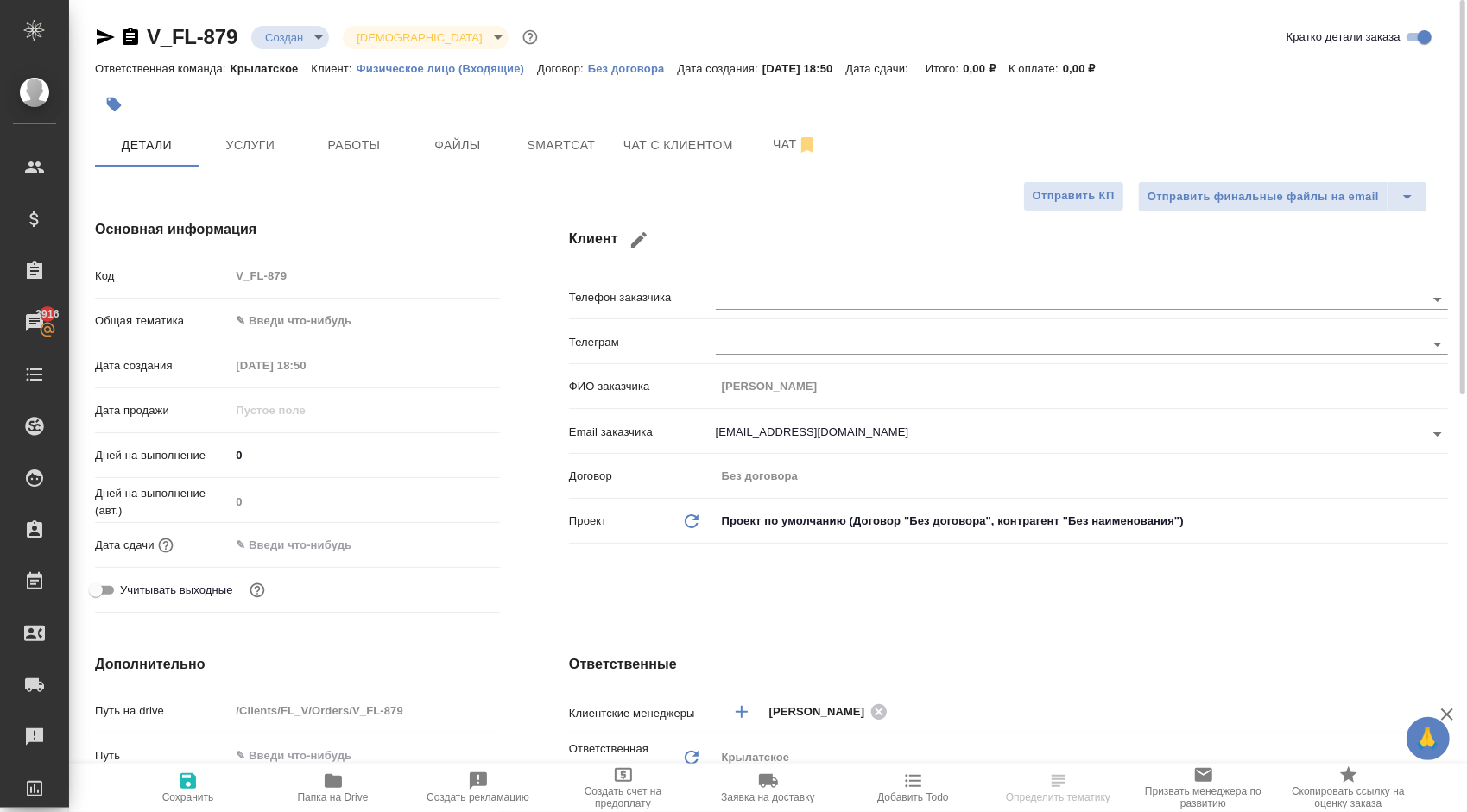
type textarea "x"
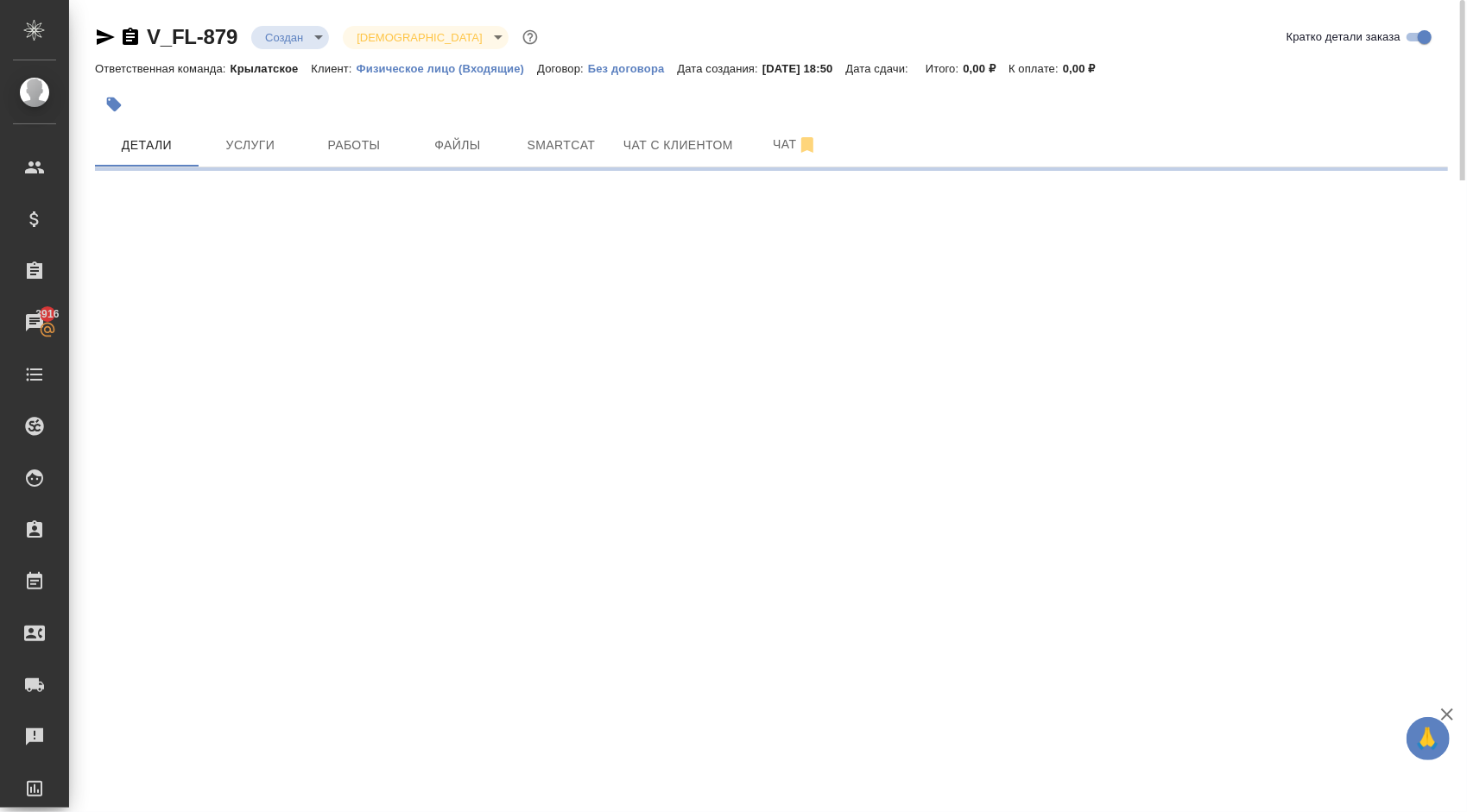
select select "RU"
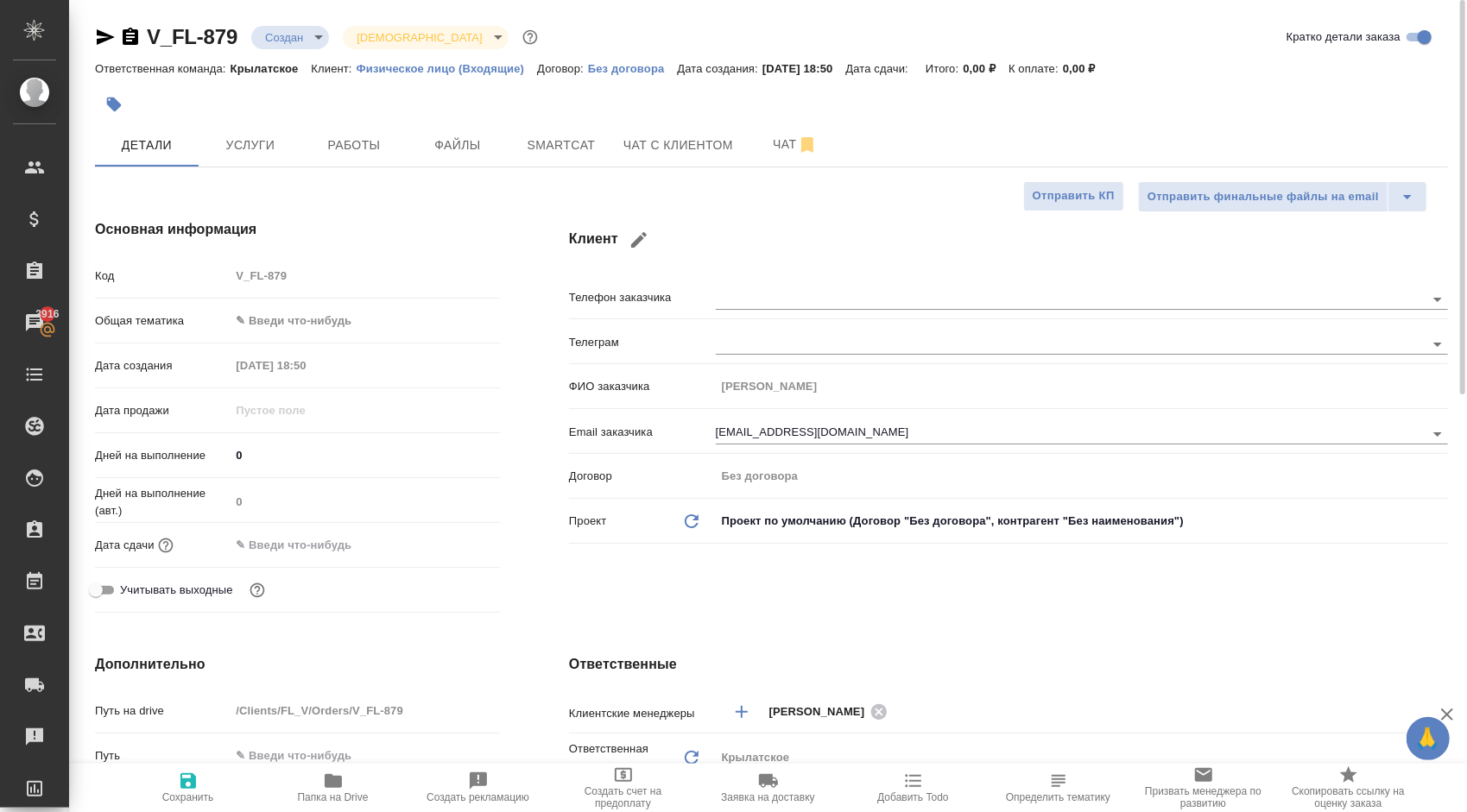
type textarea "x"
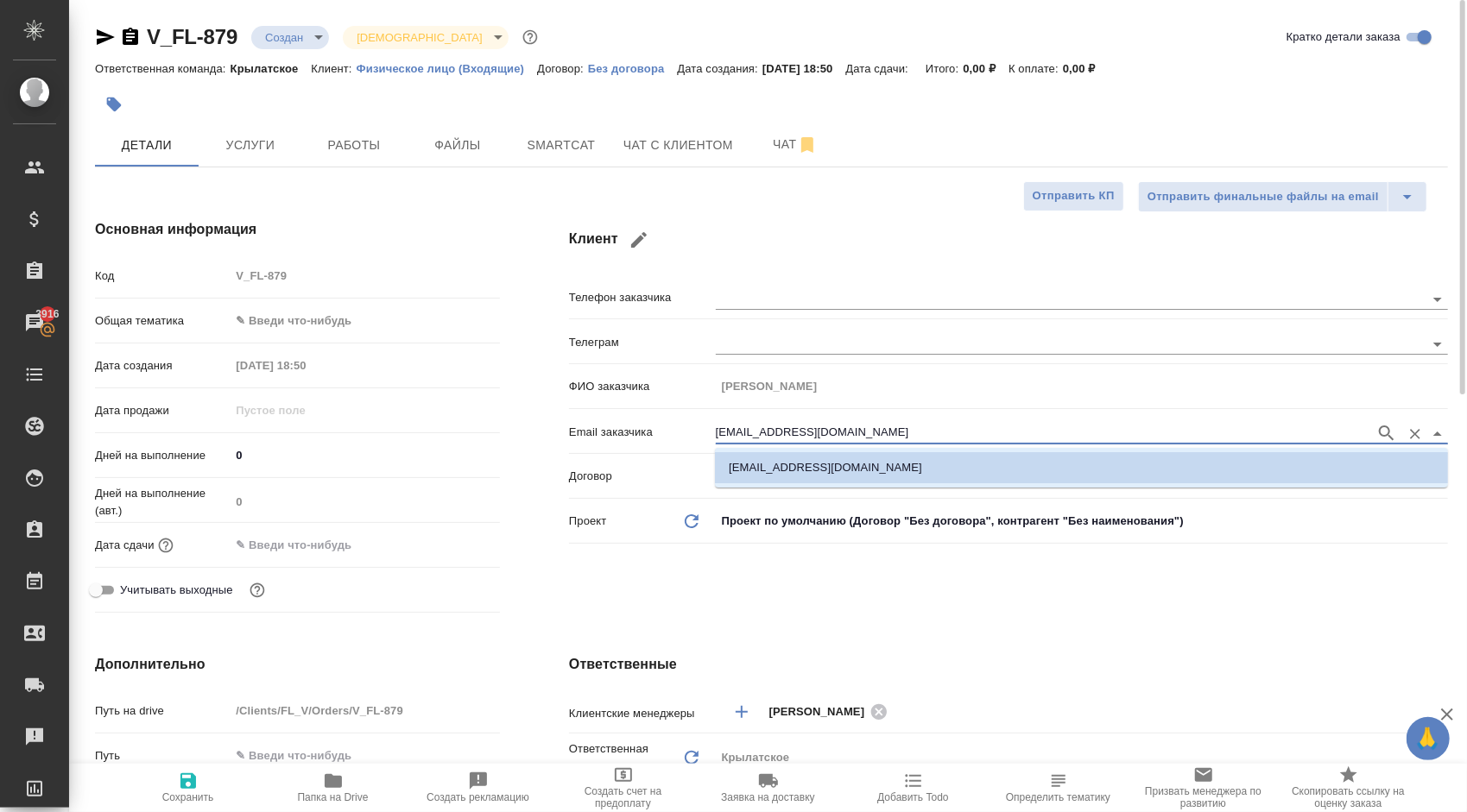
drag, startPoint x: 824, startPoint y: 431, endPoint x: 564, endPoint y: 399, distance: 262.0
click at [564, 399] on div "Клиент Телефон заказчика Телеграм ФИО заказчика [PERSON_NAME] заказчика [EMAIL_…" at bounding box center [1008, 419] width 948 height 469
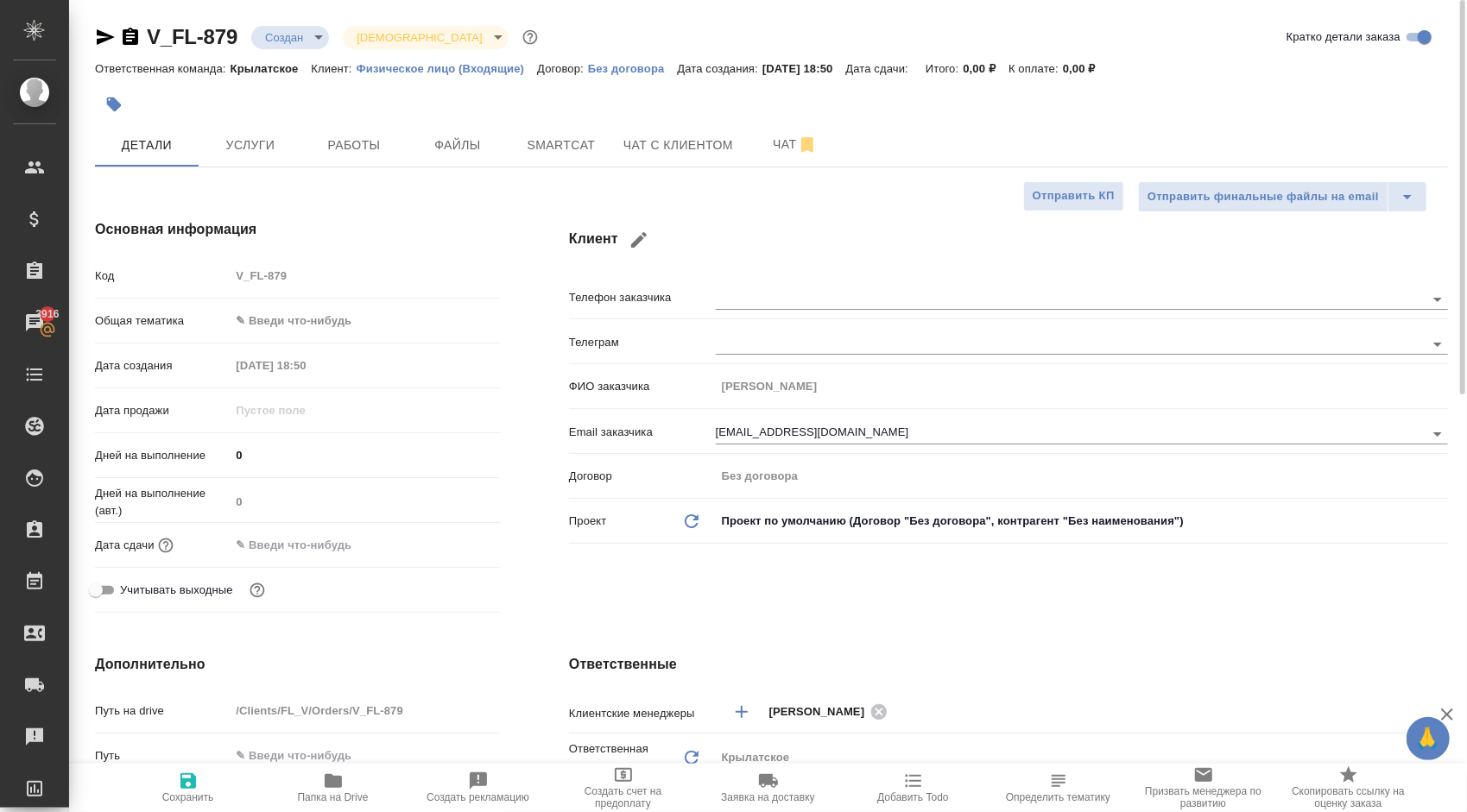
type textarea "x"
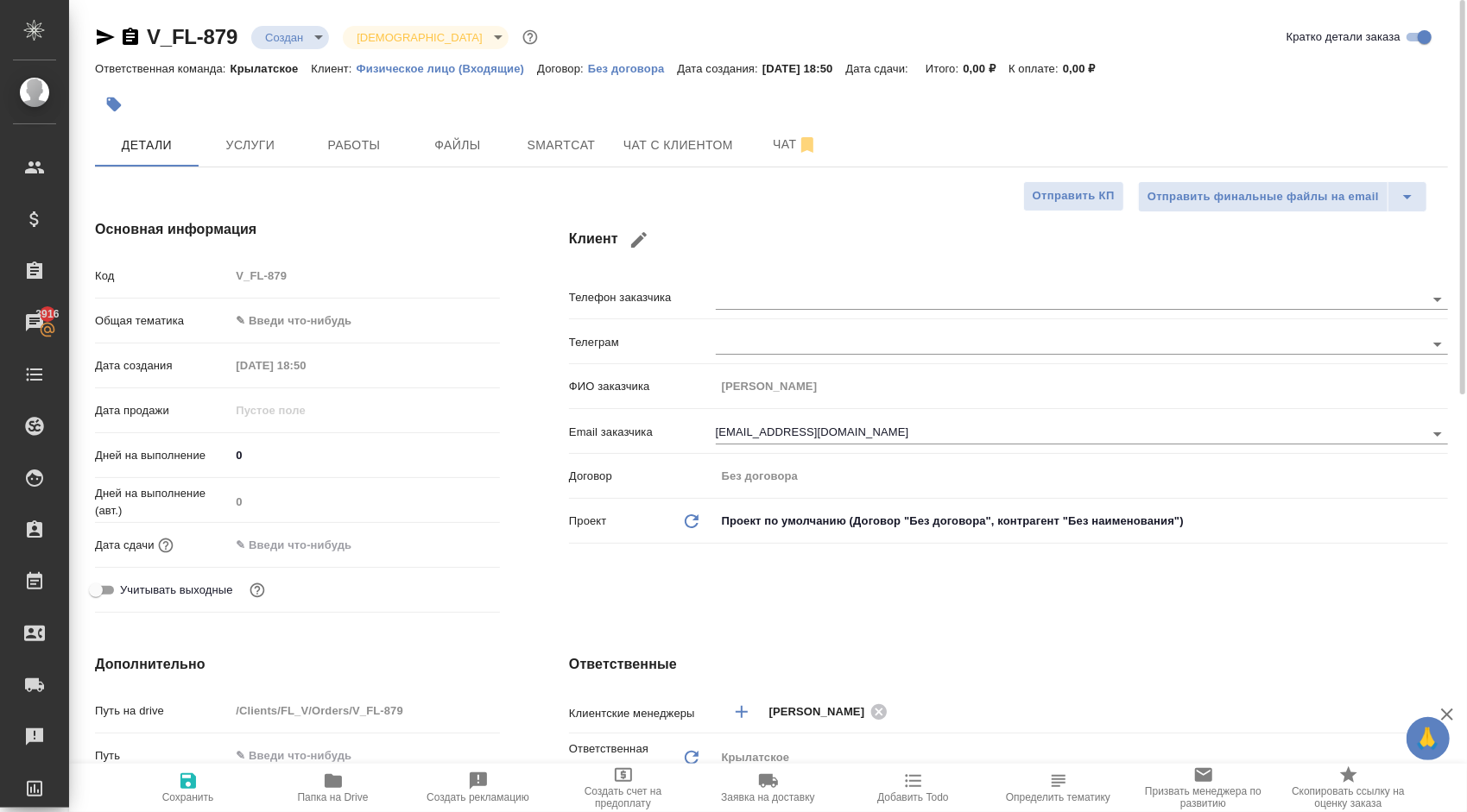
type textarea "x"
click at [274, 30] on body "🙏 .cls-1 fill:#fff; AWATERA [PERSON_NAME] Спецификации Заказы 3916 Чаты Todo Пр…" at bounding box center [733, 406] width 1467 height 812
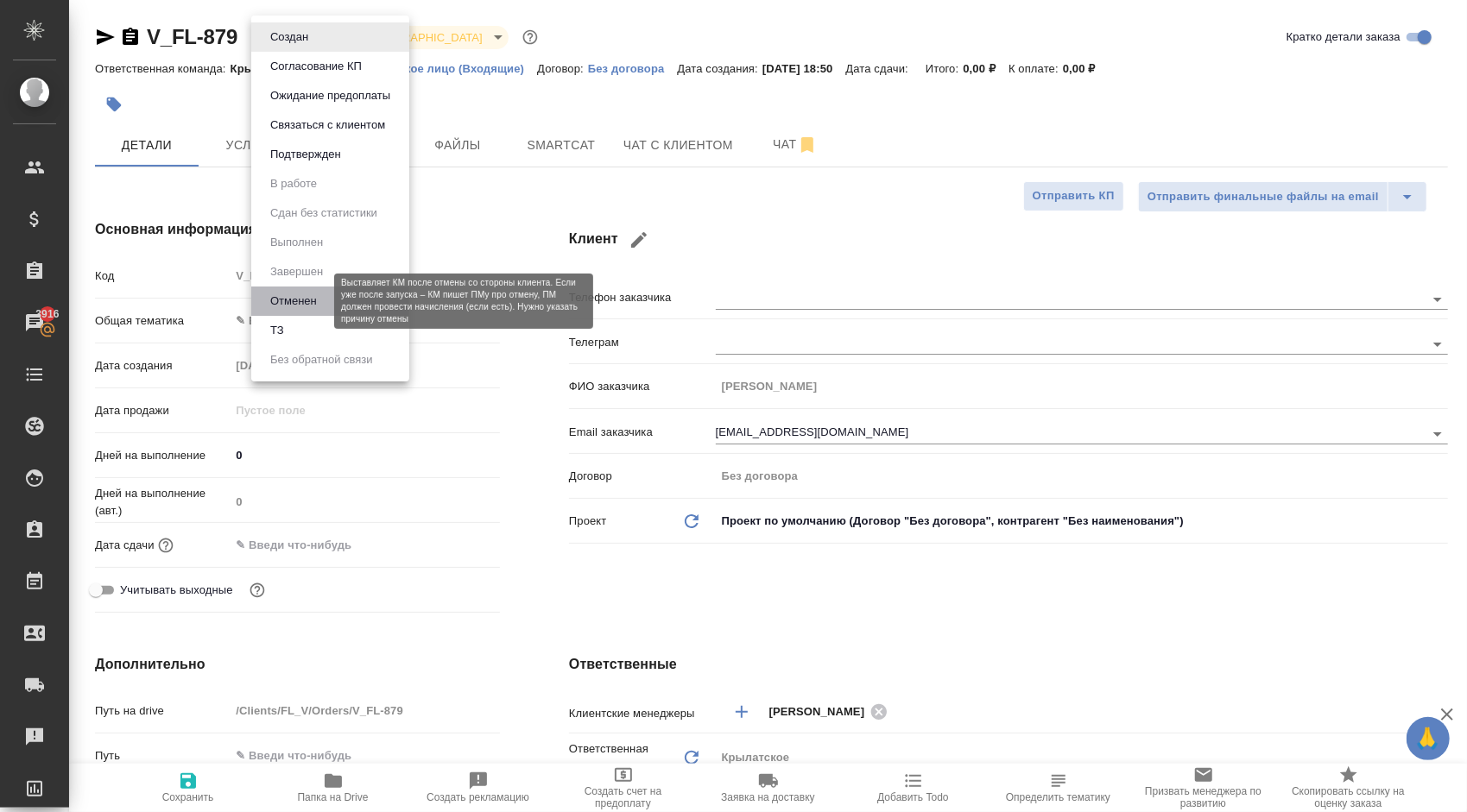
click at [319, 303] on button "Отменен" at bounding box center [294, 301] width 57 height 19
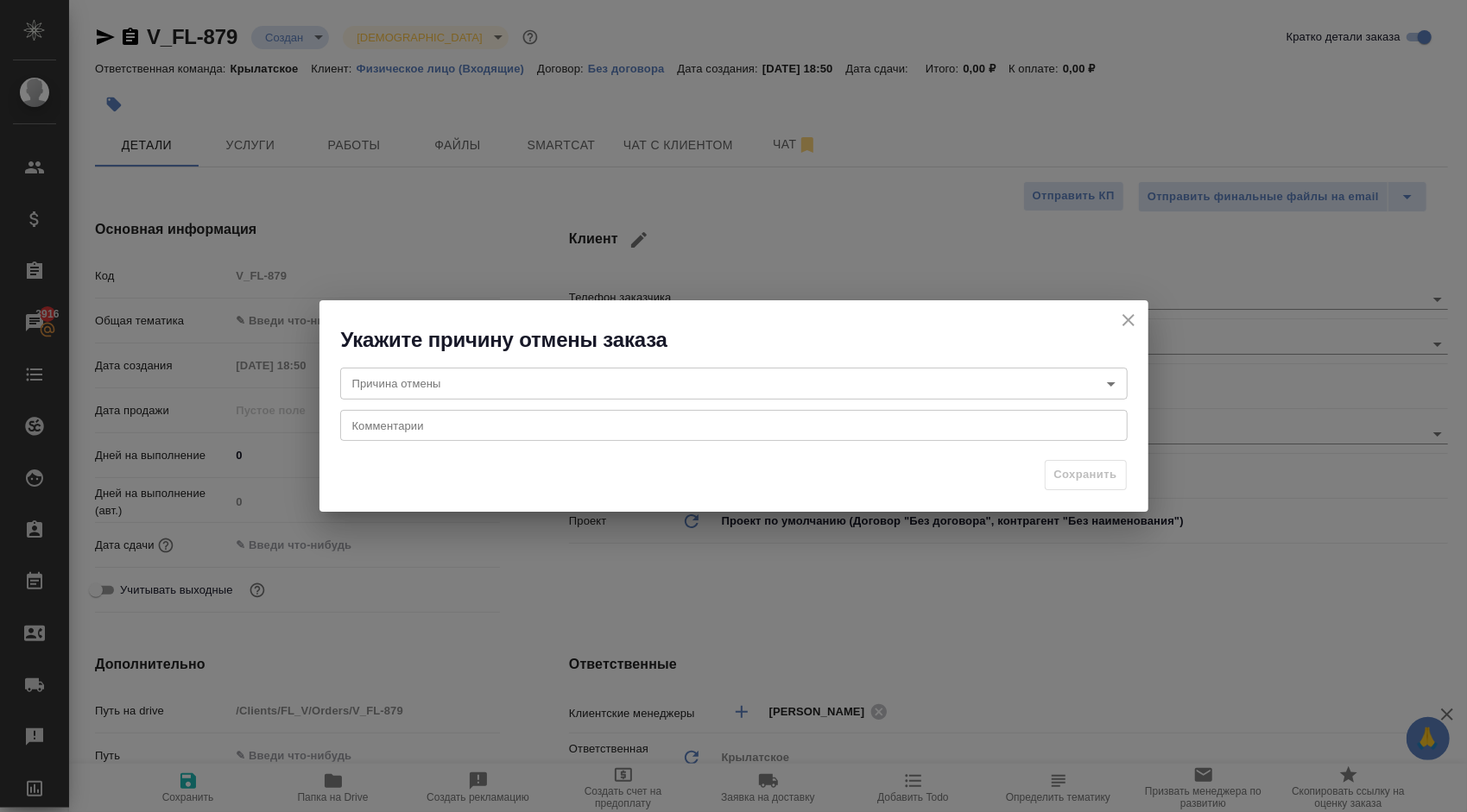
click at [463, 369] on body "🙏 .cls-1 fill:#fff; AWATERA [PERSON_NAME] Спецификации Заказы 3916 Чаты Todo Пр…" at bounding box center [733, 406] width 1467 height 812
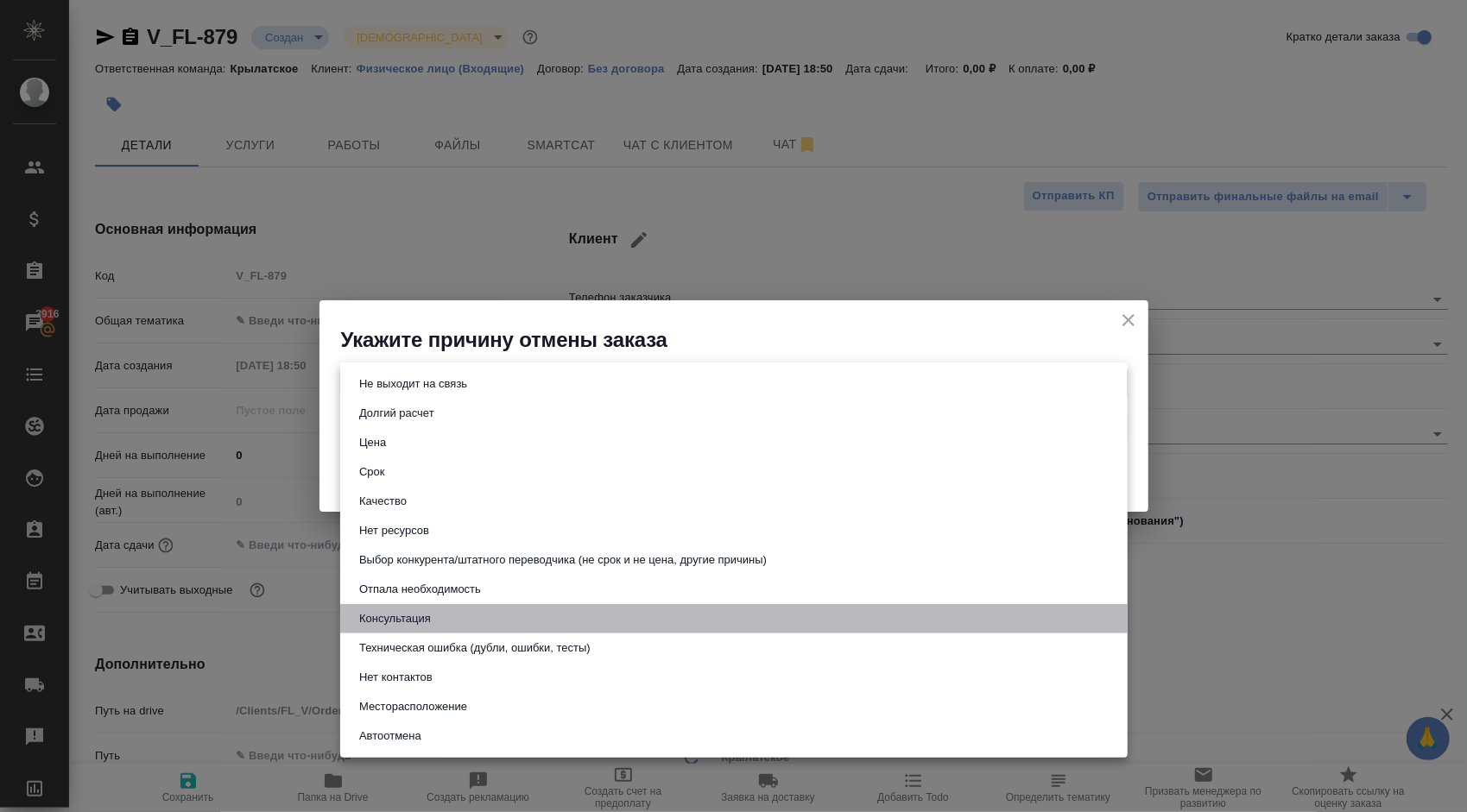
click at [416, 609] on li "Консультация" at bounding box center [734, 619] width 788 height 29
type input "consultation"
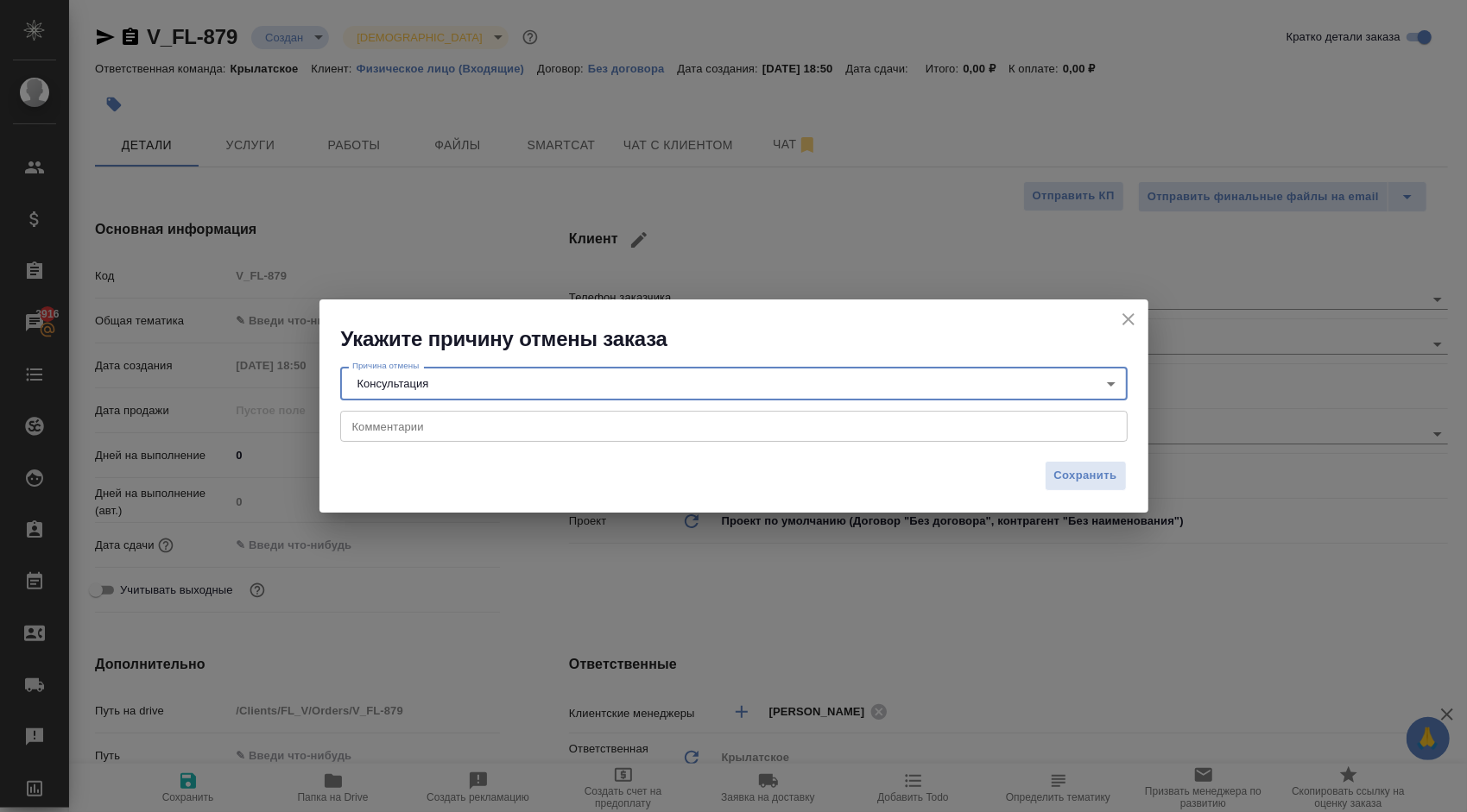
click at [1122, 321] on icon "close" at bounding box center [1129, 320] width 21 height 21
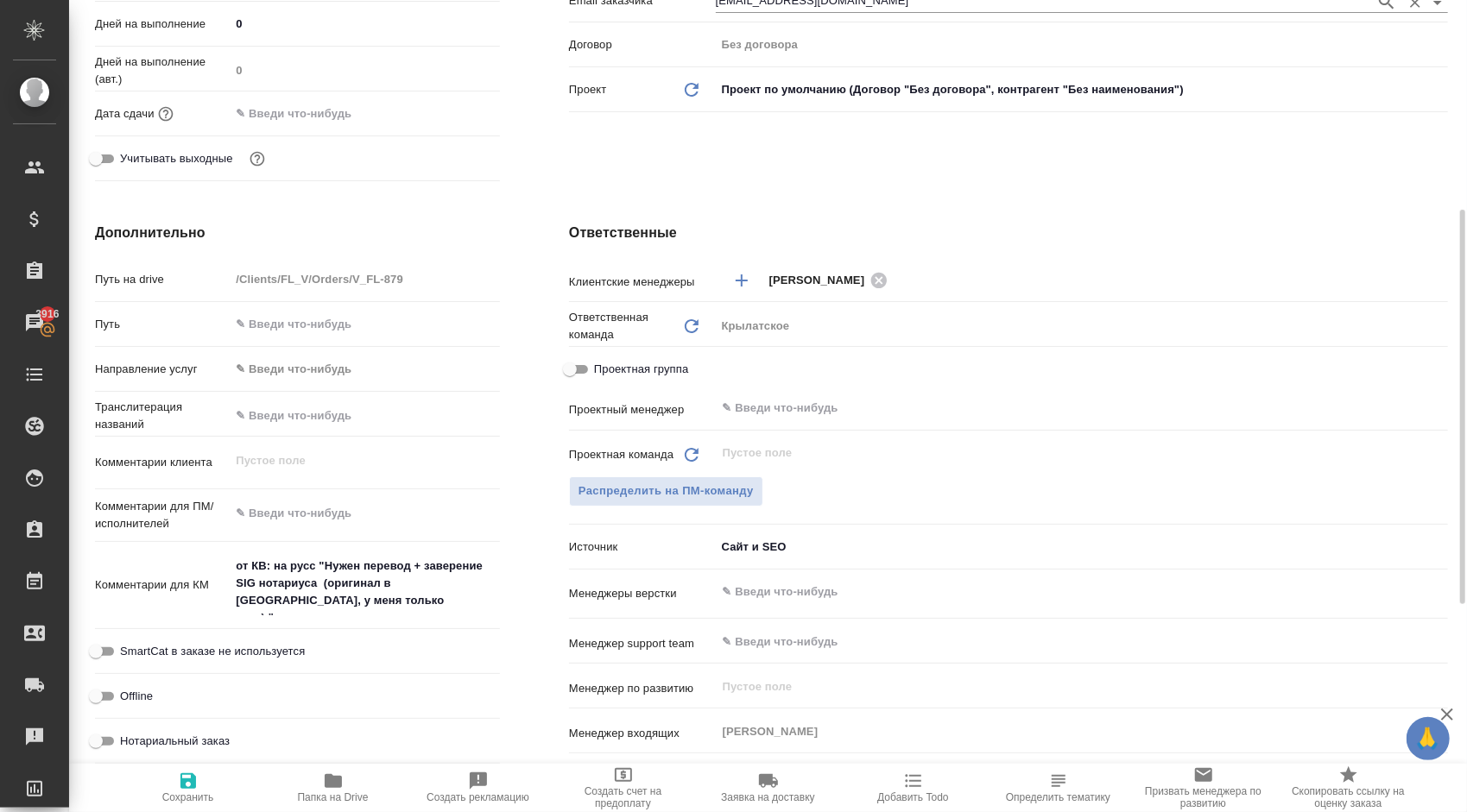
scroll to position [86, 0]
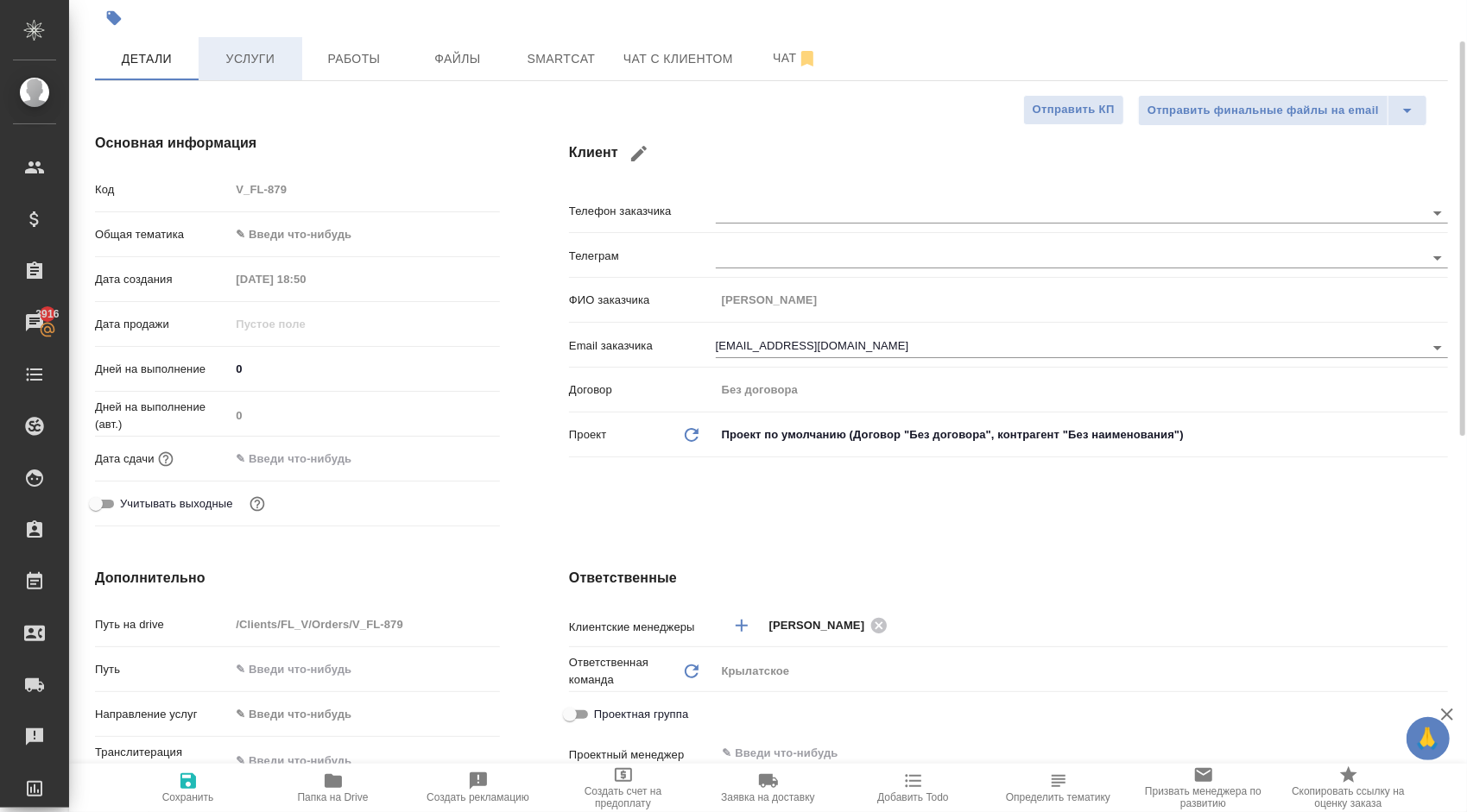
drag, startPoint x: 314, startPoint y: 83, endPoint x: 265, endPoint y: 74, distance: 49.8
click at [313, 82] on div "V_FL-879 Создан new Святая троица holyTrinity Кратко детали заказа Ответственна…" at bounding box center [771, 749] width 1372 height 1671
click at [265, 74] on button "Услуги" at bounding box center [251, 58] width 104 height 43
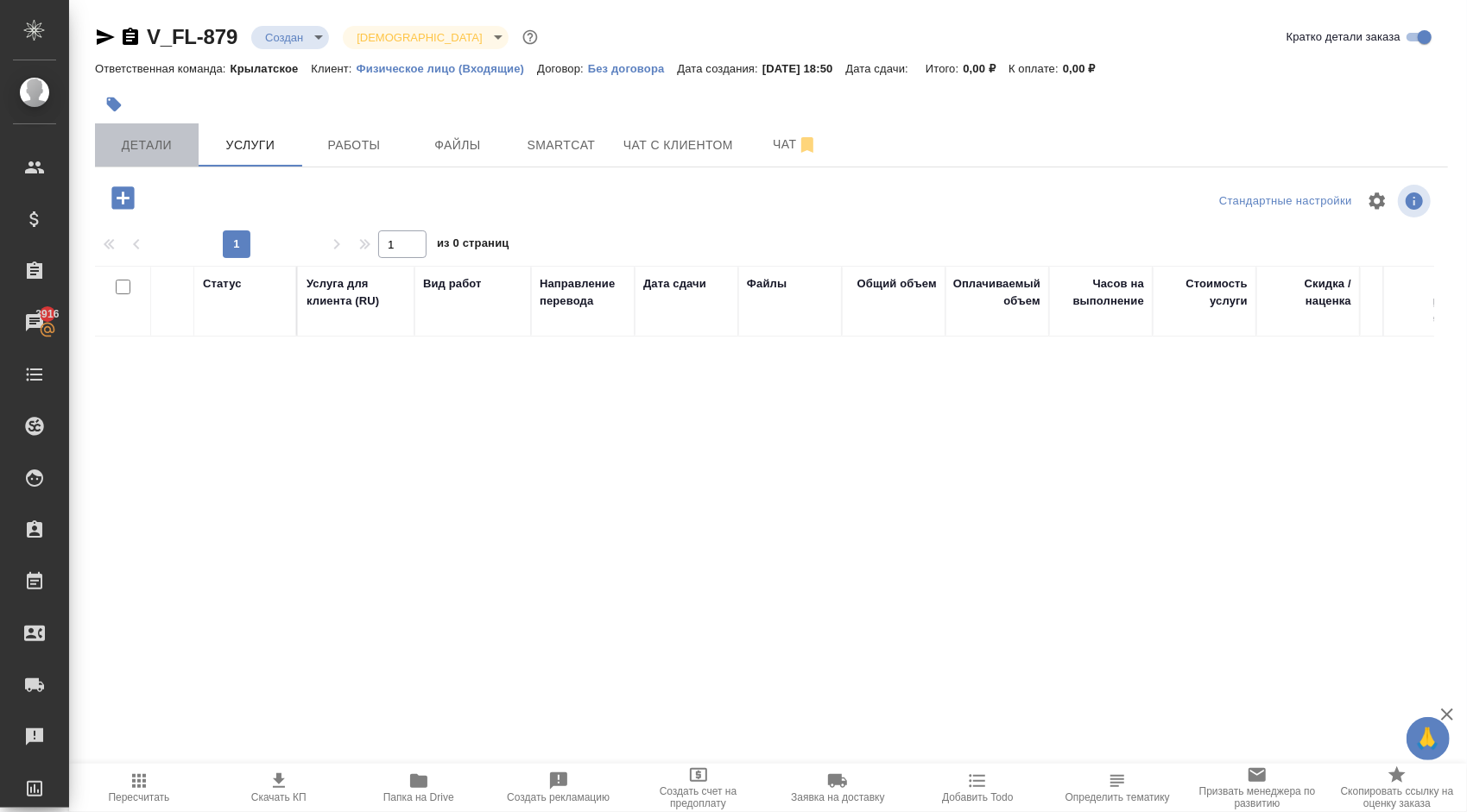
click at [145, 152] on span "Детали" at bounding box center [147, 145] width 83 height 22
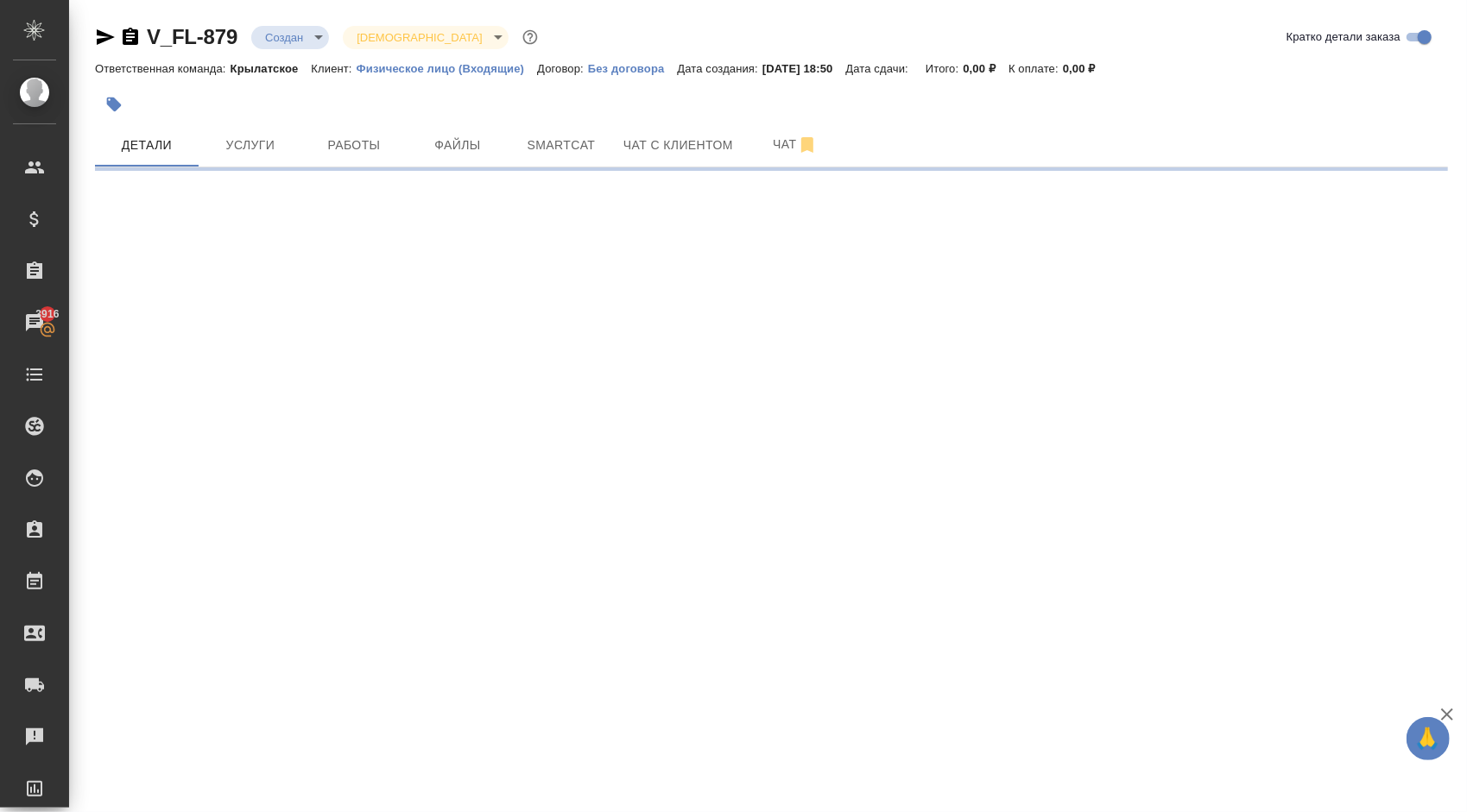
select select "RU"
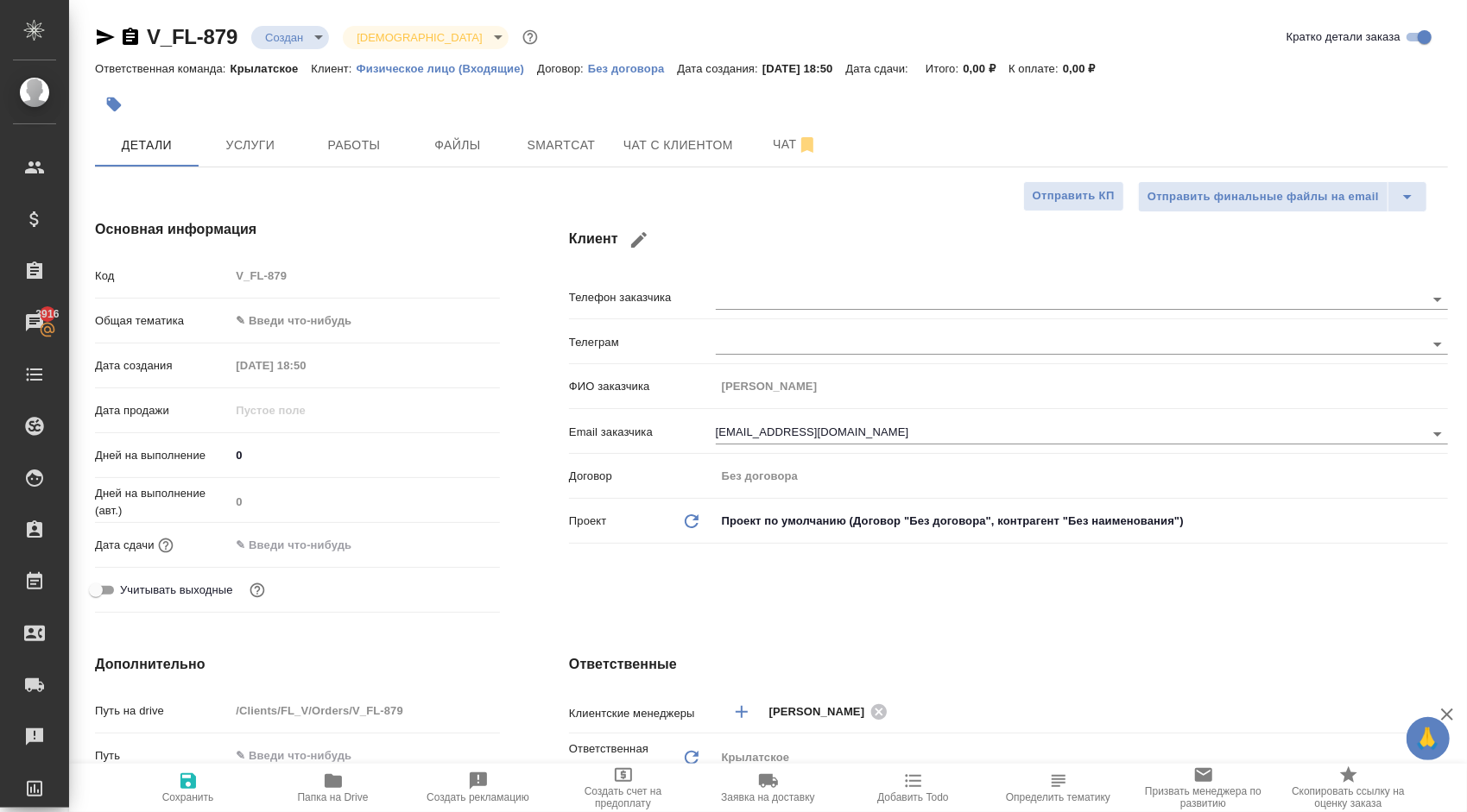
type textarea "x"
click at [303, 37] on body "🙏 .cls-1 fill:#fff; AWATERA [PERSON_NAME] Спецификации Заказы 3916 Чаты Todo Пр…" at bounding box center [733, 406] width 1467 height 812
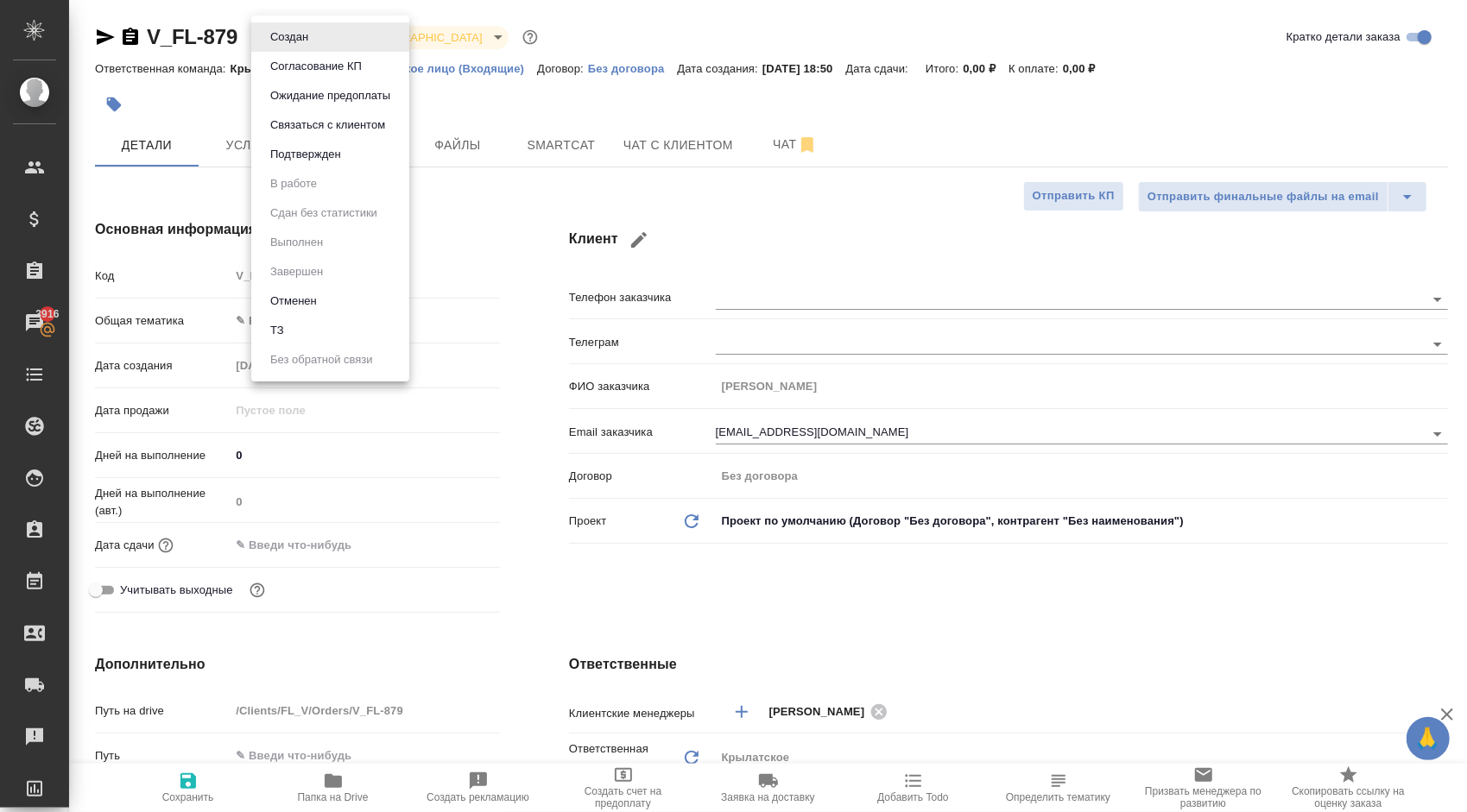
click at [342, 299] on li "Отменен" at bounding box center [330, 301] width 158 height 29
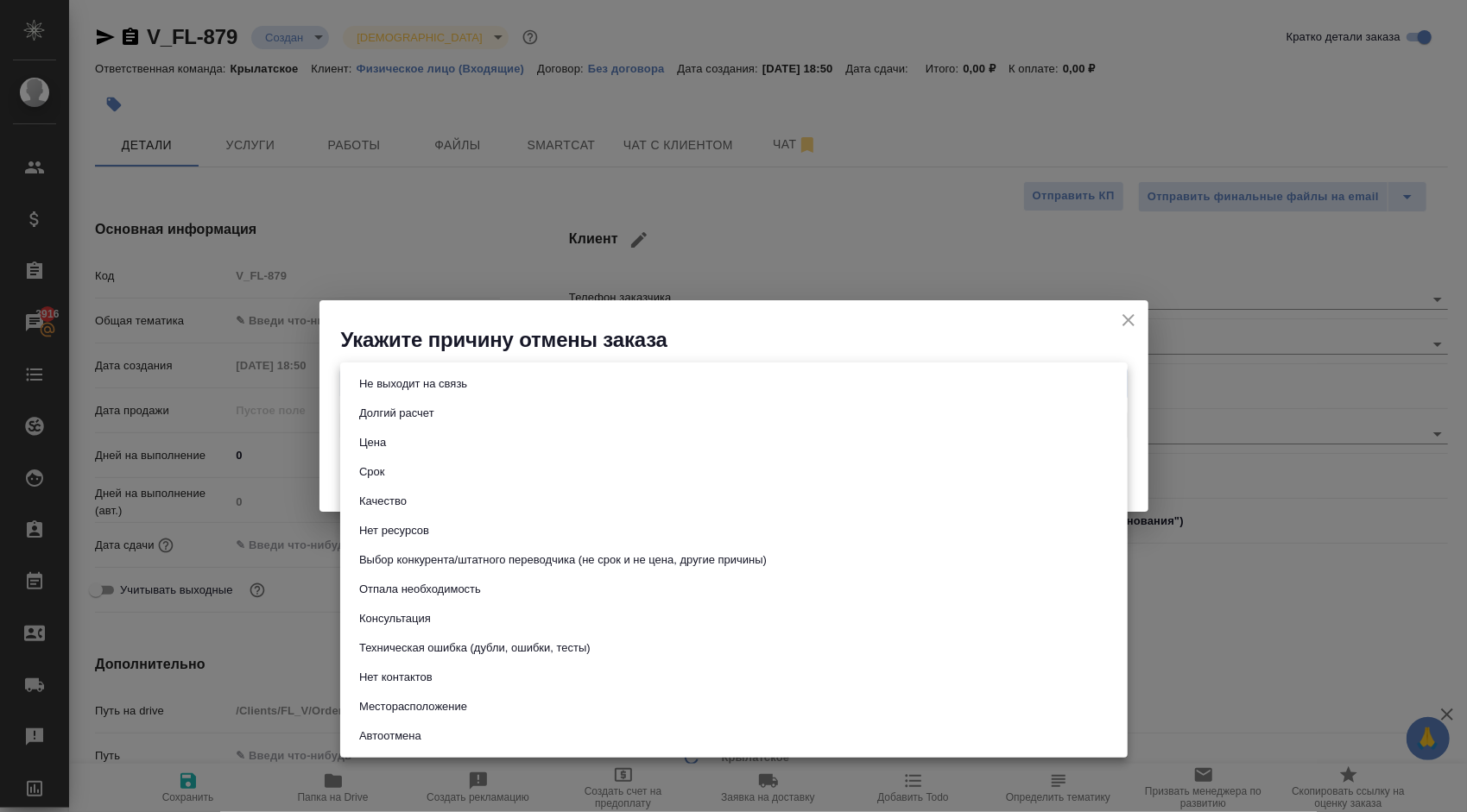
click at [451, 390] on body "🙏 .cls-1 fill:#fff; AWATERA [PERSON_NAME] Спецификации Заказы 3916 Чаты Todo Пр…" at bounding box center [733, 406] width 1467 height 812
click at [545, 651] on button "Техническая ошибка (дубли, ошибки, тесты)" at bounding box center [475, 649] width 242 height 19
type input "technicalError"
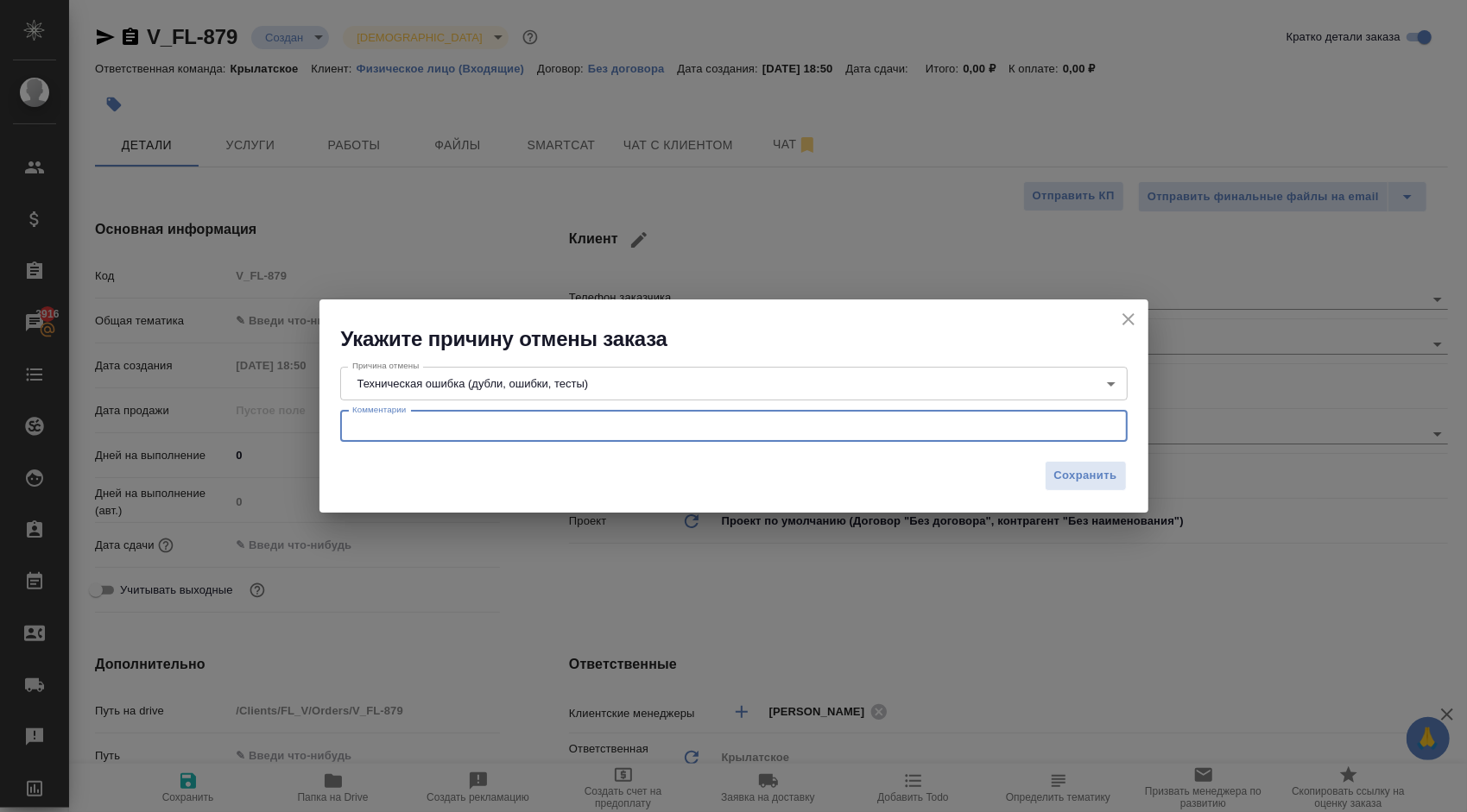
click at [577, 426] on textarea at bounding box center [734, 425] width 763 height 13
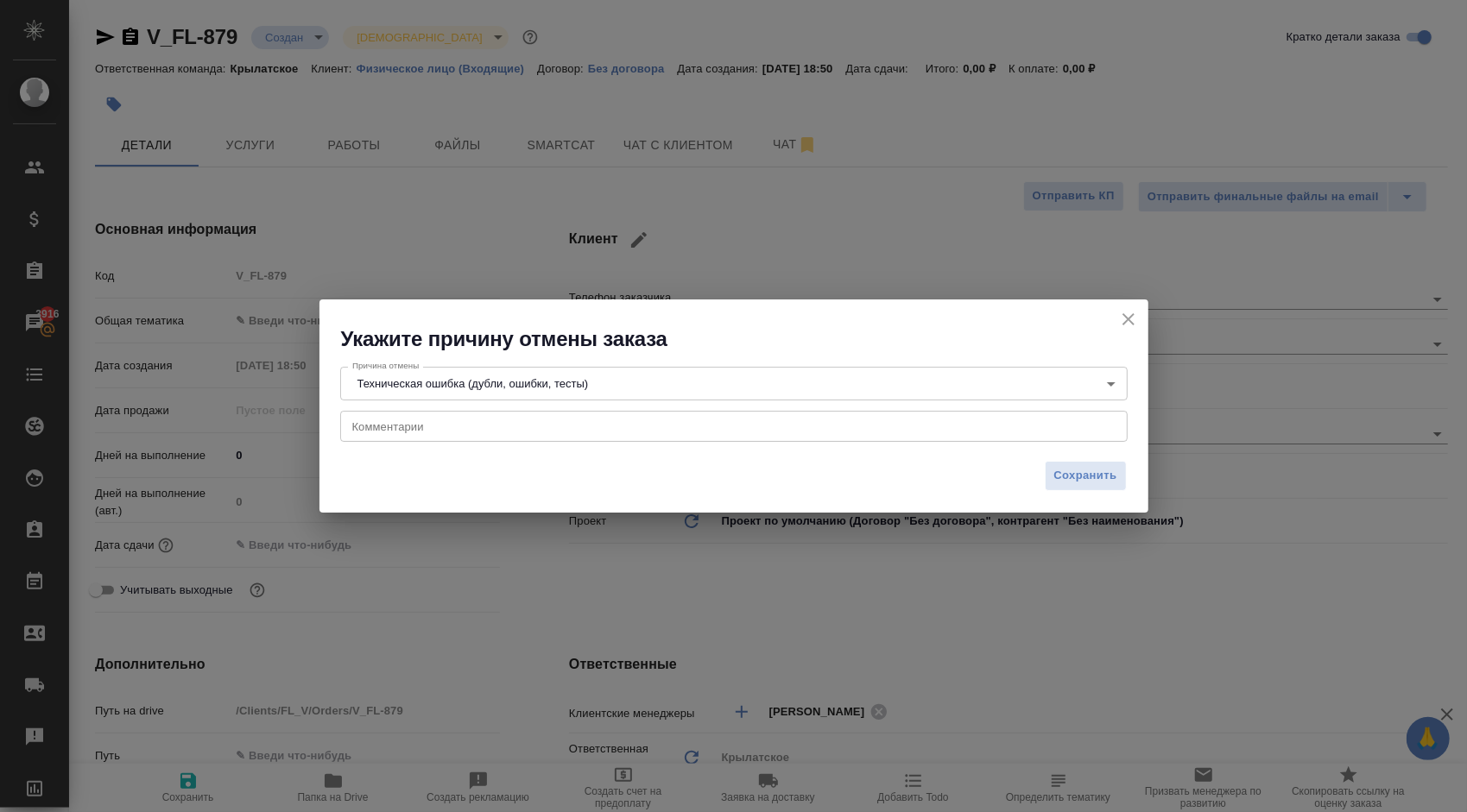
type textarea "x"
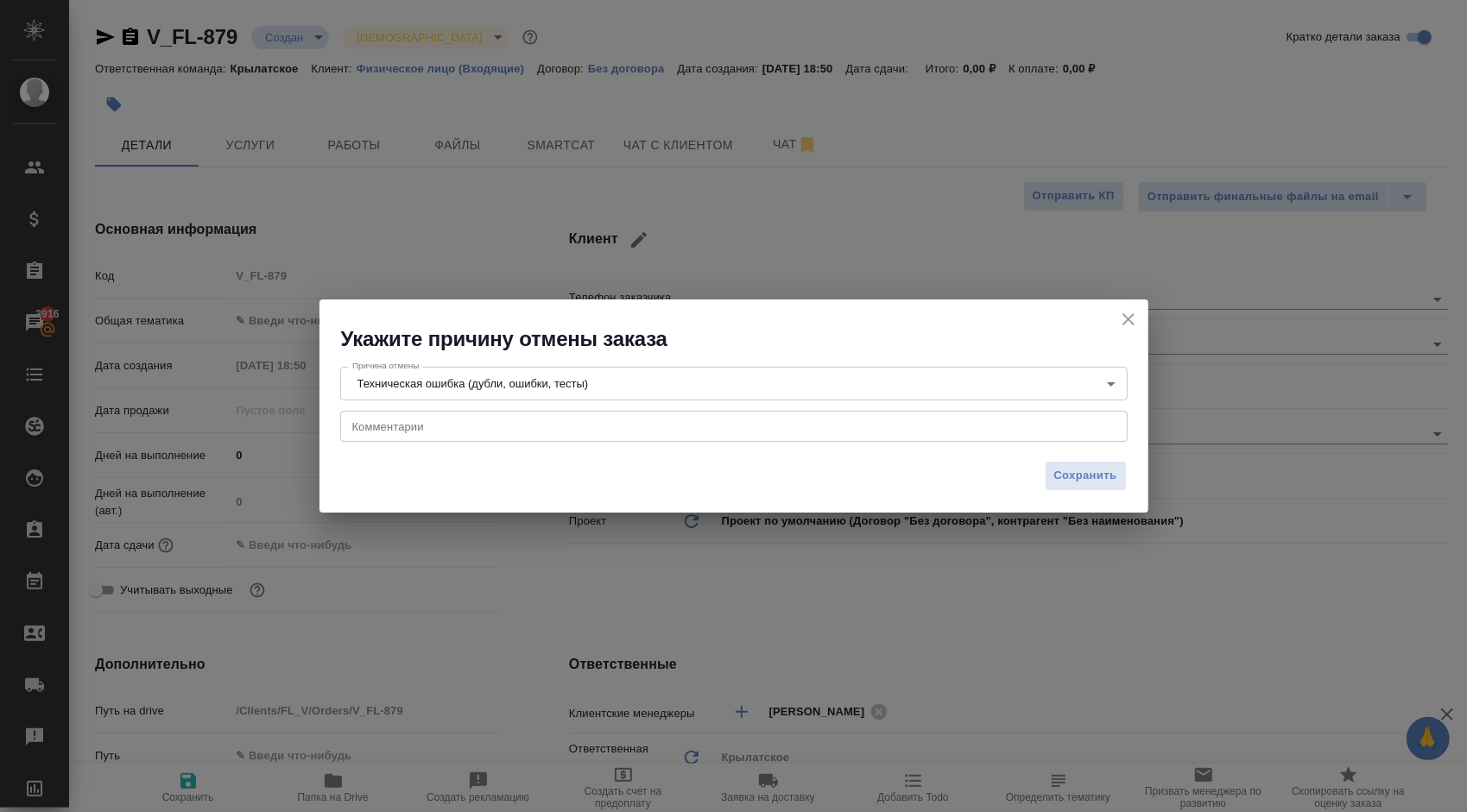
type textarea "x"
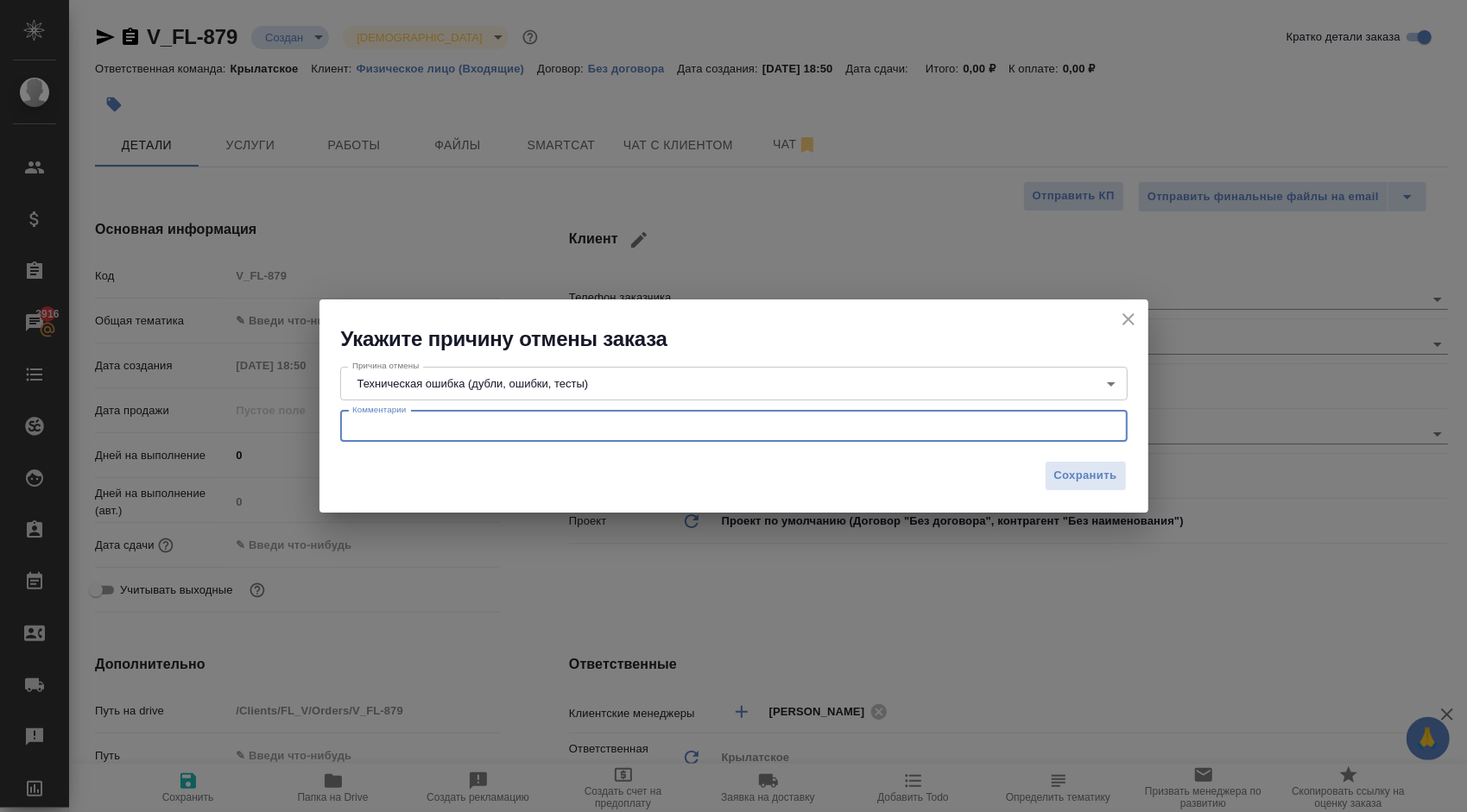
paste textarea "[DOMAIN_NAME]"
click at [348, 422] on div "miptest-1 x Комментарии" at bounding box center [734, 426] width 788 height 31
click at [352, 424] on textarea "miptest-1" at bounding box center [734, 425] width 763 height 13
type textarea "заказ: miptest-1"
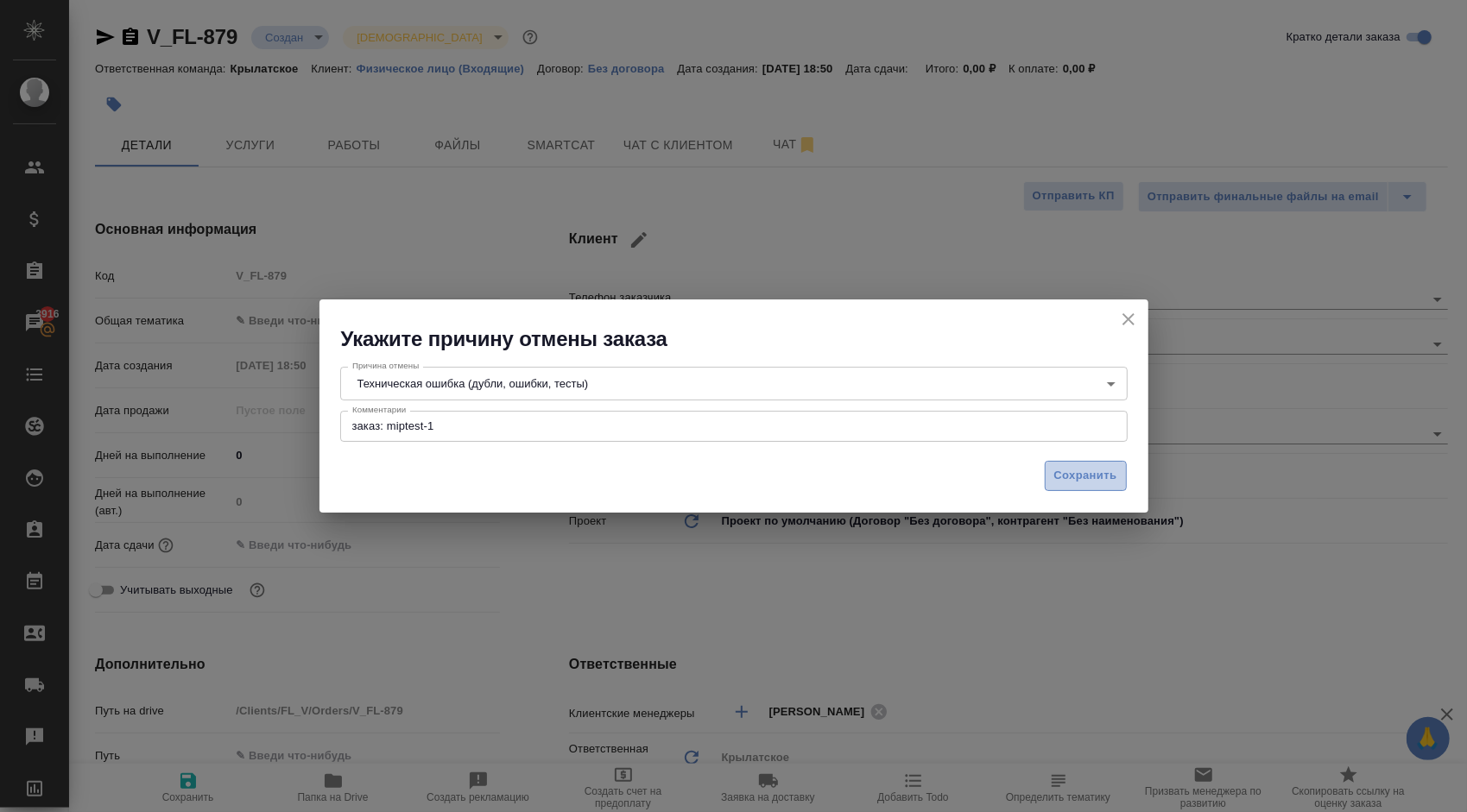
click at [1049, 466] on button "Сохранить" at bounding box center [1085, 475] width 82 height 30
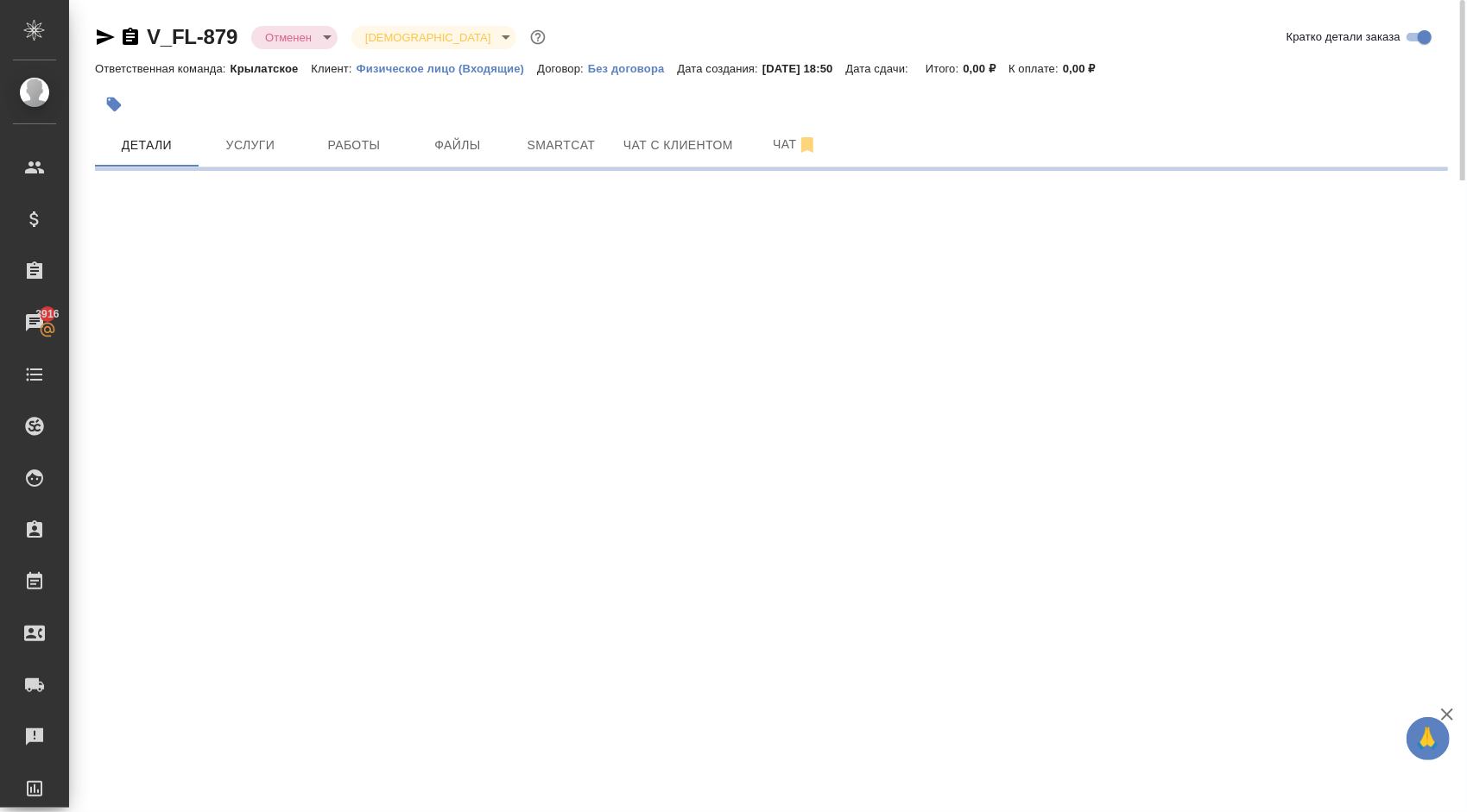
select select "RU"
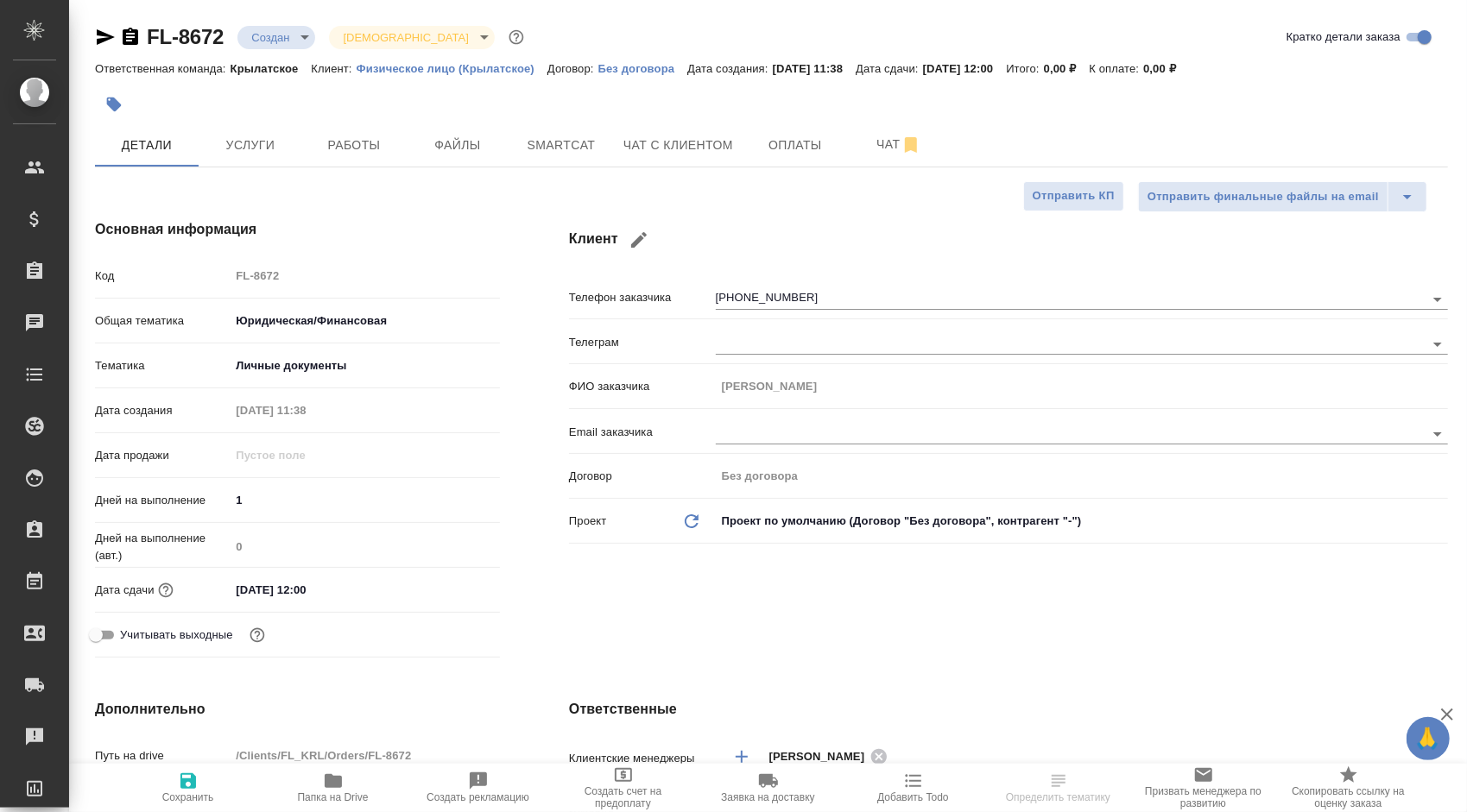
type textarea "x"
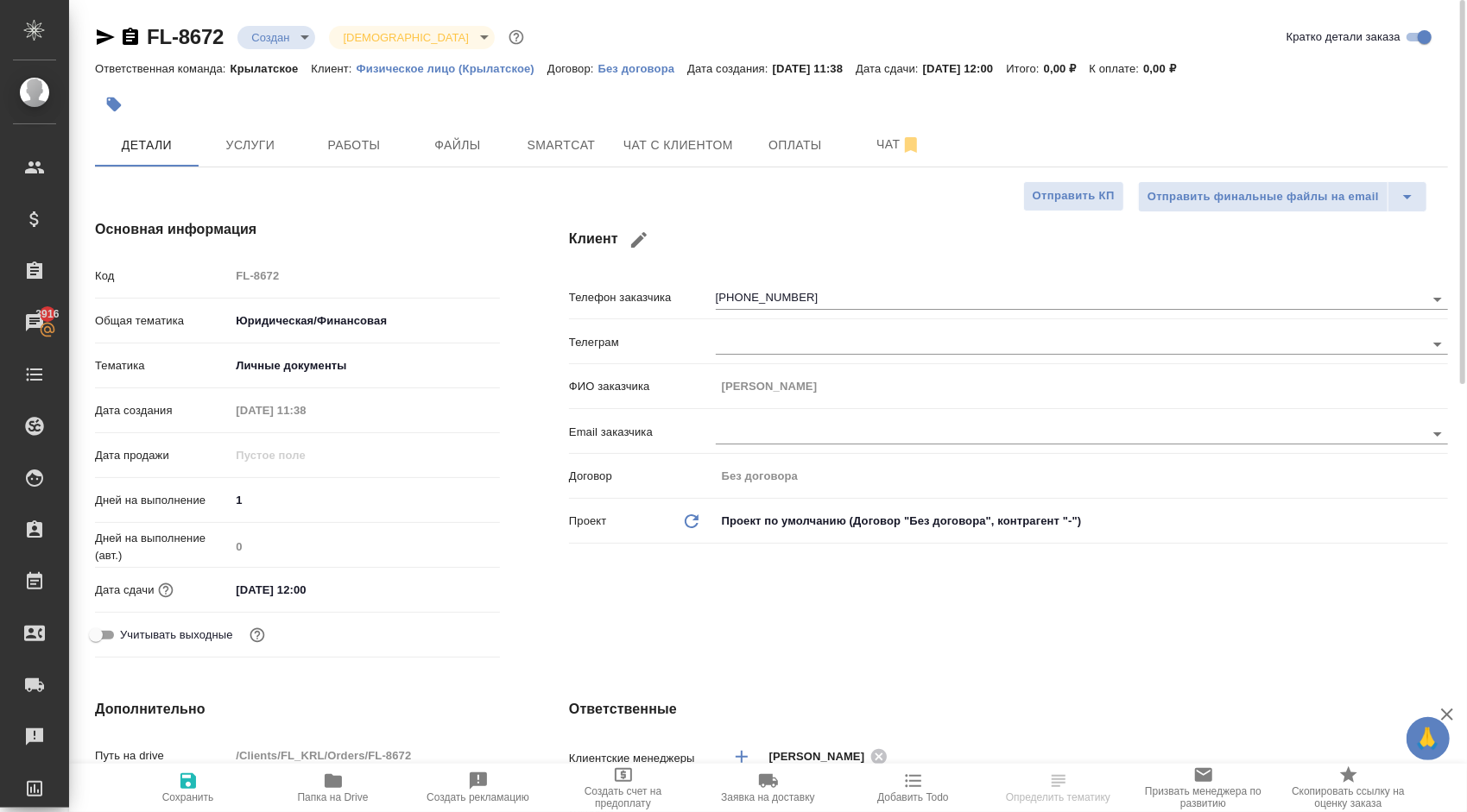
type textarea "x"
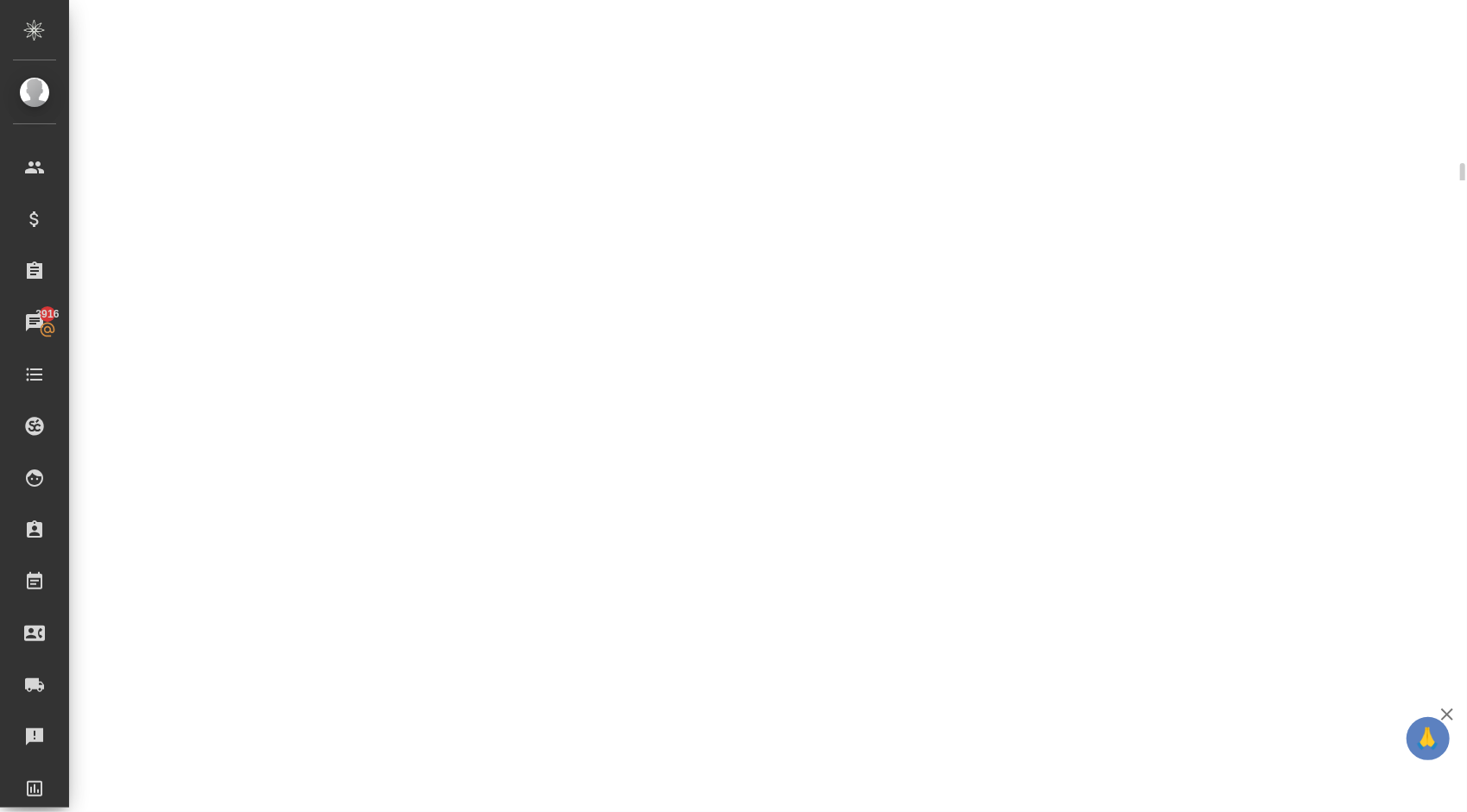
select select "RU"
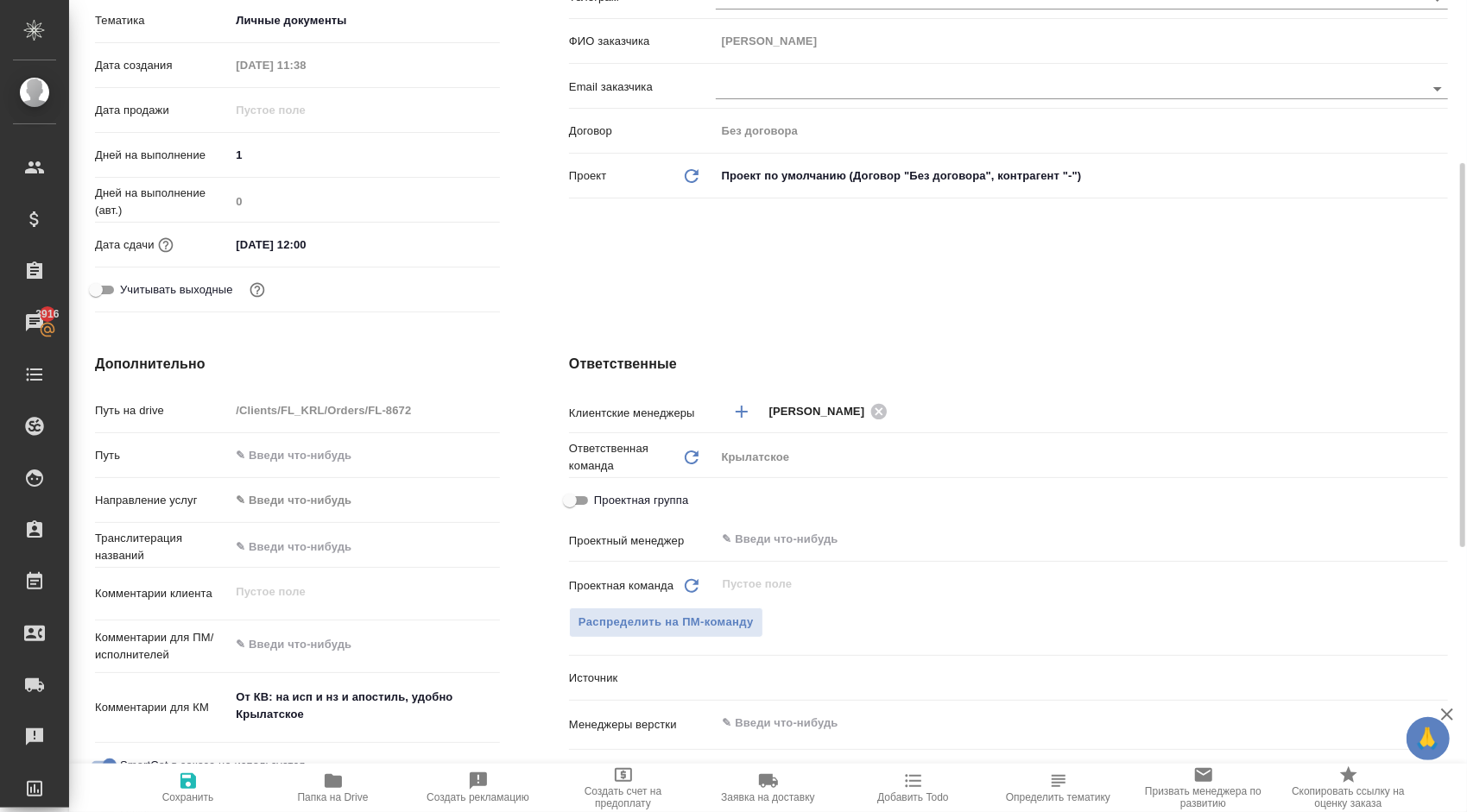
type textarea "x"
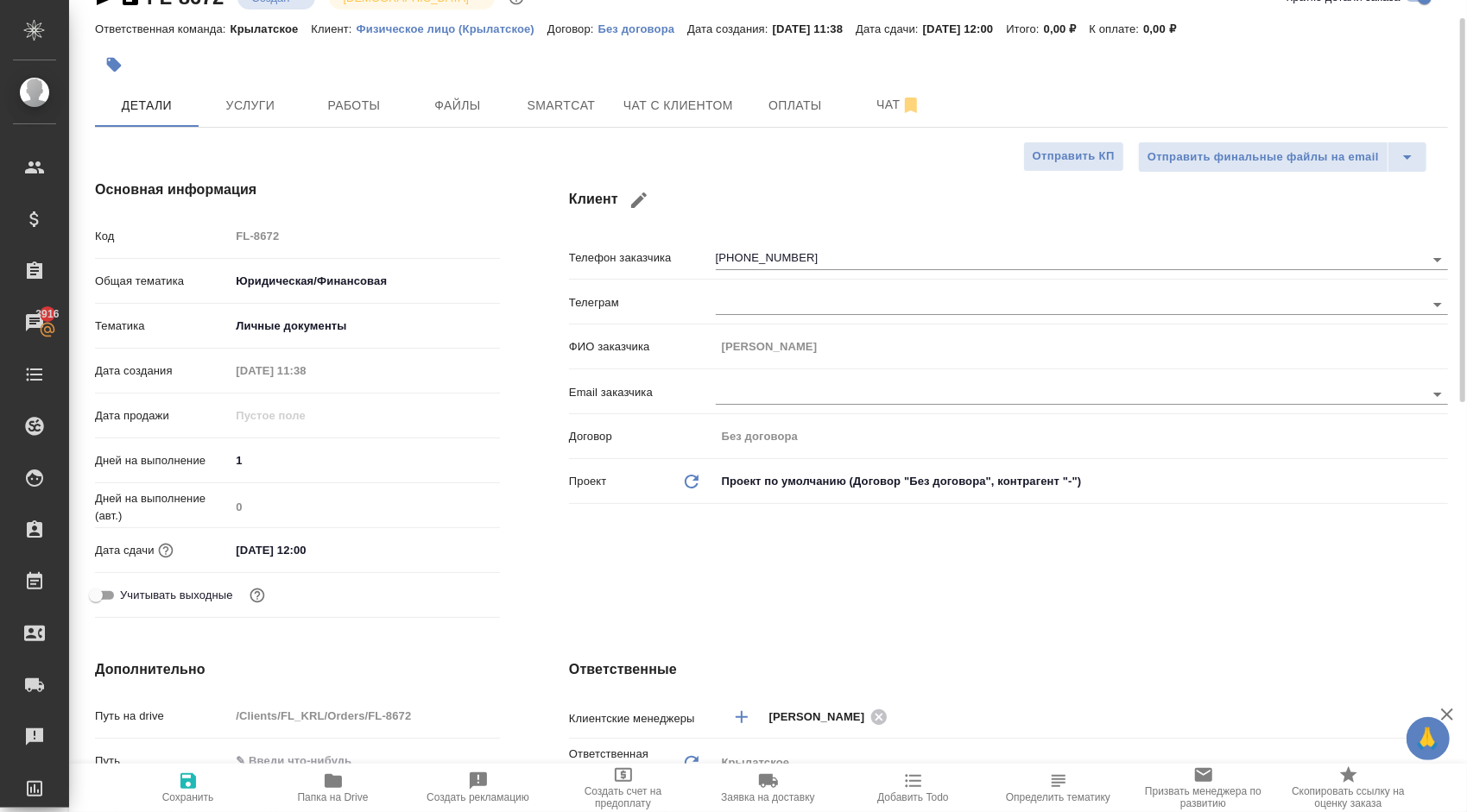
scroll to position [0, 0]
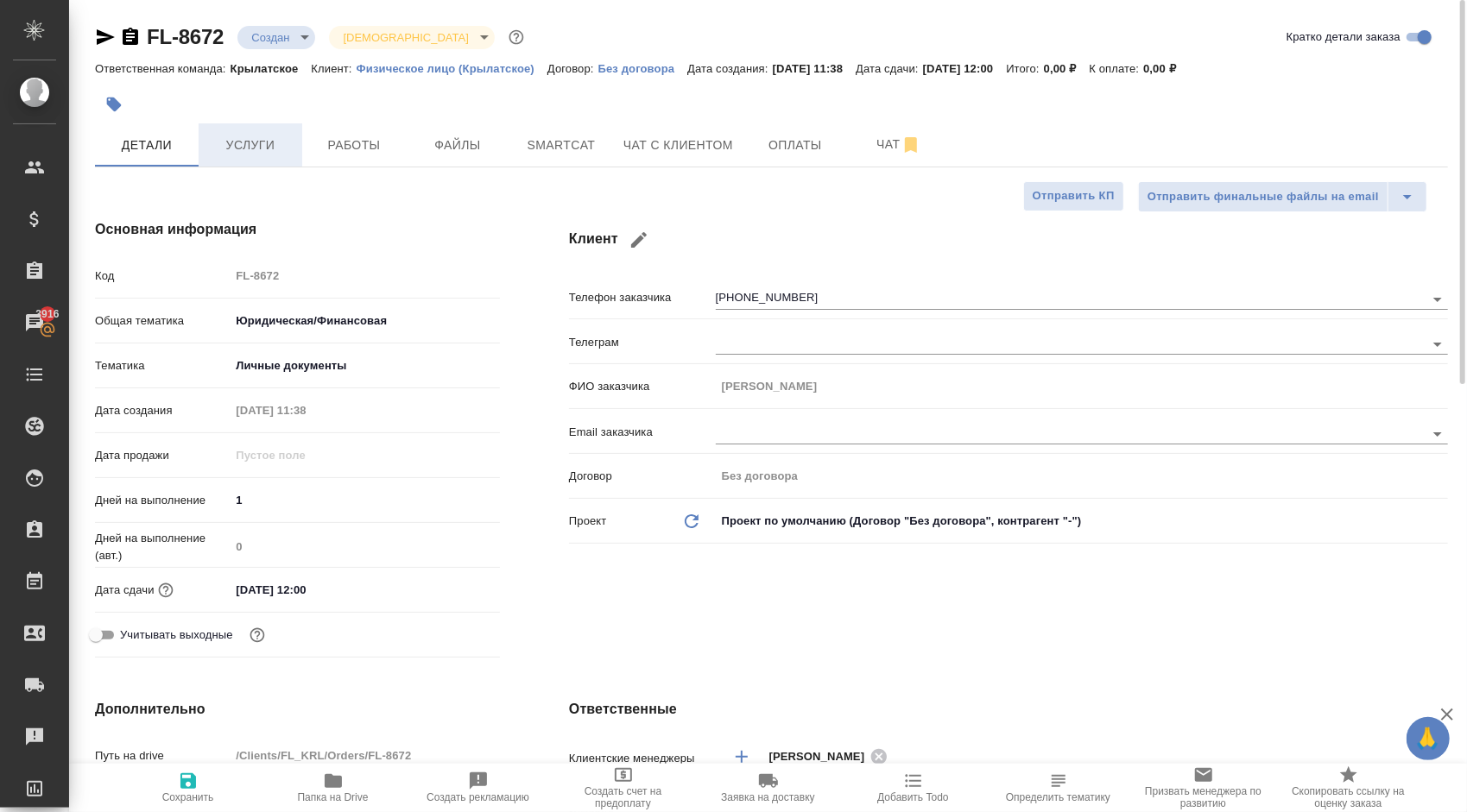
click at [258, 138] on span "Услуги" at bounding box center [251, 145] width 83 height 22
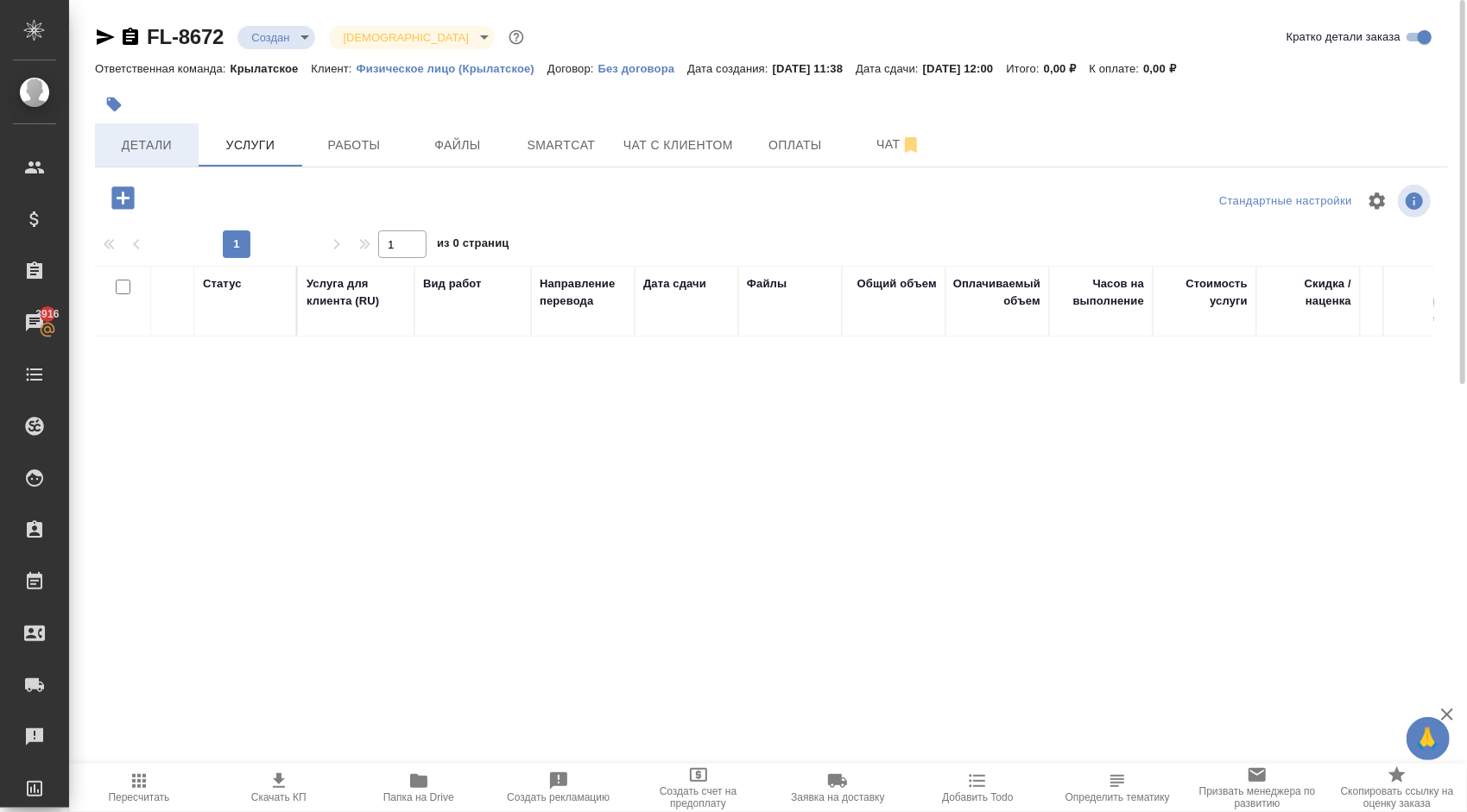
click at [167, 140] on span "Детали" at bounding box center [147, 145] width 83 height 22
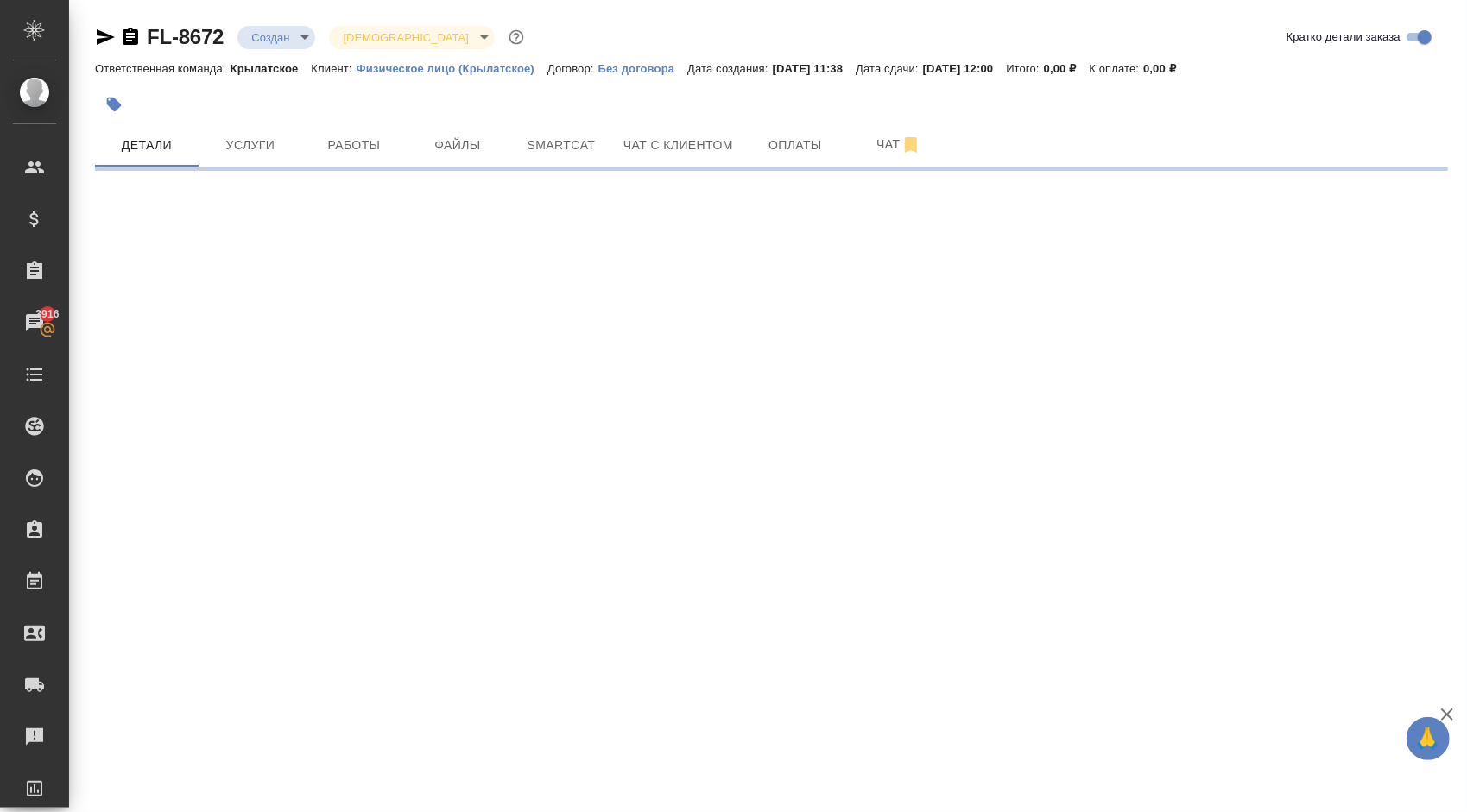
select select "RU"
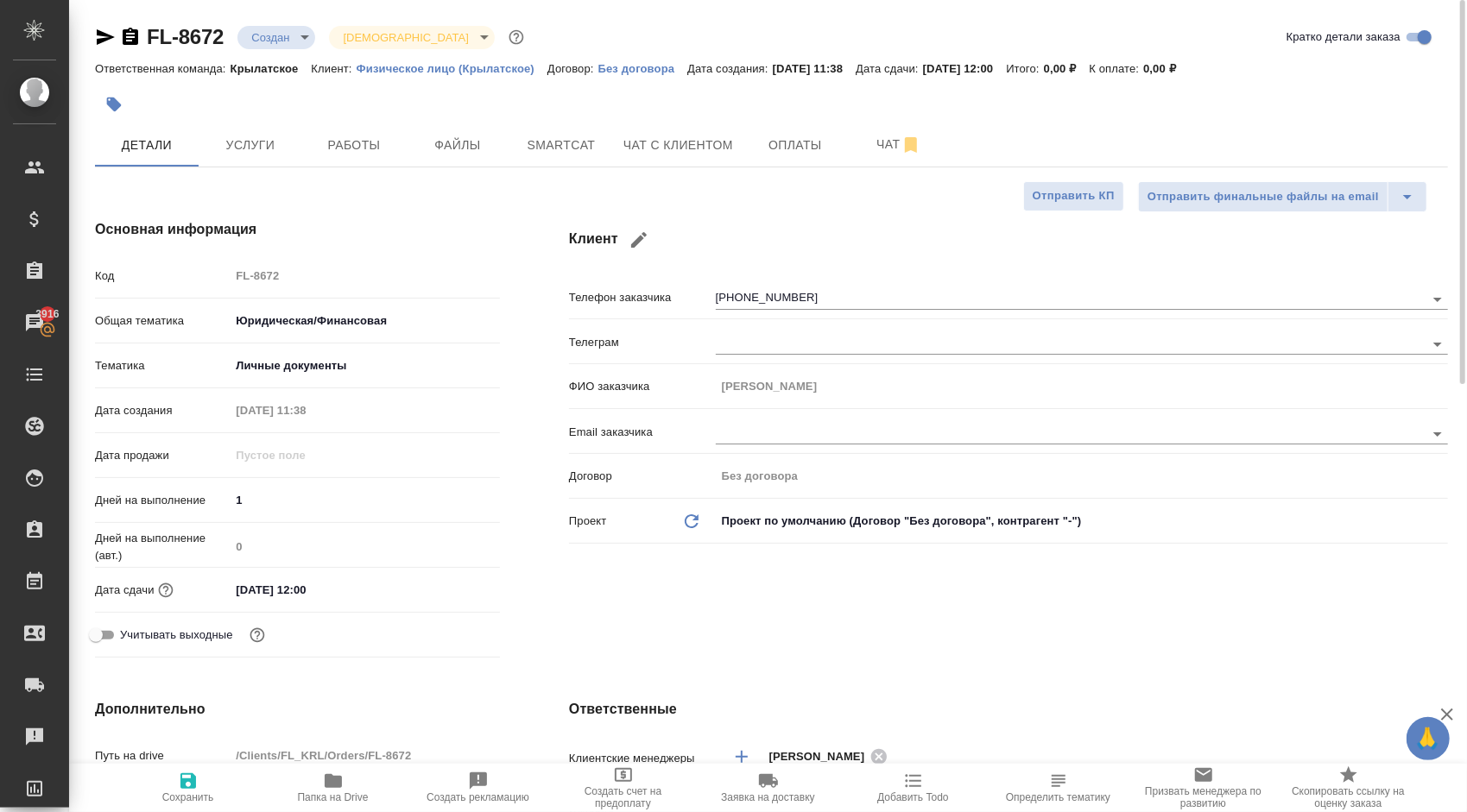
click at [839, 607] on div "Клиент Телефон заказчика [PHONE_NUMBER] Телеграм ФИО заказчика [PERSON_NAME] за…" at bounding box center [1008, 441] width 948 height 514
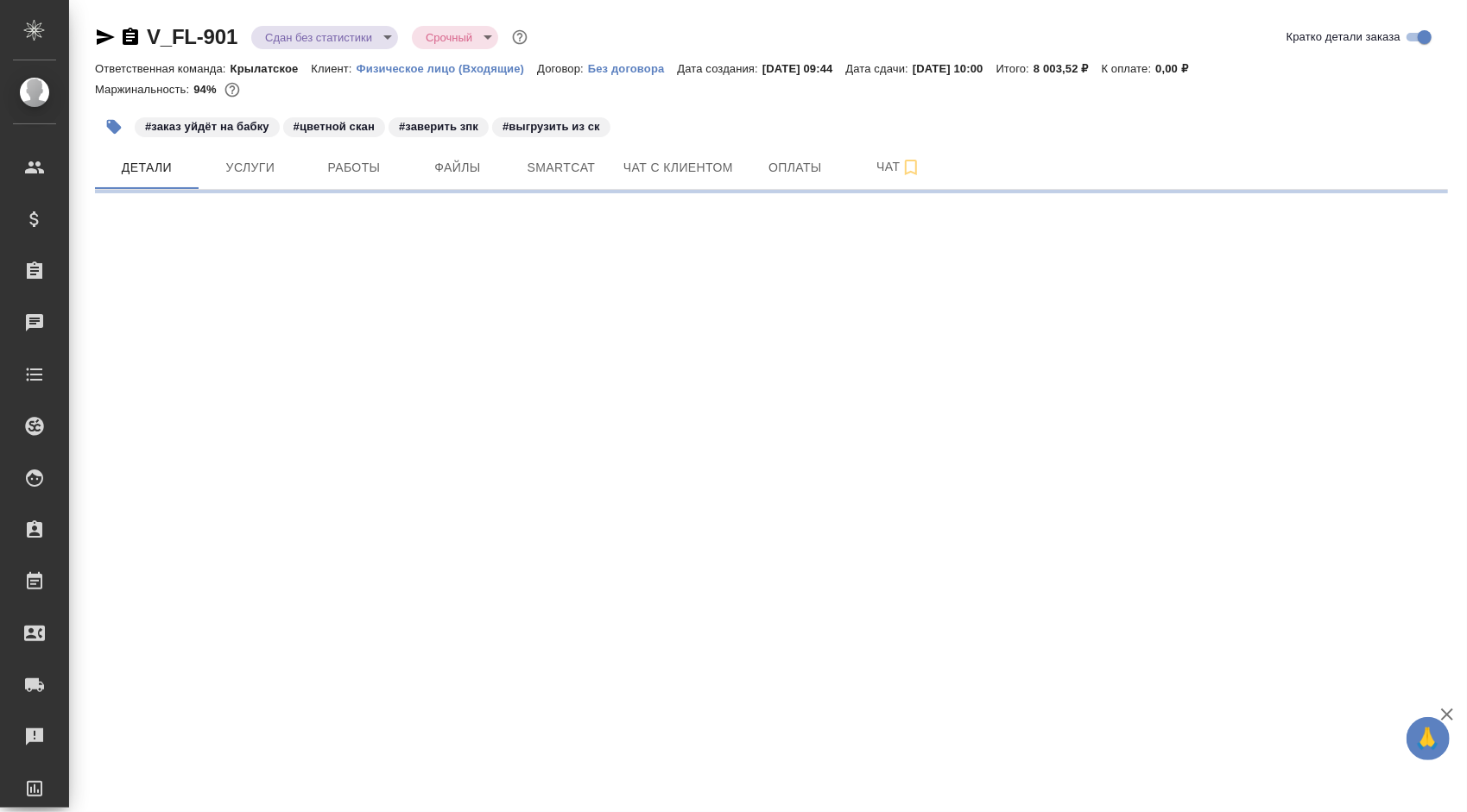
select select "RU"
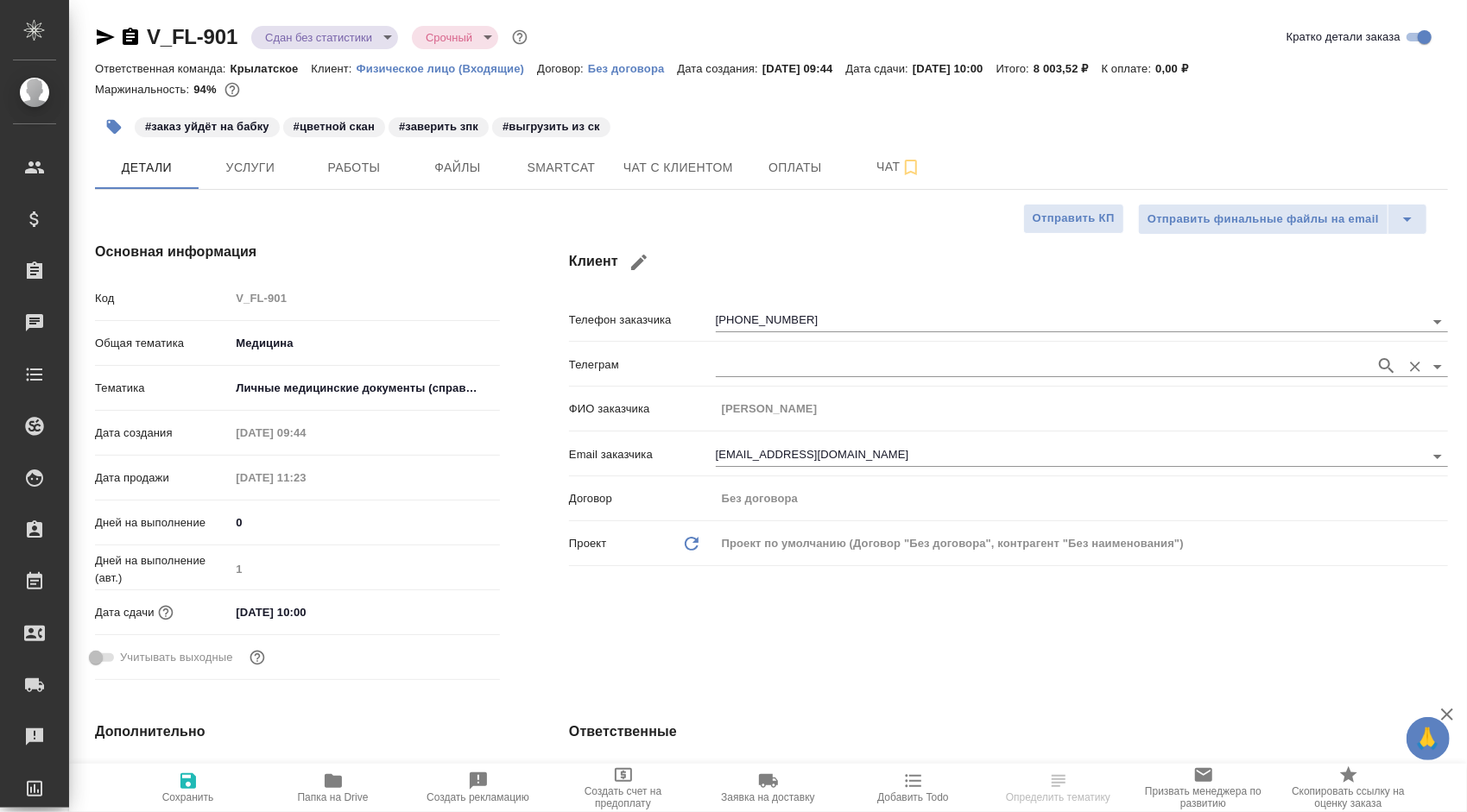
type textarea "x"
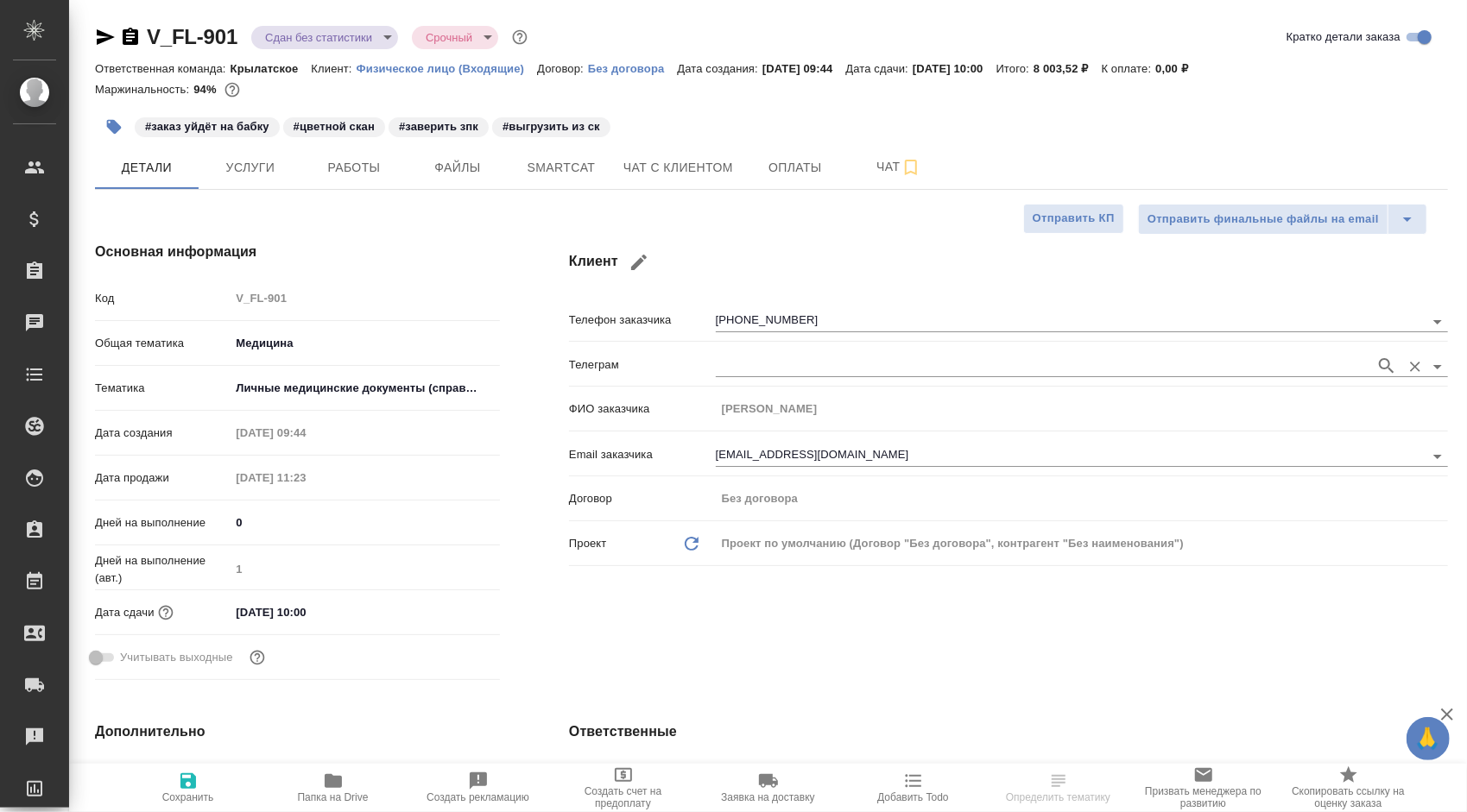
type textarea "x"
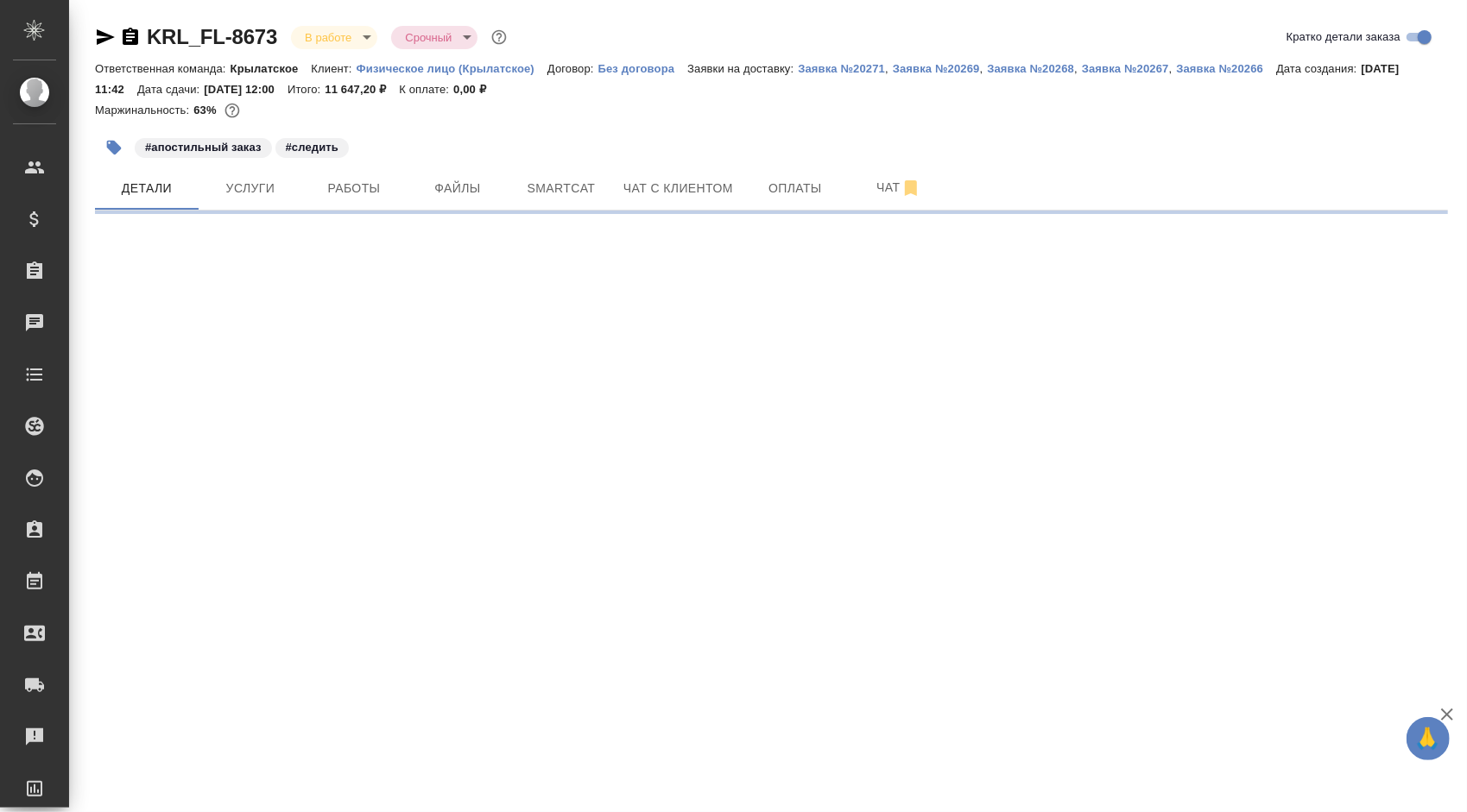
select select "RU"
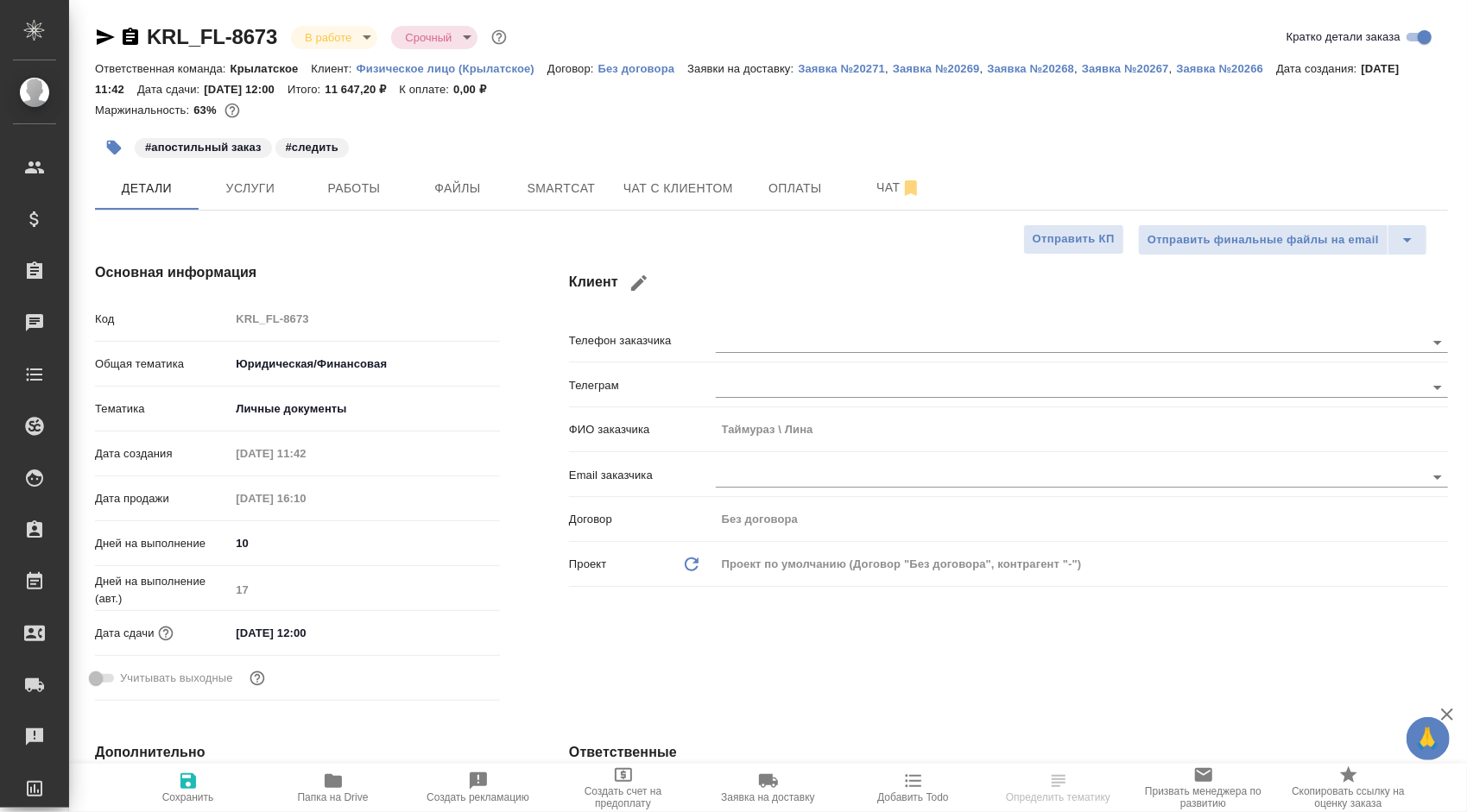
type textarea "x"
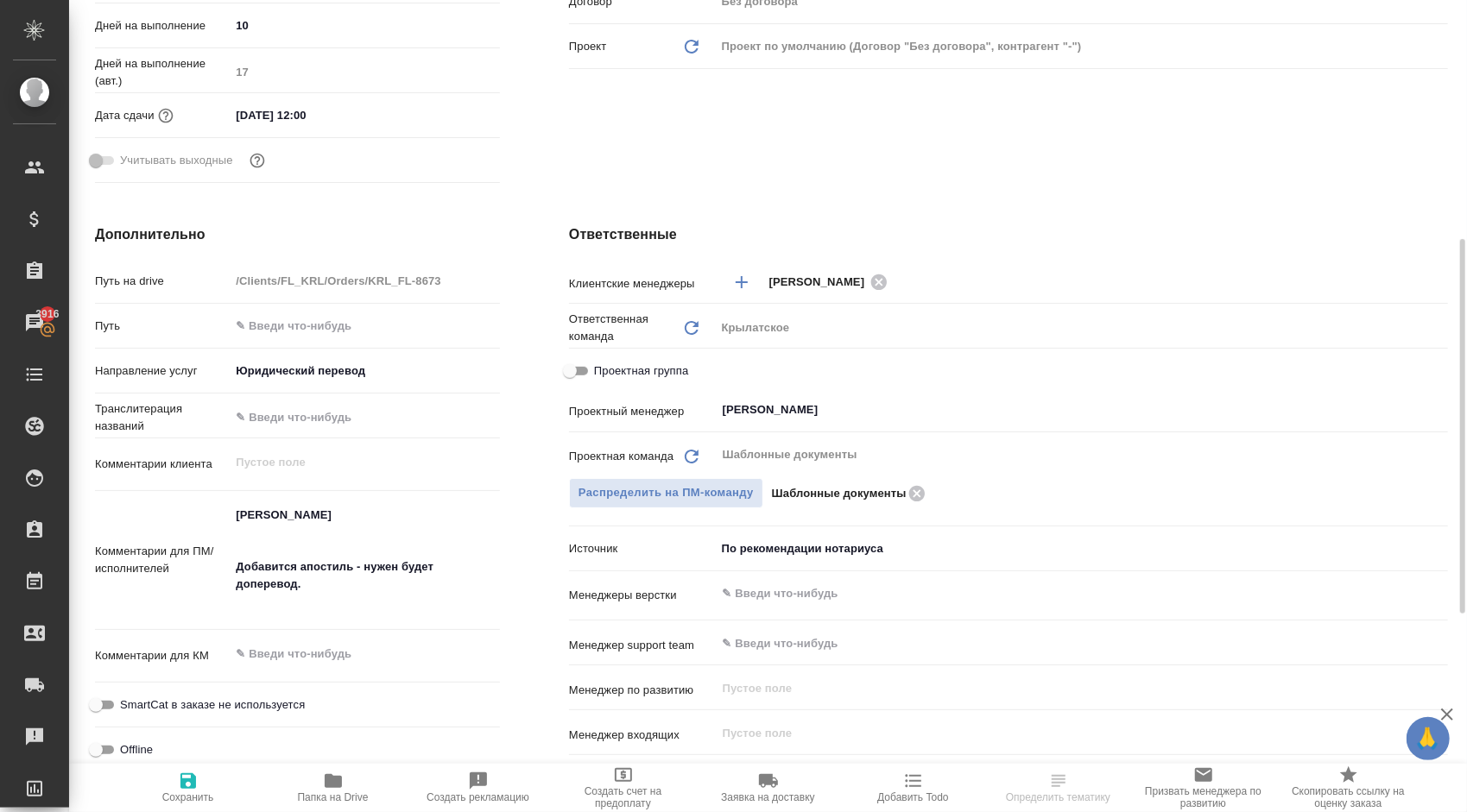
scroll to position [431, 0]
